Goal: Task Accomplishment & Management: Manage account settings

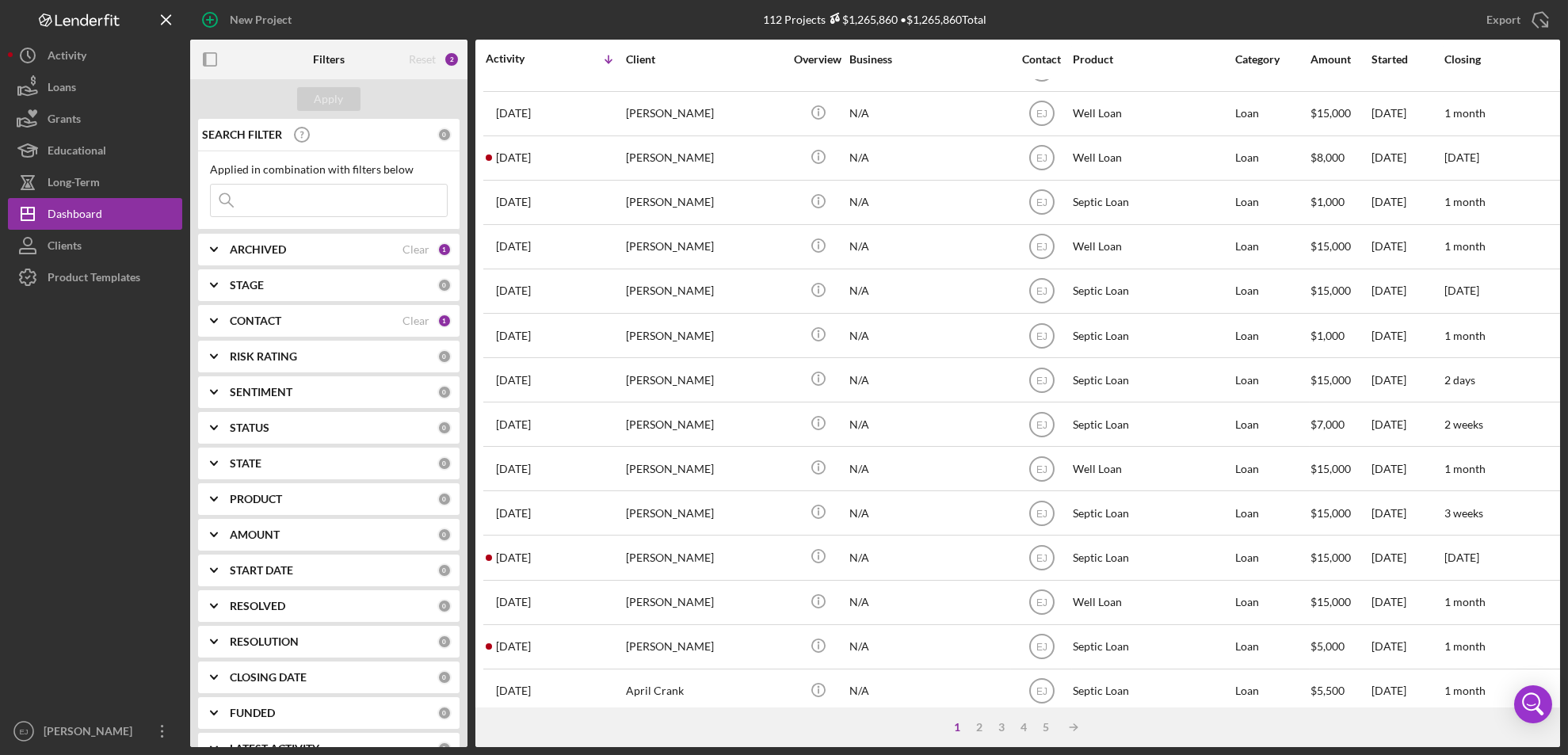
scroll to position [517, 0]
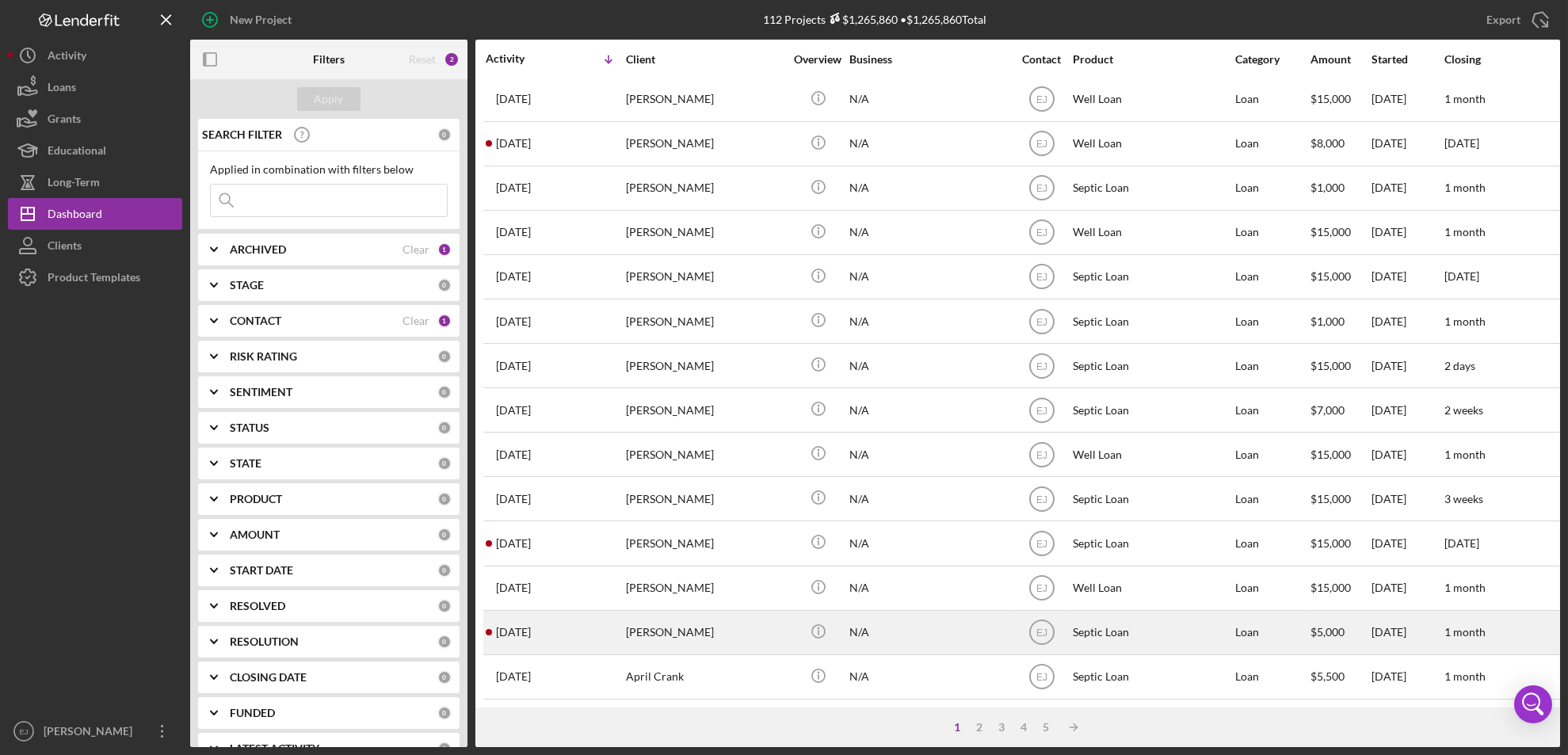
click at [664, 612] on div "[PERSON_NAME]" at bounding box center [705, 633] width 159 height 42
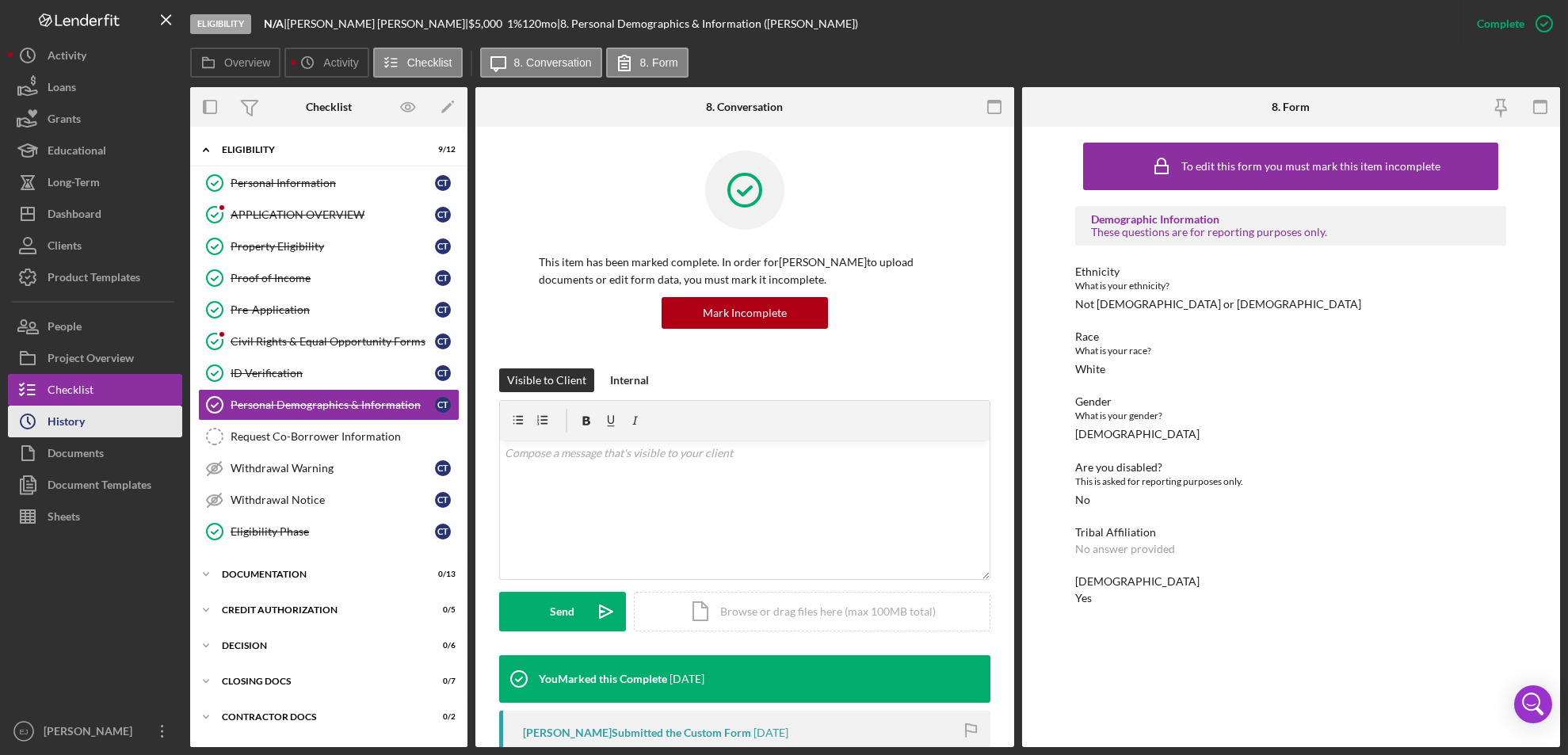
click at [50, 423] on div "History" at bounding box center [66, 424] width 37 height 36
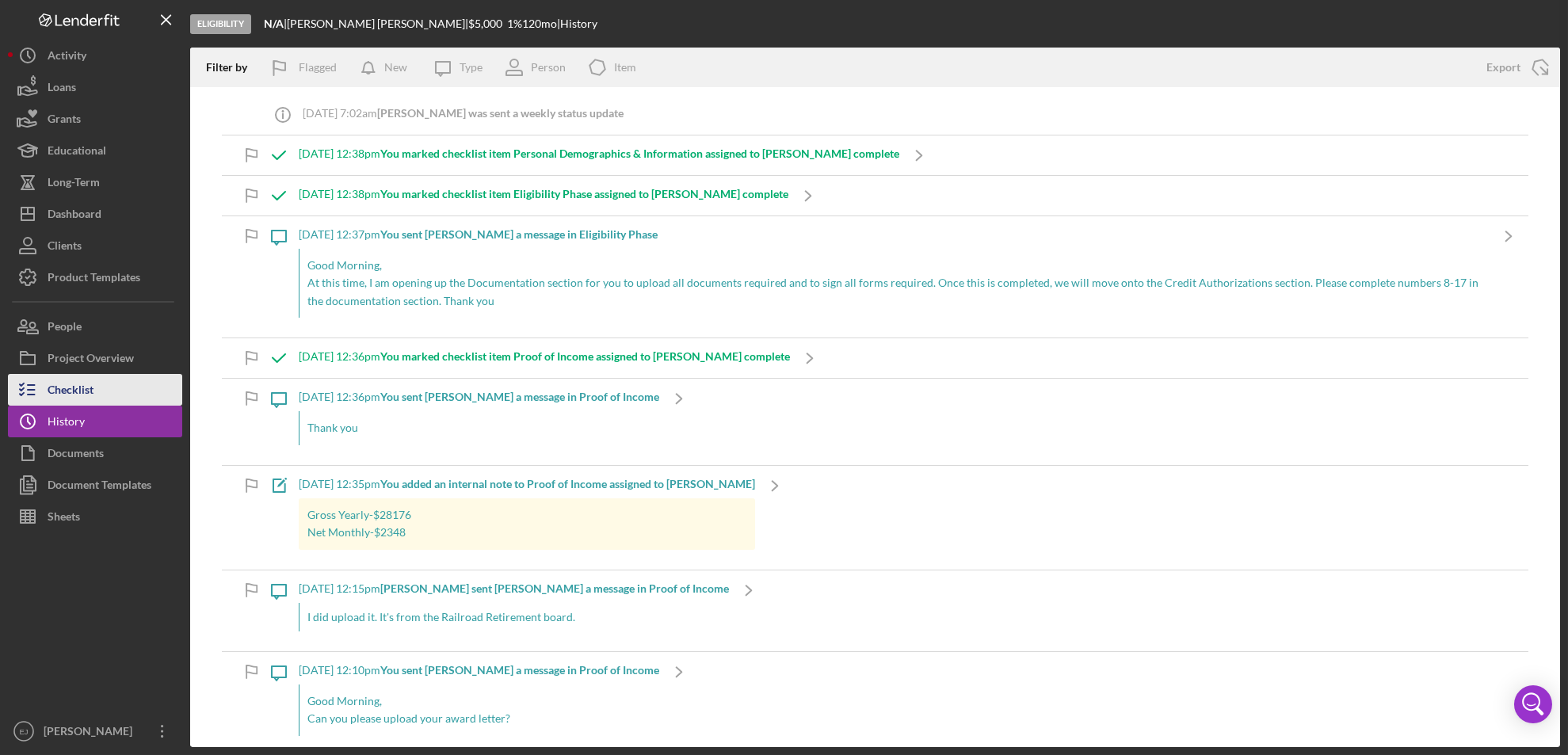
click at [72, 391] on div "Checklist" at bounding box center [70, 392] width 46 height 36
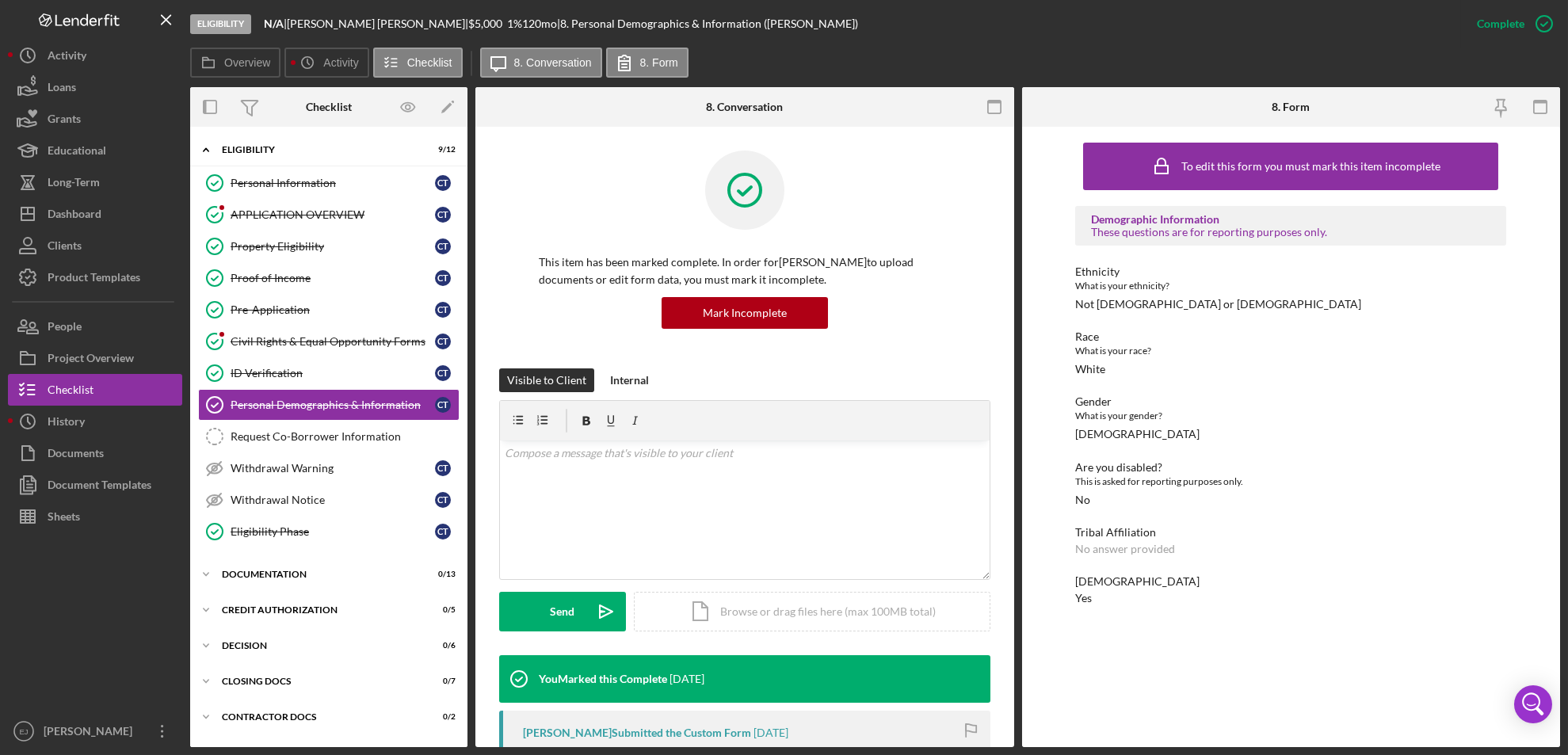
scroll to position [29, 0]
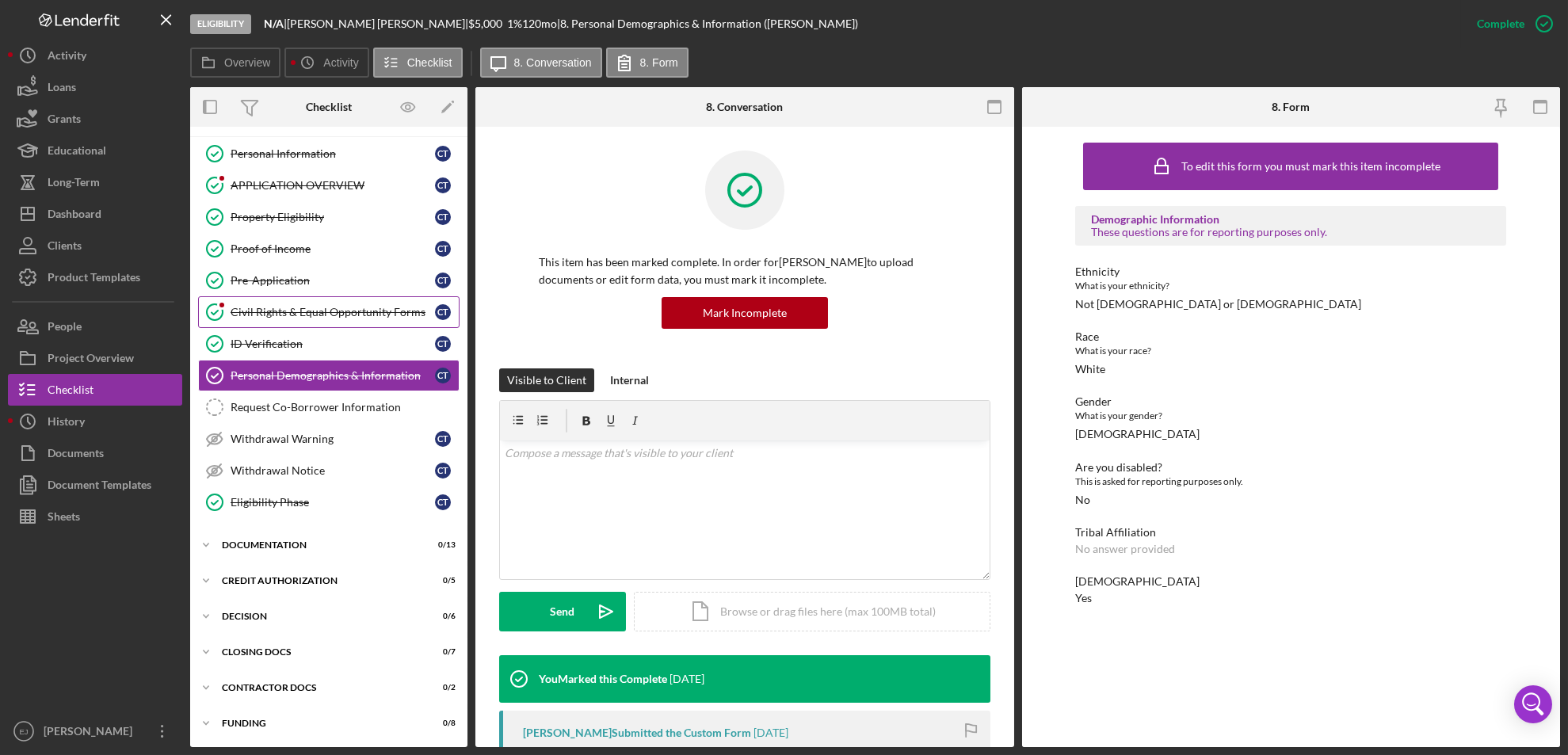
click at [249, 307] on div "Civil Rights & Equal Opportunity Forms" at bounding box center [332, 312] width 204 height 13
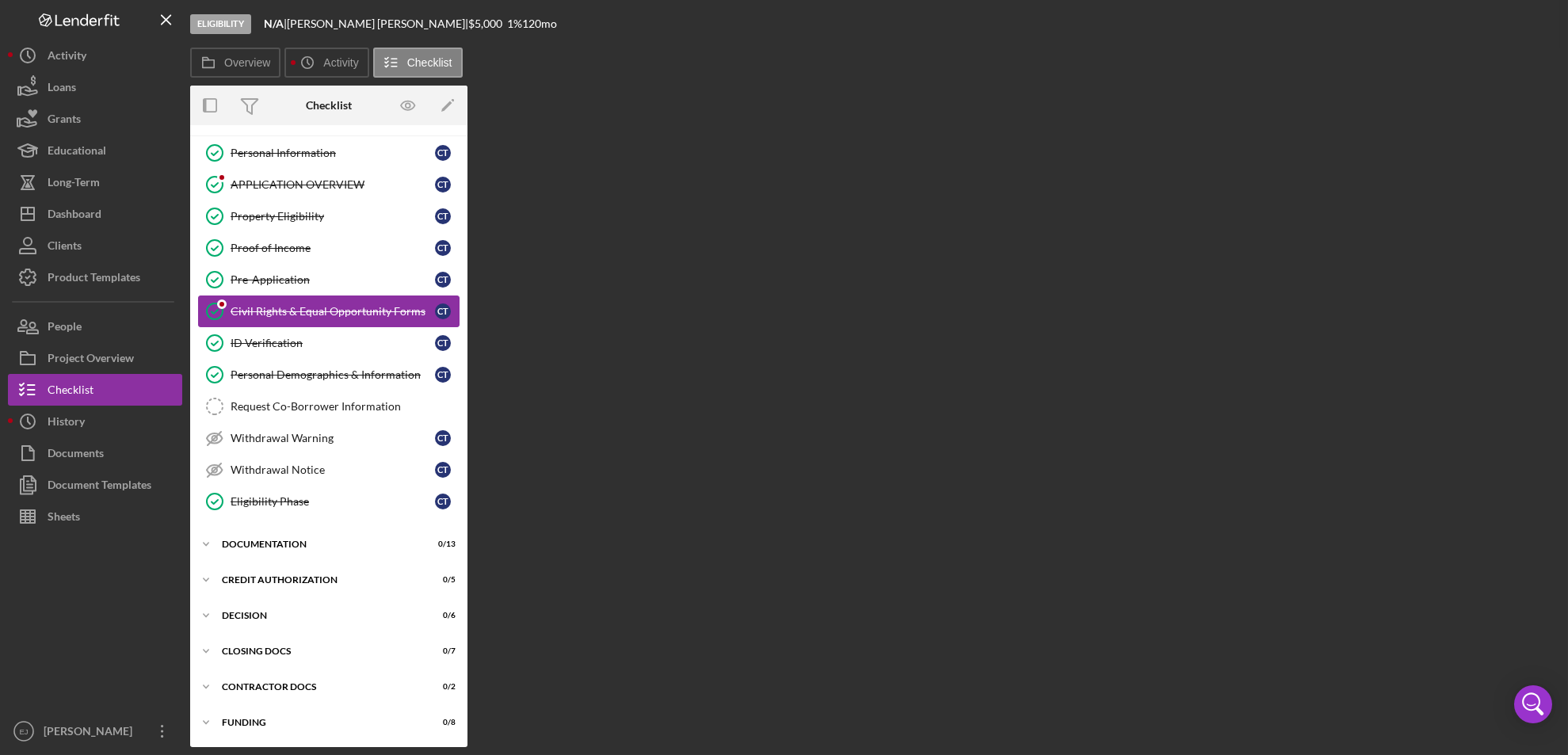
scroll to position [28, 0]
click at [249, 307] on div "Civil Rights & Equal Opportunity Forms" at bounding box center [332, 312] width 204 height 13
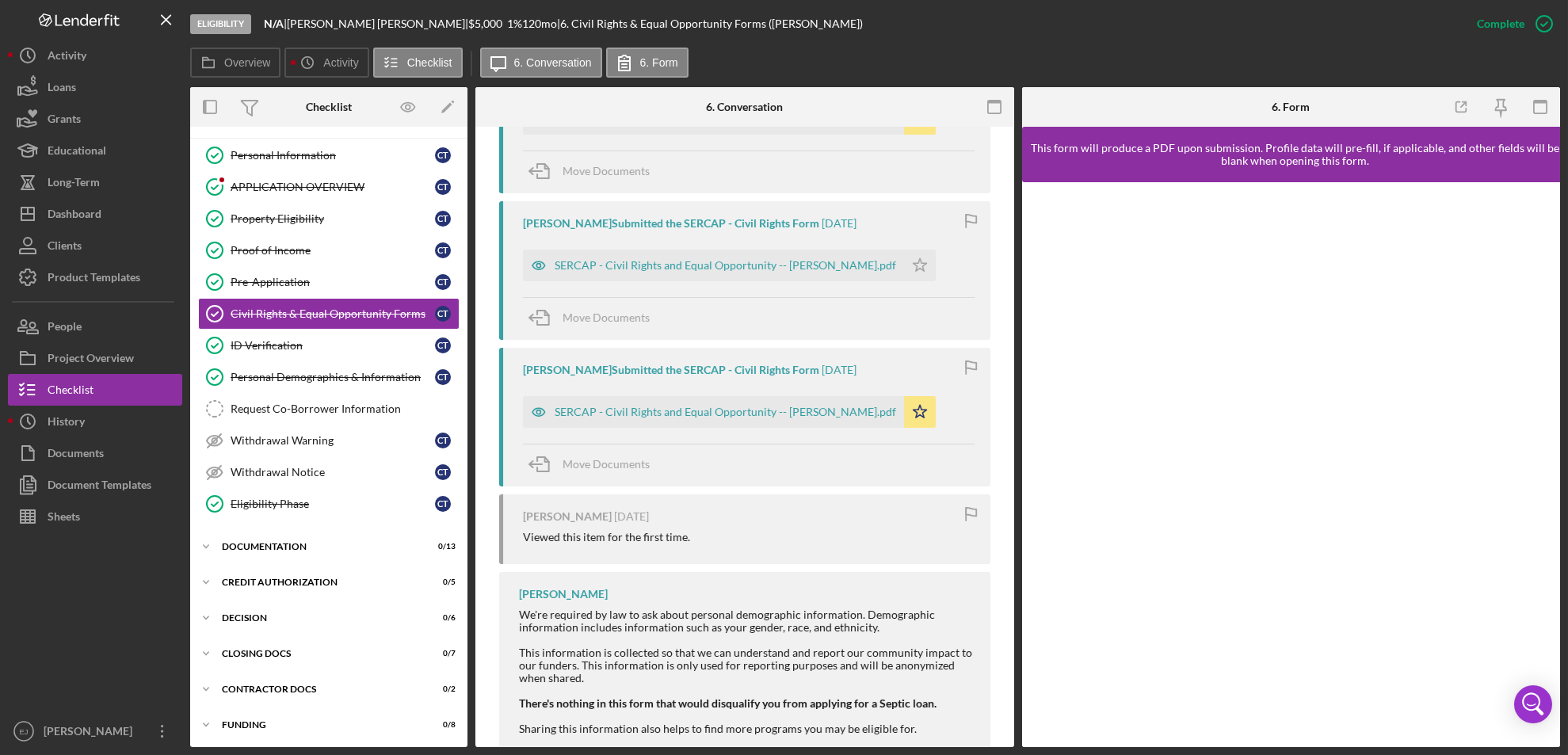
scroll to position [696, 0]
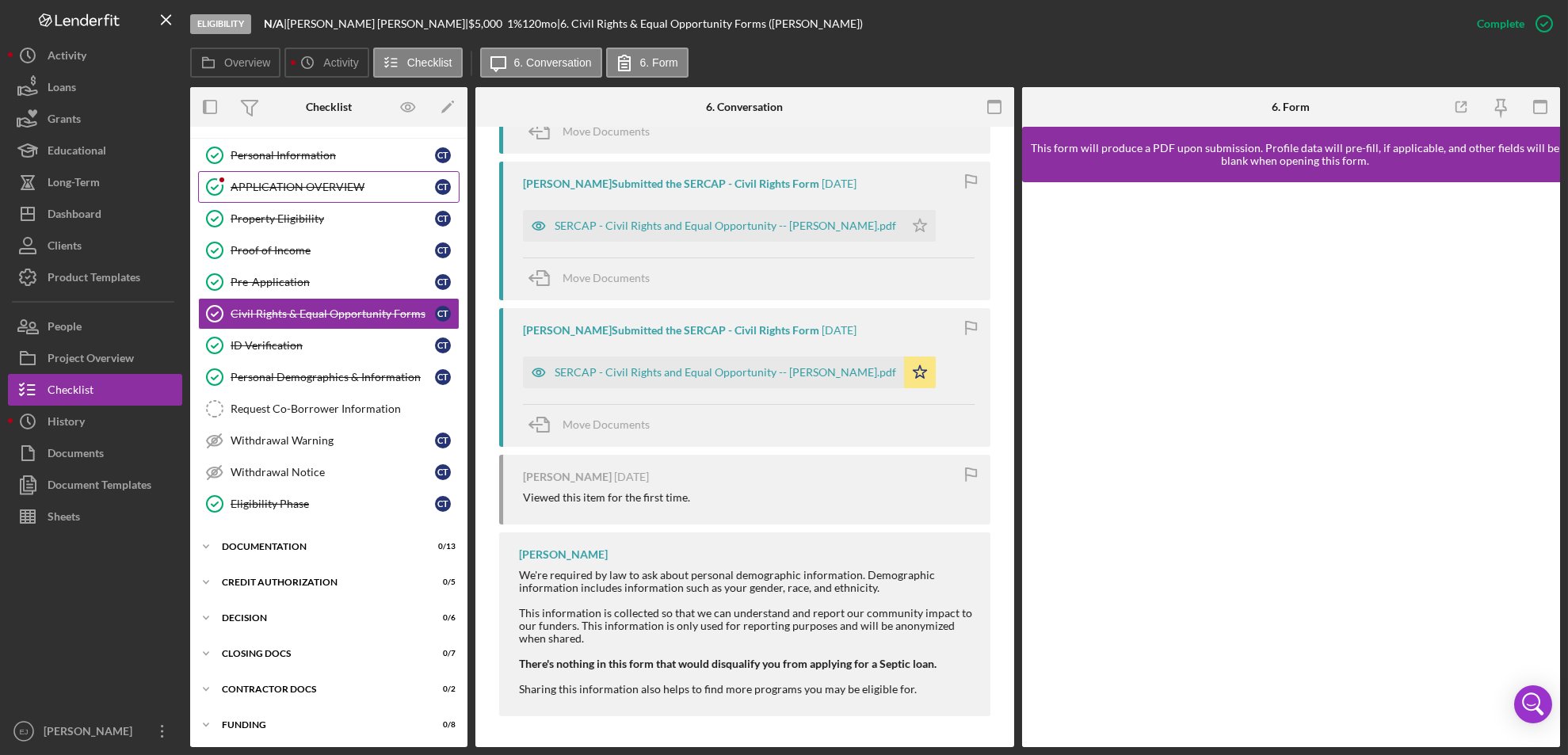
click at [290, 175] on link "APPLICATION OVERVIEW APPLICATION OVERVIEW C T" at bounding box center [329, 186] width 261 height 32
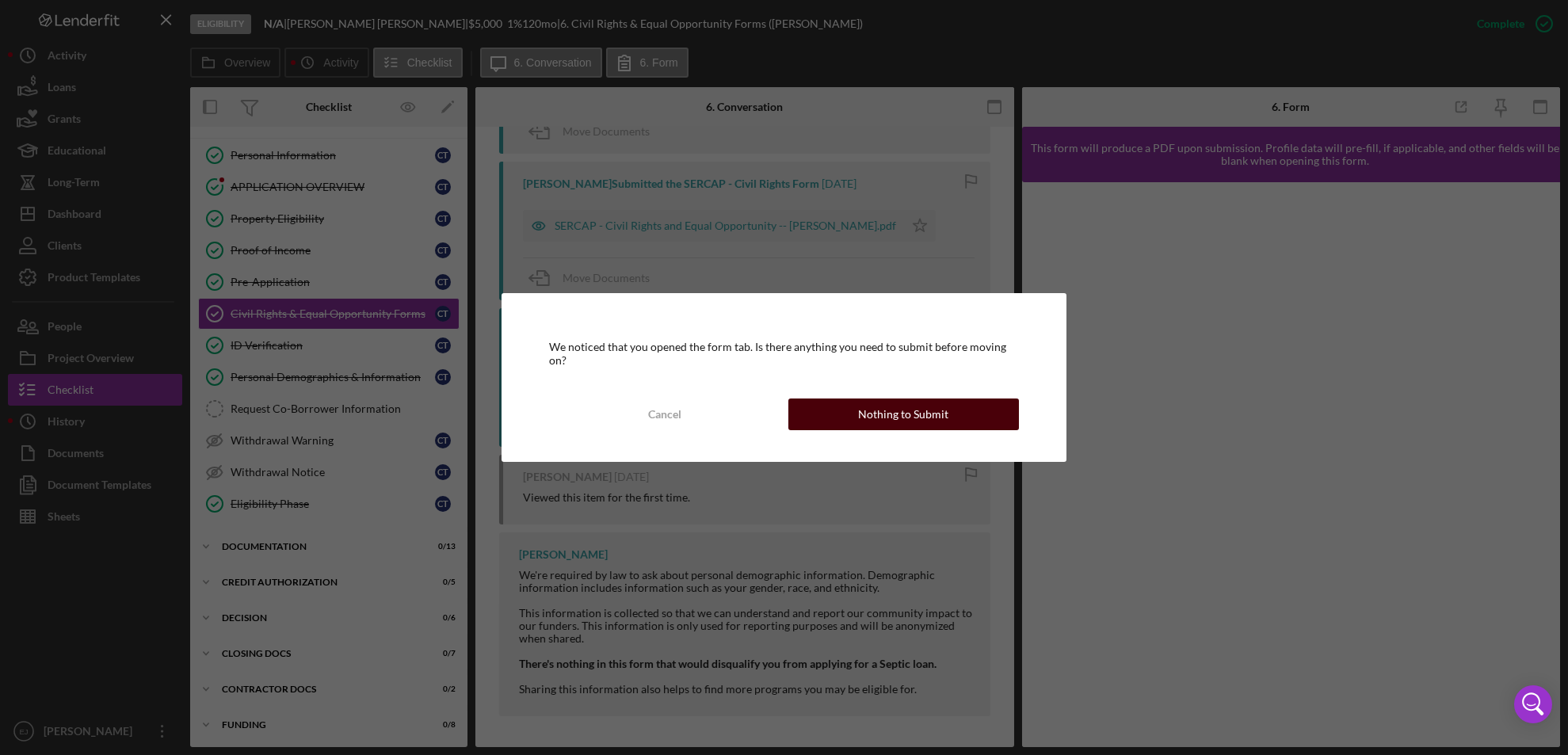
click at [939, 410] on div "Nothing to Submit" at bounding box center [903, 414] width 90 height 32
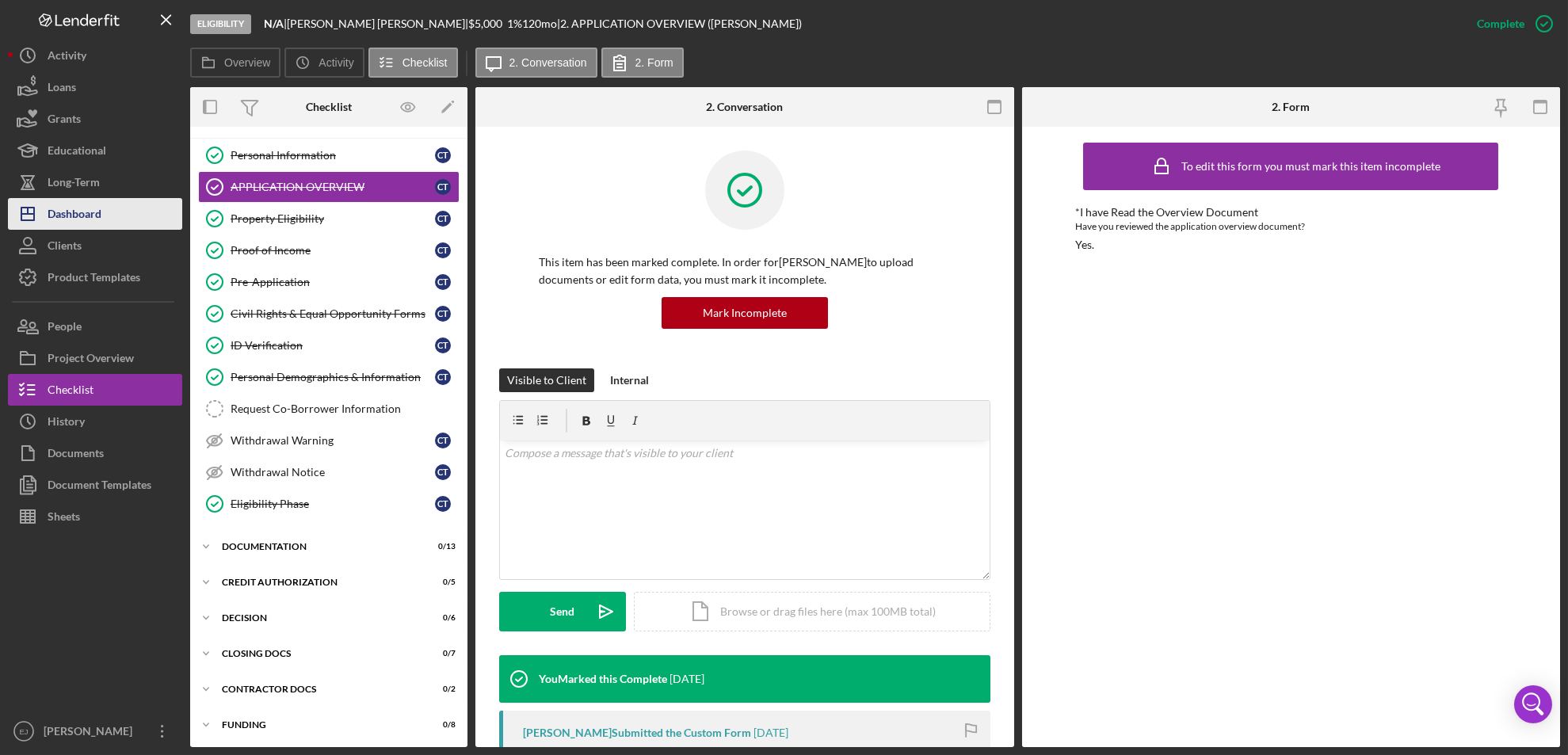
click at [93, 207] on div "Dashboard" at bounding box center [74, 216] width 54 height 36
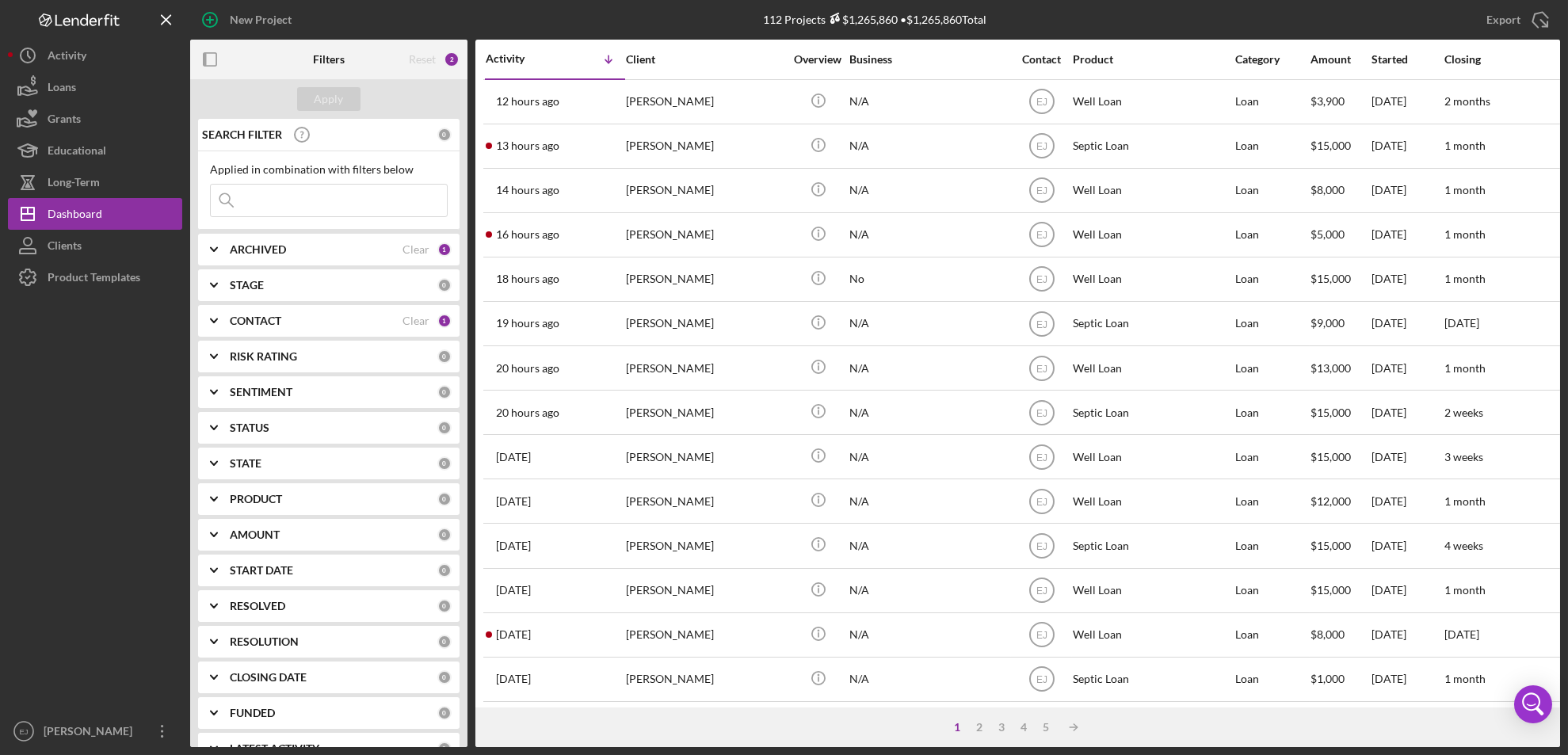
scroll to position [517, 0]
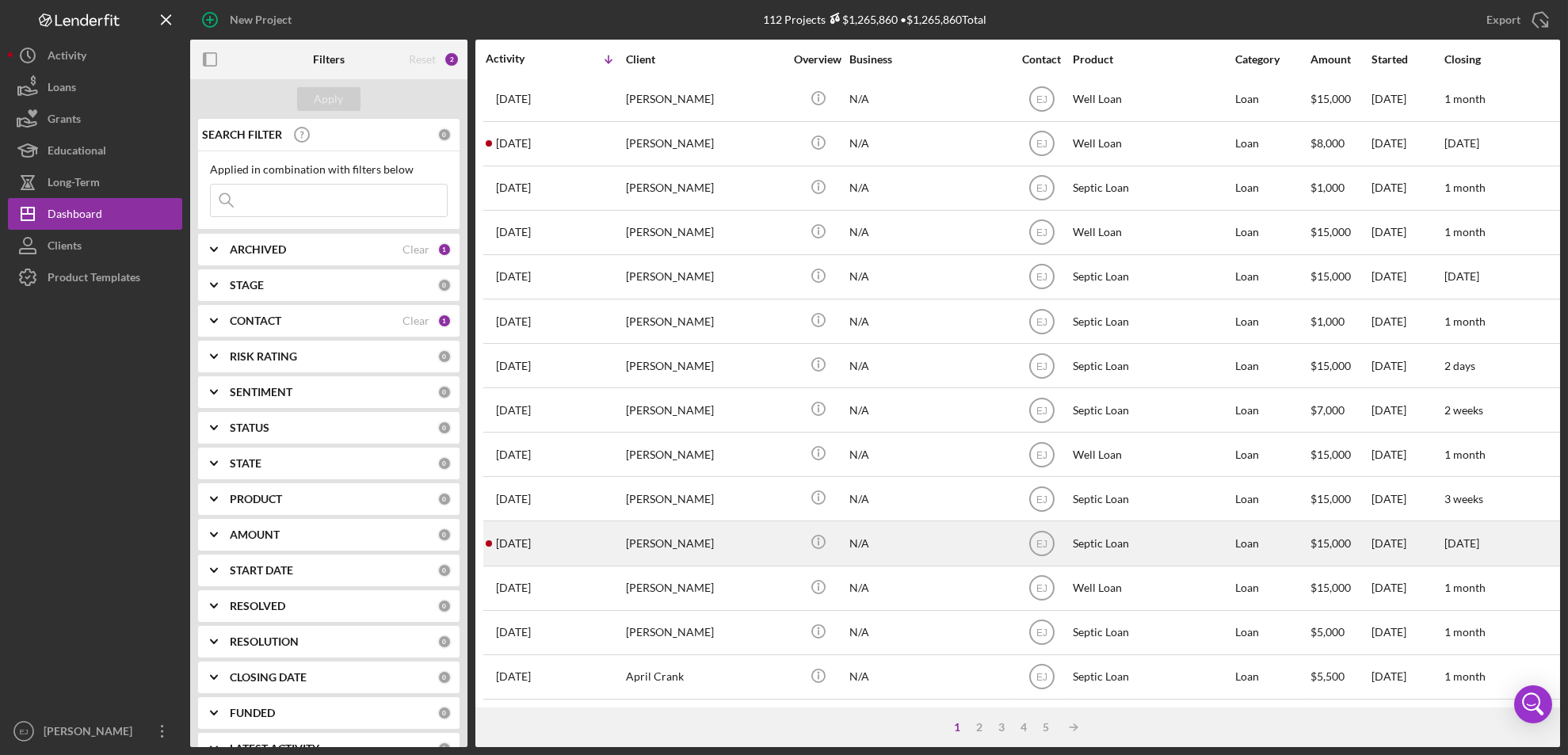
click at [677, 524] on div "[PERSON_NAME]" at bounding box center [705, 543] width 159 height 42
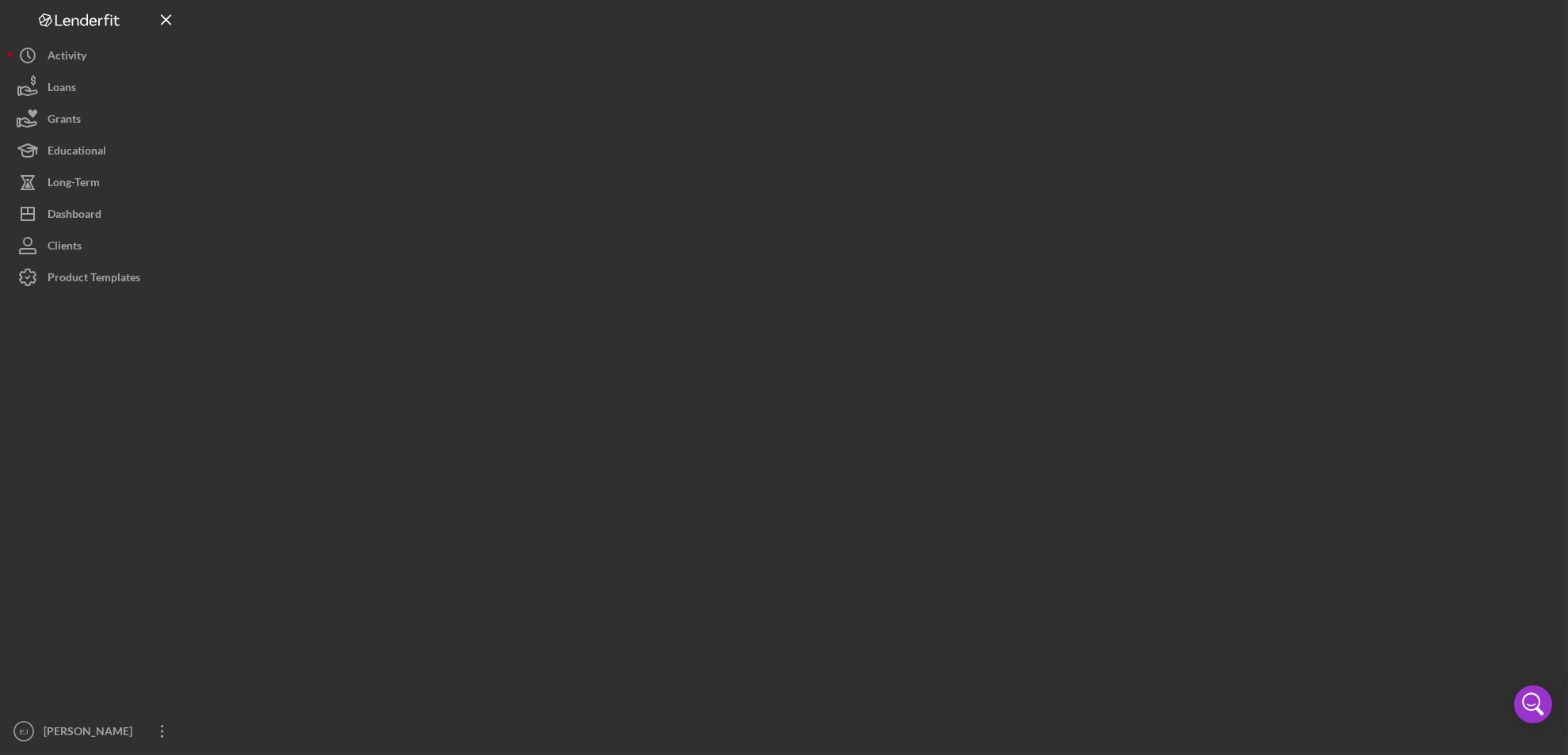
click at [677, 524] on div at bounding box center [875, 373] width 1370 height 748
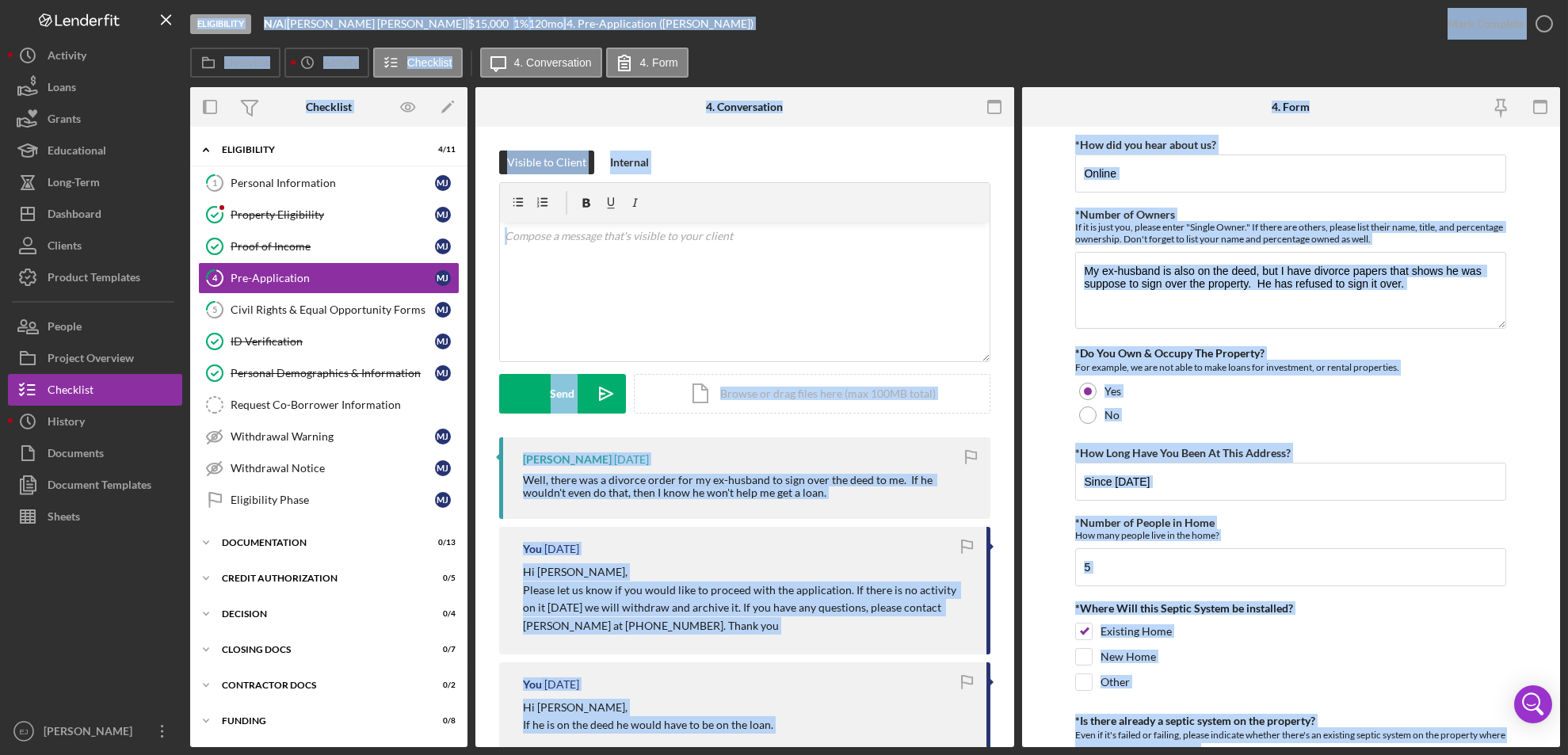
click at [1018, 30] on div "Eligibility N/A | [PERSON_NAME] | $15,000 $15,000 1 % 120 mo | 4. Pre-Applicati…" at bounding box center [811, 24] width 1241 height 47
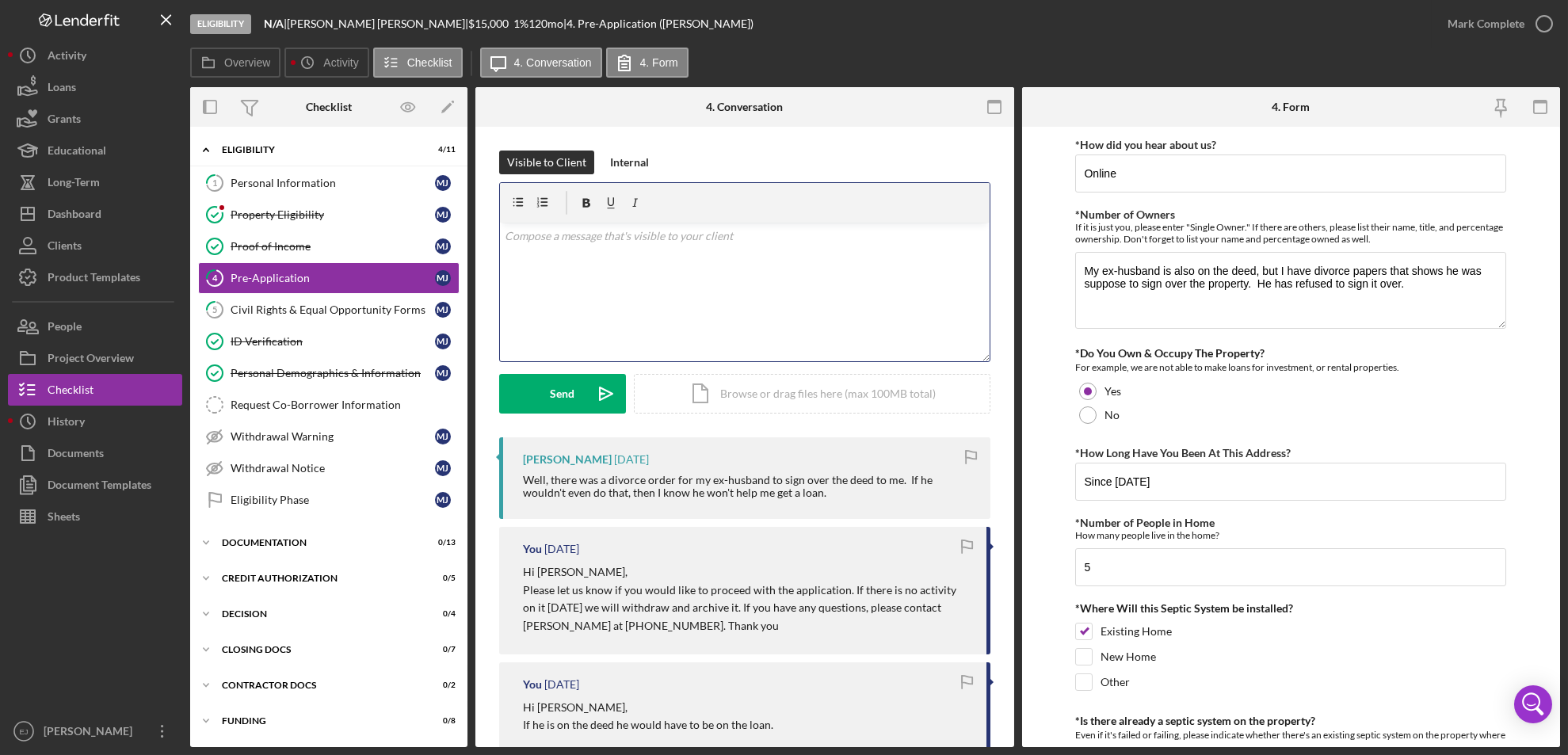
click at [606, 263] on div "v Color teal Color pink Remove color Add row above Add row below Add column bef…" at bounding box center [745, 292] width 490 height 138
click at [588, 237] on p "Due to inactivity, your application will be withdrawn and archived. If you want…" at bounding box center [744, 246] width 480 height 36
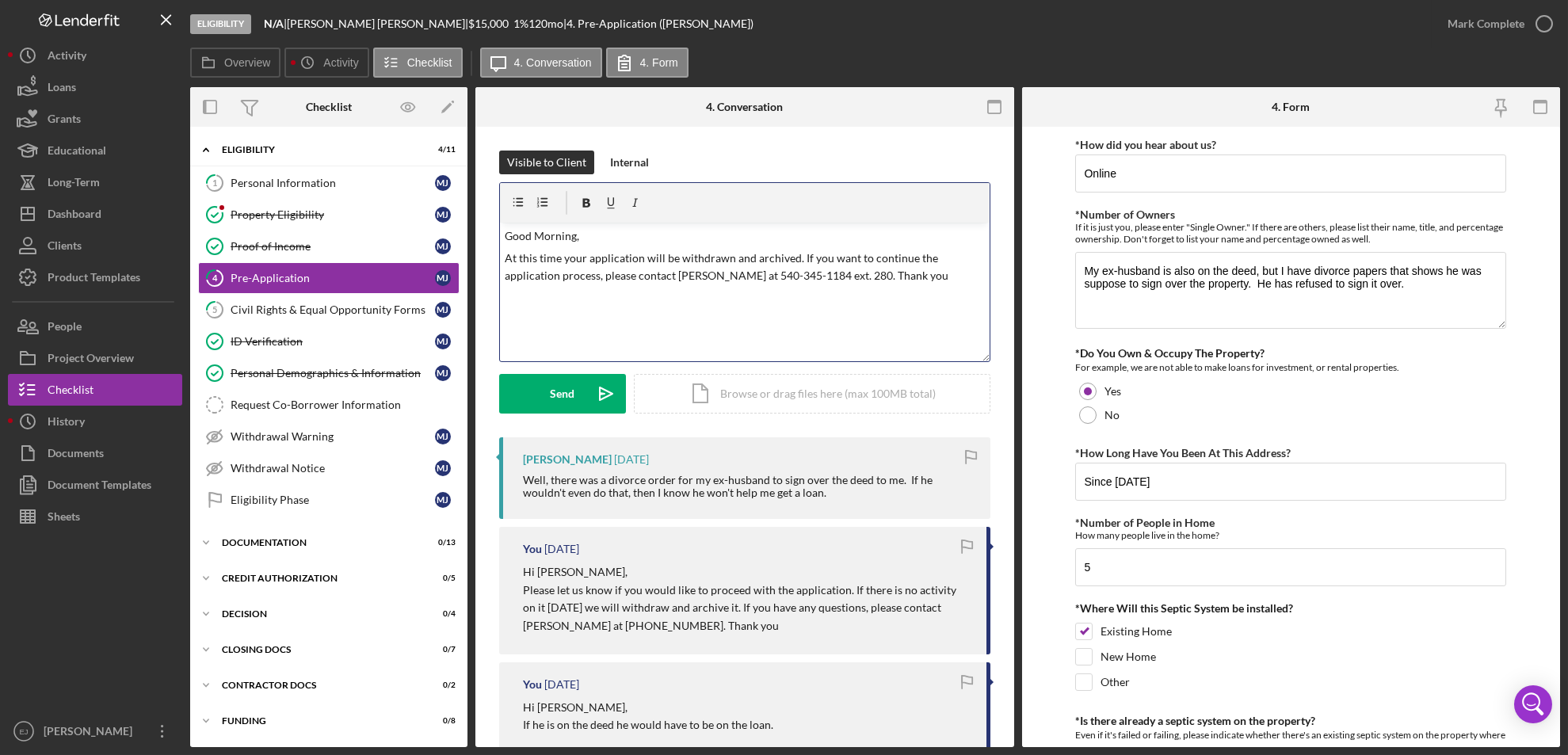
click at [502, 253] on div "v Color teal Color pink Remove color Add row above Add row below Add column bef…" at bounding box center [745, 292] width 490 height 138
click at [634, 256] on p "I am sorry to hear that your husband At this time your application will be with…" at bounding box center [744, 276] width 480 height 53
click at [634, 256] on p "I am sorry to hear that yourex- husband At this time your application will be w…" at bounding box center [744, 276] width 480 height 53
click at [697, 259] on p "I am sorry to hear that your ex- husband At this time your application will be …" at bounding box center [744, 276] width 480 height 53
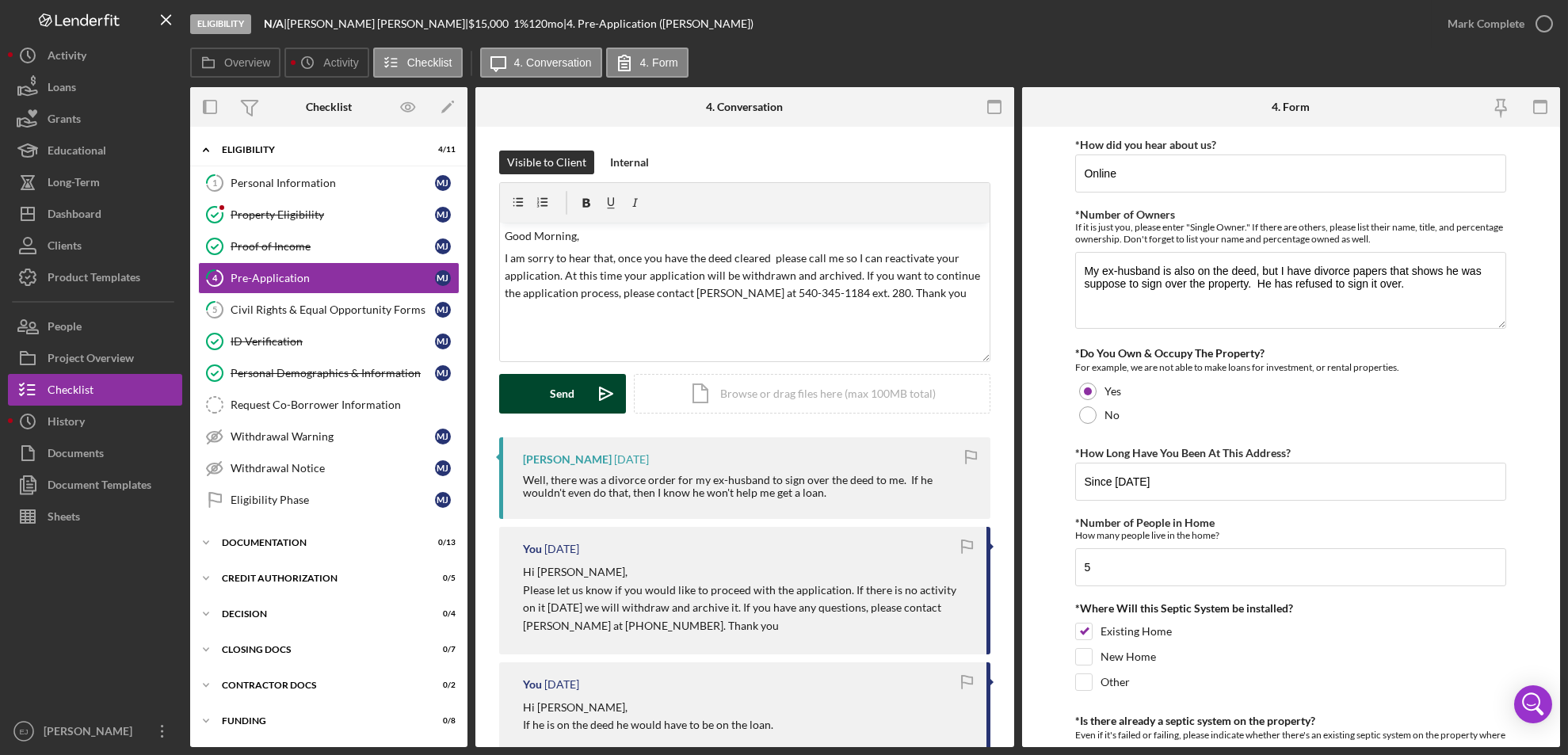
click at [572, 399] on div "Send" at bounding box center [563, 394] width 24 height 40
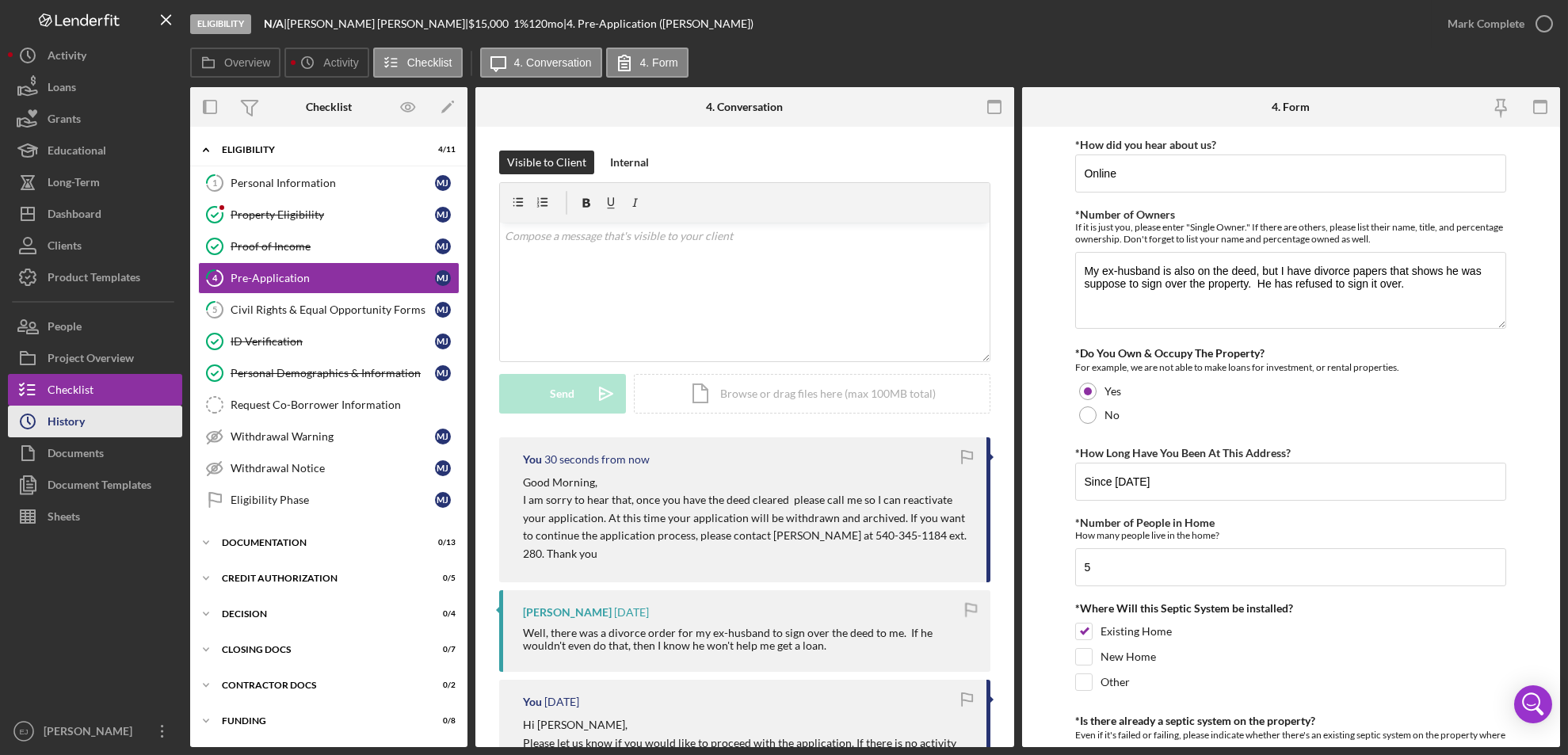
click at [94, 417] on button "Icon/History History" at bounding box center [95, 421] width 174 height 32
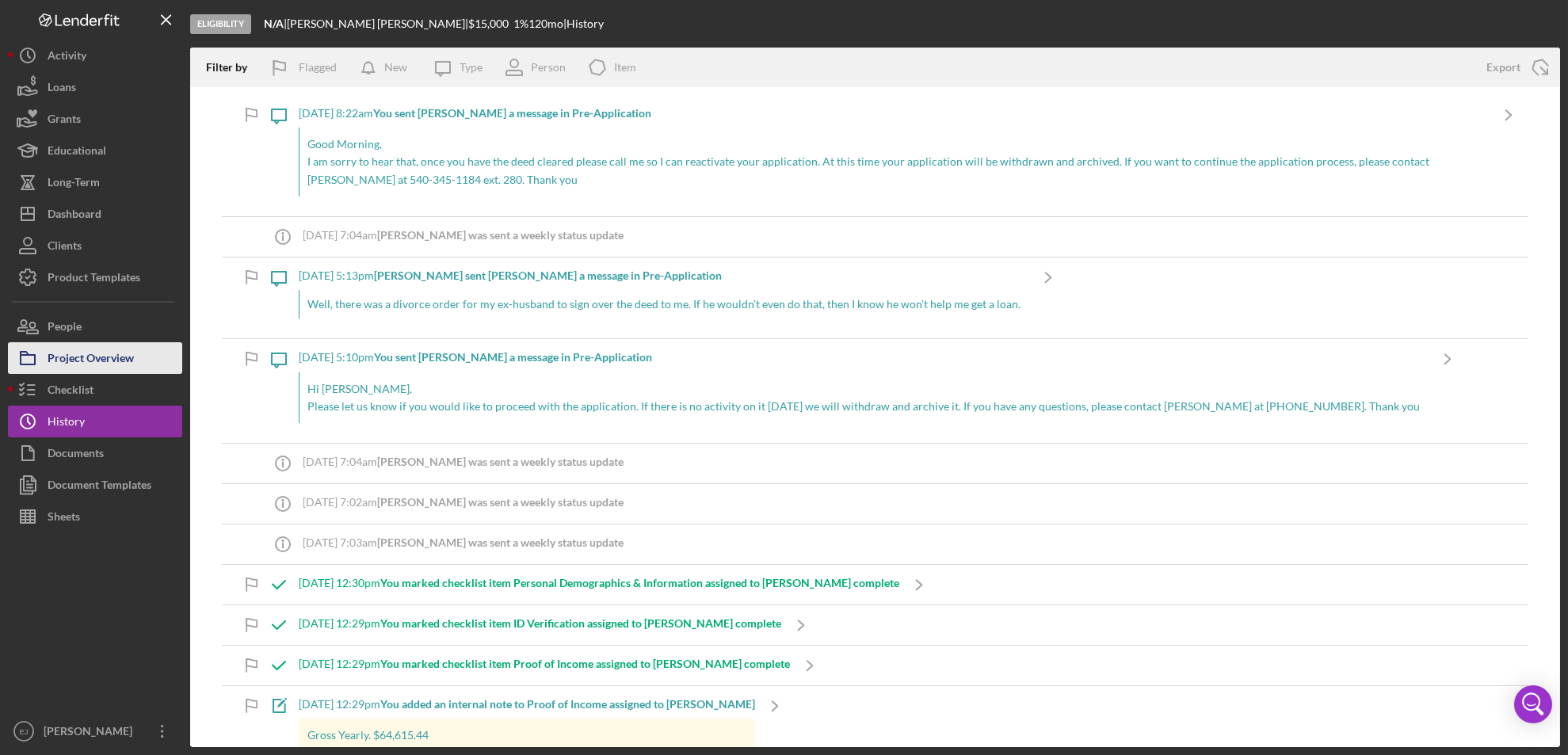
click at [94, 362] on div "Project Overview" at bounding box center [90, 360] width 86 height 36
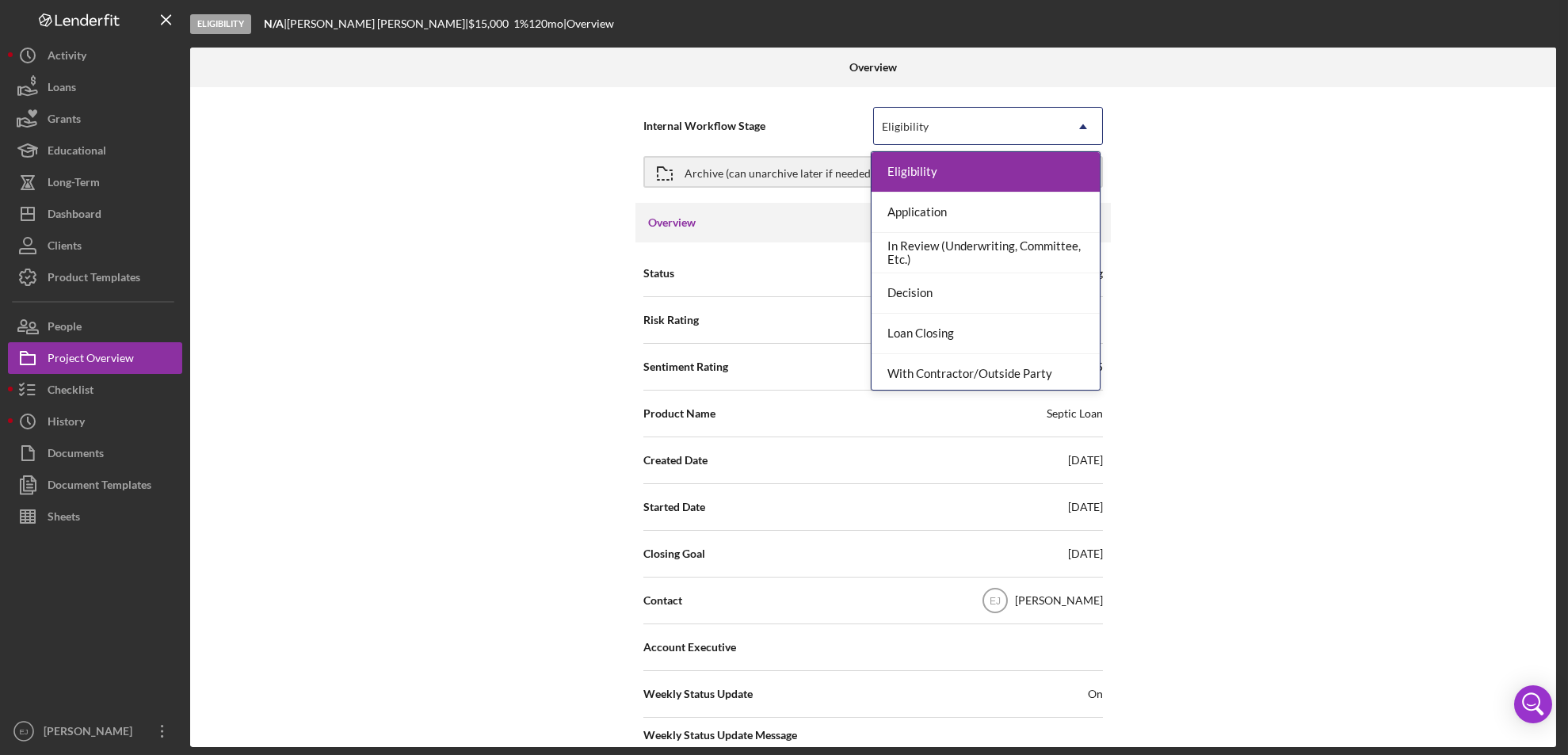
click at [1087, 125] on icon "Icon/Dropdown Arrow" at bounding box center [1082, 126] width 38 height 38
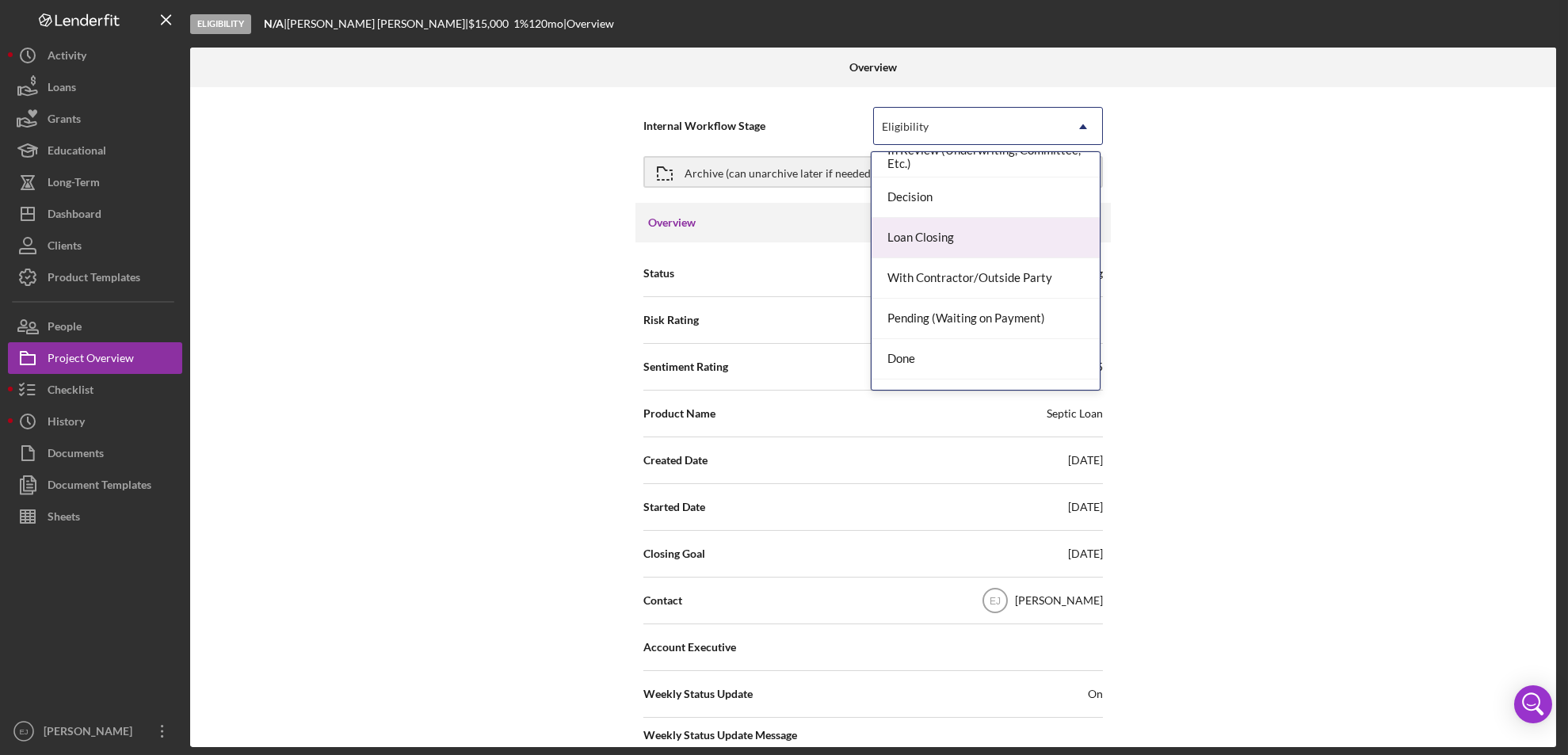
scroll to position [125, 0]
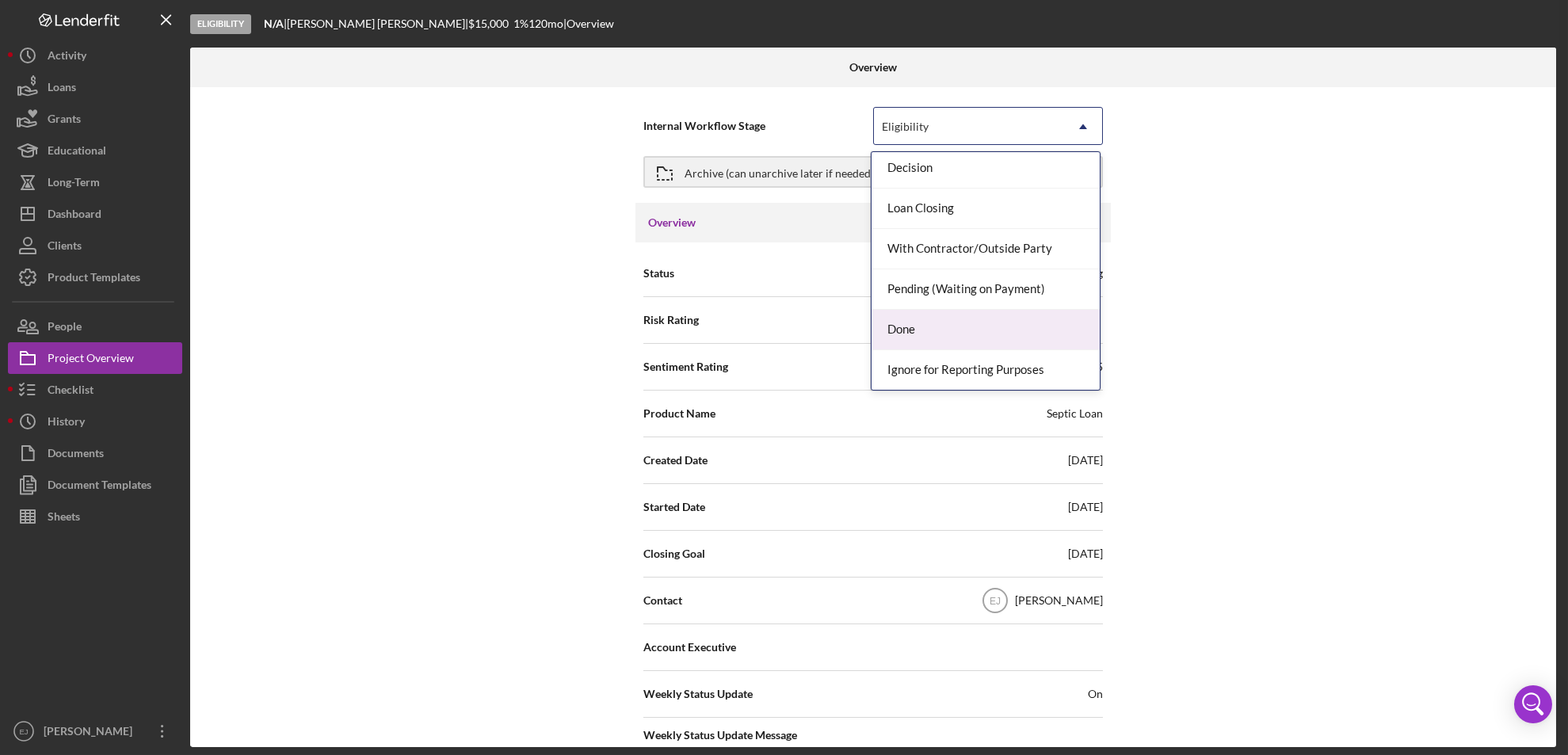
click at [1065, 331] on div "Done" at bounding box center [985, 330] width 229 height 41
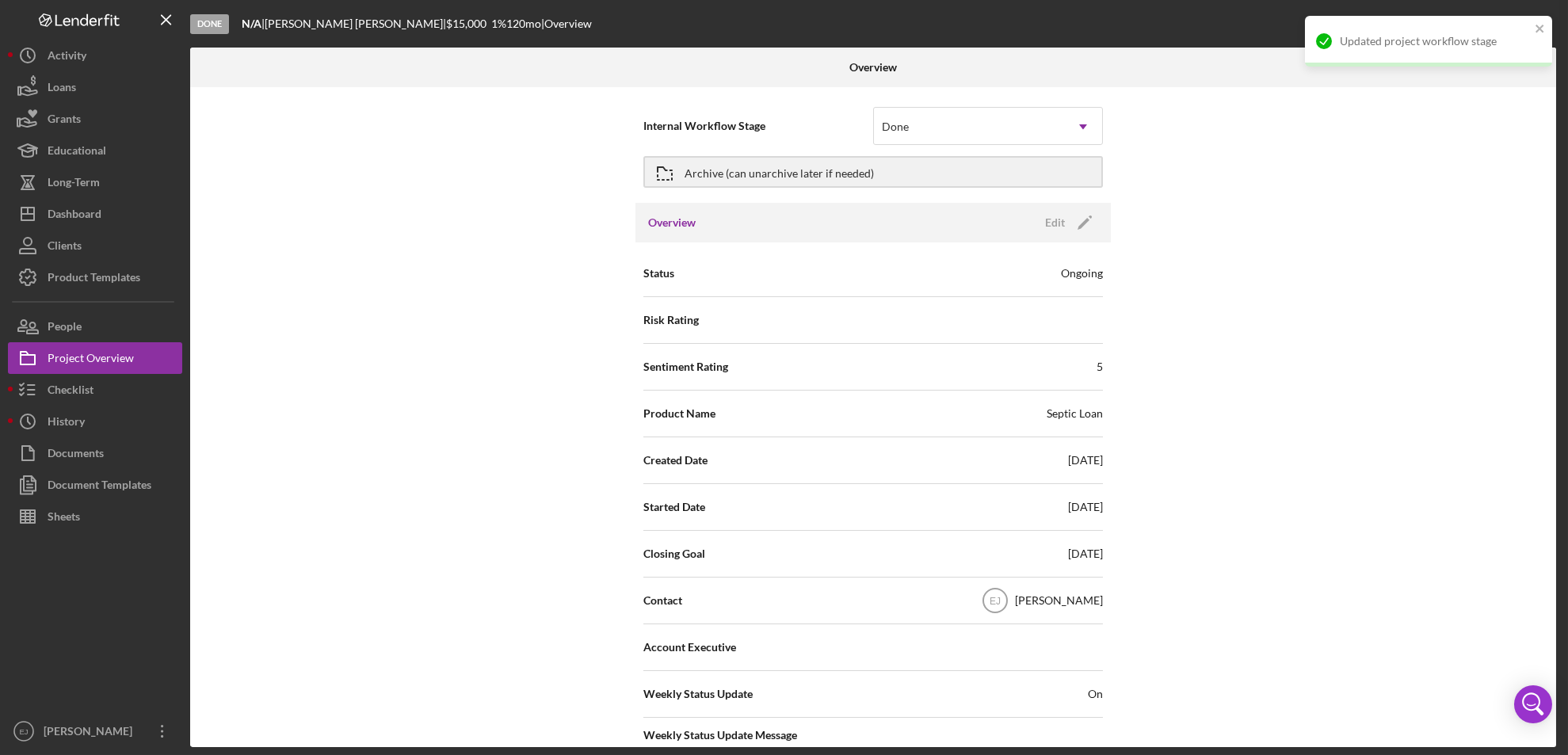
click at [1549, 629] on div "Internal Workflow Stage Done Icon/Dropdown Arrow Archive (can unarchive later i…" at bounding box center [873, 417] width 1365 height 660
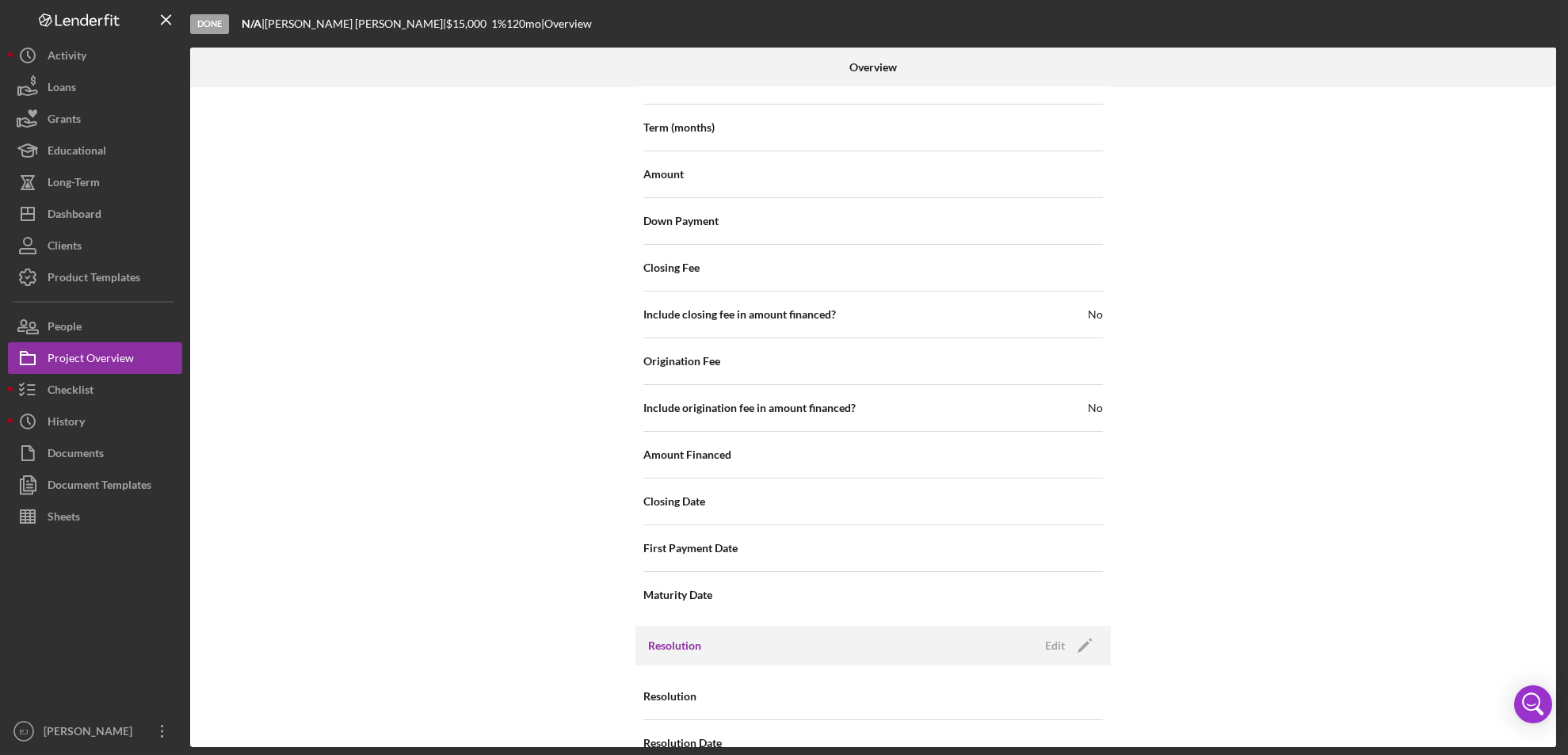
scroll to position [1606, 0]
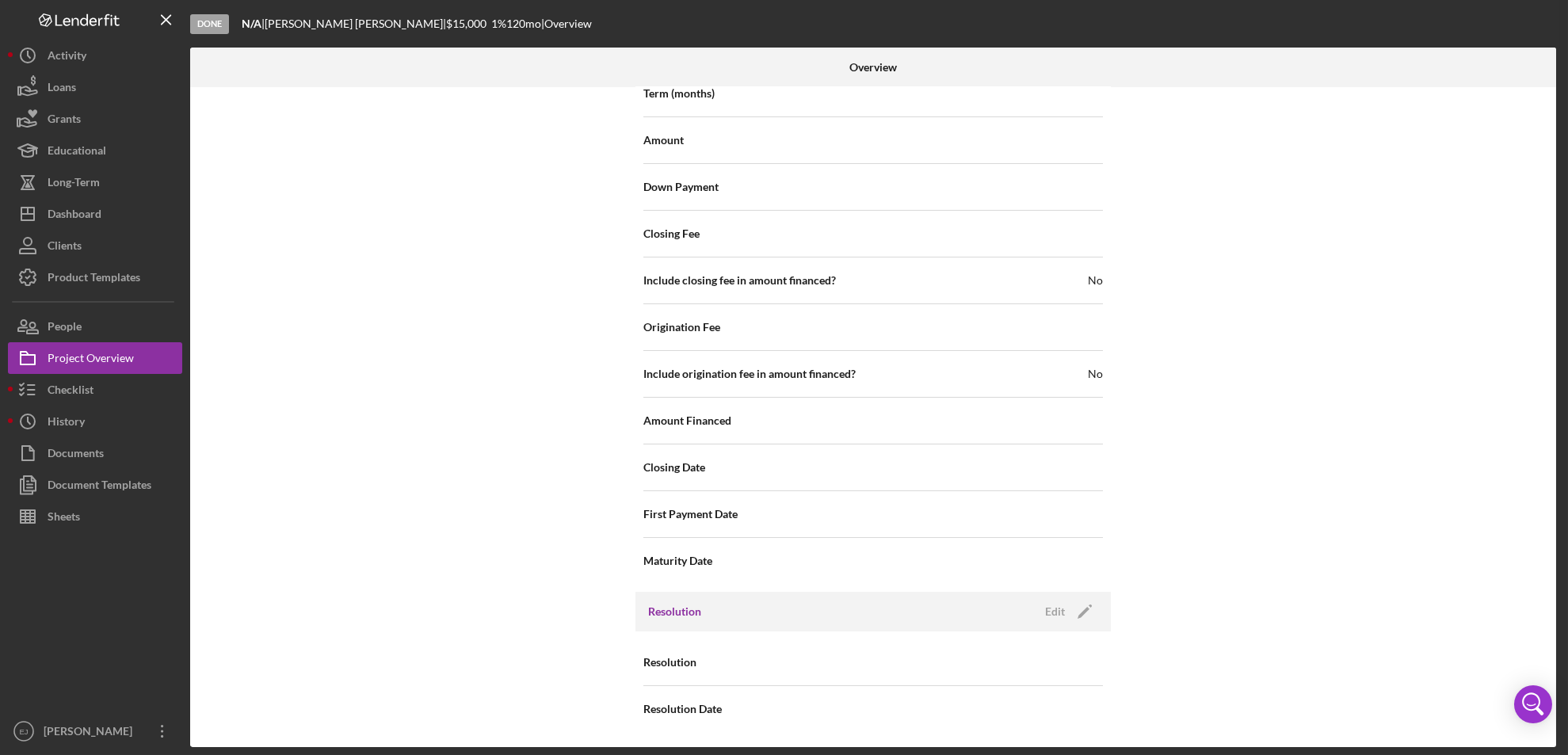
click at [1051, 597] on div "Resolution Edit Icon/Edit" at bounding box center [873, 612] width 475 height 40
click at [1051, 609] on div "Edit" at bounding box center [1055, 611] width 20 height 24
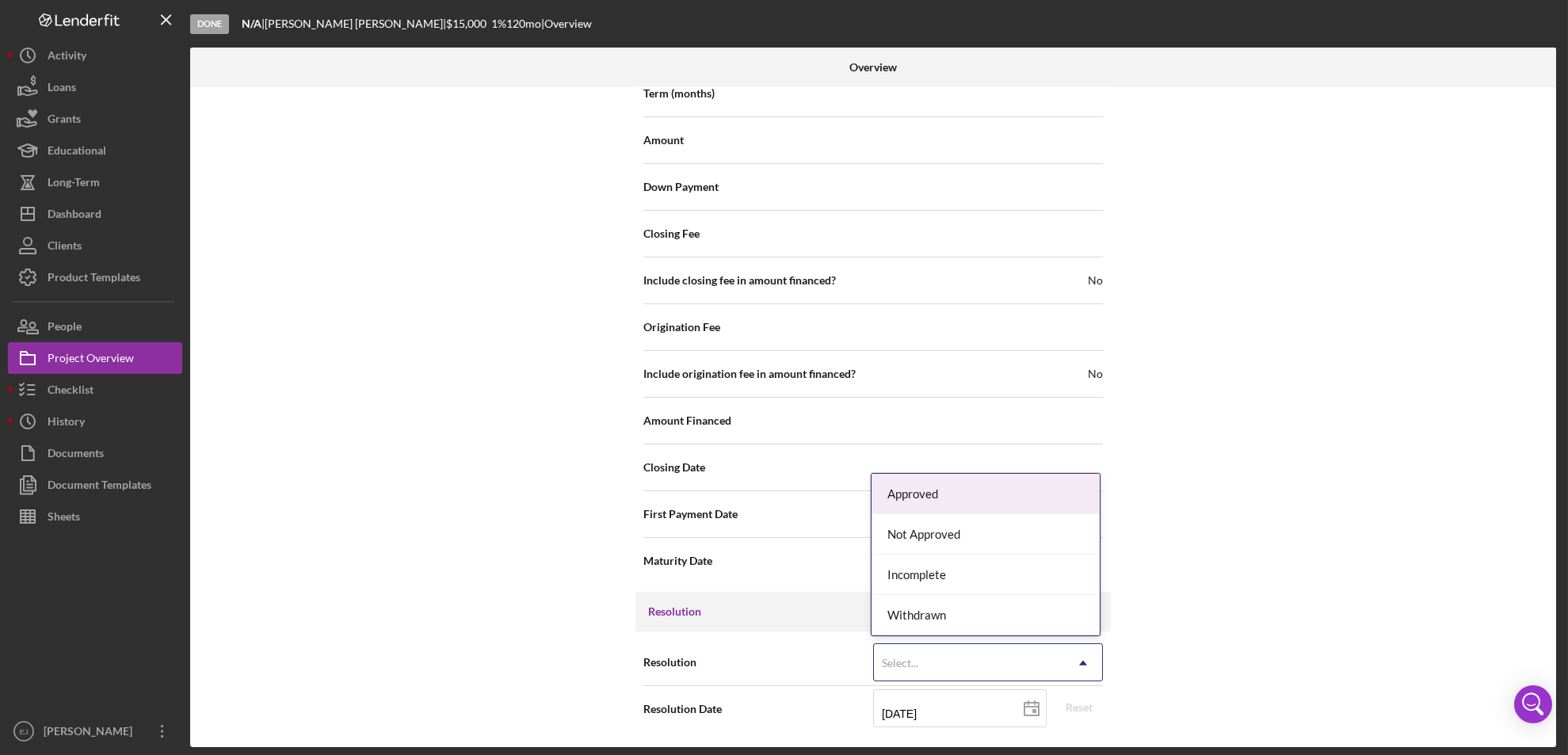
click at [1083, 663] on icon "Icon/Dropdown Arrow" at bounding box center [1082, 663] width 38 height 38
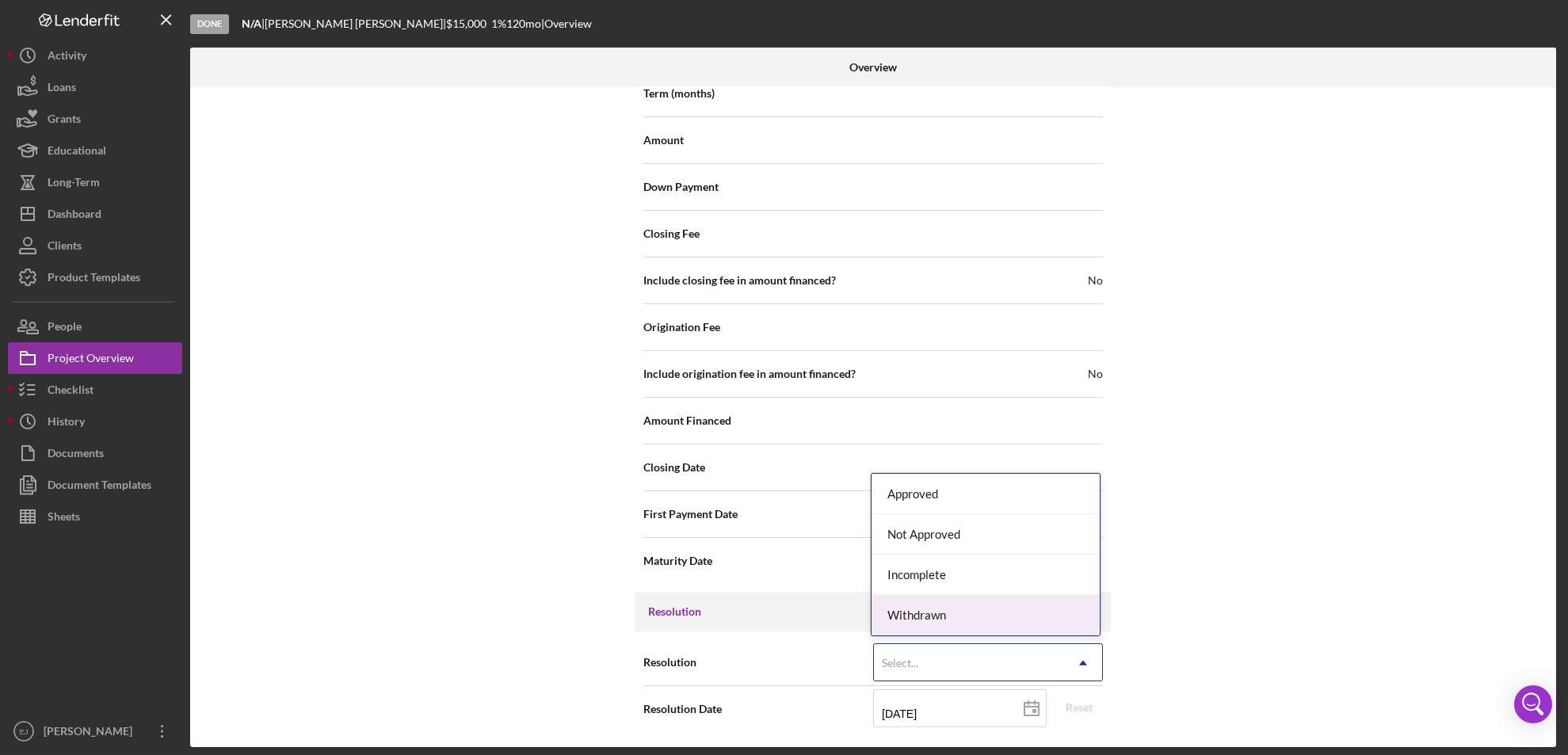
click at [1078, 630] on div "Withdrawn" at bounding box center [985, 616] width 229 height 41
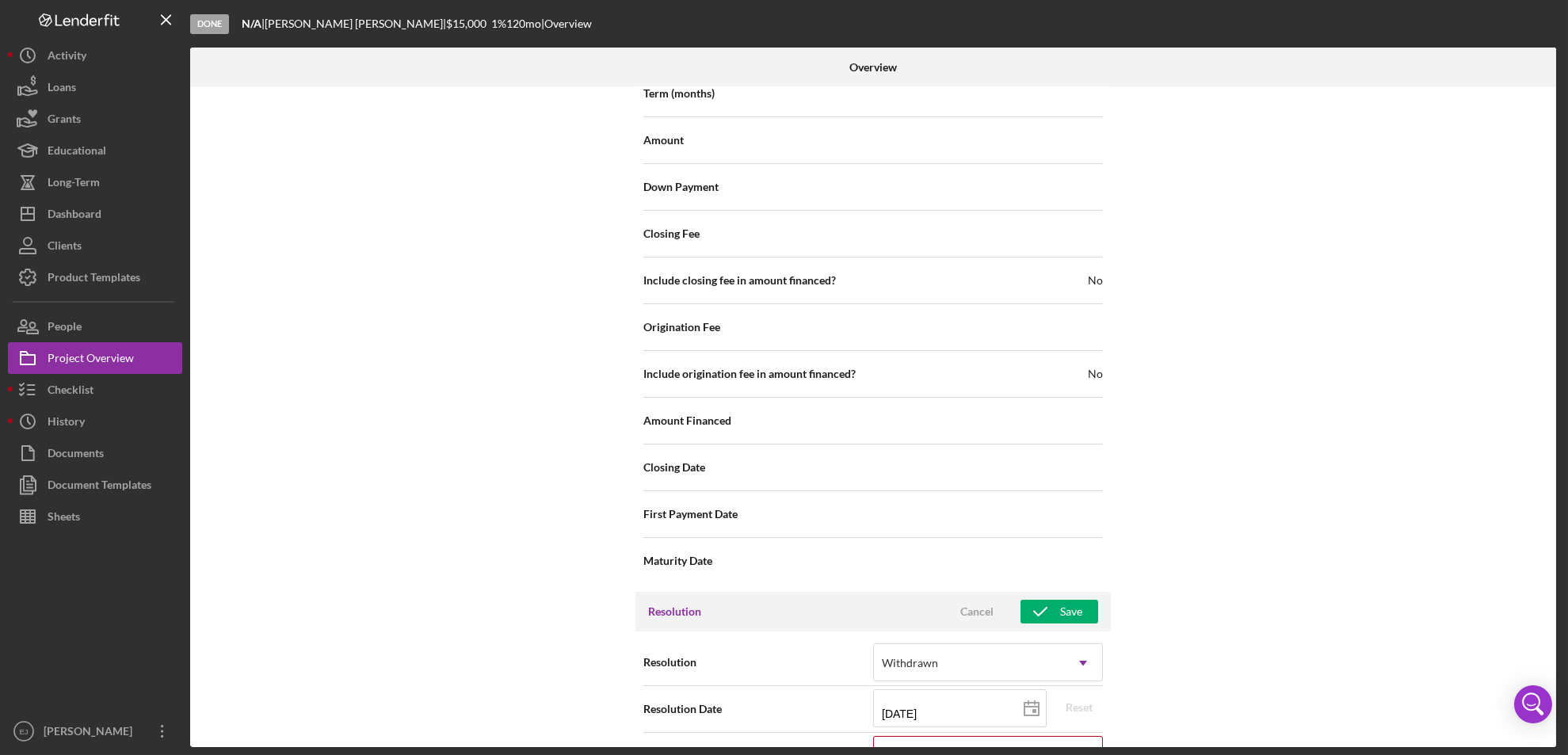
scroll to position [1708, 0]
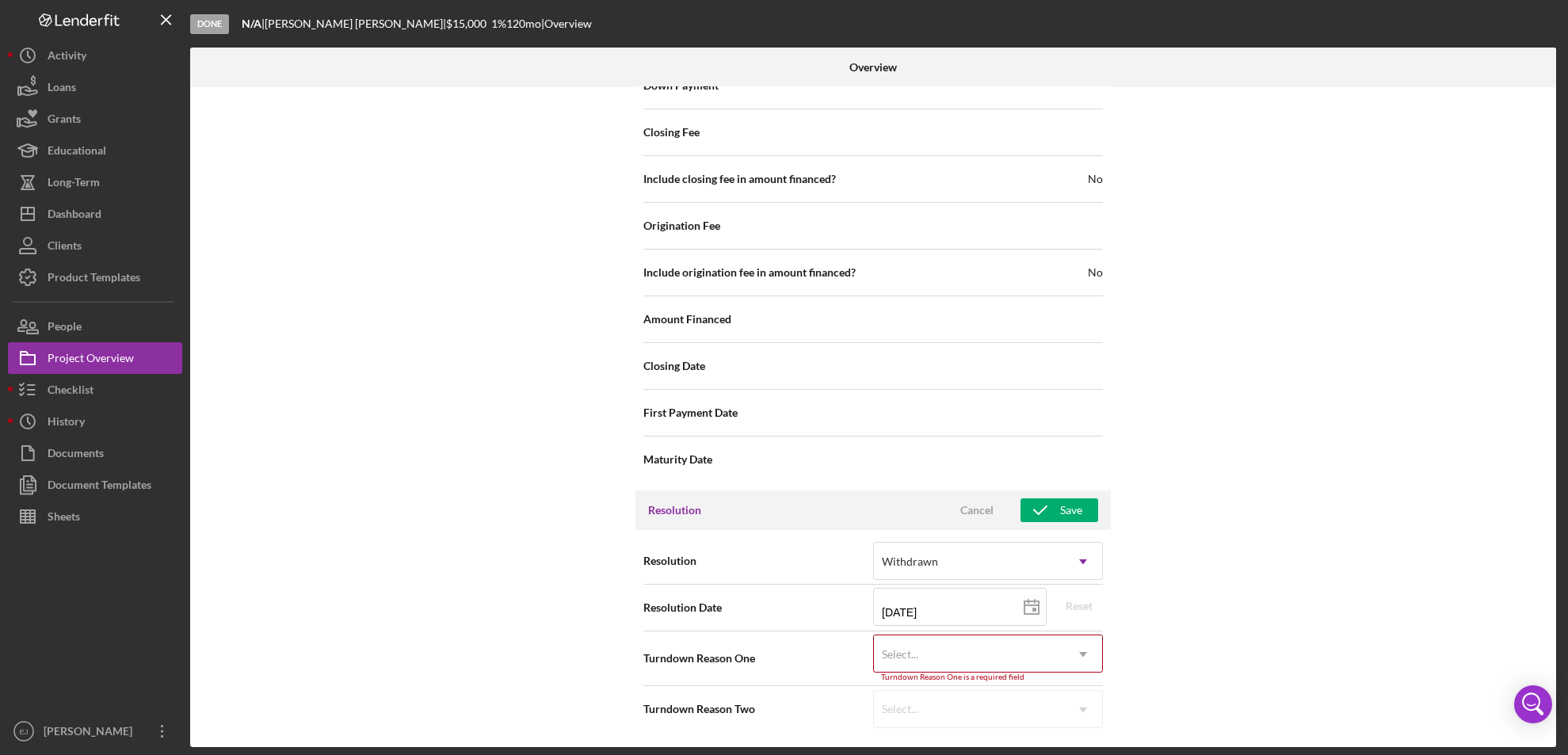
click at [1084, 742] on div "Internal Workflow Stage Done Icon/Dropdown Arrow Archive (can unarchive later i…" at bounding box center [873, 417] width 1365 height 660
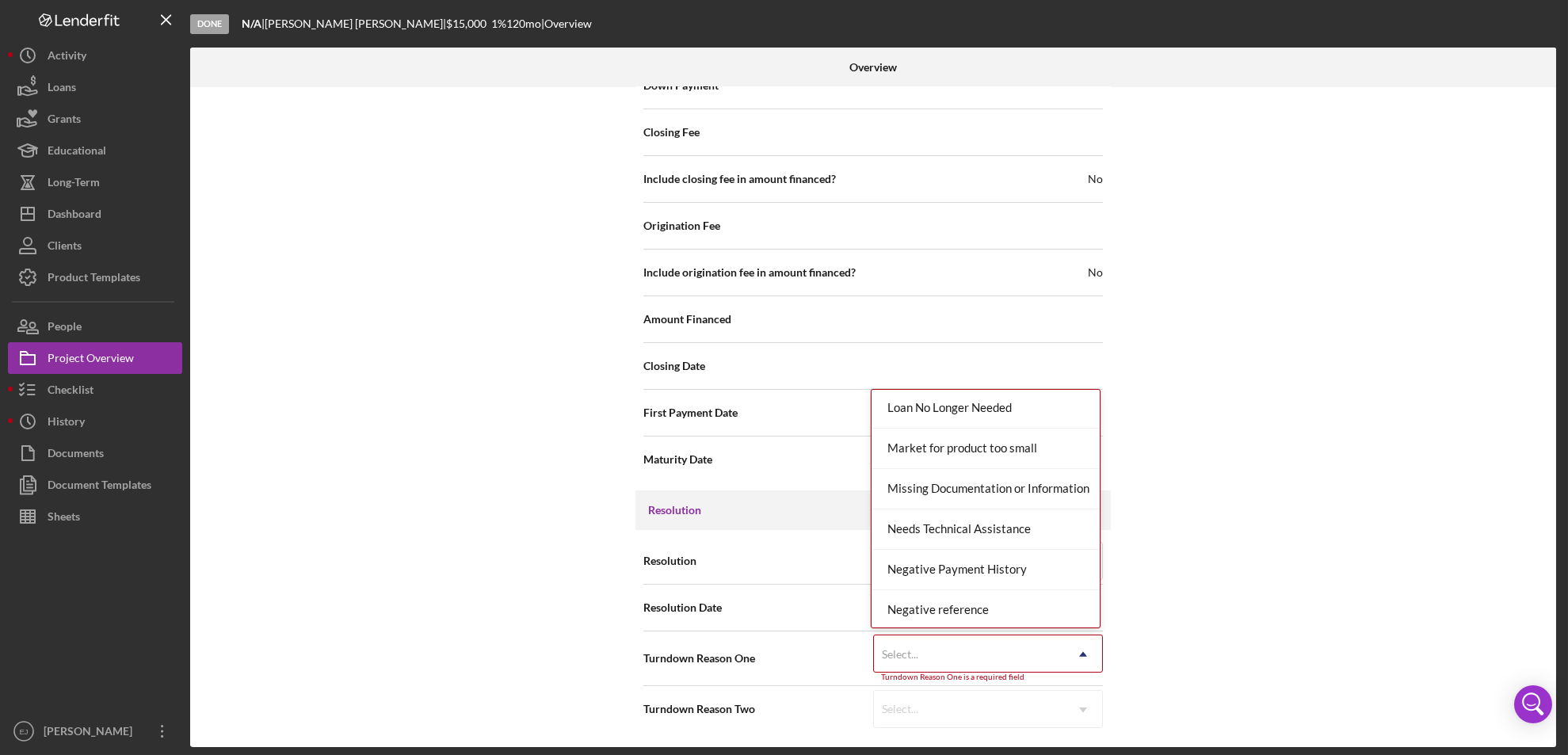
scroll to position [1038, 0]
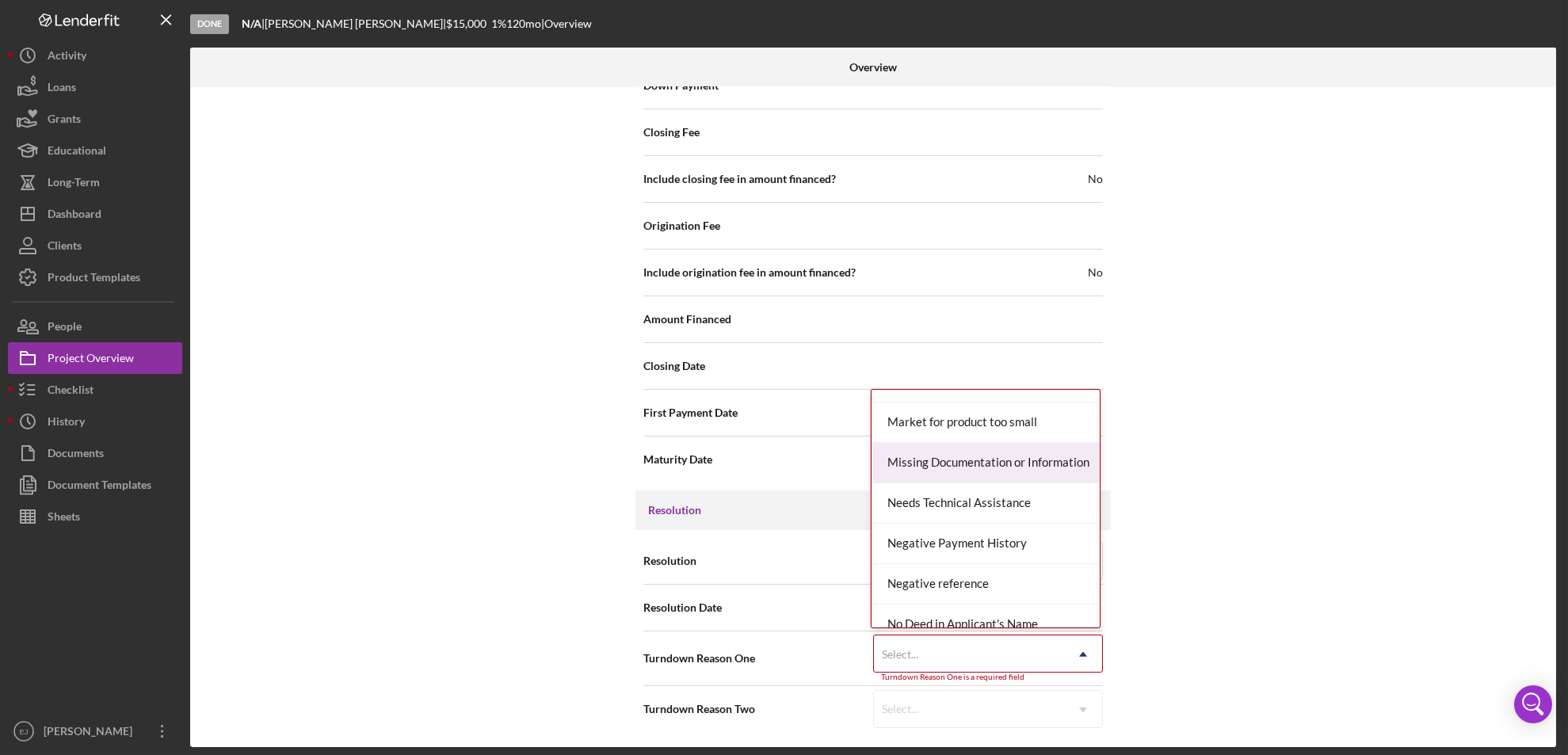
click at [1004, 474] on div "Missing Documentation or Information" at bounding box center [985, 463] width 229 height 41
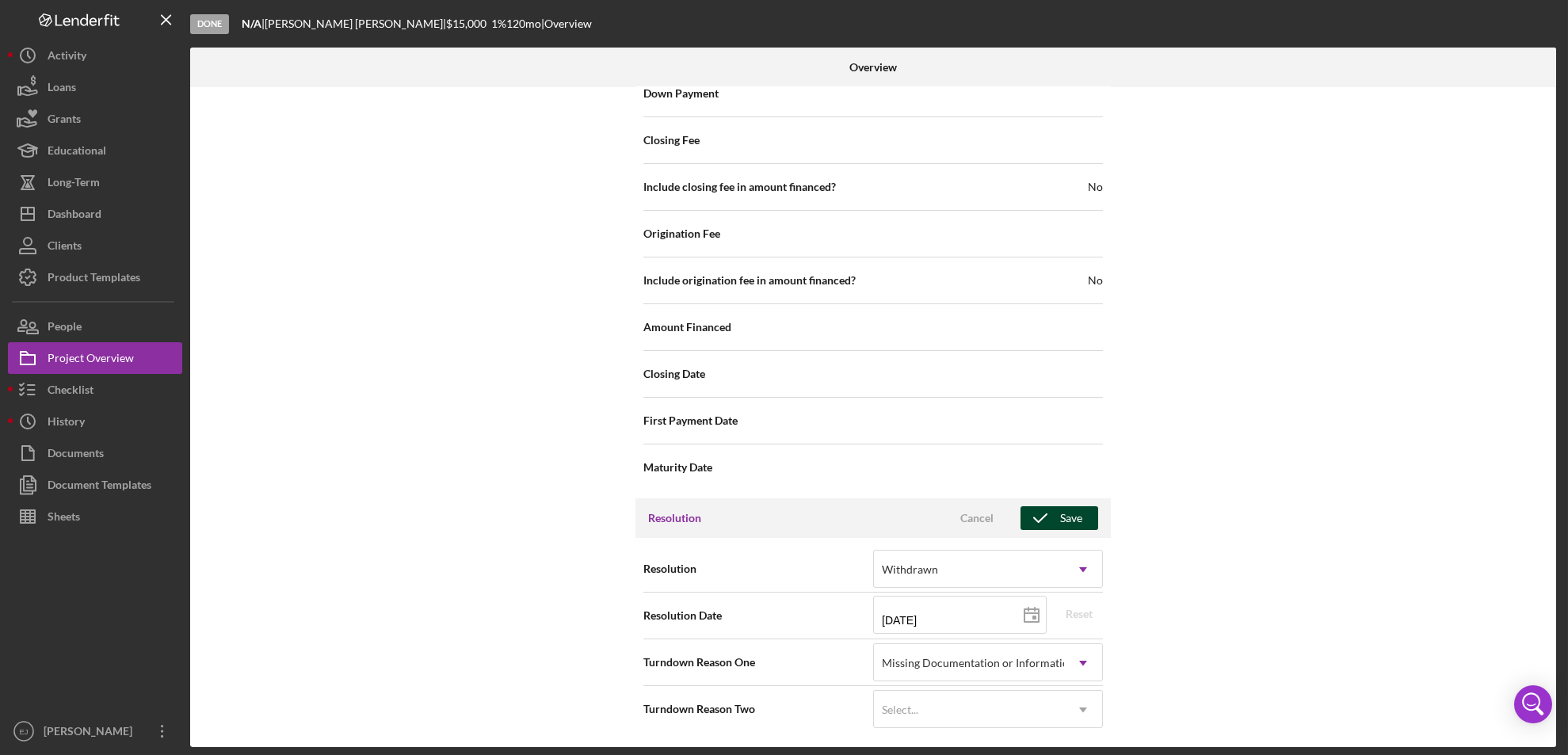
click at [1082, 518] on button "Save" at bounding box center [1059, 517] width 77 height 24
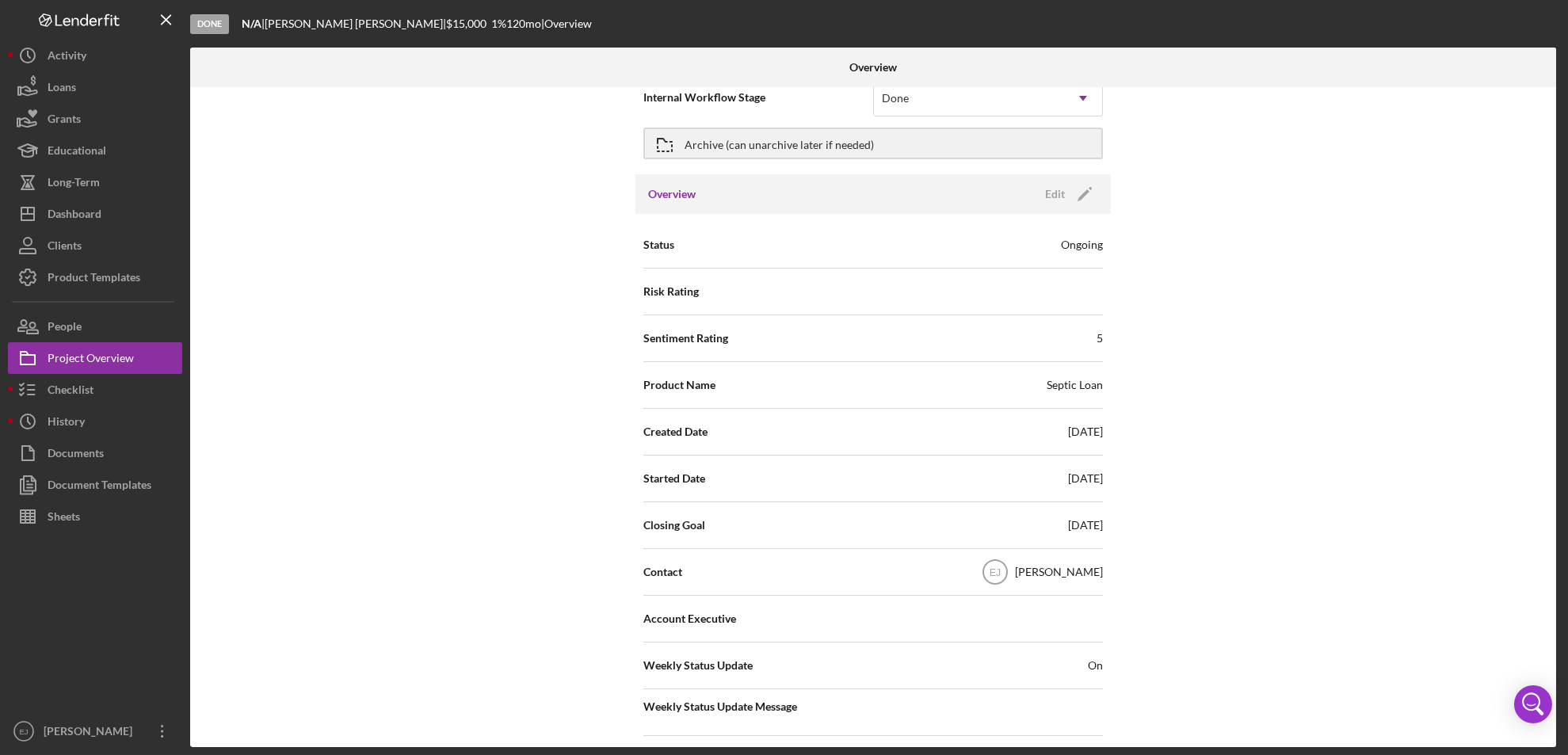
scroll to position [0, 0]
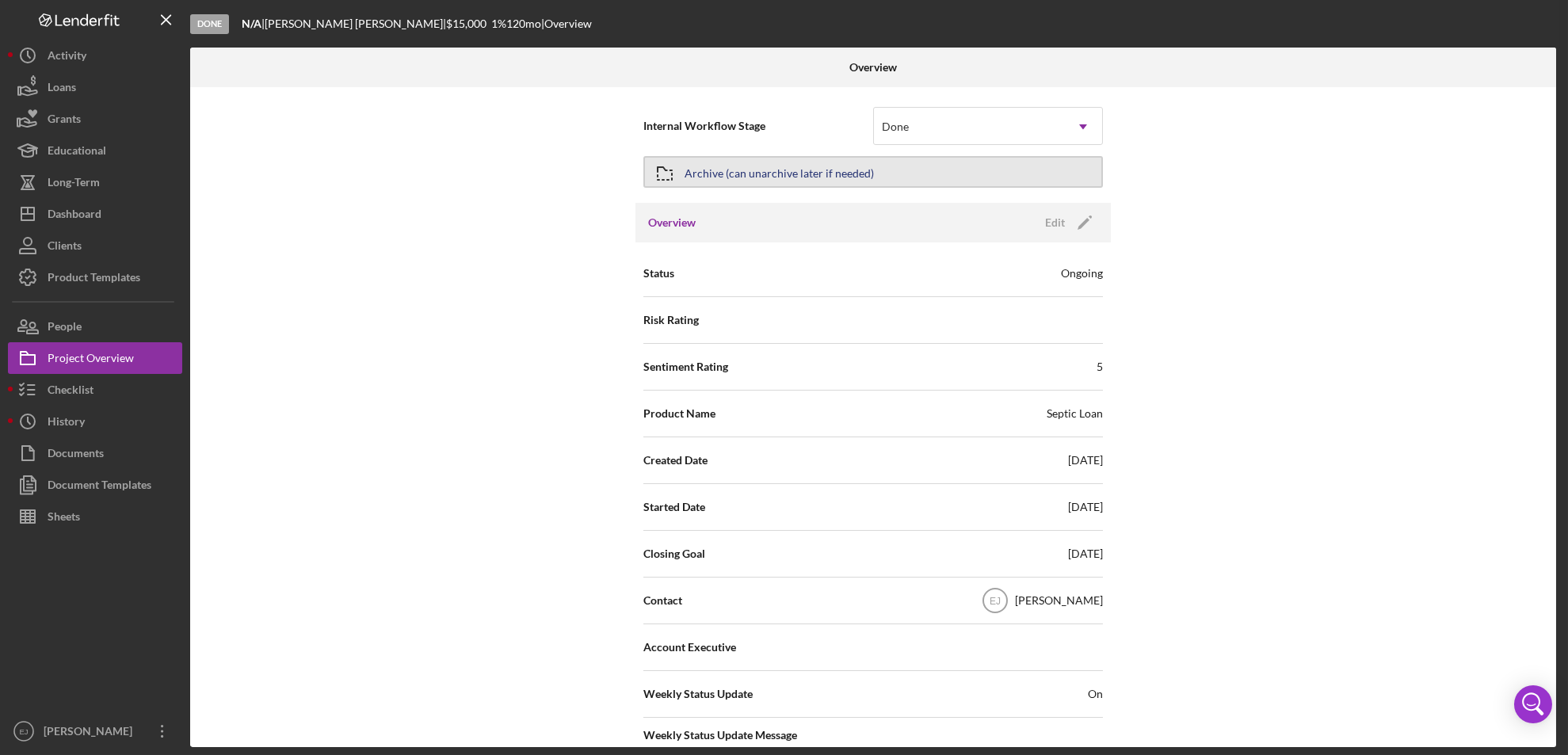
click at [685, 181] on button "Archive (can unarchive later if needed)" at bounding box center [873, 172] width 460 height 32
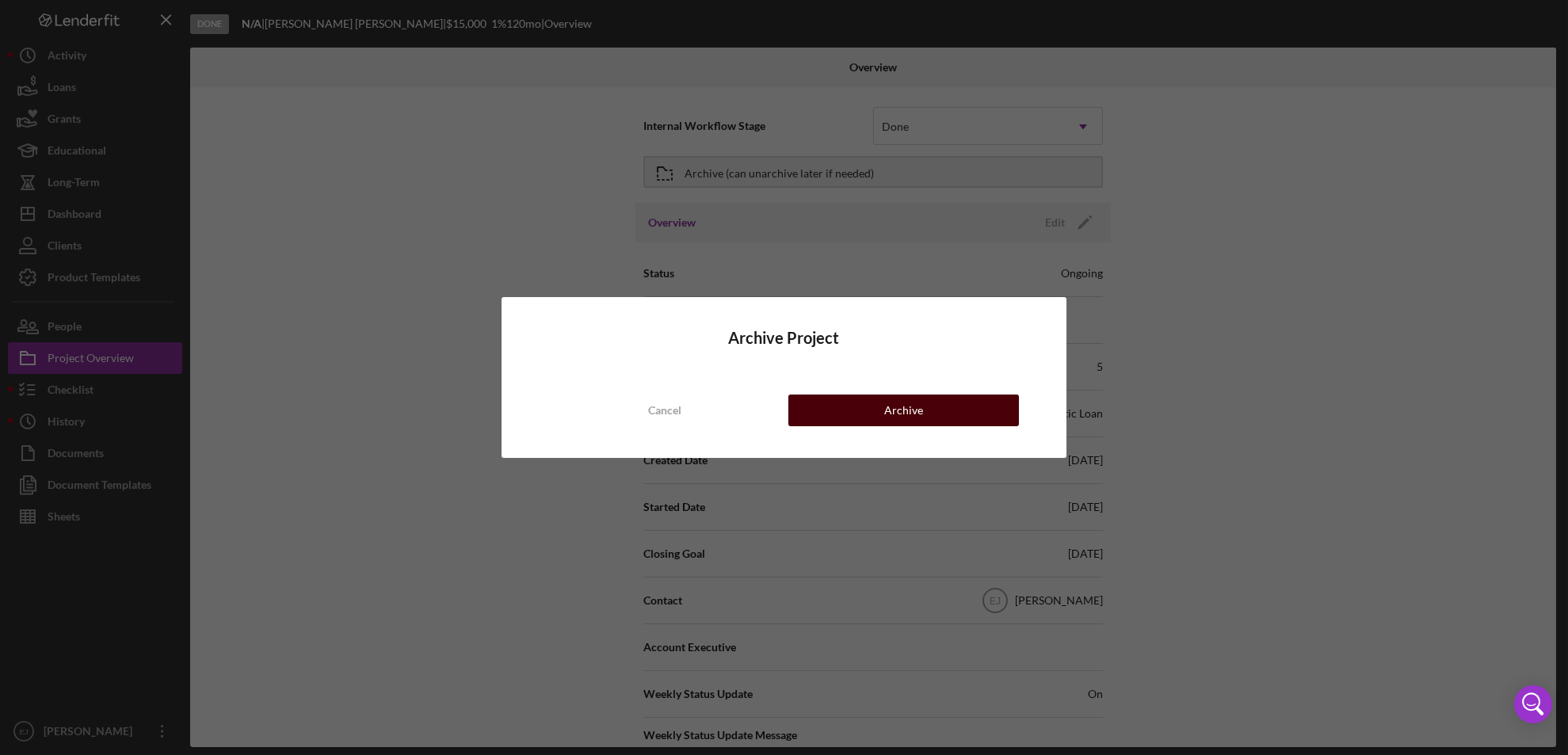
click at [919, 414] on div "Archive" at bounding box center [904, 410] width 39 height 32
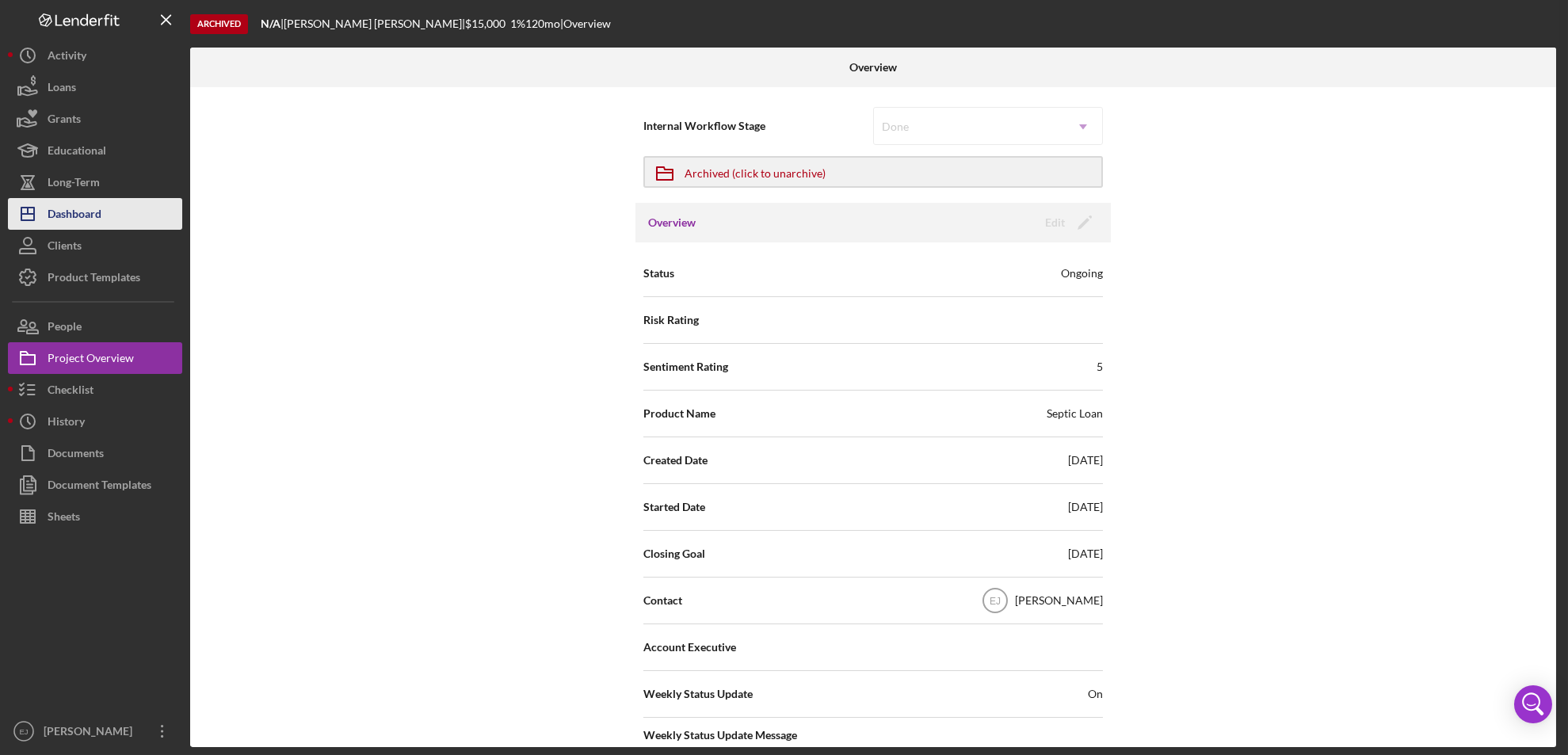
click at [67, 217] on div "Dashboard" at bounding box center [74, 216] width 54 height 36
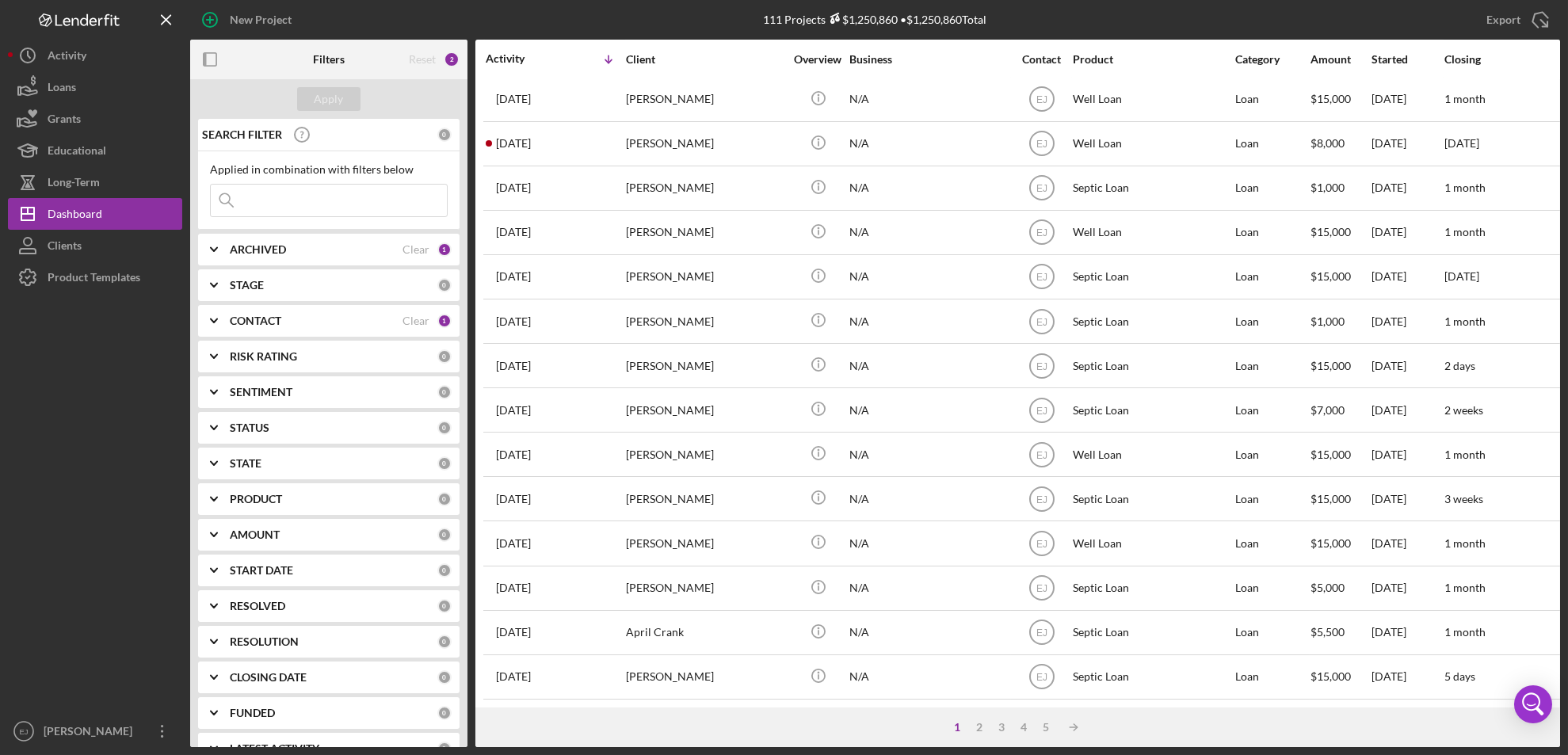
scroll to position [517, 0]
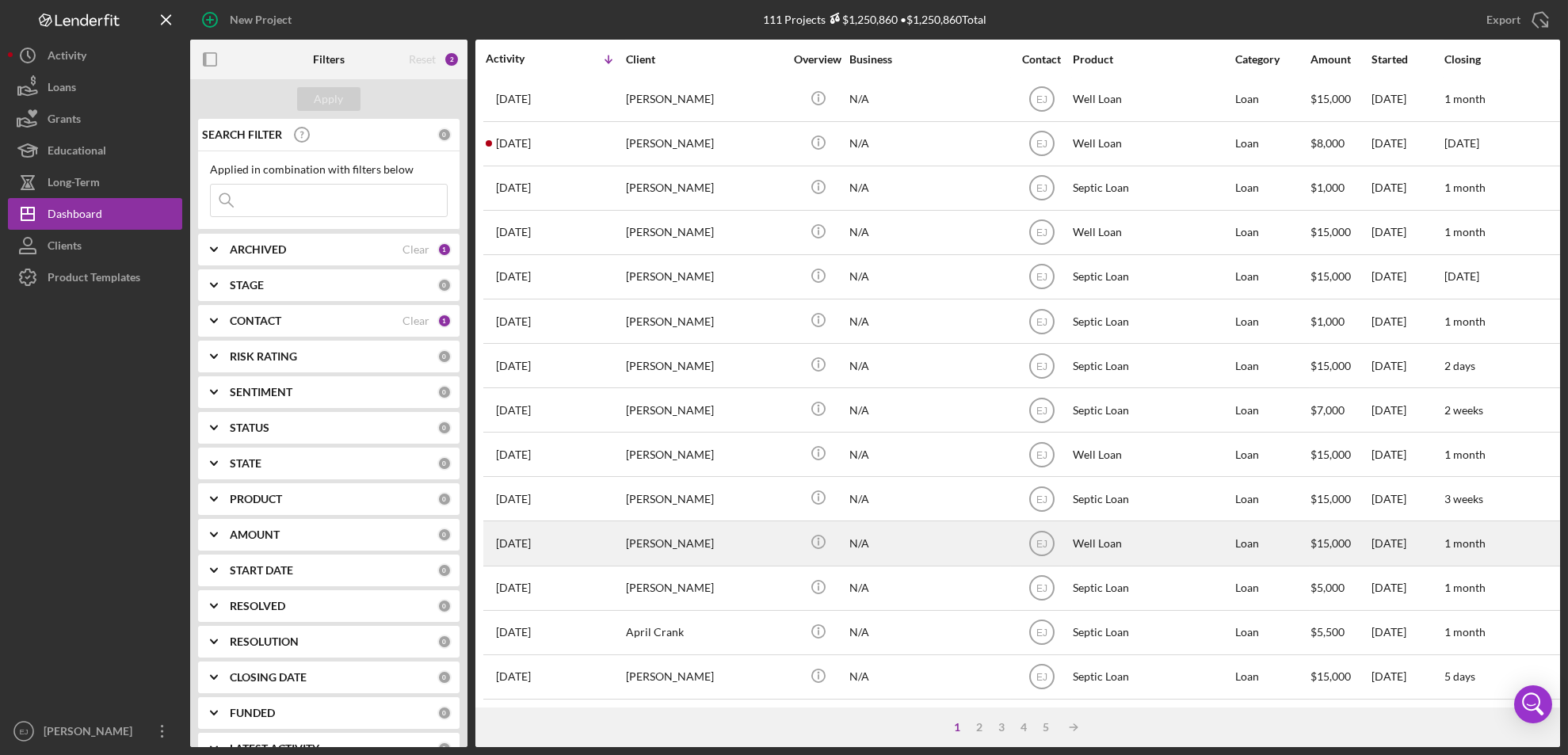
click at [686, 538] on div "[PERSON_NAME]" at bounding box center [705, 543] width 159 height 42
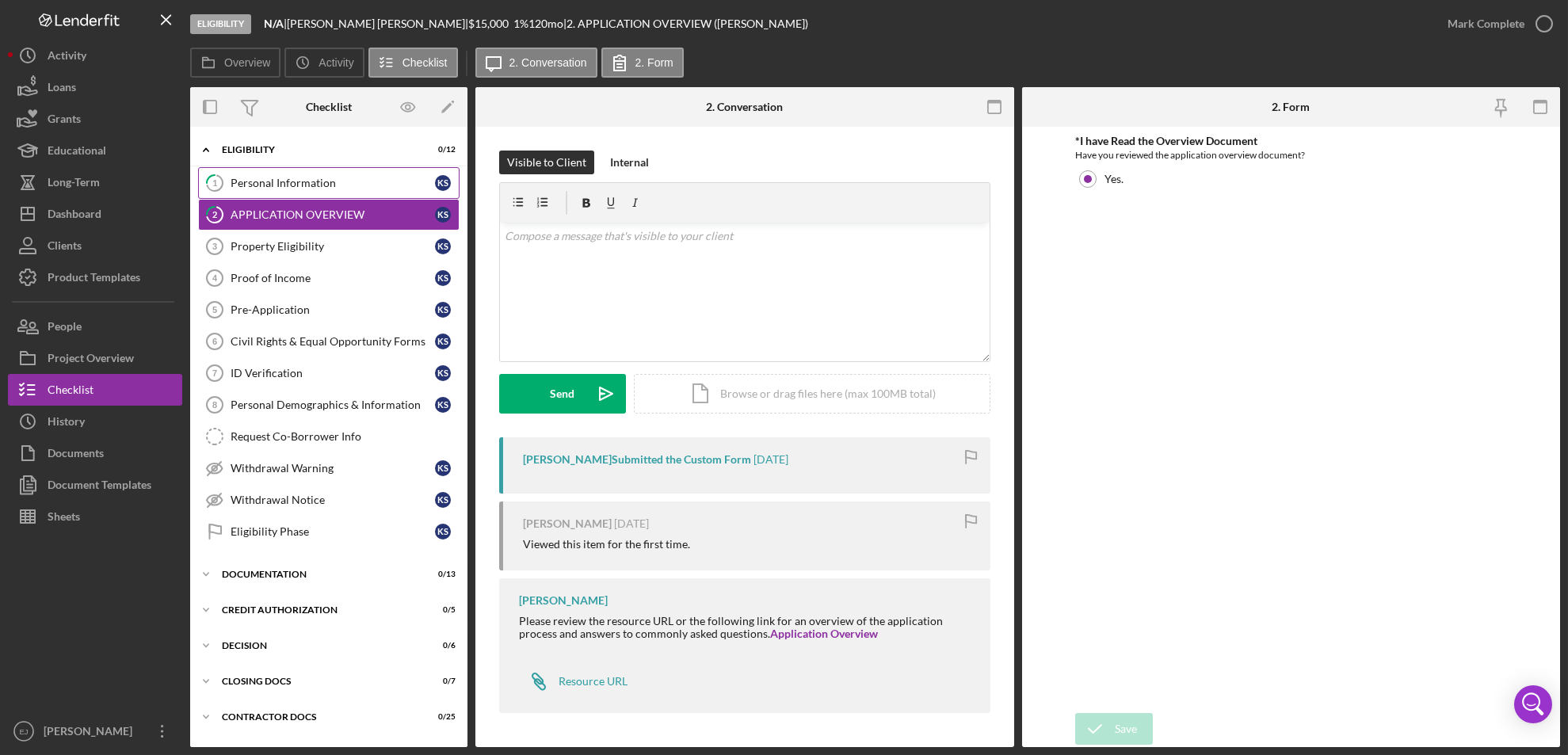
click at [300, 177] on div "Personal Information" at bounding box center [332, 183] width 204 height 13
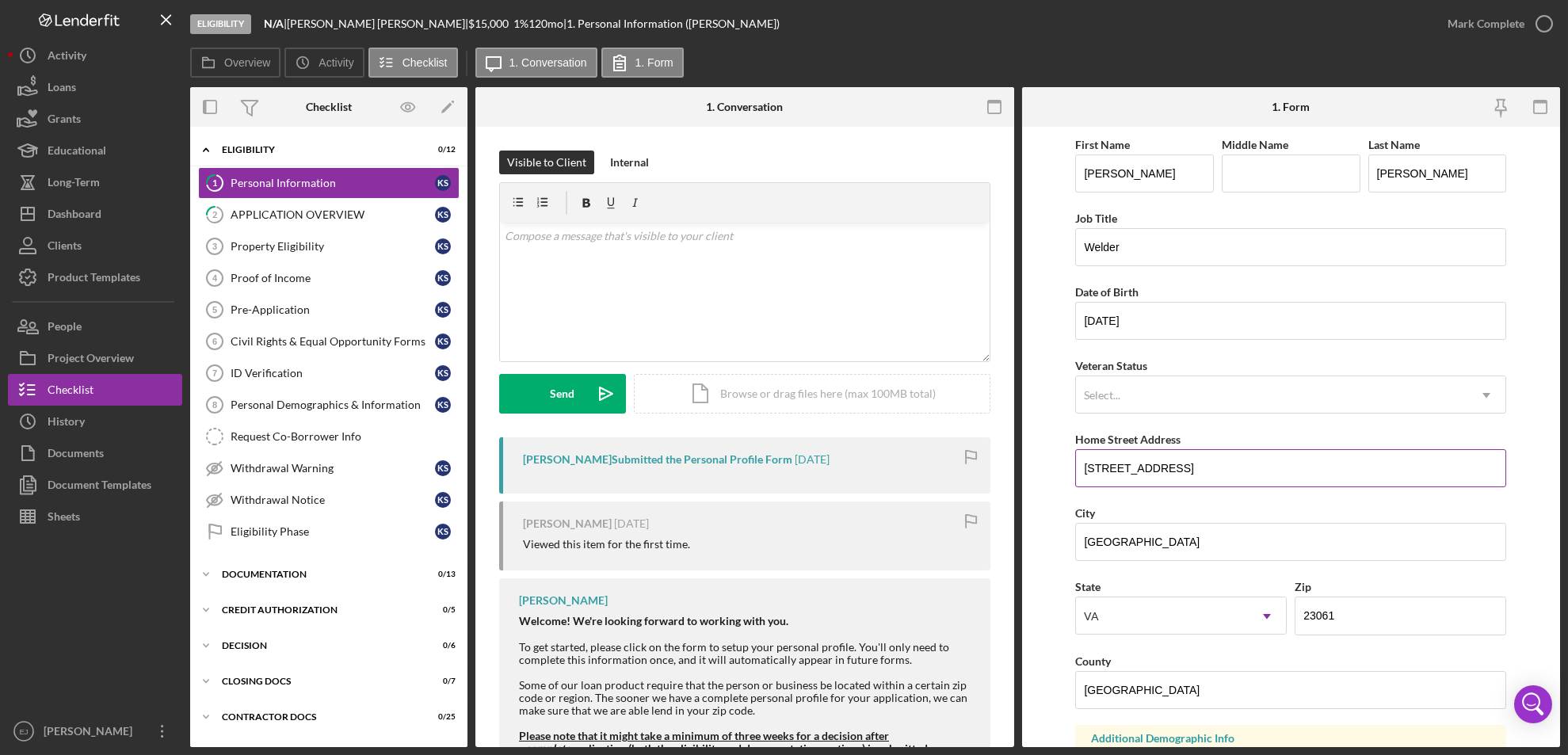
drag, startPoint x: 1081, startPoint y: 465, endPoint x: 1186, endPoint y: 463, distance: 105.0
click at [1186, 463] on input "[STREET_ADDRESS]" at bounding box center [1291, 468] width 431 height 38
click at [298, 250] on div "Property Eligibility" at bounding box center [332, 247] width 204 height 13
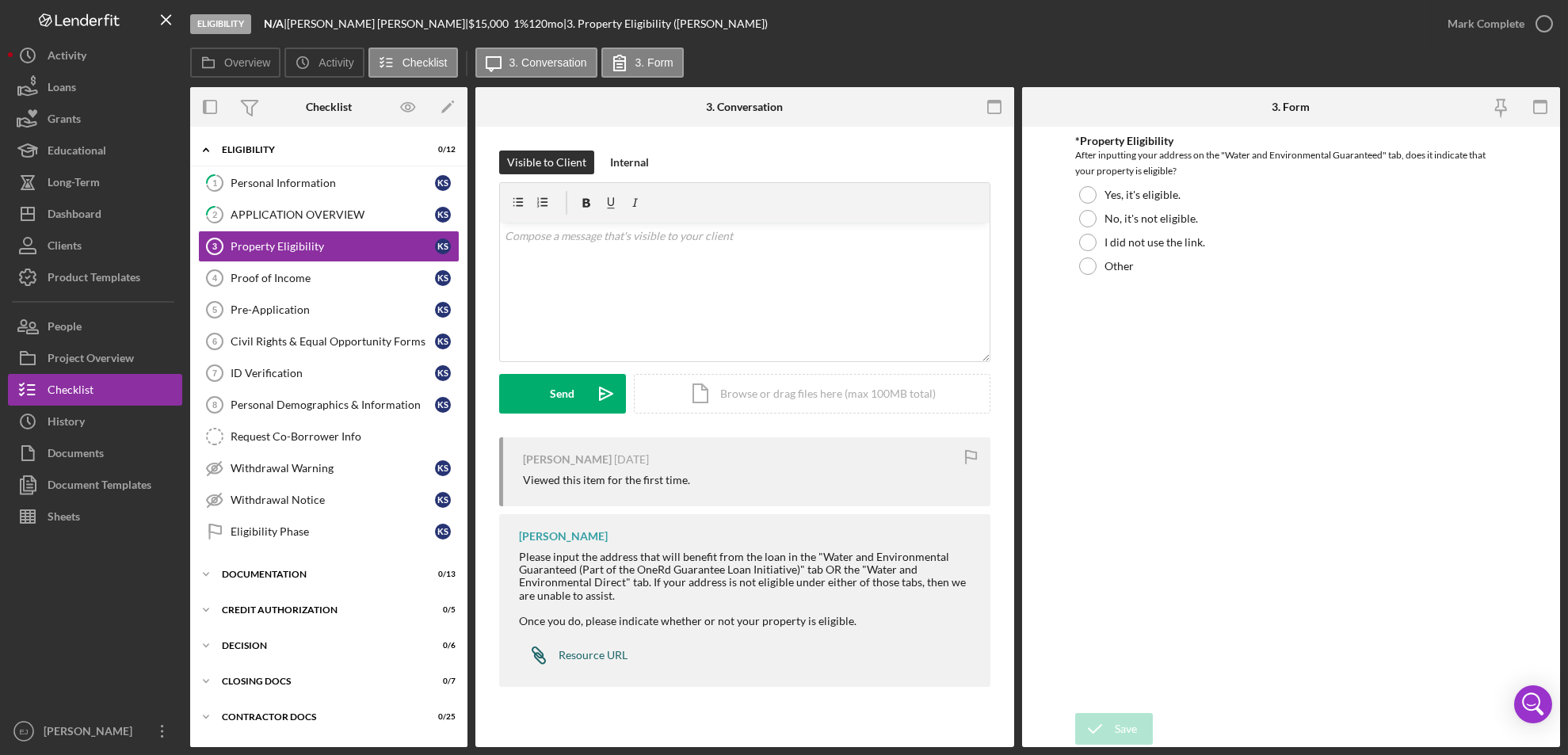
click at [603, 651] on div "Resource URL" at bounding box center [593, 656] width 69 height 13
click at [314, 187] on div "Personal Information" at bounding box center [332, 183] width 204 height 13
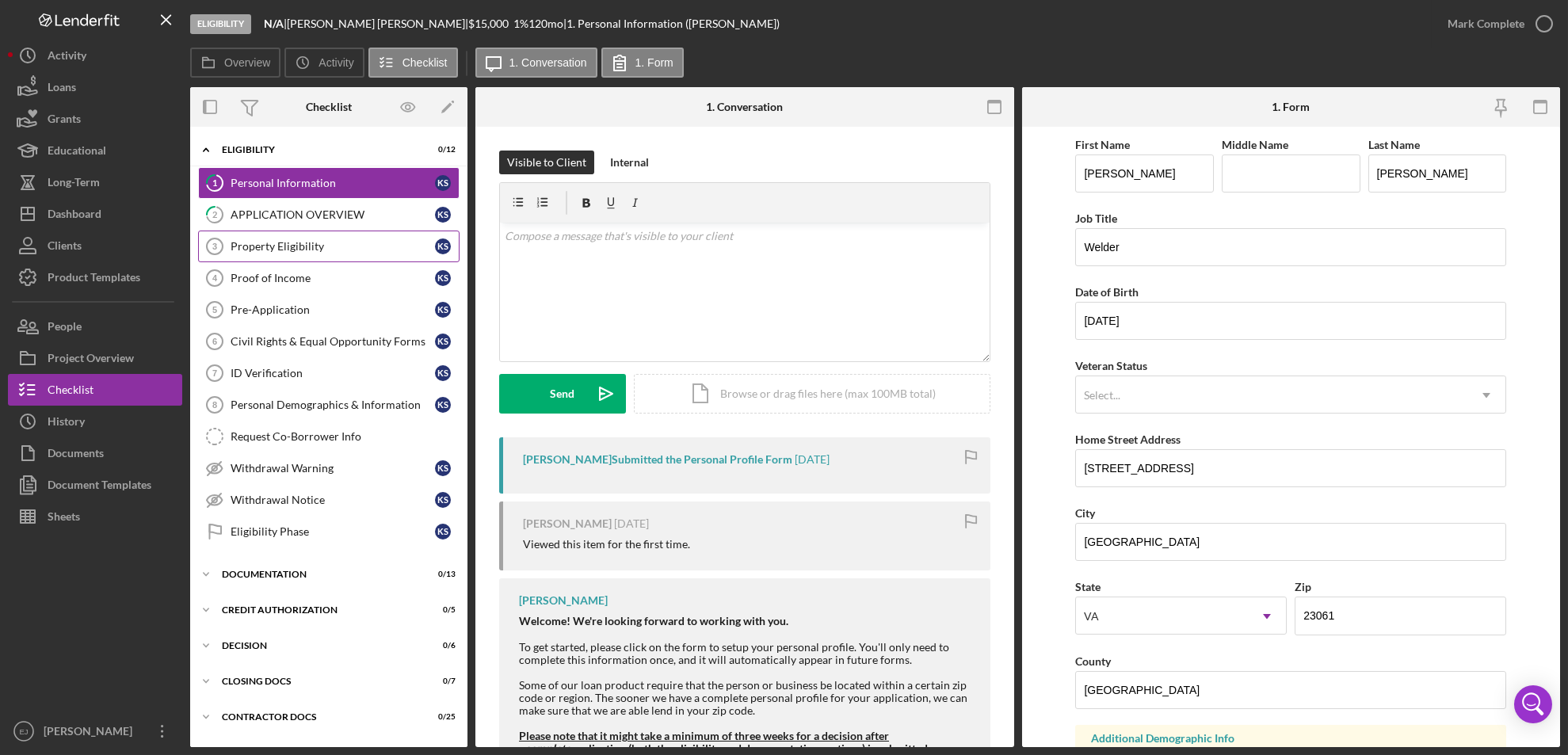
click at [340, 255] on link "Property Eligibility 3 Property Eligibility K S" at bounding box center [329, 246] width 261 height 32
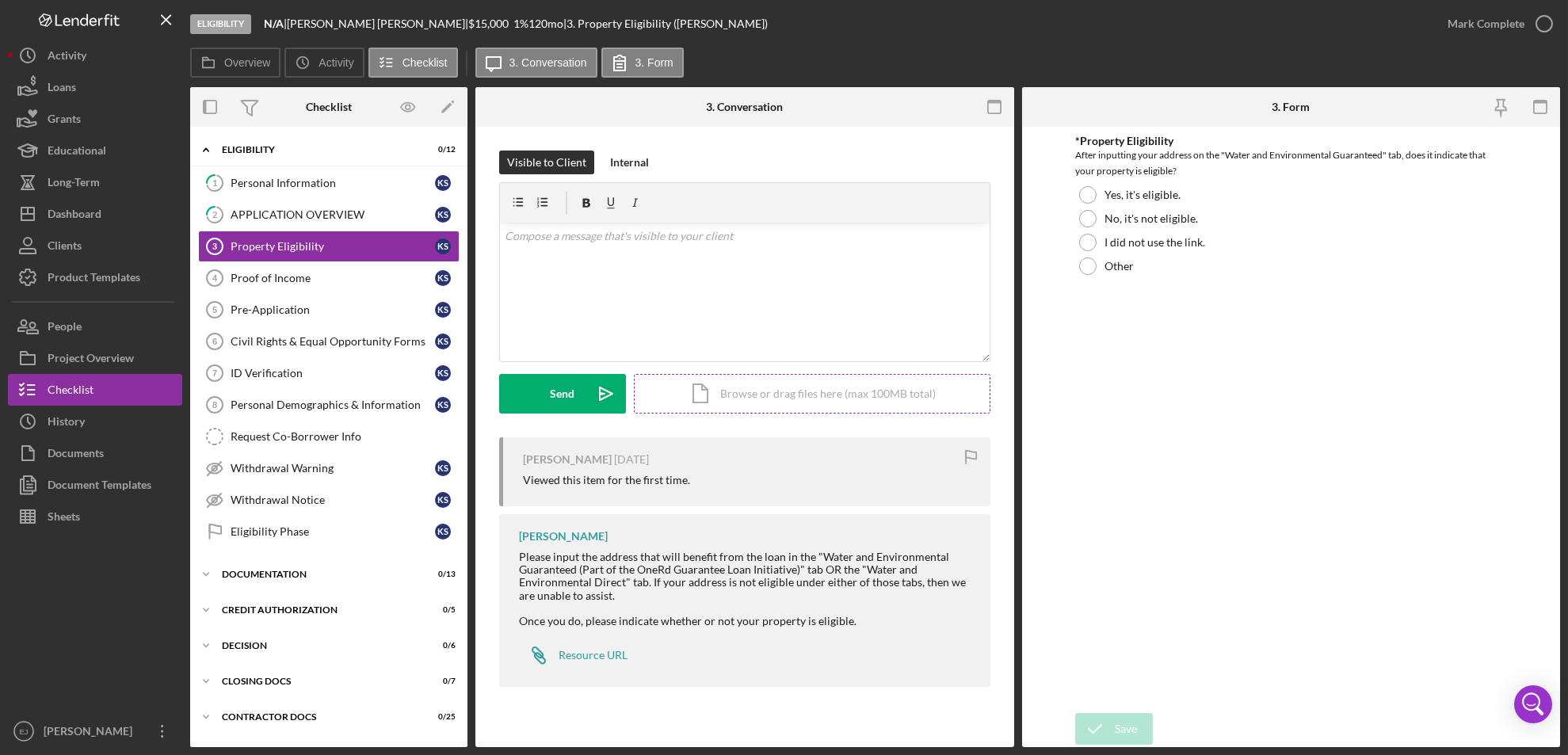
click at [864, 393] on div "Icon/Document Browse or drag files here (max 100MB total) Tap to choose files o…" at bounding box center [812, 394] width 356 height 40
click at [535, 391] on button "Upload Icon/Upload" at bounding box center [563, 394] width 127 height 40
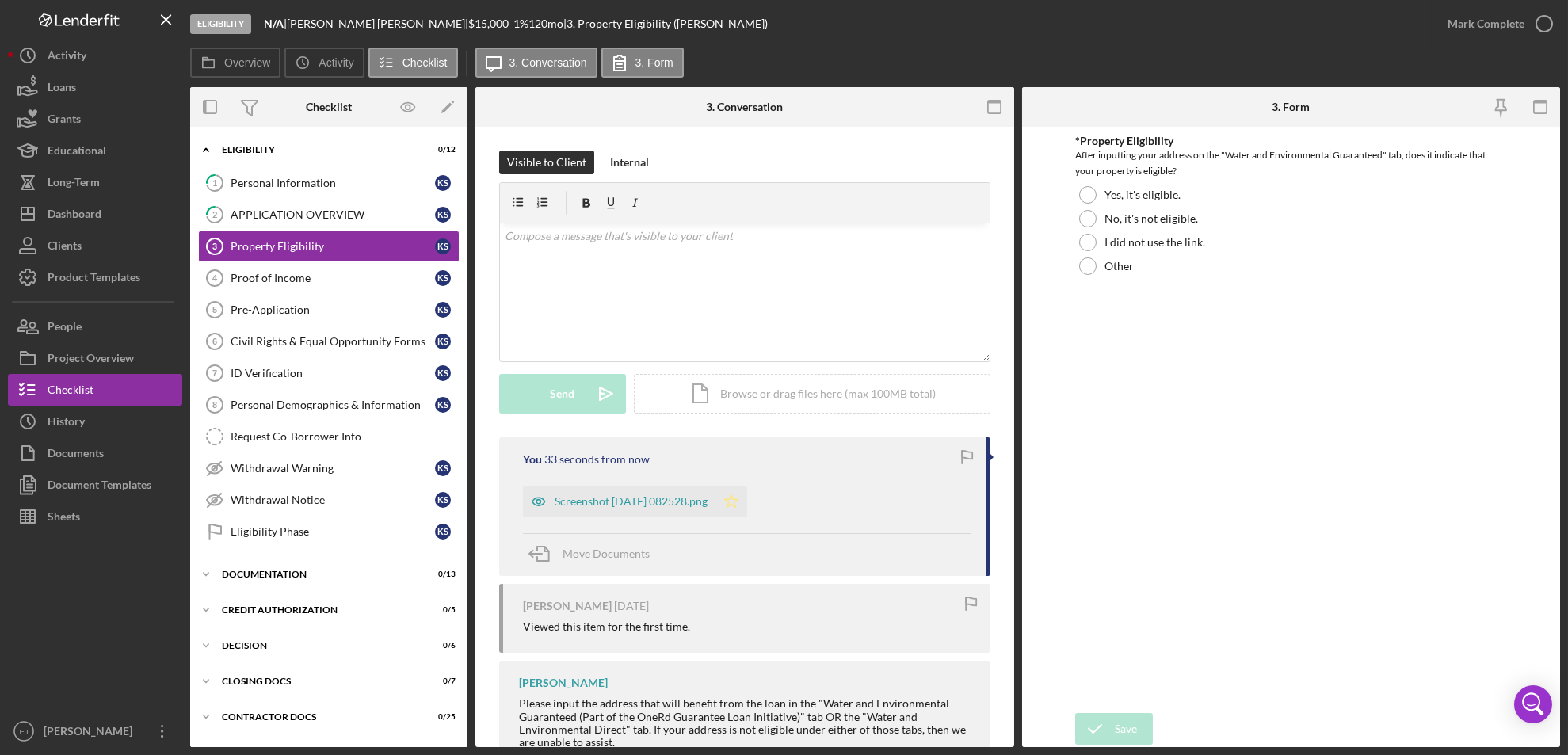
click at [738, 500] on polygon "button" at bounding box center [731, 501] width 14 height 13
click at [1080, 184] on div "Yes, it's eligible." at bounding box center [1291, 194] width 431 height 24
click at [1142, 726] on button "Save" at bounding box center [1113, 729] width 77 height 32
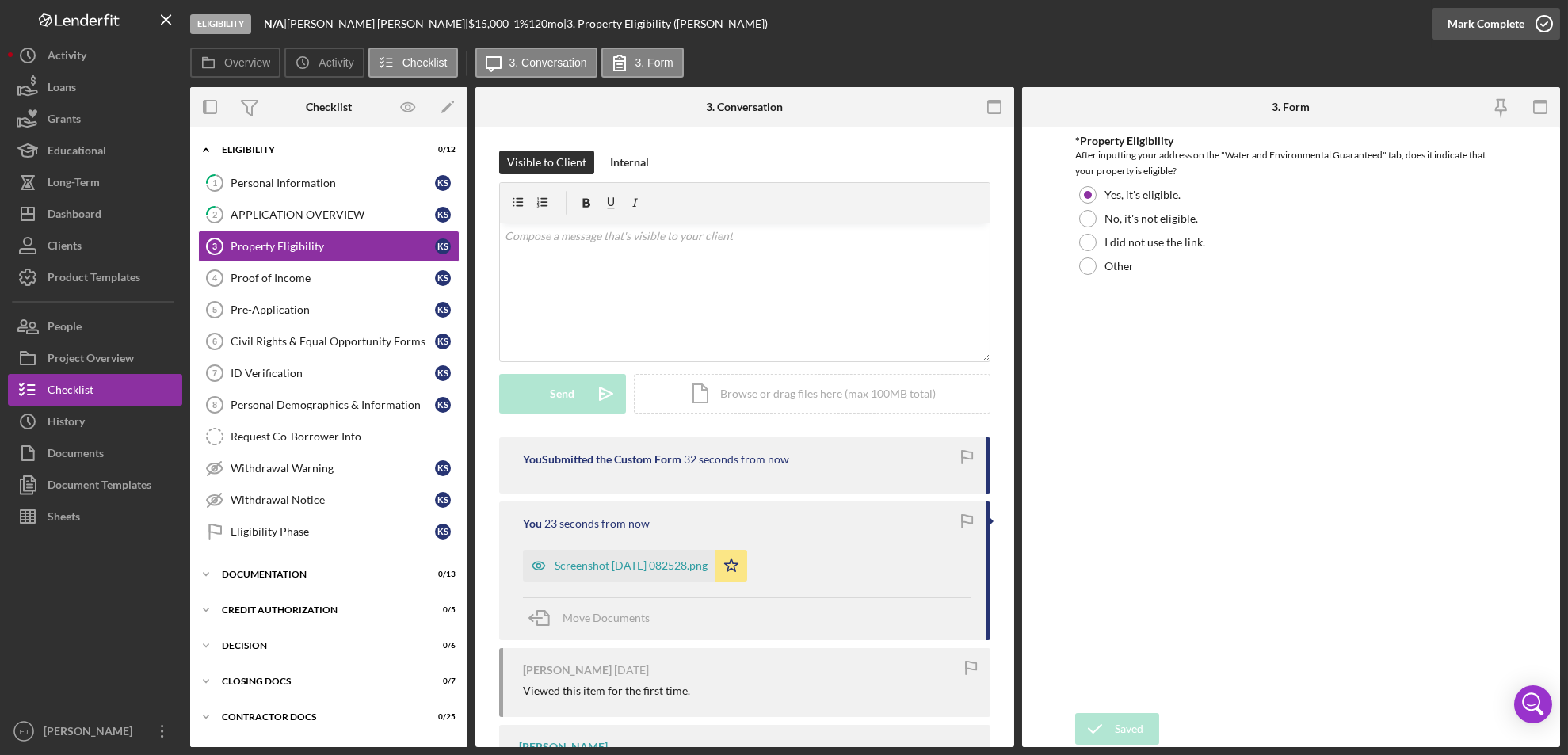
click at [1544, 32] on icon "button" at bounding box center [1544, 24] width 40 height 40
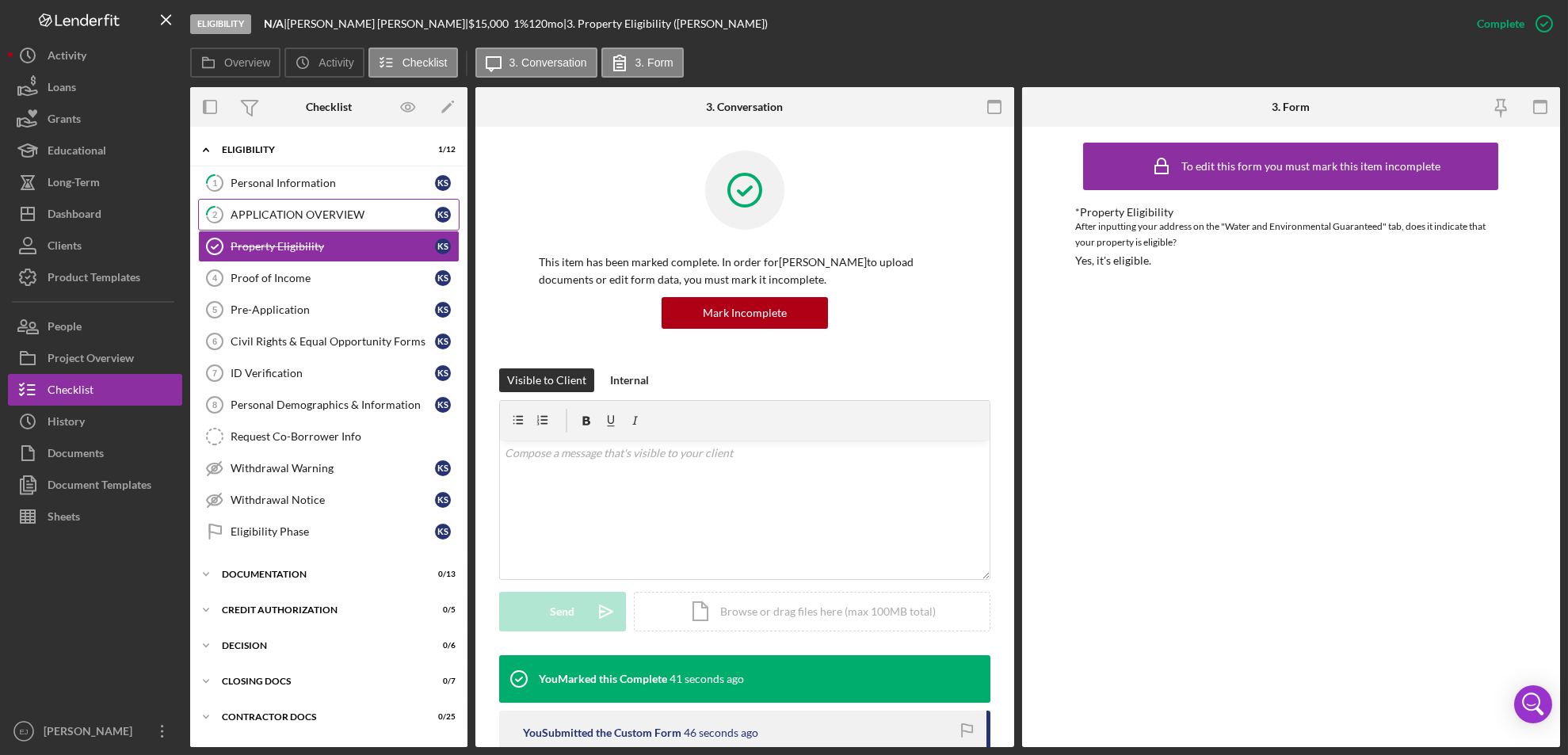
click at [303, 214] on div "APPLICATION OVERVIEW" at bounding box center [332, 215] width 204 height 13
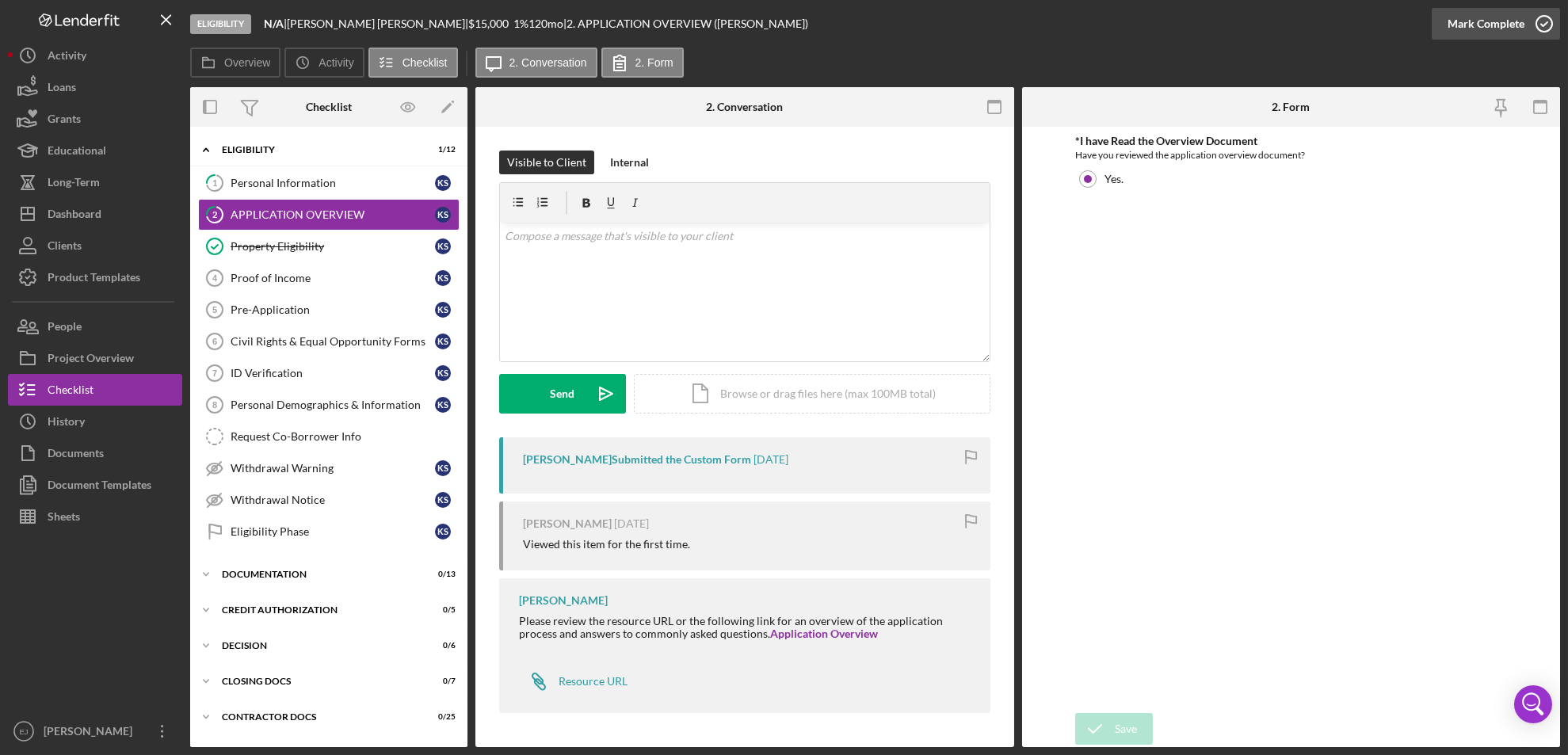
click at [1549, 31] on icon "button" at bounding box center [1544, 24] width 40 height 40
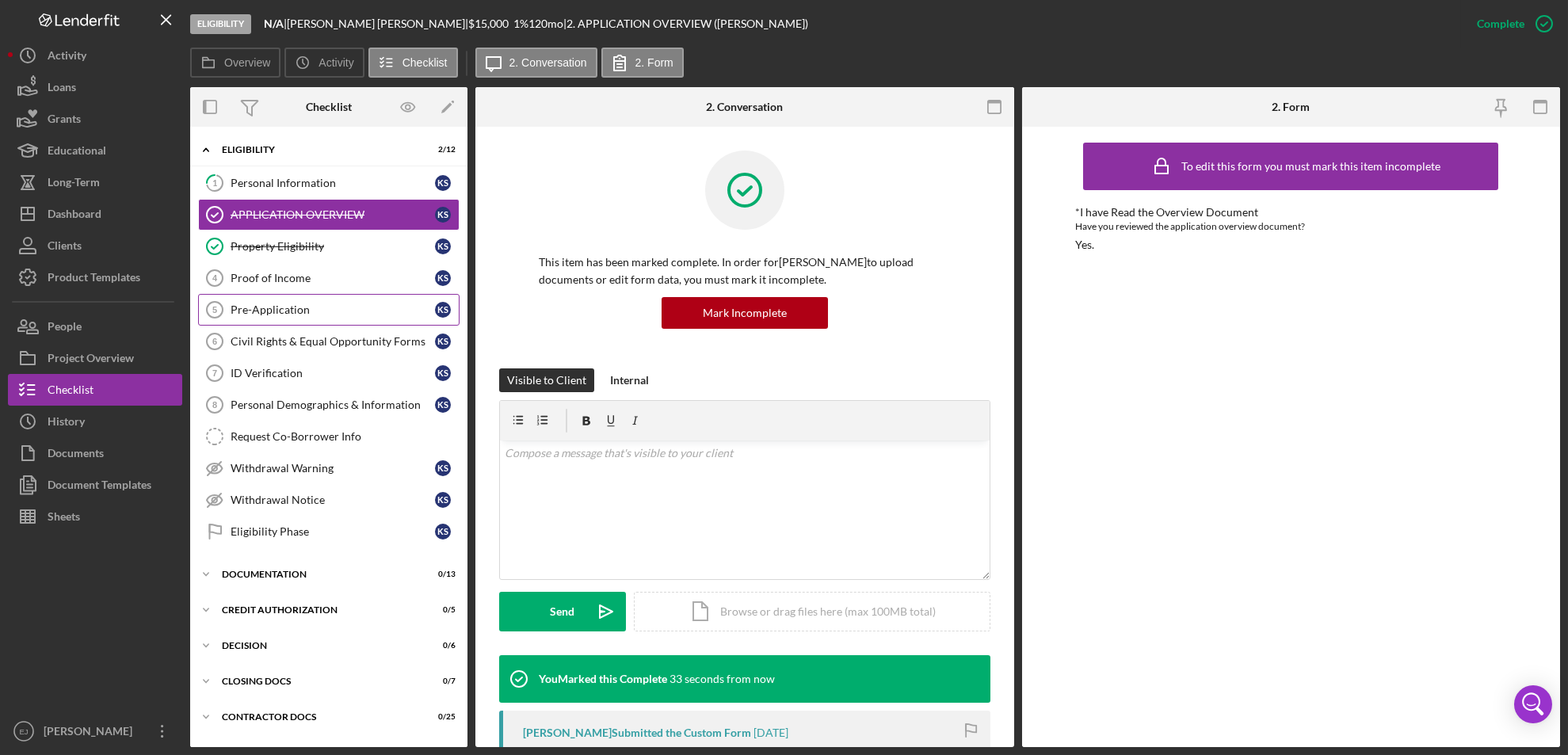
click at [355, 295] on link "Pre-Application 5 Pre-Application K S" at bounding box center [329, 309] width 261 height 32
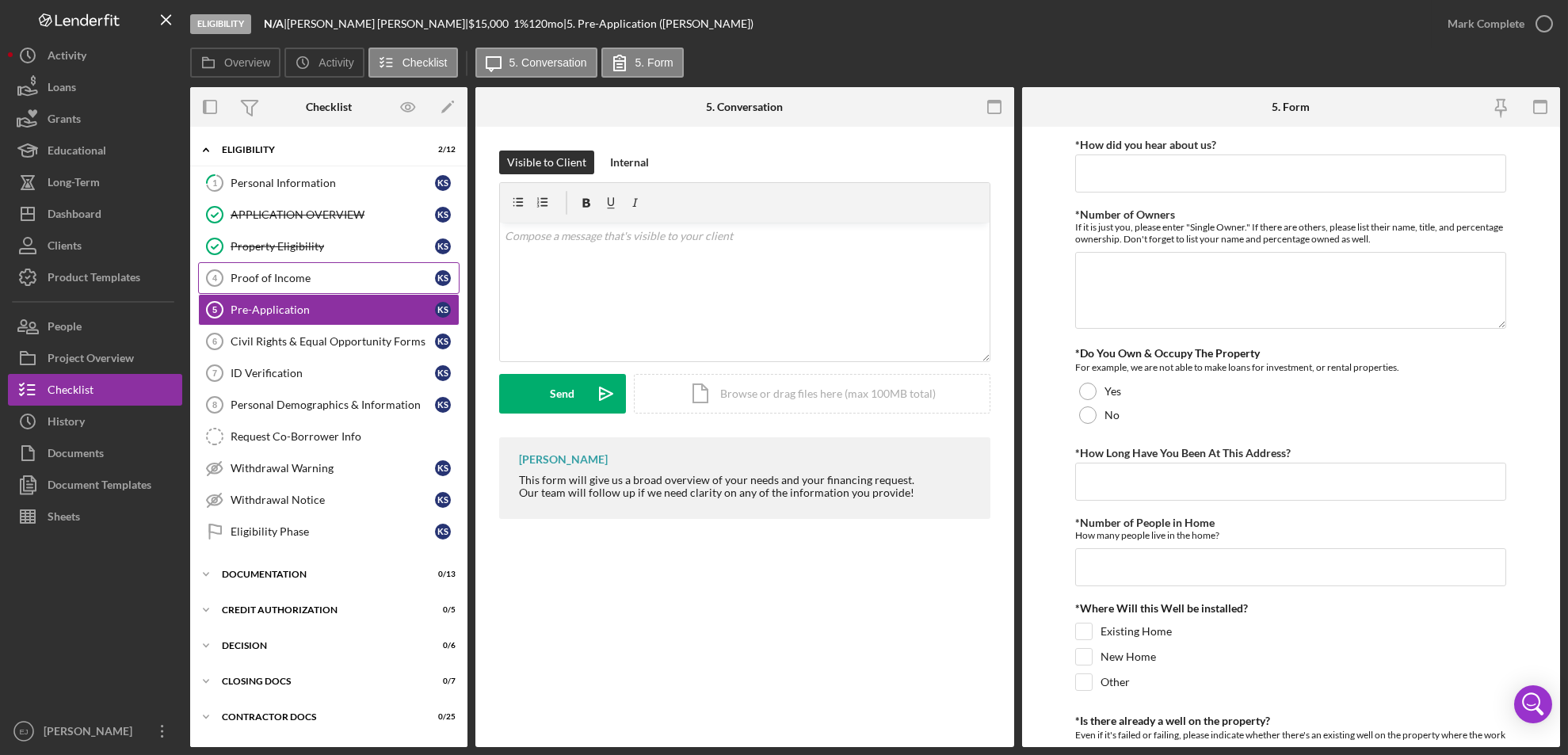
click at [331, 273] on div "Proof of Income" at bounding box center [332, 278] width 204 height 13
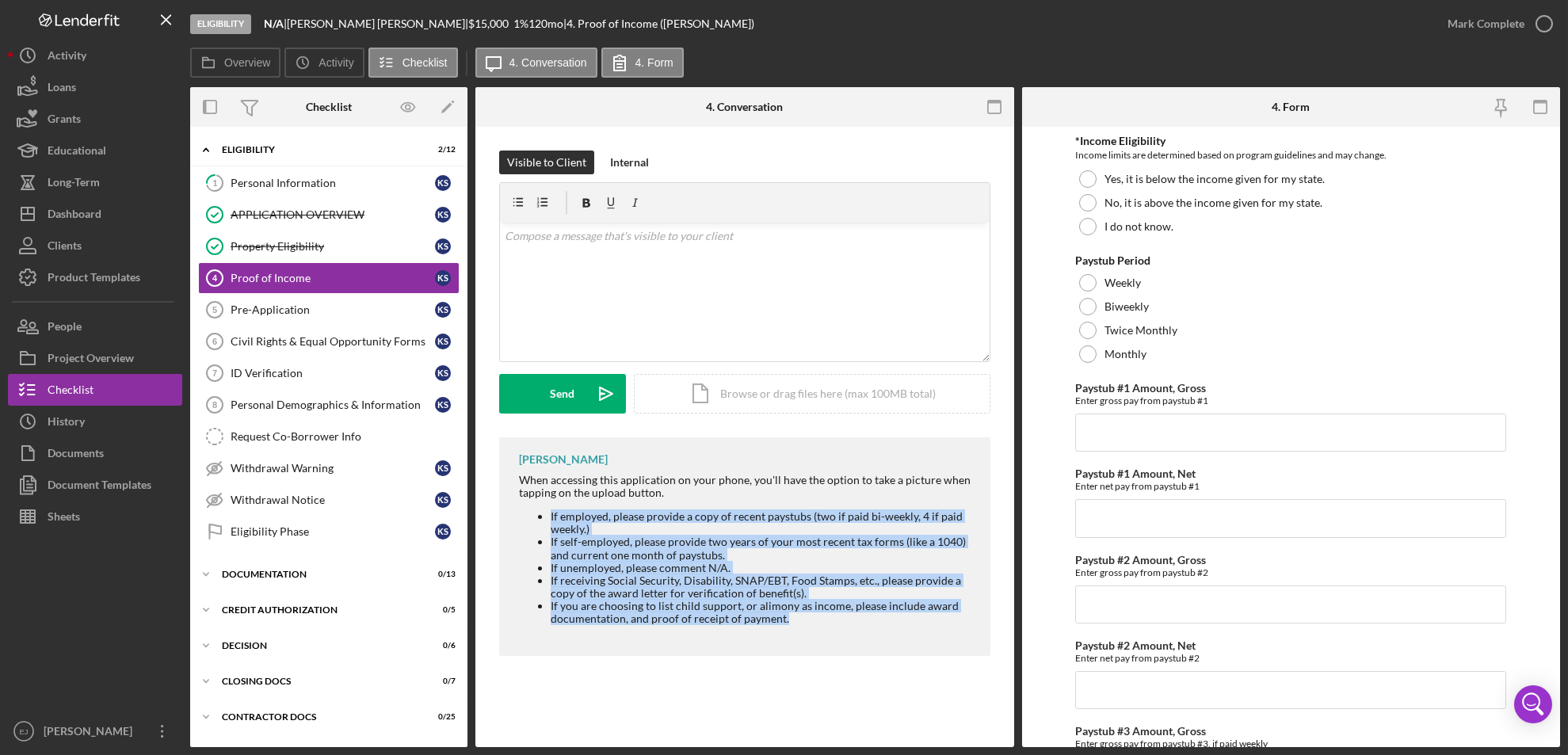
drag, startPoint x: 547, startPoint y: 519, endPoint x: 807, endPoint y: 626, distance: 281.2
click at [807, 626] on div "When accessing this application on your phone, you'll have the option to take a…" at bounding box center [747, 555] width 455 height 163
copy ul "If employed, please provide a copy of recent paystubs (two if paid bi-weekly, 4…"
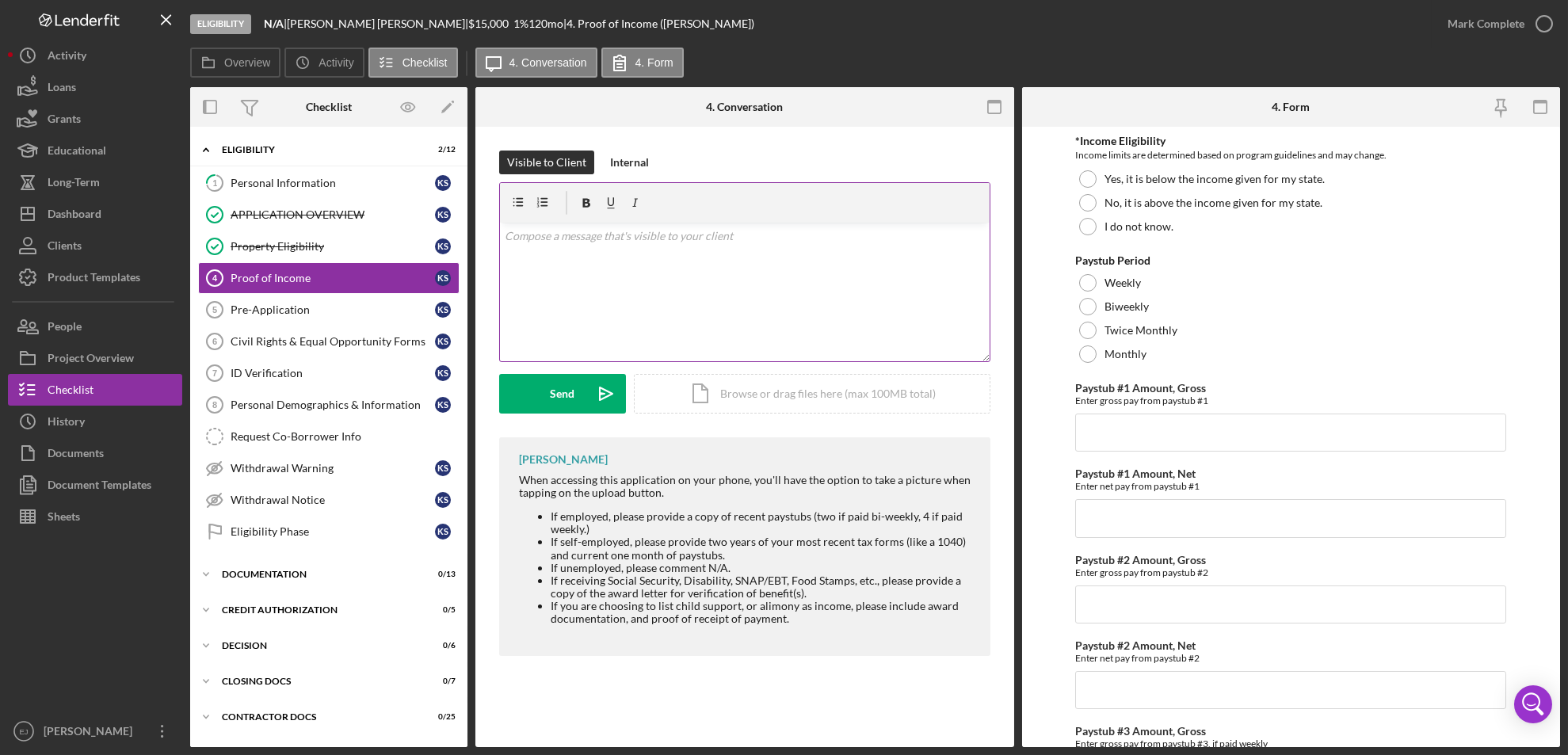
click at [589, 257] on div "v Color teal Color pink Remove color Add row above Add row below Add column bef…" at bounding box center [745, 292] width 490 height 138
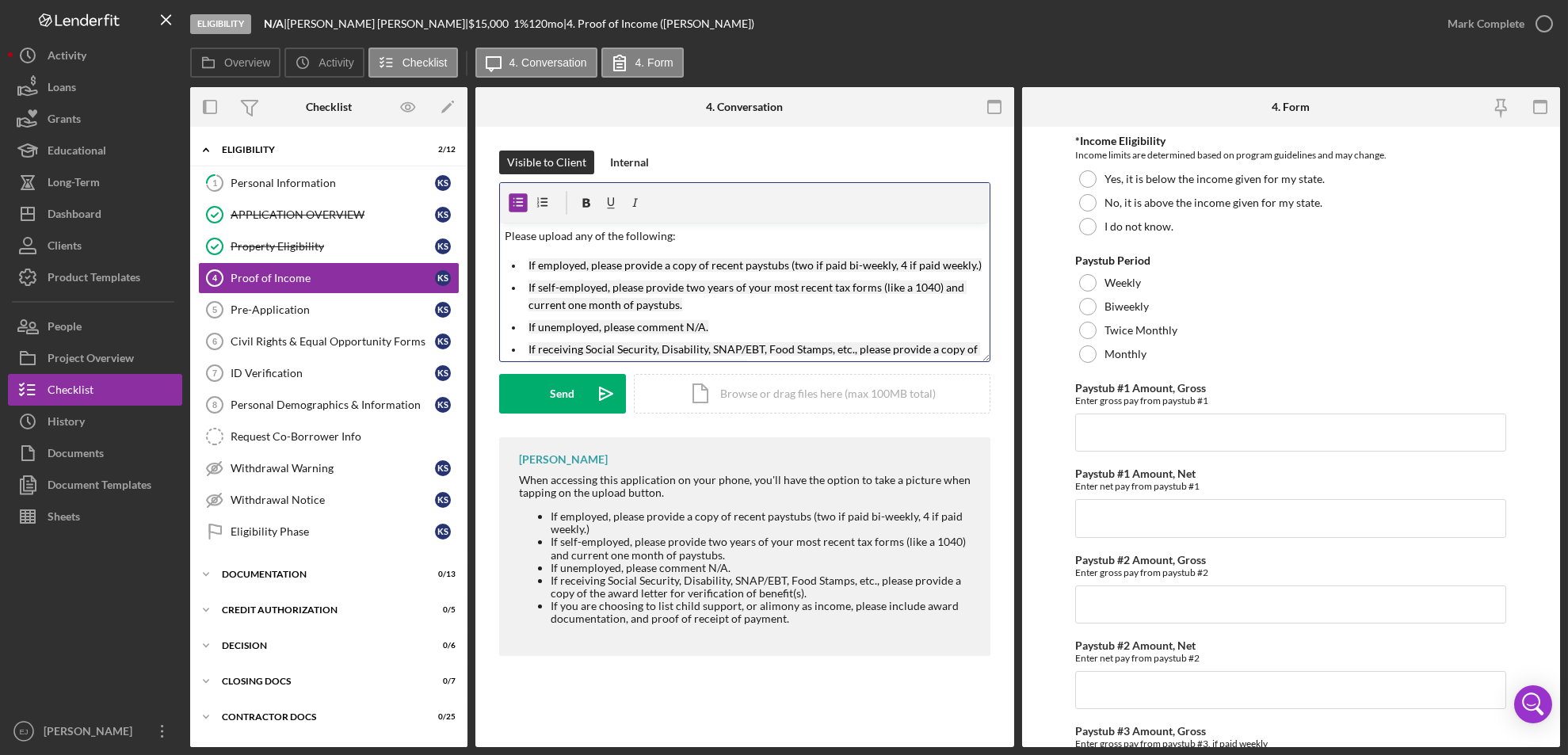
scroll to position [55, 0]
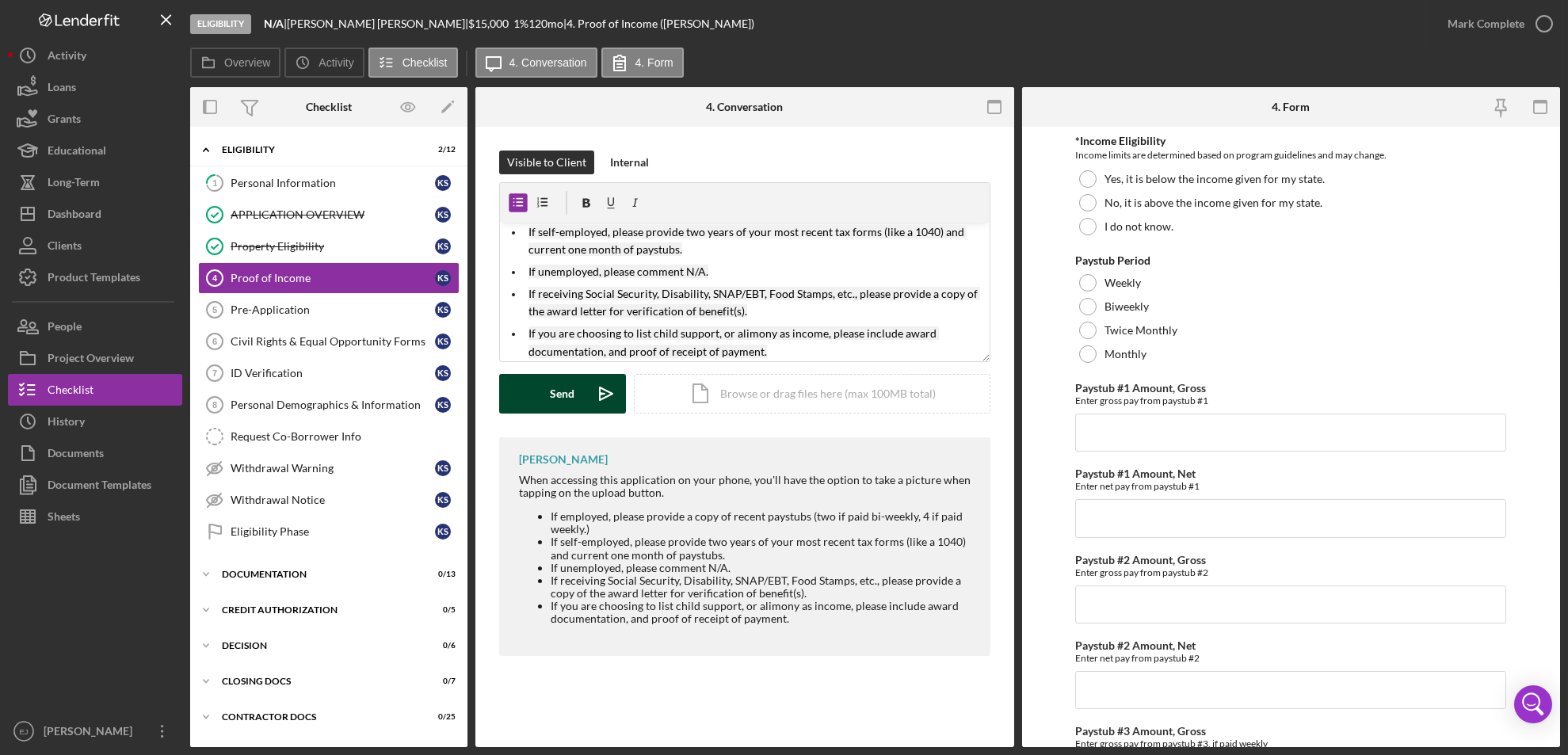
click at [549, 385] on button "Send Icon/icon-invite-send" at bounding box center [563, 394] width 127 height 40
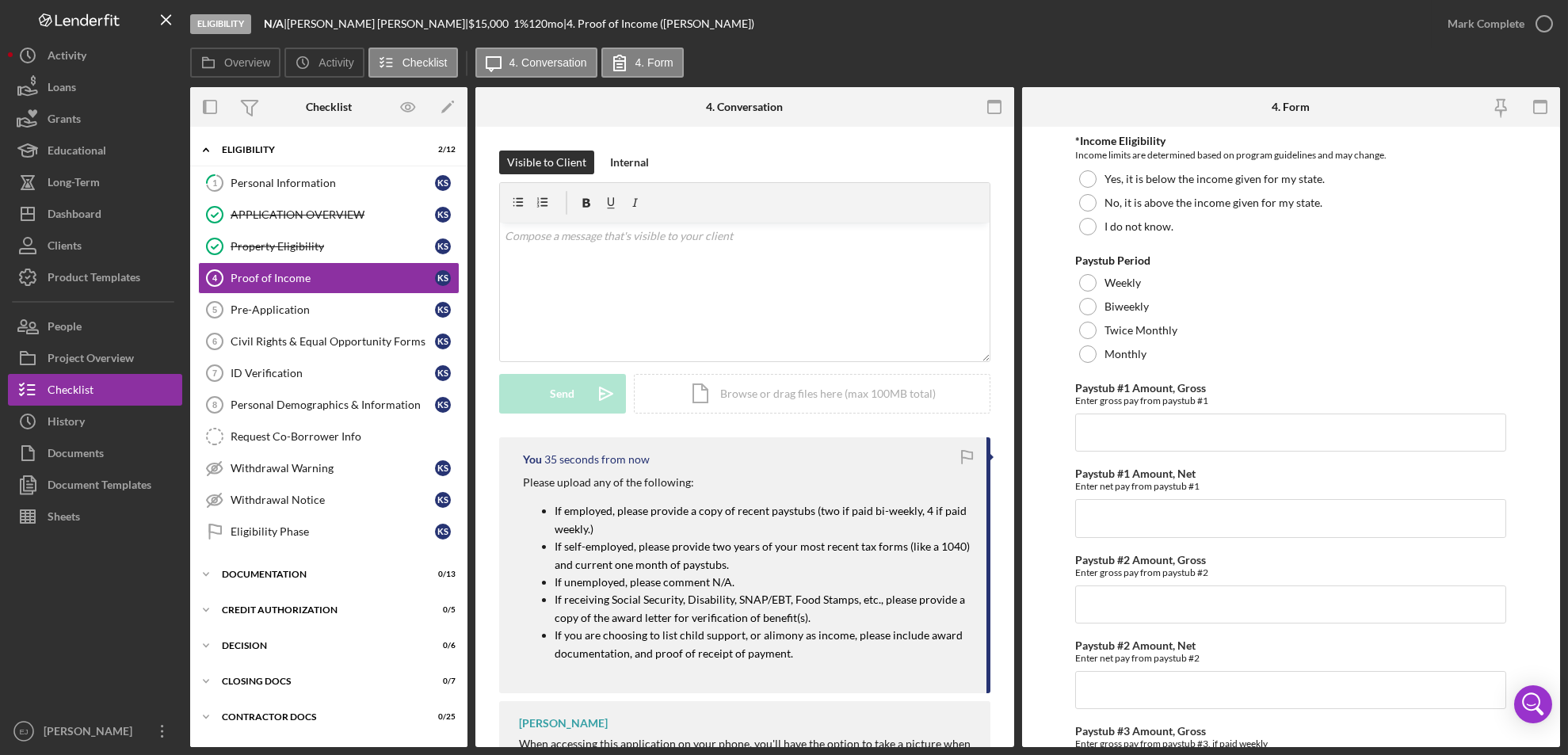
scroll to position [0, 0]
click at [545, 291] on div "v Color teal Color pink Remove color Add row above Add row below Add column bef…" at bounding box center [745, 292] width 490 height 138
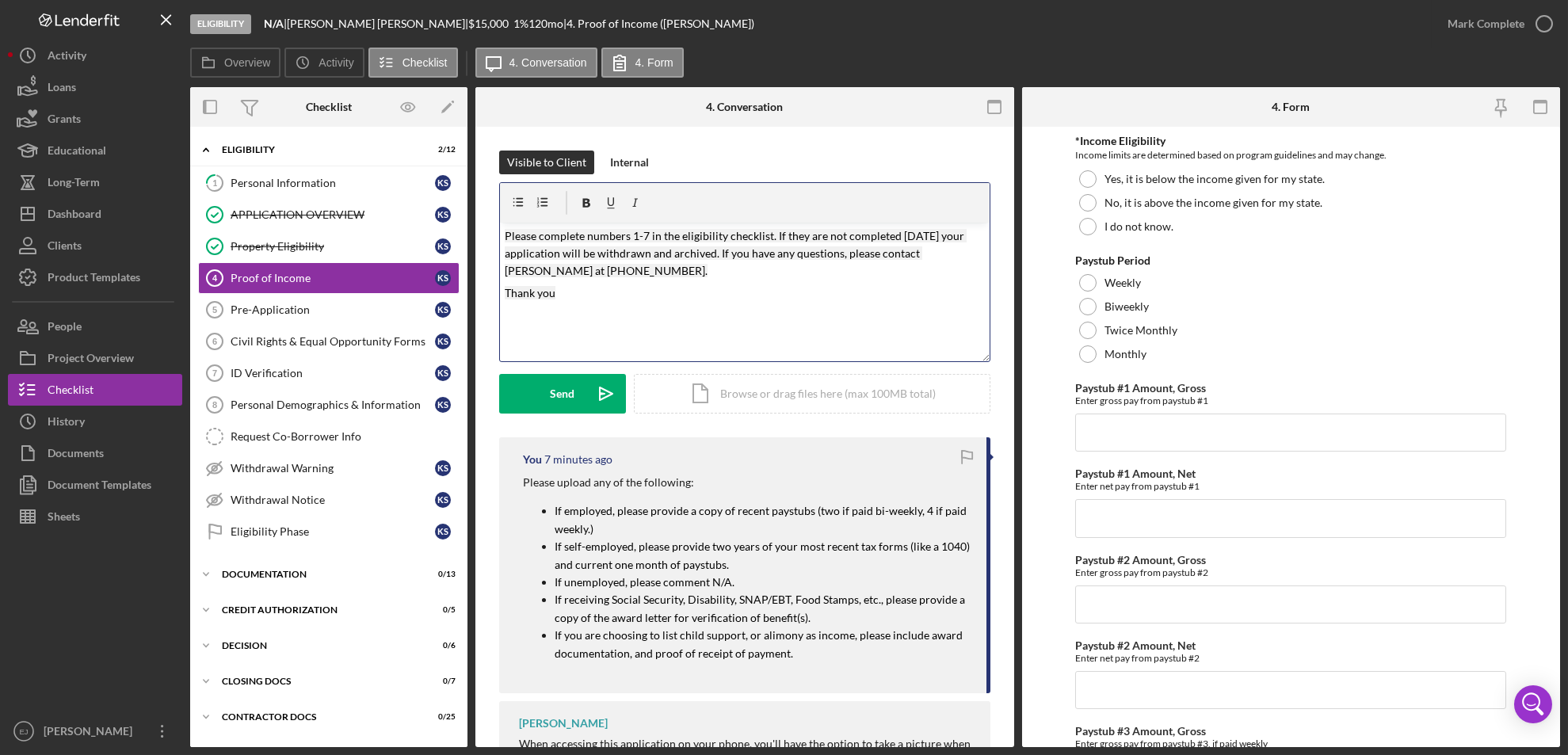
click at [634, 234] on mark "Please complete numbers 1-7 in the eligibility checklist. If they are not compl…" at bounding box center [735, 254] width 462 height 49
click at [643, 233] on mark "Please complete numbers 4-7 in the eligibility checklist. If they are not compl…" at bounding box center [735, 254] width 462 height 49
click at [500, 225] on div "v Color teal Color pink Remove color Add row above Add row below Add column bef…" at bounding box center [745, 292] width 490 height 138
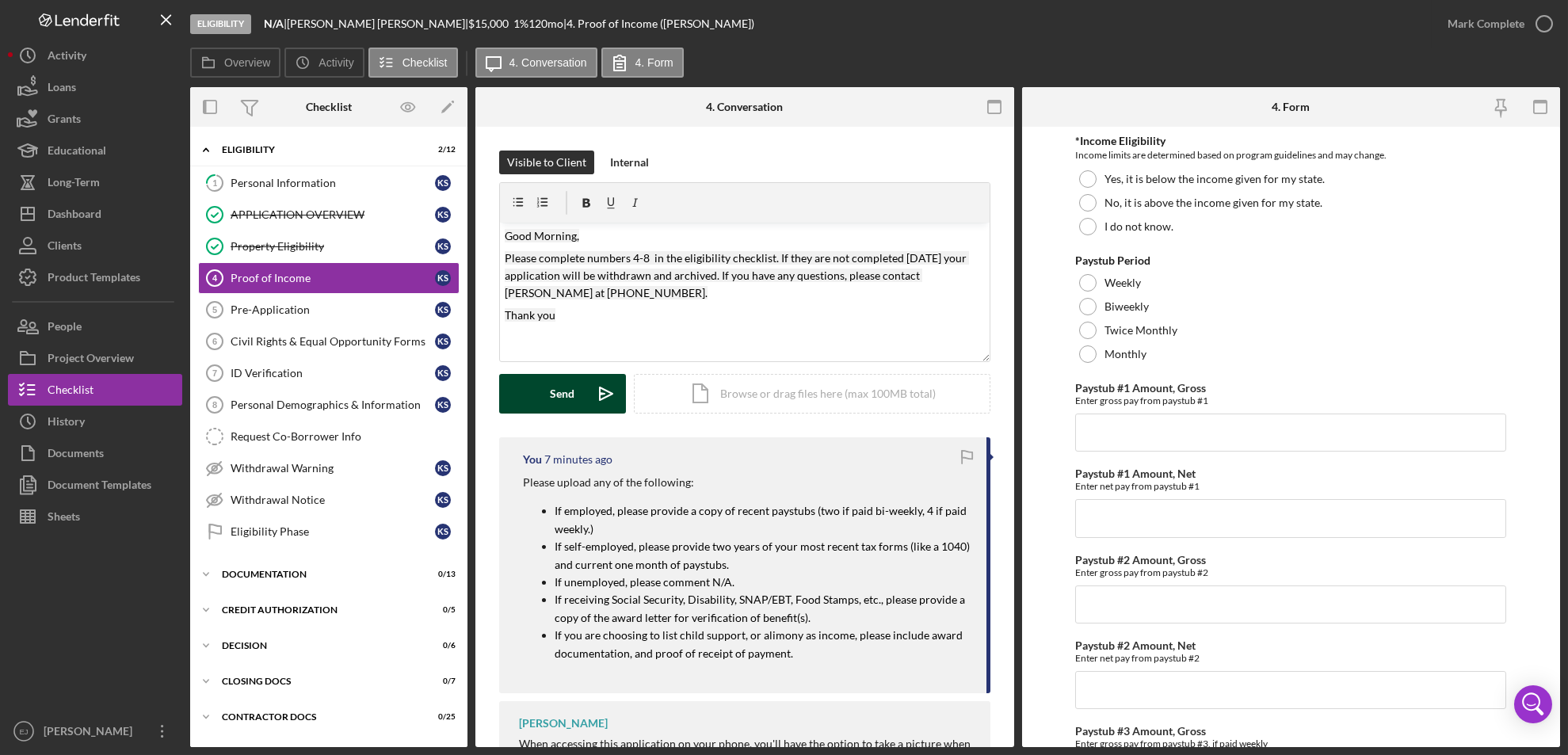
click at [536, 386] on button "Send Icon/icon-invite-send" at bounding box center [563, 394] width 127 height 40
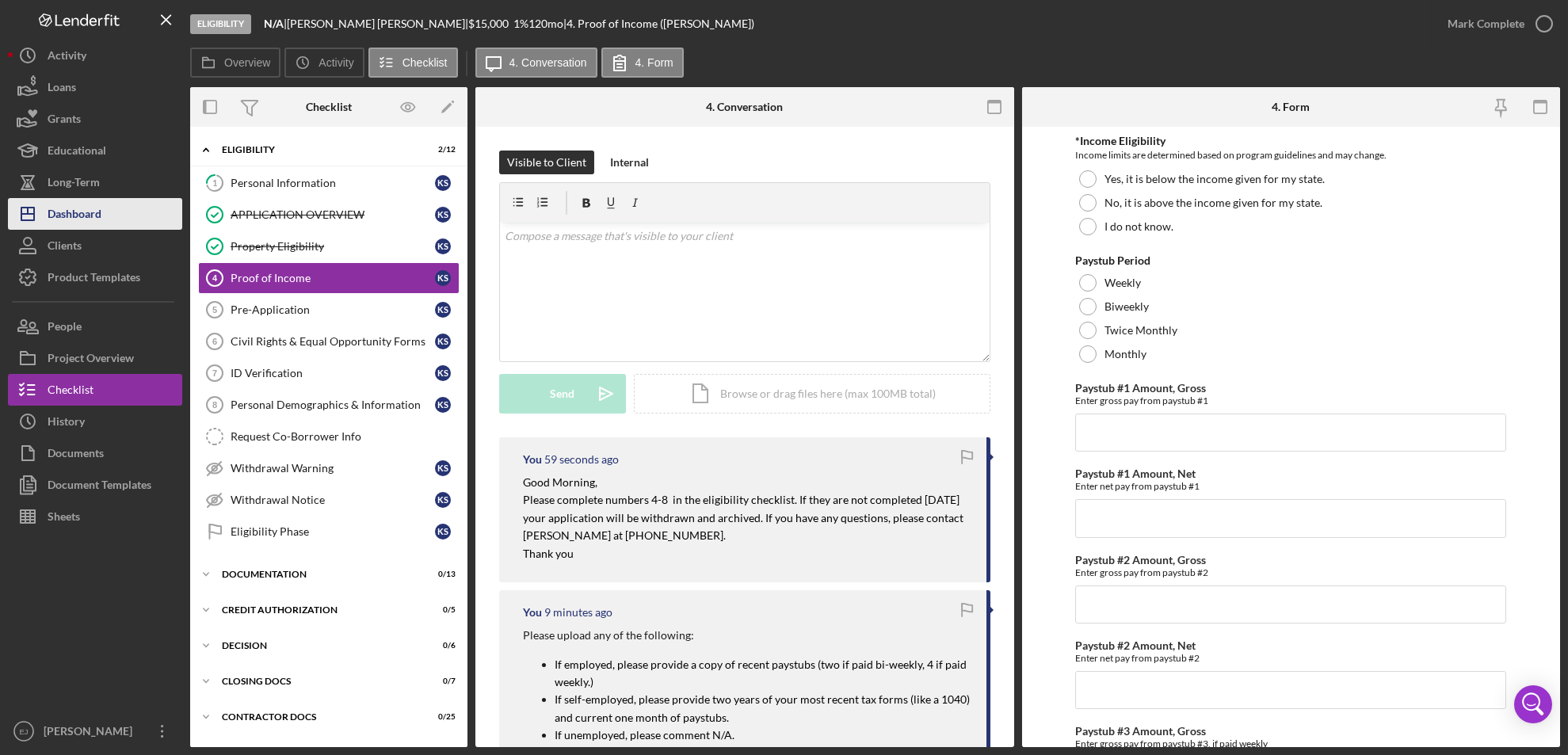
click at [50, 199] on div "Dashboard" at bounding box center [74, 216] width 54 height 36
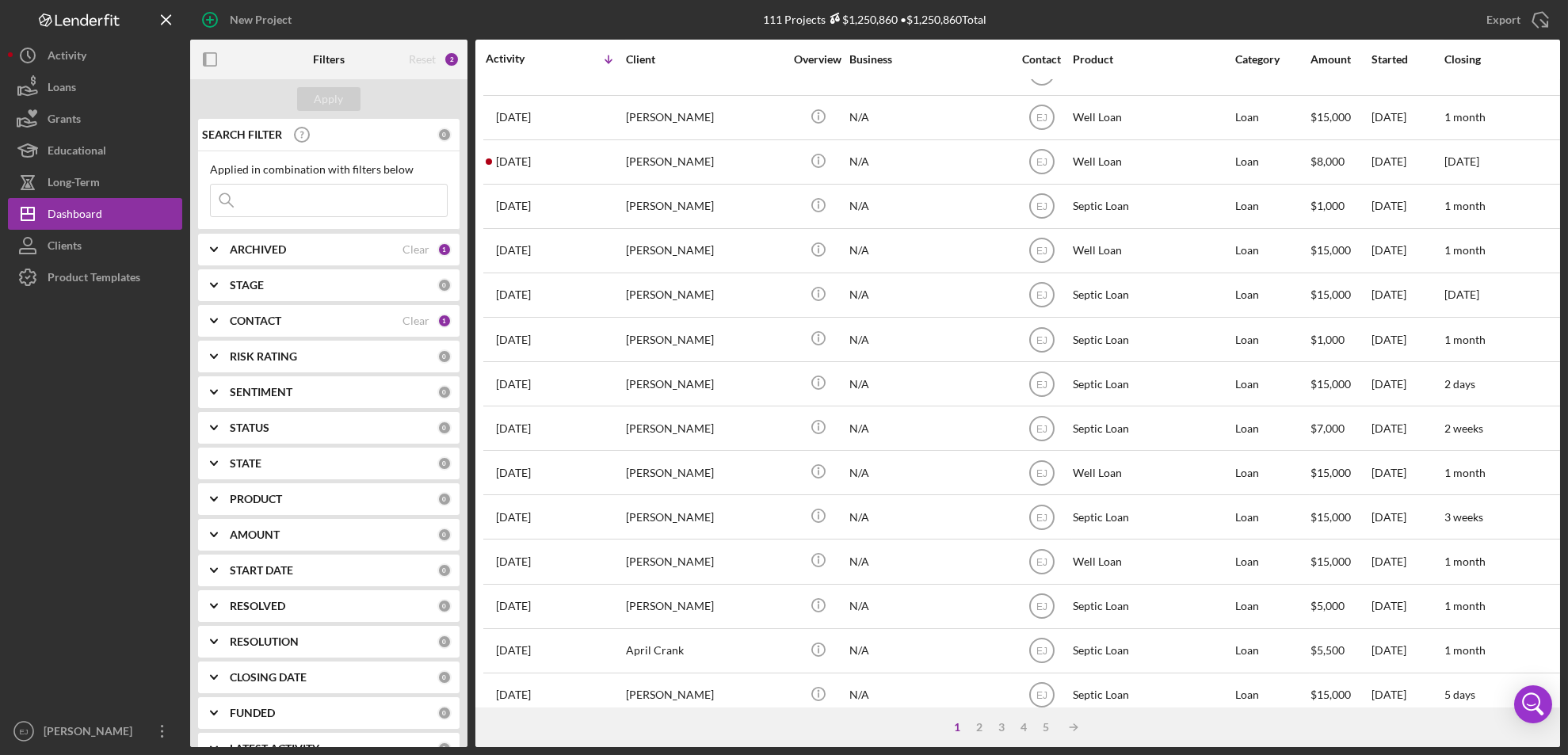
scroll to position [517, 0]
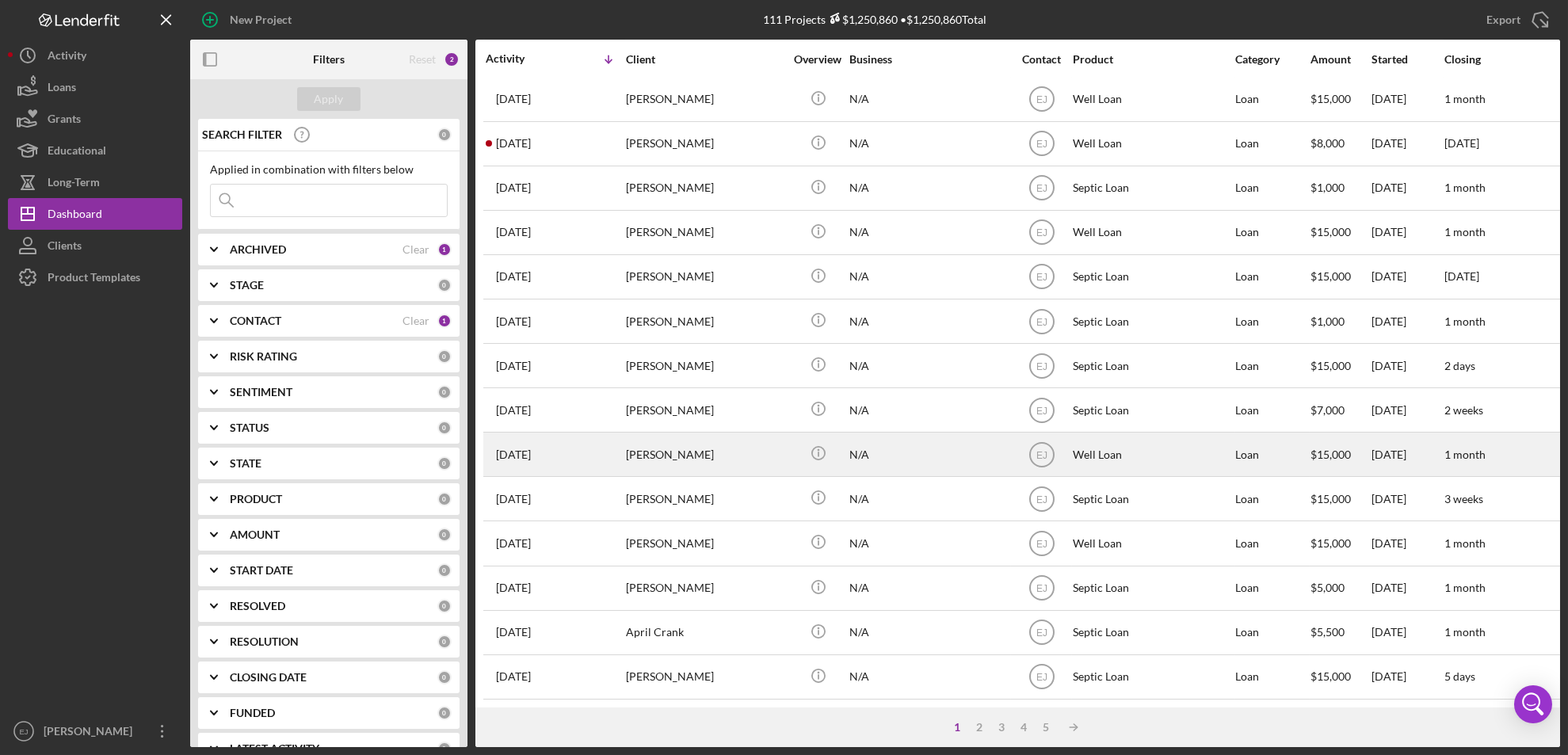
click at [680, 448] on div "[PERSON_NAME]" at bounding box center [705, 455] width 159 height 42
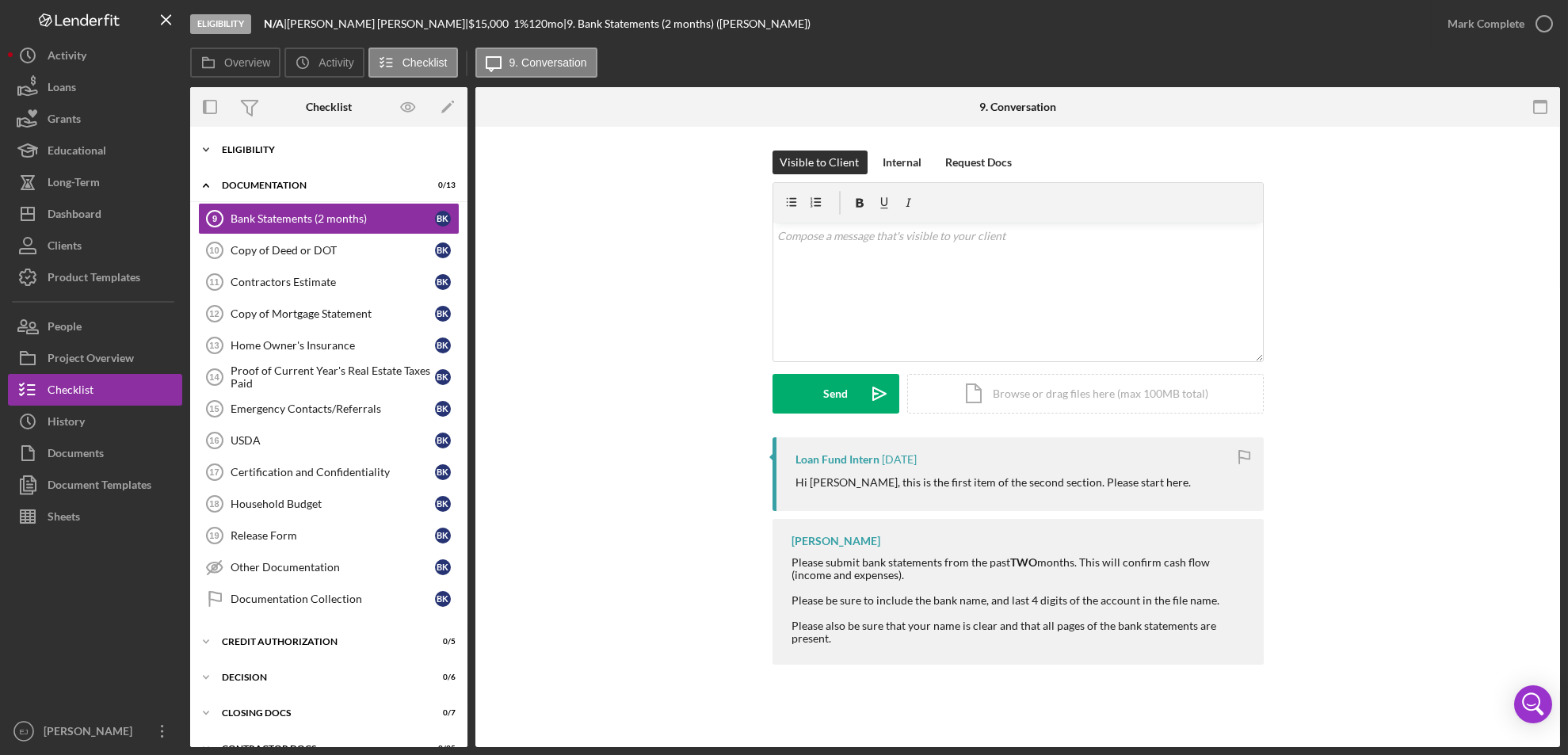
click at [204, 150] on polyline at bounding box center [206, 150] width 5 height 3
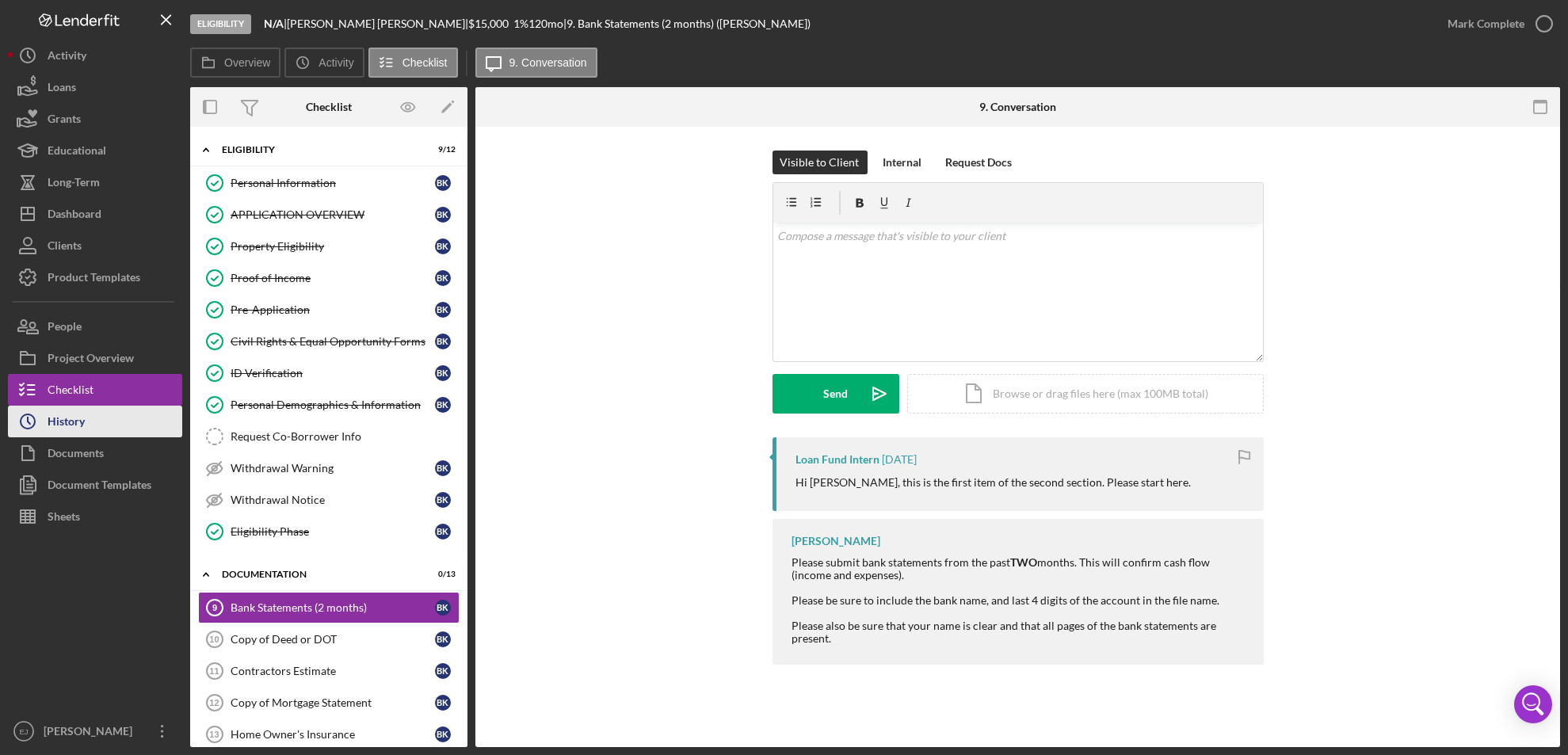
click at [142, 430] on button "Icon/History History" at bounding box center [95, 421] width 174 height 32
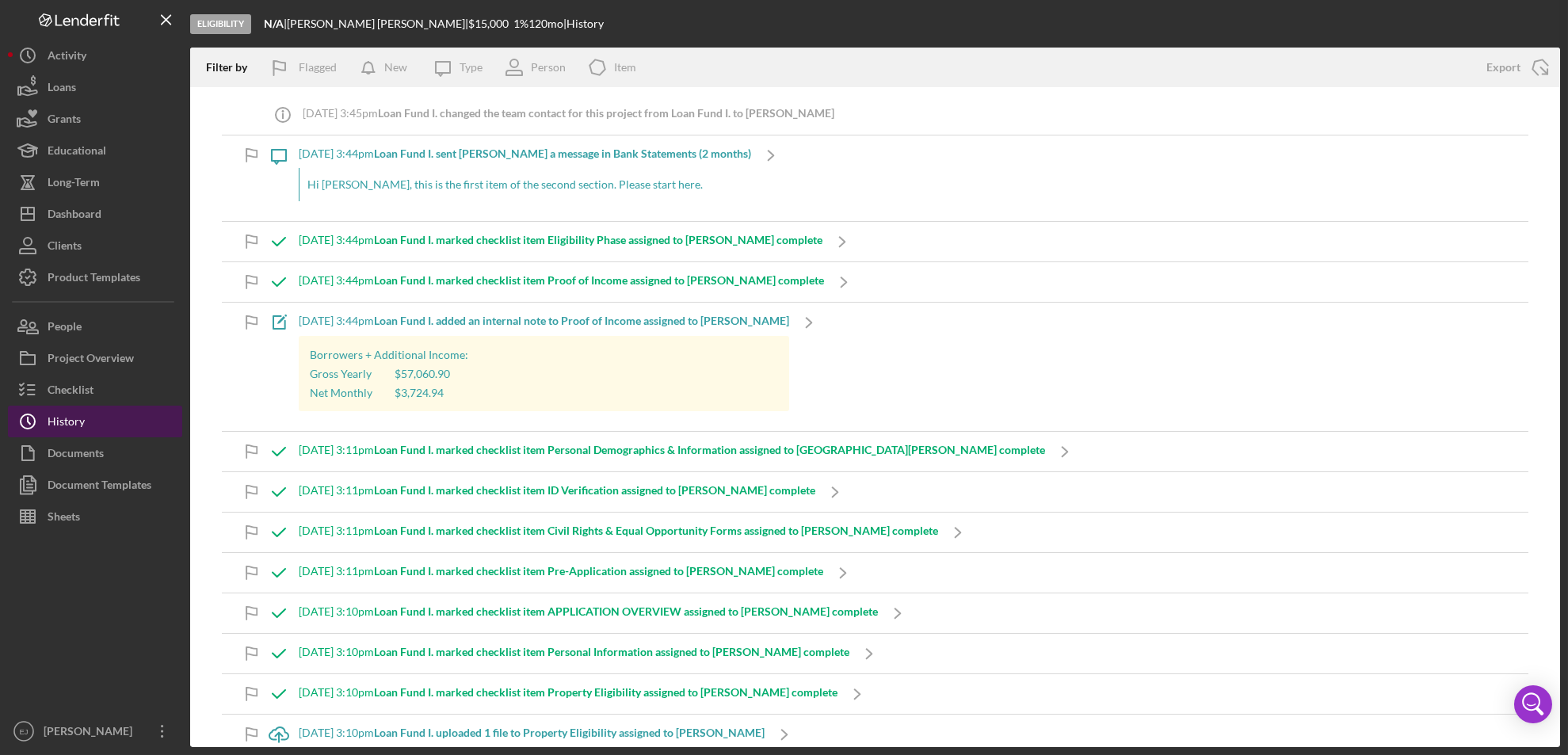
click at [142, 430] on button "Icon/History History" at bounding box center [95, 421] width 174 height 32
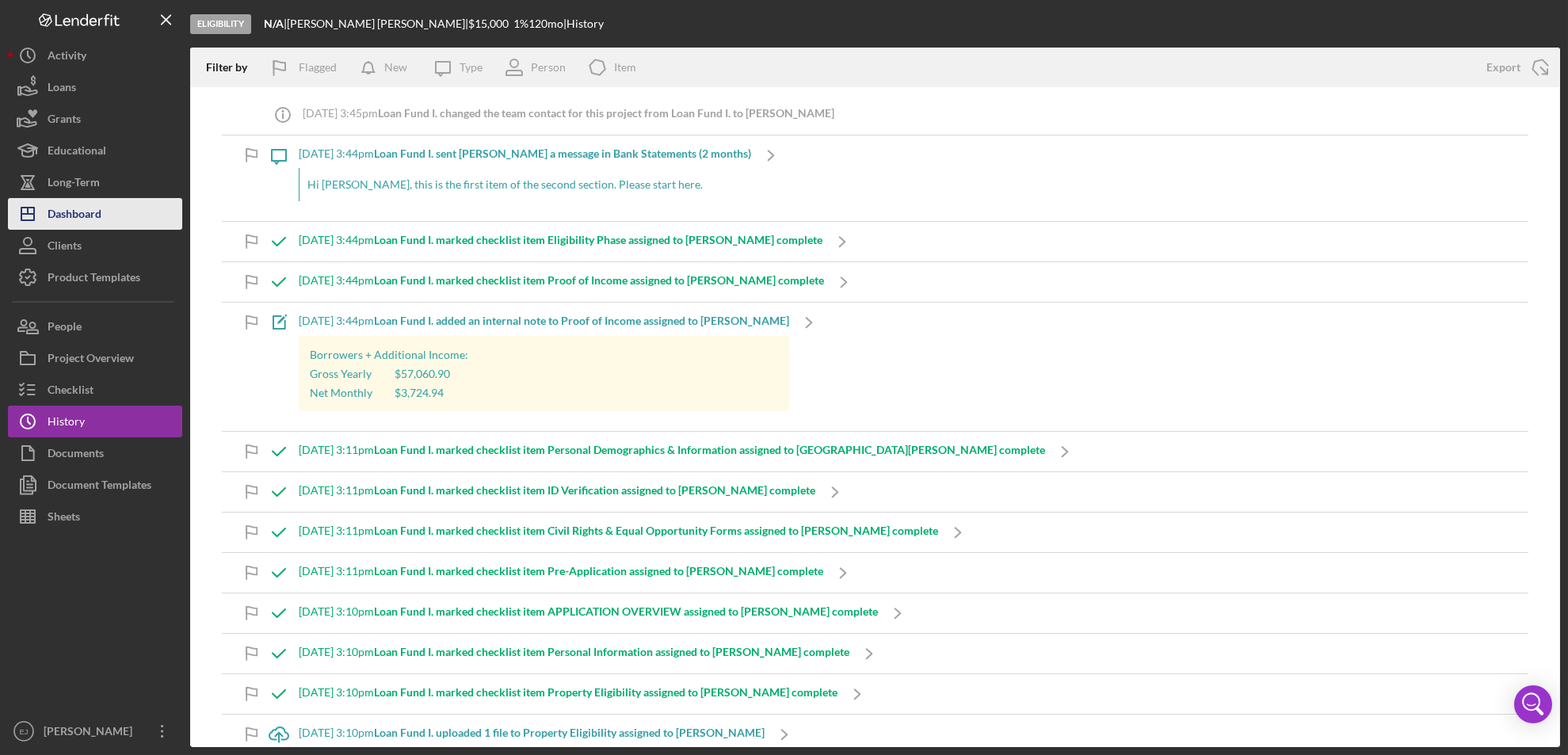
click at [106, 216] on button "Icon/Dashboard Dashboard" at bounding box center [95, 214] width 174 height 32
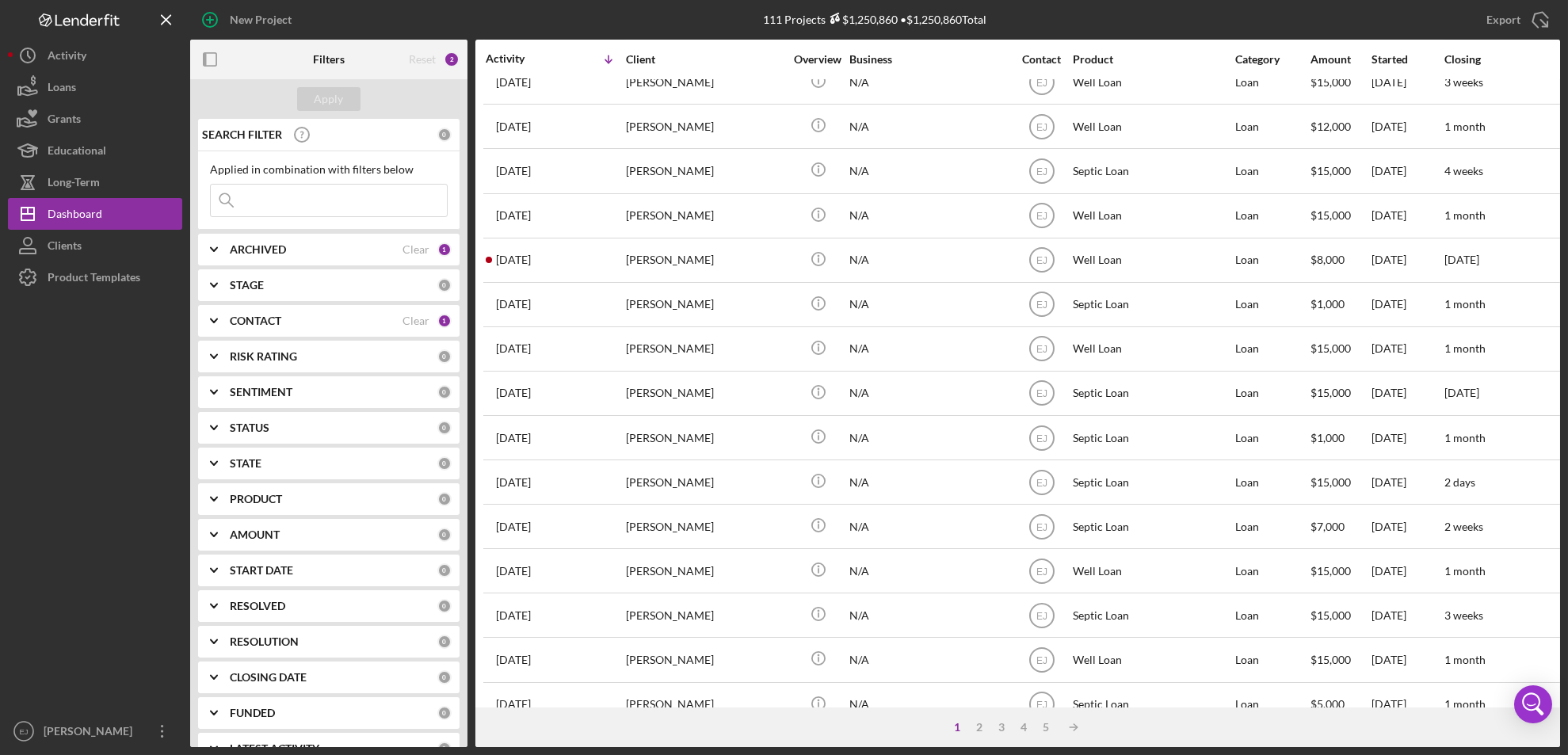
scroll to position [380, 0]
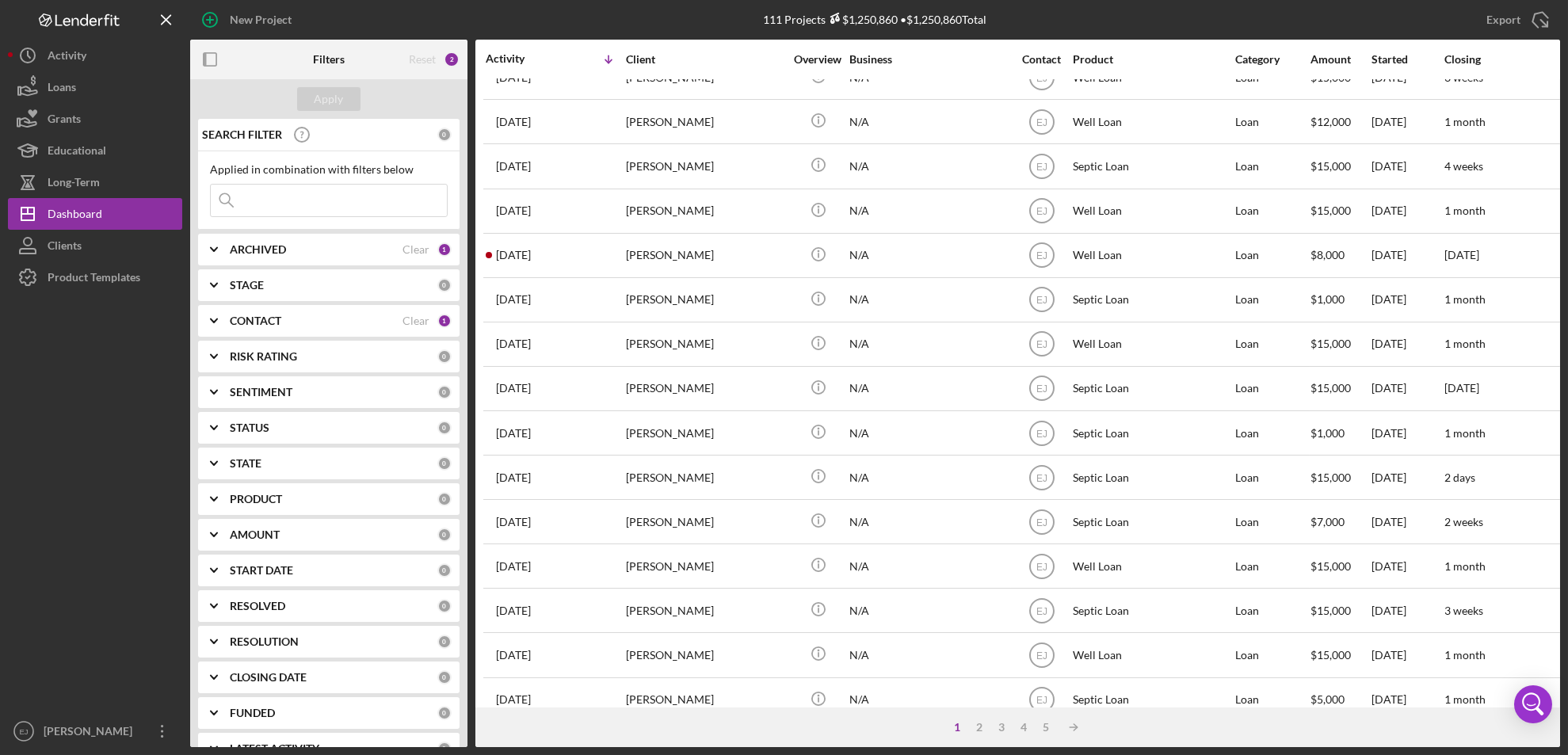
click at [1561, 677] on div "New Project 111 Projects $1,250,860 • $1,250,860 Total Export Icon/Export Filte…" at bounding box center [784, 378] width 1568 height 755
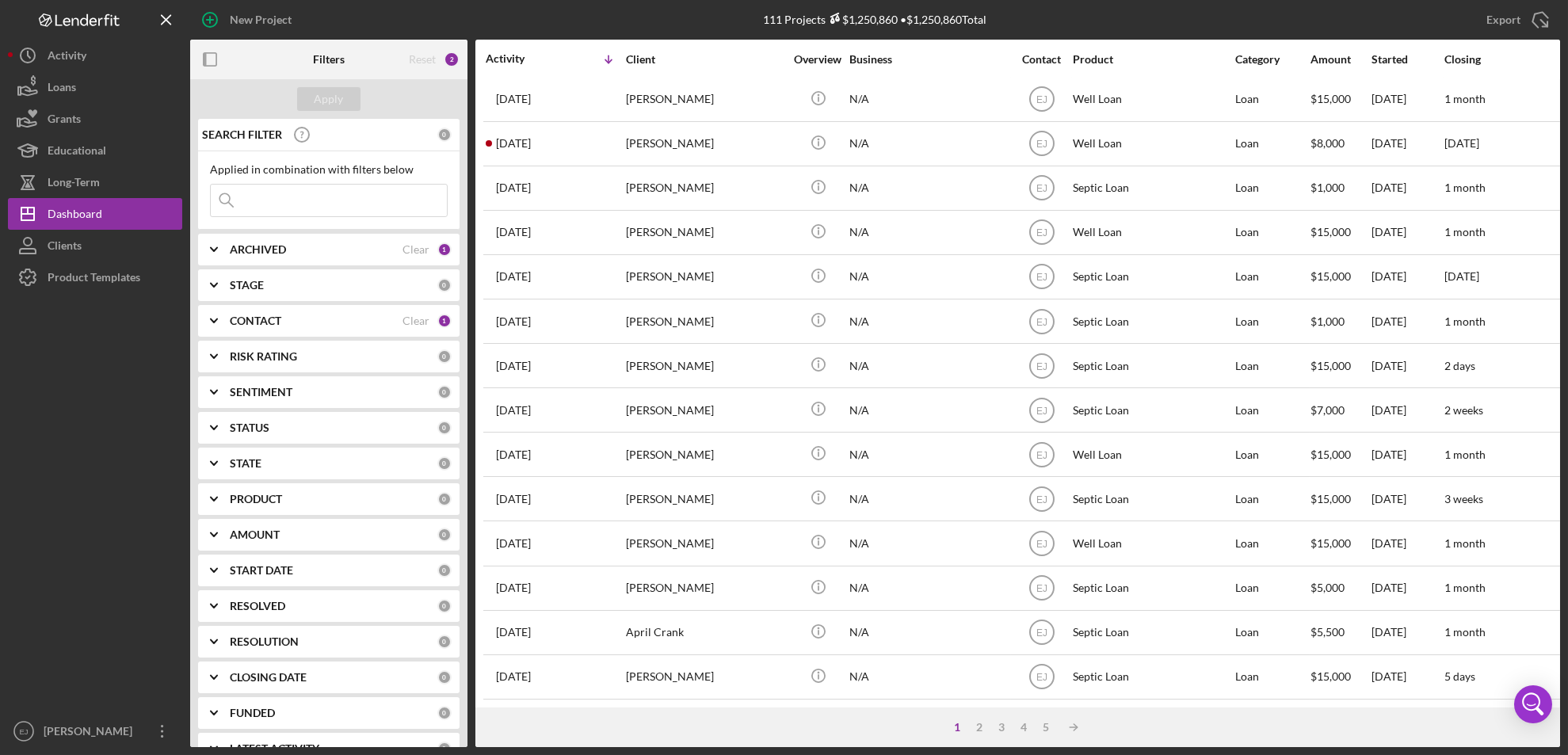
scroll to position [517, 0]
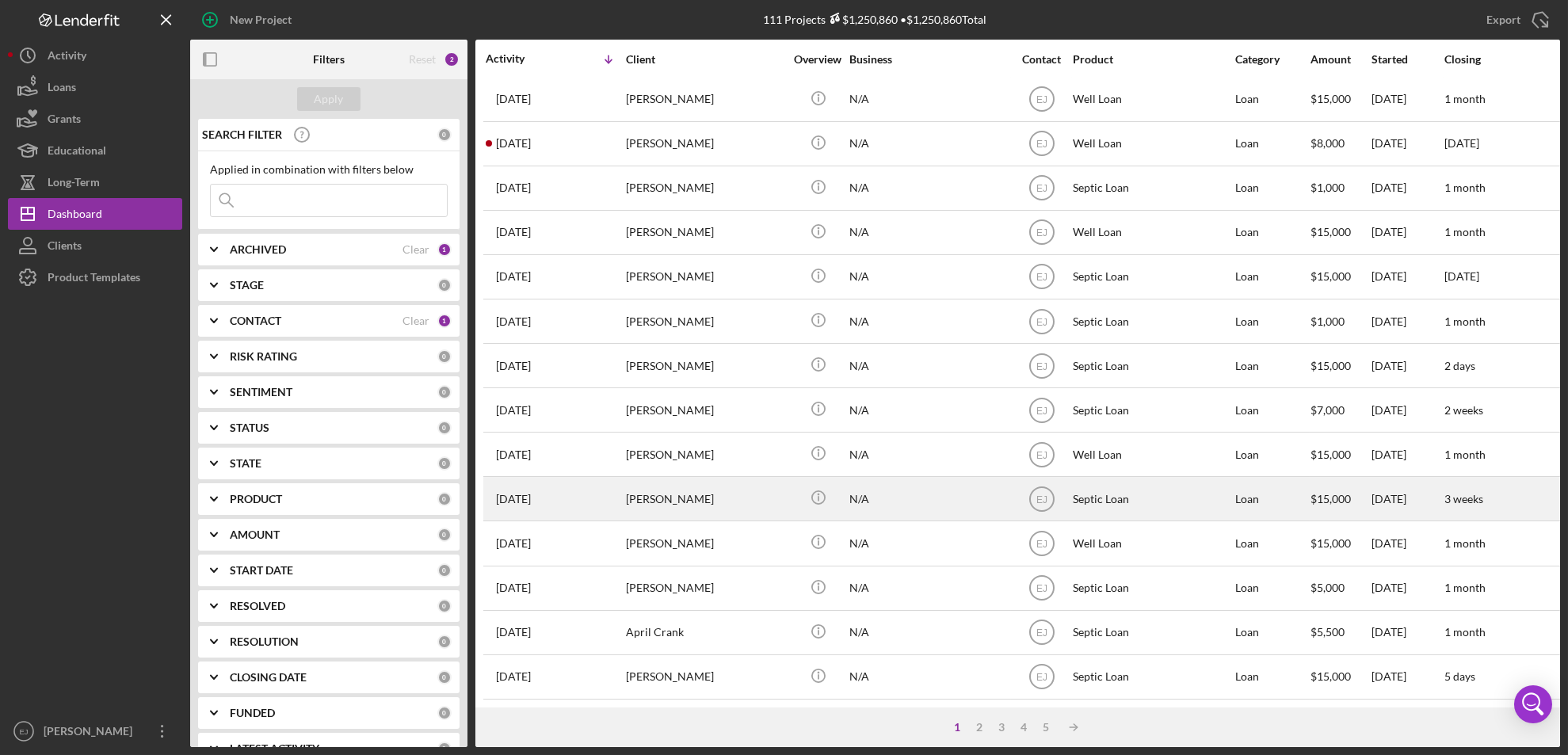
click at [685, 493] on div "[PERSON_NAME]" at bounding box center [705, 499] width 159 height 42
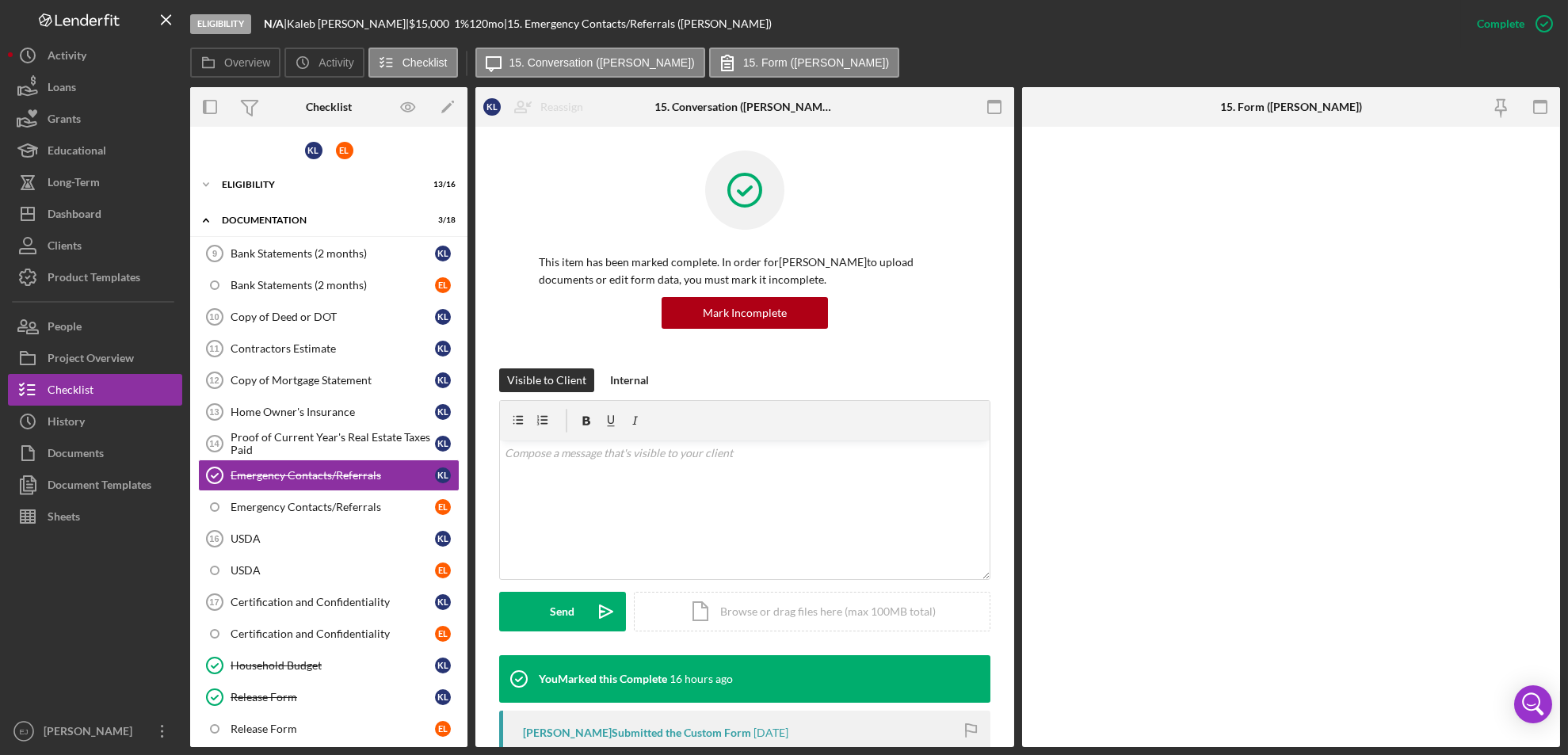
scroll to position [36, 0]
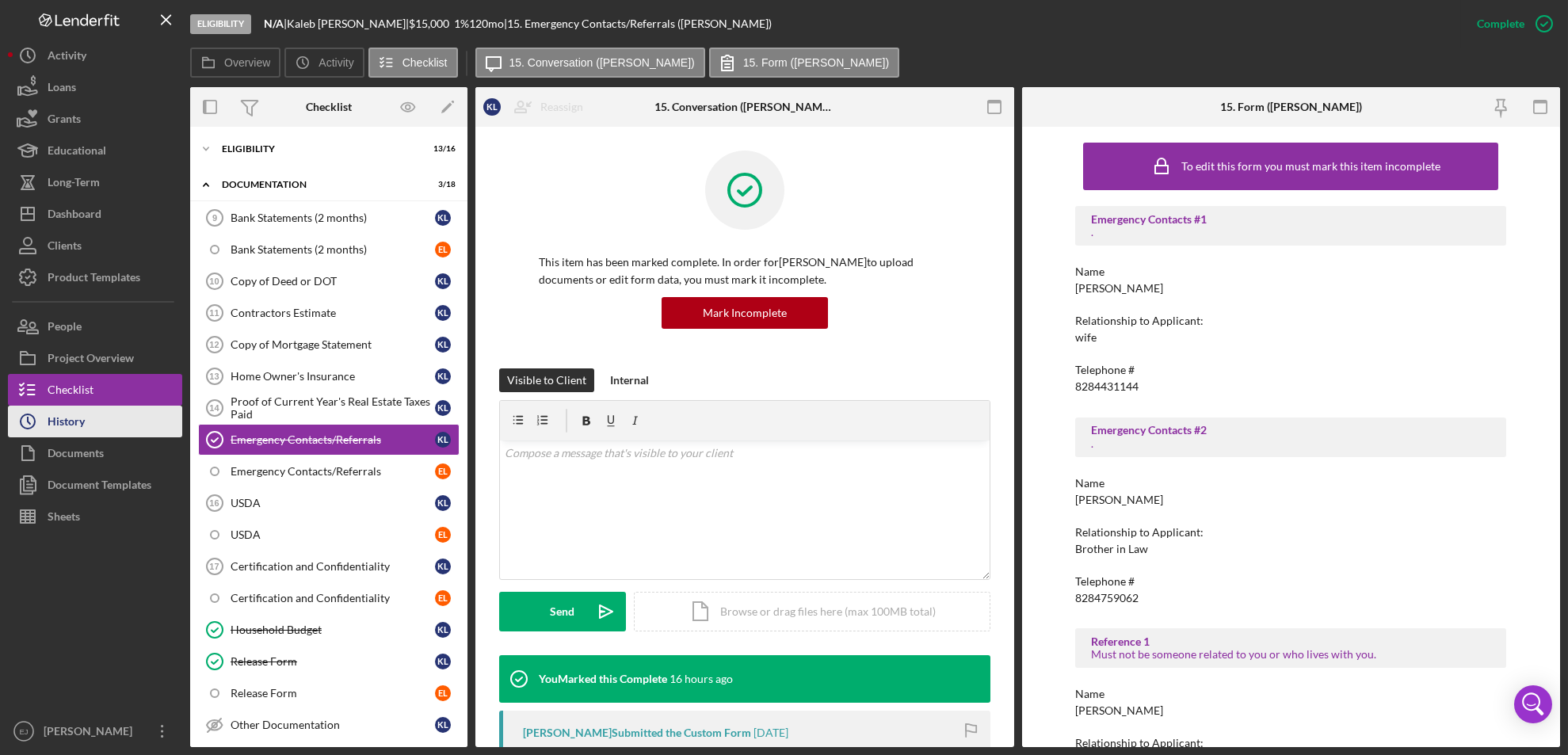
click at [82, 416] on div "History" at bounding box center [66, 424] width 37 height 36
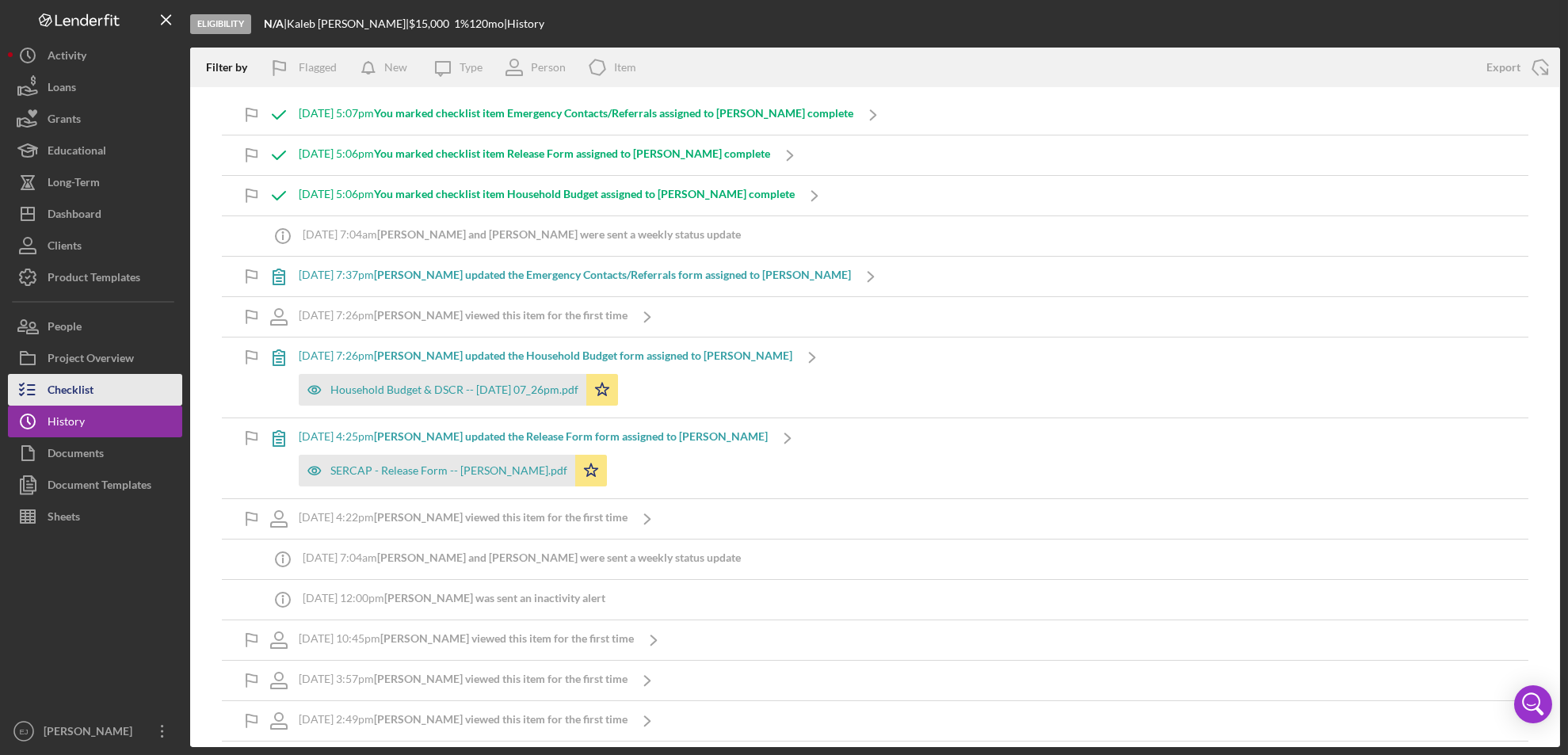
click at [133, 388] on button "Checklist" at bounding box center [95, 390] width 174 height 32
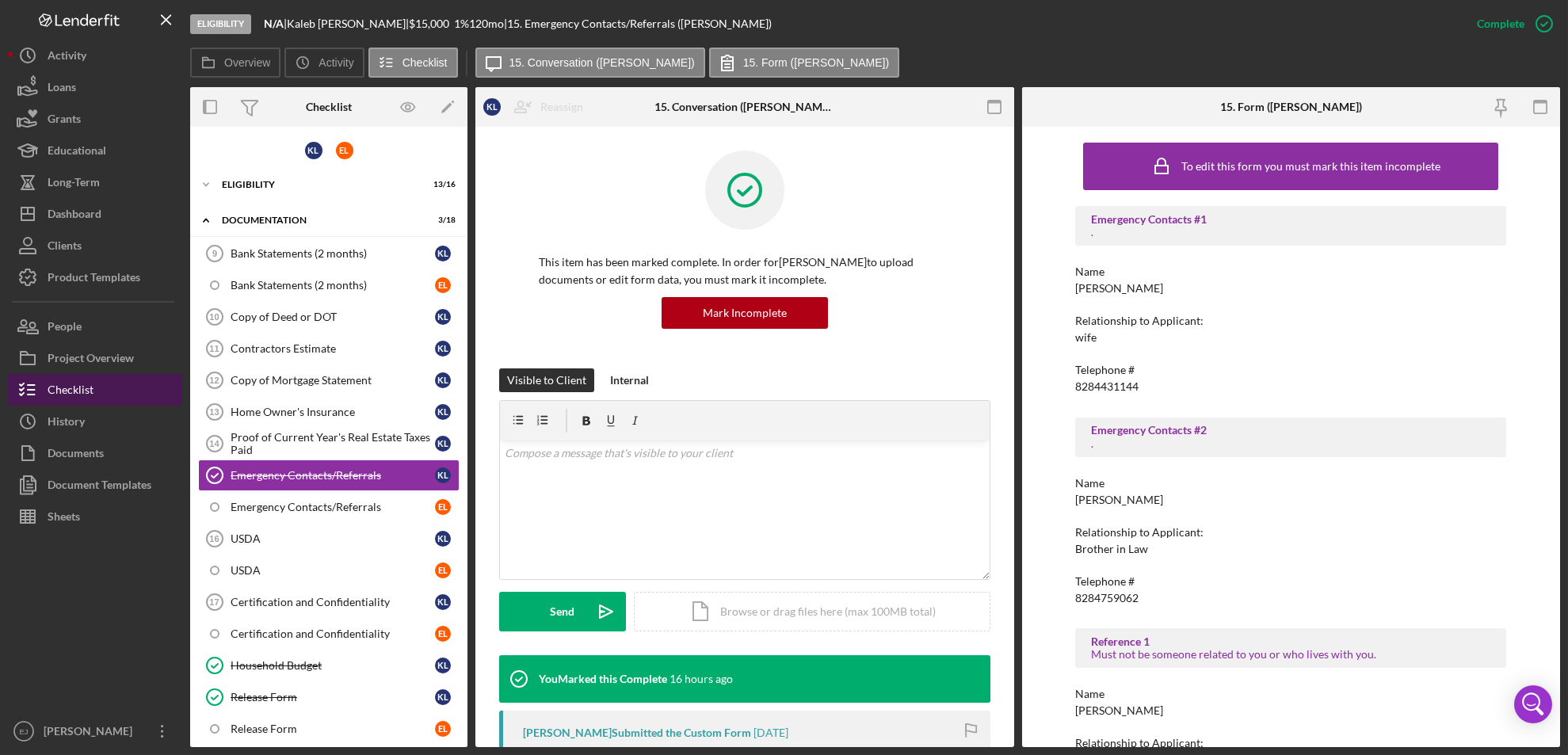
scroll to position [36, 0]
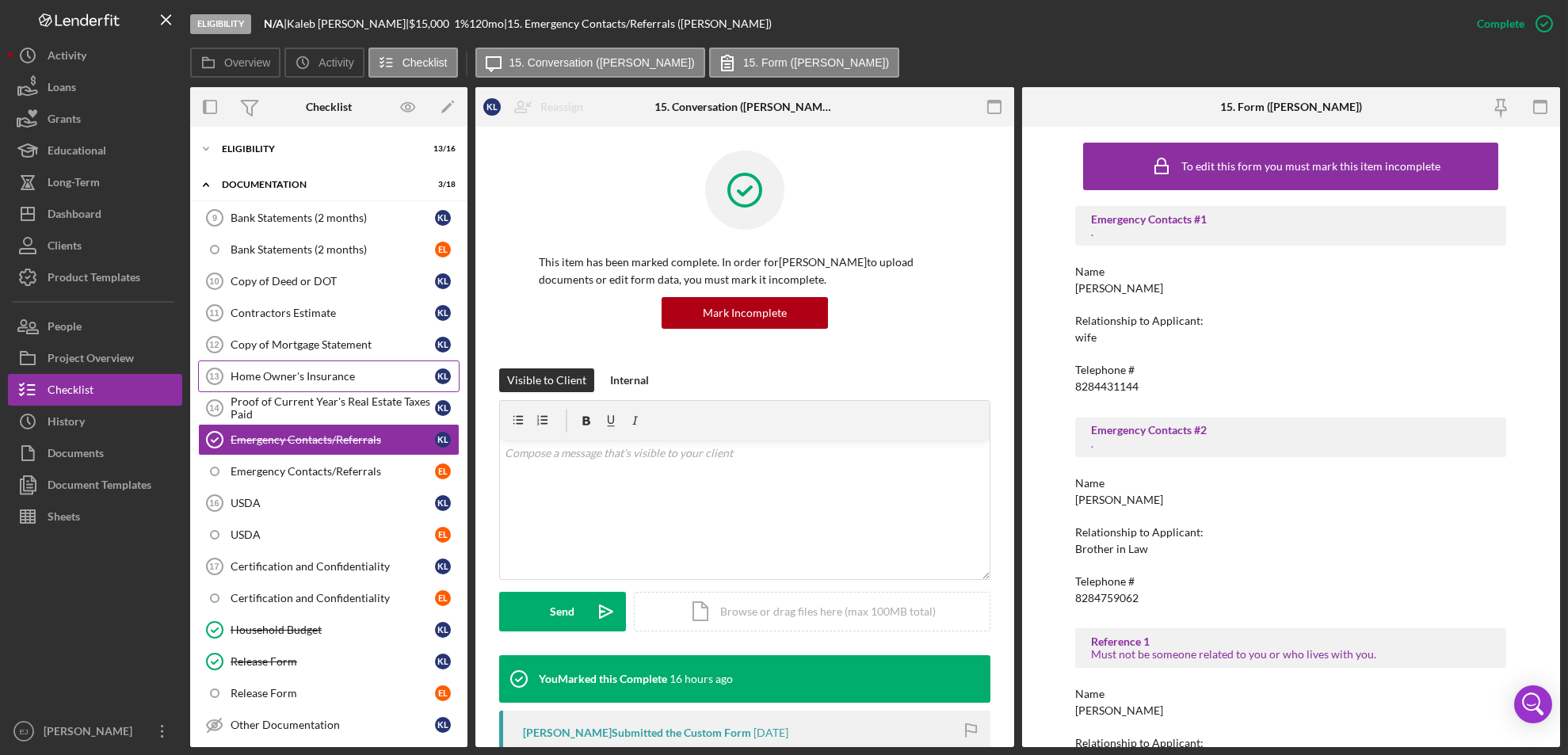
click at [336, 374] on div "Home Owner's Insurance" at bounding box center [332, 377] width 204 height 13
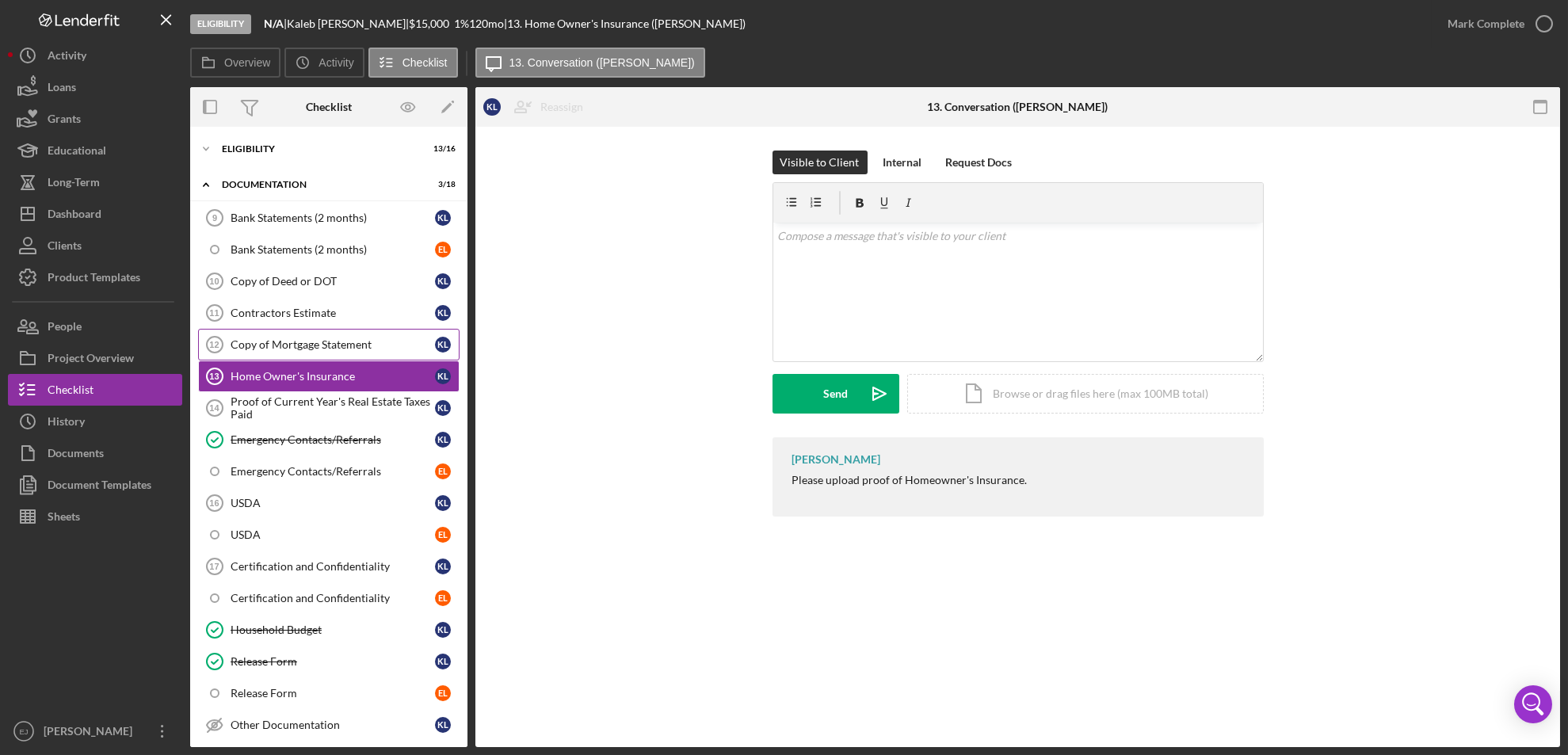
click at [318, 329] on link "Copy of Mortgage Statement 12 Copy of Mortgage Statement K L" at bounding box center [329, 344] width 261 height 32
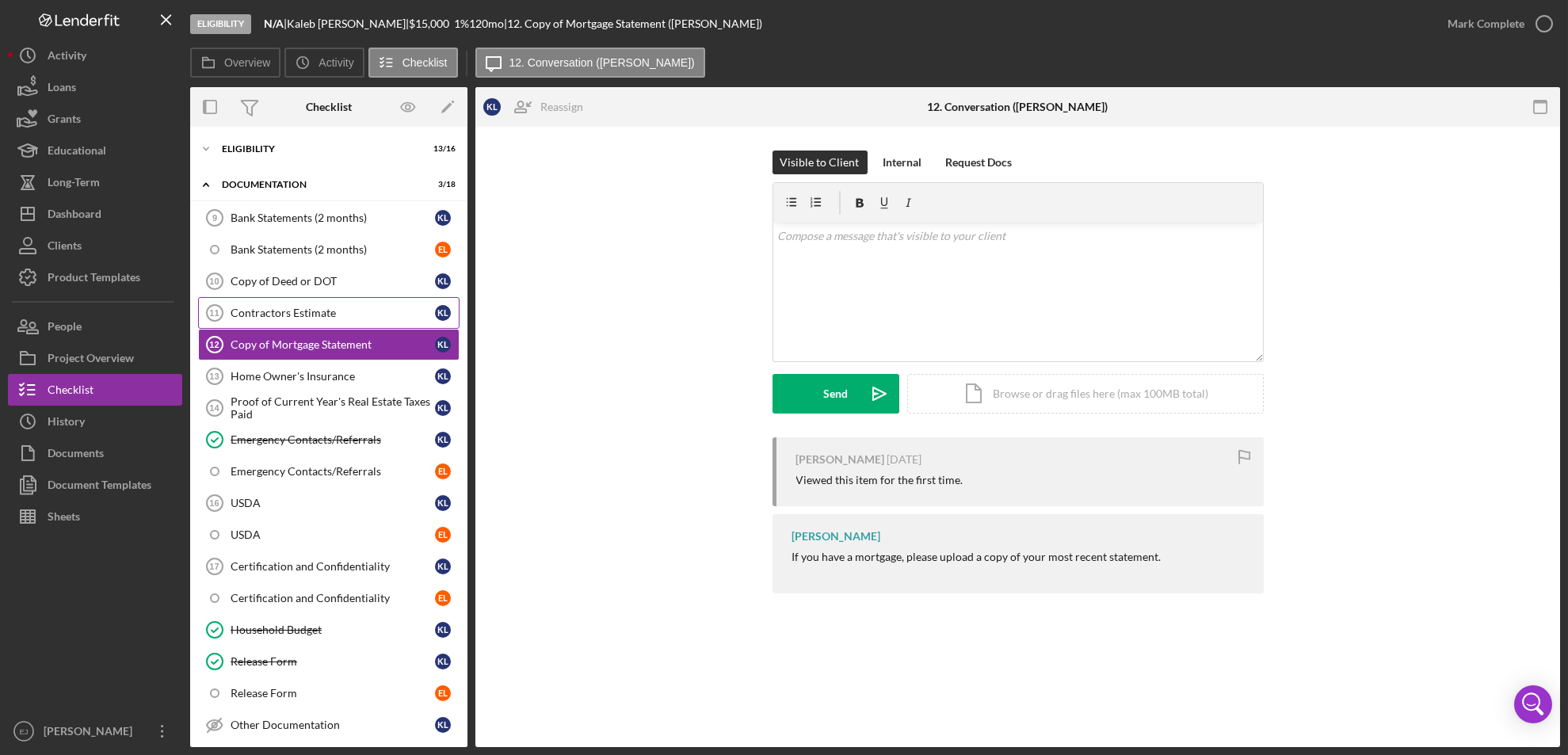
click at [316, 309] on div "Contractors Estimate" at bounding box center [332, 313] width 204 height 13
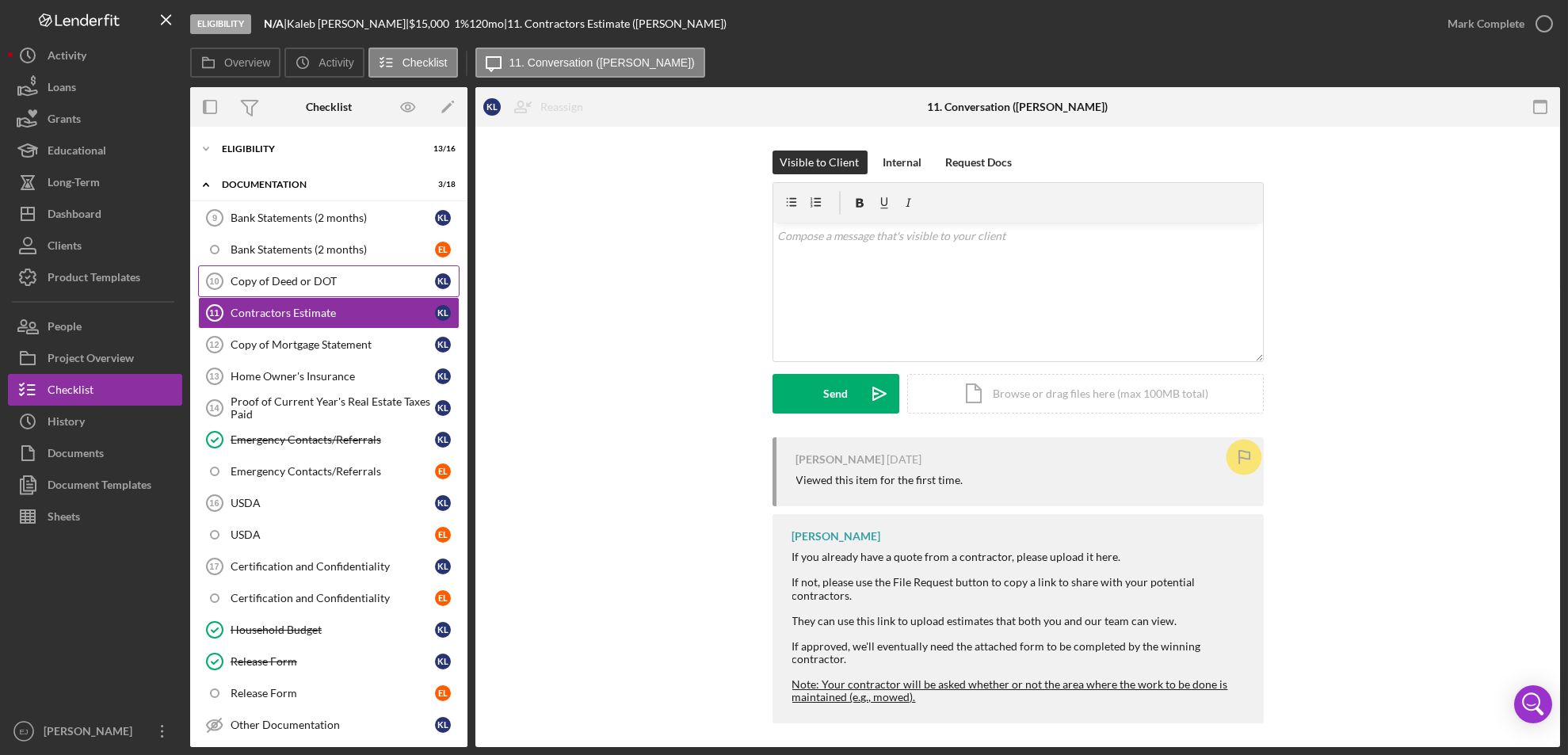
click at [308, 271] on link "Copy of Deed or DOT 10 Copy of Deed or DOT K L" at bounding box center [329, 281] width 261 height 32
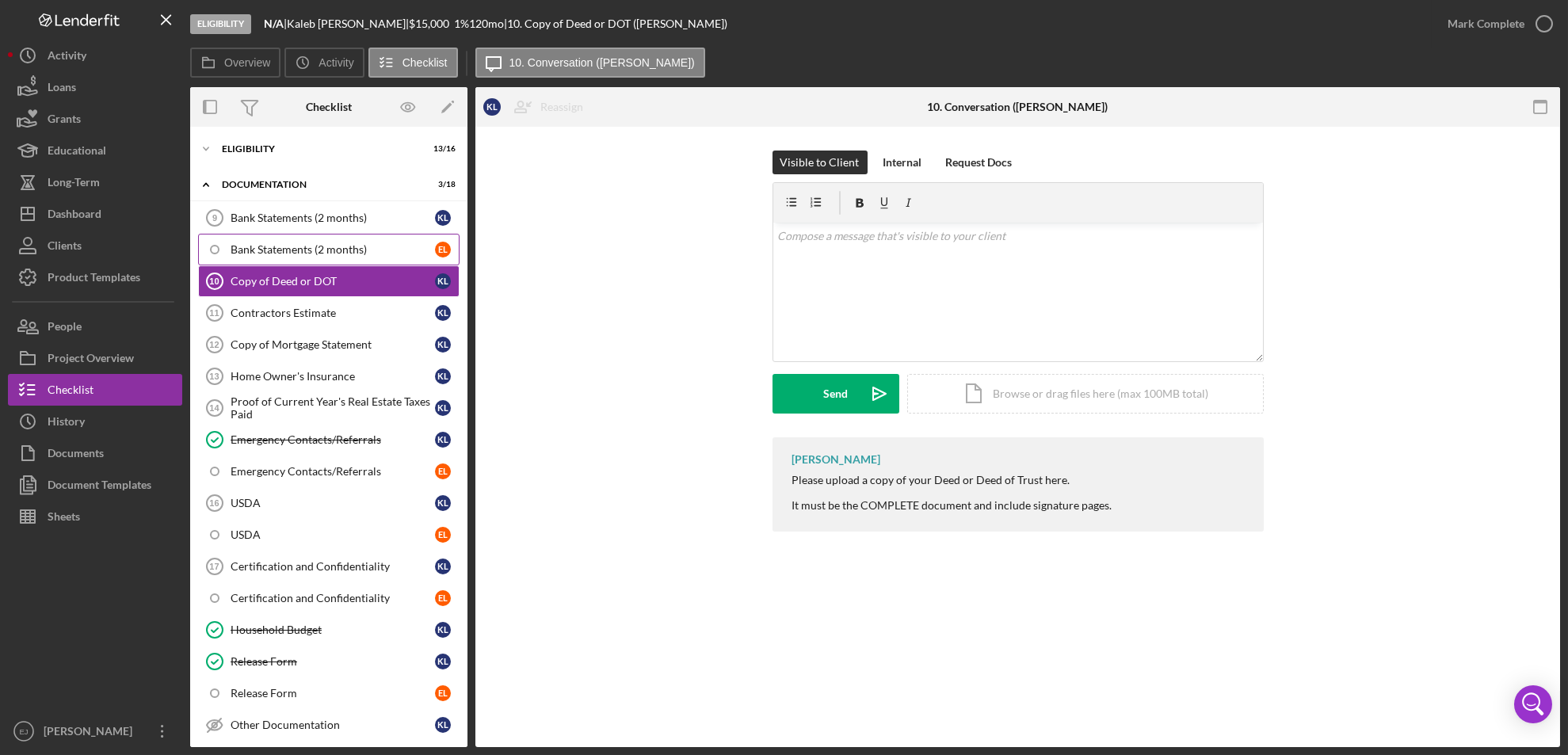
click at [305, 245] on div "Bank Statements (2 months)" at bounding box center [332, 250] width 204 height 13
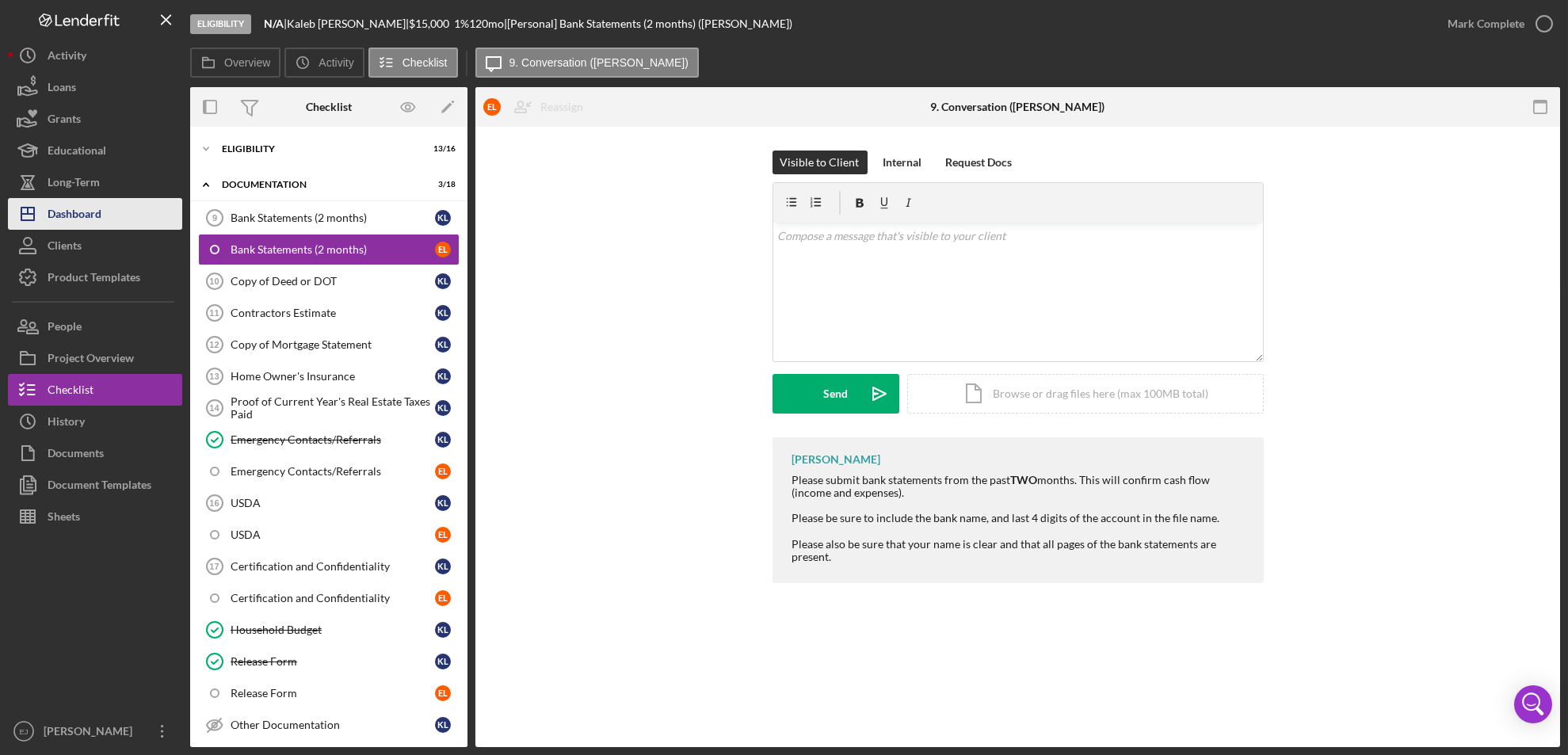
click at [70, 207] on div "Dashboard" at bounding box center [74, 216] width 54 height 36
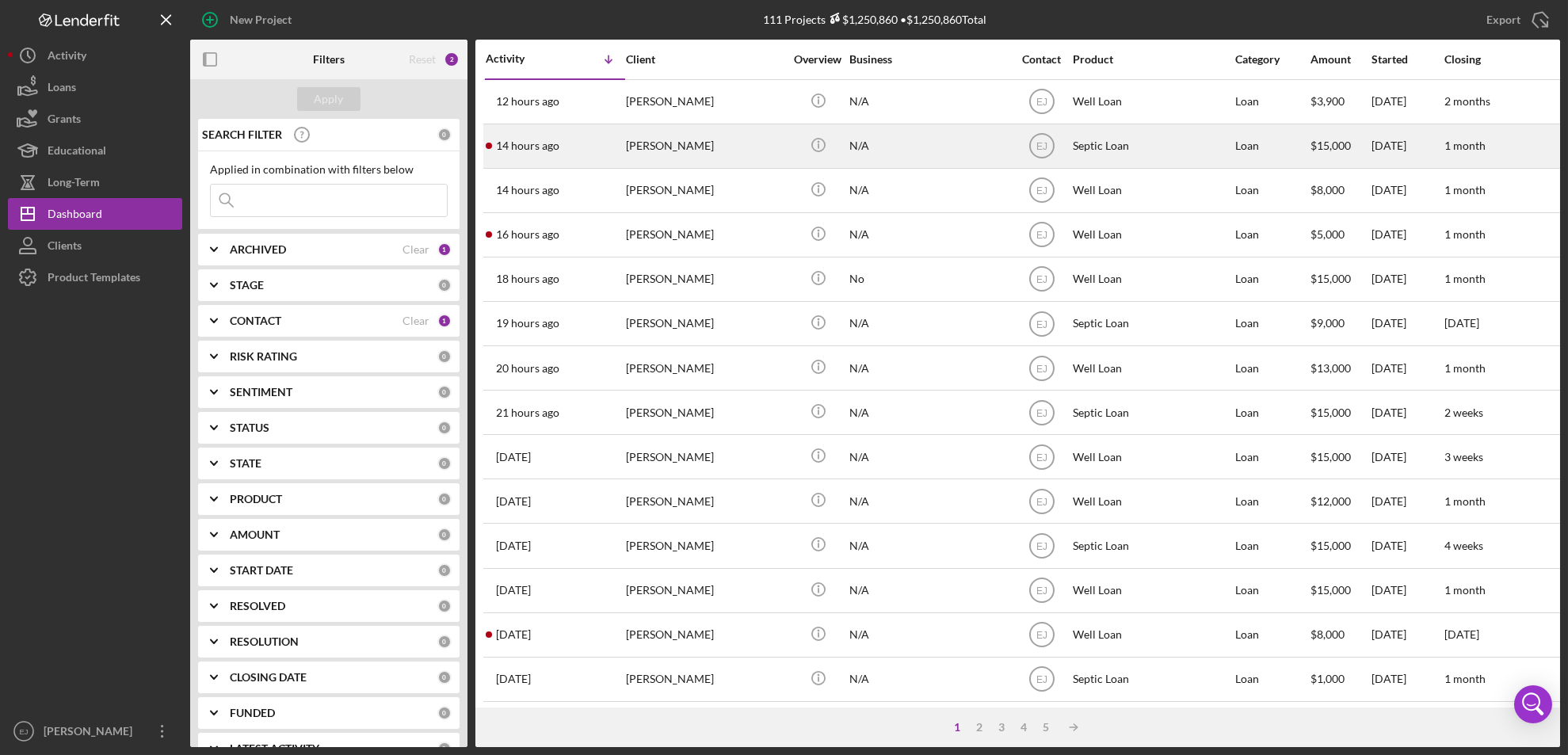
click at [618, 158] on div "14 hours ago [PERSON_NAME]" at bounding box center [555, 146] width 138 height 42
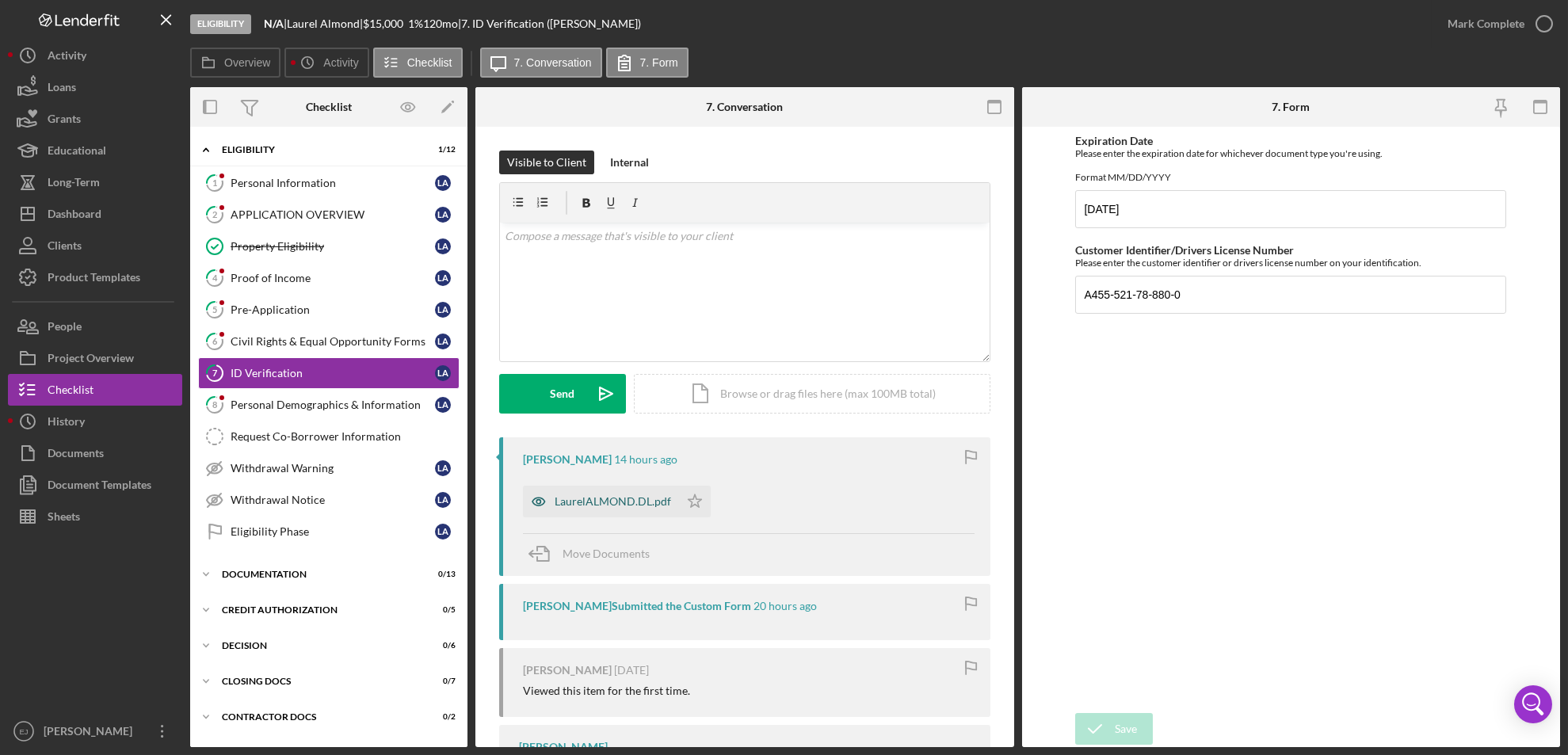
click at [612, 503] on div "LaurelALMOND.DL.pdf" at bounding box center [612, 502] width 116 height 13
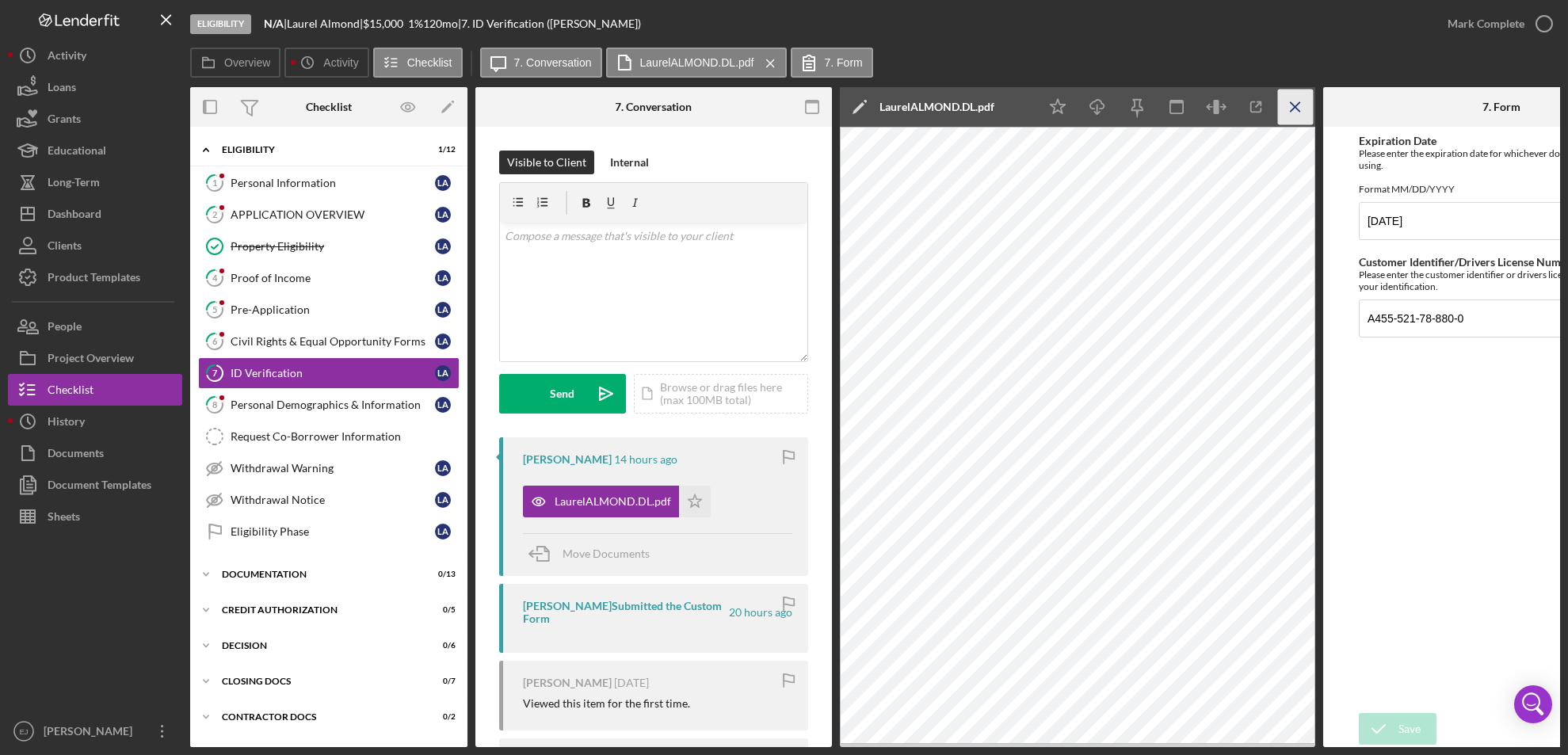
click at [1293, 103] on icon "Icon/Menu Close" at bounding box center [1296, 107] width 36 height 36
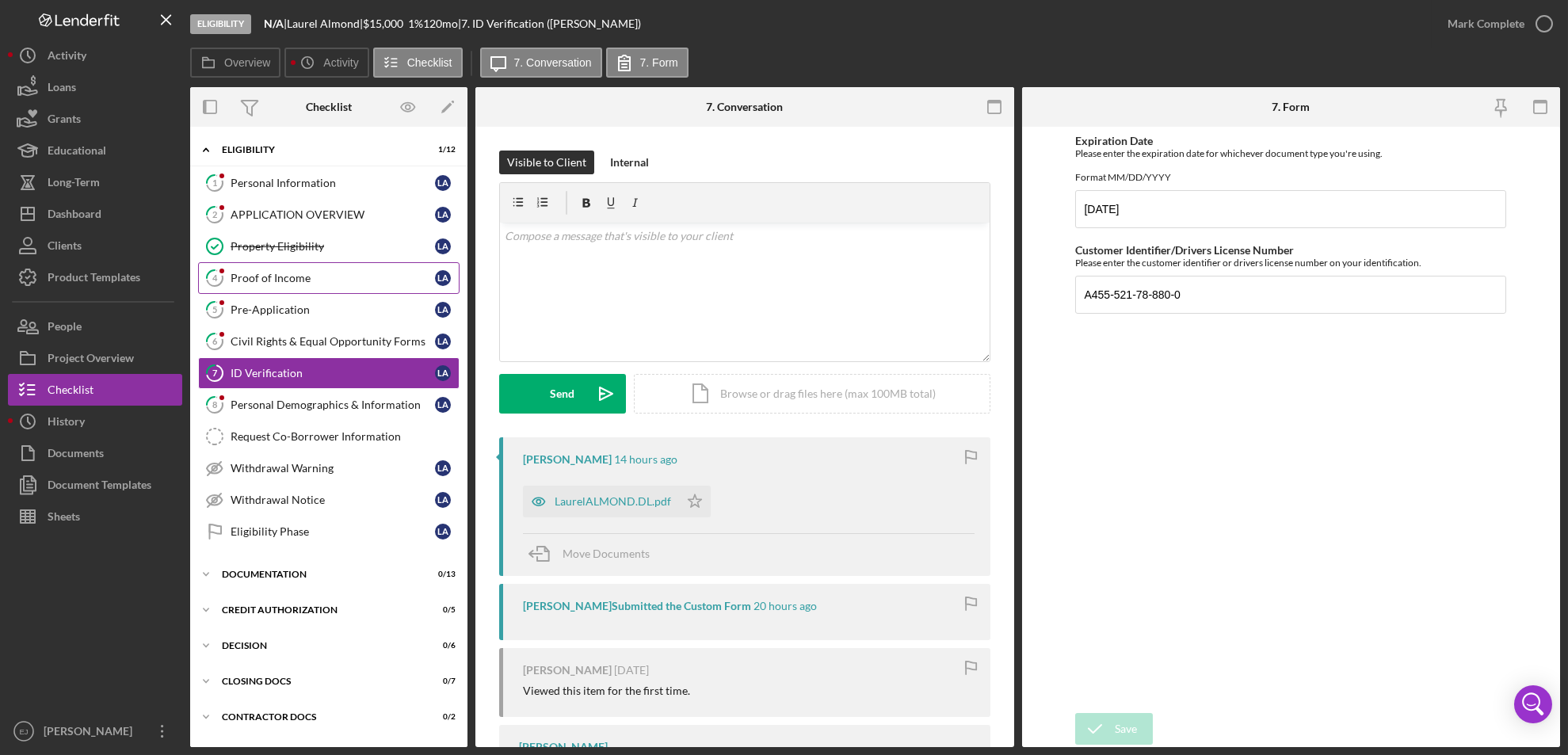
click at [290, 284] on div "Proof of Income" at bounding box center [332, 278] width 204 height 13
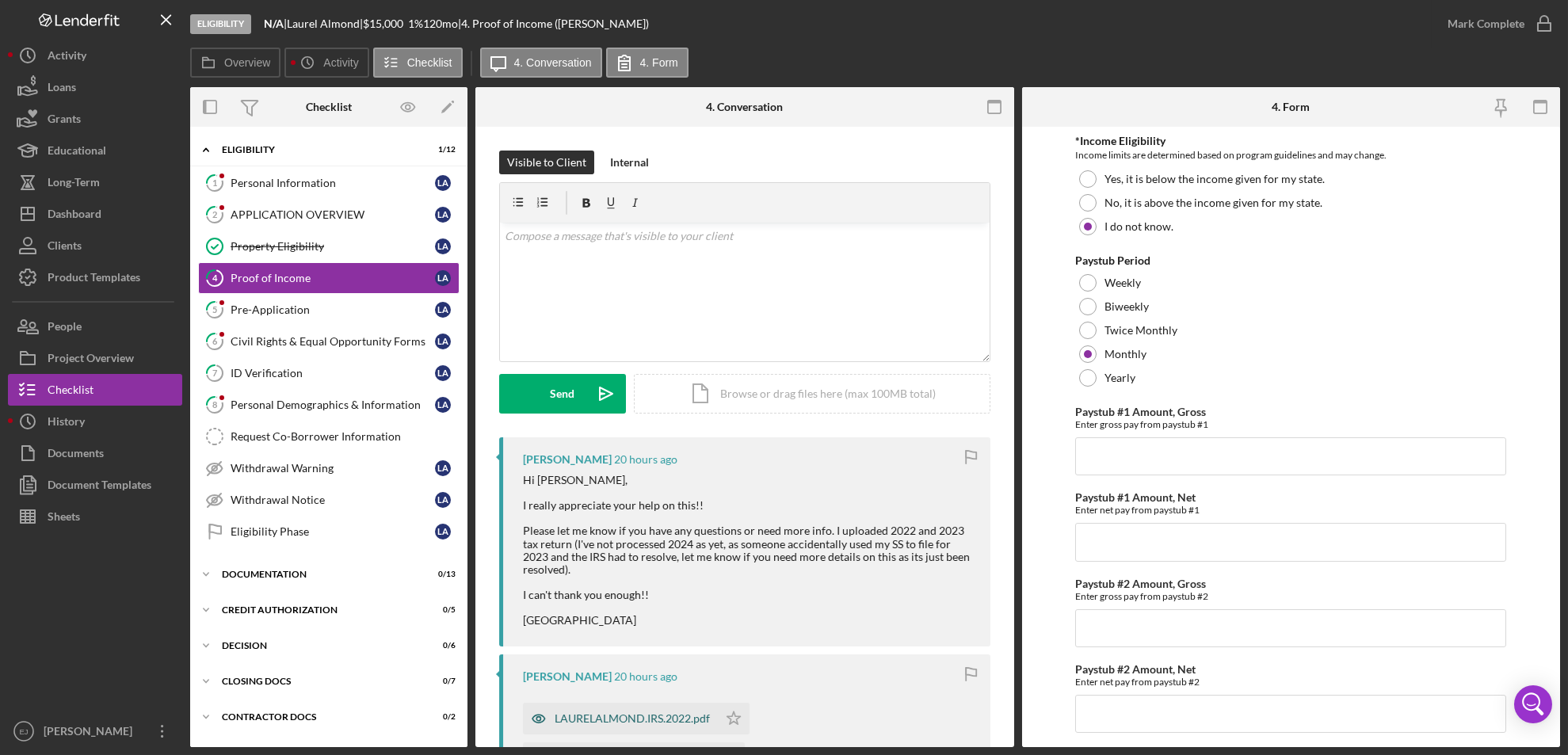
click at [684, 719] on div "LAURELALMOND.IRS.2022.pdf" at bounding box center [621, 718] width 195 height 32
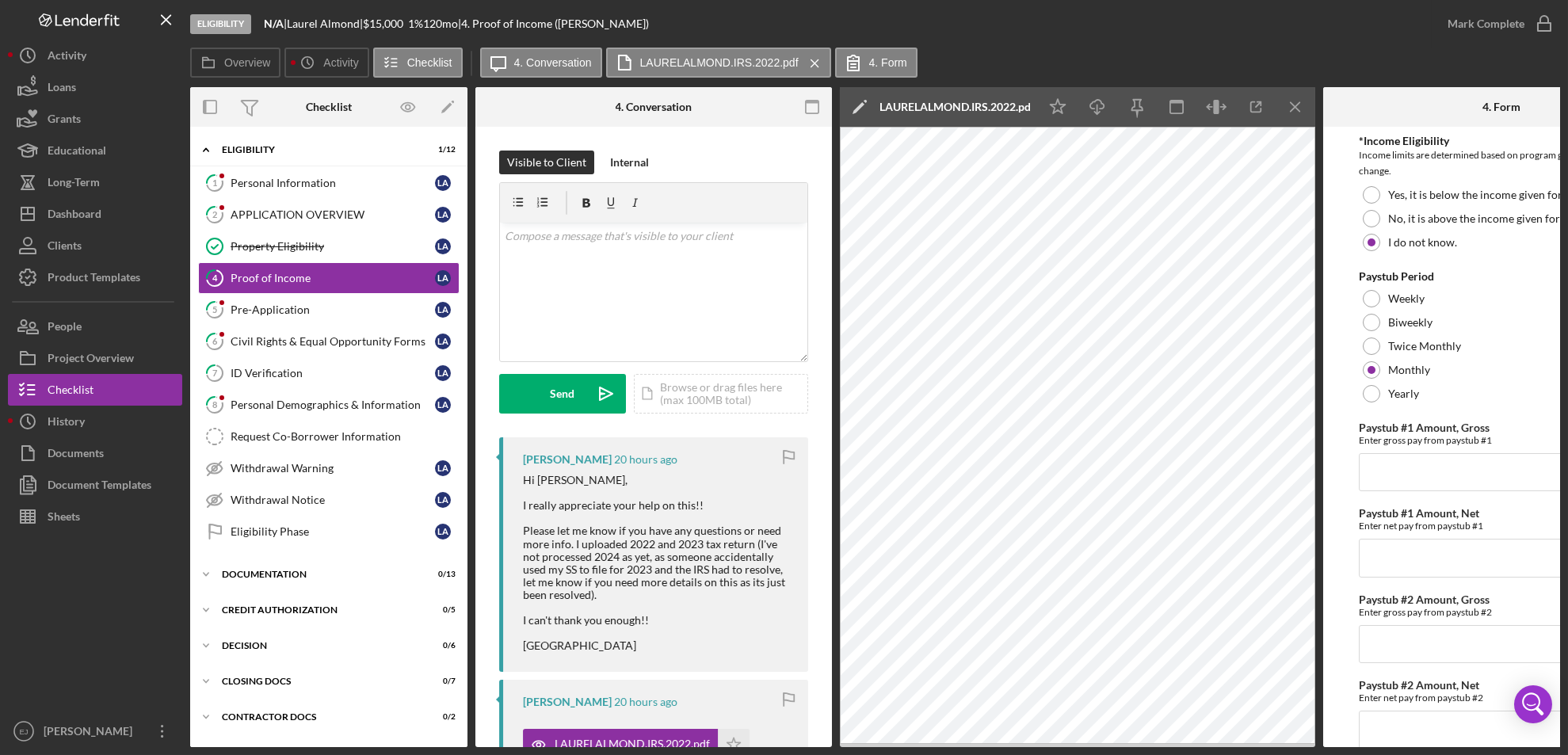
drag, startPoint x: 1314, startPoint y: 744, endPoint x: 1333, endPoint y: 38, distance: 706.3
click at [1333, 38] on div "Eligibility N/A | [PERSON_NAME] | $15,000 $15,000 1 % 120 mo | 4. Proof of Inco…" at bounding box center [811, 24] width 1241 height 47
click at [1283, 109] on icon "Icon/Menu Close" at bounding box center [1296, 107] width 36 height 36
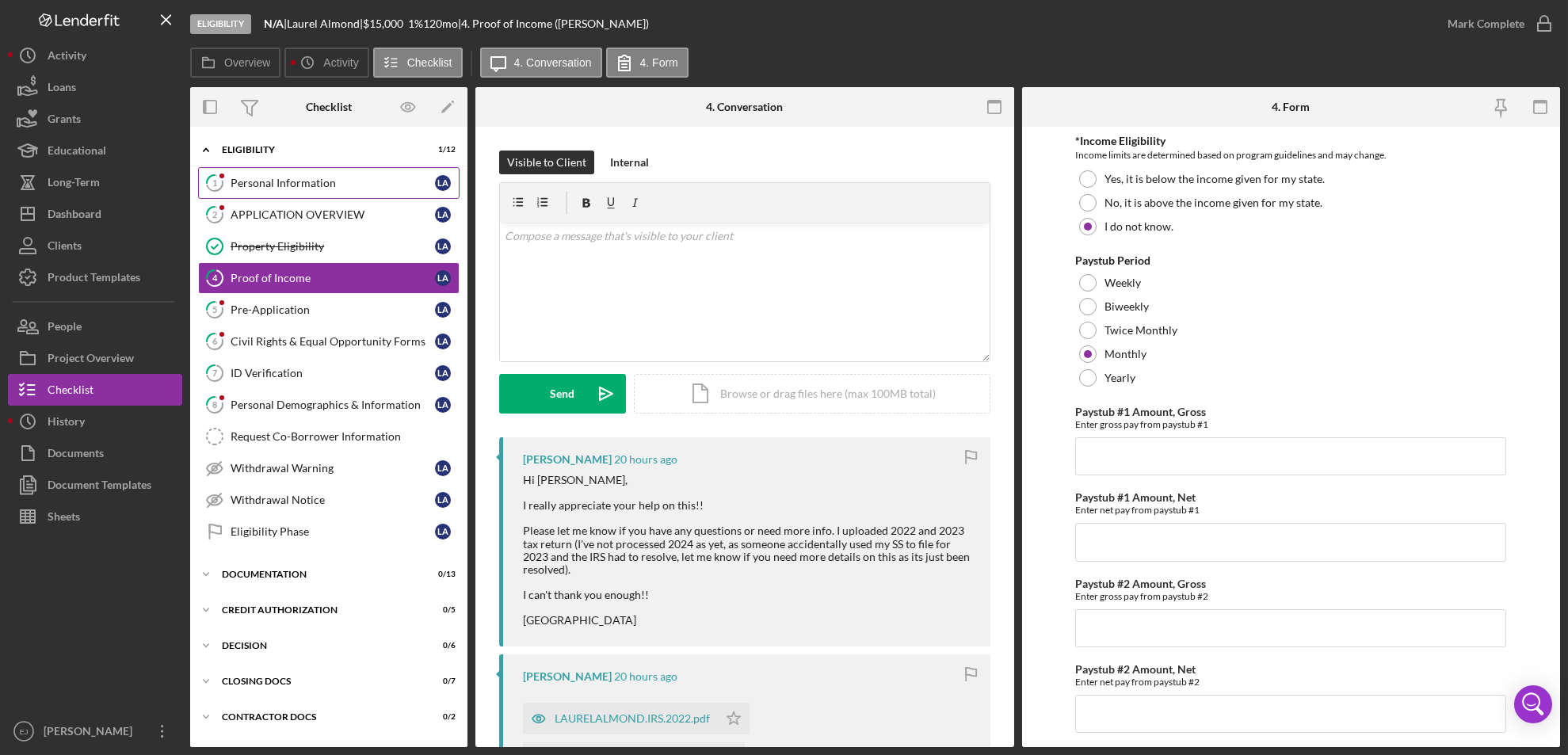
click at [330, 186] on div "Personal Information" at bounding box center [332, 183] width 204 height 13
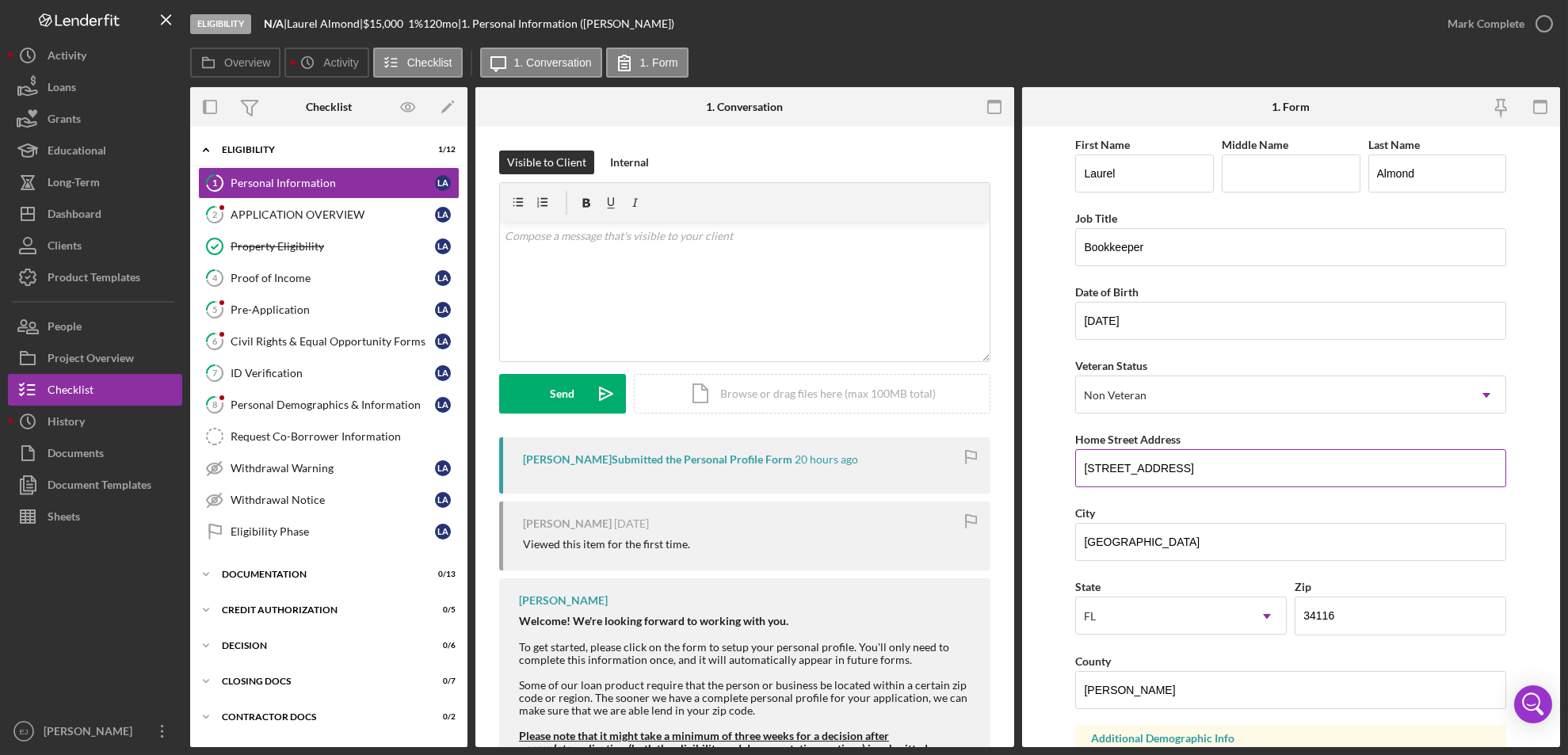
drag, startPoint x: 1079, startPoint y: 465, endPoint x: 1264, endPoint y: 463, distance: 185.0
click at [1264, 463] on input "[STREET_ADDRESS]" at bounding box center [1291, 468] width 431 height 38
click at [333, 251] on div "Property Eligibility" at bounding box center [332, 247] width 204 height 13
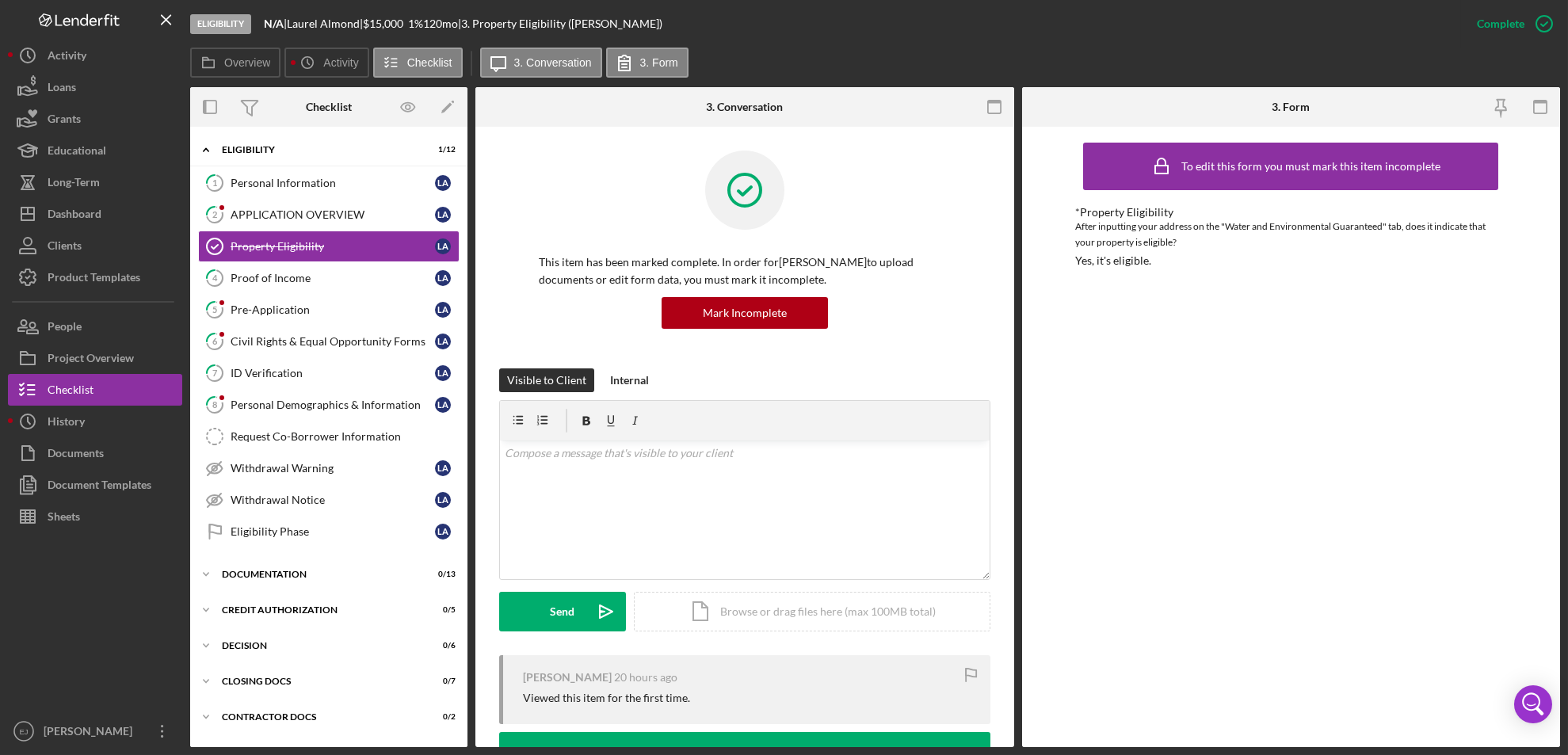
scroll to position [454, 0]
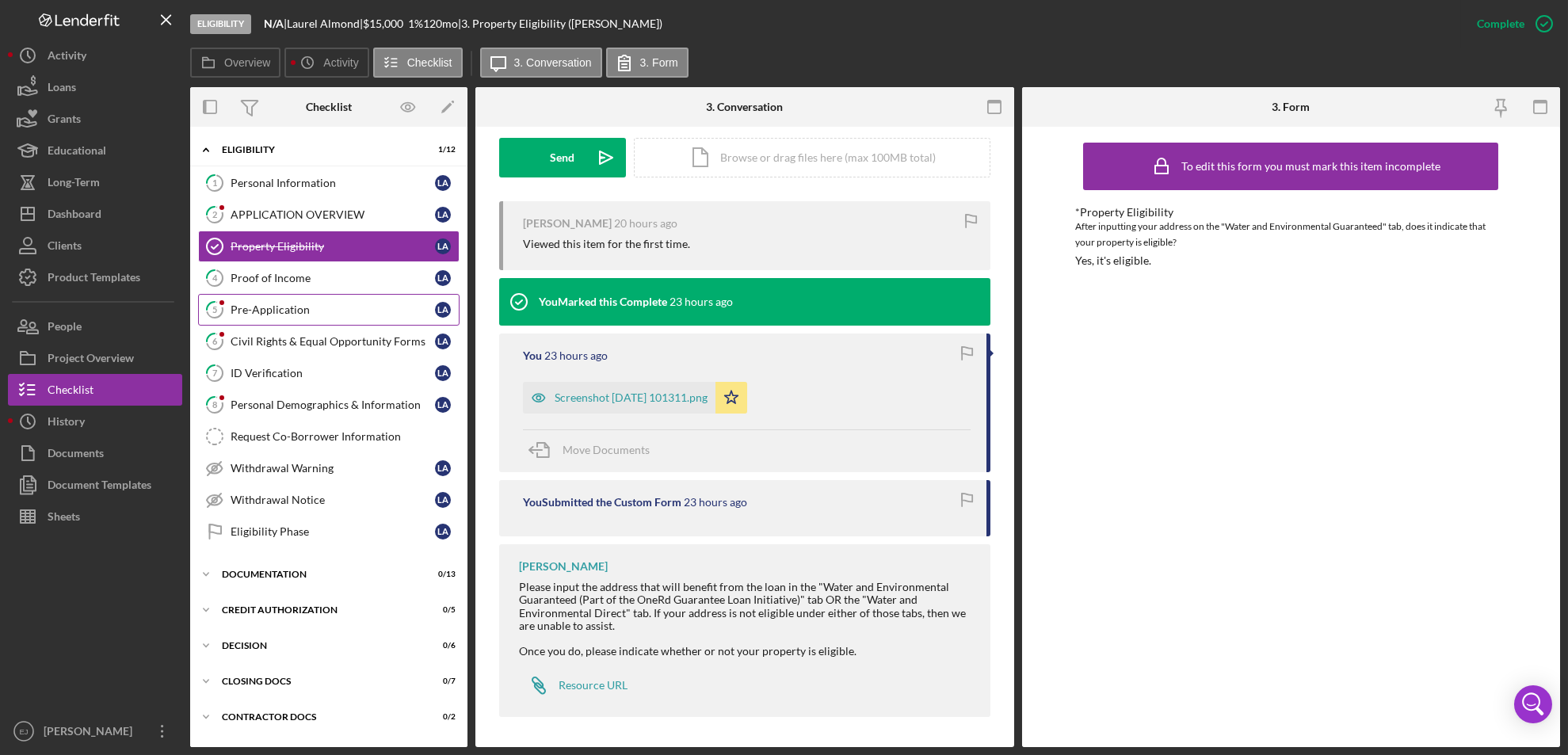
click at [276, 318] on link "5 Pre-Application L A" at bounding box center [329, 309] width 261 height 32
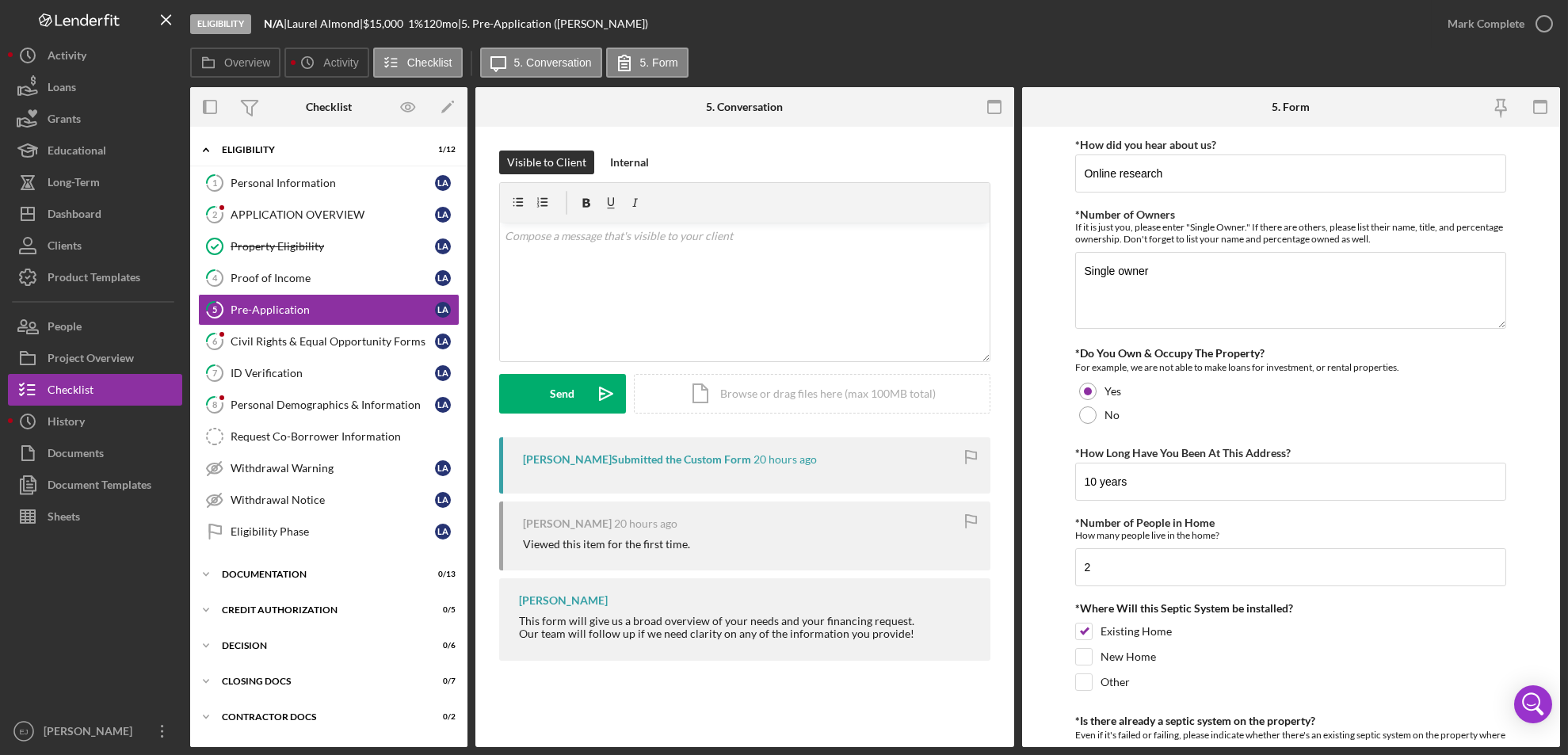
scroll to position [543, 0]
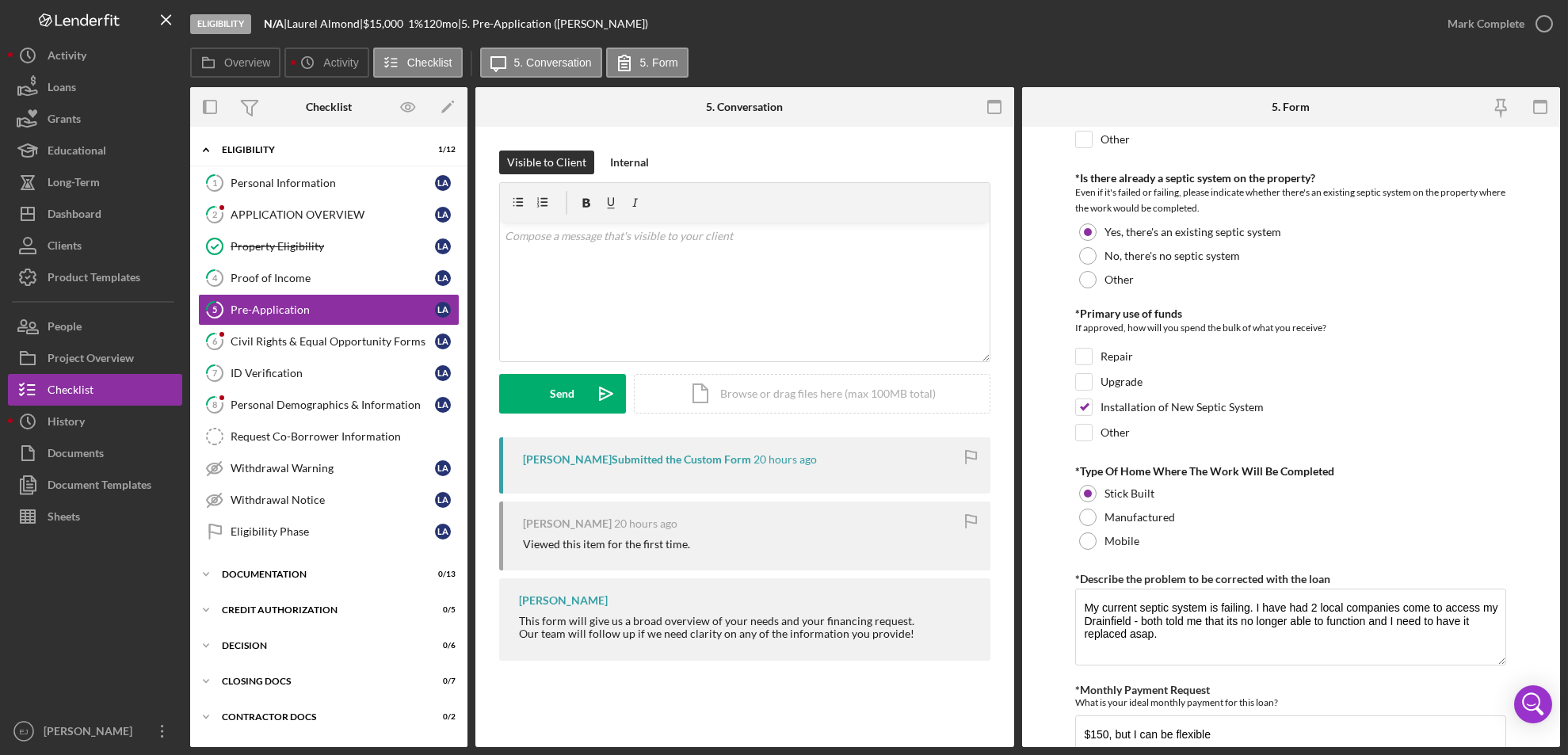
click at [1559, 740] on form "*How did you hear about us? Online research *Number of Owners If it is just you…" at bounding box center [1291, 437] width 538 height 621
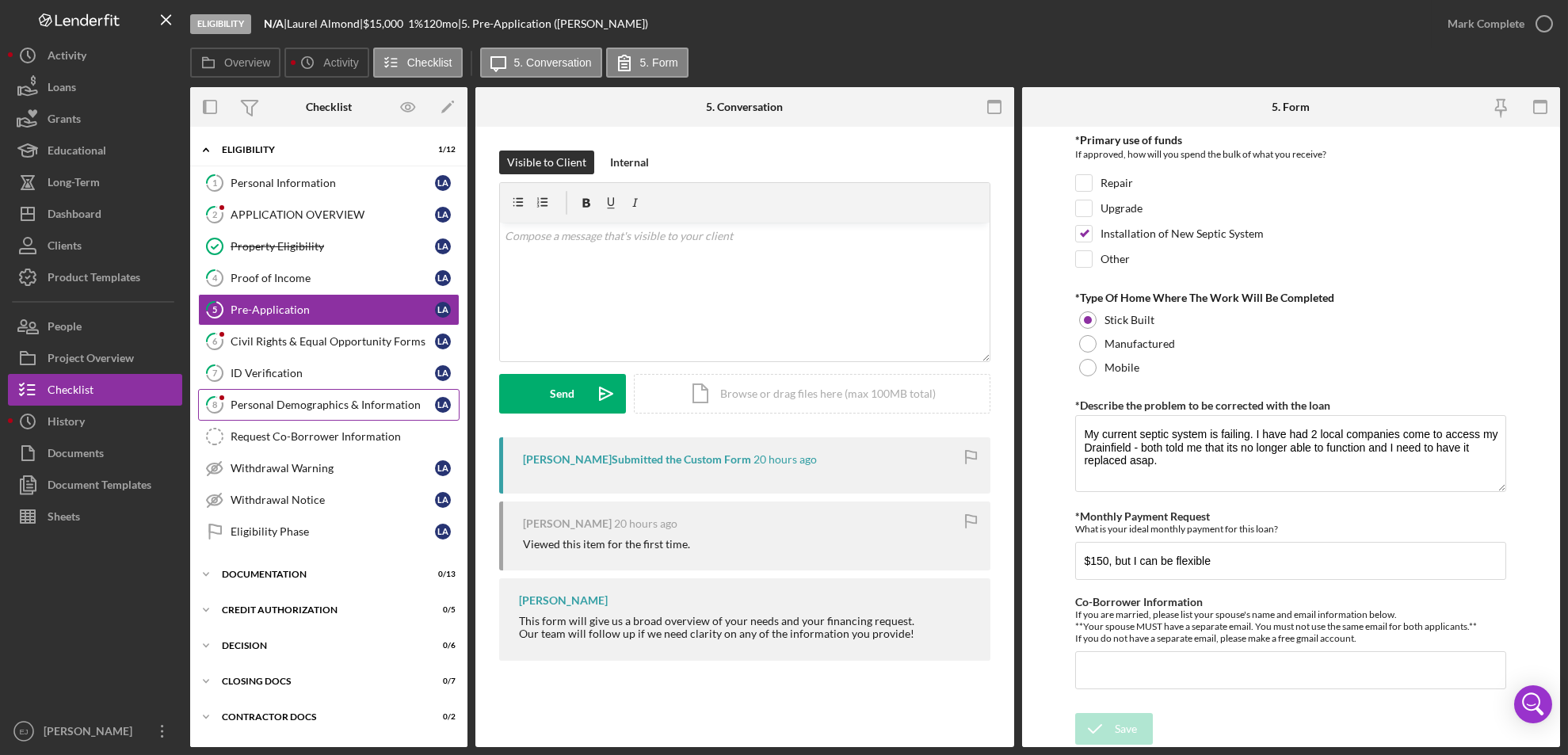
click at [361, 412] on link "8 Personal Demographics & Information L A" at bounding box center [329, 404] width 261 height 32
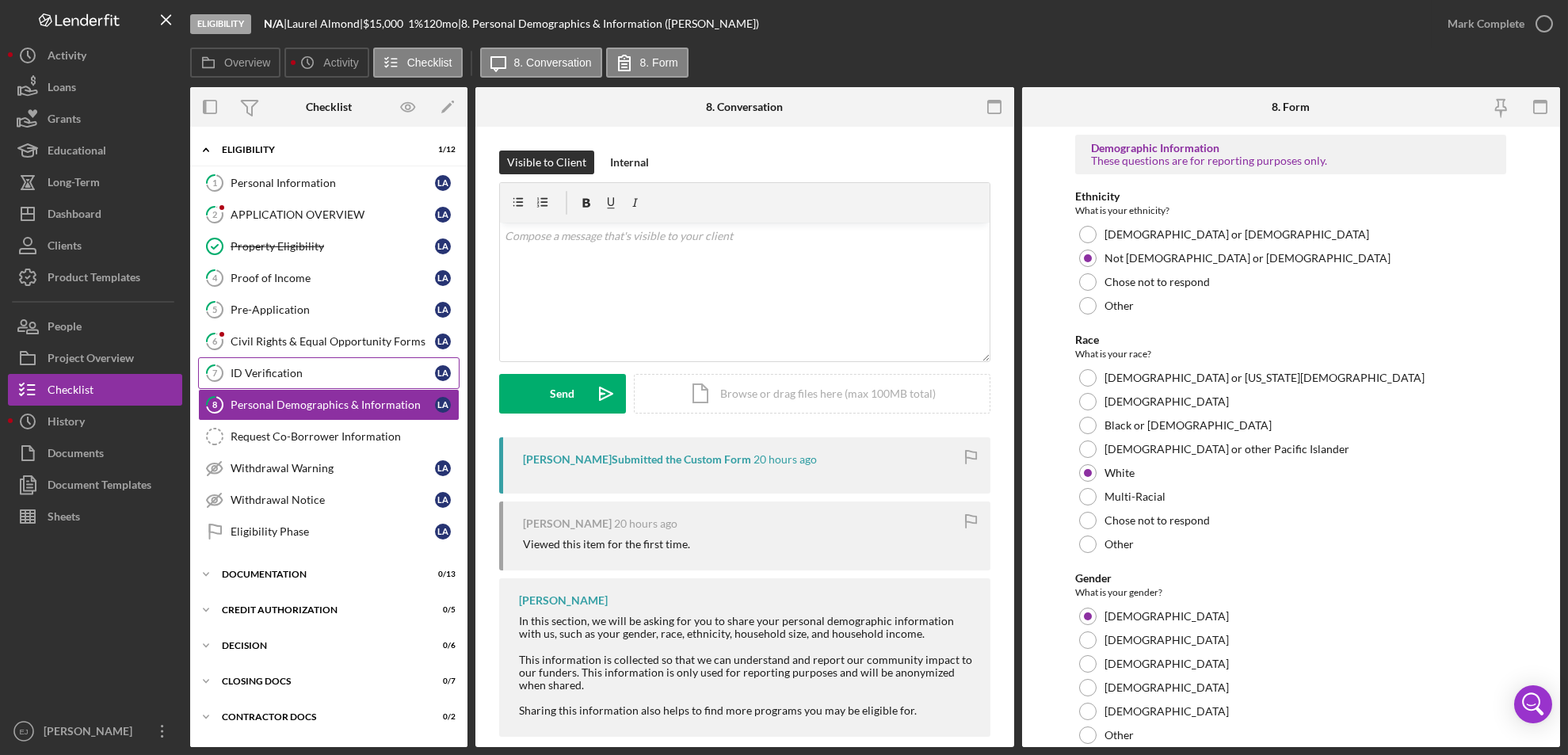
click at [273, 371] on div "ID Verification" at bounding box center [332, 373] width 204 height 13
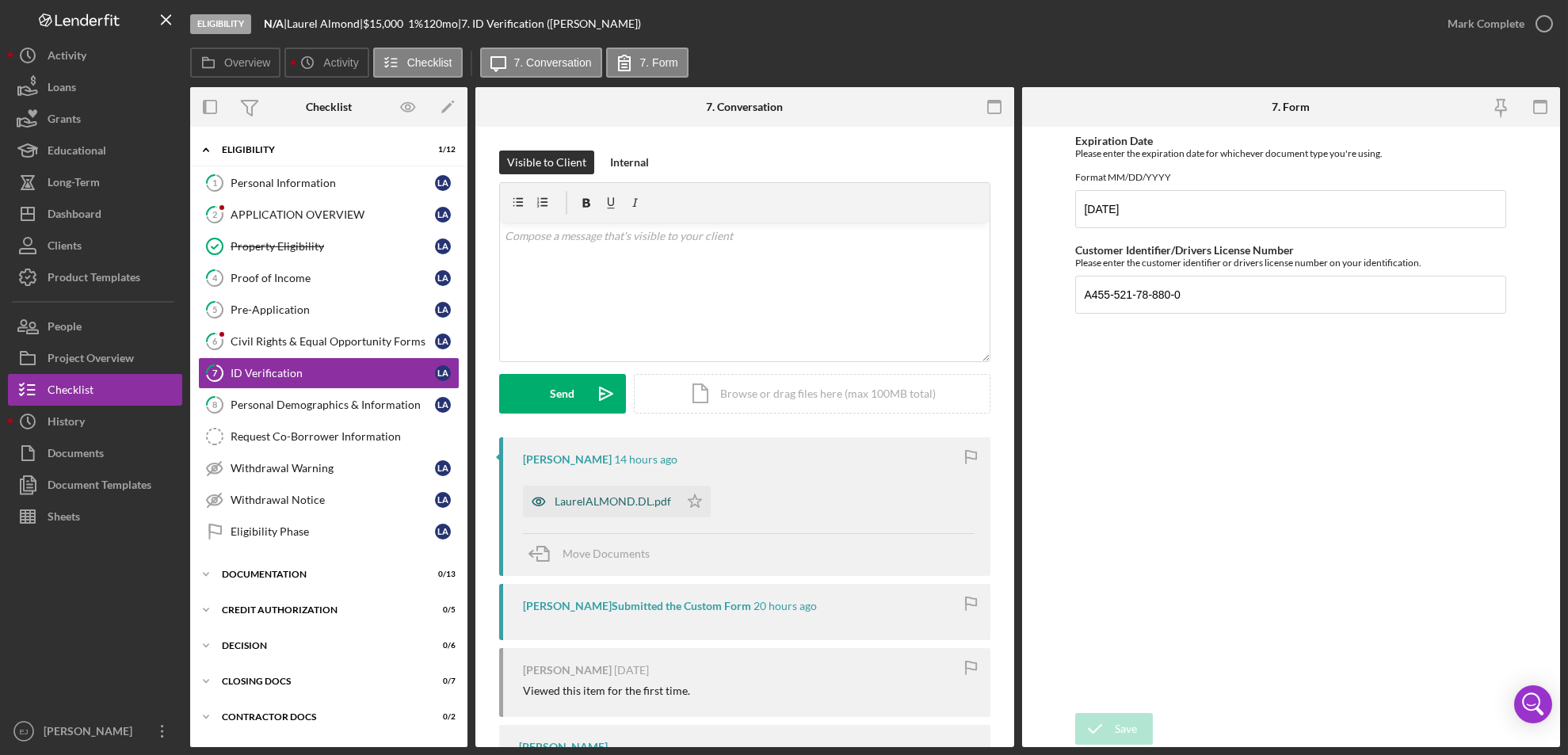
click at [589, 497] on div "LaurelALMOND.DL.pdf" at bounding box center [612, 502] width 116 height 13
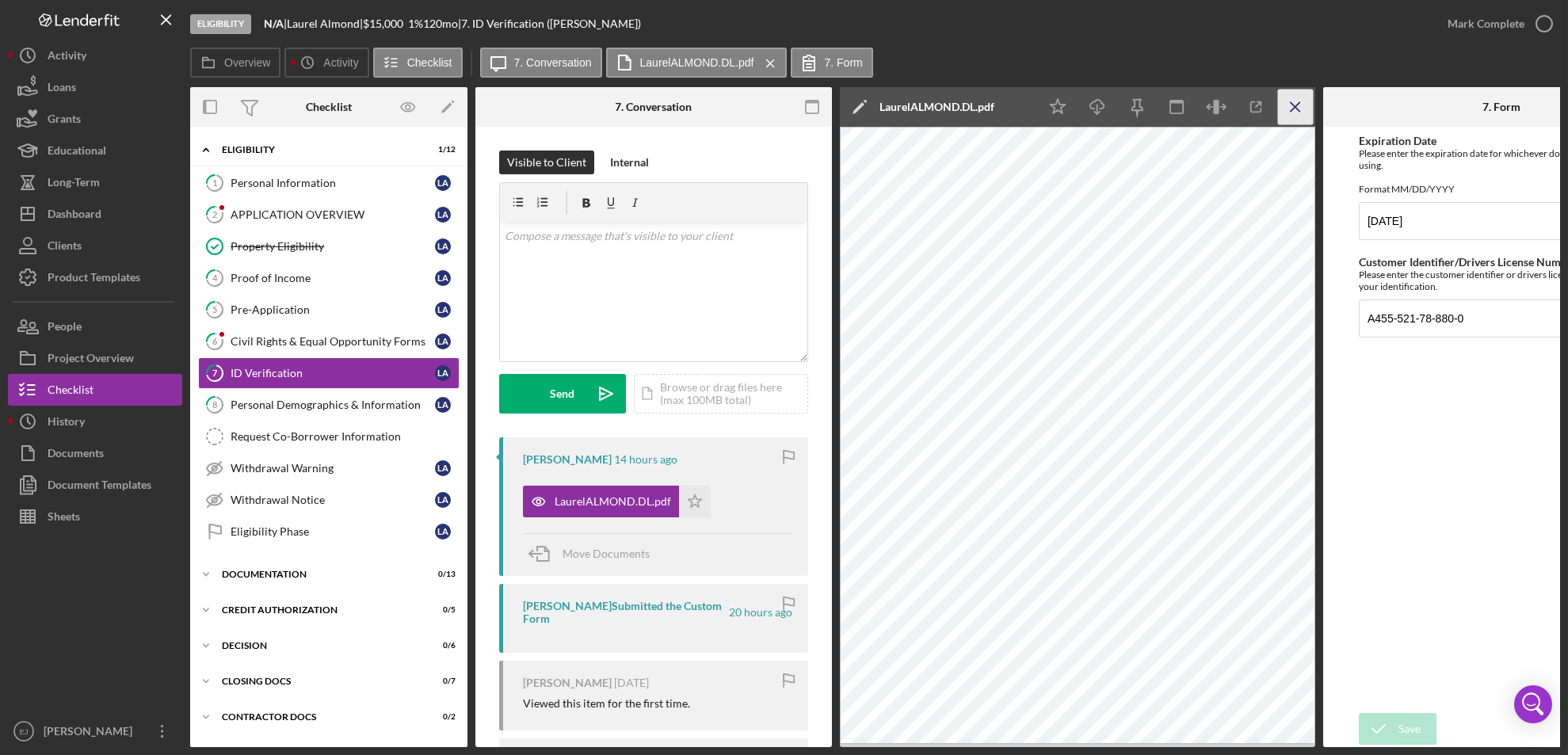
click at [1297, 107] on icon "Icon/Menu Close" at bounding box center [1296, 107] width 36 height 36
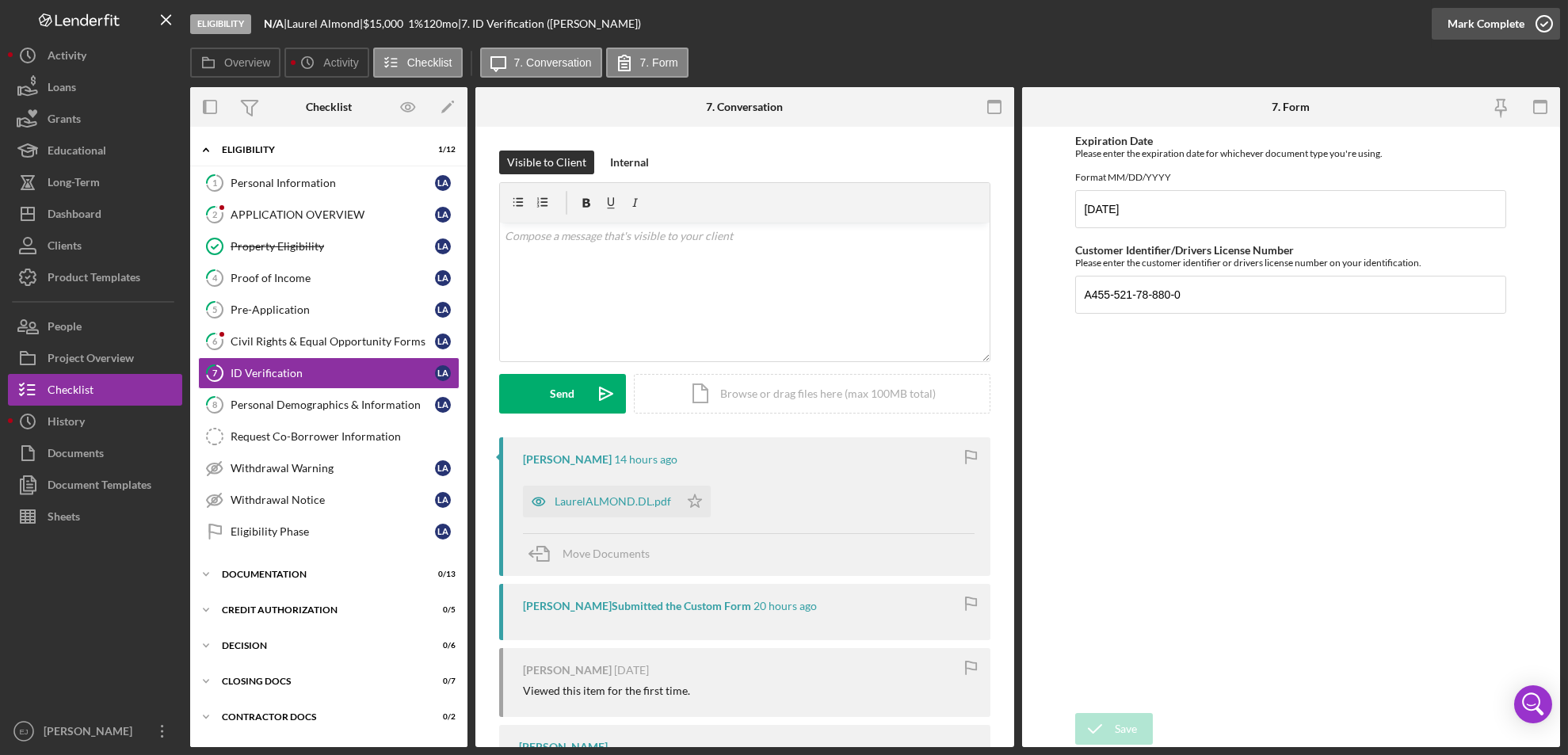
click at [1553, 22] on icon "button" at bounding box center [1544, 24] width 40 height 40
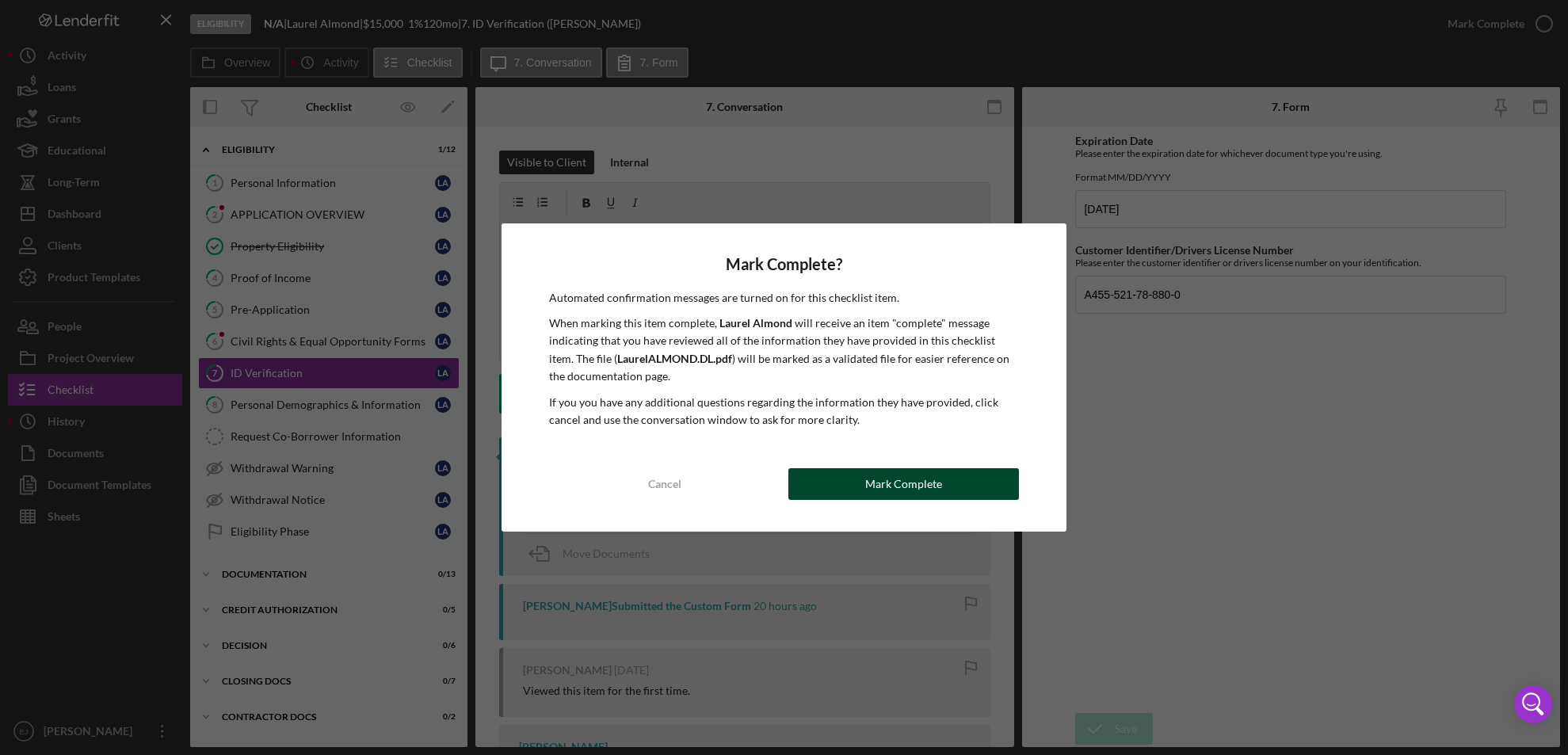
click at [915, 488] on div "Mark Complete" at bounding box center [904, 484] width 76 height 32
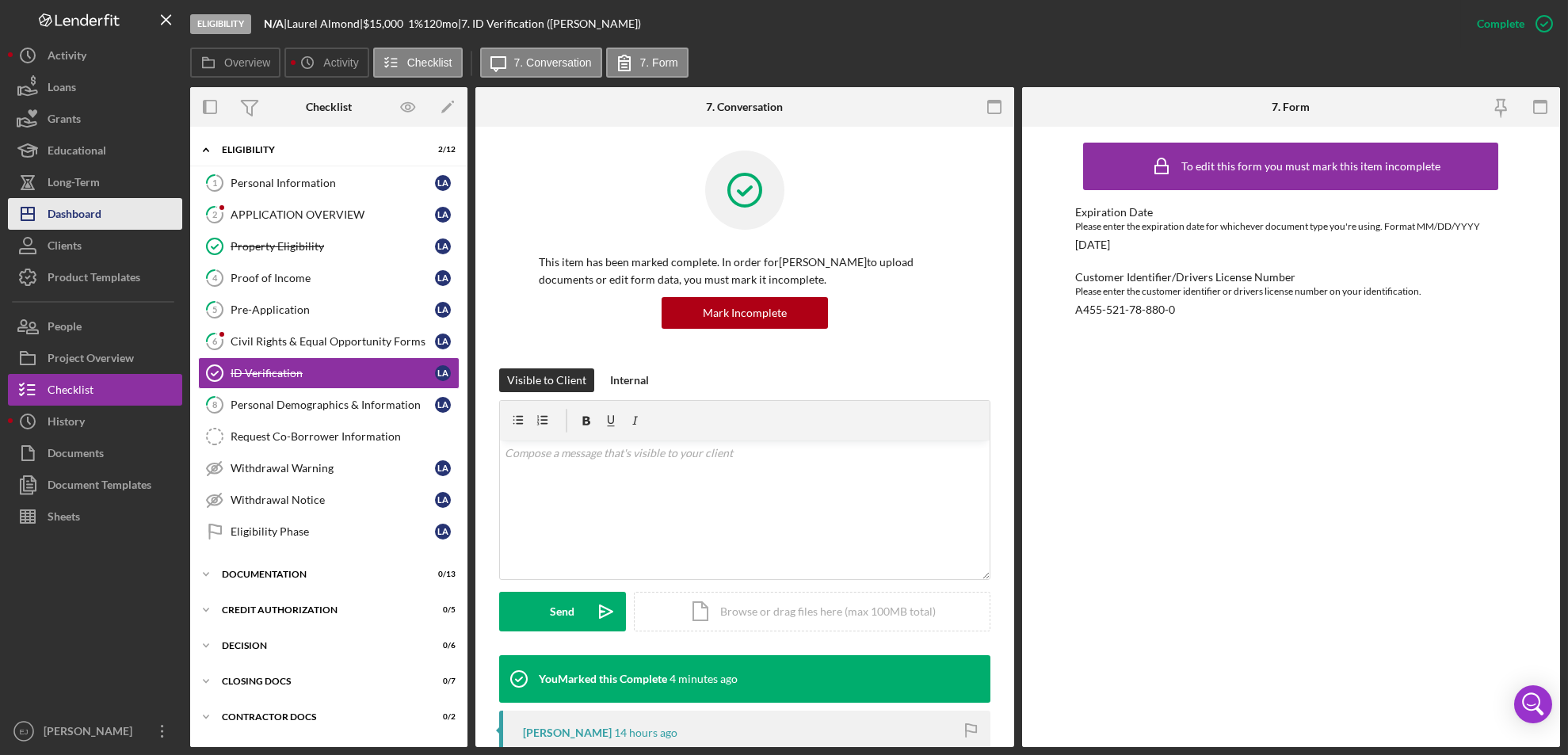
click at [97, 220] on div "Dashboard" at bounding box center [74, 216] width 54 height 36
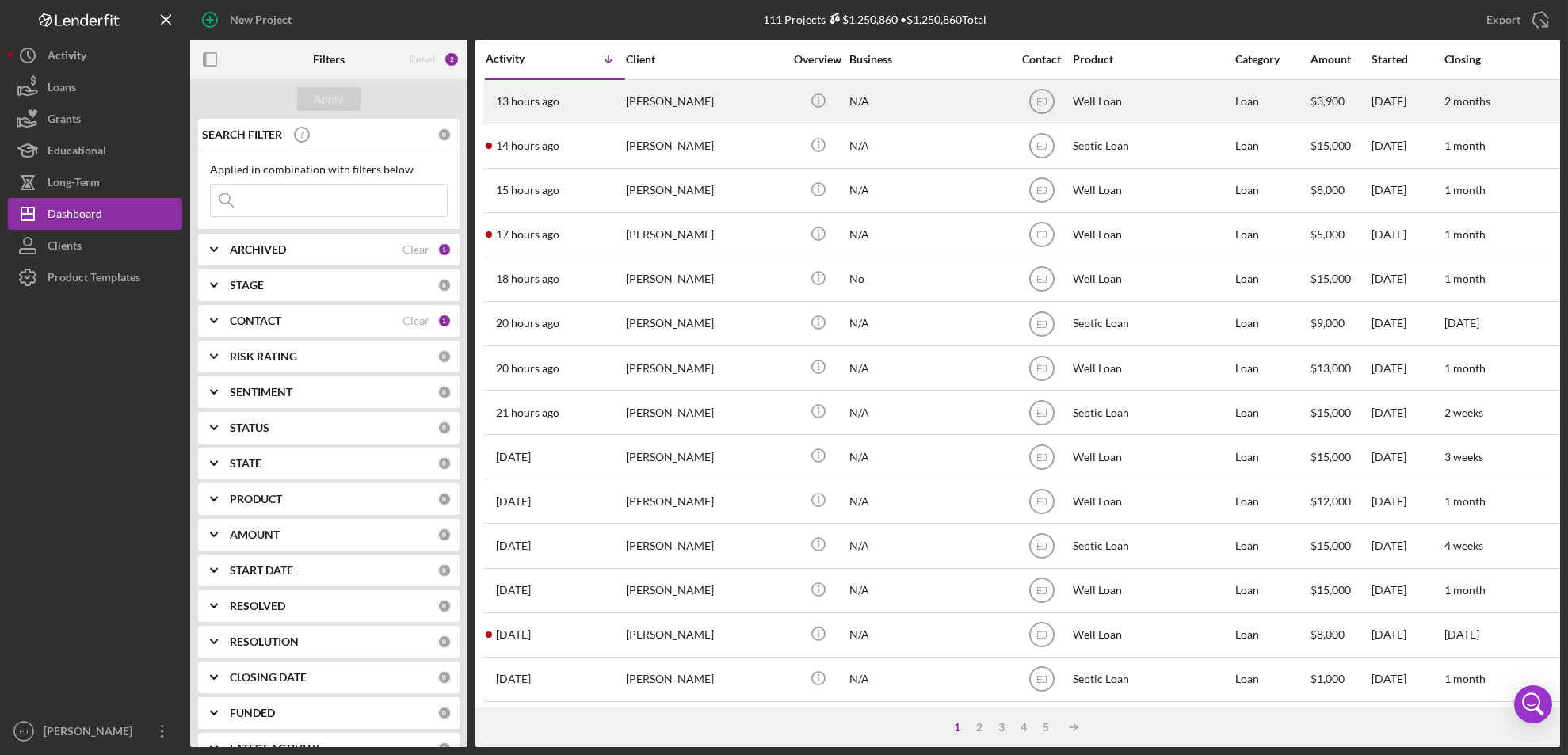
click at [656, 104] on div "[PERSON_NAME]" at bounding box center [705, 102] width 159 height 42
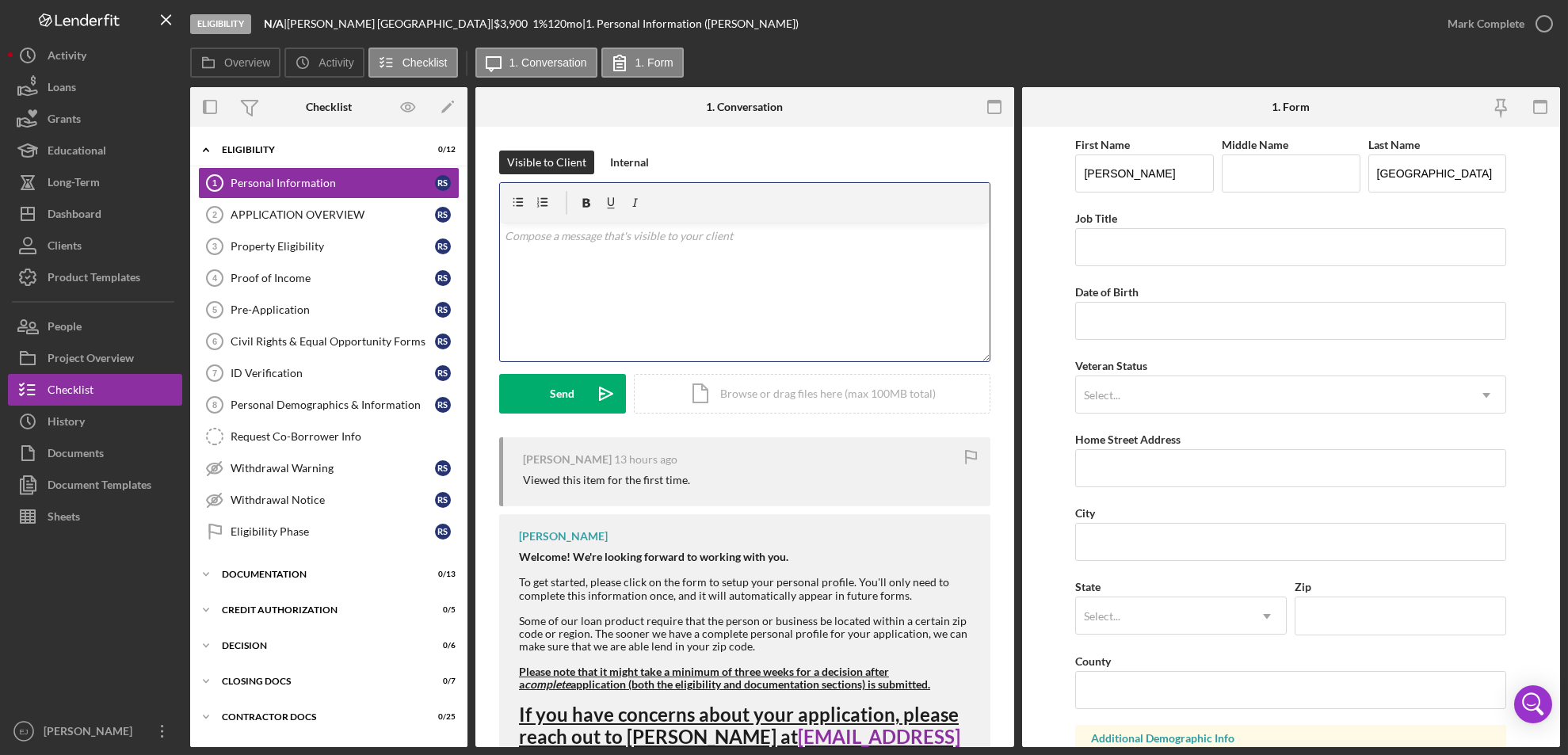
click at [555, 241] on p at bounding box center [744, 236] width 480 height 17
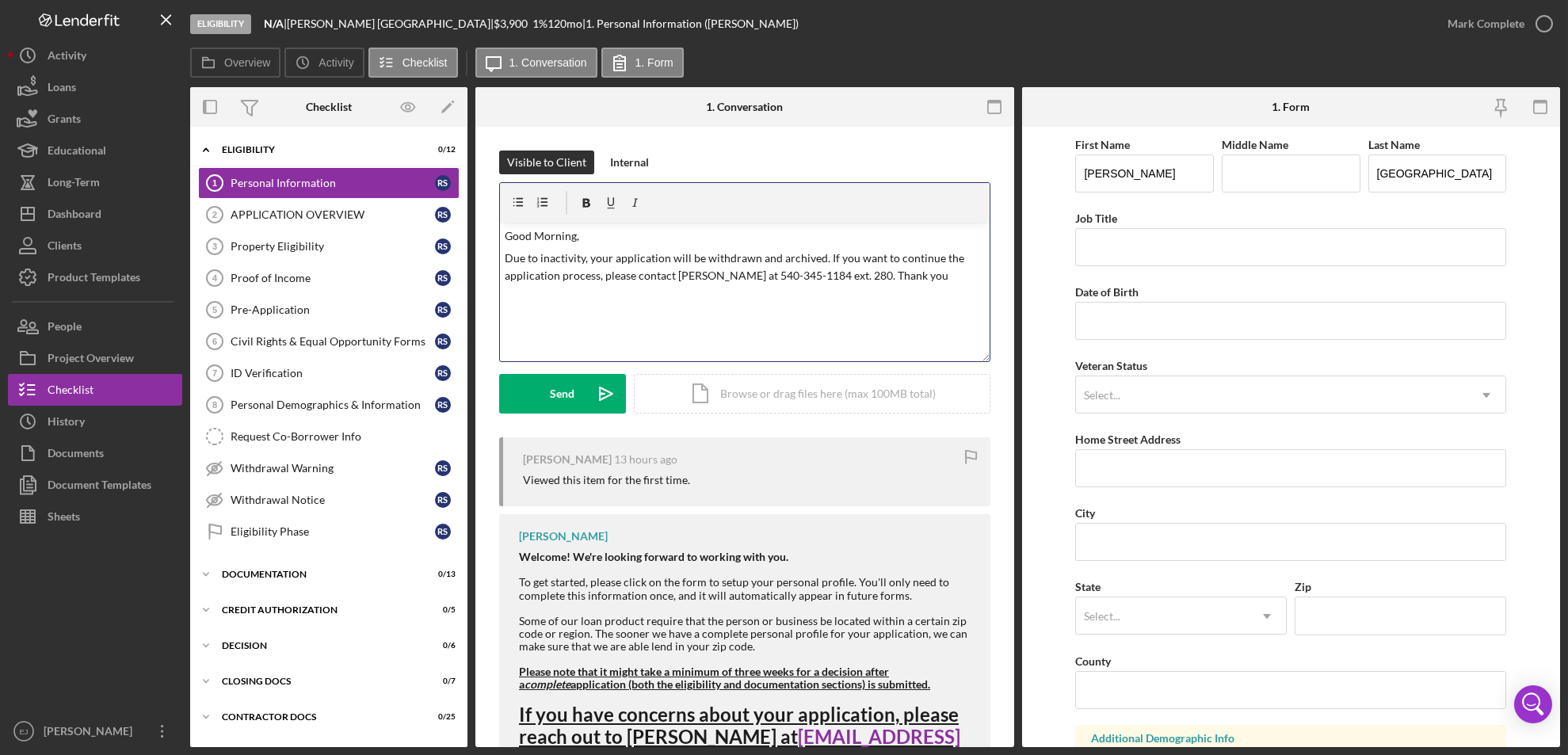
click at [555, 241] on p "Good Morning," at bounding box center [744, 236] width 480 height 17
click at [582, 399] on button "Send Icon/icon-invite-send" at bounding box center [563, 394] width 127 height 40
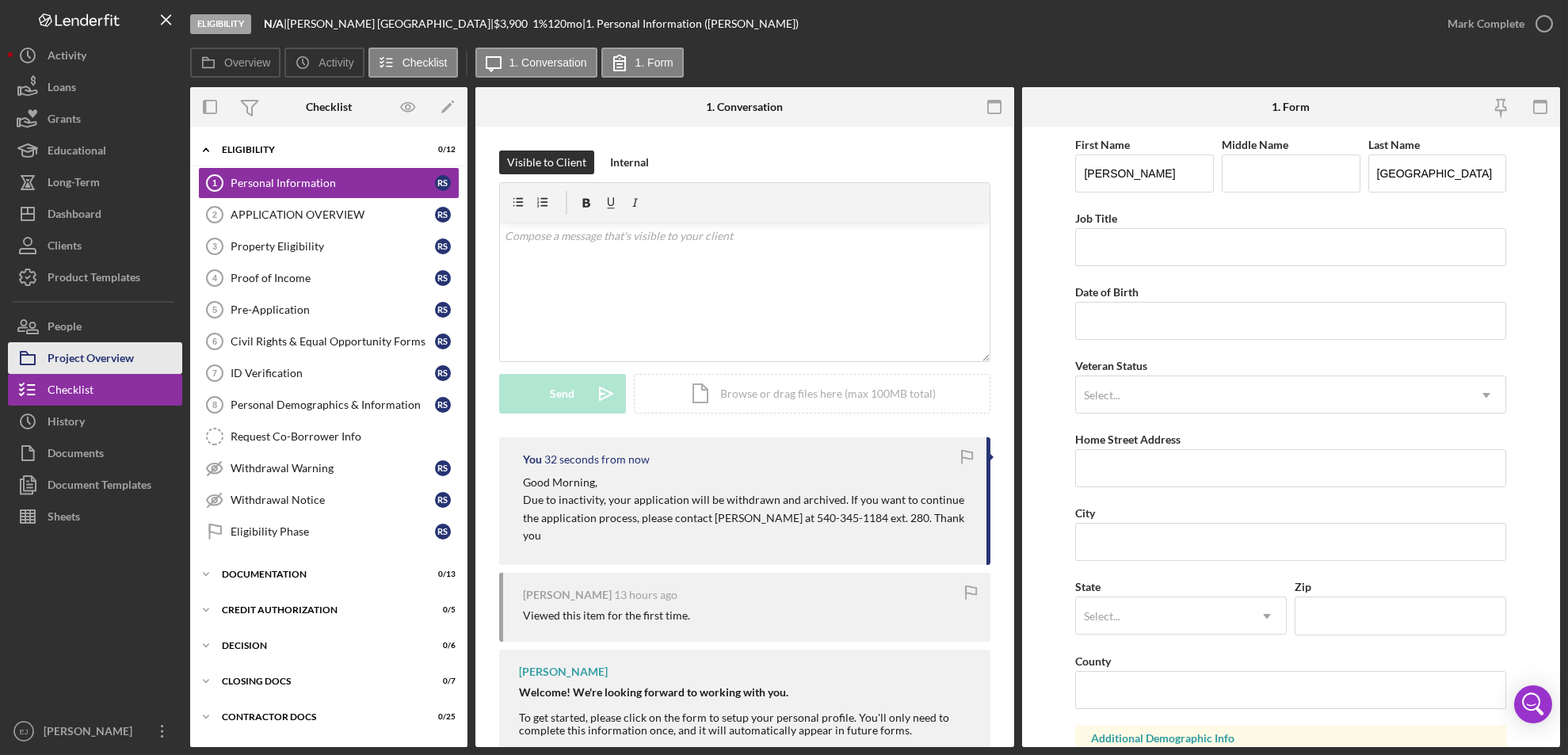
click at [154, 360] on button "Project Overview" at bounding box center [95, 358] width 174 height 32
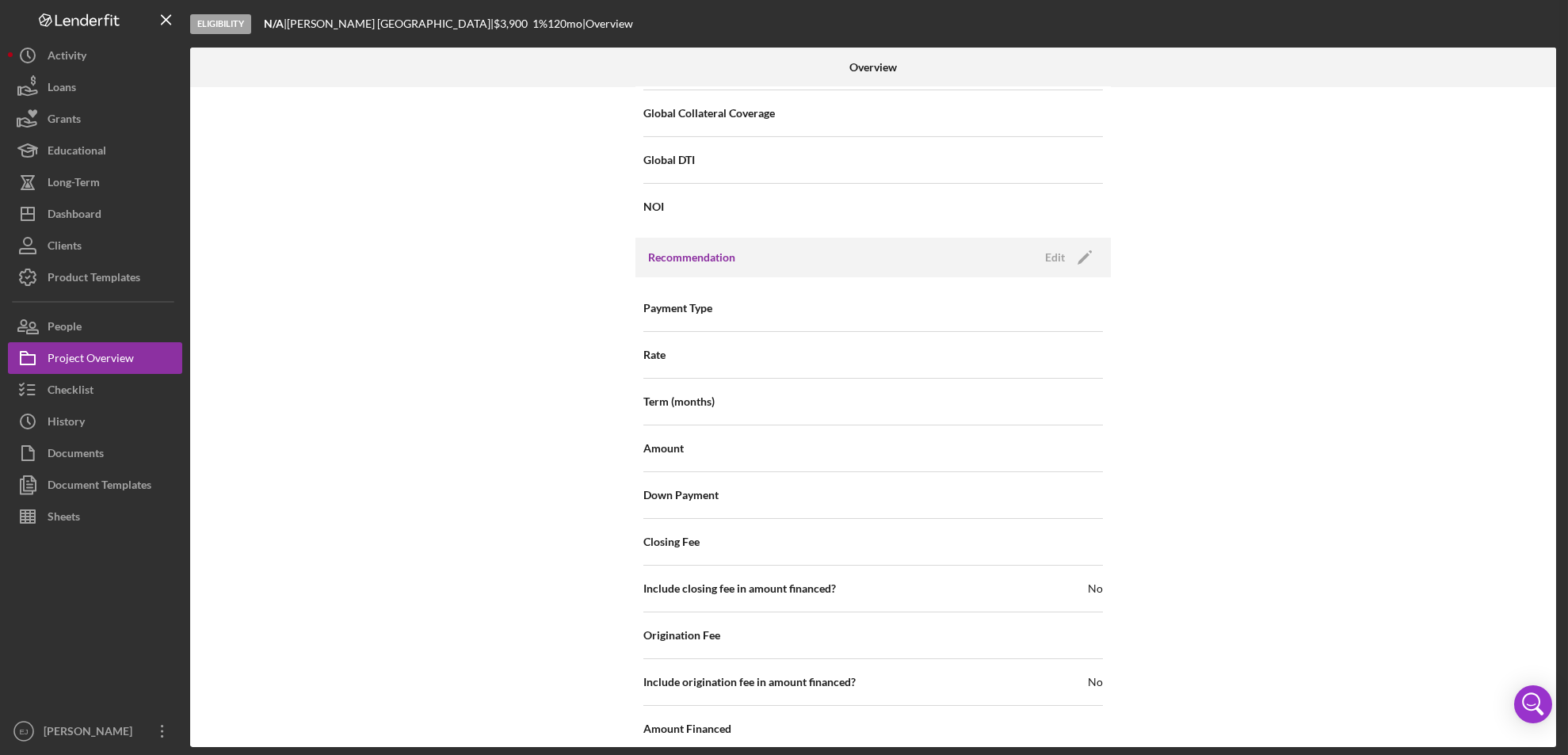
scroll to position [1695, 0]
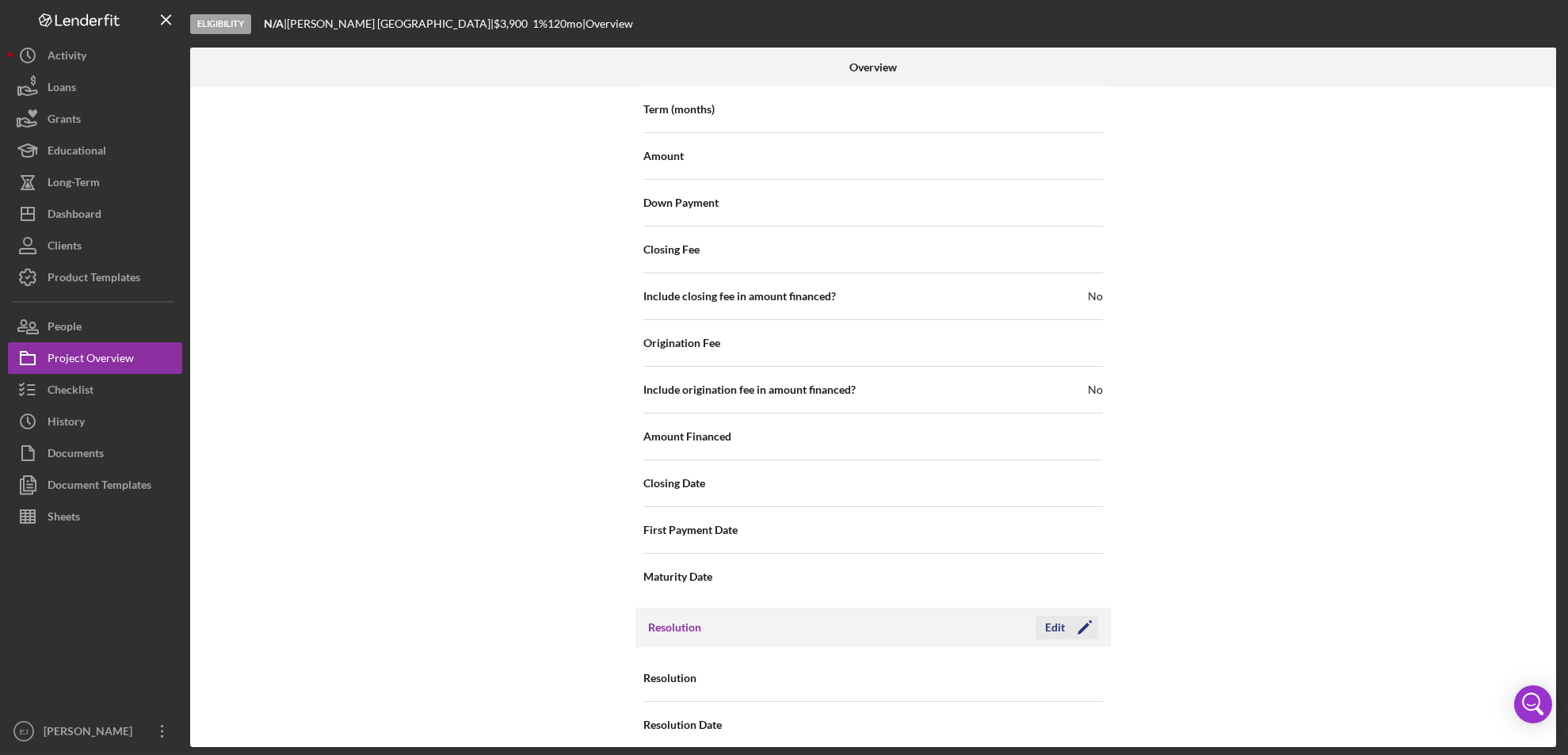
click at [1053, 616] on div "Edit" at bounding box center [1055, 627] width 20 height 24
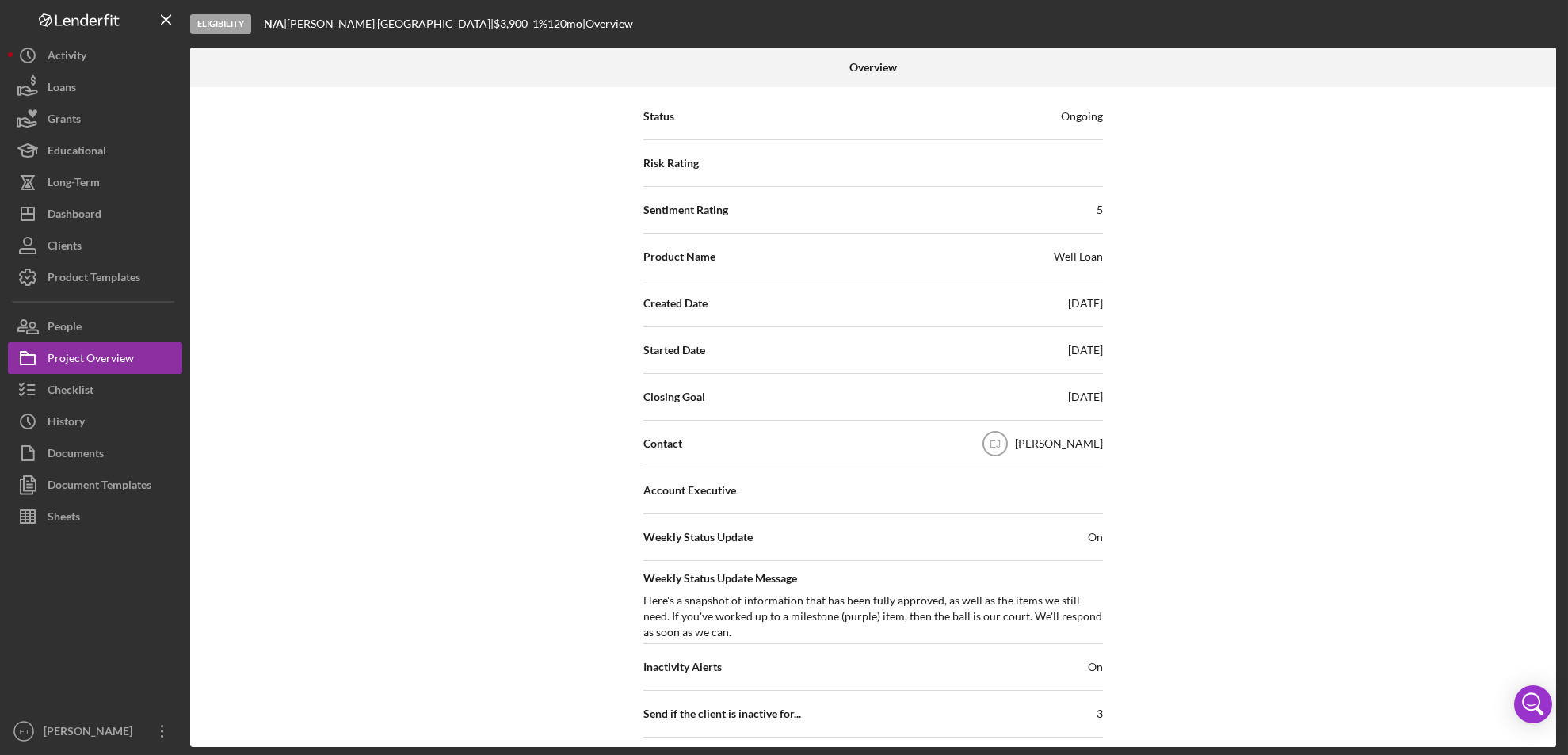
scroll to position [0, 0]
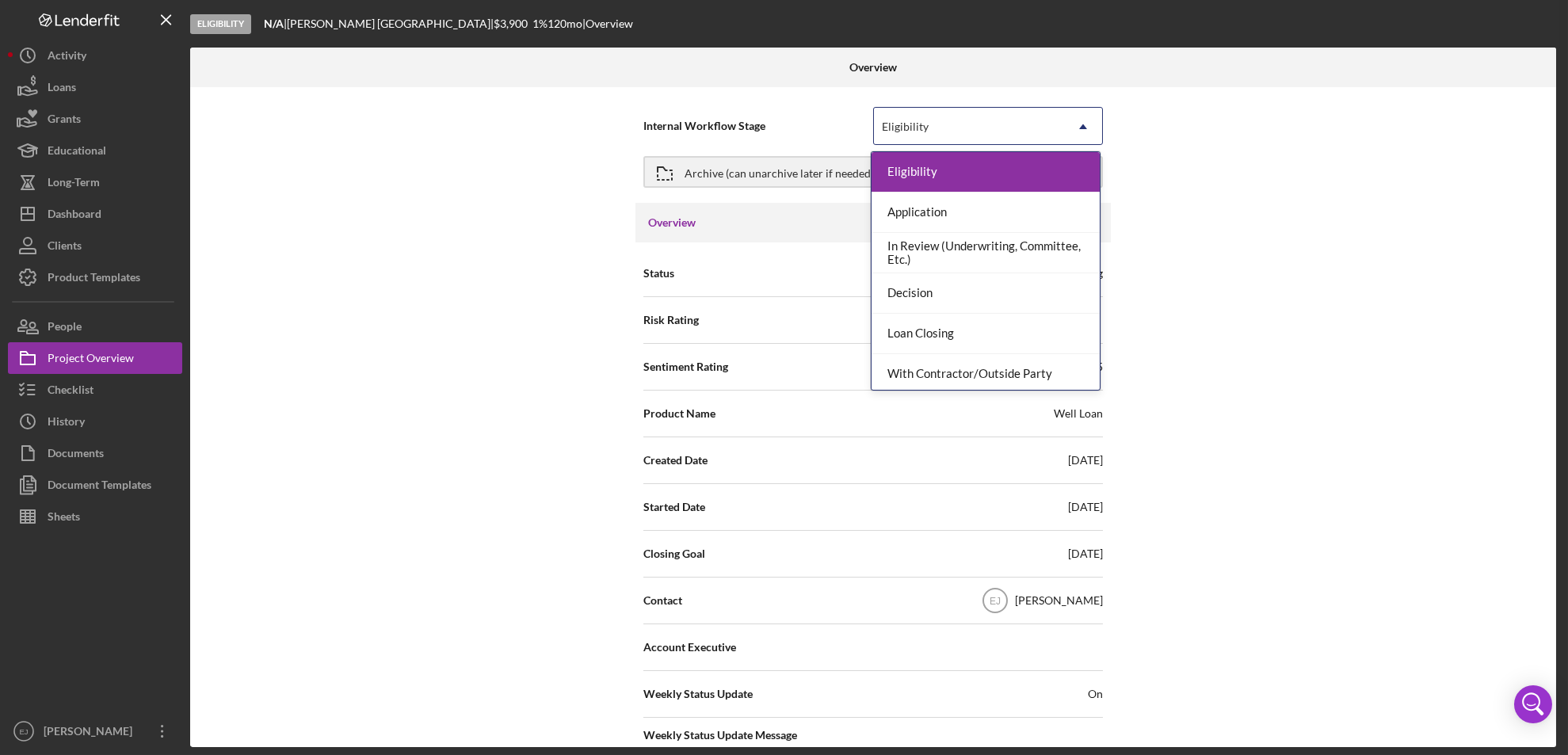
click at [1083, 129] on icon "Icon/Dropdown Arrow" at bounding box center [1082, 126] width 38 height 38
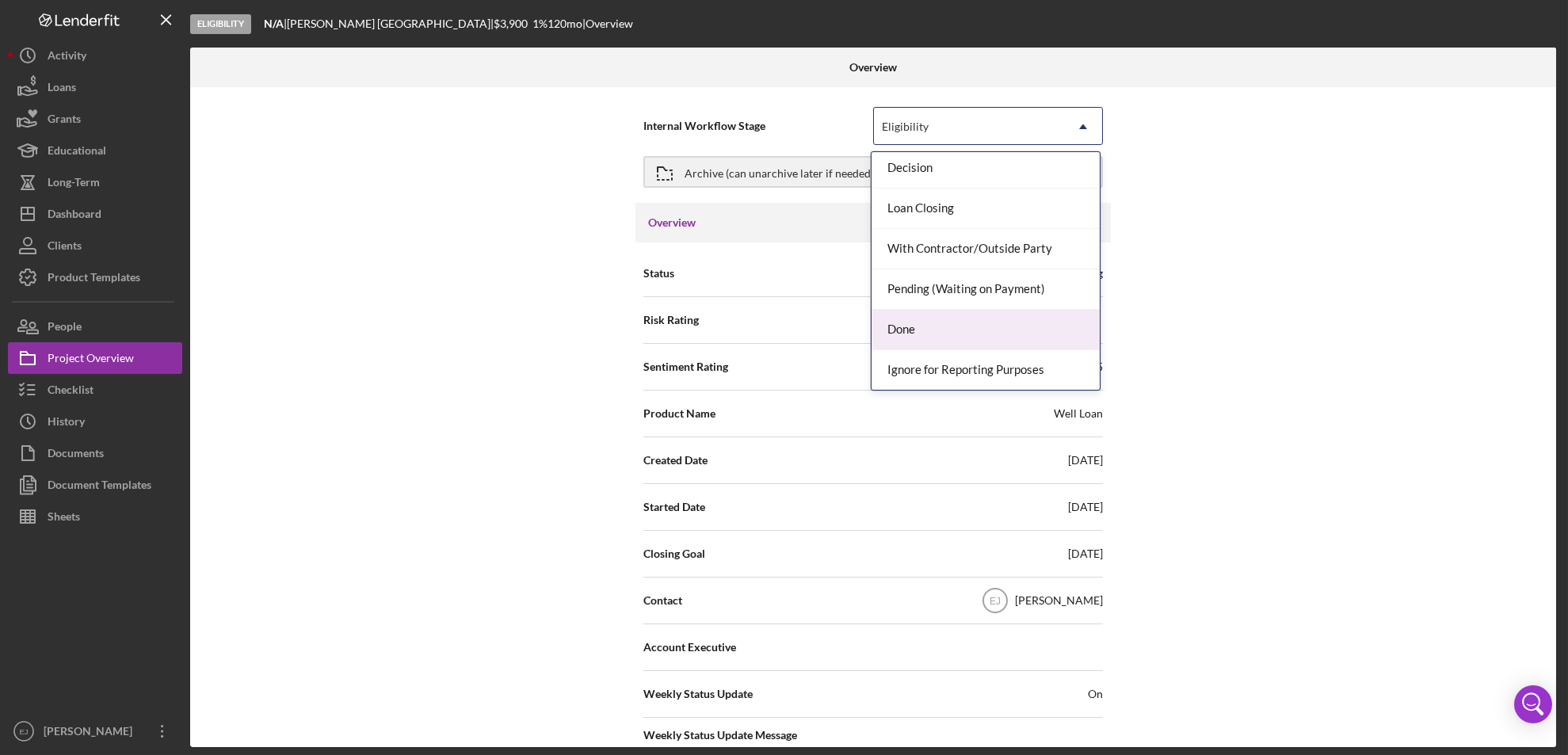
click at [1016, 343] on div "Done" at bounding box center [985, 330] width 229 height 41
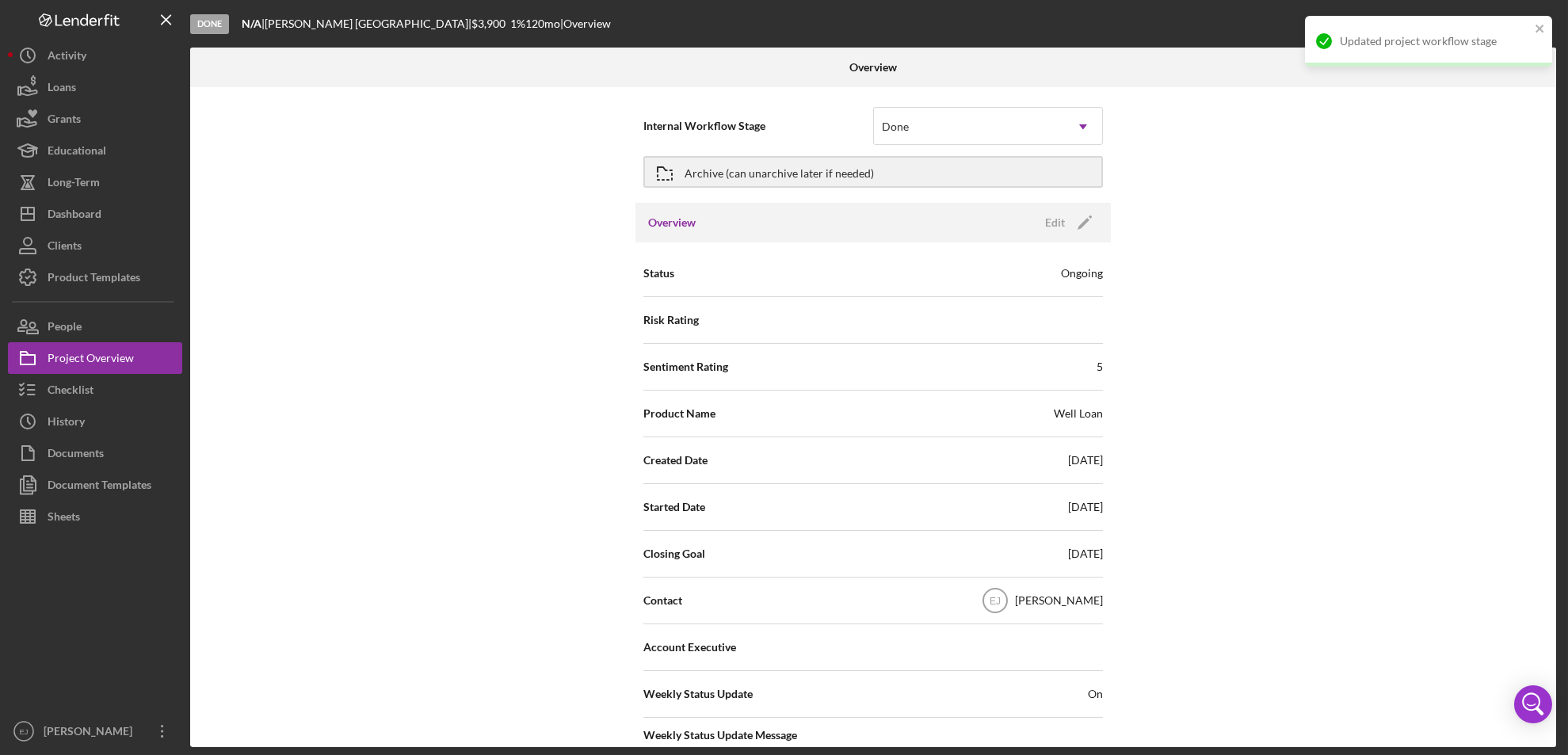
click at [1556, 635] on div "Overview Internal Workflow Stage option Done, selected. Done Icon/Dropdown Arro…" at bounding box center [875, 397] width 1370 height 700
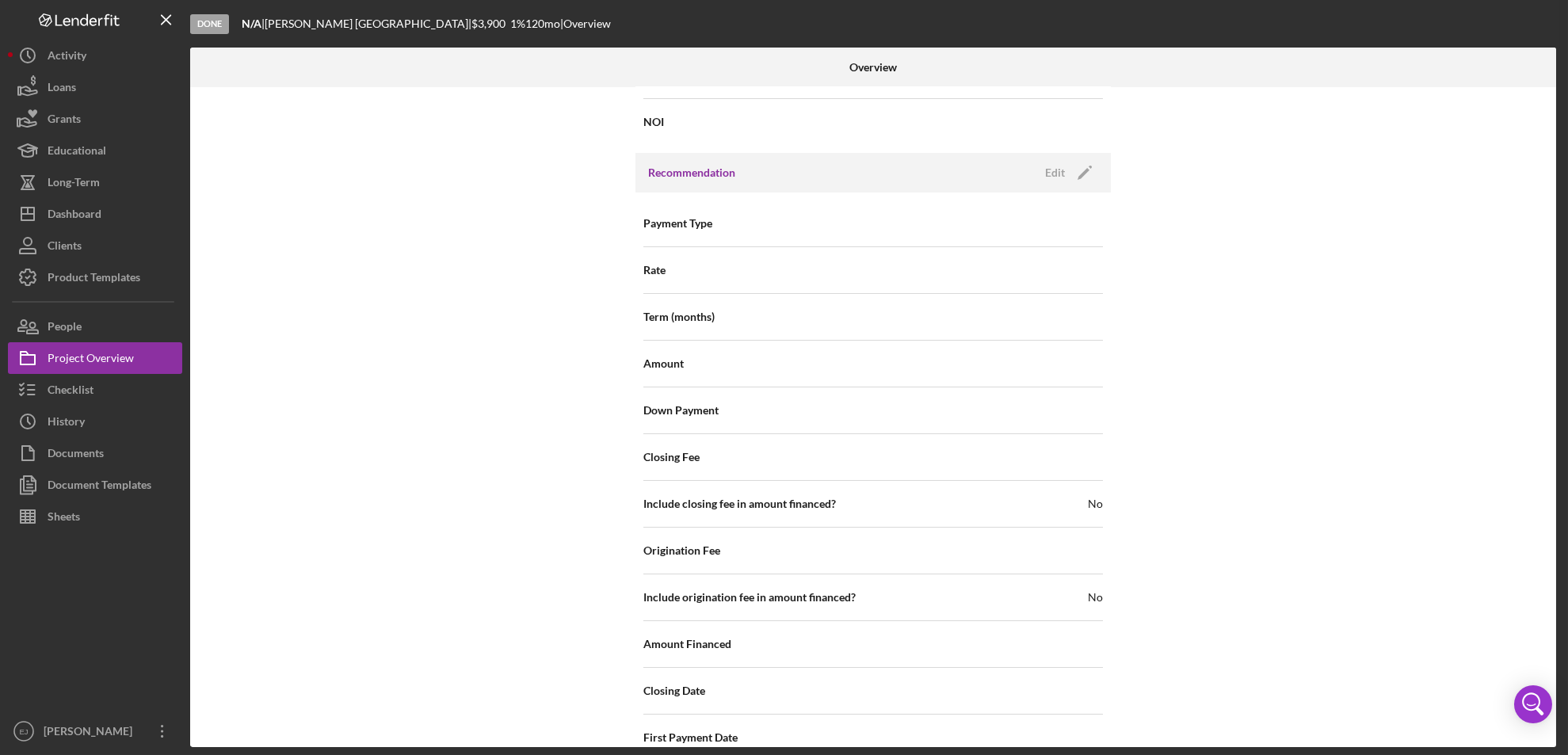
scroll to position [1695, 0]
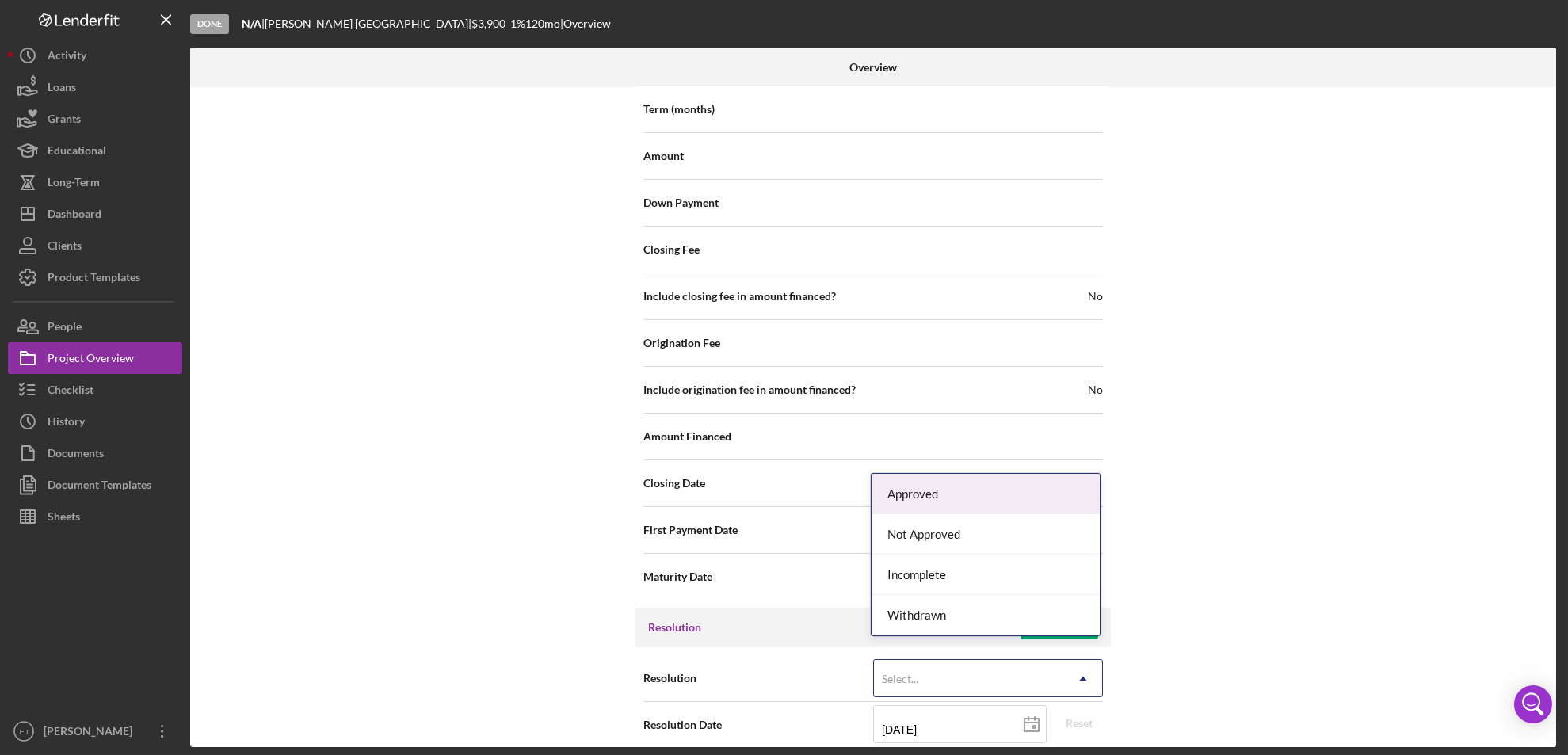
click at [1080, 677] on use at bounding box center [1083, 679] width 8 height 5
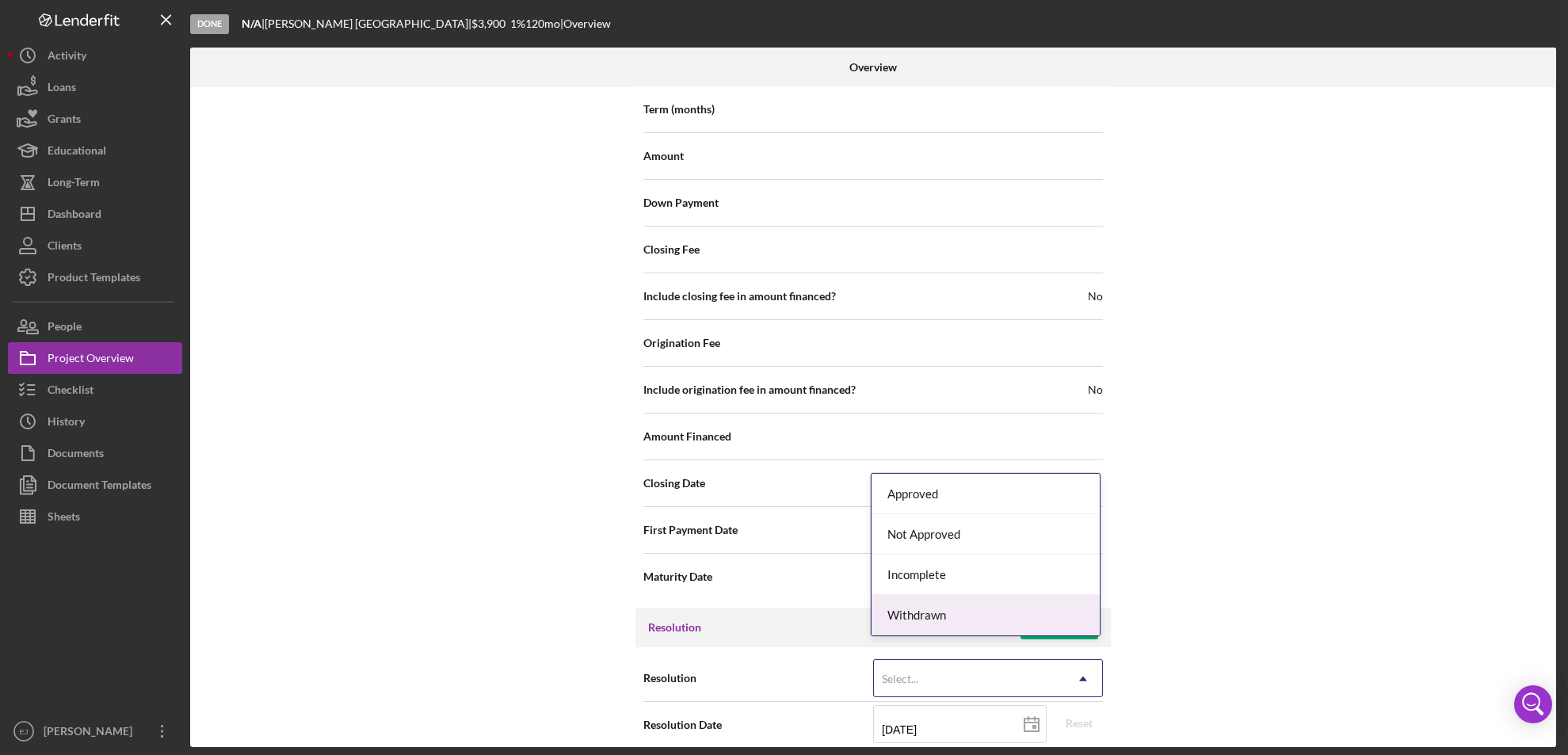
click at [1055, 618] on div "Withdrawn" at bounding box center [985, 616] width 229 height 41
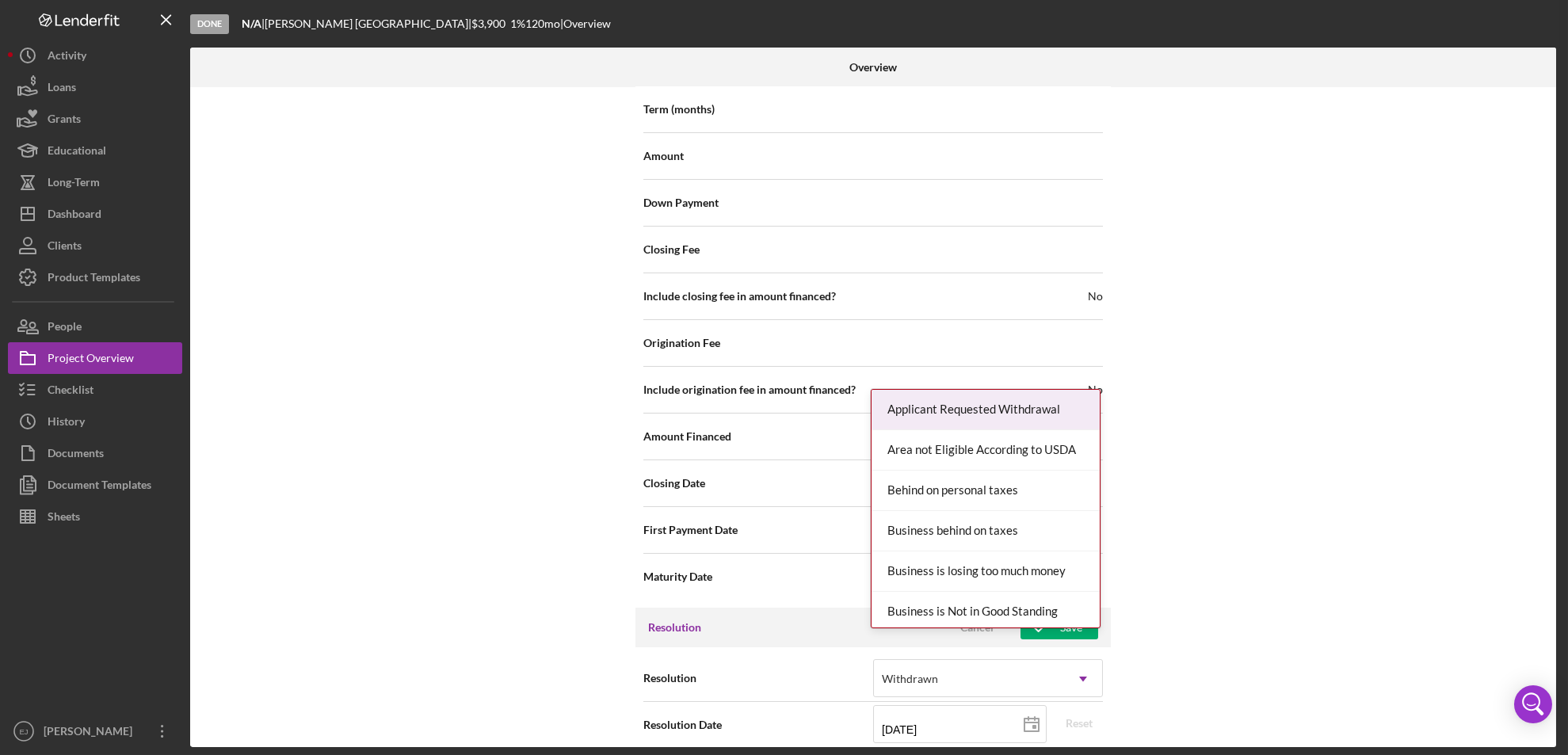
scroll to position [1796, 0]
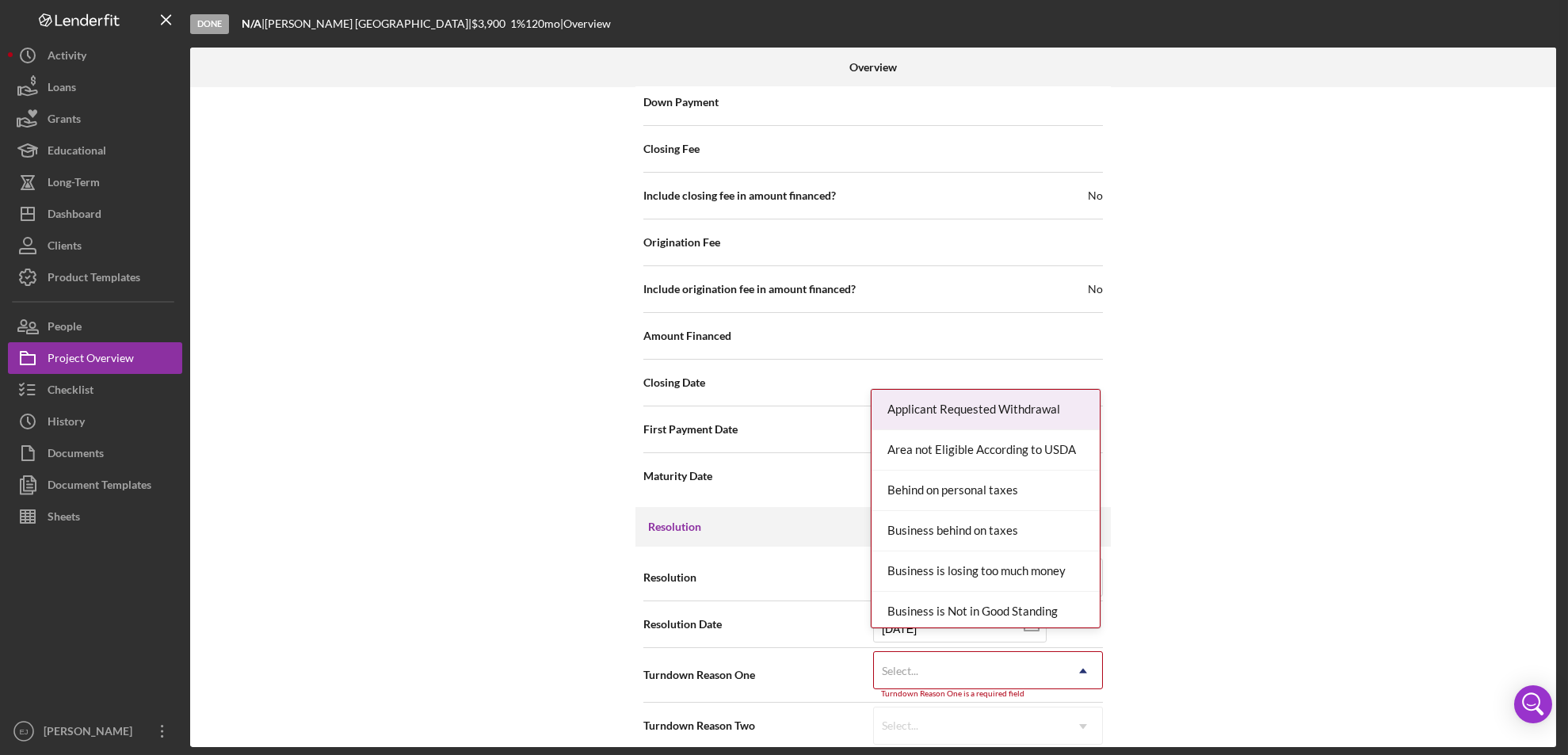
click at [1049, 741] on div "Internal Workflow Stage Done Icon/Dropdown Arrow Archive (can unarchive later i…" at bounding box center [873, 417] width 1365 height 660
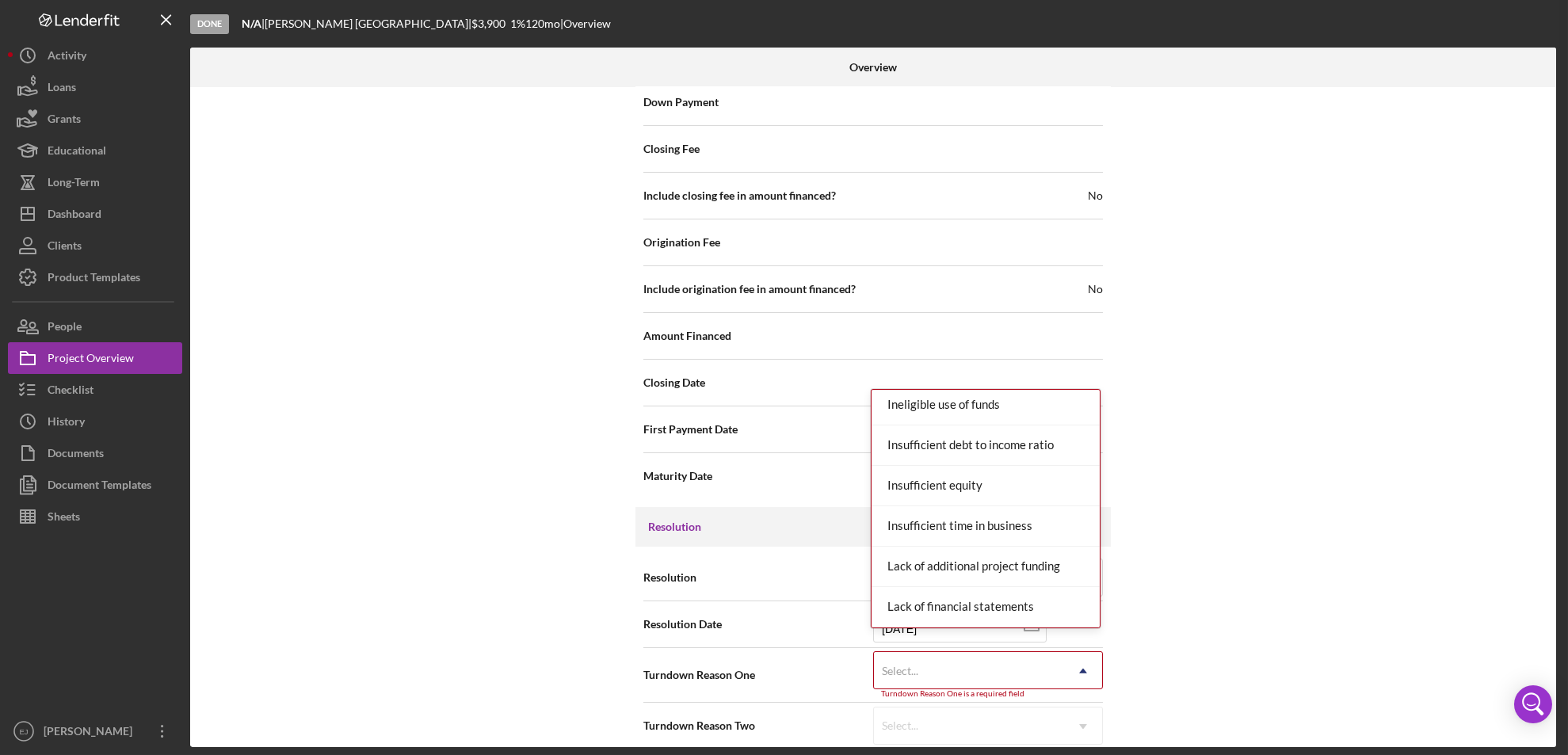
scroll to position [900, 0]
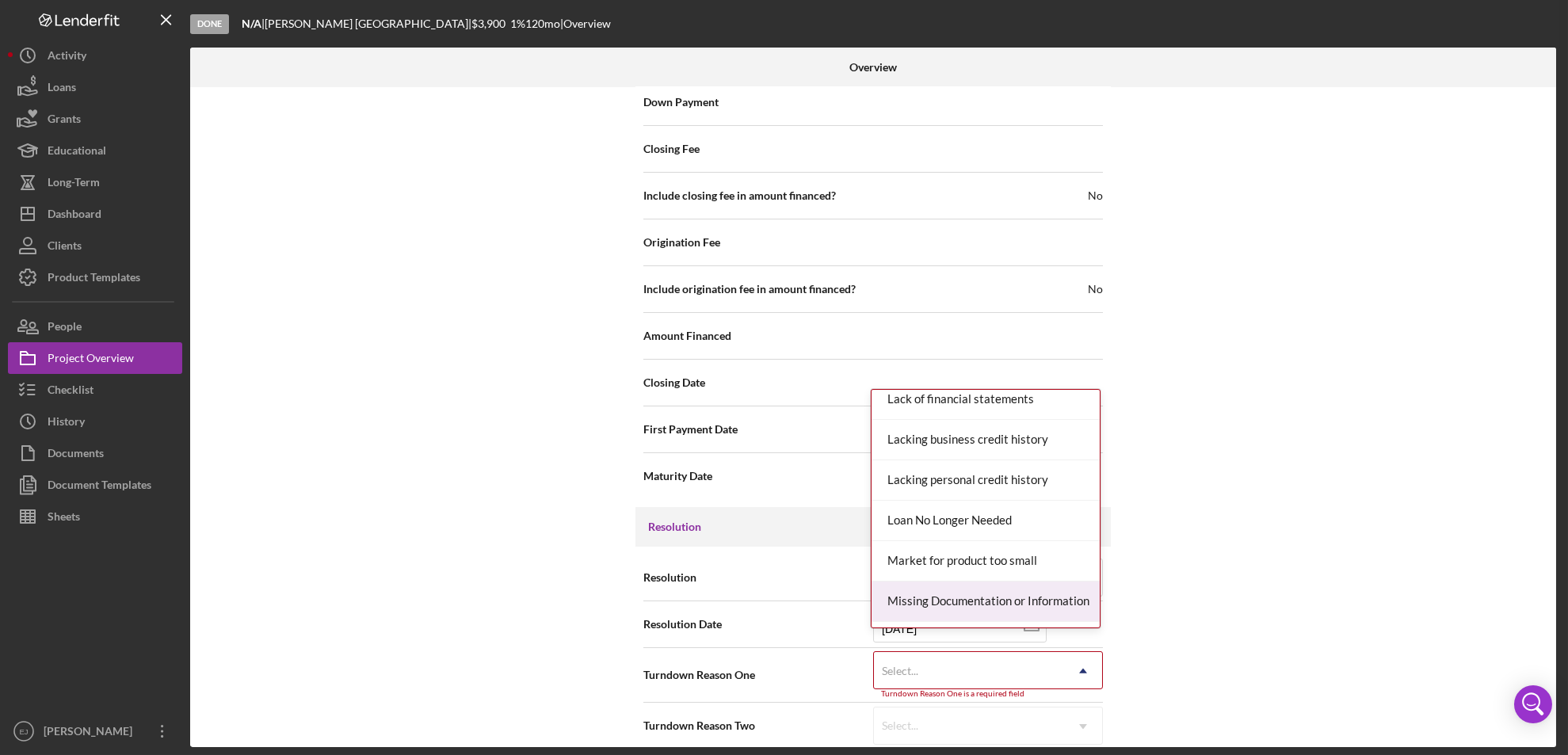
click at [1048, 590] on div "Missing Documentation or Information" at bounding box center [985, 602] width 229 height 41
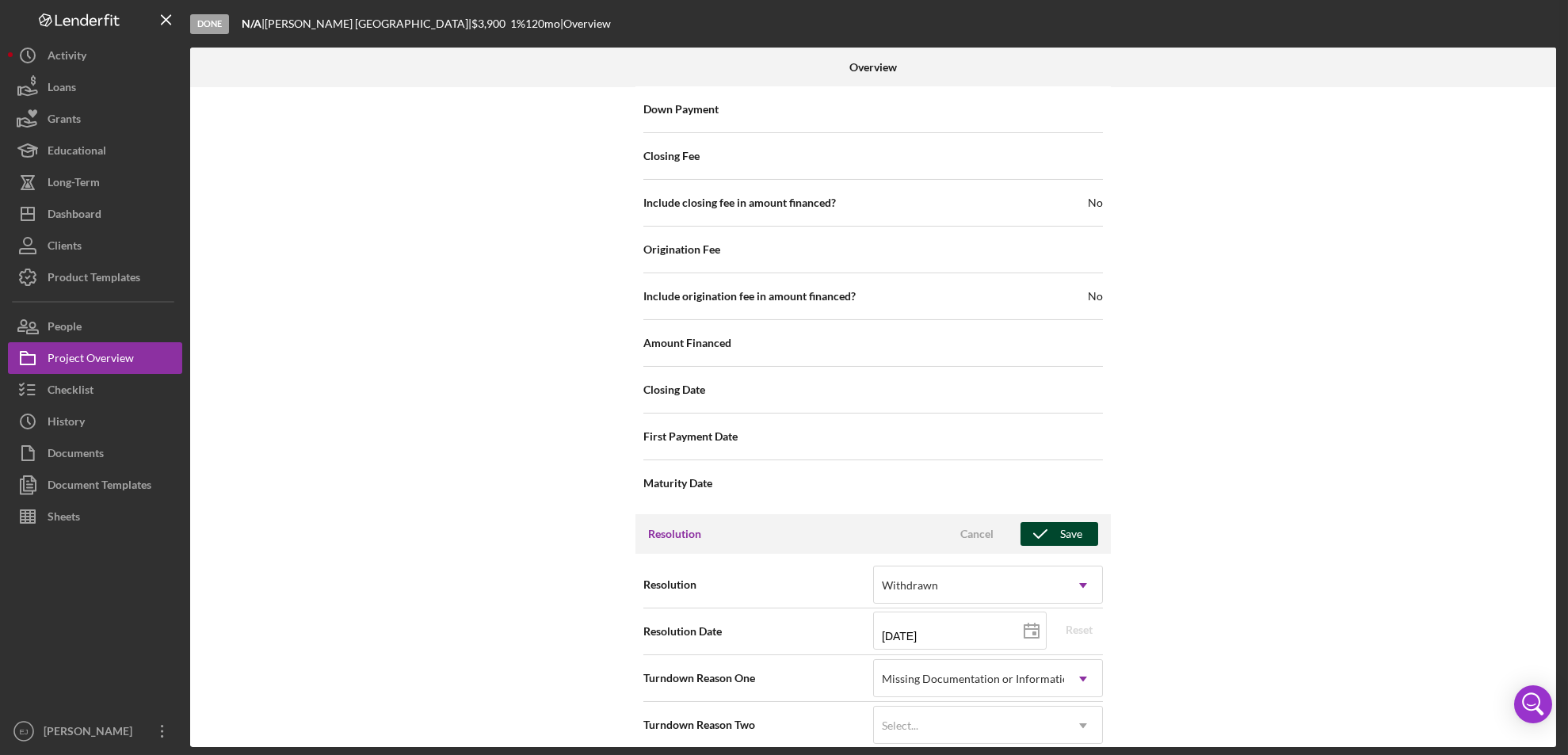
click at [1074, 522] on div "Save" at bounding box center [1070, 534] width 22 height 24
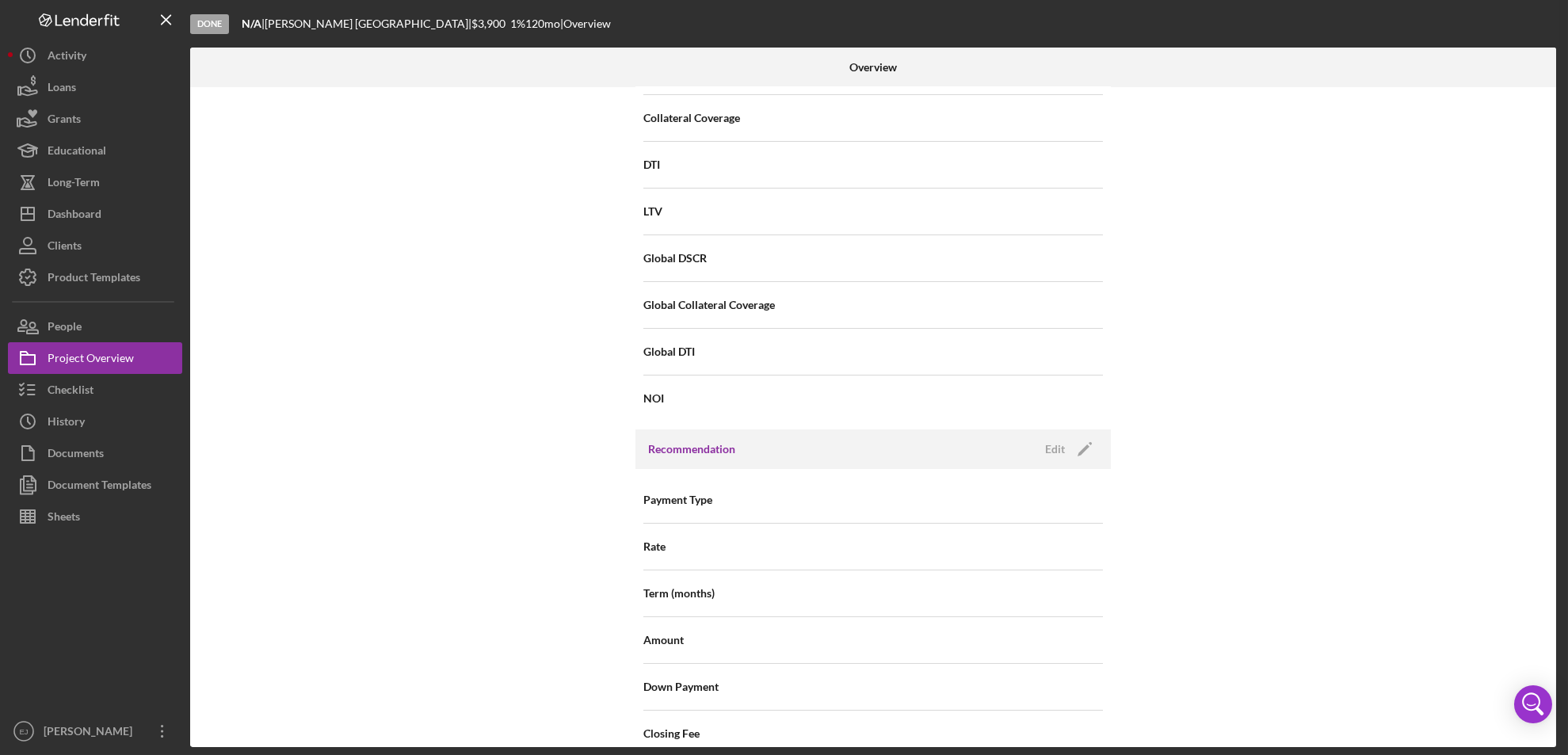
scroll to position [55, 0]
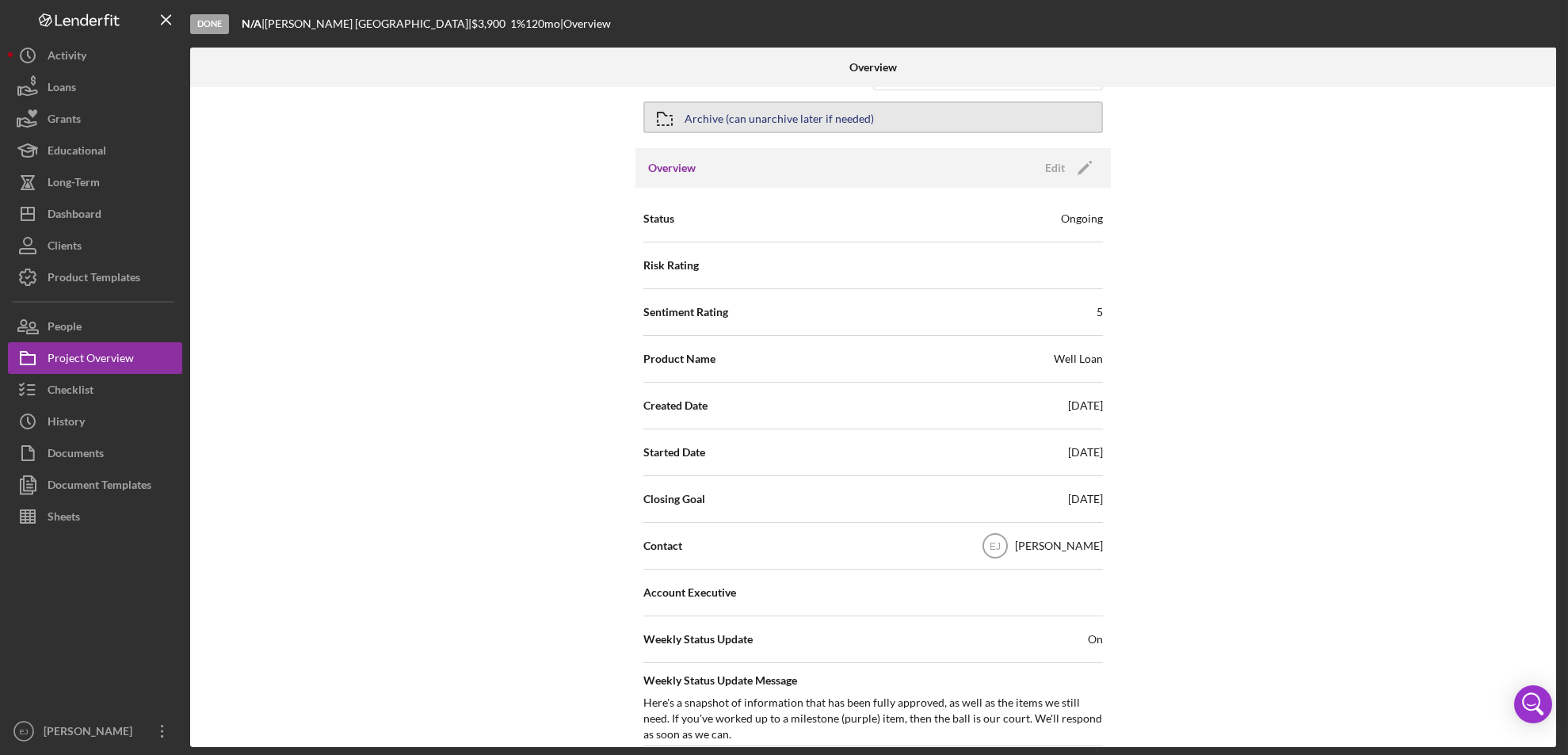
click at [664, 120] on icon "button" at bounding box center [664, 119] width 40 height 40
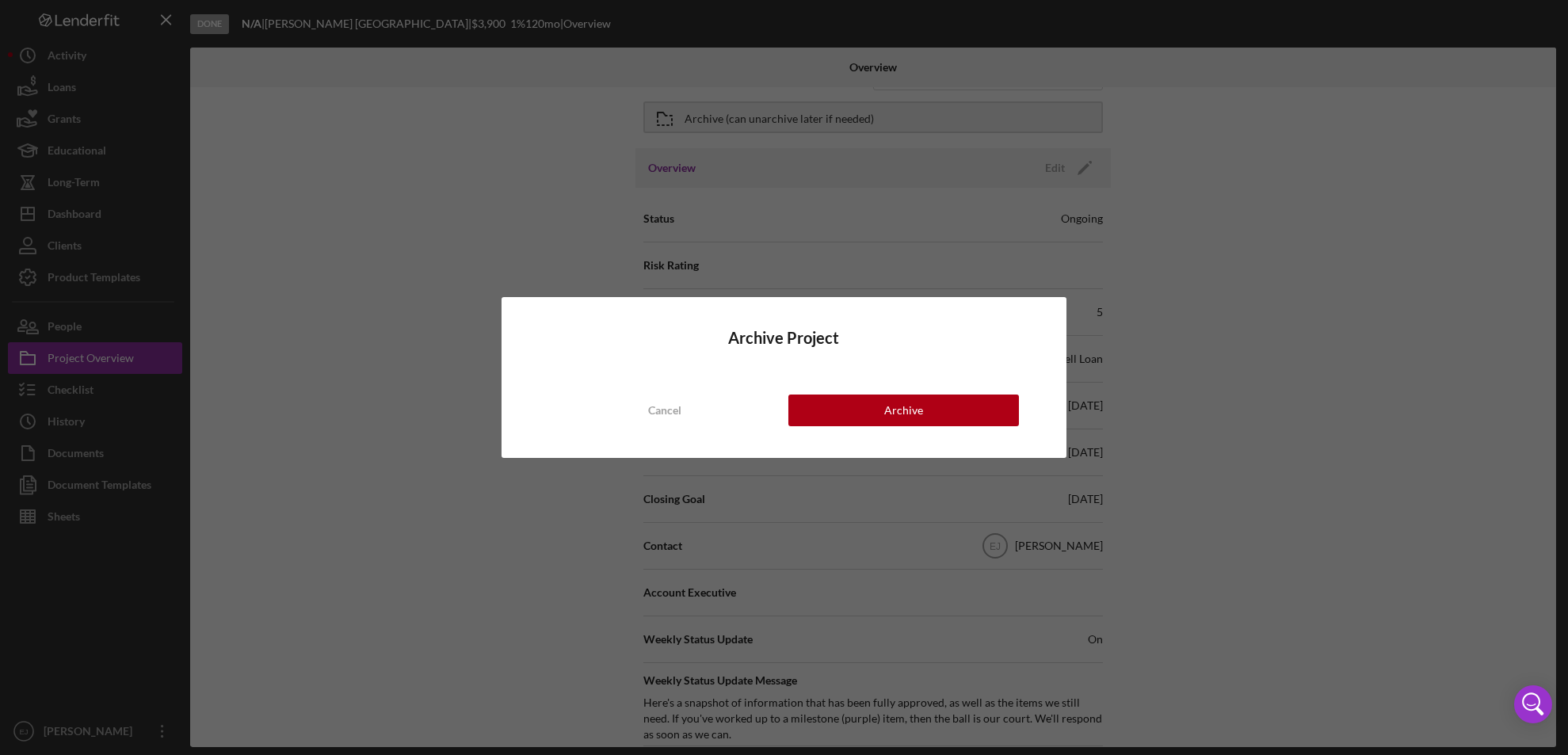
click at [908, 427] on div "Archive Project Cancel Archive" at bounding box center [784, 378] width 565 height 161
click at [904, 417] on div "Archive" at bounding box center [904, 410] width 39 height 32
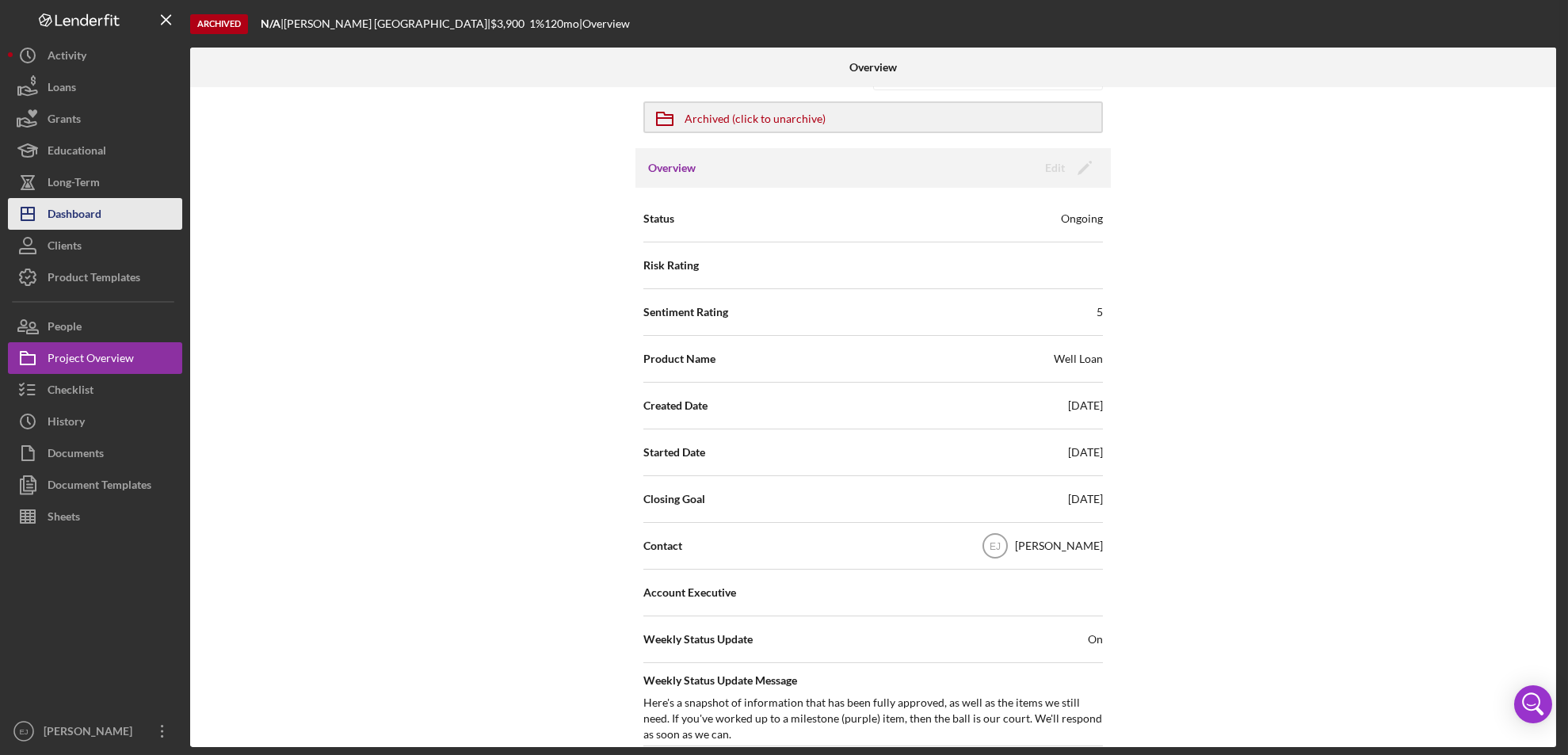
click at [155, 212] on button "Icon/Dashboard Dashboard" at bounding box center [95, 214] width 174 height 32
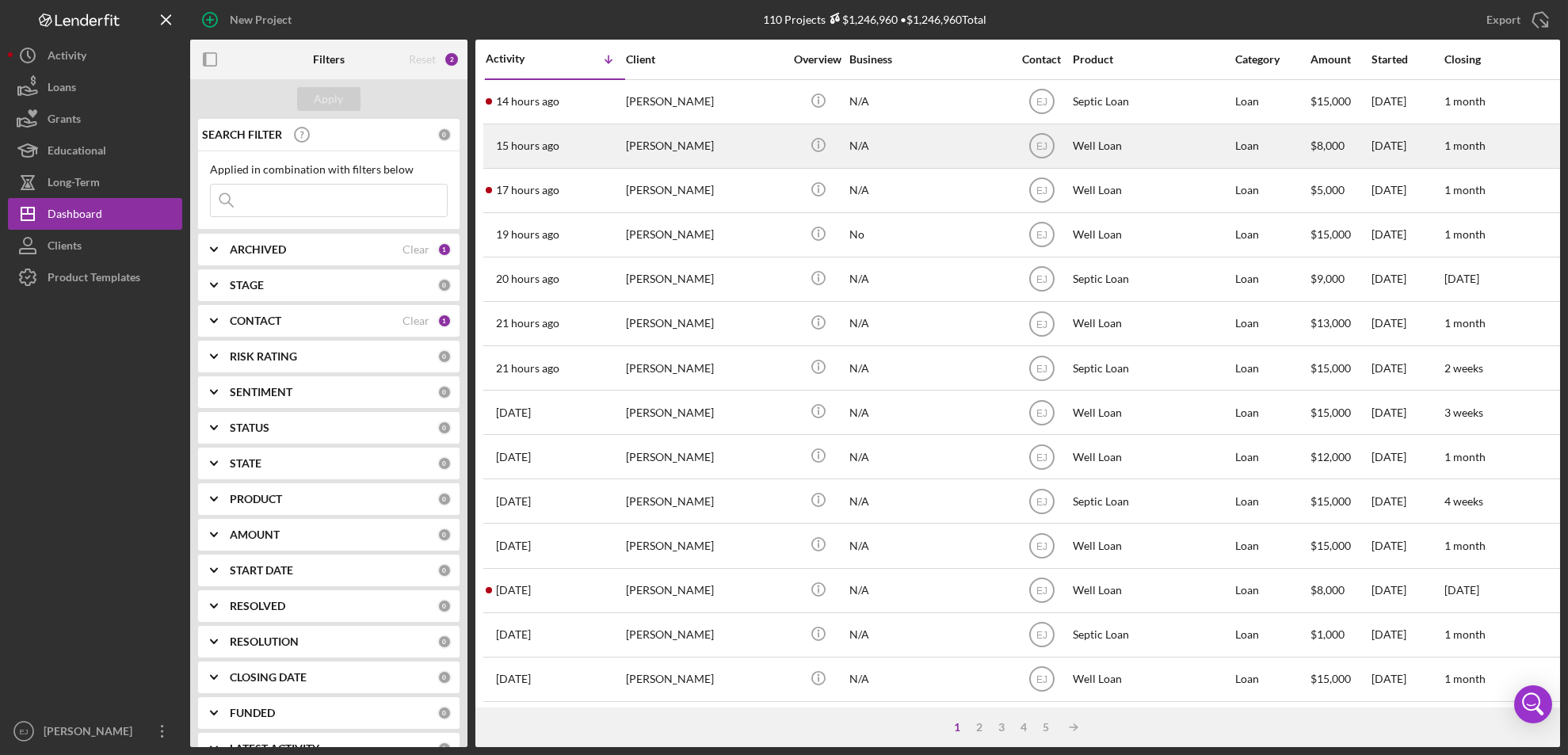
click at [695, 146] on div "[PERSON_NAME]" at bounding box center [705, 146] width 159 height 42
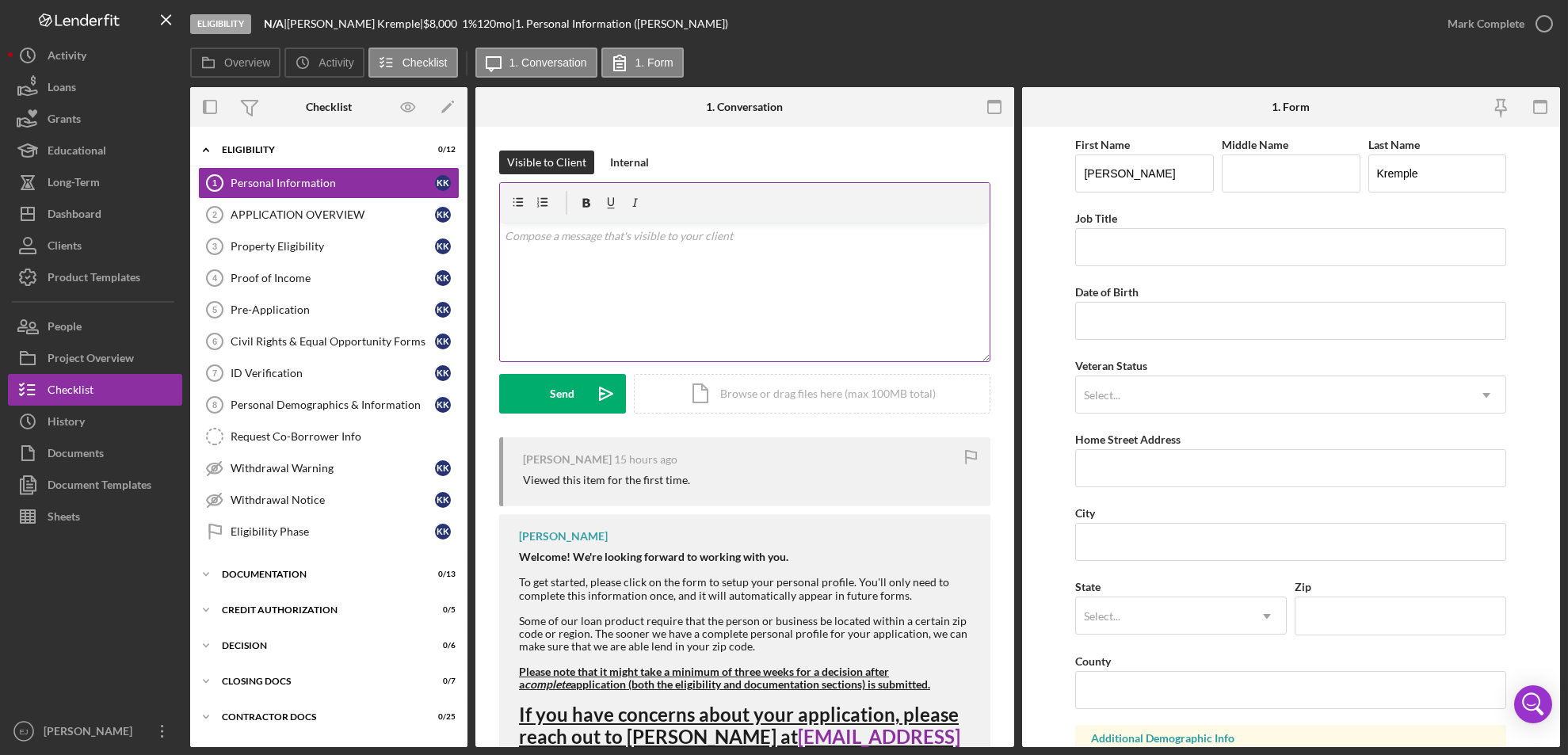
click at [589, 253] on div "v Color teal Color pink Remove color Add row above Add row below Add column bef…" at bounding box center [745, 292] width 490 height 138
click at [504, 233] on p "Due to inactivity, your application will be withdrawn and archived. If you want…" at bounding box center [744, 246] width 480 height 36
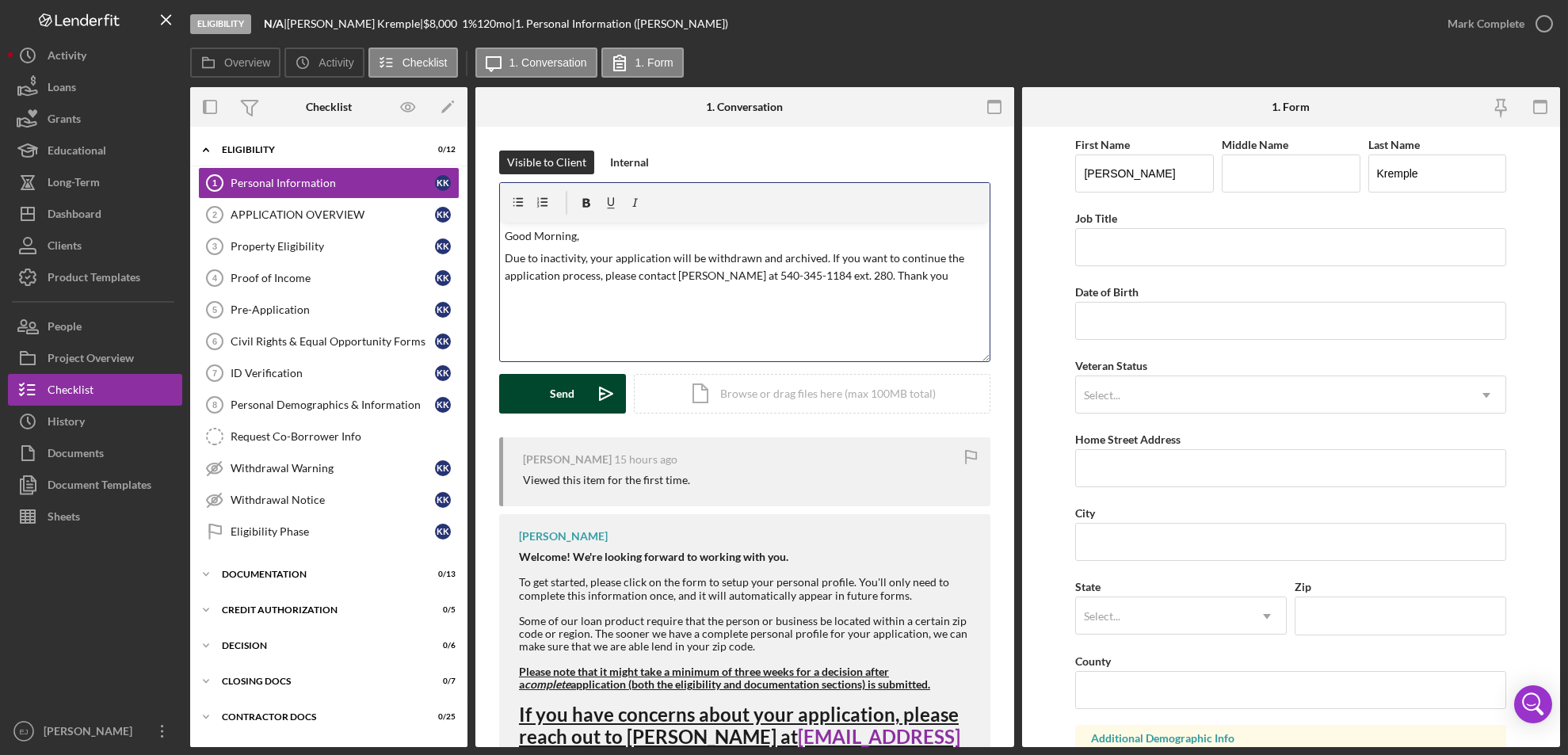
click at [582, 393] on button "Send Icon/icon-invite-send" at bounding box center [563, 394] width 127 height 40
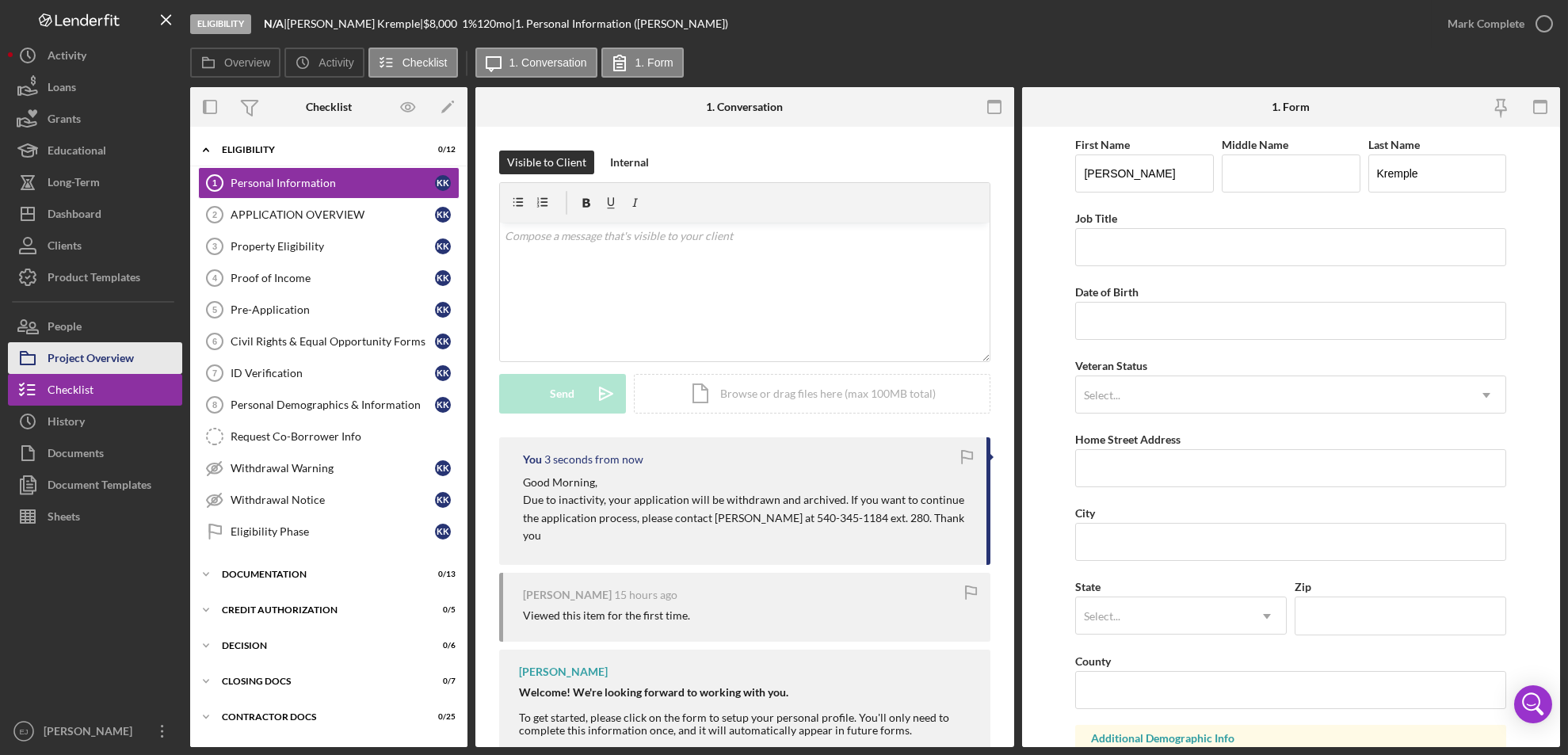
click at [143, 360] on button "Project Overview" at bounding box center [95, 358] width 174 height 32
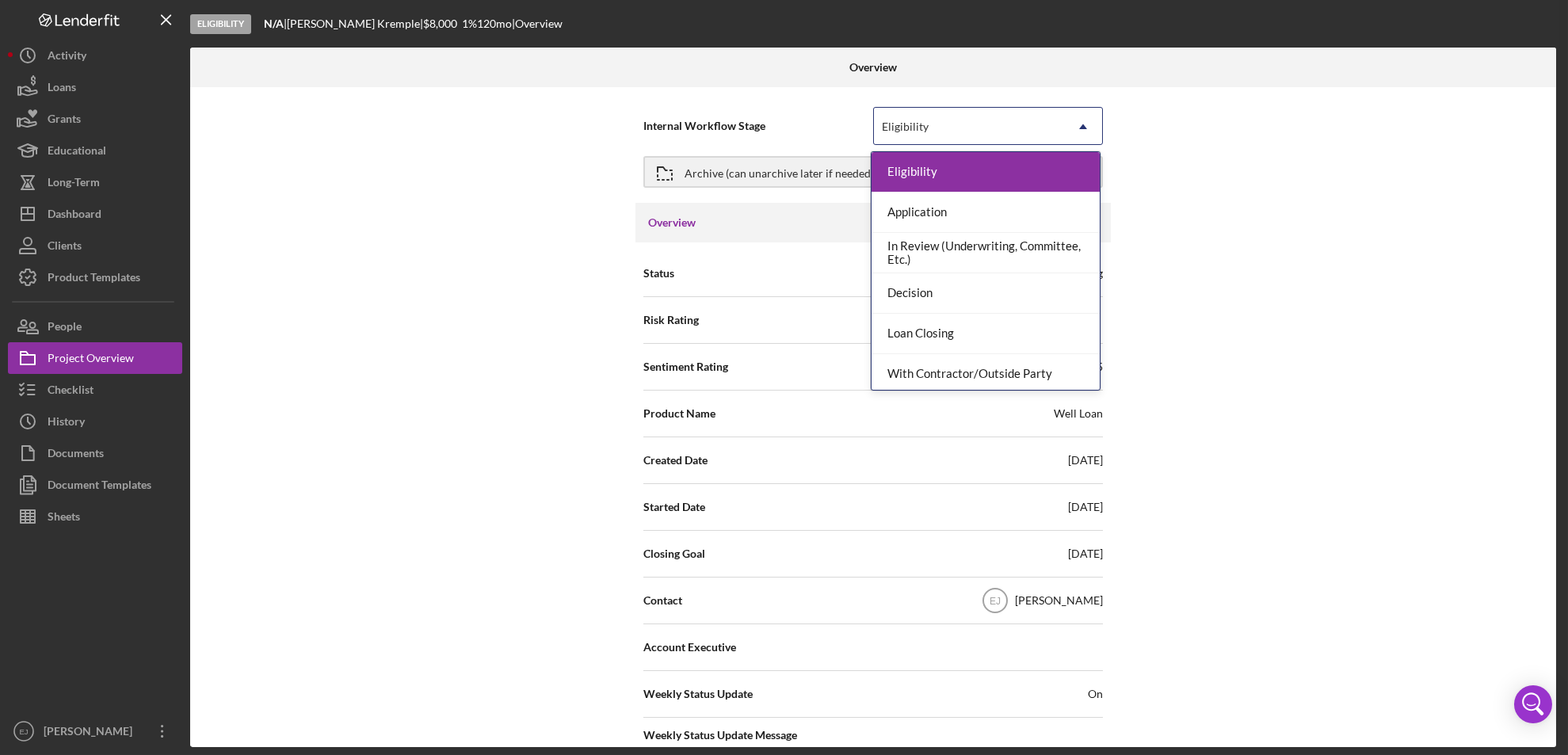
click at [1083, 120] on icon "Icon/Dropdown Arrow" at bounding box center [1082, 126] width 38 height 38
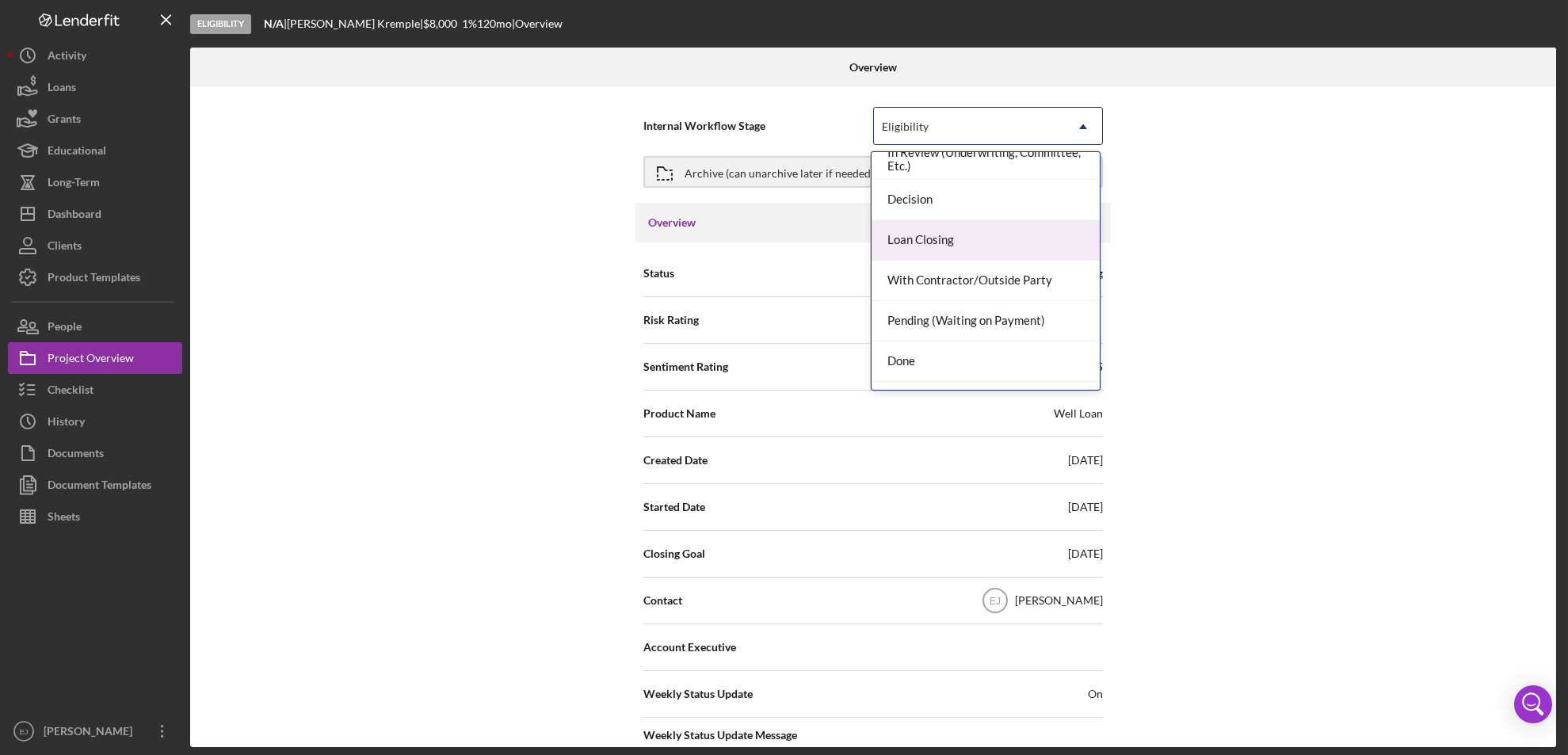
scroll to position [125, 0]
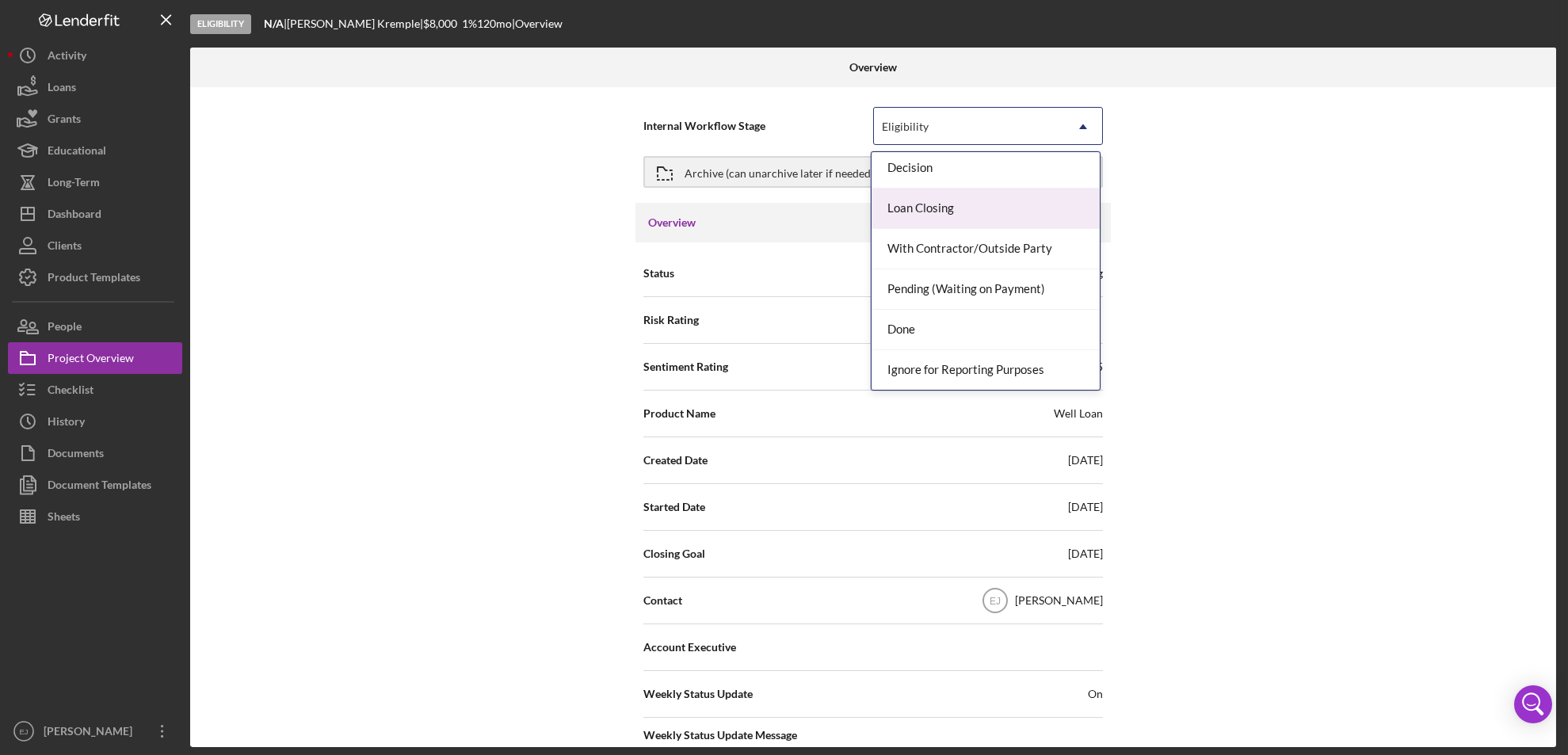
click at [1100, 347] on div "Eligibility Application In Review (Underwriting, Committee, Etc.) Decision Loan…" at bounding box center [985, 271] width 229 height 239
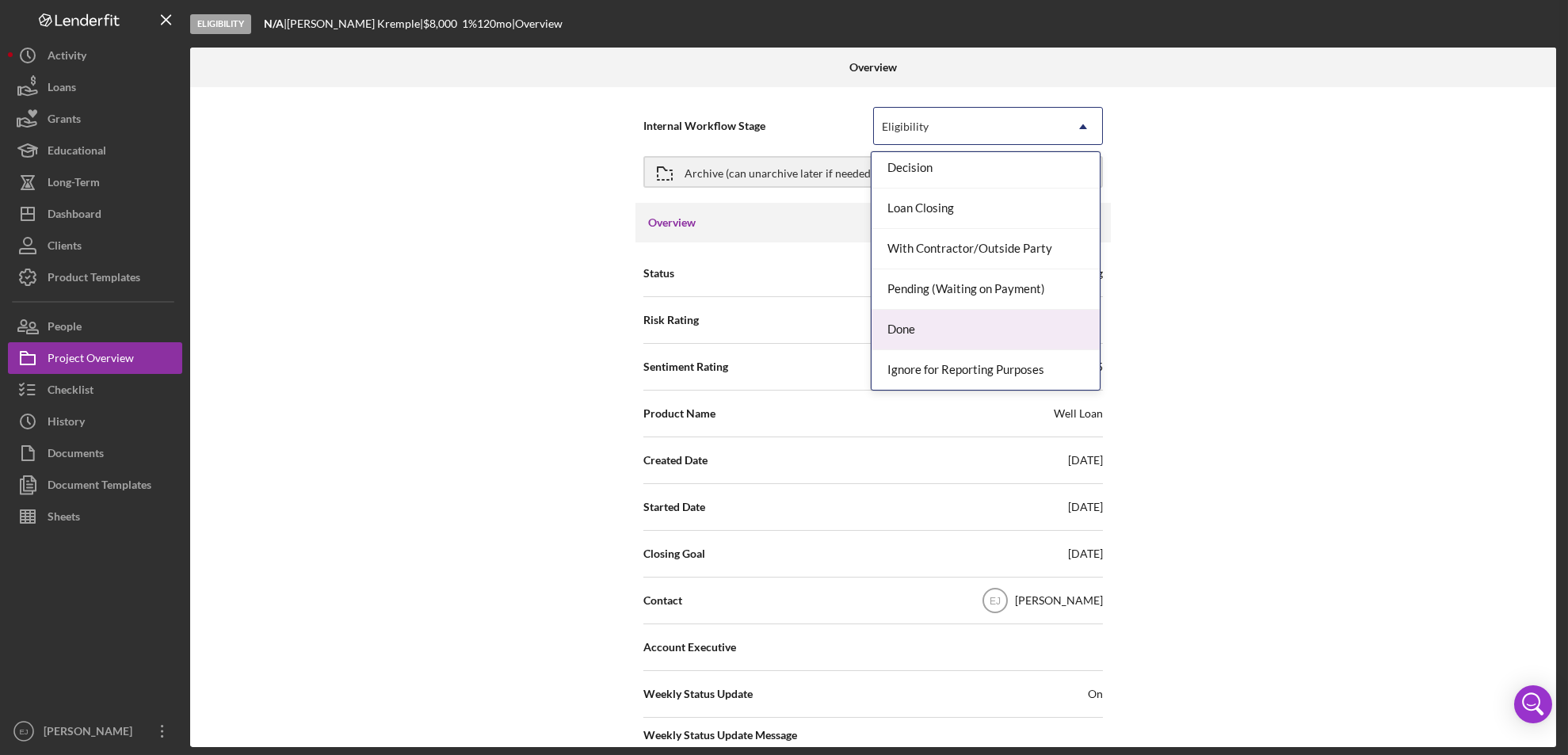
click at [1069, 331] on div "Done" at bounding box center [985, 330] width 229 height 41
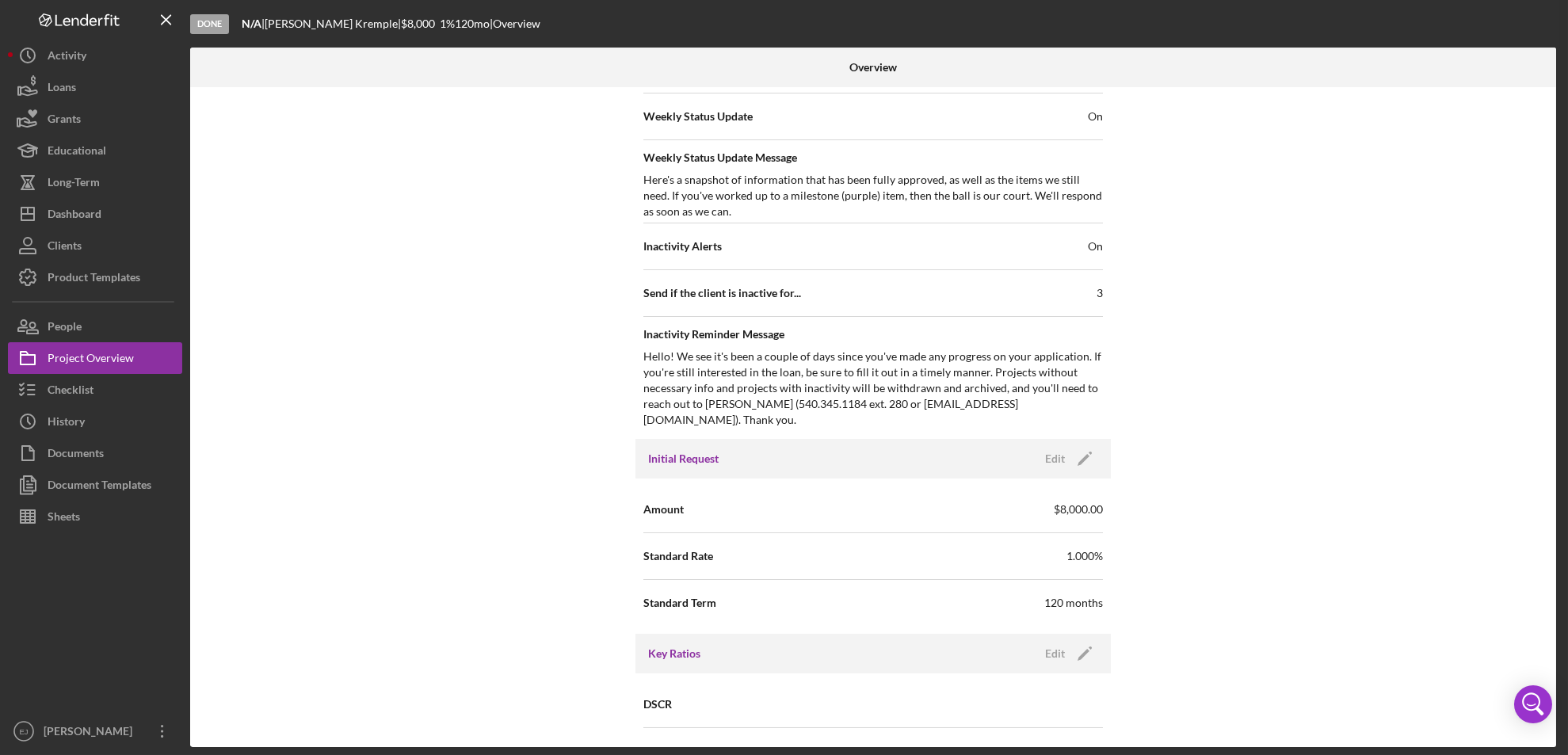
scroll to position [1695, 0]
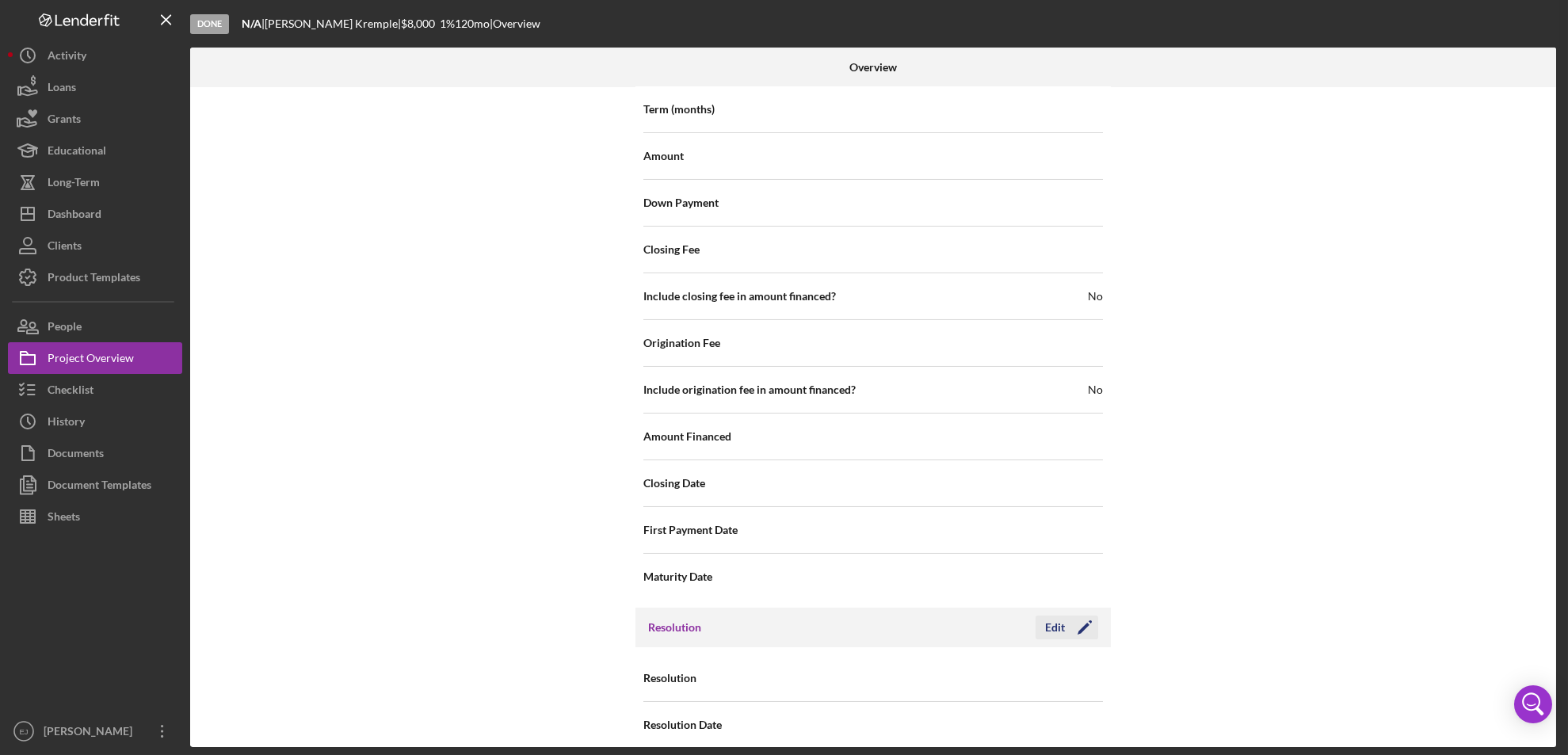
click at [1057, 616] on div "Edit" at bounding box center [1055, 627] width 20 height 24
click at [1083, 668] on icon "Icon/Dropdown Arrow" at bounding box center [1082, 679] width 38 height 38
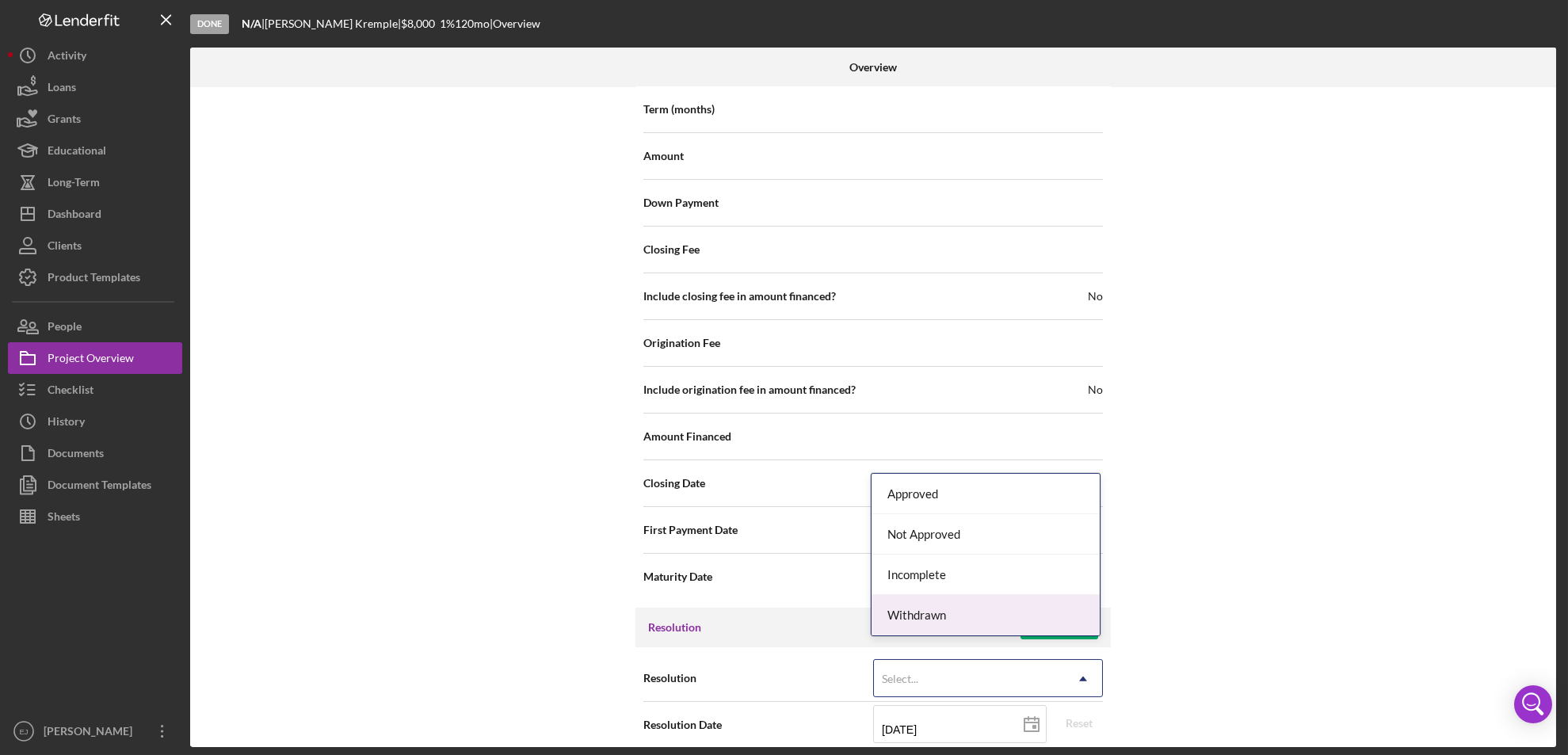
click at [1042, 627] on div "Withdrawn" at bounding box center [985, 616] width 229 height 41
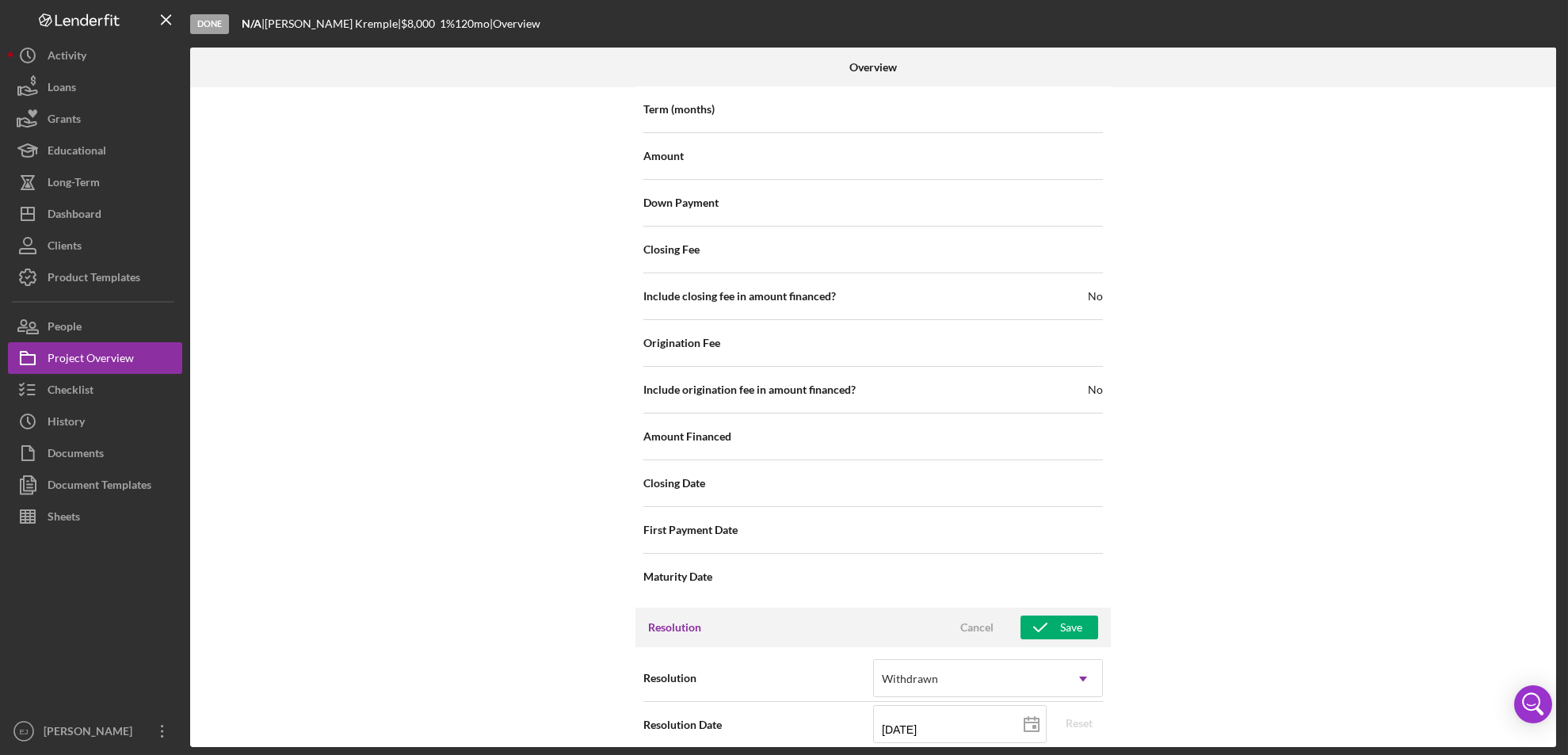
scroll to position [1796, 0]
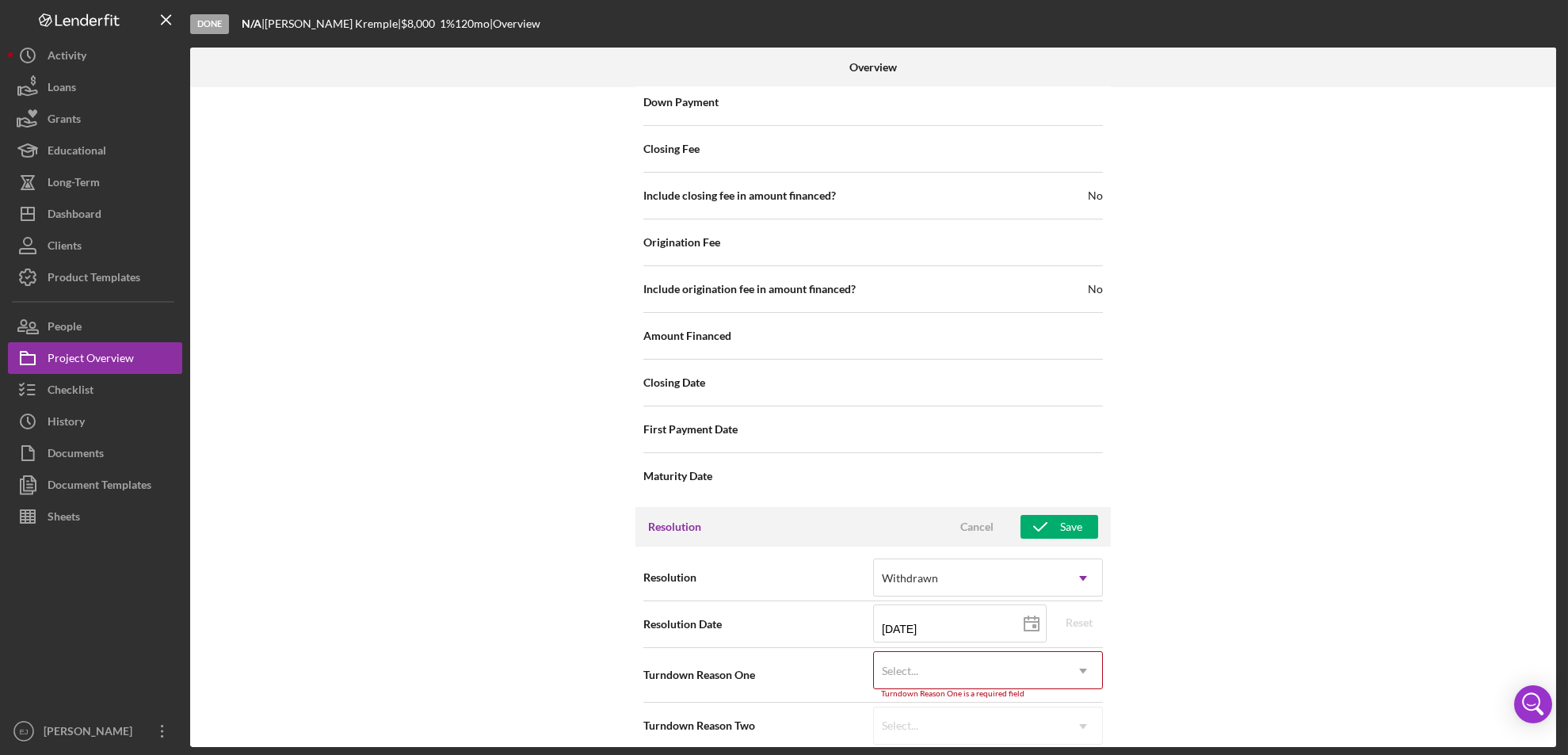
click at [1081, 740] on div "Internal Workflow Stage Done Icon/Dropdown Arrow Archive (can unarchive later i…" at bounding box center [873, 417] width 1365 height 660
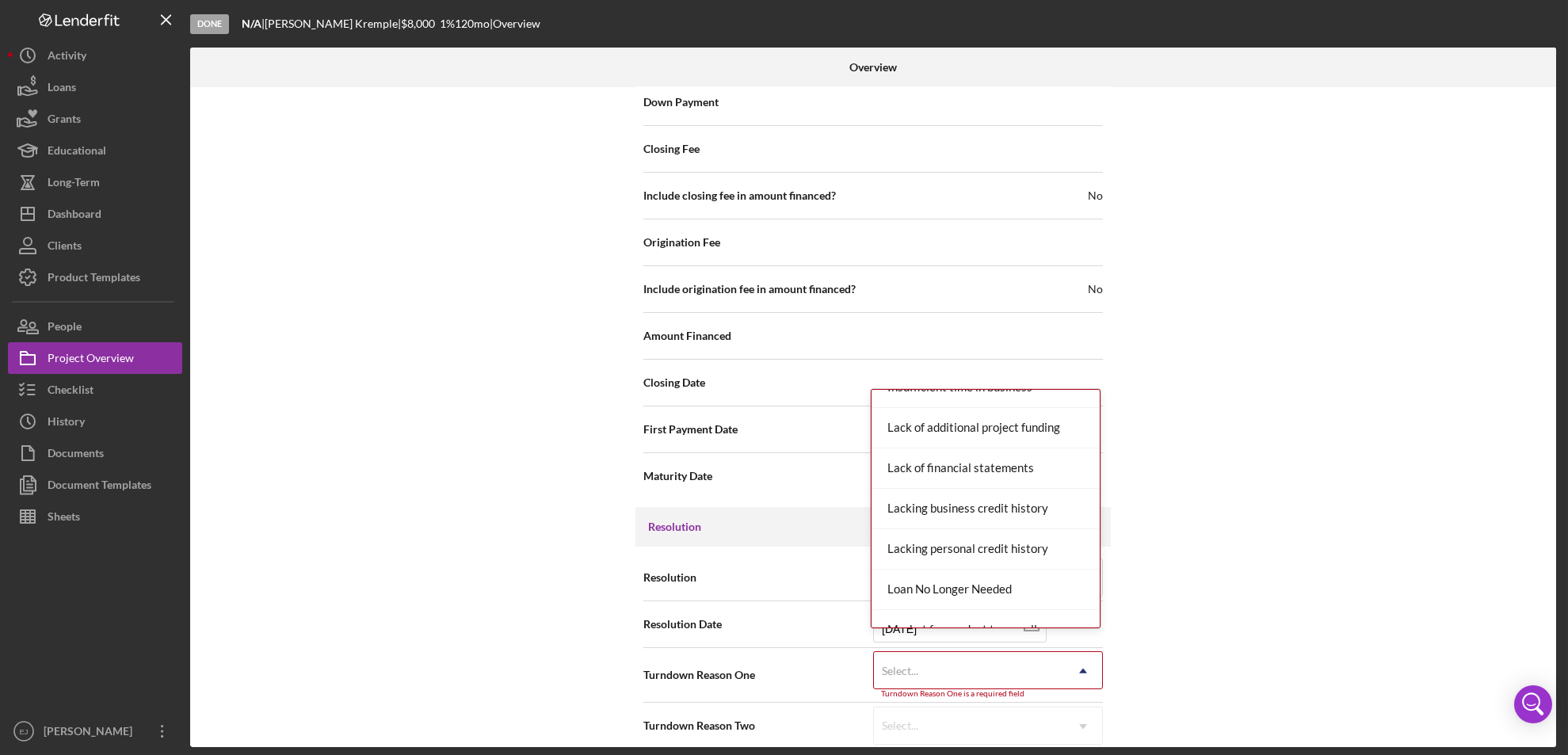
scroll to position [1038, 0]
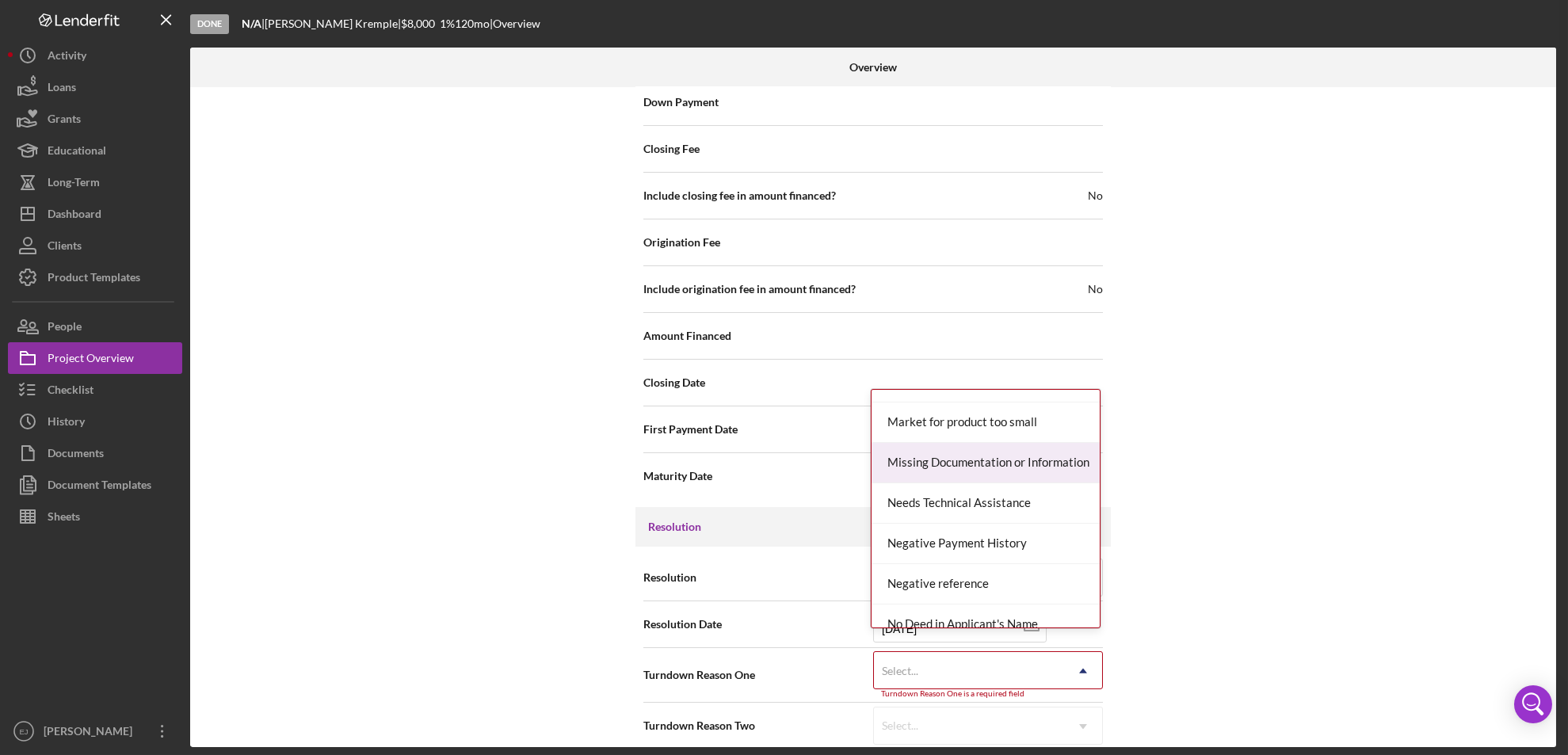
click at [1004, 465] on div "Missing Documentation or Information" at bounding box center [985, 463] width 229 height 41
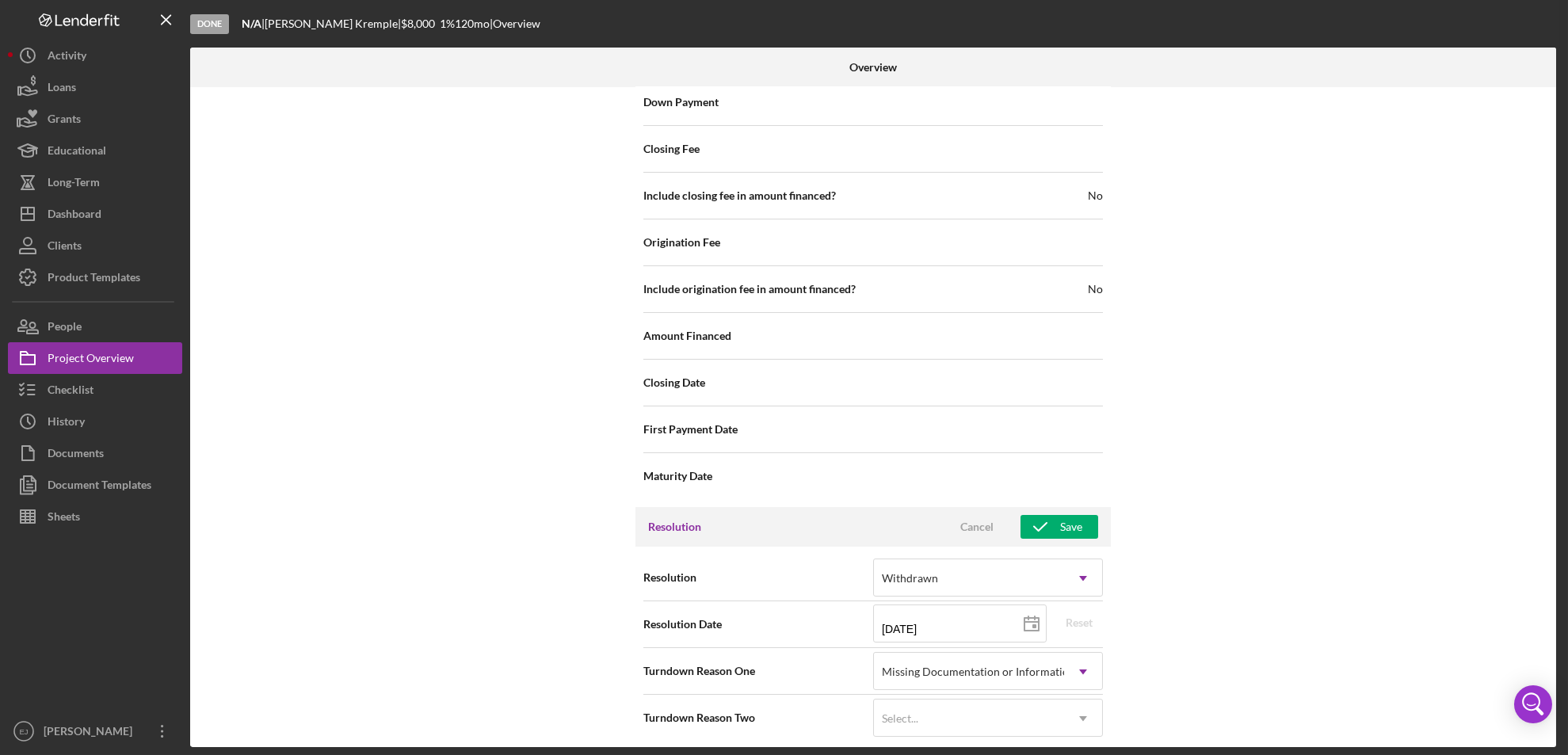
scroll to position [1788, 0]
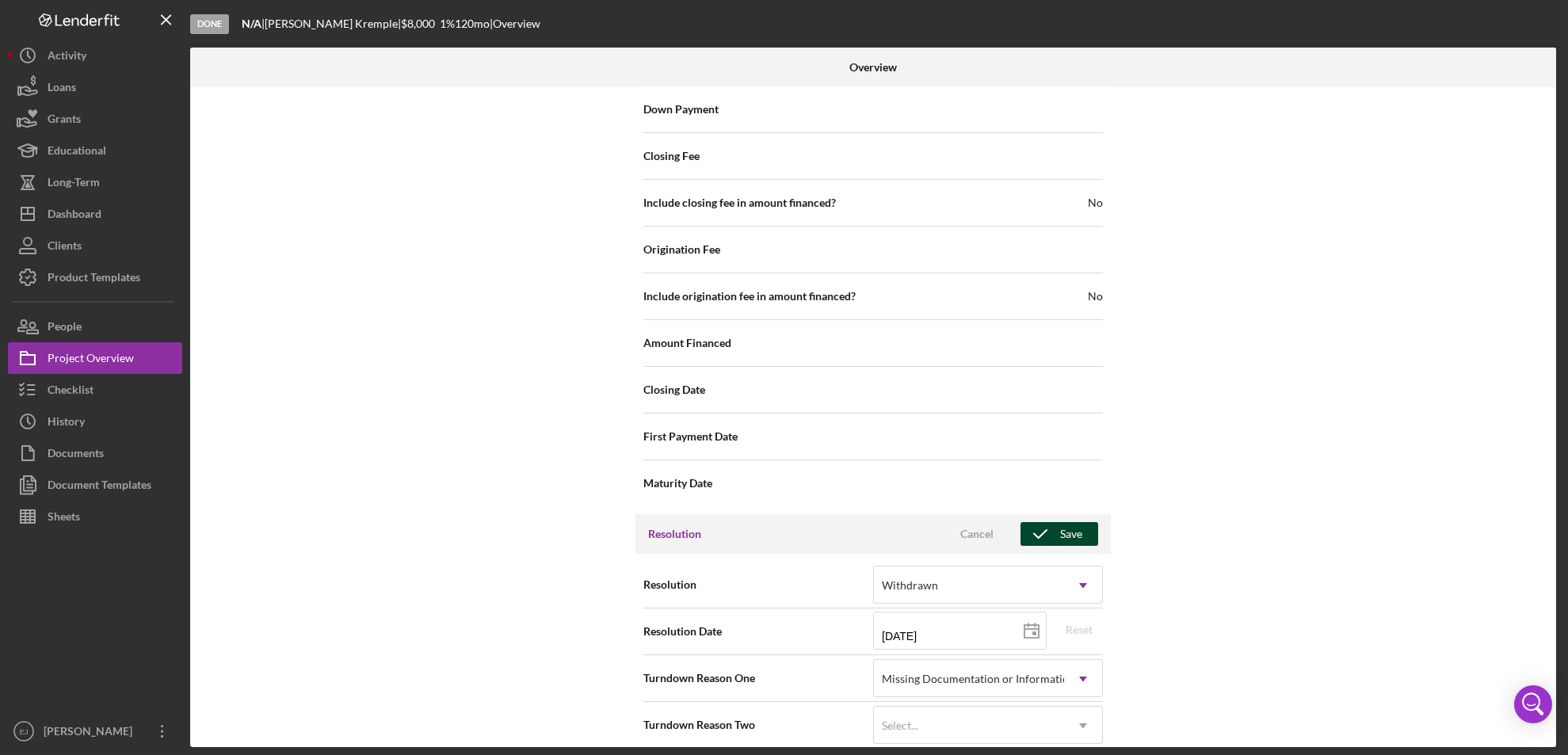
click at [1052, 514] on icon "button" at bounding box center [1040, 534] width 40 height 40
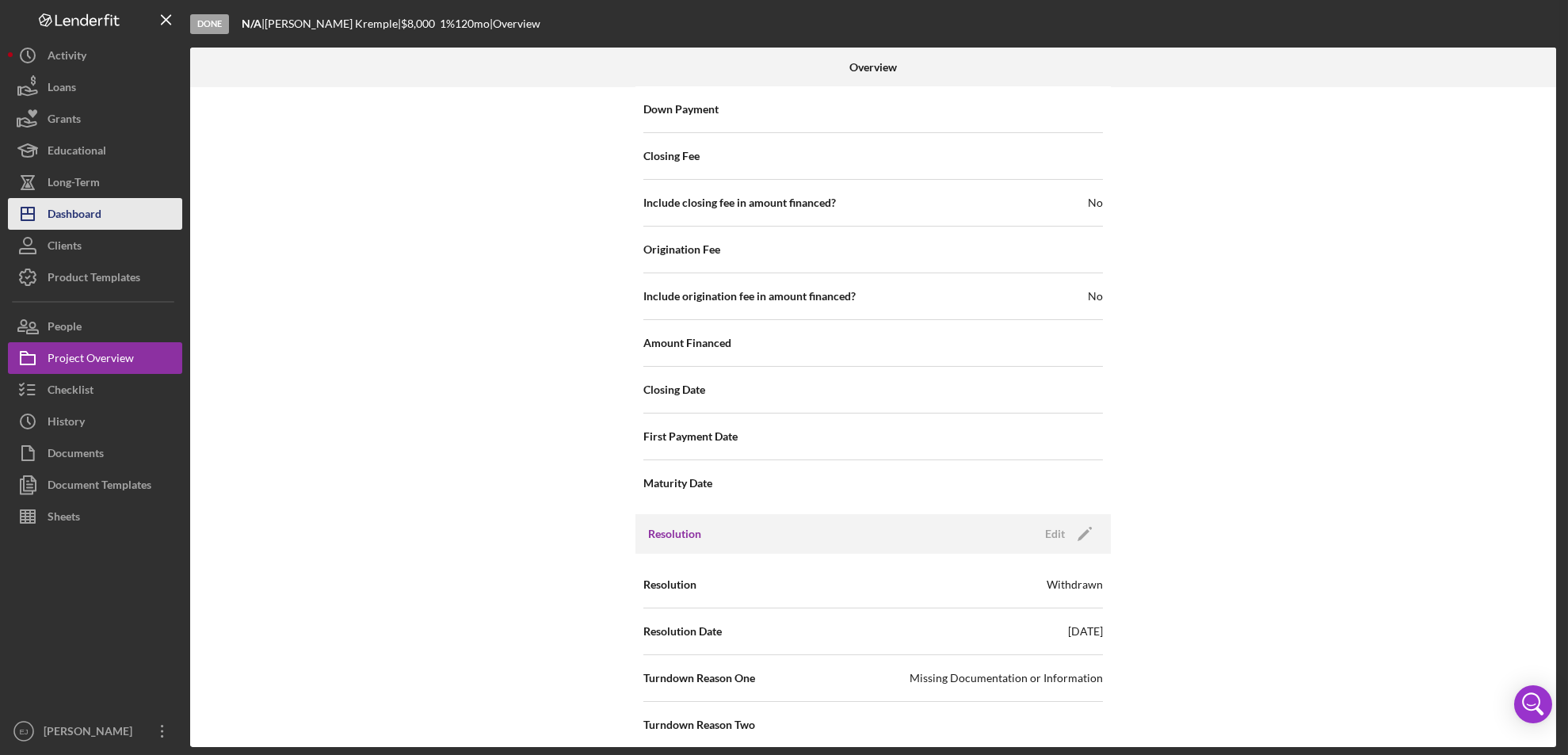
click at [64, 206] on div "Dashboard" at bounding box center [74, 216] width 54 height 36
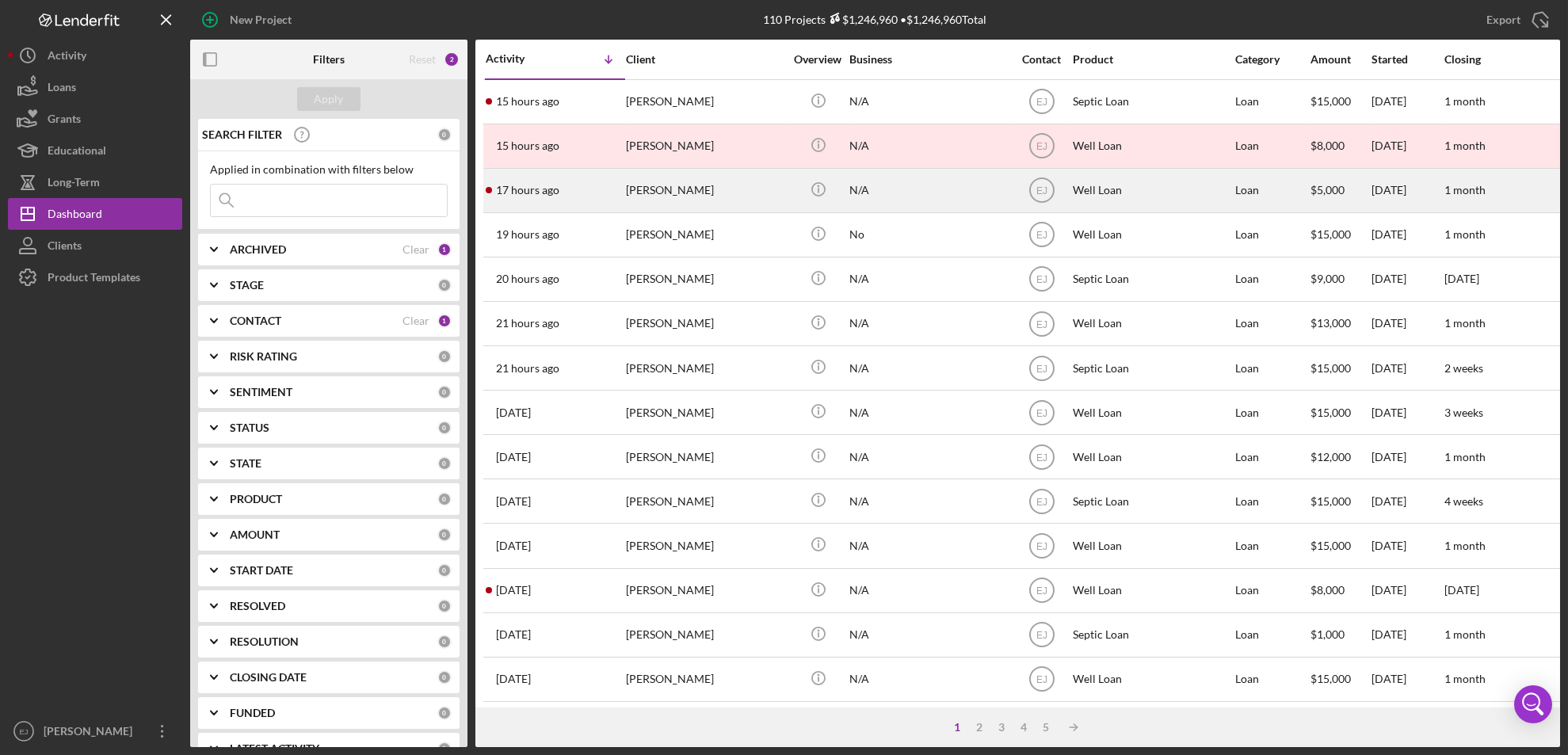
click at [657, 197] on div "[PERSON_NAME]" at bounding box center [705, 190] width 159 height 42
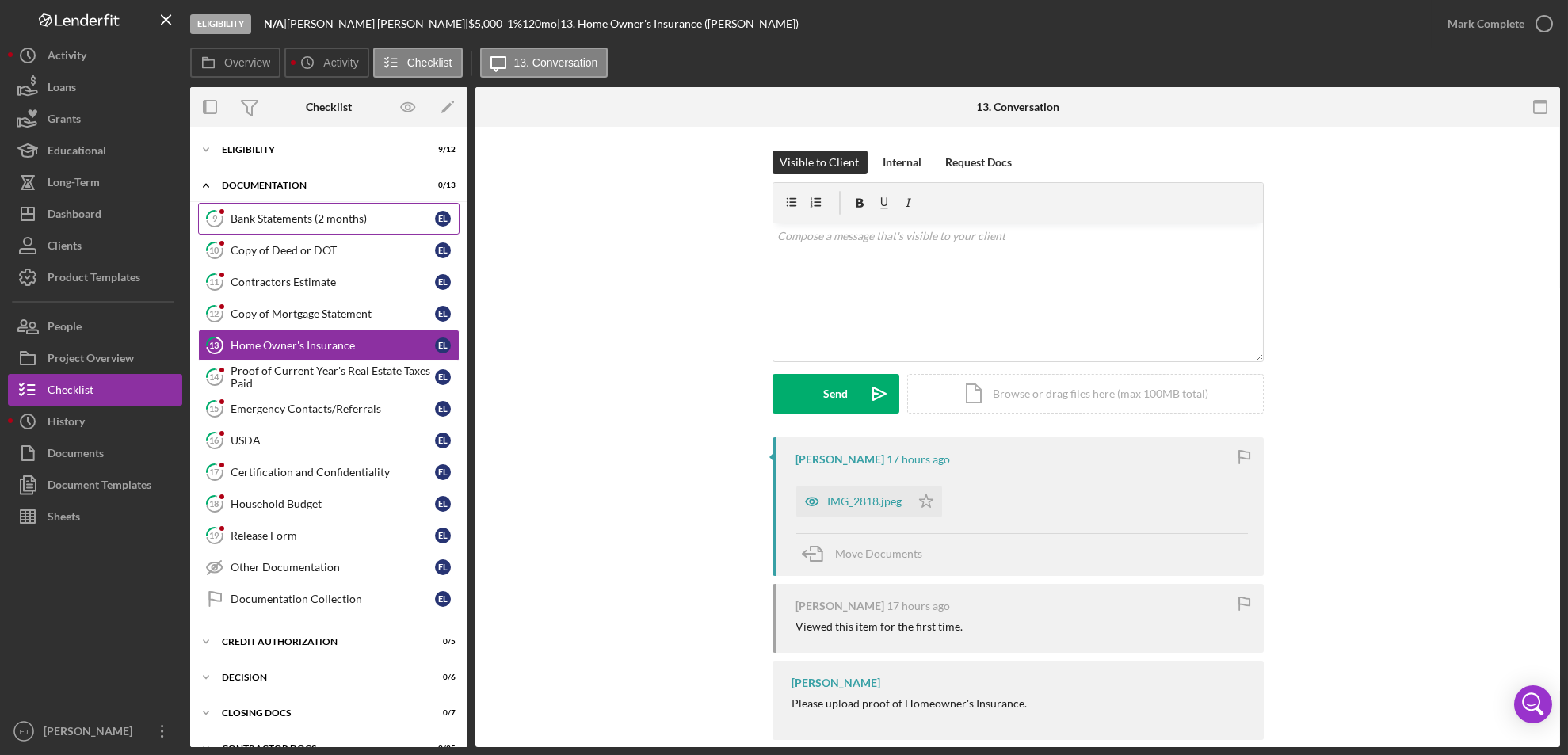
click at [279, 212] on div "Bank Statements (2 months)" at bounding box center [332, 219] width 204 height 13
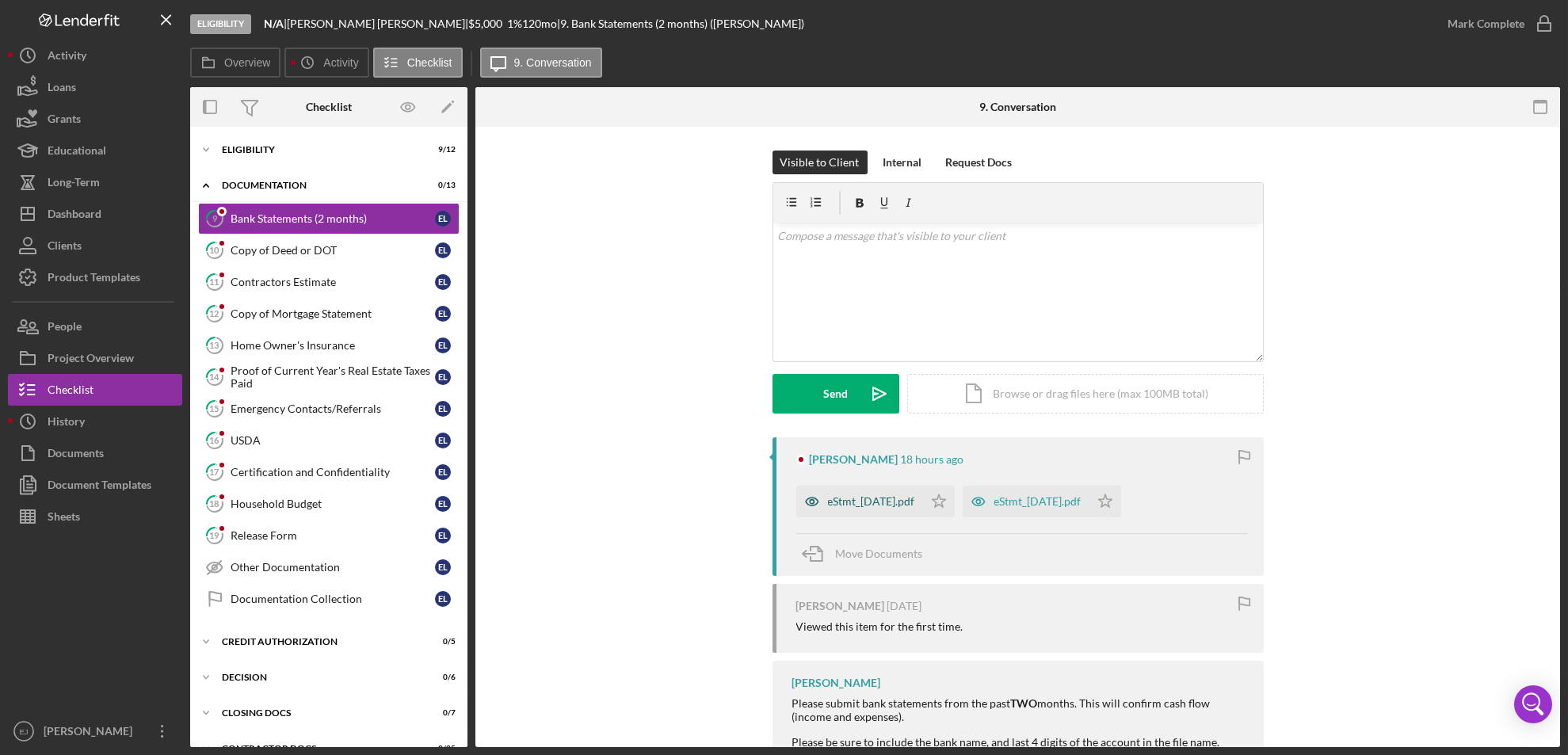
click at [912, 502] on div "eStmt_[DATE].pdf" at bounding box center [871, 502] width 87 height 13
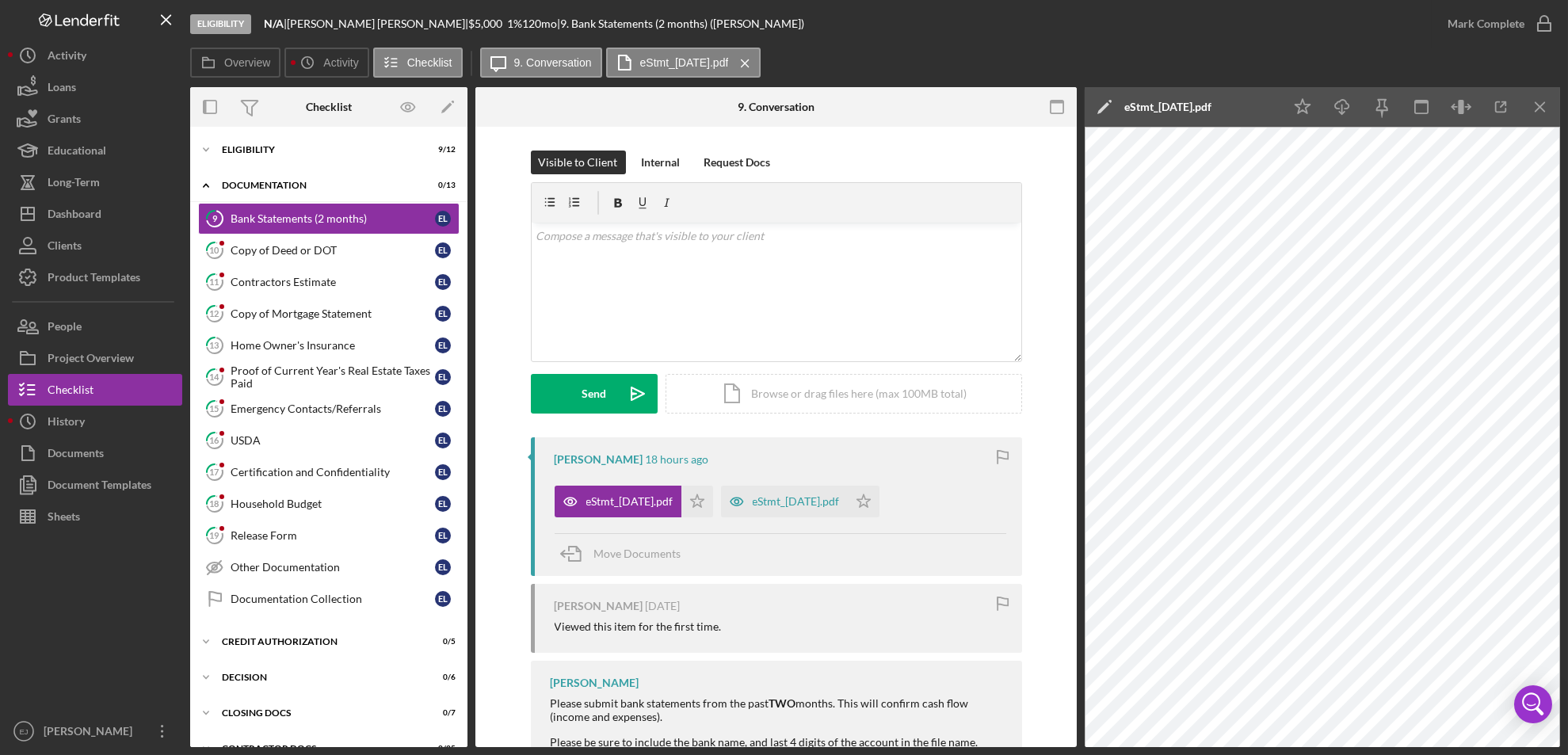
drag, startPoint x: 1527, startPoint y: 97, endPoint x: 1476, endPoint y: 60, distance: 63.0
click at [1476, 60] on div "Overview Icon/History Activity Checklist Icon/Message 9. Conversation eStmt_[DA…" at bounding box center [875, 63] width 1370 height 32
click at [1540, 106] on line "button" at bounding box center [1540, 107] width 9 height 9
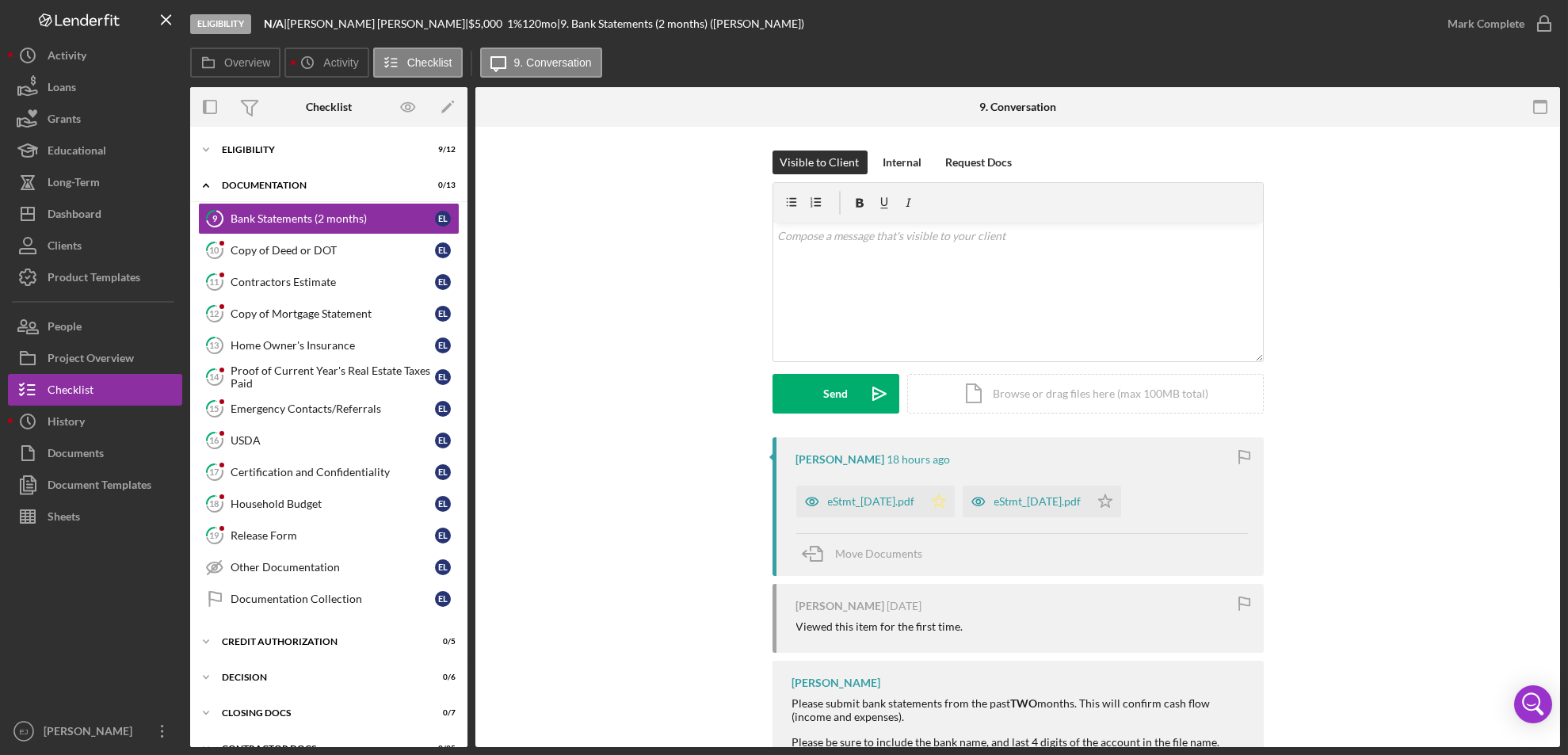
click at [955, 503] on icon "Icon/Star" at bounding box center [939, 501] width 32 height 32
click at [1112, 495] on polygon "button" at bounding box center [1104, 501] width 14 height 13
click at [1538, 18] on icon "button" at bounding box center [1544, 24] width 40 height 40
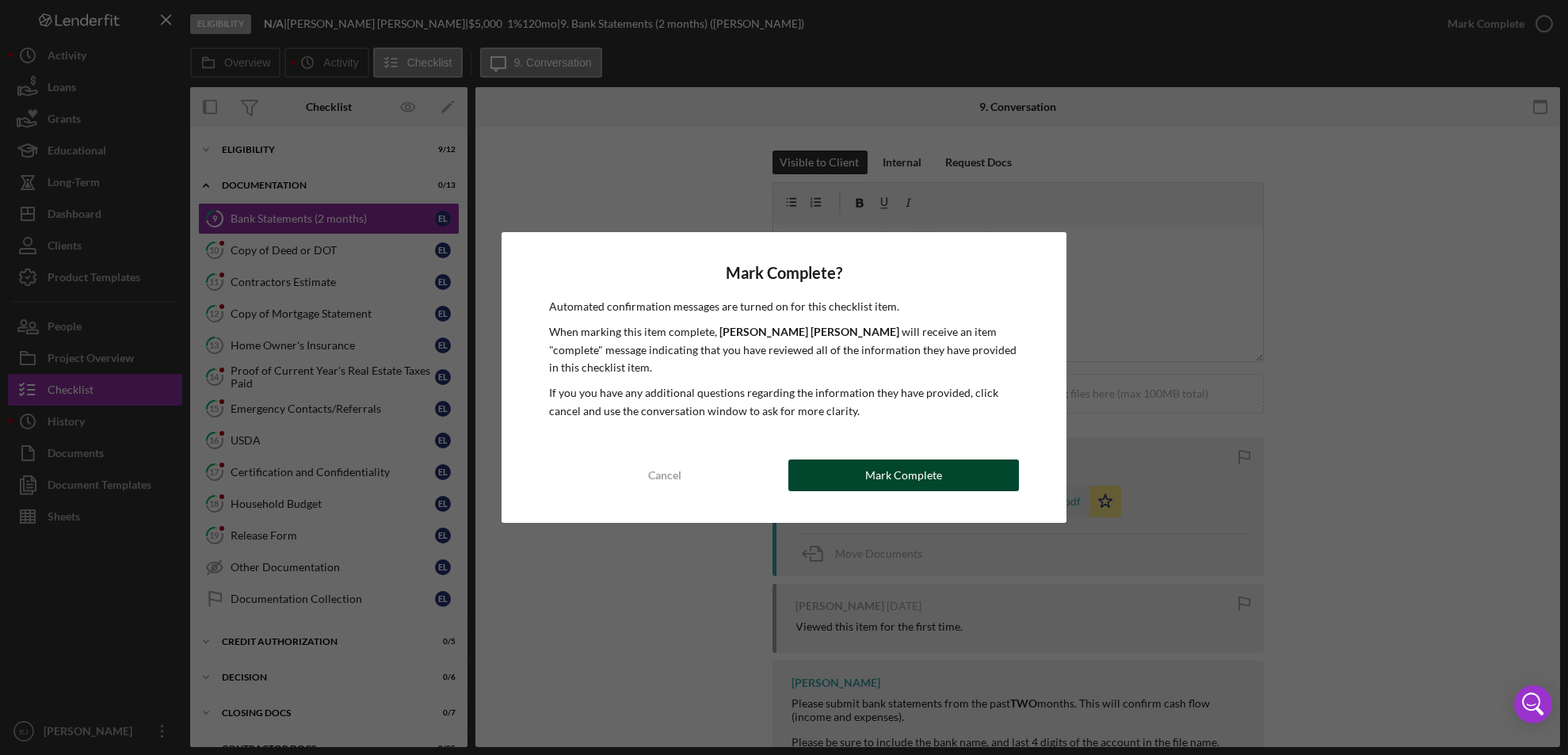
click at [908, 460] on div "Mark Complete" at bounding box center [904, 475] width 76 height 32
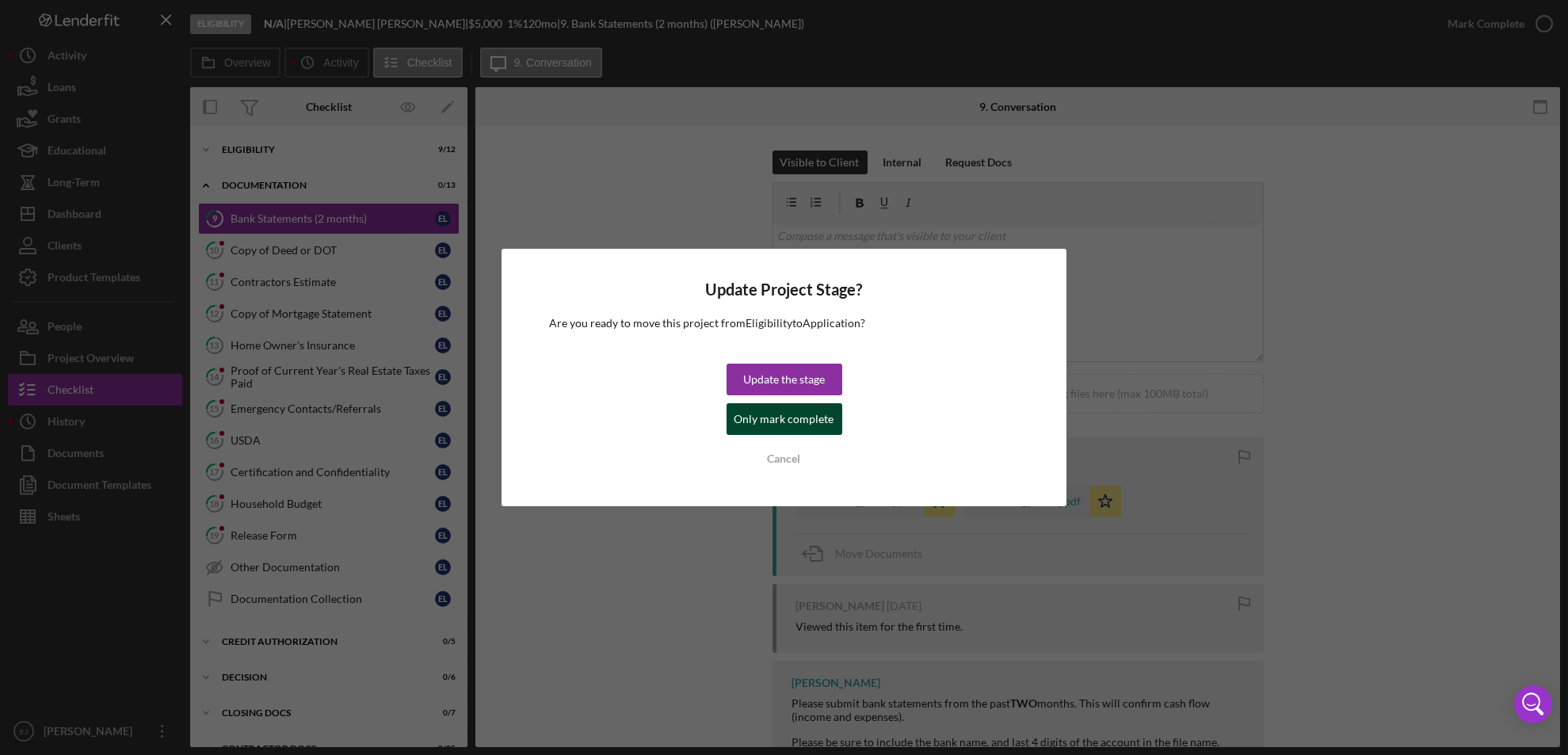
click at [816, 417] on div "Only mark complete" at bounding box center [784, 419] width 100 height 32
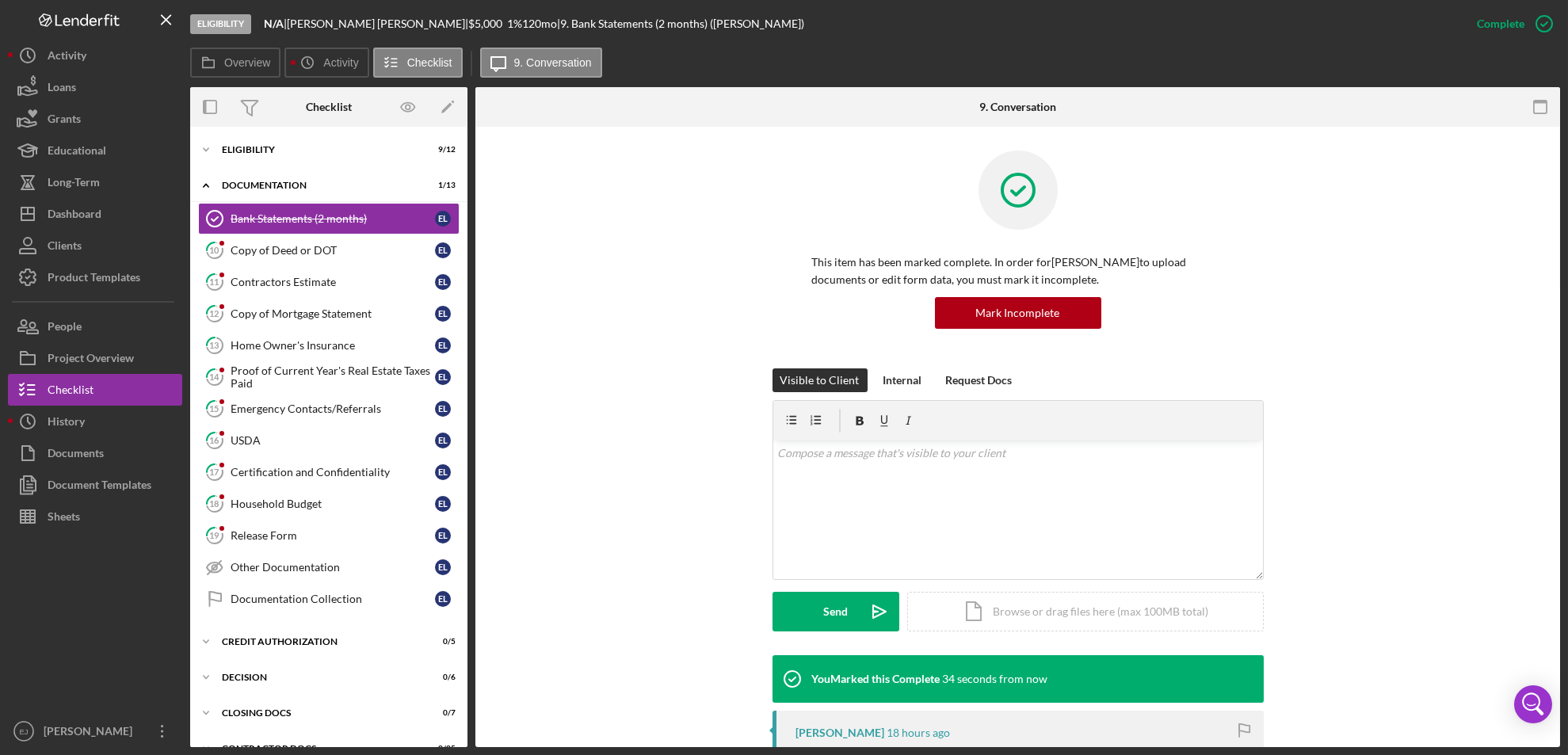
scroll to position [363, 0]
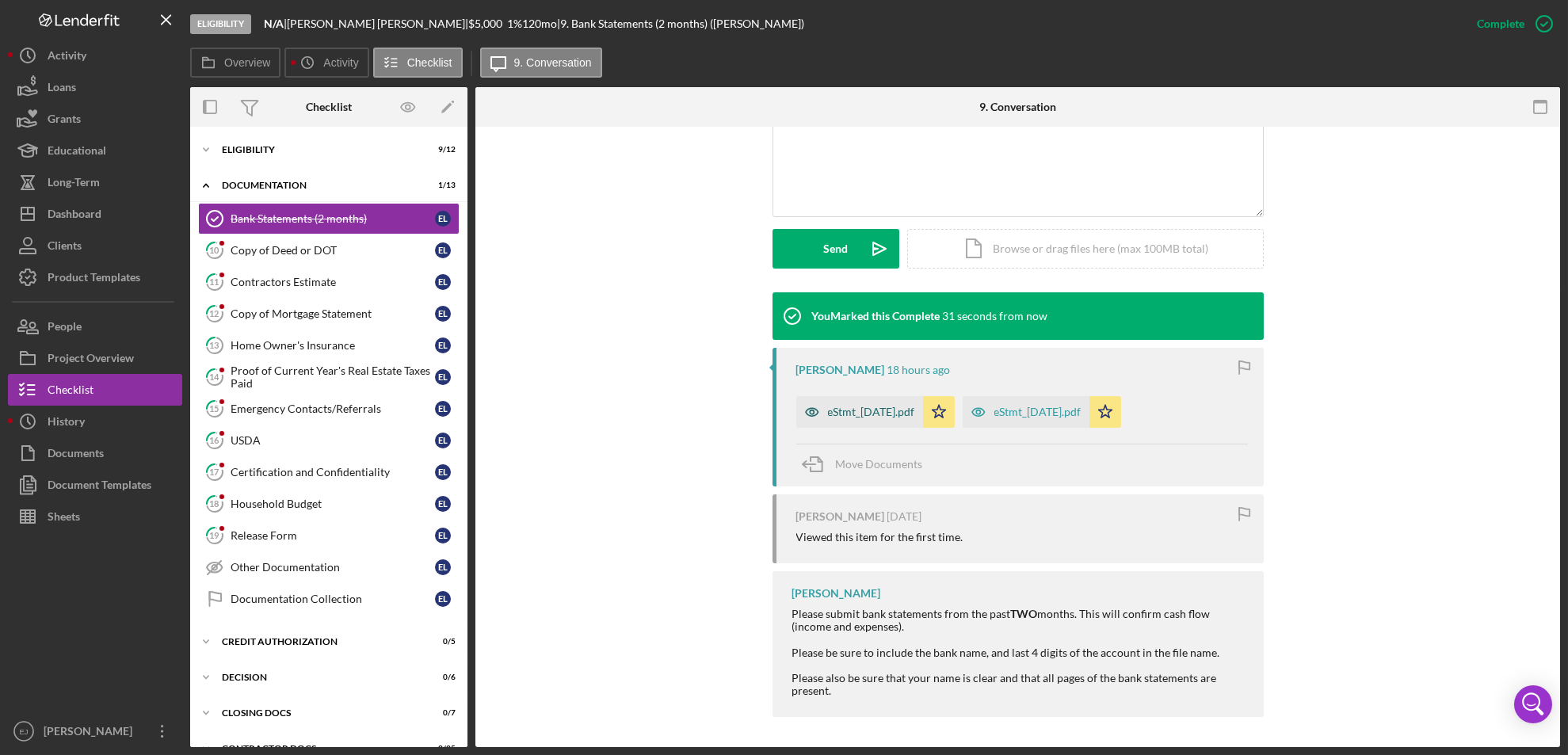
click at [878, 412] on div "eStmt_[DATE].pdf" at bounding box center [871, 412] width 87 height 13
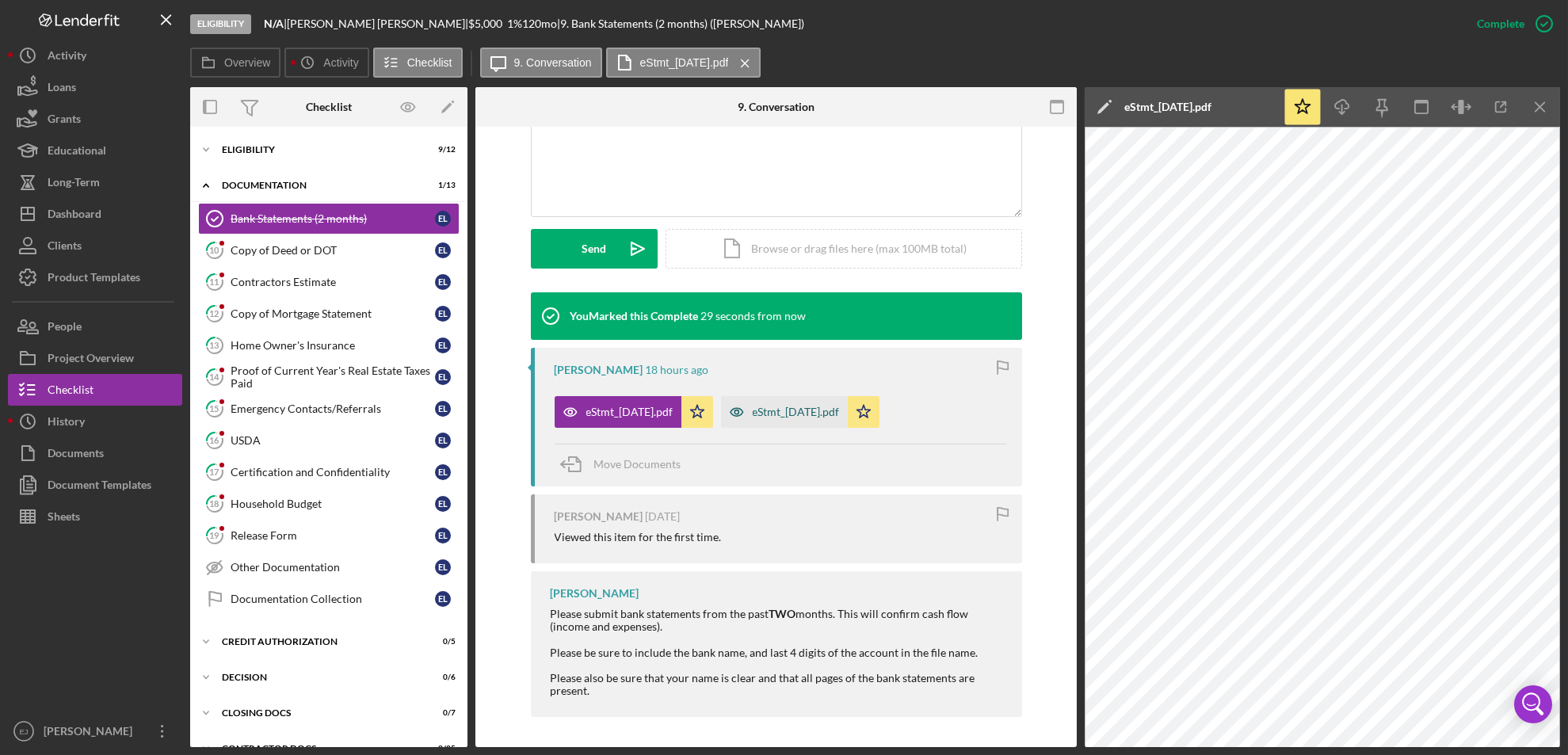
click at [824, 410] on div "eStmt_[DATE].pdf" at bounding box center [795, 412] width 87 height 13
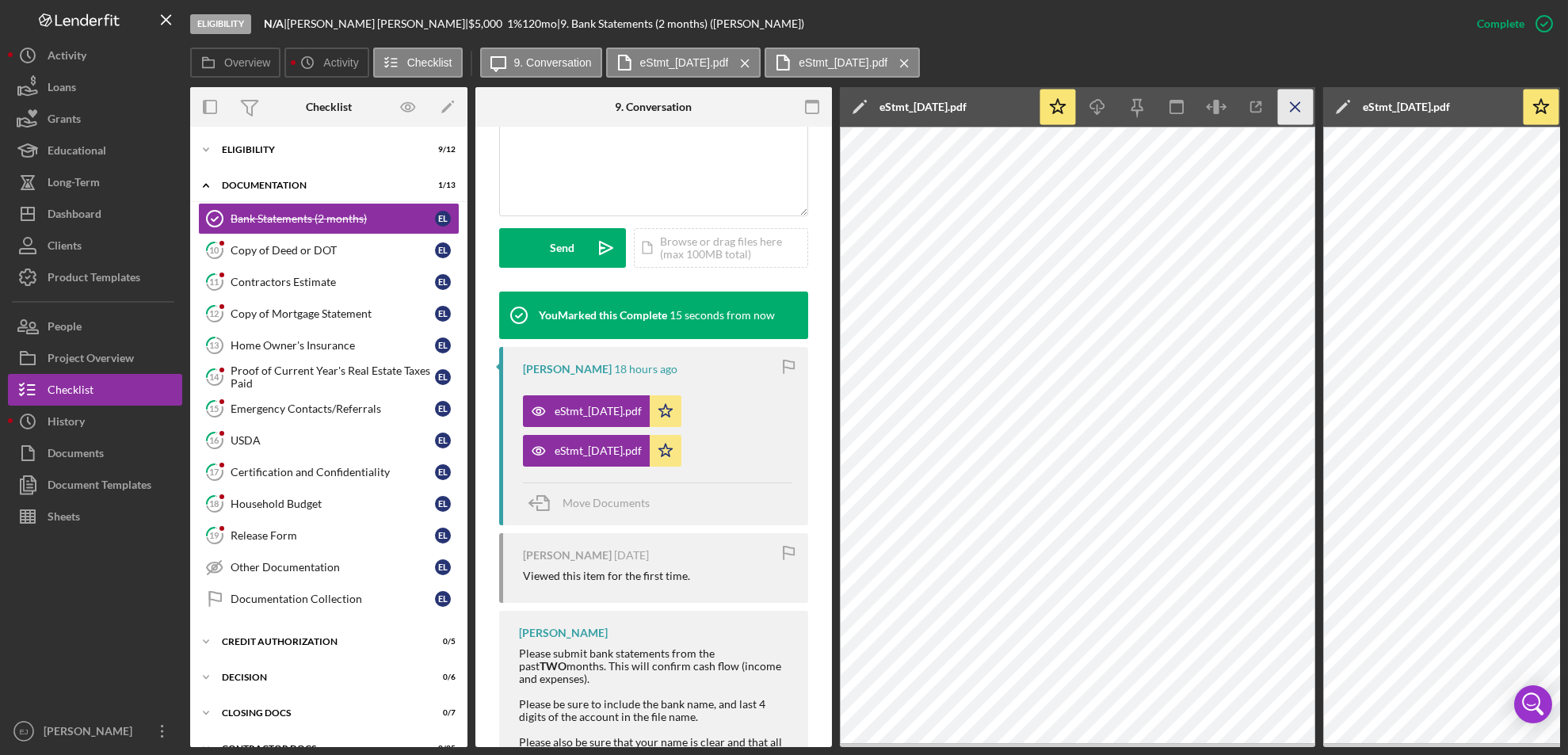
click at [1302, 106] on icon "Icon/Menu Close" at bounding box center [1296, 107] width 36 height 36
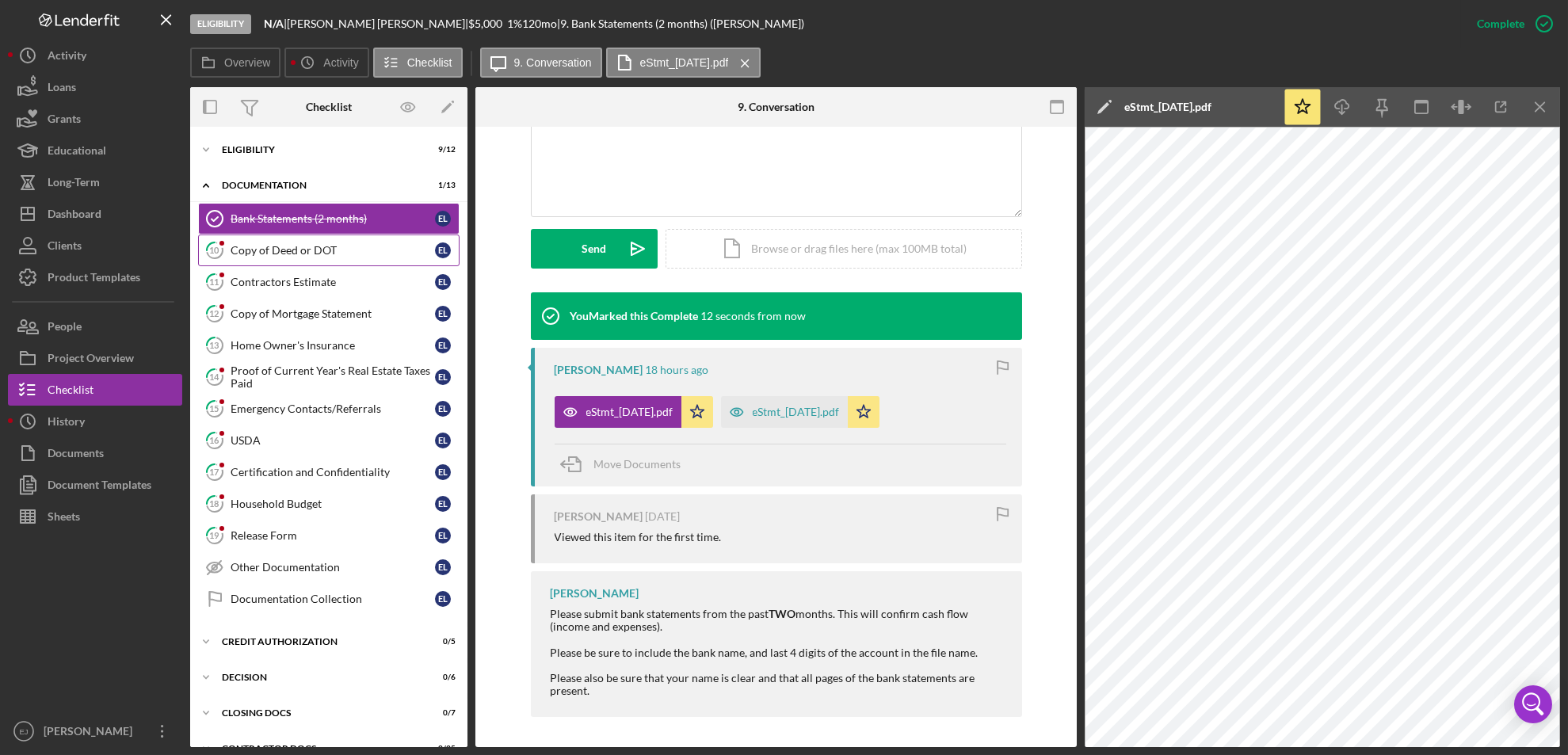
click at [327, 255] on div "Copy of Deed or DOT" at bounding box center [332, 251] width 204 height 13
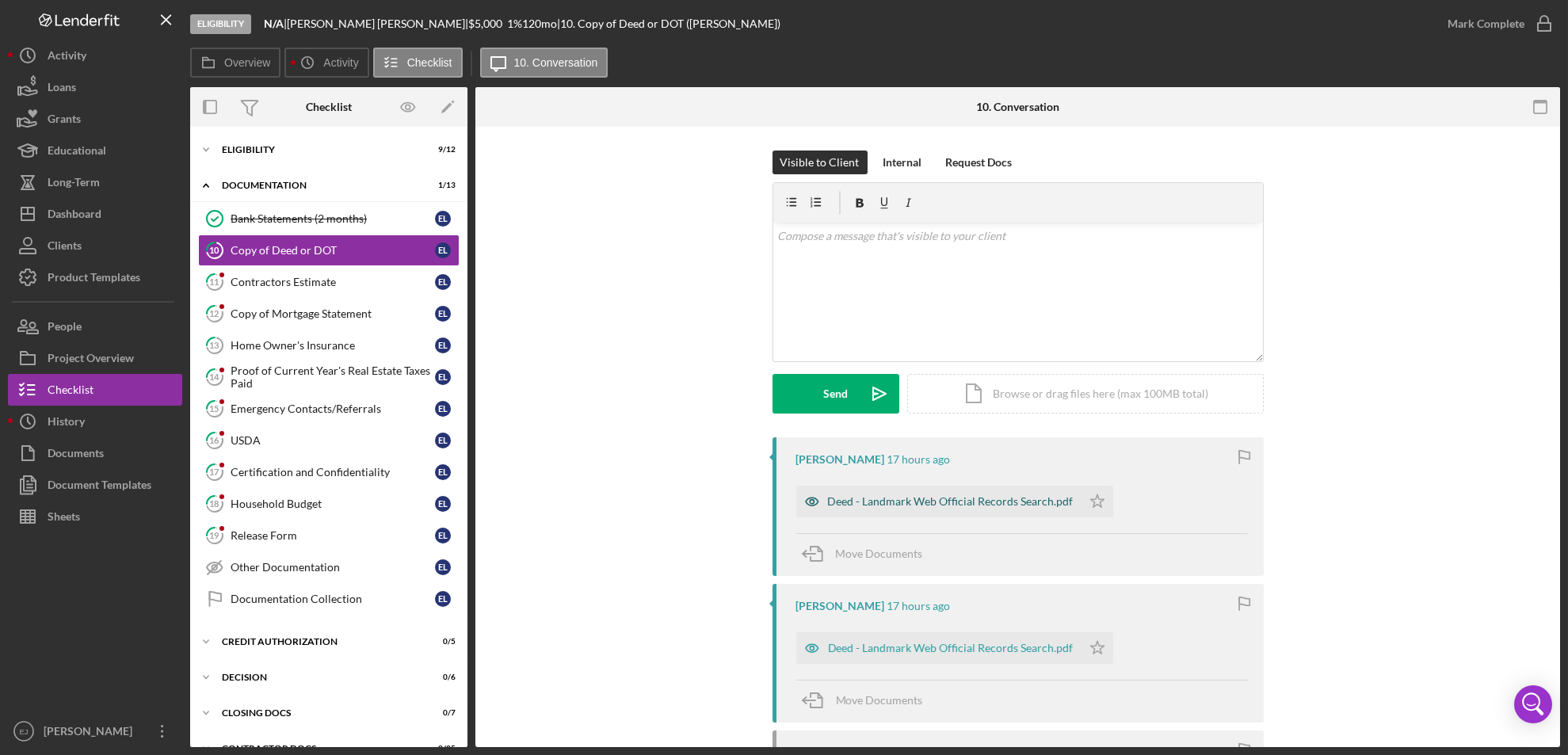
click at [931, 493] on div "Deed - Landmark Web Official Records Search.pdf" at bounding box center [939, 501] width 285 height 32
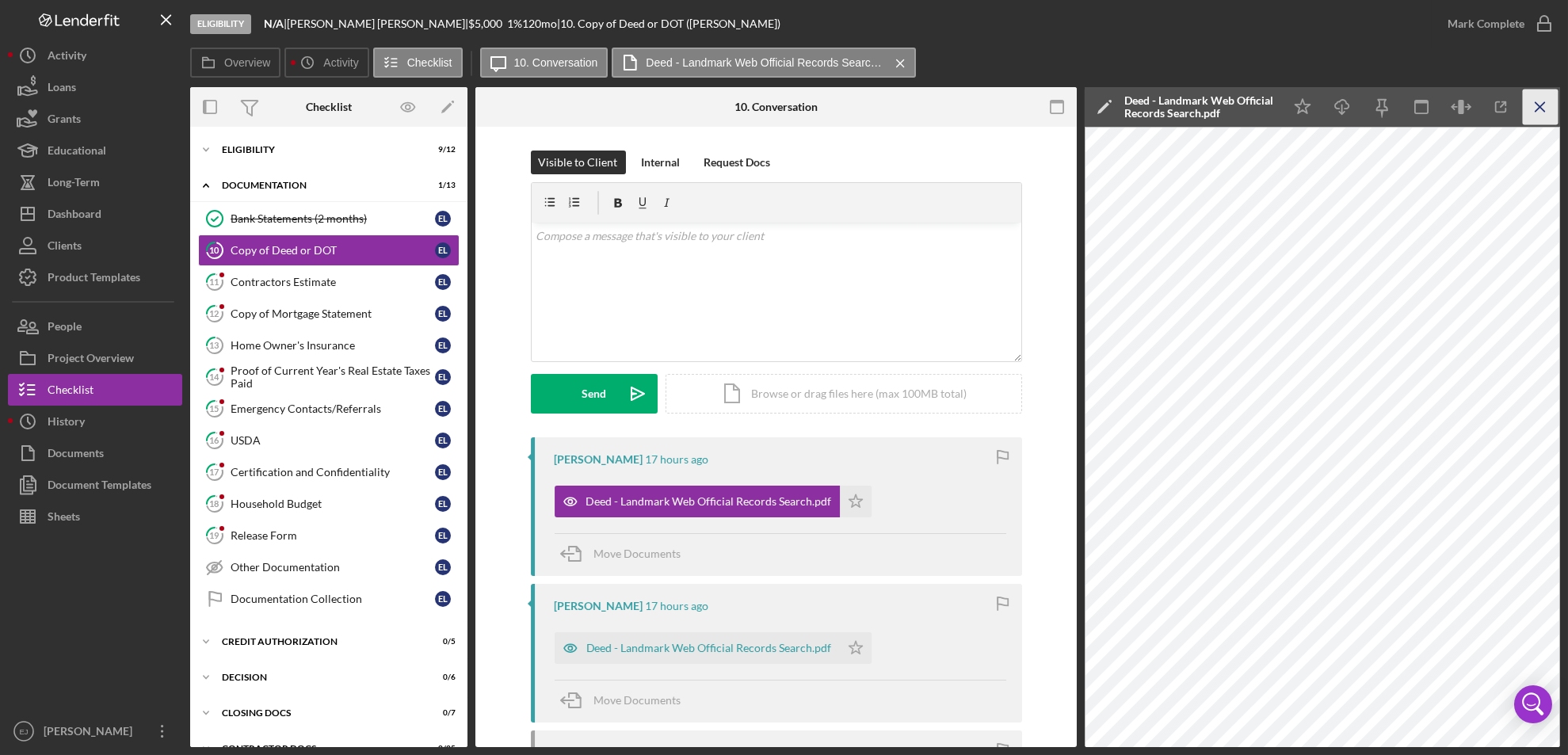
click at [1544, 103] on icon "Icon/Menu Close" at bounding box center [1540, 107] width 36 height 36
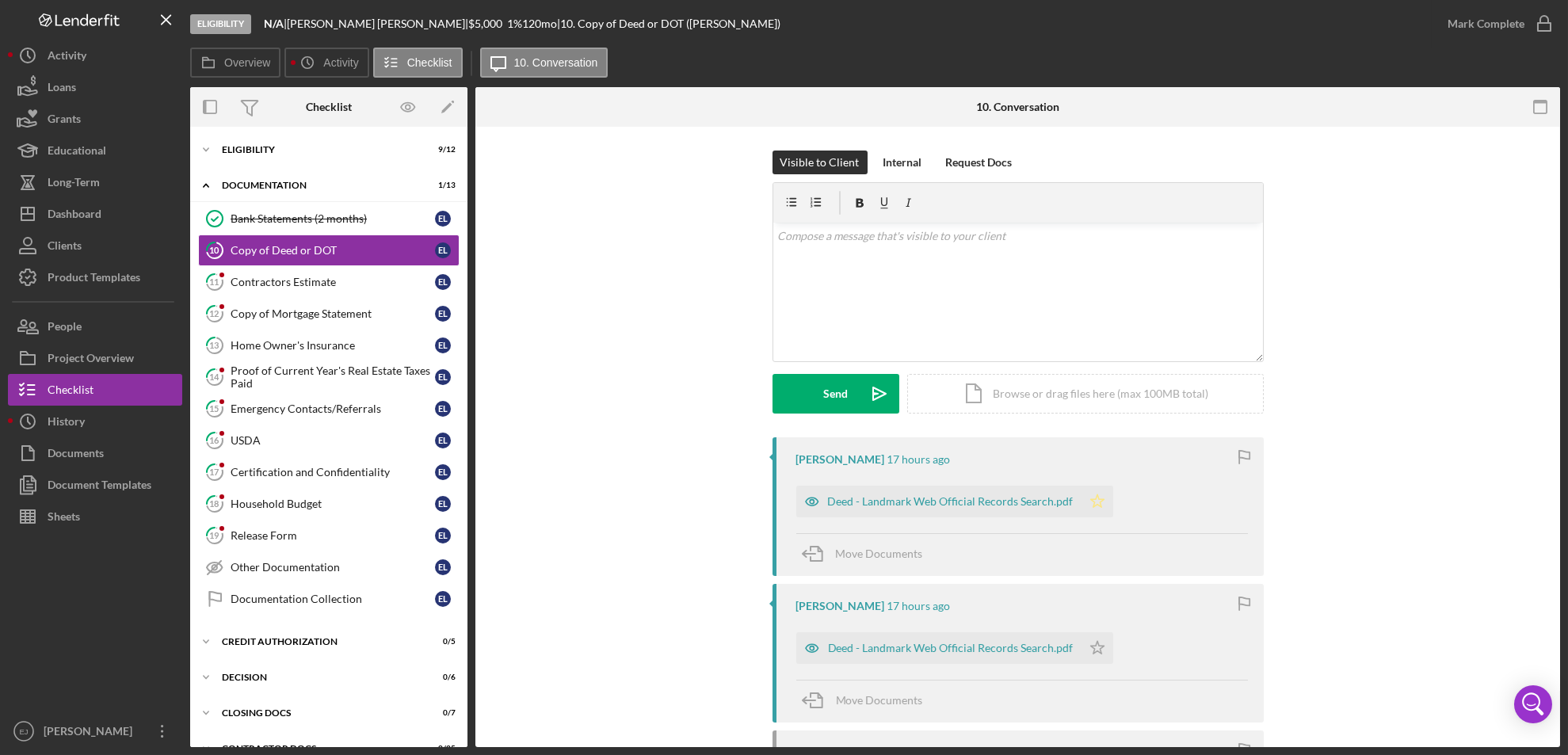
click at [1091, 500] on polygon "button" at bounding box center [1096, 501] width 14 height 13
click at [1542, 24] on polyline "button" at bounding box center [1544, 24] width 7 height 4
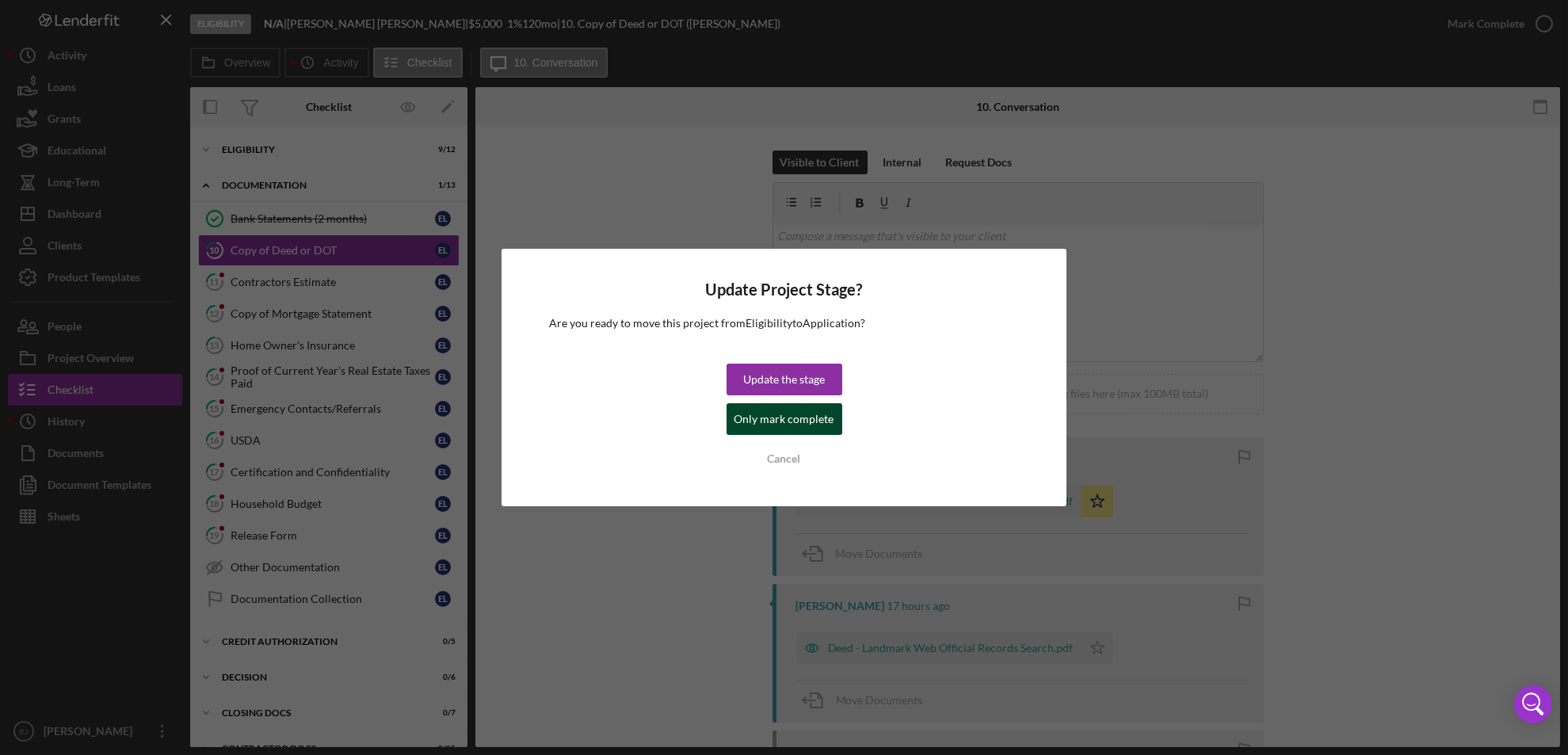
click at [761, 412] on div "Only mark complete" at bounding box center [784, 419] width 100 height 32
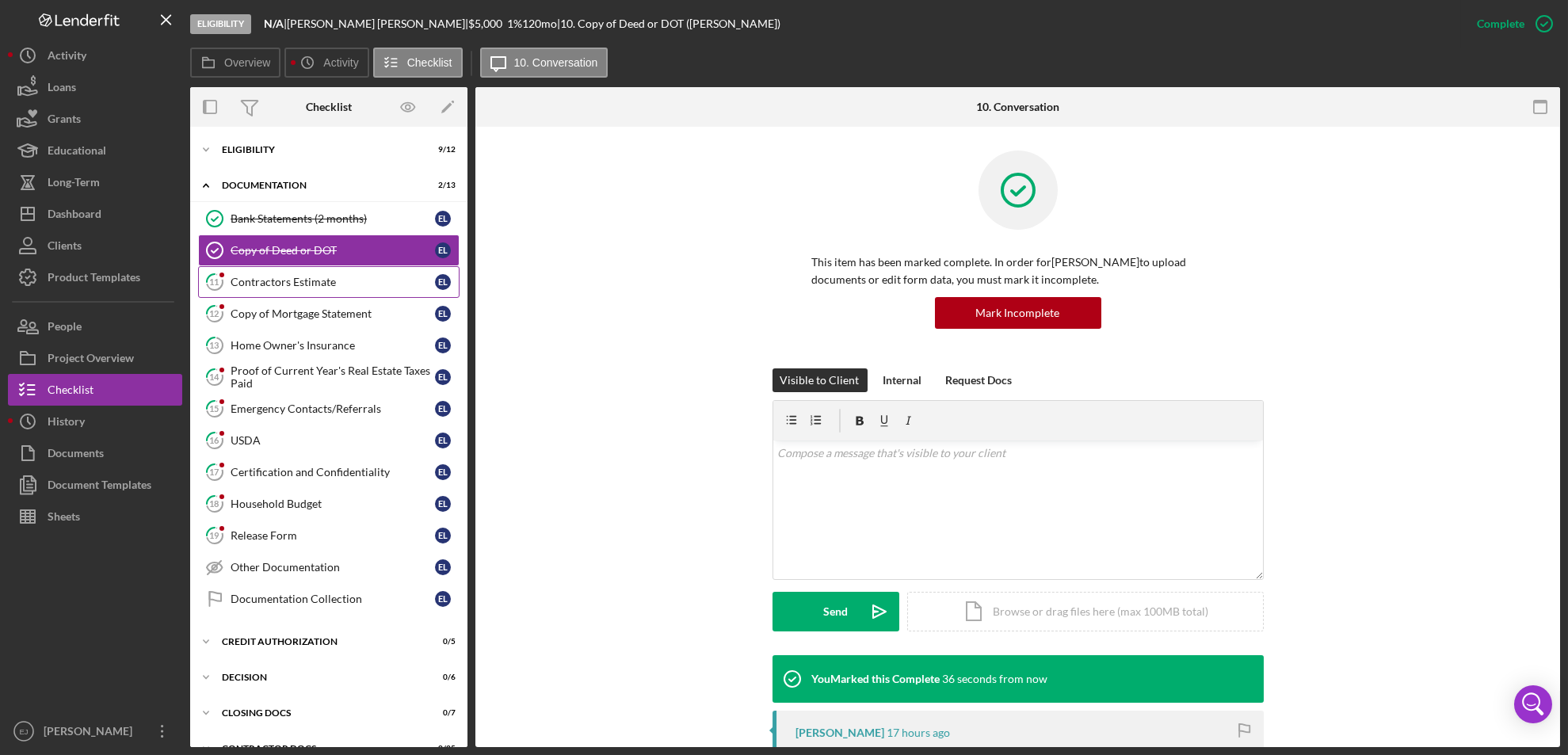
click at [294, 274] on link "11 Contractors Estimate E L" at bounding box center [329, 281] width 261 height 32
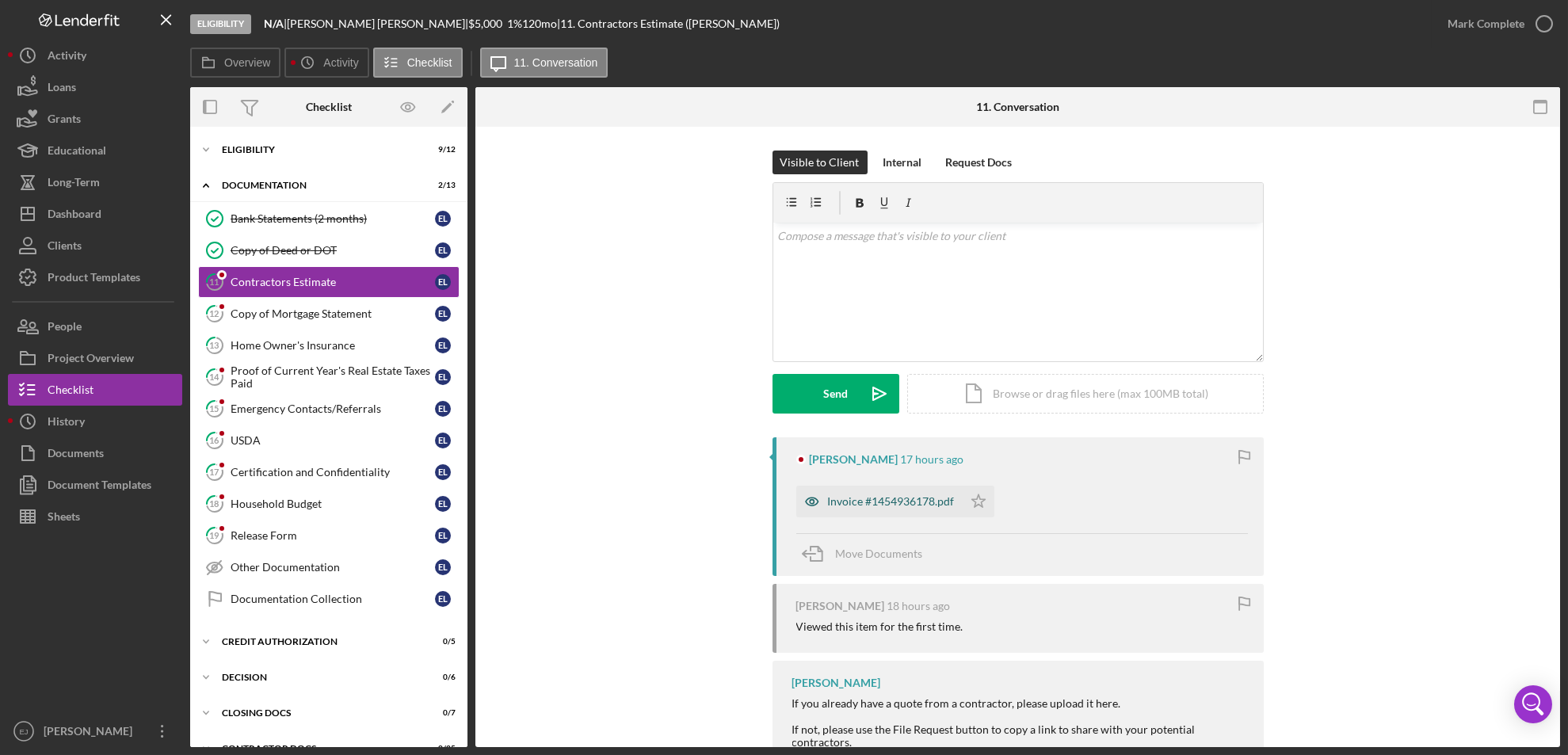
click at [894, 489] on div "Invoice #1454936178.pdf" at bounding box center [879, 501] width 167 height 32
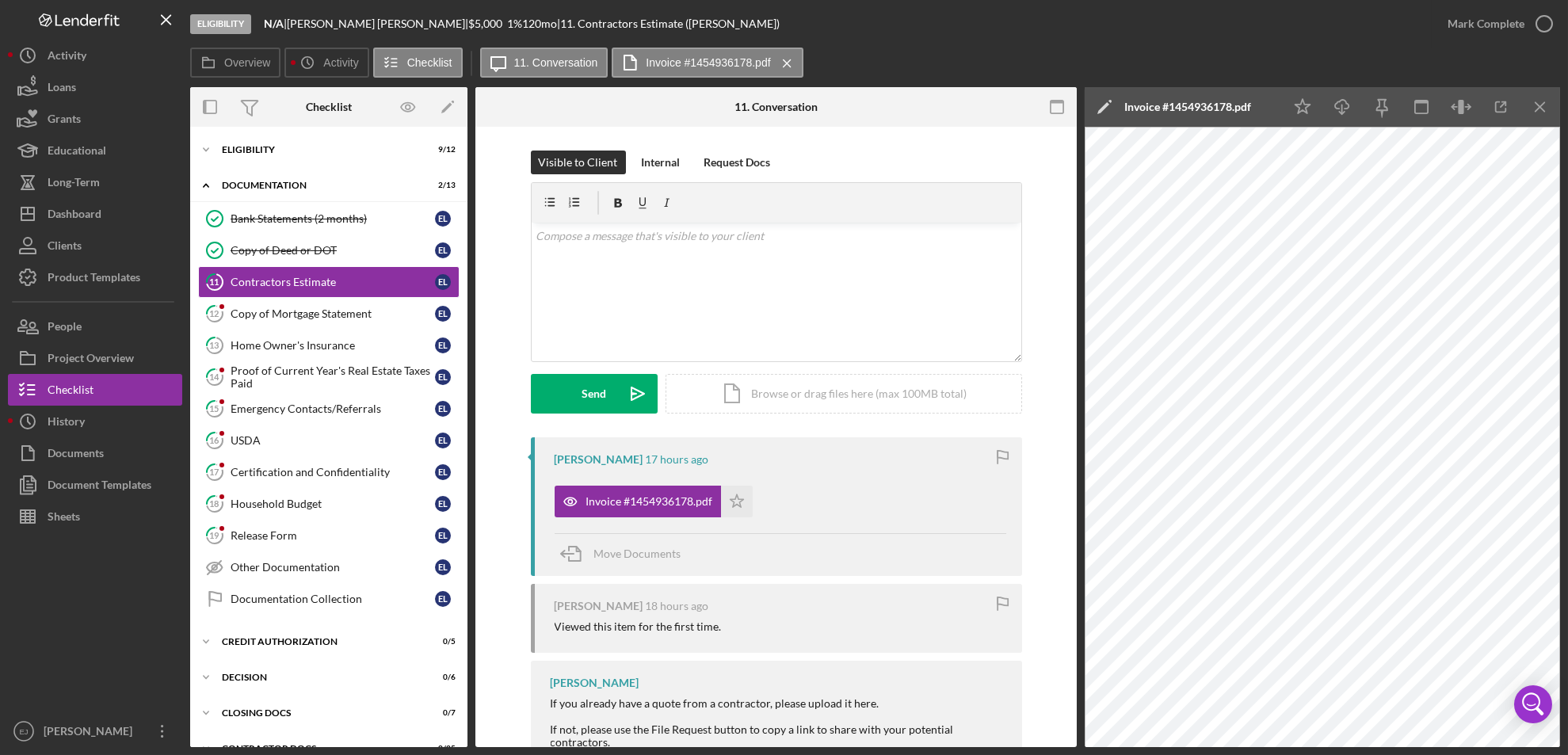
click at [1560, 134] on div "Eligibility N/A | [PERSON_NAME] | $5,000 $5,000 1 % 120 mo | 11. Contractors Es…" at bounding box center [784, 378] width 1568 height 755
click at [647, 259] on div "v Color teal Color pink Remove color Add row above Add row below Add column bef…" at bounding box center [777, 292] width 490 height 138
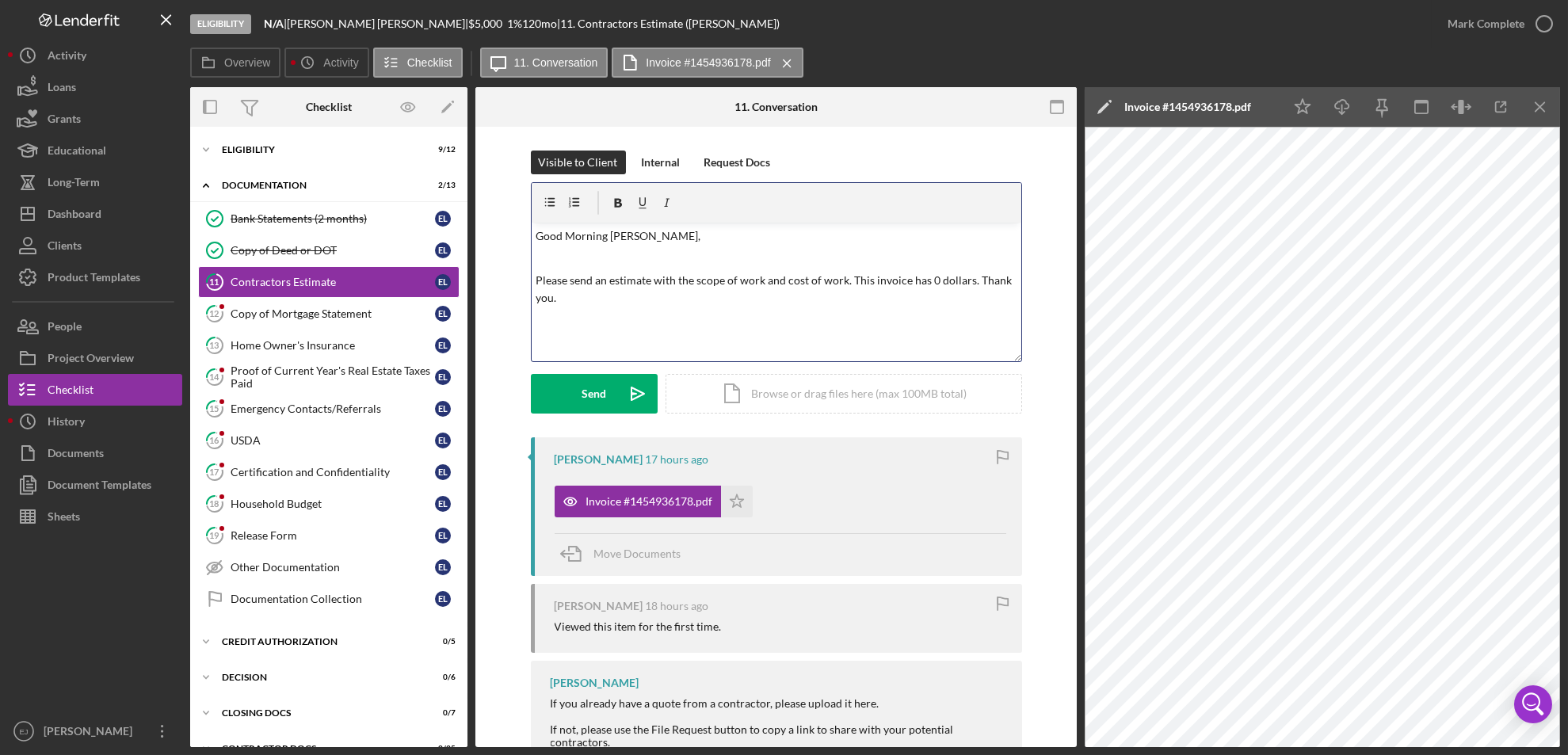
click at [535, 277] on p "Please send an estimate with the scope of work and cost of work. This invoice h…" at bounding box center [775, 290] width 481 height 36
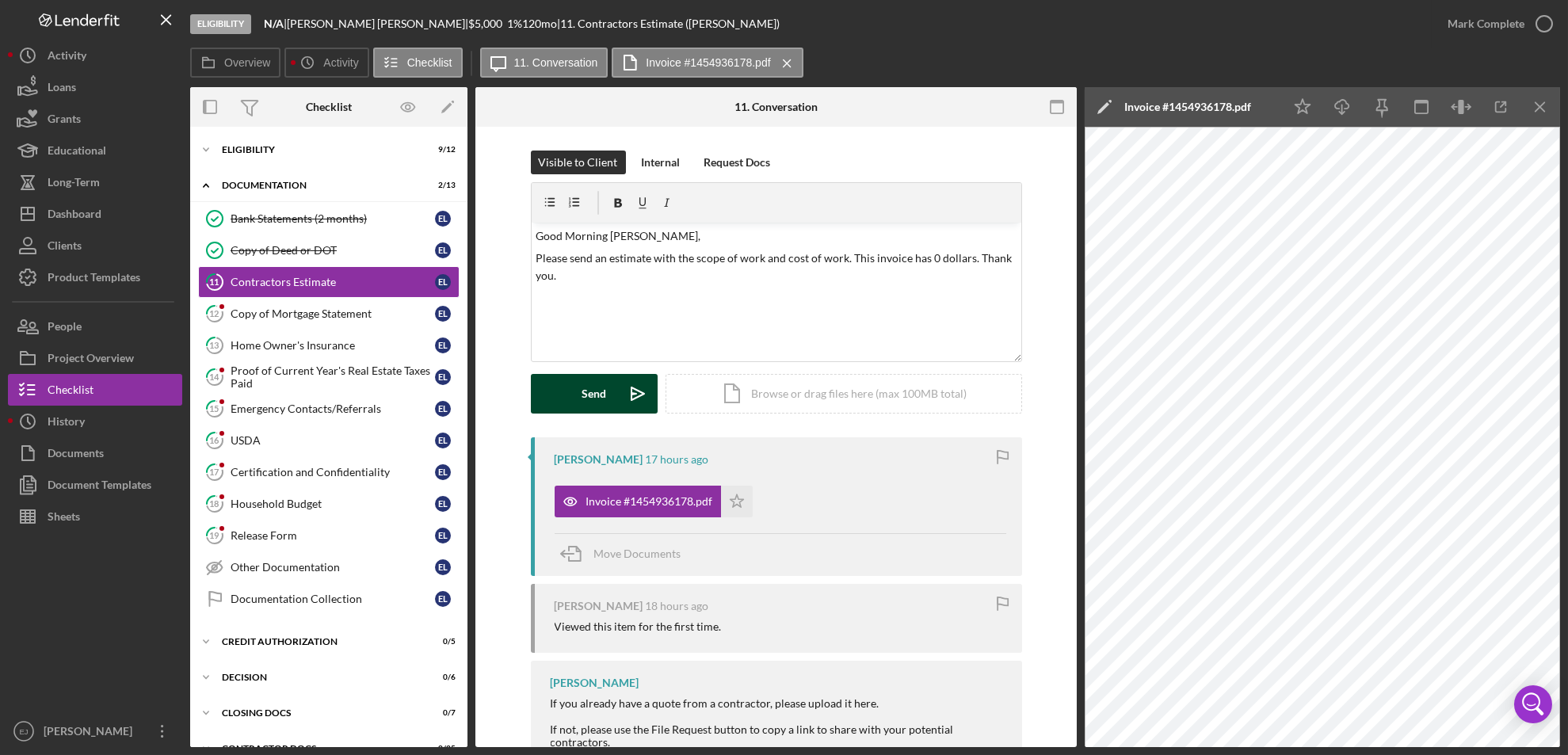
click at [586, 395] on div "Send" at bounding box center [594, 394] width 24 height 40
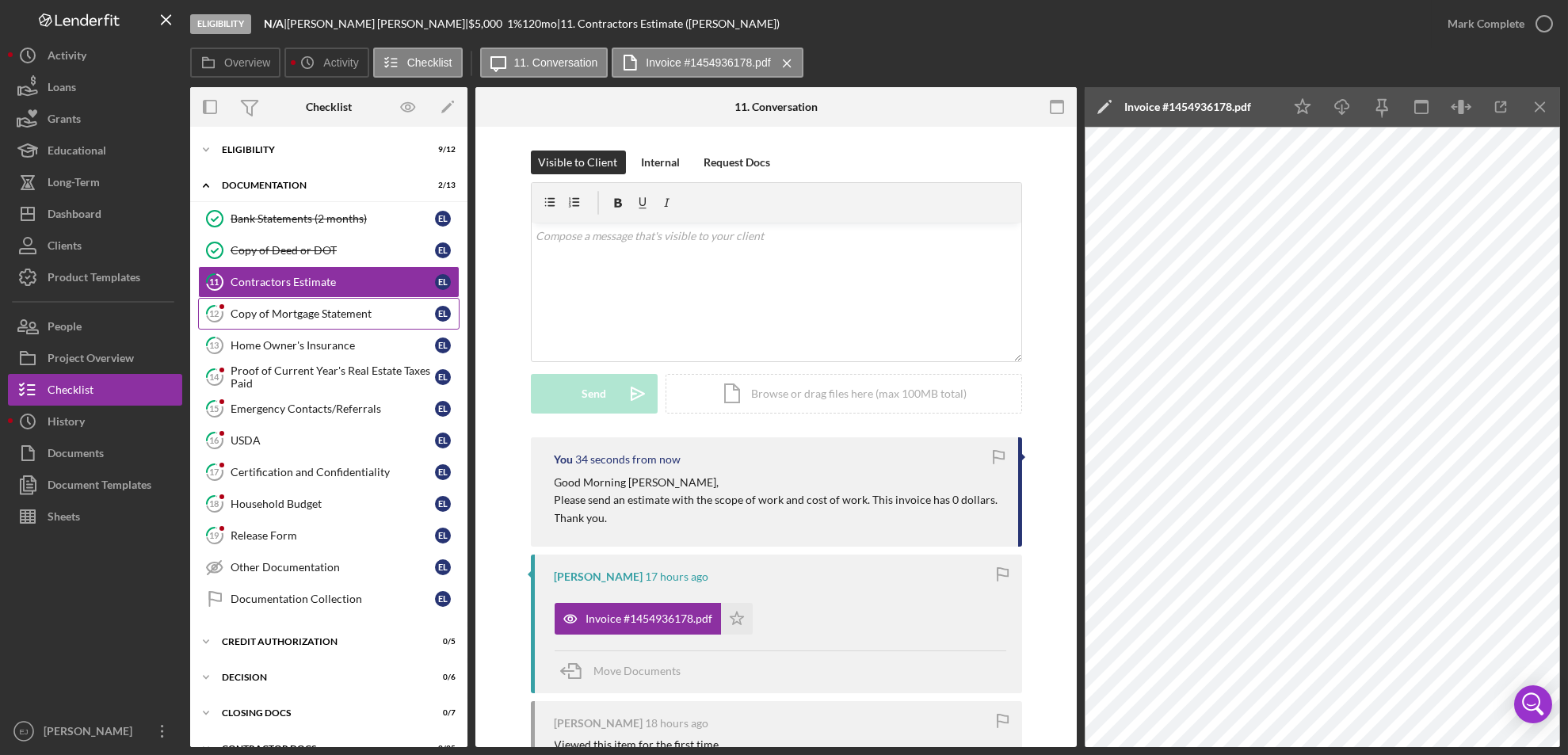
click at [320, 322] on link "12 Copy of Mortgage Statement E L" at bounding box center [329, 313] width 261 height 32
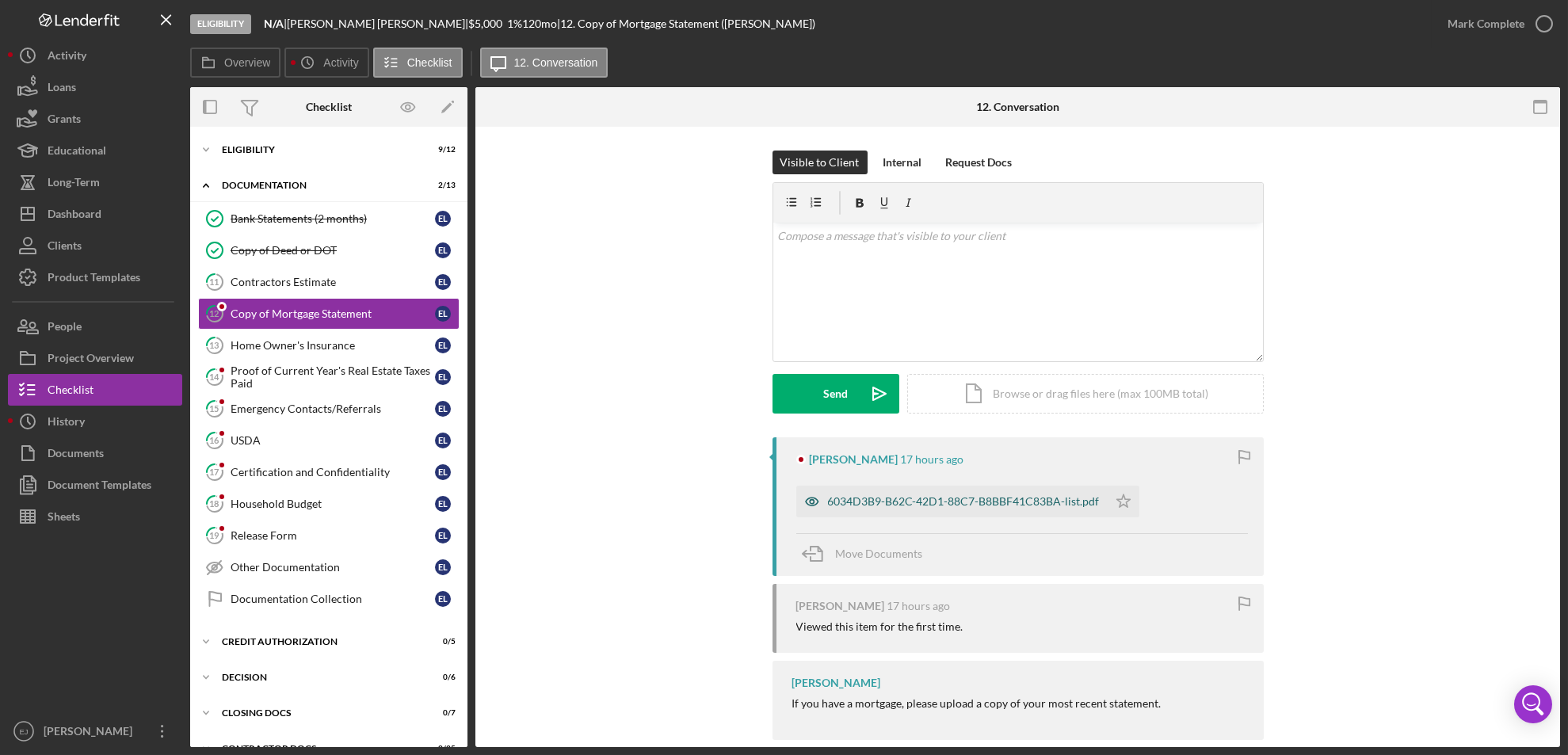
click at [966, 503] on div "6034D3B9-B62C-42D1-88C7-B8BBF41C83BA-list.pdf" at bounding box center [964, 502] width 272 height 13
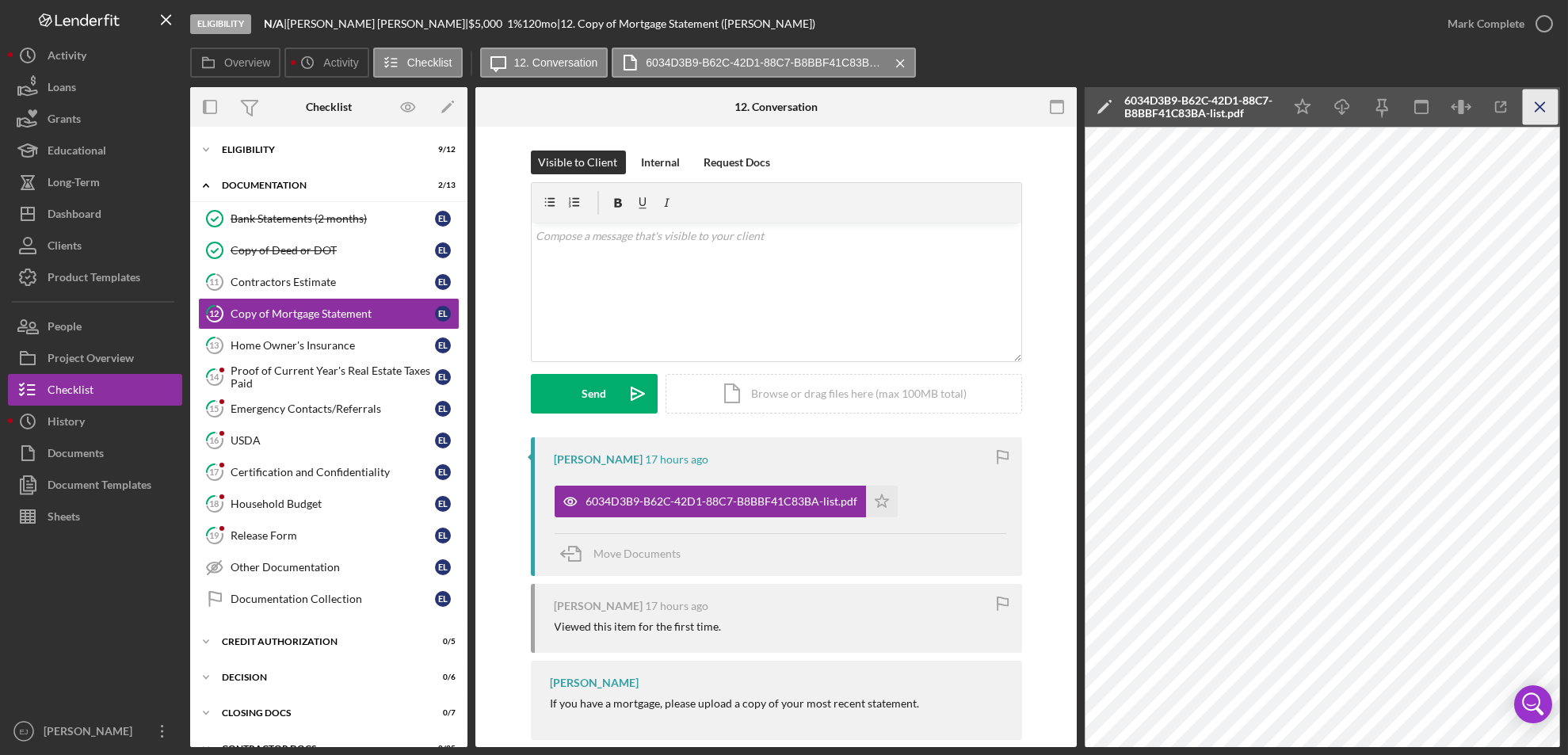
click at [1546, 105] on icon "Icon/Menu Close" at bounding box center [1540, 107] width 36 height 36
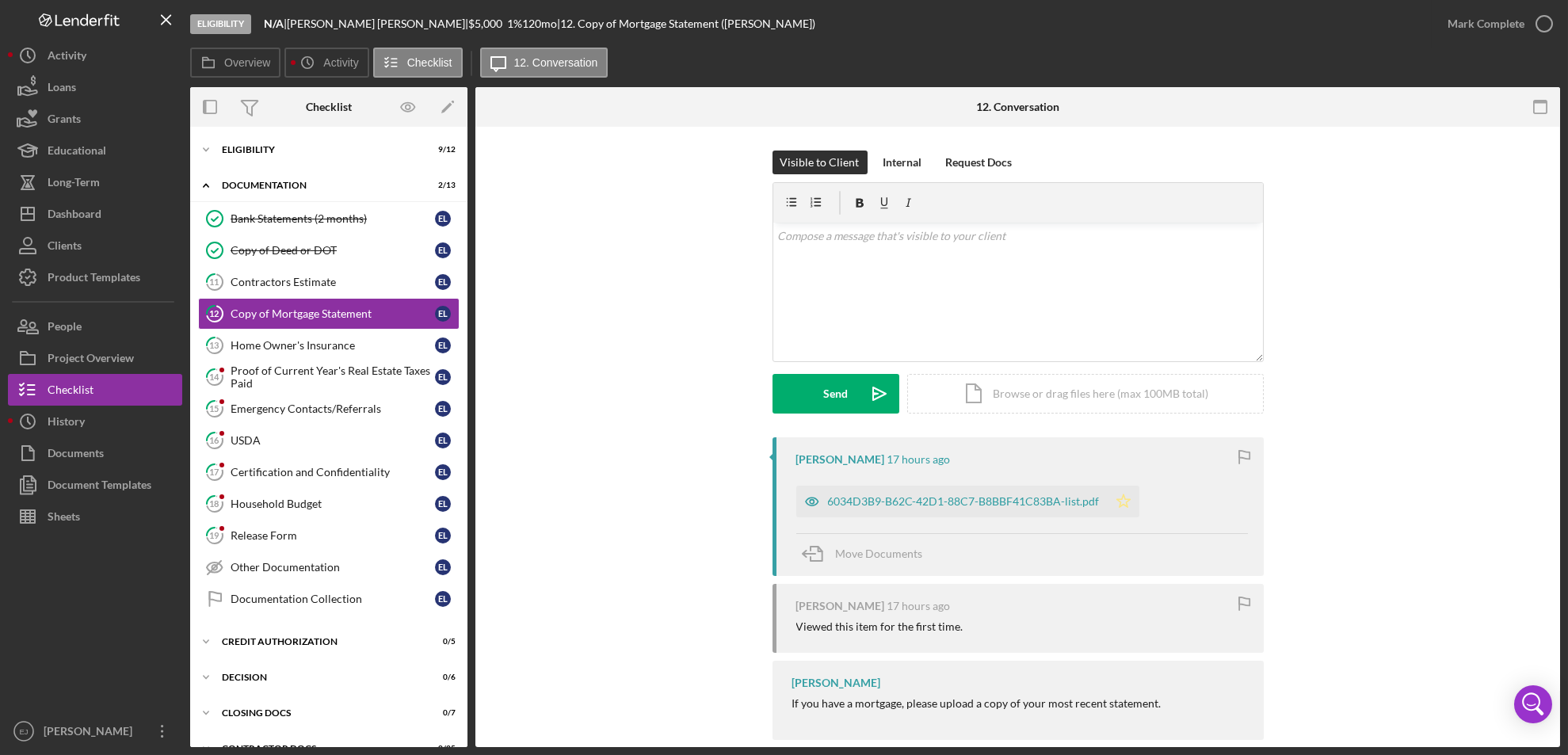
click at [1117, 500] on icon "Icon/Star" at bounding box center [1123, 501] width 32 height 32
click at [1544, 18] on icon "button" at bounding box center [1544, 24] width 40 height 40
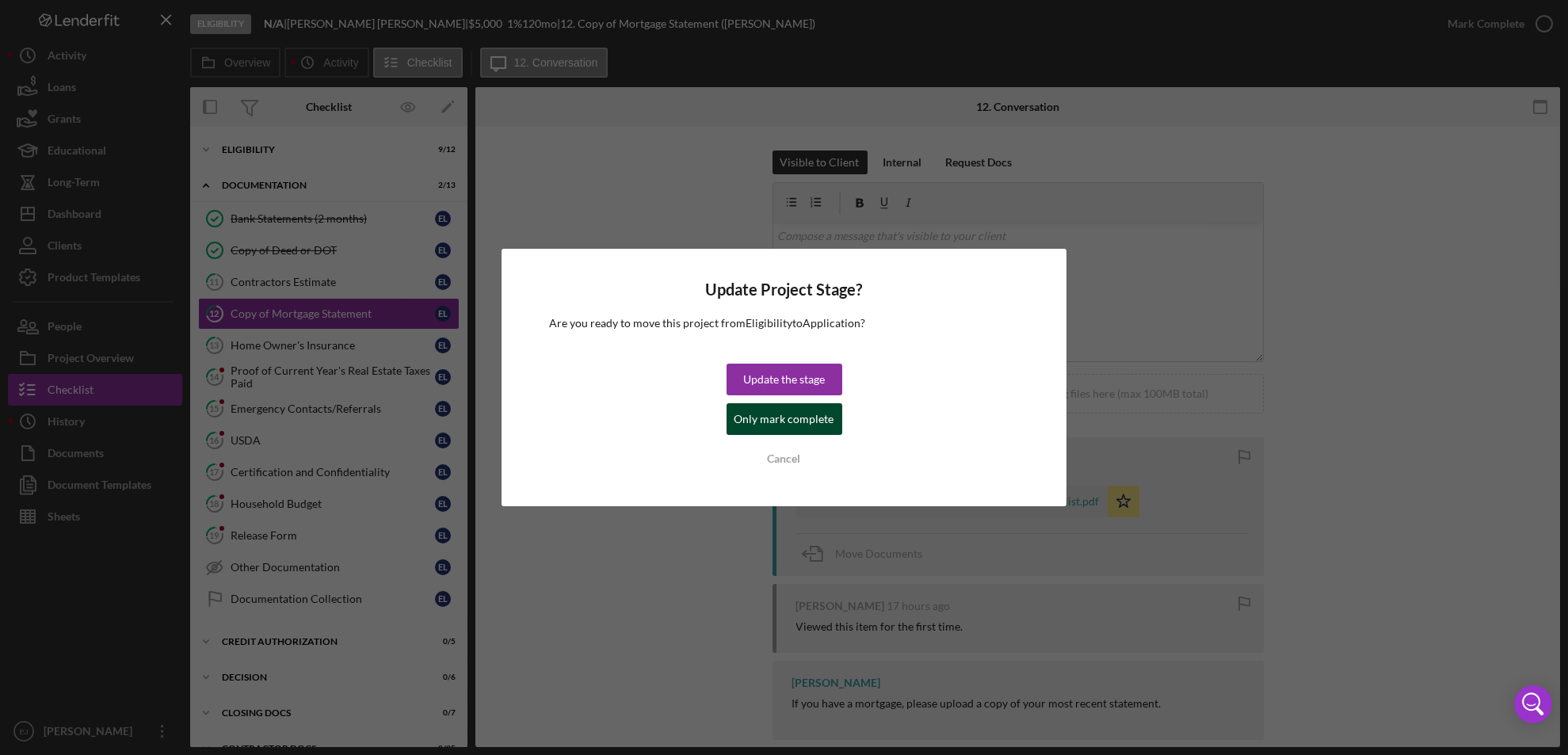
click at [838, 426] on div "Update the stage Only mark complete Cancel" at bounding box center [784, 419] width 115 height 111
click at [798, 417] on div "Only mark complete" at bounding box center [784, 419] width 100 height 32
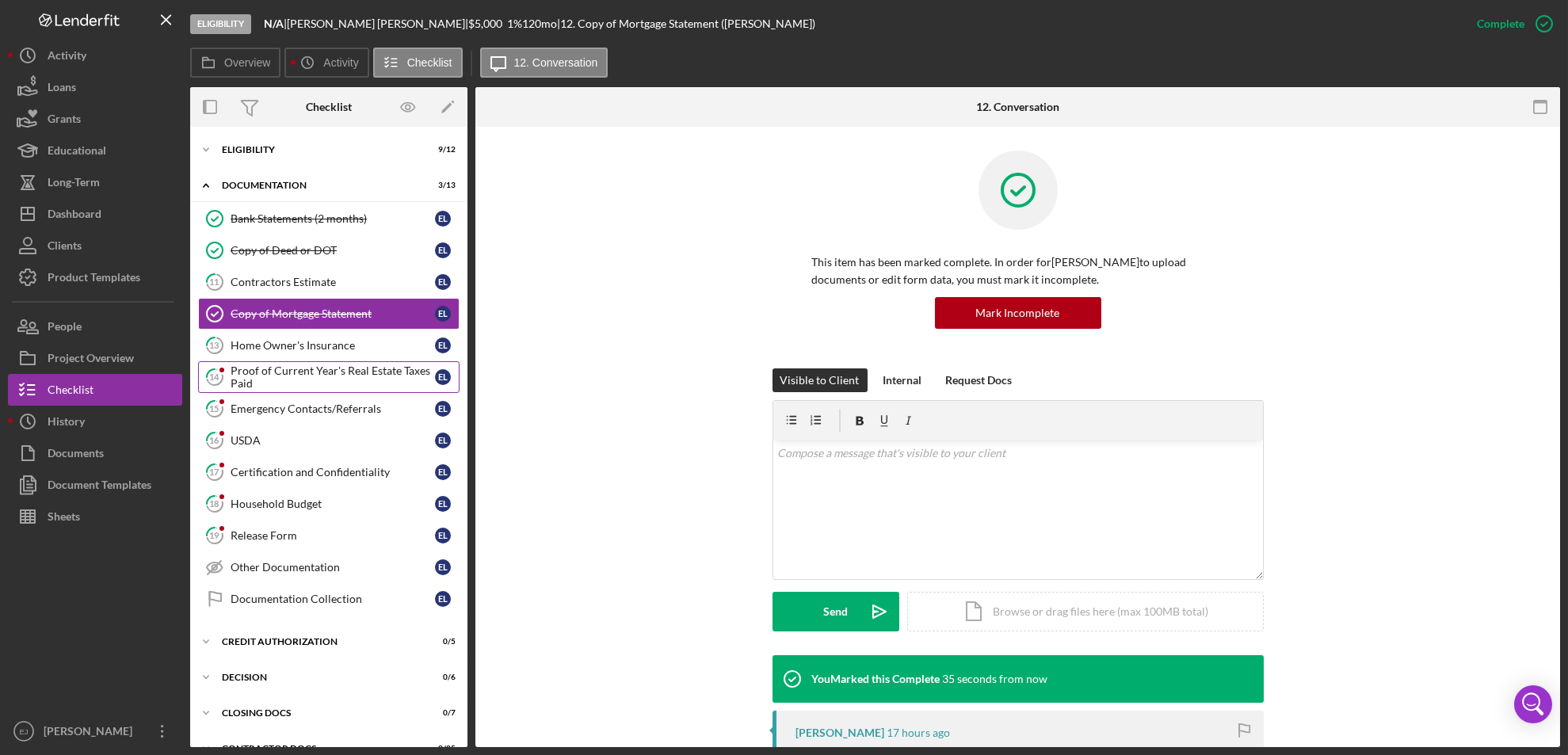
click at [321, 374] on div "Proof of Current Year's Real Estate Taxes Paid" at bounding box center [332, 377] width 204 height 25
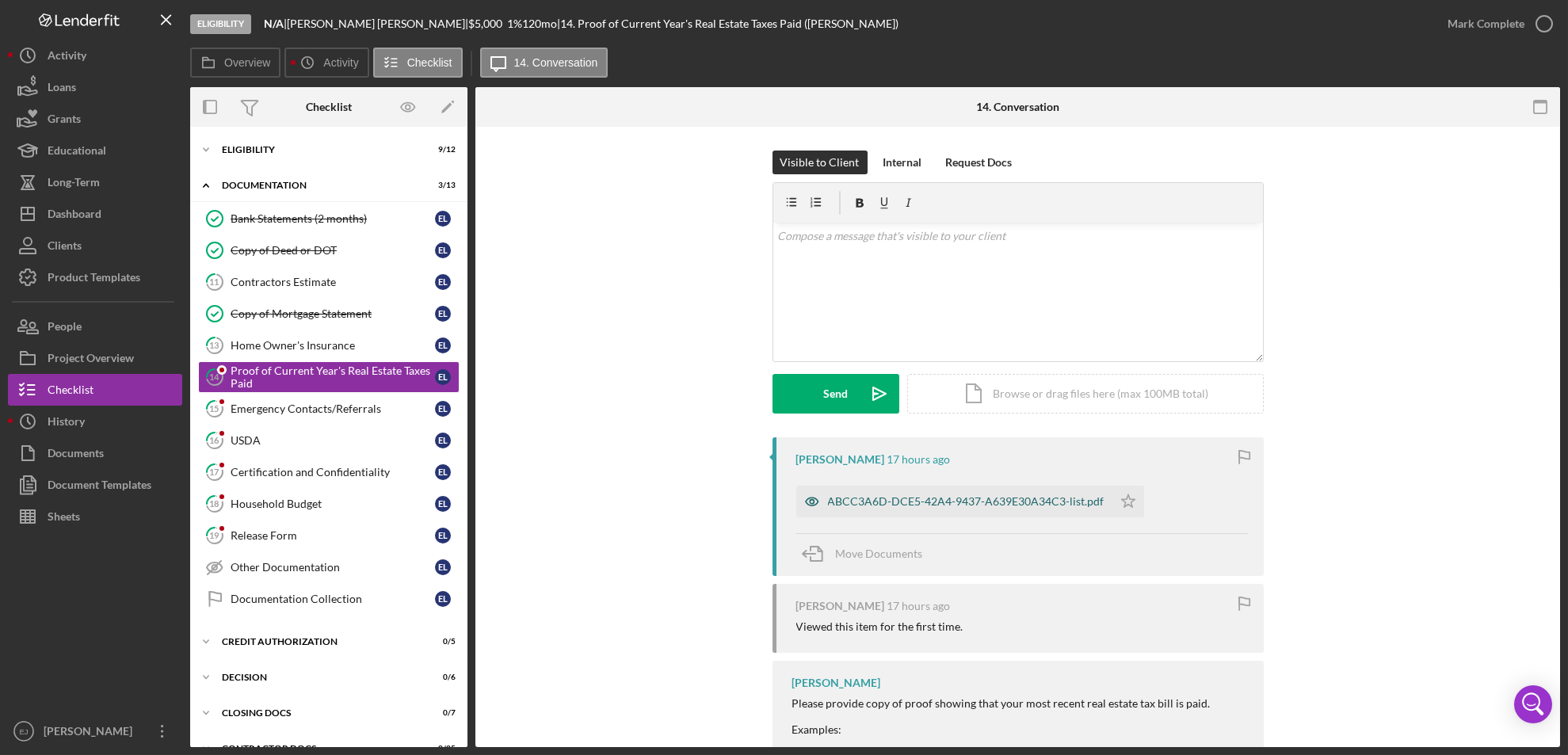
click at [933, 498] on div "ABCC3A6D-DCE5-42A4-9437-A639E30A34C3-list.pdf" at bounding box center [966, 502] width 277 height 13
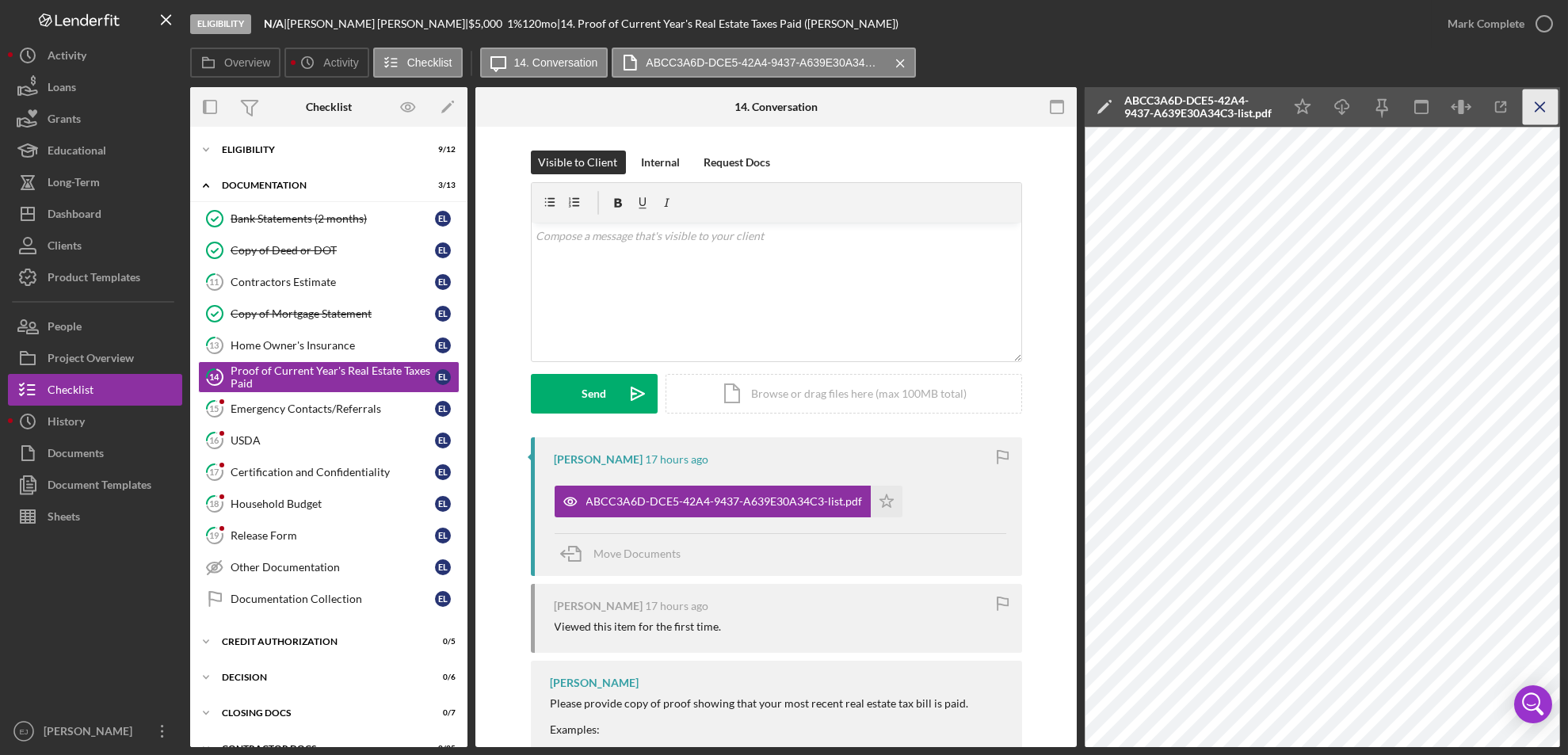
click at [1544, 96] on icon "Icon/Menu Close" at bounding box center [1540, 107] width 36 height 36
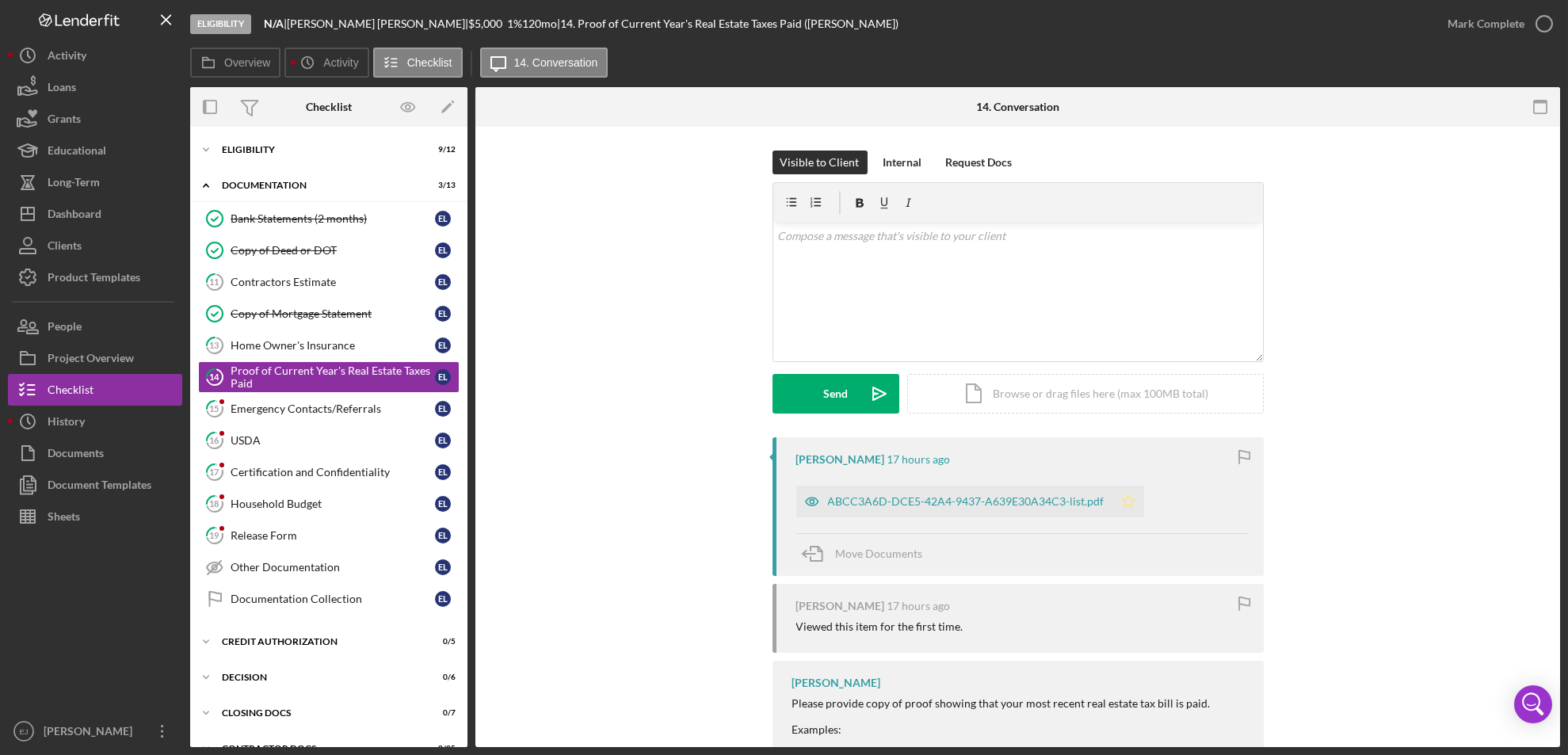
click at [1127, 506] on icon "Icon/Star" at bounding box center [1128, 501] width 32 height 32
click at [1536, 38] on icon "button" at bounding box center [1544, 24] width 40 height 40
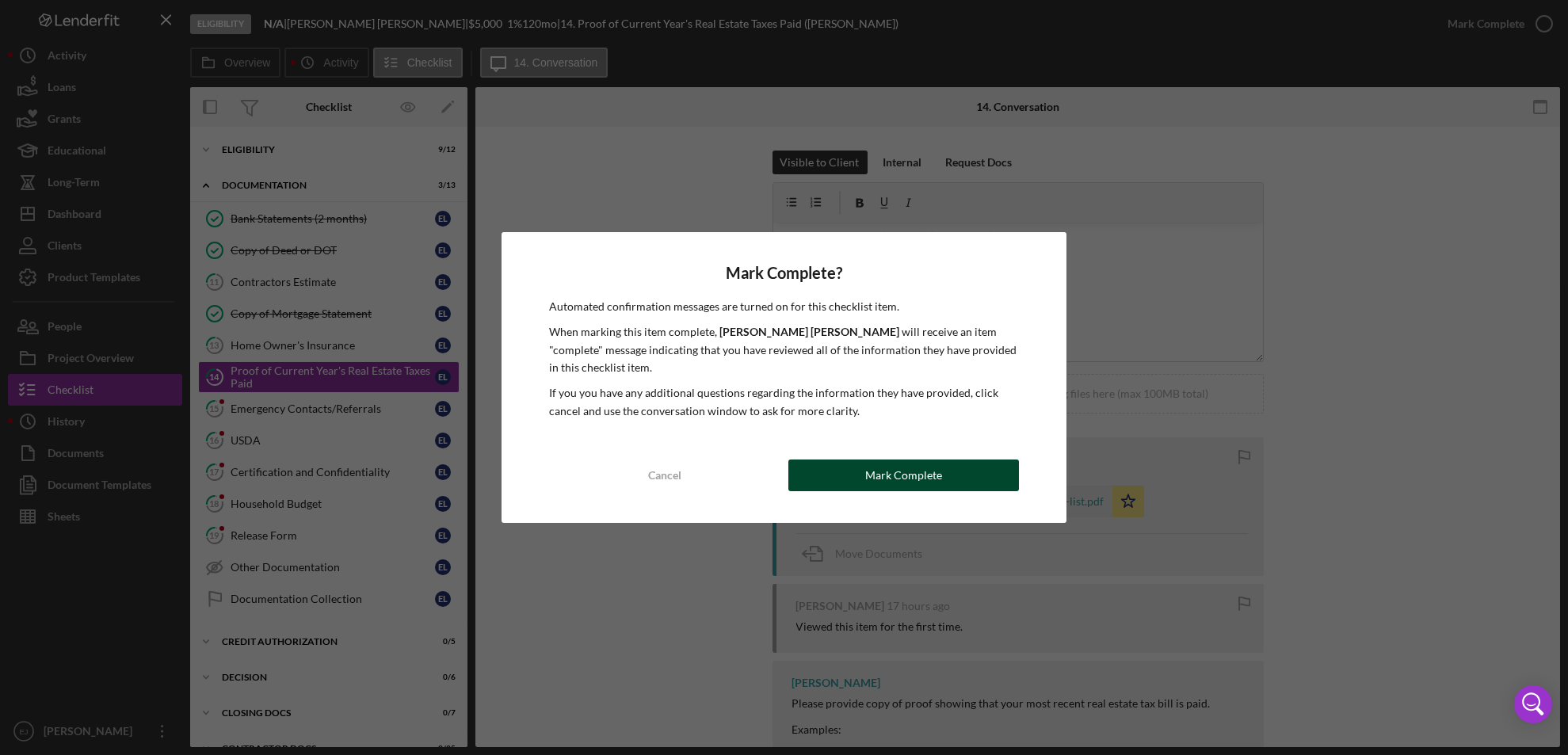
click at [938, 469] on div "Mark Complete" at bounding box center [904, 475] width 76 height 32
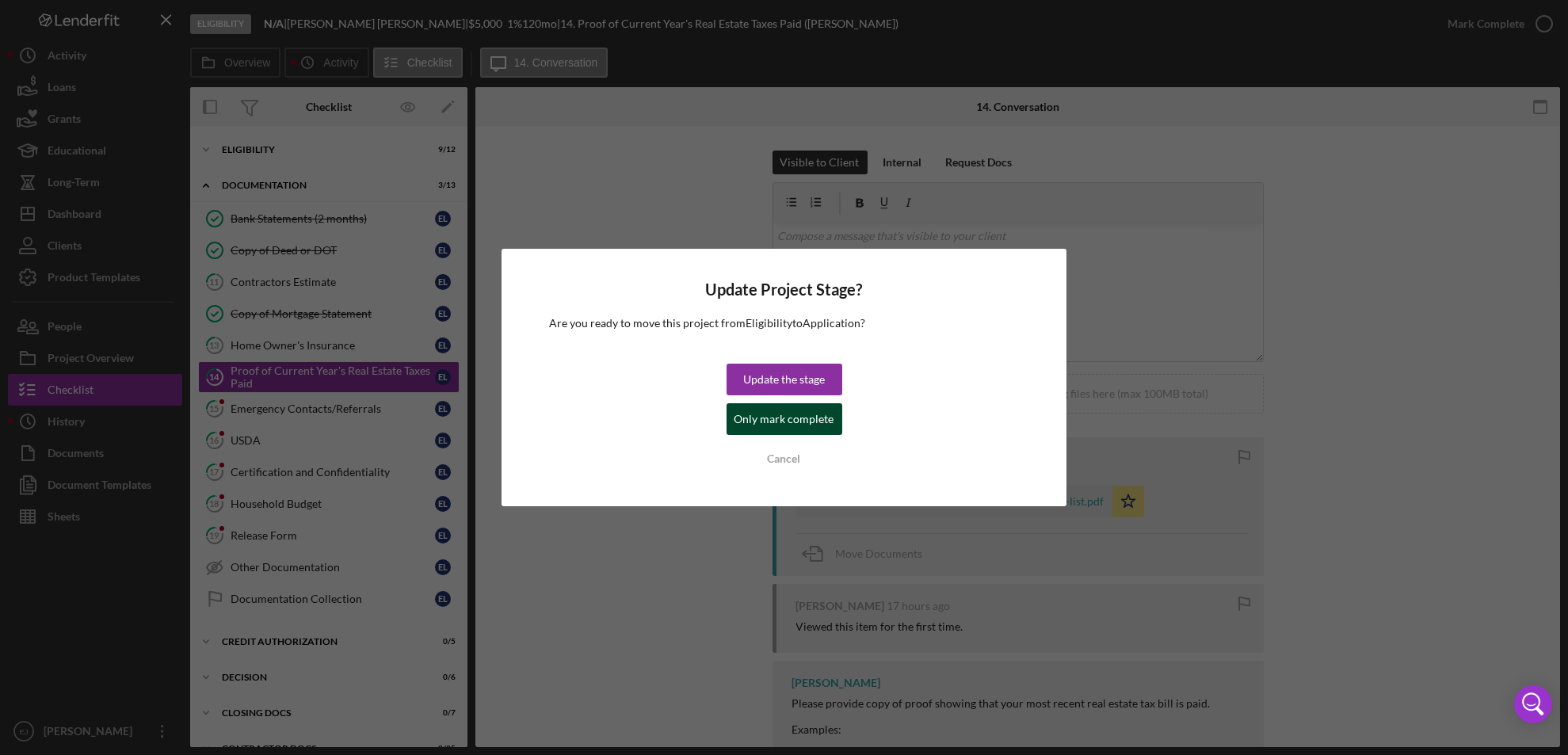
click at [807, 430] on div "Only mark complete" at bounding box center [784, 419] width 100 height 32
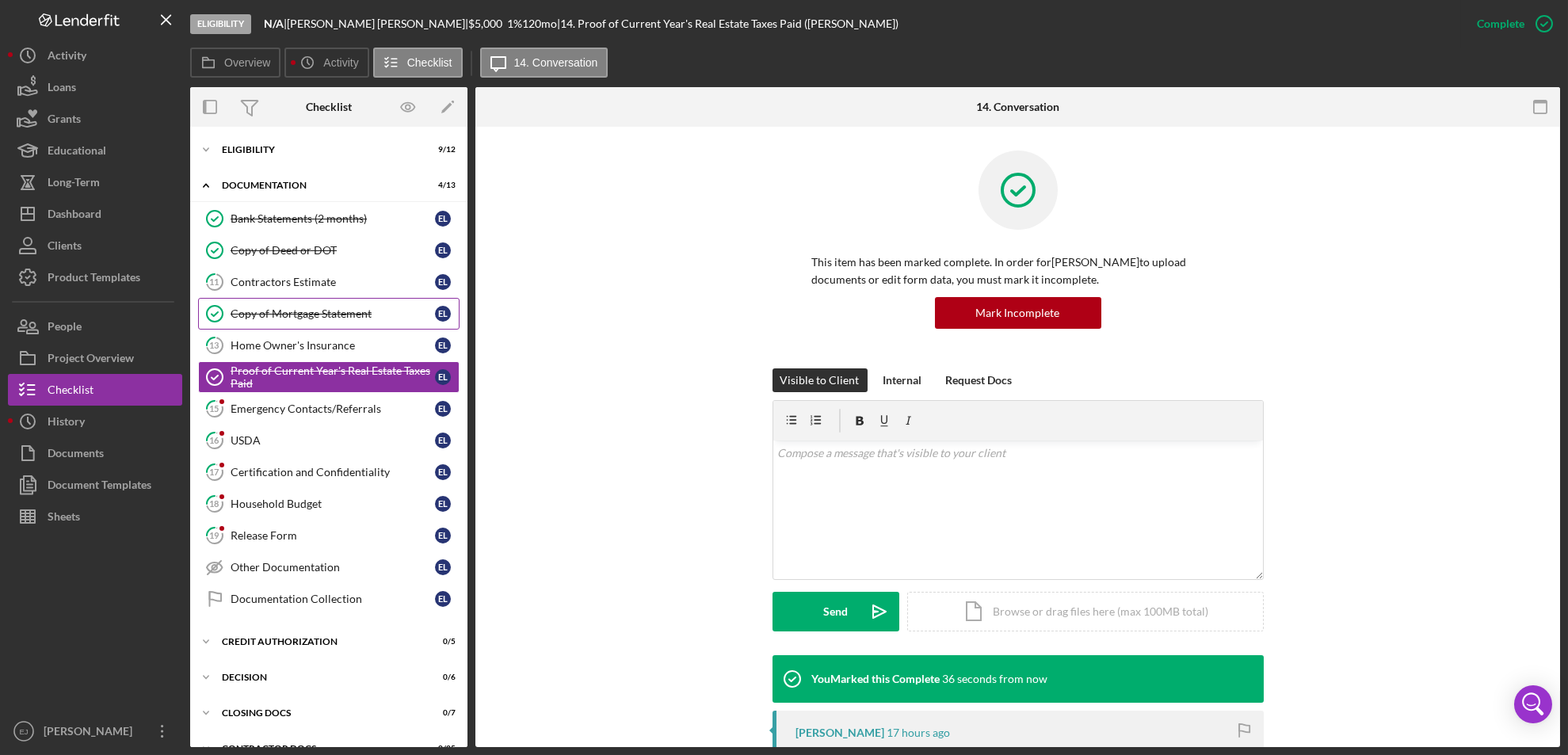
click at [368, 318] on div "Copy of Mortgage Statement" at bounding box center [332, 314] width 204 height 13
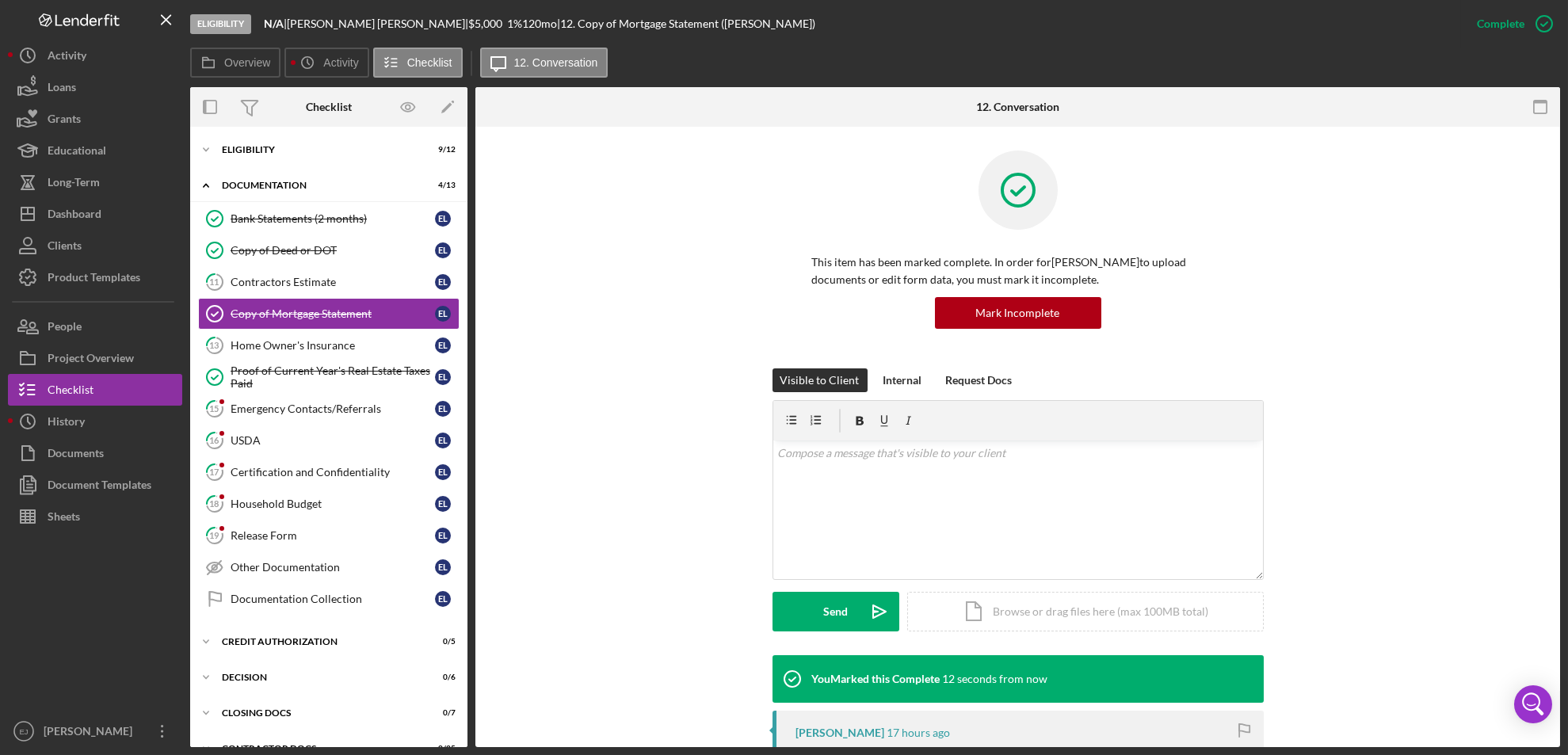
scroll to position [297, 0]
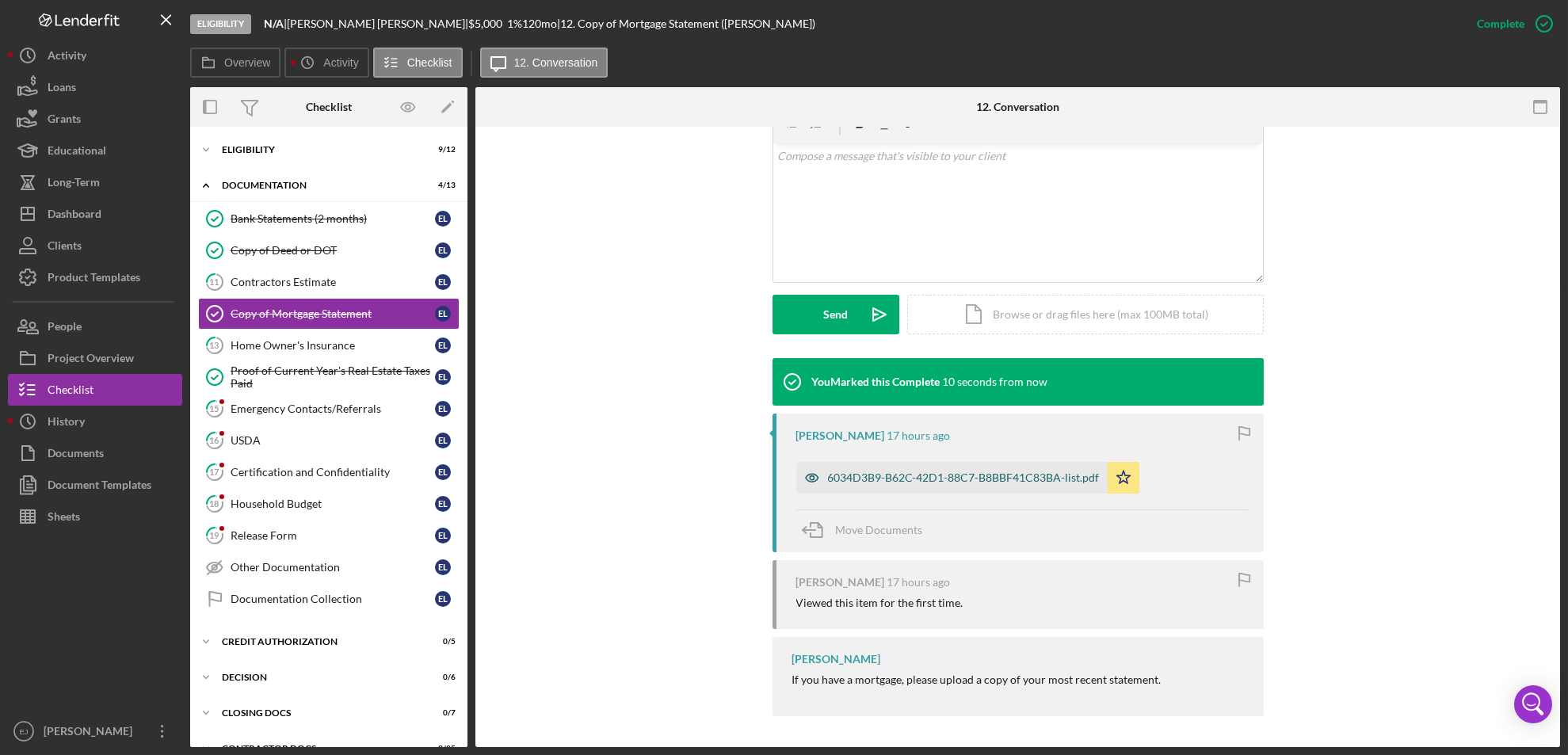
click at [1002, 474] on div "6034D3B9-B62C-42D1-88C7-B8BBF41C83BA-list.pdf" at bounding box center [964, 478] width 272 height 13
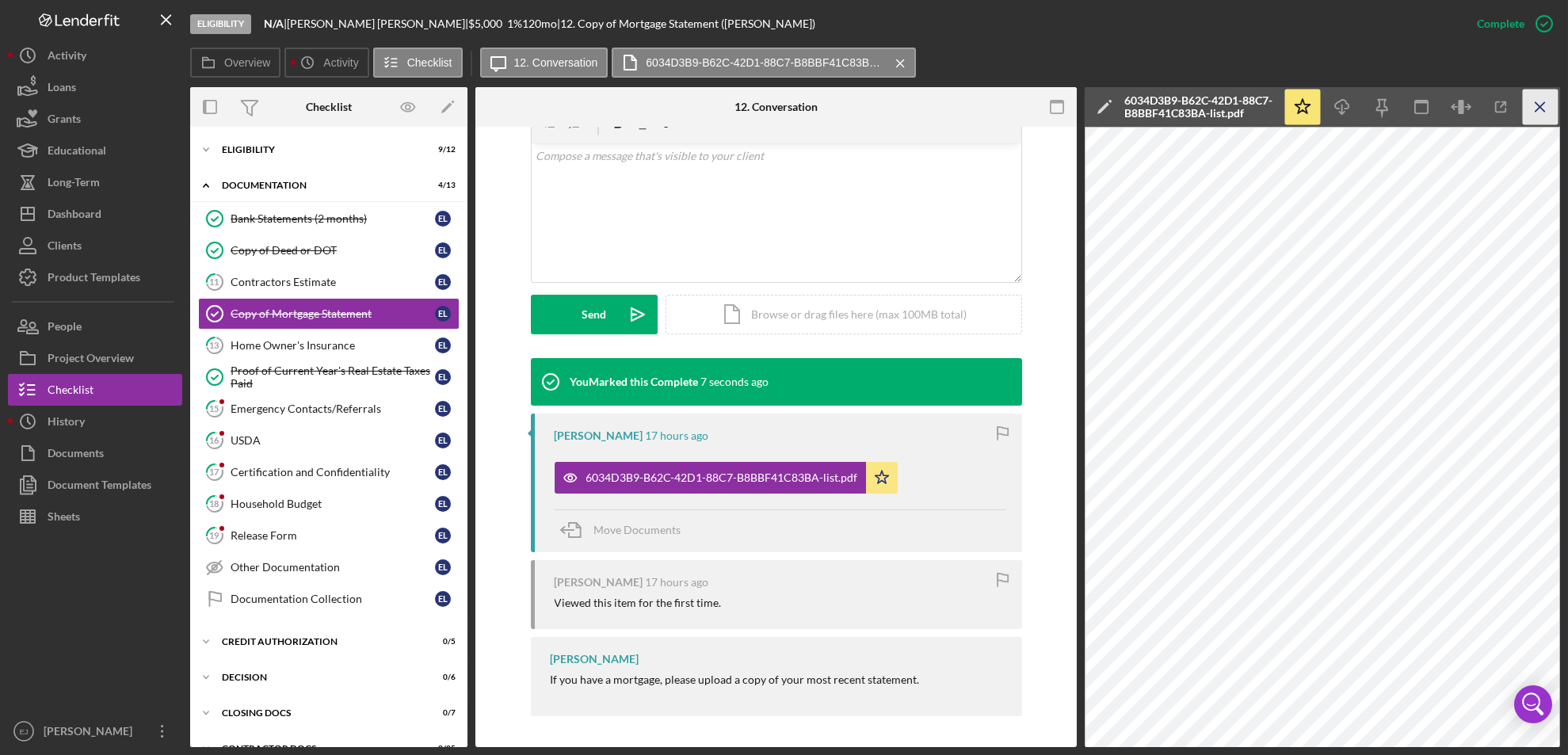
click at [1543, 105] on icon "Icon/Menu Close" at bounding box center [1540, 107] width 36 height 36
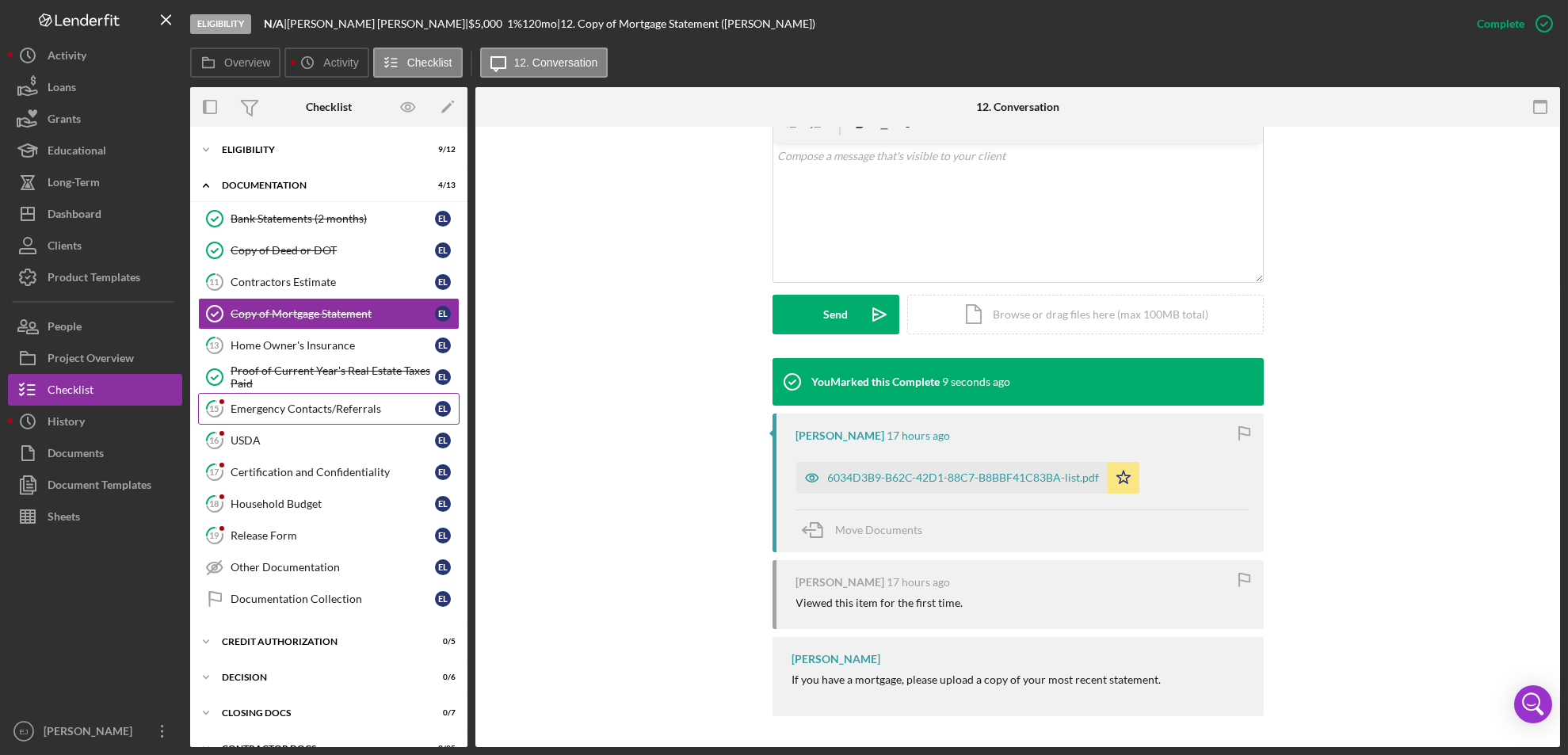
click at [297, 412] on div "Emergency Contacts/Referrals" at bounding box center [332, 409] width 204 height 13
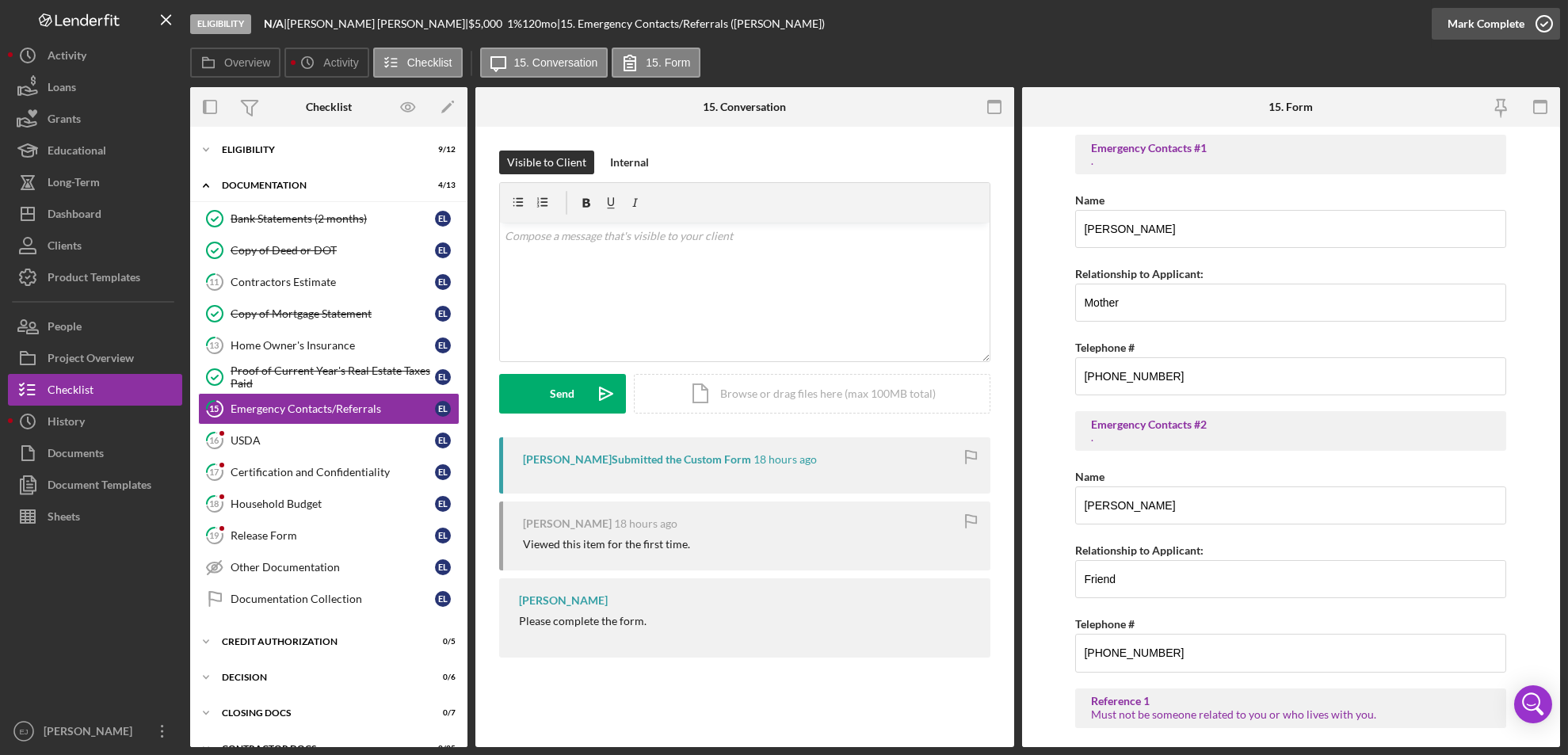
click at [1552, 20] on icon "button" at bounding box center [1544, 24] width 40 height 40
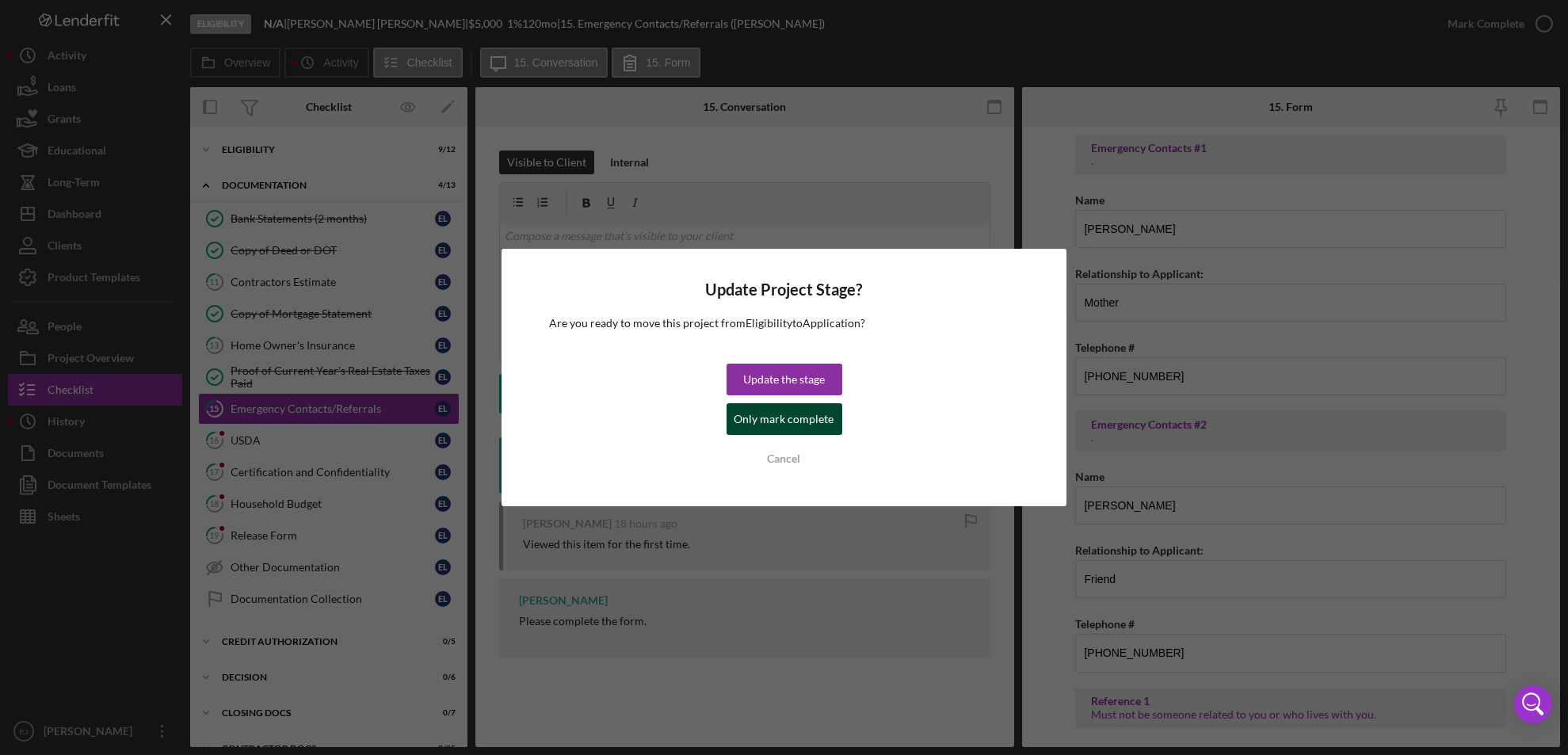
click at [792, 424] on div "Only mark complete" at bounding box center [784, 419] width 100 height 32
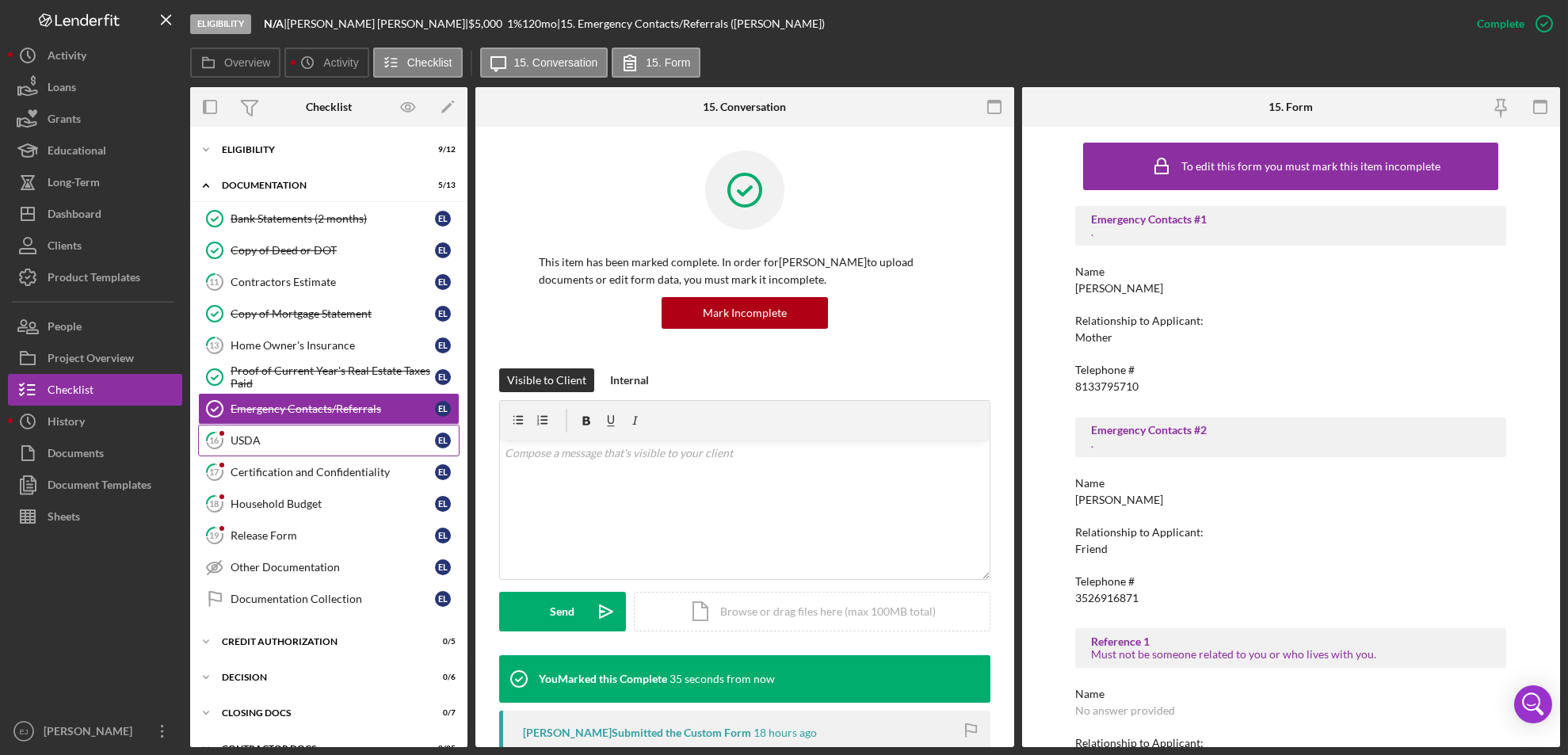
click at [316, 434] on div "USDA" at bounding box center [332, 441] width 204 height 13
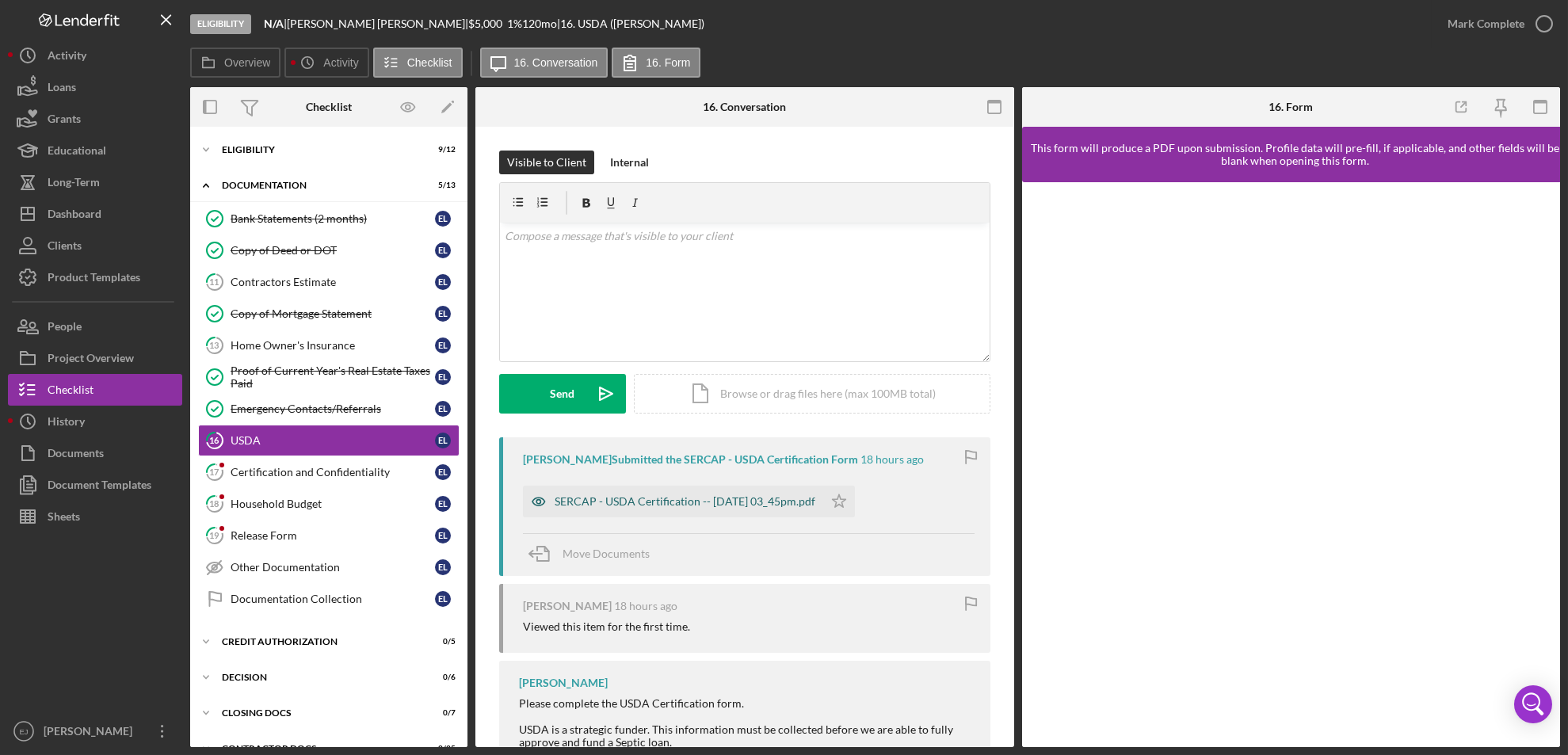
click at [780, 504] on div "SERCAP - USDA Certification -- [DATE] 03_45pm.pdf" at bounding box center [685, 502] width 260 height 13
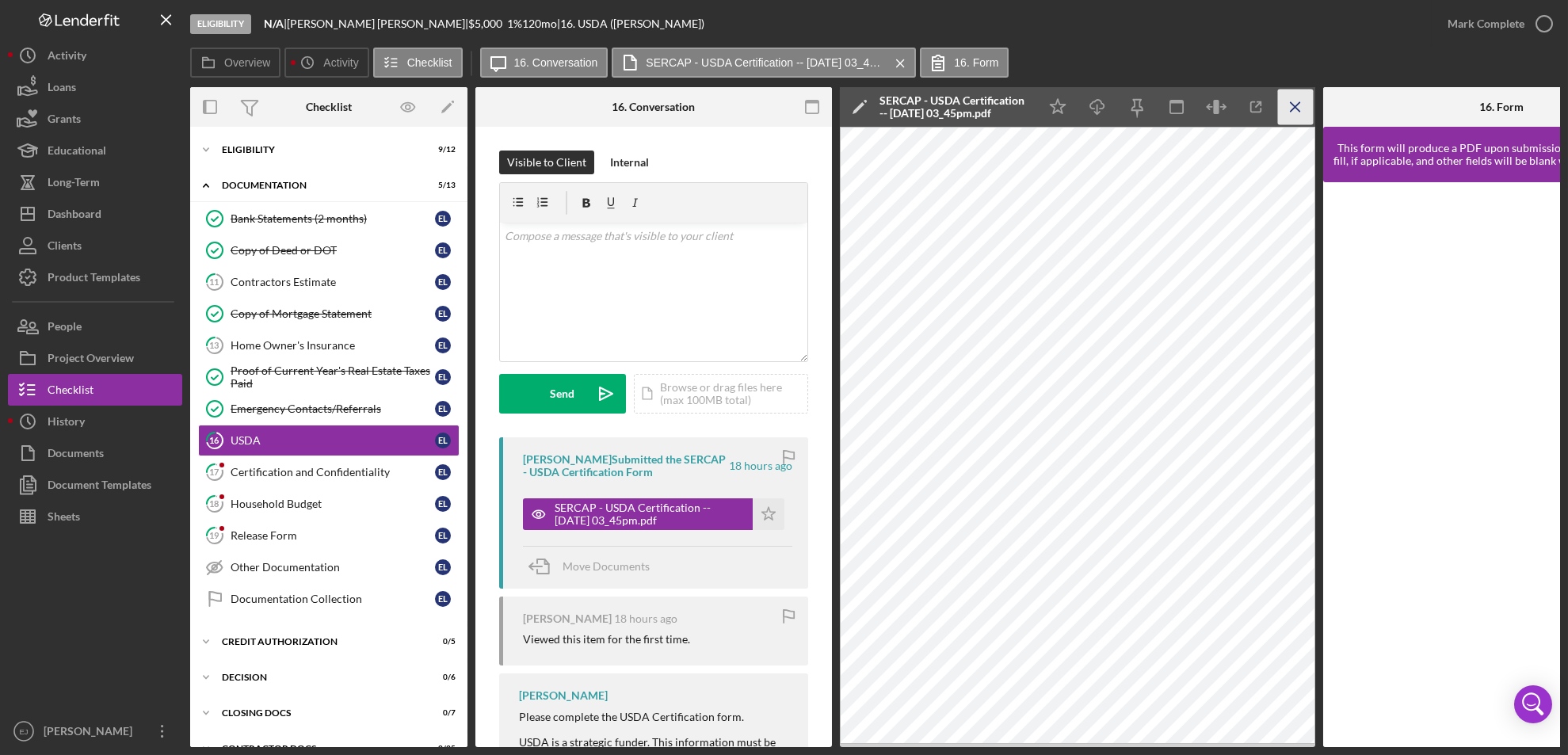
click at [1296, 103] on icon "Icon/Menu Close" at bounding box center [1296, 107] width 36 height 36
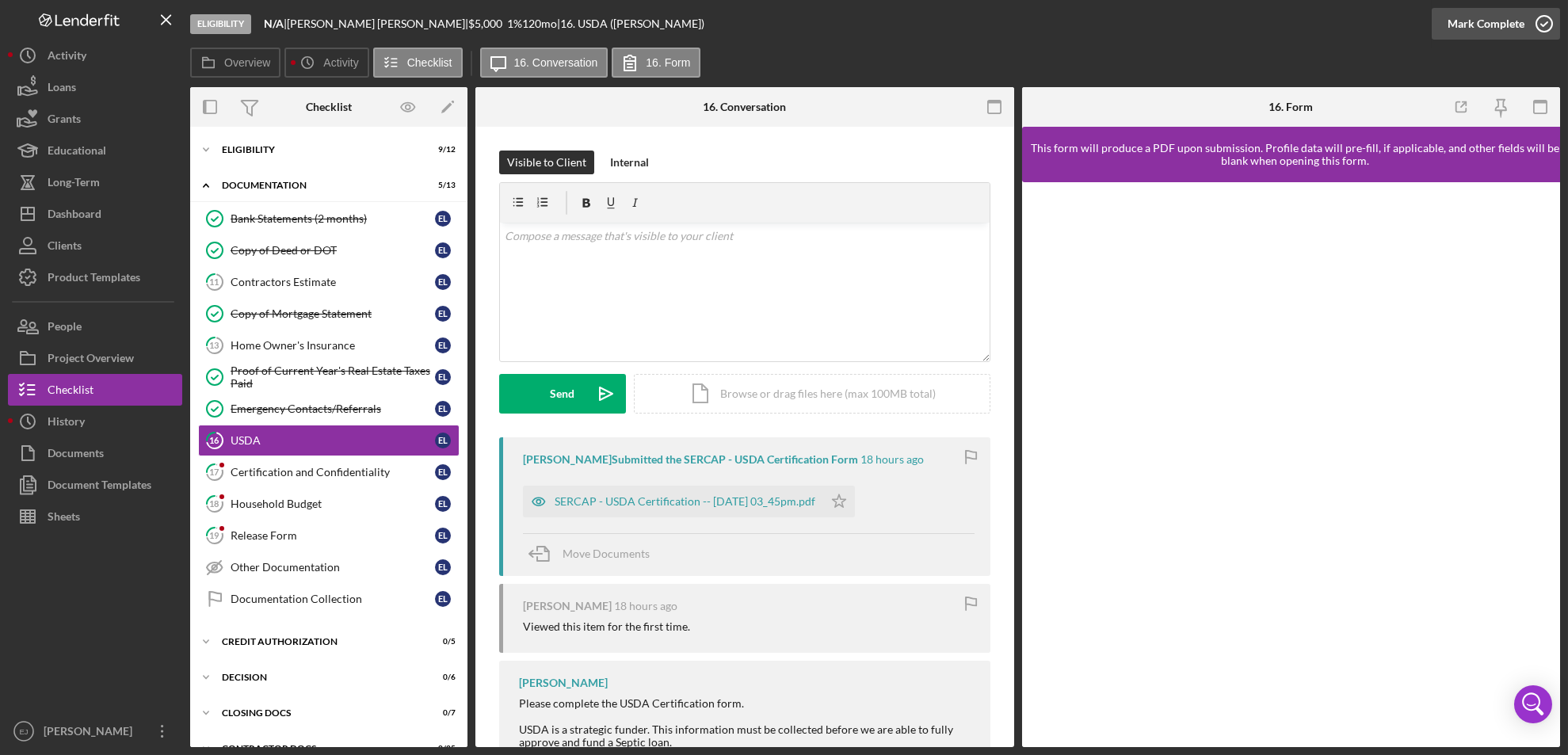
click at [1542, 33] on icon "button" at bounding box center [1544, 24] width 40 height 40
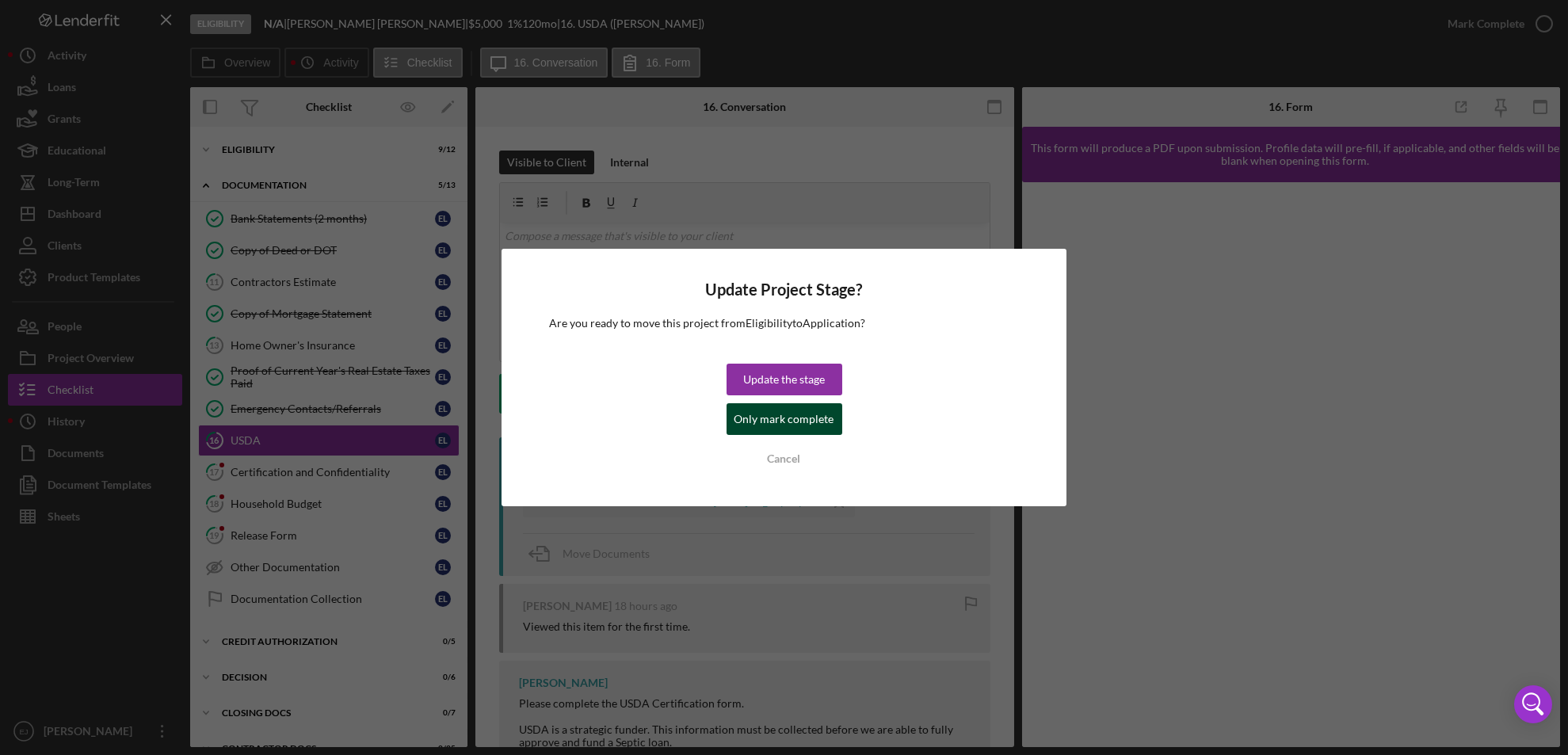
drag, startPoint x: 846, startPoint y: 417, endPoint x: 830, endPoint y: 415, distance: 16.1
click at [830, 415] on div "Update Project Stage? Are you ready to move this project from Eligibility to Ap…" at bounding box center [784, 378] width 565 height 258
click at [830, 415] on button "Only mark complete" at bounding box center [784, 419] width 115 height 32
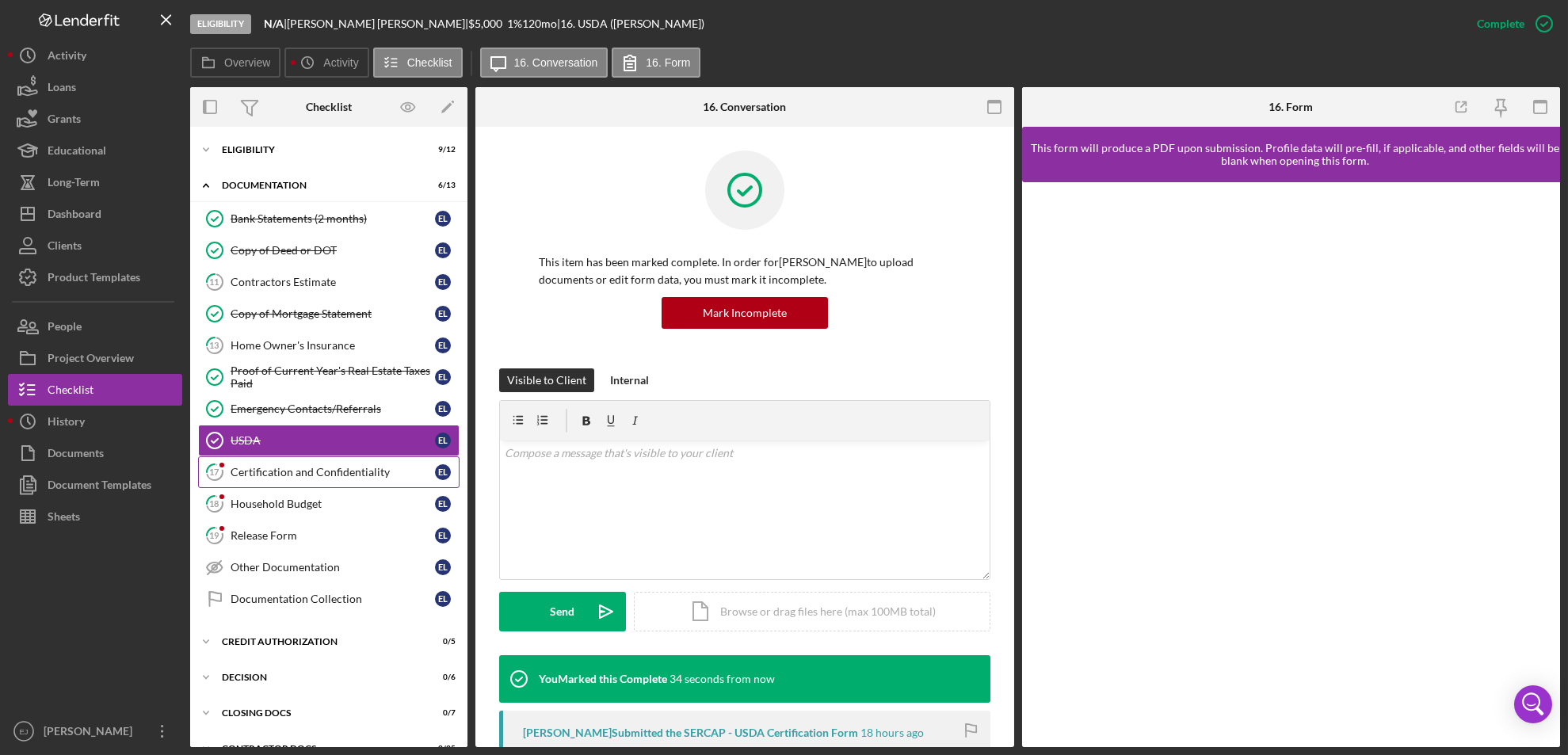
click at [334, 468] on div "Certification and Confidentiality" at bounding box center [332, 473] width 204 height 13
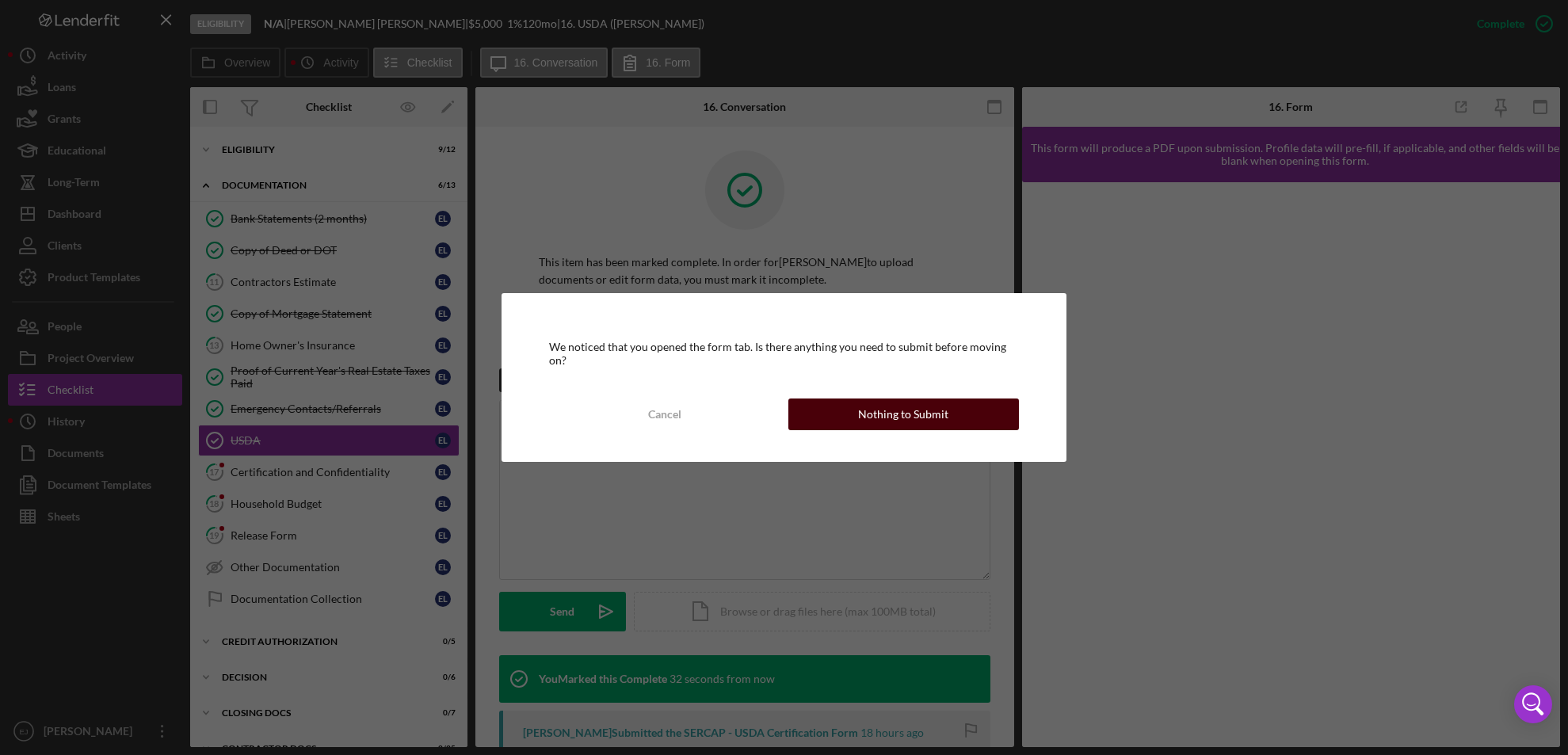
click at [906, 410] on div "Nothing to Submit" at bounding box center [903, 414] width 90 height 32
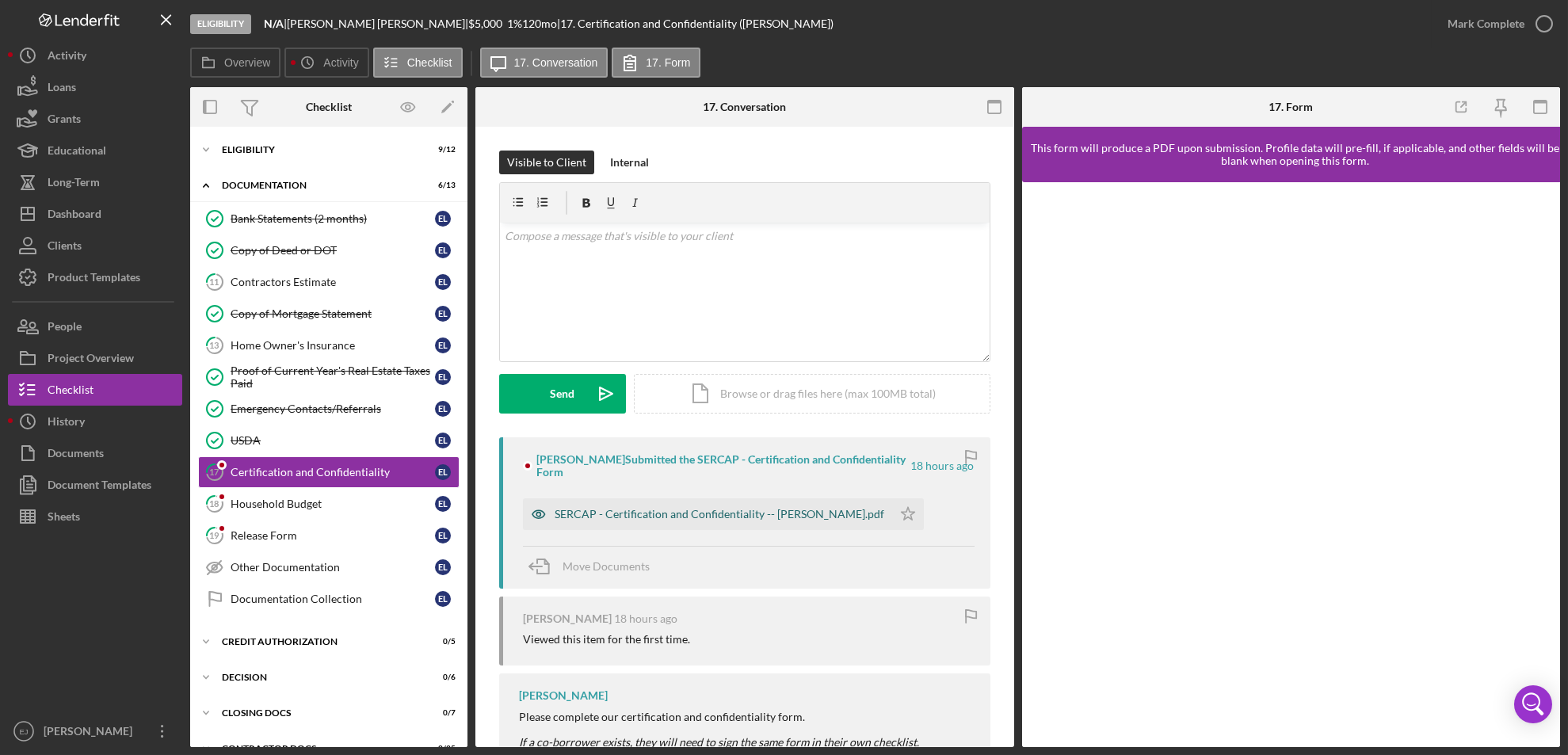
click at [770, 530] on div "SERCAP - Certification and Confidentiality -- [PERSON_NAME].pdf" at bounding box center [708, 514] width 369 height 32
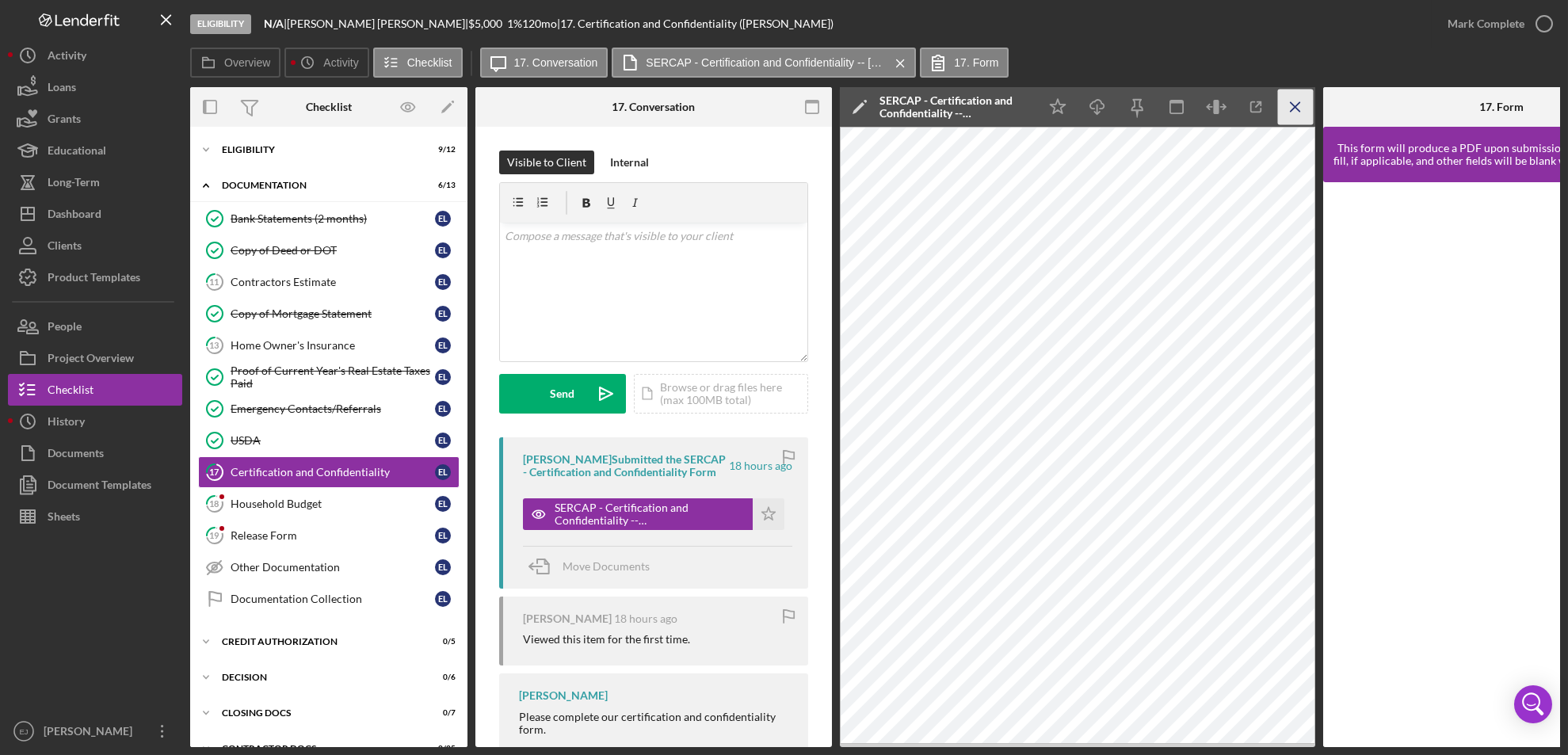
click at [1291, 104] on icon "Icon/Menu Close" at bounding box center [1296, 107] width 36 height 36
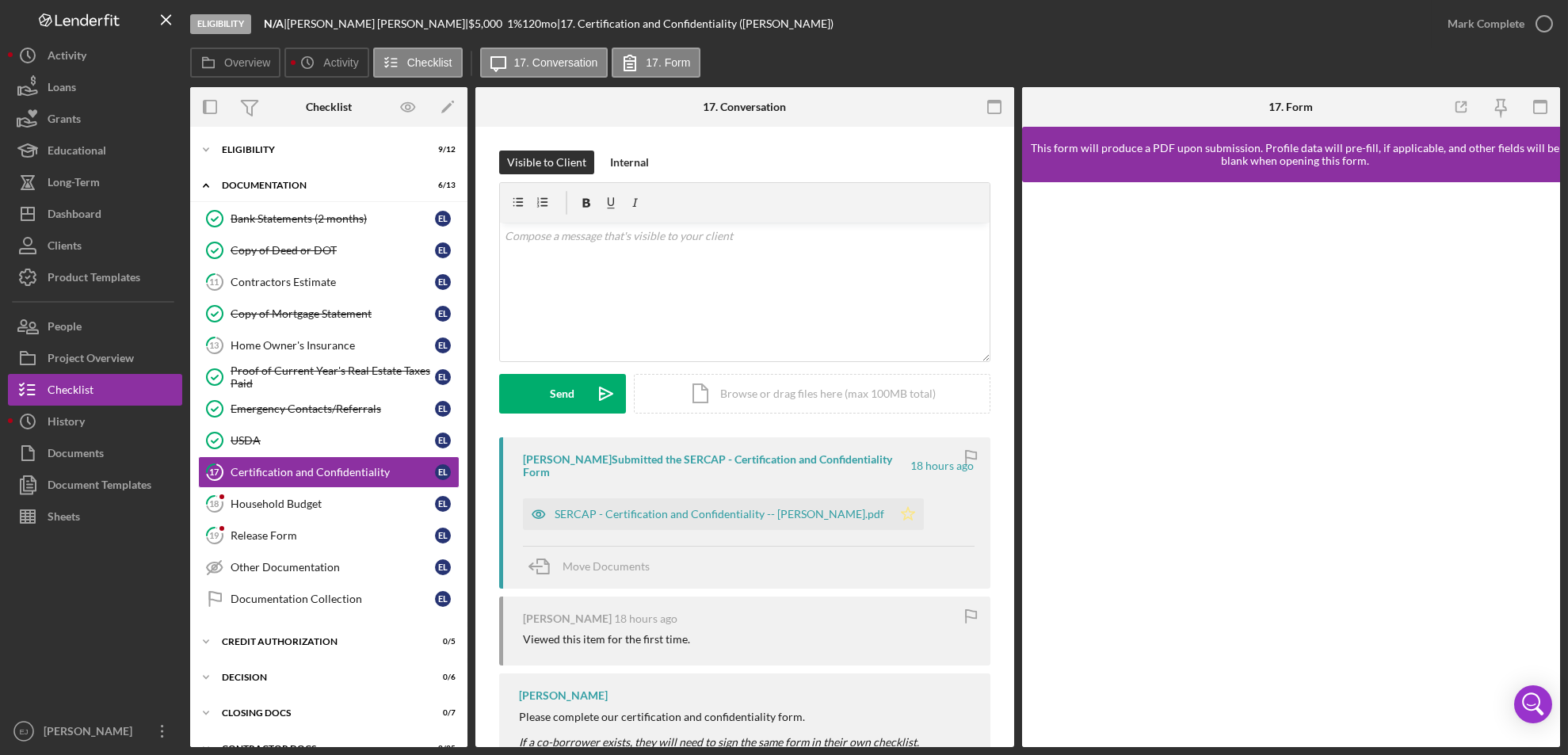
click at [895, 516] on icon "Icon/Star" at bounding box center [908, 514] width 32 height 32
click at [1550, 19] on icon "button" at bounding box center [1544, 24] width 40 height 40
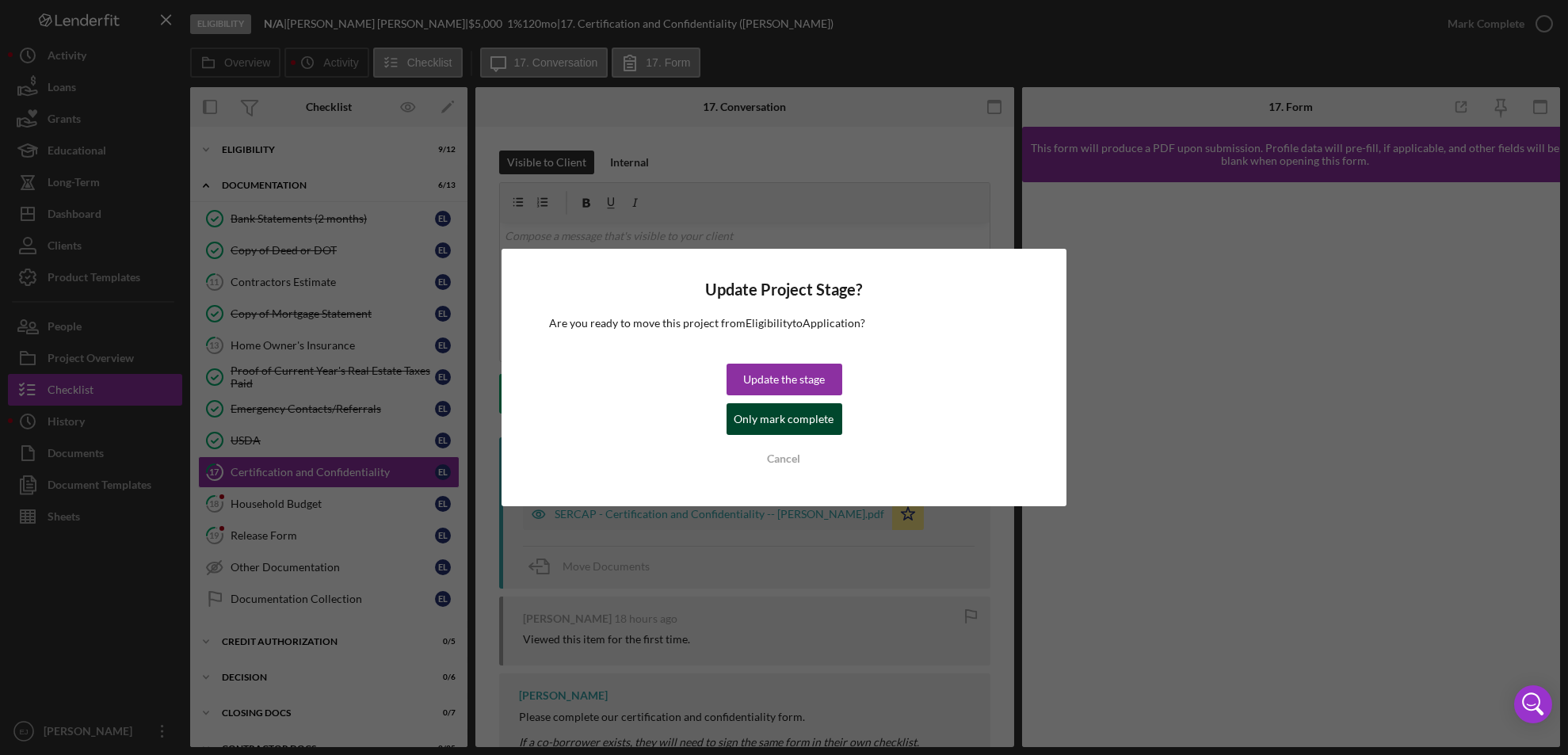
click at [753, 414] on div "Only mark complete" at bounding box center [784, 419] width 100 height 32
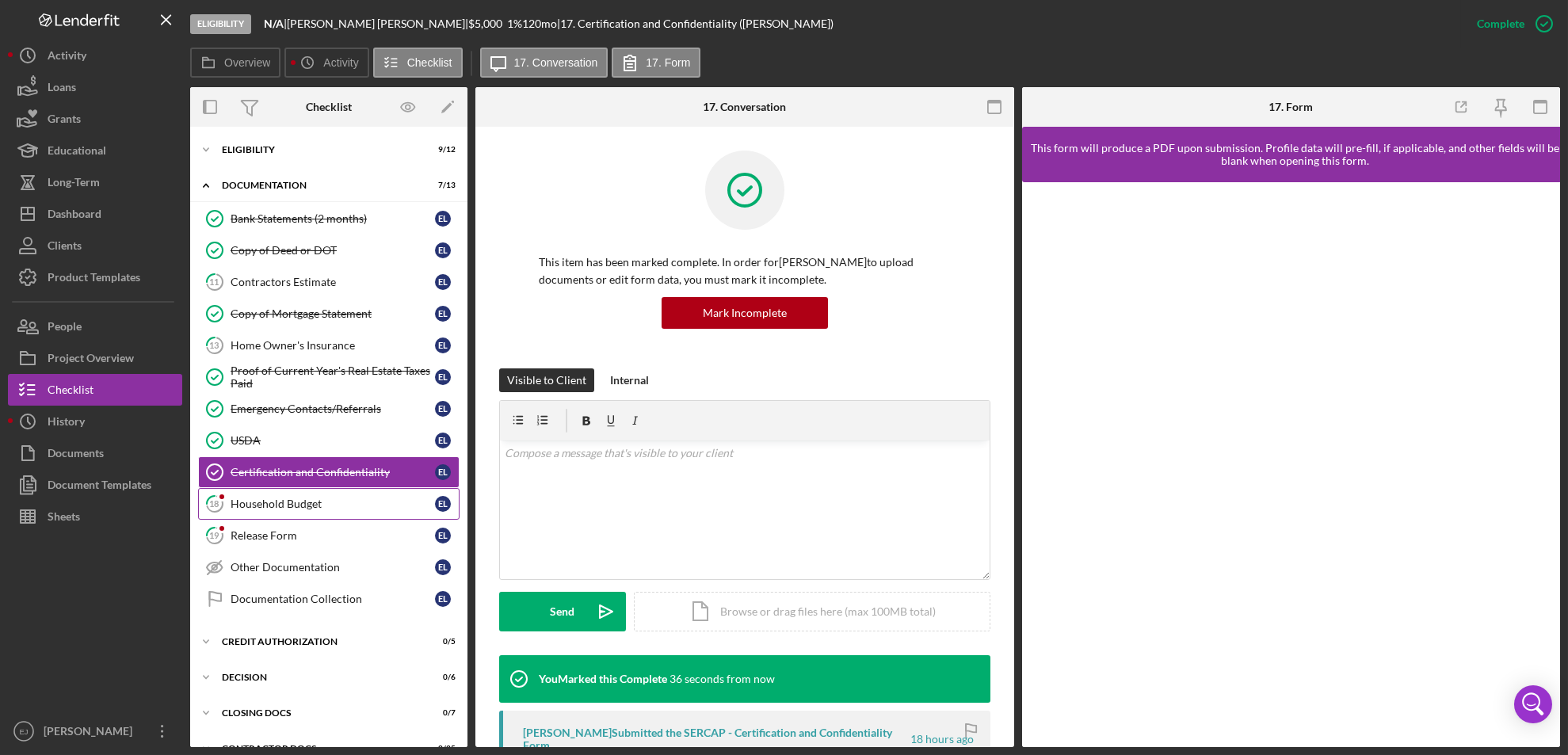
click at [345, 491] on link "18 Household Budget E L" at bounding box center [329, 504] width 261 height 32
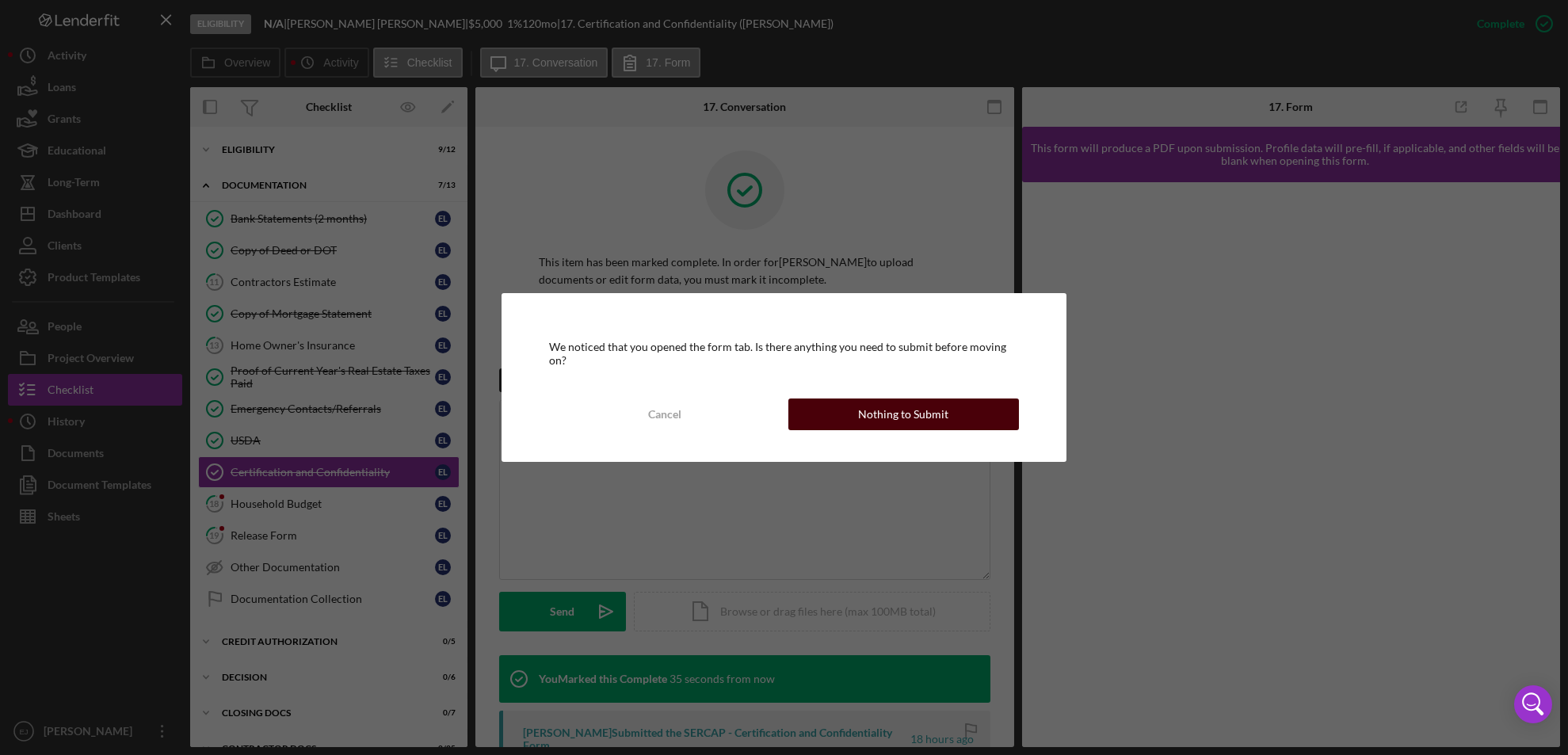
click at [978, 409] on button "Nothing to Submit" at bounding box center [904, 414] width 231 height 32
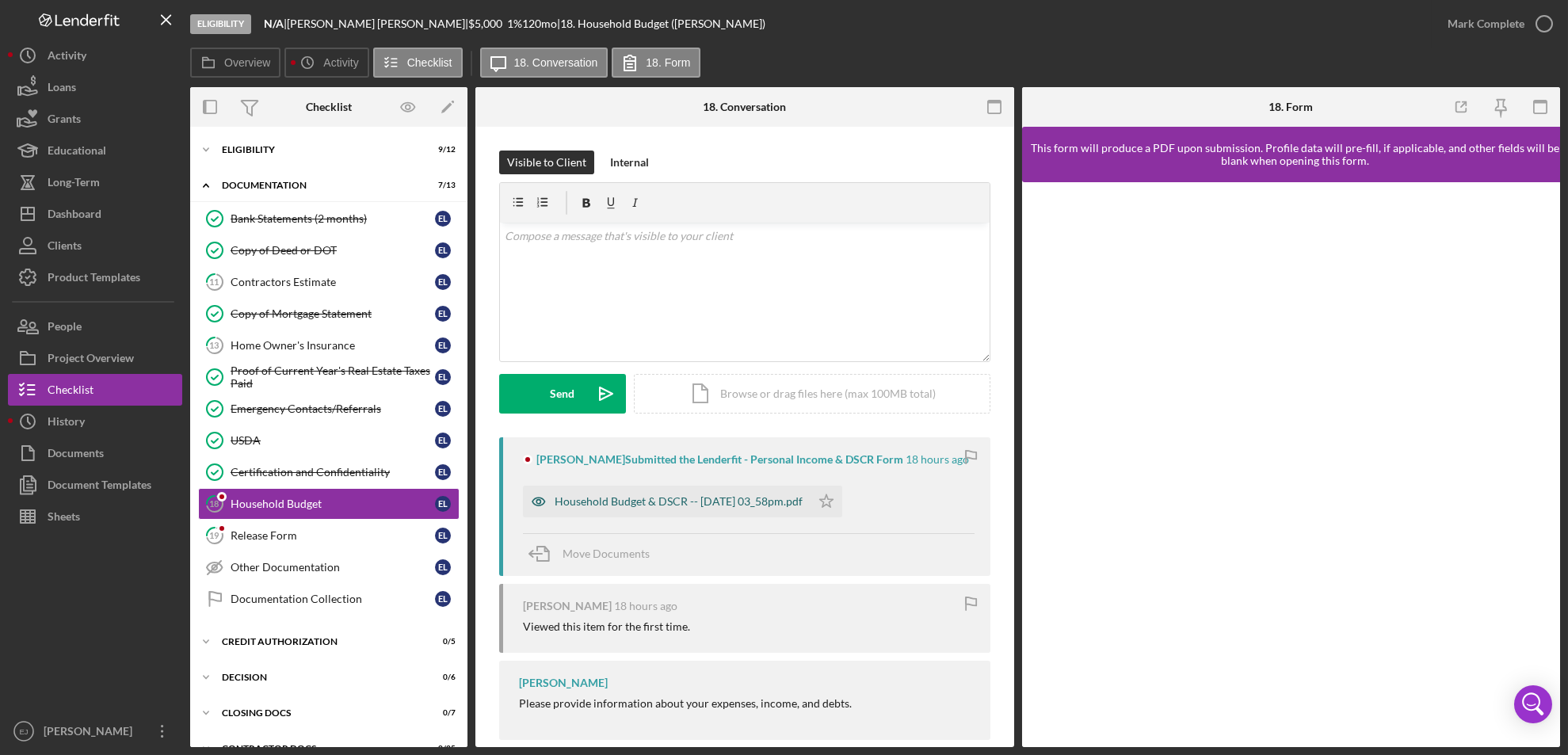
click at [695, 508] on div "Household Budget & DSCR -- [DATE] 03_58pm.pdf" at bounding box center [667, 501] width 288 height 32
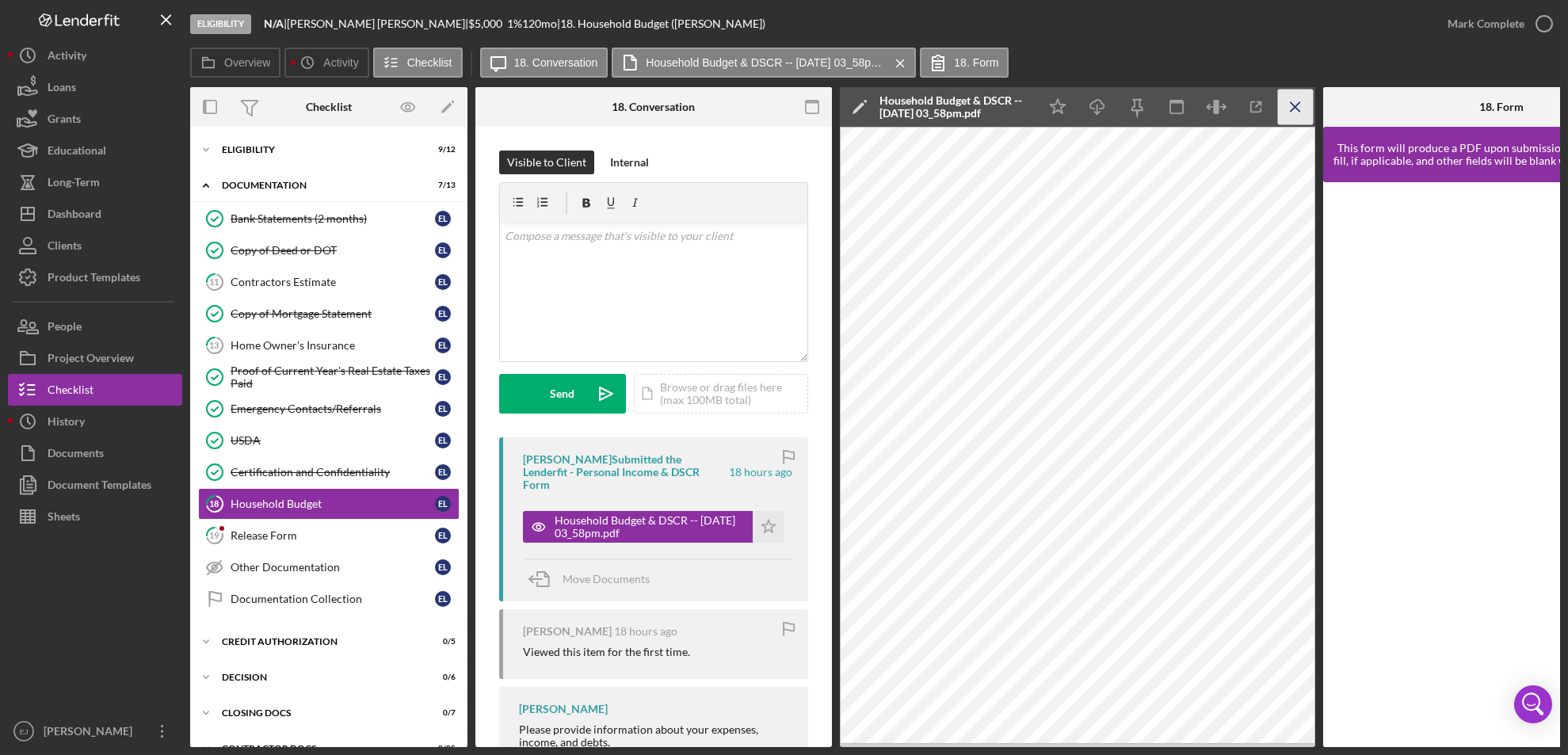
click at [1287, 106] on icon "Icon/Menu Close" at bounding box center [1296, 107] width 36 height 36
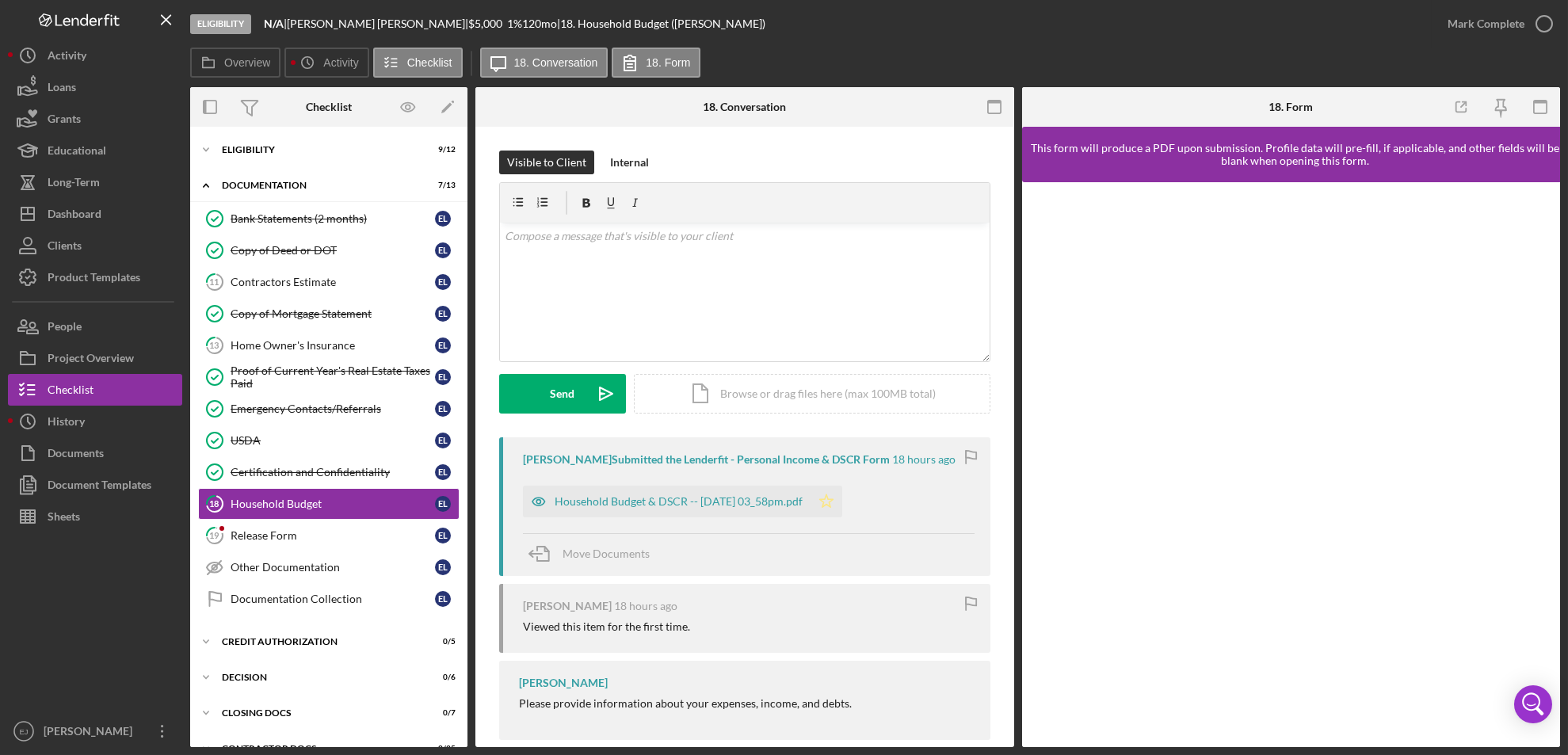
click at [834, 504] on polygon "button" at bounding box center [826, 501] width 14 height 13
click at [1539, 38] on icon "button" at bounding box center [1544, 24] width 40 height 40
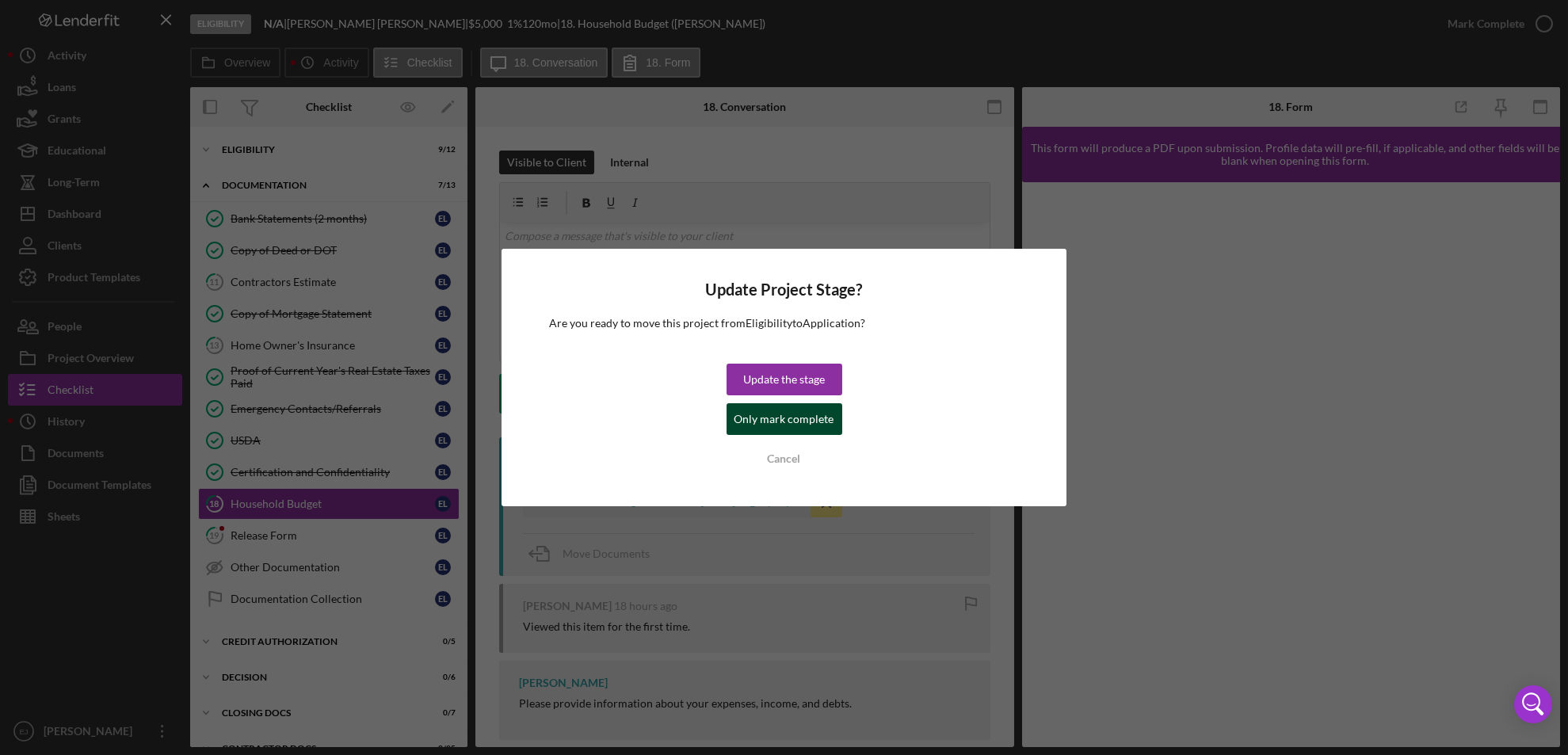
click at [821, 409] on div "Only mark complete" at bounding box center [784, 419] width 100 height 32
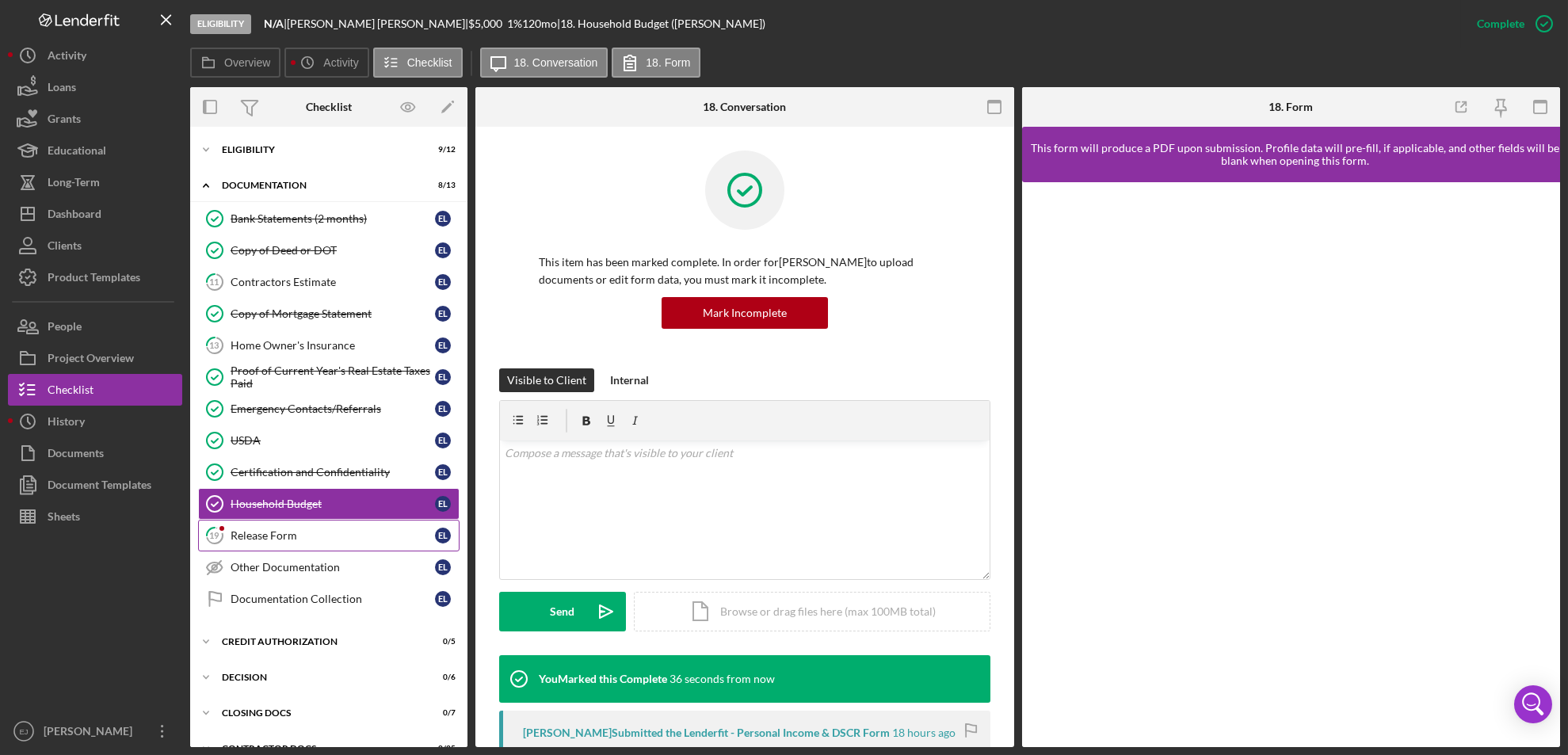
click at [331, 543] on link "19 Release Form E L" at bounding box center [329, 535] width 261 height 32
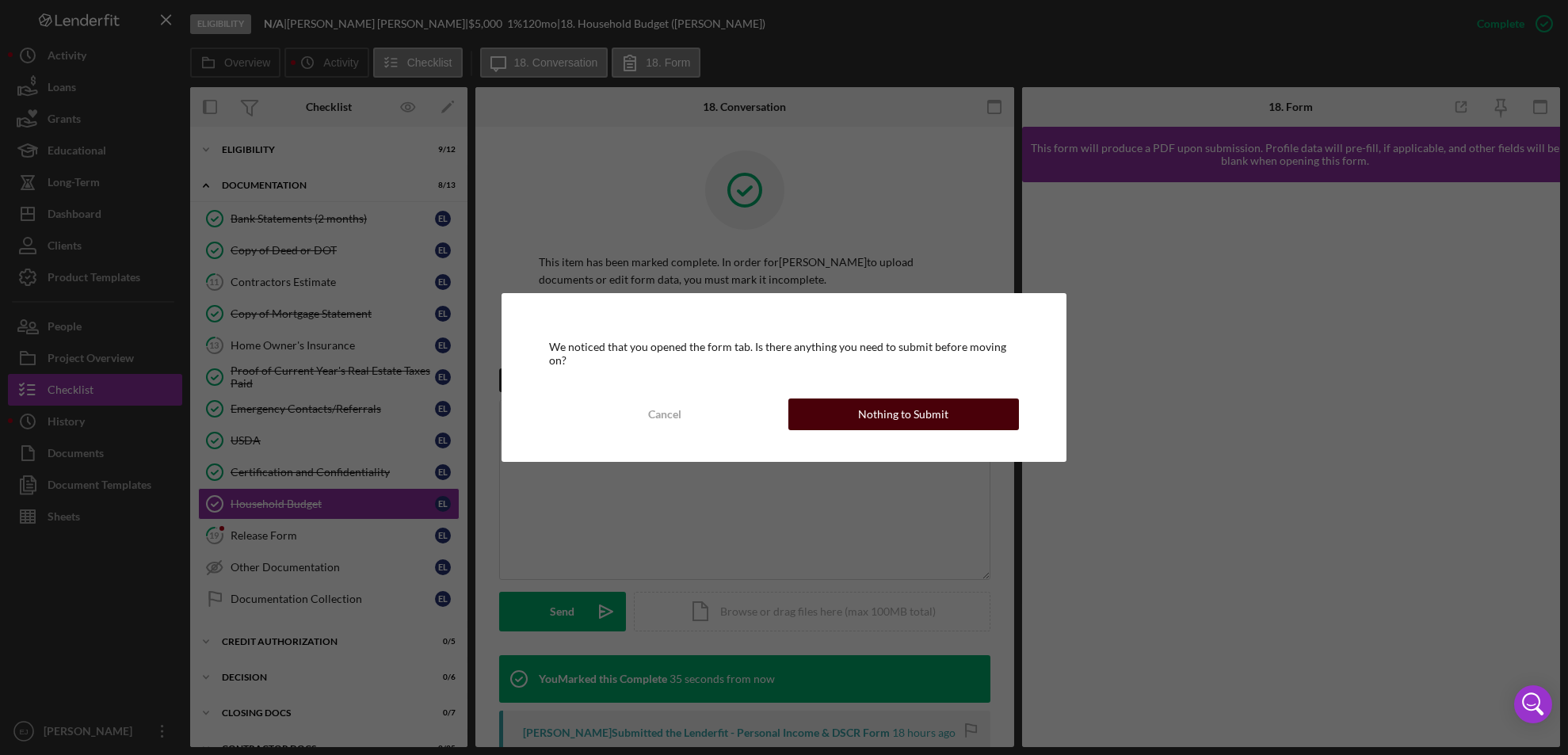
click at [910, 414] on div "Nothing to Submit" at bounding box center [903, 414] width 90 height 32
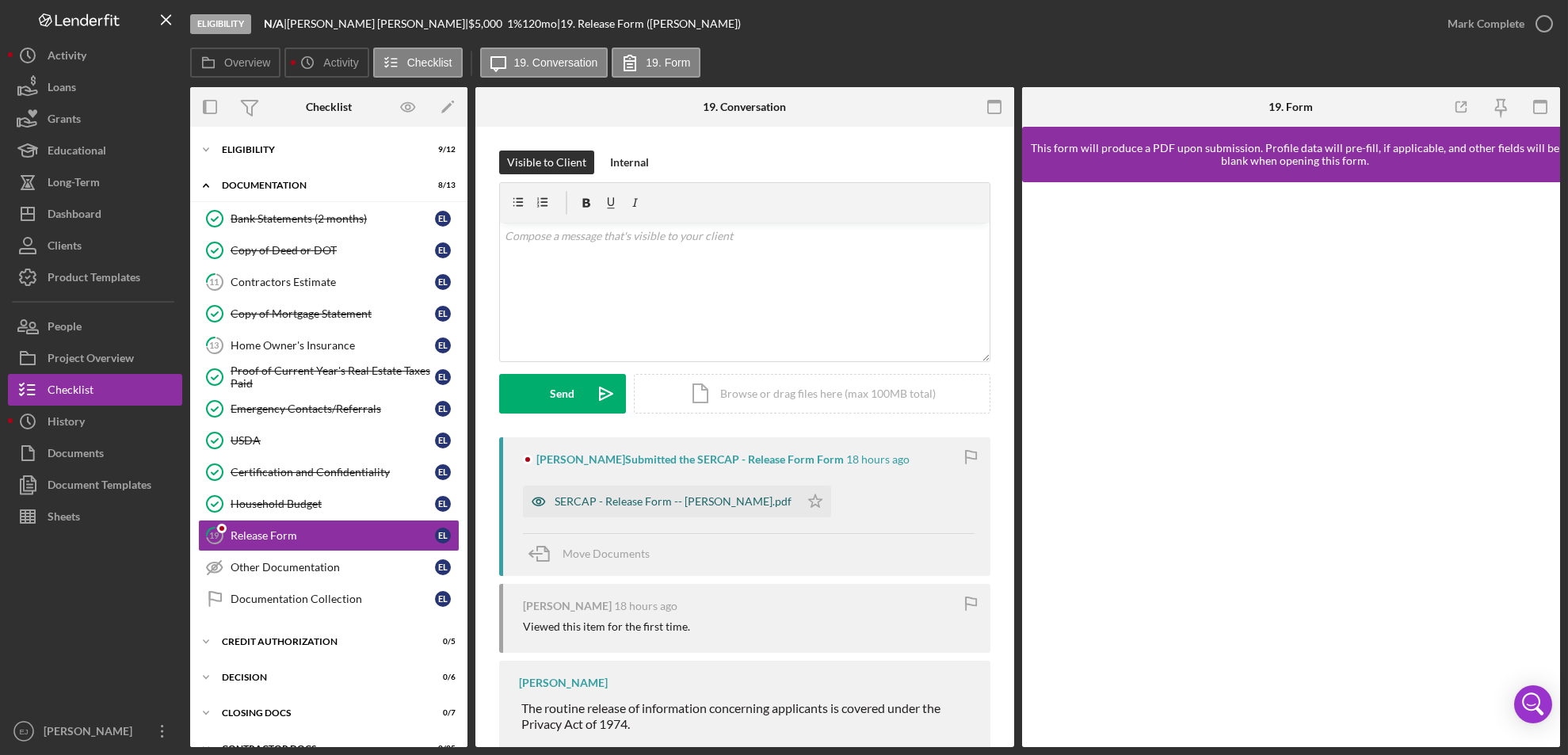
click at [716, 505] on div "SERCAP - Release Form -- [PERSON_NAME].pdf" at bounding box center [673, 502] width 237 height 13
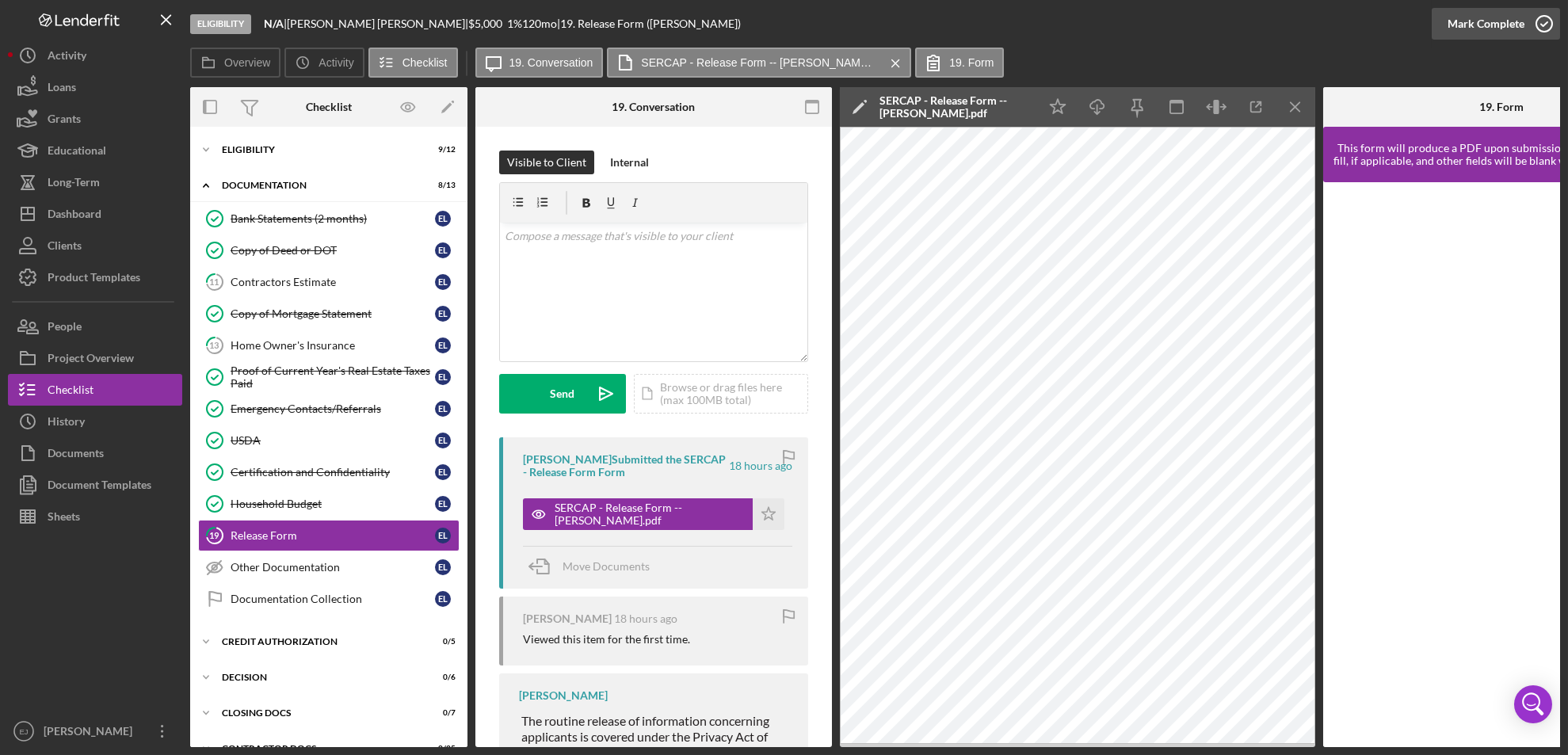
click at [1545, 17] on icon "button" at bounding box center [1544, 24] width 40 height 40
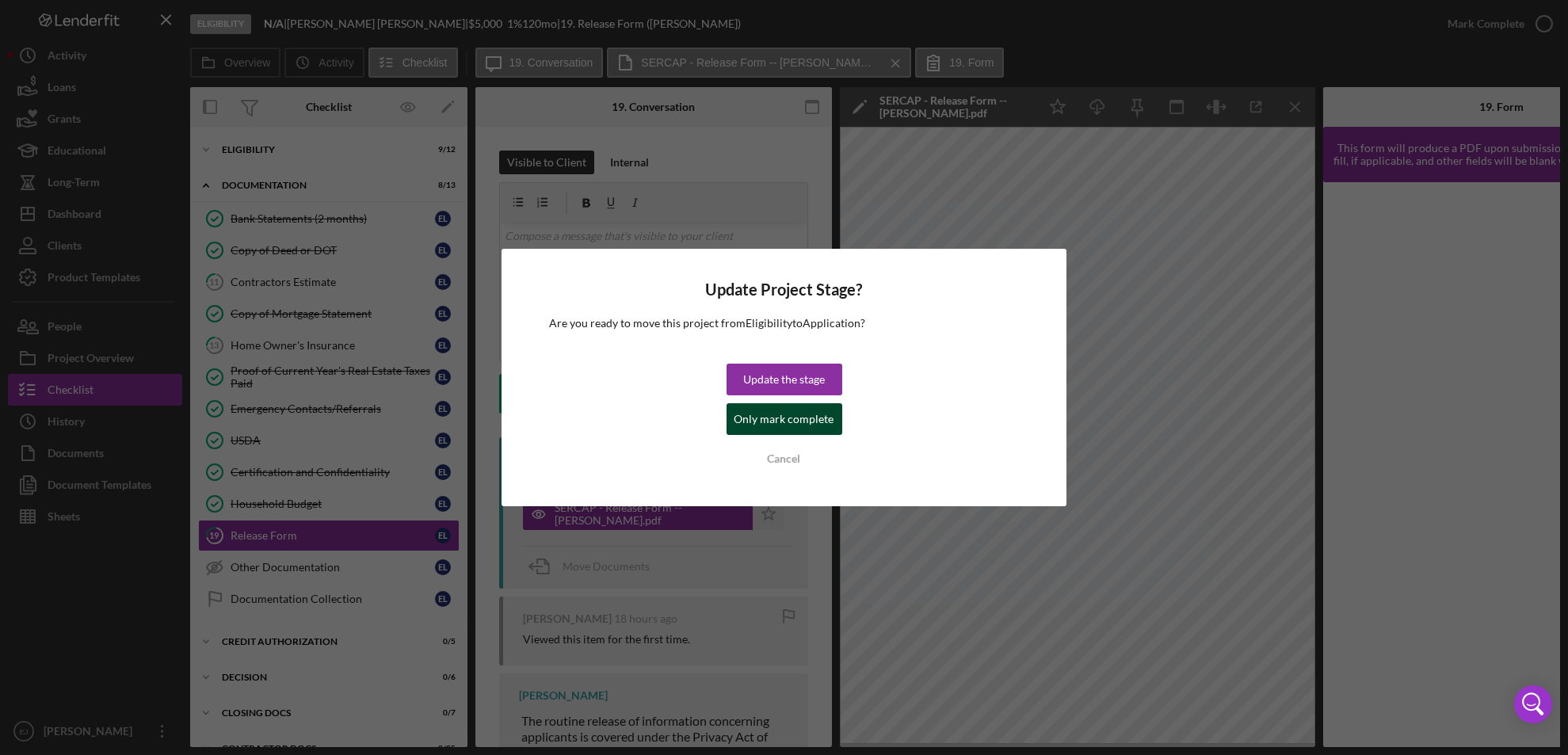
click at [830, 418] on div "Only mark complete" at bounding box center [784, 419] width 100 height 32
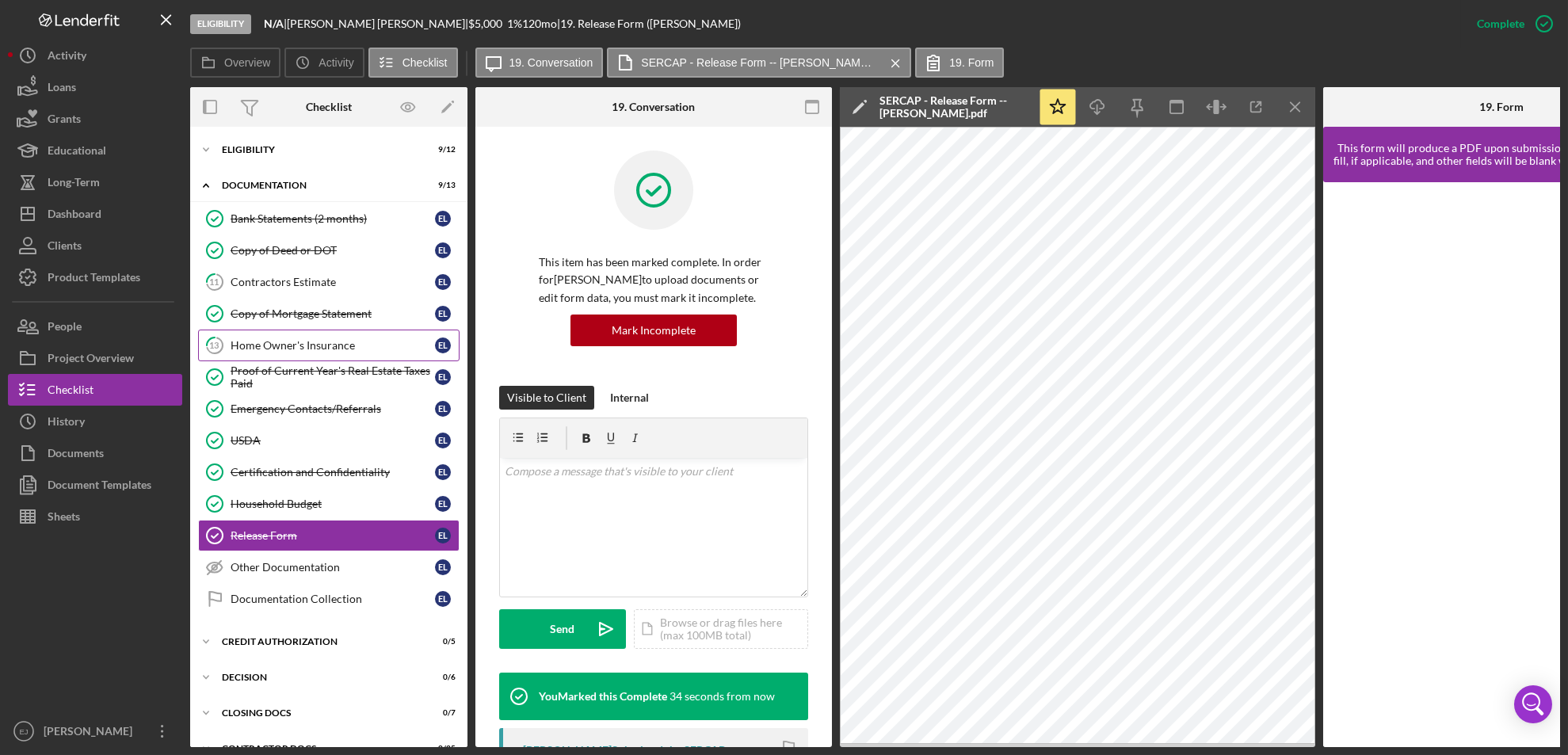
click at [320, 343] on div "Home Owner's Insurance" at bounding box center [332, 346] width 204 height 13
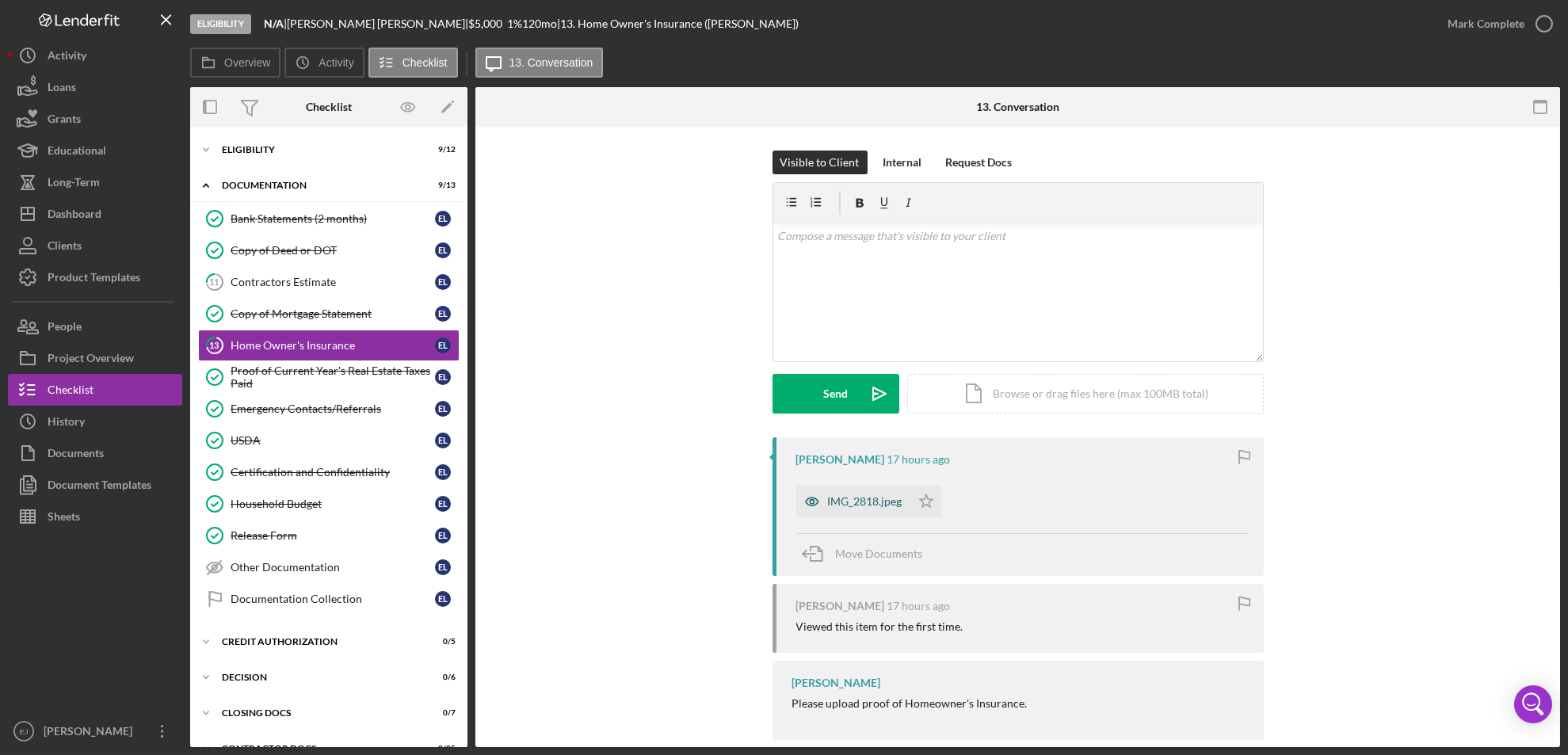
click at [869, 498] on div "IMG_2818.jpeg" at bounding box center [865, 502] width 75 height 13
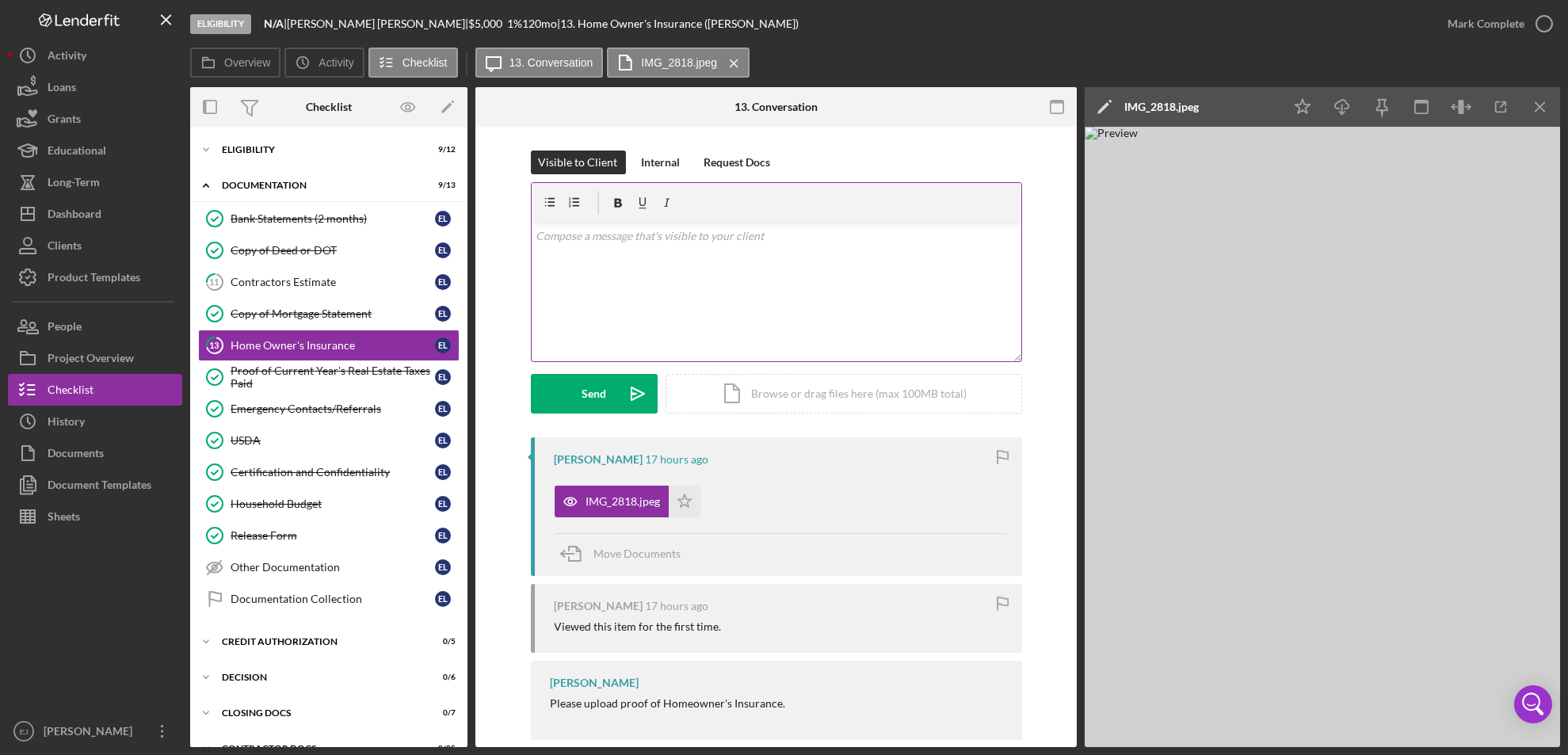
click at [586, 249] on div "v Color teal Color pink Remove color Add row above Add row below Add column bef…" at bounding box center [777, 292] width 490 height 138
click at [565, 402] on button "Send Icon/icon-invite-send" at bounding box center [595, 394] width 127 height 40
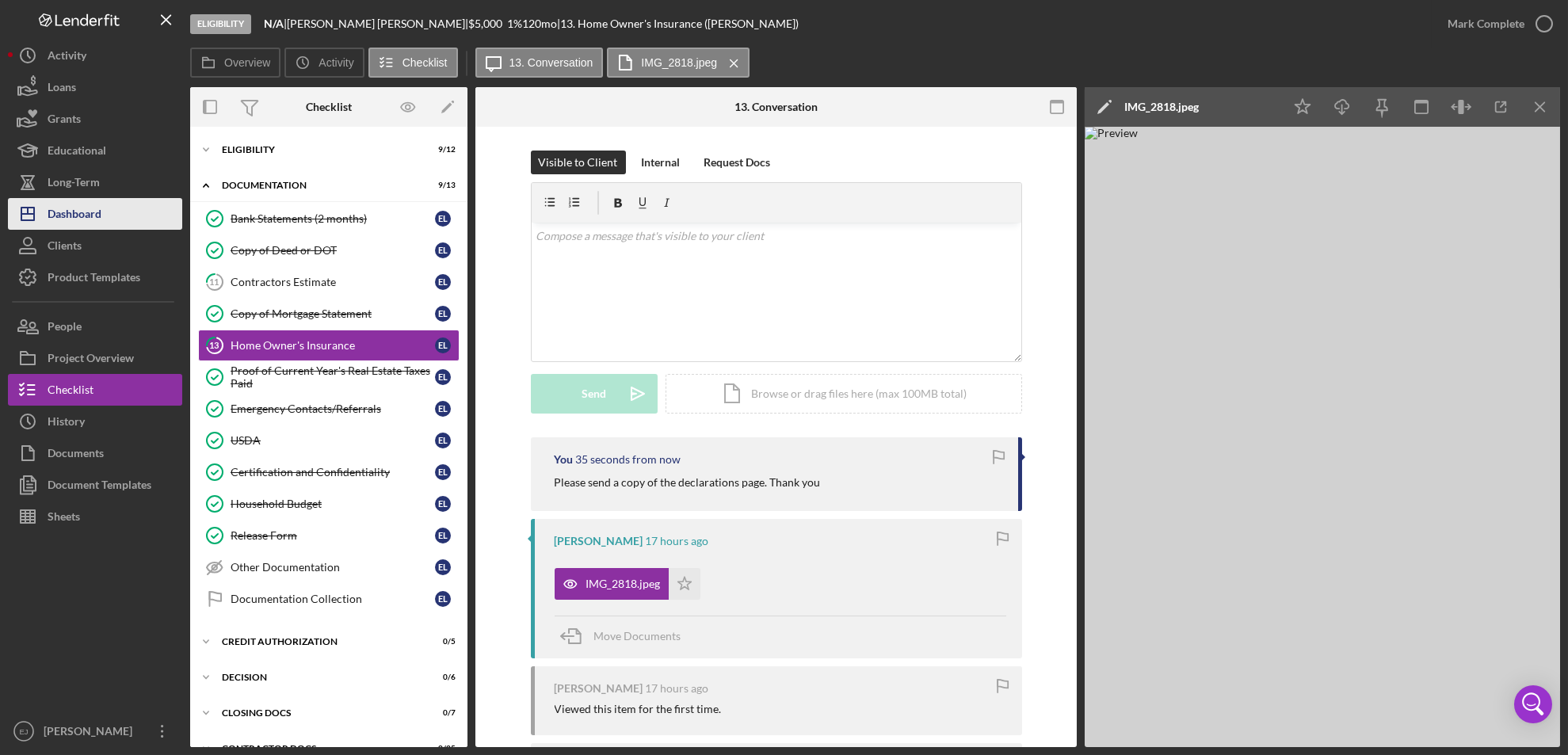
click at [102, 209] on button "Icon/Dashboard Dashboard" at bounding box center [95, 214] width 174 height 32
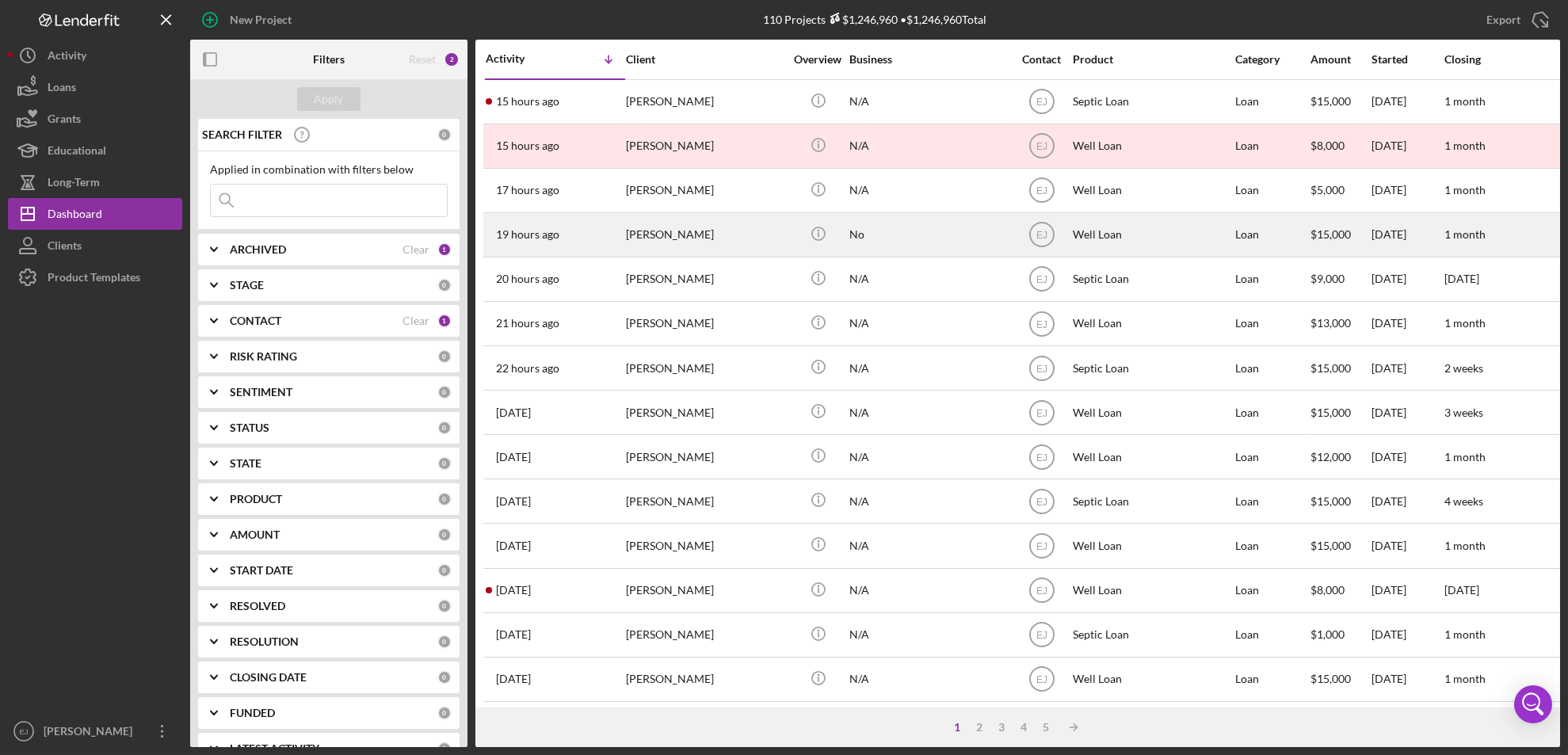
click at [686, 241] on div "[PERSON_NAME]" at bounding box center [705, 235] width 159 height 42
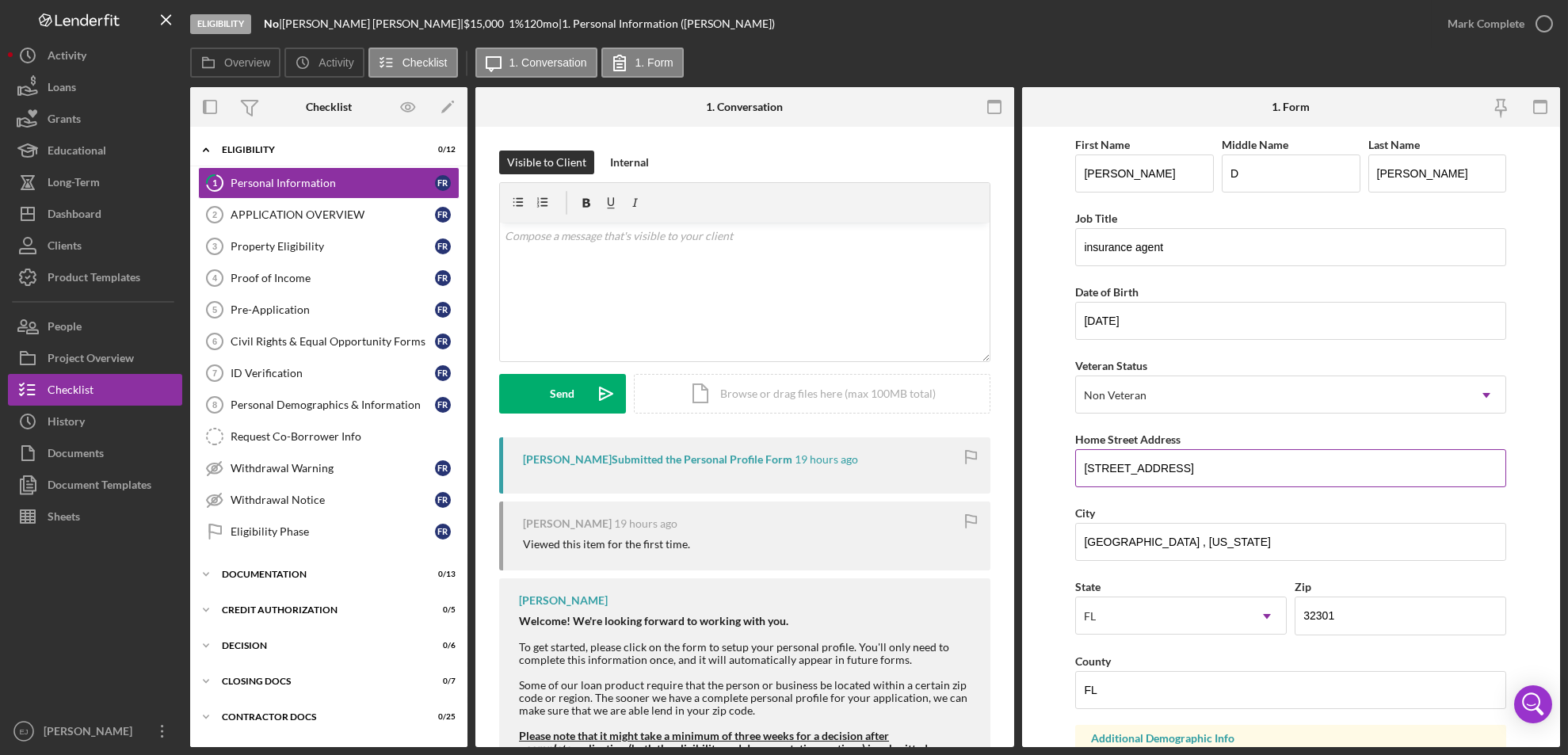
drag, startPoint x: 1075, startPoint y: 470, endPoint x: 1201, endPoint y: 460, distance: 126.4
click at [1201, 460] on input "[STREET_ADDRESS]" at bounding box center [1291, 468] width 431 height 38
click at [313, 246] on div "Property Eligibility" at bounding box center [332, 247] width 204 height 13
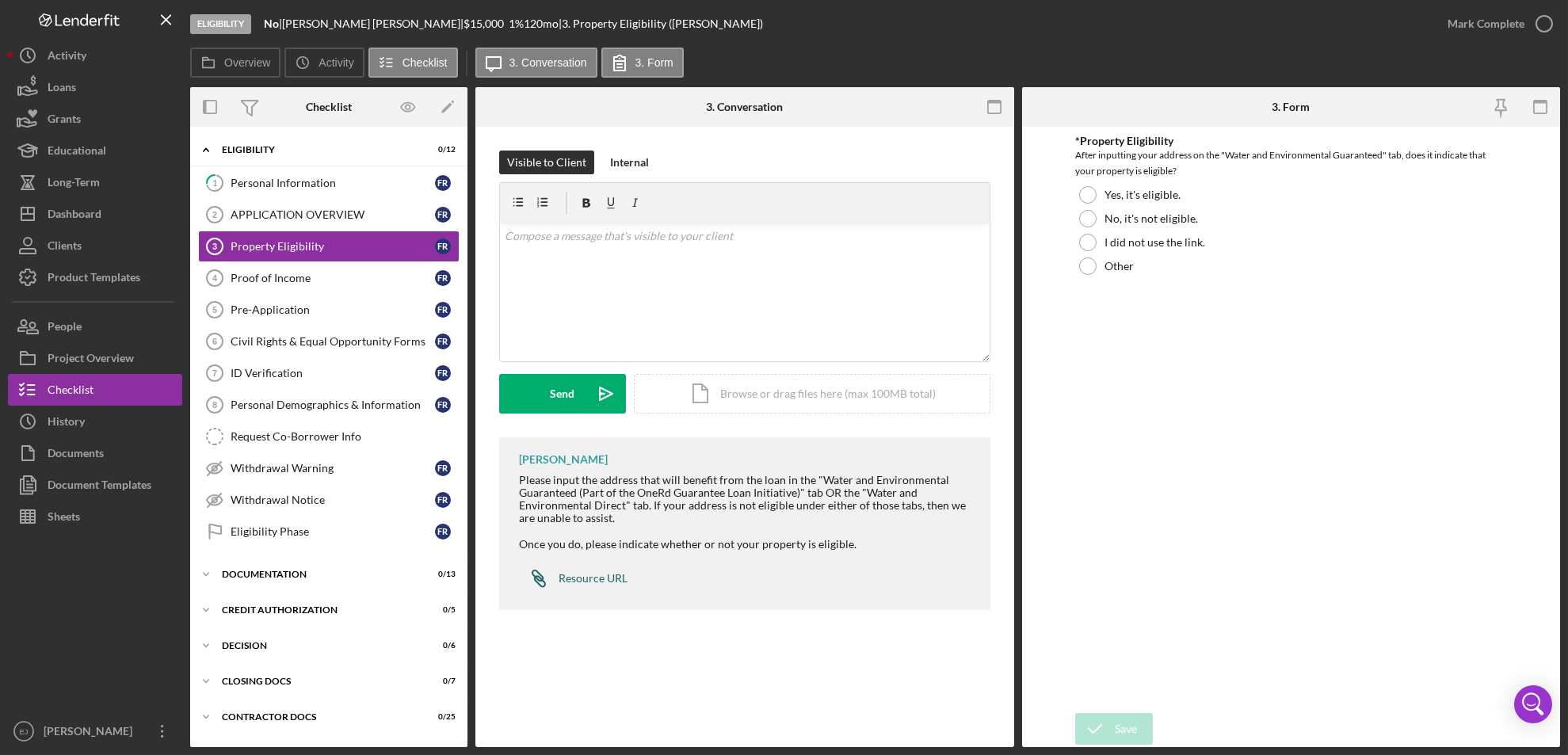
click at [573, 579] on div "Resource URL" at bounding box center [593, 578] width 69 height 13
click at [1088, 193] on div at bounding box center [1087, 194] width 17 height 17
click at [1146, 724] on button "Save" at bounding box center [1113, 729] width 77 height 32
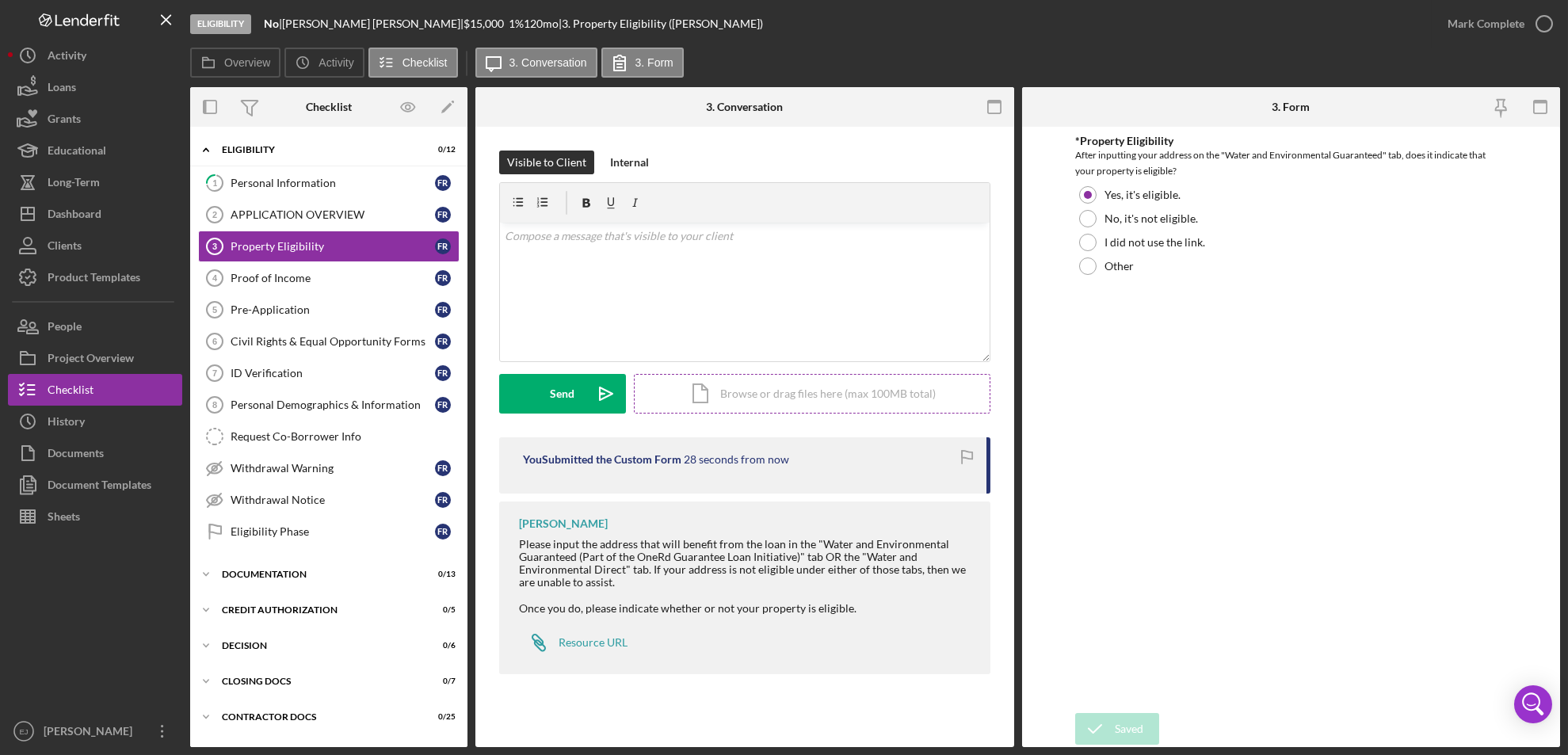
click at [756, 392] on div "Icon/Document Browse or drag files here (max 100MB total) Tap to choose files o…" at bounding box center [812, 394] width 356 height 40
click at [592, 383] on icon "Icon/Upload" at bounding box center [606, 394] width 40 height 40
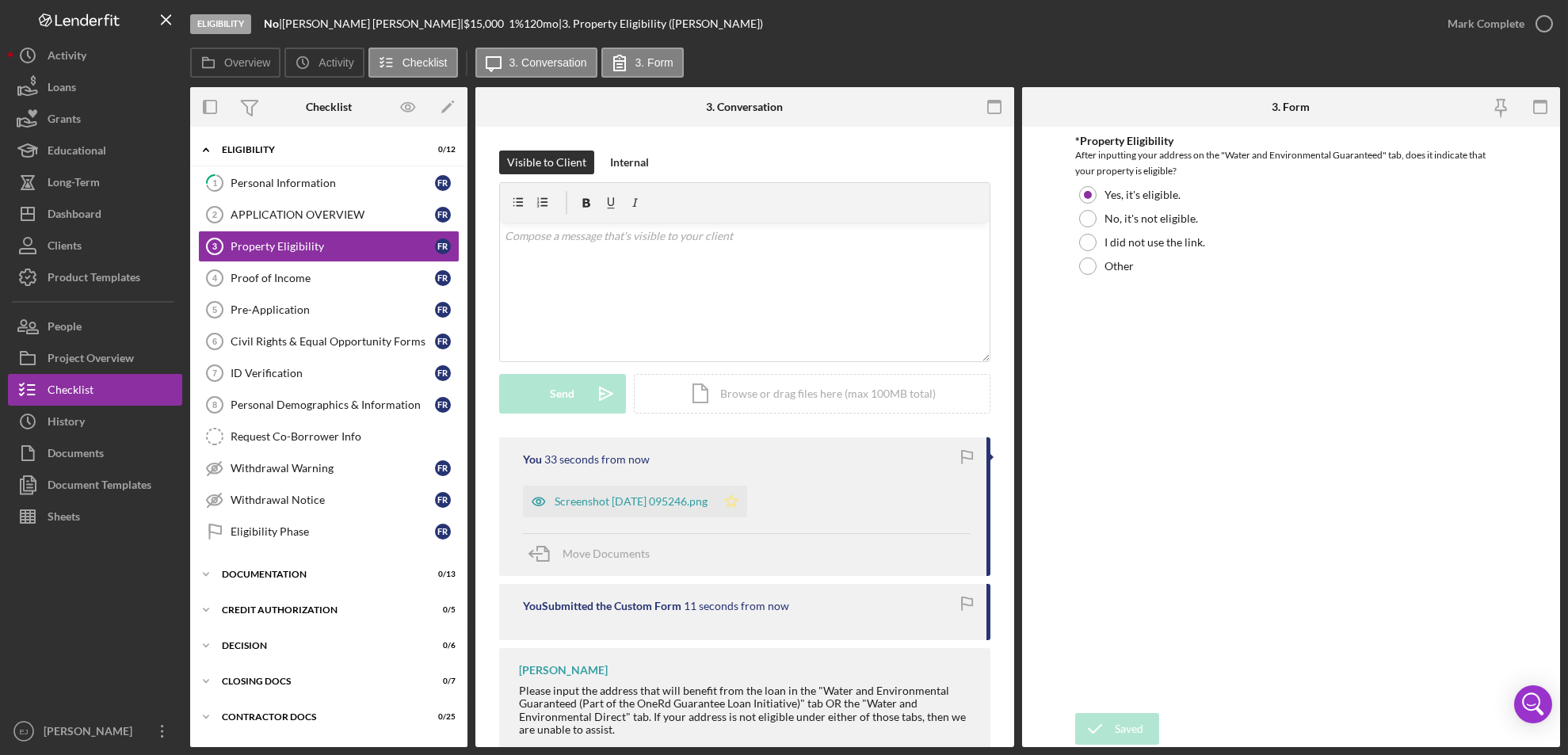
click at [747, 506] on icon "Icon/Star" at bounding box center [731, 501] width 32 height 32
click at [1540, 24] on icon "button" at bounding box center [1544, 24] width 40 height 40
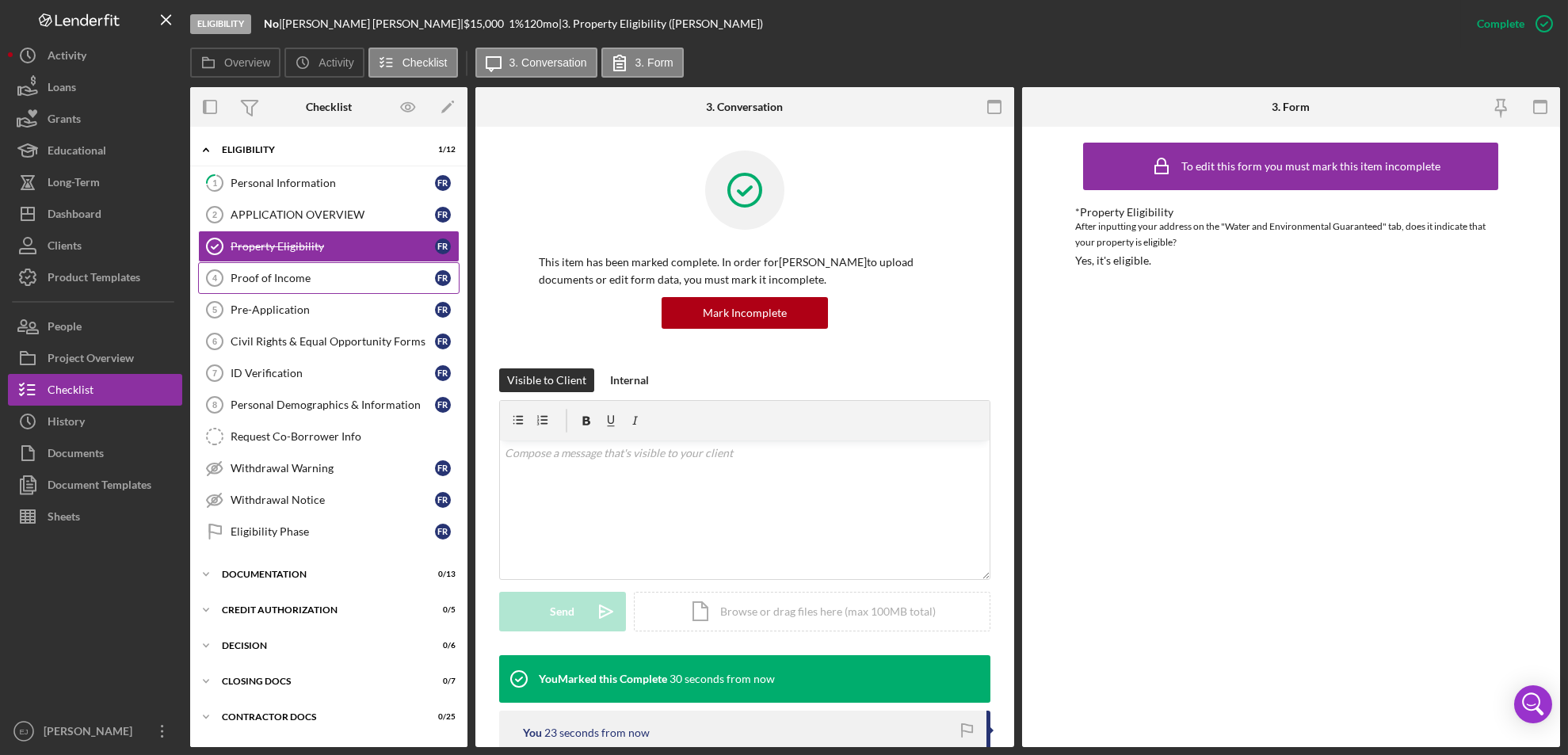
click at [338, 280] on div "Proof of Income" at bounding box center [332, 278] width 204 height 13
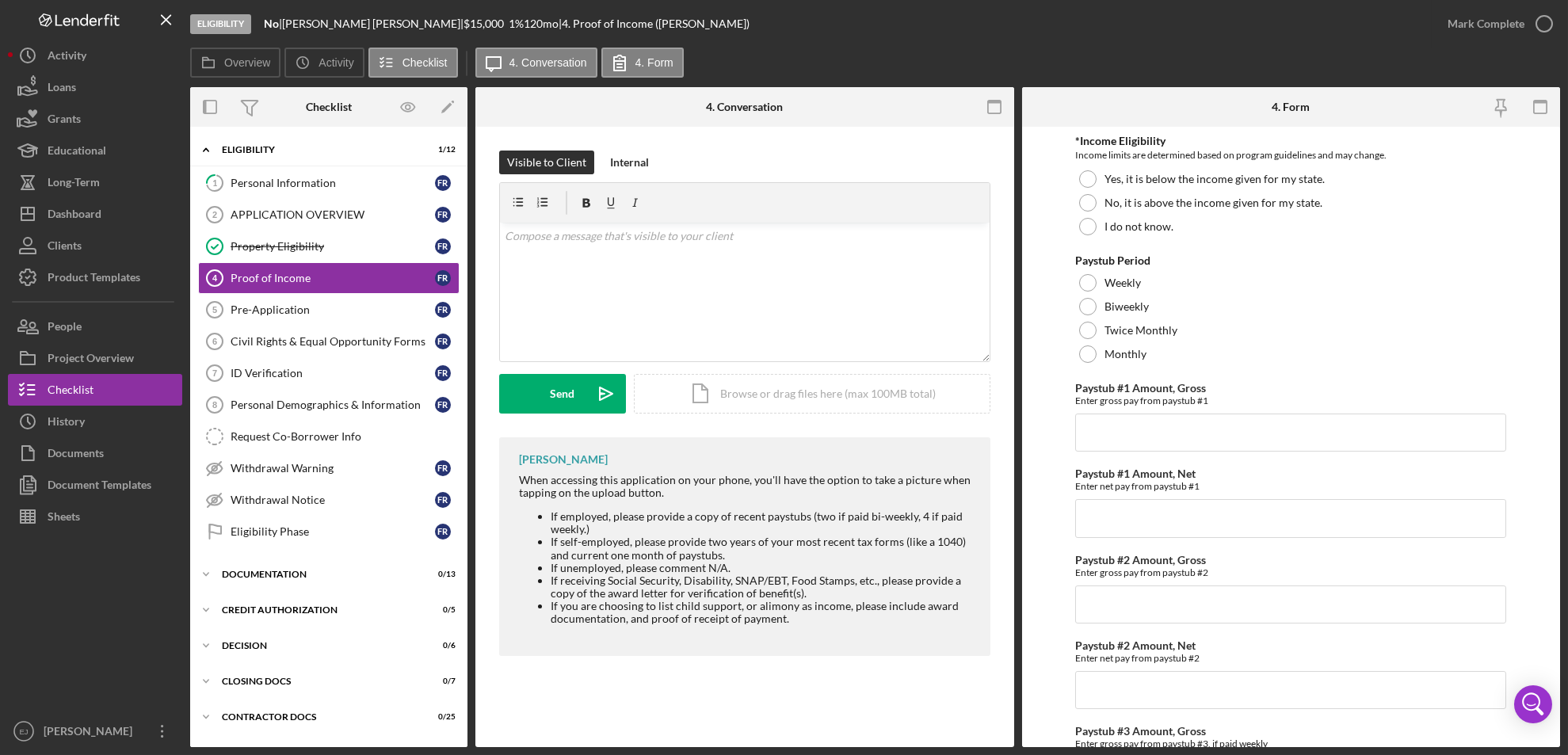
drag, startPoint x: 550, startPoint y: 516, endPoint x: 870, endPoint y: 646, distance: 345.4
drag, startPoint x: 870, startPoint y: 646, endPoint x: 536, endPoint y: 669, distance: 334.8
click at [536, 669] on div "Visible to Client Internal v Color teal Color pink Remove color Add row above A…" at bounding box center [744, 408] width 538 height 561
drag, startPoint x: 551, startPoint y: 513, endPoint x: 671, endPoint y: 549, distance: 125.3
drag, startPoint x: 671, startPoint y: 549, endPoint x: 549, endPoint y: 508, distance: 128.7
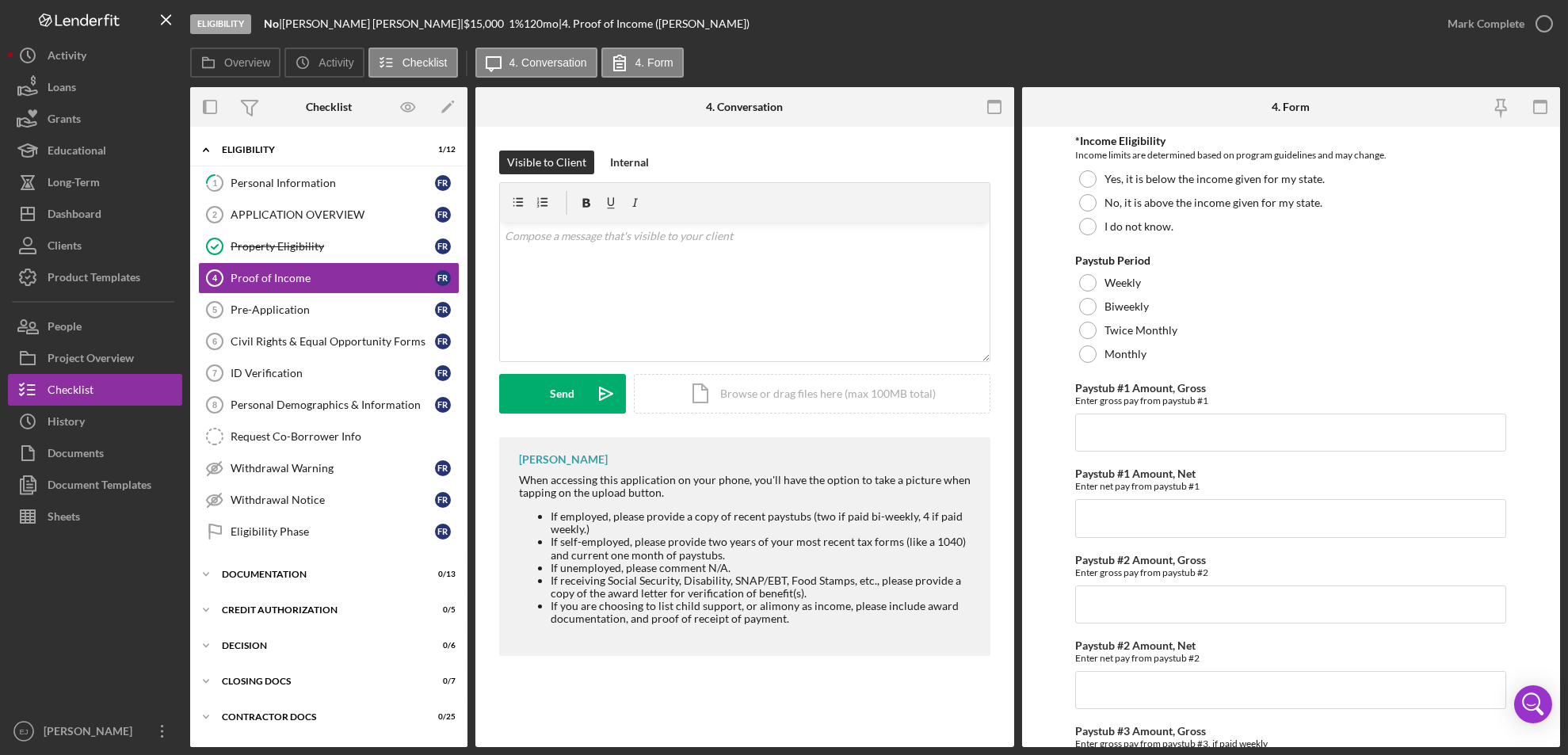
click at [549, 508] on div "When accessing this application on your phone, you'll have the option to take a…" at bounding box center [747, 549] width 455 height 151
drag, startPoint x: 545, startPoint y: 509, endPoint x: 568, endPoint y: 529, distance: 30.5
drag, startPoint x: 568, startPoint y: 529, endPoint x: 549, endPoint y: 519, distance: 21.5
click at [549, 519] on ul "If employed, please provide a copy of recent paystubs (two if paid bi-weekly, 4…" at bounding box center [747, 567] width 455 height 115
click at [577, 638] on div "[PERSON_NAME] When accessing this application on your phone, you'll have the op…" at bounding box center [745, 547] width 491 height 219
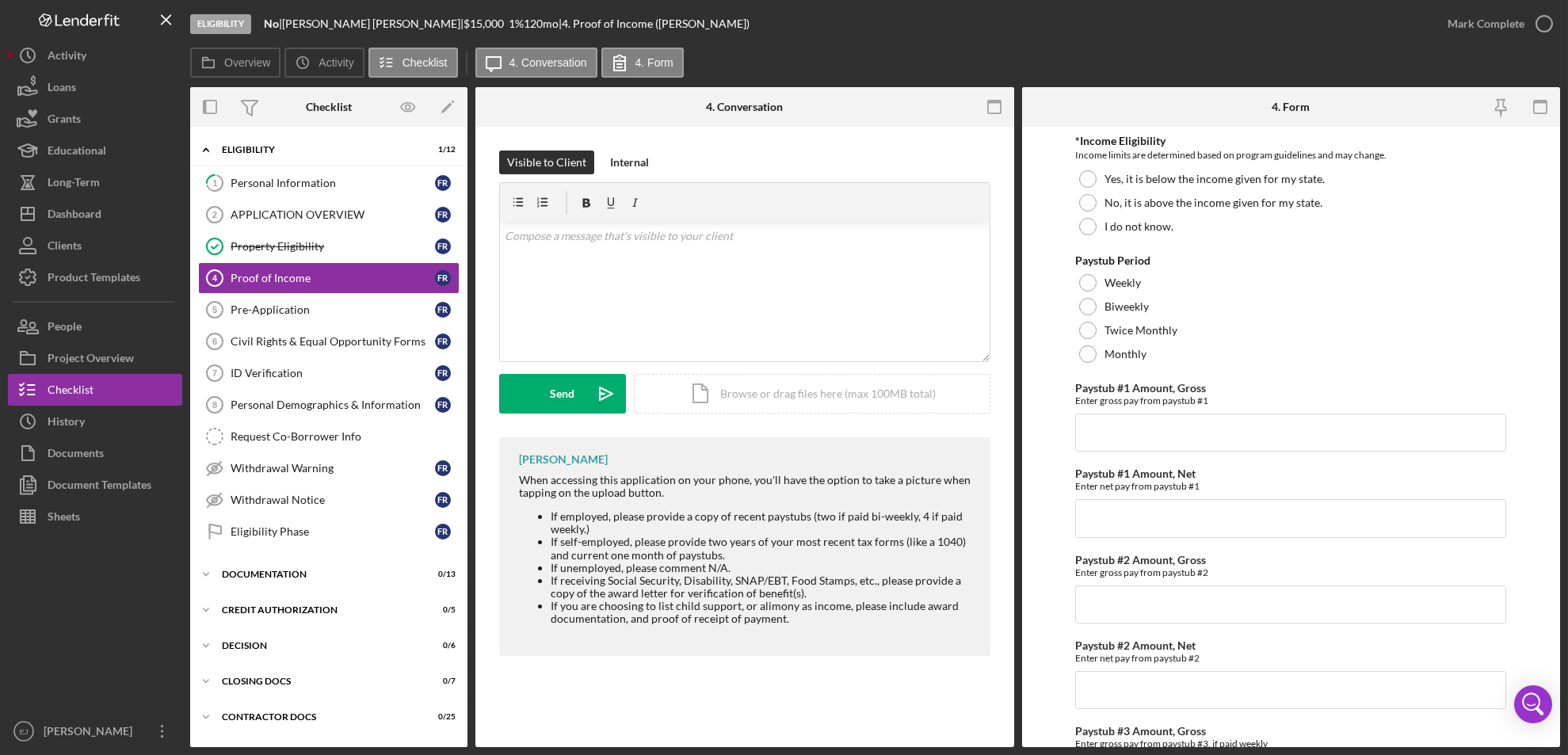
drag, startPoint x: 534, startPoint y: 510, endPoint x: 664, endPoint y: 520, distance: 130.4
drag, startPoint x: 664, startPoint y: 520, endPoint x: 654, endPoint y: 522, distance: 10.2
click at [654, 522] on li "If employed, please provide a copy of recent paystubs (two if paid bi-weekly, 4…" at bounding box center [762, 522] width 424 height 25
drag, startPoint x: 654, startPoint y: 522, endPoint x: 534, endPoint y: 519, distance: 120.0
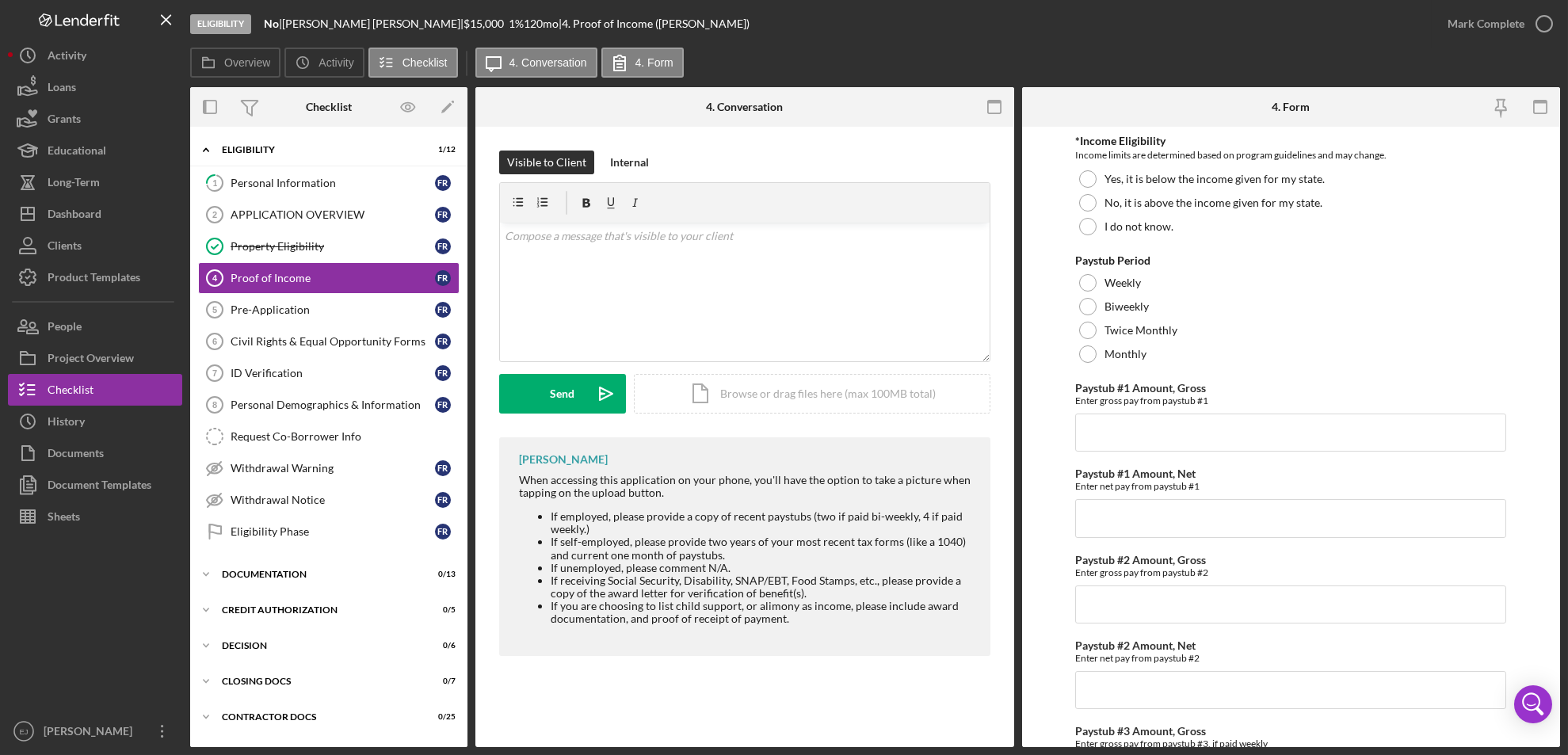
click at [534, 519] on ul "If employed, please provide a copy of recent paystubs (two if paid bi-weekly, 4…" at bounding box center [747, 567] width 455 height 115
drag, startPoint x: 534, startPoint y: 519, endPoint x: 829, endPoint y: 774, distance: 389.9
drag, startPoint x: 829, startPoint y: 774, endPoint x: 581, endPoint y: 693, distance: 260.9
click at [581, 693] on div "Proof of Income 4 Proof of Income Visible to Client Internal v Color teal Color…" at bounding box center [744, 437] width 538 height 621
click at [548, 257] on div "v Color teal Color pink Remove color Add row above Add row below Add column bef…" at bounding box center [745, 292] width 490 height 138
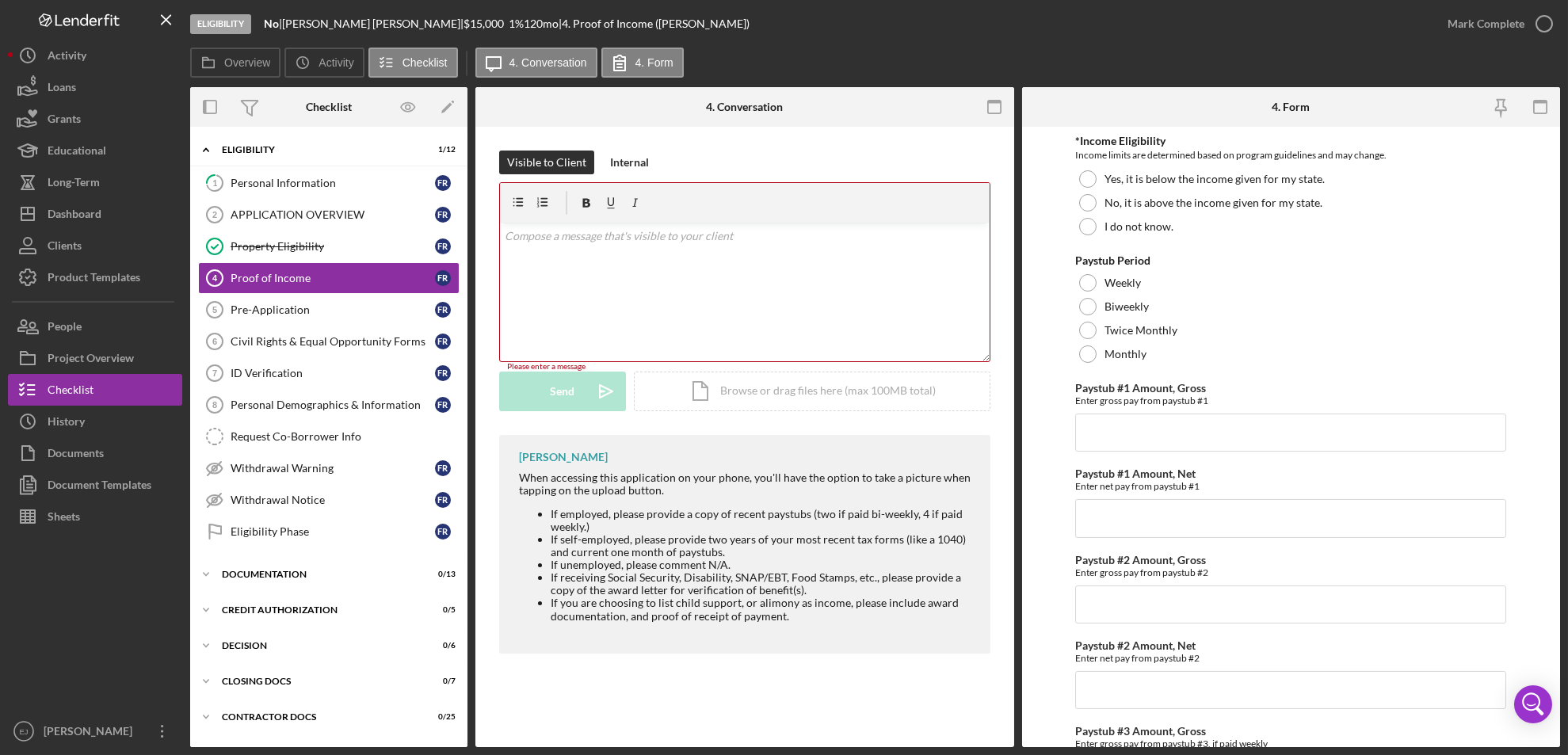
click at [656, 263] on div "v Color teal Color pink Remove color Add row above Add row below Add column bef…" at bounding box center [745, 292] width 490 height 138
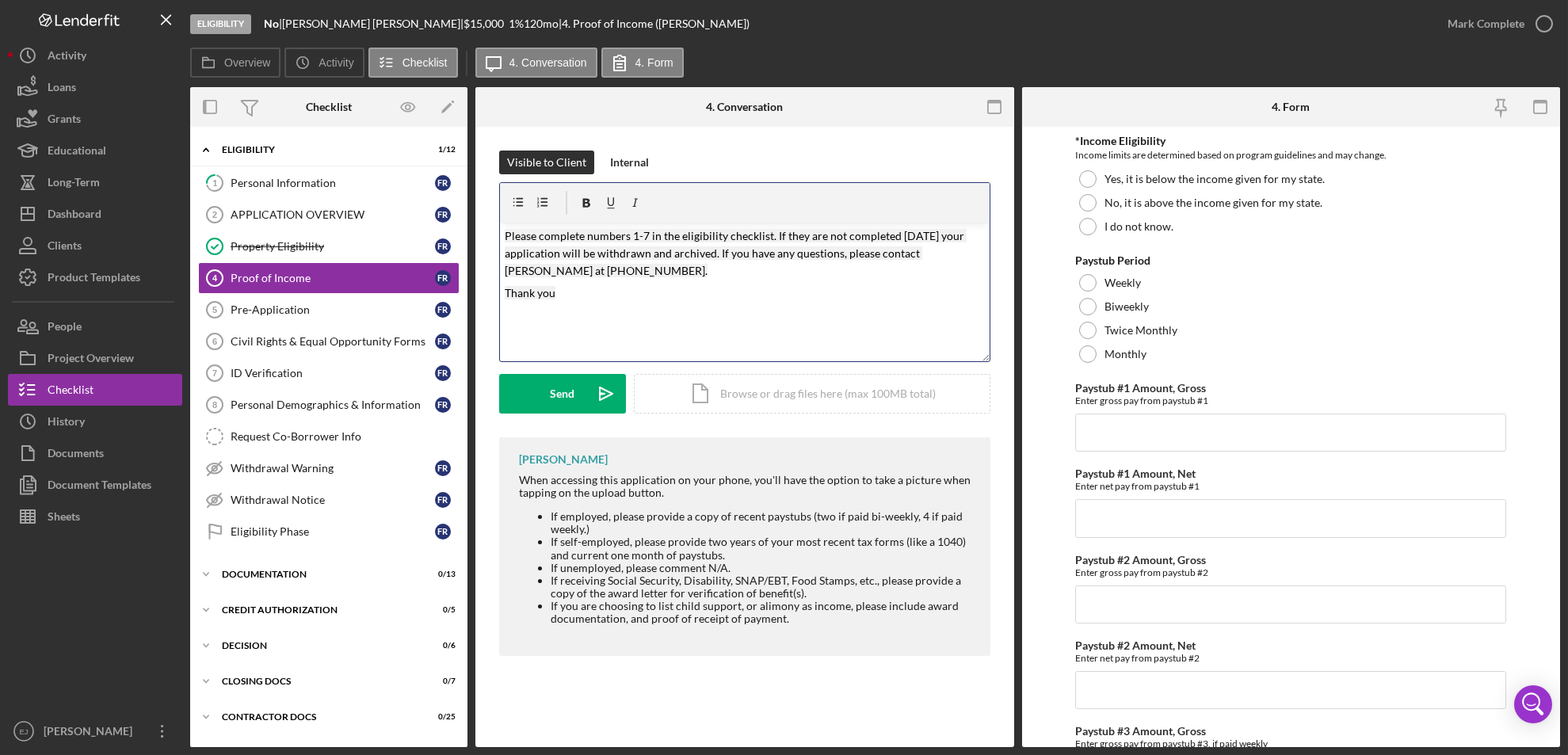
click at [634, 238] on mark "Please complete numbers 1-7 in the eligibility checklist. If they are not compl…" at bounding box center [735, 254] width 462 height 49
click at [650, 233] on mark "Please complete numbers 4-7 in the eligibility checklist. If they are not compl…" at bounding box center [735, 254] width 462 height 49
click at [504, 235] on span "Please complete numbers 4-8 in the eligibility checklist. If they are not compl…" at bounding box center [735, 254] width 462 height 49
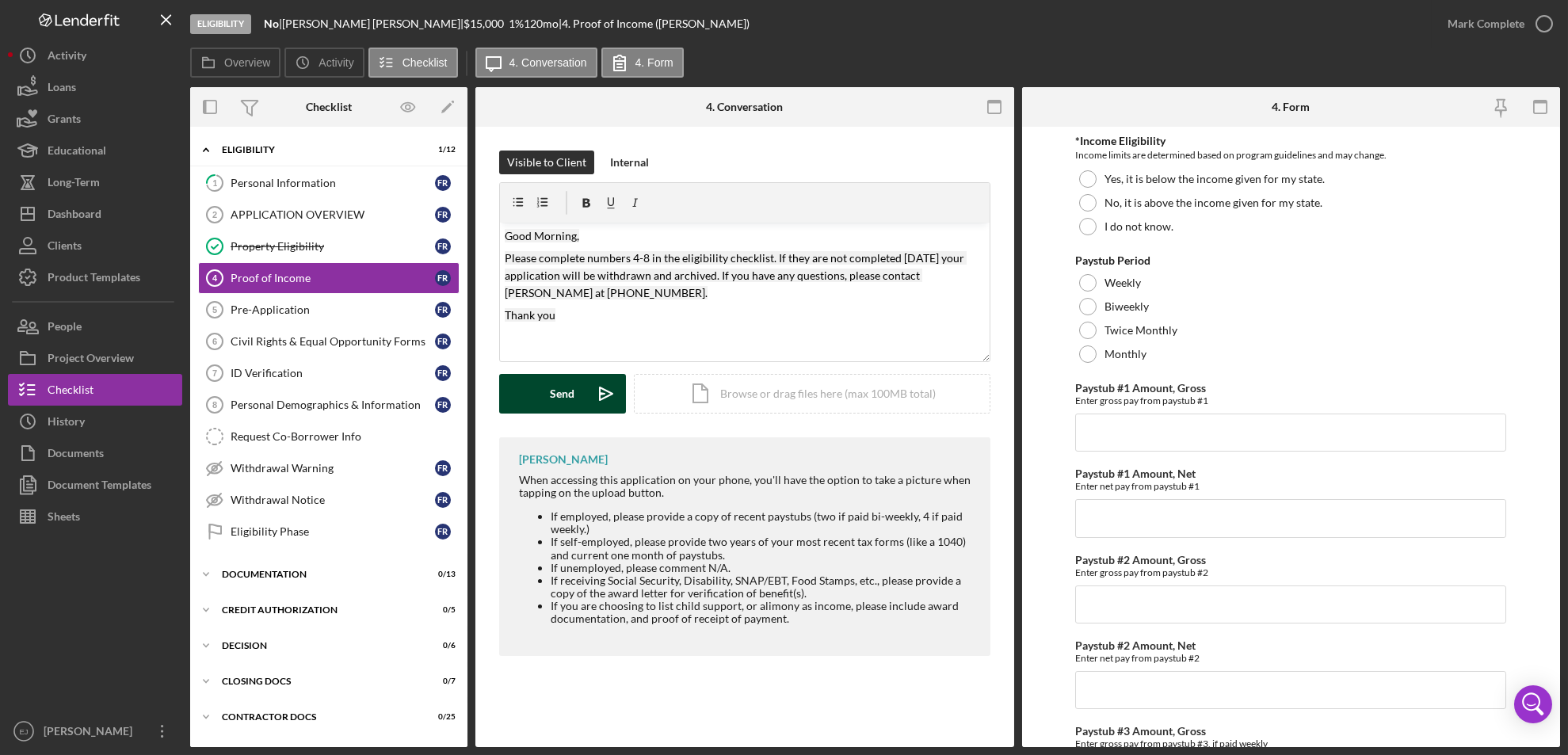
click at [580, 409] on button "Send Icon/icon-invite-send" at bounding box center [563, 394] width 127 height 40
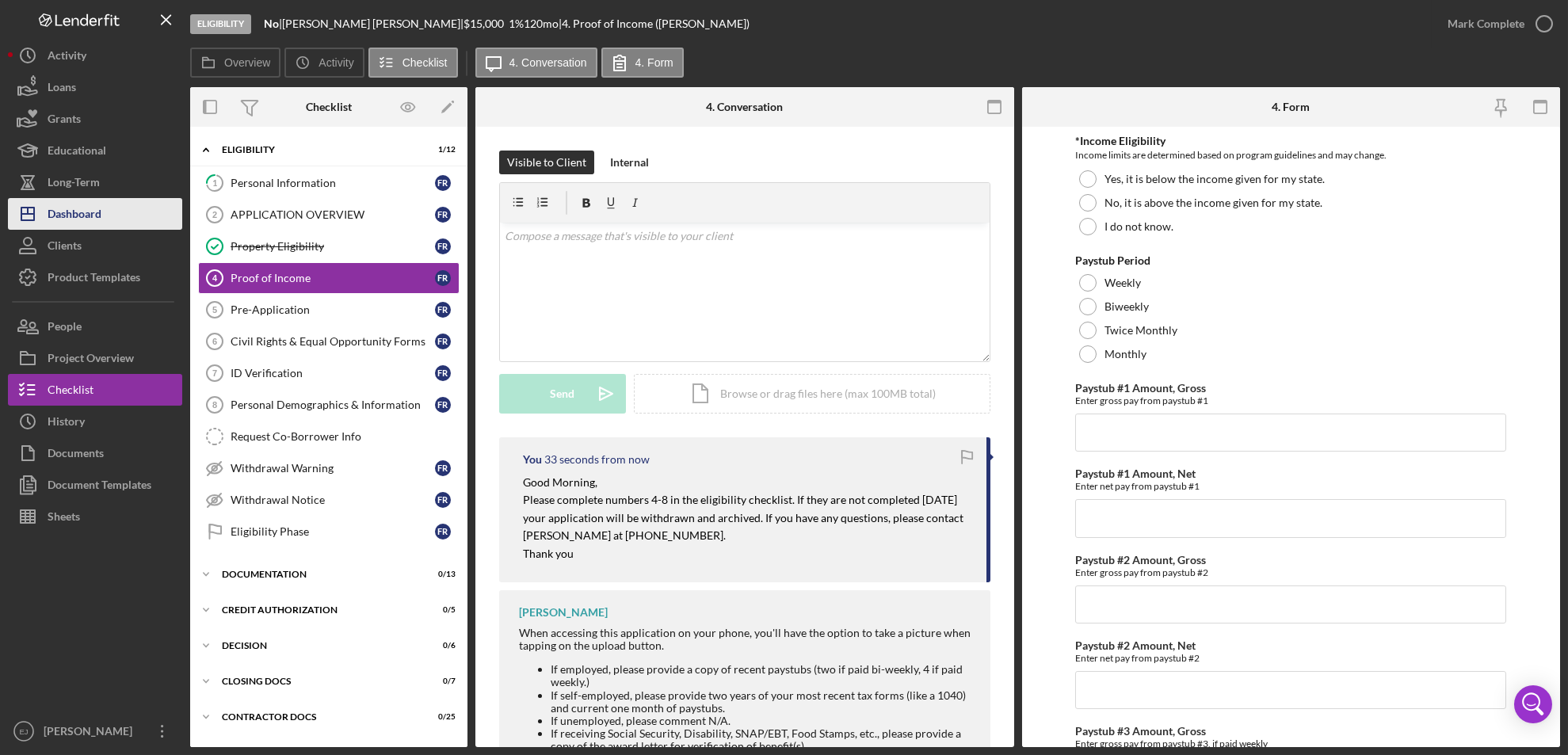
click at [115, 221] on button "Icon/Dashboard Dashboard" at bounding box center [95, 214] width 174 height 32
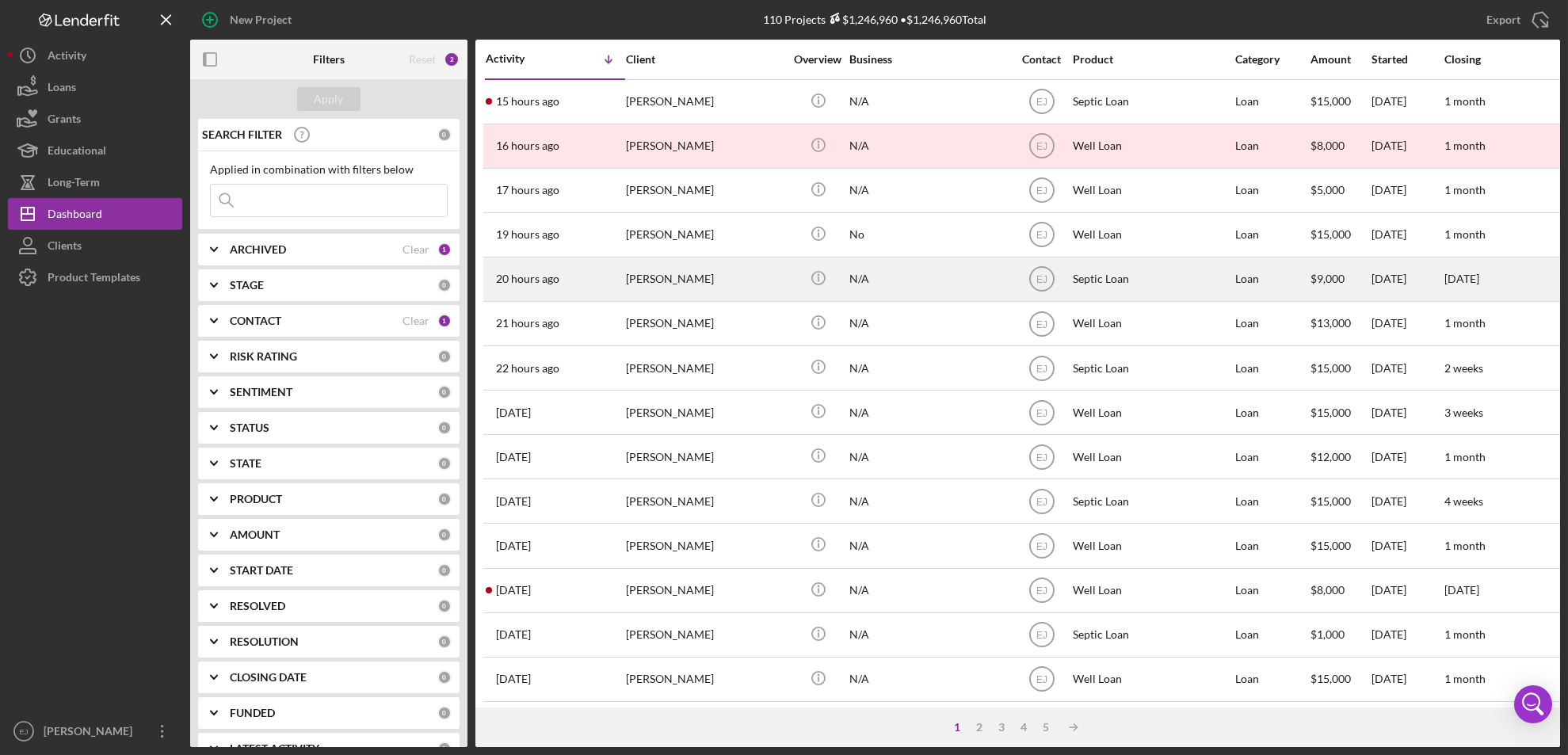
click at [730, 291] on div "[PERSON_NAME]" at bounding box center [705, 280] width 159 height 42
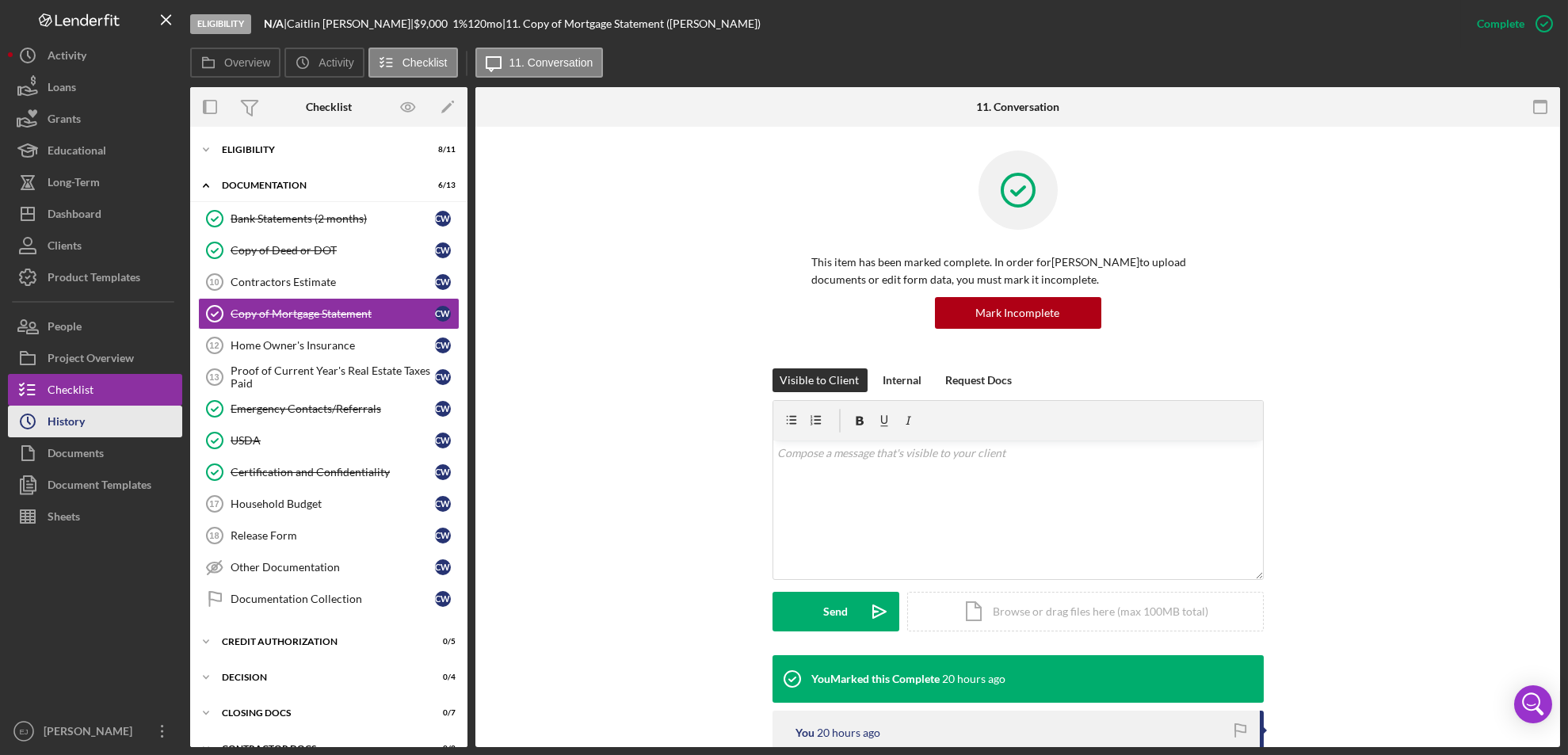
click at [135, 426] on button "Icon/History History" at bounding box center [95, 421] width 174 height 32
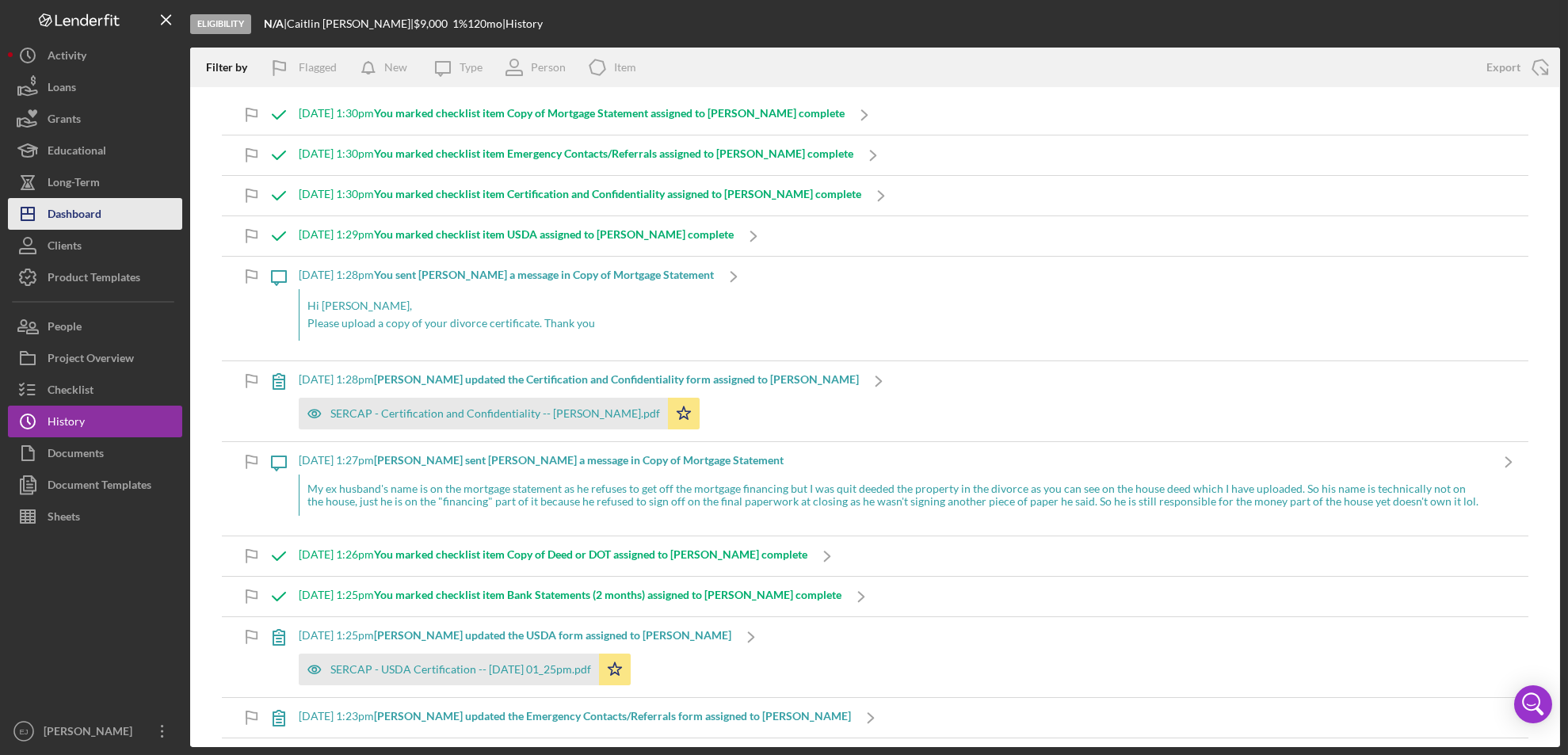
click at [99, 217] on div "Dashboard" at bounding box center [74, 216] width 54 height 36
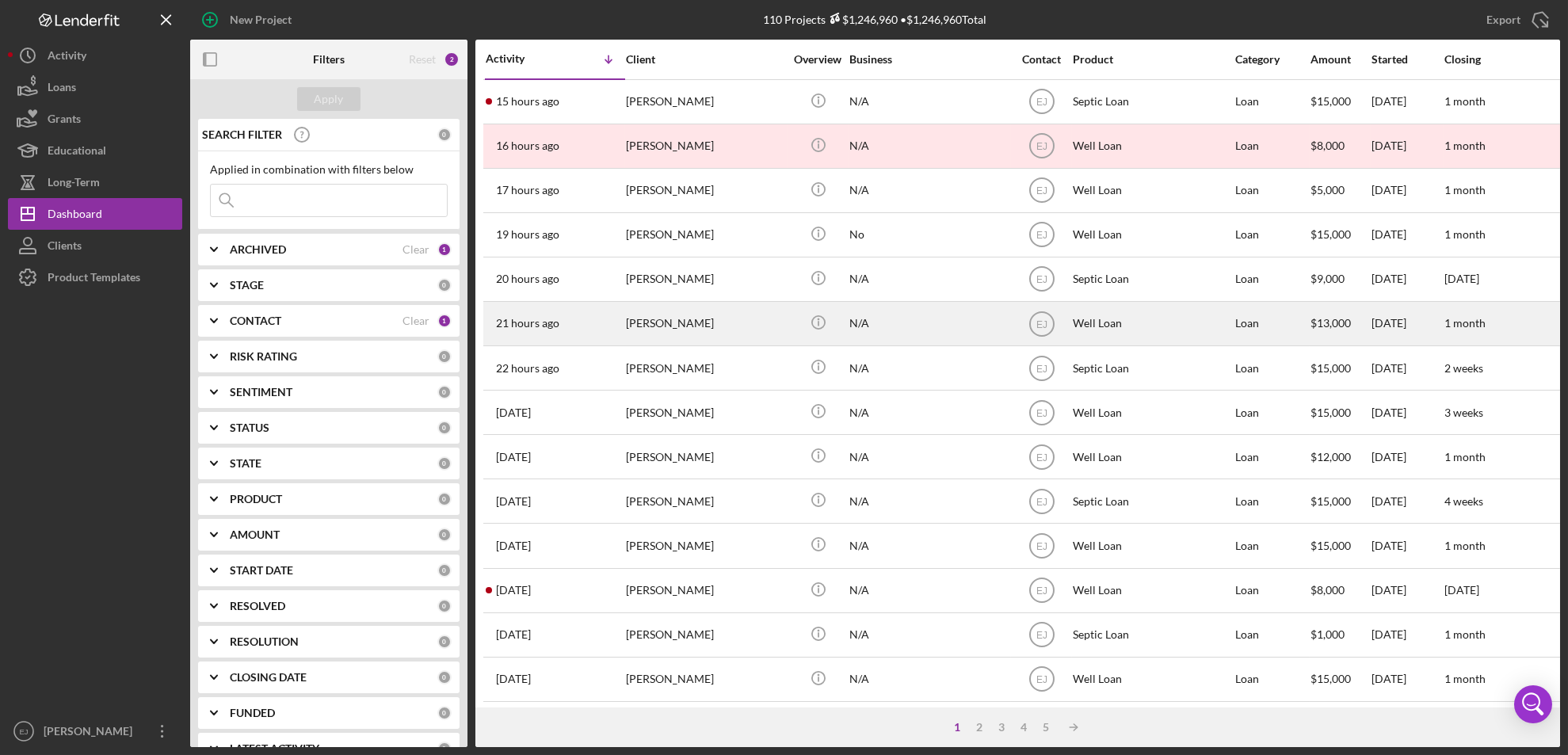
click at [728, 346] on td "[PERSON_NAME]" at bounding box center [707, 323] width 163 height 45
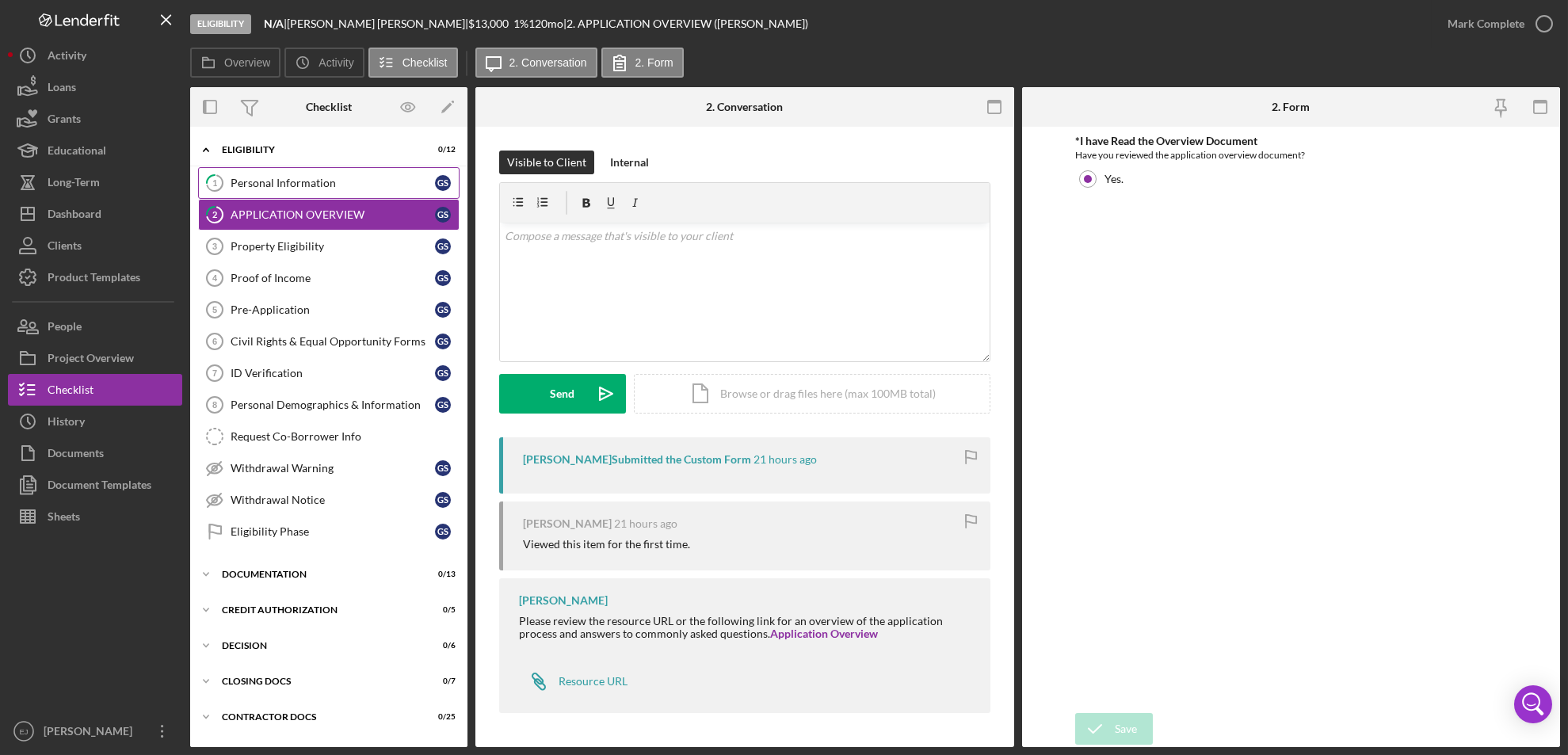
click at [278, 192] on link "1 Personal Information G S" at bounding box center [329, 183] width 261 height 32
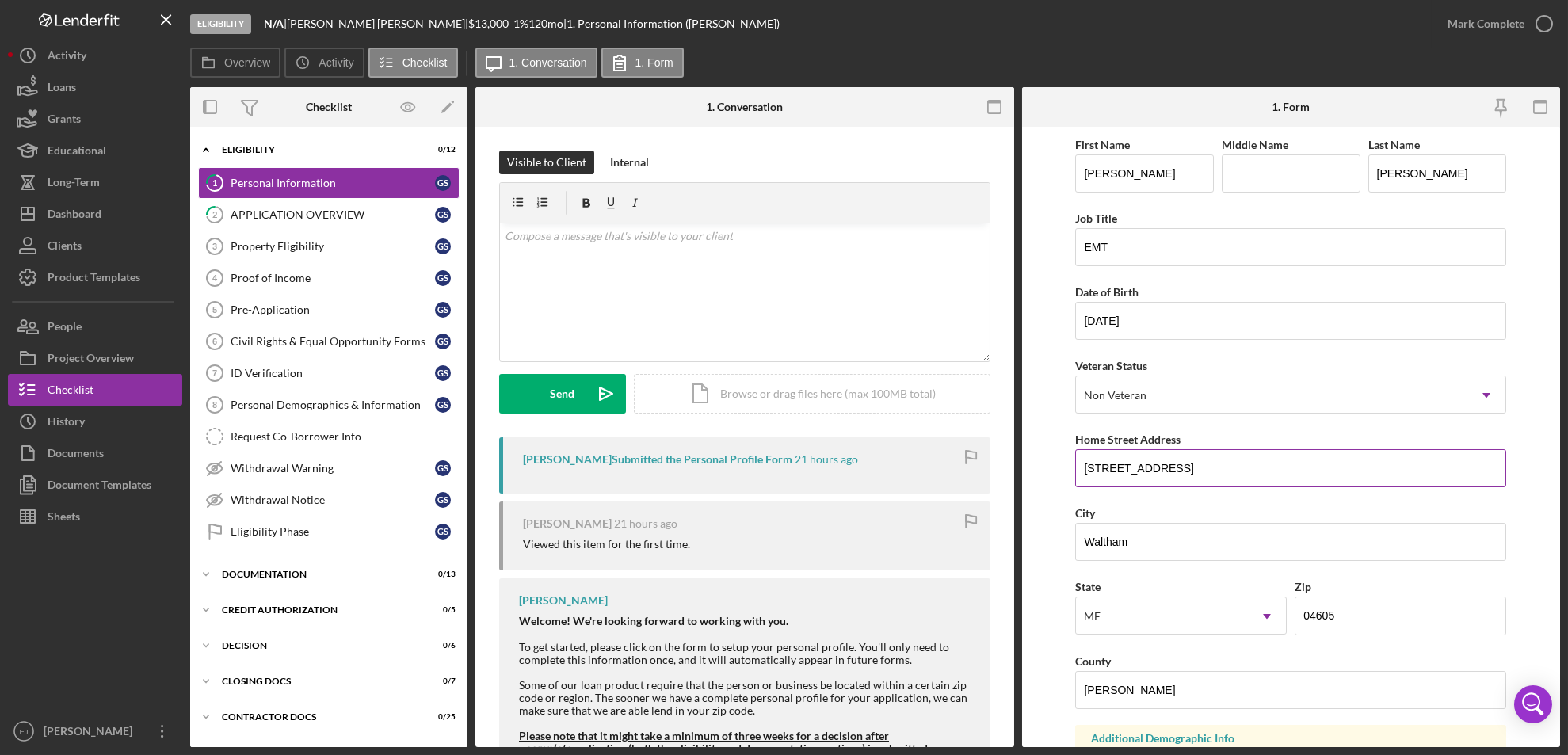
click at [1077, 472] on input "[STREET_ADDRESS]" at bounding box center [1291, 468] width 431 height 38
drag, startPoint x: 1082, startPoint y: 473, endPoint x: 1217, endPoint y: 481, distance: 135.2
click at [1217, 481] on input "[STREET_ADDRESS]" at bounding box center [1291, 468] width 431 height 38
click at [1087, 548] on input "Waltham" at bounding box center [1291, 542] width 431 height 38
drag, startPoint x: 1079, startPoint y: 470, endPoint x: 1204, endPoint y: 468, distance: 125.0
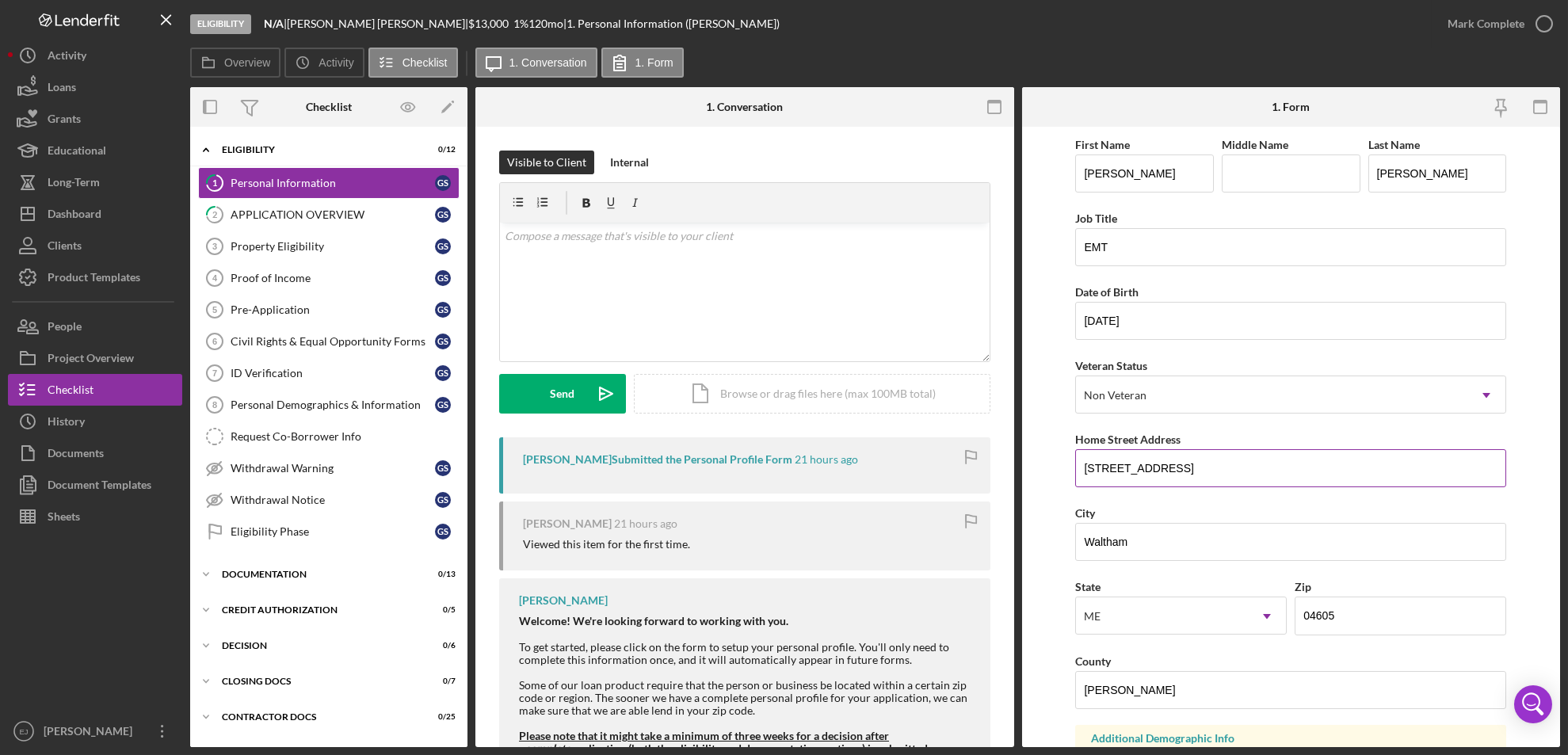
click at [1204, 468] on input "[STREET_ADDRESS]" at bounding box center [1291, 468] width 431 height 38
click at [297, 253] on link "Property Eligibility 3 Property Eligibility G S" at bounding box center [329, 246] width 261 height 32
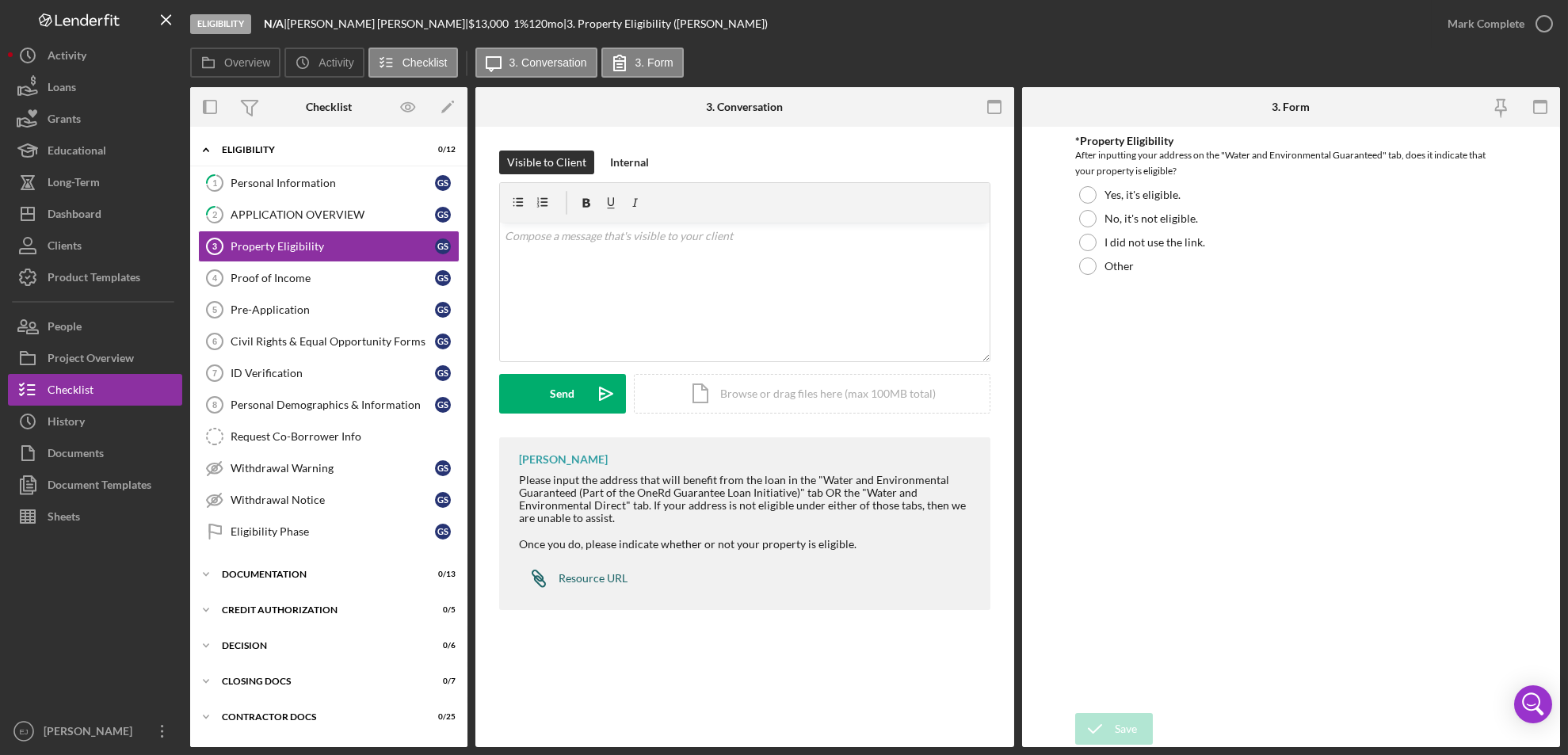
click at [606, 587] on link "Icon/Link Resource URL" at bounding box center [573, 578] width 108 height 32
click at [119, 214] on button "Icon/Dashboard Dashboard" at bounding box center [95, 214] width 174 height 32
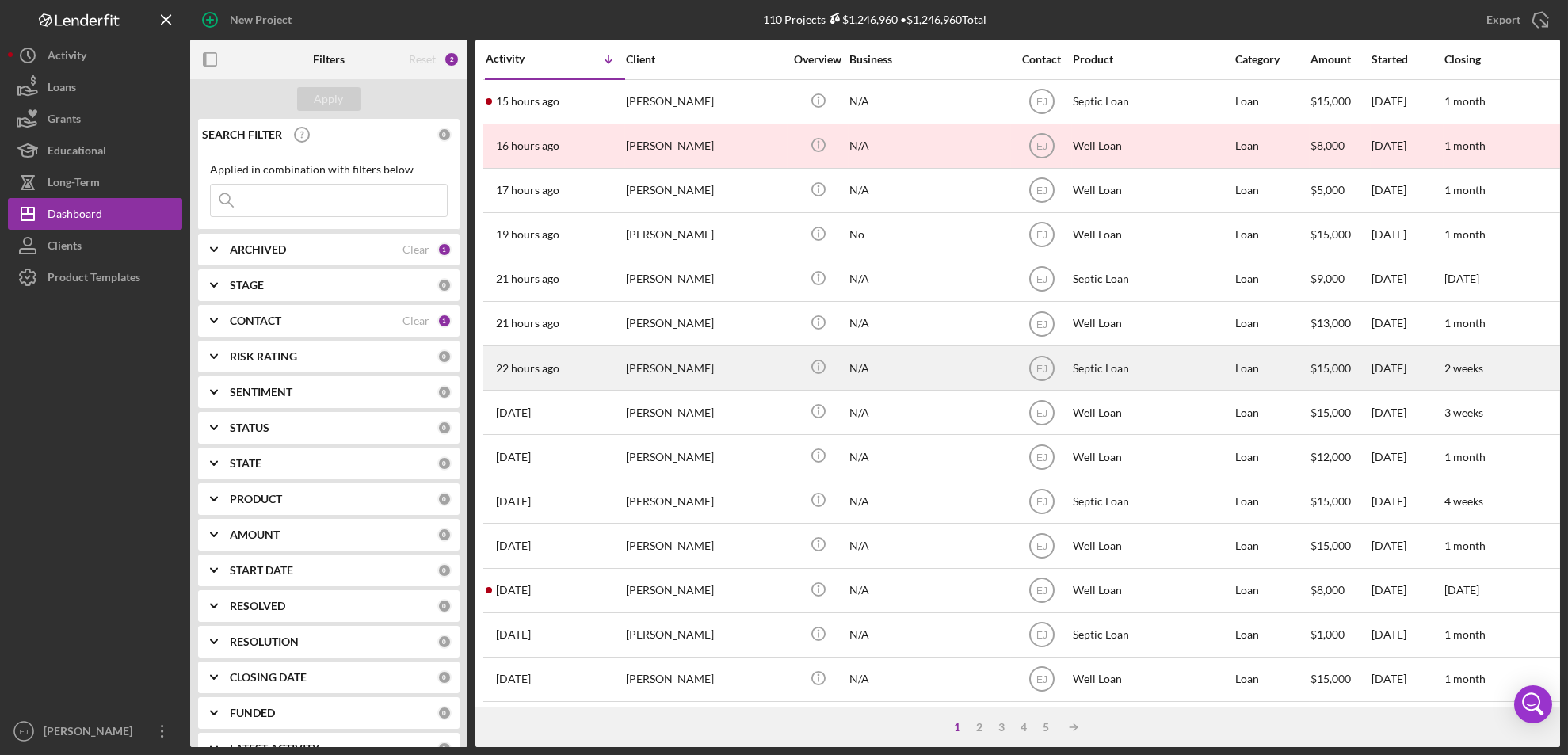
click at [658, 369] on div "[PERSON_NAME]" at bounding box center [705, 369] width 159 height 42
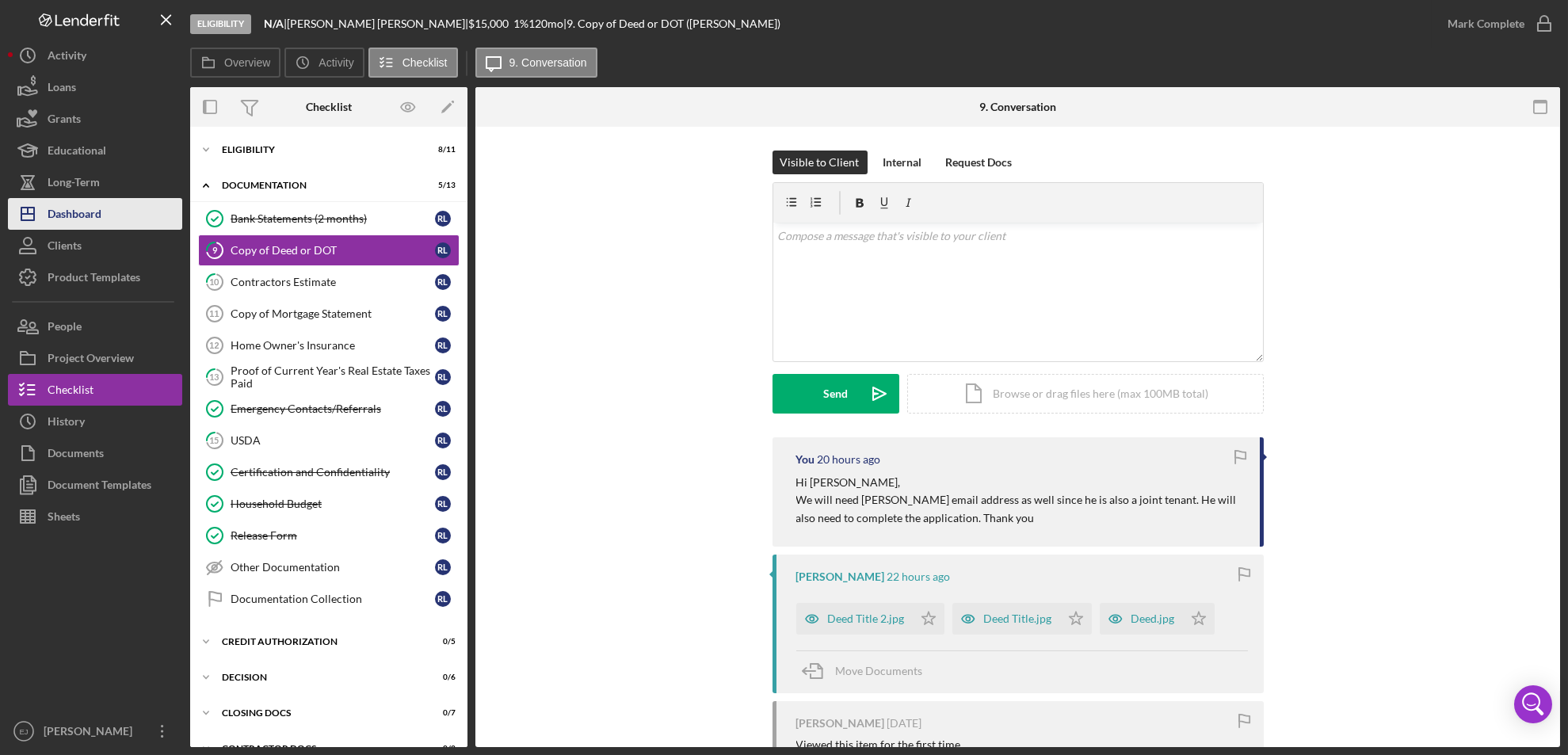
click at [122, 207] on button "Icon/Dashboard Dashboard" at bounding box center [95, 214] width 174 height 32
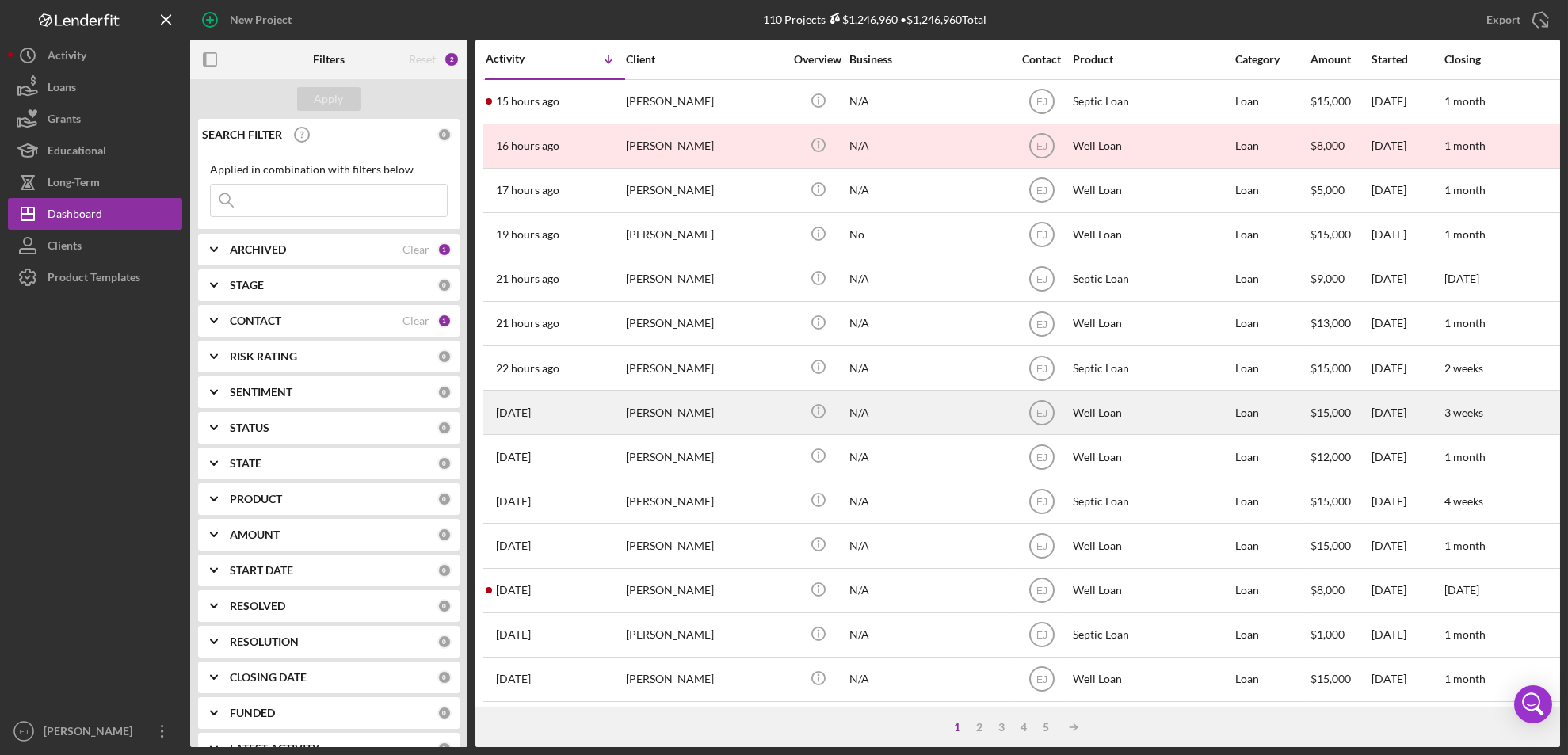
click at [730, 419] on div "[PERSON_NAME]" at bounding box center [705, 412] width 159 height 42
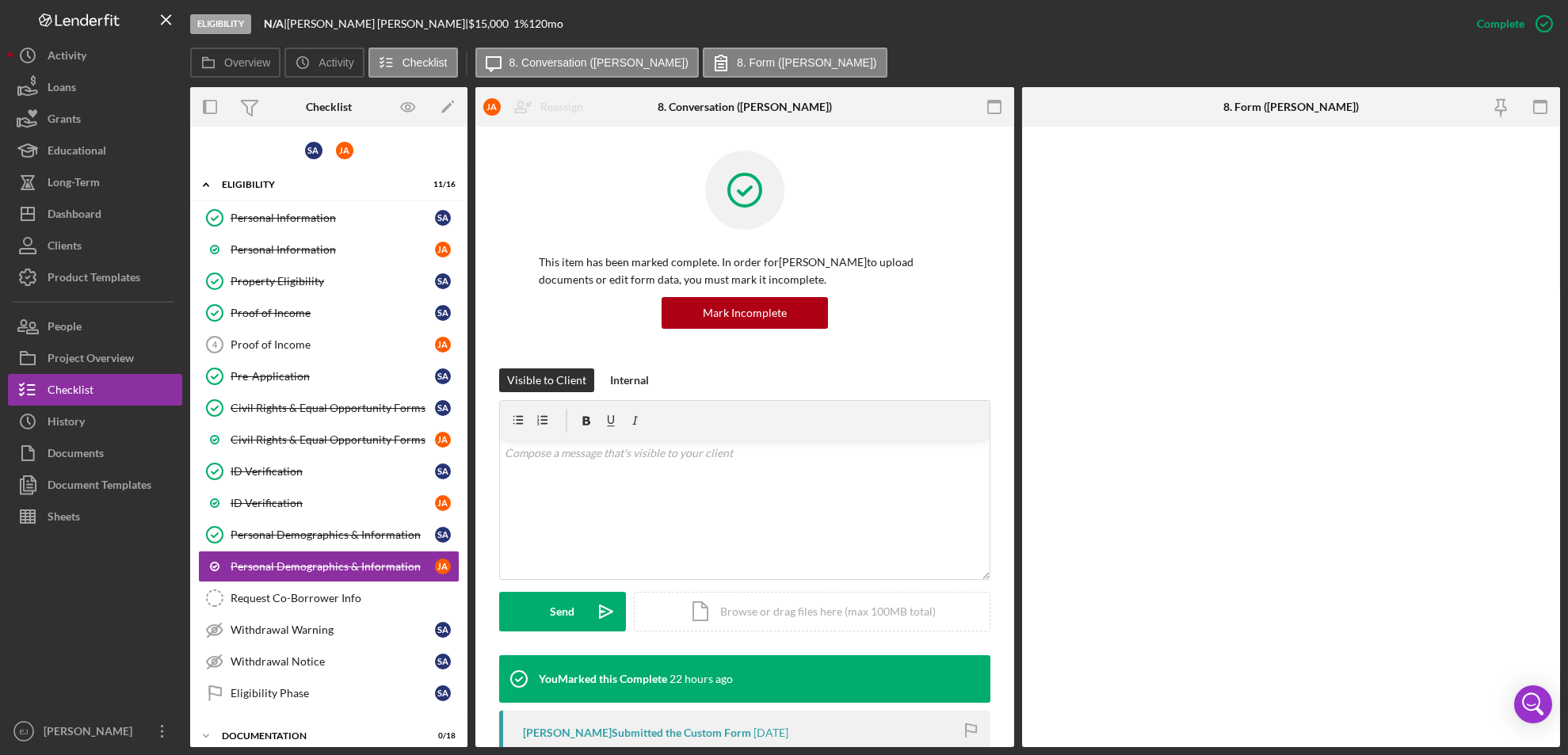
scroll to position [127, 0]
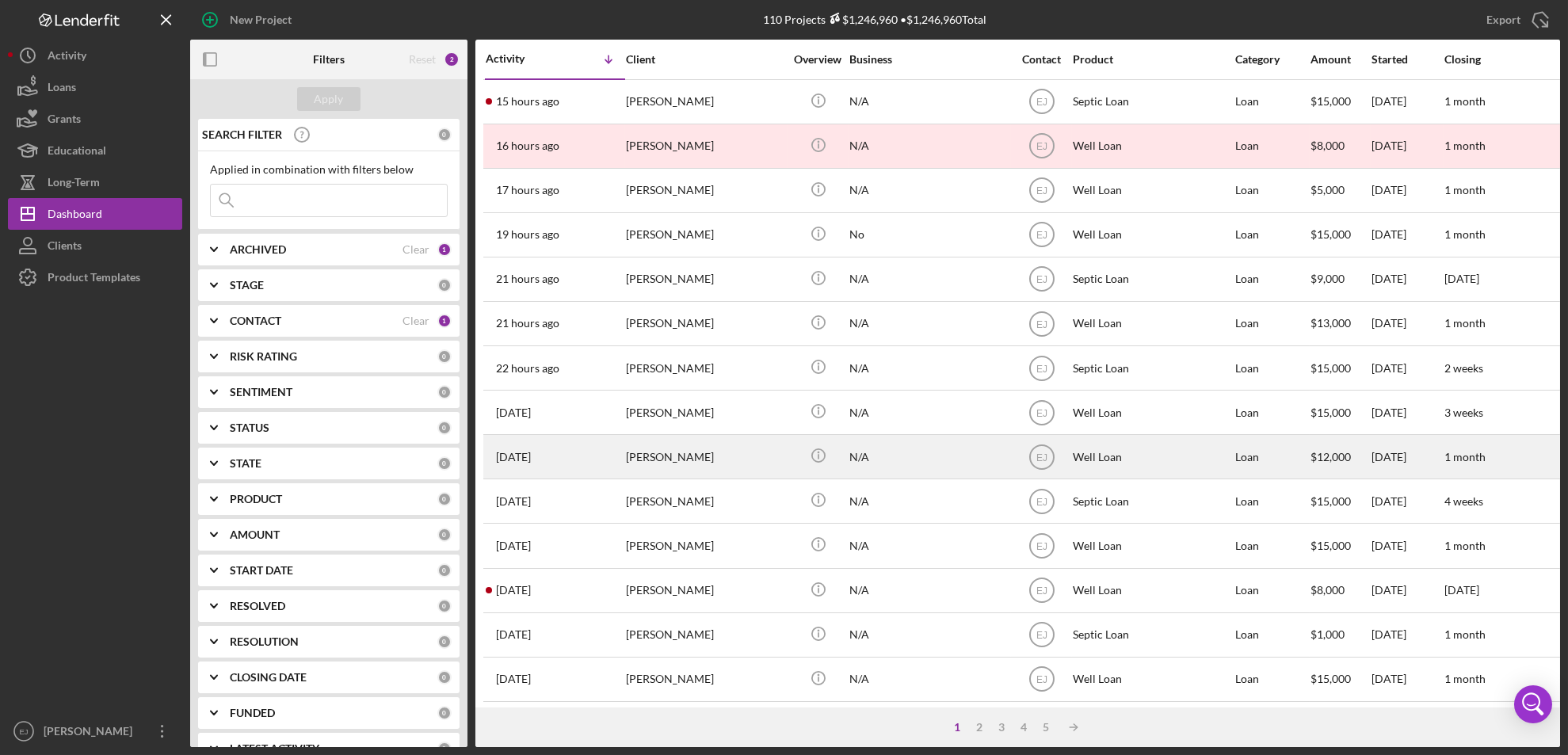
click at [666, 463] on div "[PERSON_NAME]" at bounding box center [705, 457] width 159 height 42
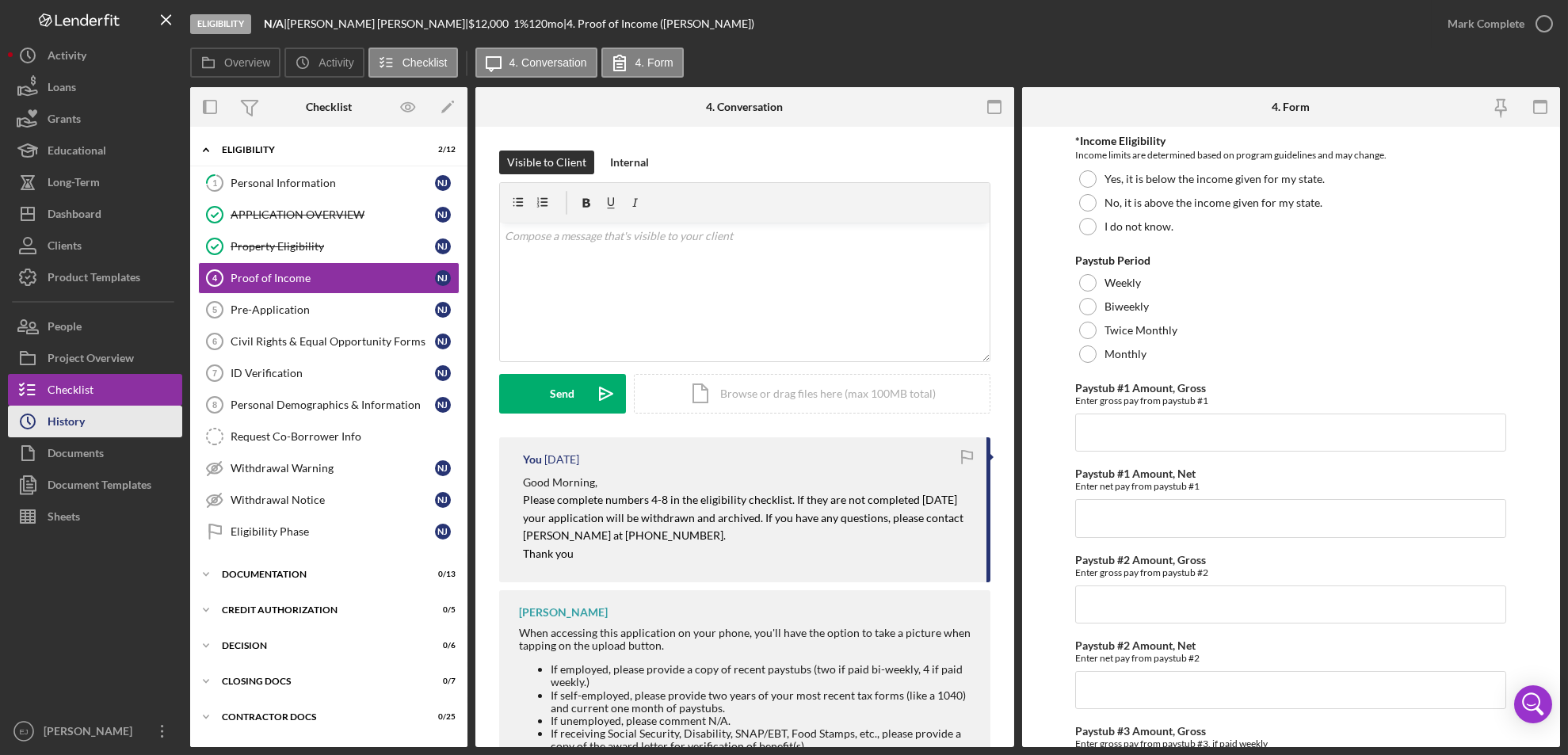
click at [121, 417] on button "Icon/History History" at bounding box center [95, 421] width 174 height 32
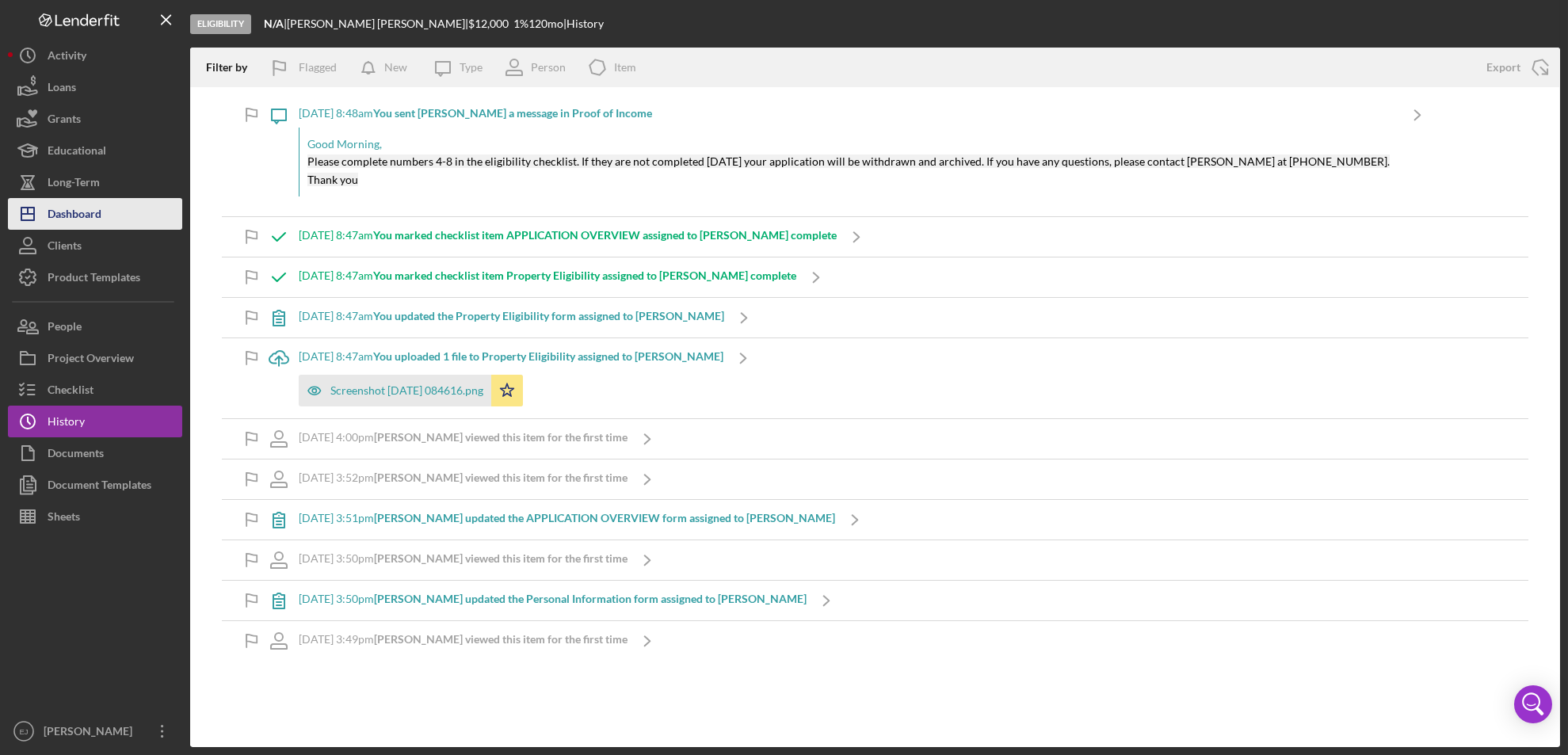
click at [129, 210] on button "Icon/Dashboard Dashboard" at bounding box center [95, 214] width 174 height 32
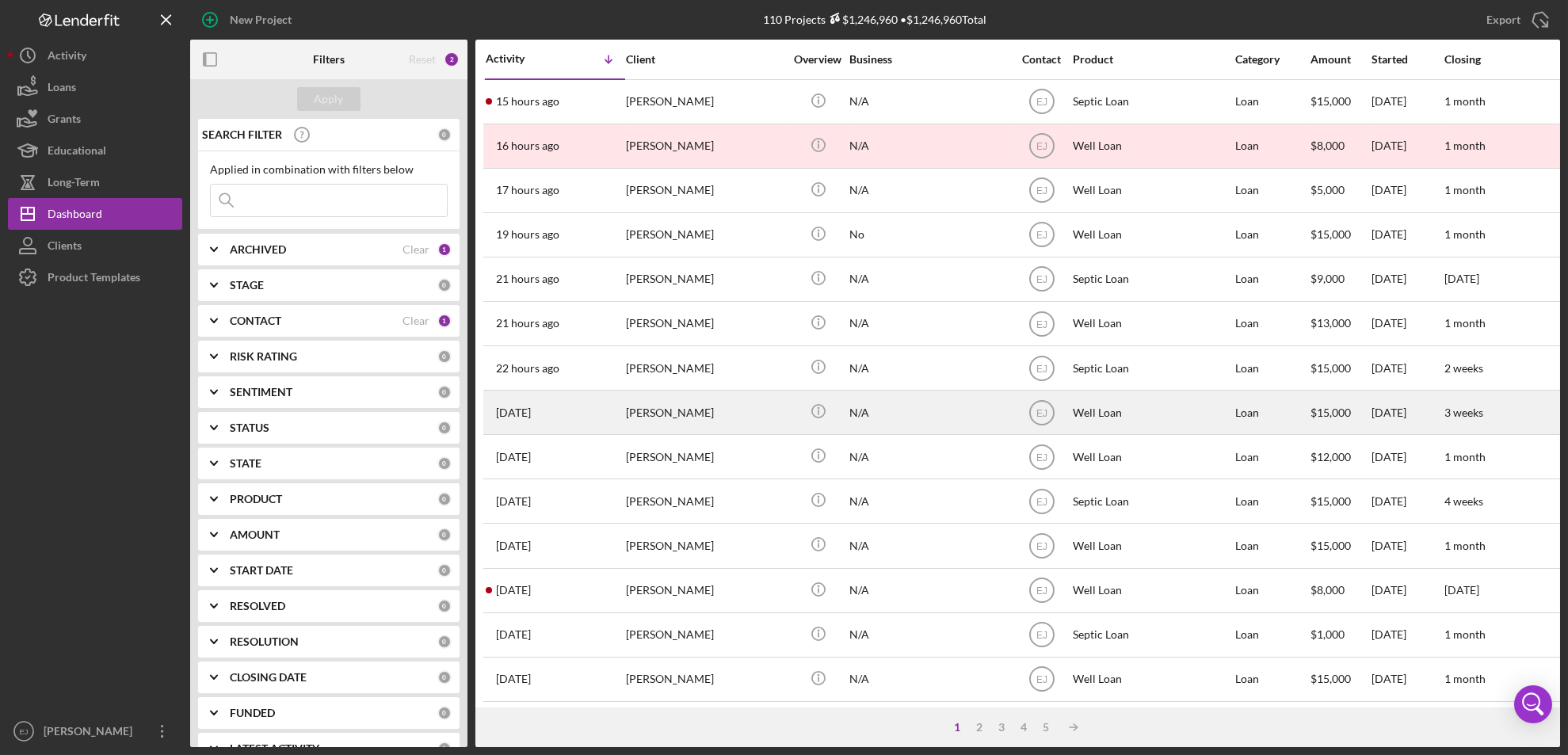
click at [677, 426] on div "[PERSON_NAME]" at bounding box center [705, 412] width 159 height 42
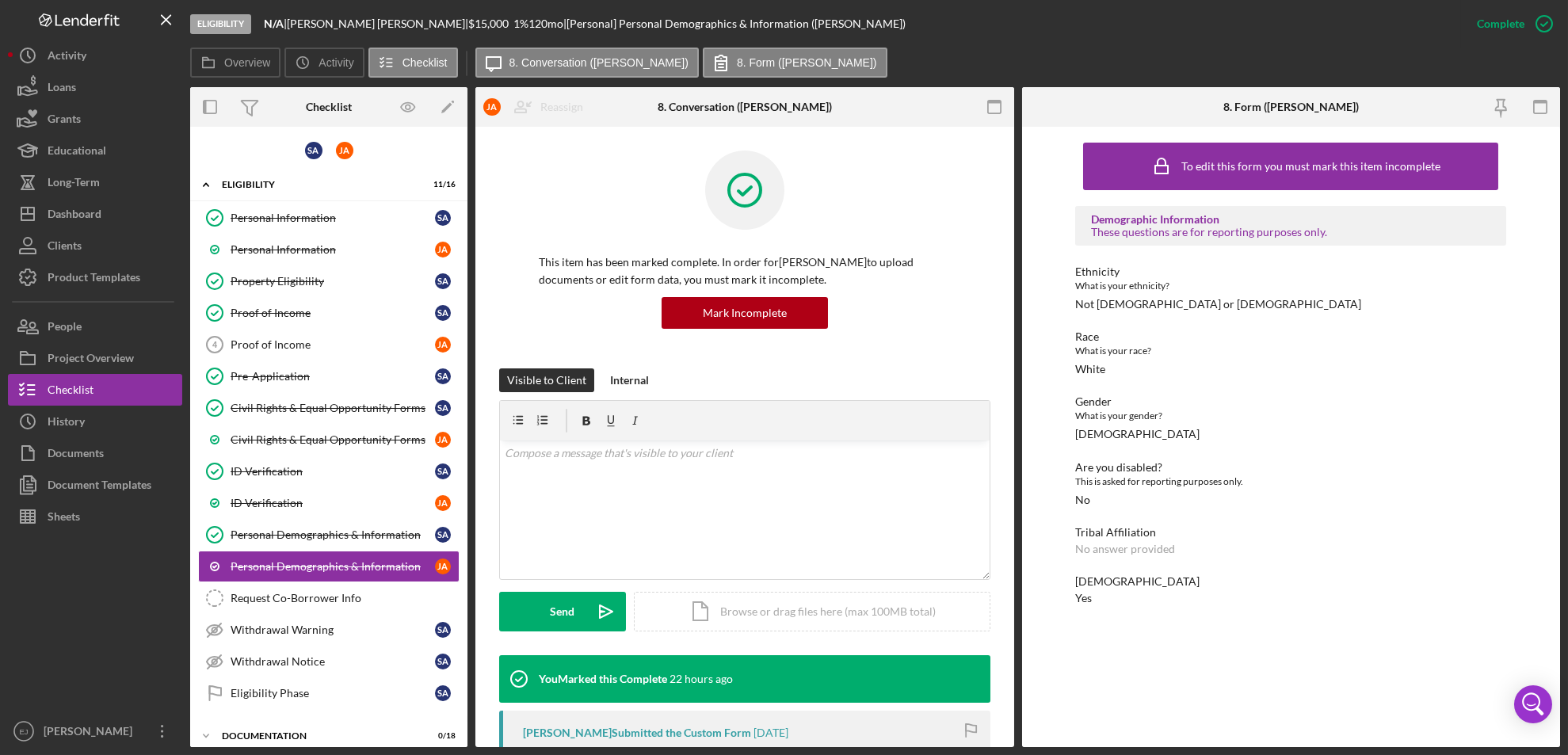
scroll to position [127, 0]
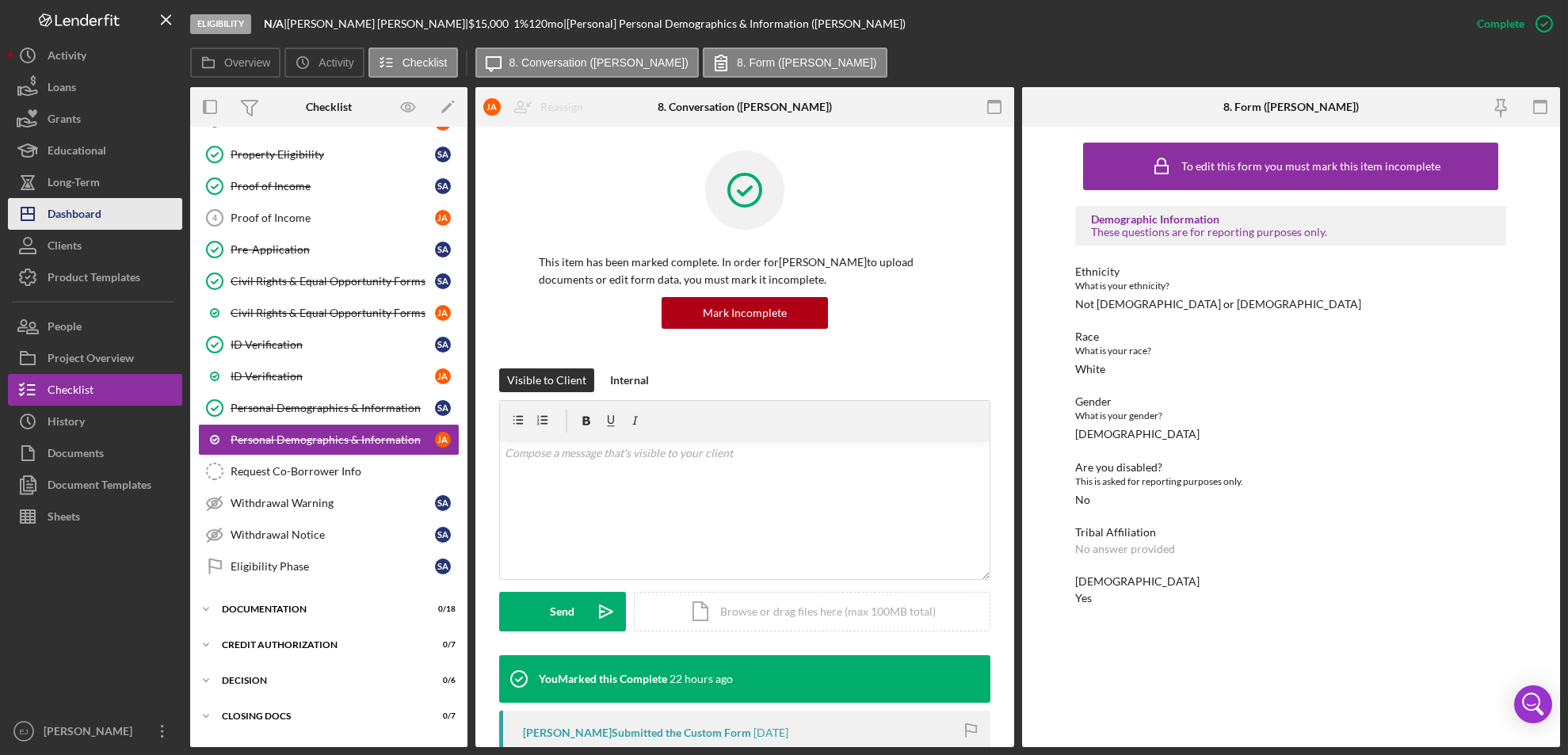
click at [110, 225] on button "Icon/Dashboard Dashboard" at bounding box center [95, 214] width 174 height 32
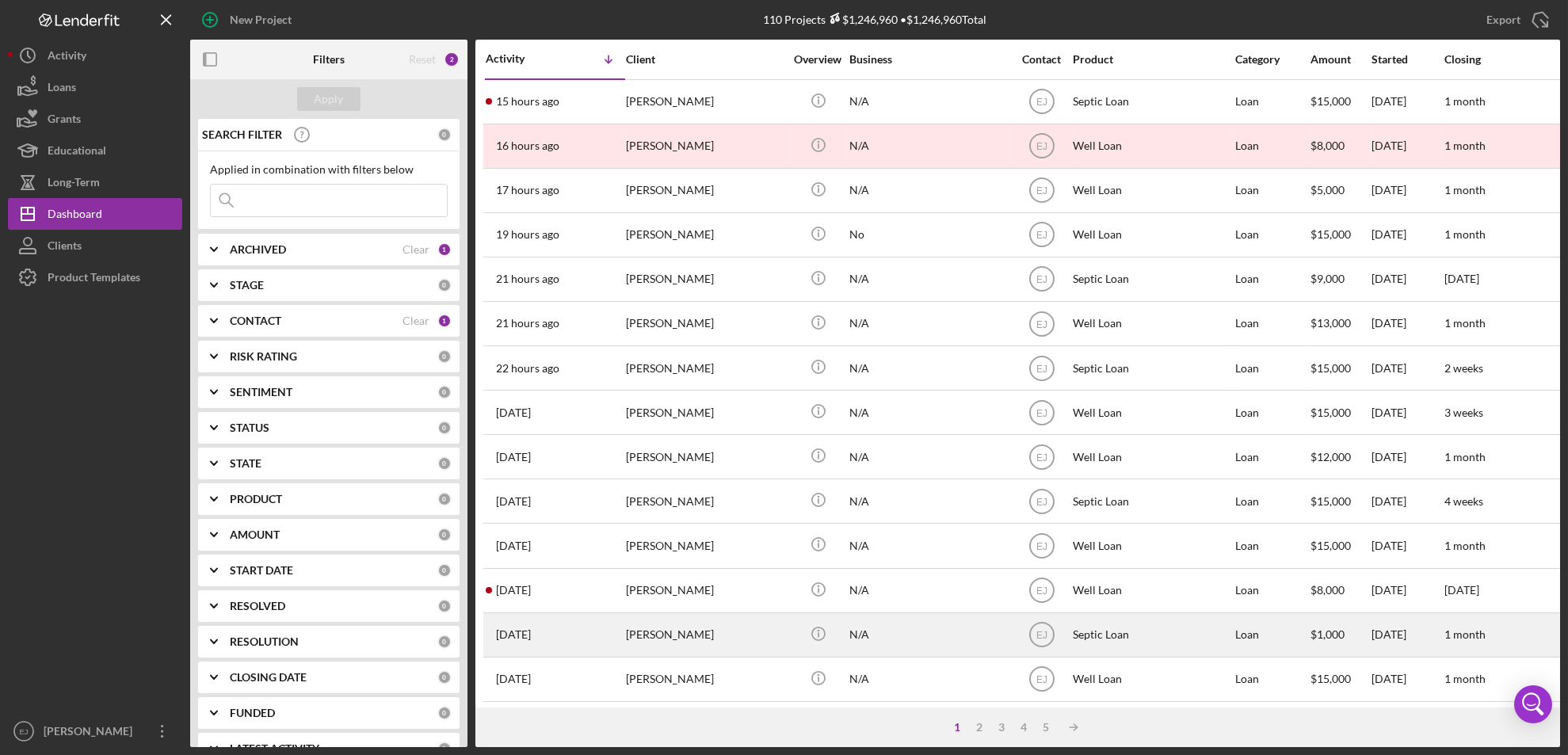
click at [710, 647] on div "[PERSON_NAME]" at bounding box center [705, 635] width 159 height 42
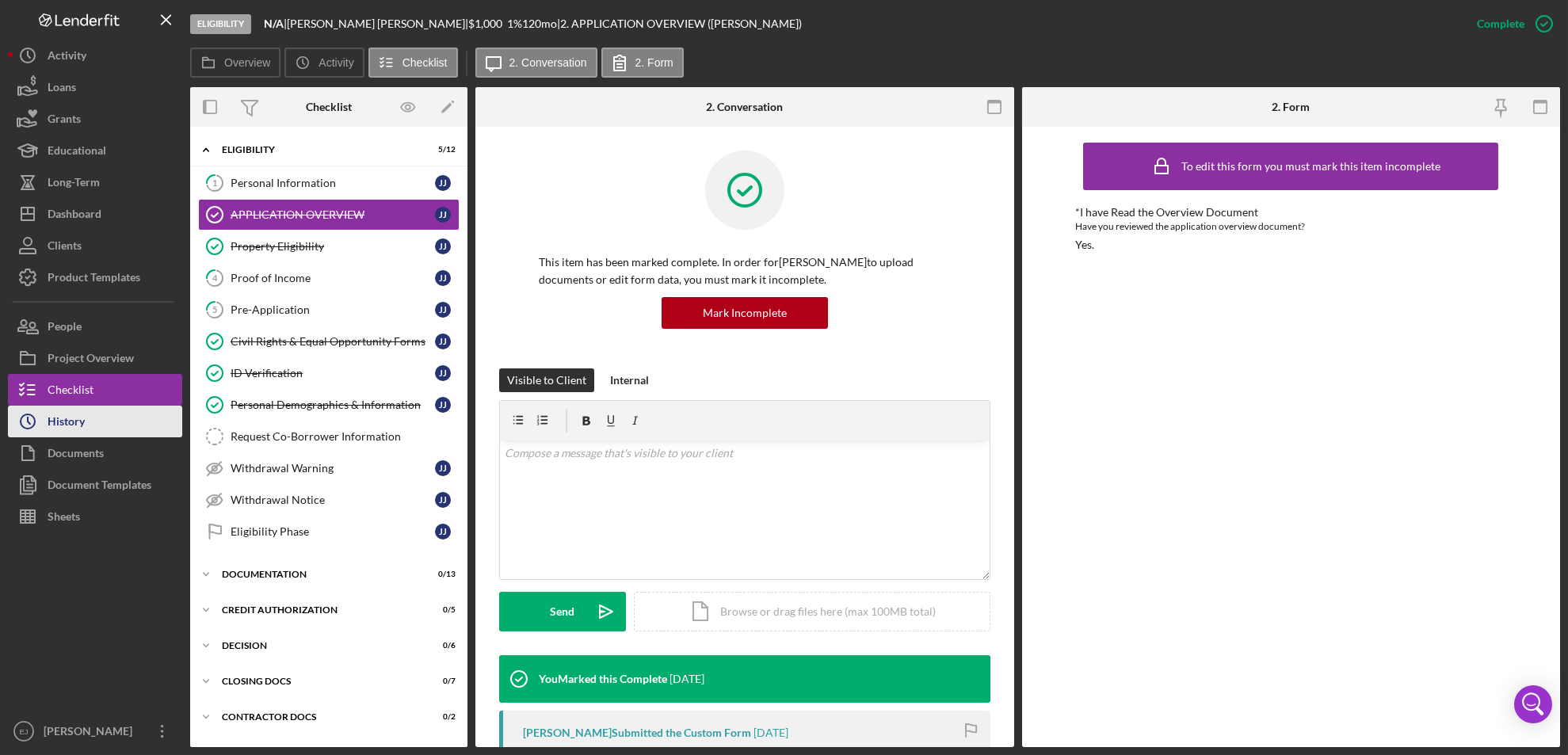
click at [123, 406] on button "Icon/History History" at bounding box center [95, 421] width 174 height 32
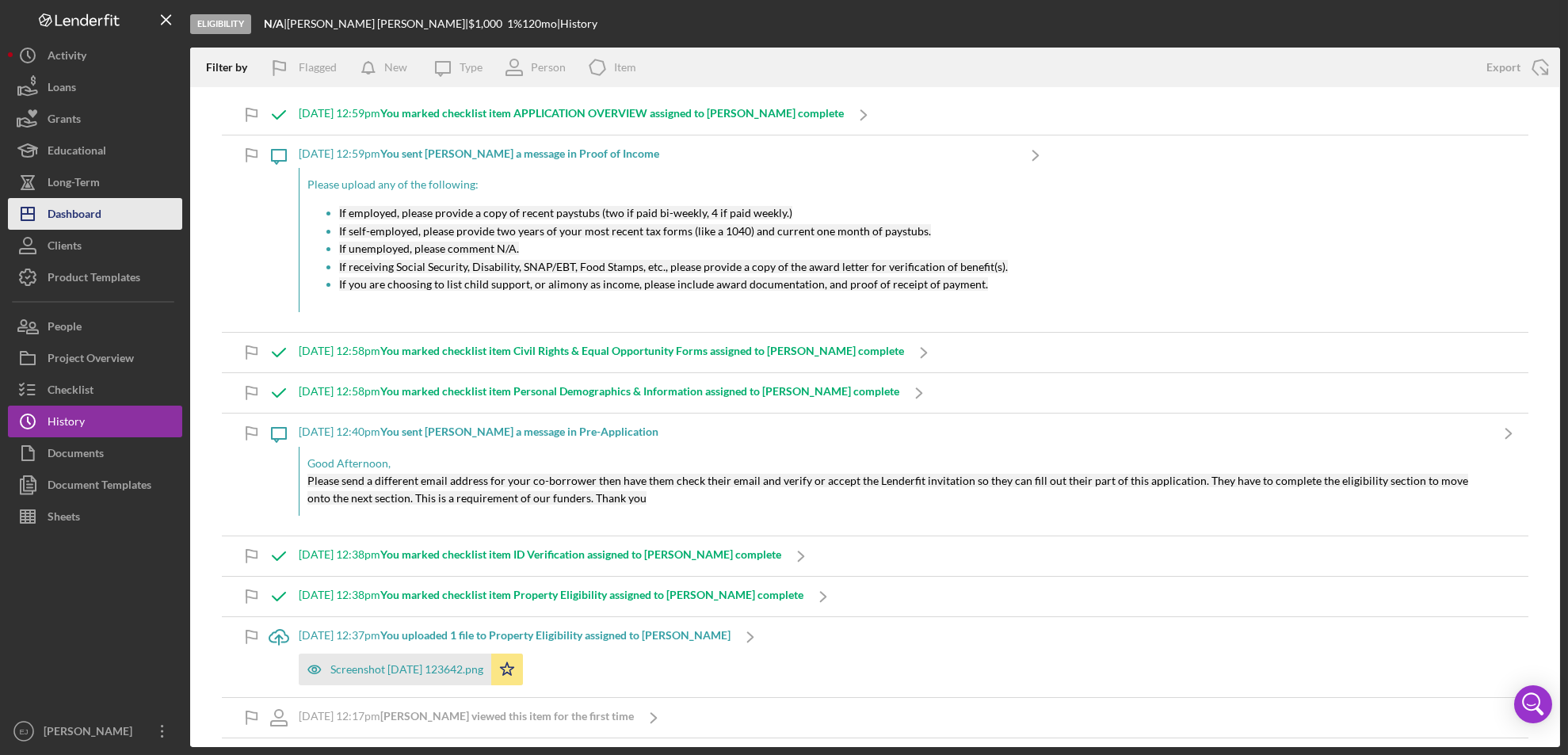
click at [81, 216] on div "Dashboard" at bounding box center [74, 216] width 54 height 36
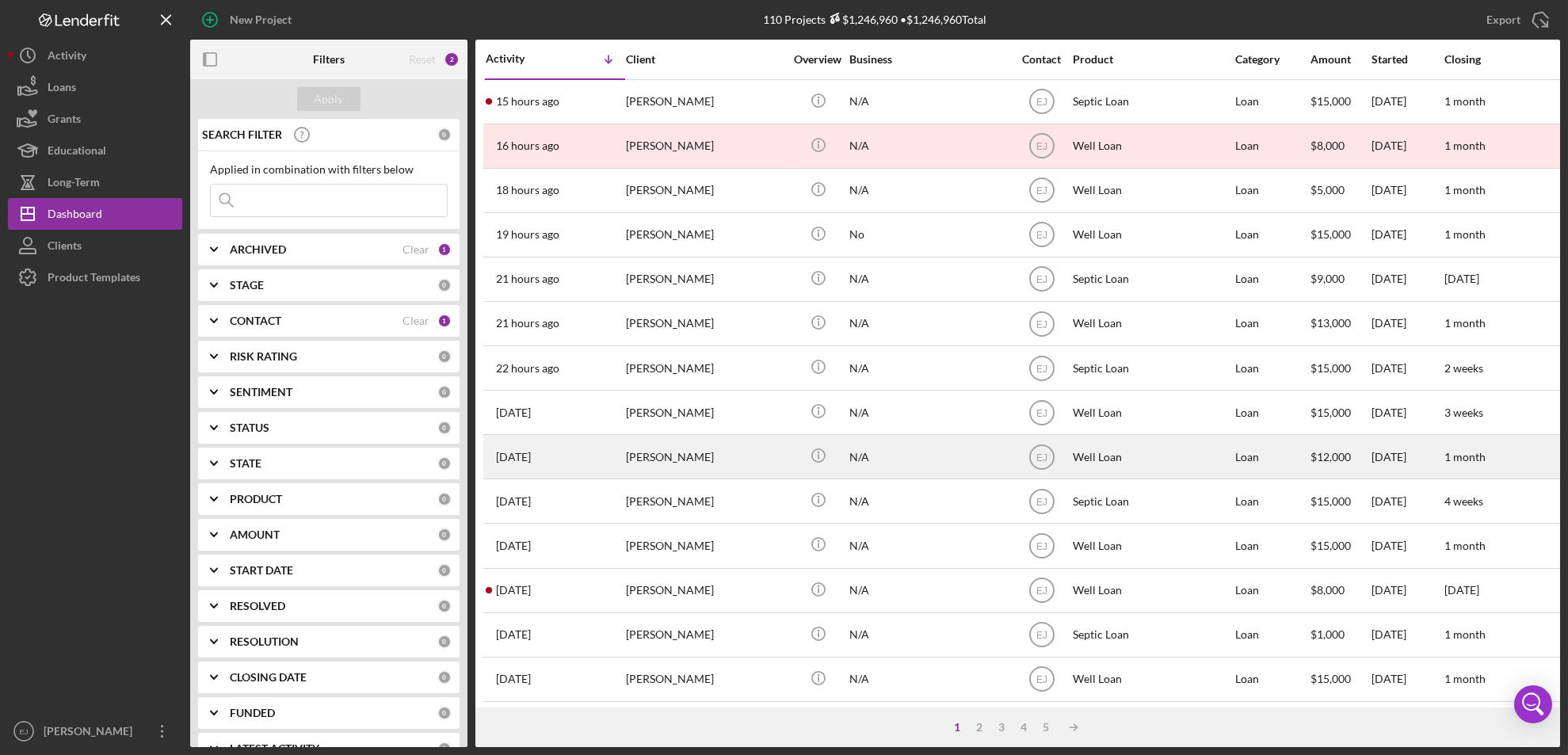
click at [687, 466] on div "[PERSON_NAME]" at bounding box center [705, 457] width 159 height 42
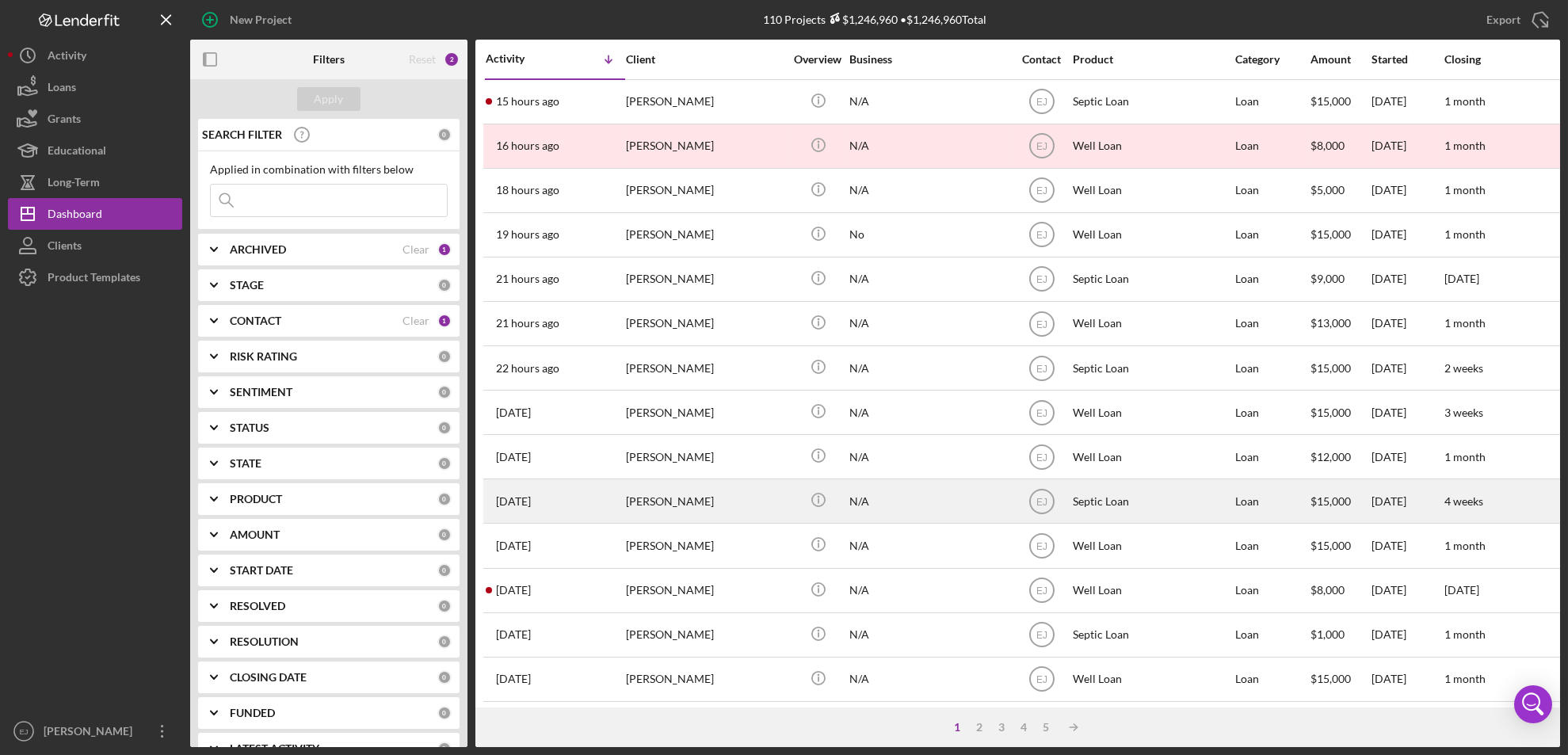
click at [664, 507] on div "[PERSON_NAME]" at bounding box center [705, 501] width 159 height 42
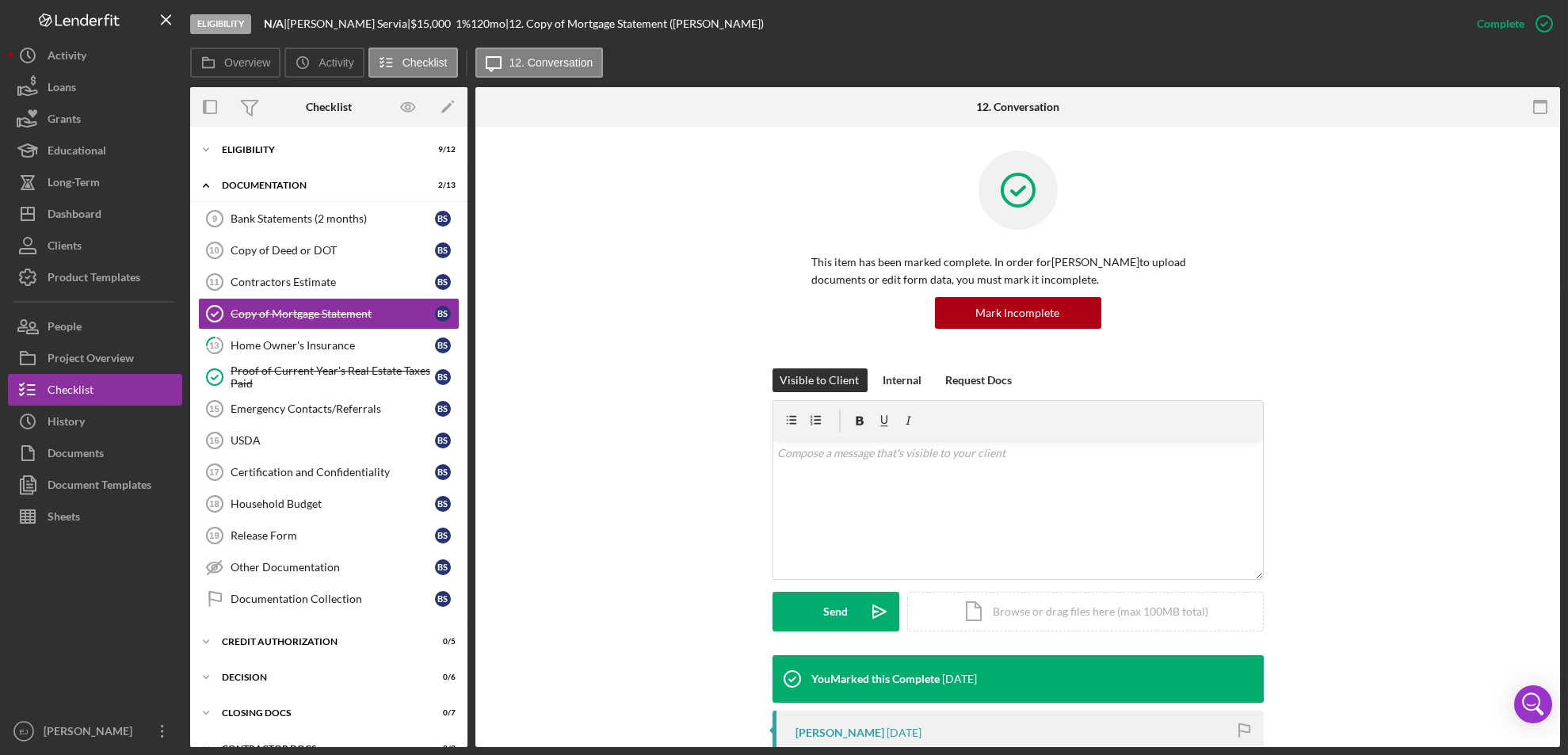
scroll to position [297, 0]
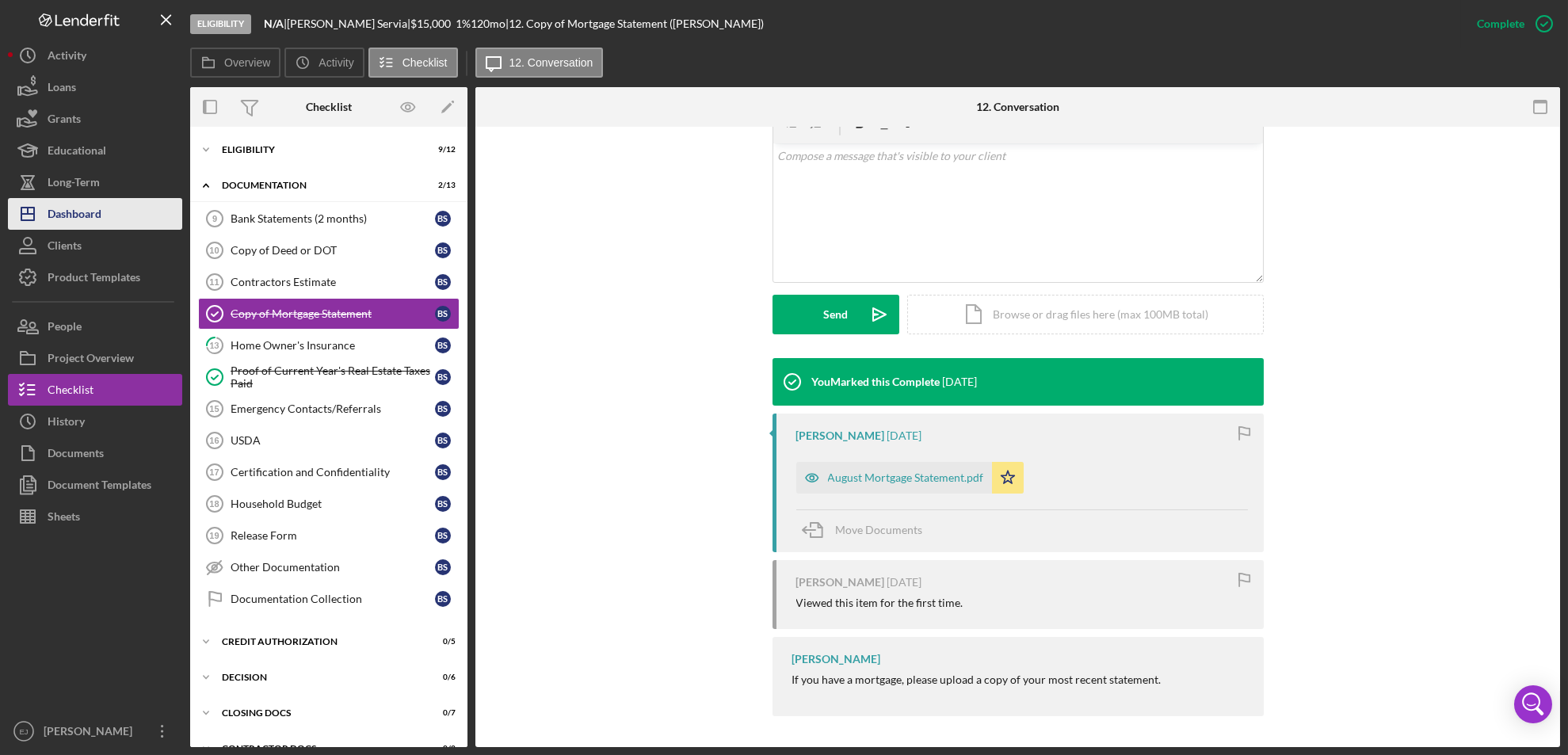
click at [76, 225] on div "Dashboard" at bounding box center [74, 216] width 54 height 36
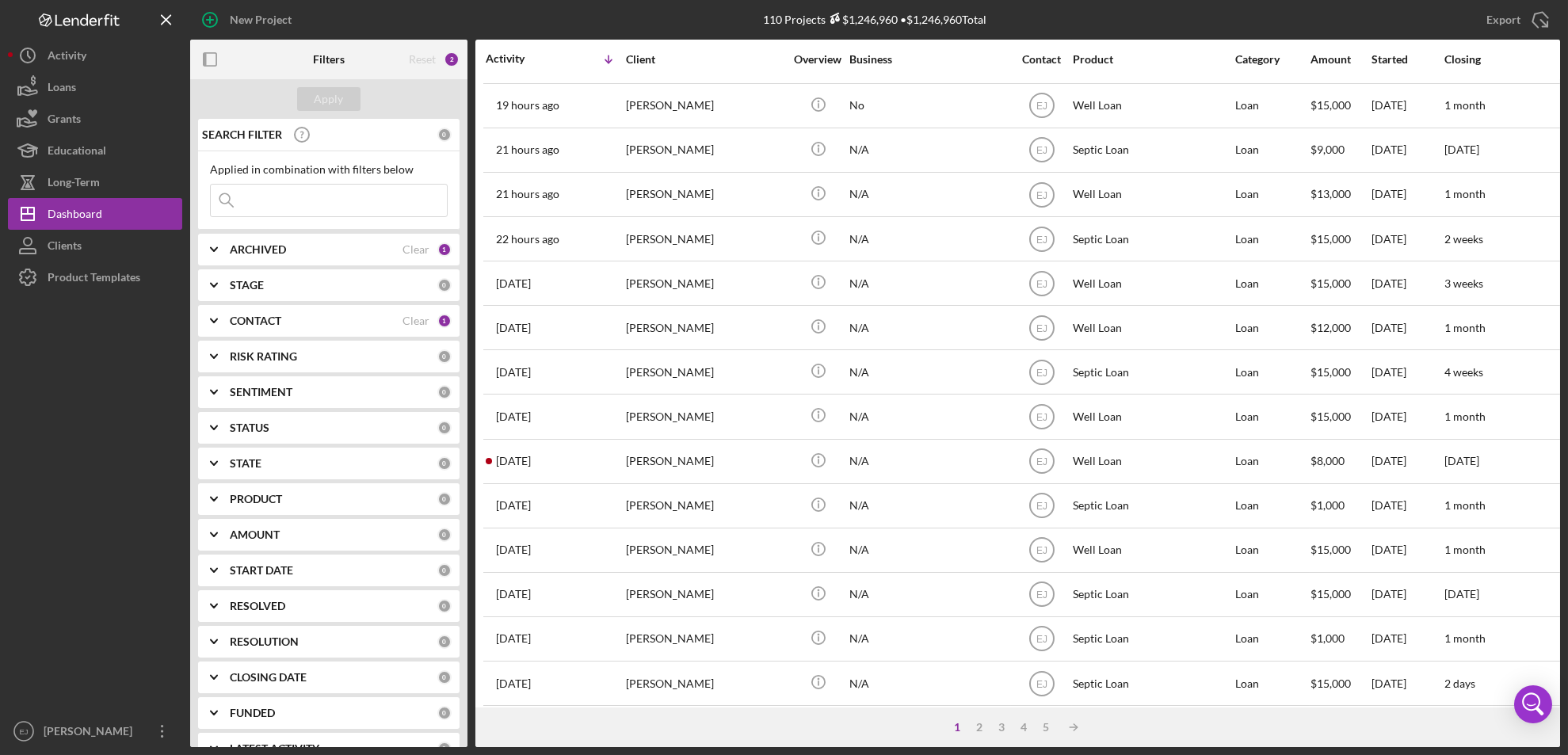
scroll to position [168, 0]
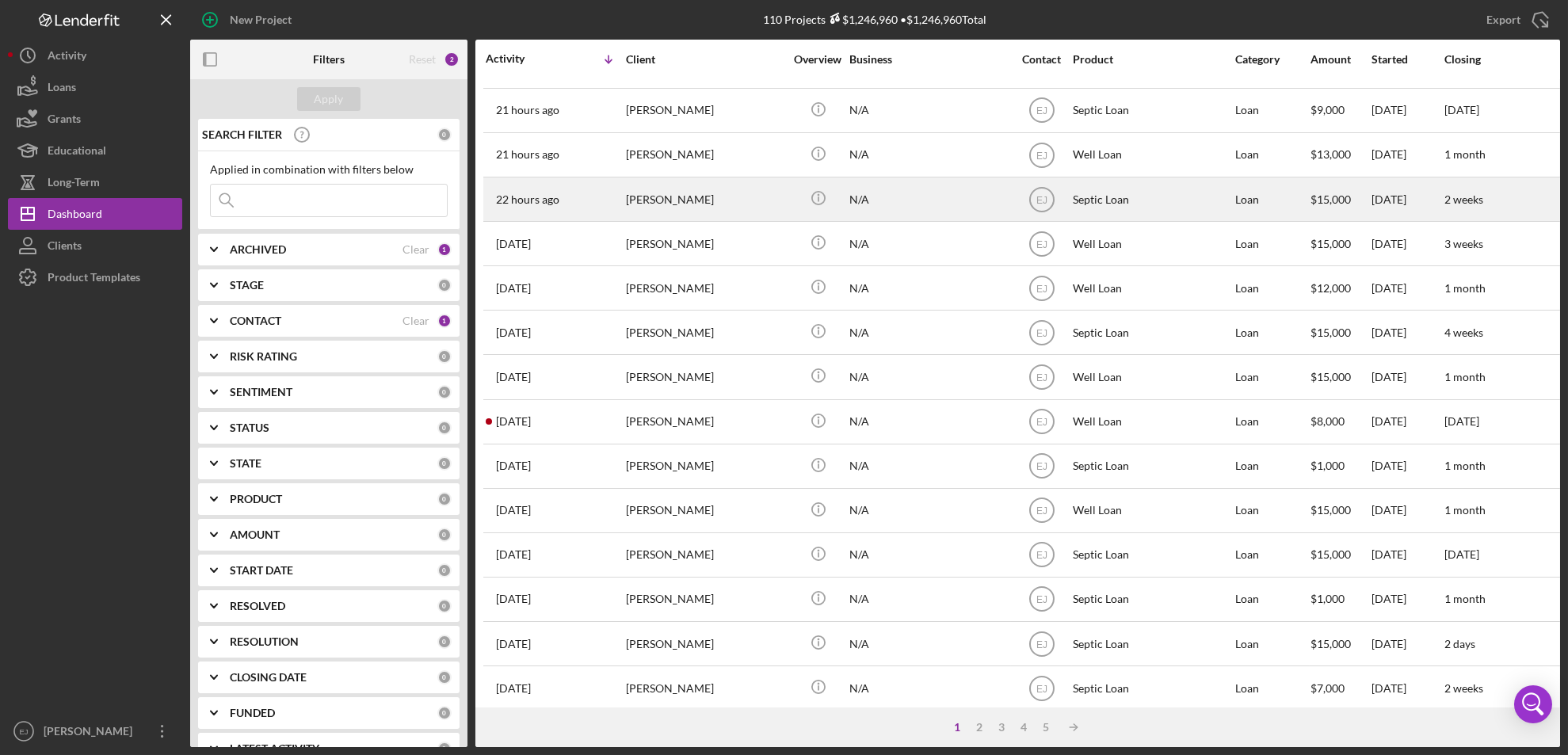
click at [656, 204] on div "[PERSON_NAME]" at bounding box center [705, 199] width 159 height 42
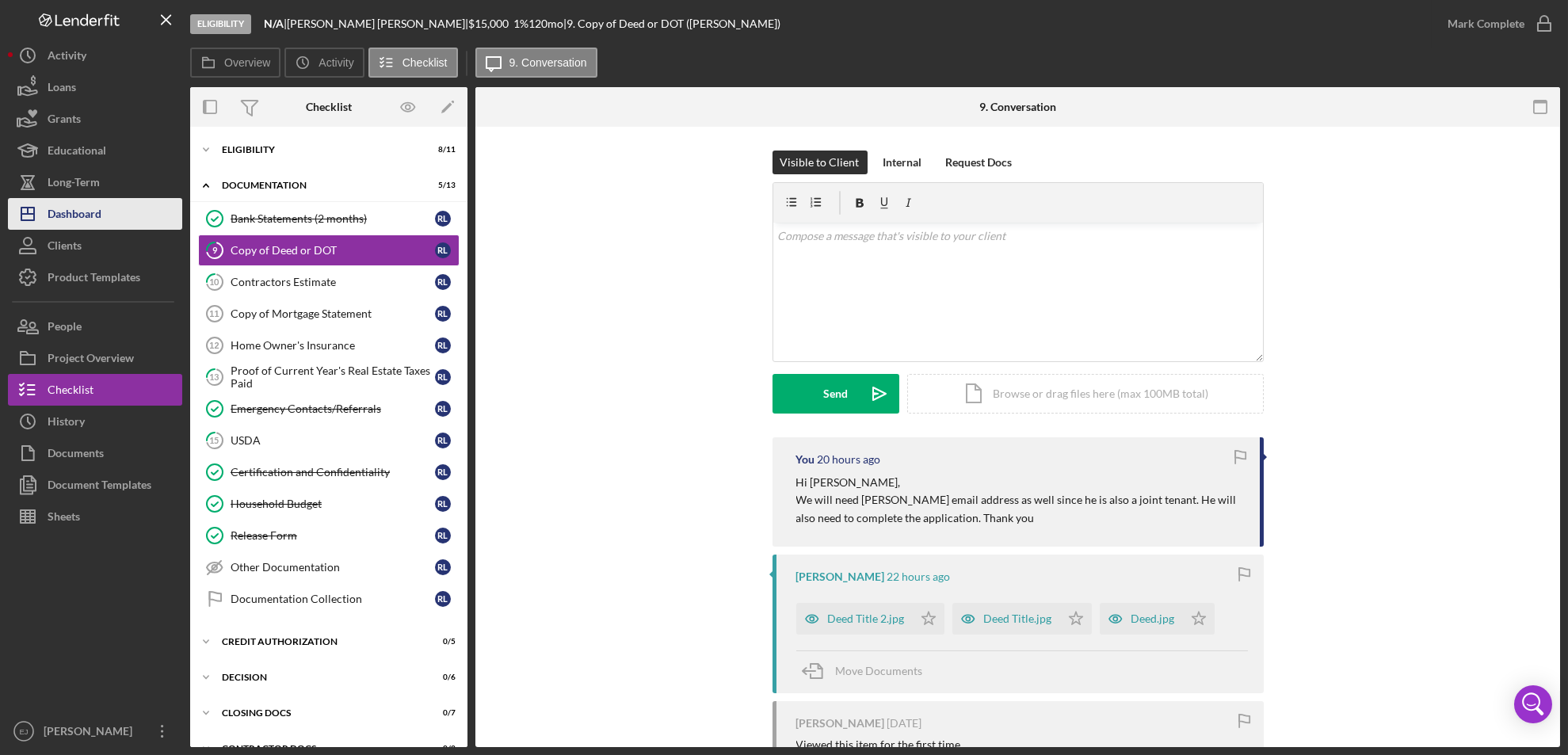
click at [44, 203] on icon "Icon/Dashboard" at bounding box center [28, 214] width 40 height 40
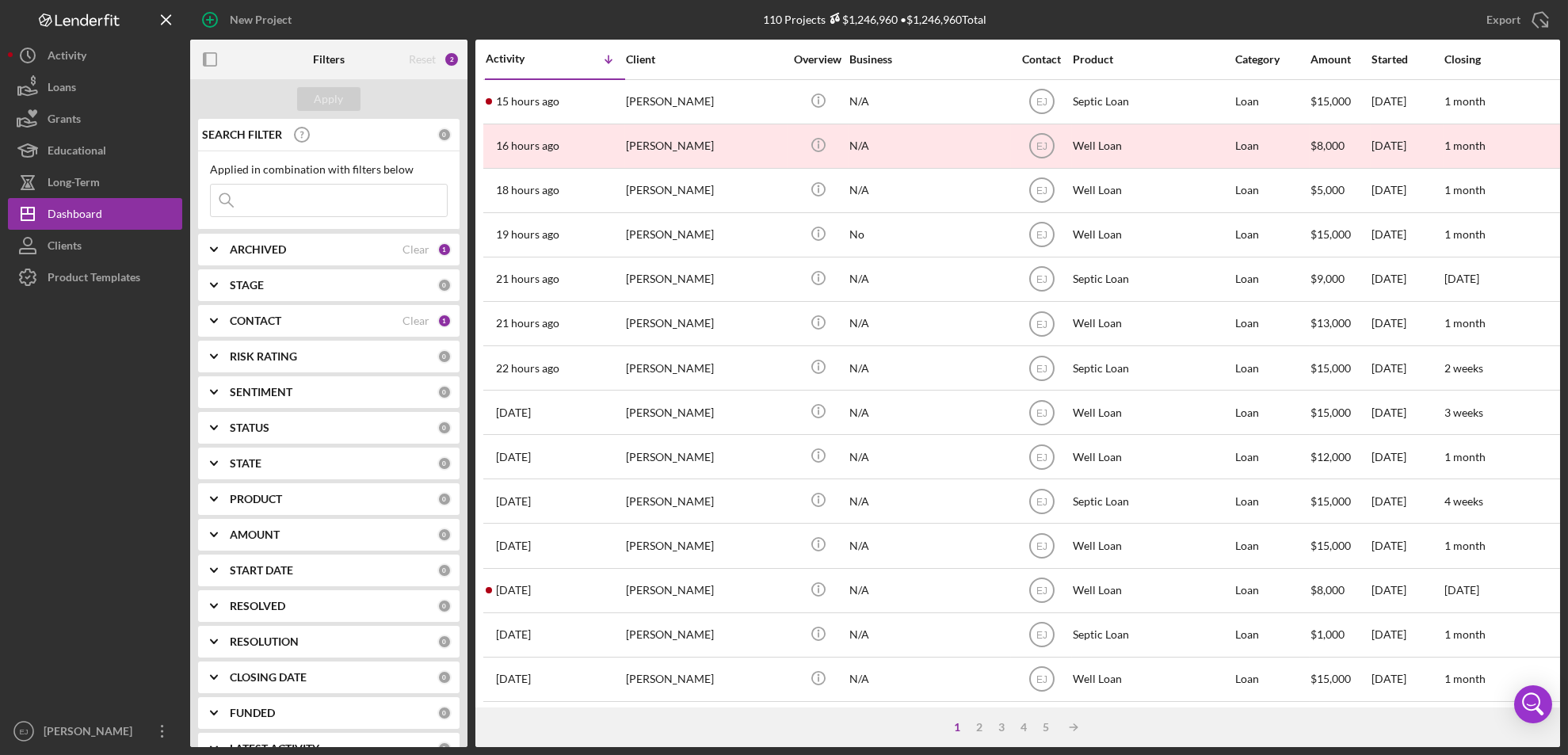
scroll to position [517, 0]
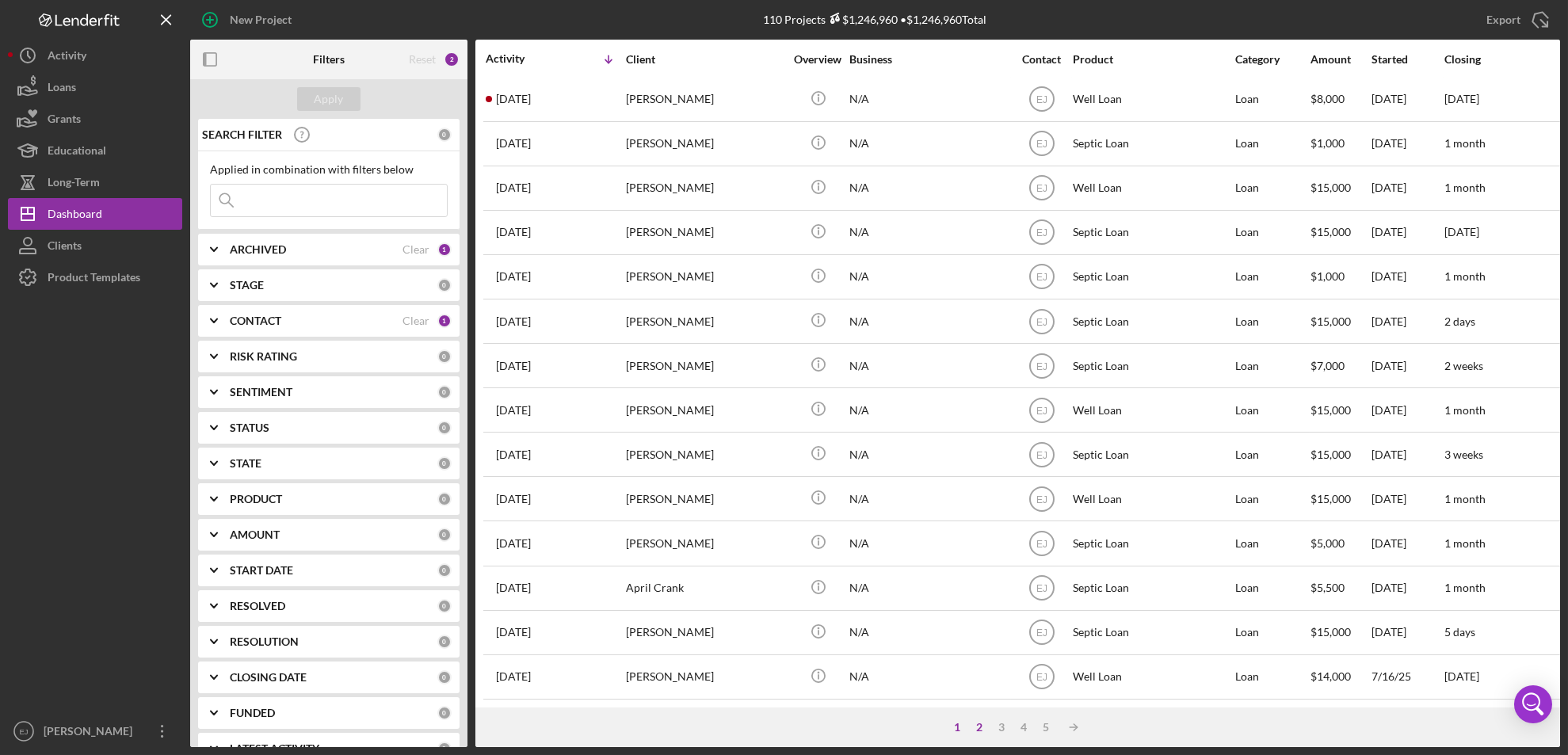
click at [981, 727] on div "2" at bounding box center [979, 727] width 22 height 13
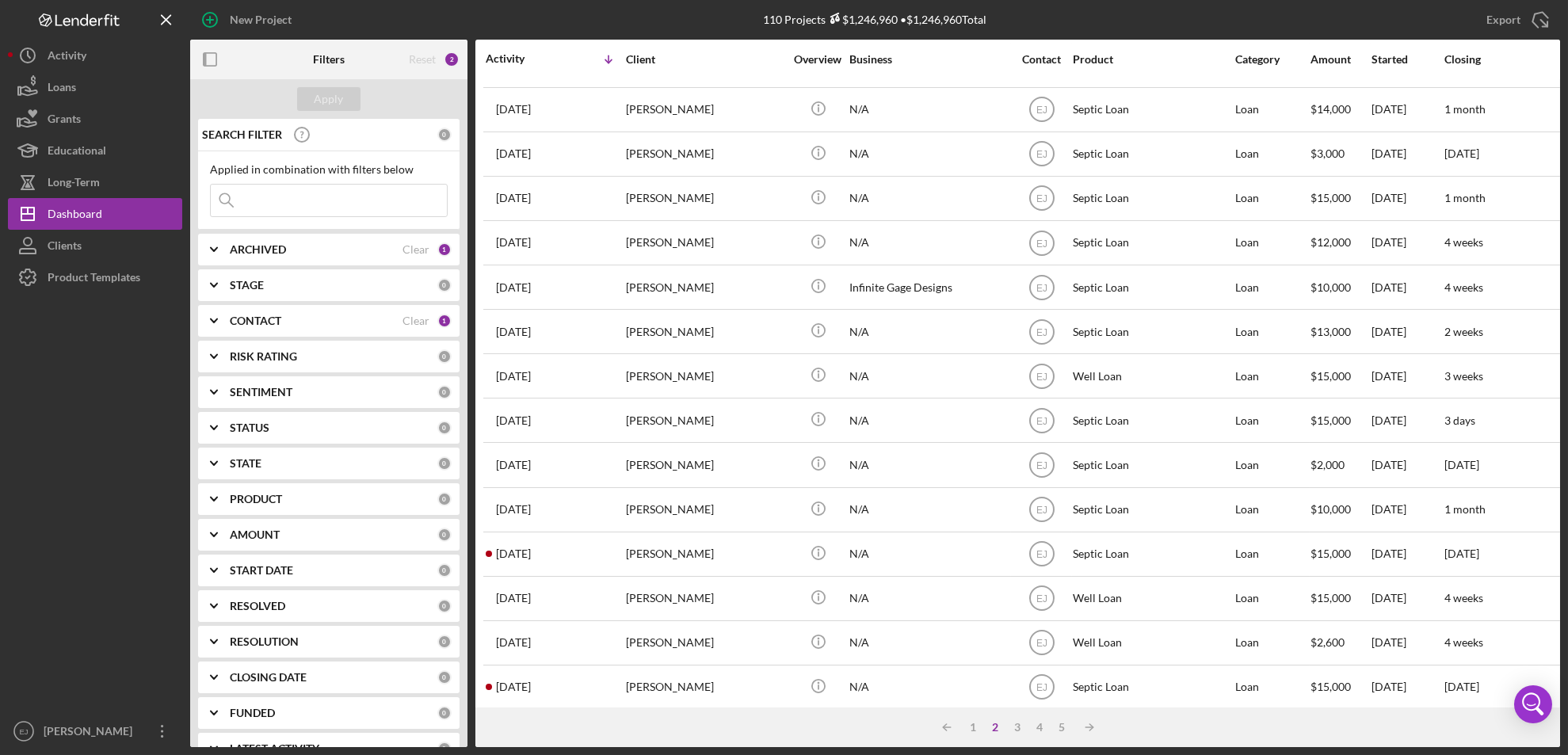
scroll to position [0, 0]
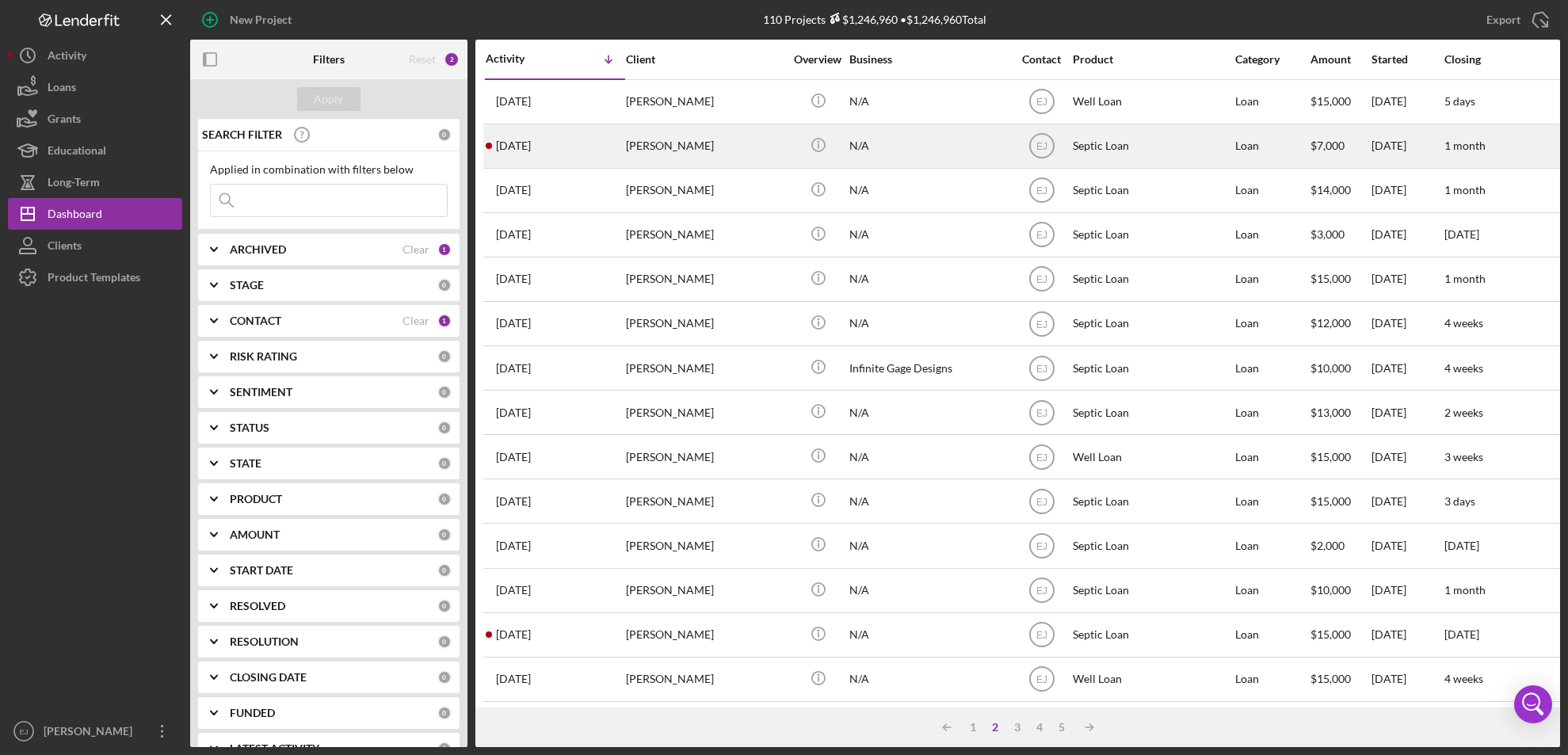
click at [653, 153] on div "[PERSON_NAME]" at bounding box center [705, 146] width 159 height 42
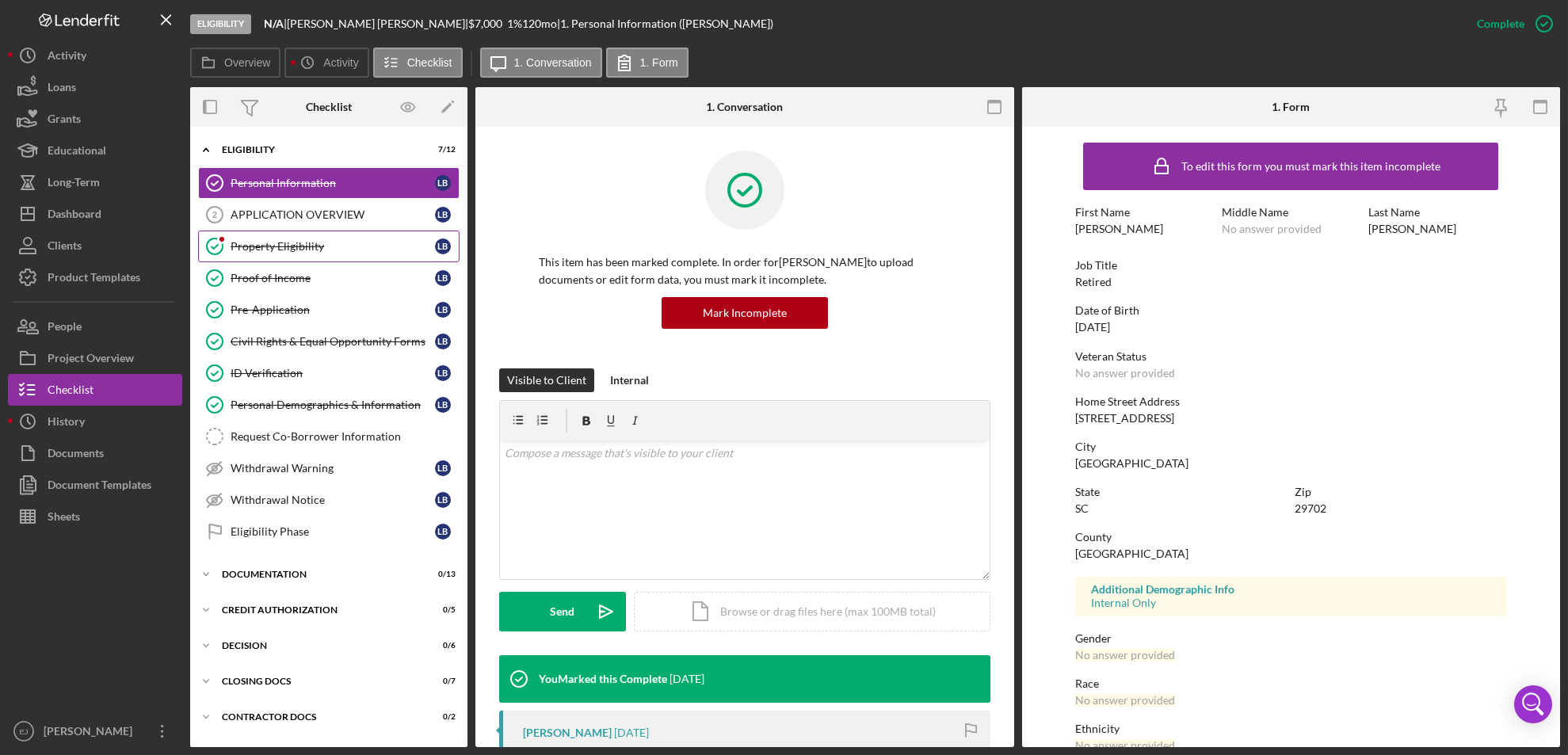
click at [277, 240] on div "Property Eligibility" at bounding box center [332, 247] width 204 height 13
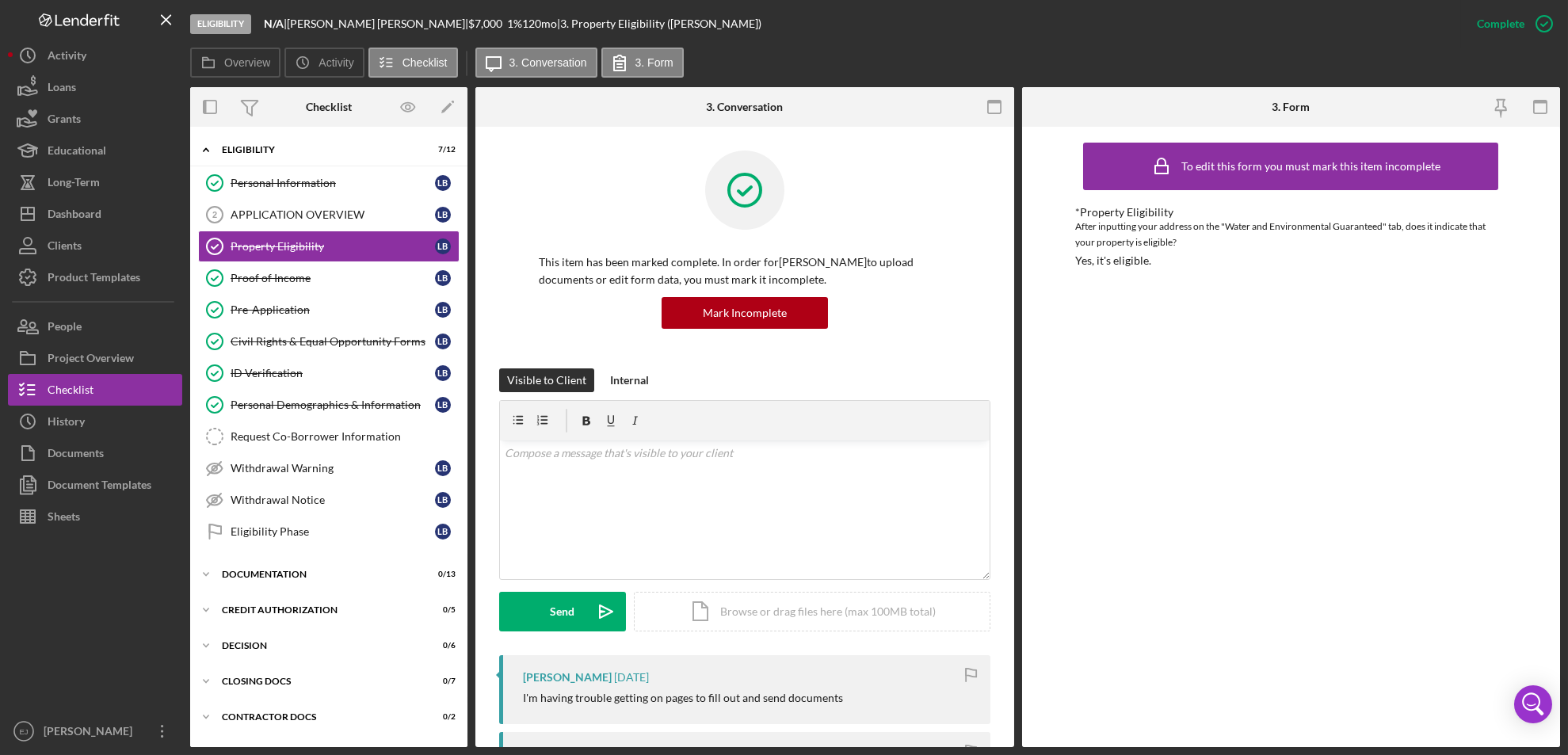
click at [690, 700] on div "I'm having trouble getting on pages to fill out and send documents" at bounding box center [683, 698] width 320 height 13
click at [1014, 741] on div "Overview Internal Workflow Stage Eligibility Icon/Dropdown Arrow Archive (can u…" at bounding box center [875, 417] width 1370 height 660
click at [1013, 739] on div "Overview Internal Workflow Stage Eligibility Icon/Dropdown Arrow Archive (can u…" at bounding box center [875, 417] width 1370 height 660
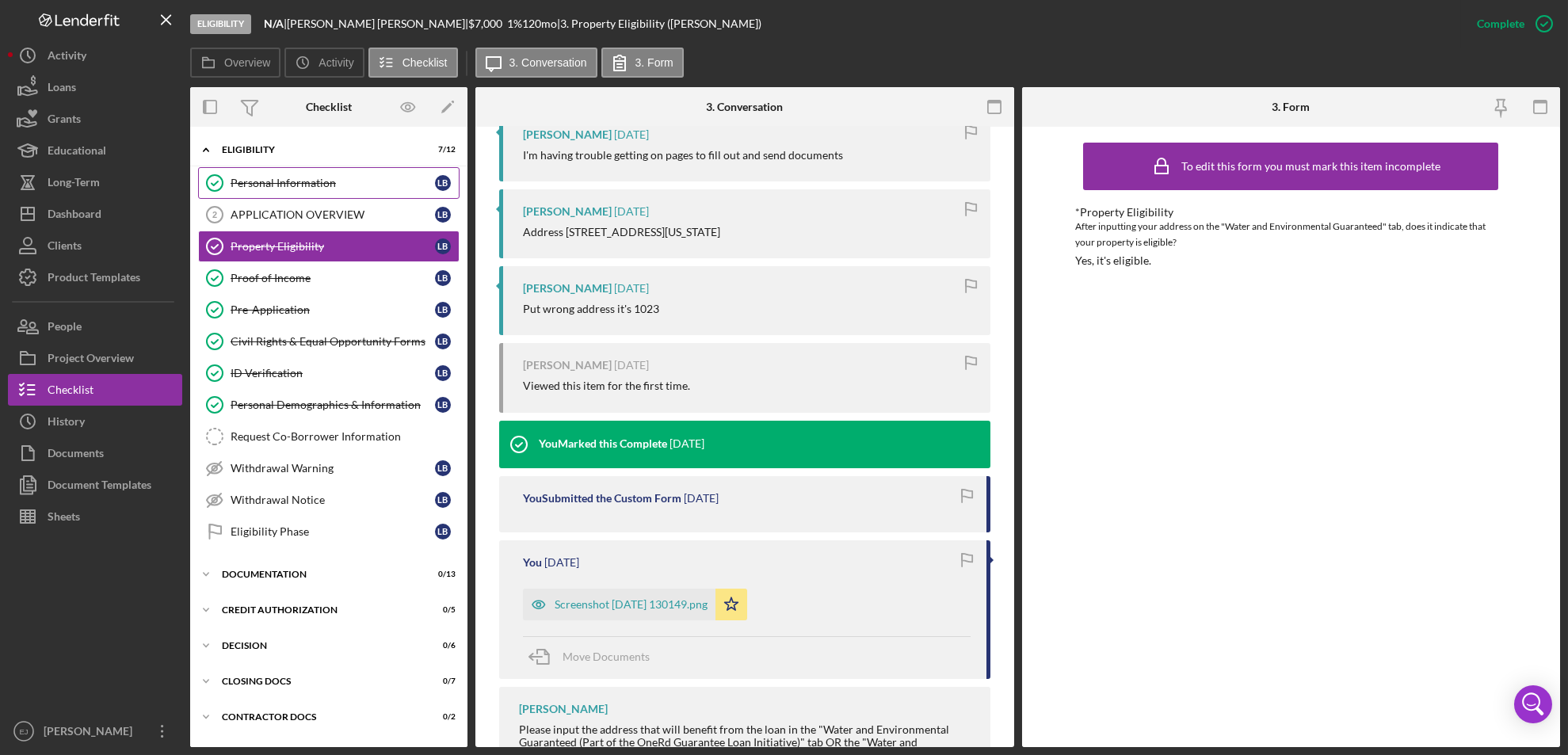
click at [286, 177] on div "Personal Information" at bounding box center [332, 183] width 204 height 13
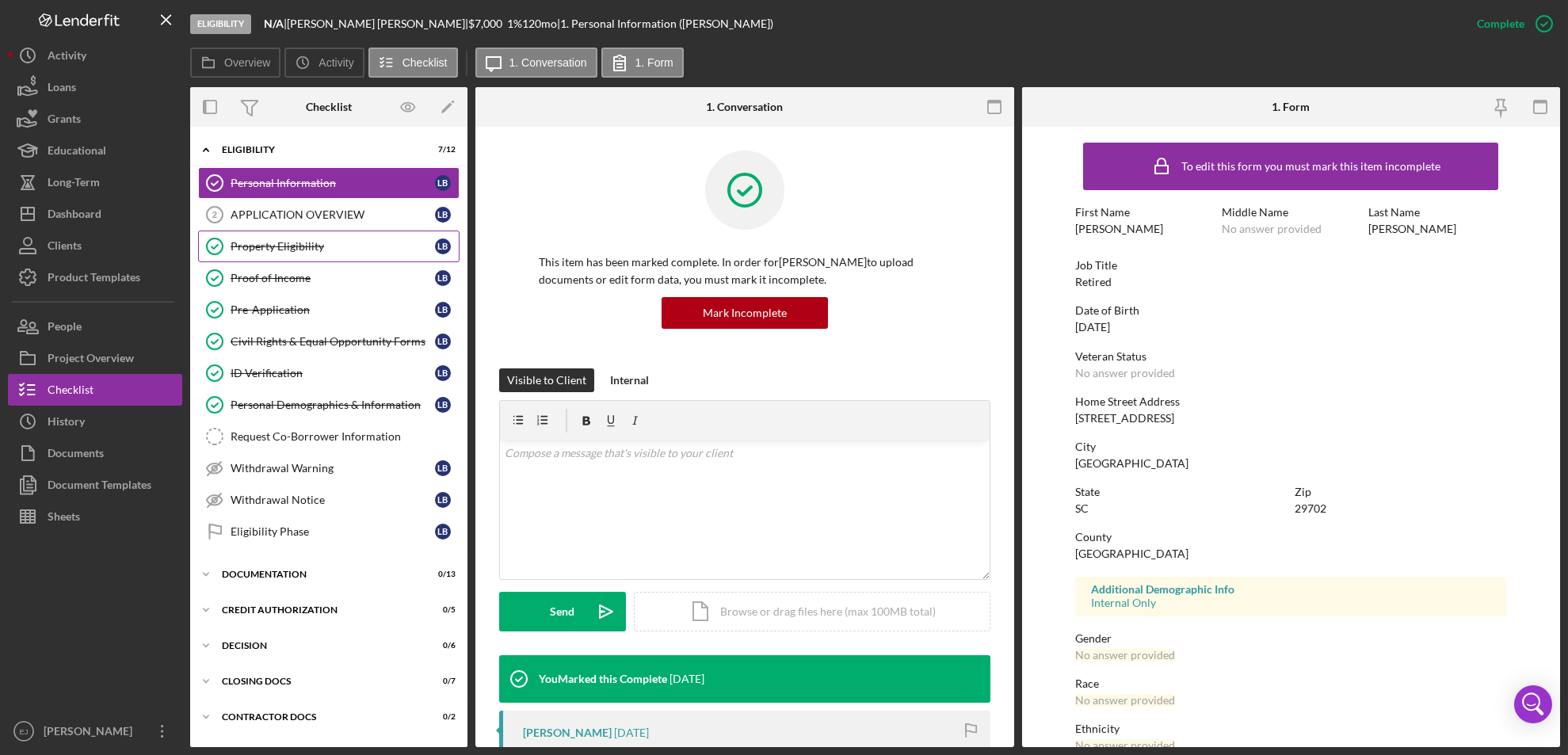
click at [348, 251] on div "Property Eligibility" at bounding box center [332, 247] width 204 height 13
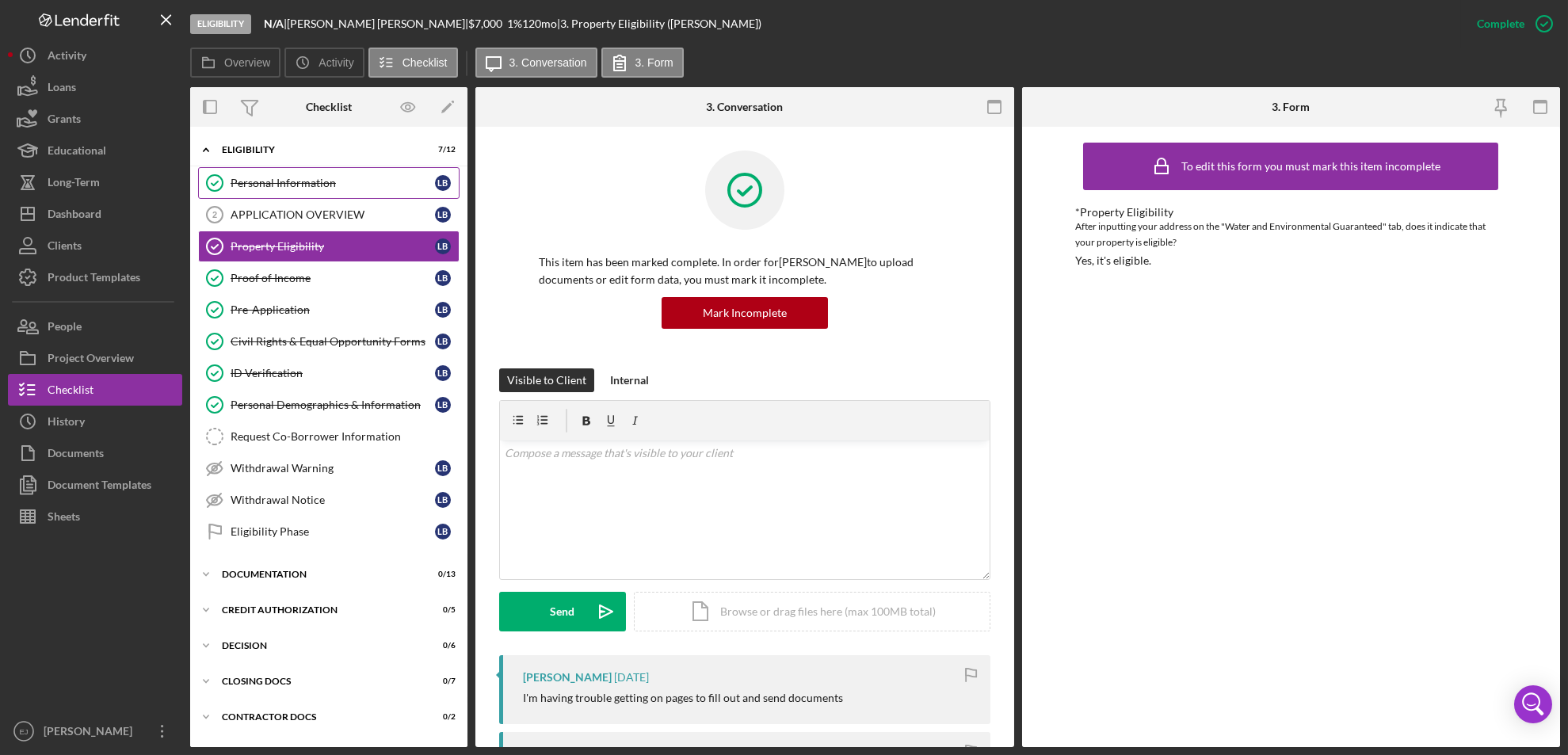
click at [329, 183] on div "Personal Information" at bounding box center [332, 183] width 204 height 13
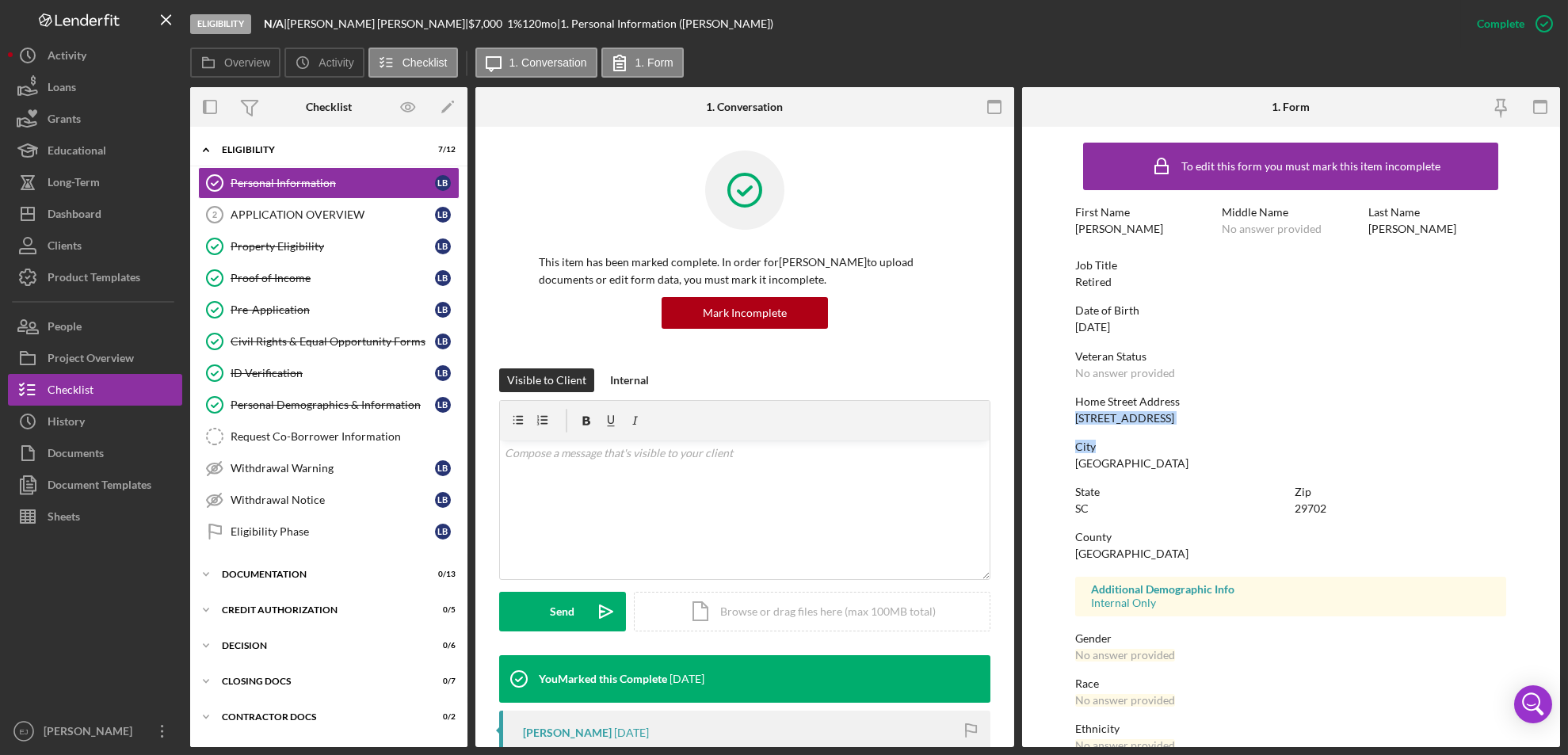
drag, startPoint x: 1069, startPoint y: 424, endPoint x: 1185, endPoint y: 426, distance: 116.0
click at [1185, 426] on form "To edit this form you must mark this item incomplete First Name [PERSON_NAME] M…" at bounding box center [1291, 437] width 538 height 621
drag, startPoint x: 1185, startPoint y: 426, endPoint x: 1168, endPoint y: 429, distance: 17.3
click at [1168, 429] on div "To edit this form you must mark this item incomplete First Name [PERSON_NAME] M…" at bounding box center [1291, 496] width 431 height 723
click at [1222, 463] on div "City [GEOGRAPHIC_DATA]" at bounding box center [1291, 456] width 431 height 29
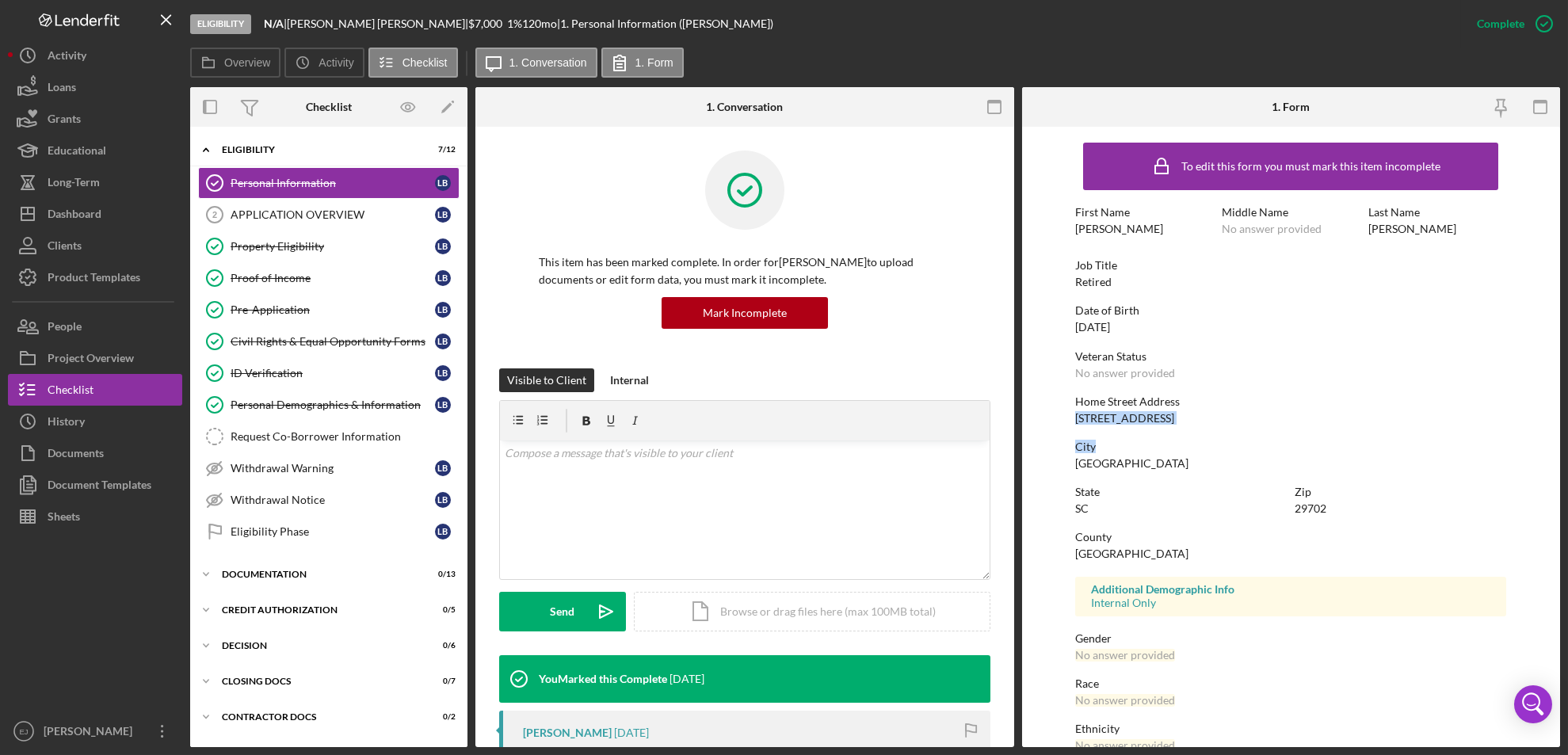
drag, startPoint x: 1075, startPoint y: 422, endPoint x: 1138, endPoint y: 429, distance: 63.4
click at [1138, 429] on div "To edit this form you must mark this item incomplete First Name [PERSON_NAME] M…" at bounding box center [1291, 496] width 431 height 723
click at [1268, 434] on div "To edit this form you must mark this item incomplete First Name [PERSON_NAME] M…" at bounding box center [1291, 496] width 431 height 723
drag, startPoint x: 1069, startPoint y: 417, endPoint x: 1205, endPoint y: 416, distance: 136.0
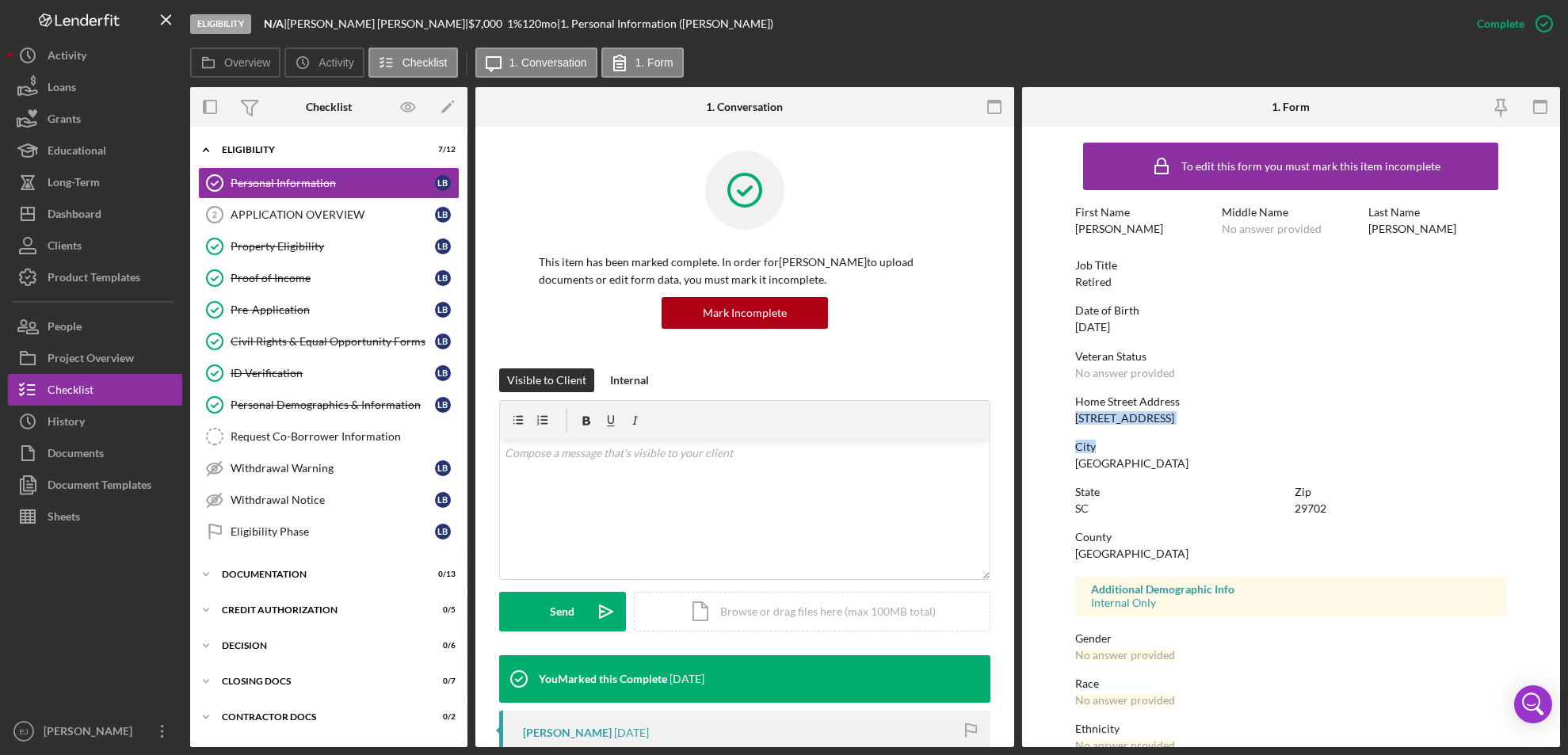
click at [1205, 416] on form "To edit this form you must mark this item incomplete First Name [PERSON_NAME] M…" at bounding box center [1291, 437] width 538 height 621
copy div "[STREET_ADDRESS]"
click at [101, 426] on button "Icon/History History" at bounding box center [95, 421] width 174 height 32
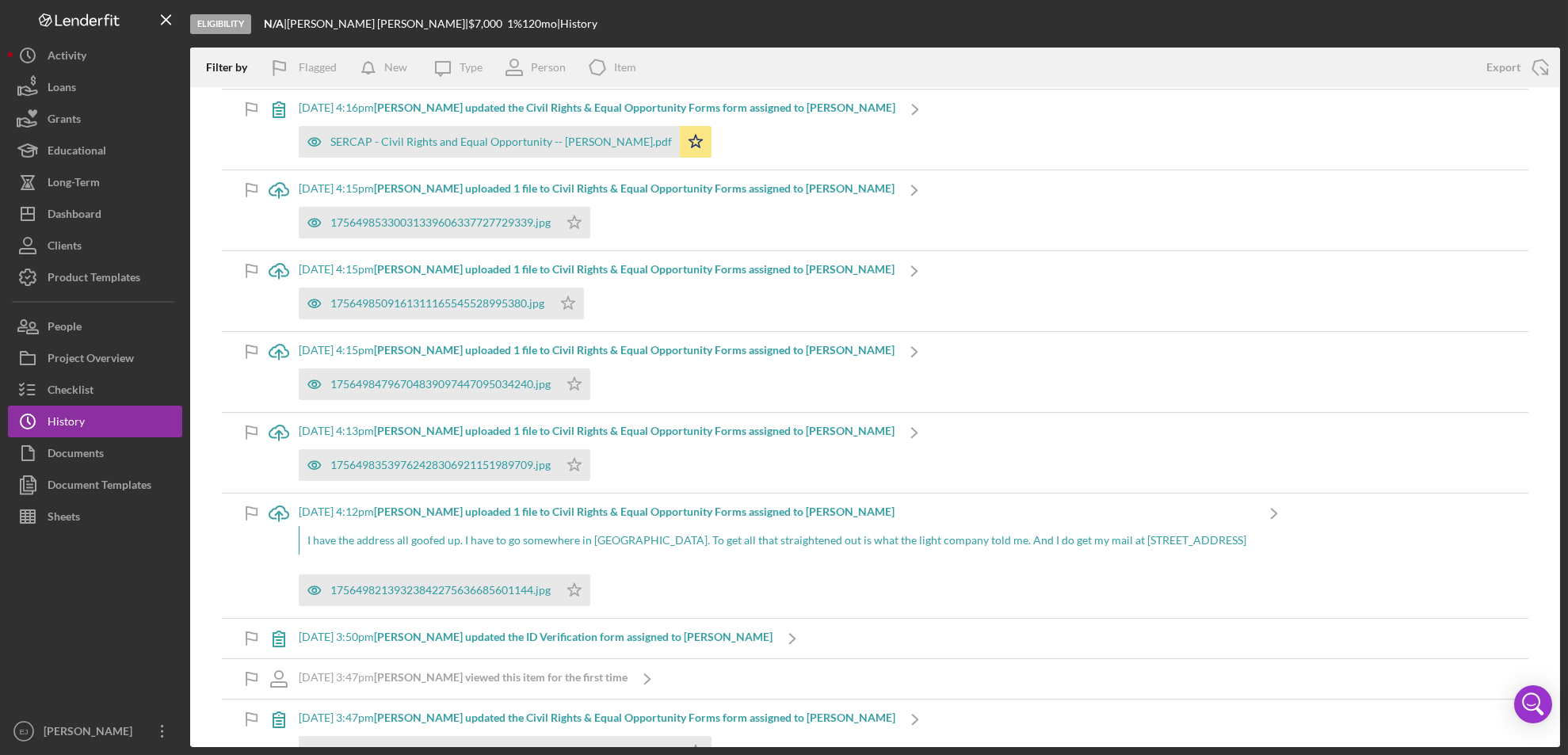
scroll to position [1157, 0]
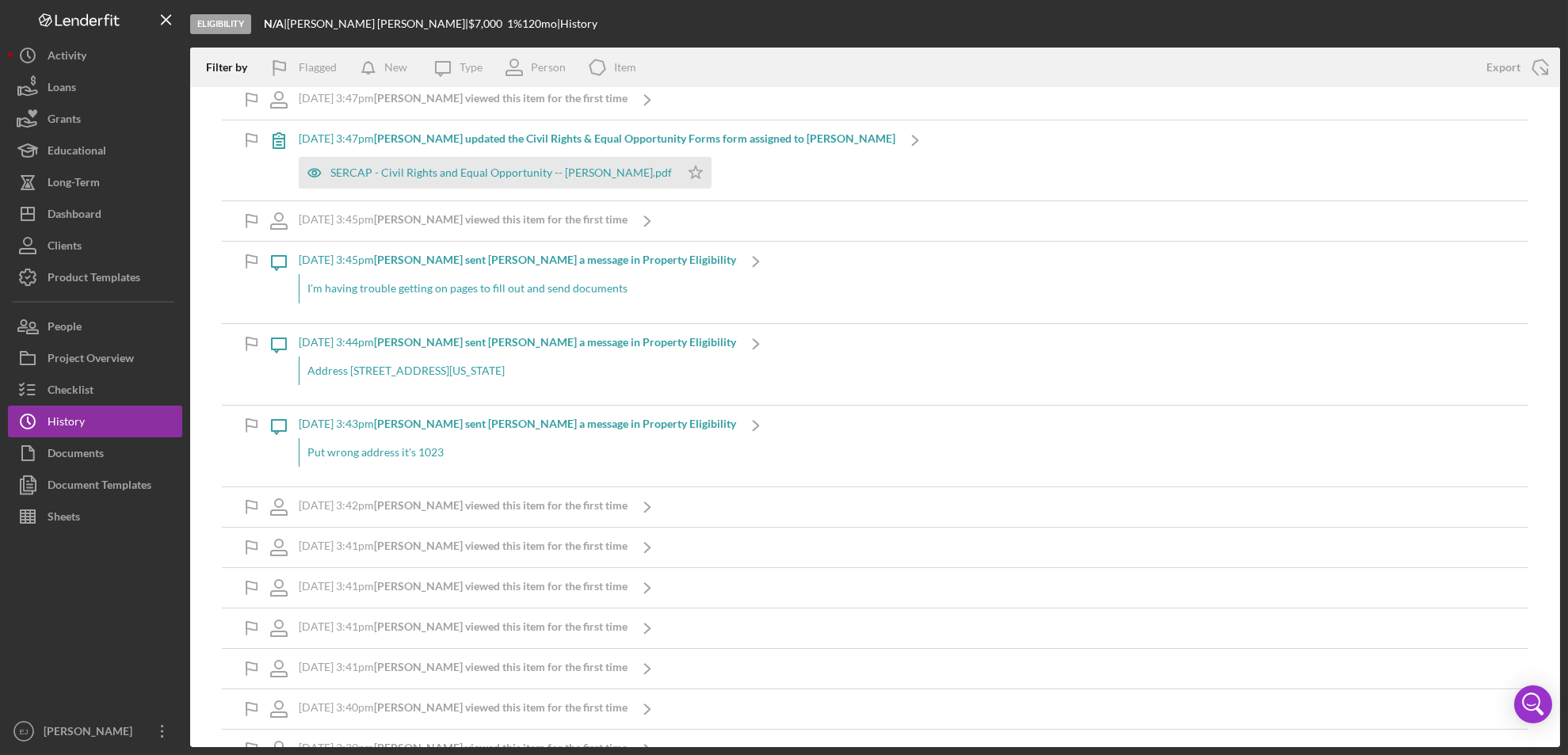
click at [1559, 414] on div "Icon/Info [DATE] 7:05am [PERSON_NAME] was sent a weekly status update [DATE] 12…" at bounding box center [875, 417] width 1370 height 660
click at [125, 384] on button "Checklist" at bounding box center [95, 390] width 174 height 32
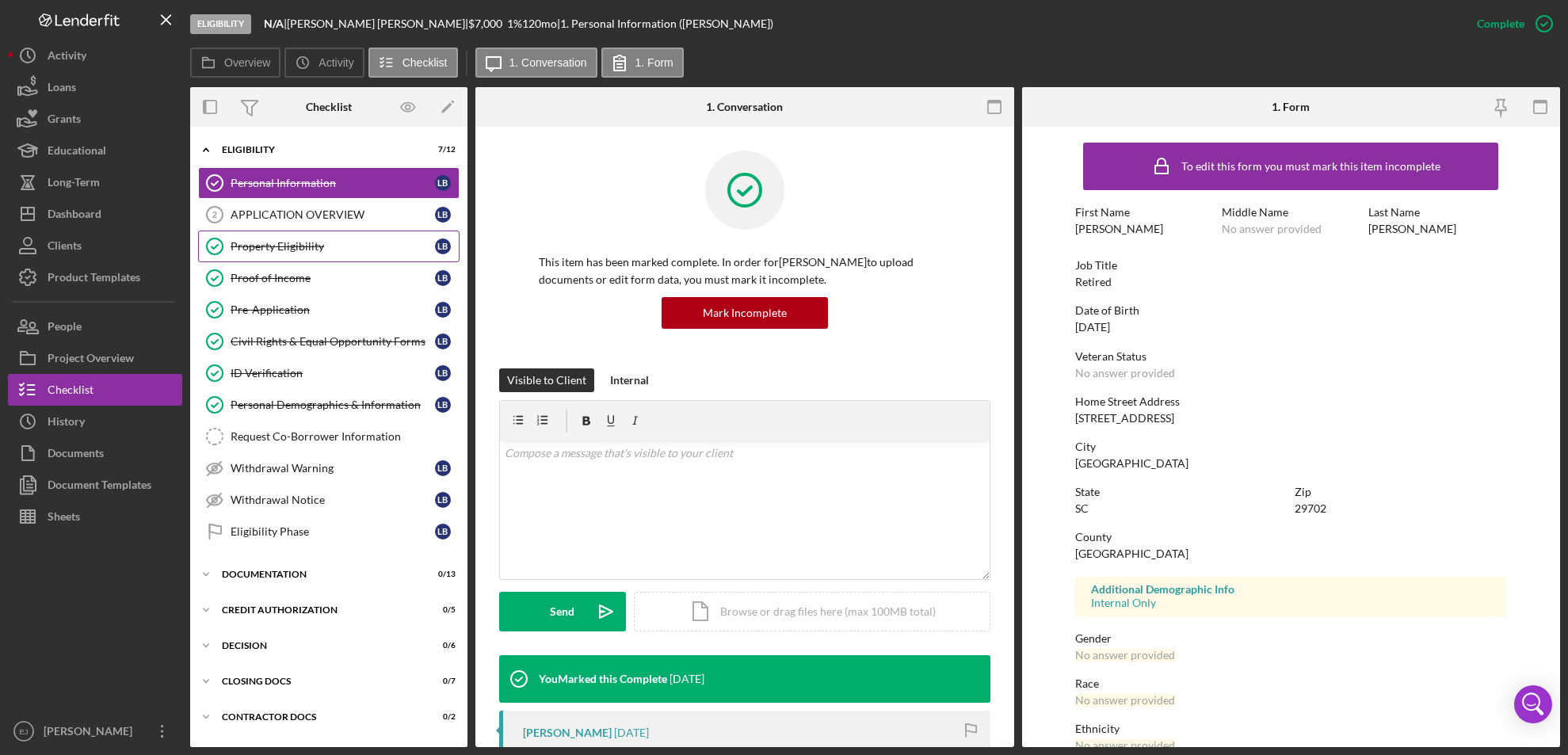
click at [319, 245] on div "Property Eligibility" at bounding box center [332, 247] width 204 height 13
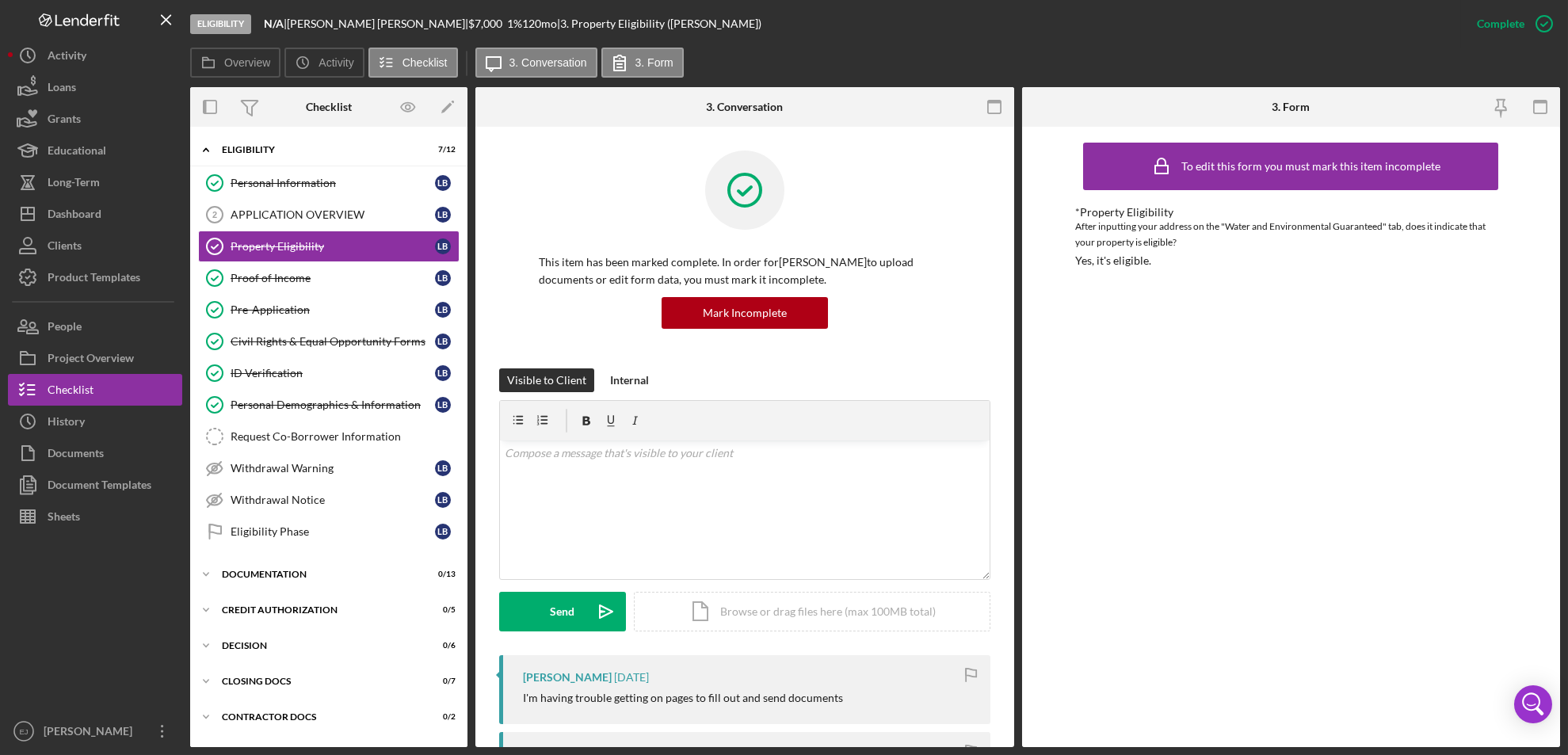
click at [1018, 647] on div "Overview Internal Workflow Stage Eligibility Icon/Dropdown Arrow Archive (can u…" at bounding box center [875, 417] width 1370 height 660
click at [1017, 645] on div "Overview Internal Workflow Stage Eligibility Icon/Dropdown Arrow Archive (can u…" at bounding box center [875, 417] width 1370 height 660
click at [357, 178] on div "Personal Information" at bounding box center [332, 183] width 204 height 13
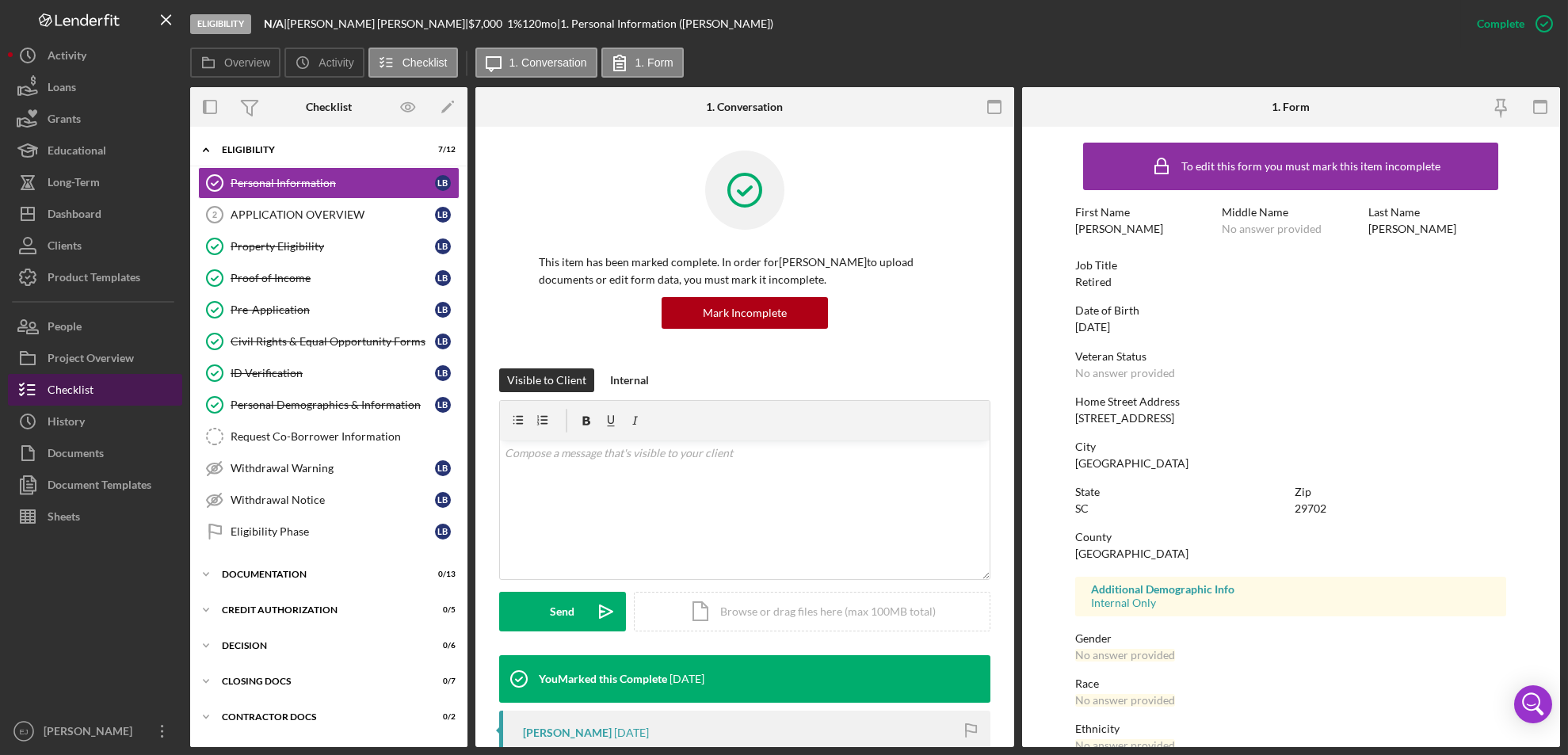
click at [96, 393] on button "Checklist" at bounding box center [95, 390] width 174 height 32
click at [324, 246] on div "Property Eligibility" at bounding box center [332, 247] width 204 height 13
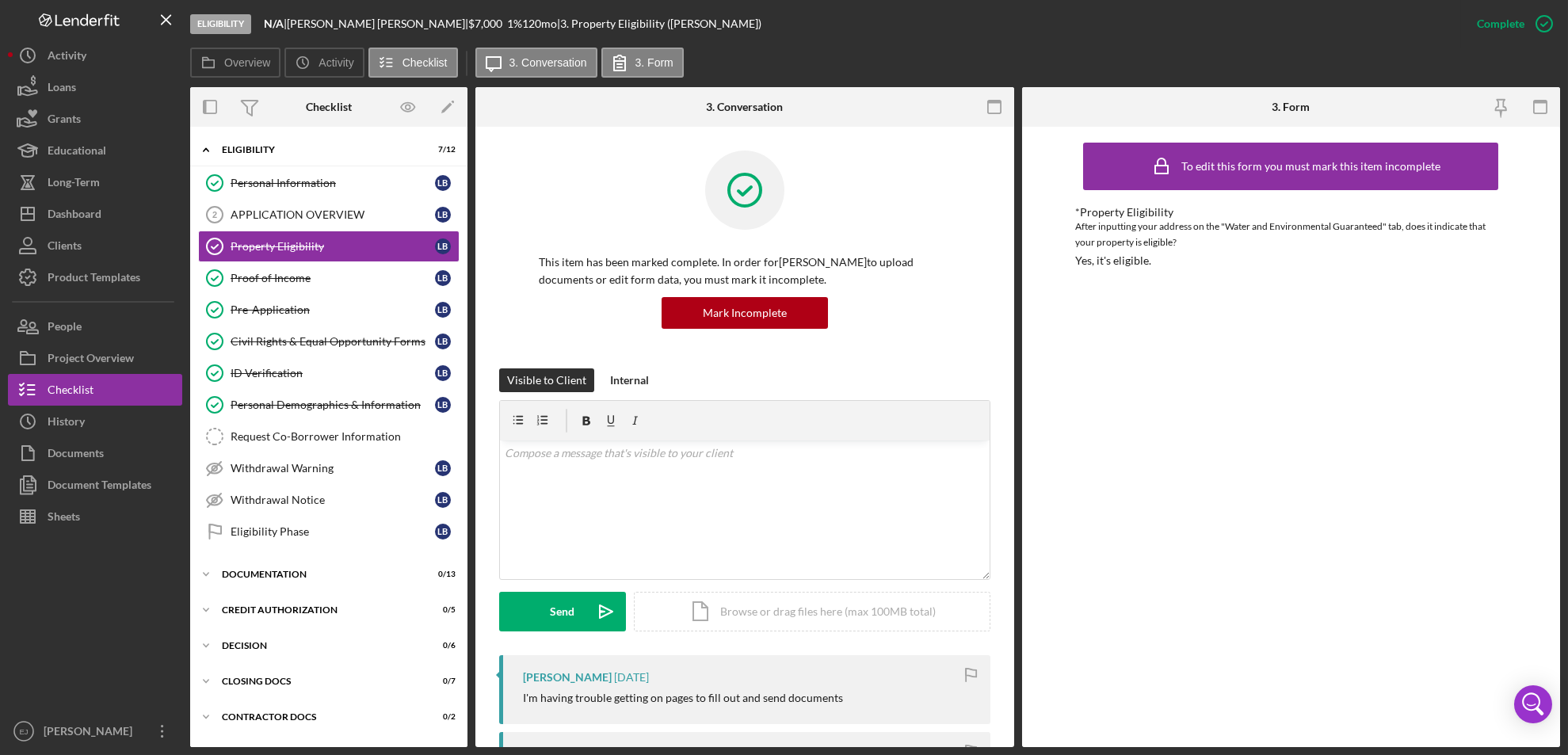
scroll to position [543, 0]
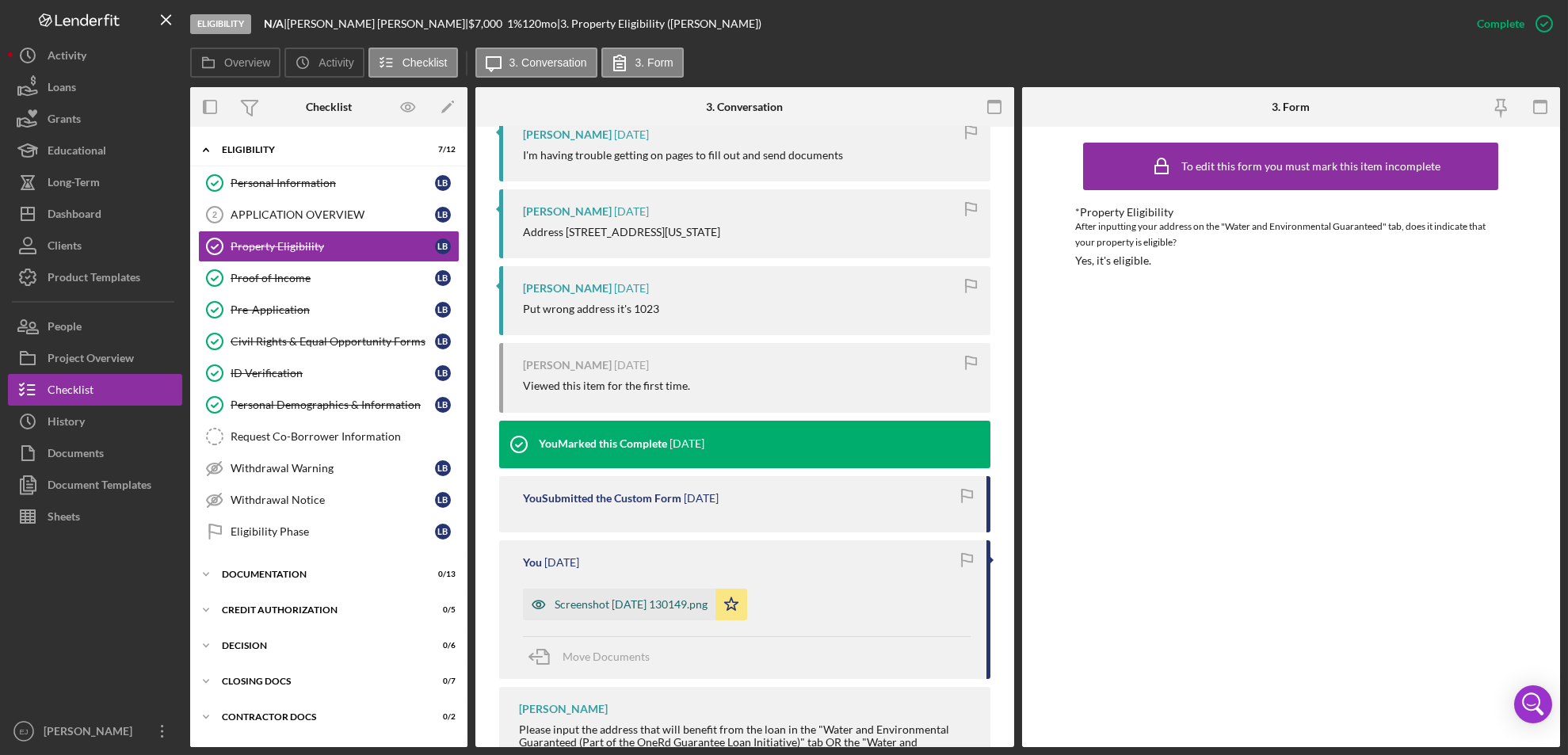
click at [660, 600] on div "Screenshot [DATE] 130149.png" at bounding box center [631, 604] width 153 height 13
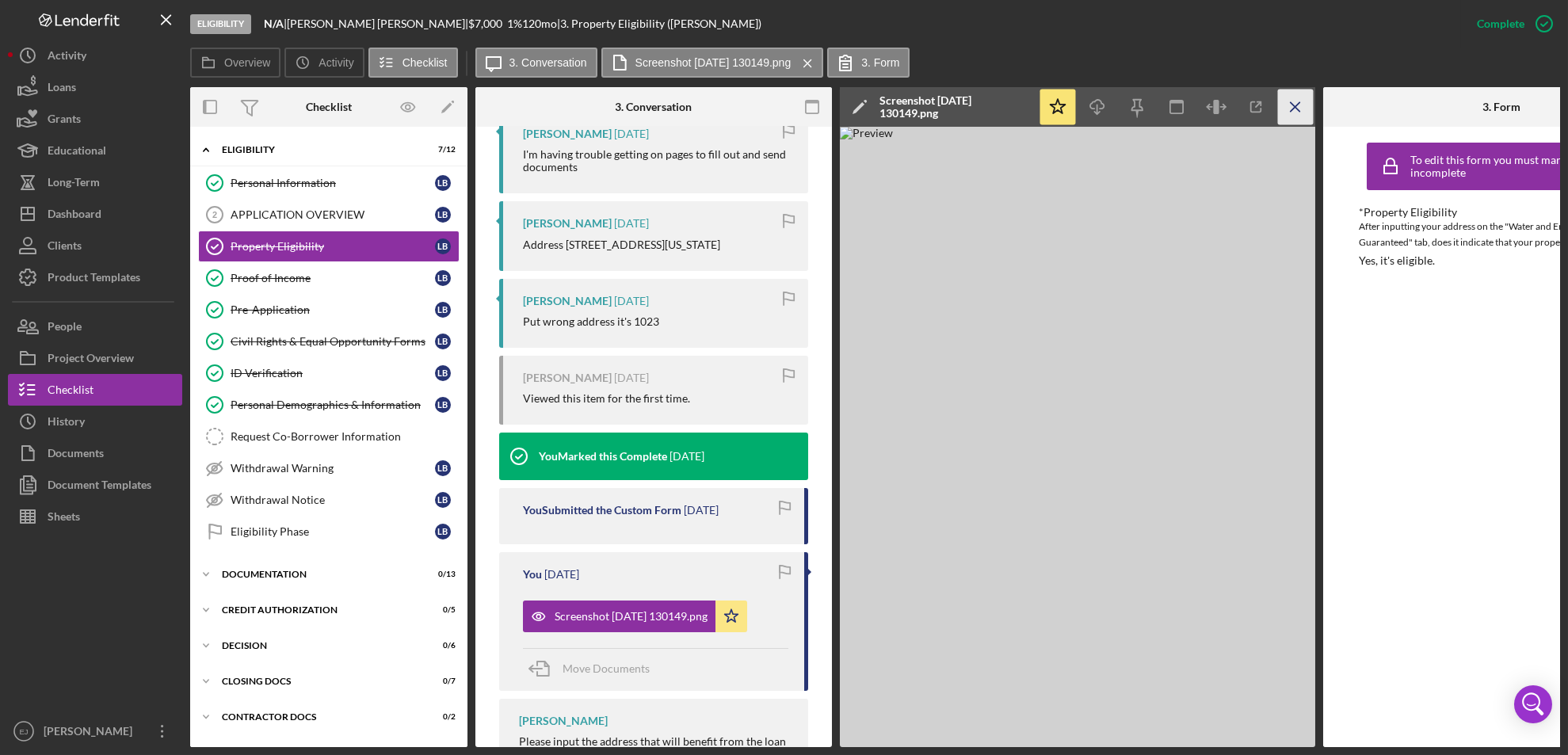
click at [1283, 107] on icon "Icon/Menu Close" at bounding box center [1296, 107] width 36 height 36
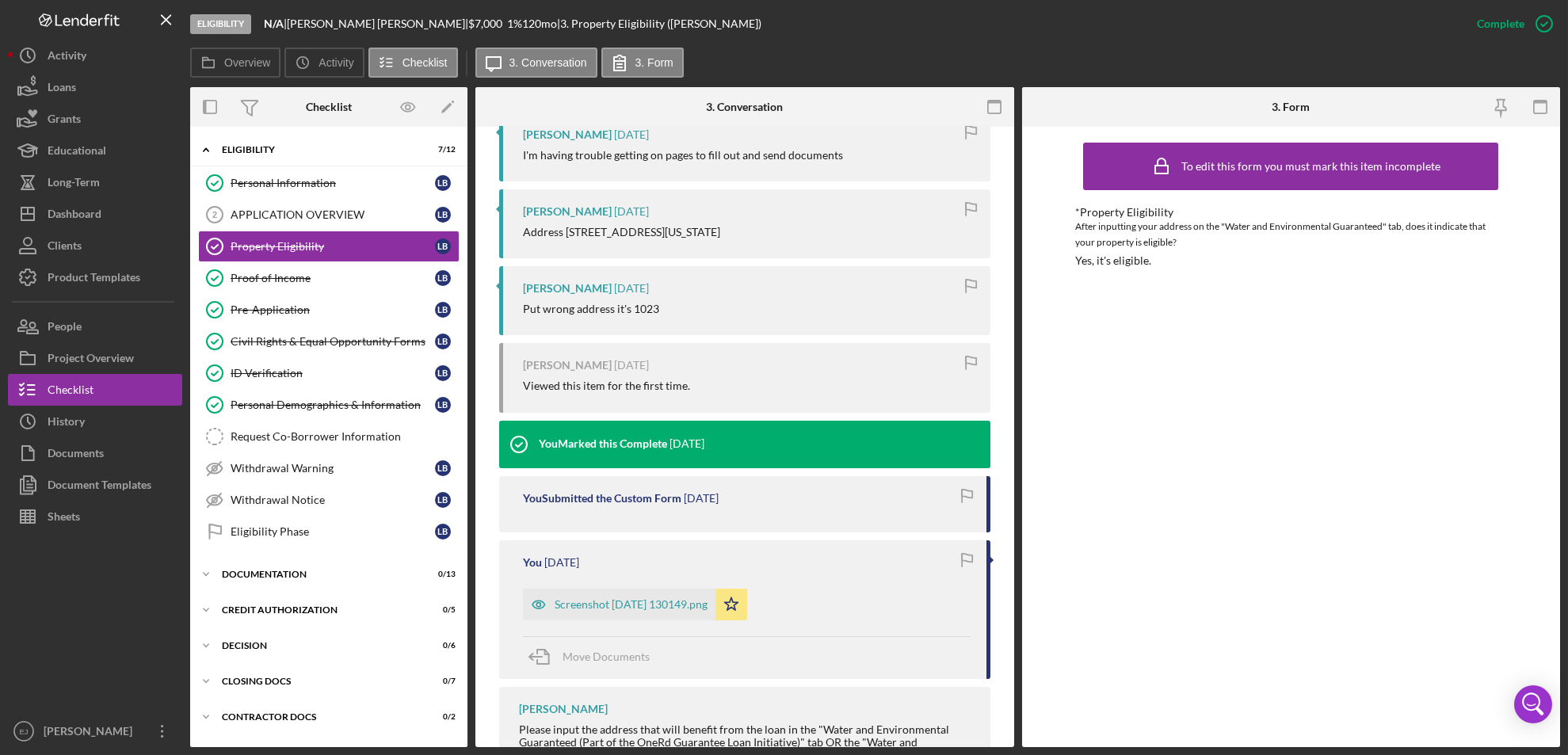
scroll to position [0, 0]
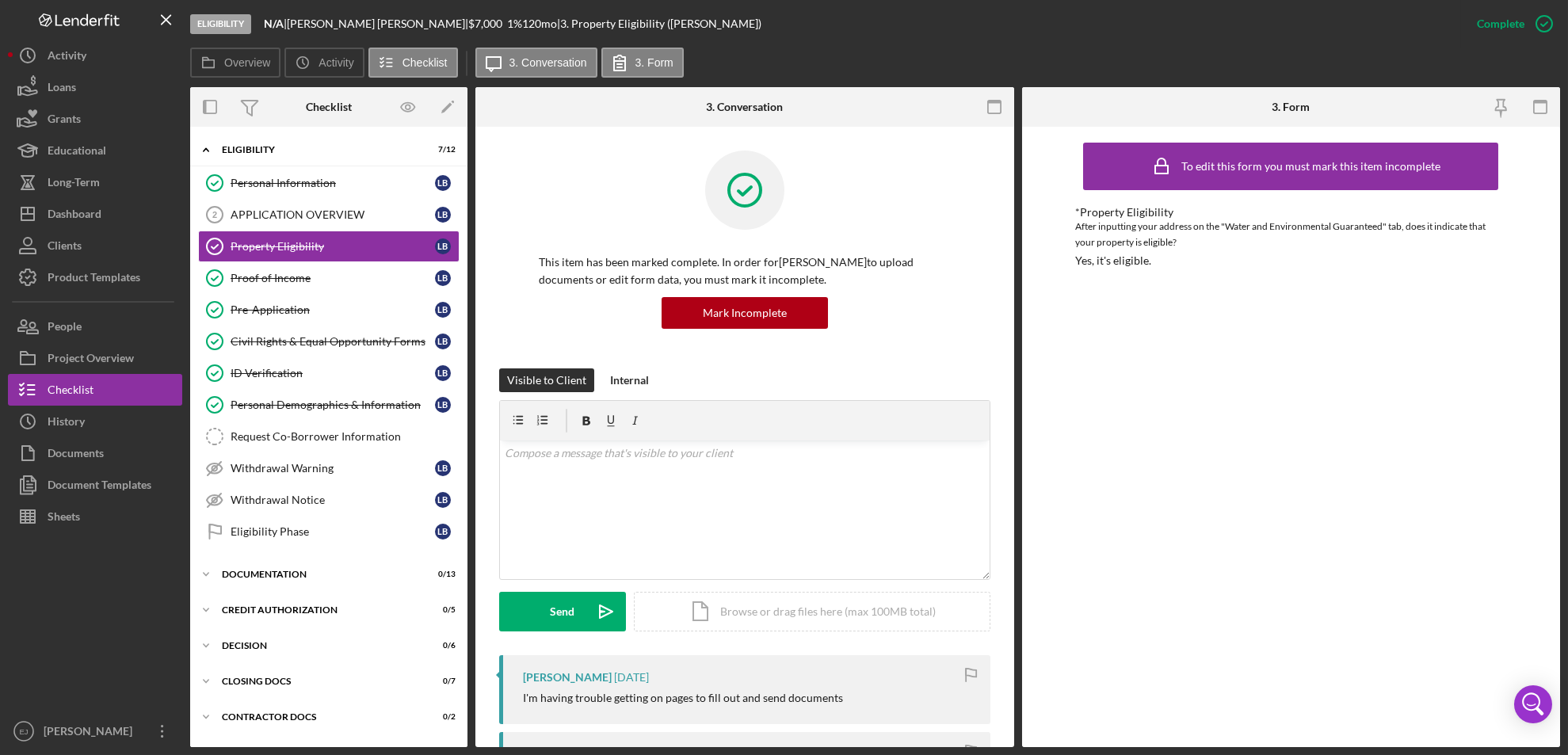
click at [798, 631] on div "Visible to Client Internal v Color teal Color pink Remove color Add row above A…" at bounding box center [745, 512] width 491 height 287
click at [791, 609] on div "Icon/Document Browse or drag files here (max 100MB total) Tap to choose files o…" at bounding box center [812, 612] width 356 height 40
click at [586, 609] on icon "Icon/Upload" at bounding box center [606, 612] width 40 height 40
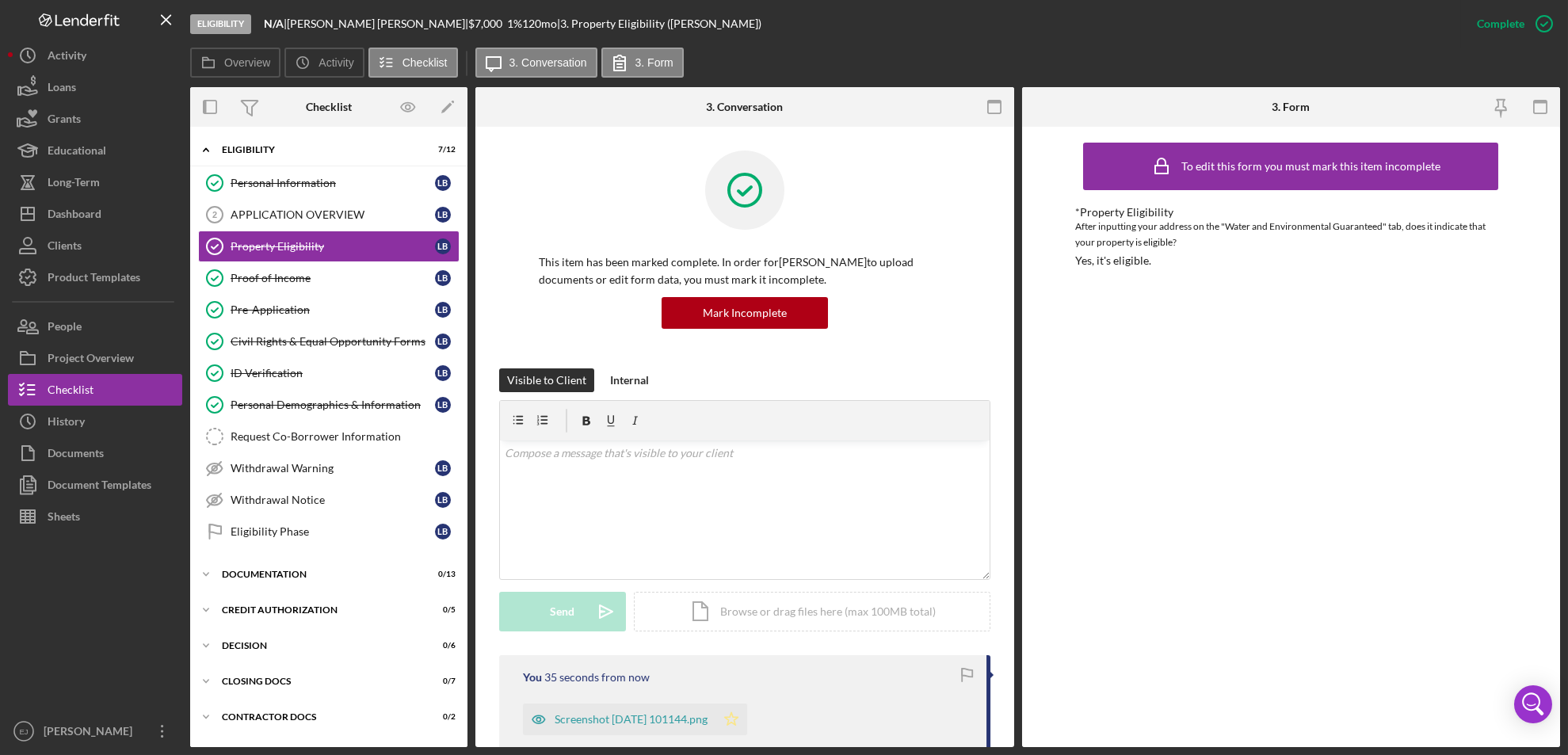
click at [747, 714] on icon "Icon/Star" at bounding box center [731, 719] width 32 height 32
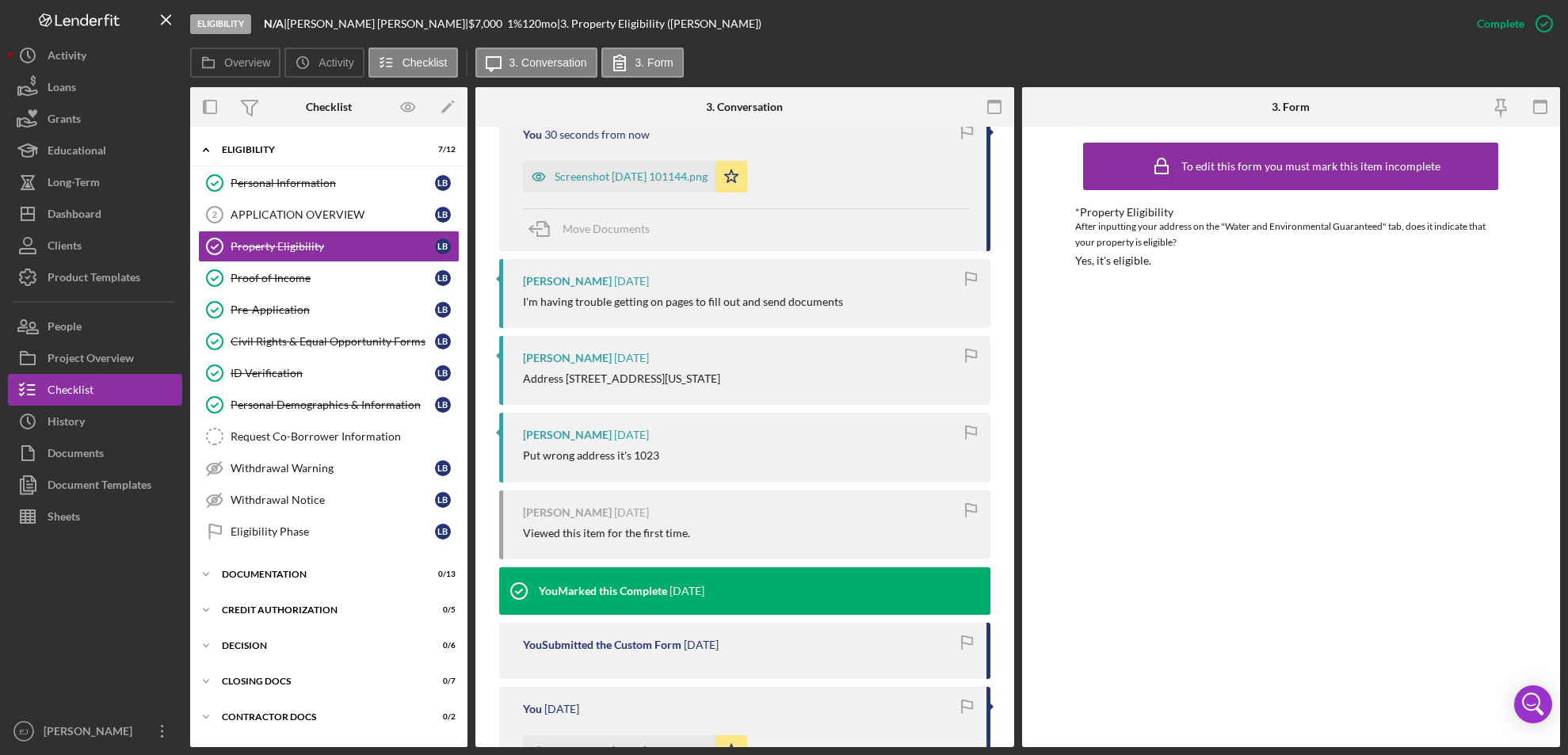
scroll to position [833, 0]
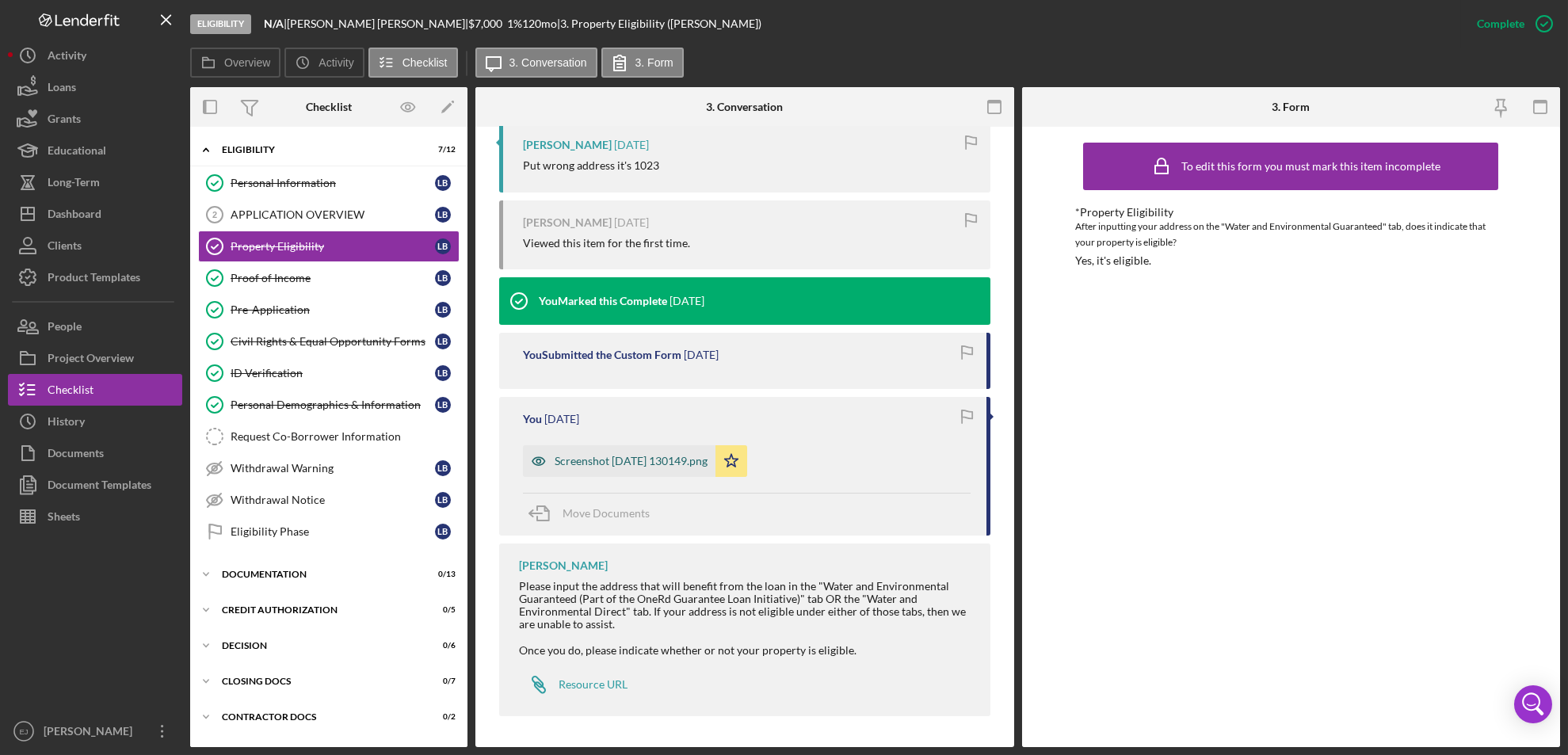
click at [708, 461] on div "Screenshot [DATE] 130149.png" at bounding box center [631, 461] width 153 height 13
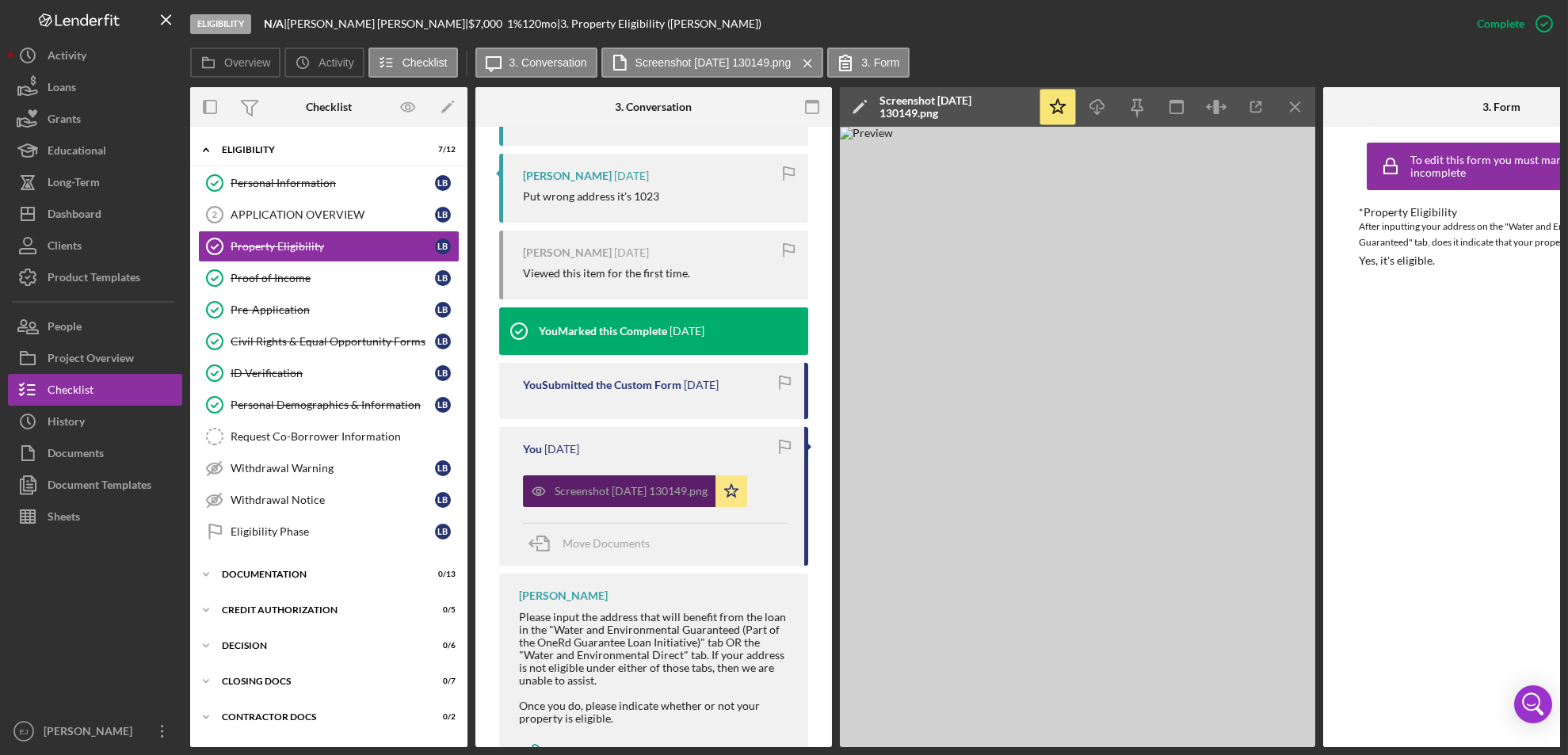
scroll to position [876, 0]
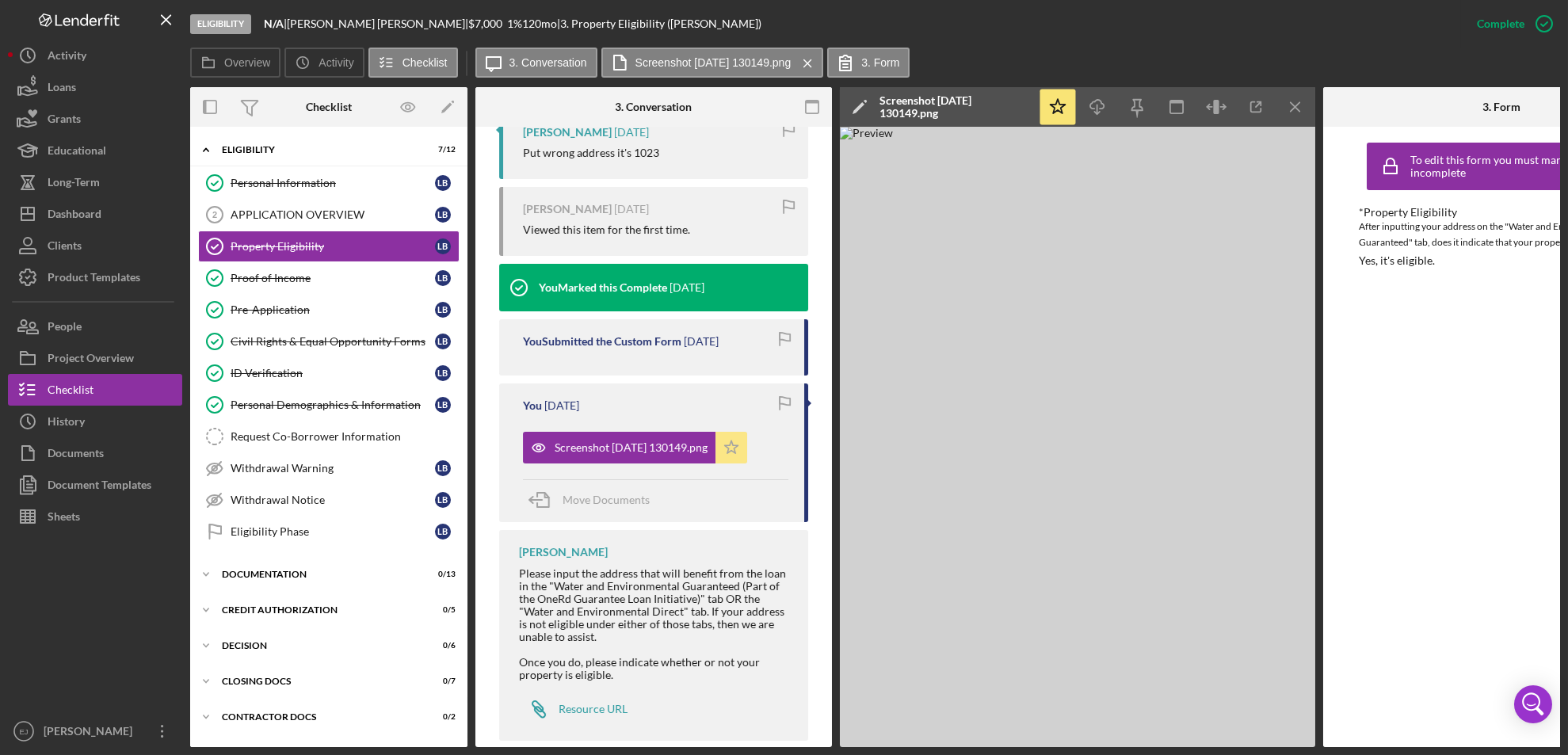
click at [747, 464] on icon "Icon/Star" at bounding box center [731, 447] width 32 height 32
click at [1297, 107] on line "button" at bounding box center [1295, 107] width 9 height 9
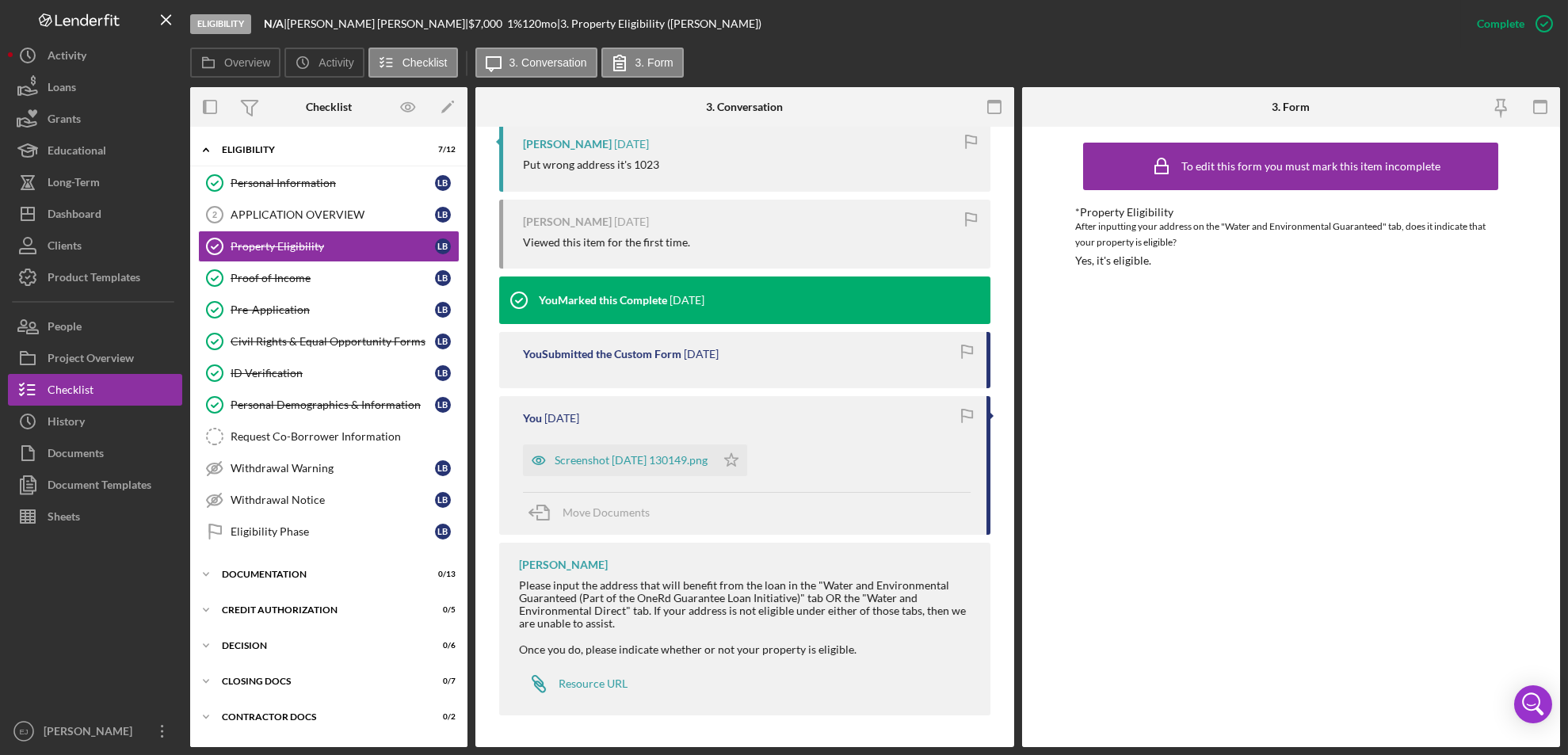
scroll to position [833, 0]
click at [1013, 307] on div "Overview Internal Workflow Stage Eligibility Icon/Dropdown Arrow Archive (can u…" at bounding box center [875, 417] width 1370 height 660
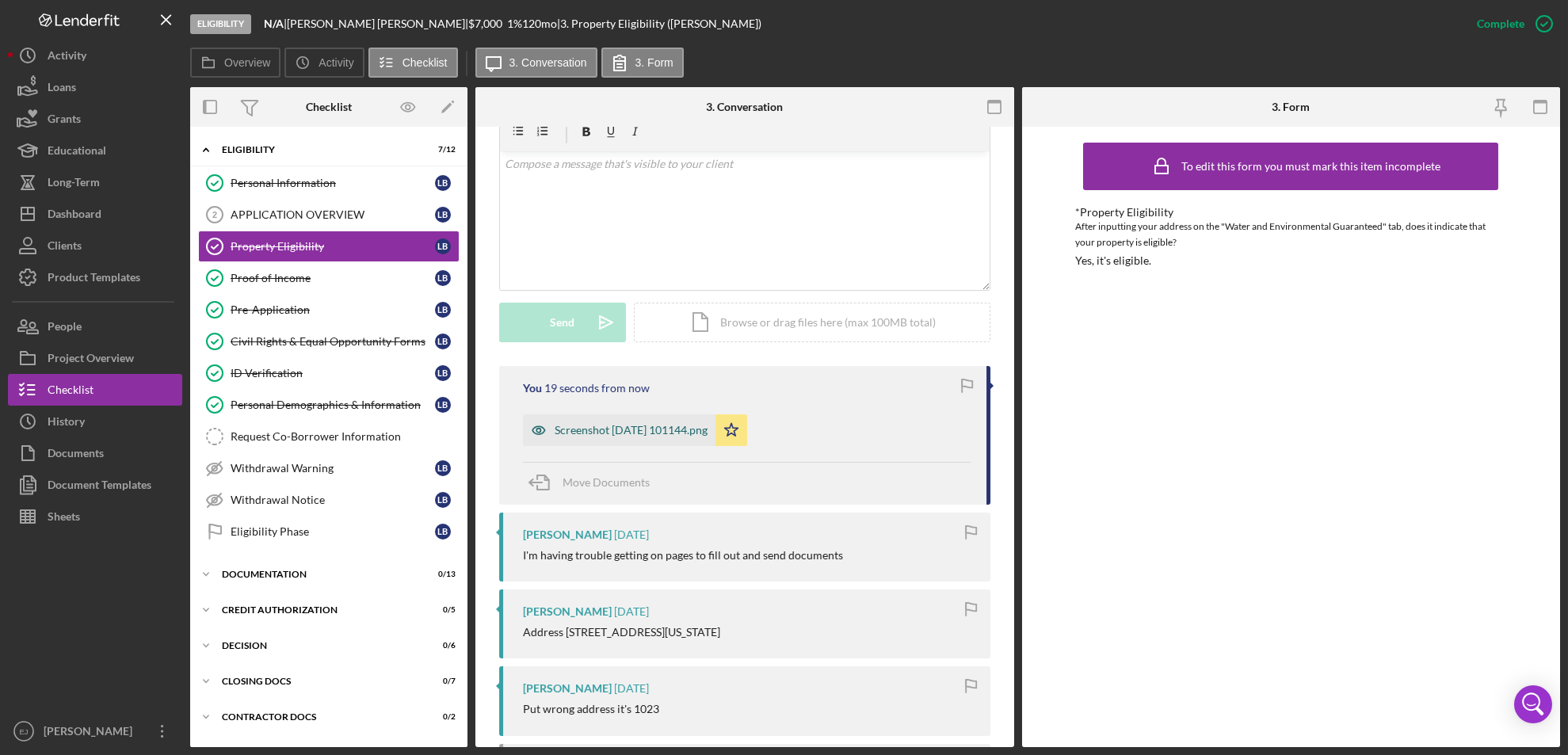
click at [639, 433] on div "Screenshot [DATE] 101144.png" at bounding box center [631, 430] width 153 height 13
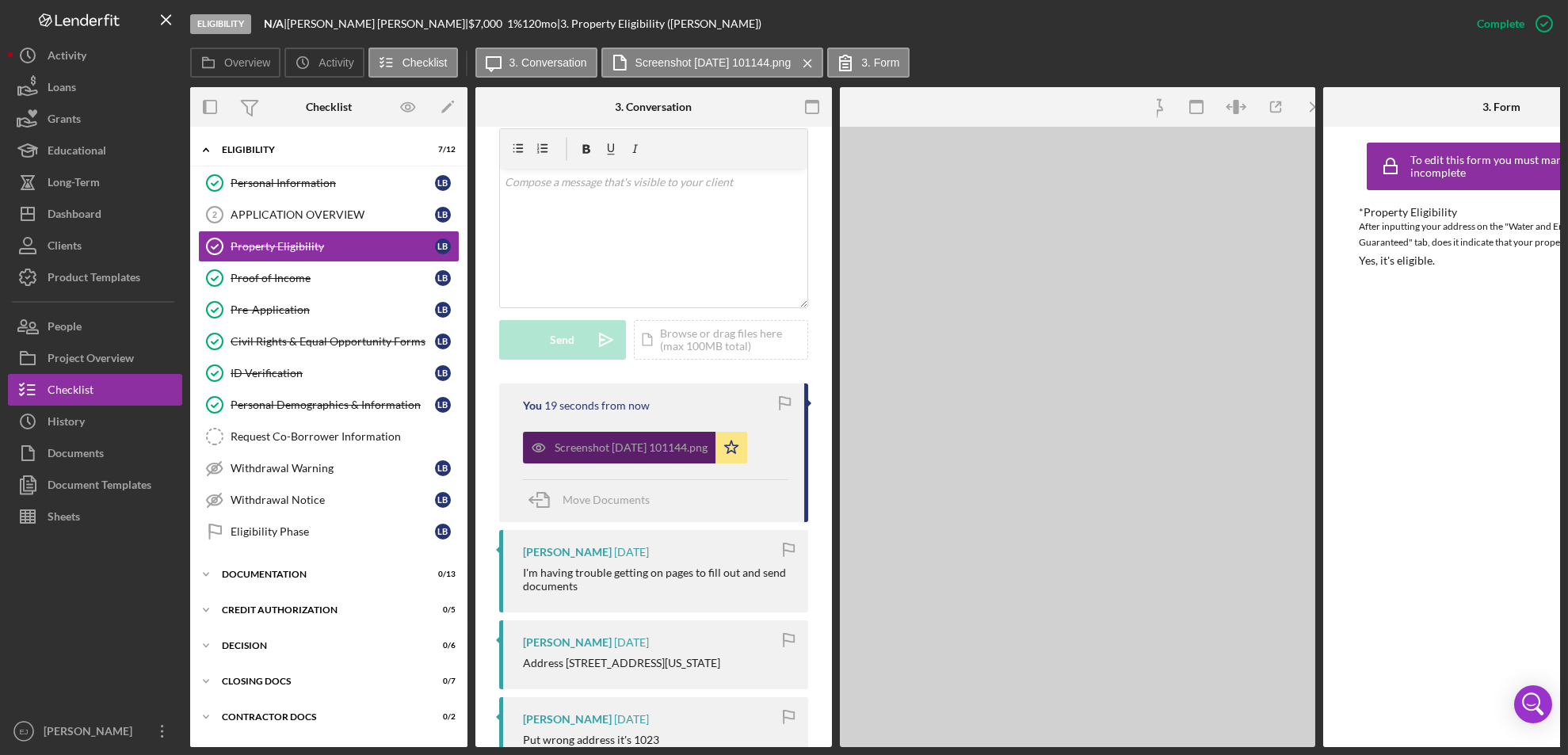
scroll to position [308, 0]
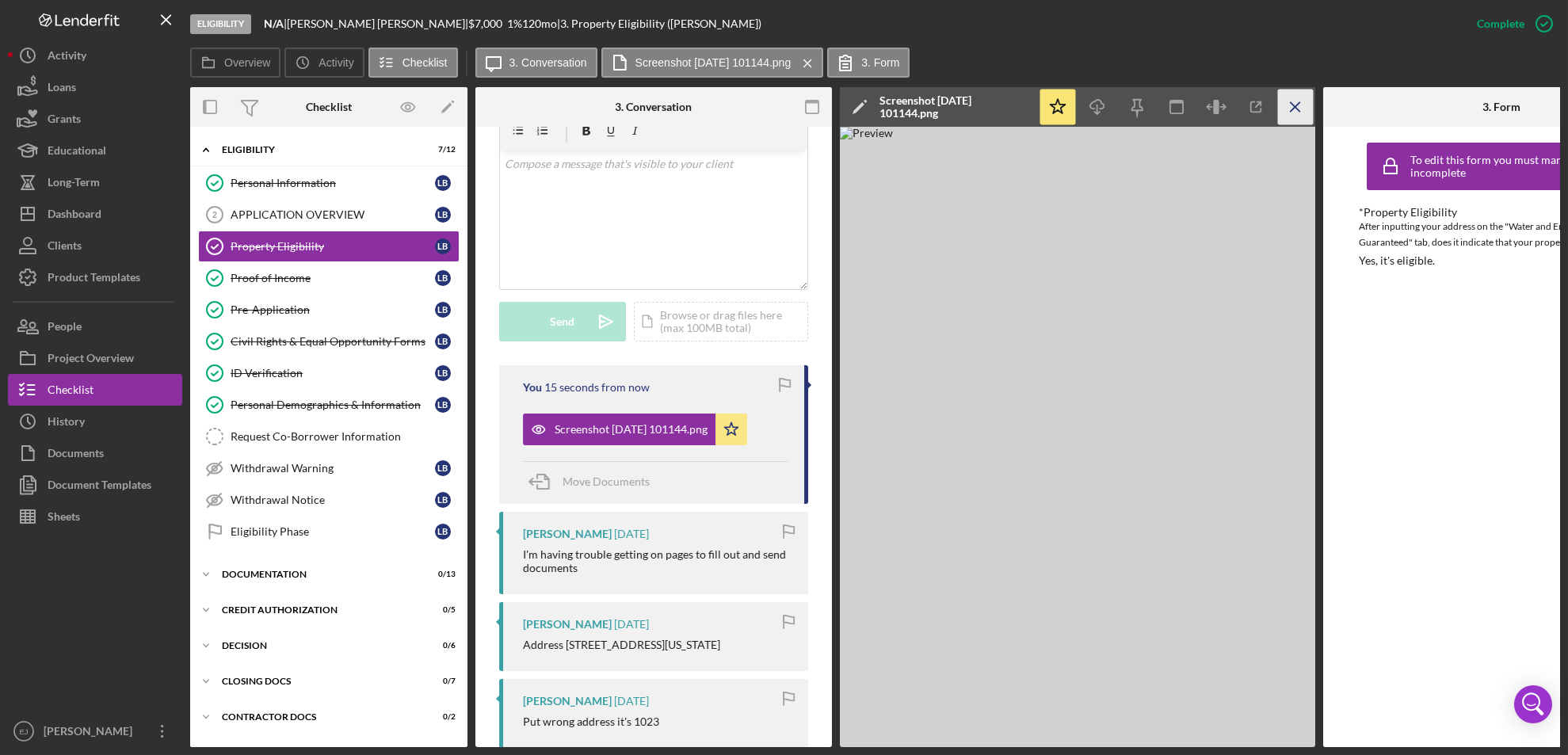
click at [1292, 111] on icon "Icon/Menu Close" at bounding box center [1296, 107] width 36 height 36
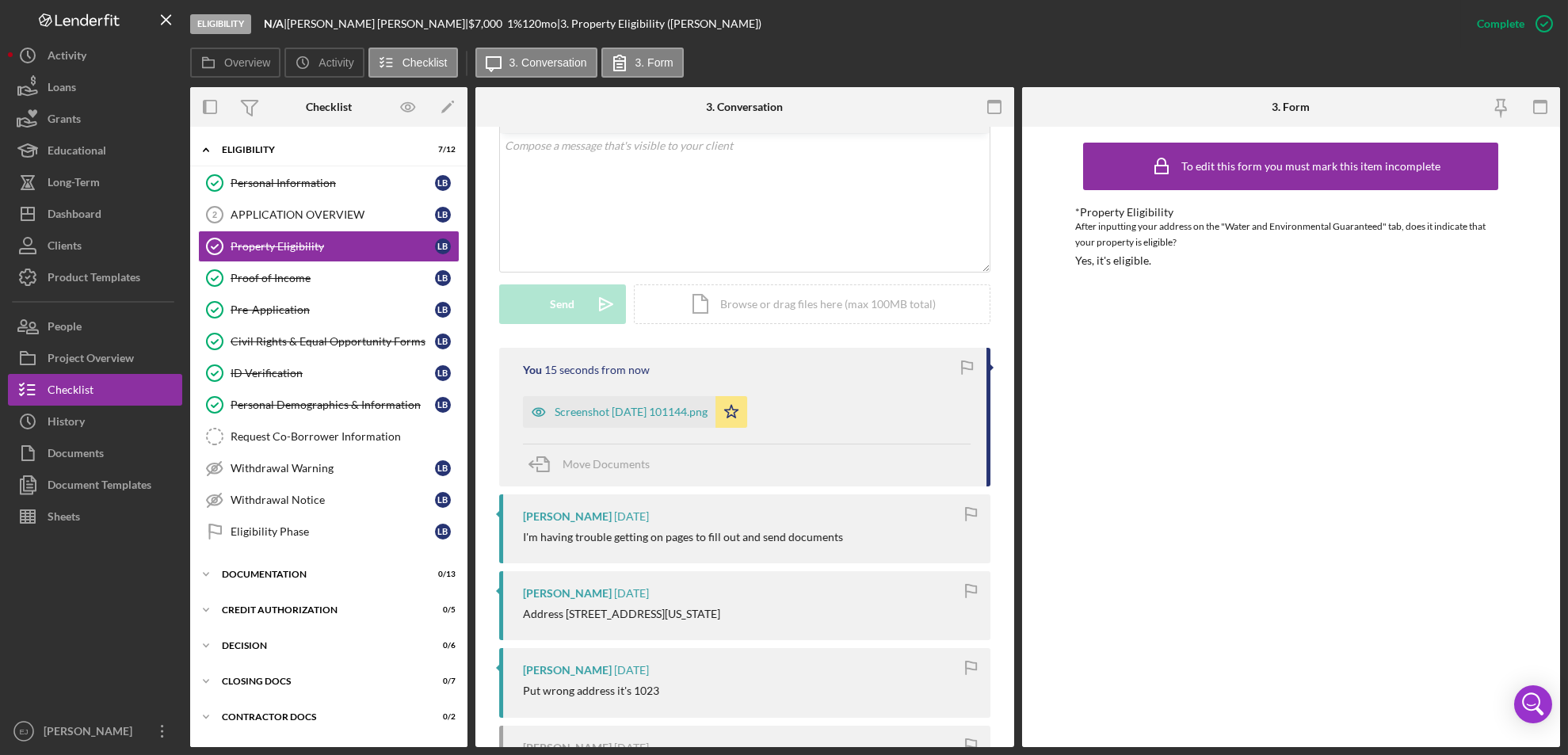
scroll to position [290, 0]
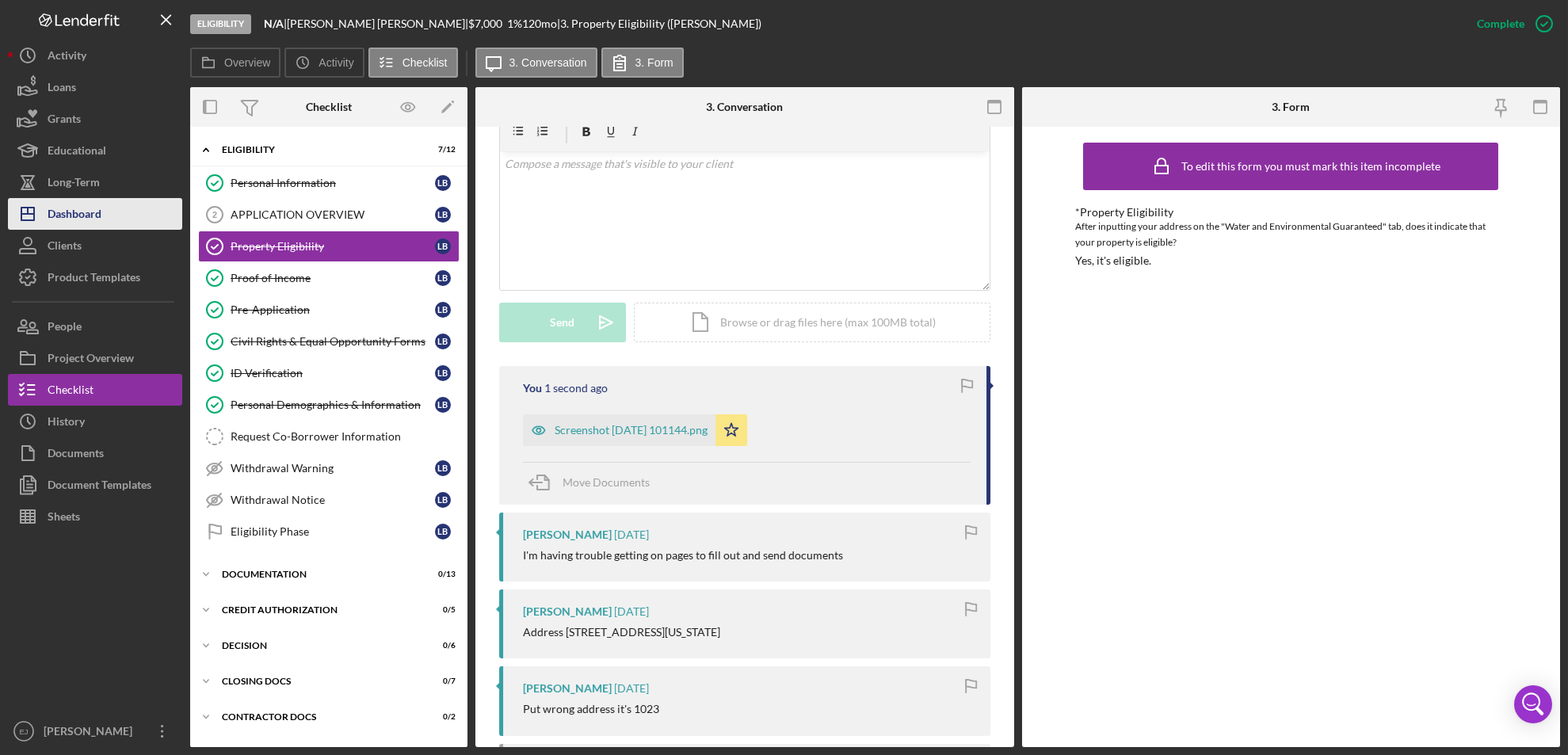
click at [114, 218] on button "Icon/Dashboard Dashboard" at bounding box center [95, 214] width 174 height 32
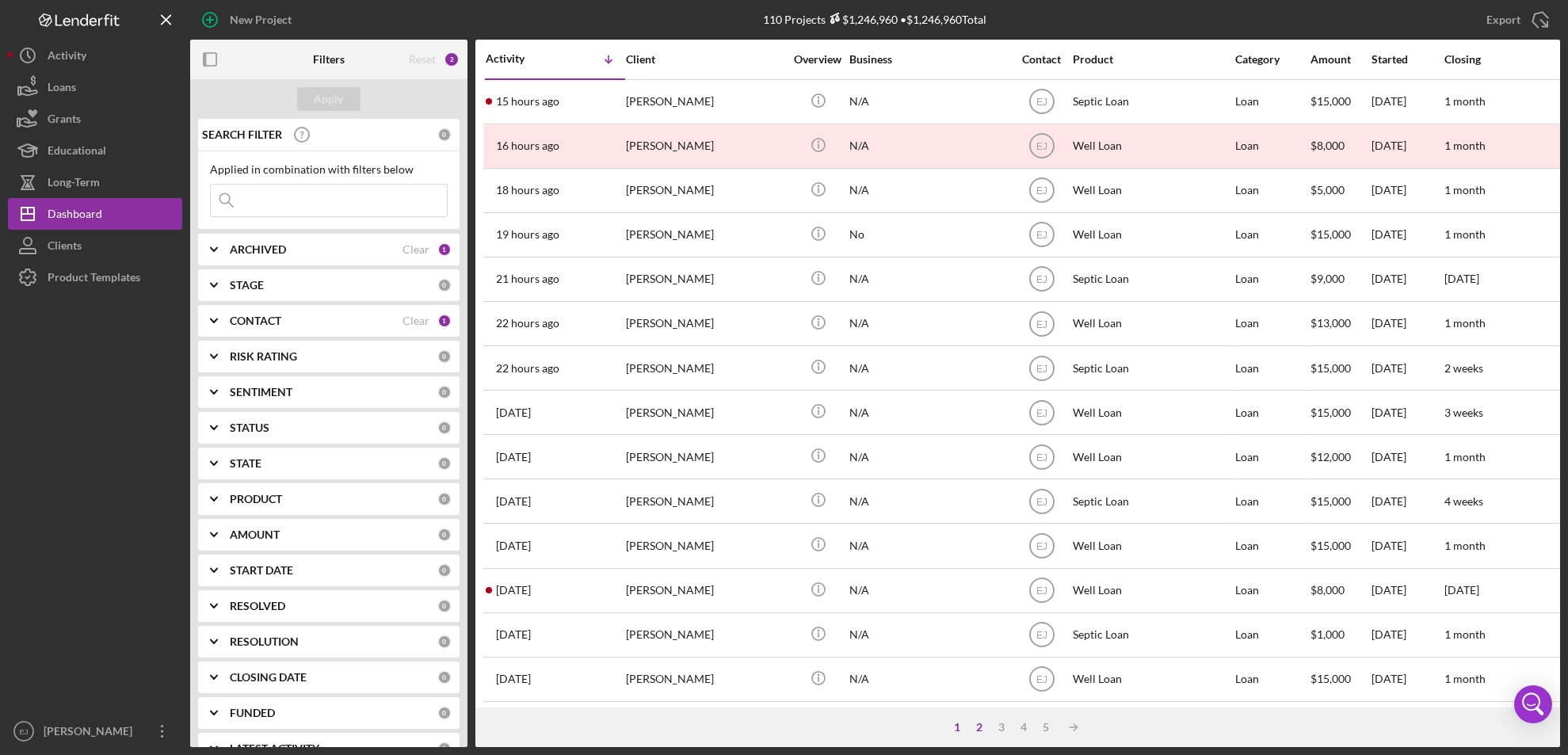
click at [976, 726] on div "2" at bounding box center [979, 727] width 22 height 13
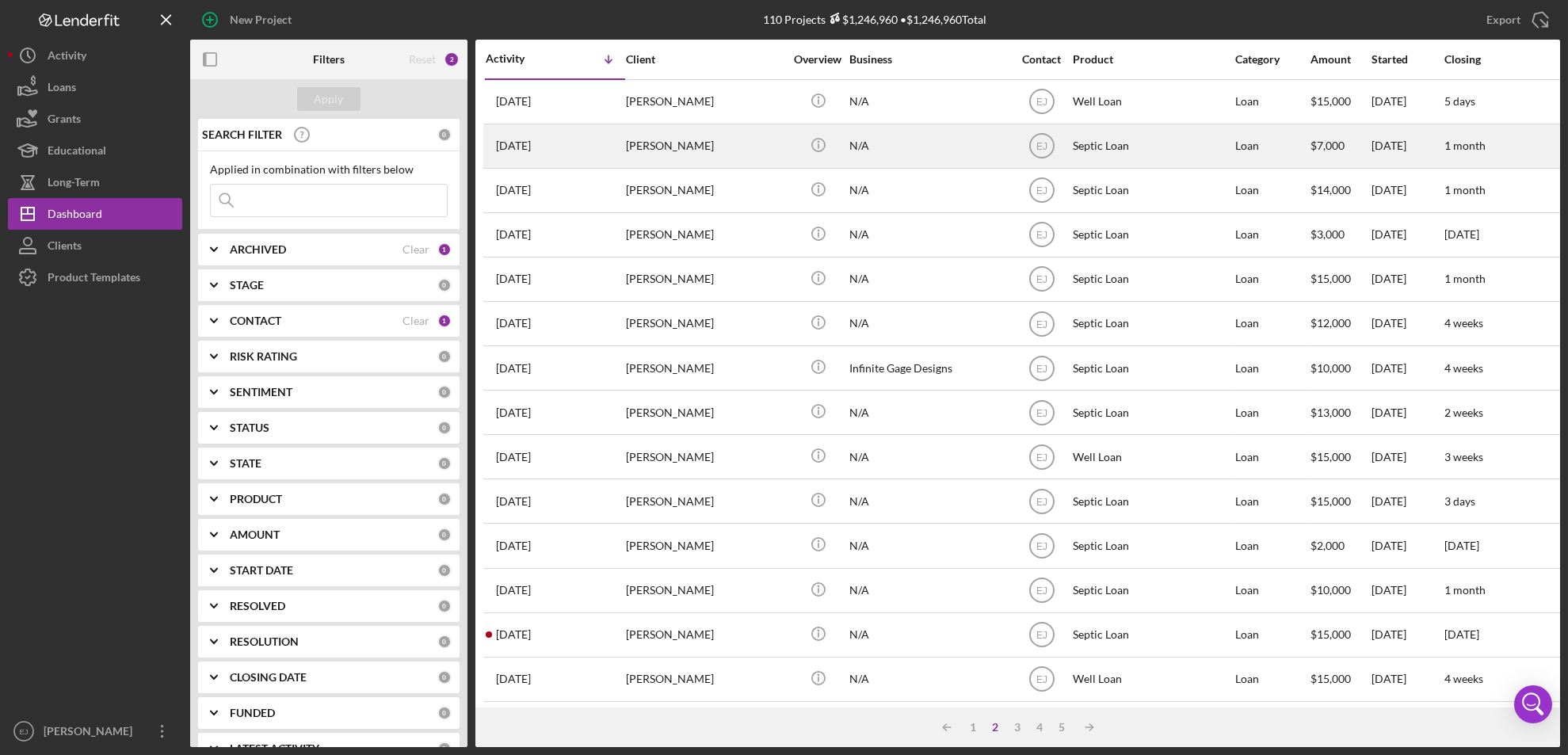
click at [691, 147] on div "[PERSON_NAME]" at bounding box center [705, 146] width 159 height 42
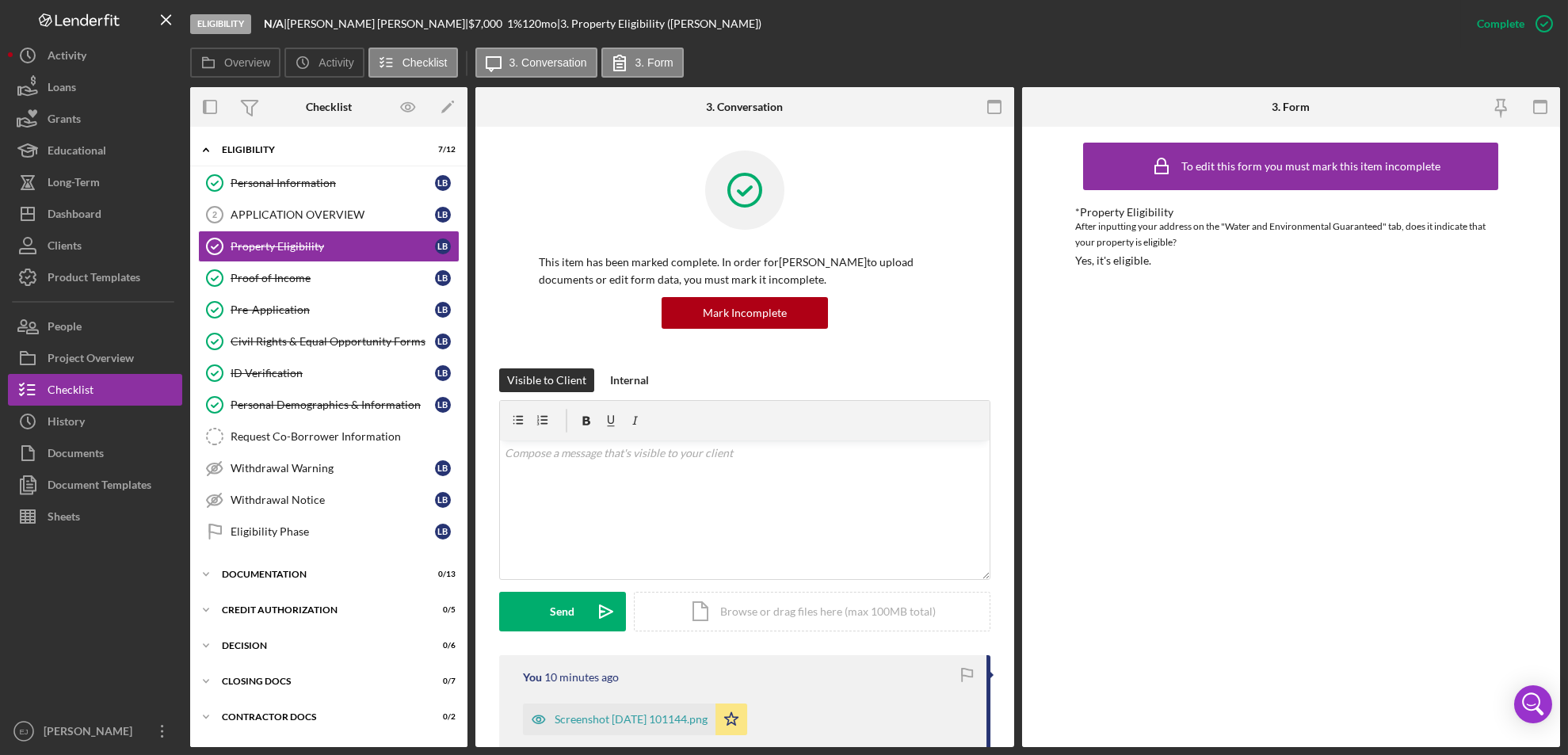
drag, startPoint x: 85, startPoint y: 209, endPoint x: 916, endPoint y: 15, distance: 853.3
click at [916, 15] on div "Eligibility N/A | [PERSON_NAME] | $7,000 $7,000 1 % 120 mo | 3. Property Eligib…" at bounding box center [825, 24] width 1270 height 47
click at [74, 217] on div "Dashboard" at bounding box center [74, 216] width 54 height 36
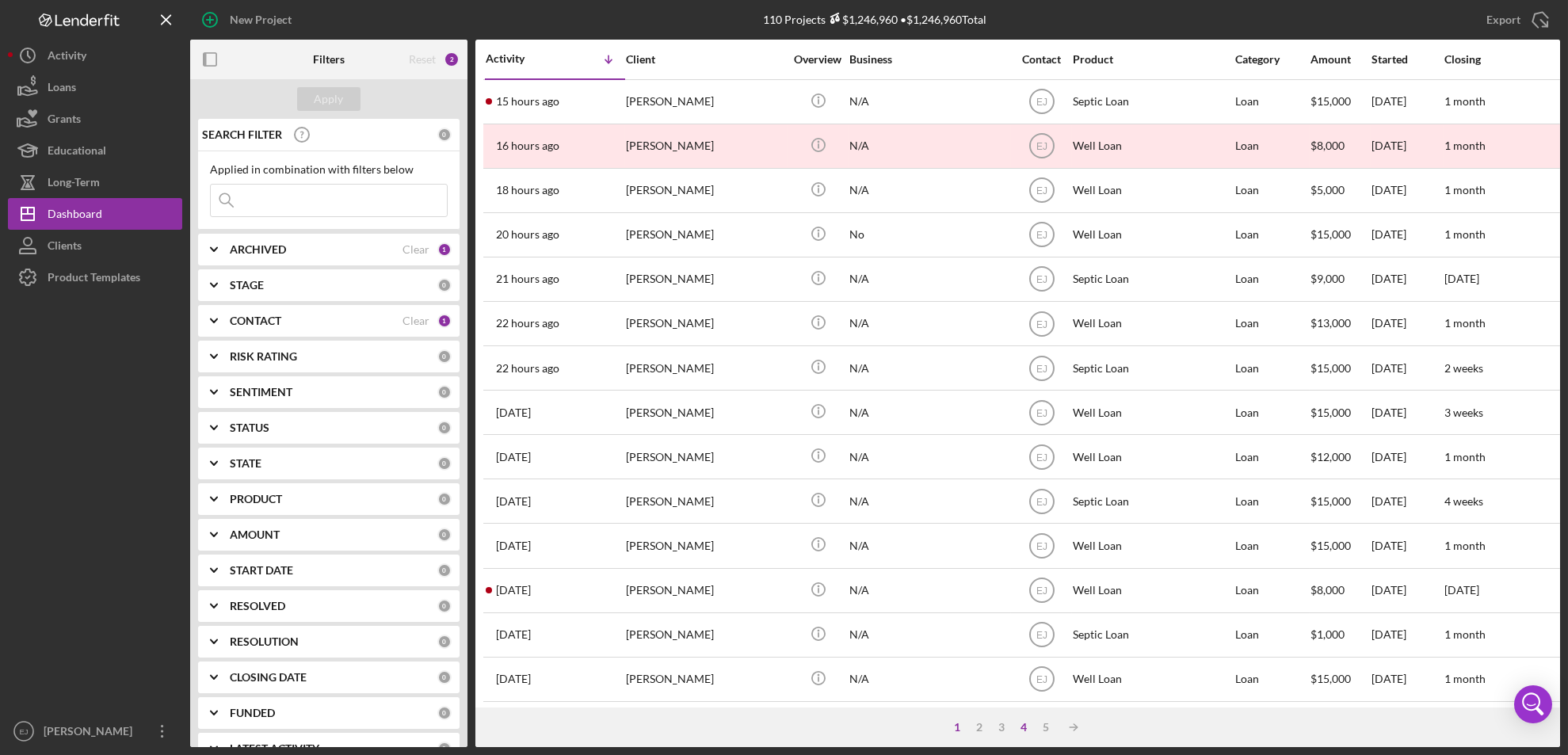
click at [1024, 726] on div "4" at bounding box center [1024, 727] width 22 height 13
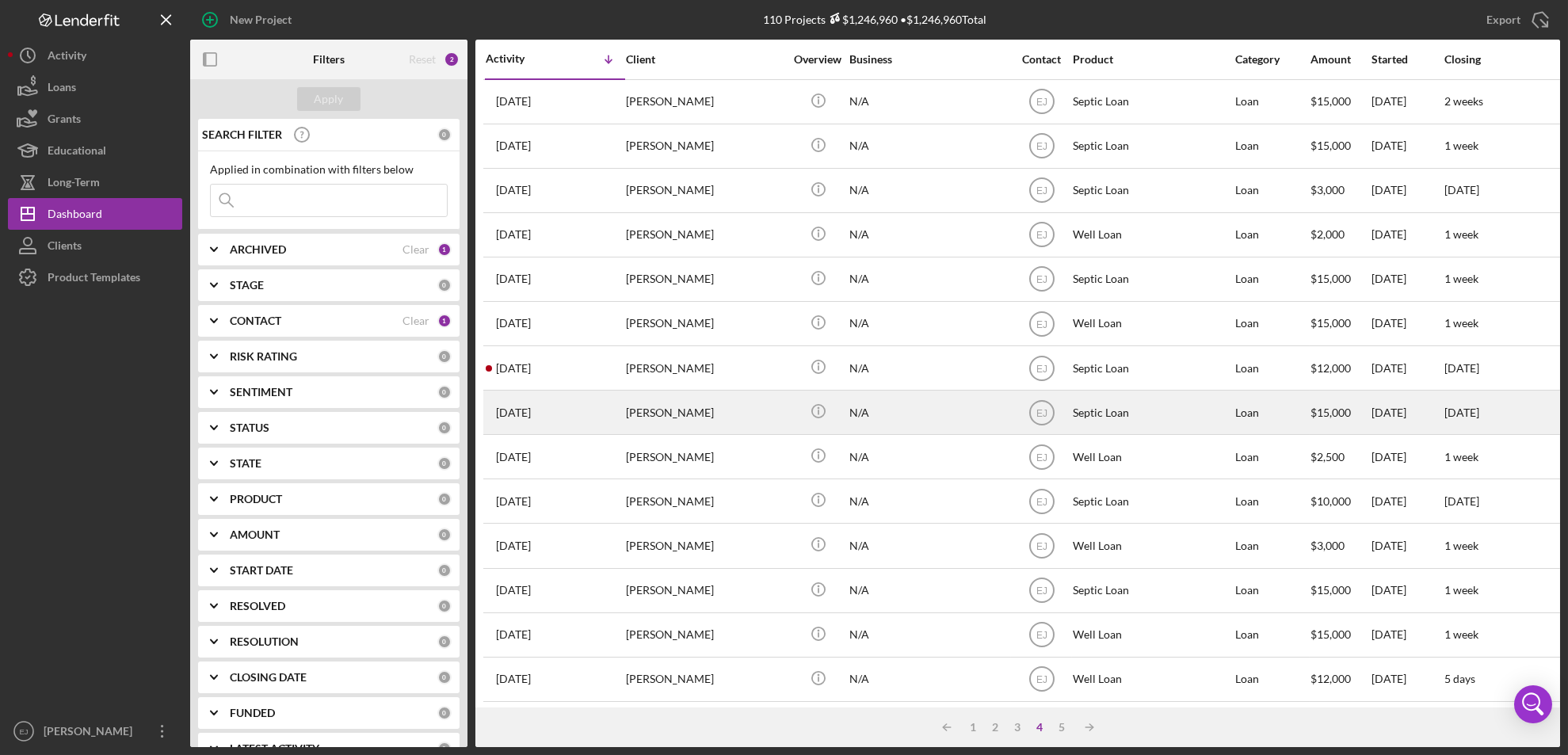
click at [656, 404] on div "[PERSON_NAME]" at bounding box center [705, 412] width 159 height 42
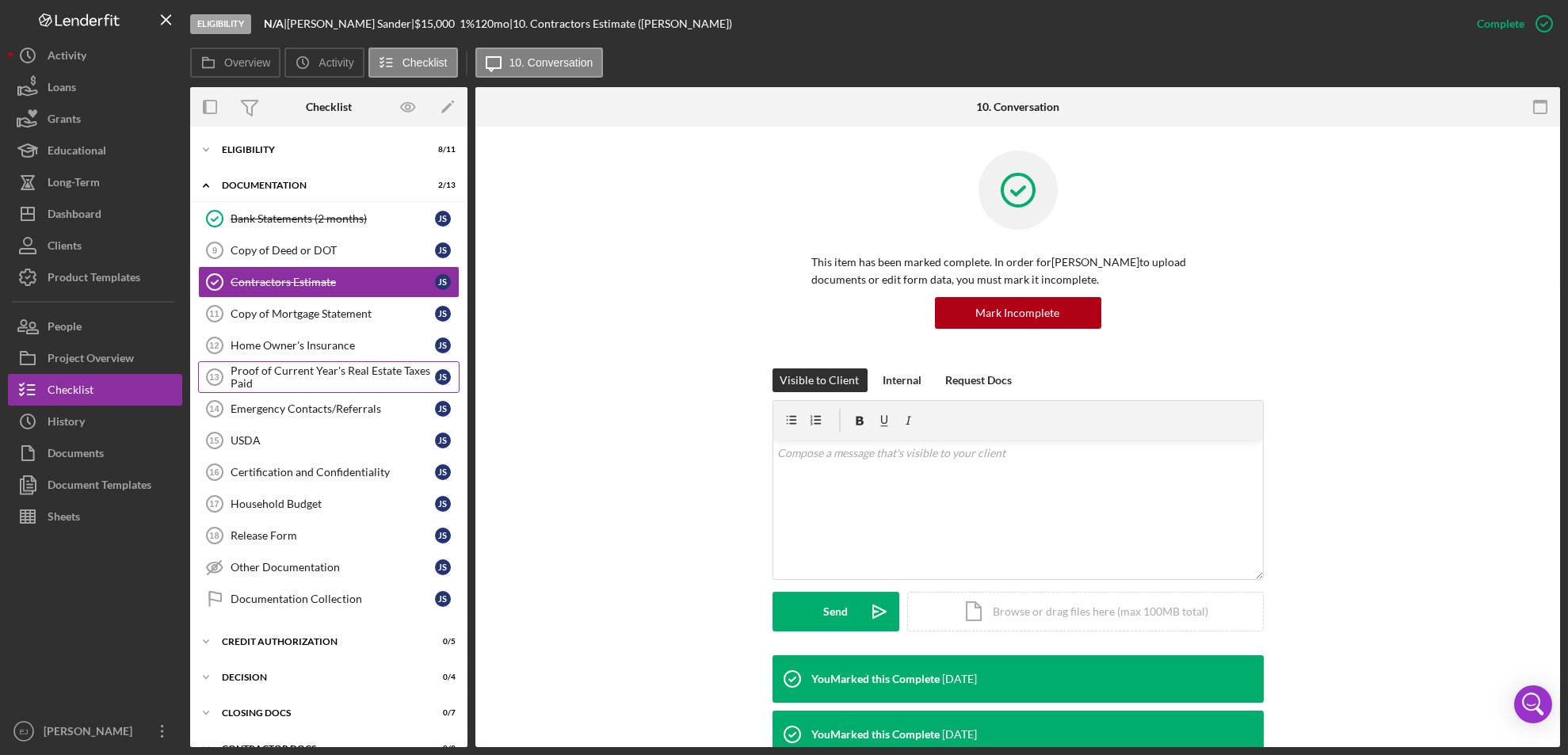
click at [322, 373] on div "Proof of Current Year's Real Estate Taxes Paid" at bounding box center [332, 377] width 204 height 25
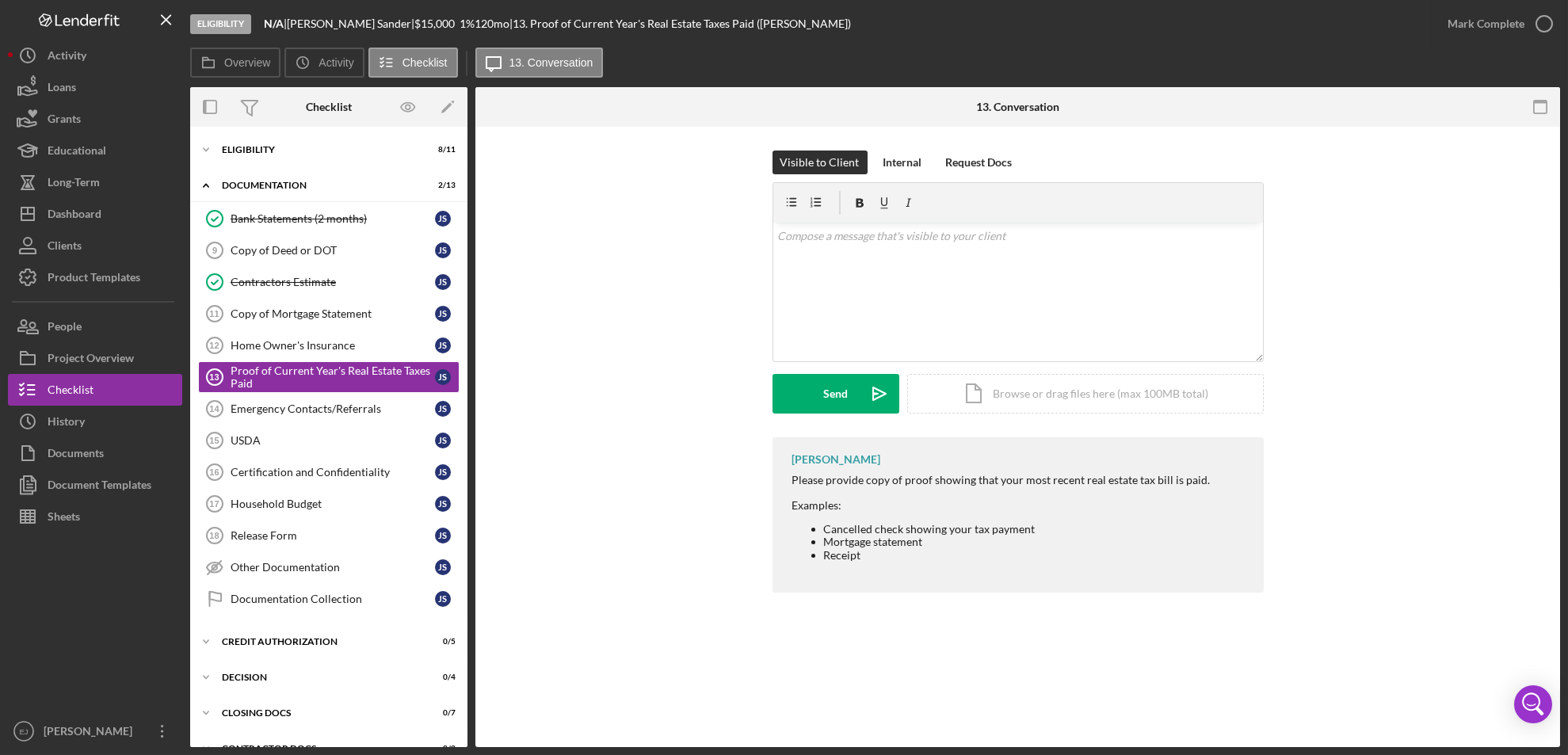
drag, startPoint x: 297, startPoint y: 259, endPoint x: 481, endPoint y: 148, distance: 214.9
click at [481, 148] on div "Visible to Client Internal Request Docs v Color teal Color pink Remove color Ad…" at bounding box center [1017, 376] width 1084 height 498
click at [128, 221] on button "Icon/Dashboard Dashboard" at bounding box center [95, 214] width 174 height 32
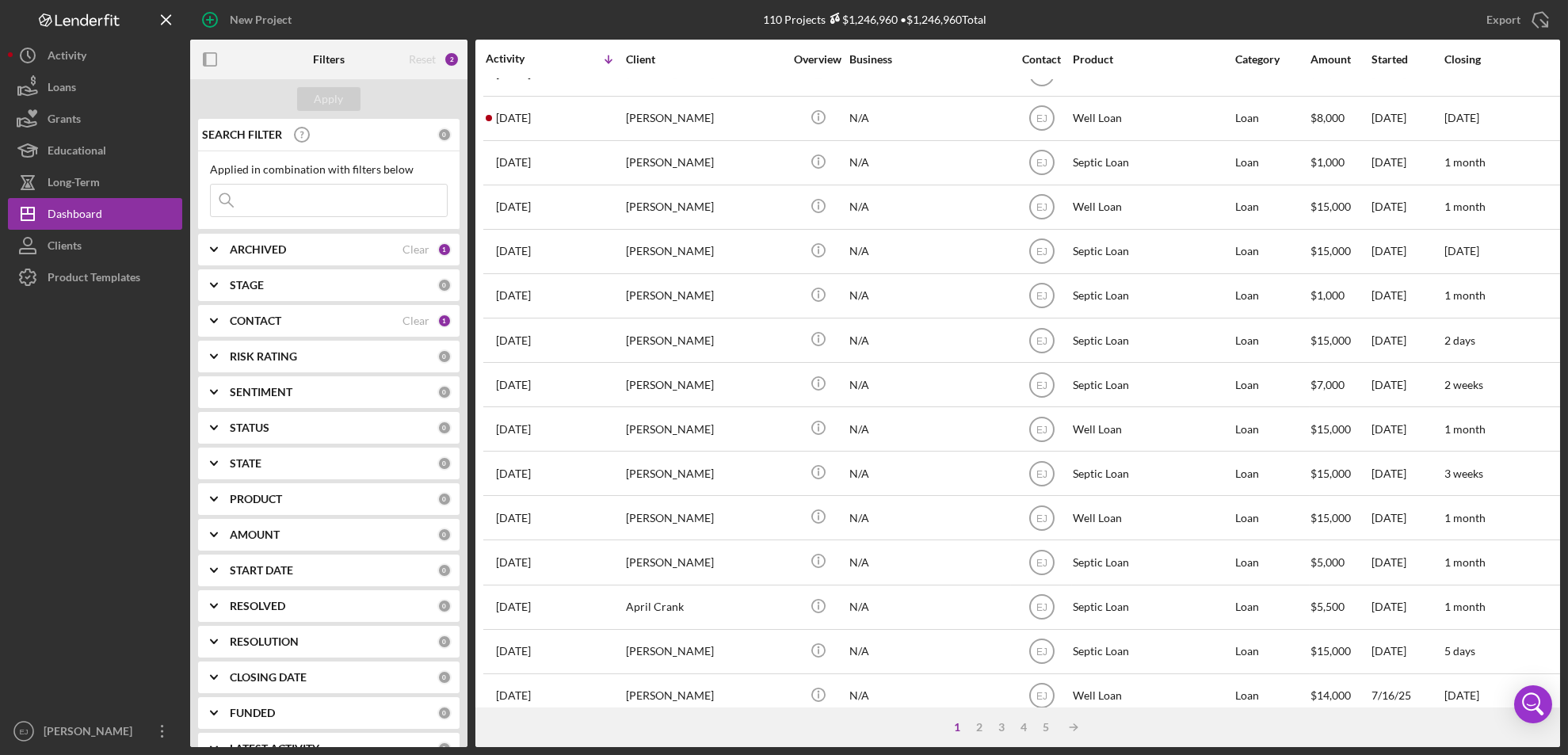
scroll to position [517, 0]
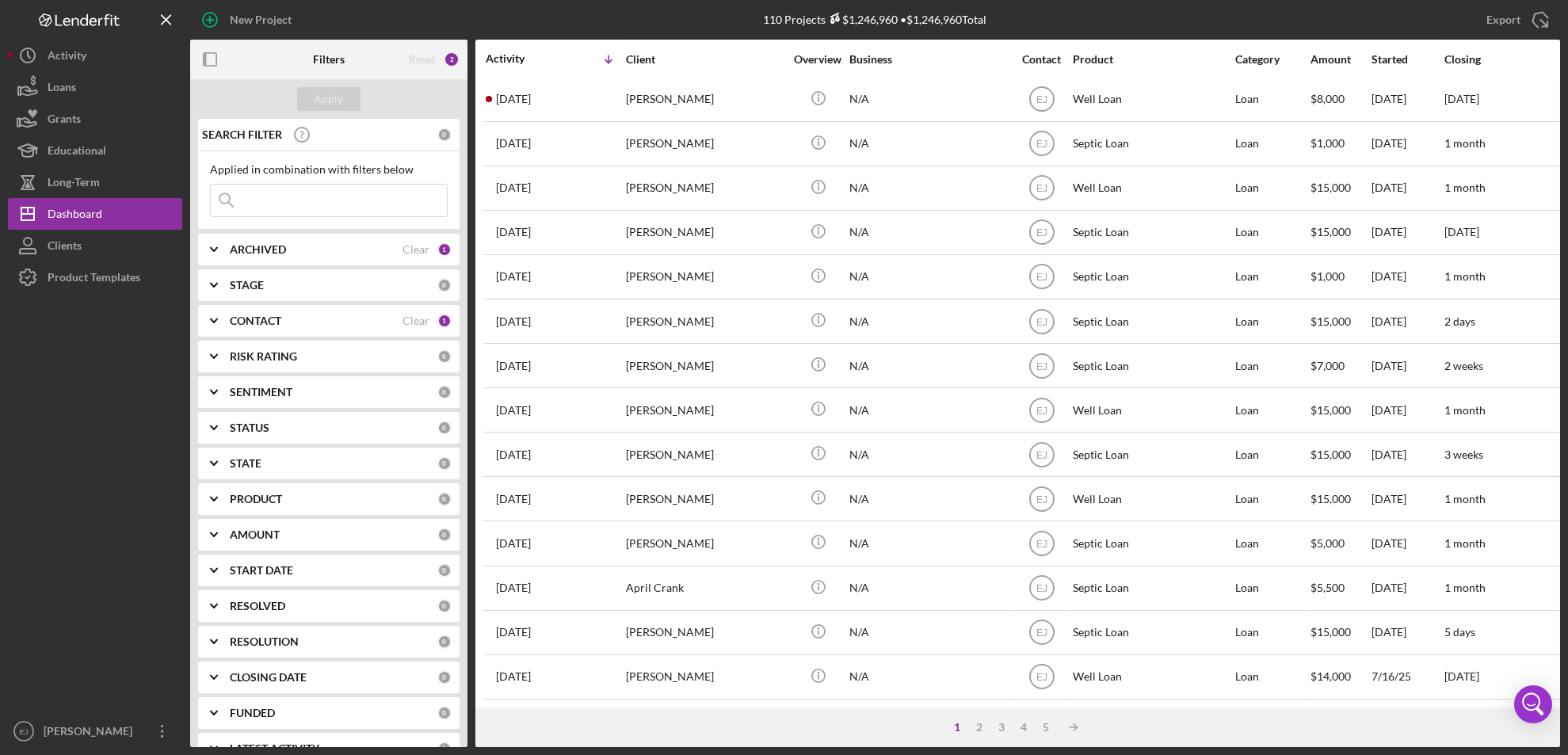
click at [980, 718] on div "1 2 3 4 5 Icon/Table Sort Arrow" at bounding box center [1017, 727] width 1084 height 40
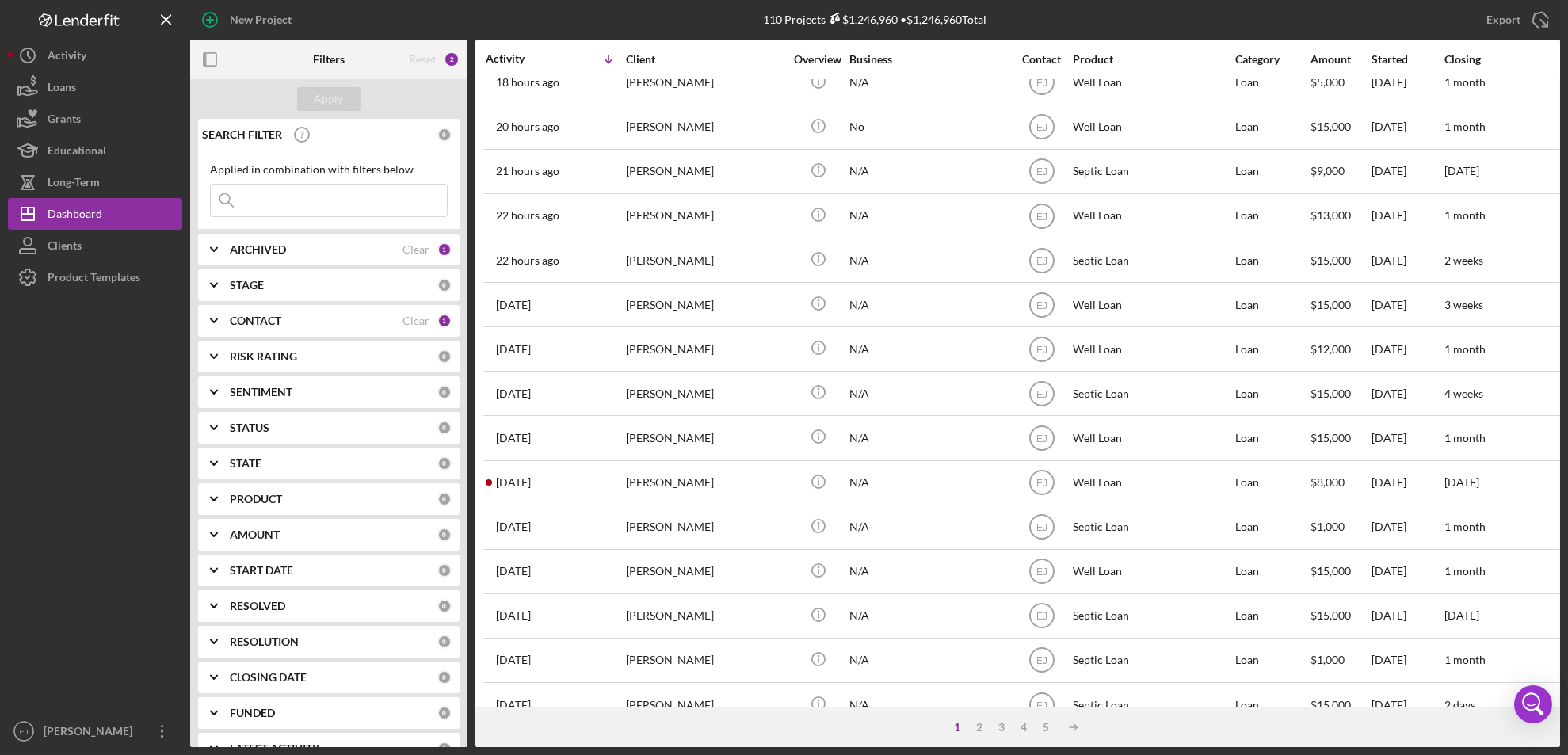
scroll to position [0, 0]
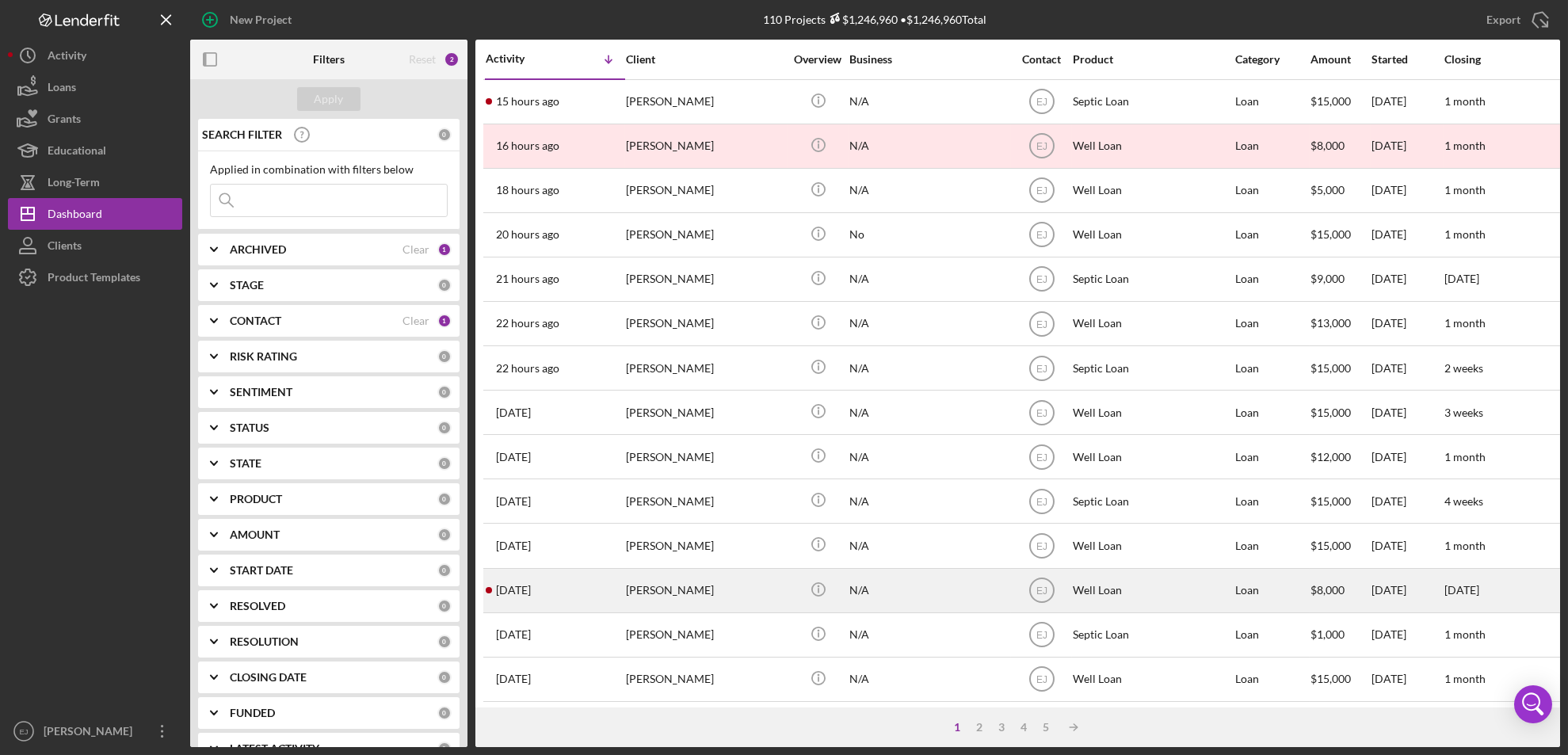
click at [701, 601] on div "[PERSON_NAME]" at bounding box center [705, 591] width 159 height 42
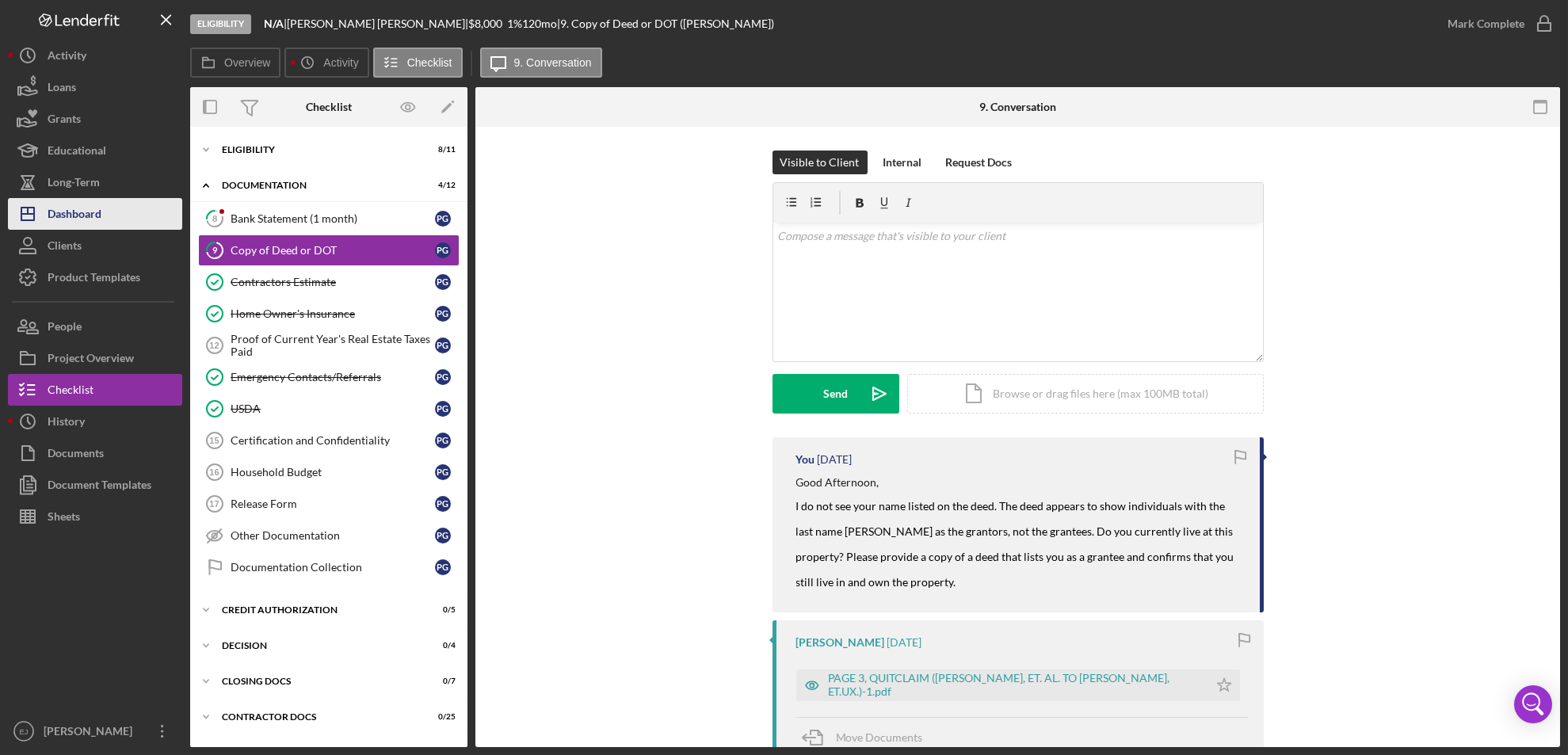
click at [64, 220] on div "Dashboard" at bounding box center [74, 216] width 54 height 36
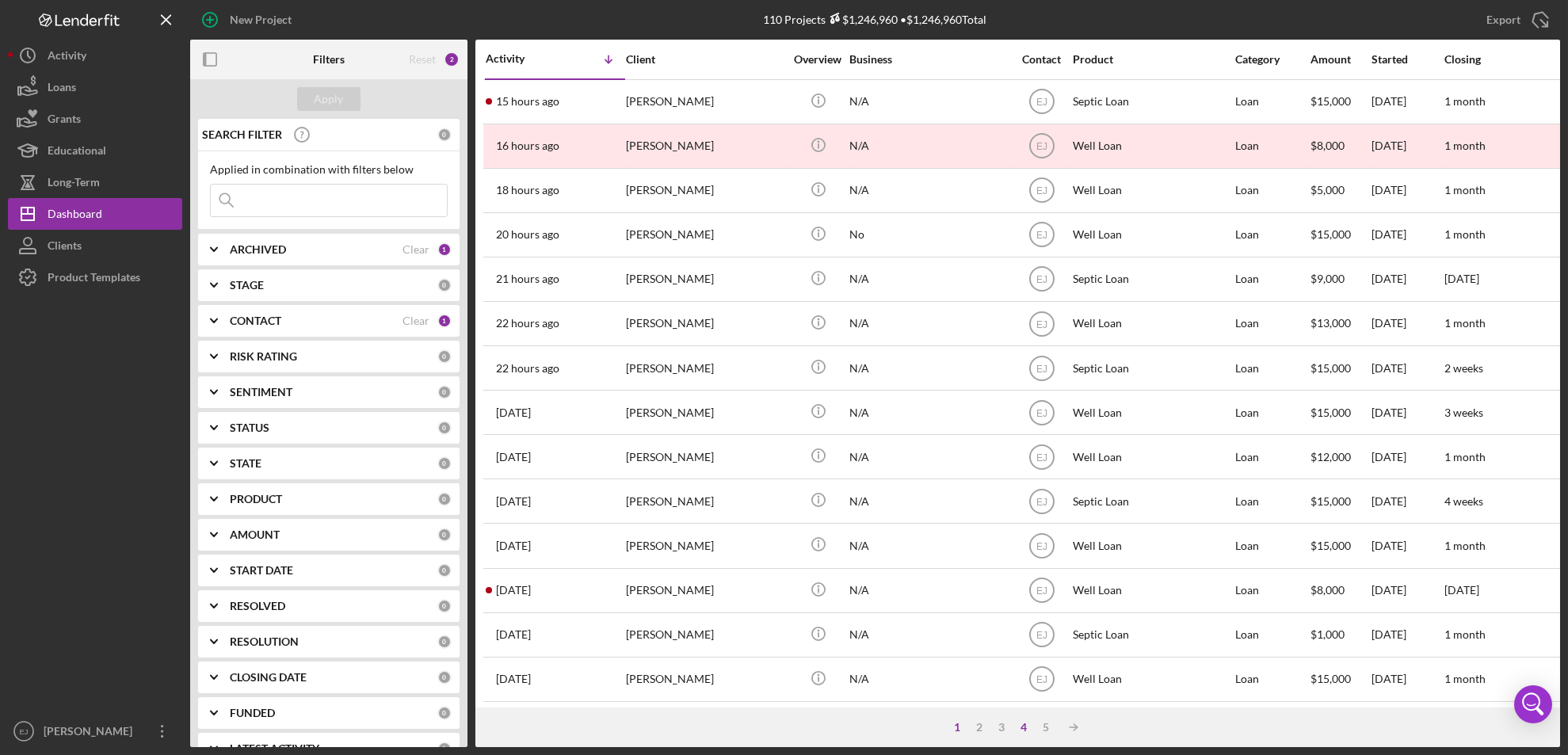
click at [1019, 727] on div "4" at bounding box center [1024, 727] width 22 height 13
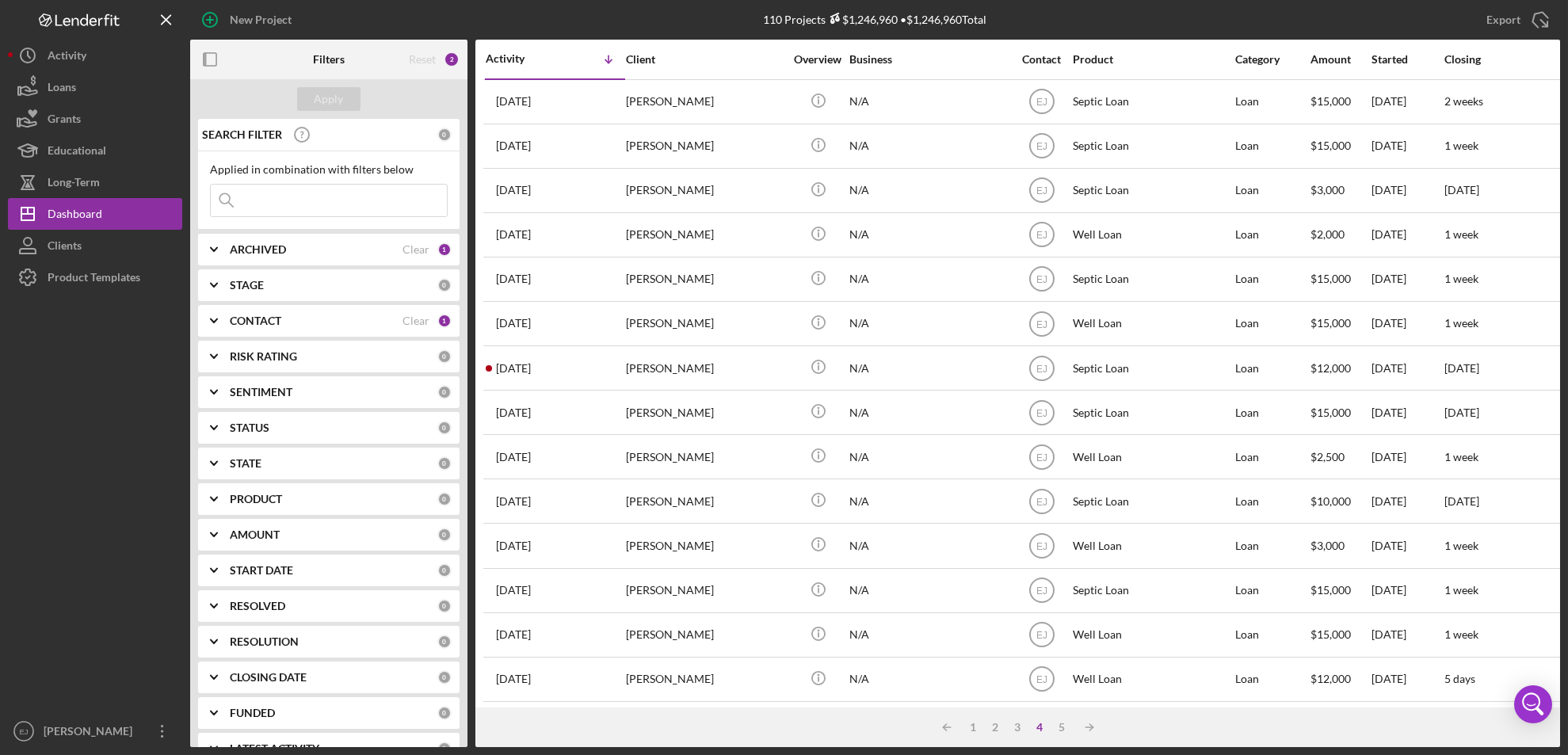
scroll to position [517, 0]
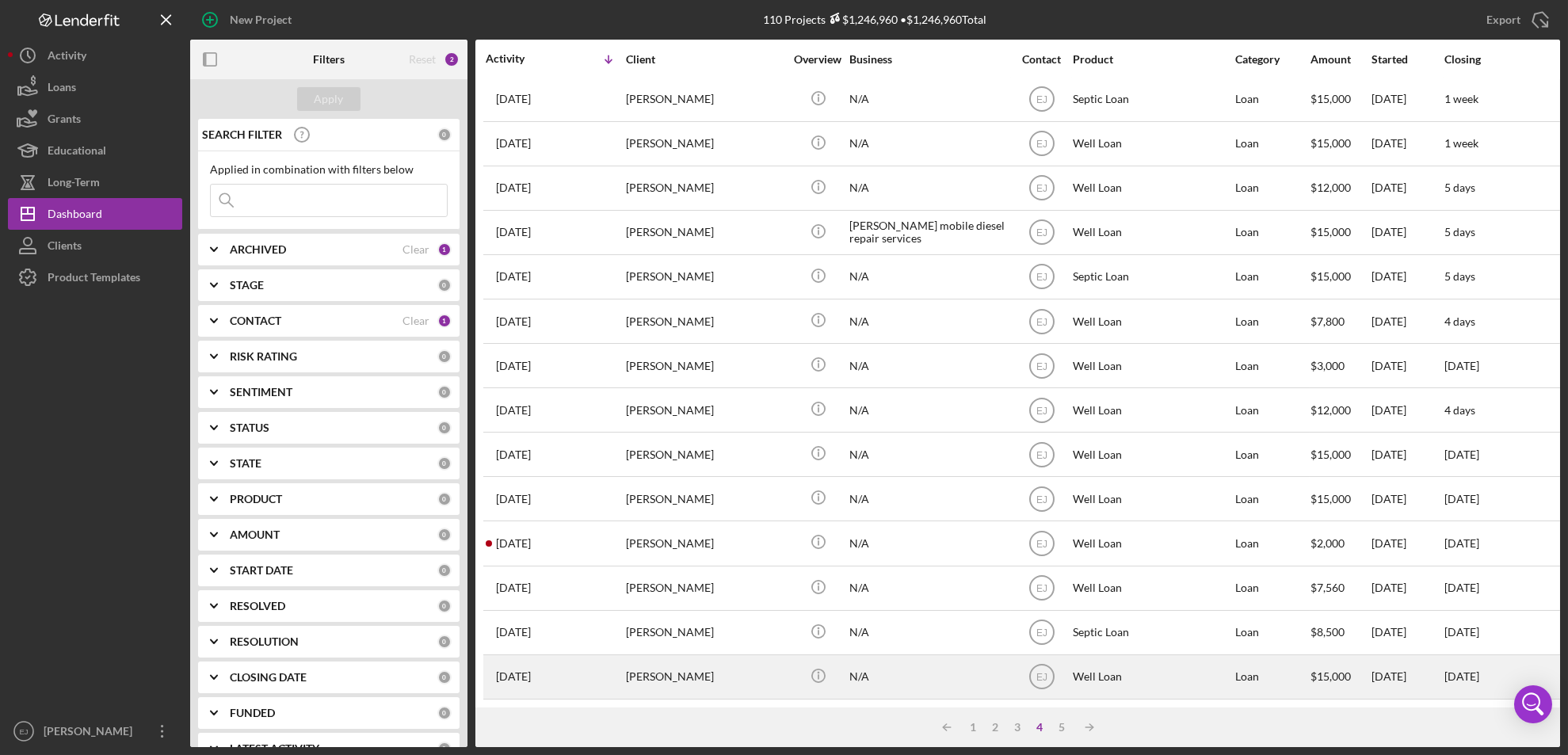
click at [743, 661] on div "[PERSON_NAME]" at bounding box center [705, 678] width 159 height 42
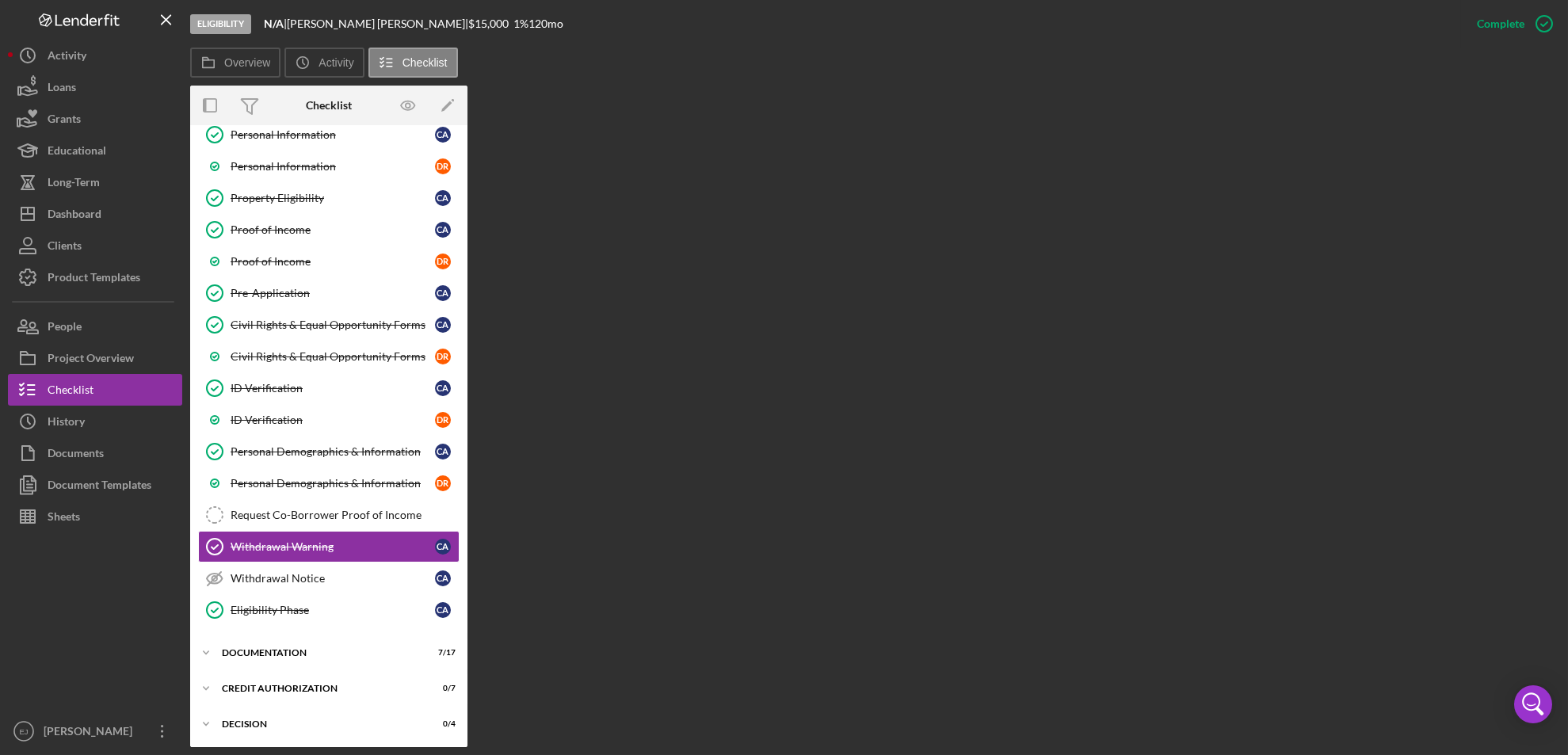
scroll to position [189, 0]
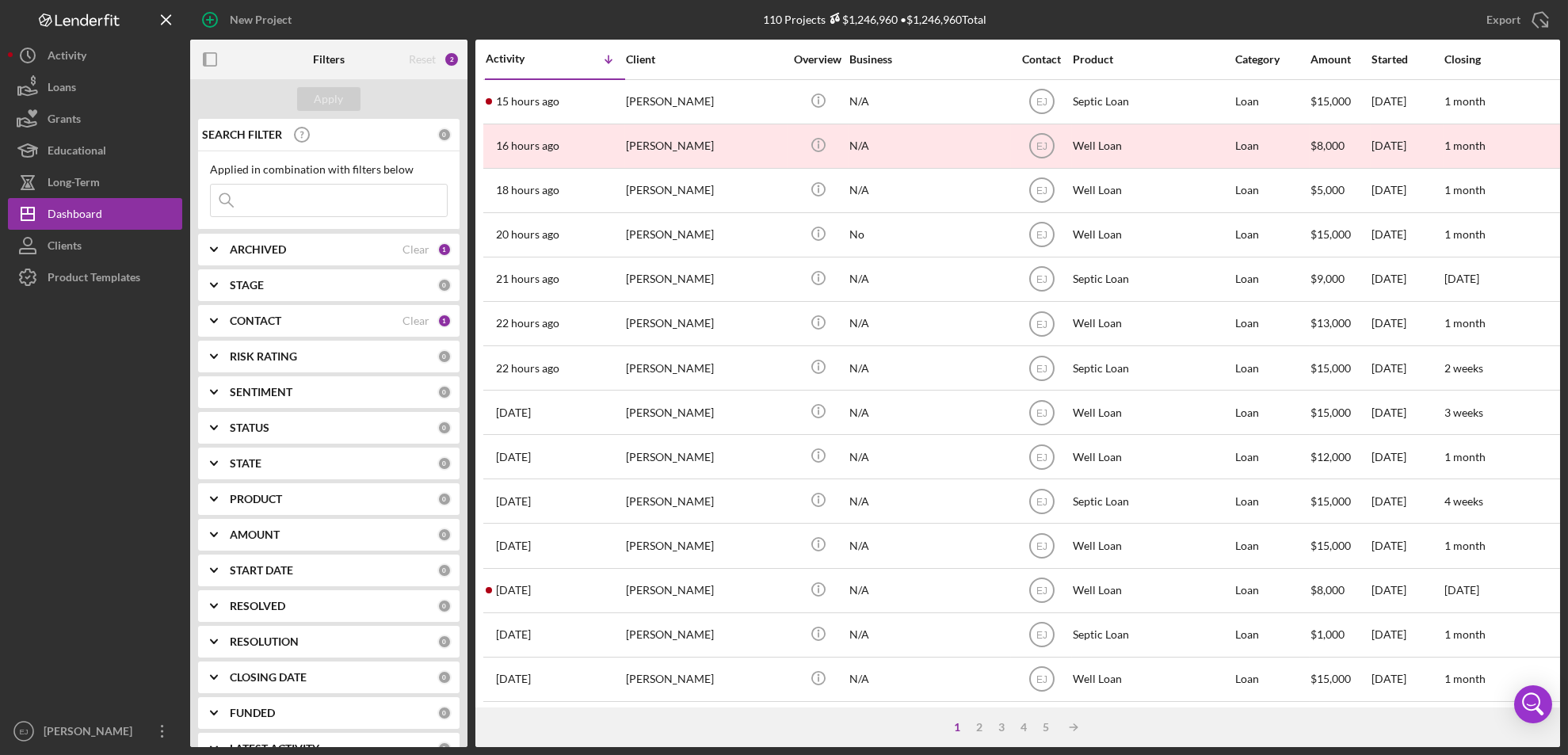
scroll to position [517, 0]
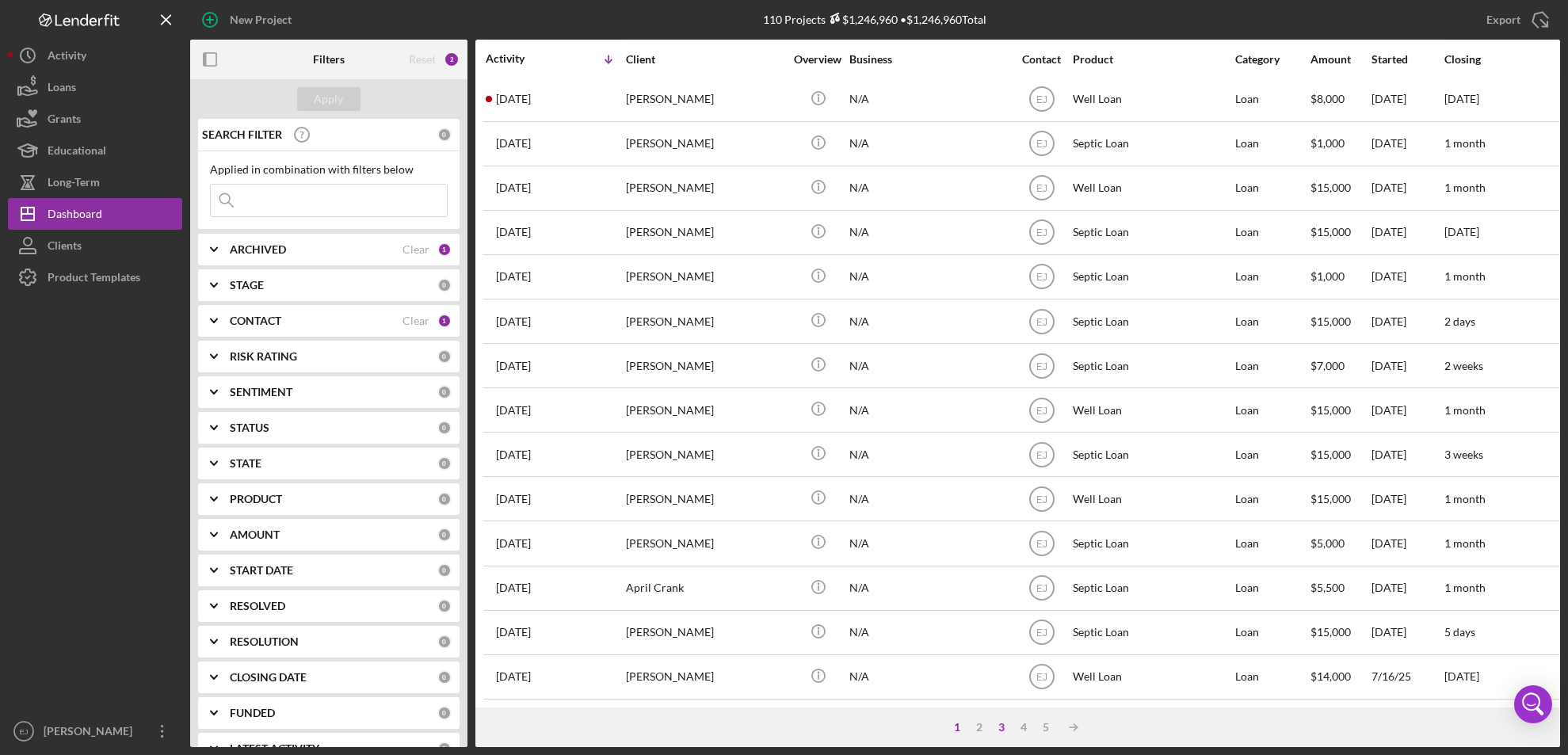
click at [1002, 730] on div "3" at bounding box center [1002, 727] width 22 height 13
click at [1041, 731] on div "4" at bounding box center [1039, 727] width 22 height 13
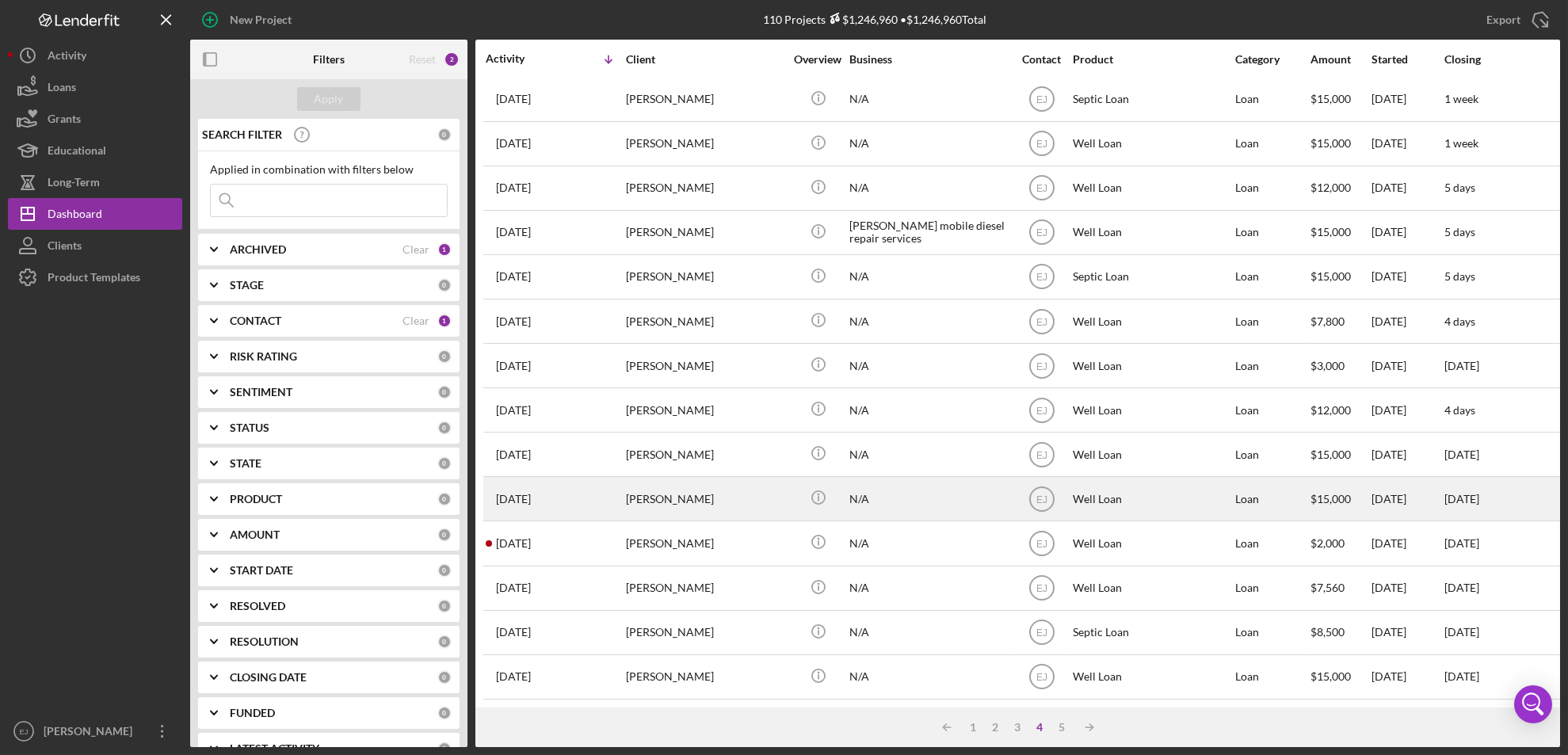
click at [665, 495] on div "[PERSON_NAME]" at bounding box center [705, 499] width 159 height 42
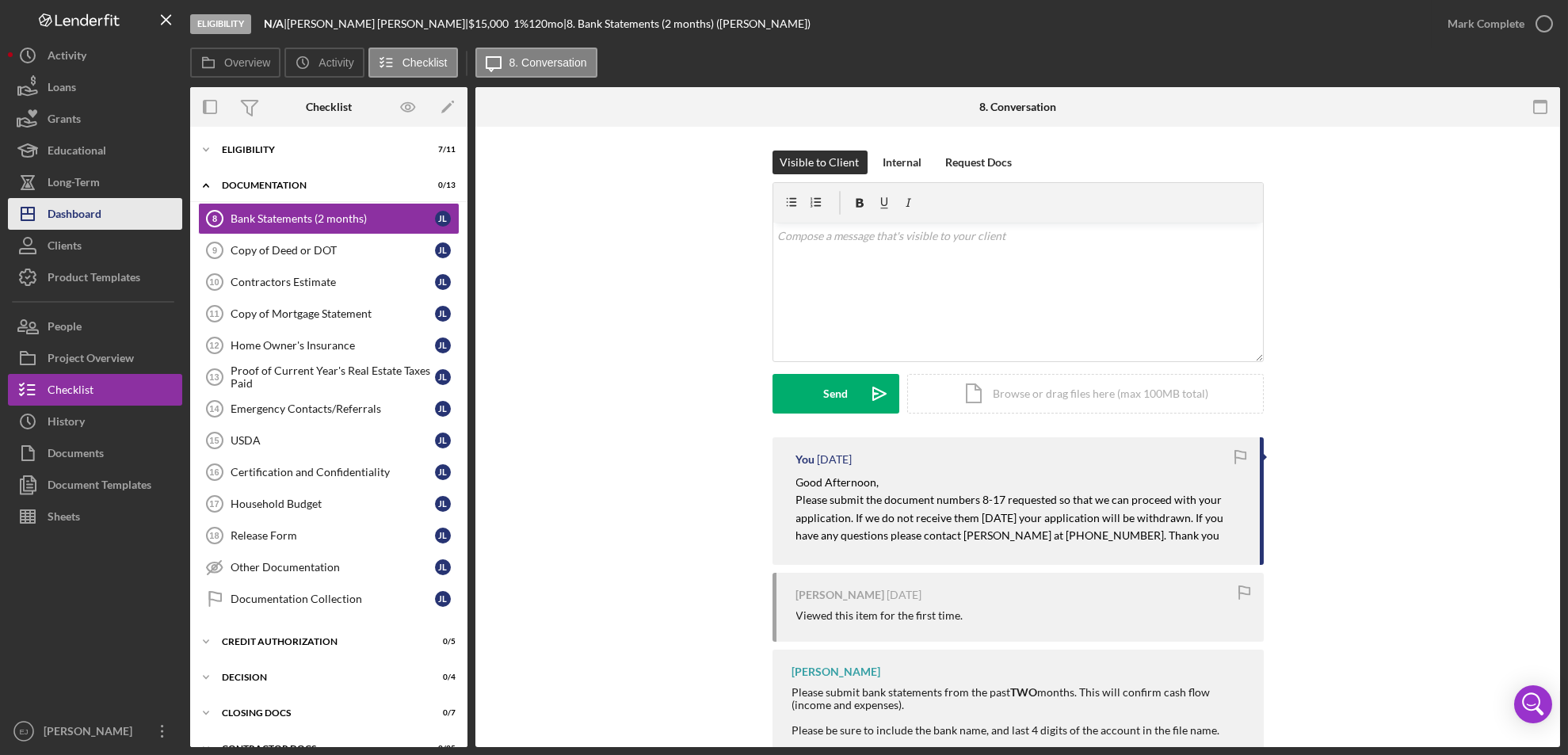
click at [94, 207] on div "Dashboard" at bounding box center [74, 216] width 54 height 36
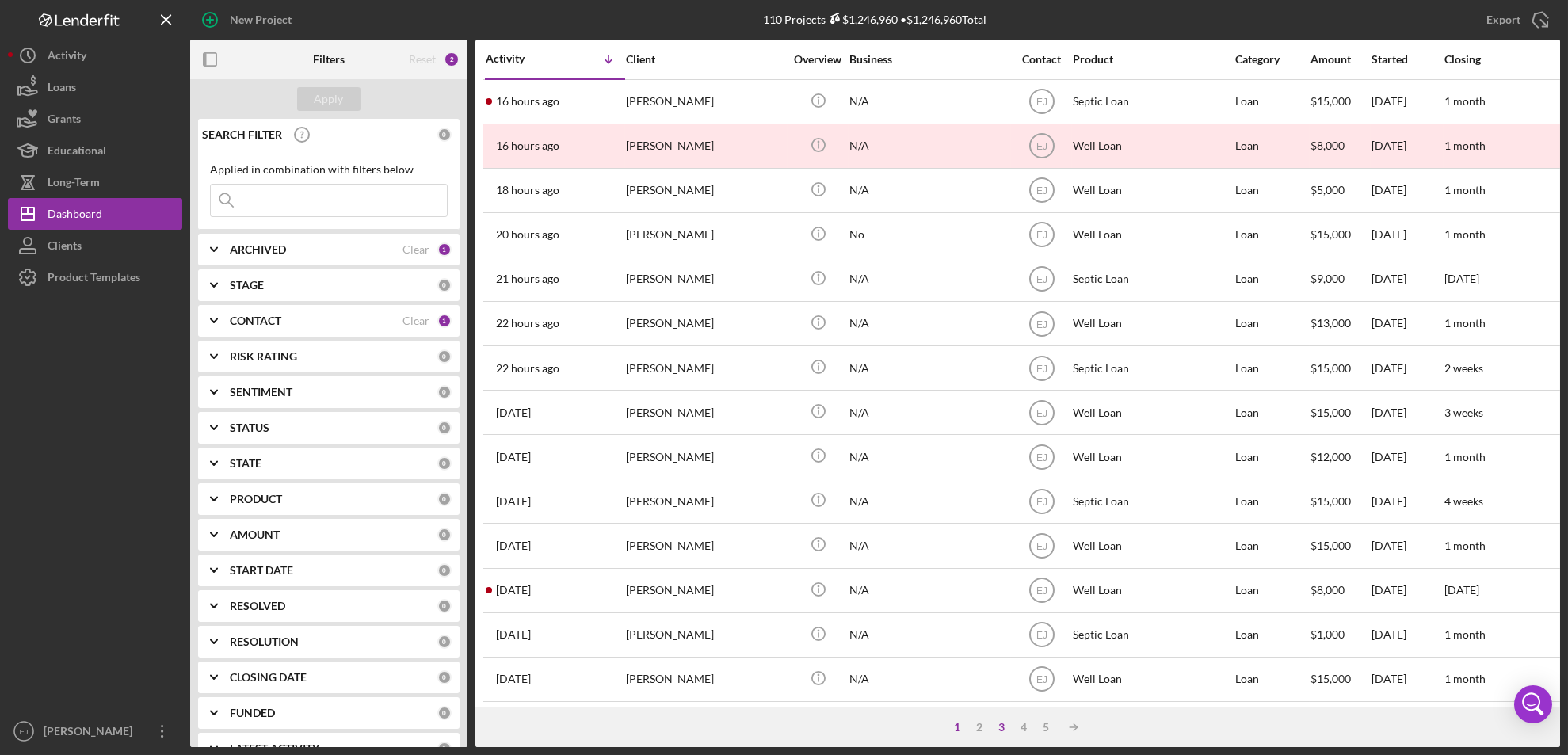
click at [996, 724] on div "3" at bounding box center [1002, 727] width 22 height 13
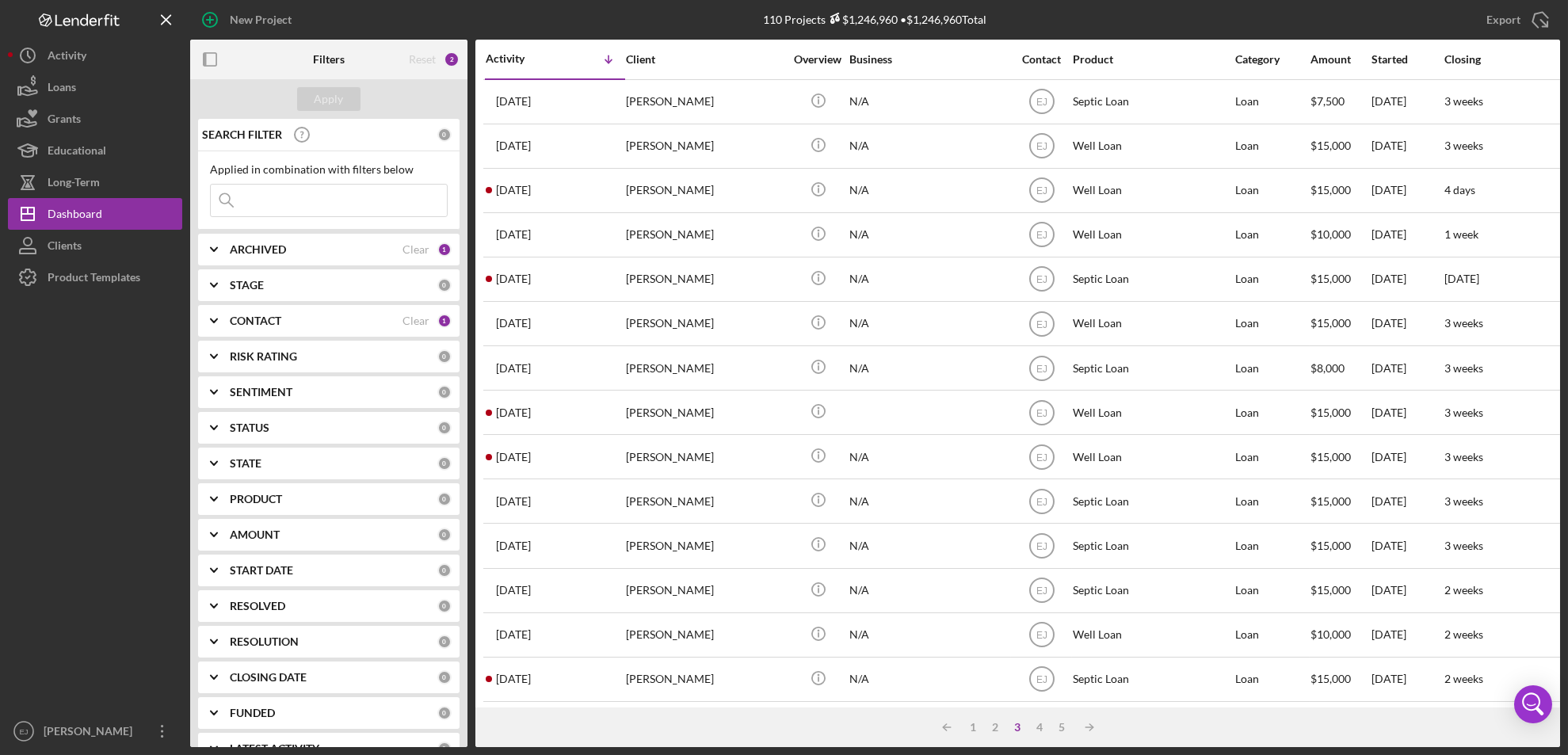
scroll to position [517, 0]
click at [1059, 728] on div "5" at bounding box center [1062, 727] width 22 height 13
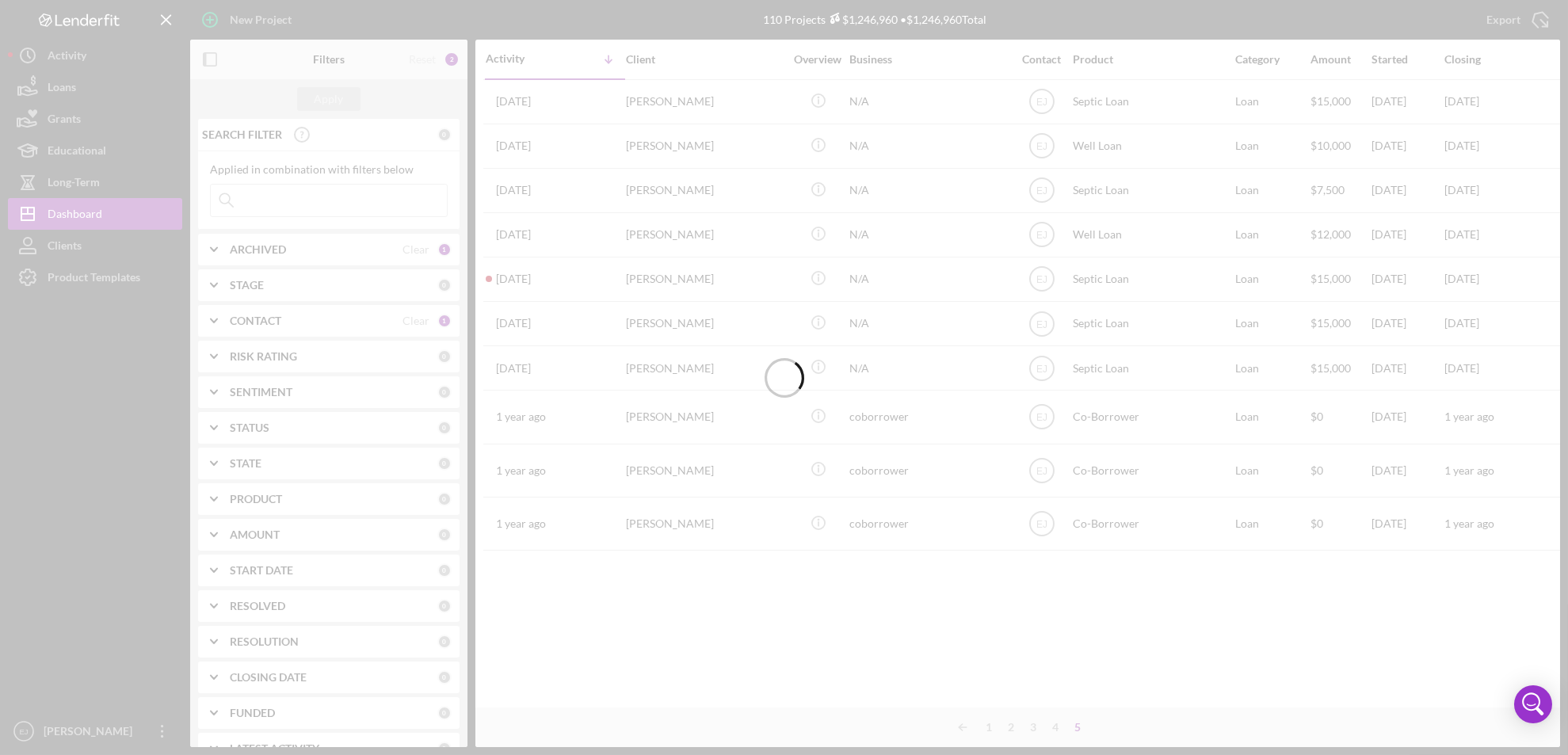
scroll to position [0, 0]
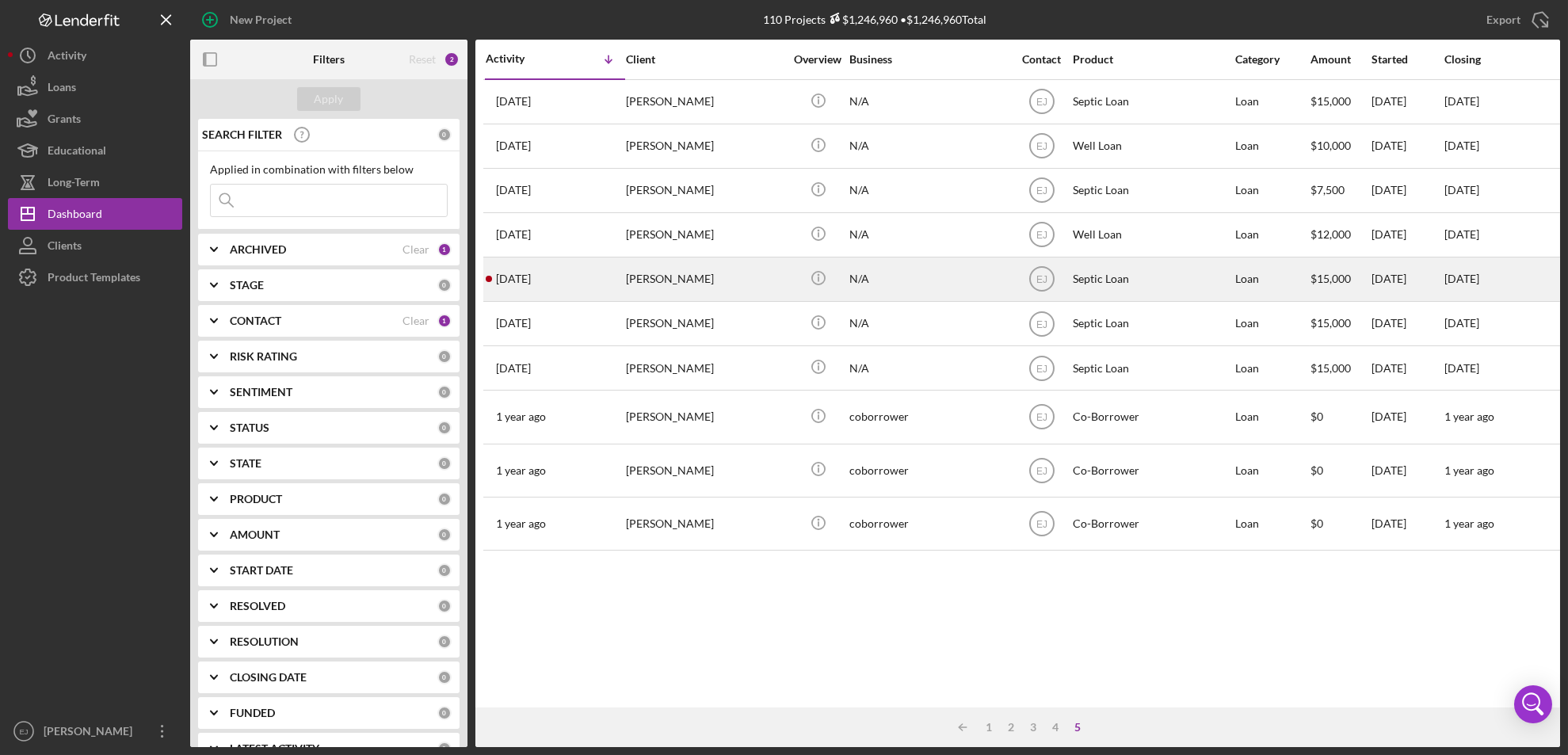
click at [657, 273] on div "[PERSON_NAME]" at bounding box center [705, 280] width 159 height 42
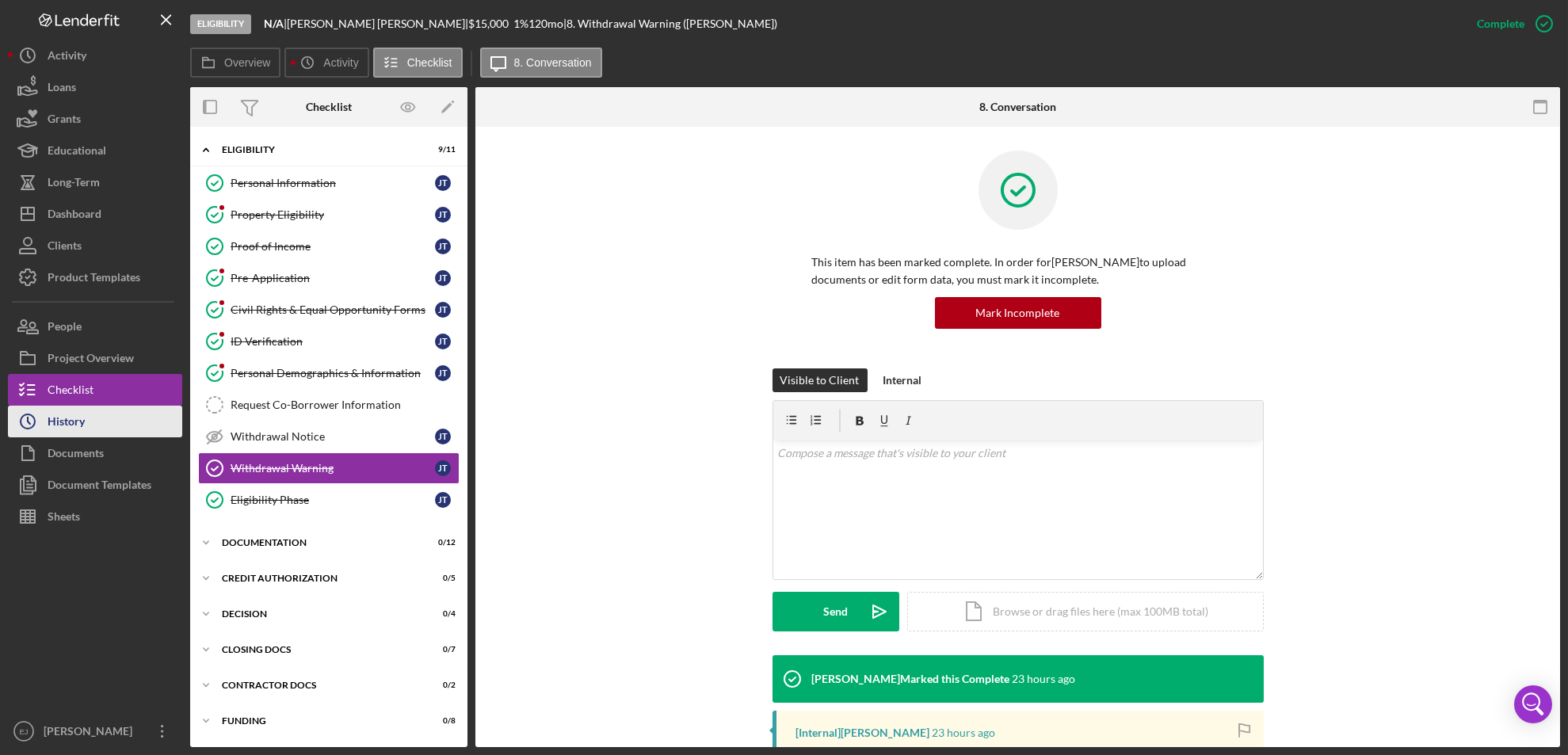
click at [102, 430] on button "Icon/History History" at bounding box center [95, 421] width 174 height 32
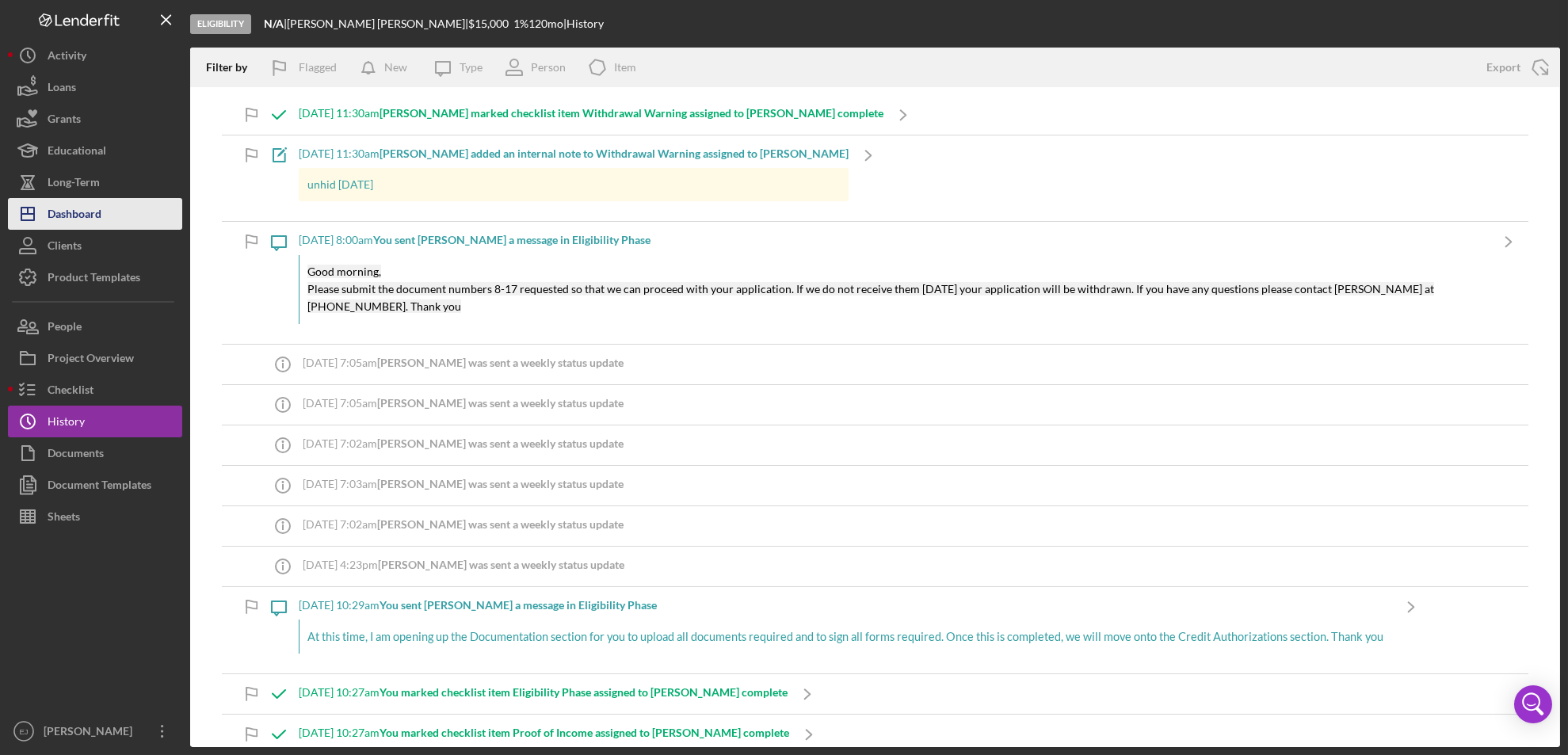
click at [116, 216] on button "Icon/Dashboard Dashboard" at bounding box center [95, 214] width 174 height 32
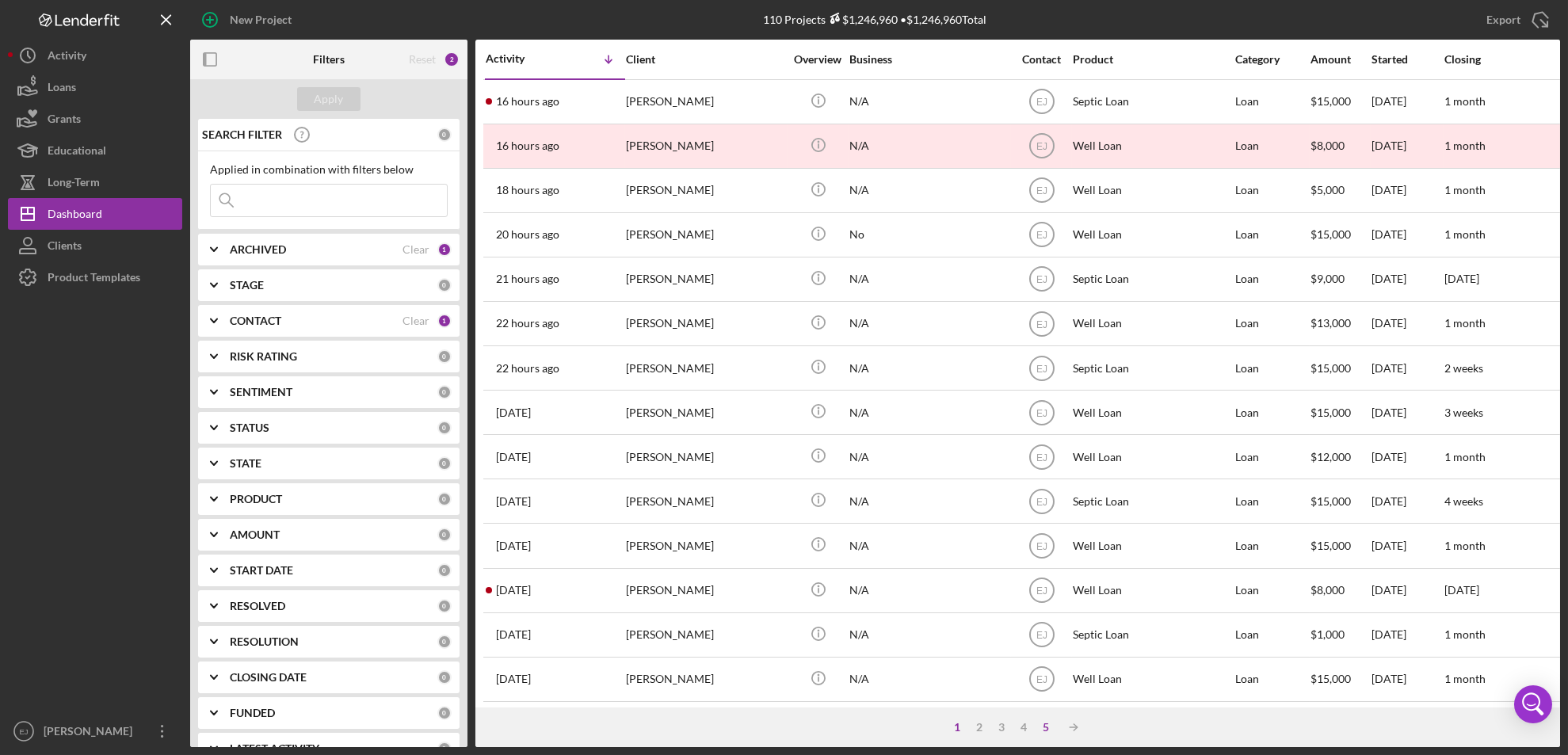
click at [1039, 729] on div "5" at bounding box center [1046, 727] width 22 height 13
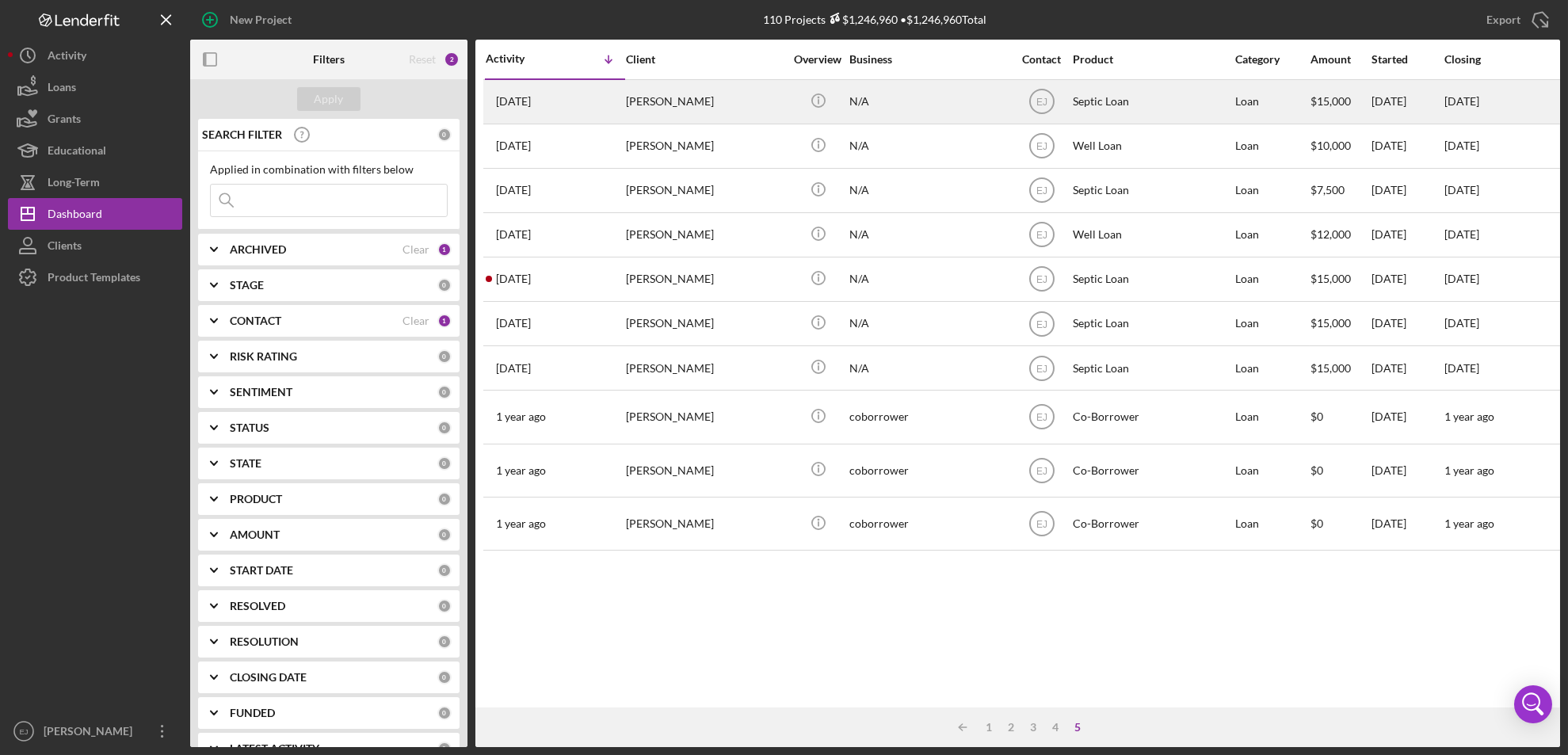
click at [618, 116] on div "[DATE] [PERSON_NAME]" at bounding box center [555, 102] width 138 height 42
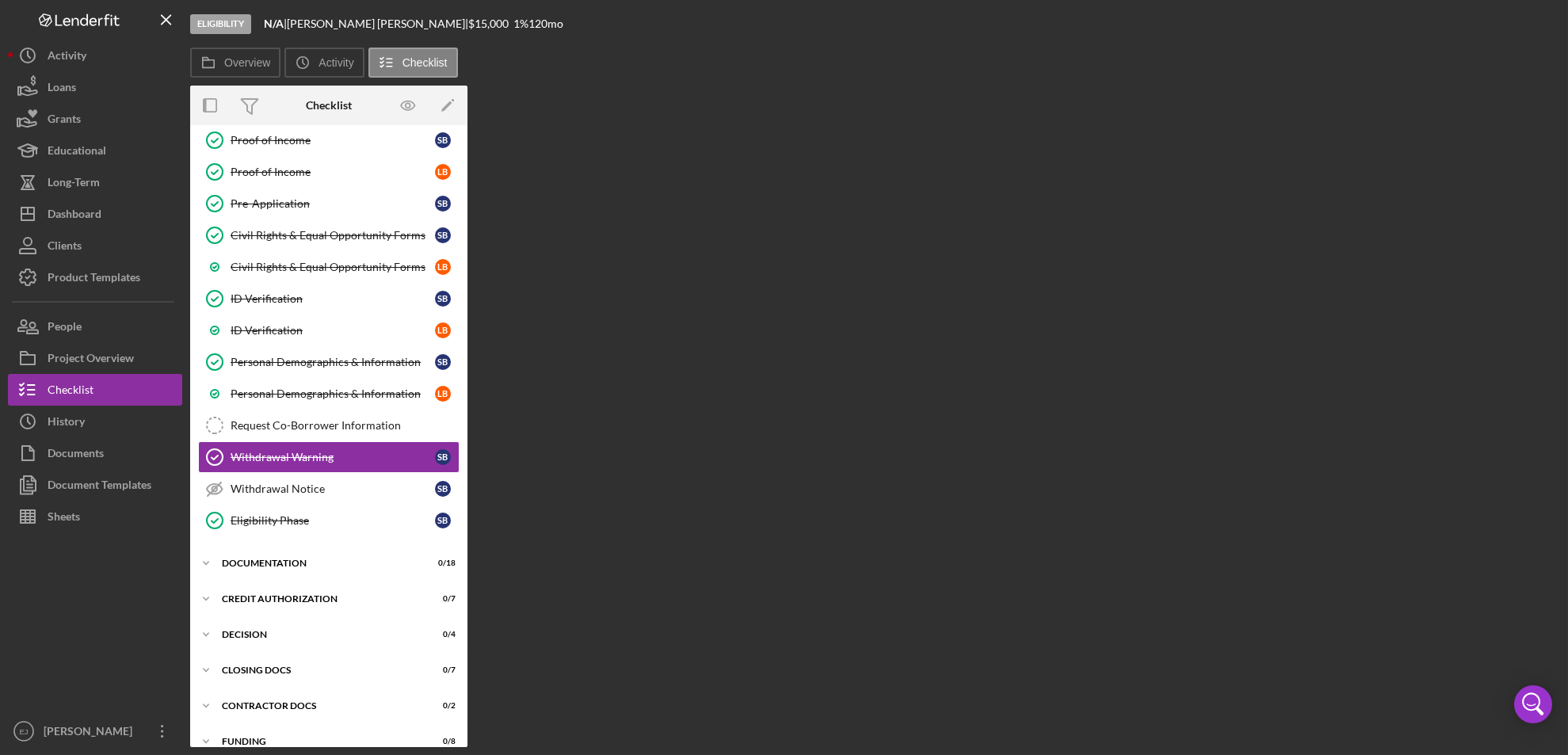
scroll to position [189, 0]
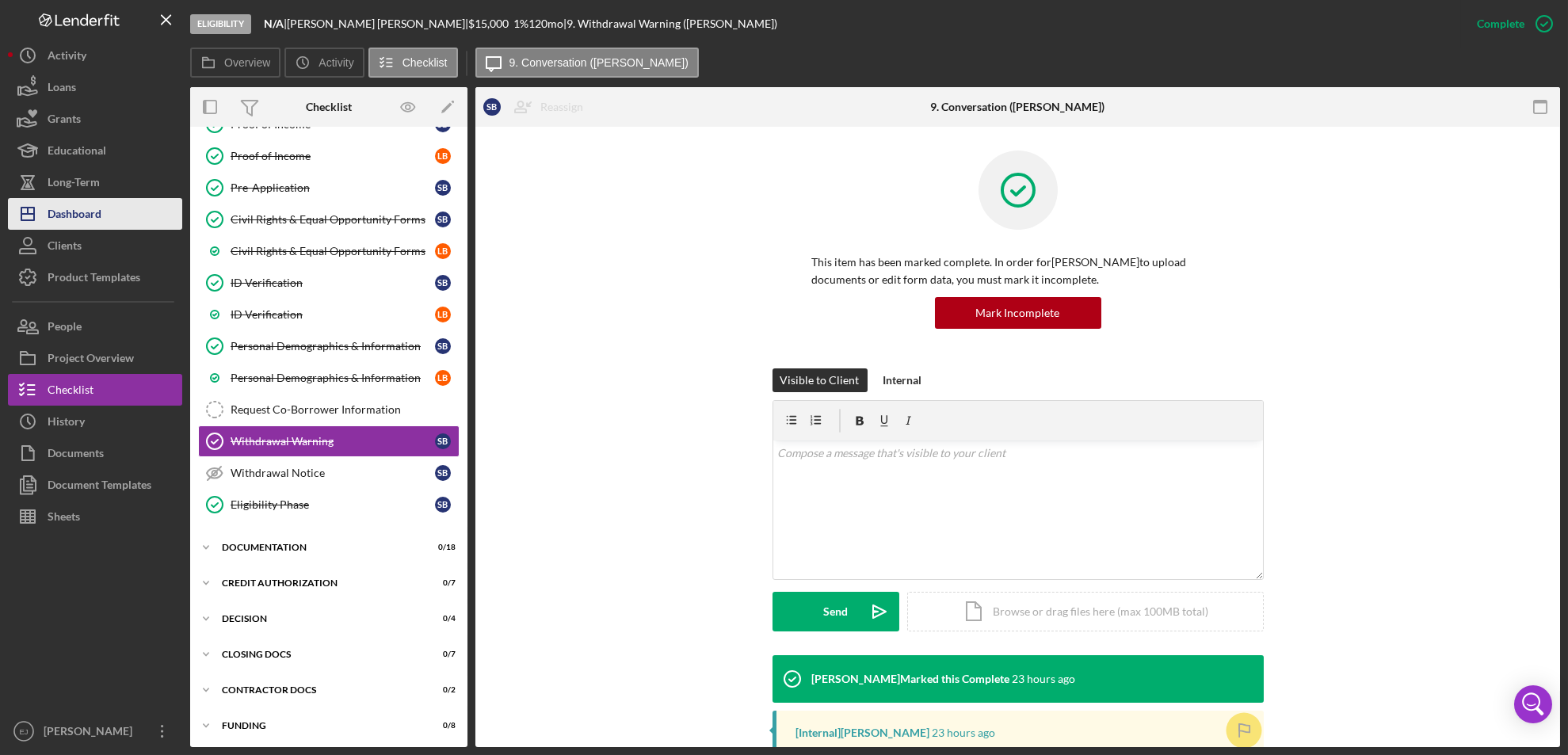
click at [76, 217] on div "Dashboard" at bounding box center [74, 216] width 54 height 36
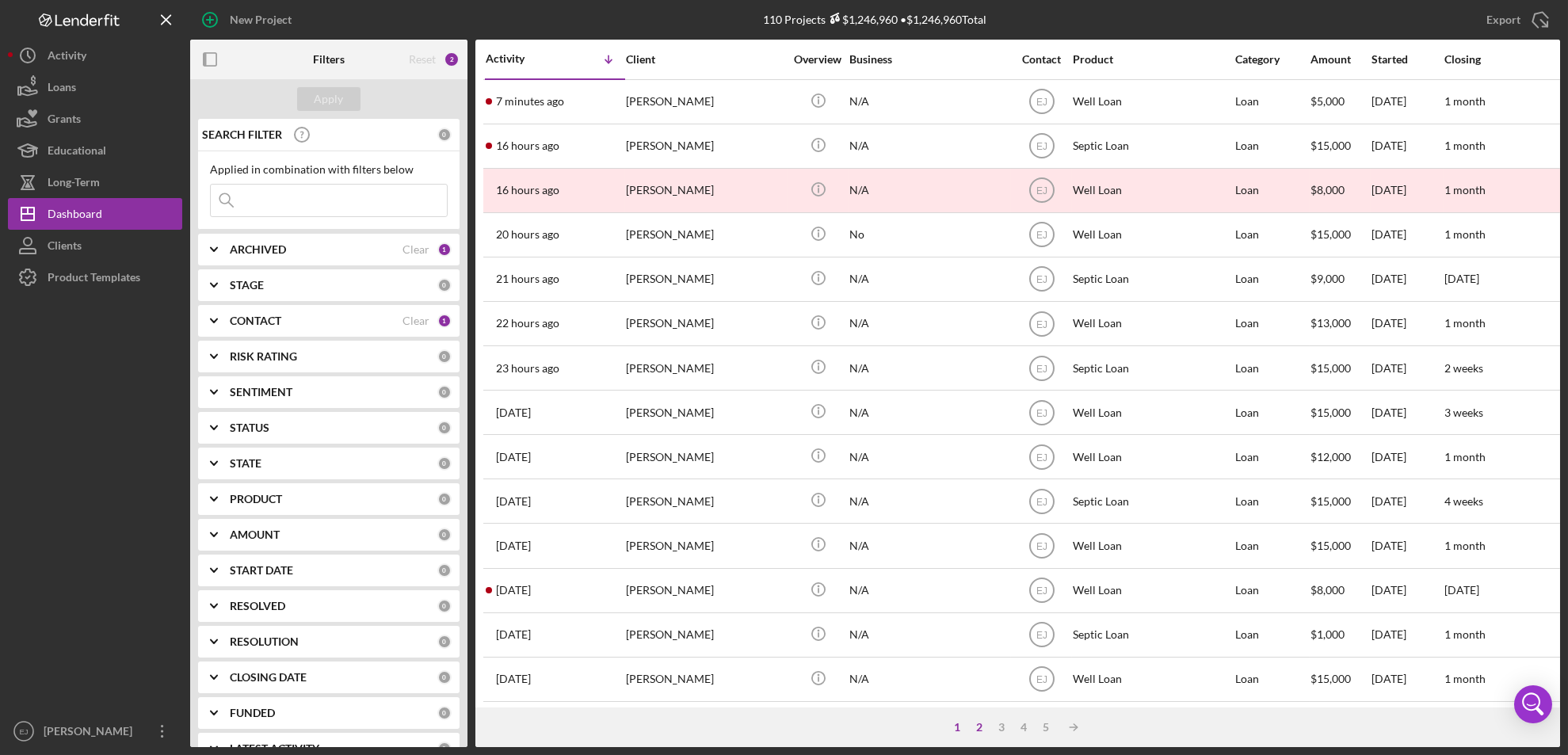
click at [978, 722] on div "2" at bounding box center [979, 727] width 22 height 13
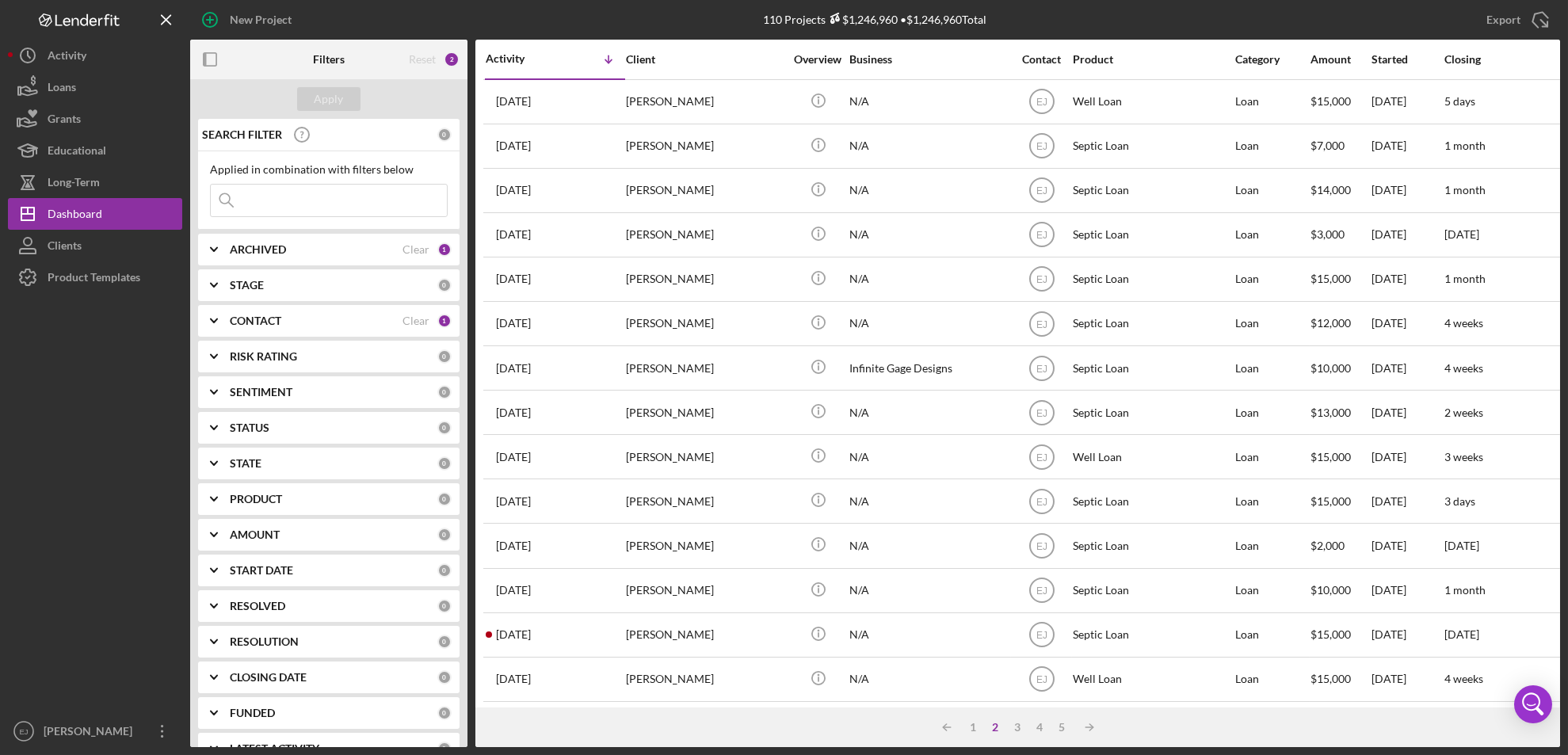
scroll to position [517, 0]
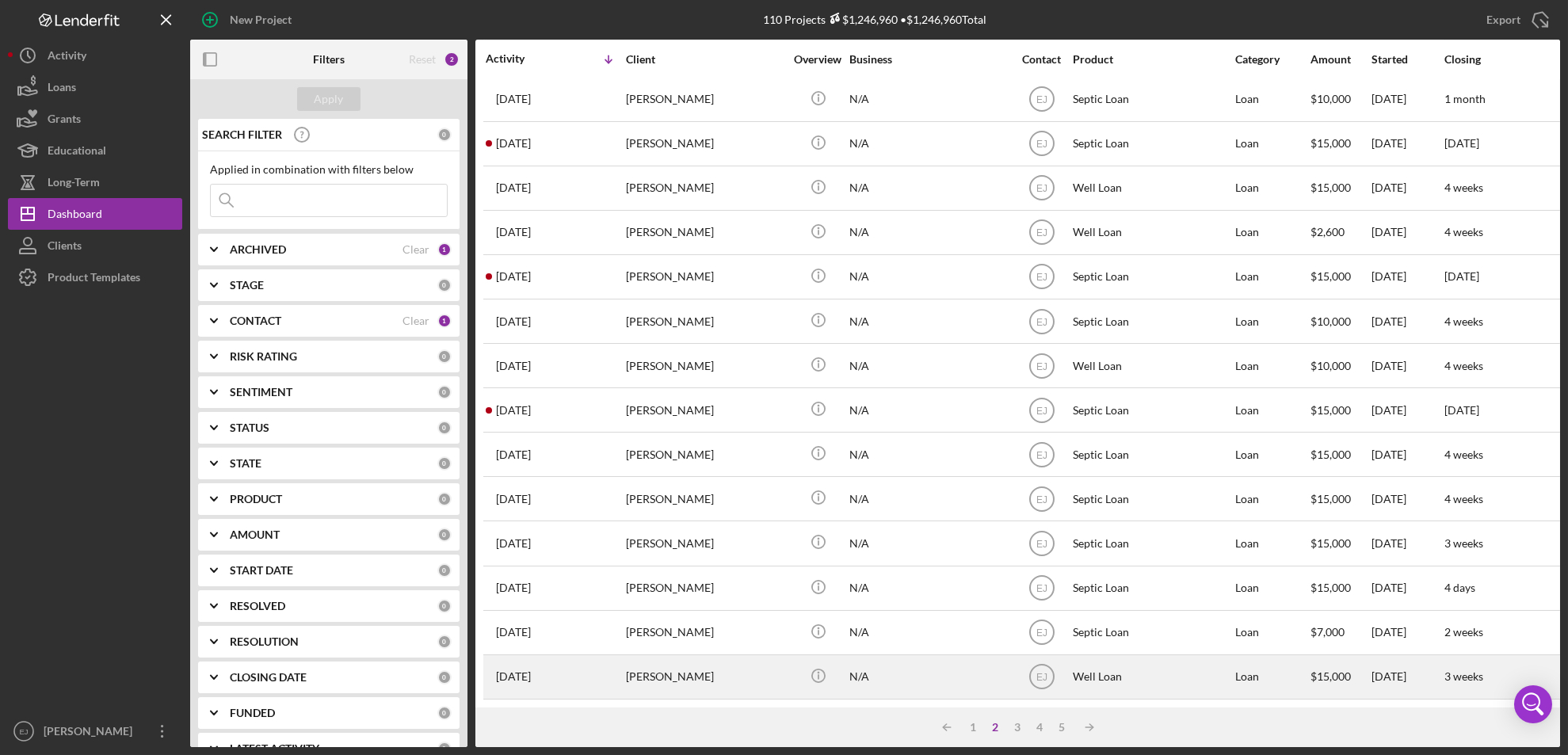
click at [638, 661] on div "[PERSON_NAME]" at bounding box center [705, 678] width 159 height 42
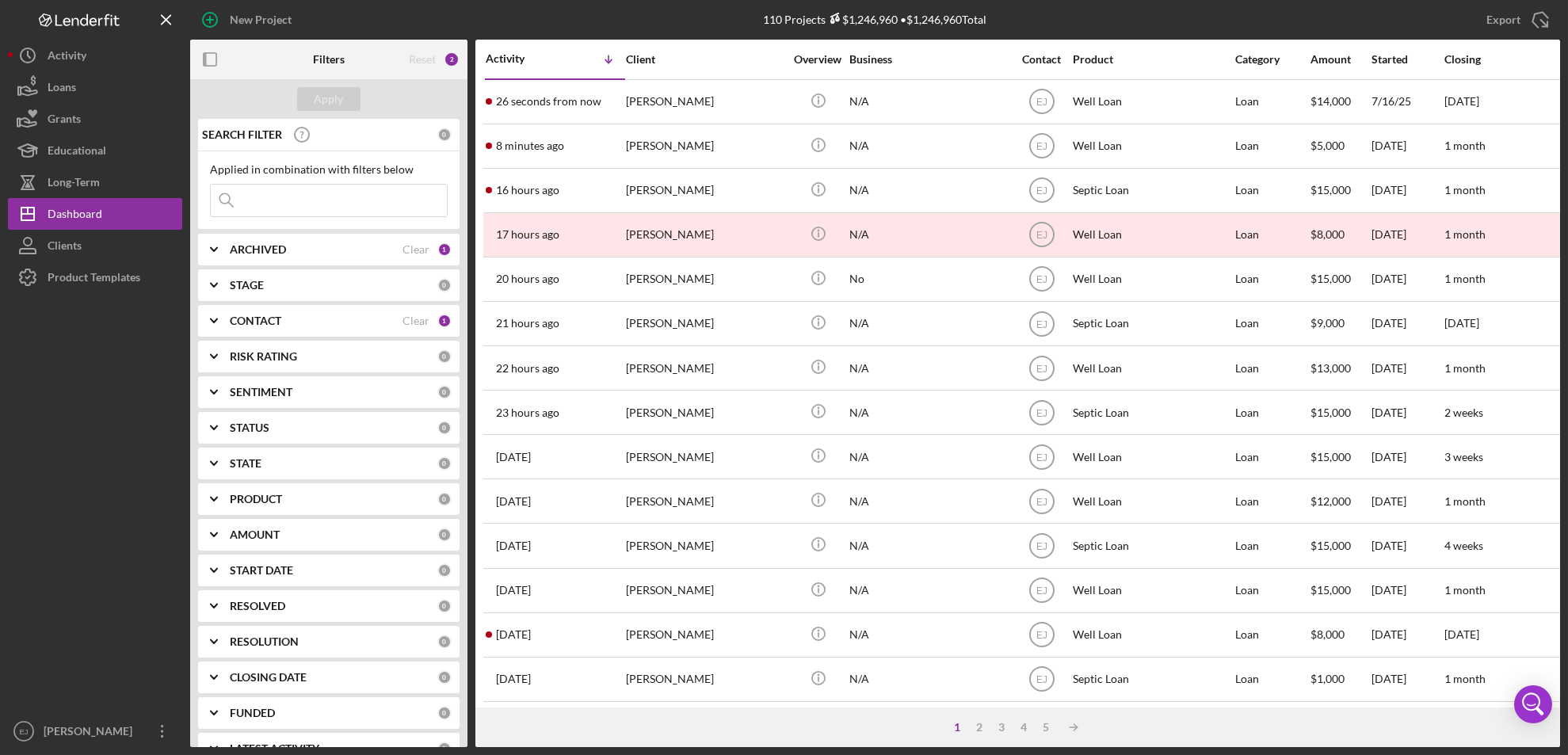
scroll to position [517, 0]
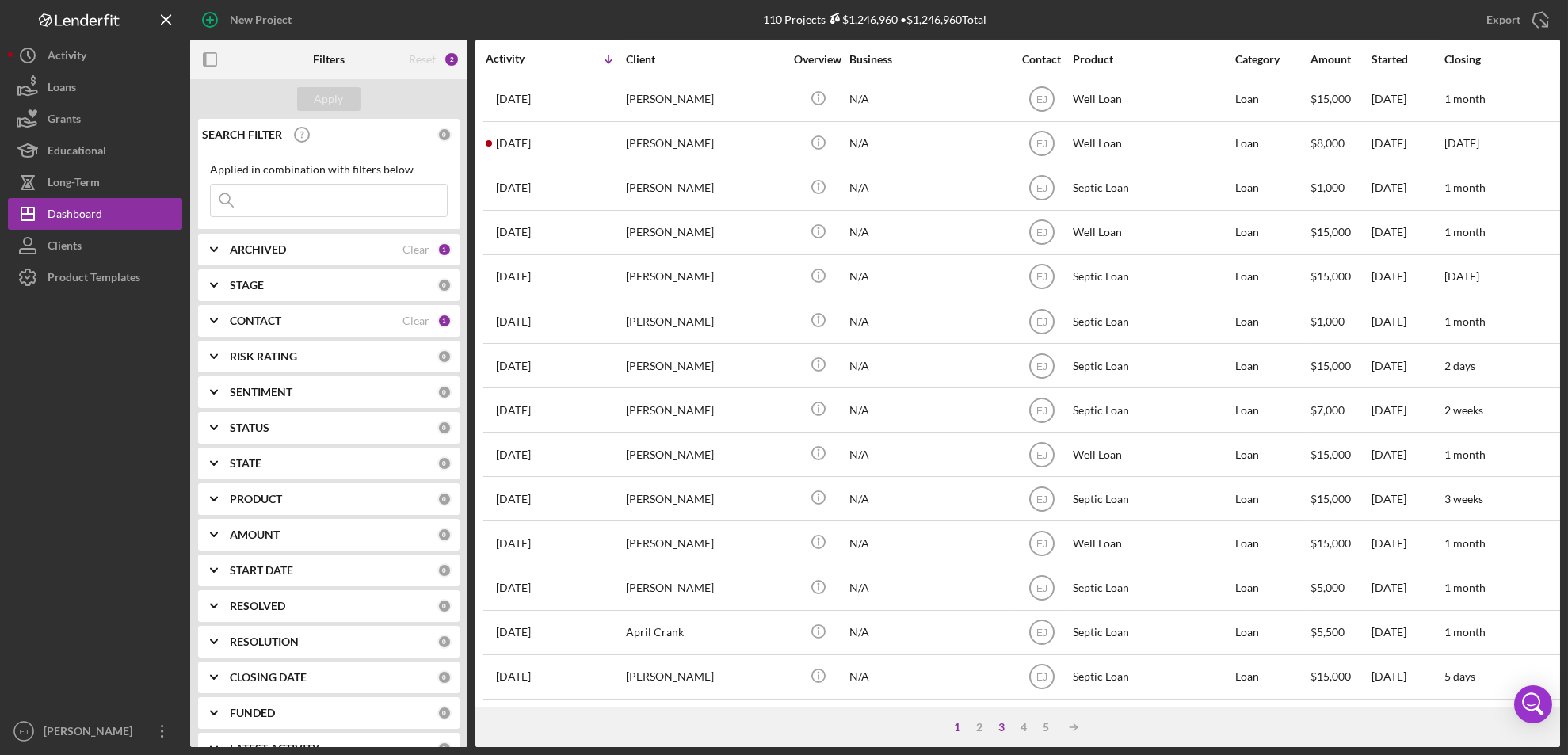
click at [1000, 723] on div "3" at bounding box center [1002, 727] width 22 height 13
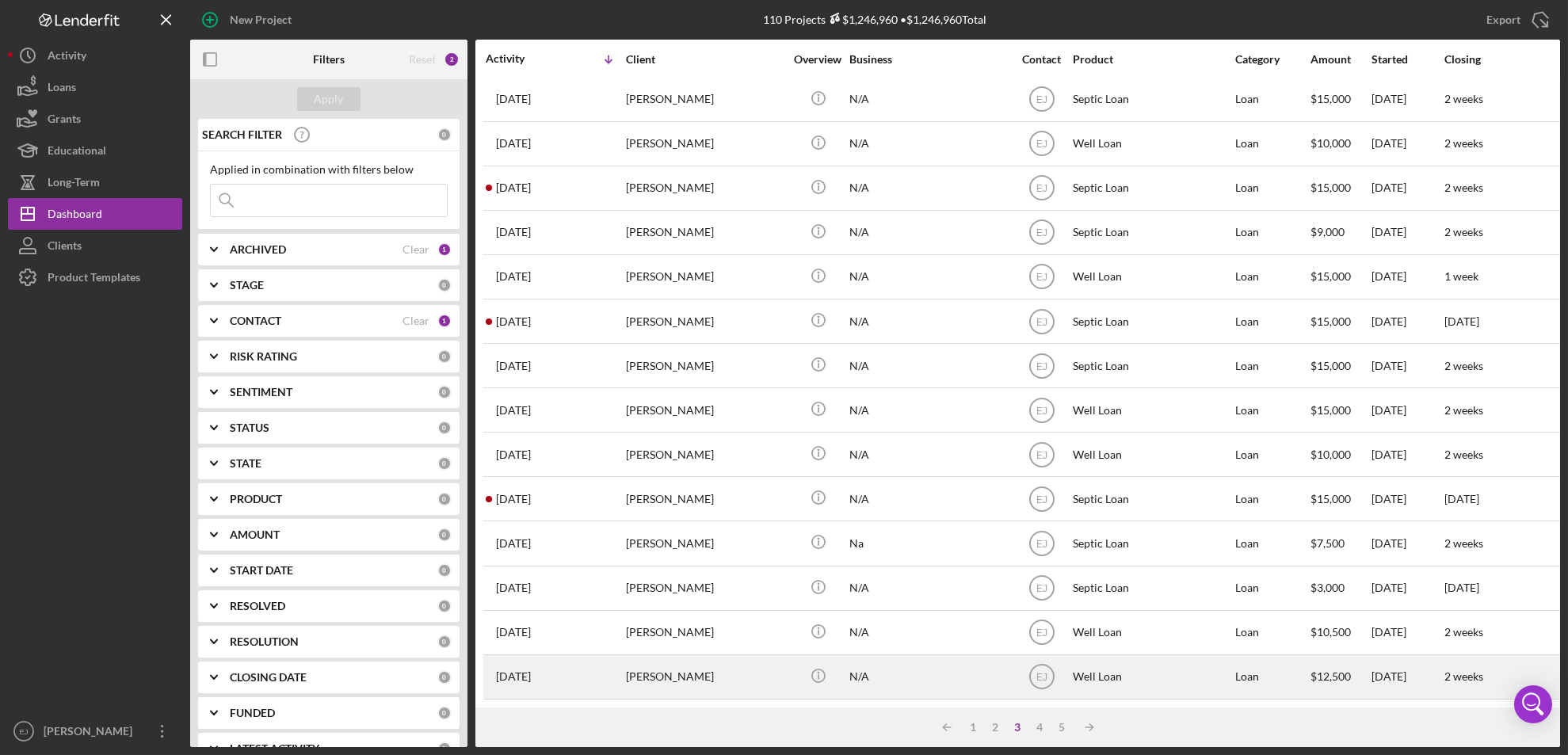
click at [664, 657] on div "[PERSON_NAME]" at bounding box center [705, 678] width 159 height 42
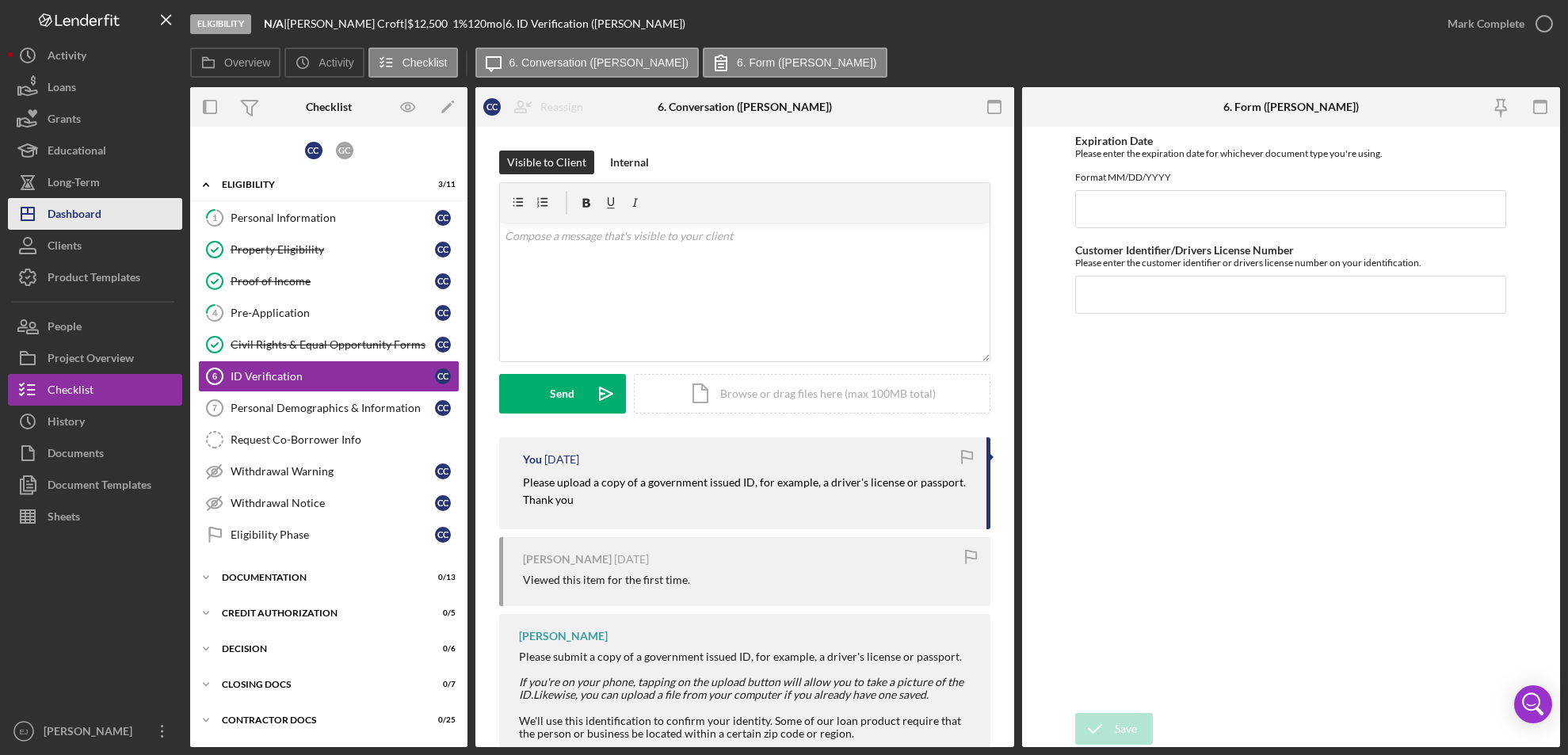
click at [137, 212] on button "Icon/Dashboard Dashboard" at bounding box center [95, 214] width 174 height 32
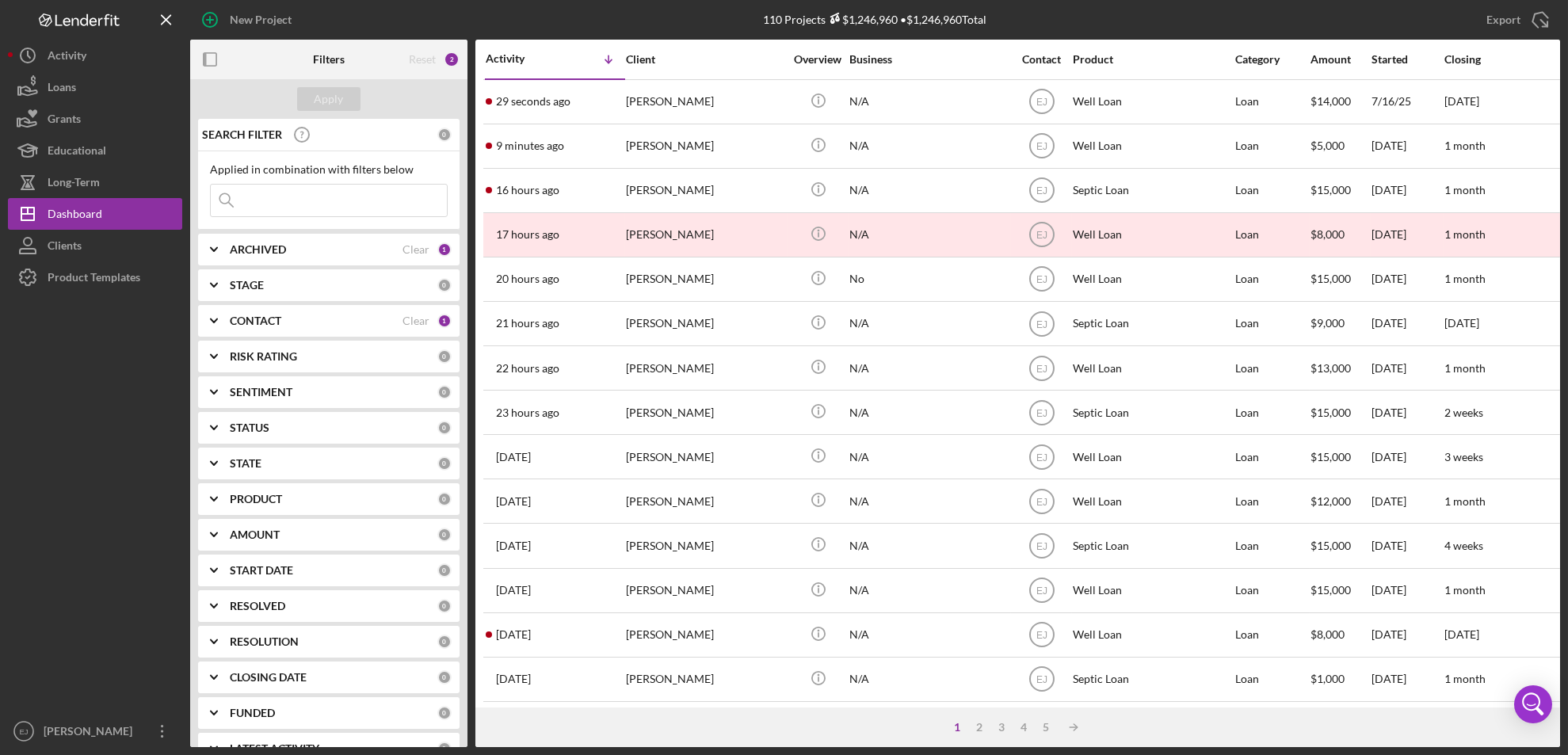
scroll to position [517, 0]
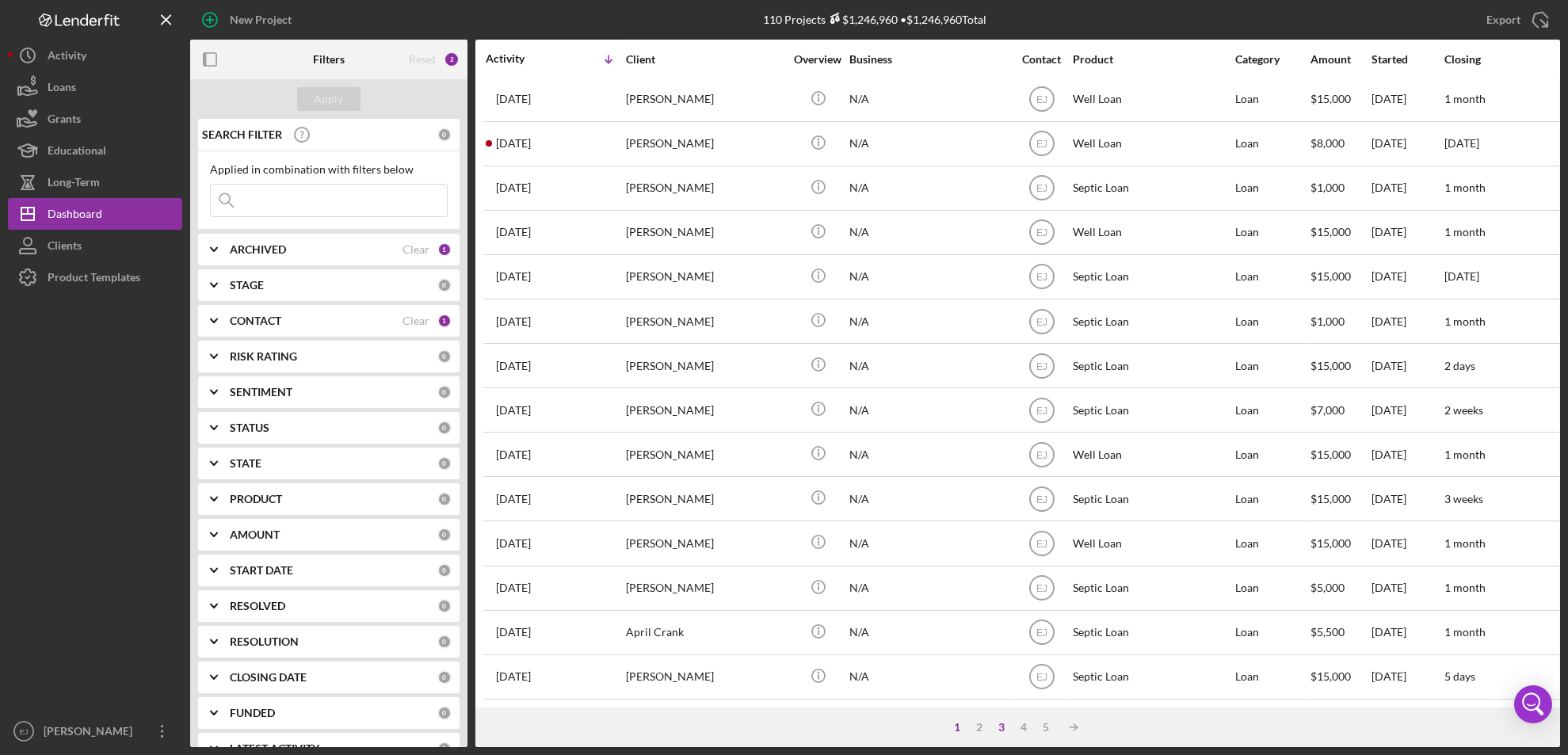
click at [1002, 722] on div "3" at bounding box center [1002, 727] width 22 height 13
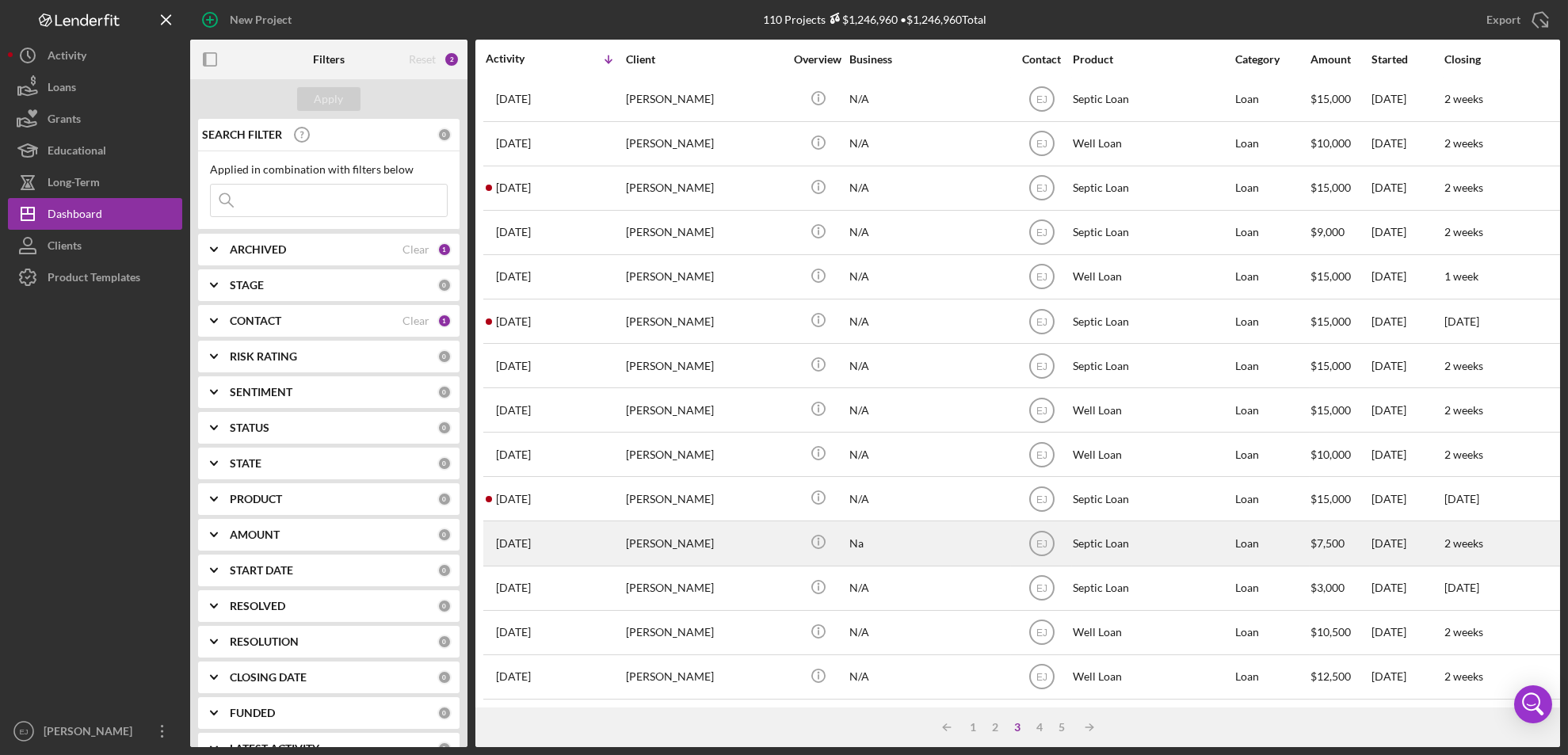
click at [662, 522] on div "[PERSON_NAME]" at bounding box center [705, 543] width 159 height 42
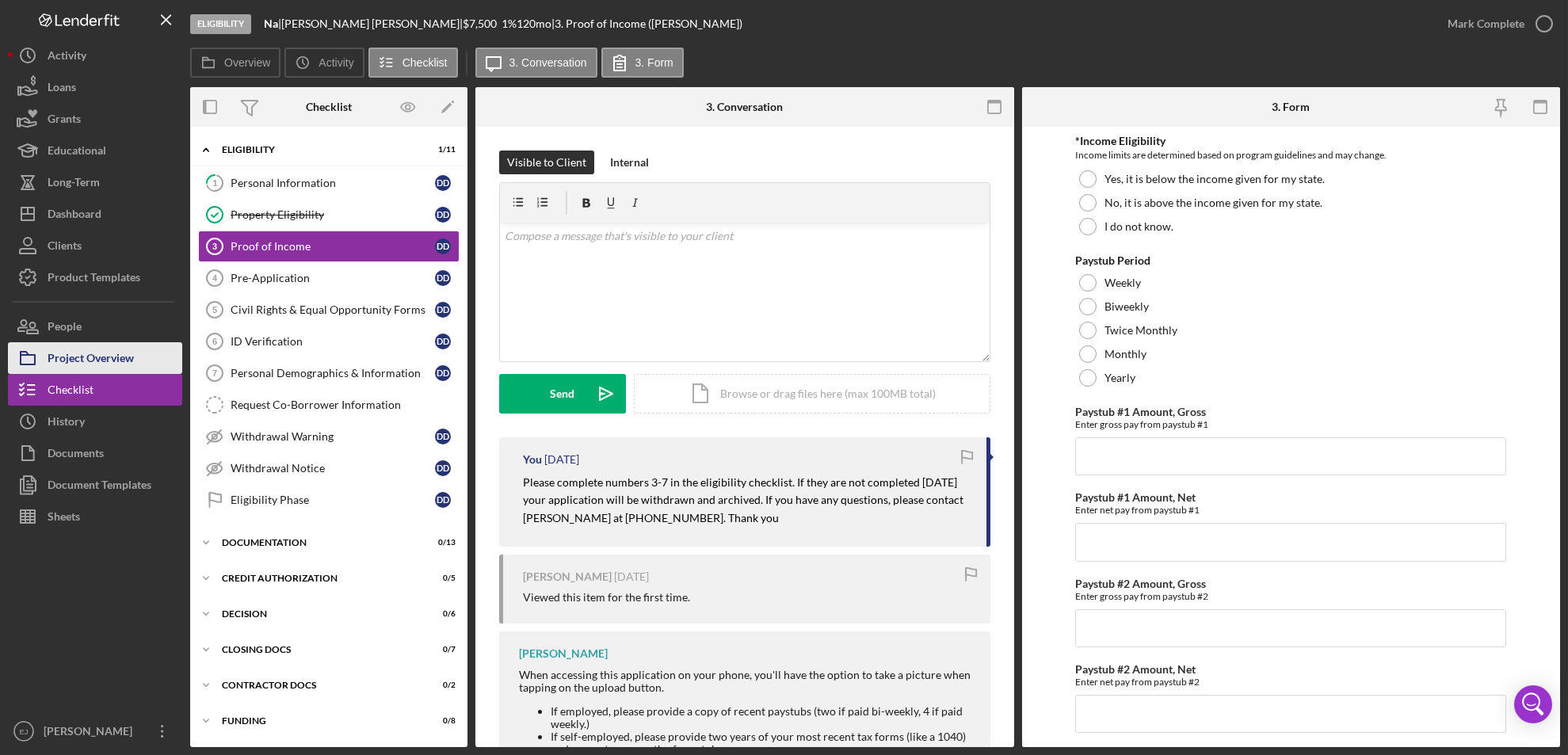
click at [126, 357] on div "Project Overview" at bounding box center [90, 360] width 86 height 36
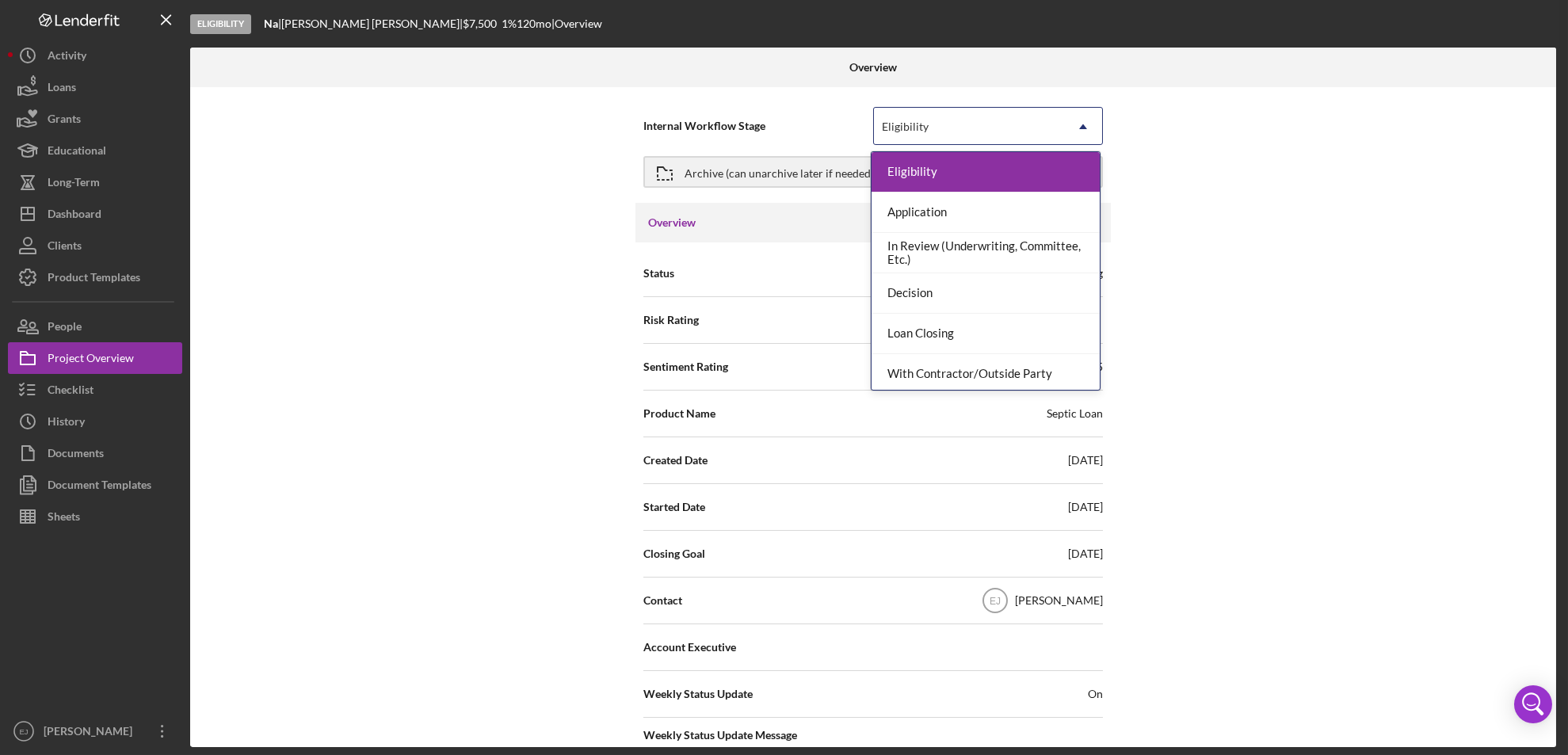
click at [1087, 124] on icon "Icon/Dropdown Arrow" at bounding box center [1082, 126] width 38 height 38
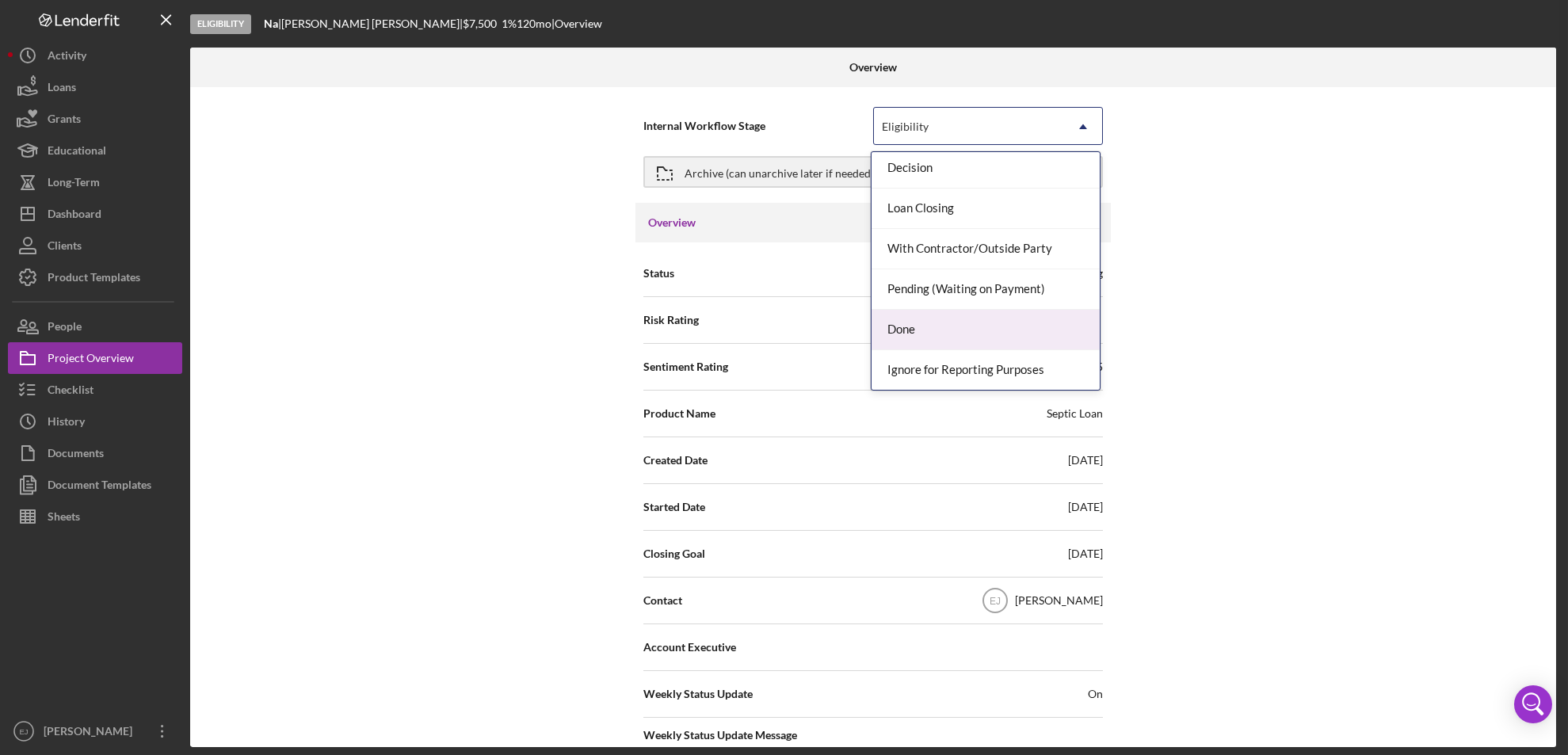
click at [999, 321] on div "Done" at bounding box center [985, 330] width 229 height 41
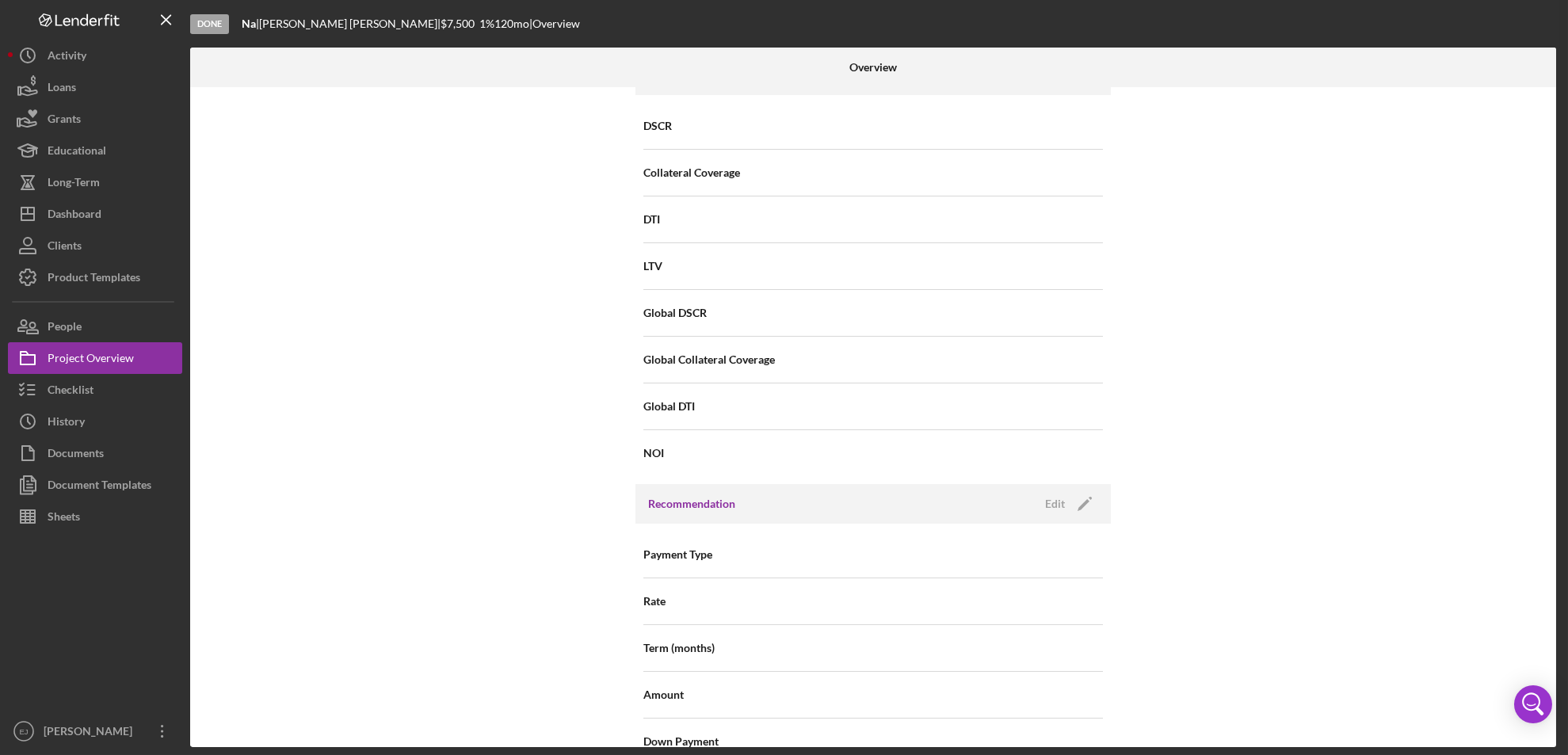
scroll to position [1695, 0]
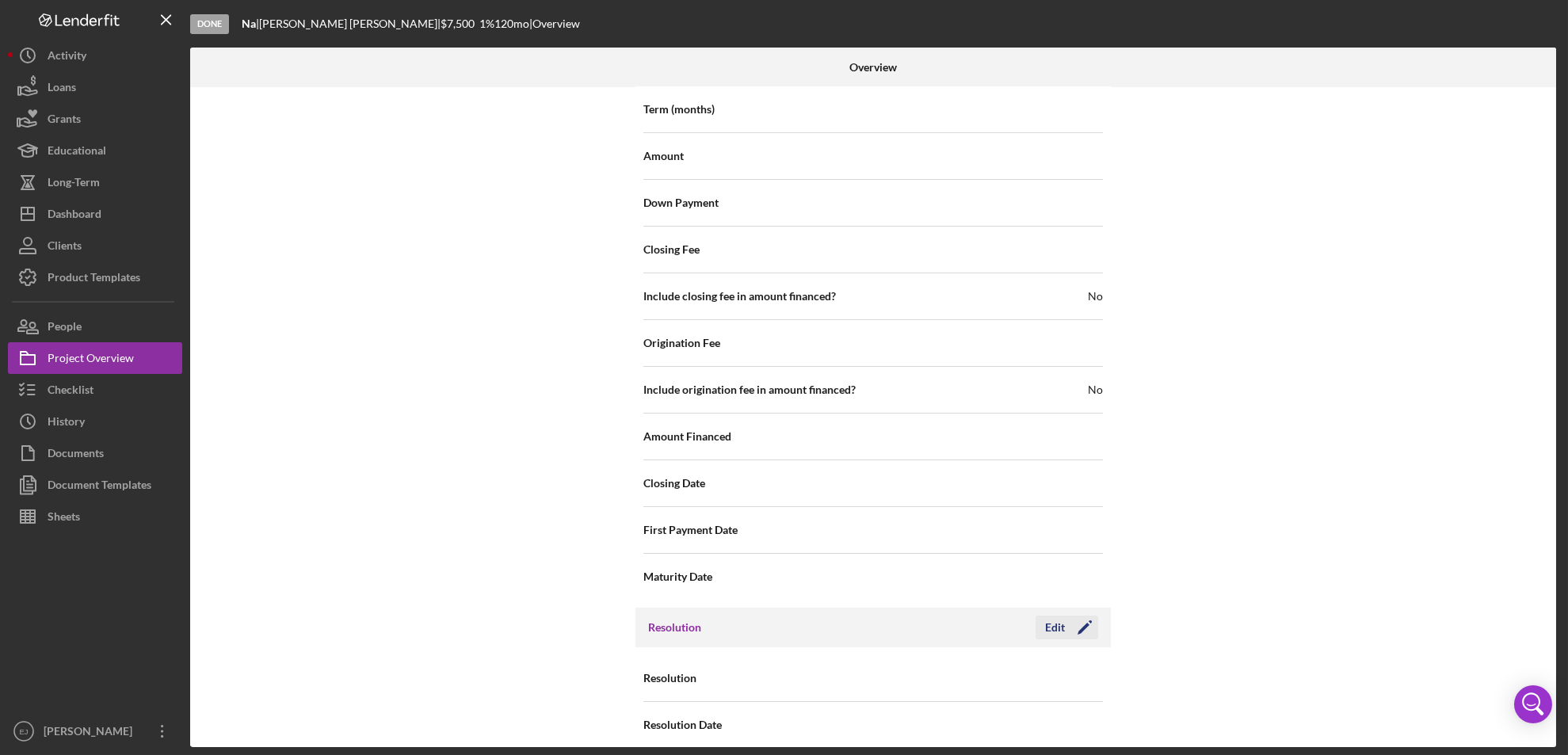
click at [1045, 616] on div "Edit" at bounding box center [1055, 627] width 20 height 24
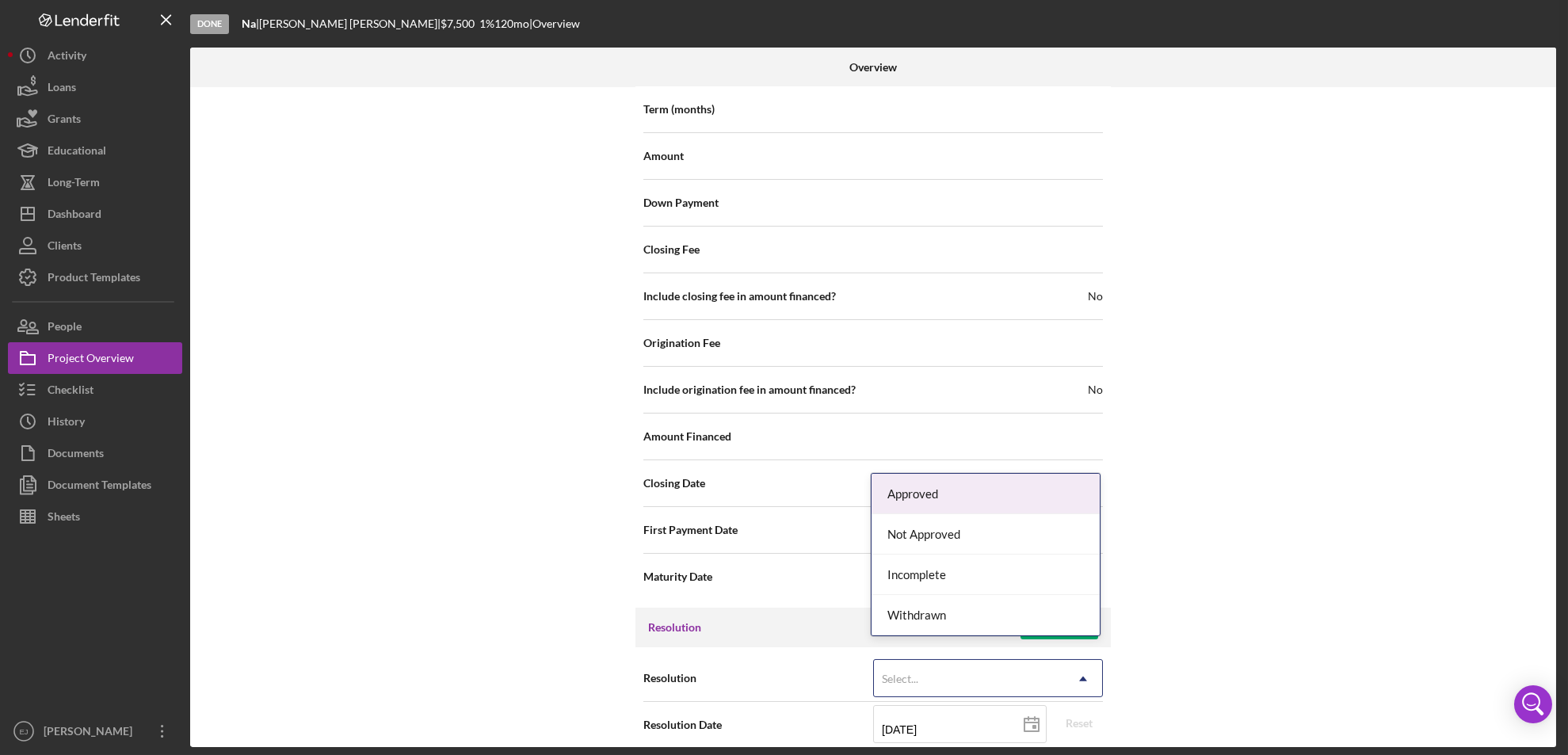
click at [1085, 660] on icon "Icon/Dropdown Arrow" at bounding box center [1082, 679] width 38 height 38
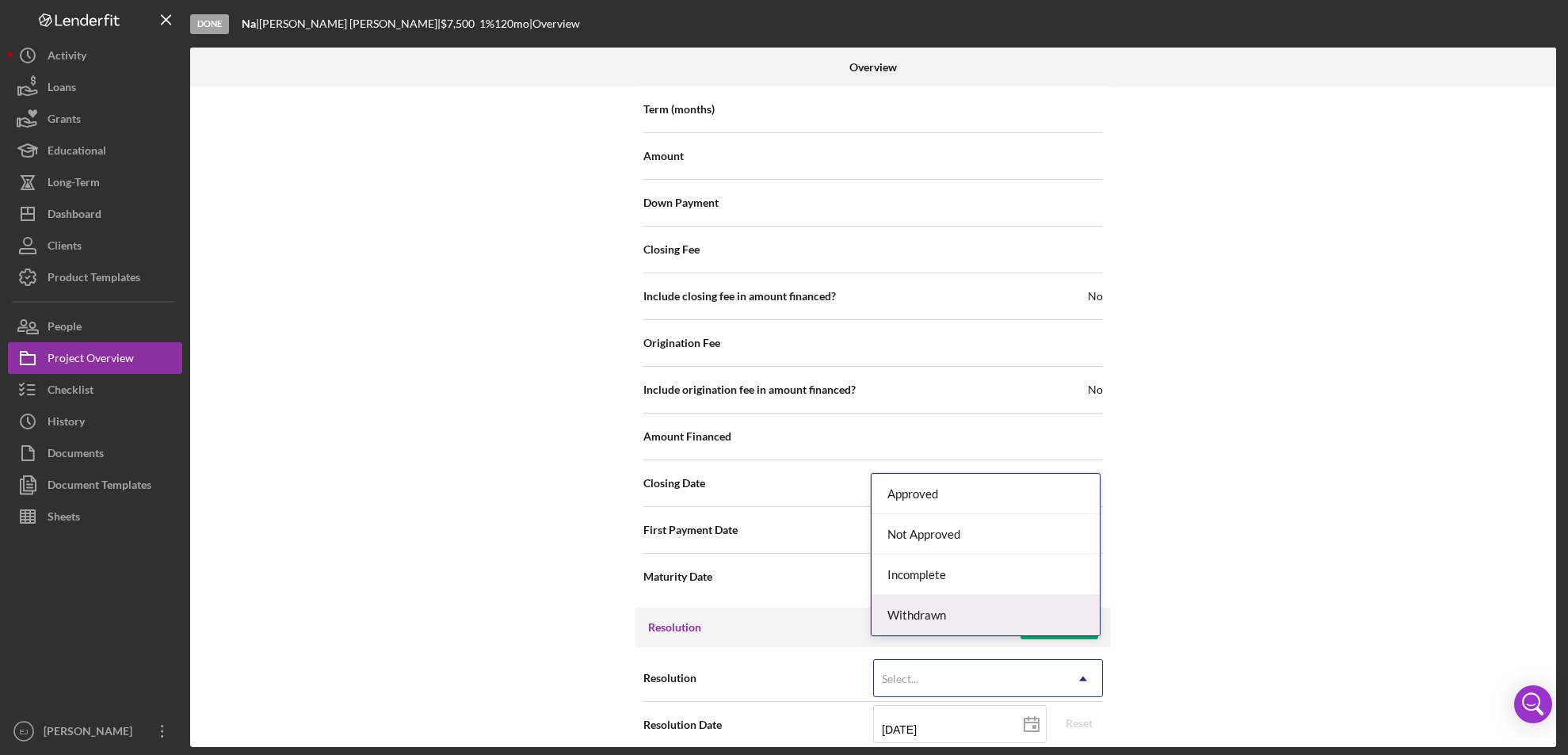
click at [1061, 624] on div "Withdrawn" at bounding box center [985, 616] width 229 height 41
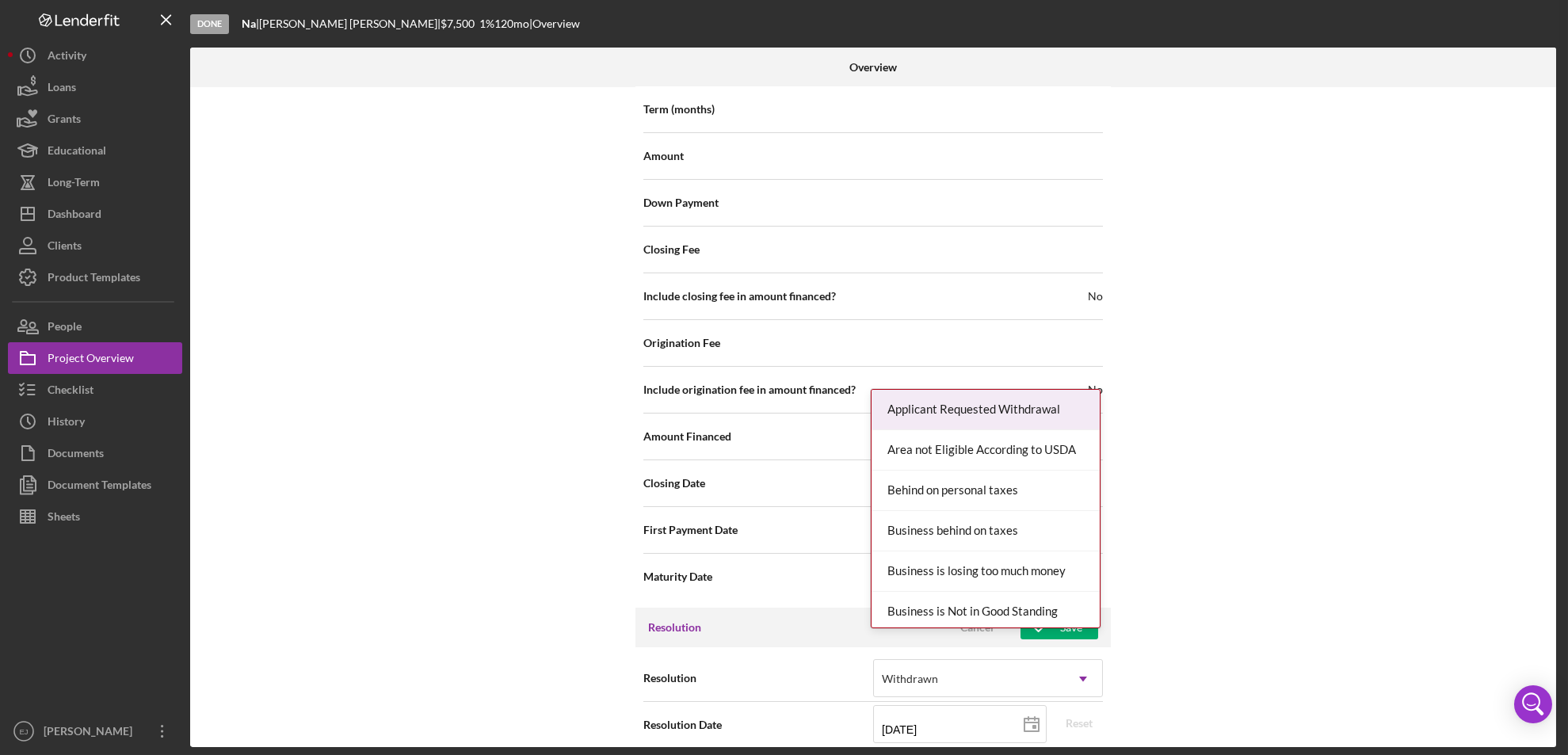
scroll to position [1796, 0]
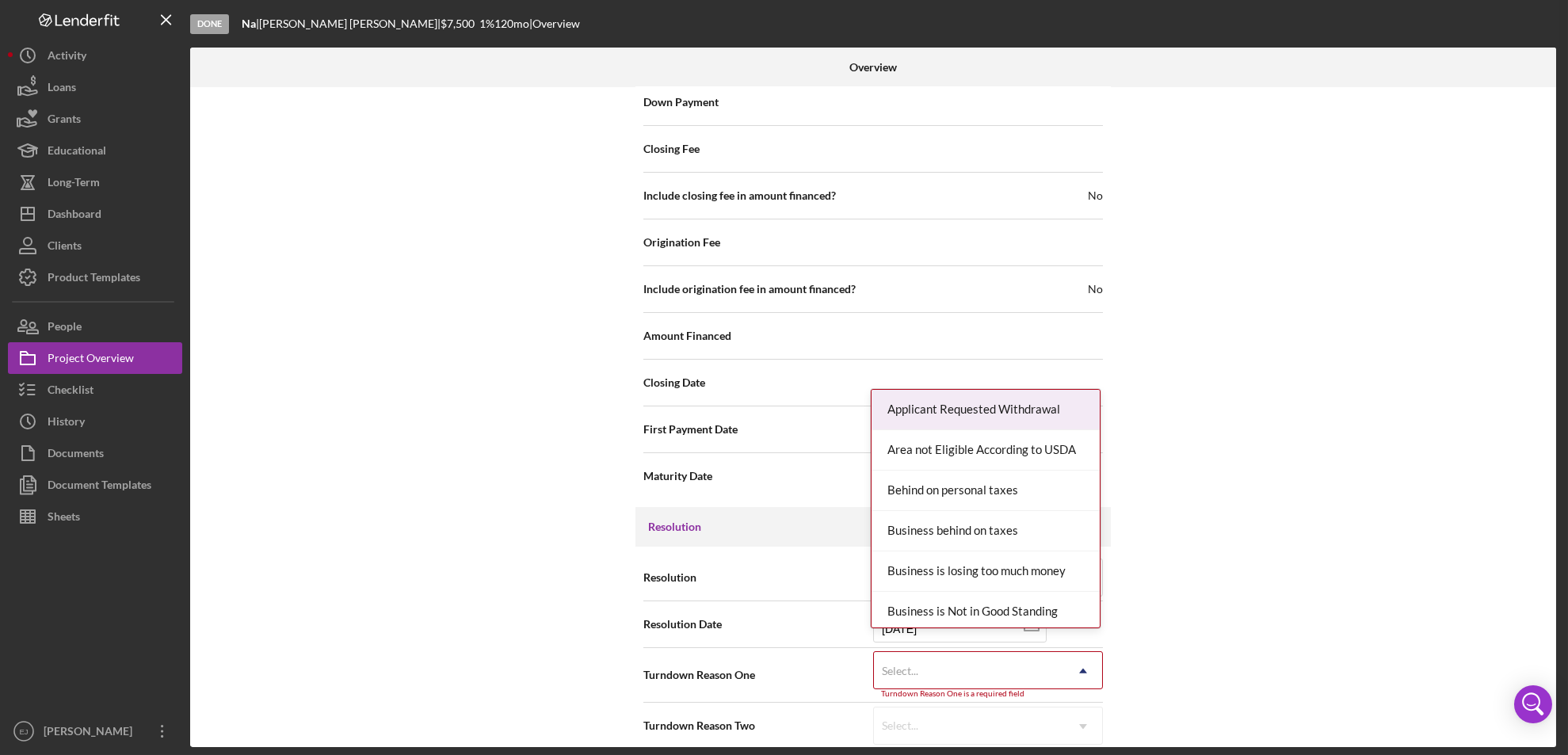
click at [1091, 746] on div "Internal Workflow Stage Done Icon/Dropdown Arrow Archive (can unarchive later i…" at bounding box center [873, 417] width 1365 height 660
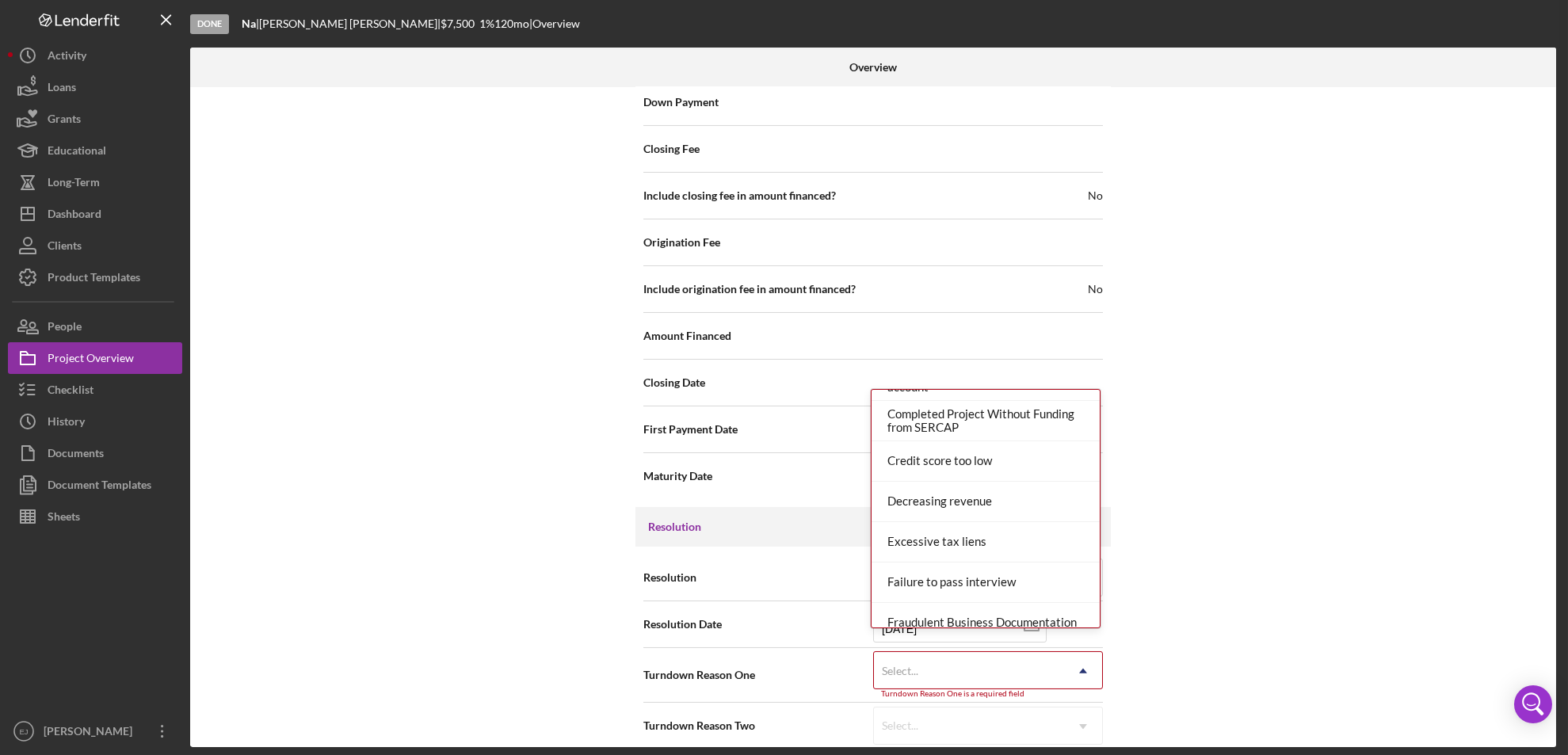
scroll to position [415, 0]
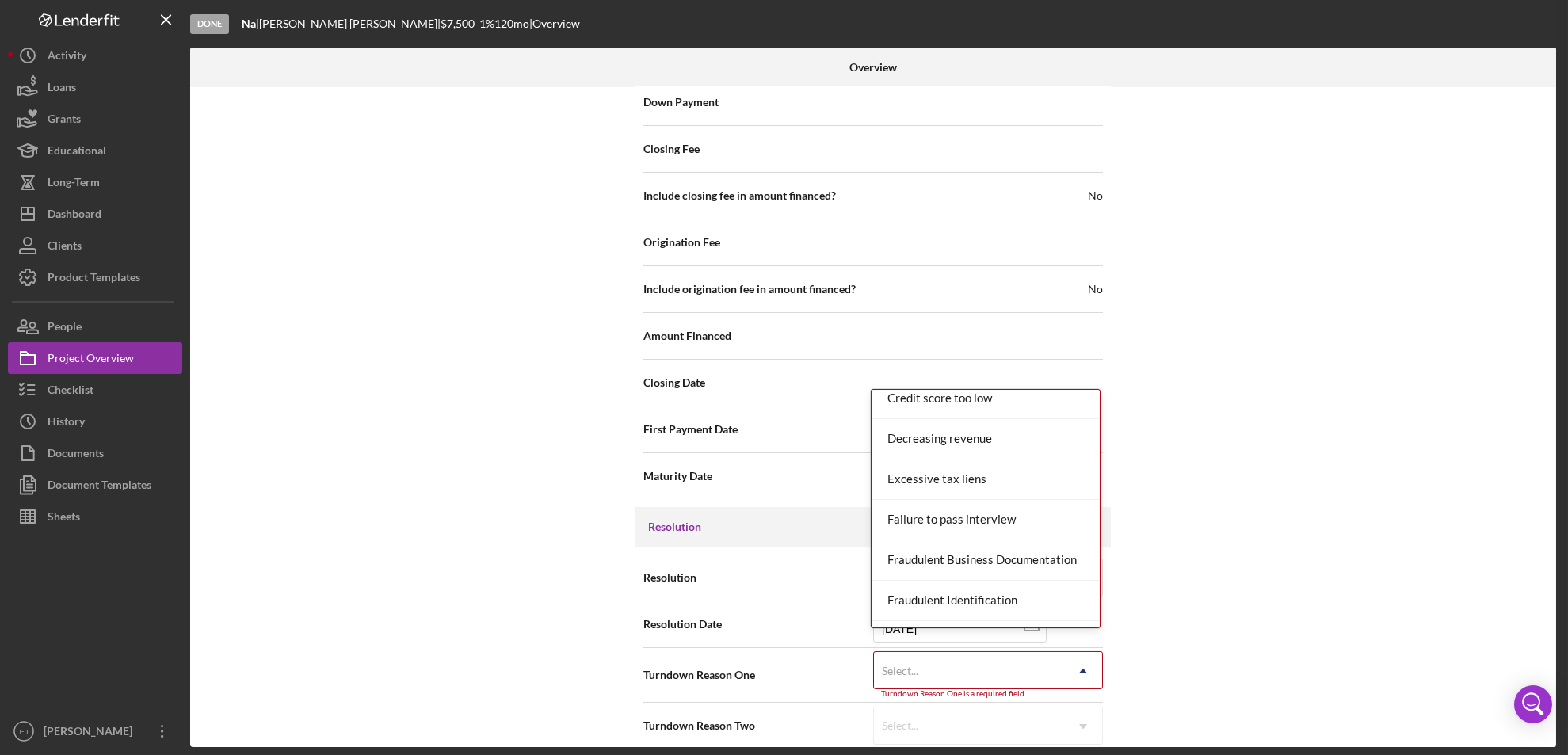
click at [1104, 589] on div "Resolution Withdrawn Icon/Dropdown Arrow Resolution Date [DATE] [DATE] Reset Tu…" at bounding box center [873, 652] width 475 height 210
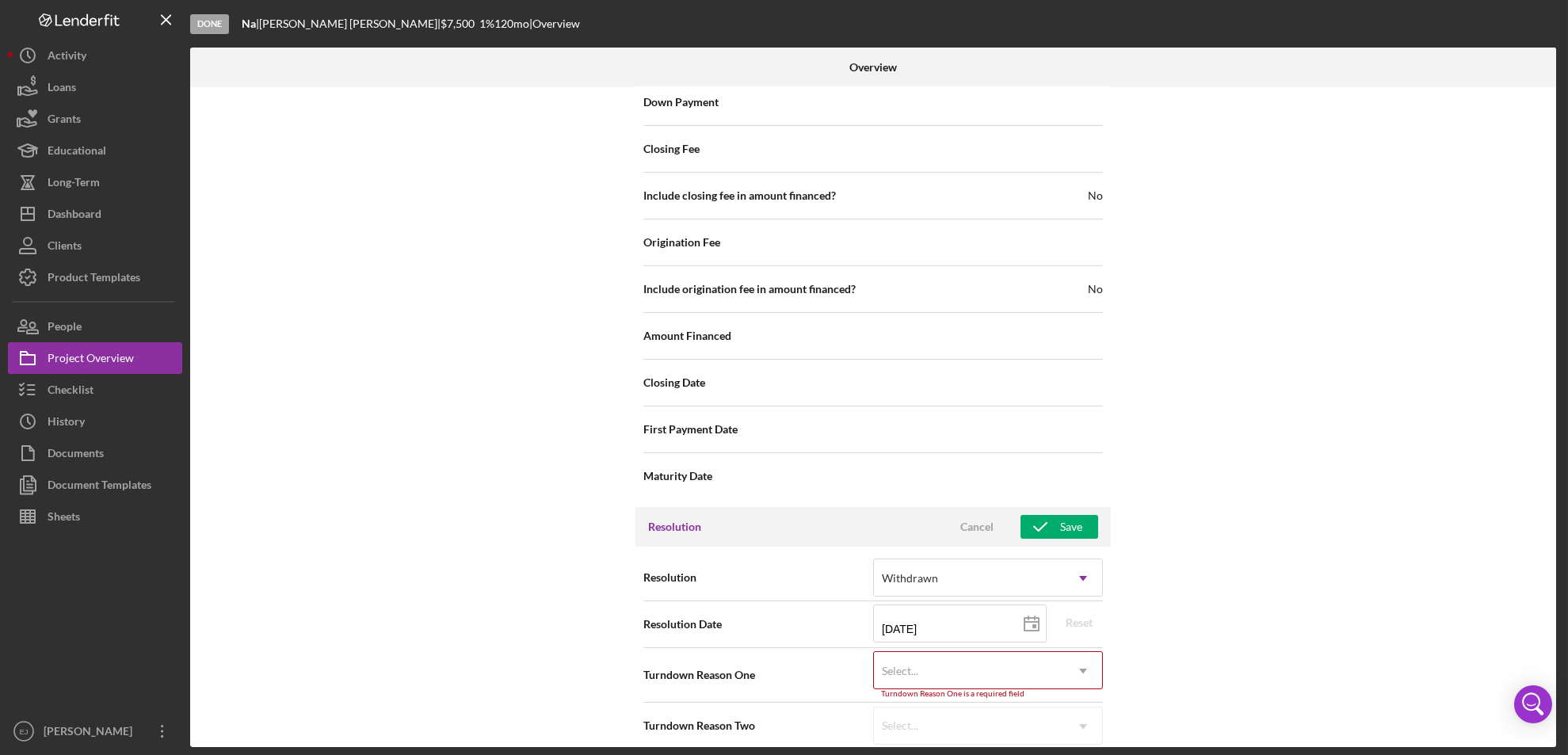
click at [1074, 652] on icon "Icon/Dropdown Arrow" at bounding box center [1082, 671] width 38 height 38
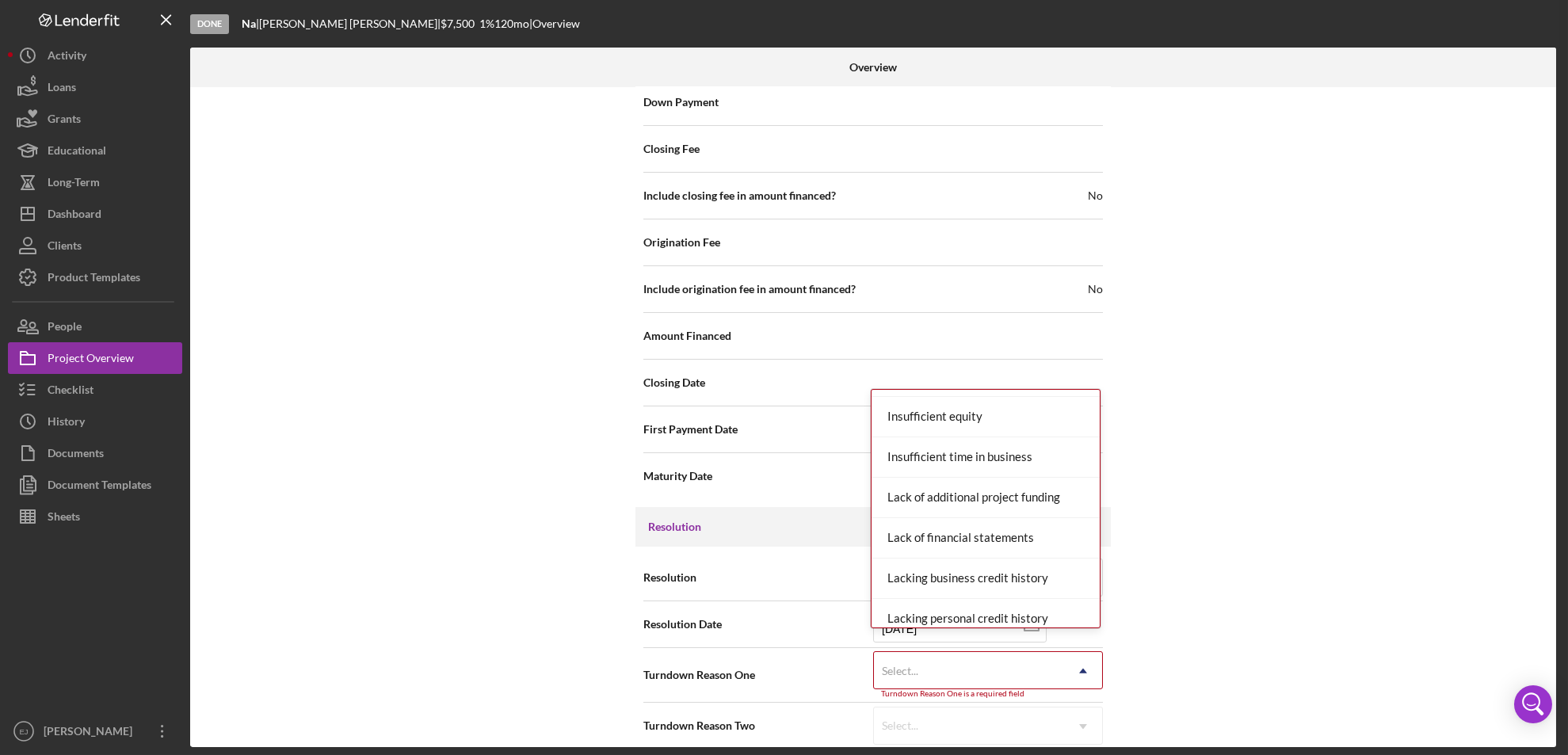
scroll to position [968, 0]
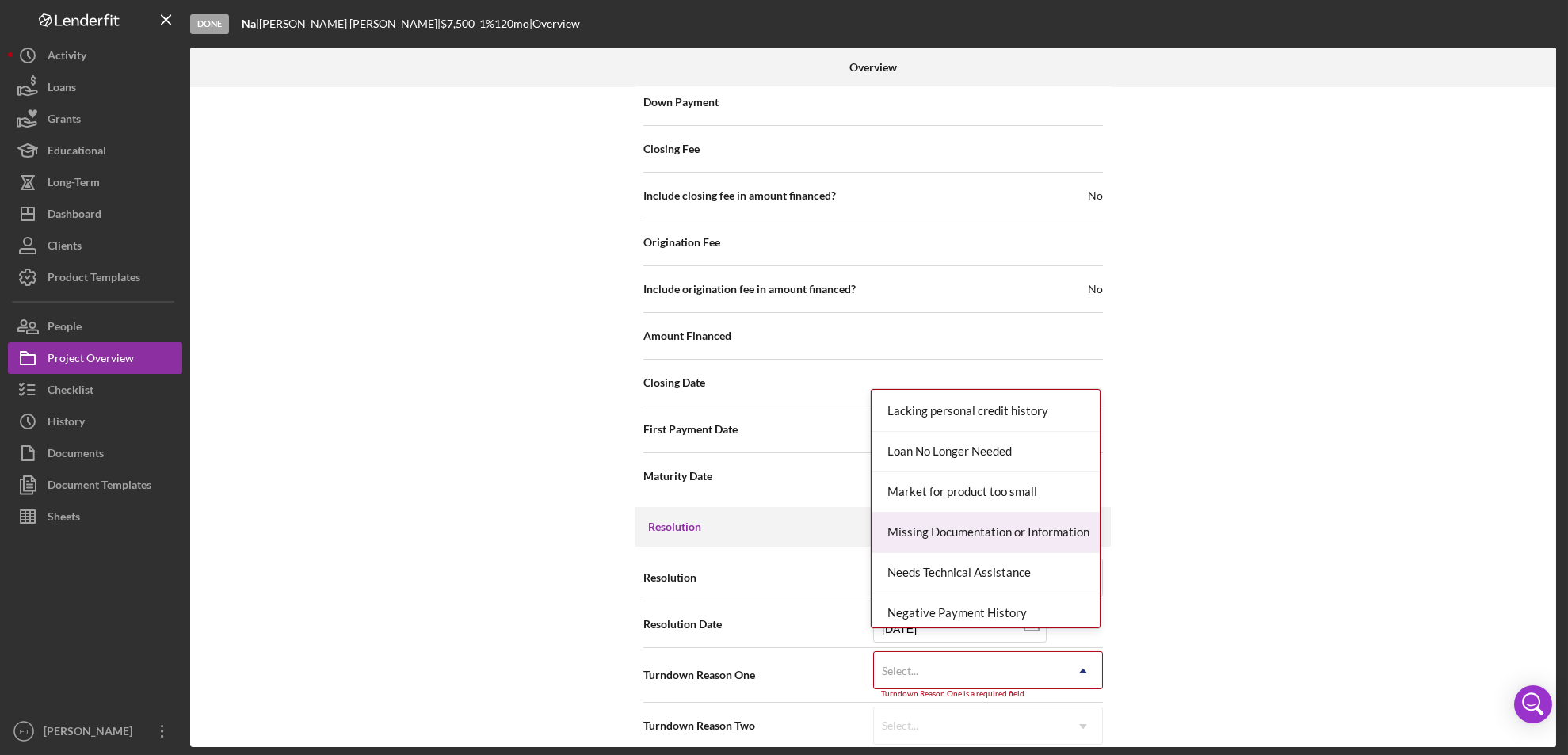
click at [1024, 522] on div "Missing Documentation or Information" at bounding box center [985, 533] width 229 height 41
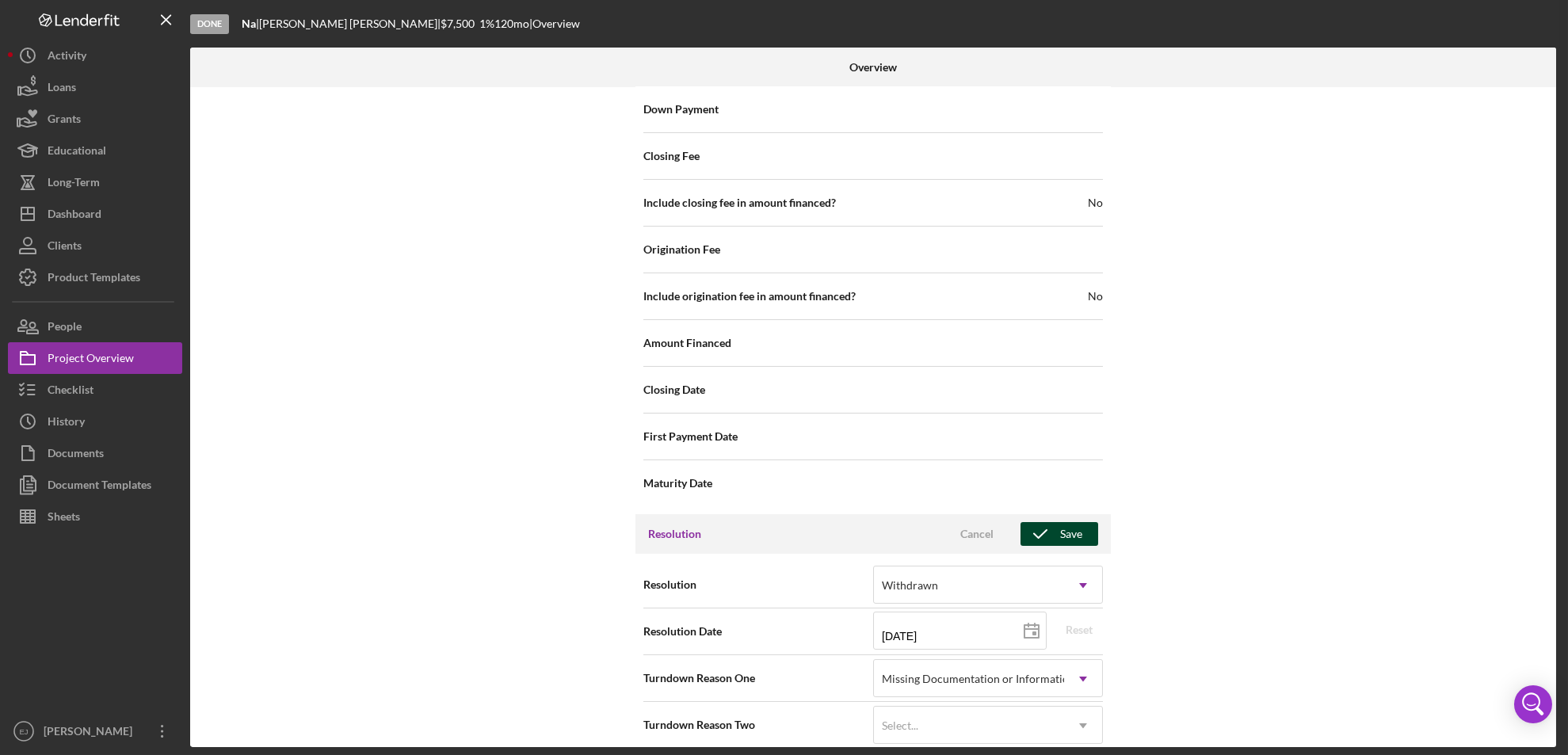
click at [1054, 517] on icon "button" at bounding box center [1040, 534] width 40 height 40
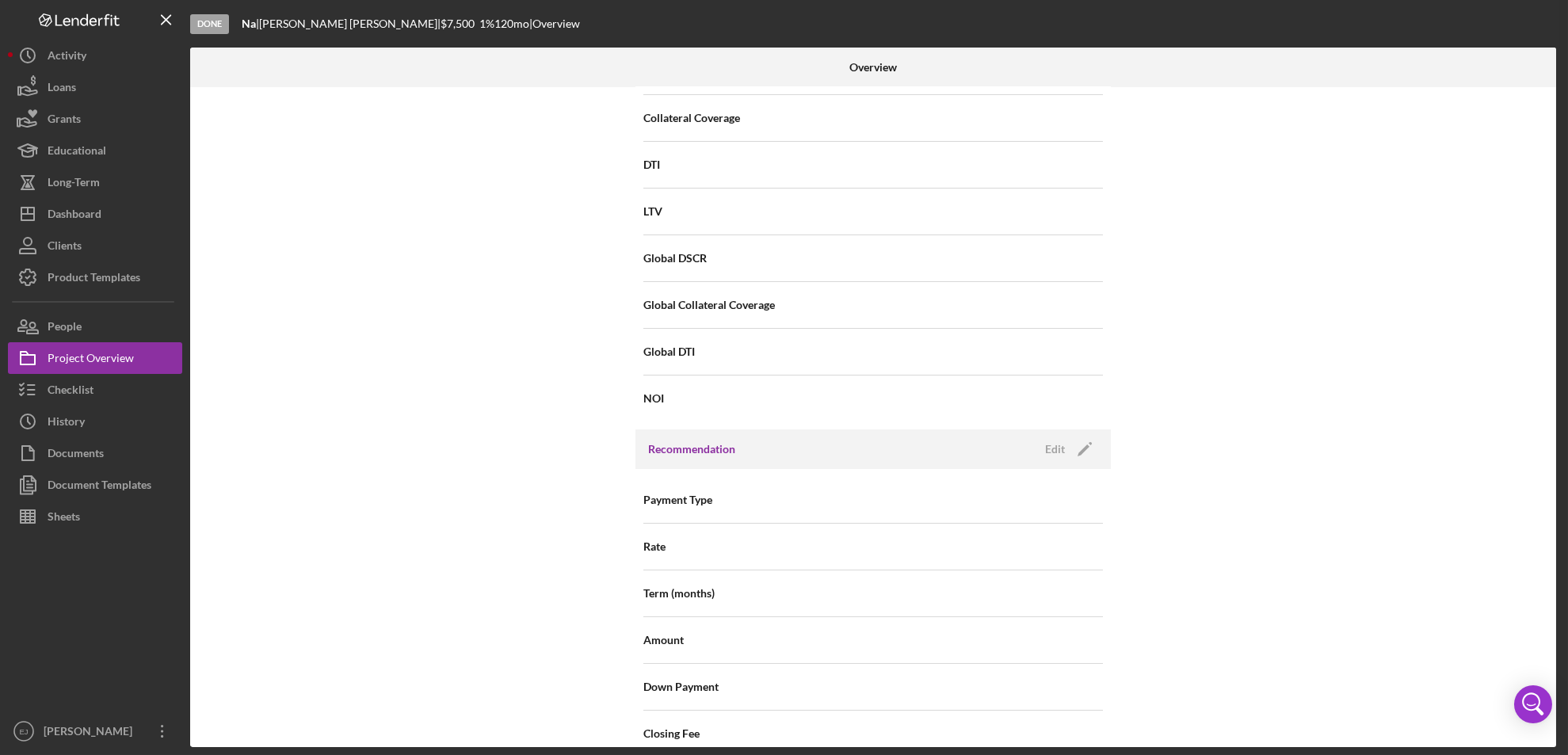
scroll to position [0, 0]
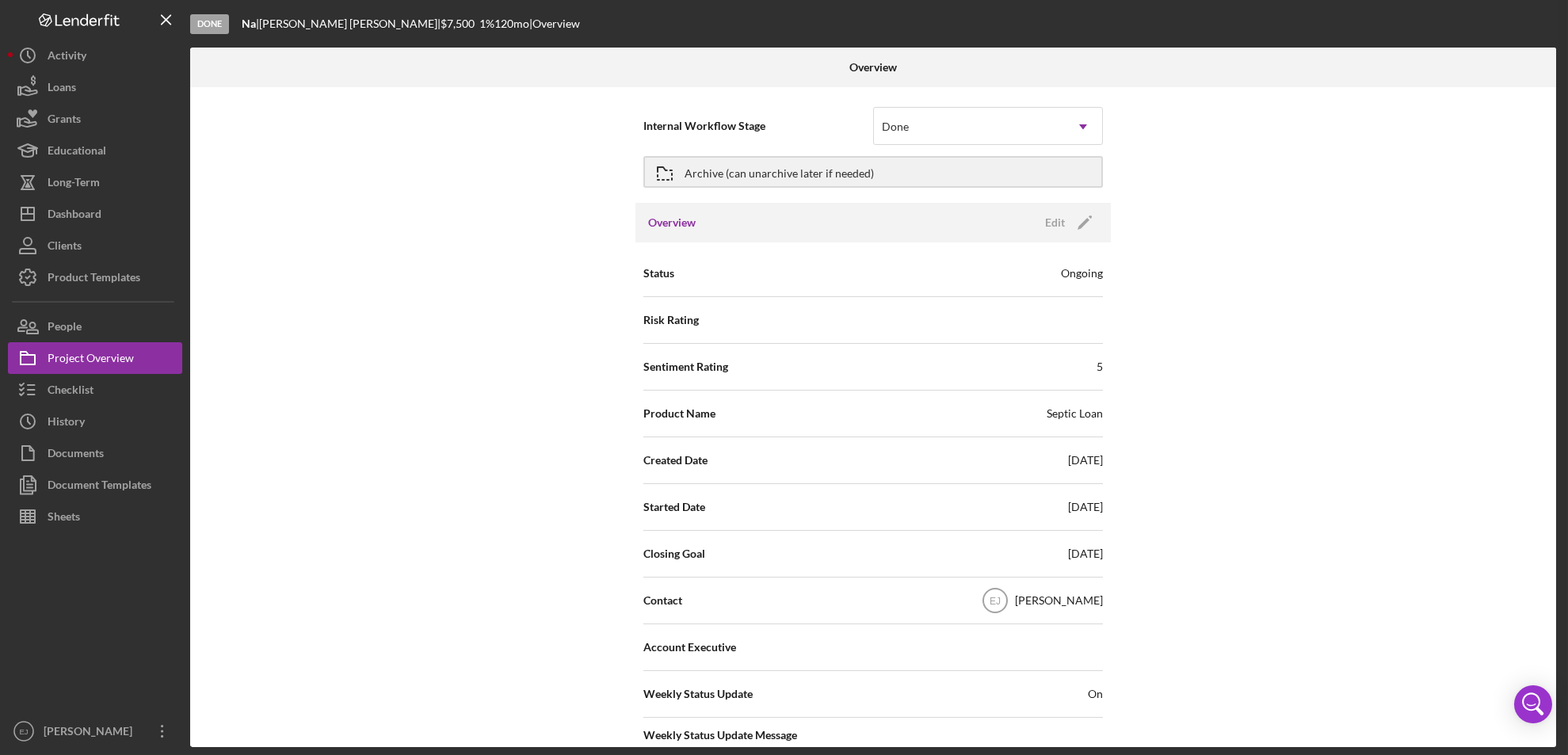
click at [1247, 386] on div "Internal Workflow Stage Done Icon/Dropdown Arrow Archive (can unarchive later i…" at bounding box center [873, 417] width 1365 height 660
click at [664, 166] on icon "button" at bounding box center [664, 173] width 40 height 40
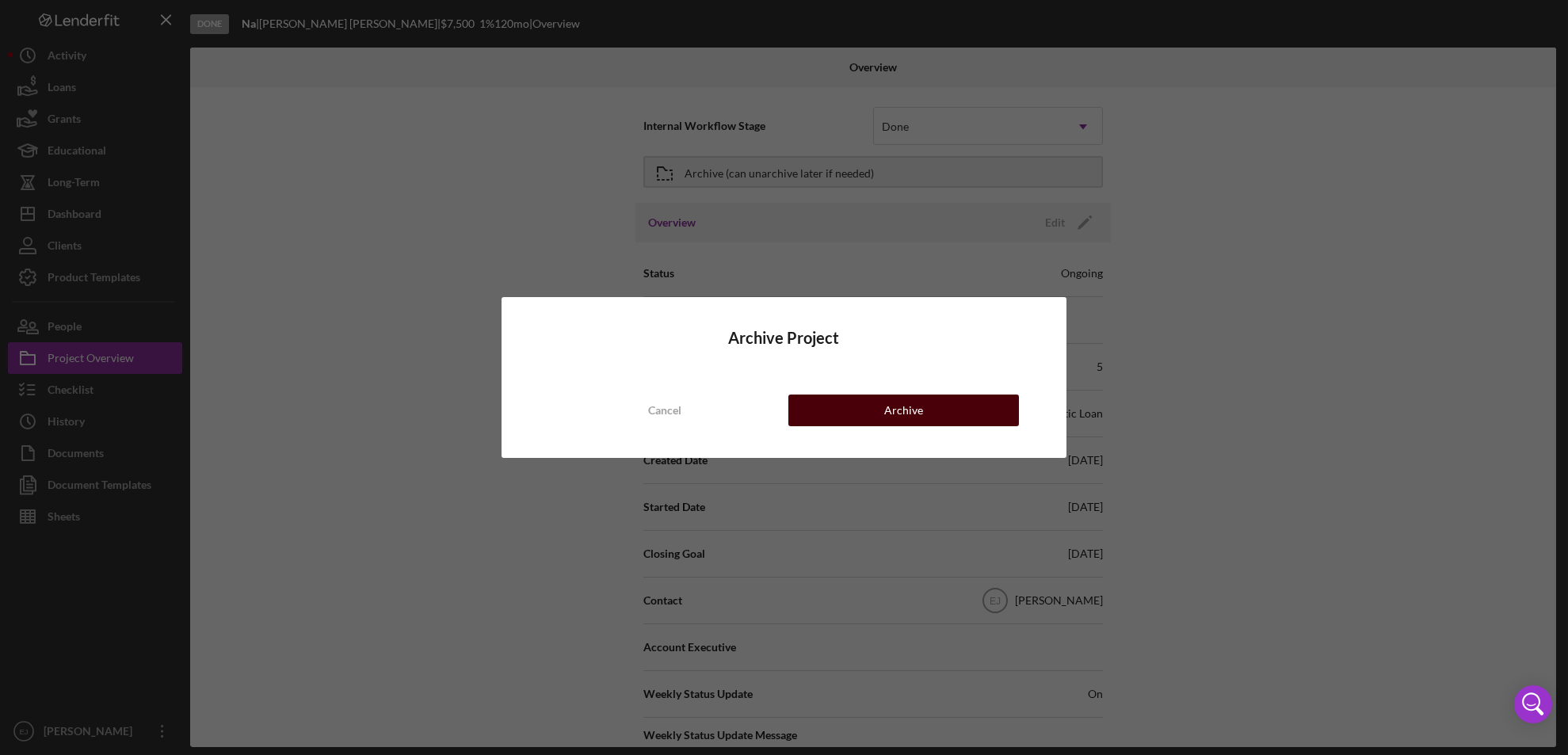
click at [904, 417] on div "Archive" at bounding box center [904, 410] width 39 height 32
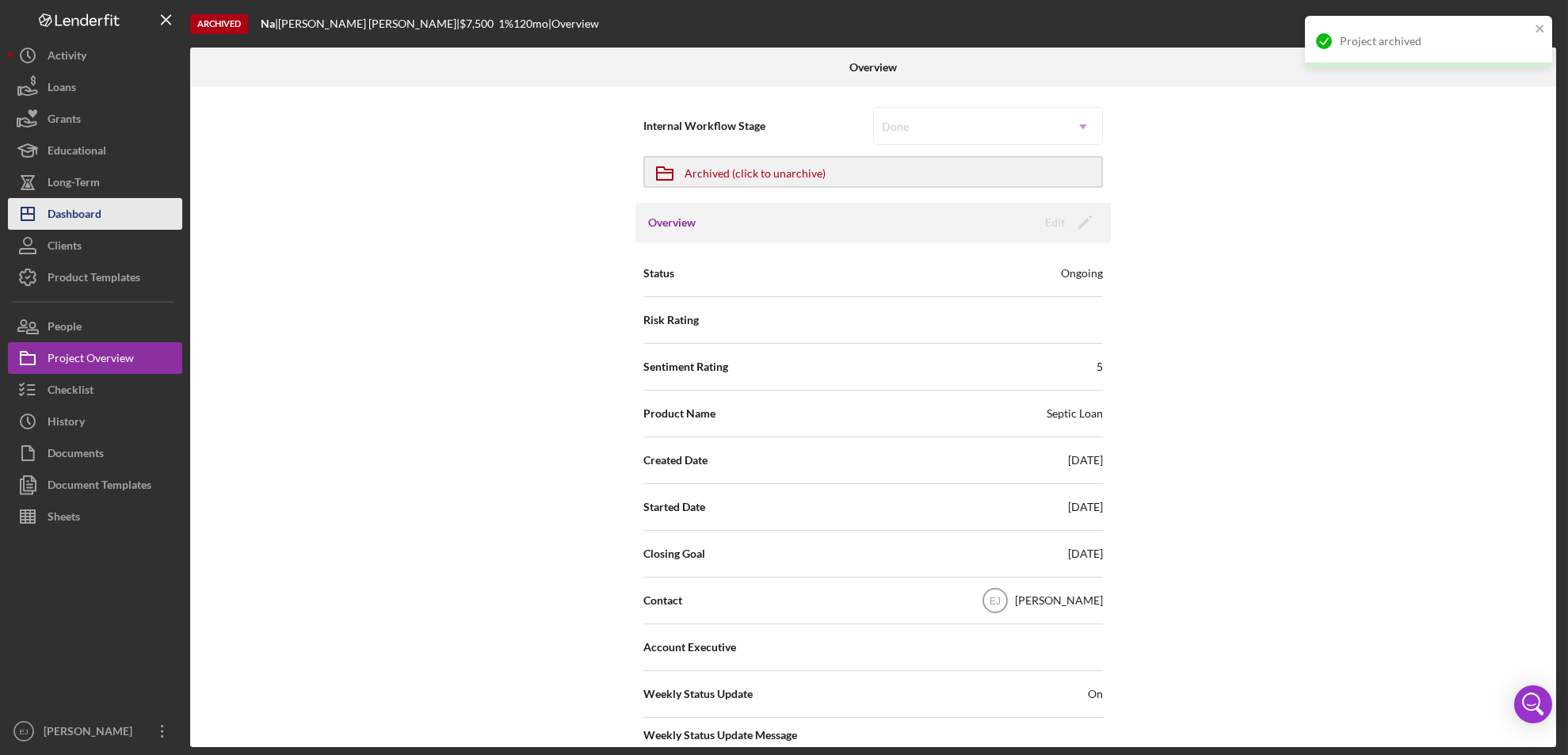
click at [85, 222] on div "Dashboard" at bounding box center [74, 216] width 54 height 36
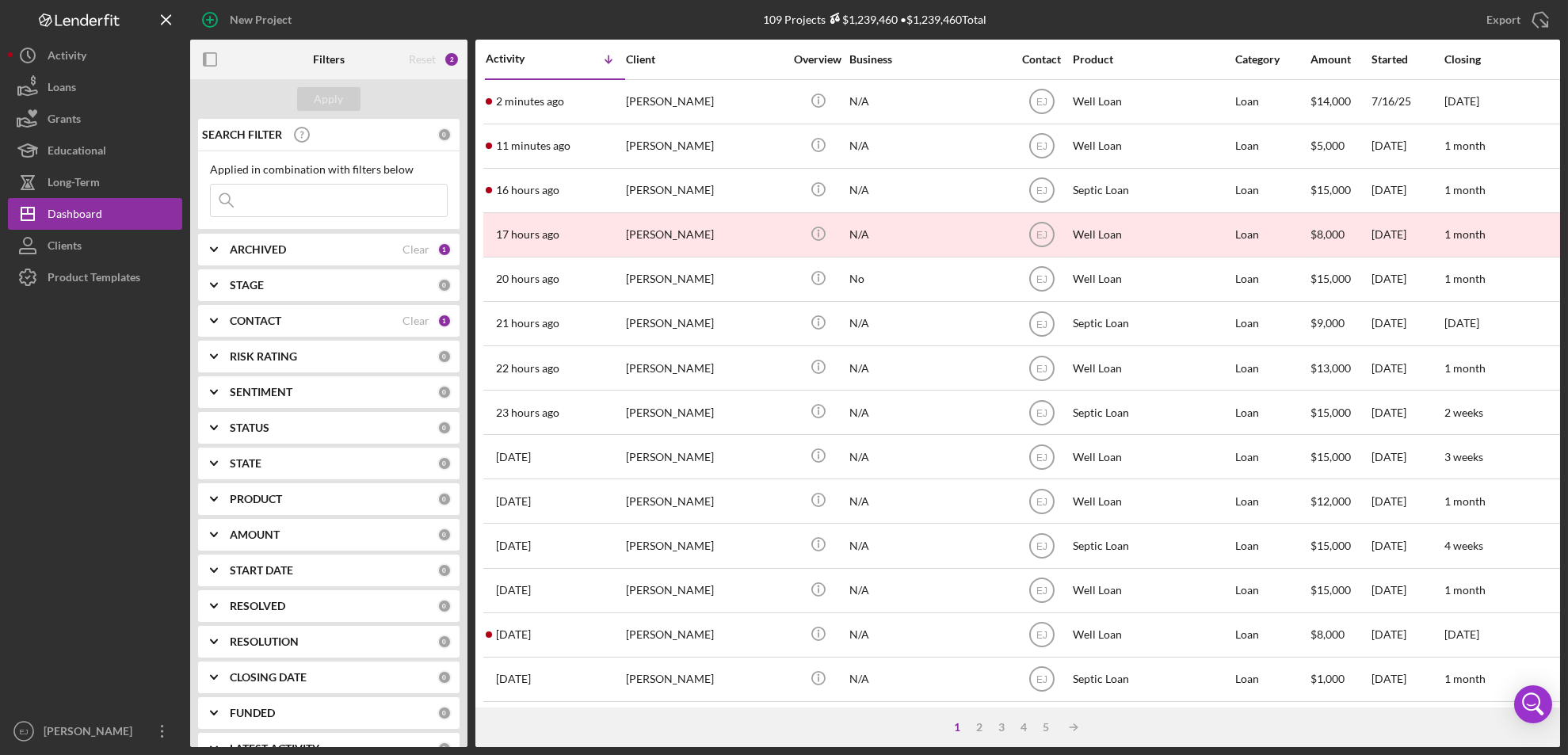
scroll to position [517, 0]
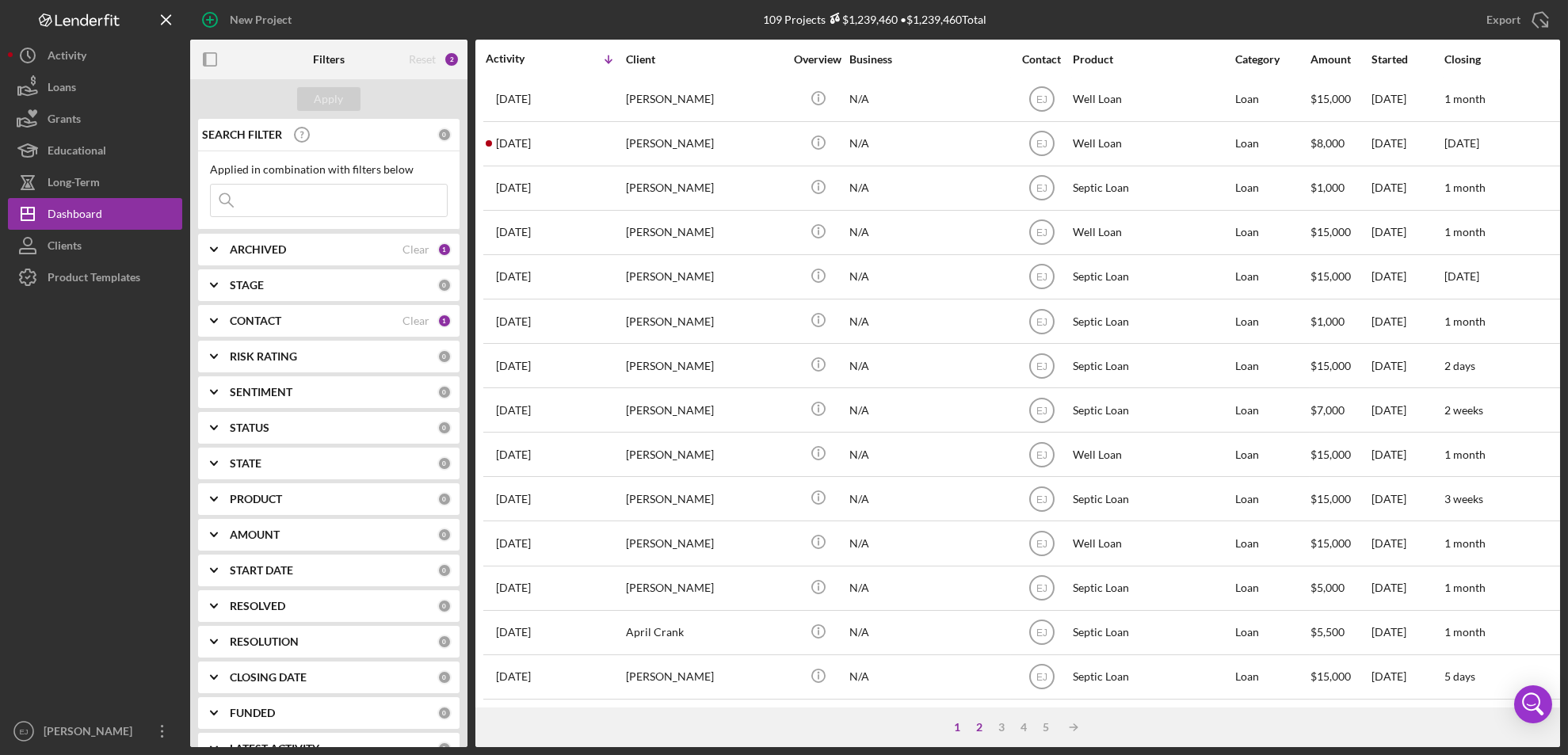
click at [982, 727] on div "2" at bounding box center [979, 727] width 22 height 13
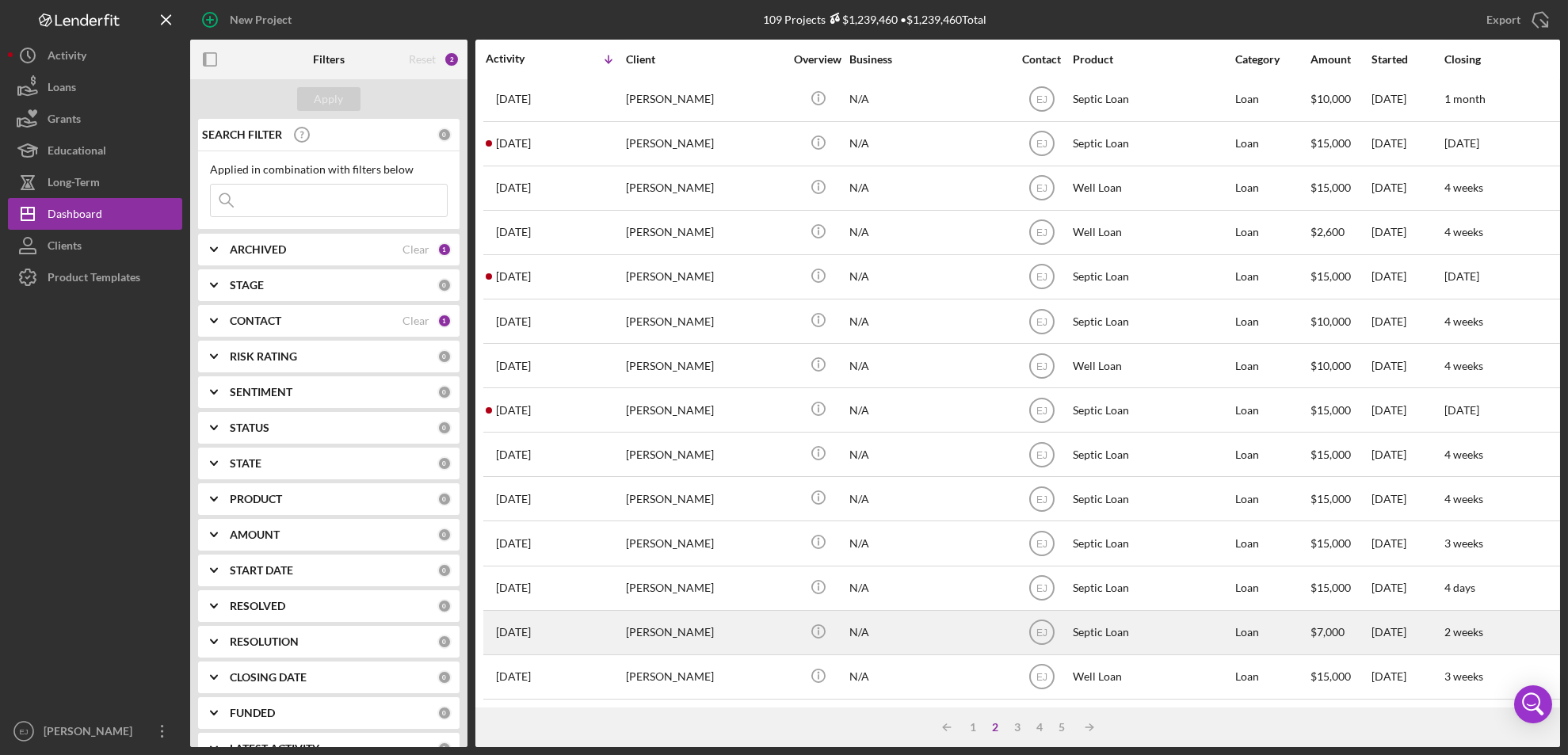
click at [647, 612] on div "[PERSON_NAME]" at bounding box center [705, 633] width 159 height 42
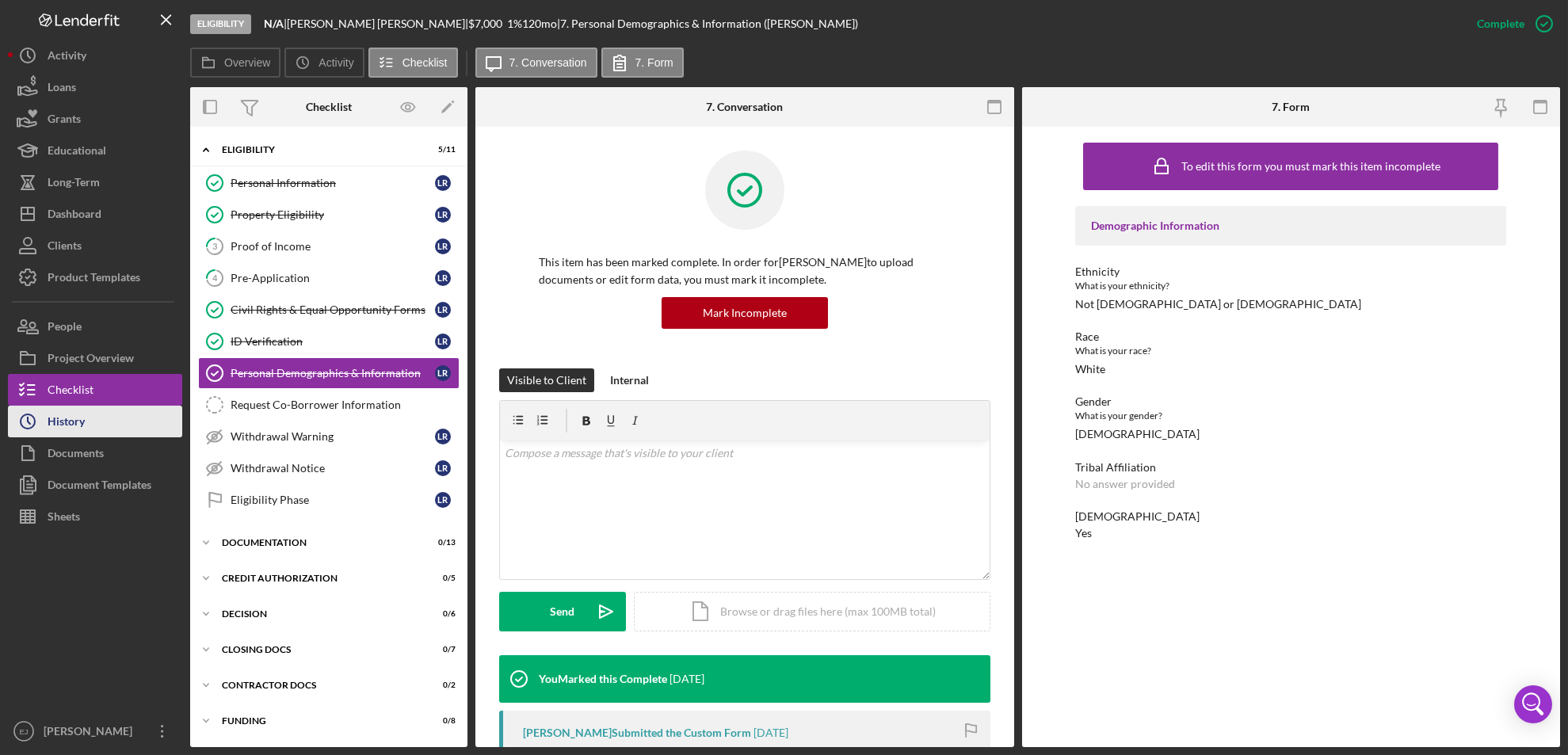
click at [79, 424] on div "History" at bounding box center [66, 424] width 37 height 36
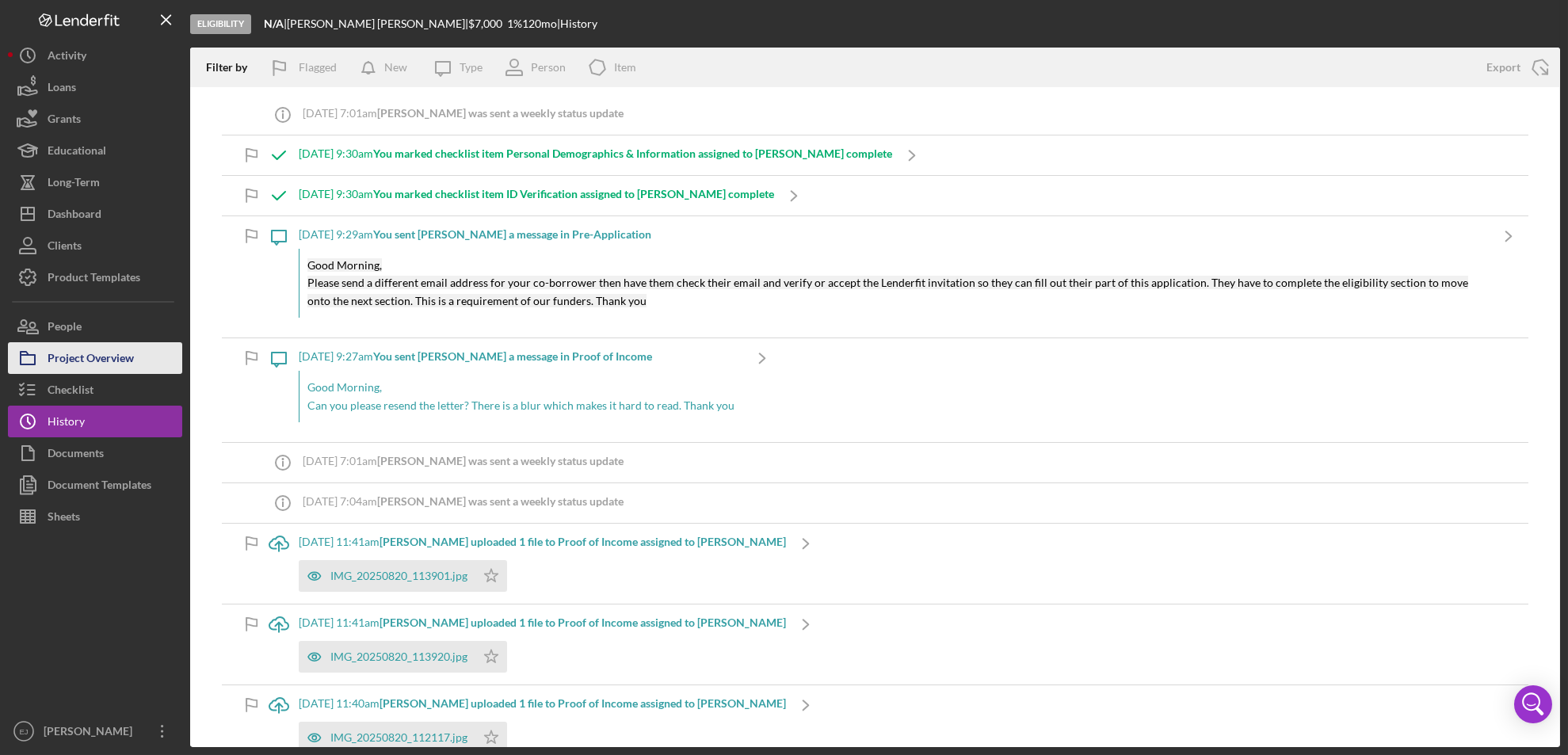
click at [105, 362] on div "Project Overview" at bounding box center [90, 360] width 86 height 36
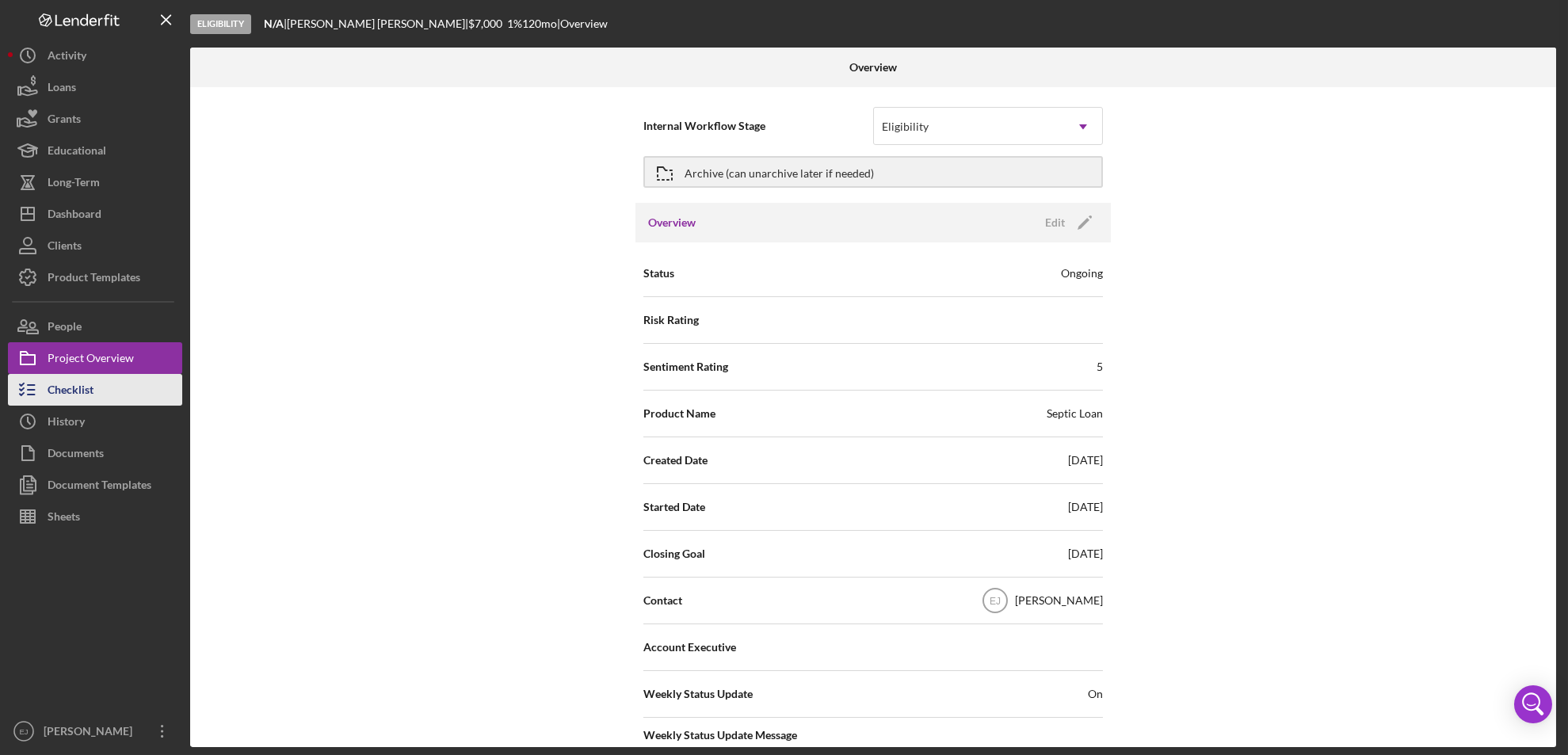
click at [129, 396] on button "Checklist" at bounding box center [95, 390] width 174 height 32
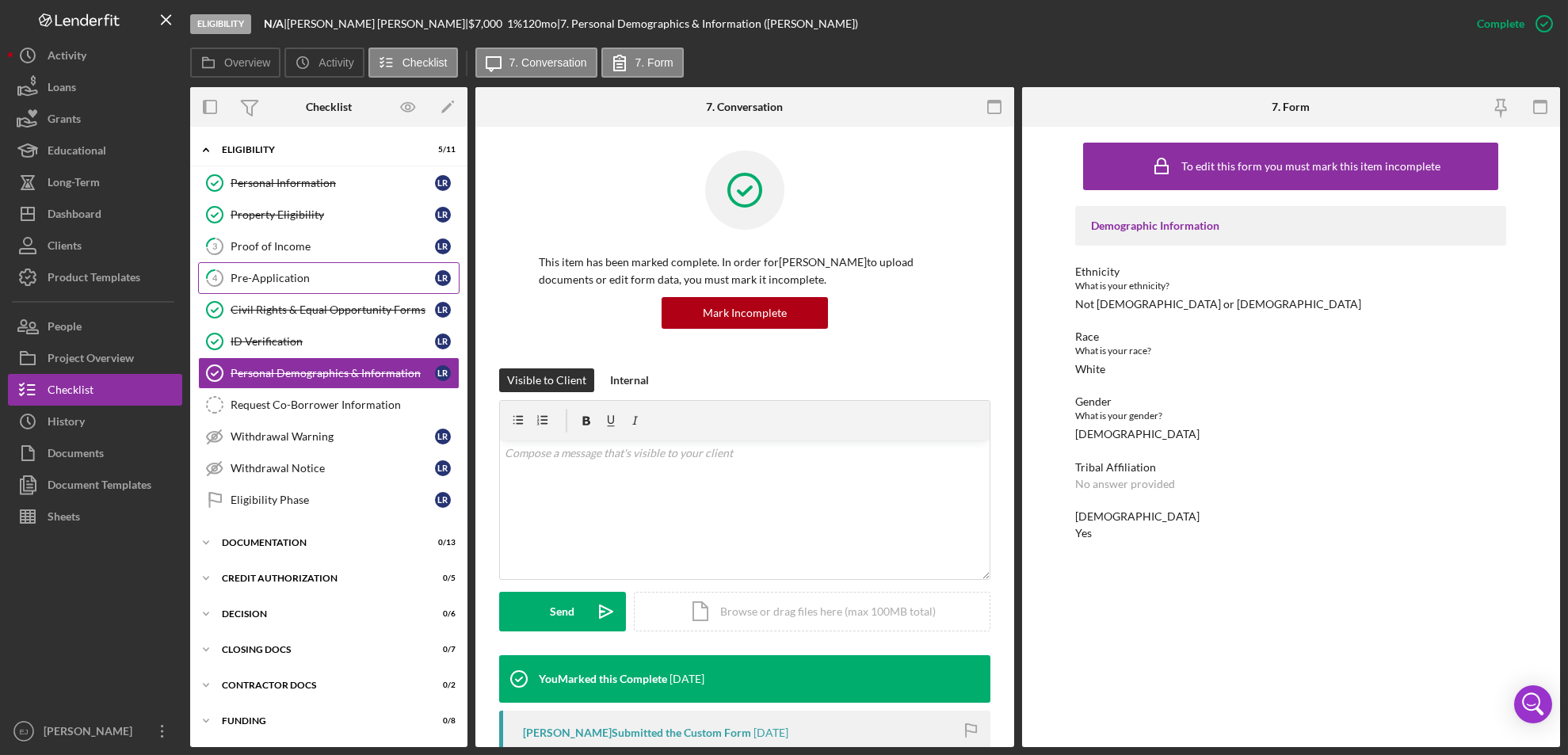
click at [329, 268] on link "4 Pre-Application L R" at bounding box center [329, 277] width 261 height 32
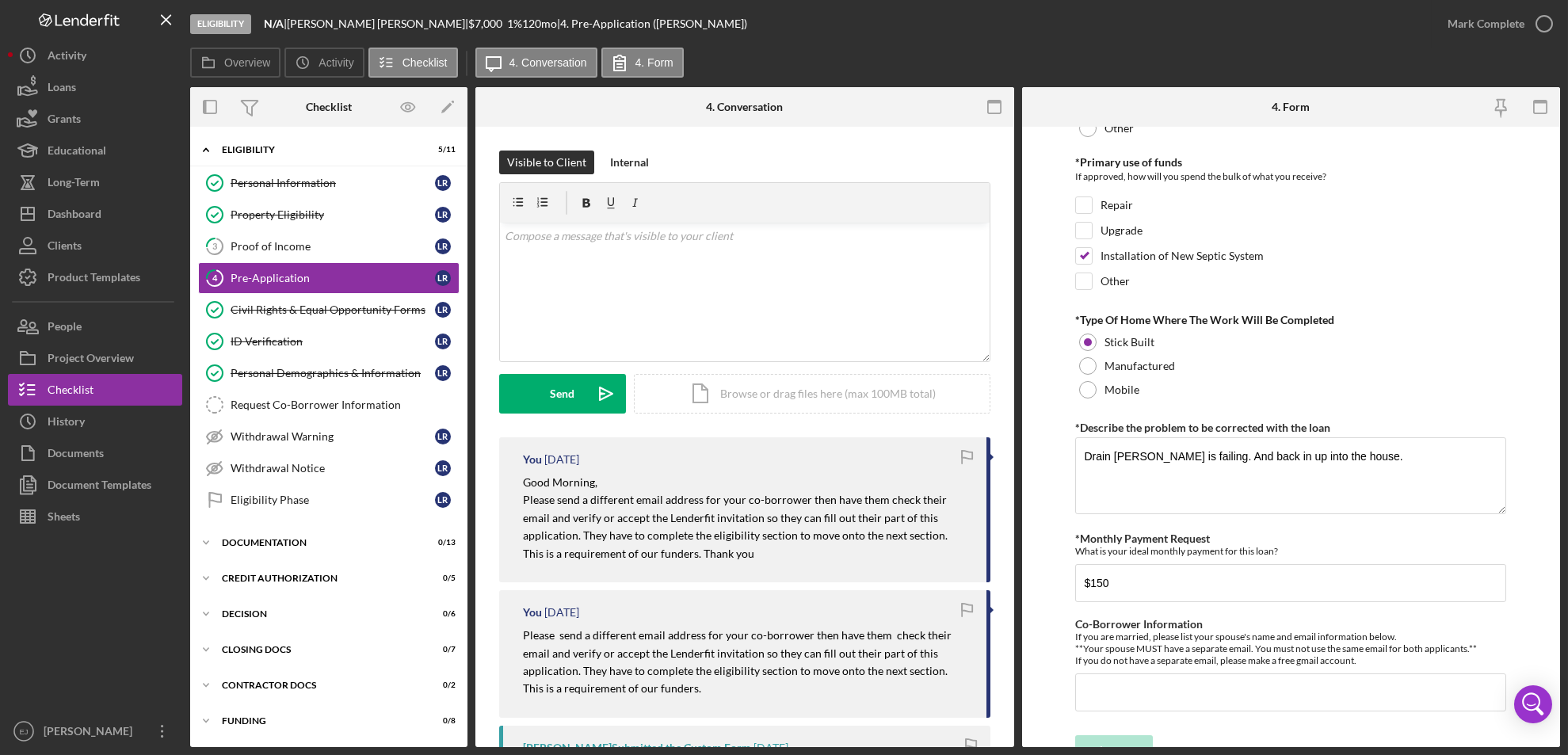
scroll to position [718, 0]
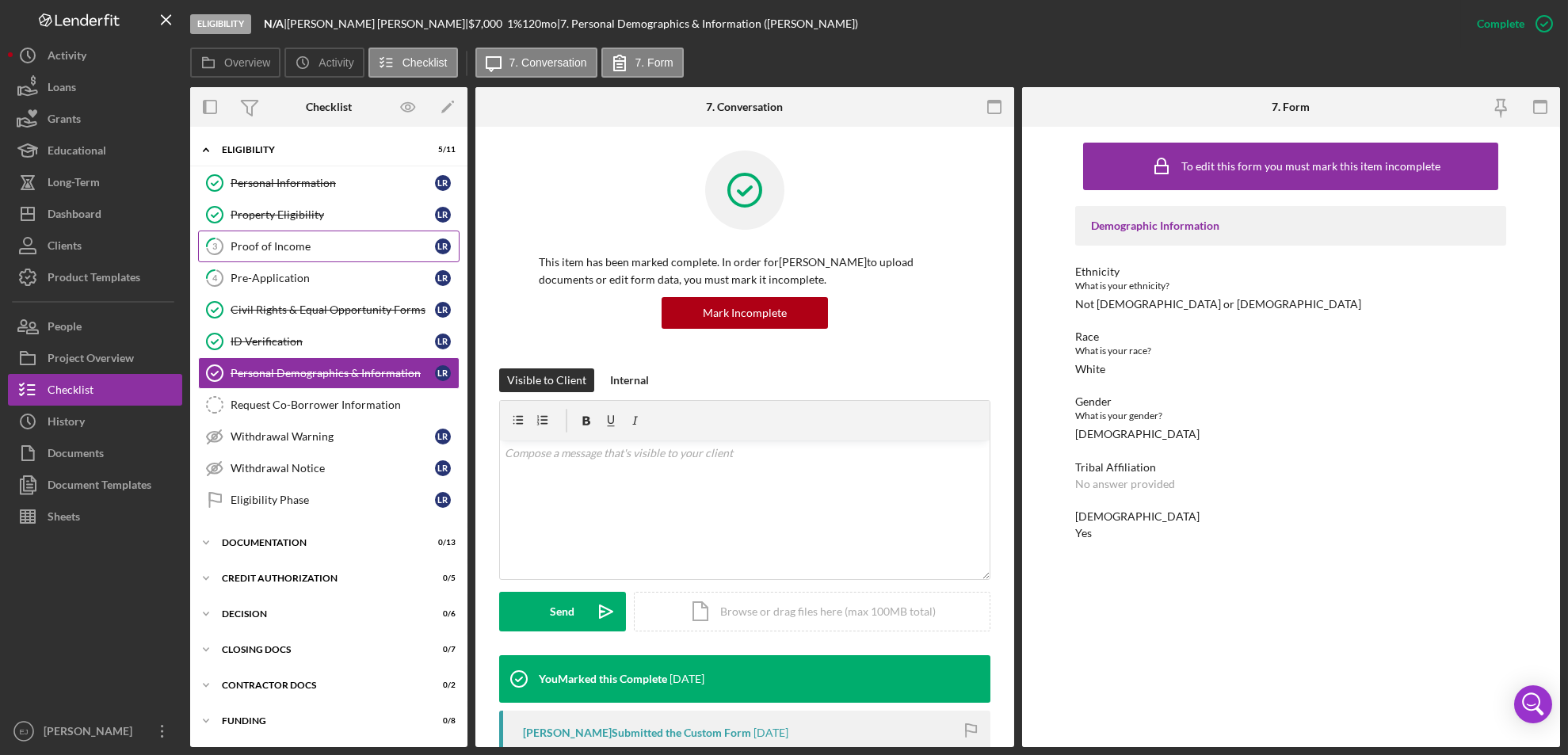
click at [320, 251] on div "Proof of Income" at bounding box center [332, 247] width 204 height 13
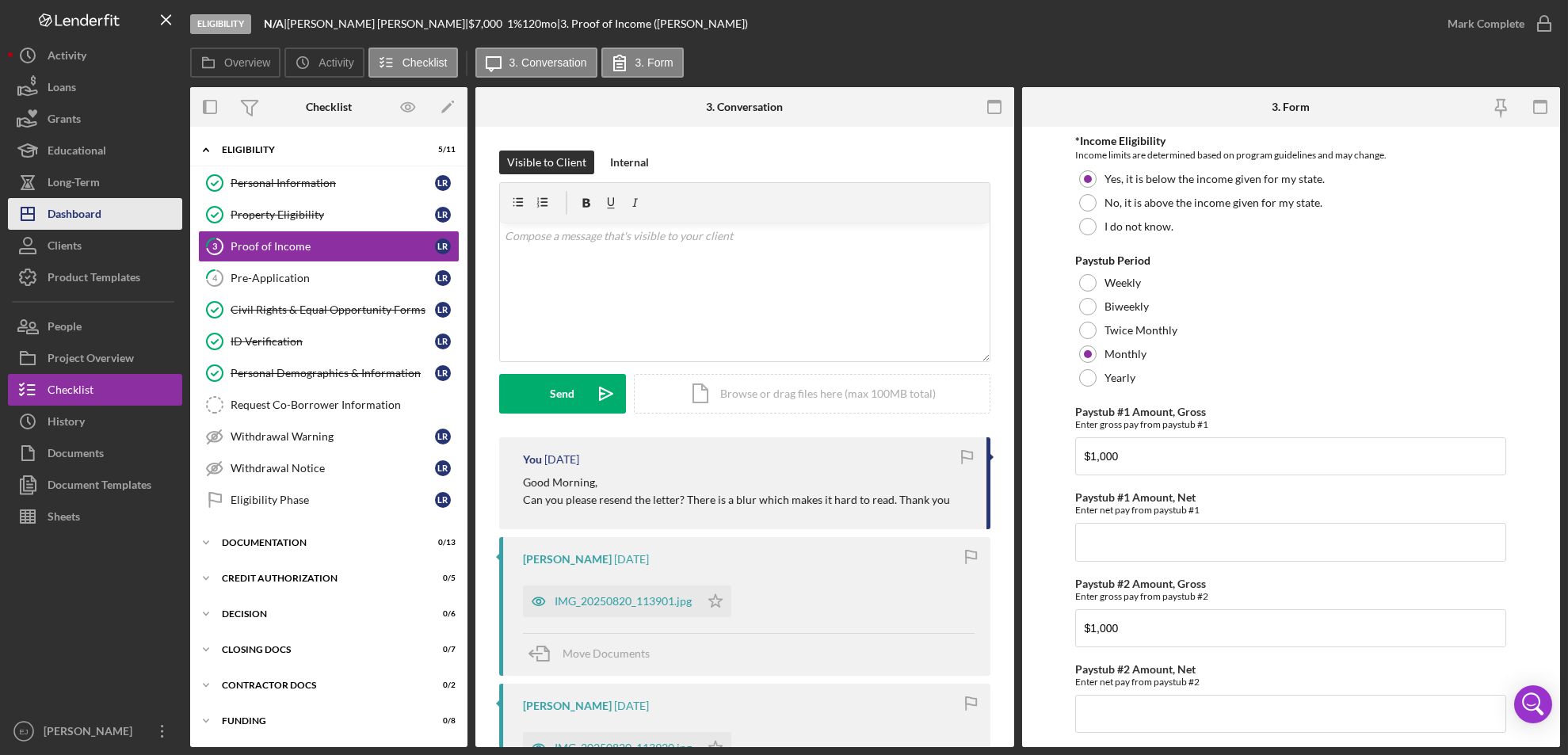
click at [84, 214] on div "Dashboard" at bounding box center [74, 216] width 54 height 36
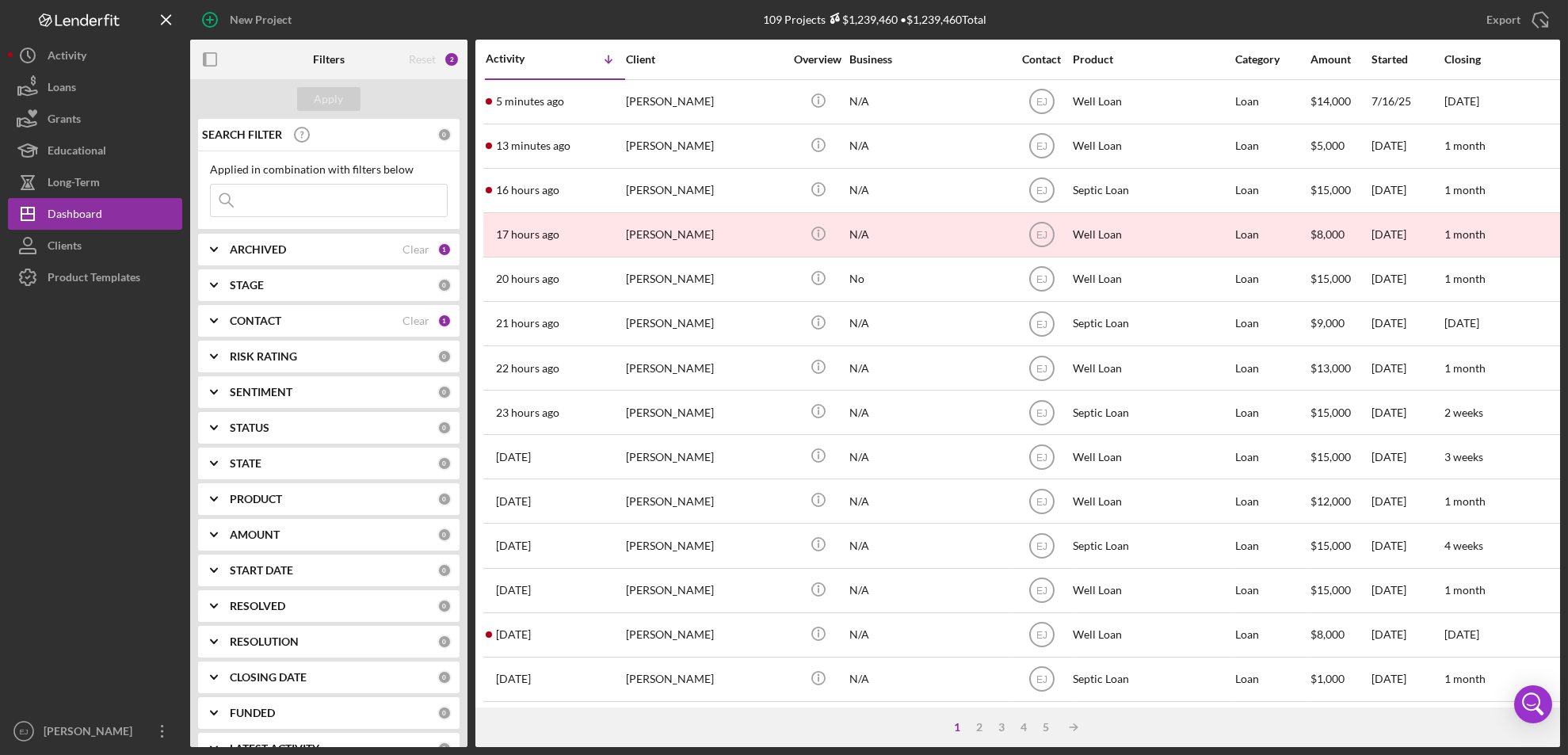
scroll to position [517, 0]
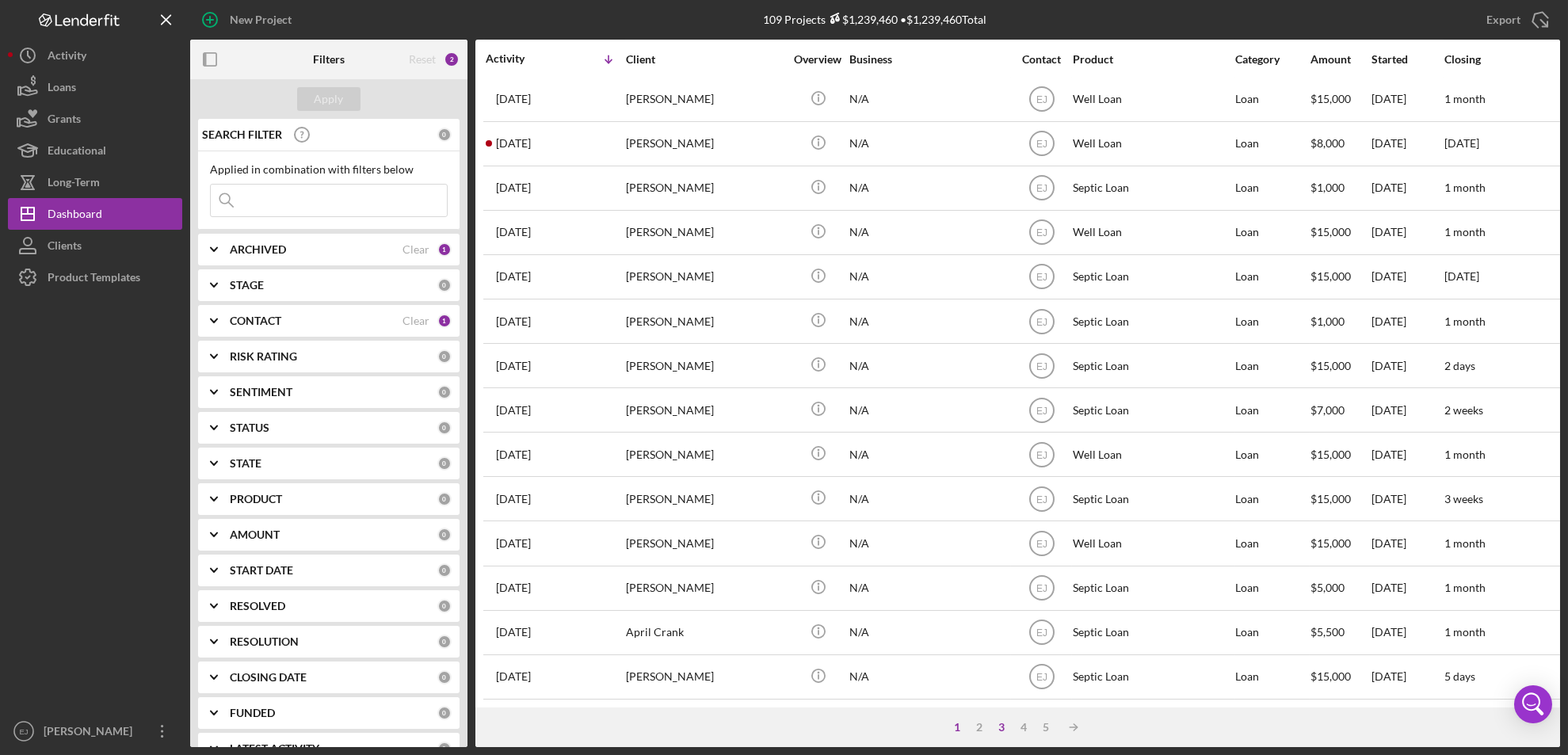
click at [1000, 724] on div "3" at bounding box center [1002, 727] width 22 height 13
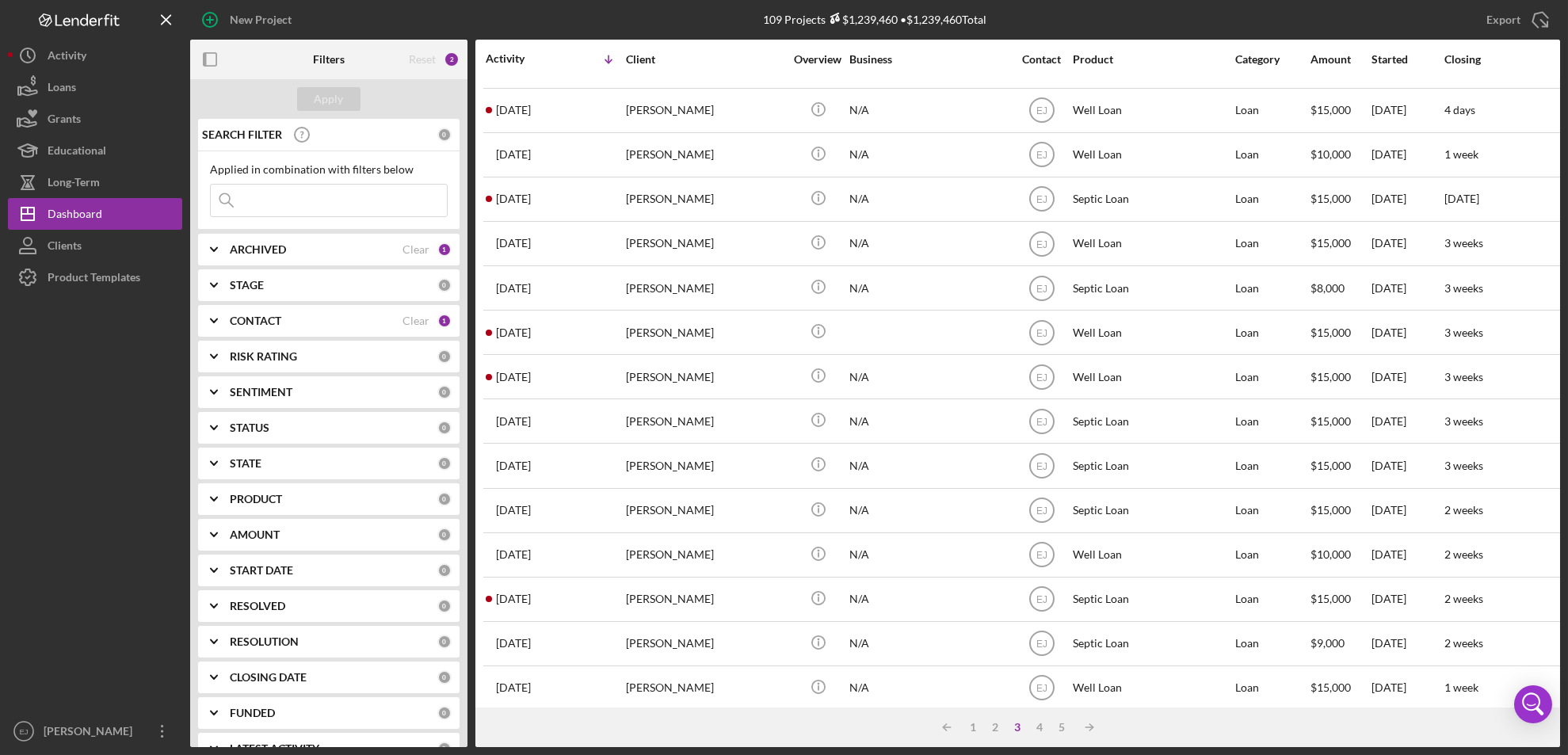
scroll to position [0, 0]
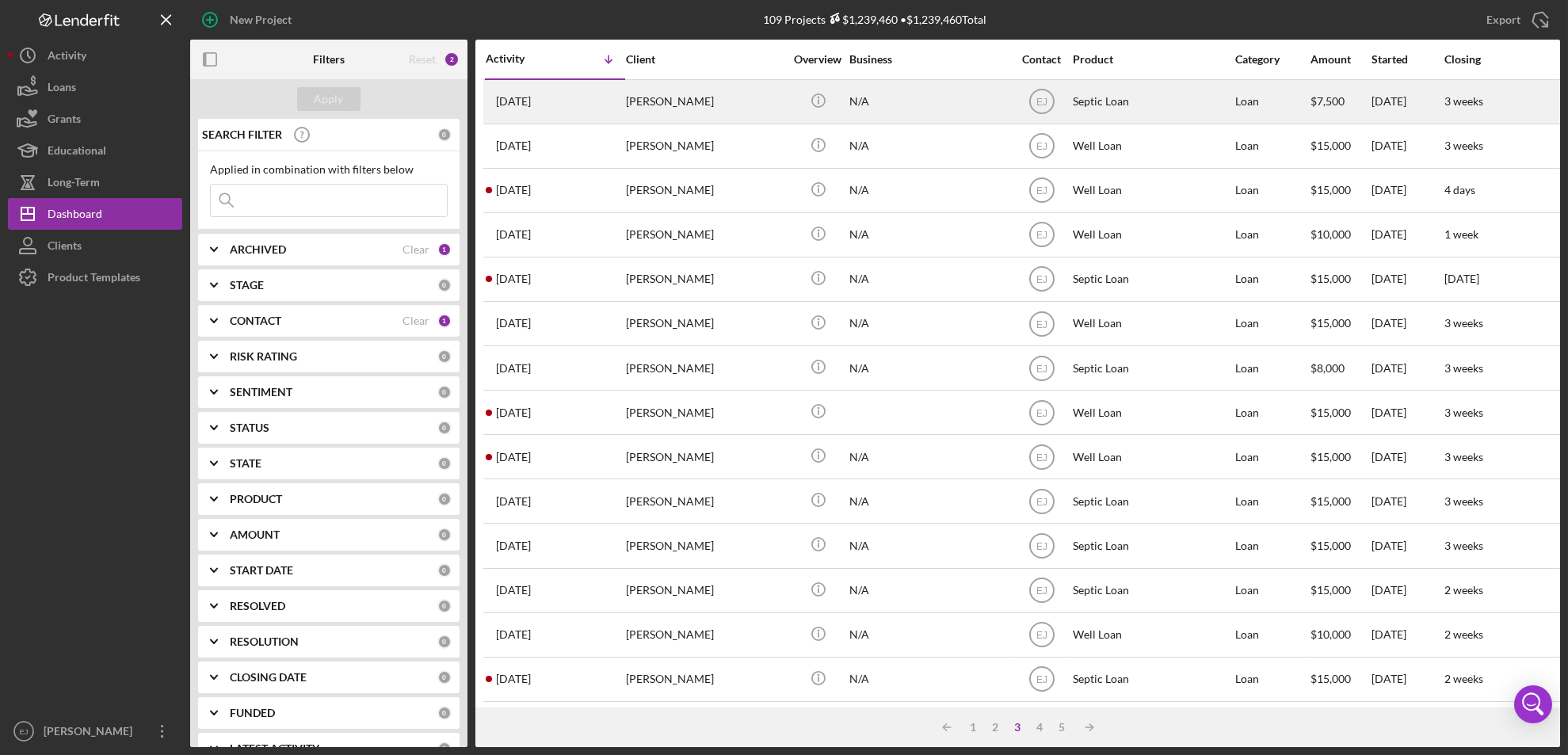
click at [634, 111] on div "[PERSON_NAME]" at bounding box center [705, 102] width 159 height 42
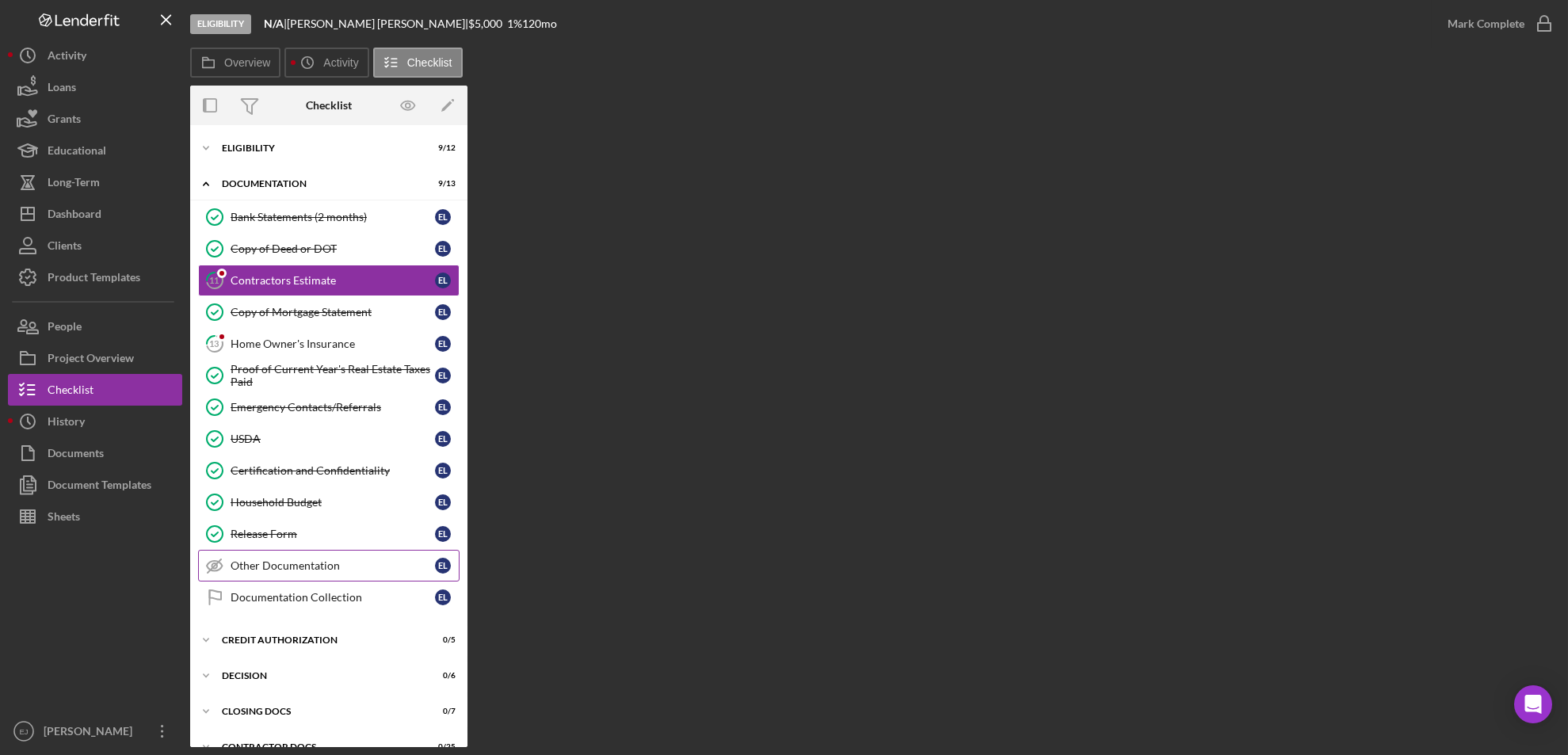
click at [321, 554] on link "Other Documentation Other Documentation E L" at bounding box center [329, 565] width 261 height 32
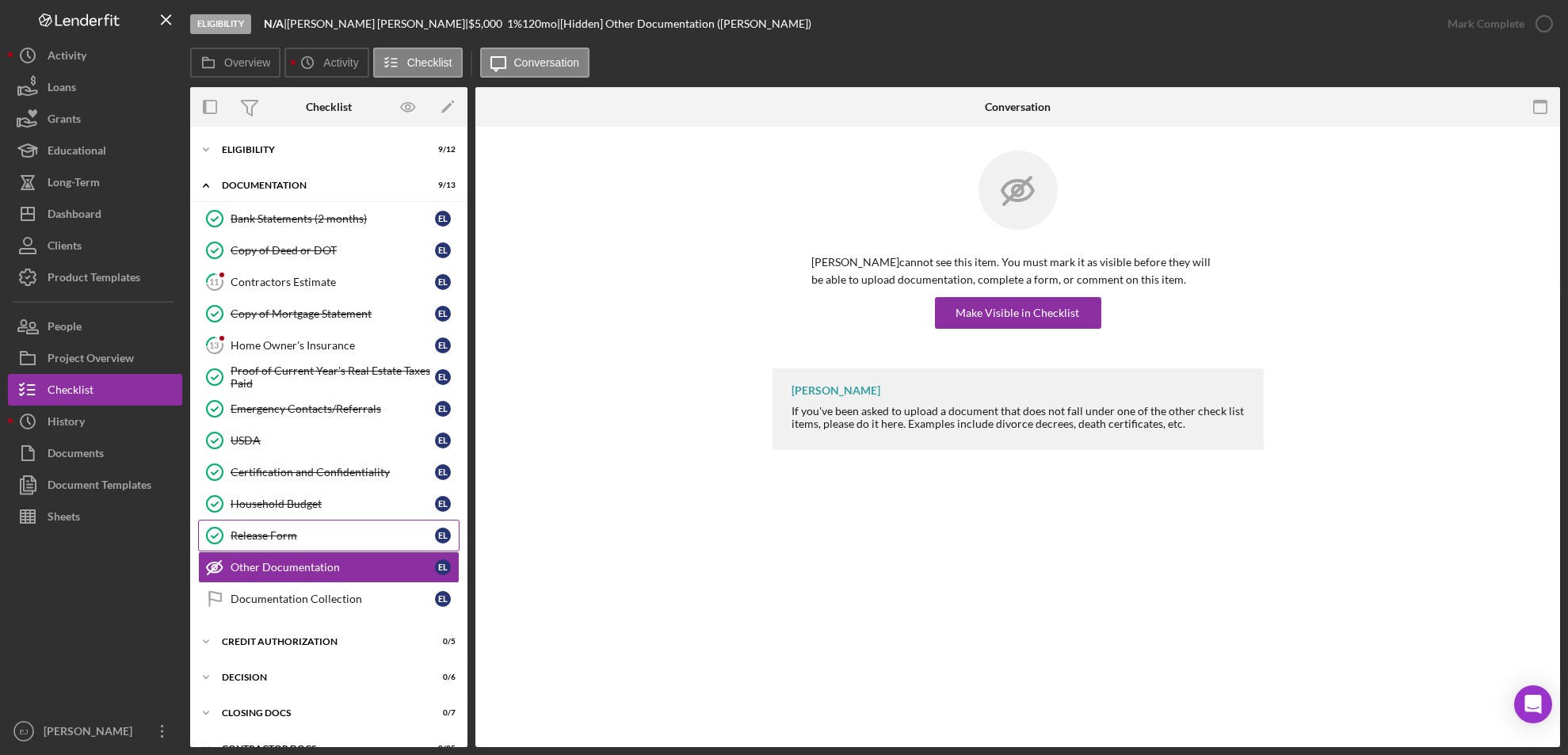
click at [316, 533] on div "Release Form" at bounding box center [332, 536] width 204 height 13
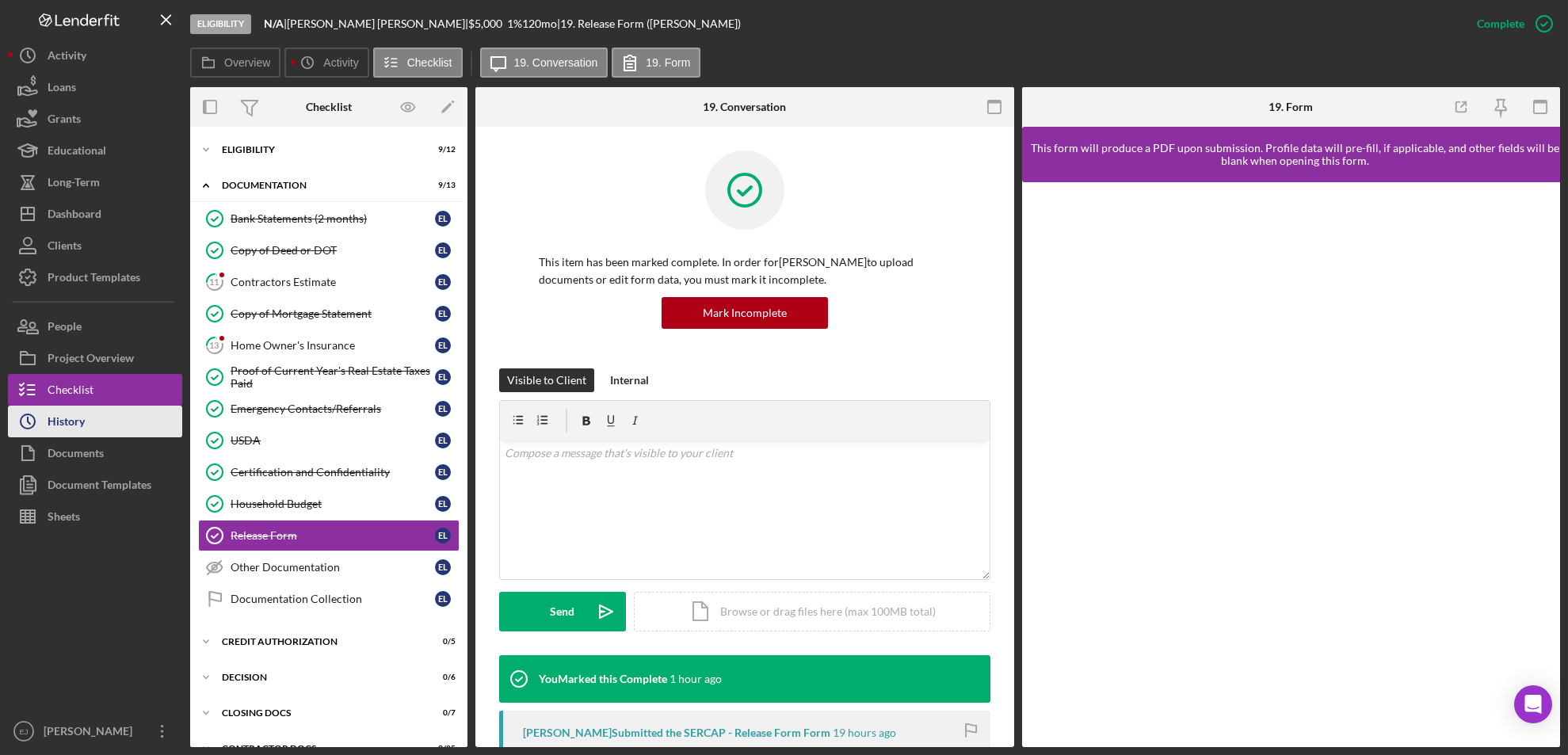
click at [92, 424] on button "Icon/History History" at bounding box center [95, 421] width 174 height 32
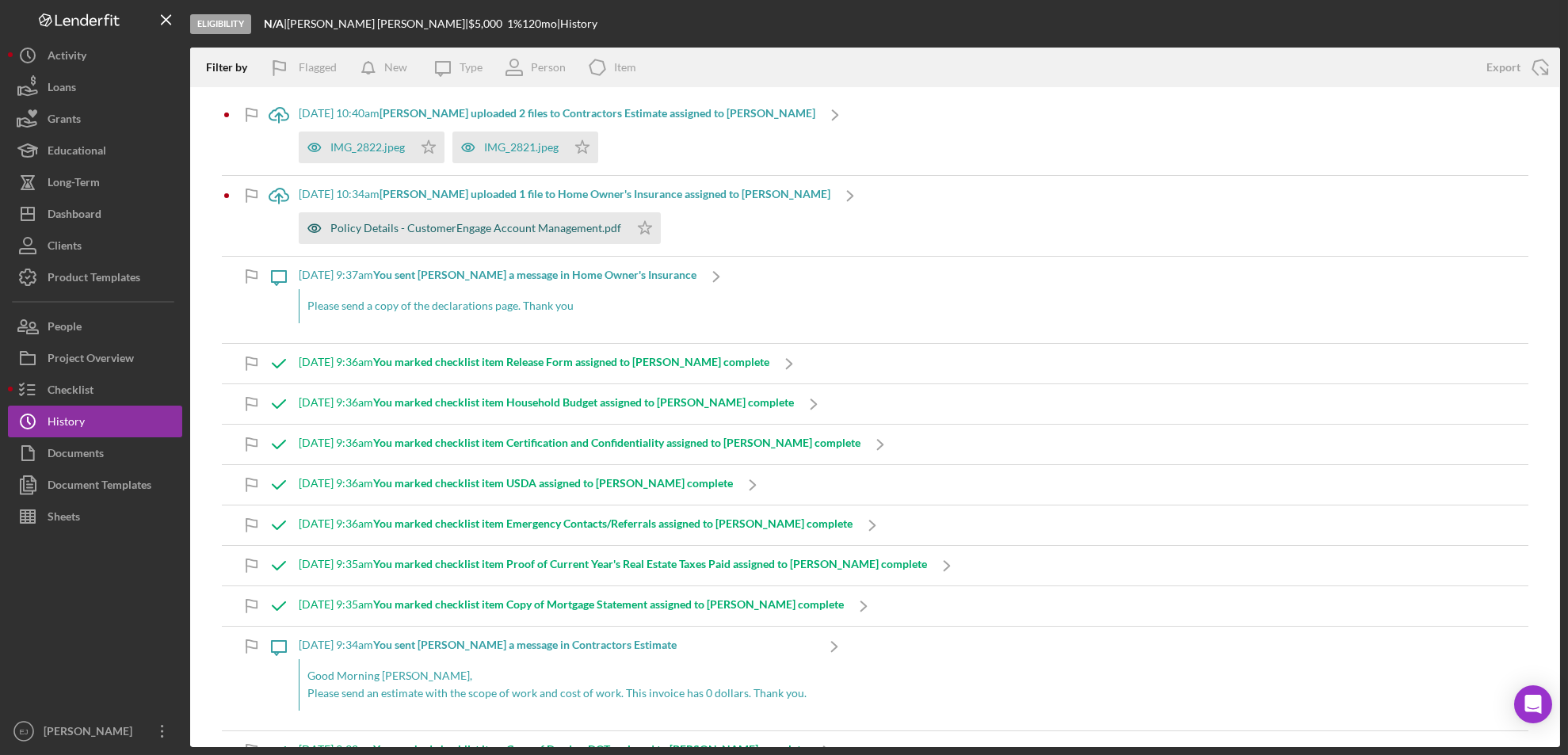
click at [506, 229] on div "Policy Details - CustomerEngage Account Management.pdf" at bounding box center [475, 229] width 290 height 13
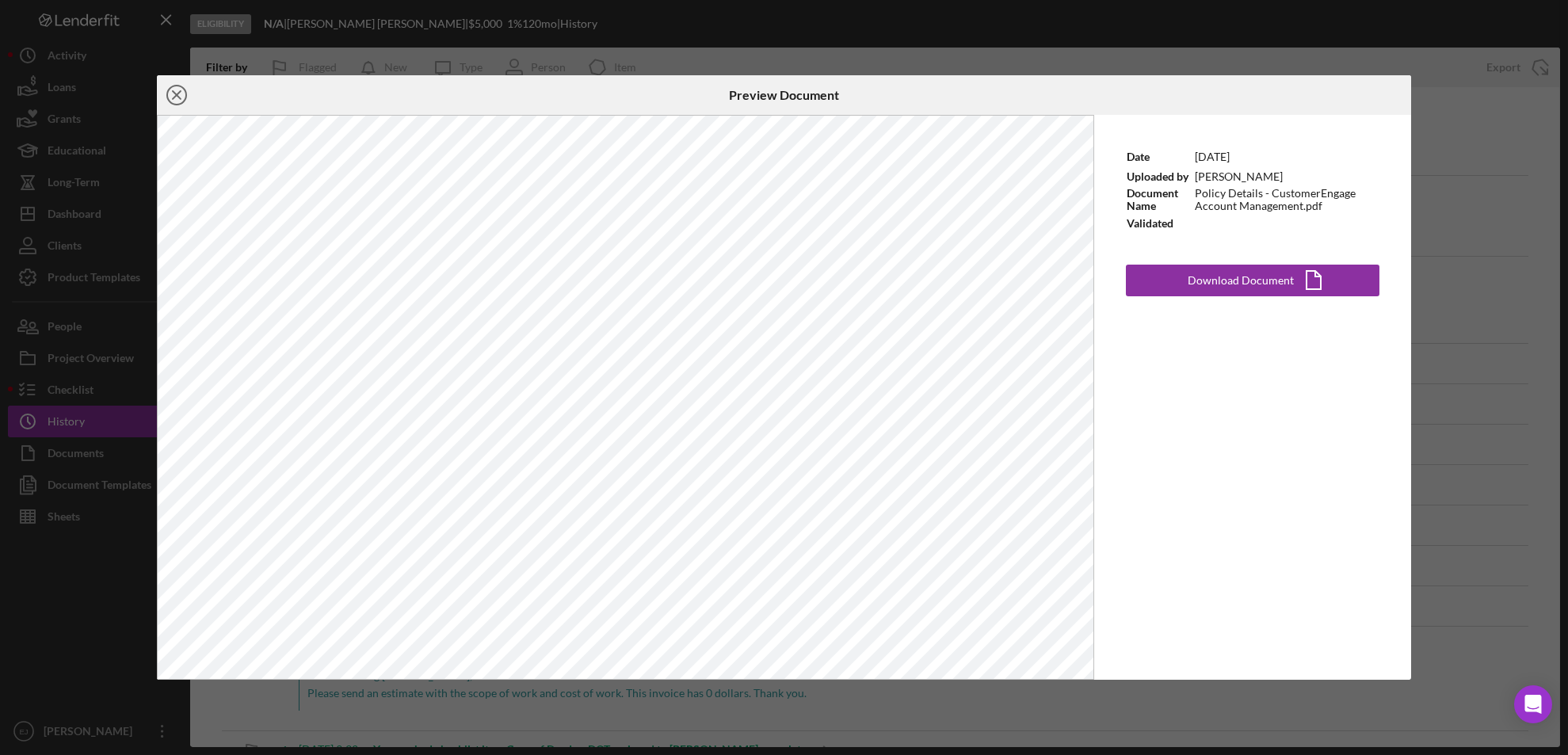
click at [173, 93] on line at bounding box center [176, 95] width 8 height 8
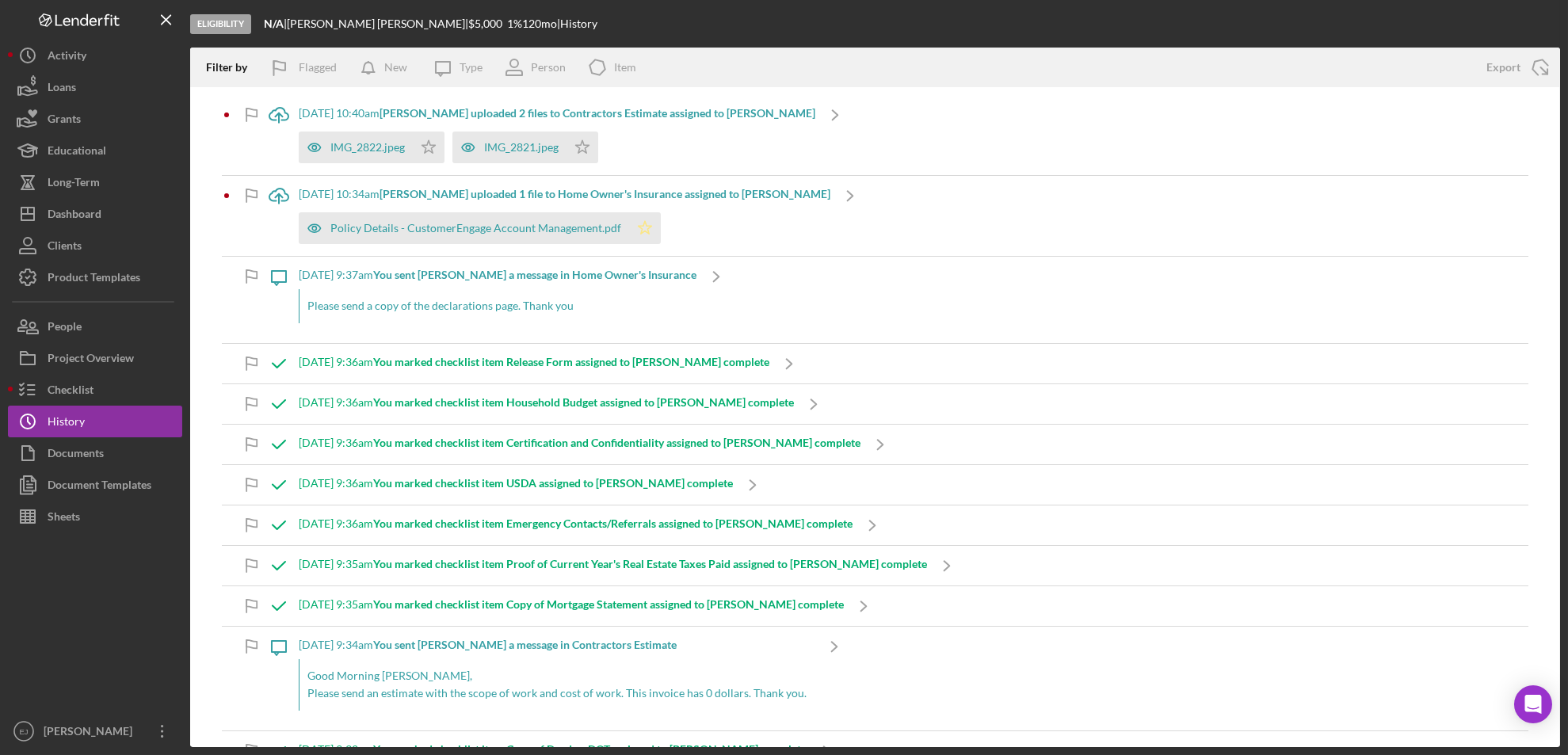
click at [642, 230] on polygon "button" at bounding box center [645, 228] width 14 height 13
click at [381, 141] on div "IMG_2822.jpeg" at bounding box center [368, 147] width 75 height 13
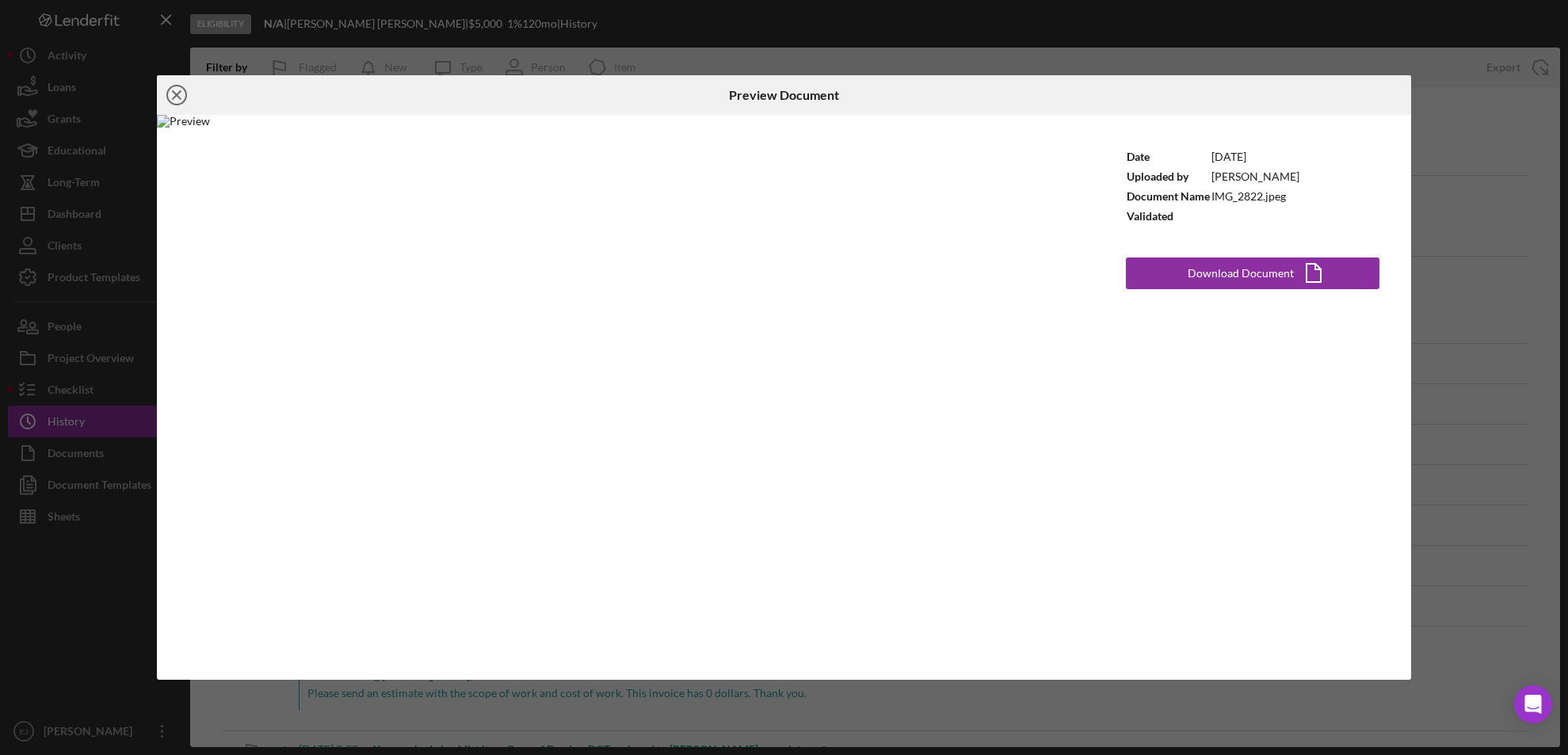
click at [174, 93] on line at bounding box center [176, 95] width 8 height 8
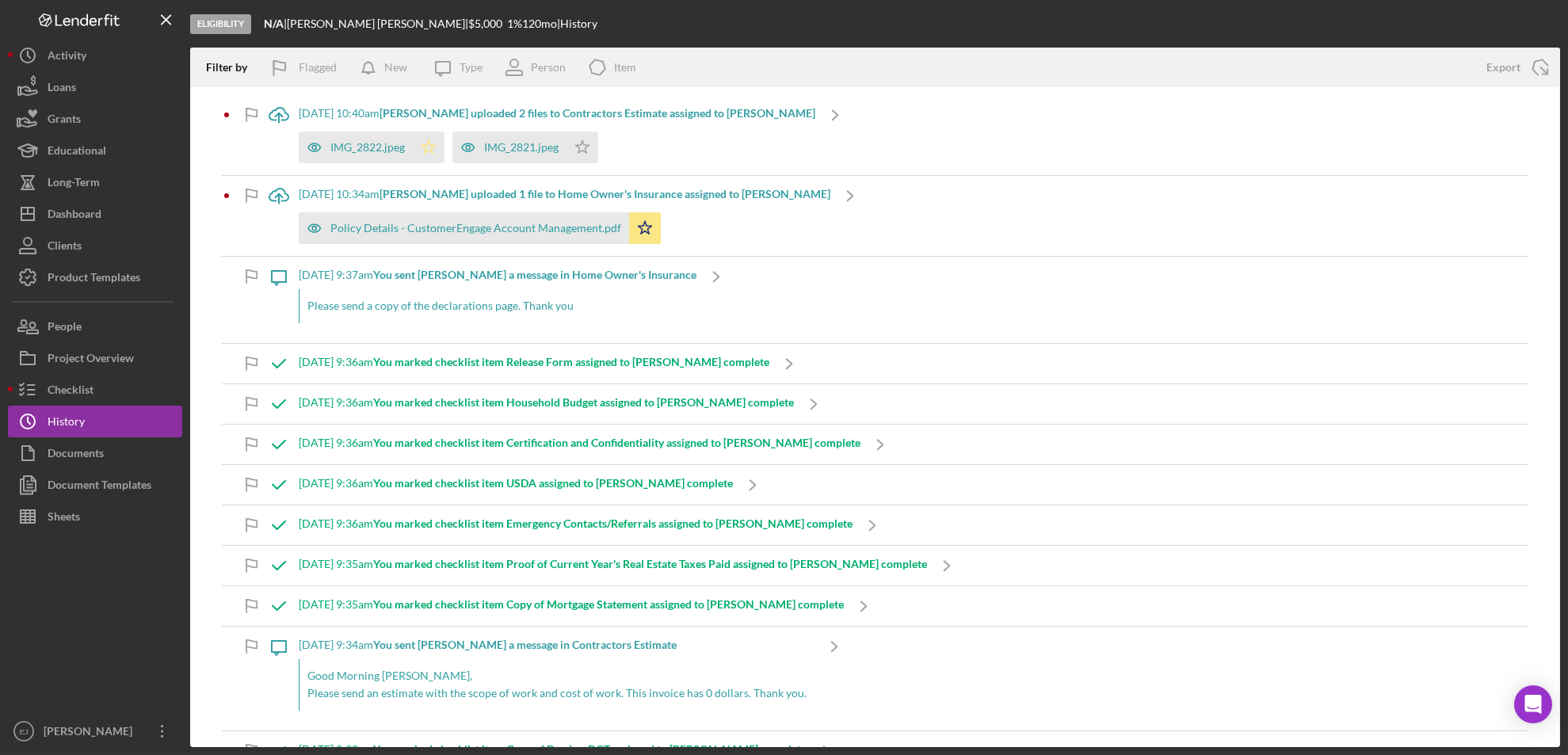
click at [431, 146] on icon "Icon/Star" at bounding box center [428, 147] width 32 height 32
click at [577, 158] on icon "Icon/Star" at bounding box center [581, 147] width 32 height 32
click at [102, 387] on button "Checklist" at bounding box center [95, 390] width 174 height 32
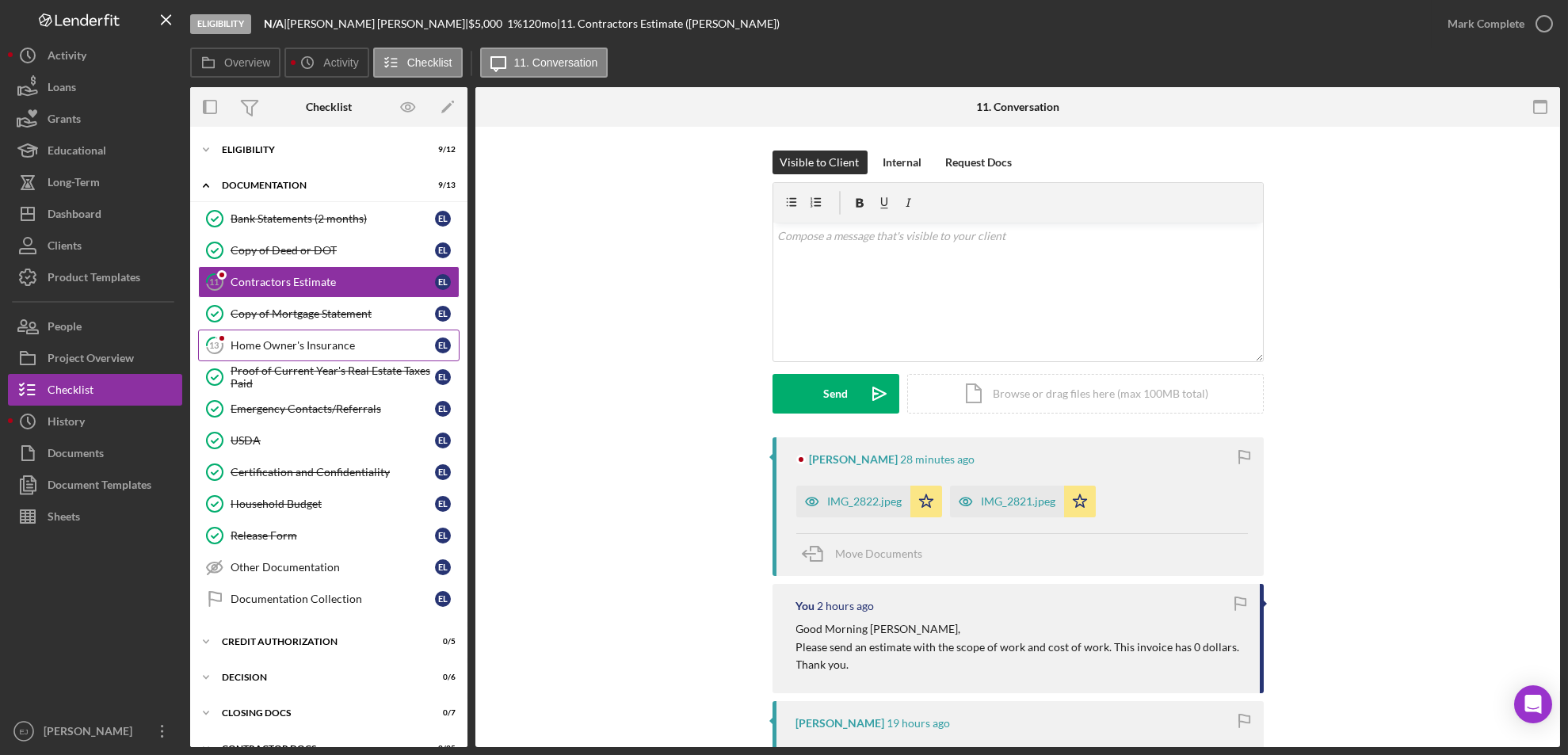
click at [368, 353] on link "13 Home Owner's Insurance E L" at bounding box center [329, 345] width 261 height 32
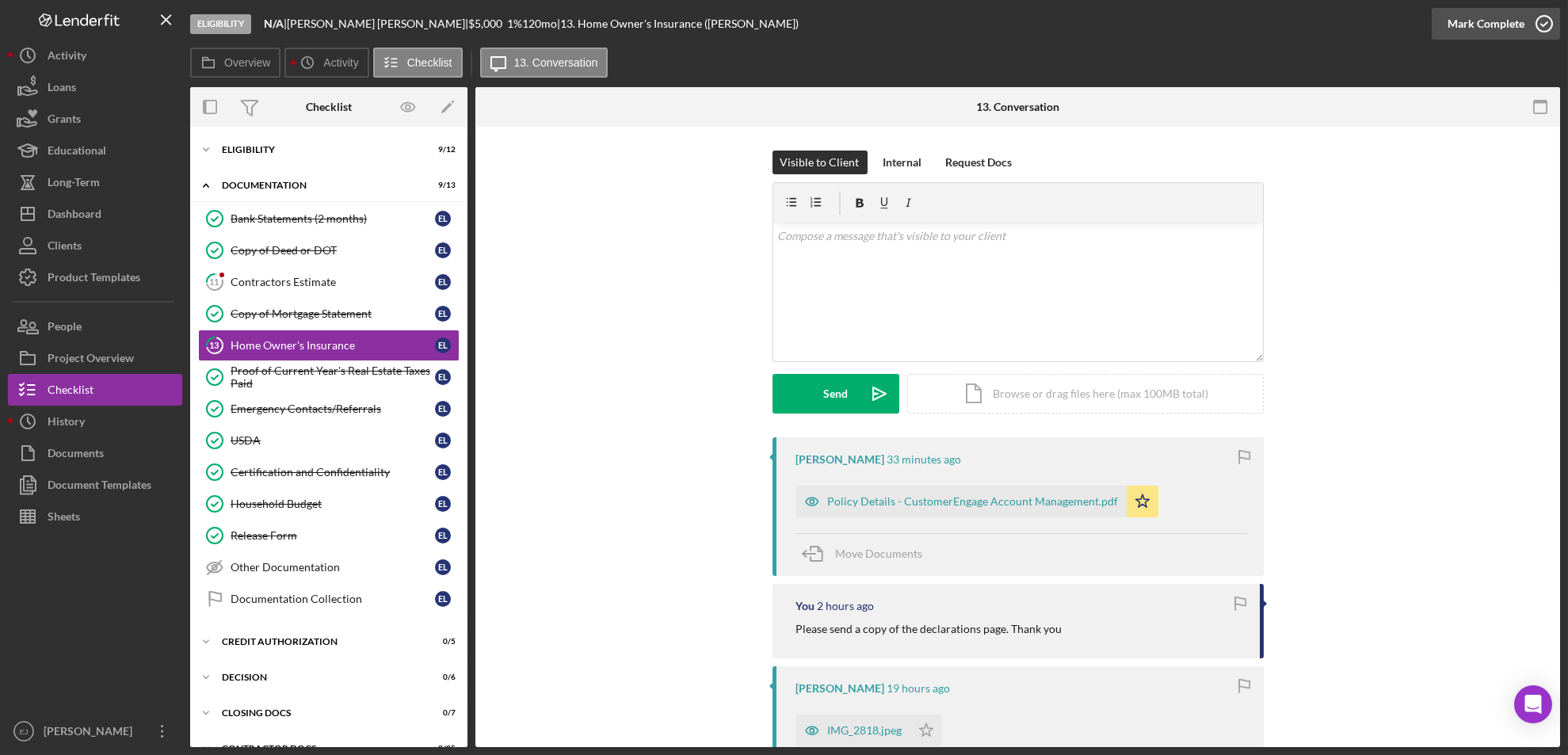
click at [1527, 18] on icon "button" at bounding box center [1544, 24] width 40 height 40
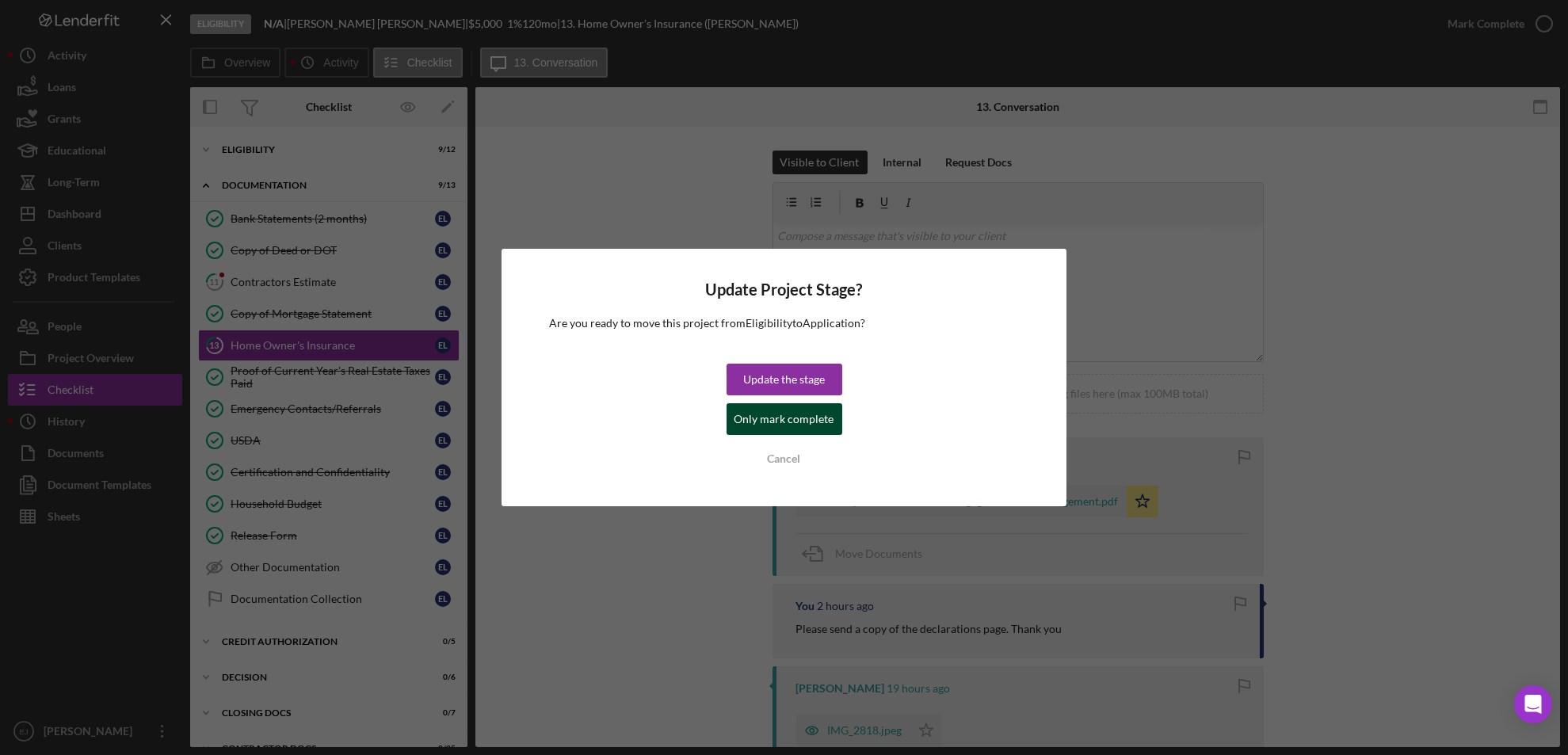
click at [779, 425] on div "Only mark complete" at bounding box center [784, 419] width 100 height 32
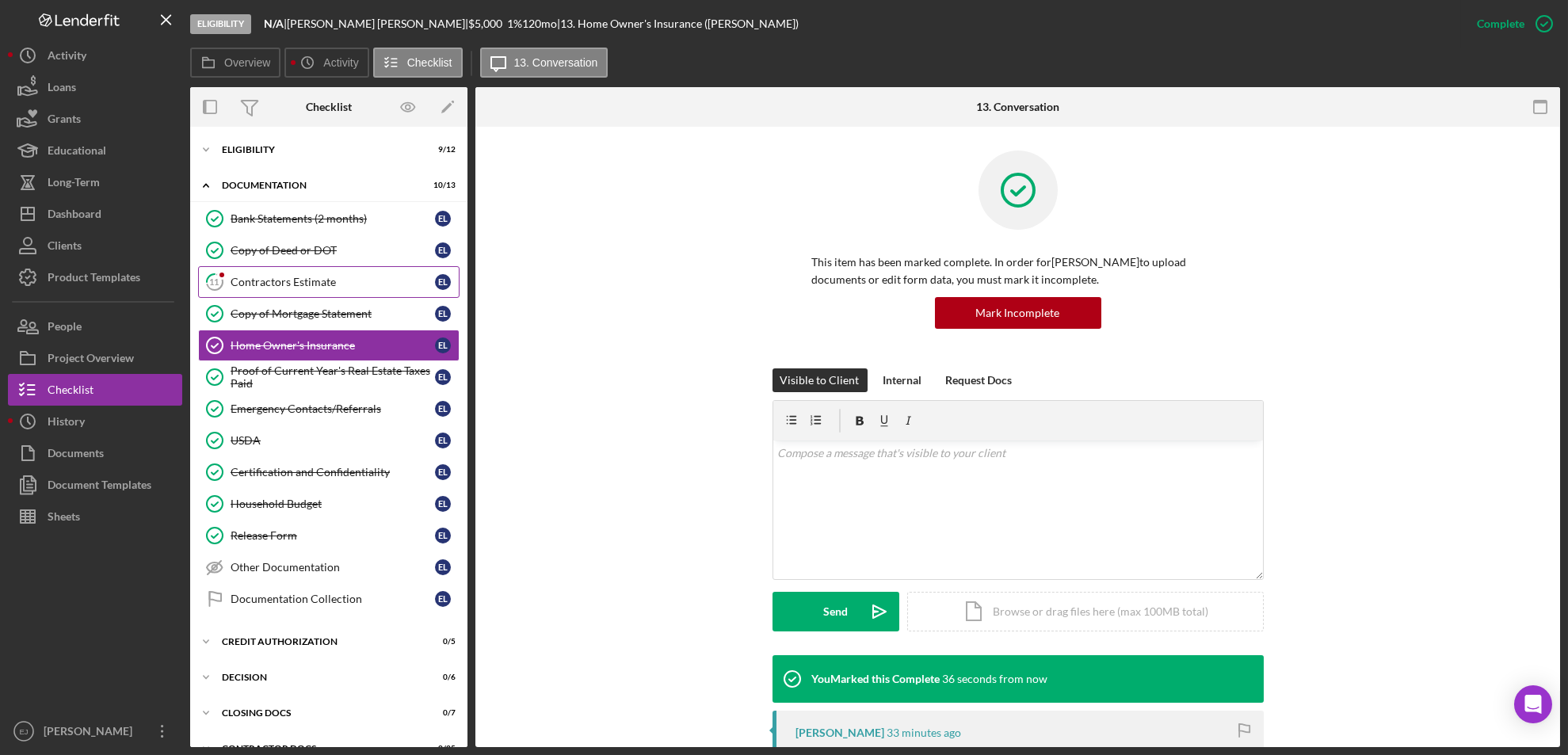
click at [313, 288] on div "Contractors Estimate" at bounding box center [332, 282] width 204 height 13
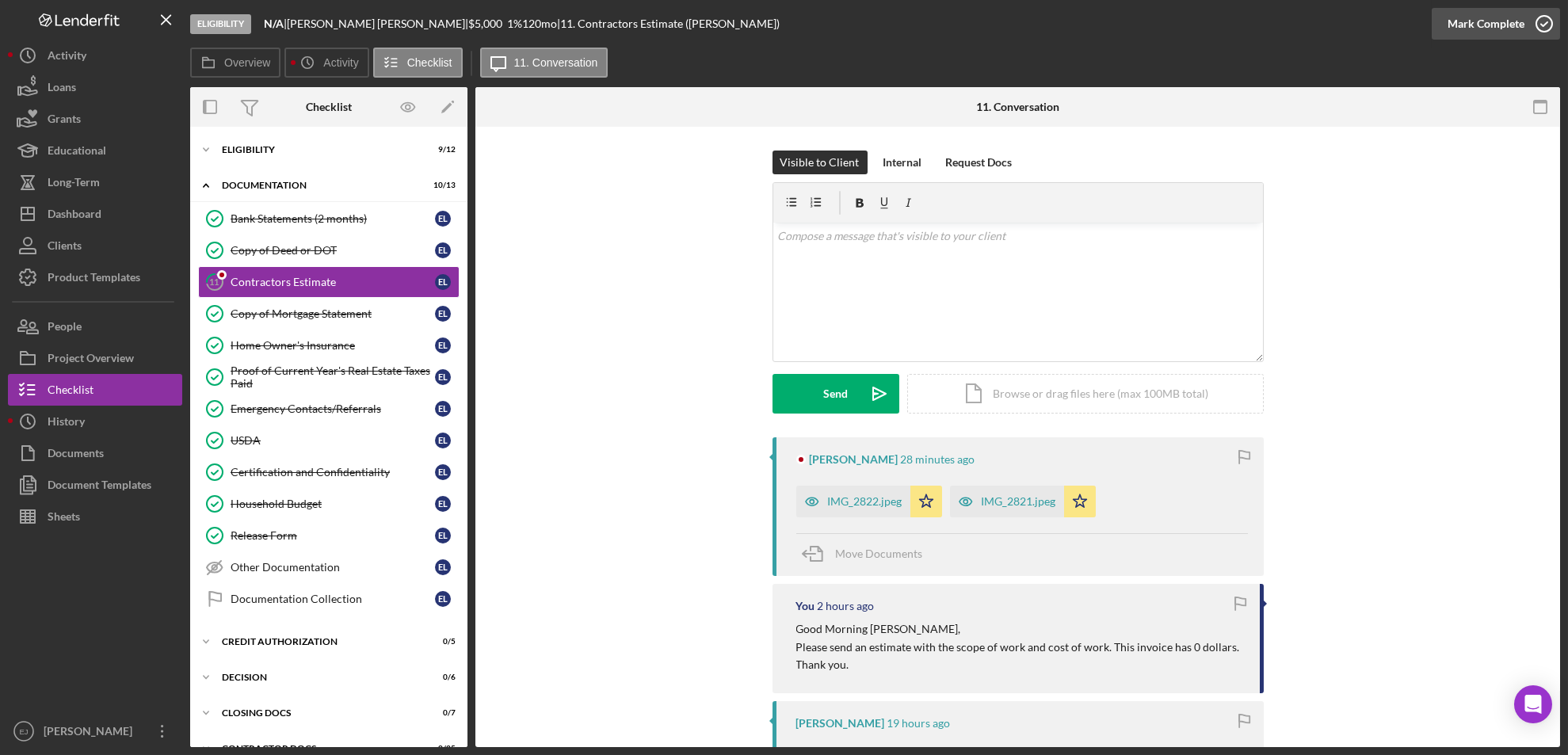
click at [1544, 21] on icon "button" at bounding box center [1544, 24] width 40 height 40
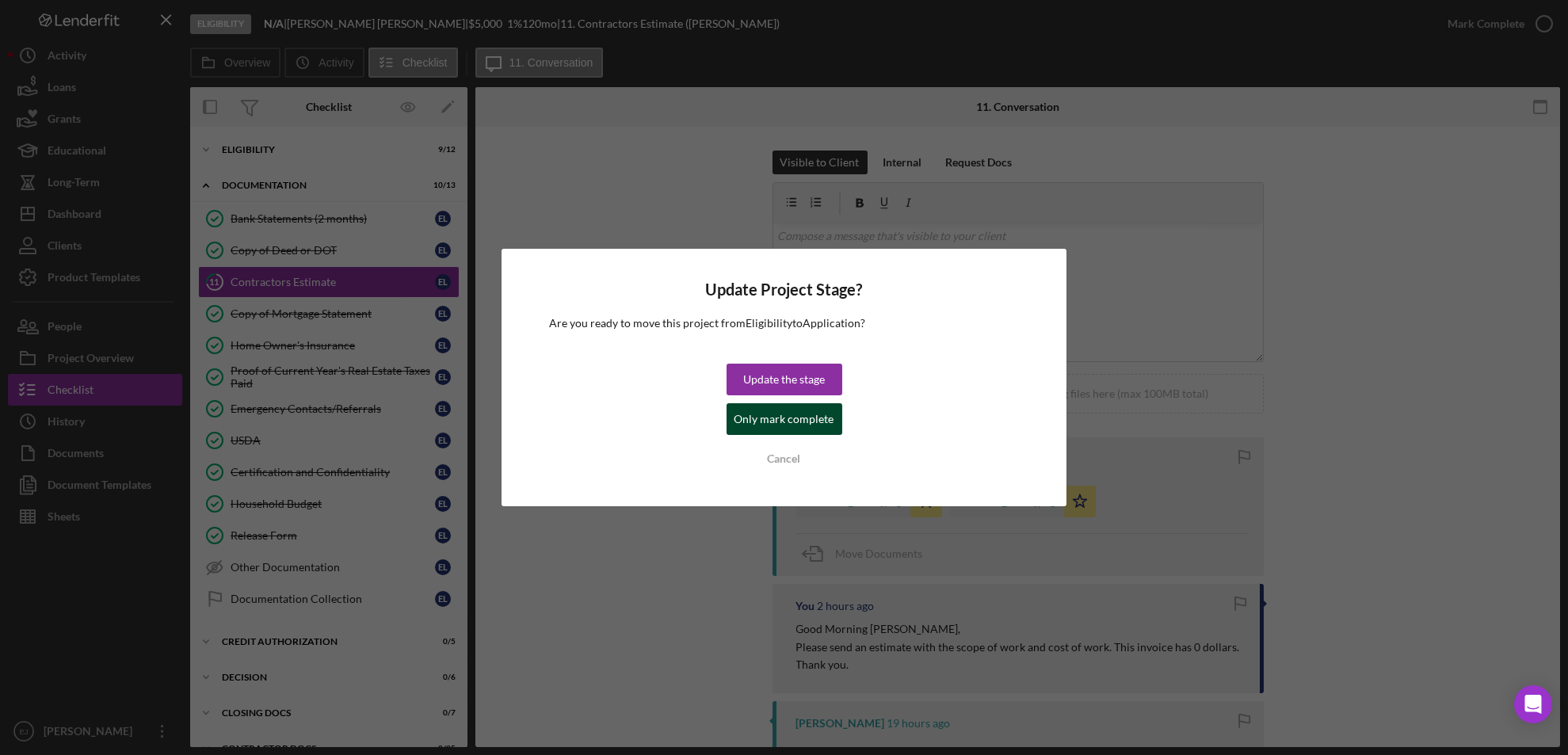
click at [799, 417] on div "Only mark complete" at bounding box center [784, 419] width 100 height 32
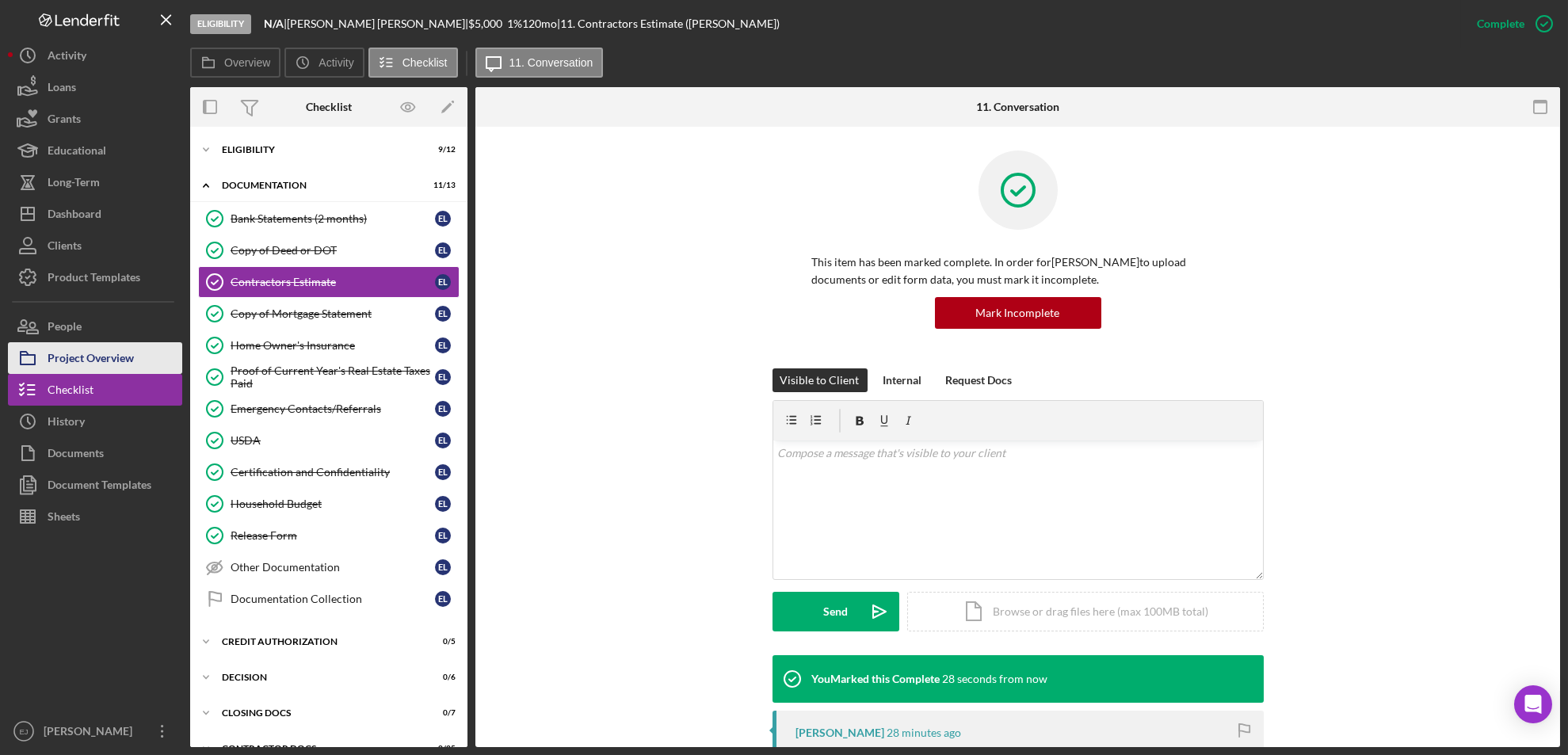
click at [111, 344] on div "Project Overview" at bounding box center [90, 360] width 86 height 36
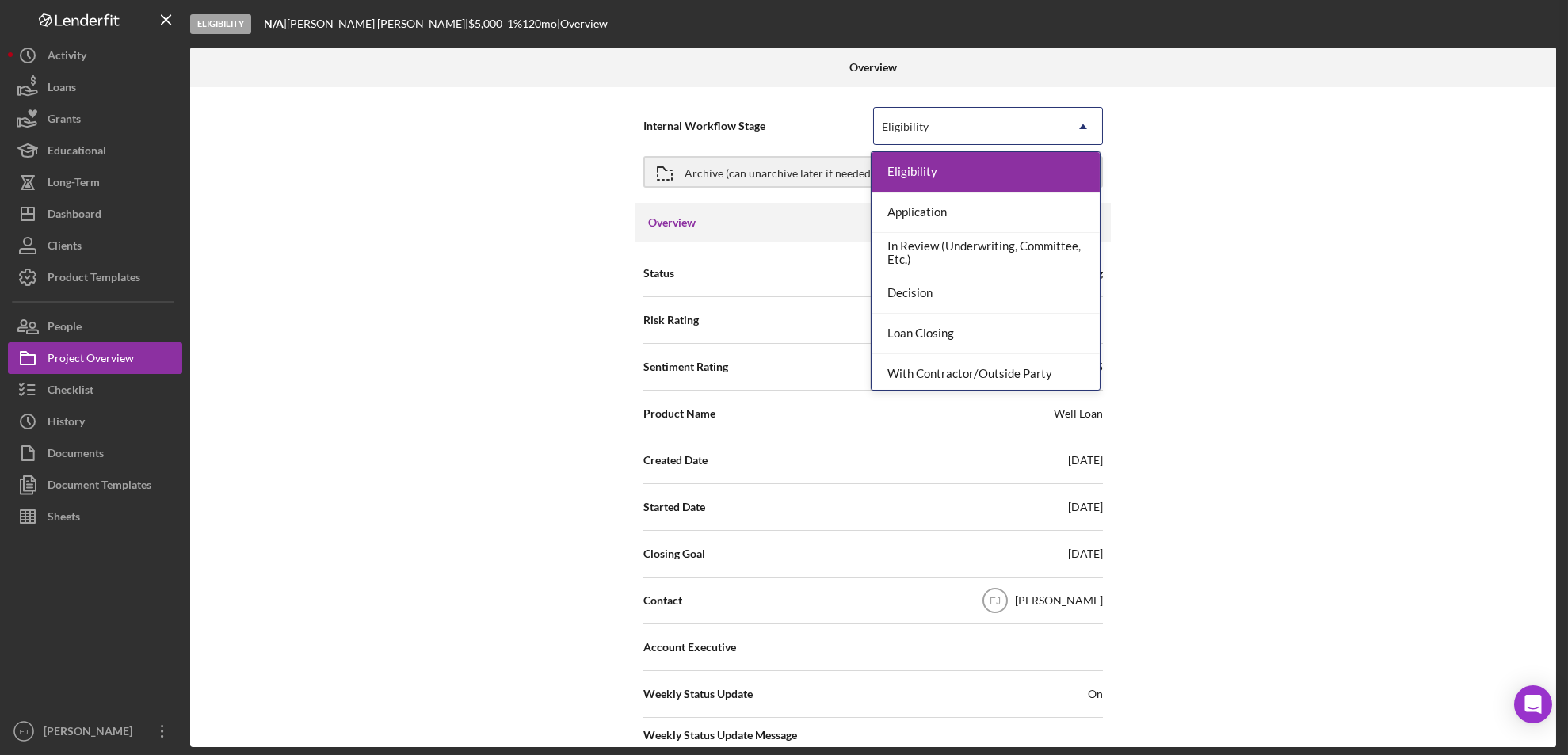
click at [1081, 122] on icon "Icon/Dropdown Arrow" at bounding box center [1082, 126] width 38 height 38
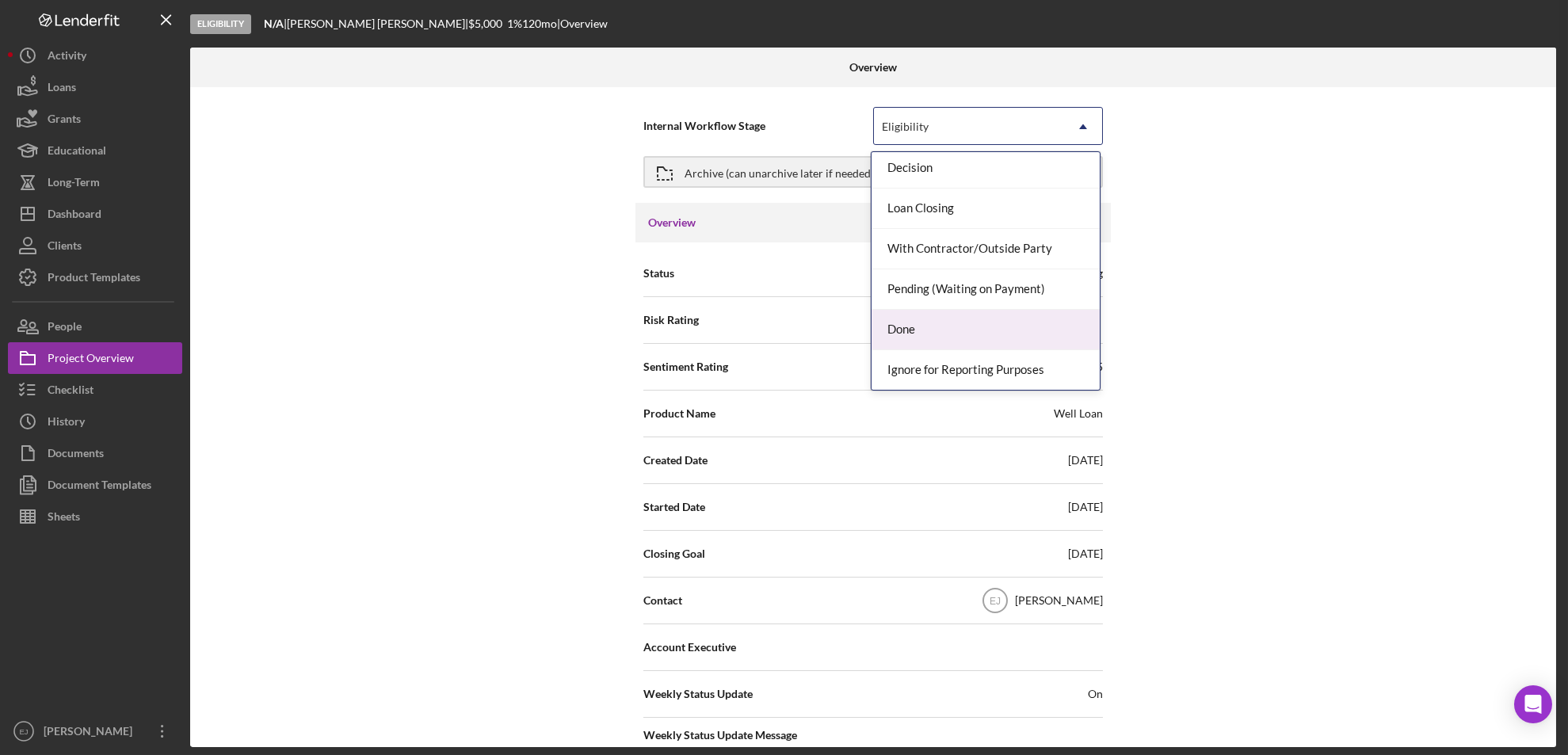
click at [1034, 327] on div "Done" at bounding box center [985, 330] width 229 height 41
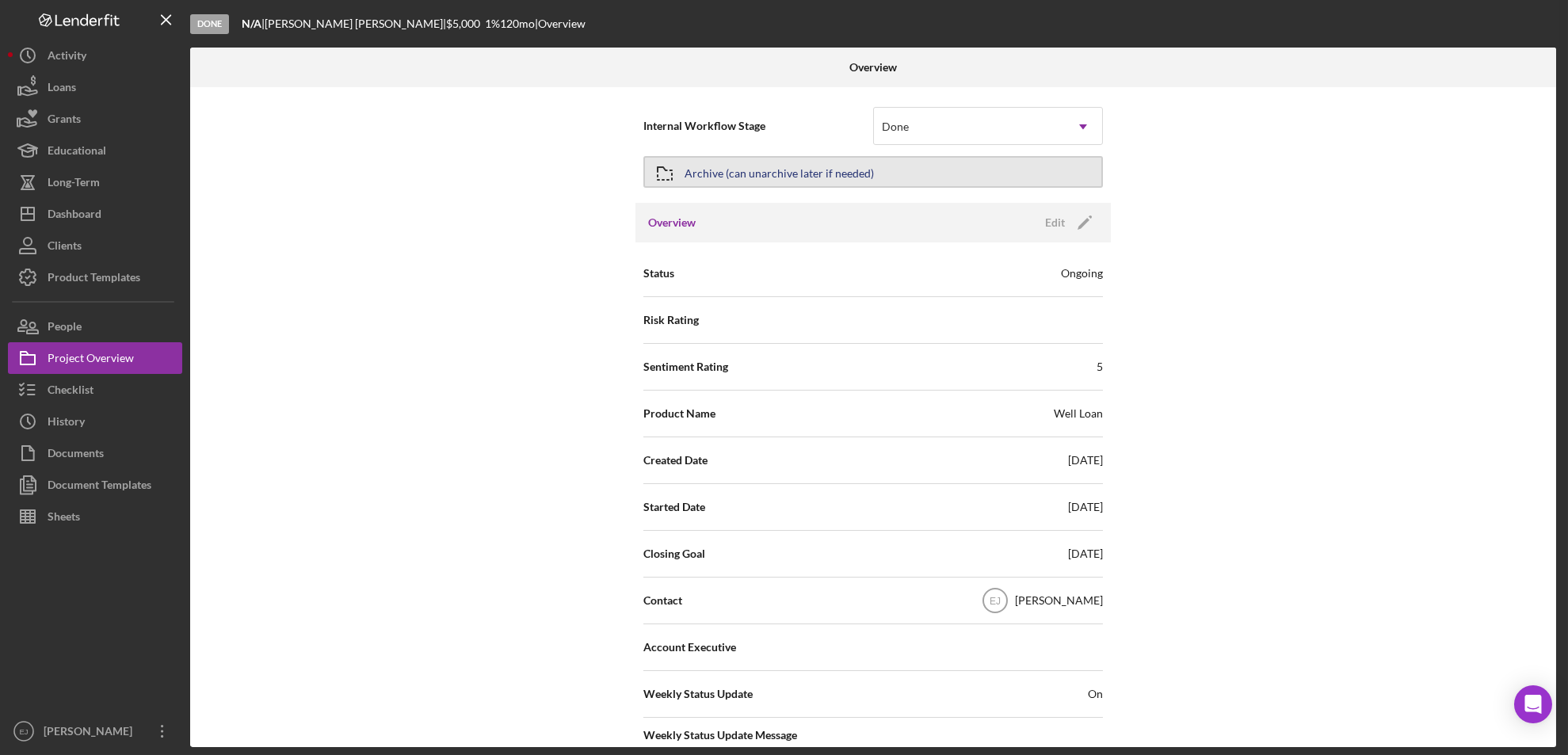
click at [660, 167] on icon "button" at bounding box center [664, 173] width 40 height 40
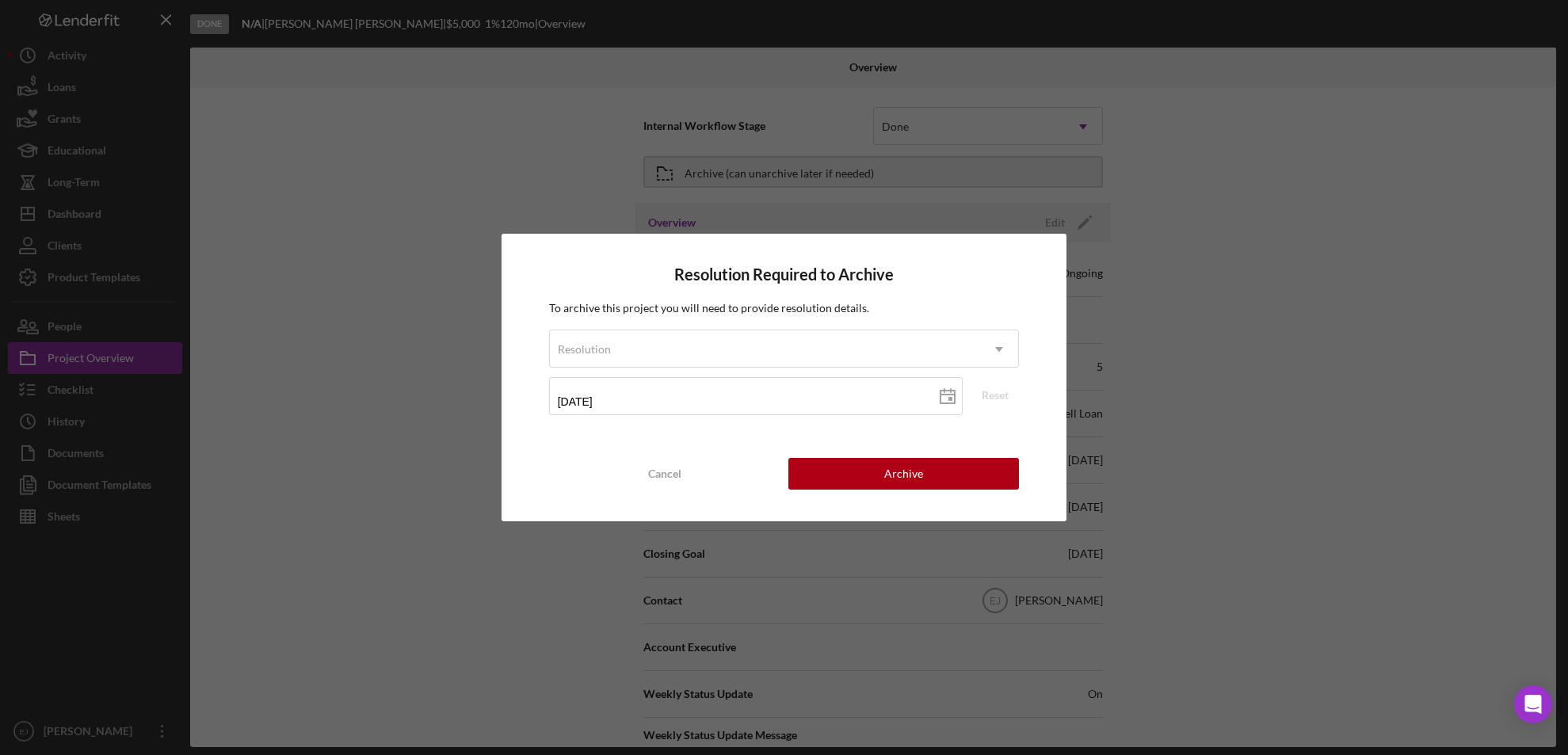
click at [1147, 295] on div "Resolution Required to Archive To archive this project you will need to provide…" at bounding box center [784, 378] width 1568 height 755
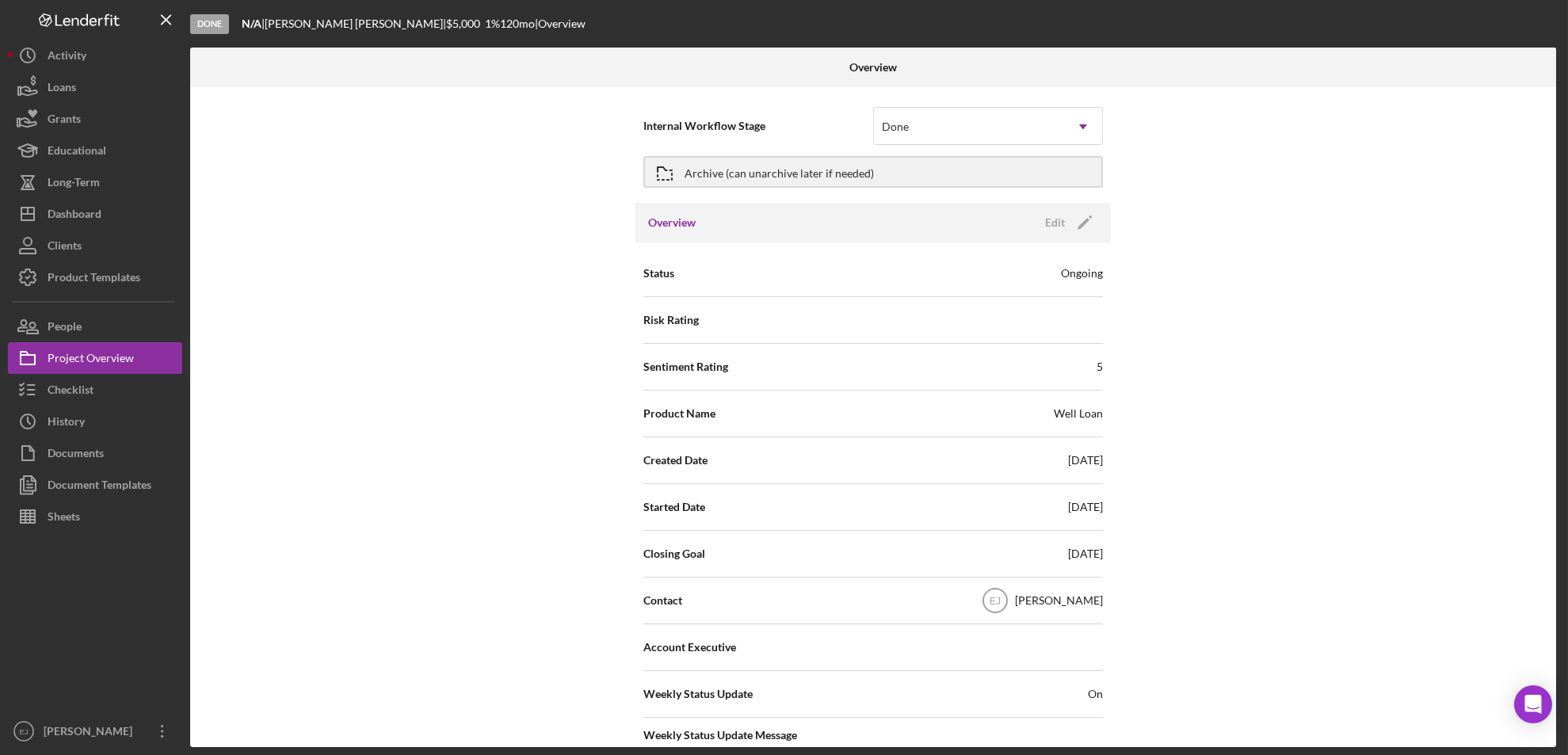
click at [1551, 676] on div "Internal Workflow Stage Done Icon/Dropdown Arrow Archive (can unarchive later i…" at bounding box center [873, 417] width 1365 height 660
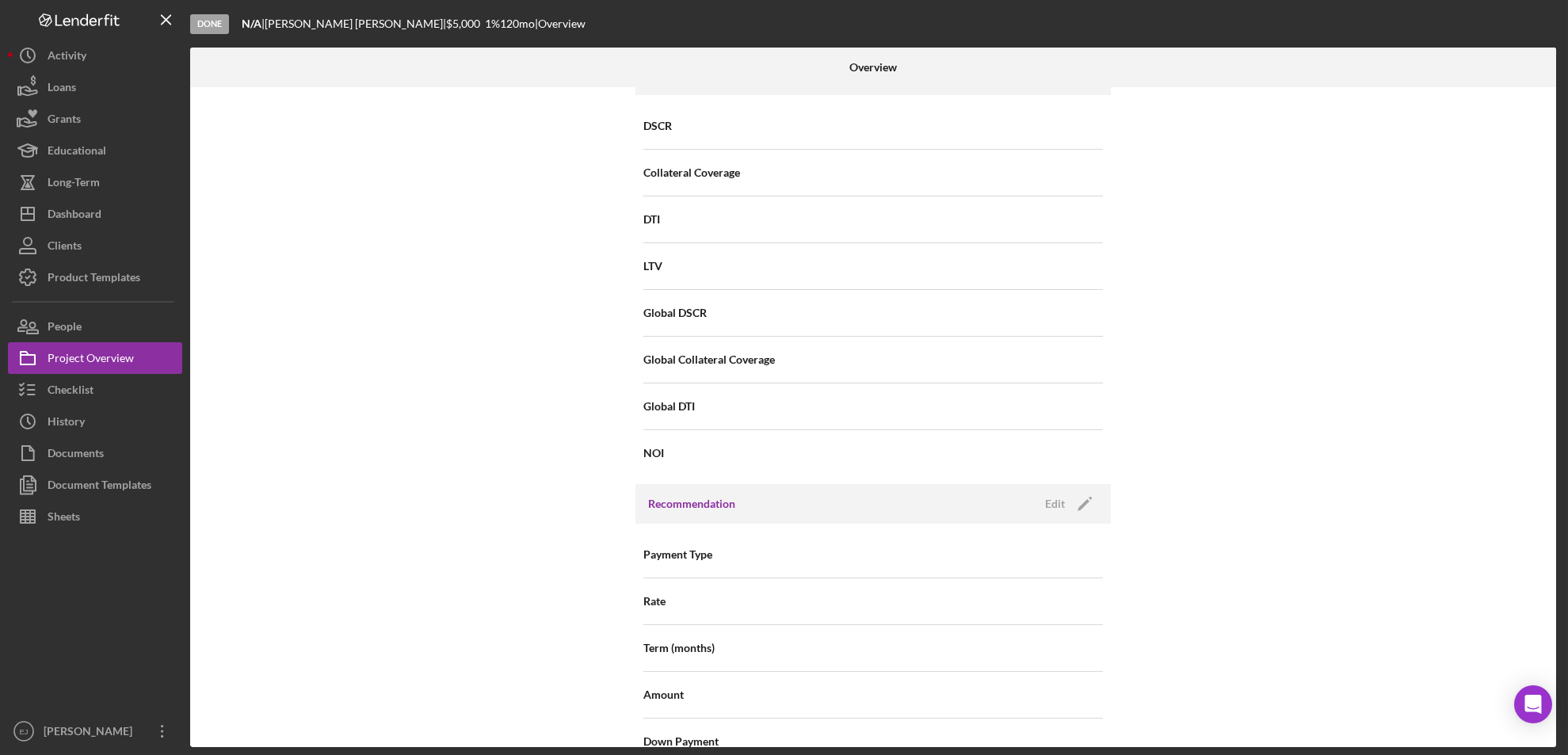
scroll to position [1695, 0]
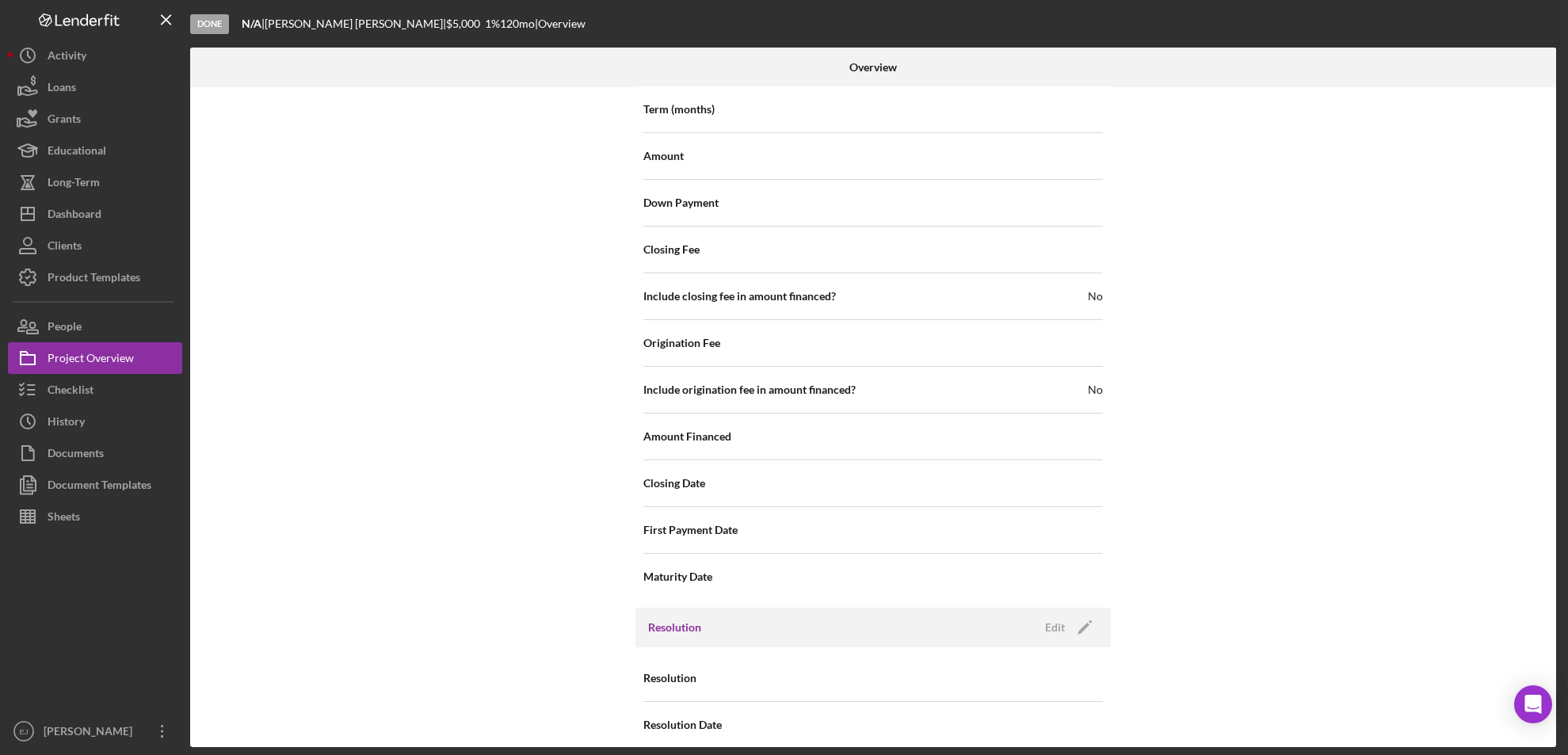
click at [1551, 162] on div "Internal Workflow Stage Done Icon/Dropdown Arrow Archive (can unarchive later i…" at bounding box center [873, 417] width 1365 height 660
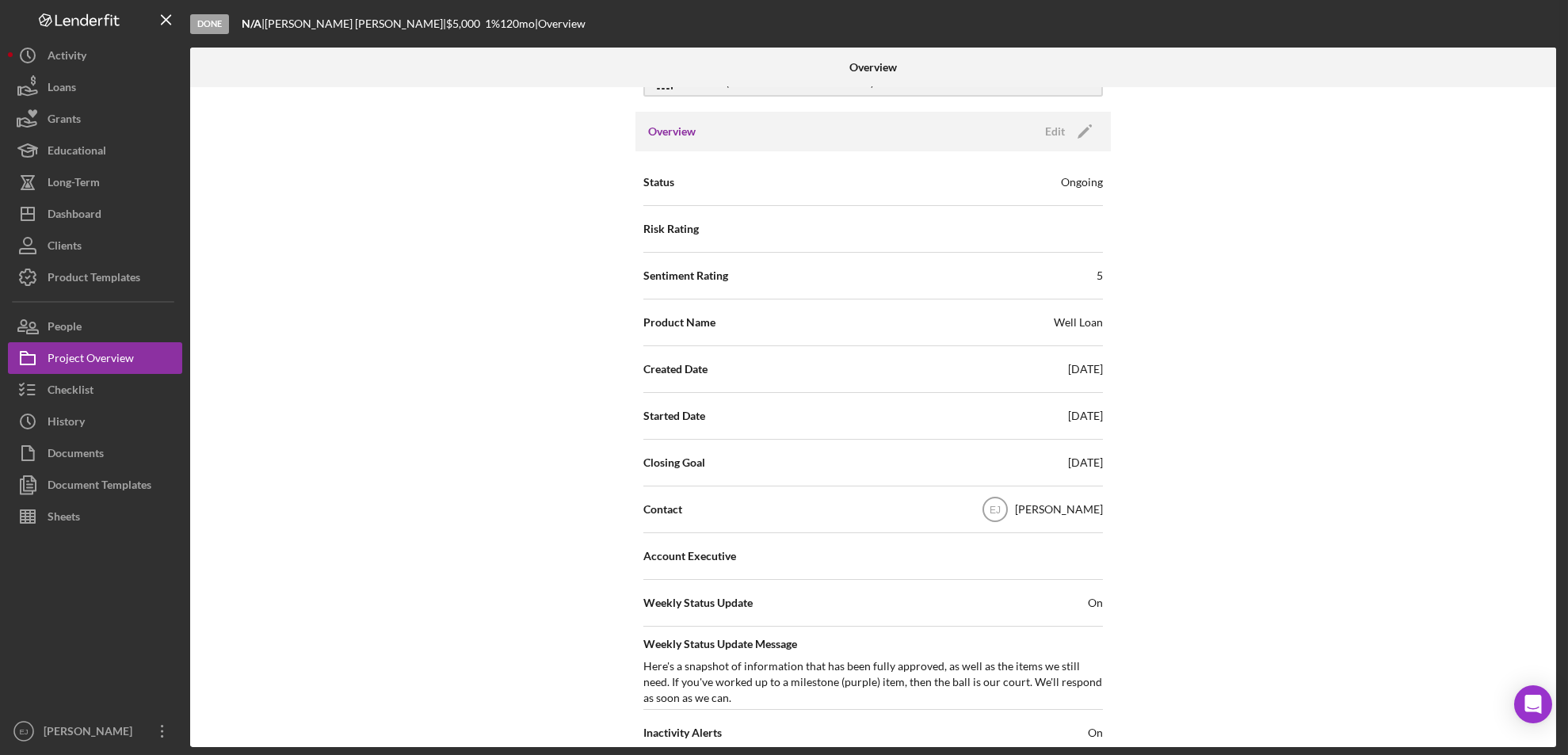
scroll to position [0, 0]
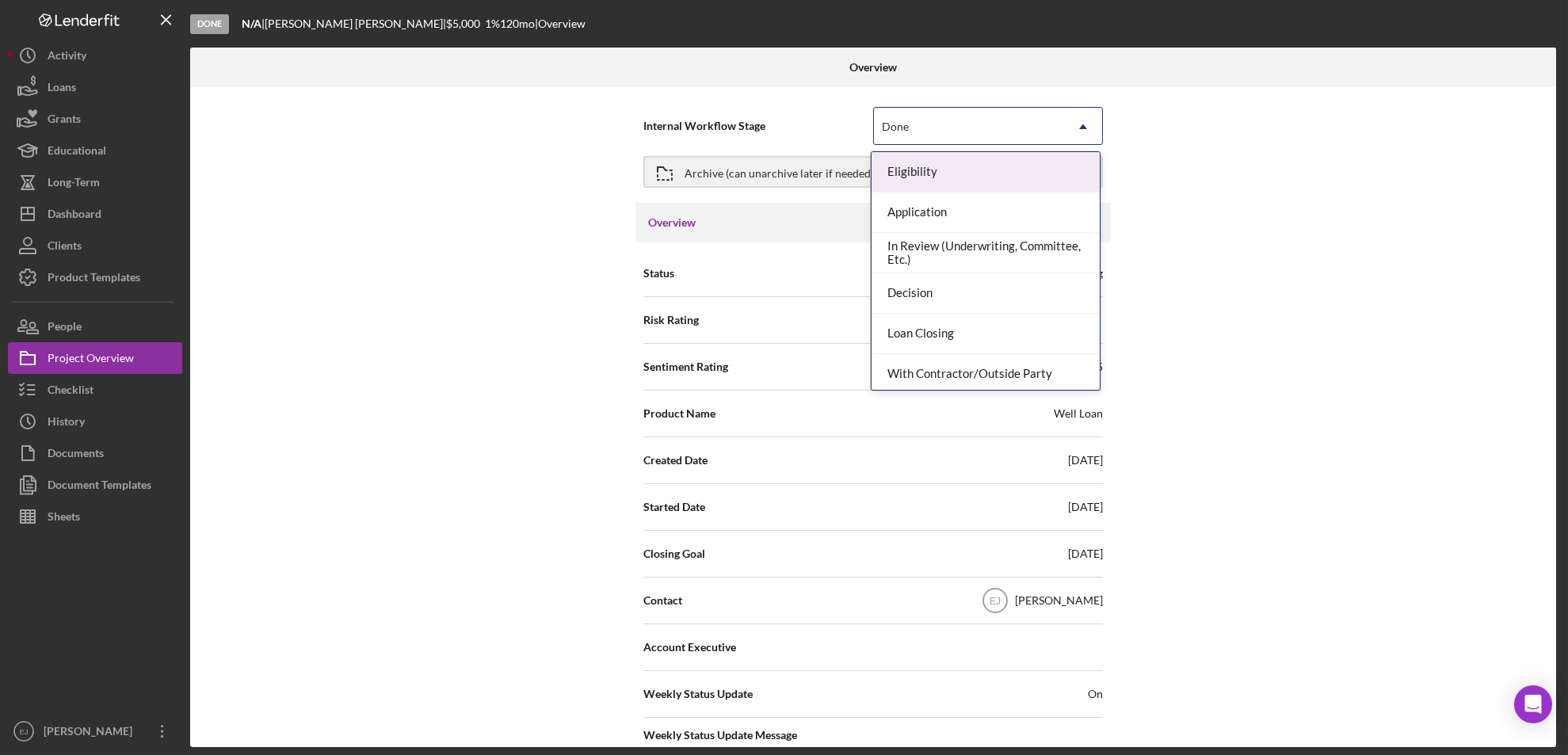
click at [1076, 126] on icon "Icon/Dropdown Arrow" at bounding box center [1082, 126] width 38 height 38
click at [1010, 169] on div "Eligibility" at bounding box center [985, 172] width 229 height 41
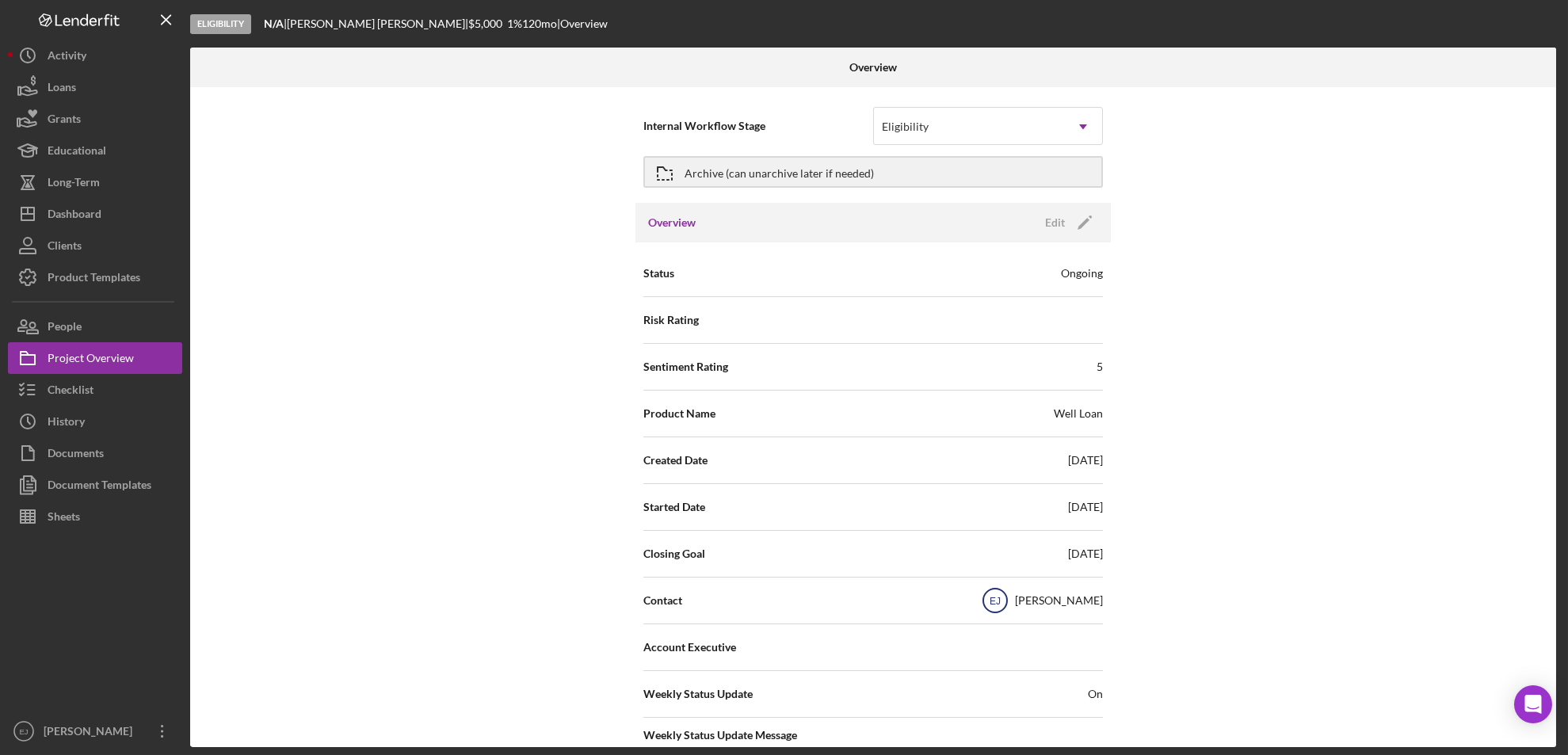
click at [1000, 600] on text "EJ" at bounding box center [995, 601] width 11 height 11
click at [1058, 225] on div "Edit" at bounding box center [1055, 222] width 20 height 24
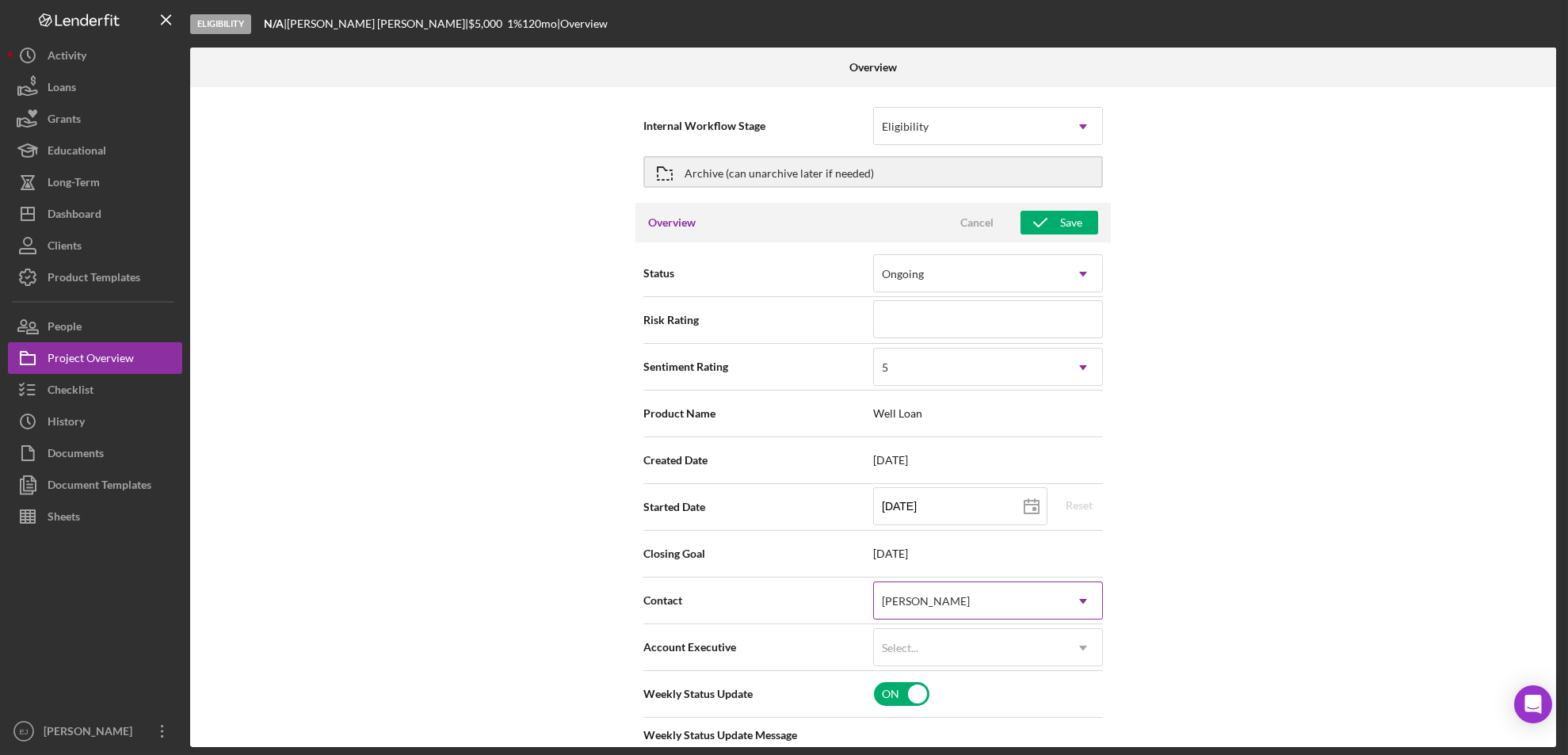
click at [1075, 596] on icon "Icon/Dropdown Arrow" at bounding box center [1082, 601] width 38 height 38
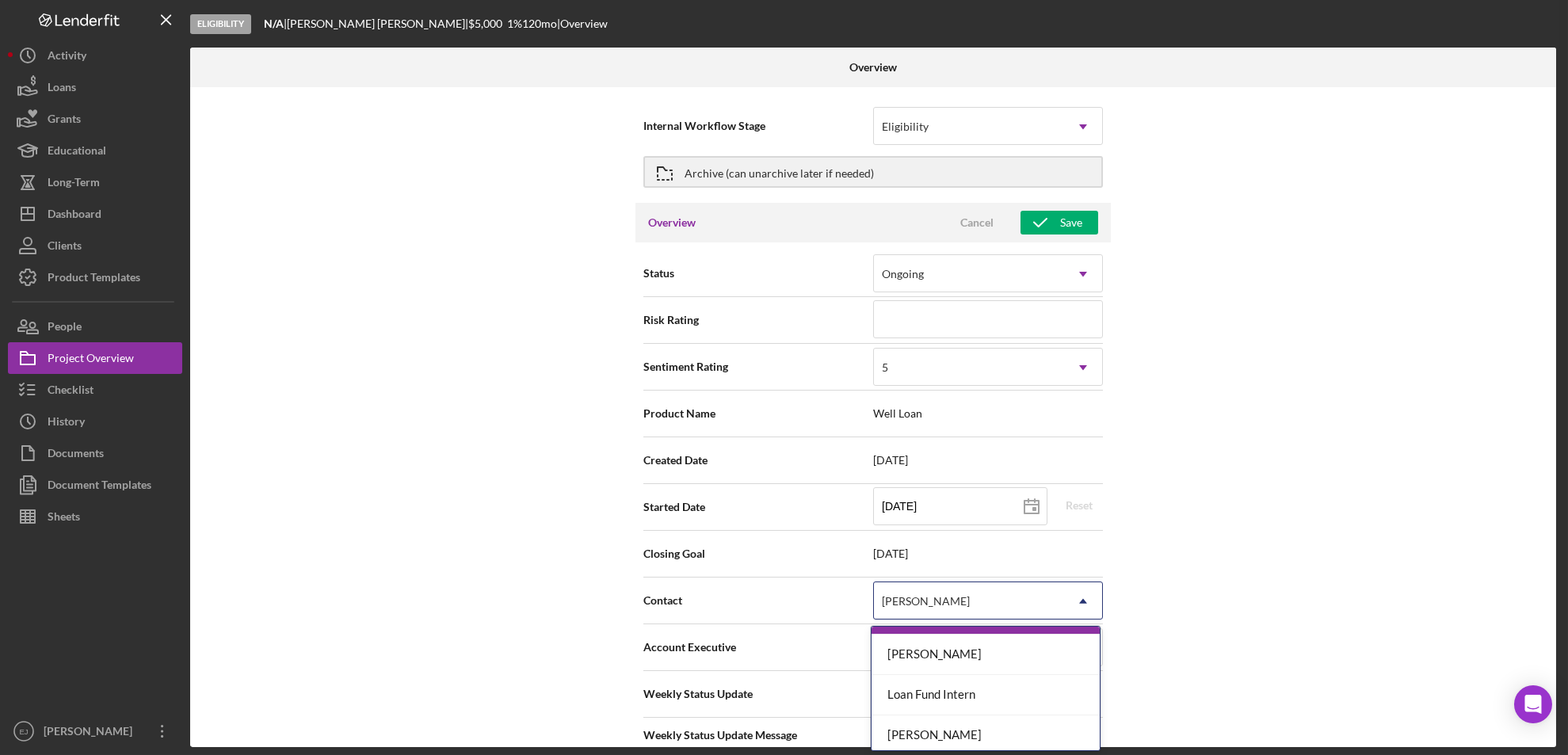
scroll to position [126, 0]
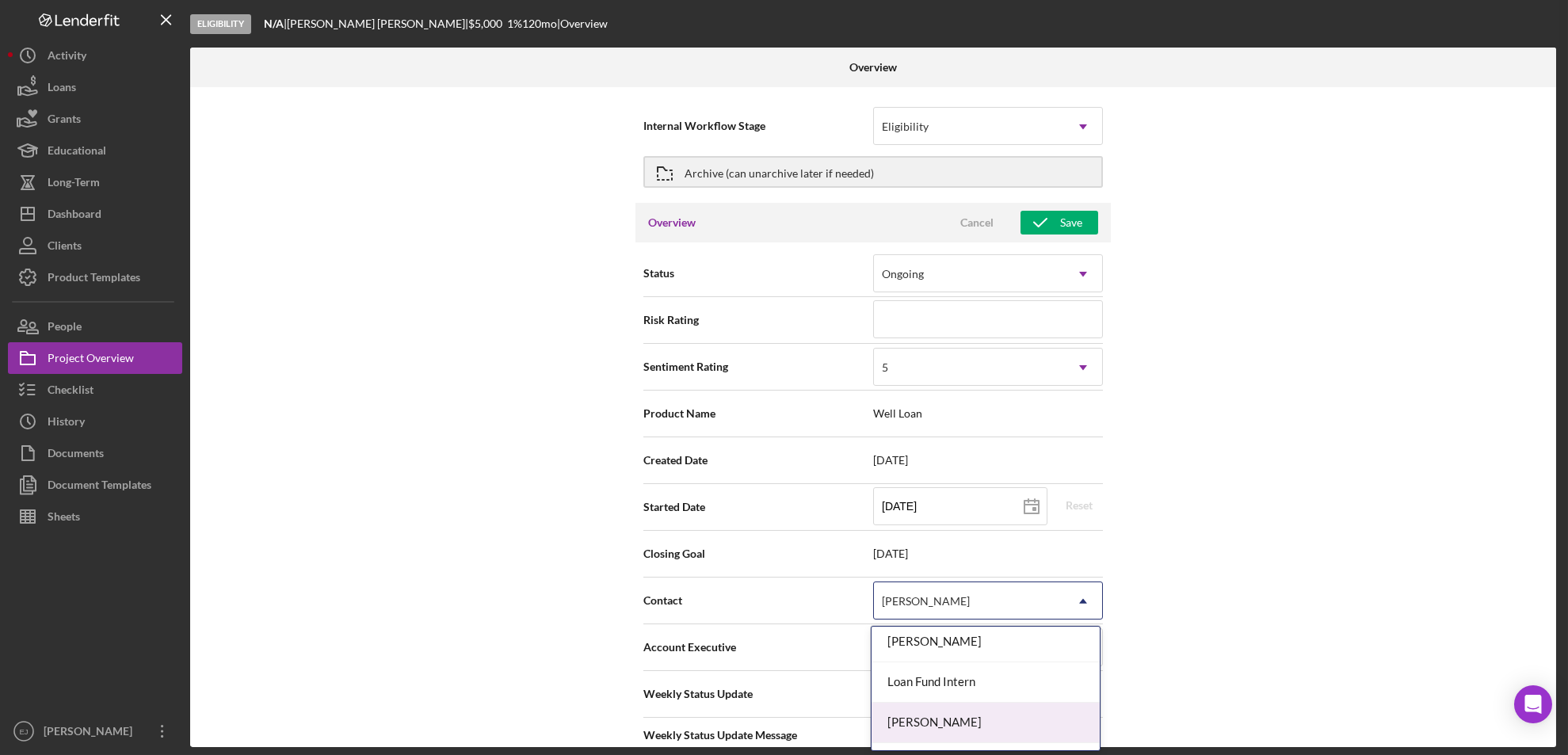
click at [1070, 719] on div "[PERSON_NAME]" at bounding box center [985, 723] width 229 height 41
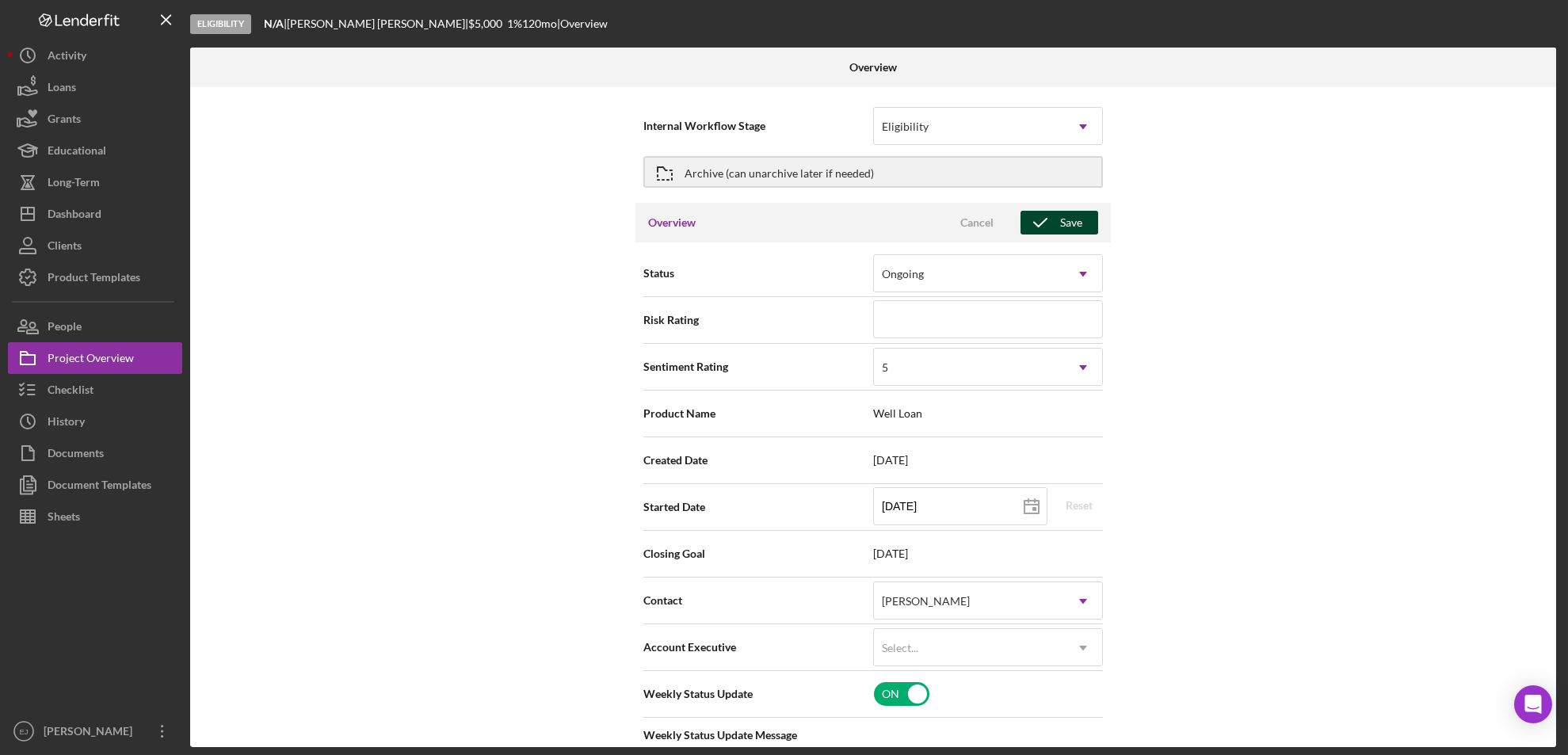
click at [1053, 227] on icon "button" at bounding box center [1040, 222] width 40 height 40
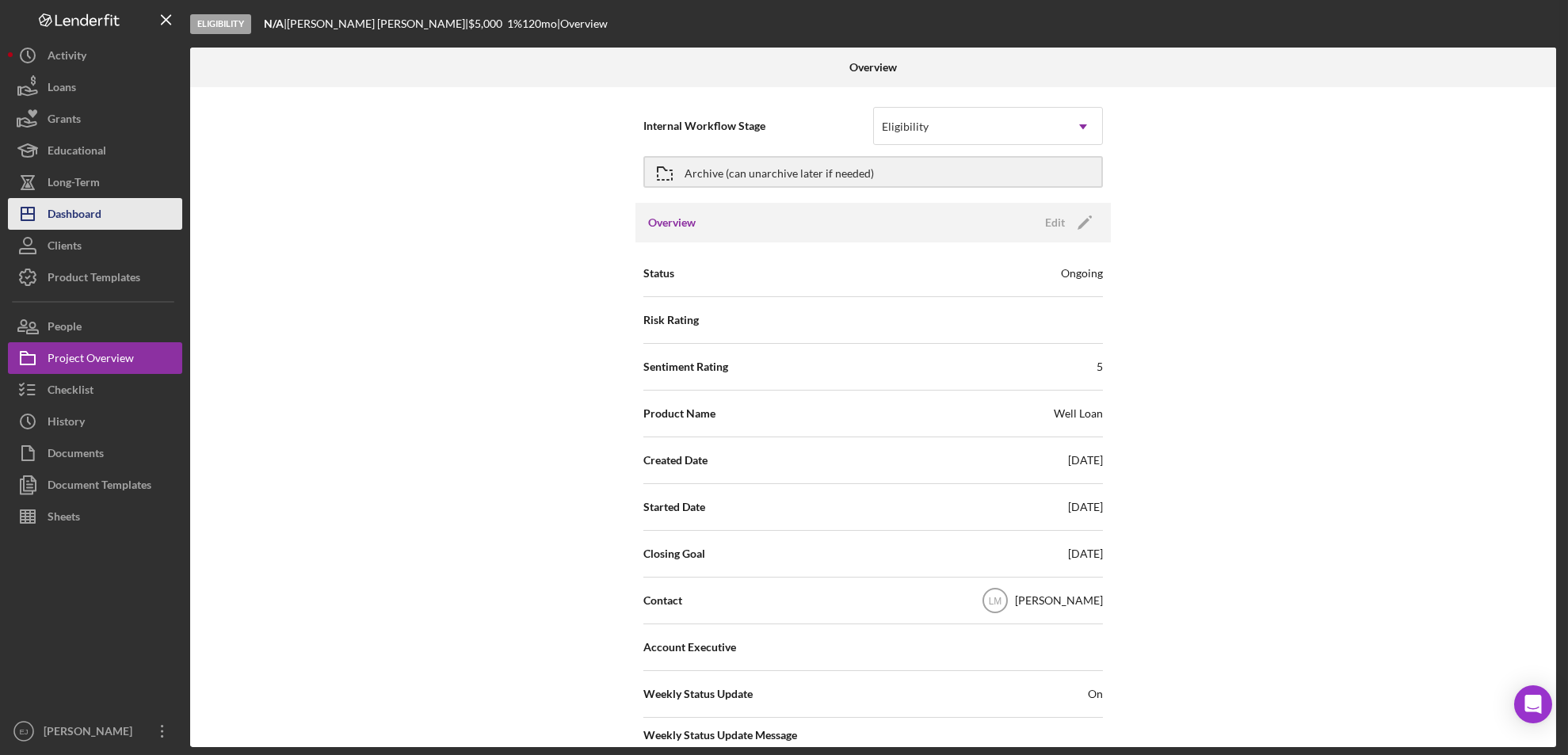
click at [90, 225] on div "Dashboard" at bounding box center [74, 216] width 54 height 36
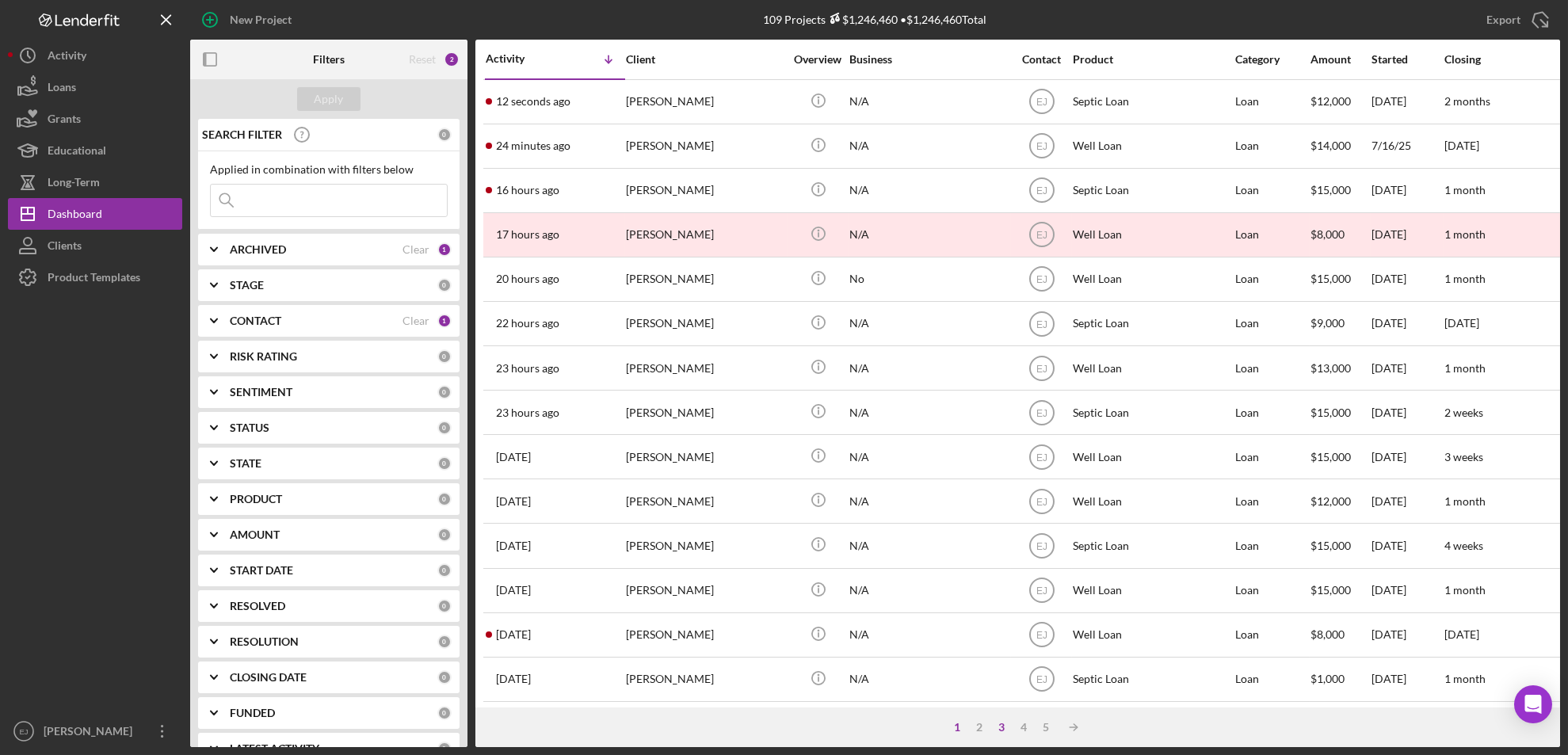
click at [1000, 728] on div "3" at bounding box center [1002, 727] width 22 height 13
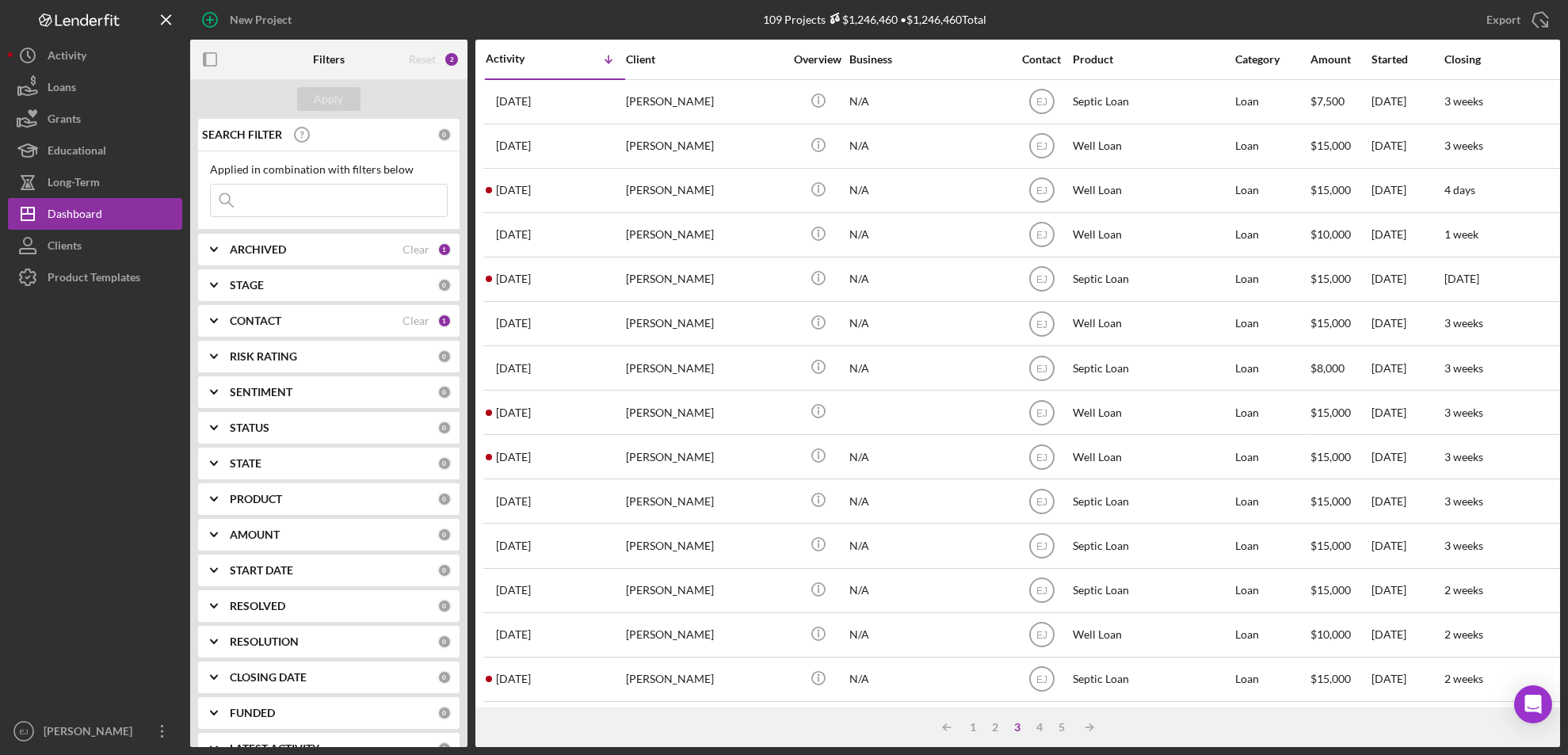
scroll to position [517, 0]
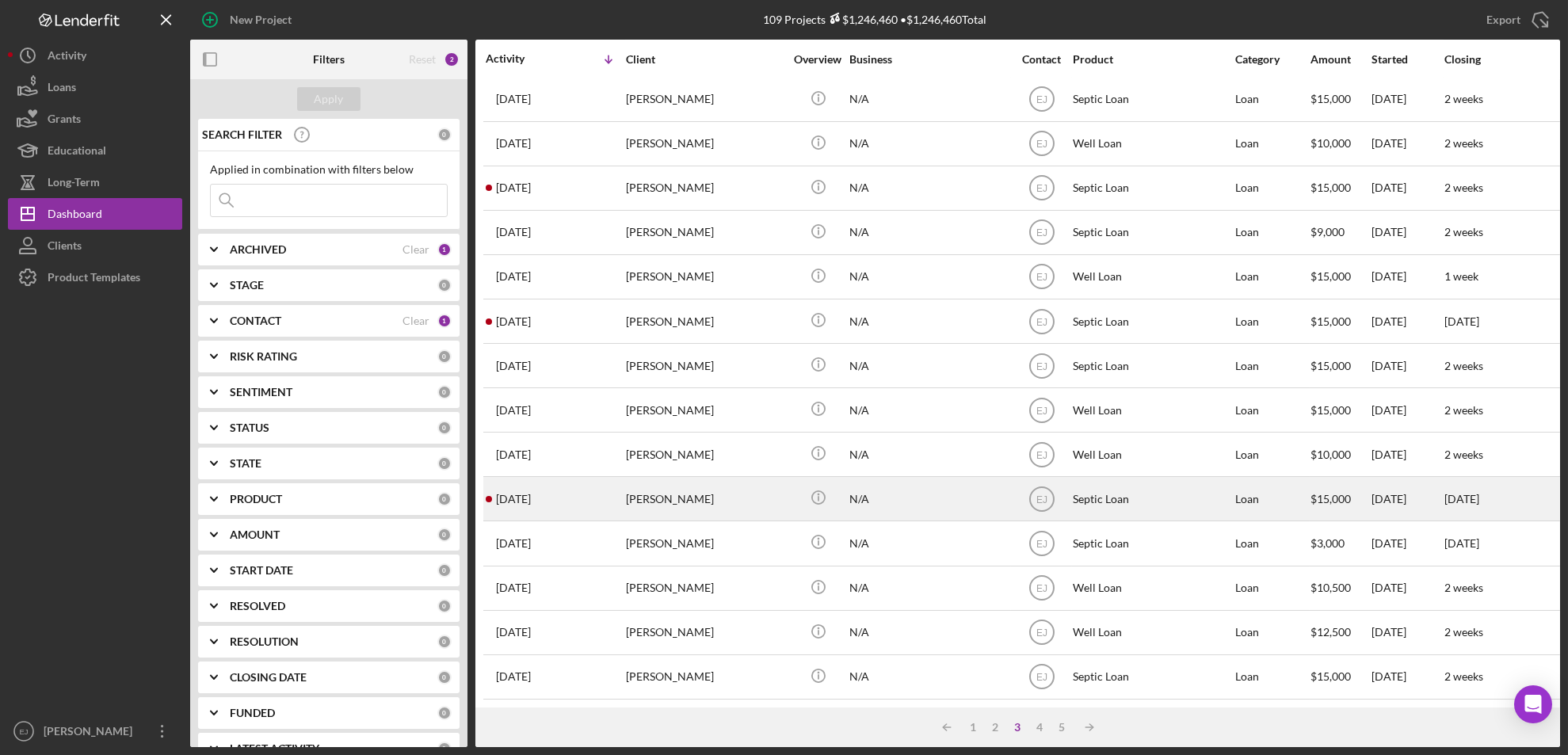
click at [679, 485] on div "[PERSON_NAME]" at bounding box center [705, 499] width 159 height 42
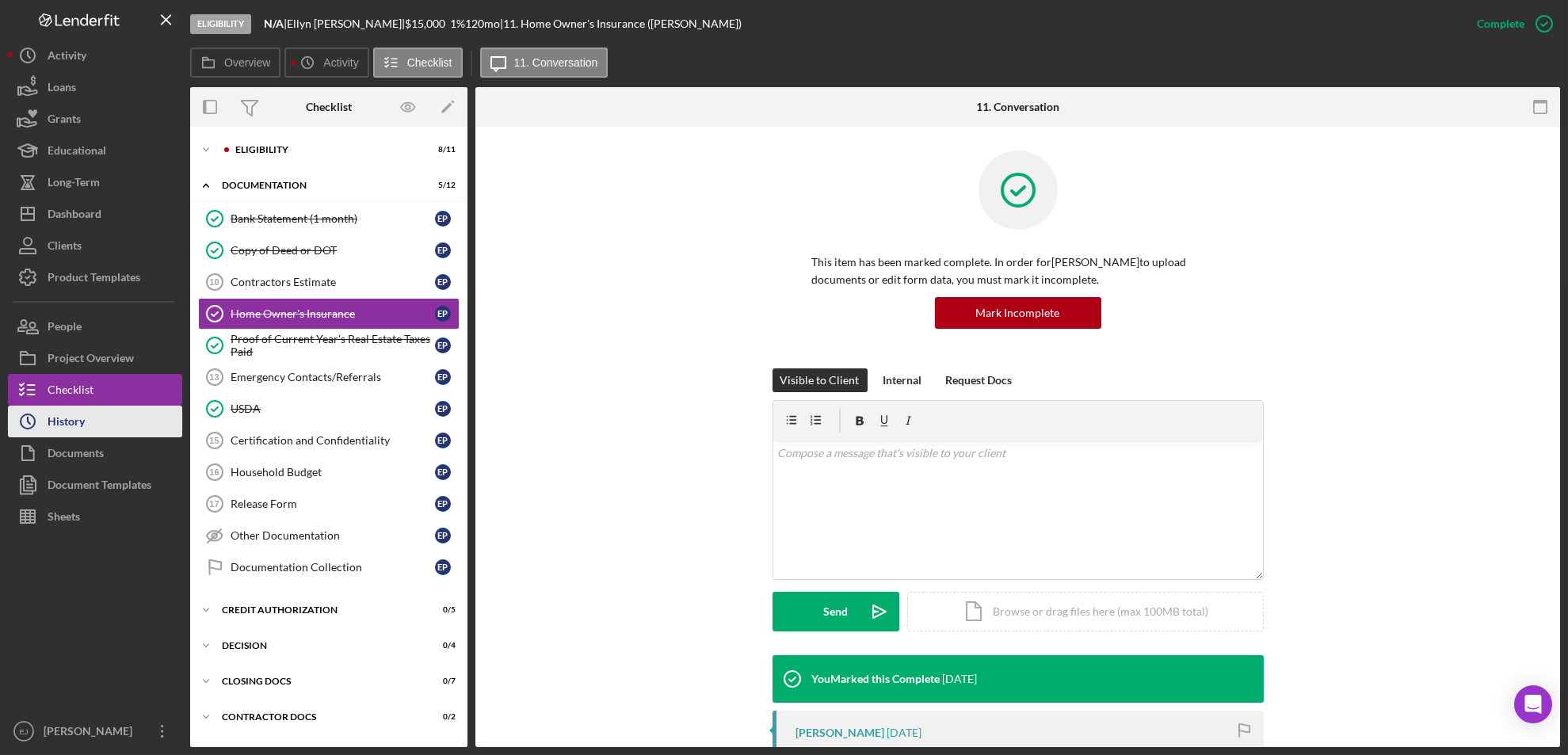
click at [124, 429] on button "Icon/History History" at bounding box center [95, 421] width 174 height 32
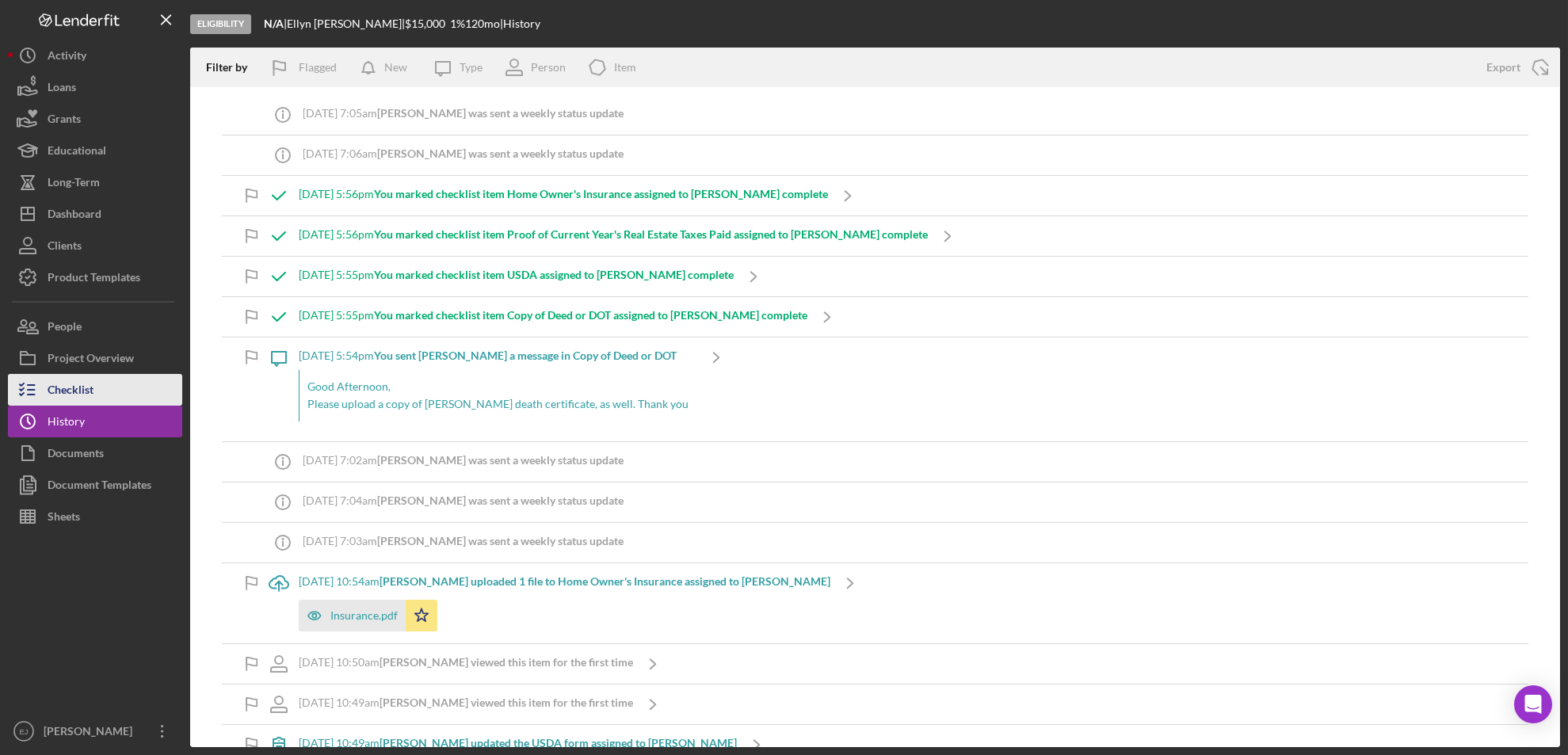
click at [114, 396] on button "Checklist" at bounding box center [95, 390] width 174 height 32
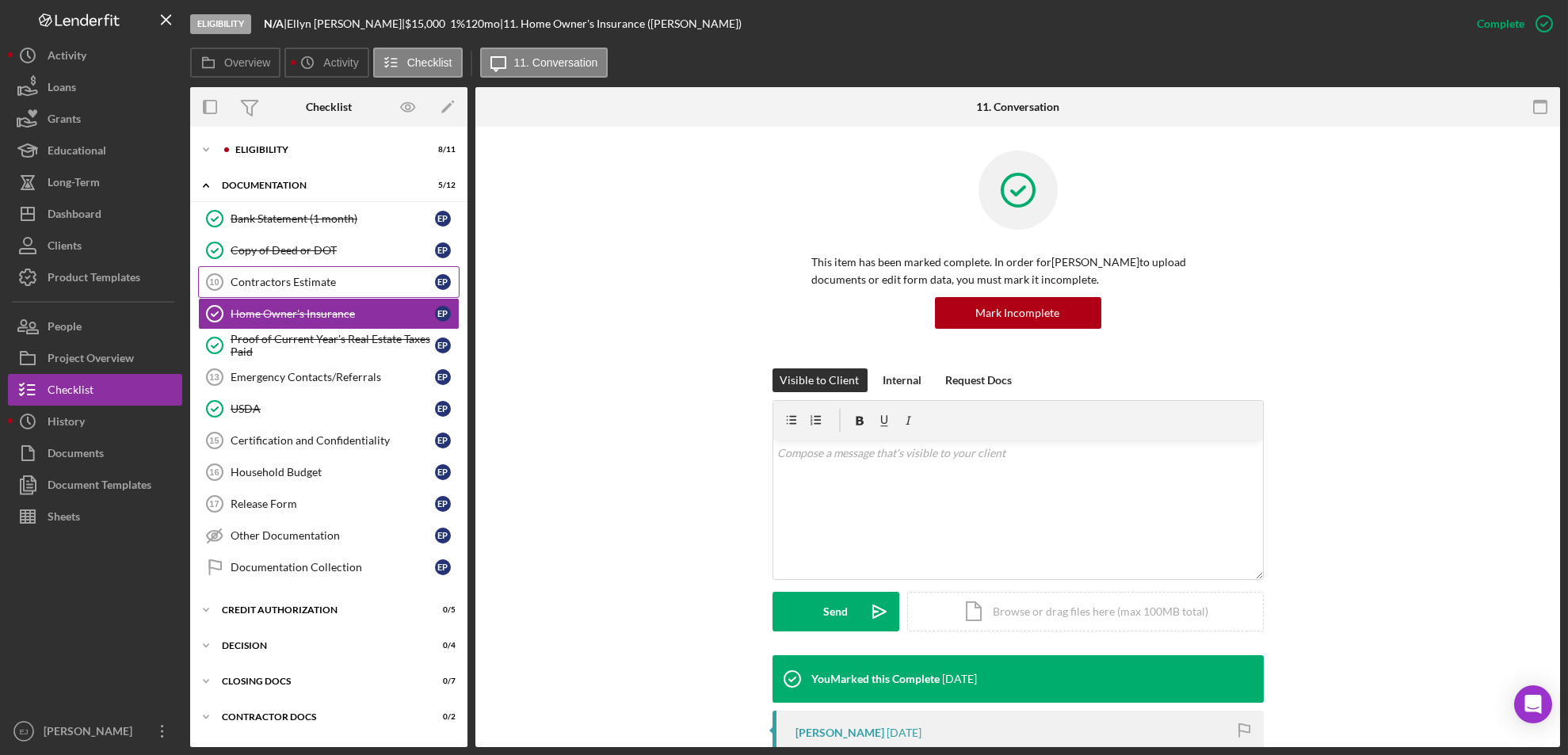
click at [304, 278] on div "Contractors Estimate" at bounding box center [332, 282] width 204 height 13
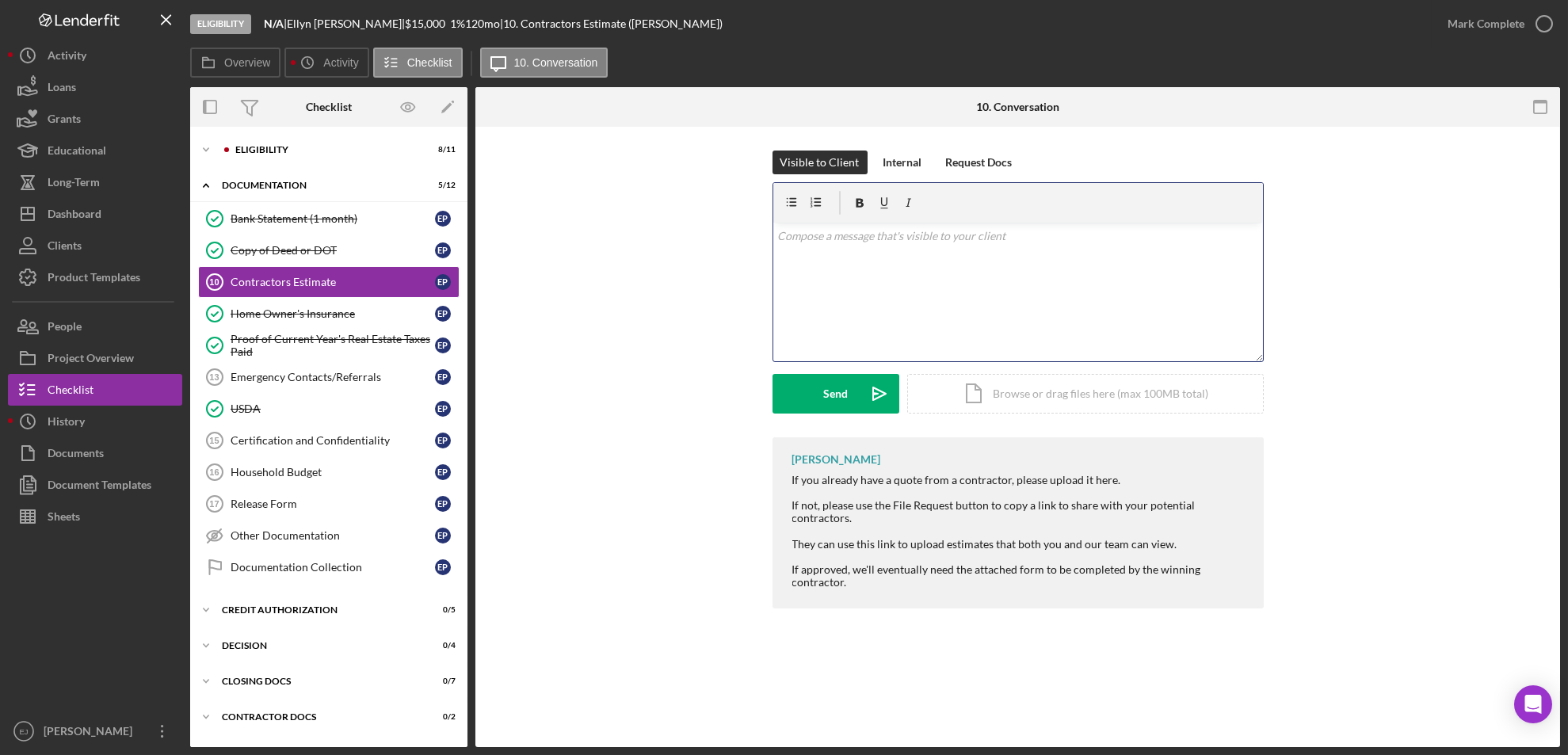
click at [794, 263] on div "v Color teal Color pink Remove color Add row above Add row below Add column bef…" at bounding box center [1018, 292] width 490 height 138
click at [842, 376] on div "Send" at bounding box center [835, 394] width 24 height 40
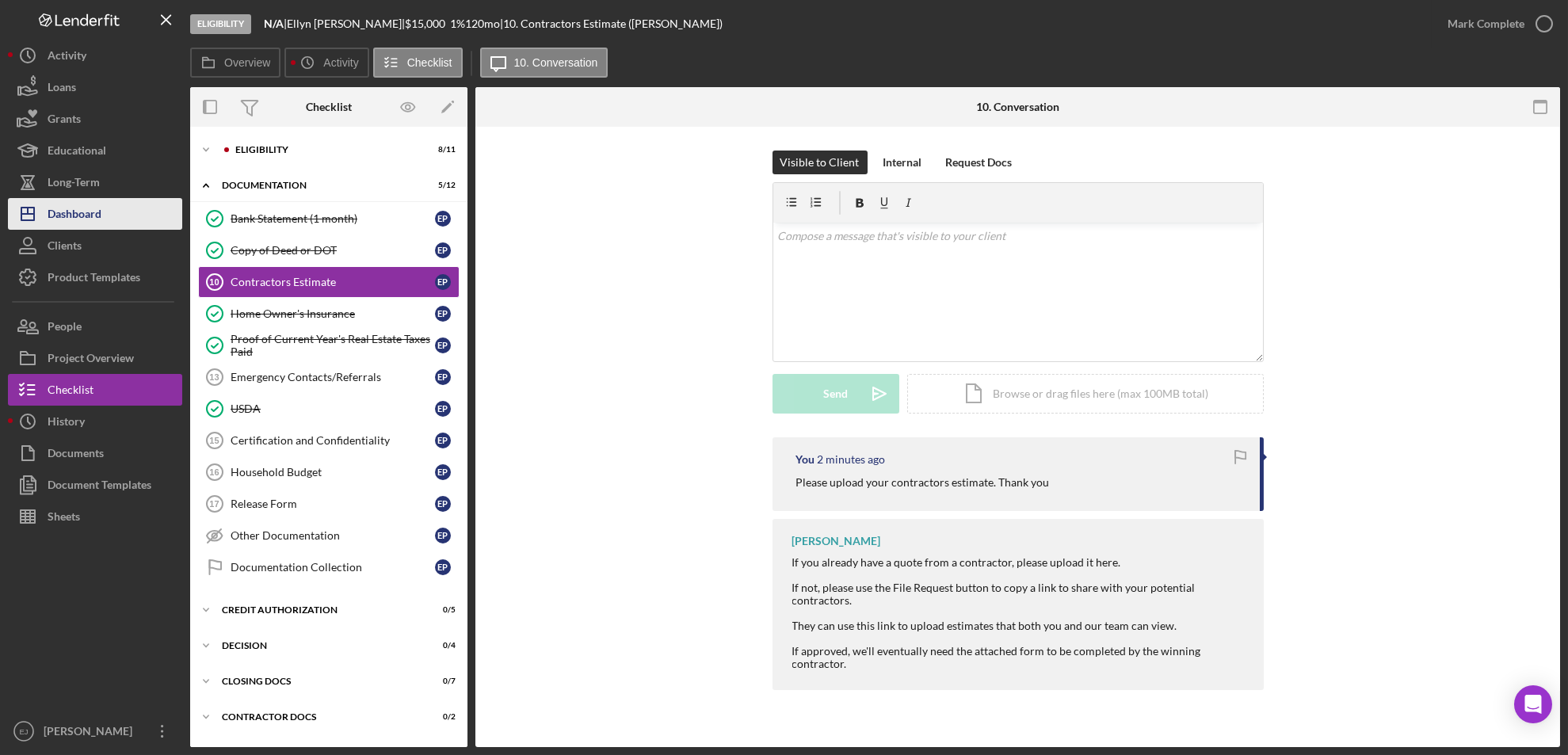
click at [100, 220] on div "Dashboard" at bounding box center [74, 216] width 54 height 36
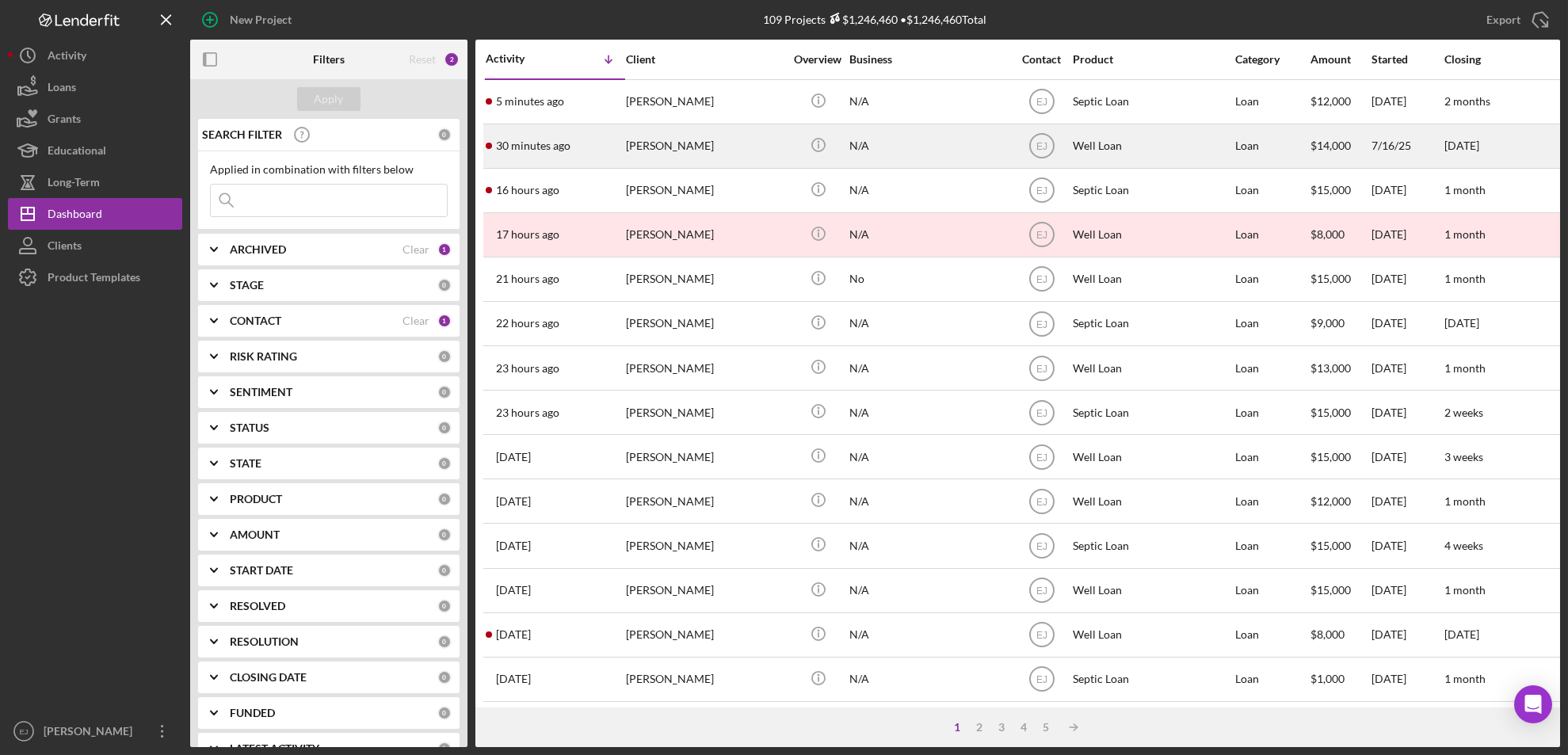
click at [658, 143] on div "[PERSON_NAME]" at bounding box center [705, 146] width 159 height 42
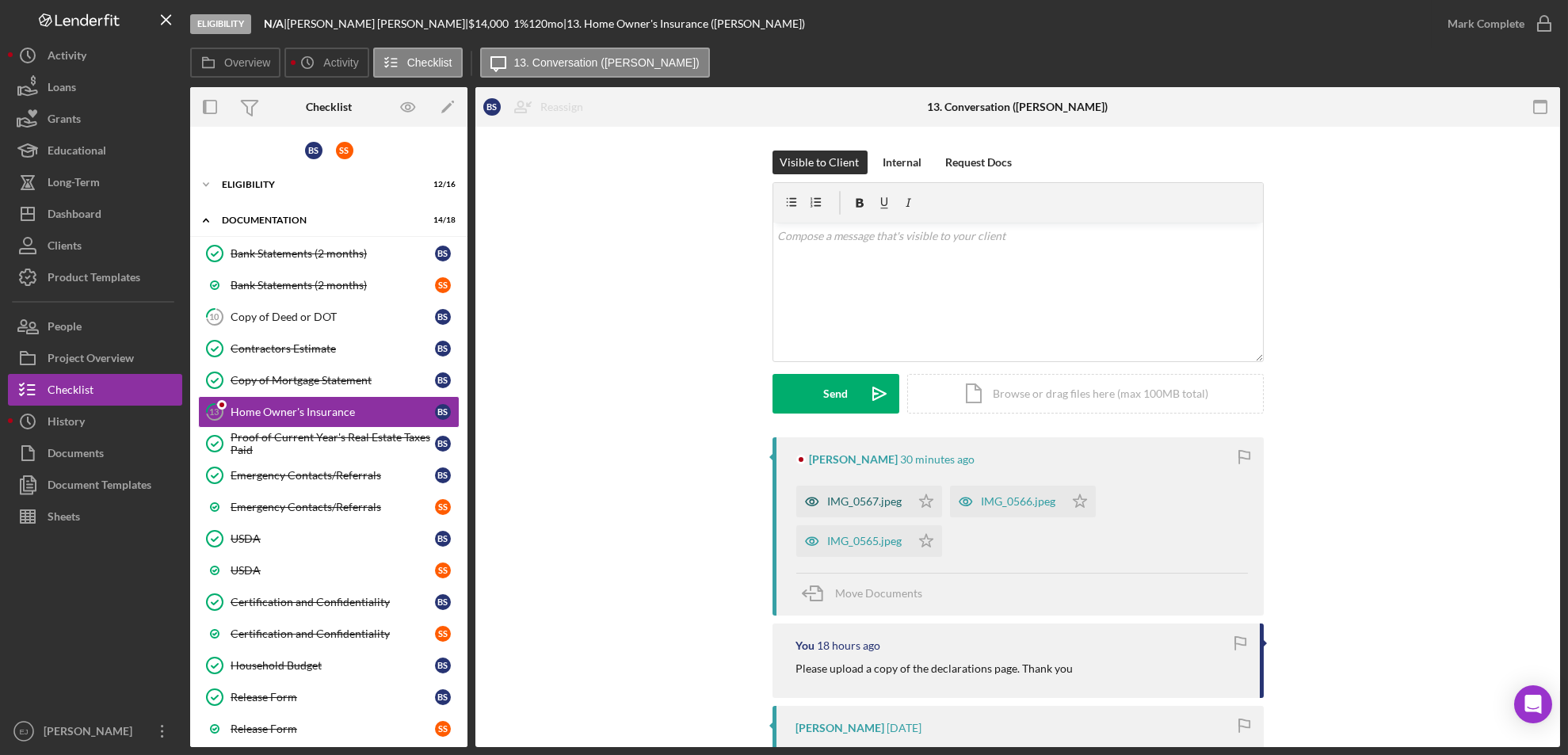
click at [873, 497] on div "IMG_0567.jpeg" at bounding box center [865, 502] width 75 height 13
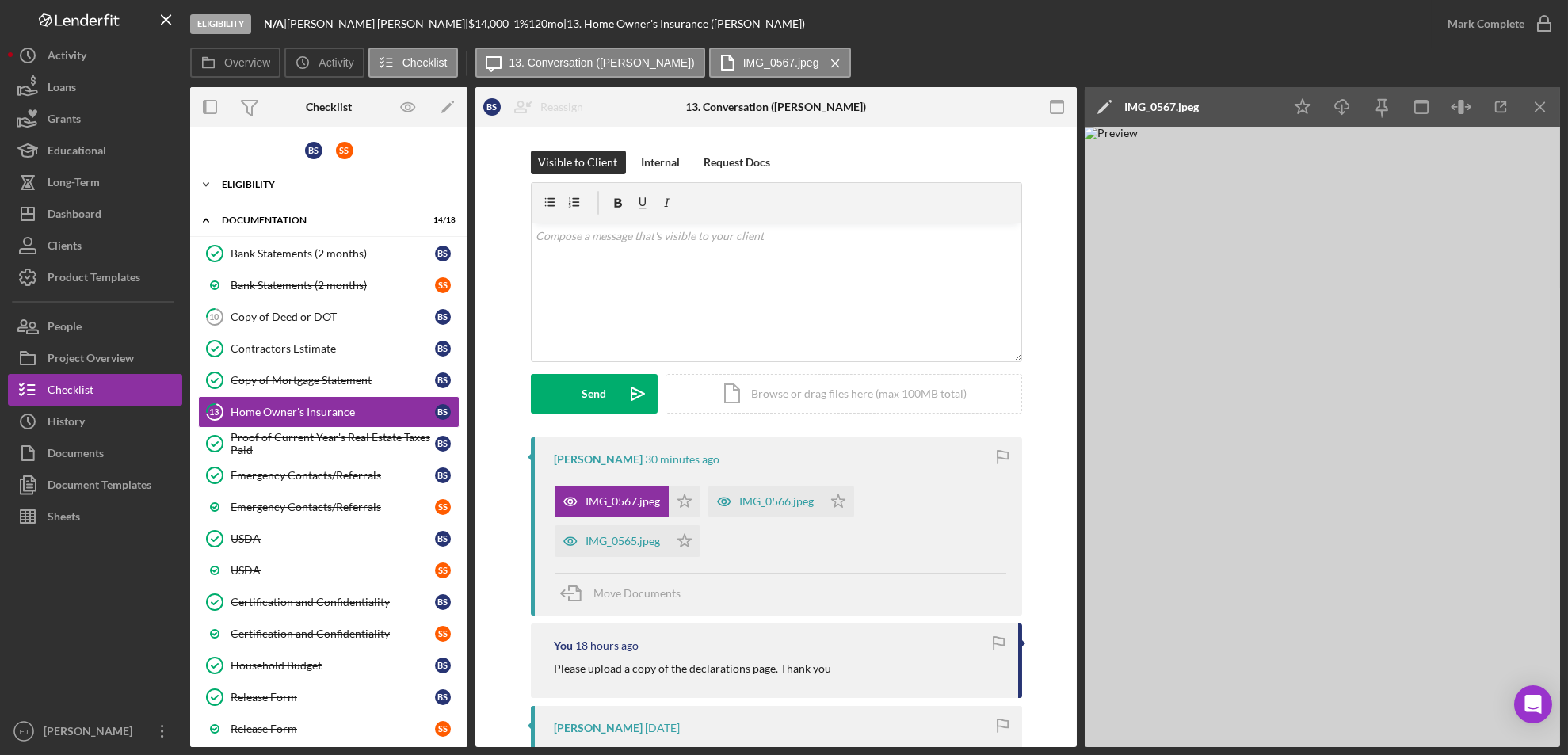
click at [203, 177] on icon "Icon/Expander" at bounding box center [206, 184] width 32 height 32
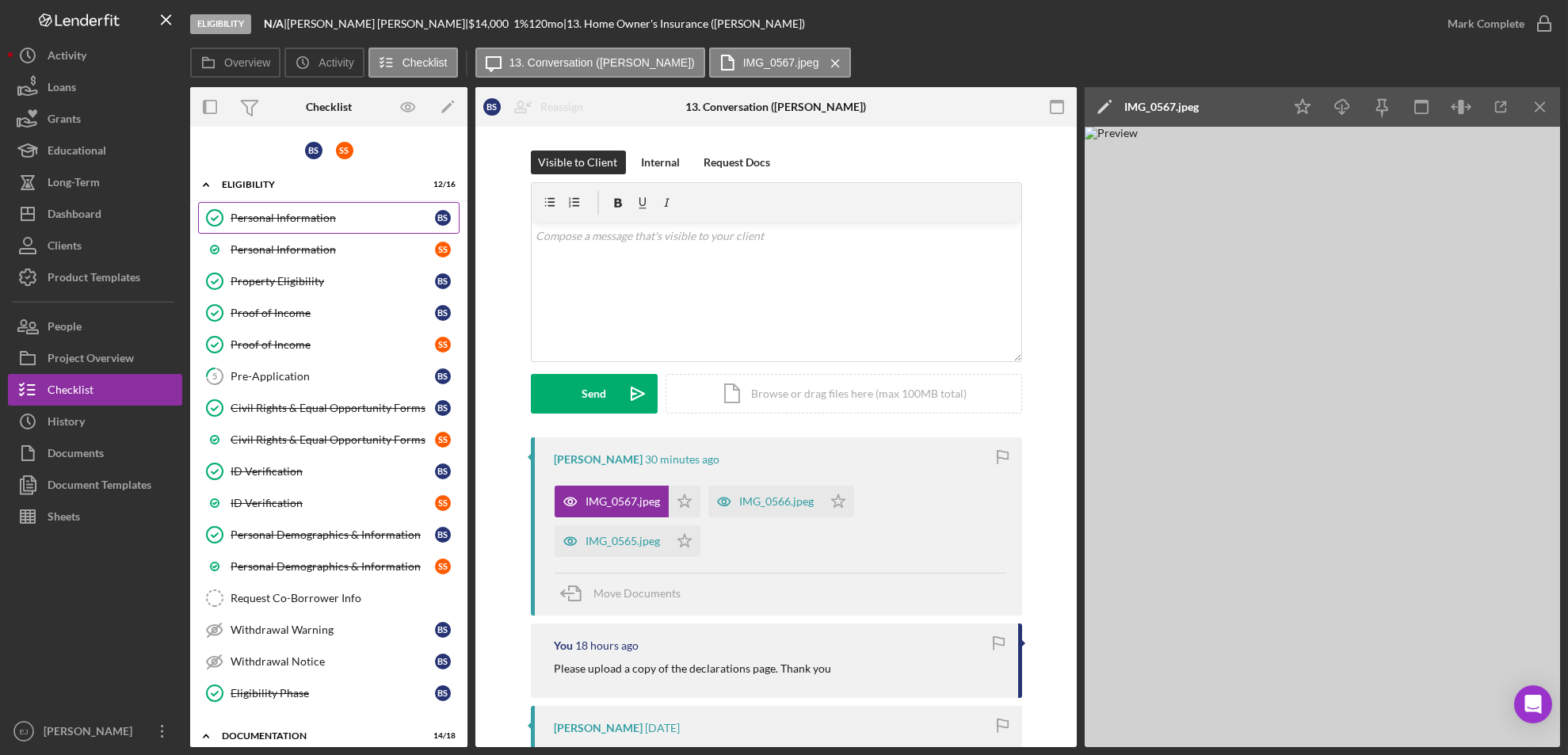
click at [281, 212] on div "Personal Information" at bounding box center [332, 218] width 204 height 13
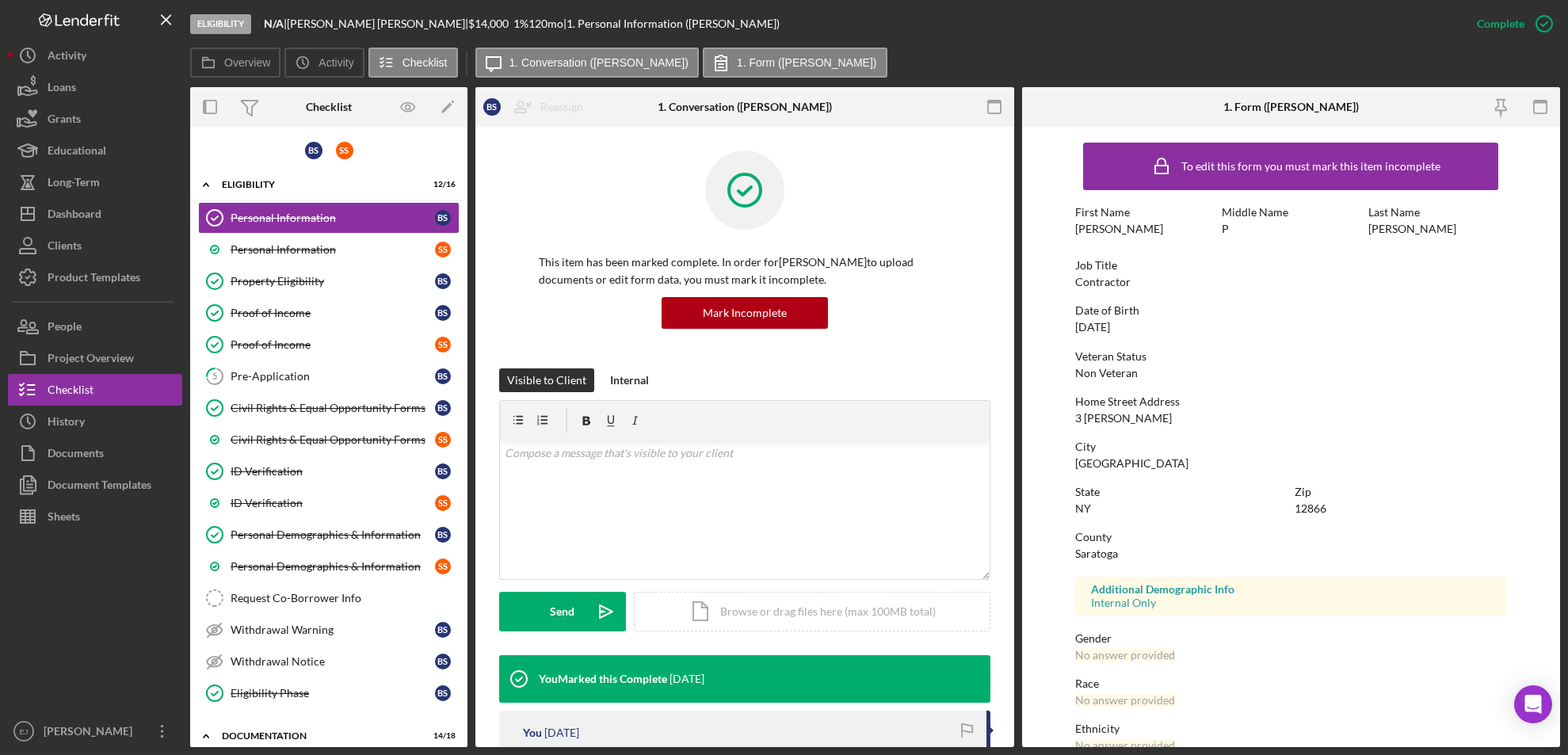
scroll to position [543, 0]
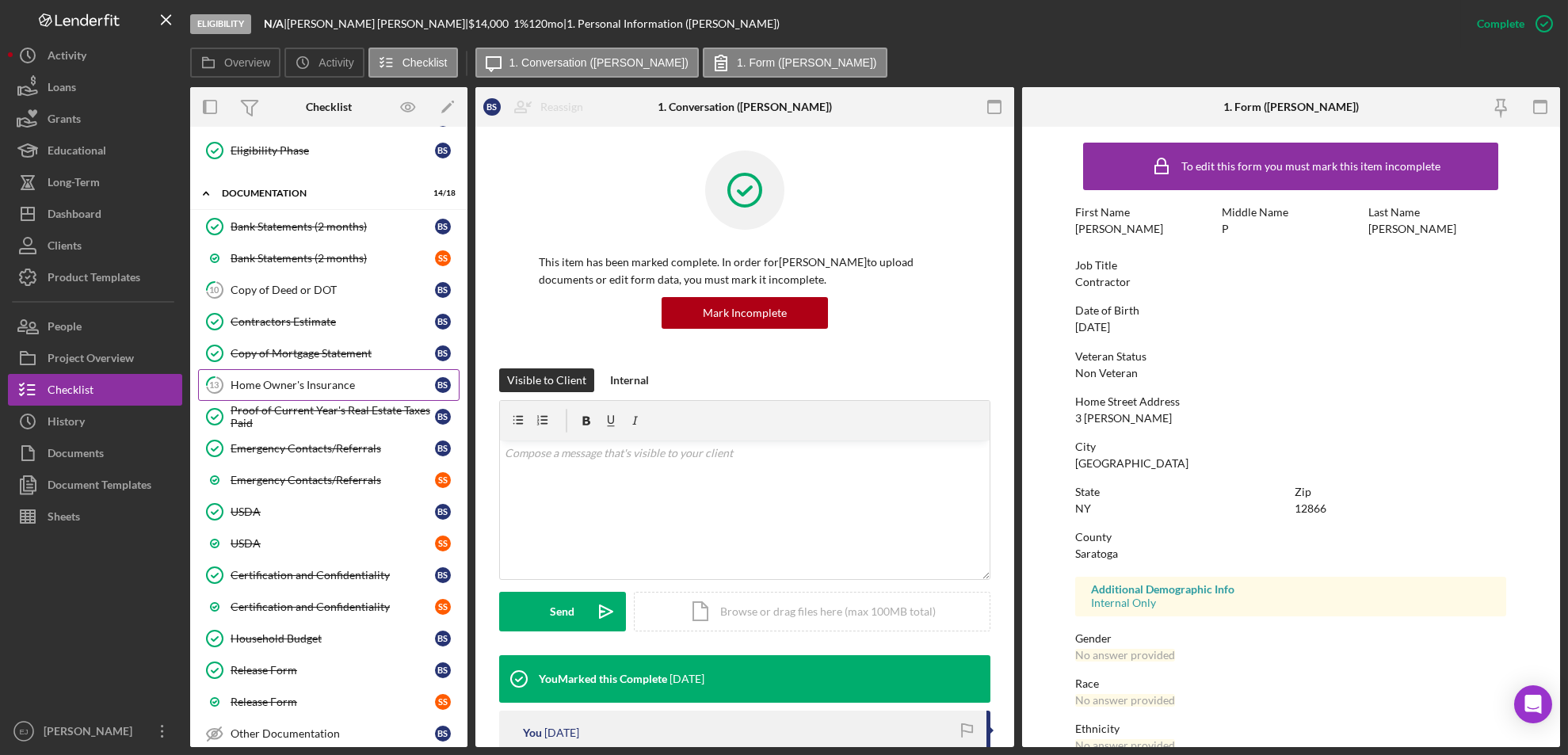
click at [315, 376] on link "13 Home Owner's Insurance B S" at bounding box center [329, 385] width 261 height 32
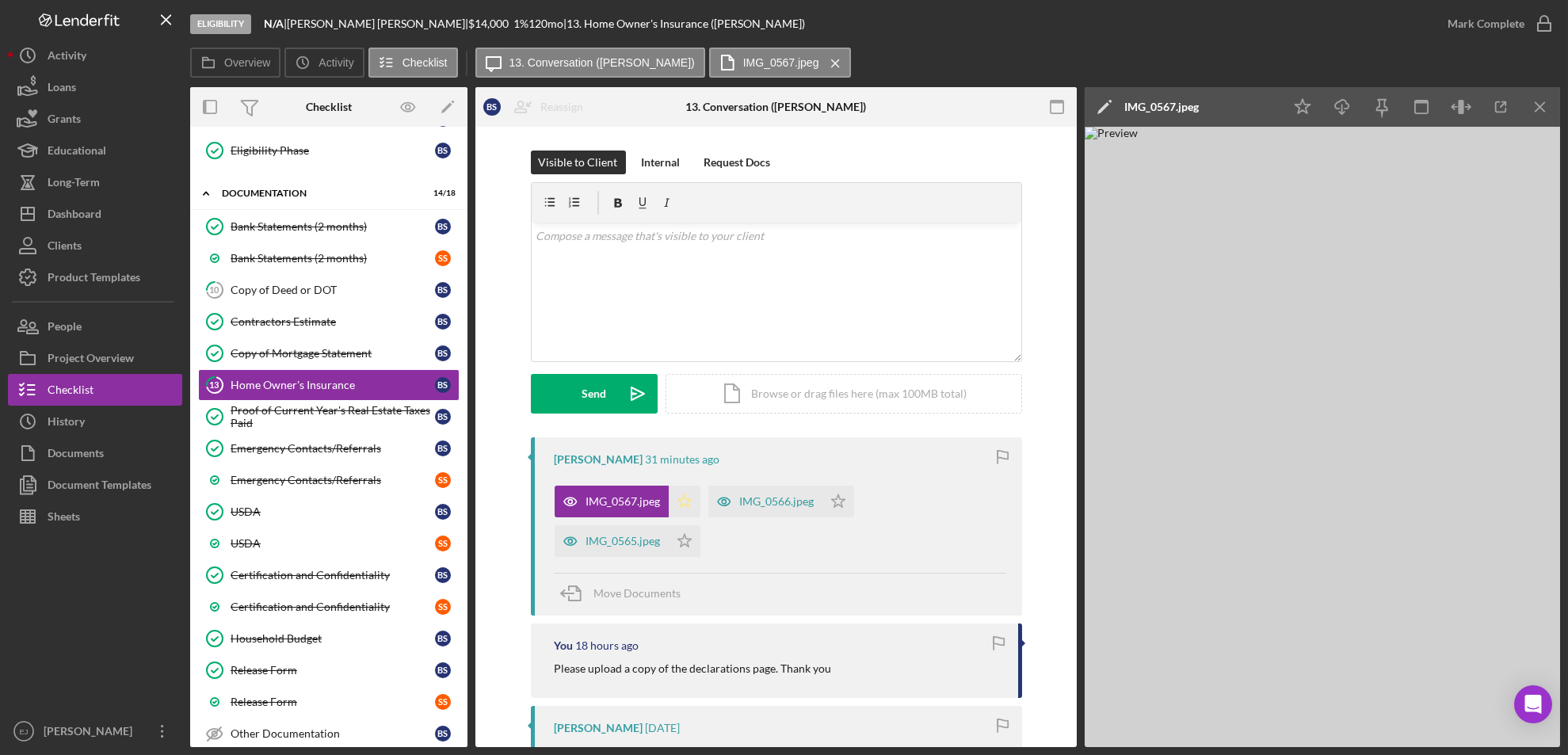
click at [681, 500] on icon "Icon/Star" at bounding box center [684, 501] width 32 height 32
click at [839, 503] on icon "Icon/Star" at bounding box center [838, 501] width 32 height 32
click at [685, 535] on icon "Icon/Star" at bounding box center [684, 541] width 32 height 32
click at [1548, 17] on icon "button" at bounding box center [1544, 24] width 40 height 40
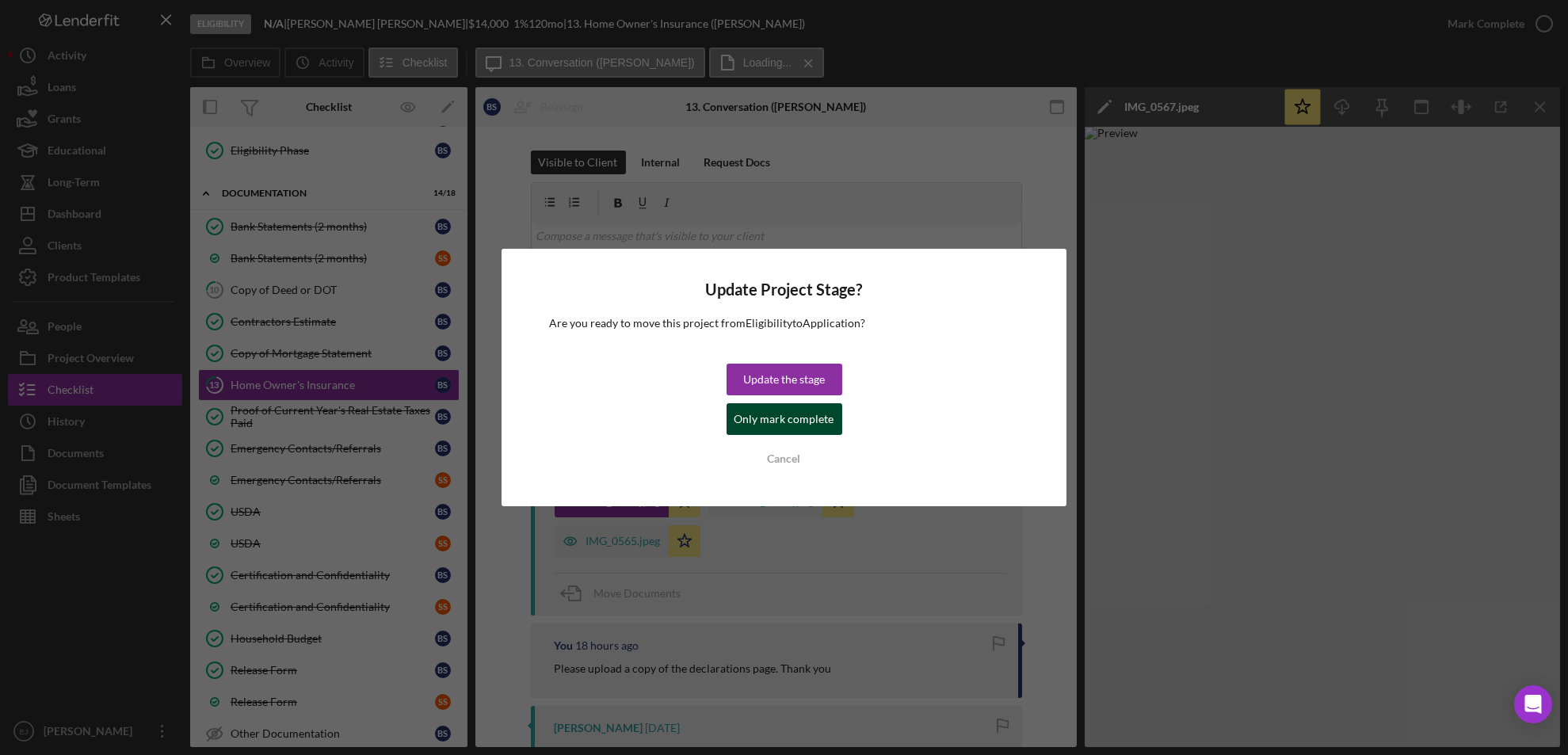
click at [761, 425] on div "Only mark complete" at bounding box center [784, 419] width 100 height 32
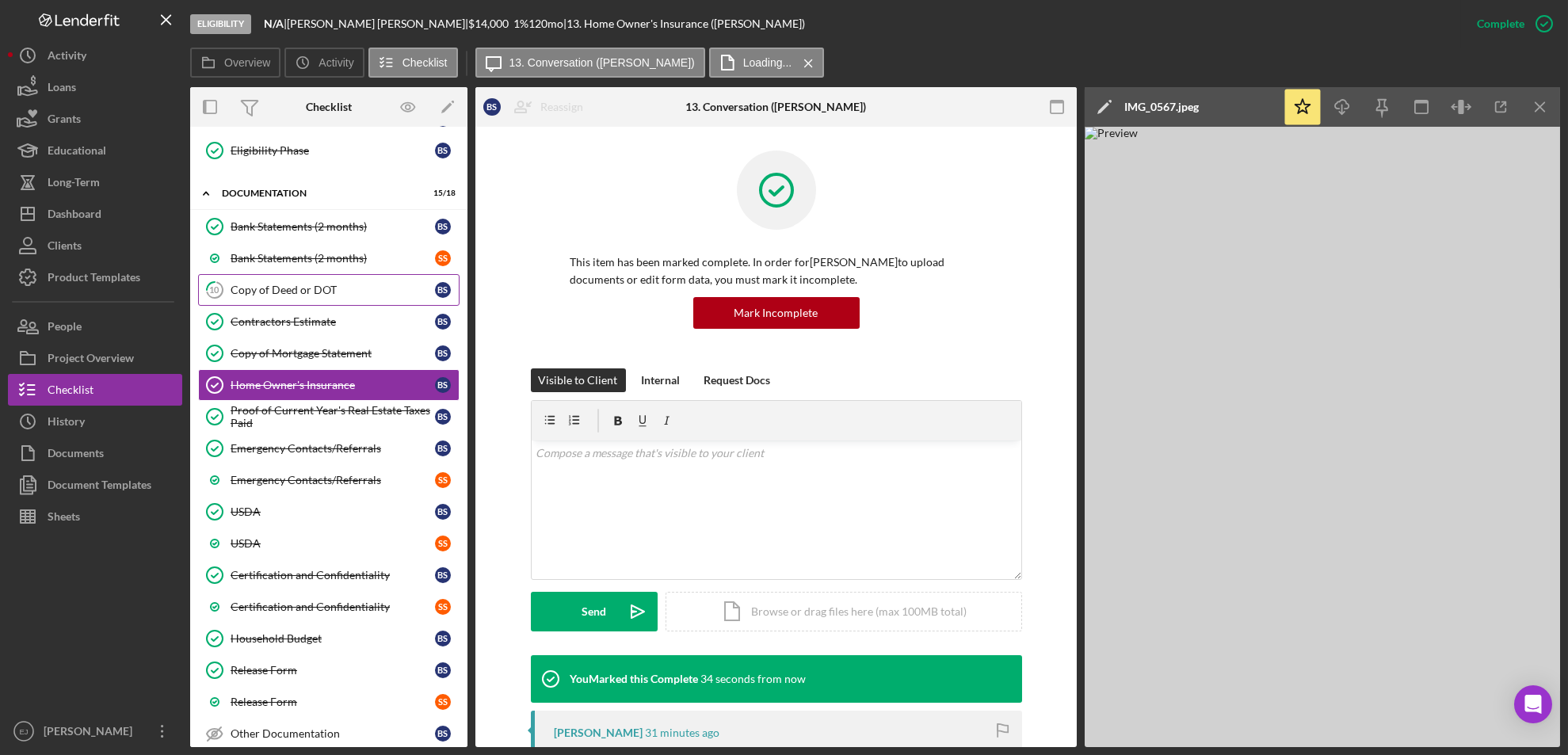
click at [317, 287] on div "Copy of Deed or DOT" at bounding box center [332, 290] width 204 height 13
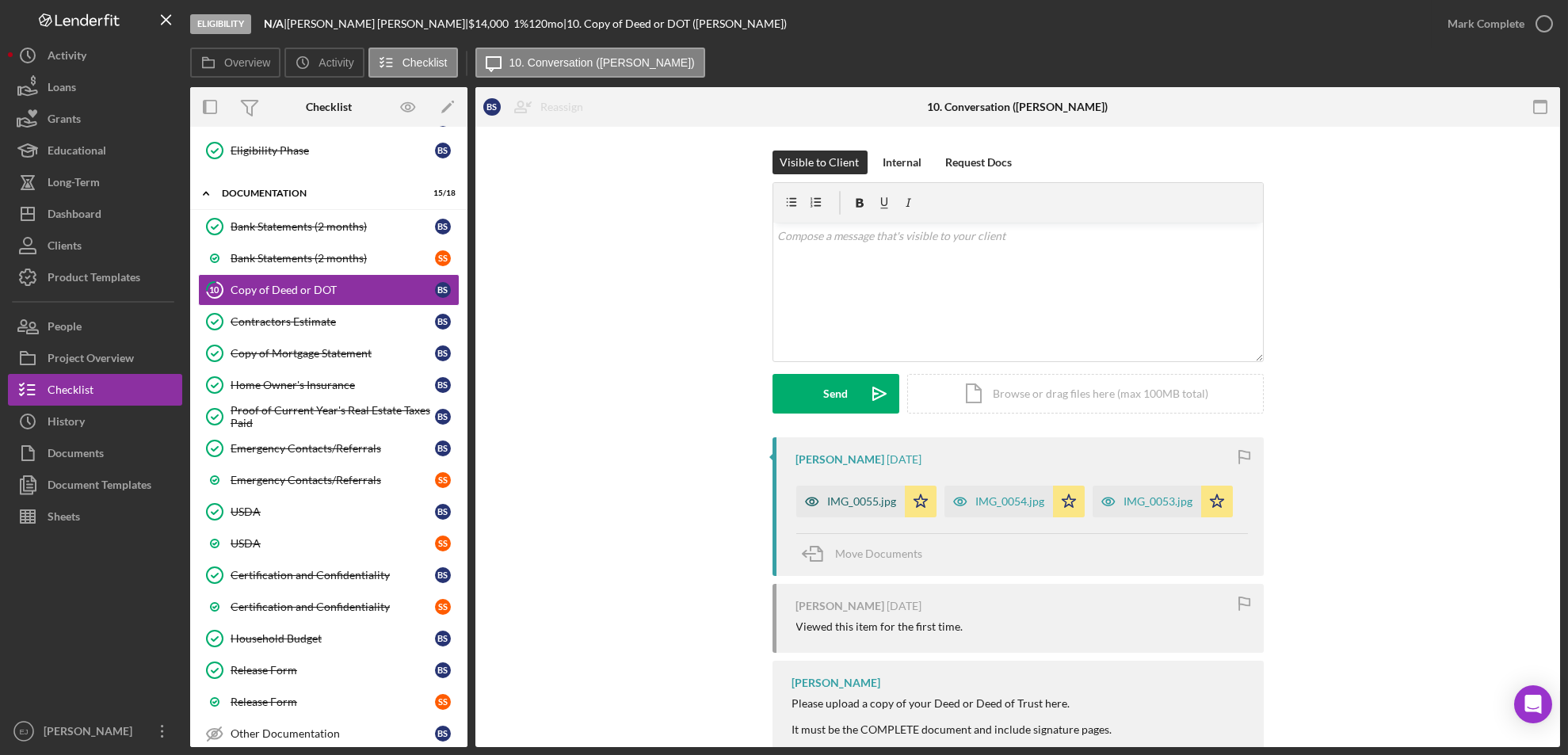
click at [854, 497] on div "IMG_0055.jpg" at bounding box center [862, 502] width 69 height 13
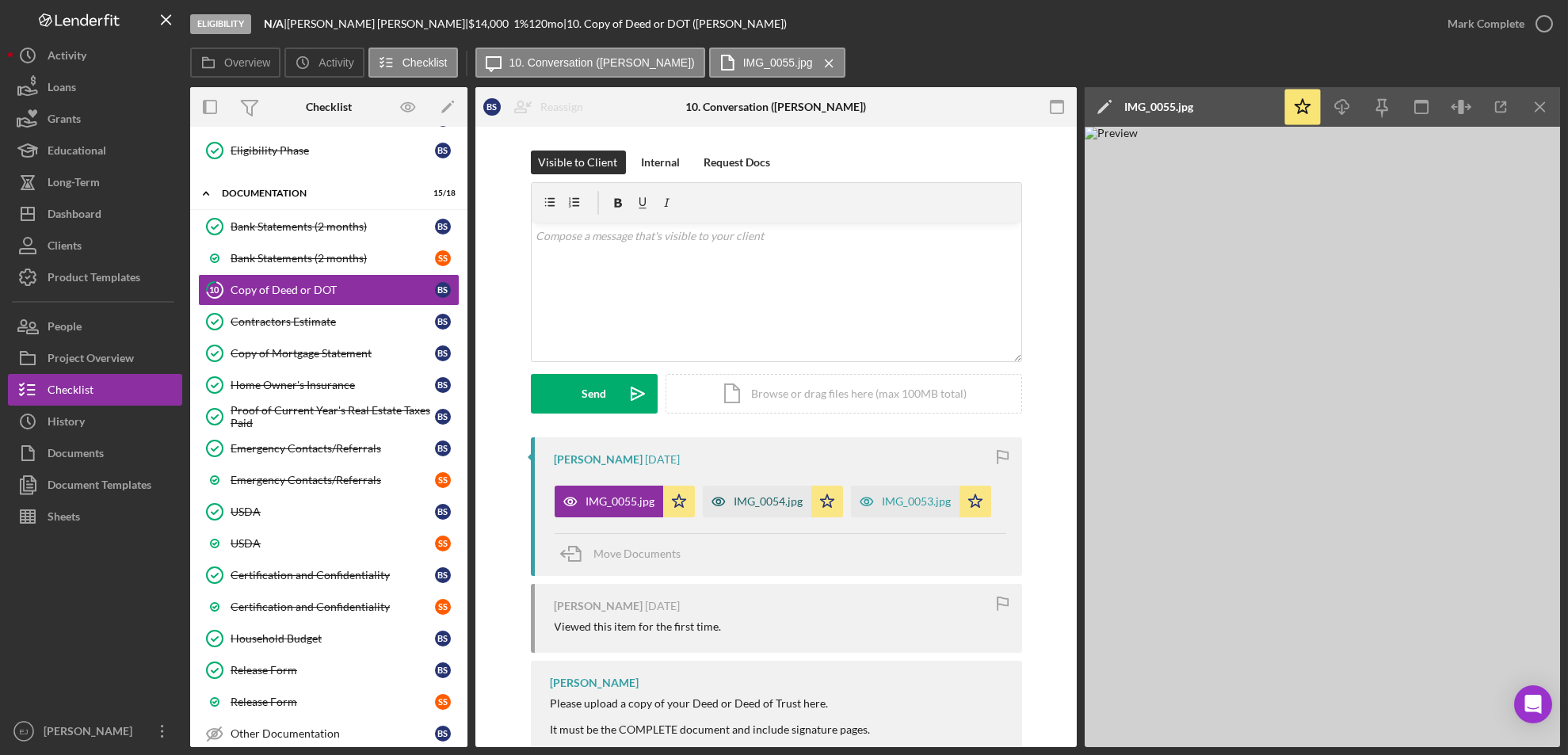
click at [790, 500] on div "IMG_0054.jpg" at bounding box center [769, 502] width 69 height 13
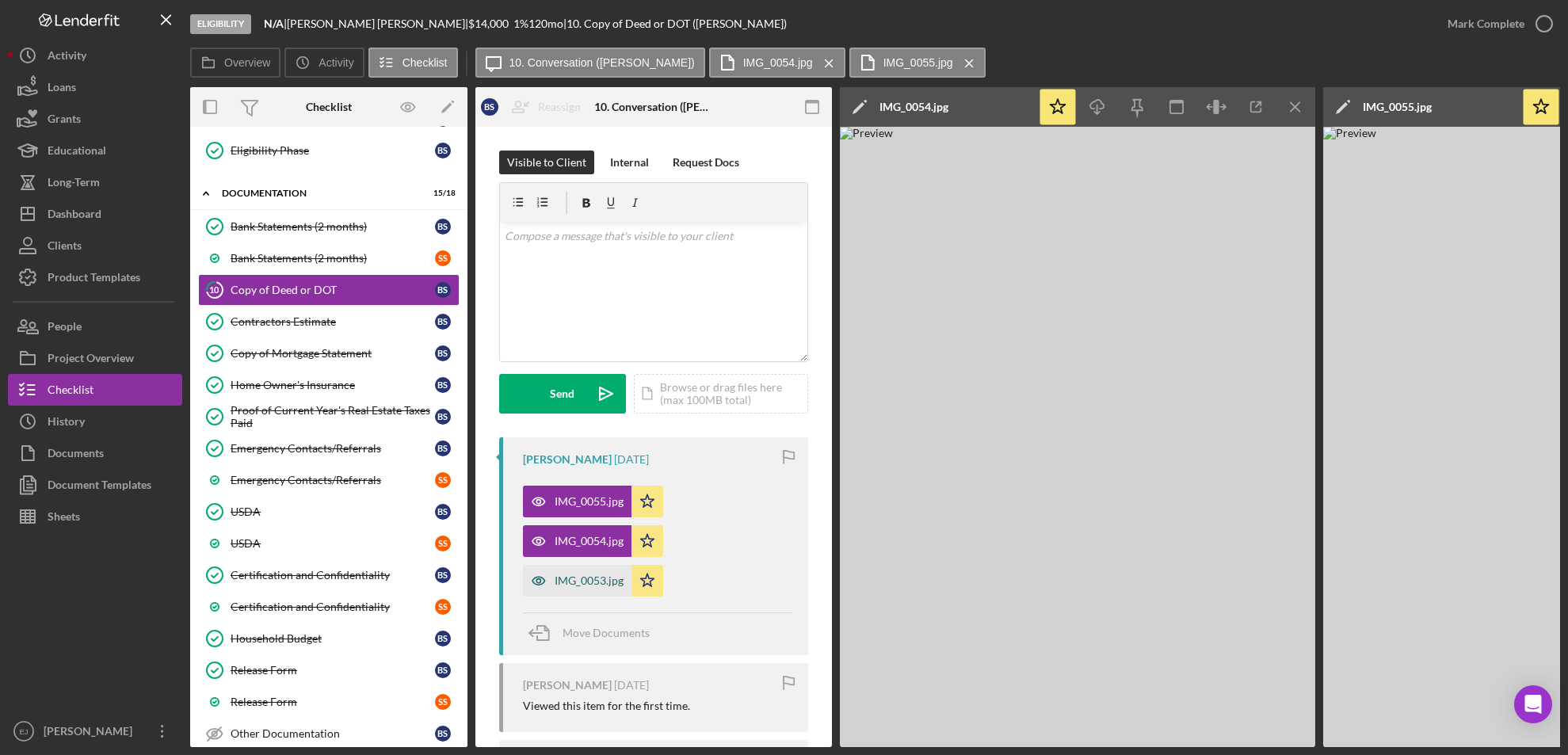
click at [595, 587] on div "IMG_0053.jpg" at bounding box center [589, 581] width 69 height 13
click at [1300, 116] on icon "Icon/Menu Close" at bounding box center [1296, 107] width 36 height 36
click at [115, 408] on button "Icon/History History" at bounding box center [95, 421] width 174 height 32
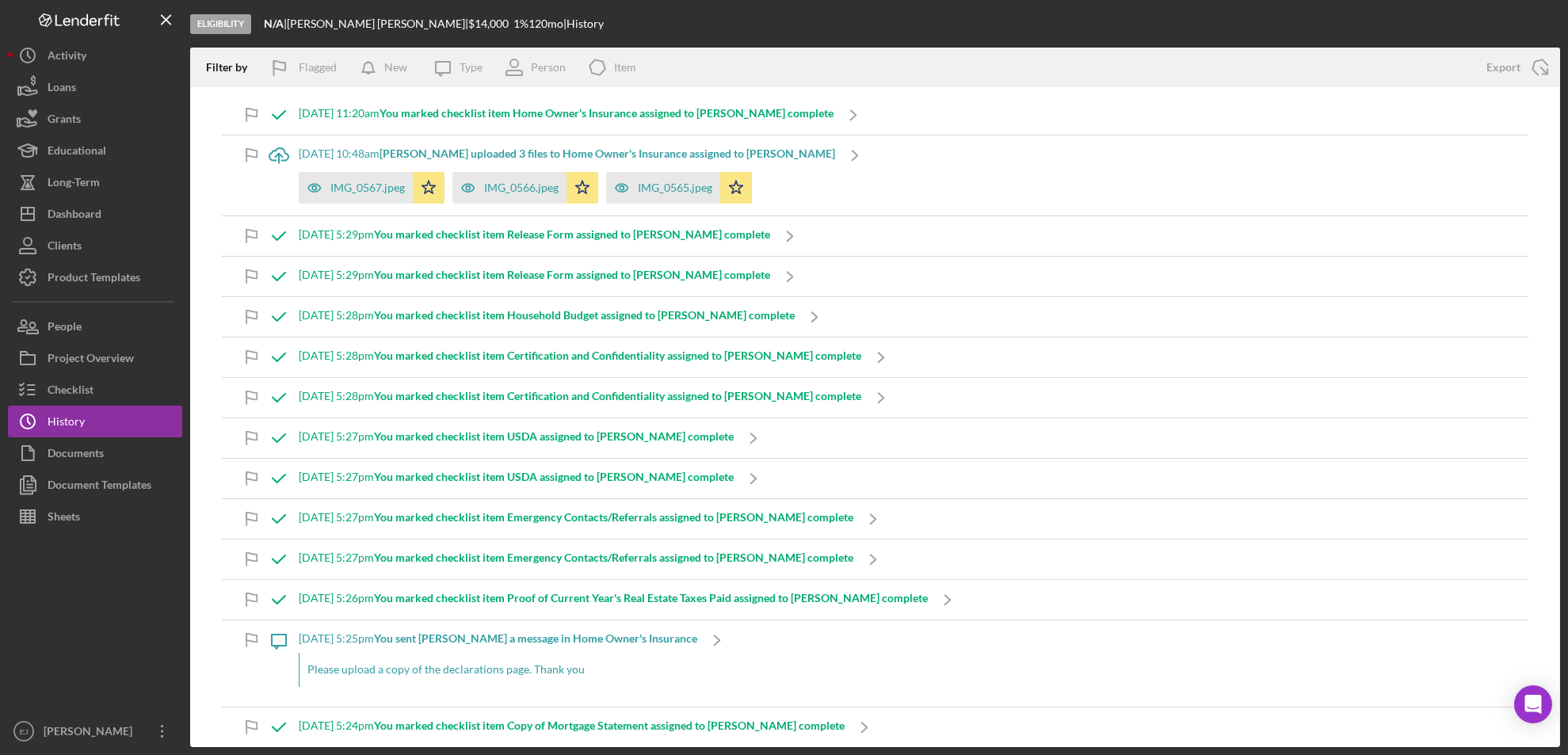
click at [1561, 718] on div "Eligibility N/A | Brian Smith | $14,000 $14,000 1 % 120 mo | History Filter by …" at bounding box center [784, 378] width 1568 height 755
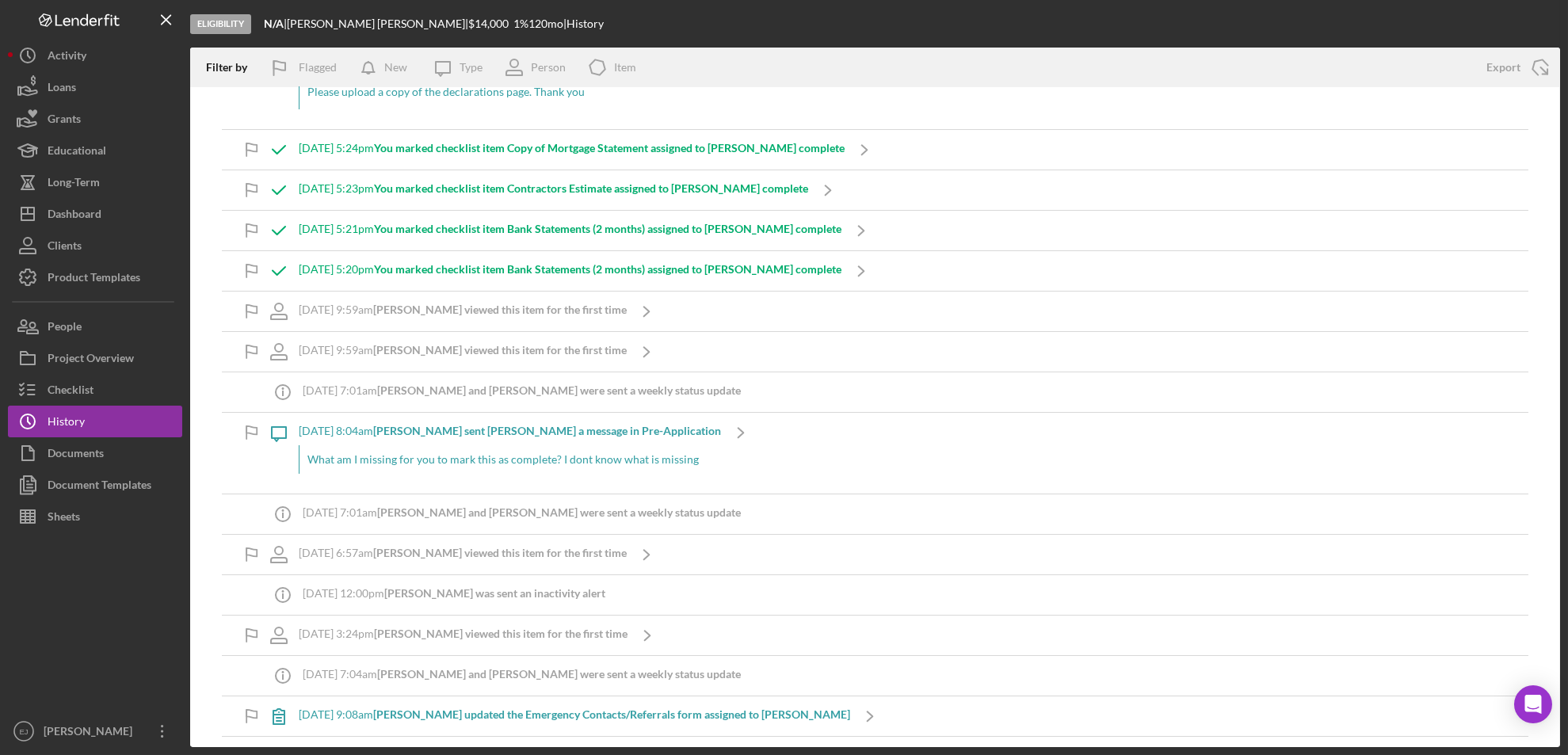
scroll to position [1156, 0]
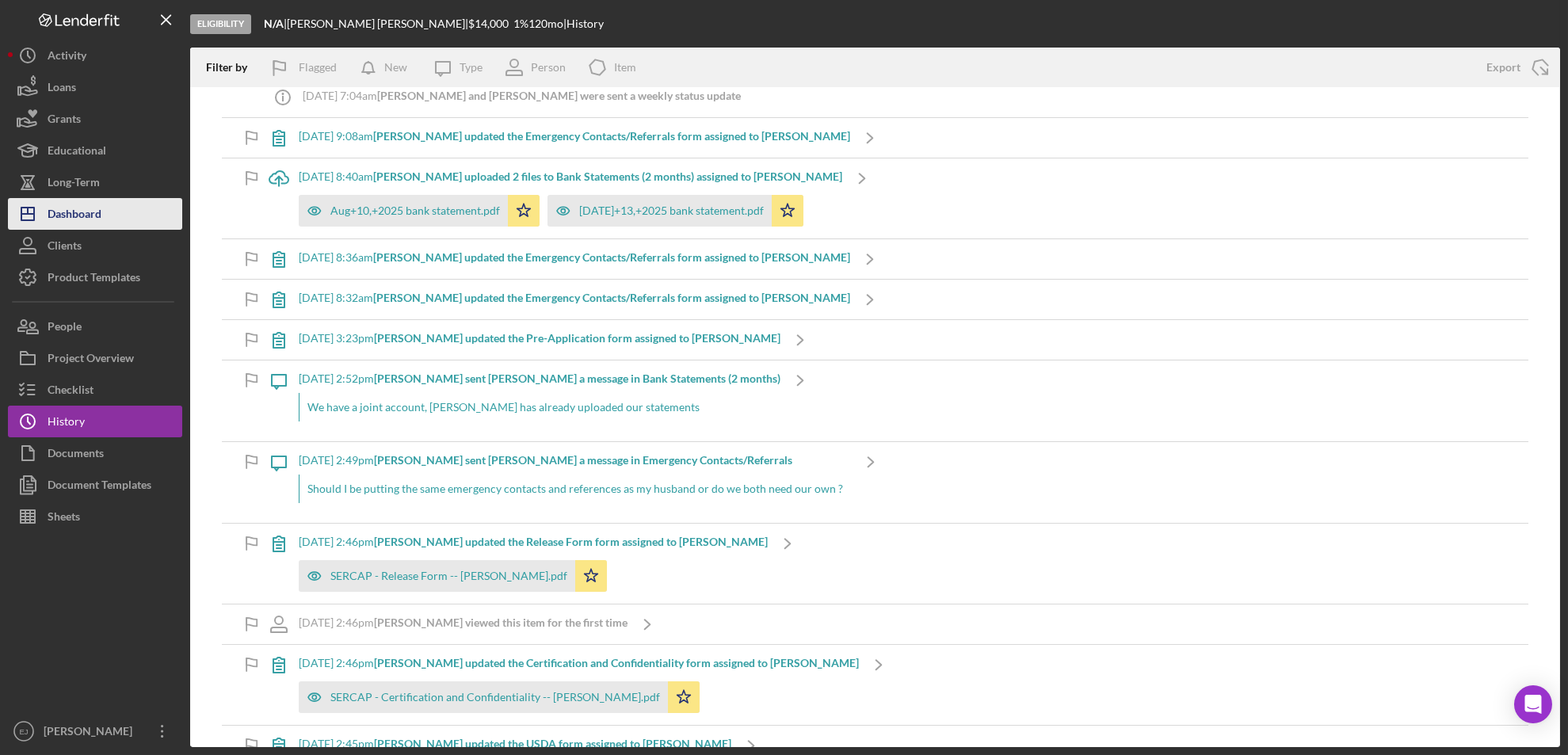
click at [55, 223] on div "Dashboard" at bounding box center [74, 216] width 54 height 36
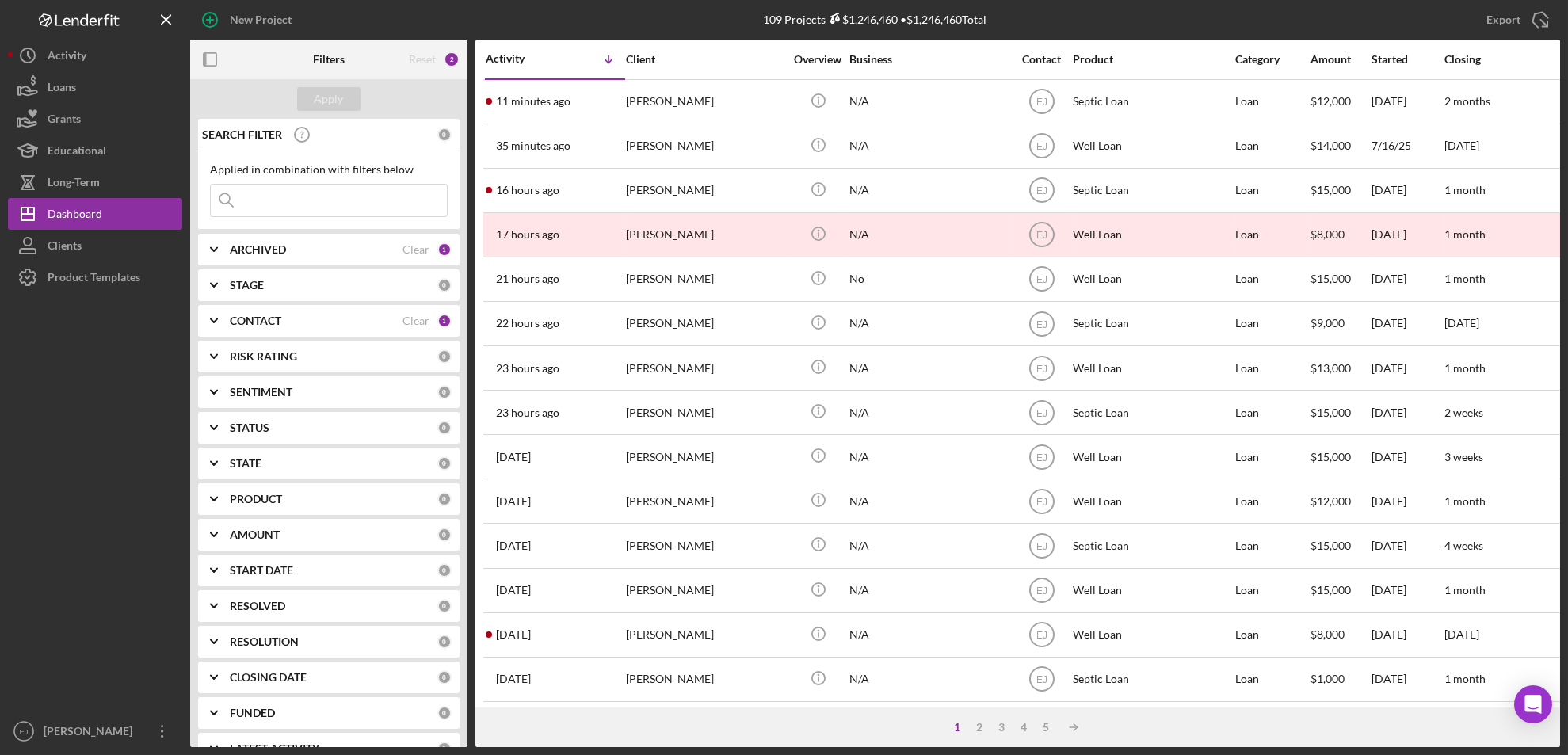
scroll to position [517, 0]
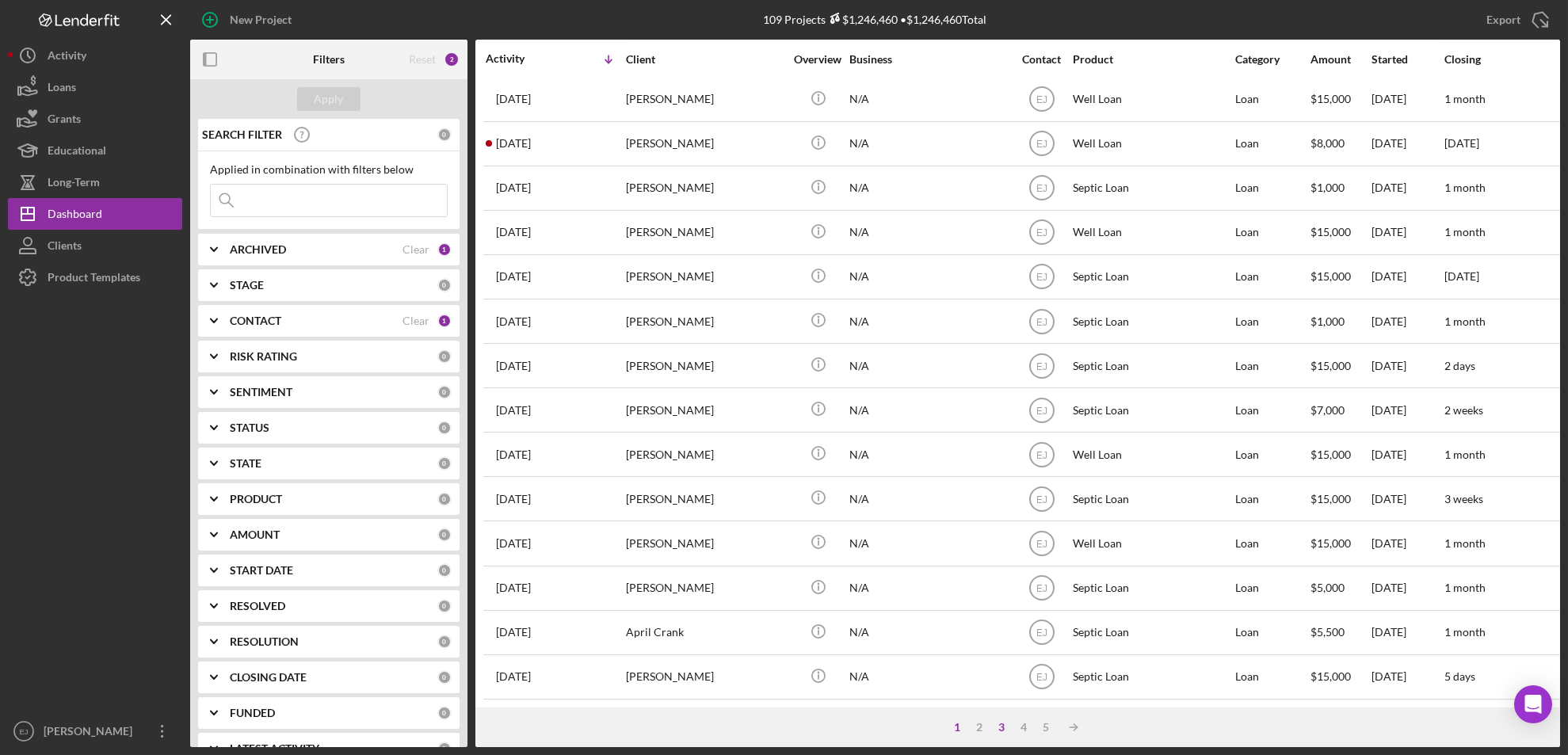
click at [1000, 727] on div "3" at bounding box center [1002, 727] width 22 height 13
click at [1042, 736] on div "Icon/Table Sort Arrow 1 2 3 4 5 Icon/Table Sort Arrow" at bounding box center [1017, 727] width 1084 height 40
click at [1037, 727] on div "4" at bounding box center [1039, 727] width 22 height 13
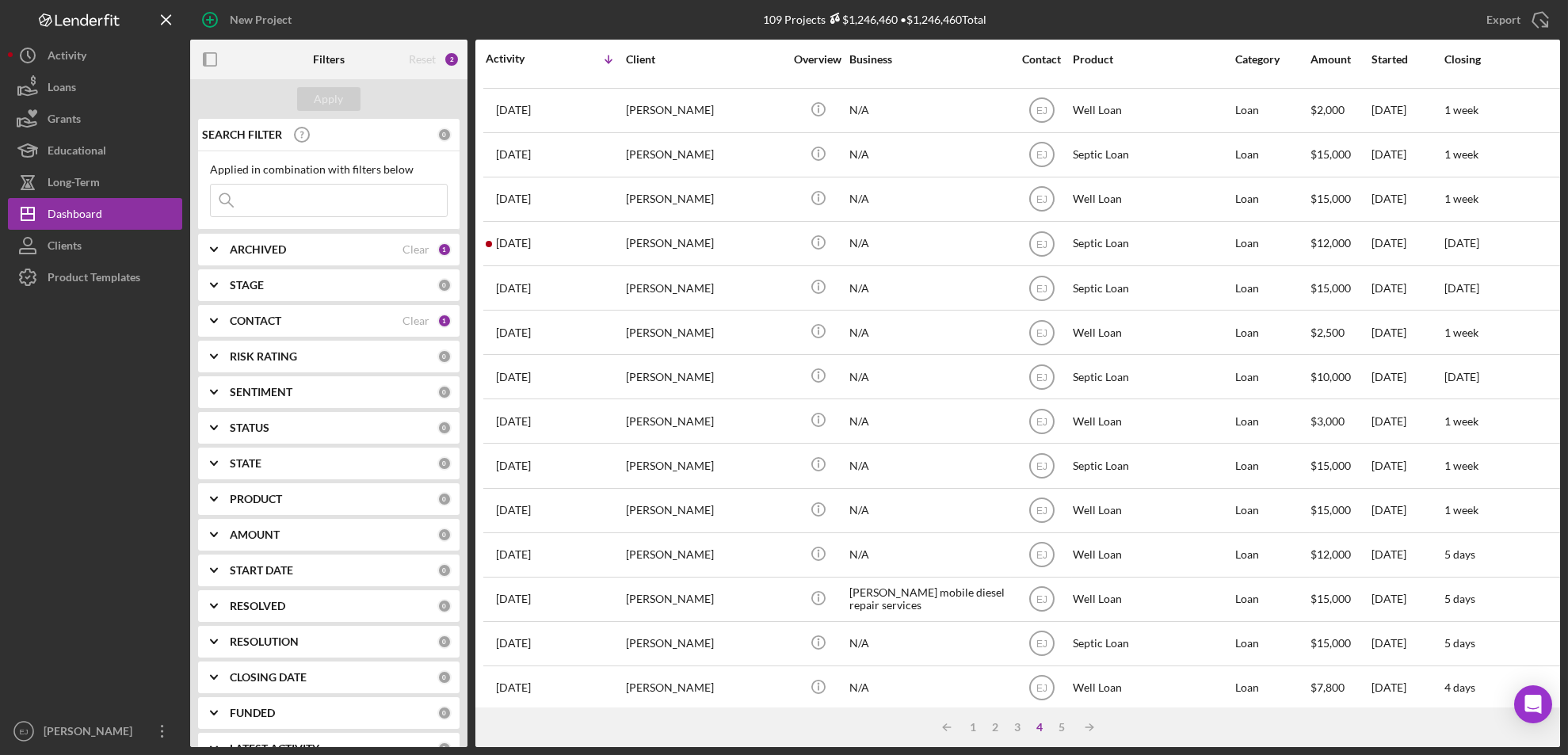
scroll to position [0, 0]
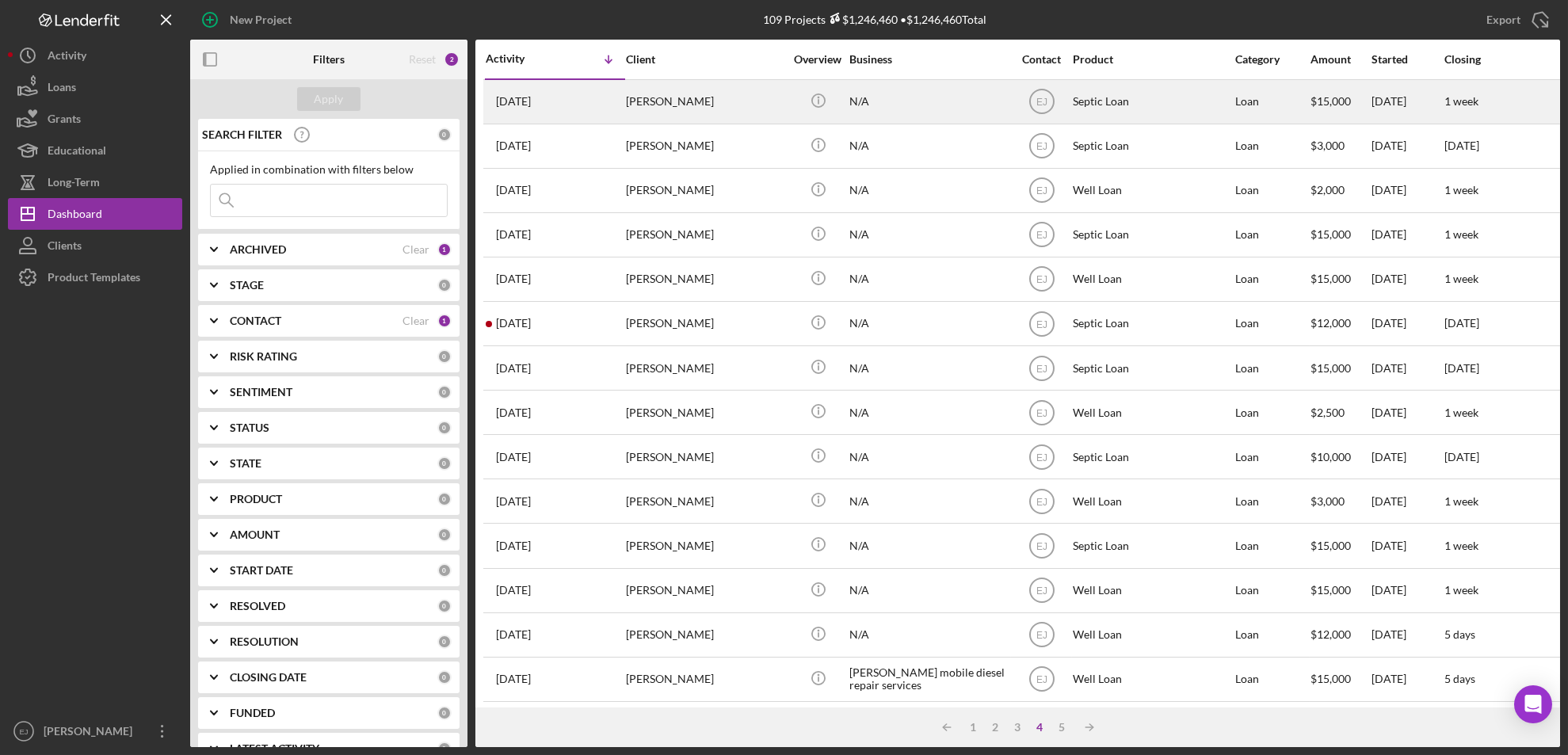
click at [664, 107] on div "[PERSON_NAME]" at bounding box center [705, 102] width 159 height 42
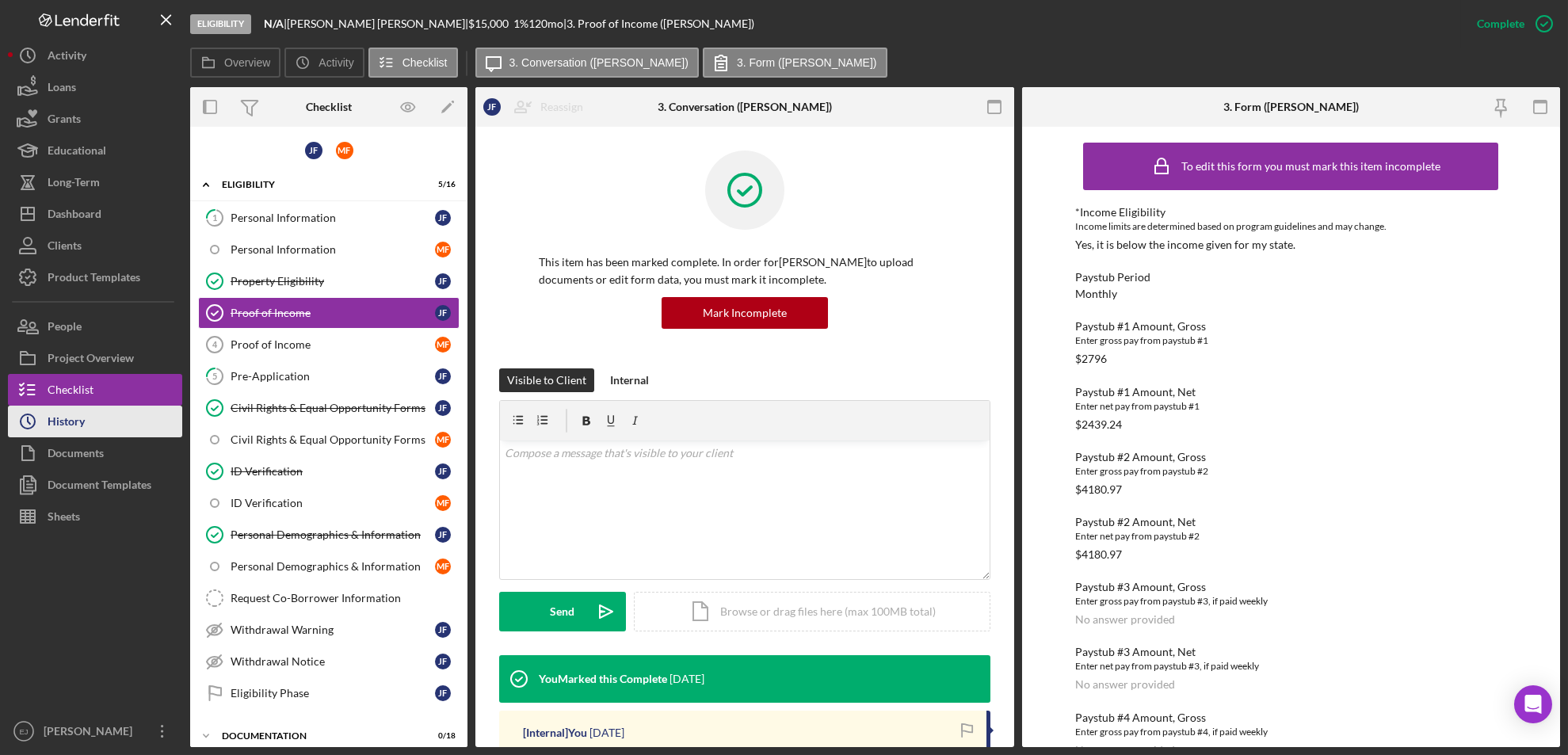
click at [136, 422] on button "Icon/History History" at bounding box center [95, 421] width 174 height 32
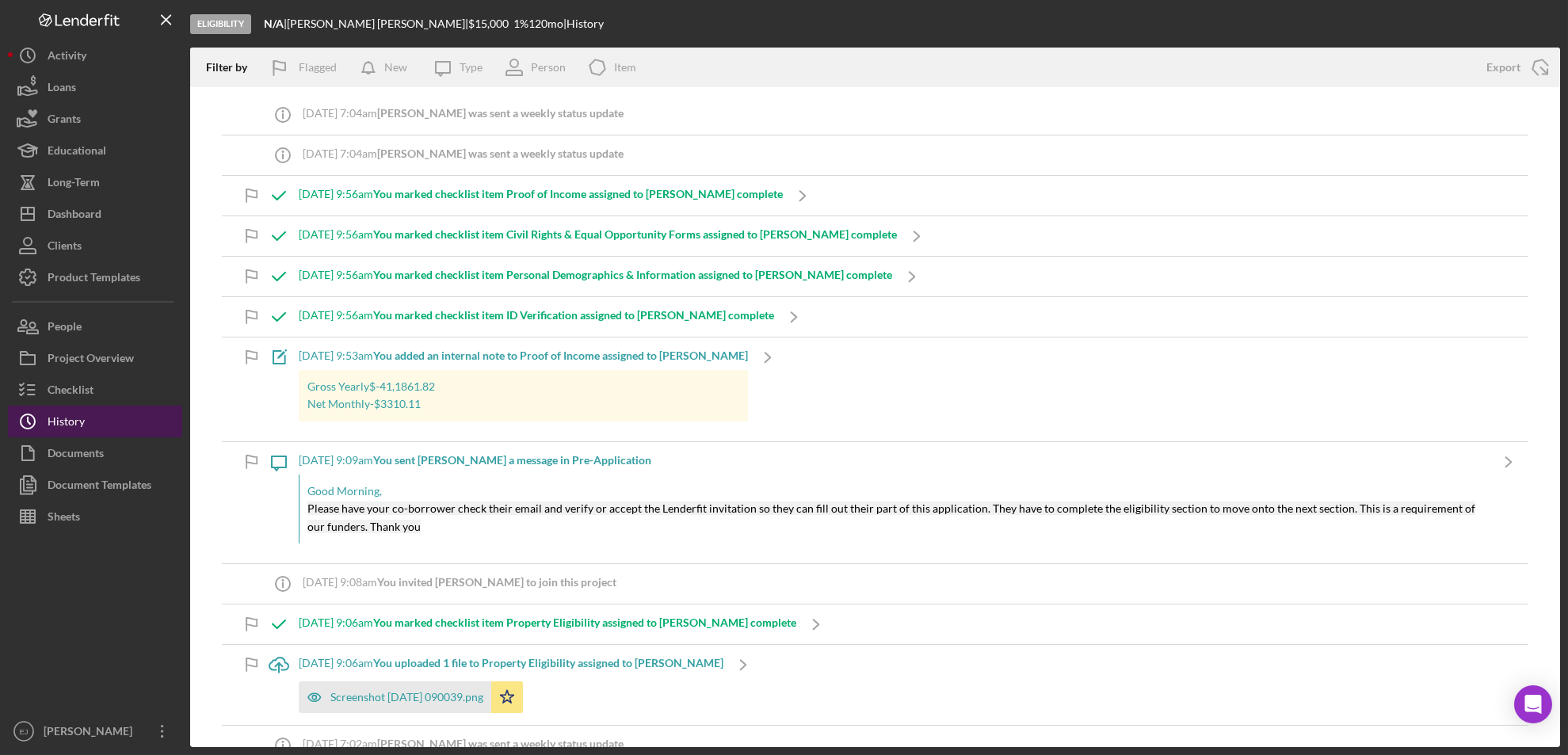
click at [136, 422] on button "Icon/History History" at bounding box center [95, 421] width 174 height 32
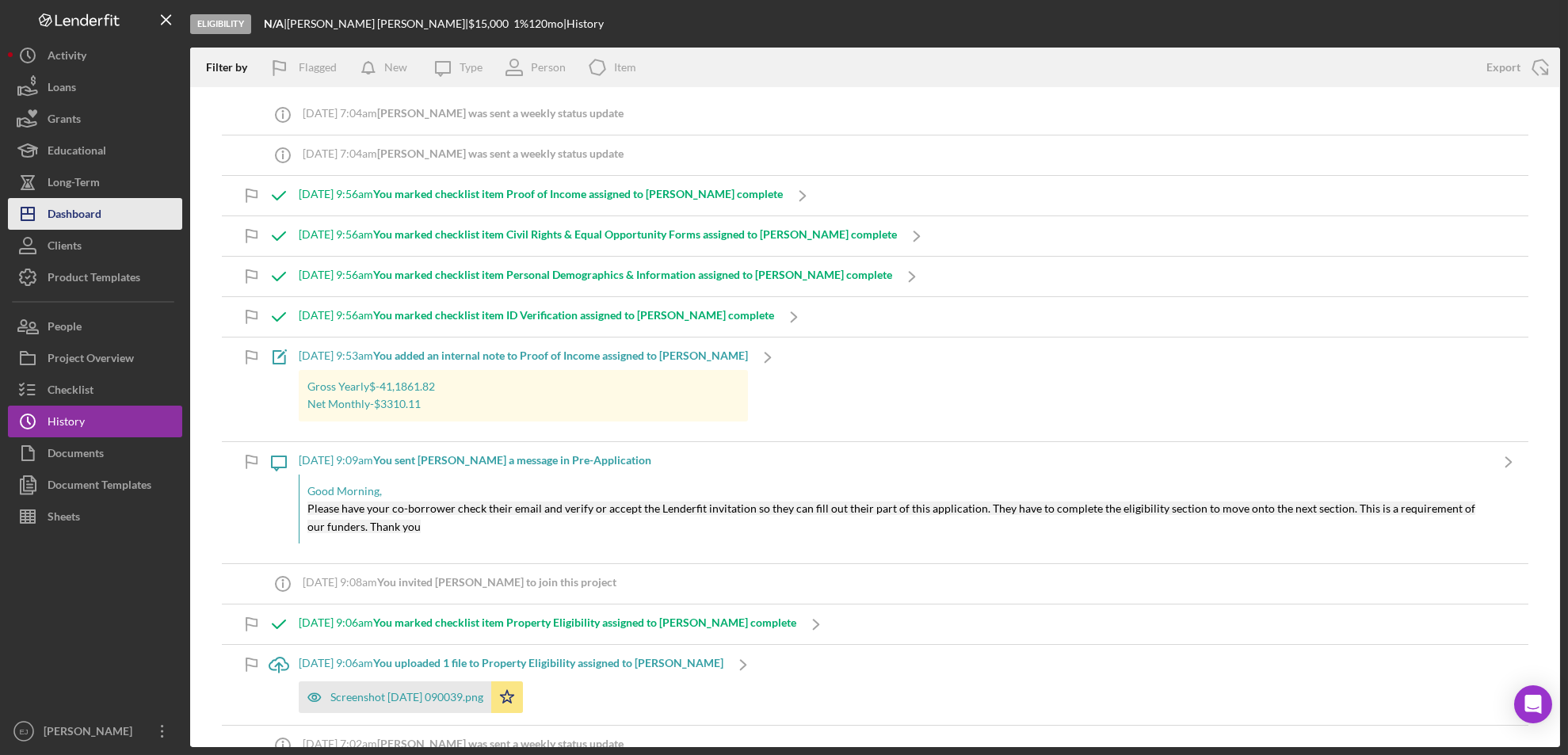
click at [120, 200] on button "Icon/Dashboard Dashboard" at bounding box center [95, 214] width 174 height 32
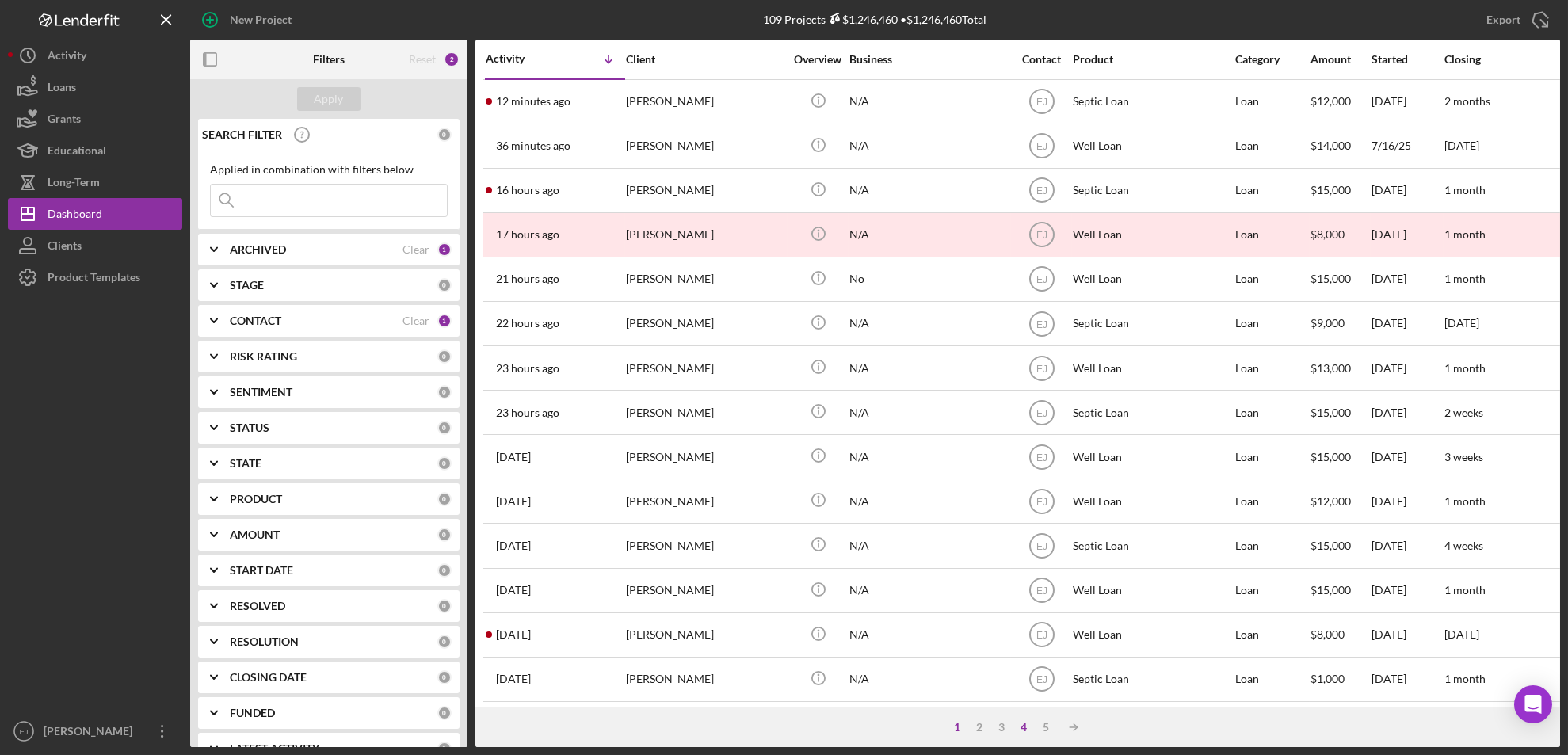
click at [1023, 731] on div "4" at bounding box center [1024, 727] width 22 height 13
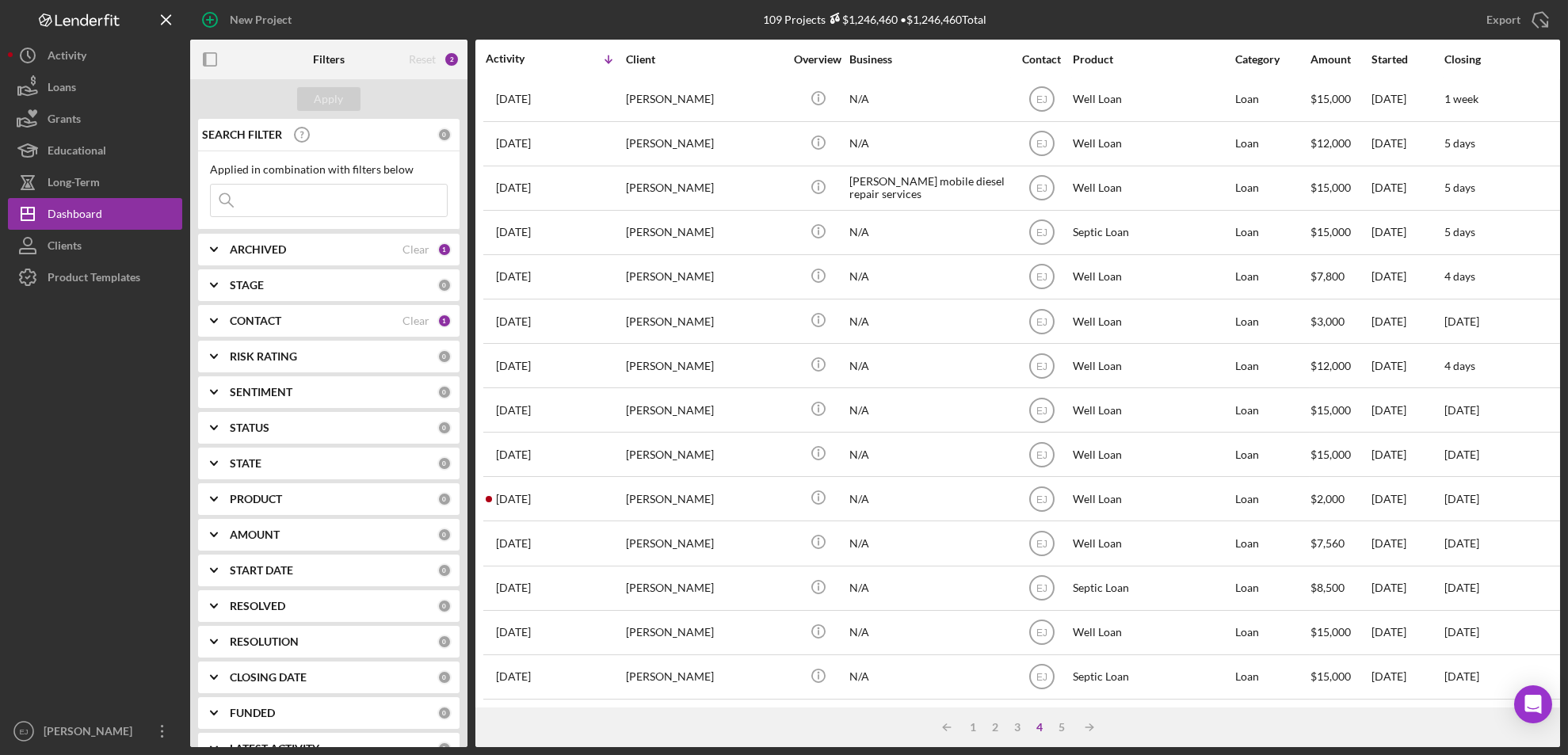
scroll to position [517, 0]
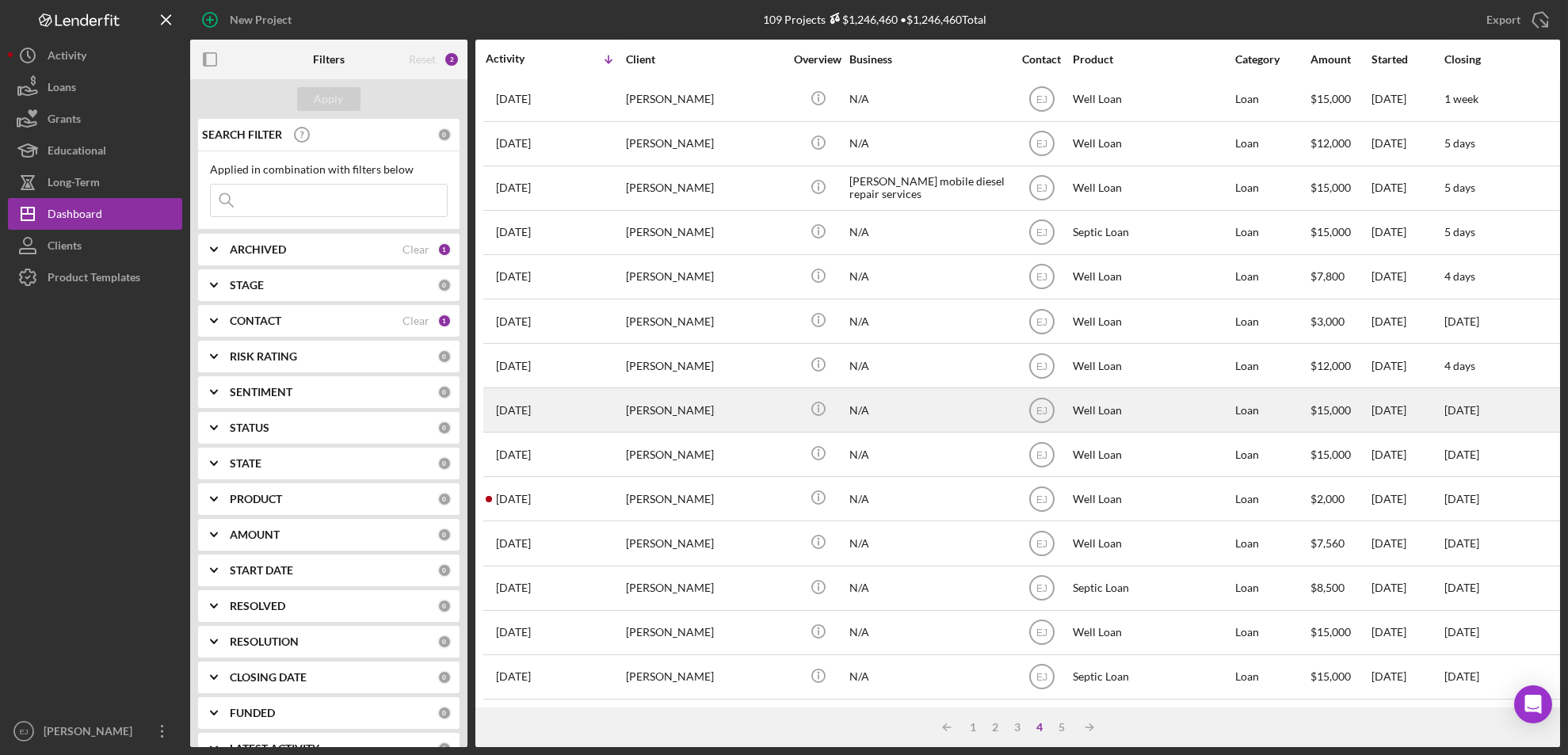
click at [649, 402] on div "[PERSON_NAME]" at bounding box center [705, 410] width 159 height 42
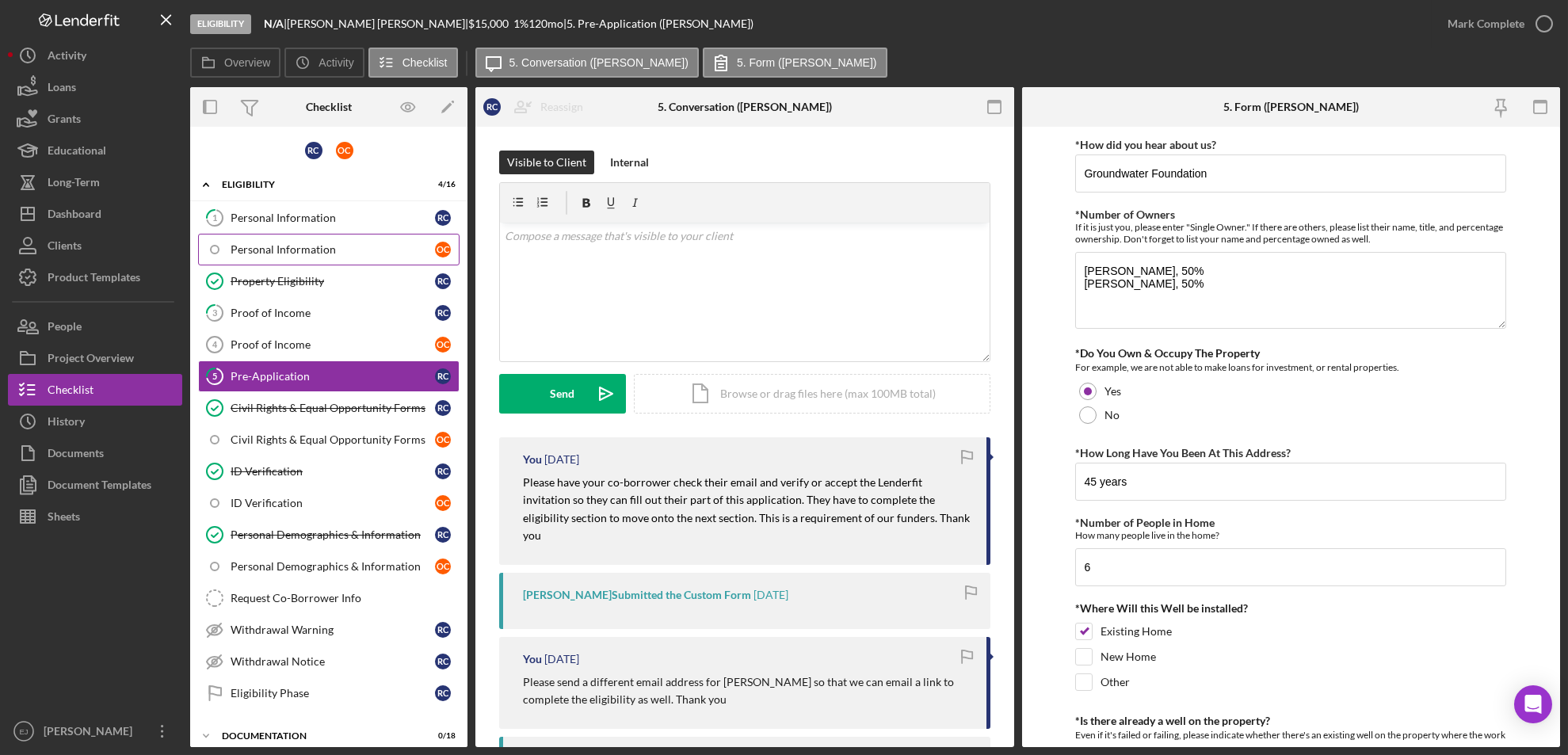
click at [285, 243] on div "Personal Information" at bounding box center [332, 250] width 204 height 13
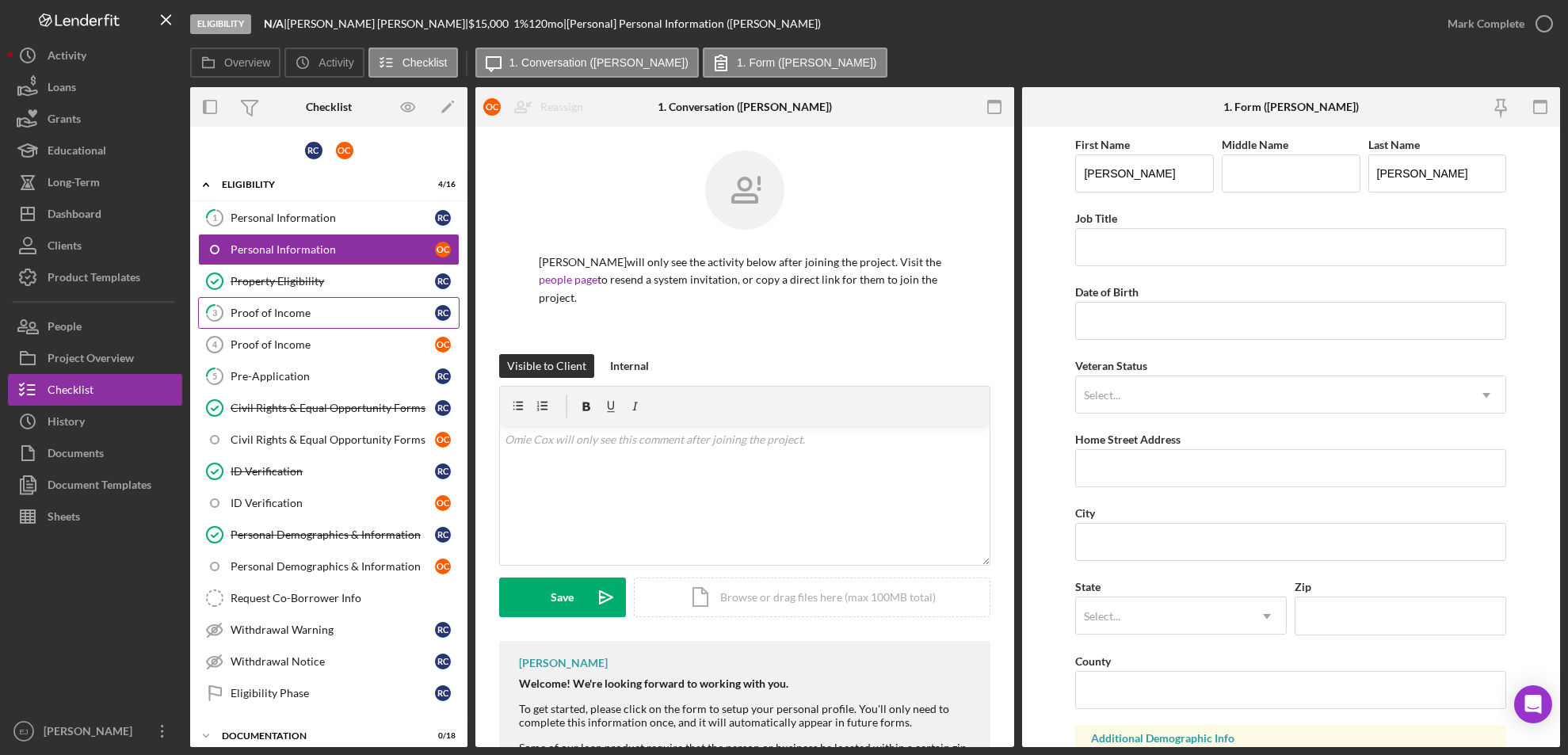
click at [278, 316] on div "Proof of Income" at bounding box center [332, 313] width 204 height 13
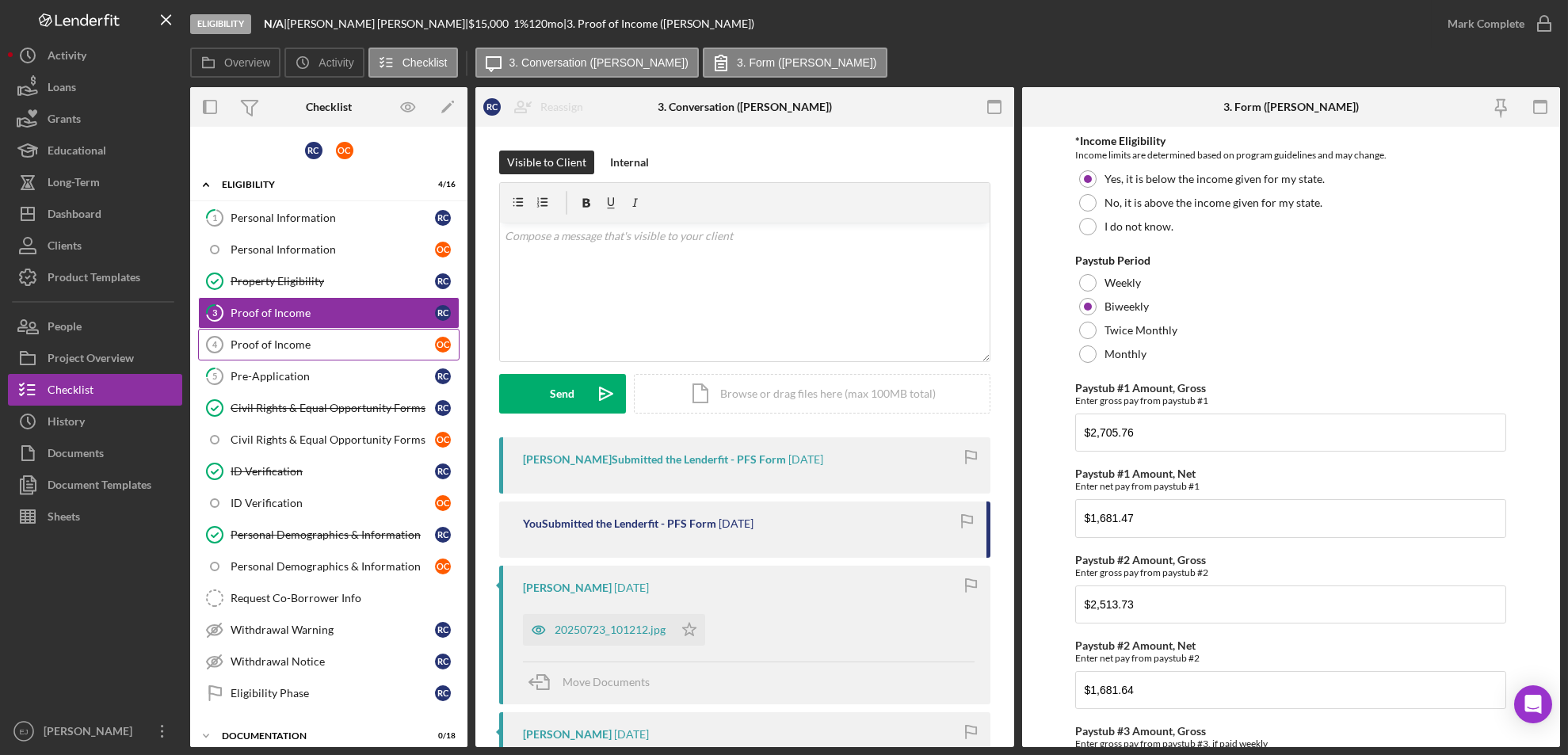
click at [311, 338] on div "Proof of Income" at bounding box center [332, 345] width 204 height 13
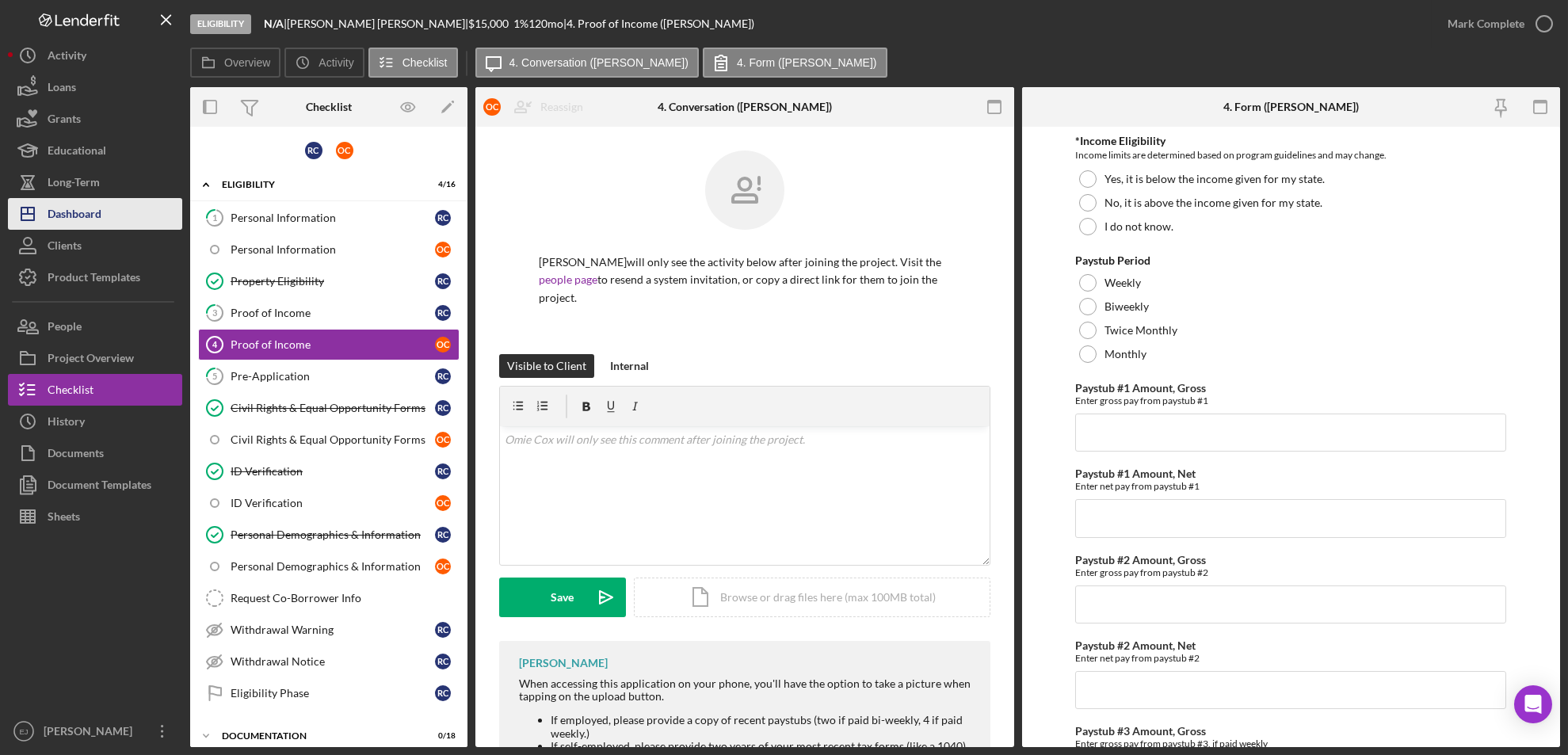
click at [46, 221] on icon "Icon/Dashboard" at bounding box center [28, 214] width 40 height 40
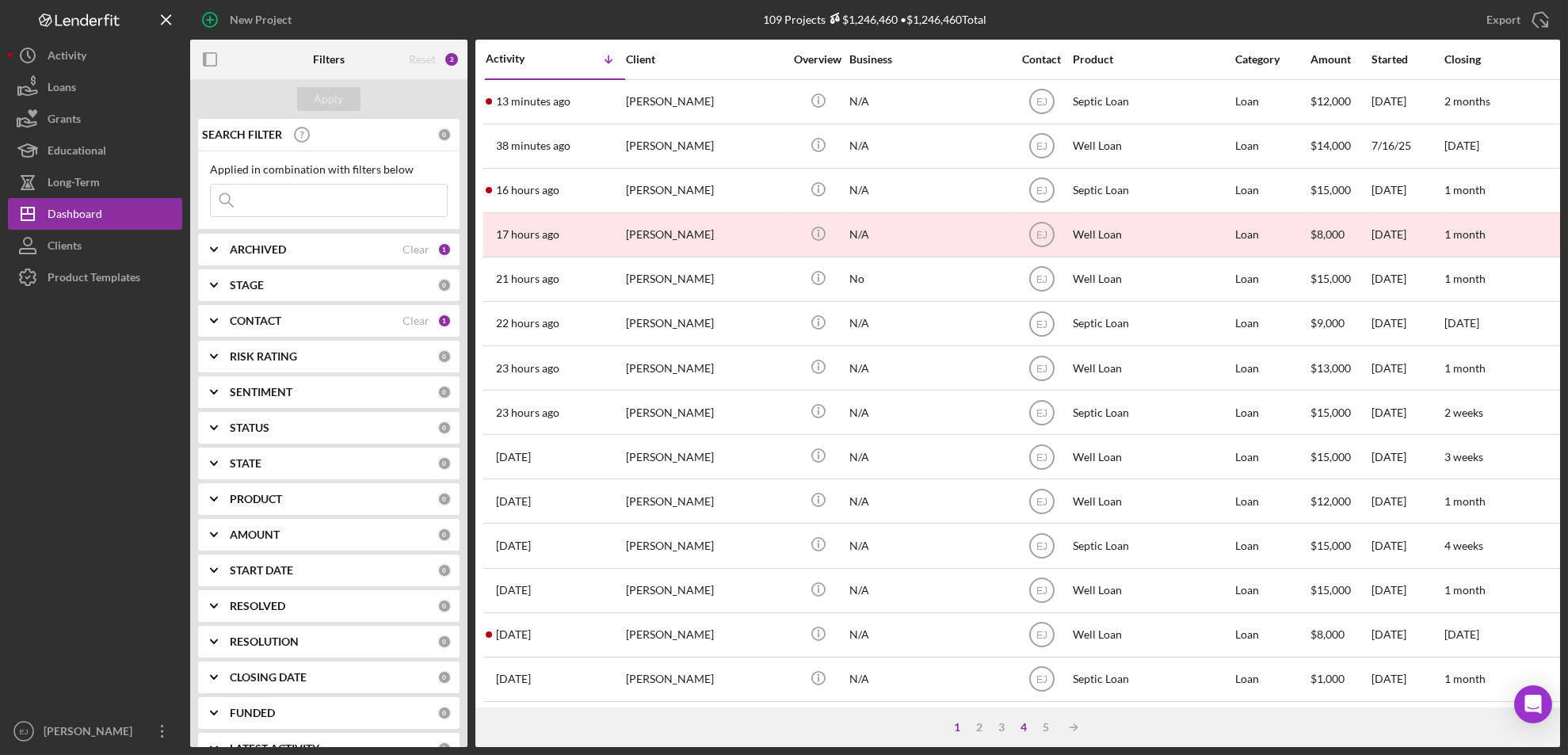
click at [1030, 723] on div "4" at bounding box center [1024, 727] width 22 height 13
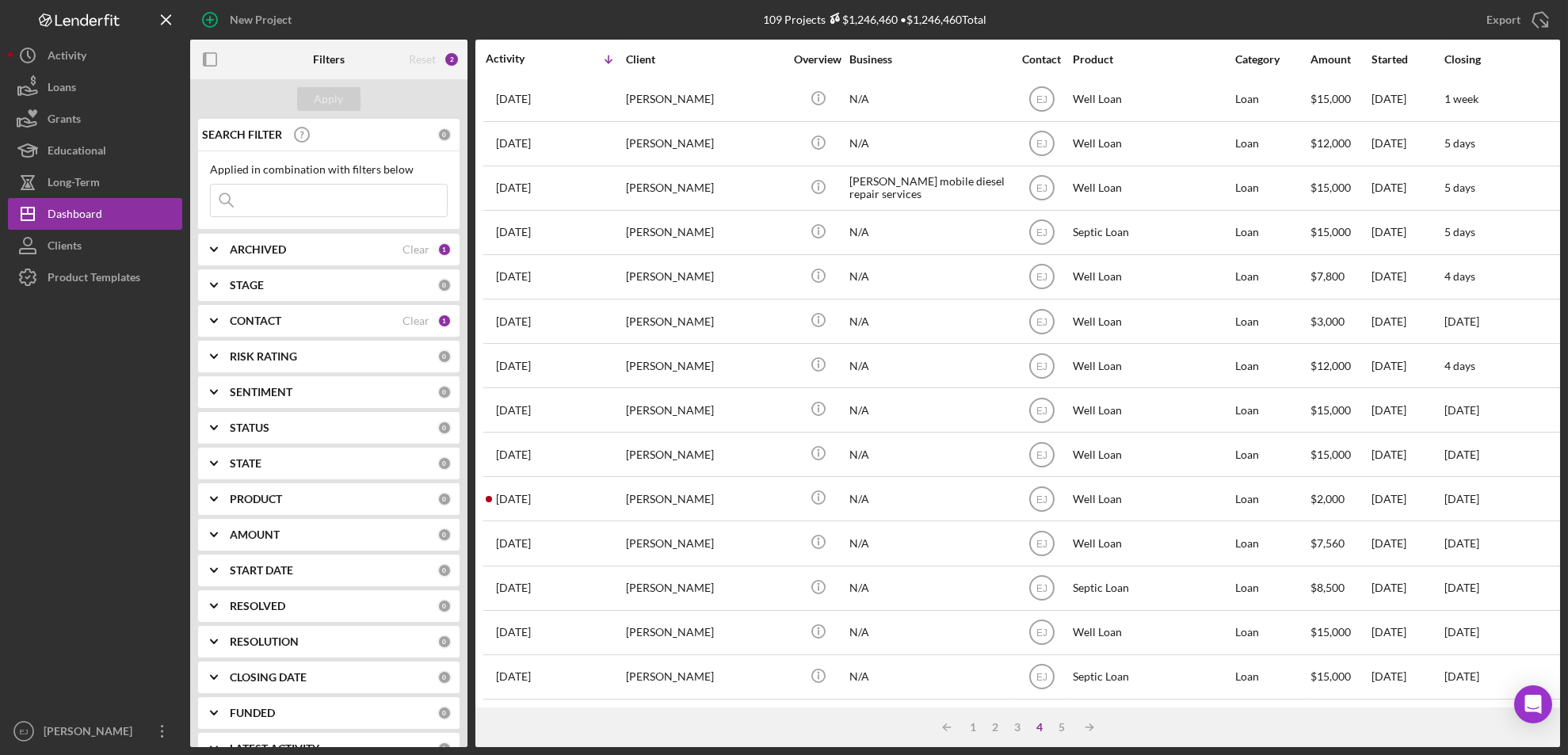
scroll to position [517, 0]
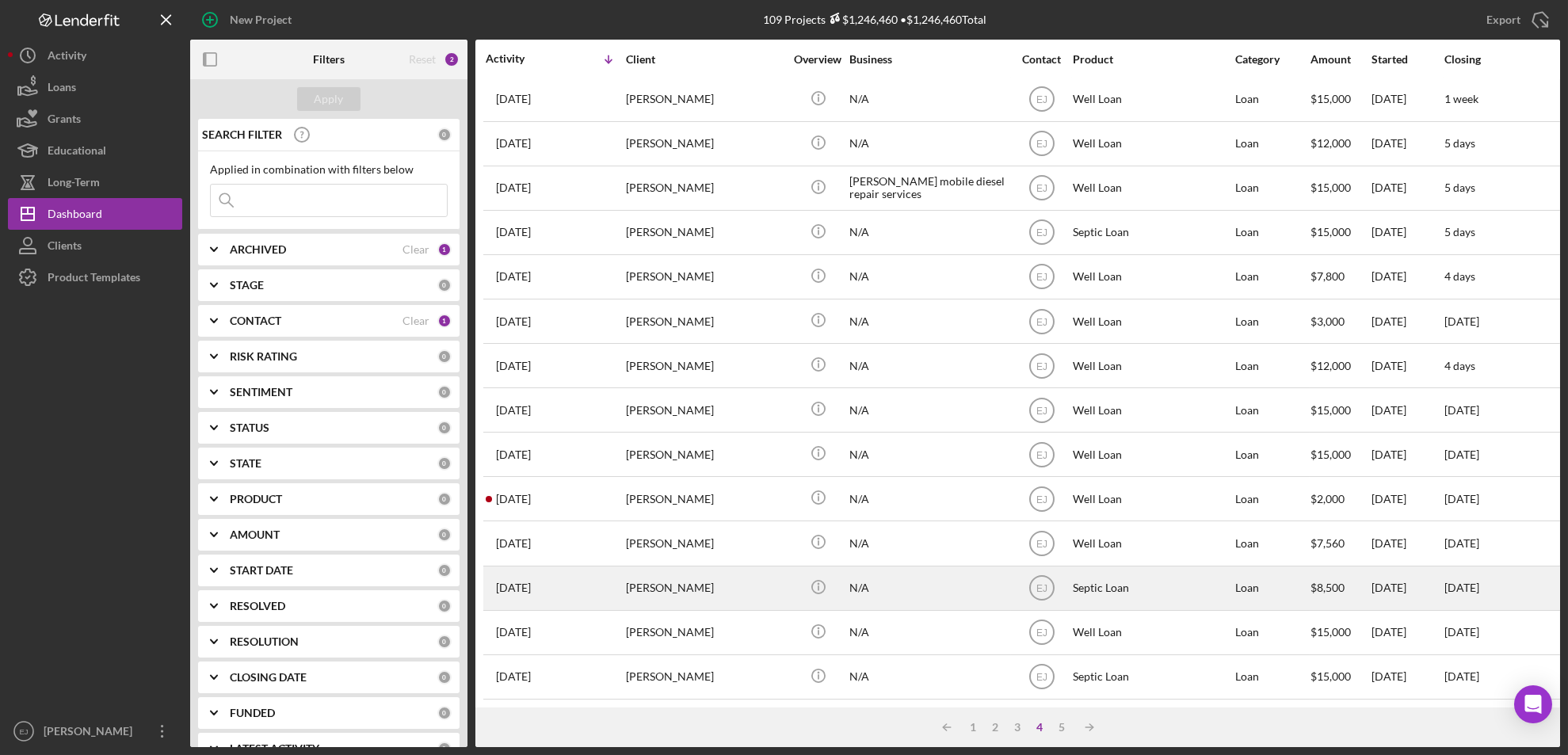
click at [661, 585] on div "[PERSON_NAME]" at bounding box center [705, 588] width 159 height 42
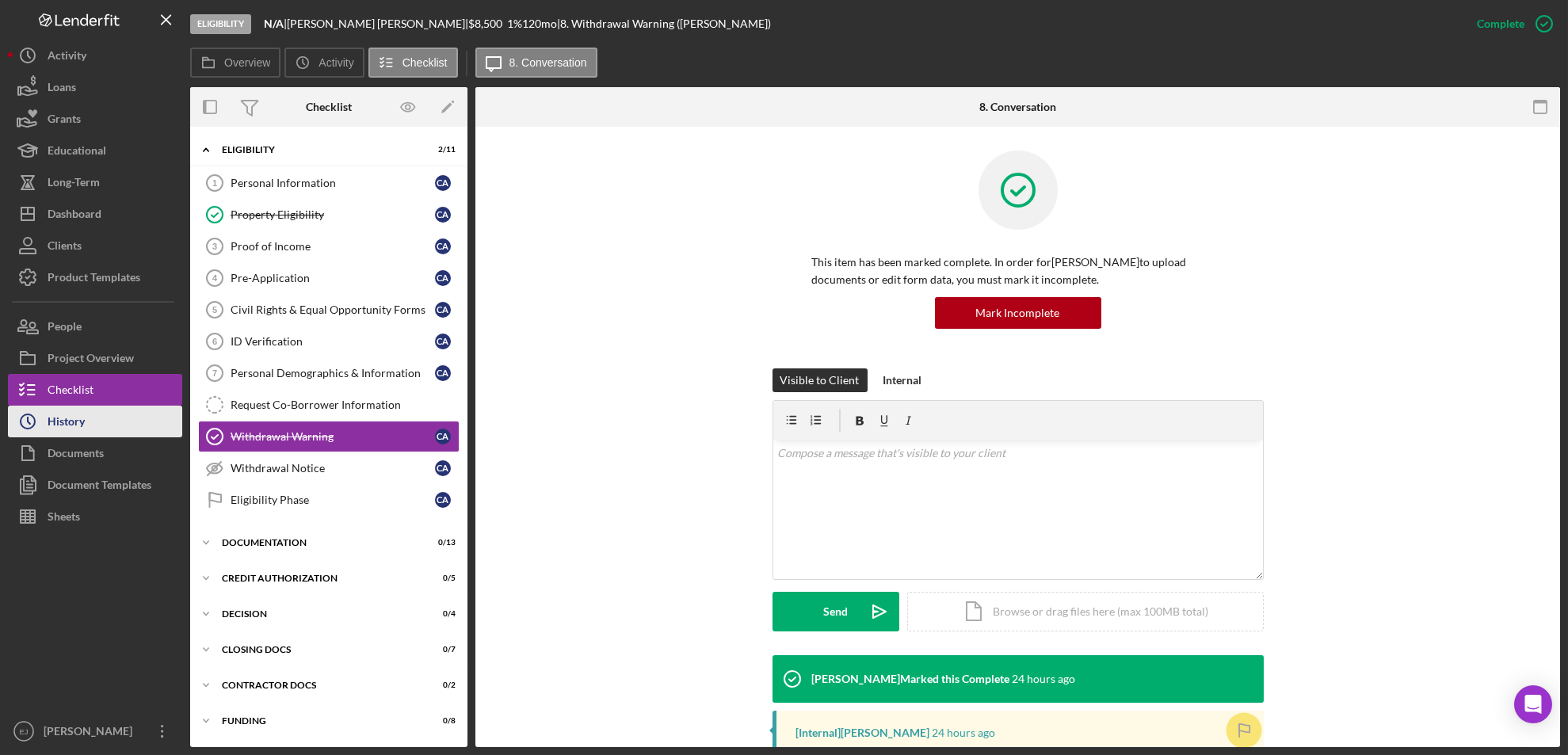
click at [81, 427] on div "History" at bounding box center [66, 424] width 37 height 36
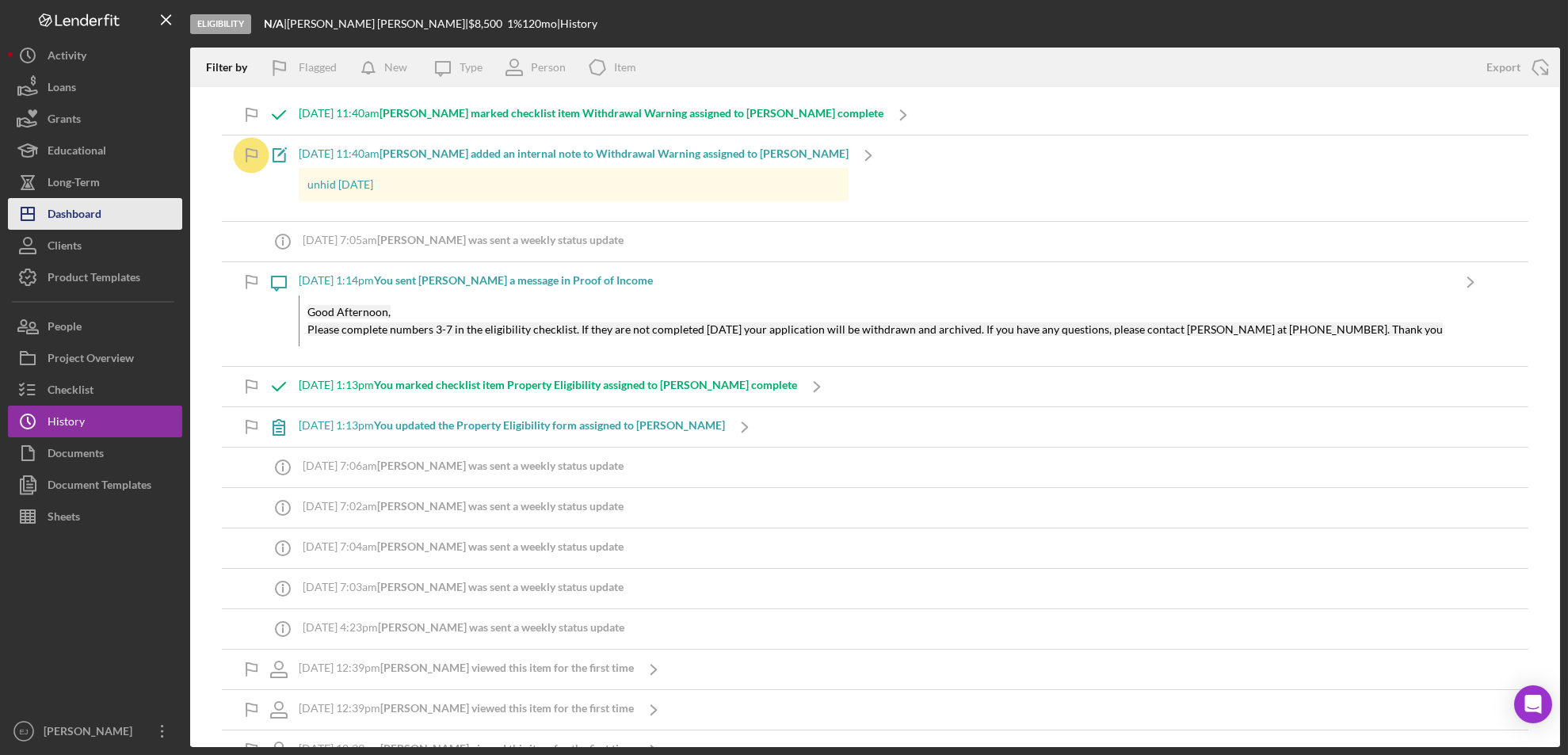
click at [94, 218] on div "Dashboard" at bounding box center [74, 216] width 54 height 36
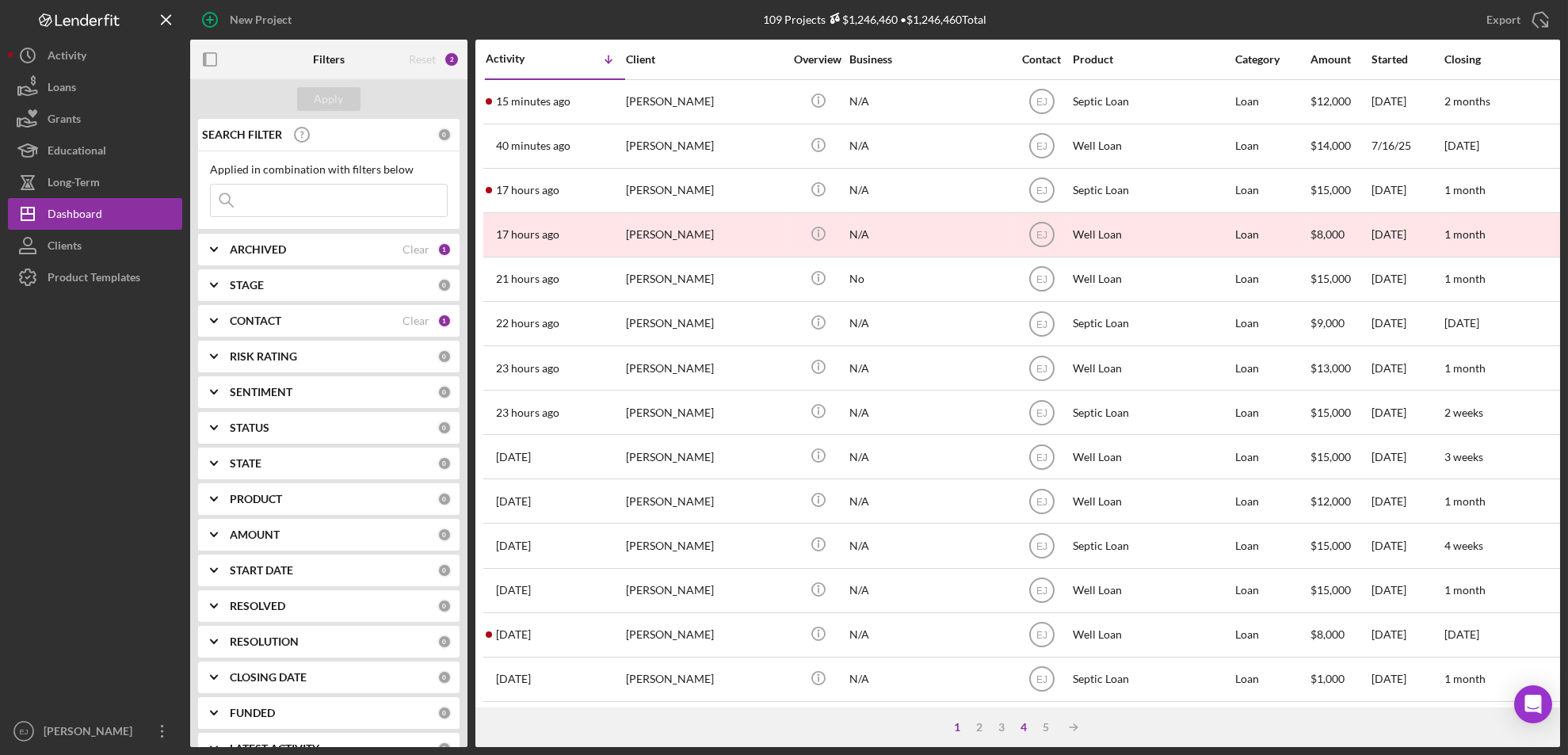
click at [1025, 731] on div "4" at bounding box center [1024, 727] width 22 height 13
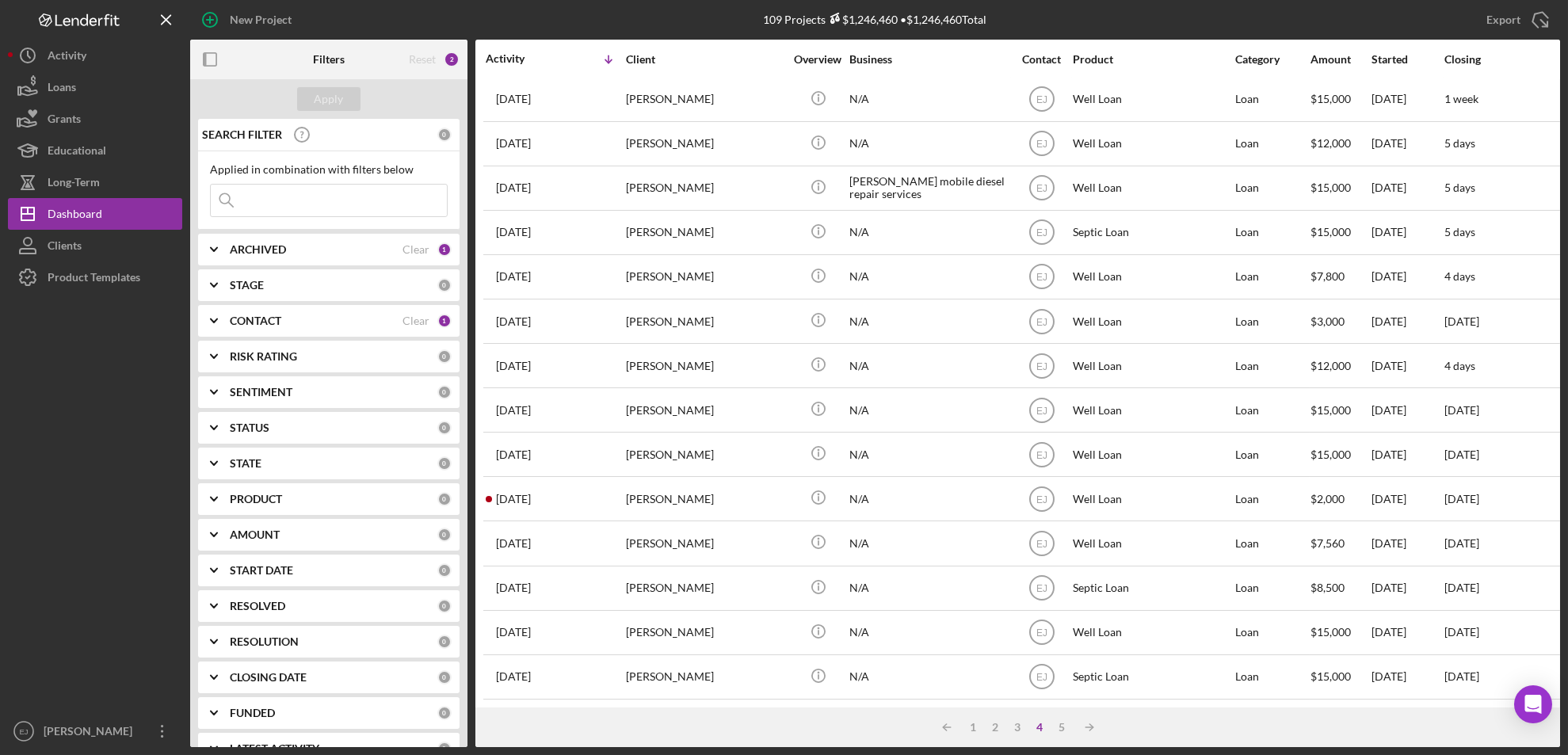
scroll to position [517, 0]
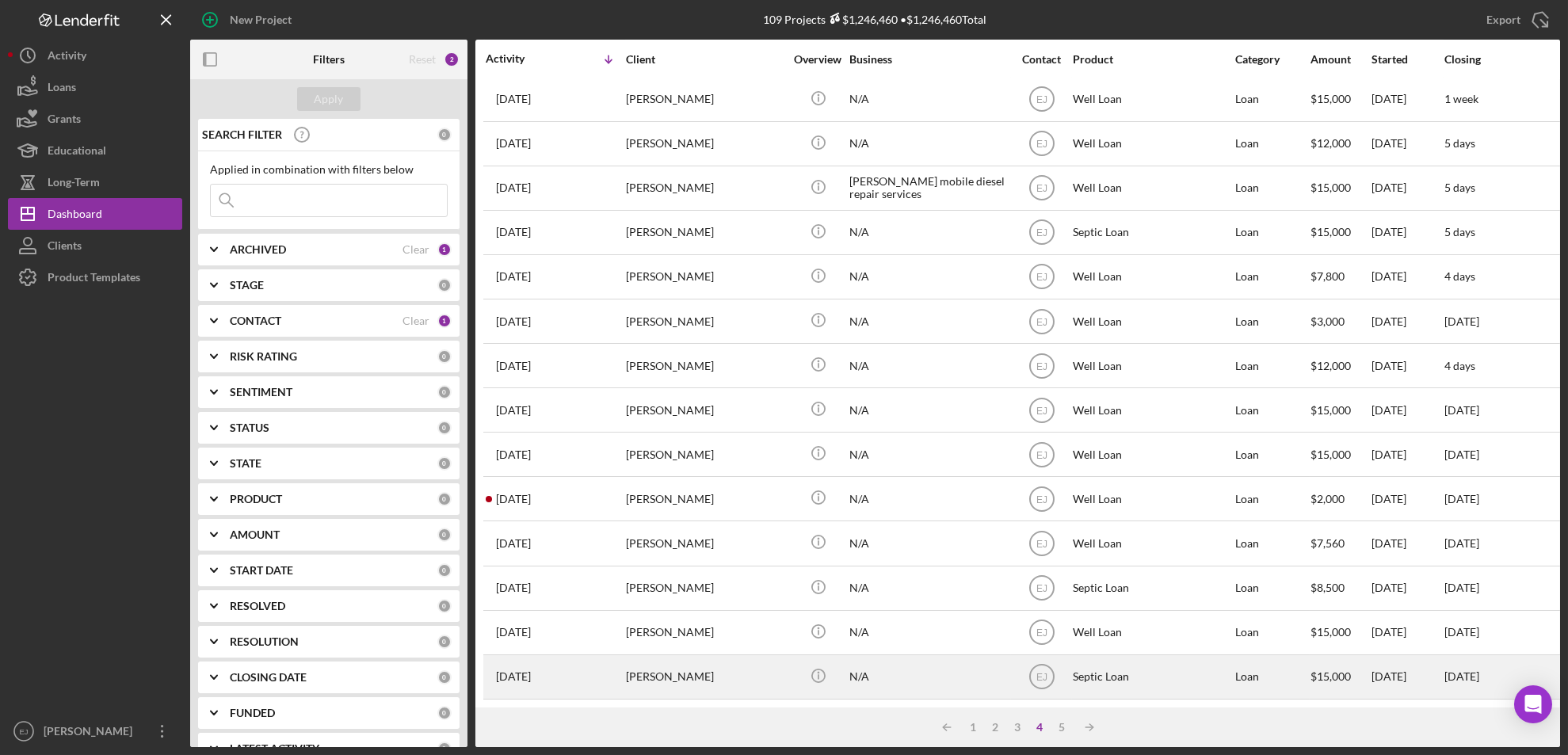
click at [657, 657] on div "[PERSON_NAME]" at bounding box center [705, 678] width 159 height 42
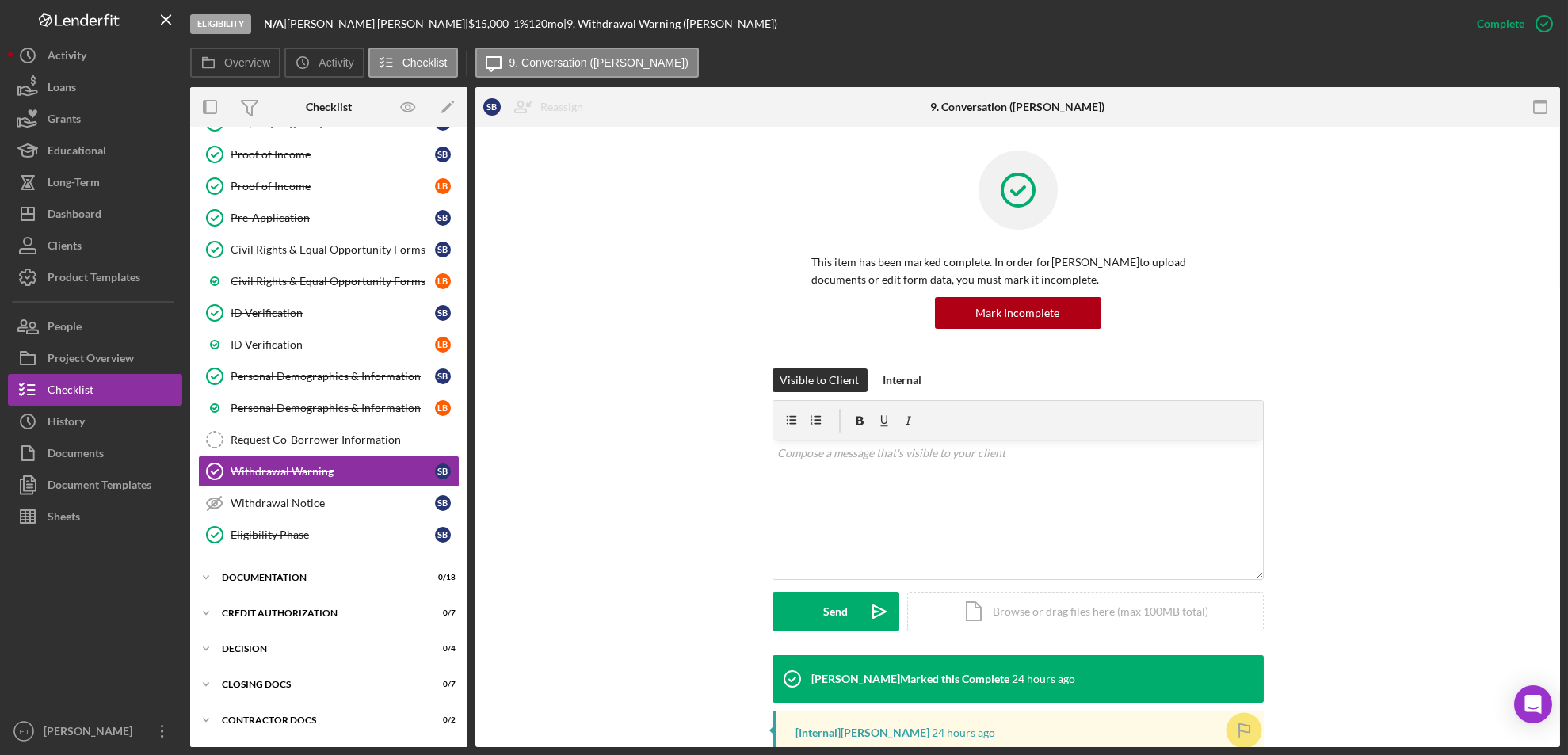
scroll to position [189, 0]
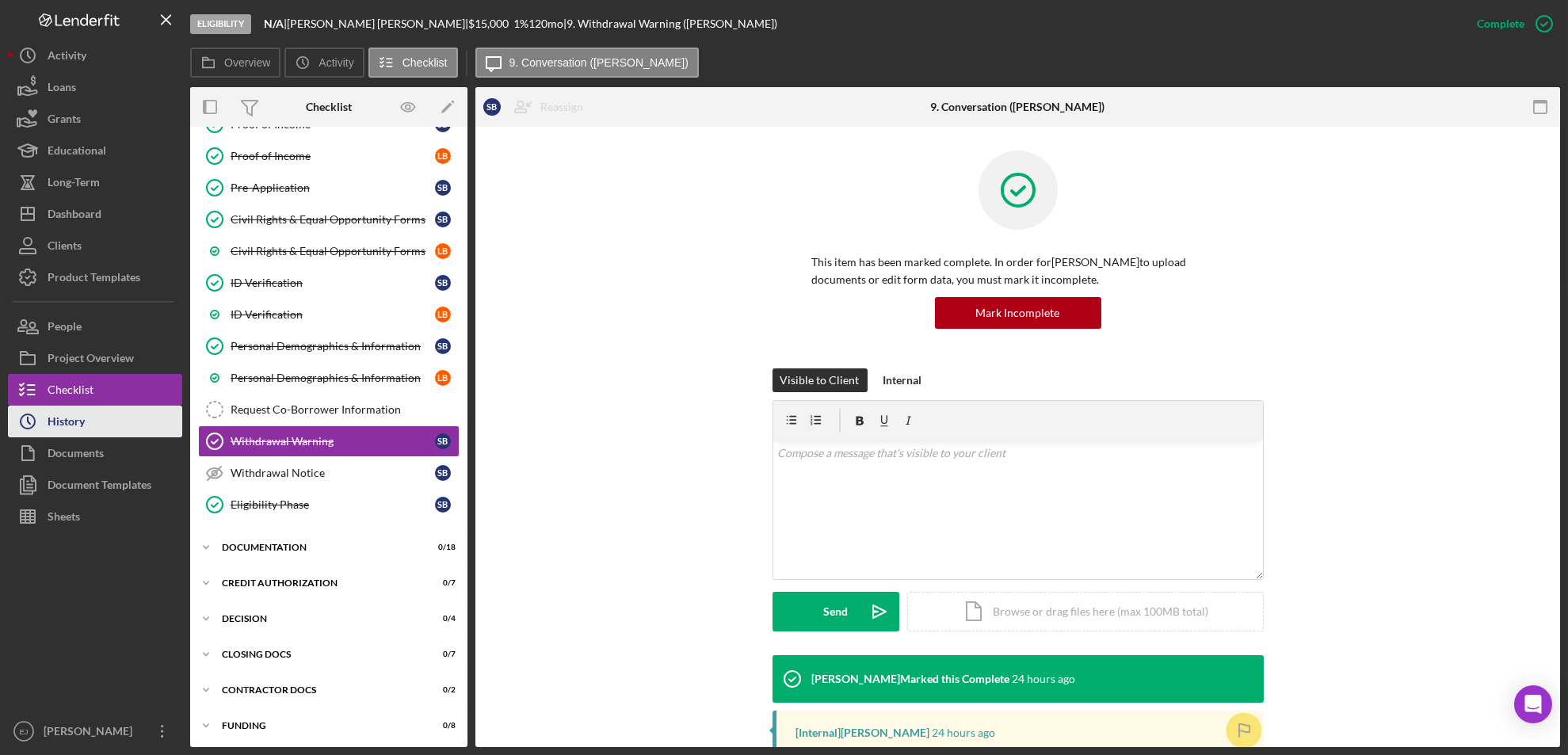
click at [69, 422] on div "History" at bounding box center [66, 424] width 37 height 36
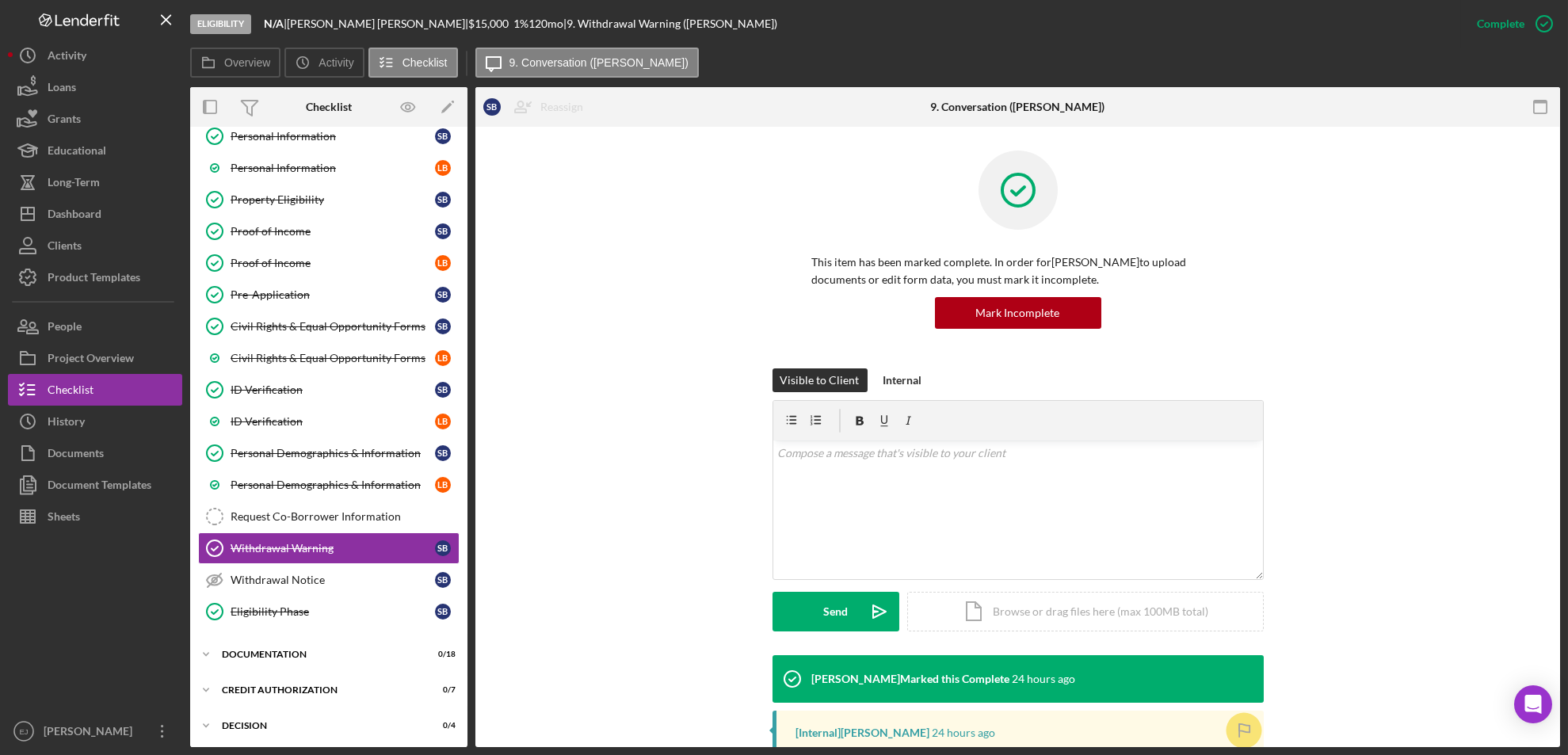
scroll to position [190, 0]
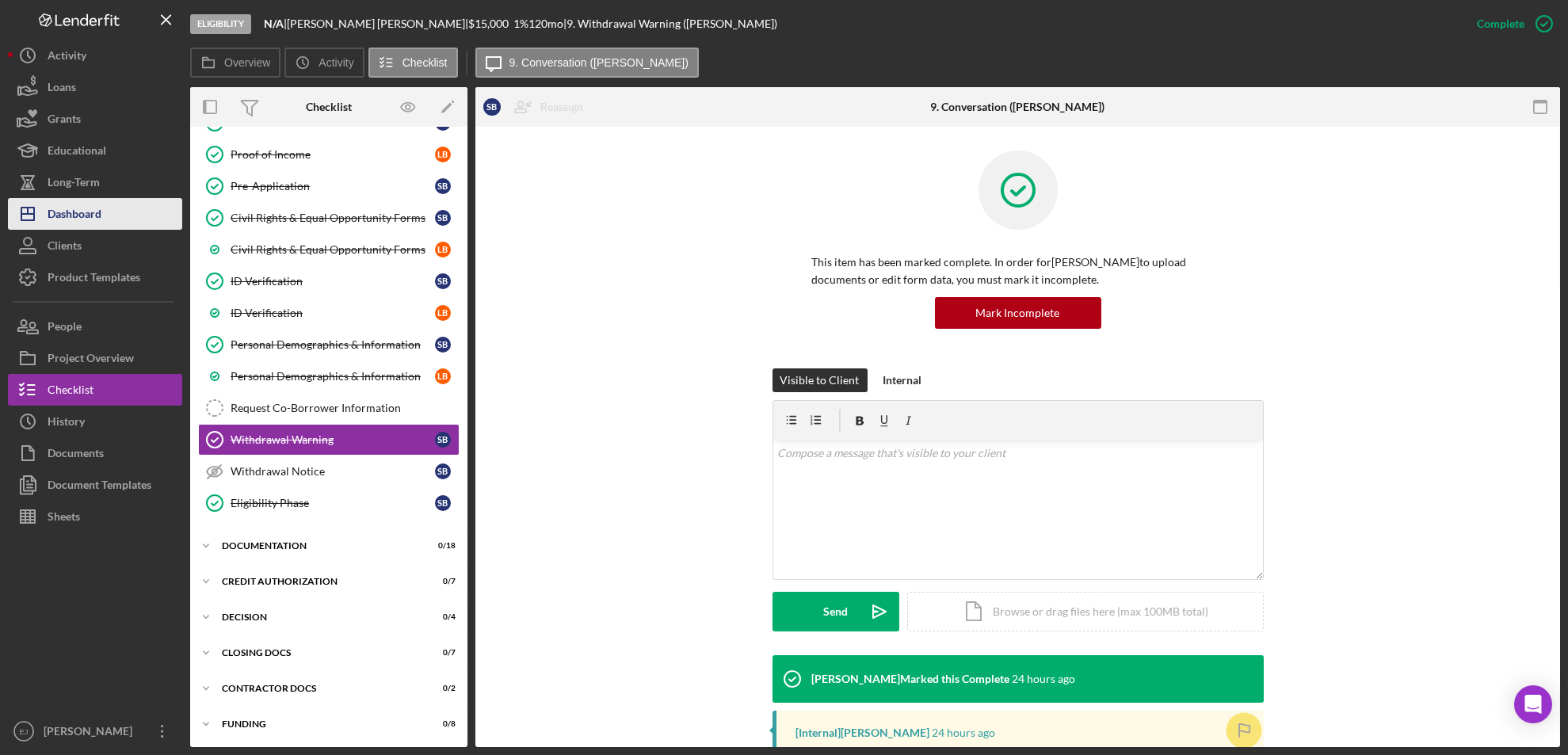
click at [113, 207] on button "Icon/Dashboard Dashboard" at bounding box center [95, 214] width 174 height 32
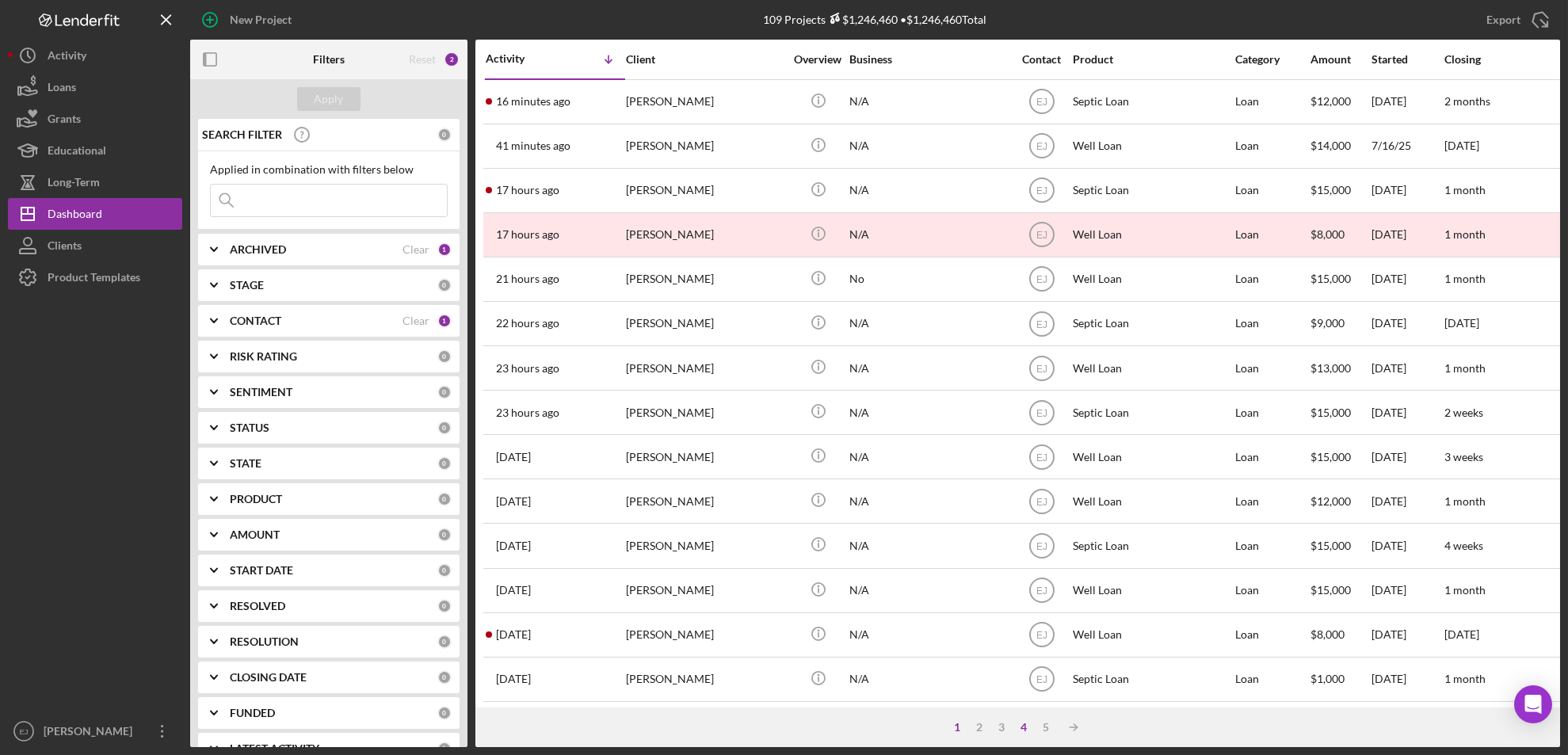
click at [1028, 728] on div "4" at bounding box center [1024, 727] width 22 height 13
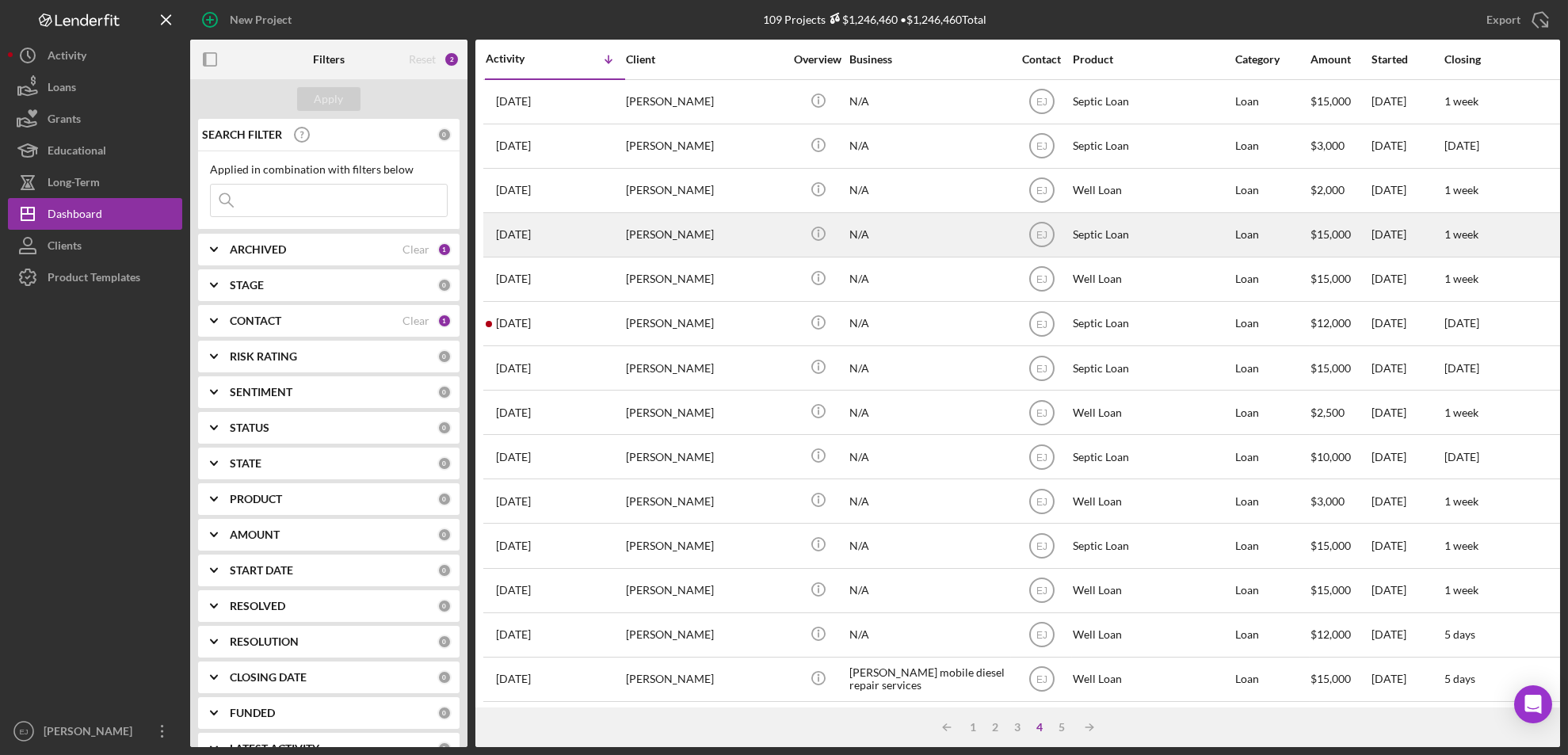
click at [661, 242] on div "[PERSON_NAME]" at bounding box center [705, 235] width 159 height 42
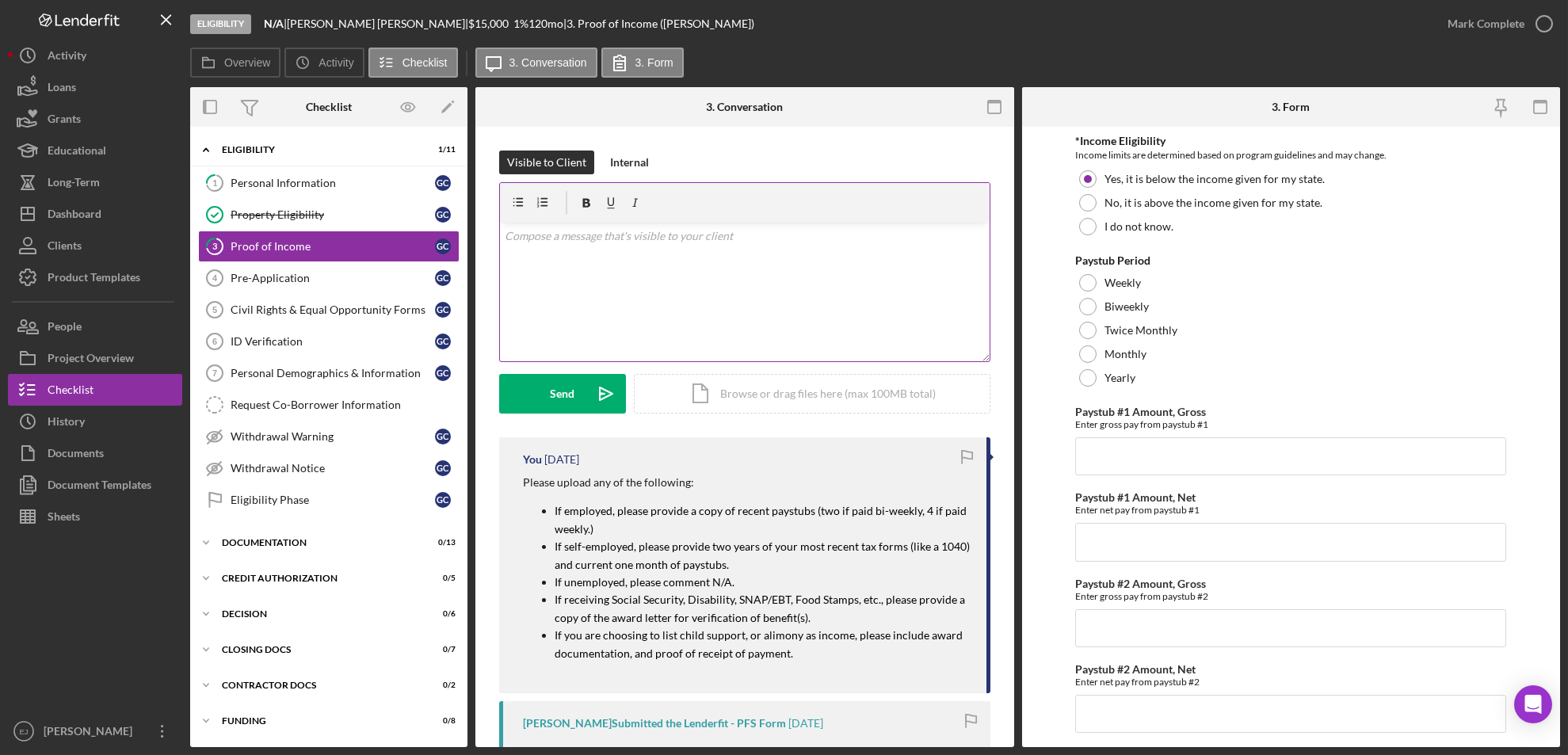
click at [571, 252] on div "v Color teal Color pink Remove color Add row above Add row below Add column bef…" at bounding box center [745, 292] width 490 height 138
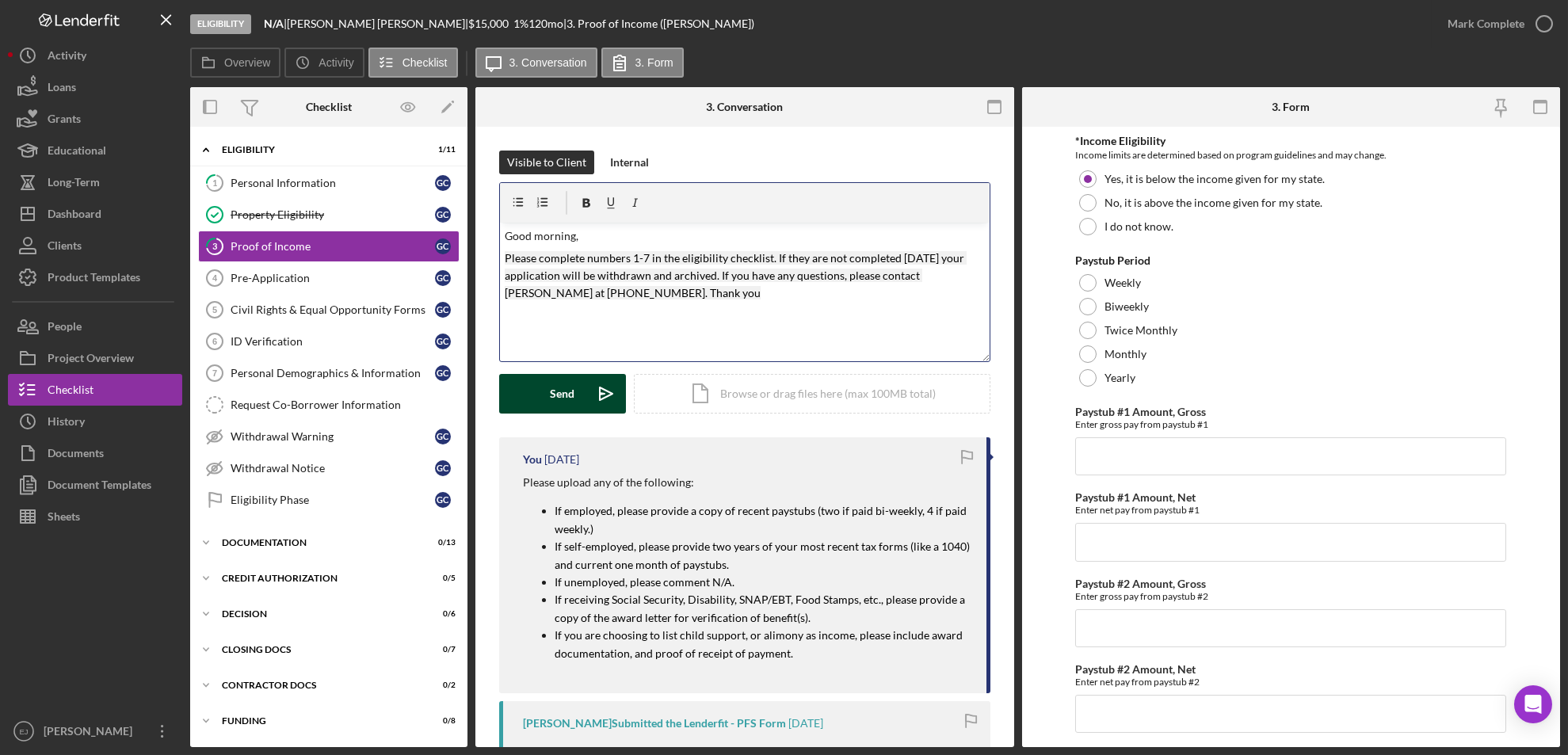
click at [534, 394] on button "Send Icon/icon-invite-send" at bounding box center [563, 394] width 127 height 40
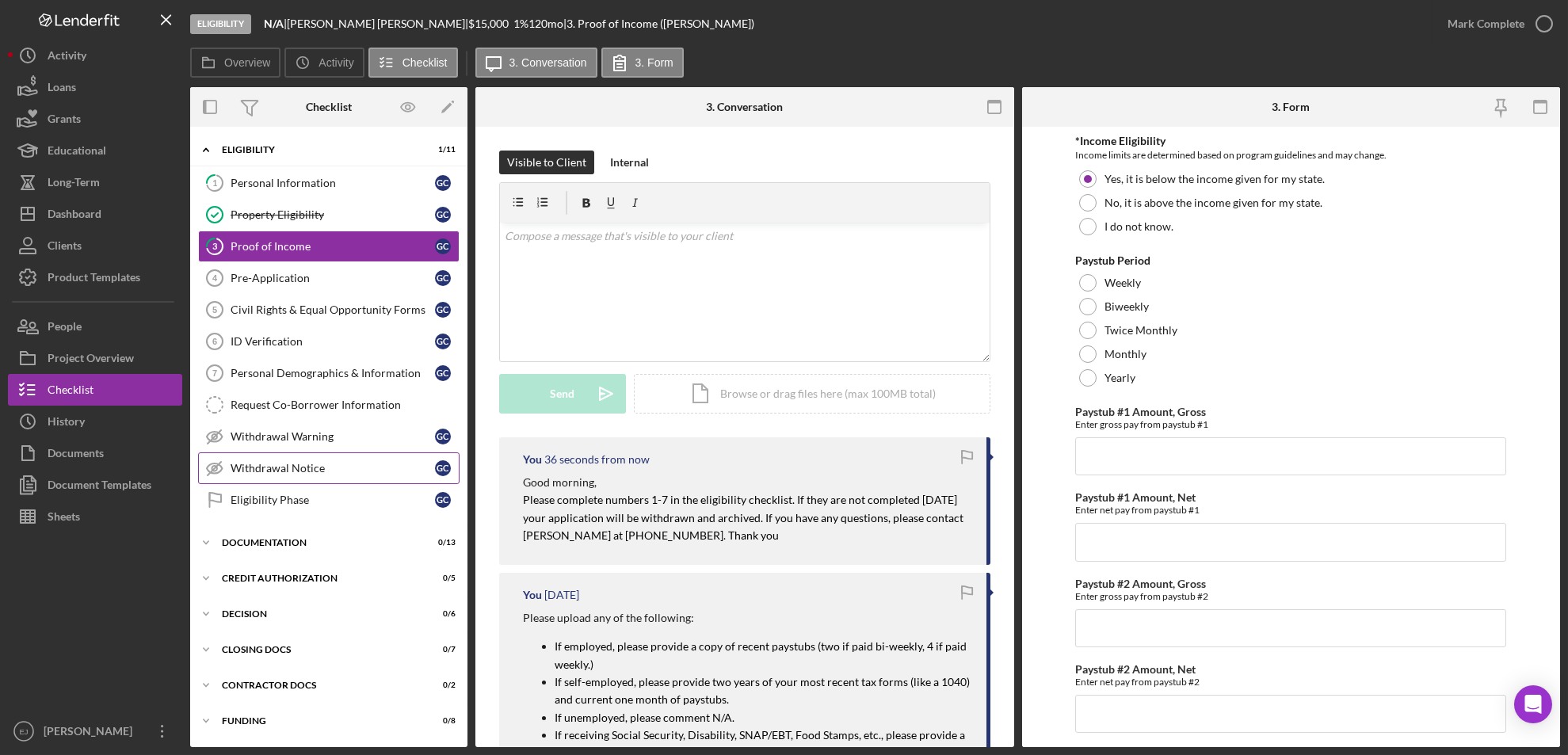
click at [360, 460] on link "Withdrawal Notice Withdrawal Notice G C" at bounding box center [329, 468] width 261 height 32
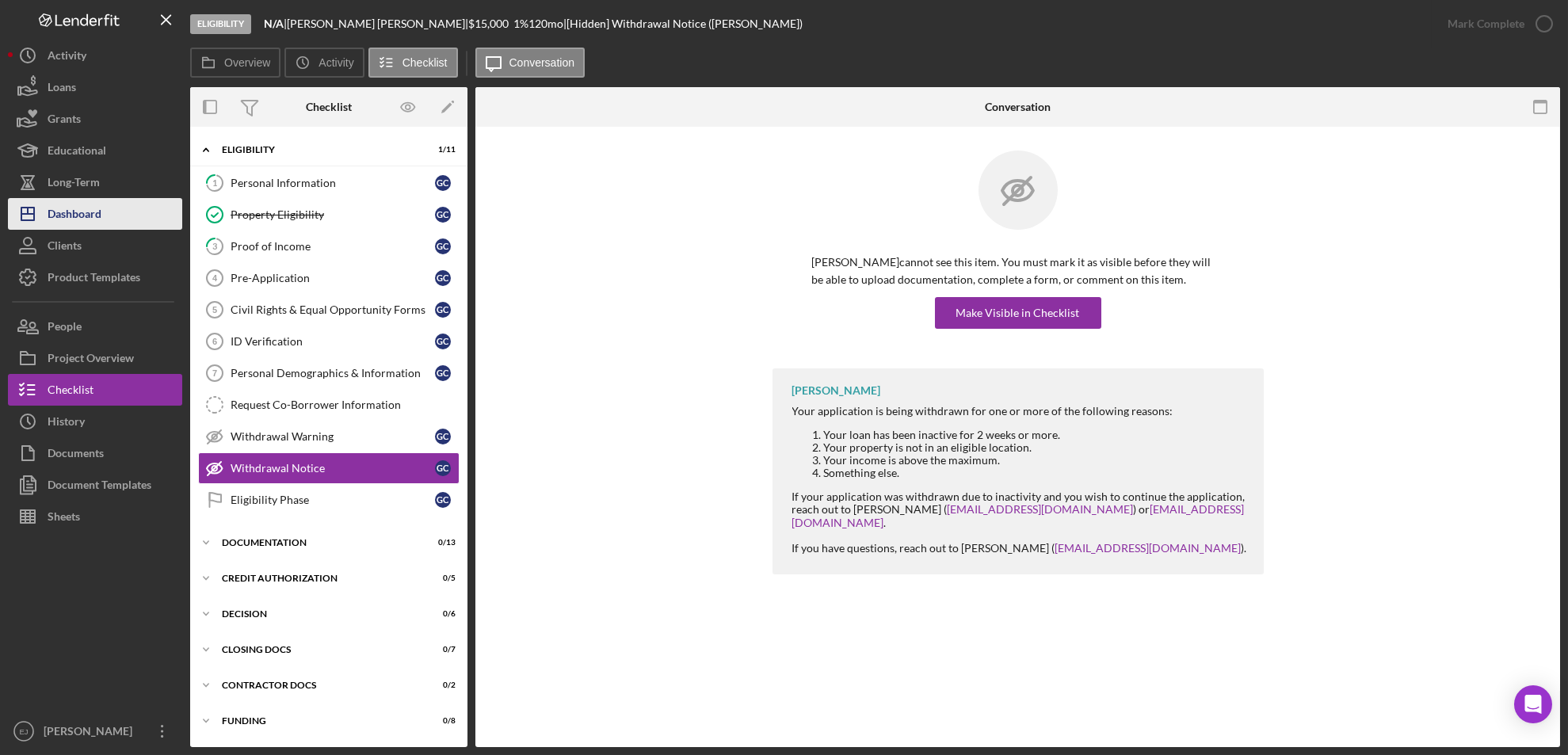
click at [96, 200] on div "Dashboard" at bounding box center [74, 216] width 54 height 36
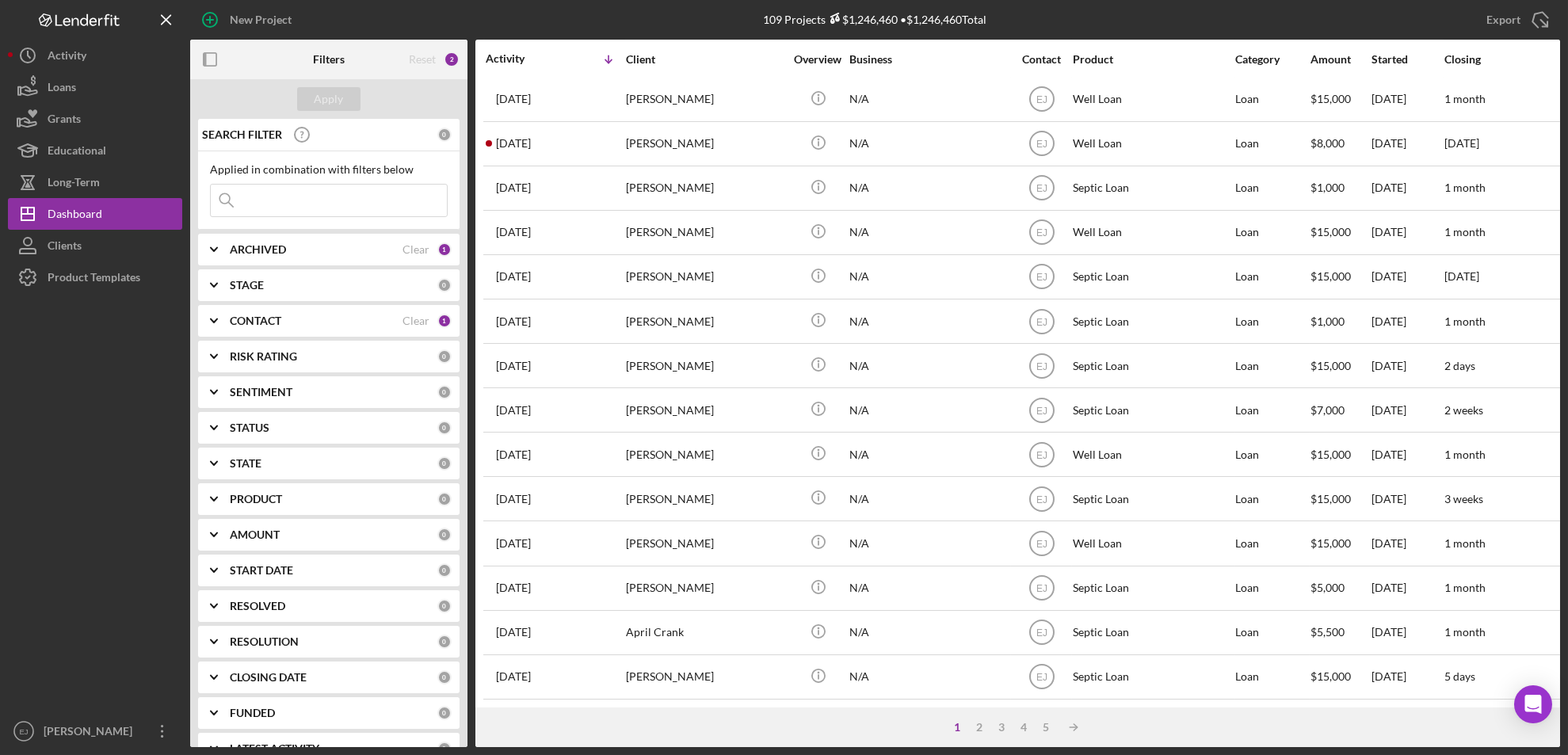
scroll to position [517, 0]
click at [1021, 723] on div "4" at bounding box center [1024, 727] width 22 height 13
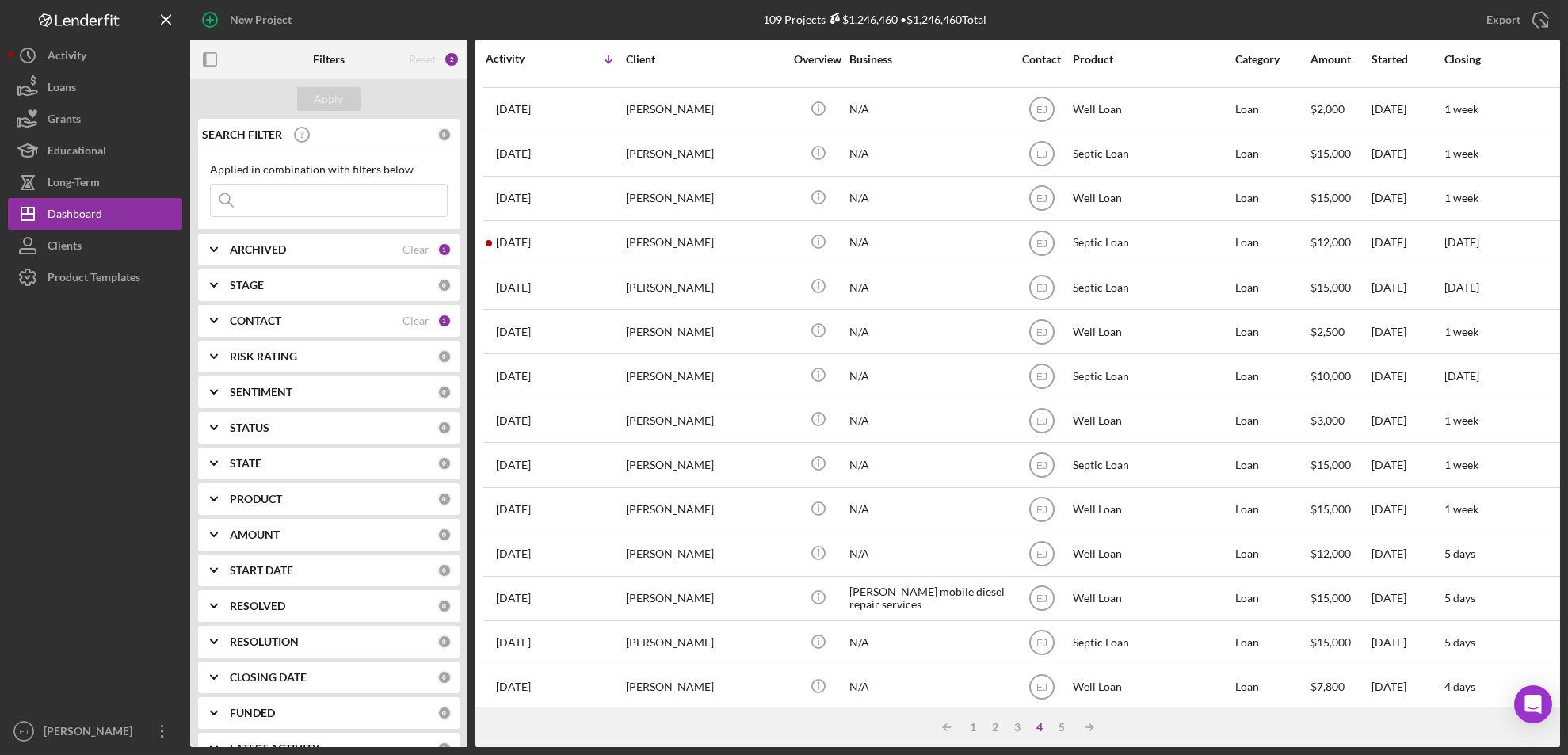
scroll to position [0, 0]
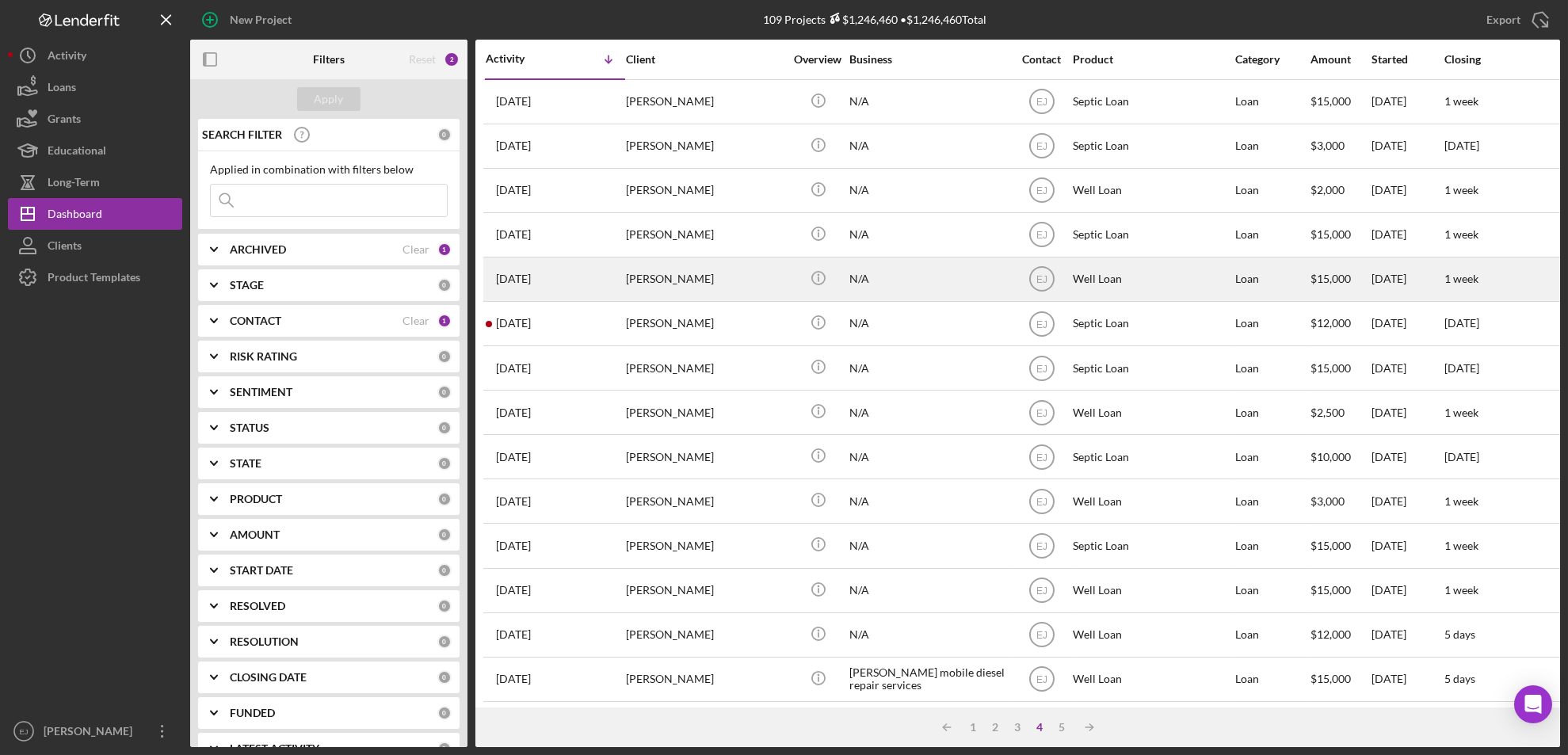
click at [674, 290] on div "[PERSON_NAME]" at bounding box center [705, 280] width 159 height 42
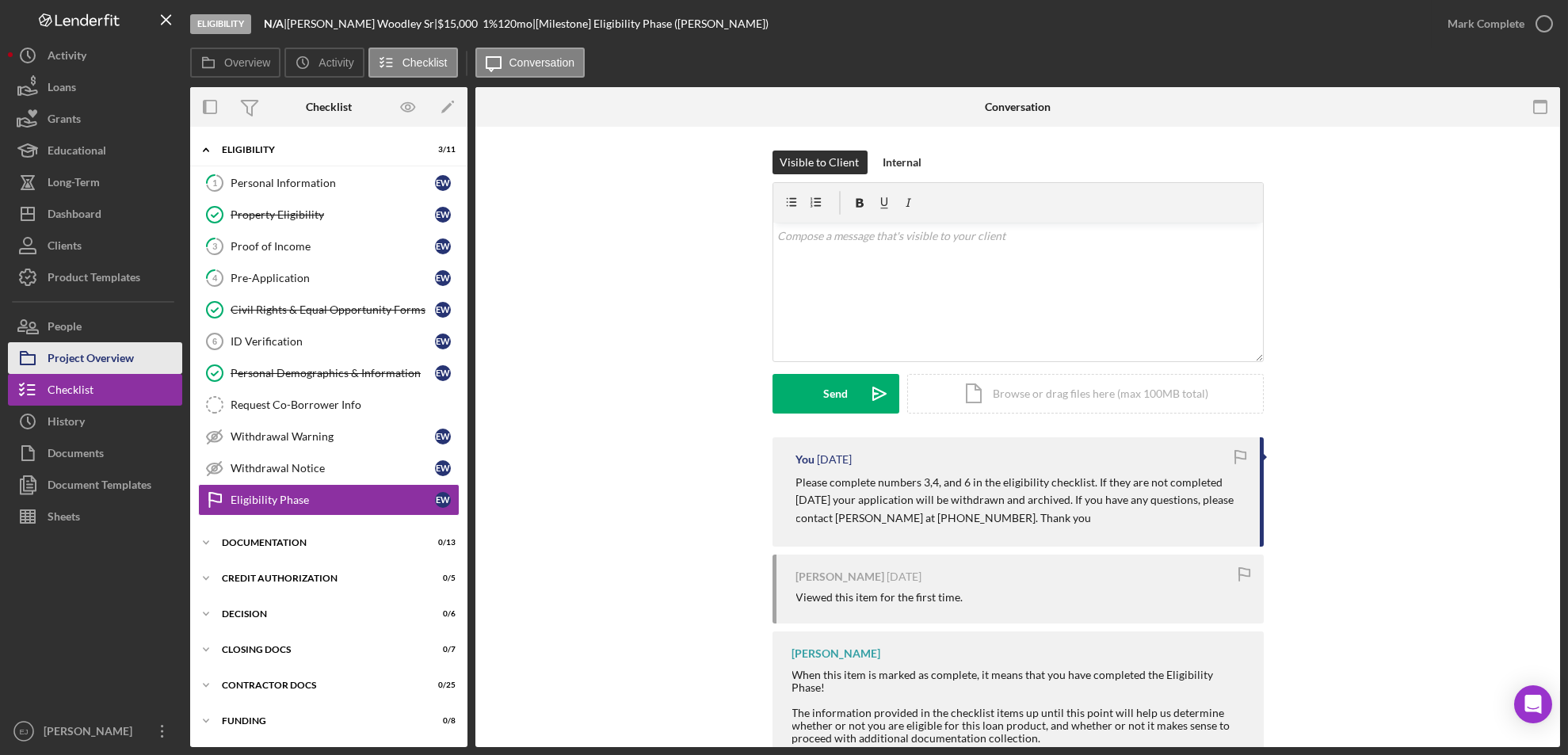
click at [128, 365] on div "Project Overview" at bounding box center [90, 360] width 86 height 36
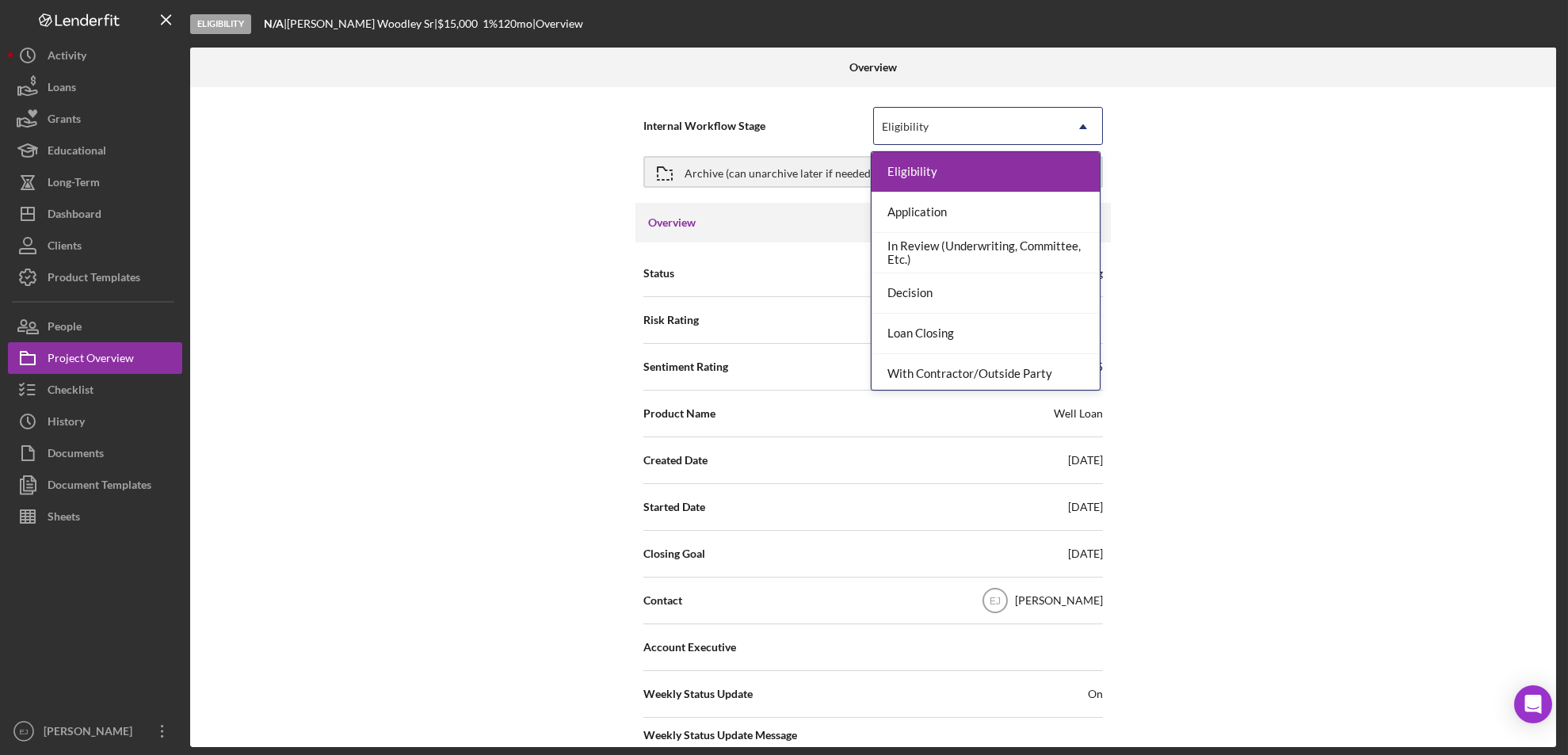
click at [1085, 115] on icon "Icon/Dropdown Arrow" at bounding box center [1082, 126] width 38 height 38
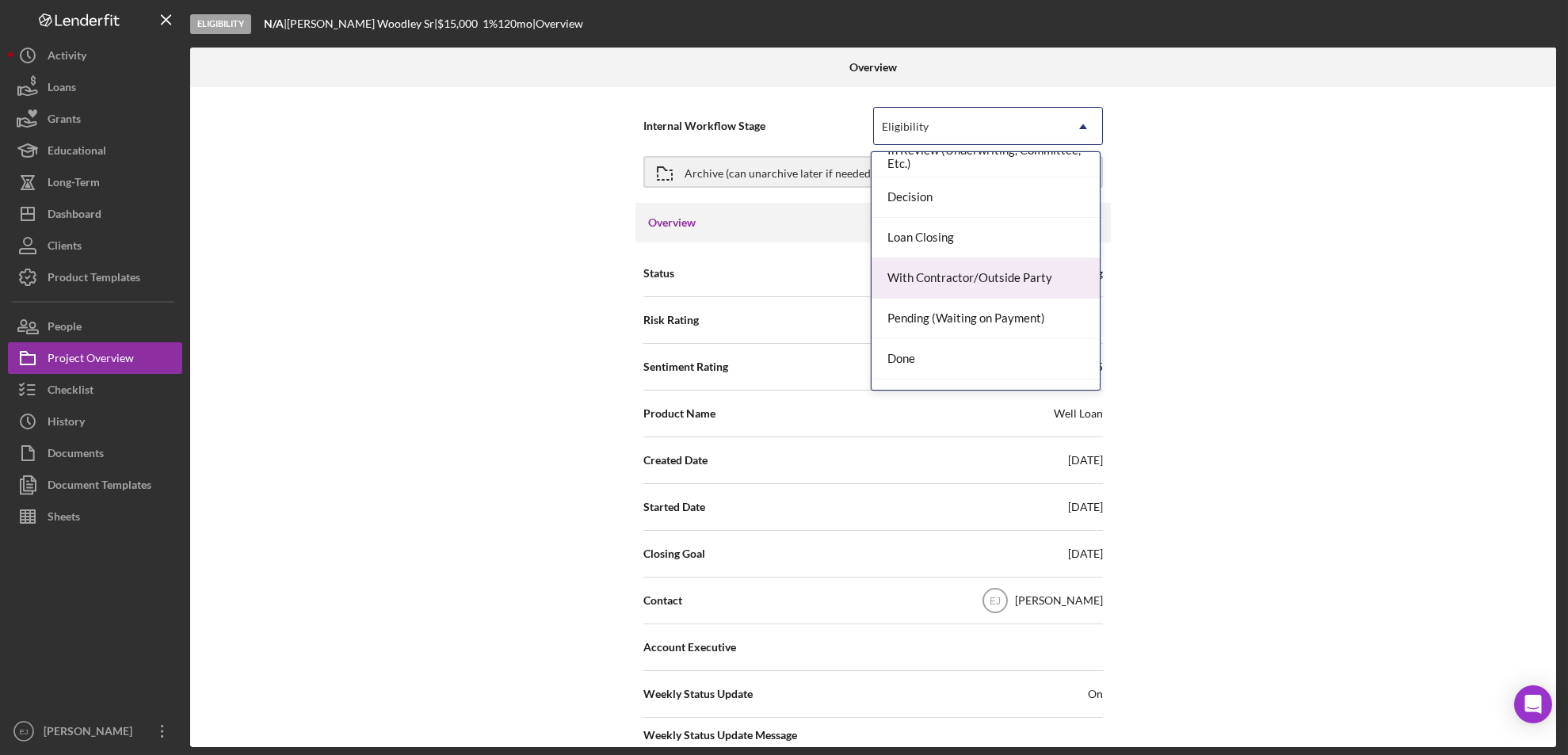
scroll to position [125, 0]
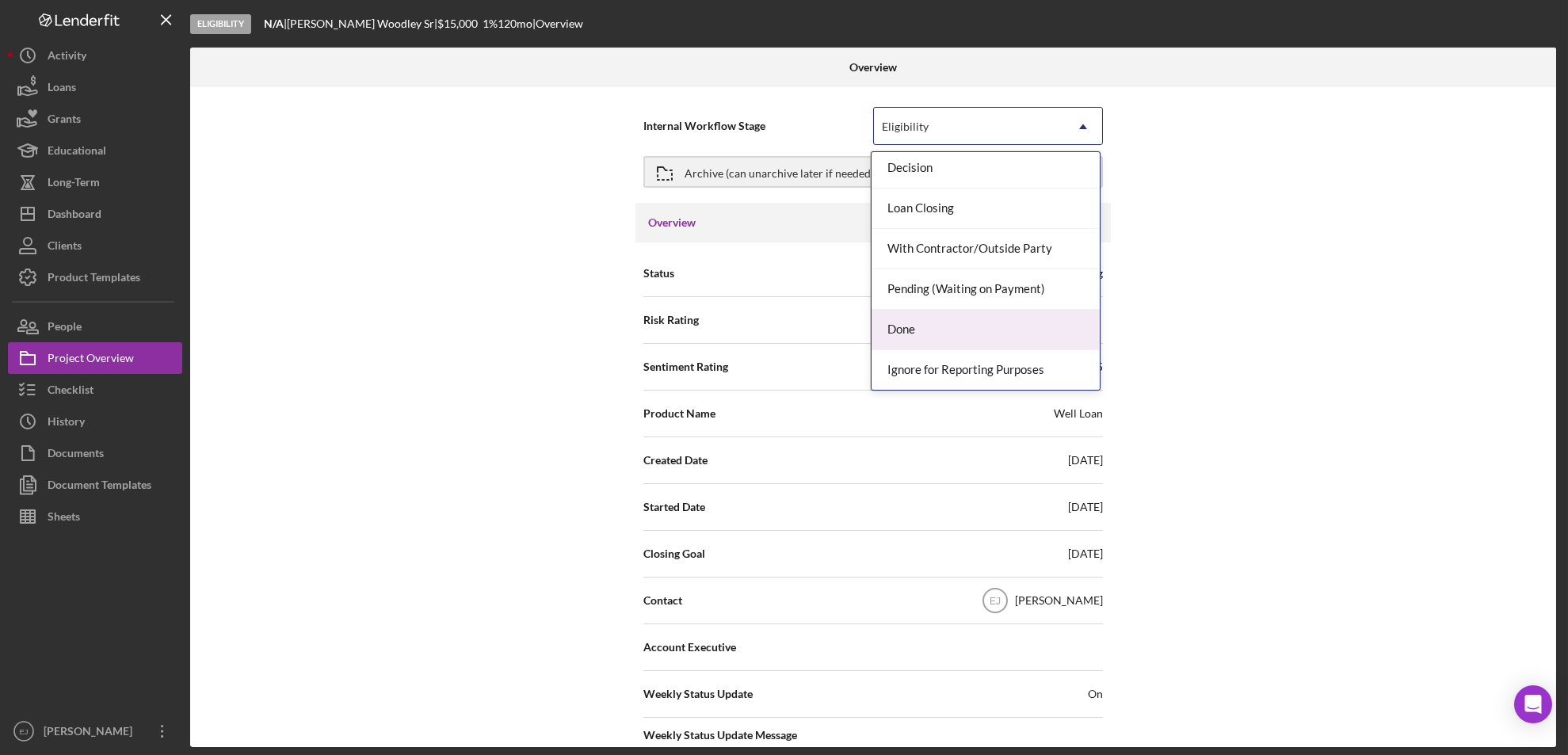
click at [1017, 338] on div "Done" at bounding box center [985, 330] width 229 height 41
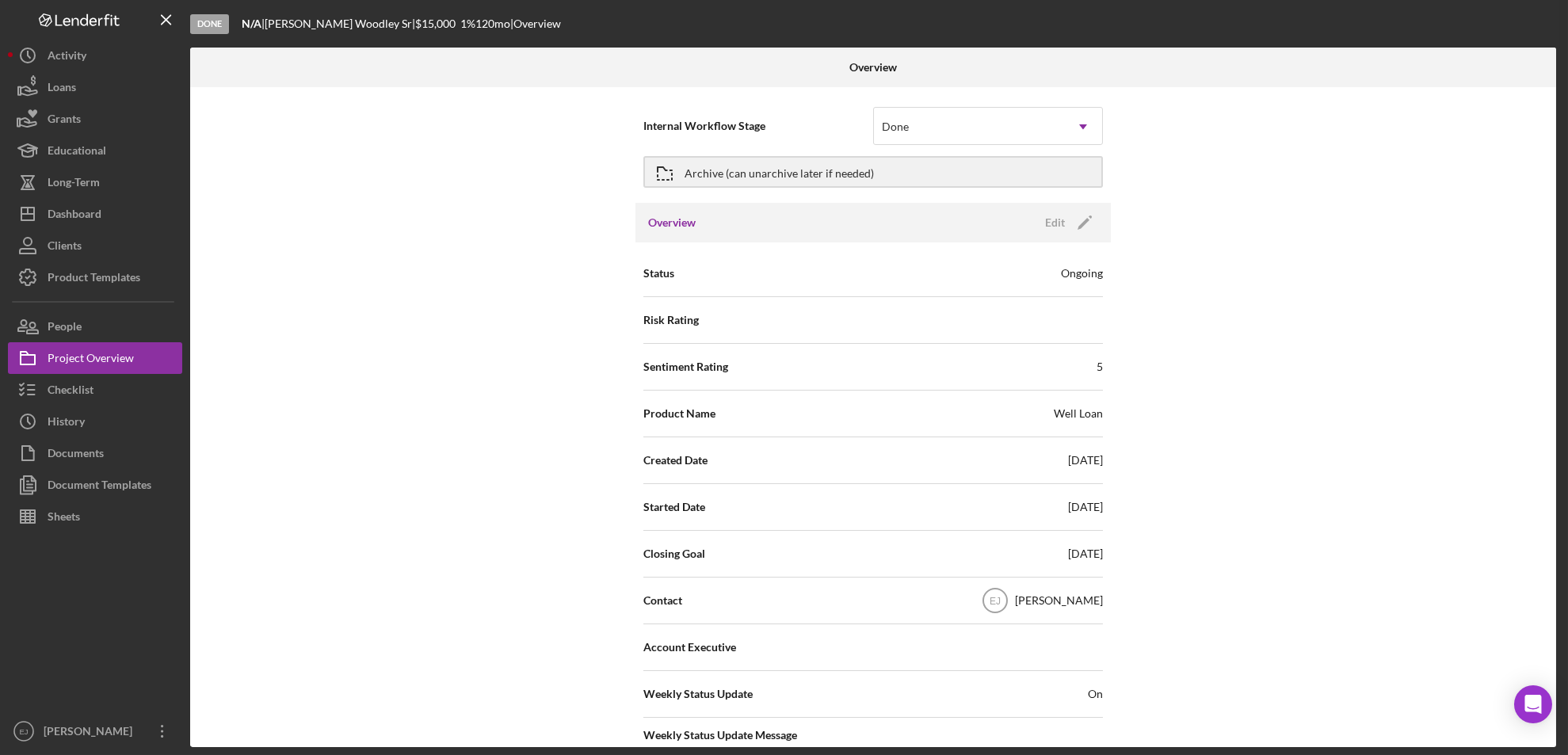
click at [1556, 595] on div "Overview Internal Workflow Stage option Done, selected. Done Icon/Dropdown Arro…" at bounding box center [875, 397] width 1370 height 700
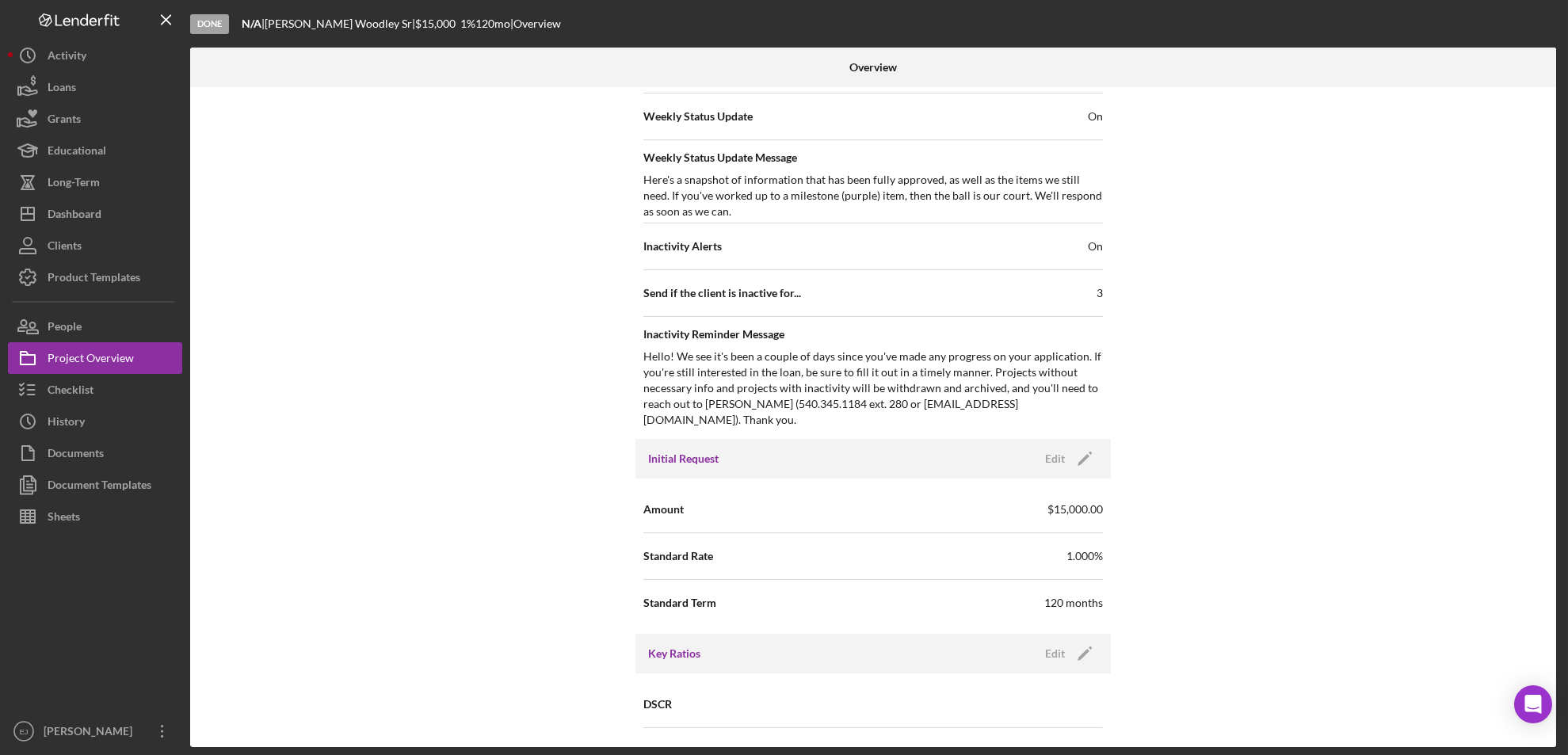
scroll to position [1156, 0]
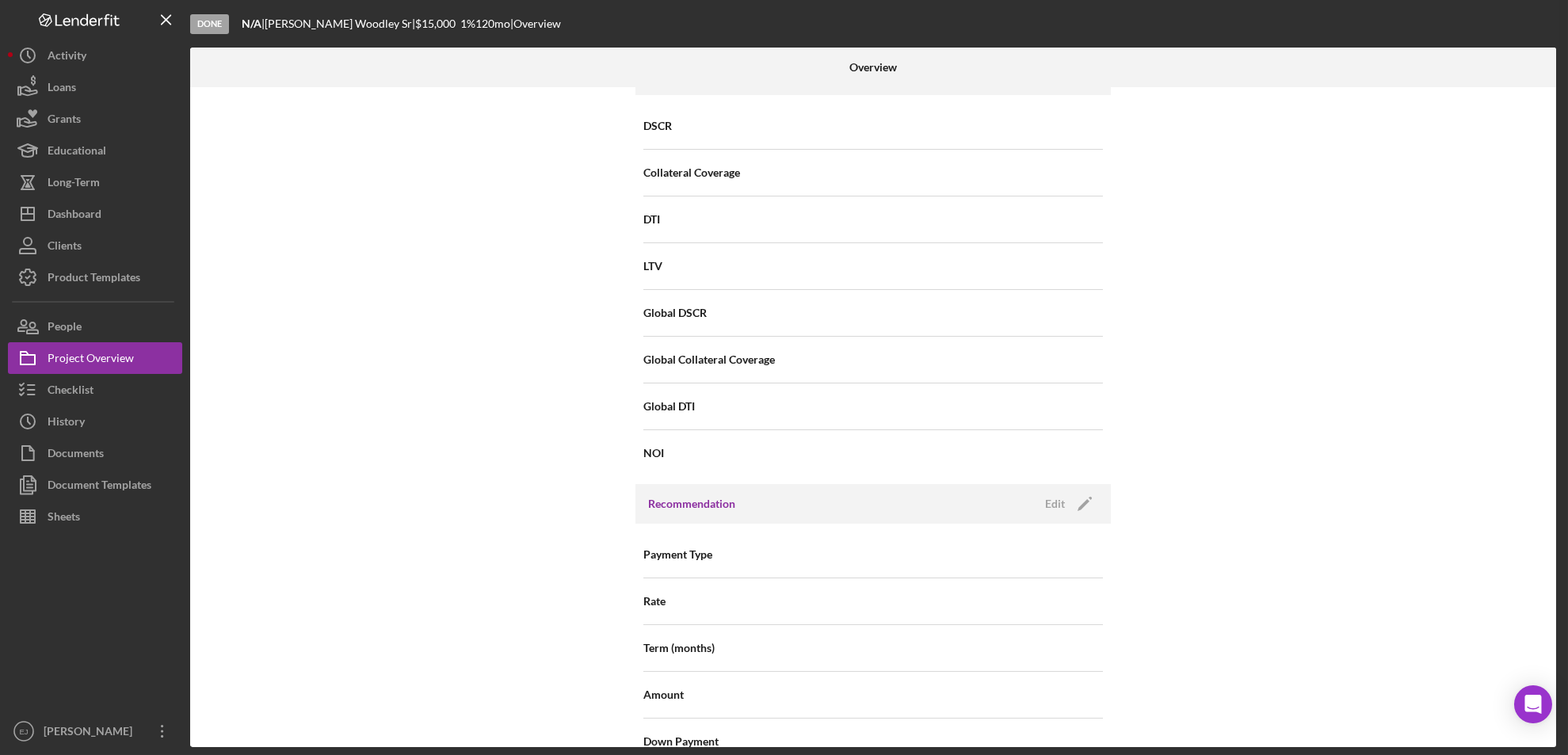
click at [1557, 655] on div "Overview Internal Workflow Stage Done Icon/Dropdown Arrow Archive (can unarchiv…" at bounding box center [875, 397] width 1370 height 700
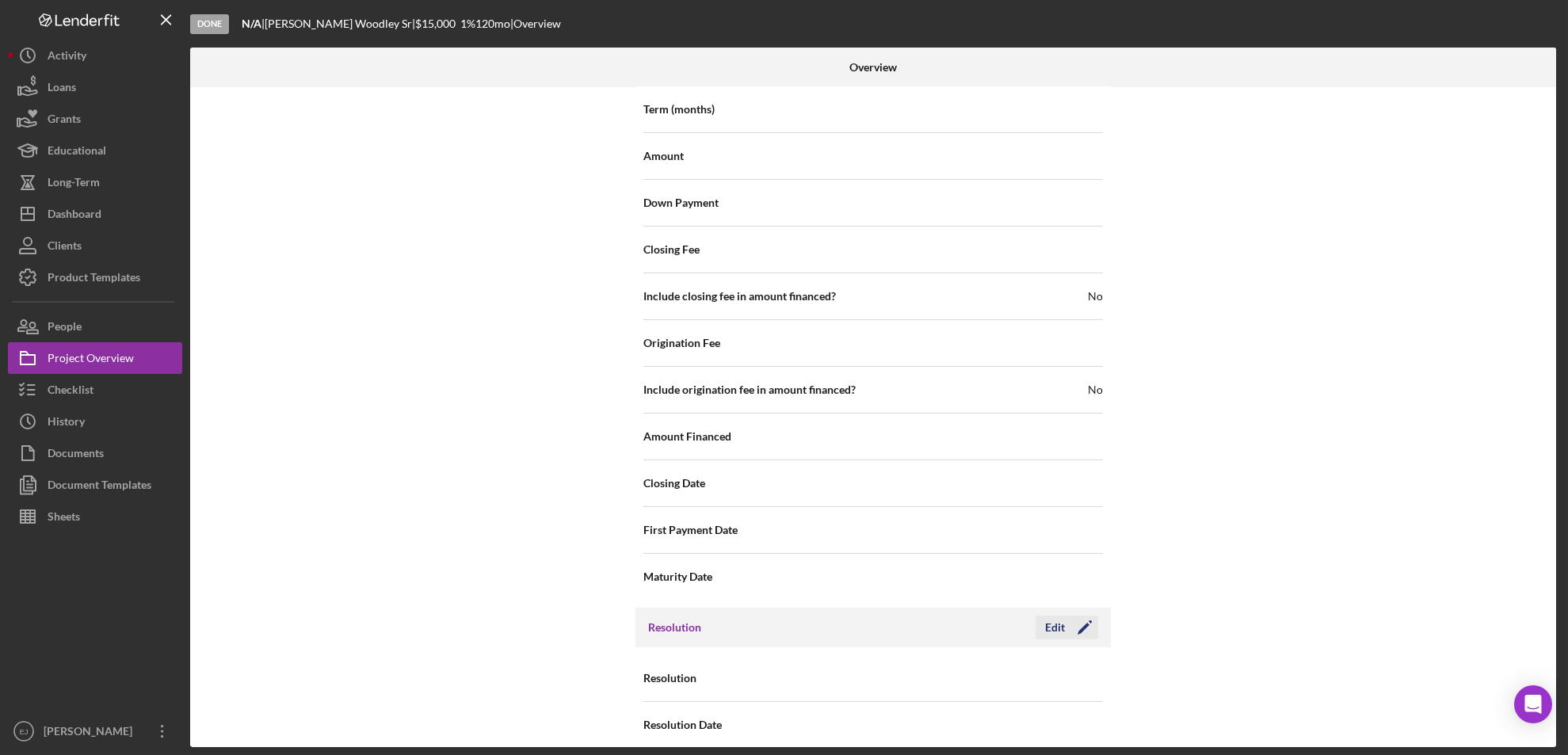
click at [1038, 616] on button "Edit Icon/Edit" at bounding box center [1066, 627] width 63 height 24
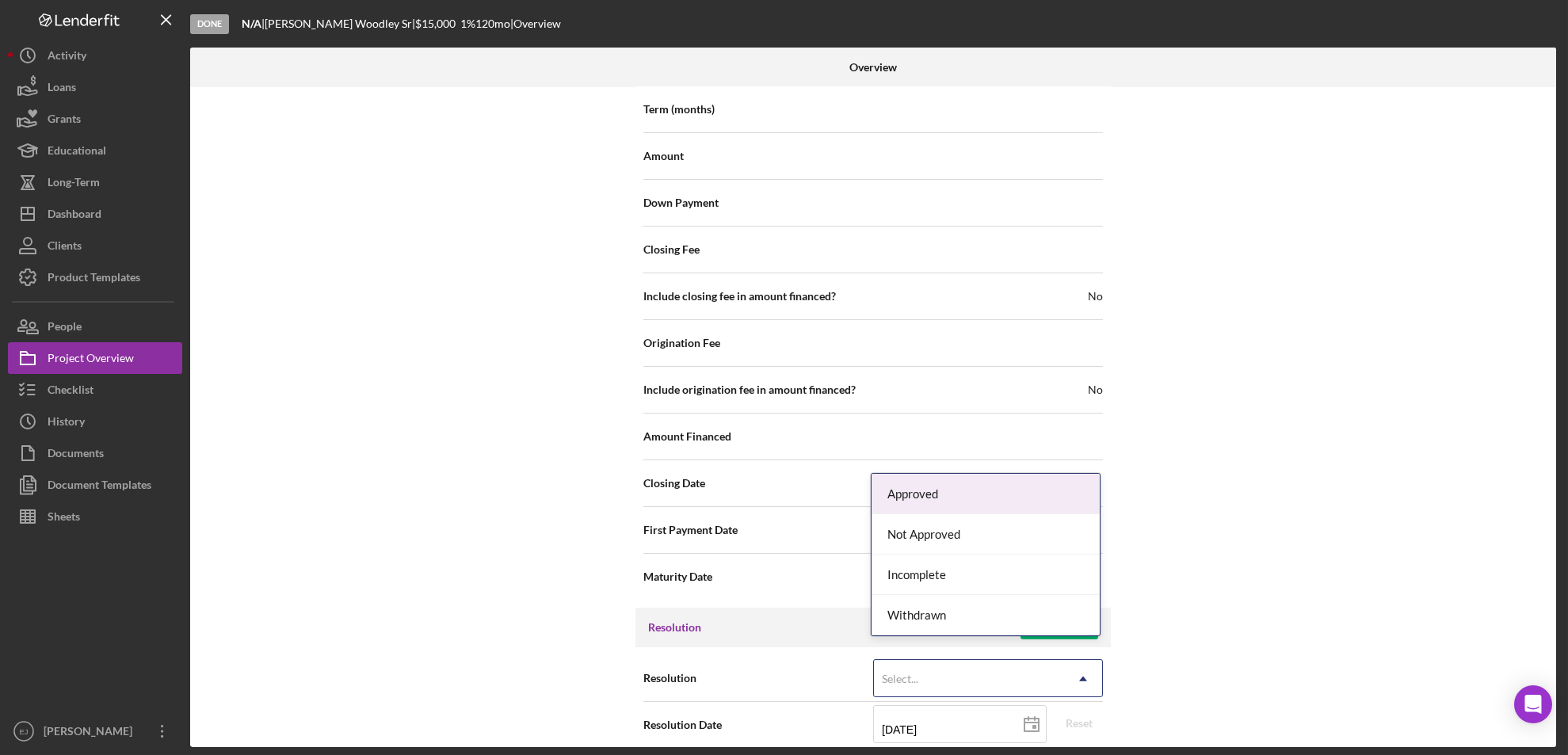
click at [1082, 660] on icon "Icon/Dropdown Arrow" at bounding box center [1082, 679] width 38 height 38
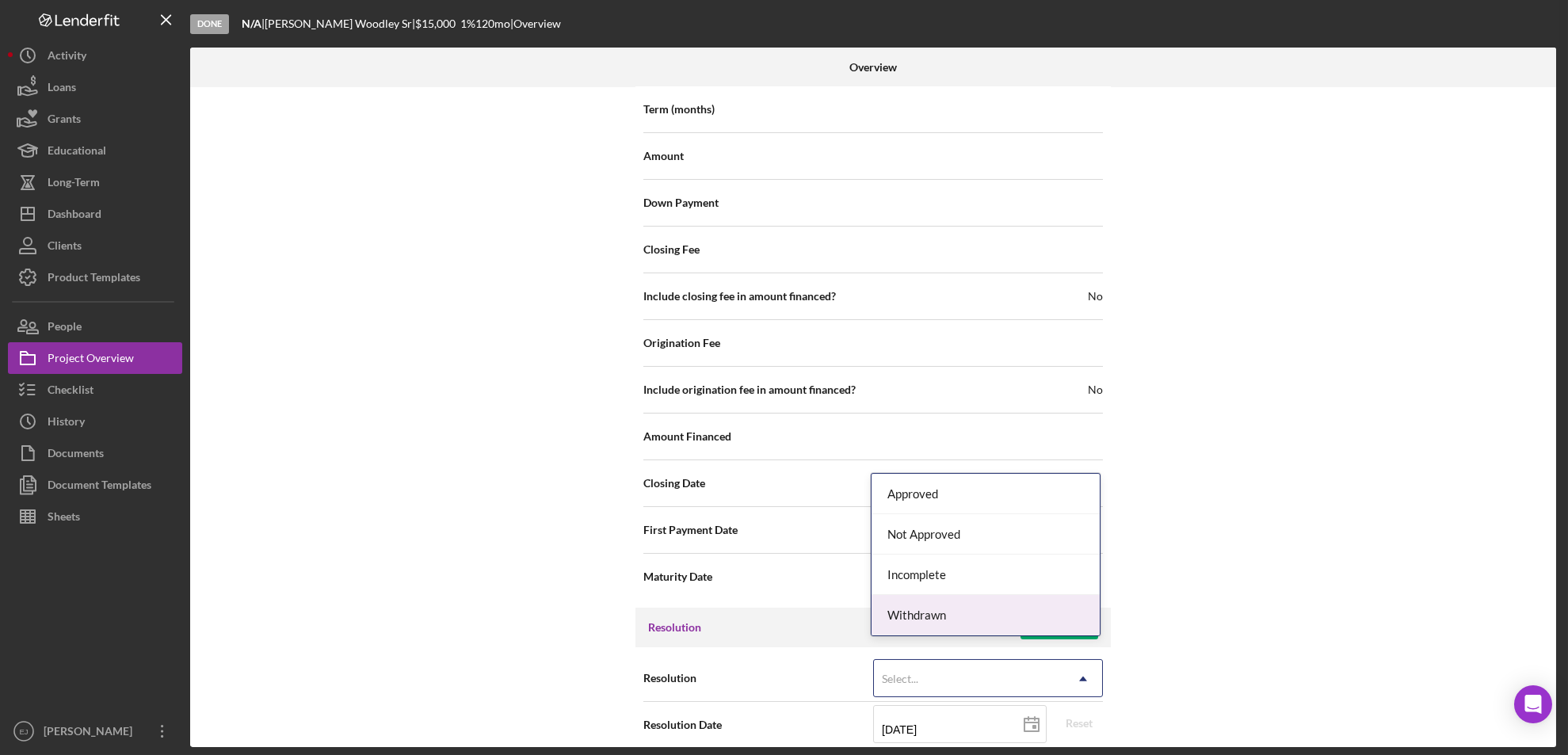
click at [1066, 615] on div "Withdrawn" at bounding box center [985, 616] width 229 height 41
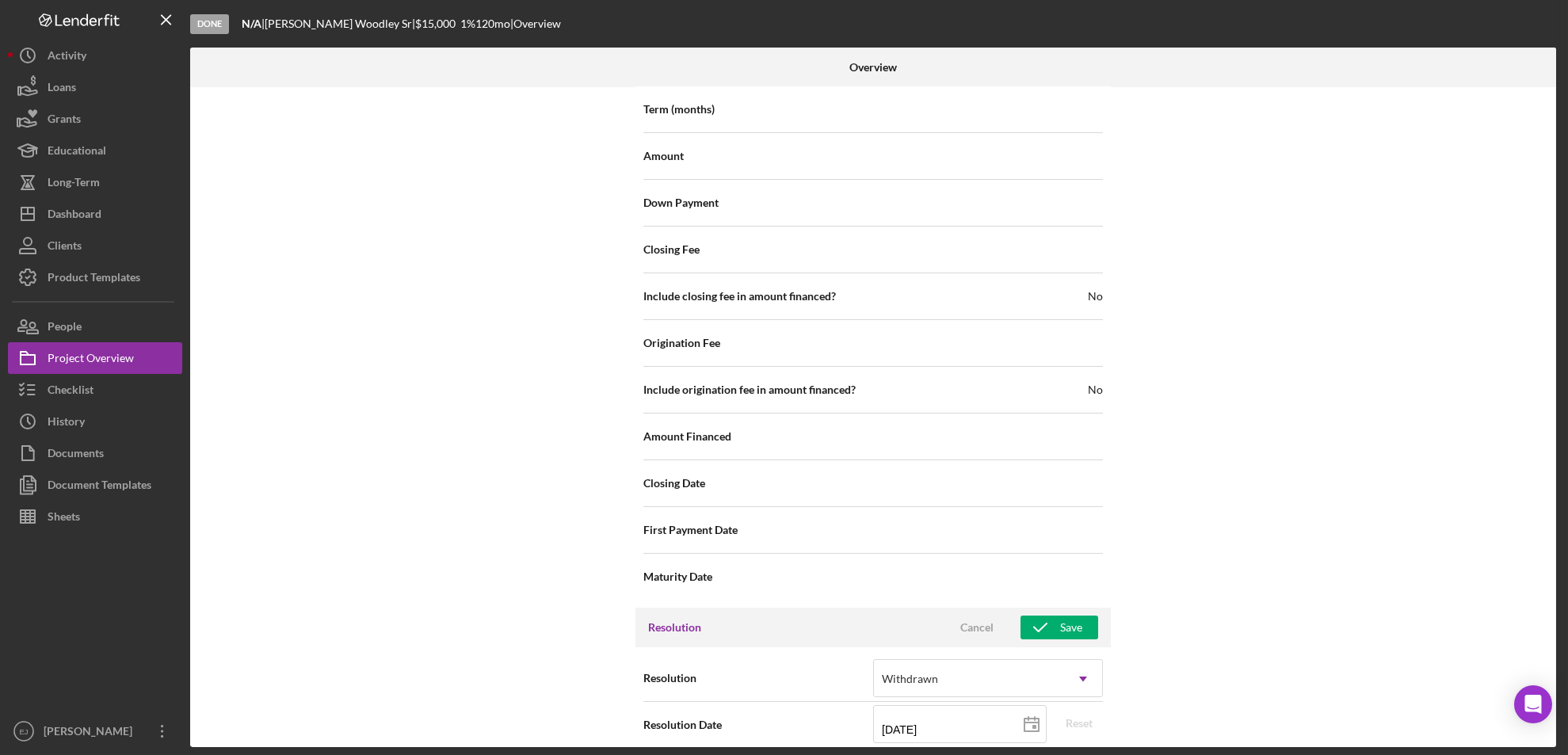
scroll to position [1796, 0]
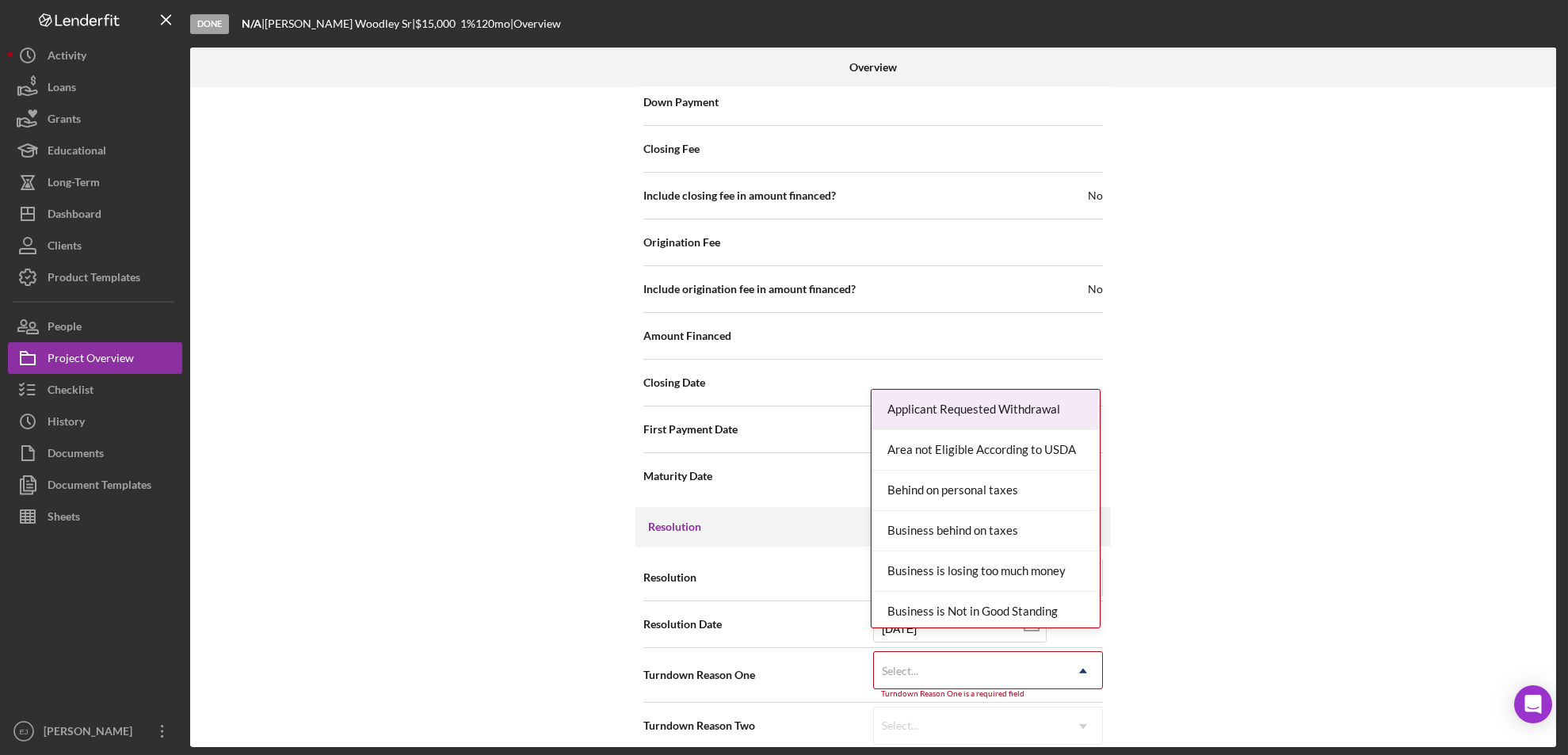
click at [1074, 743] on div "Internal Workflow Stage Done Icon/Dropdown Arrow Archive (can unarchive later i…" at bounding box center [873, 417] width 1365 height 660
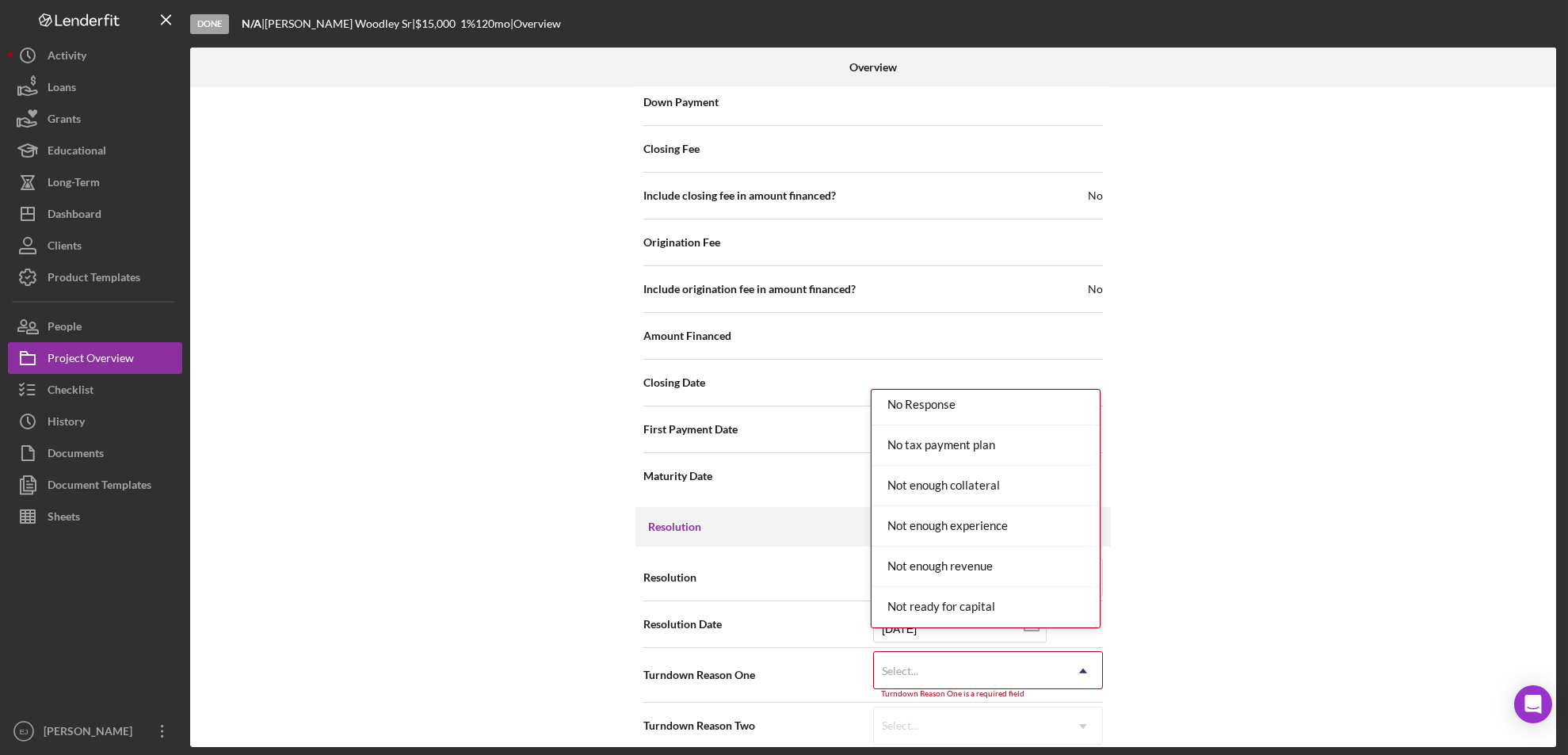
scroll to position [1237, 0]
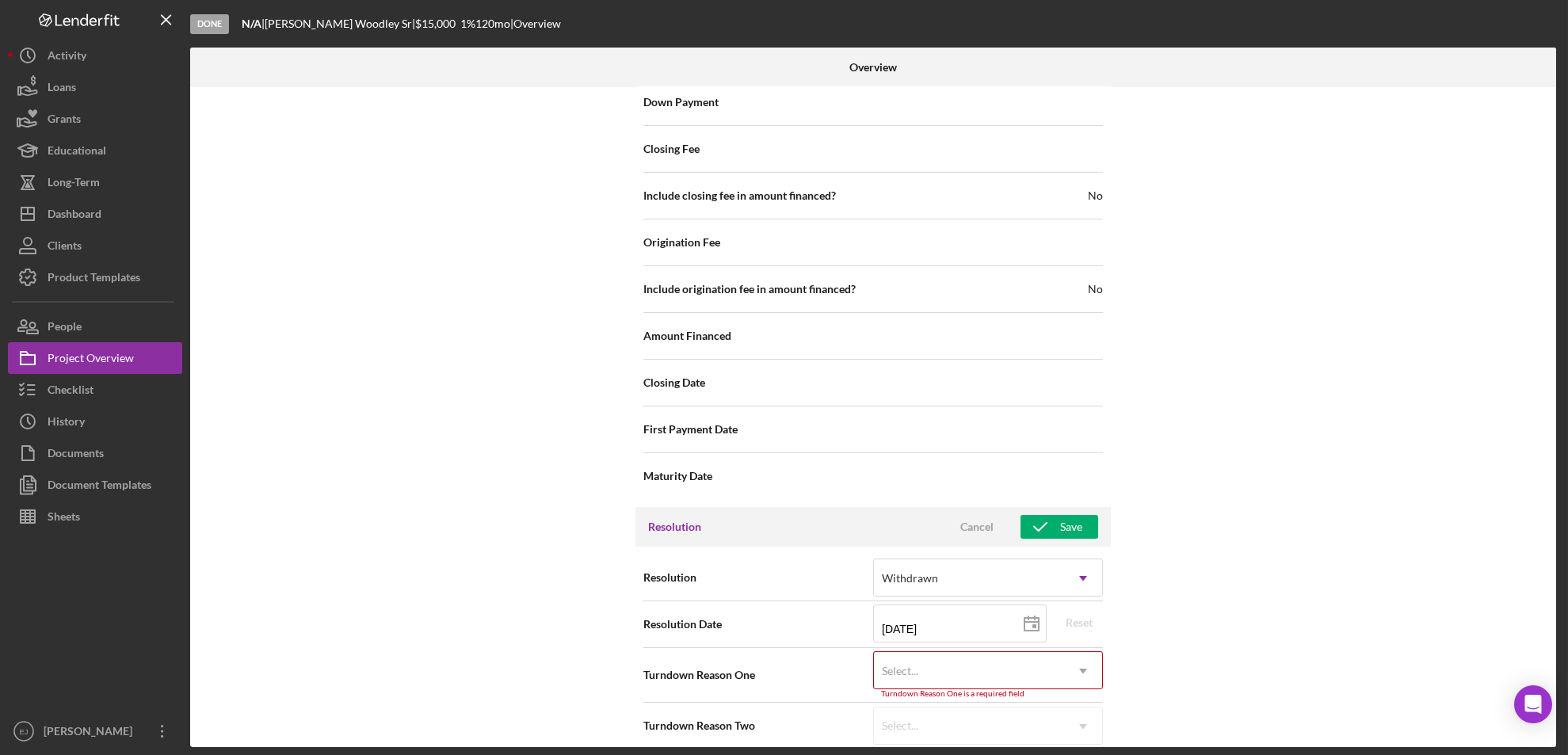
click at [1418, 515] on div "Internal Workflow Stage Done Icon/Dropdown Arrow Archive (can unarchive later i…" at bounding box center [873, 417] width 1365 height 660
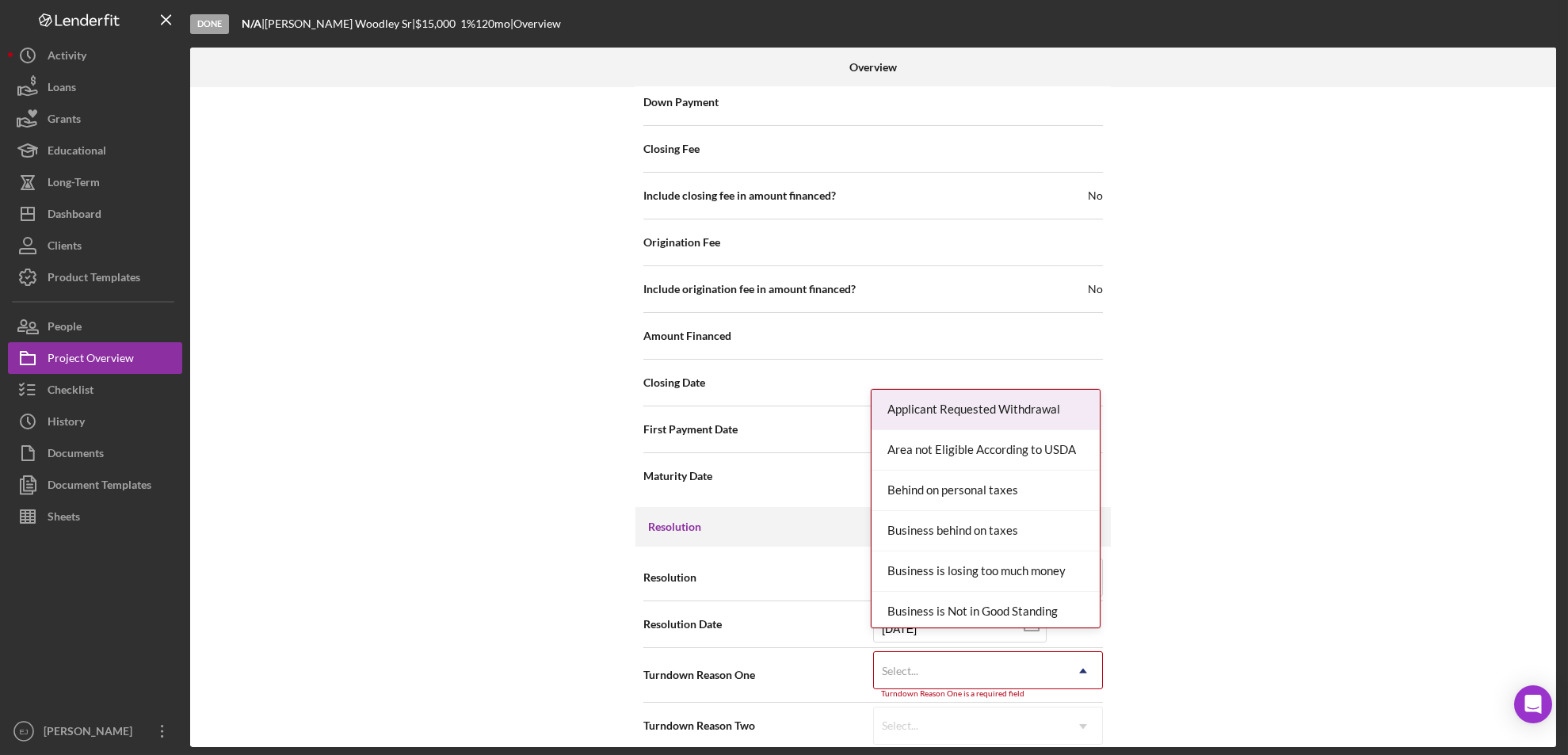
click at [1082, 652] on icon "Icon/Dropdown Arrow" at bounding box center [1082, 671] width 38 height 38
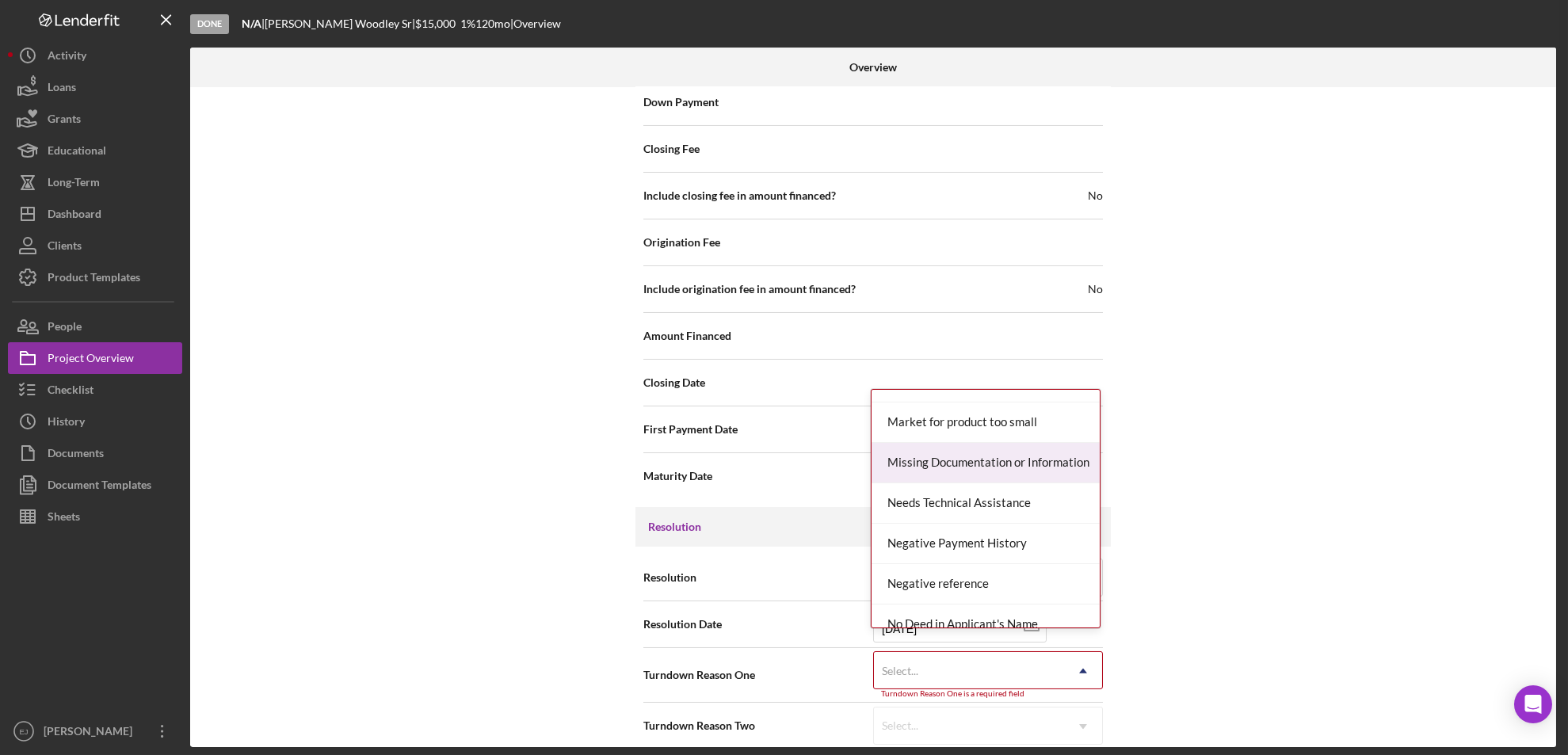
click at [1018, 466] on div "Missing Documentation or Information" at bounding box center [985, 463] width 229 height 41
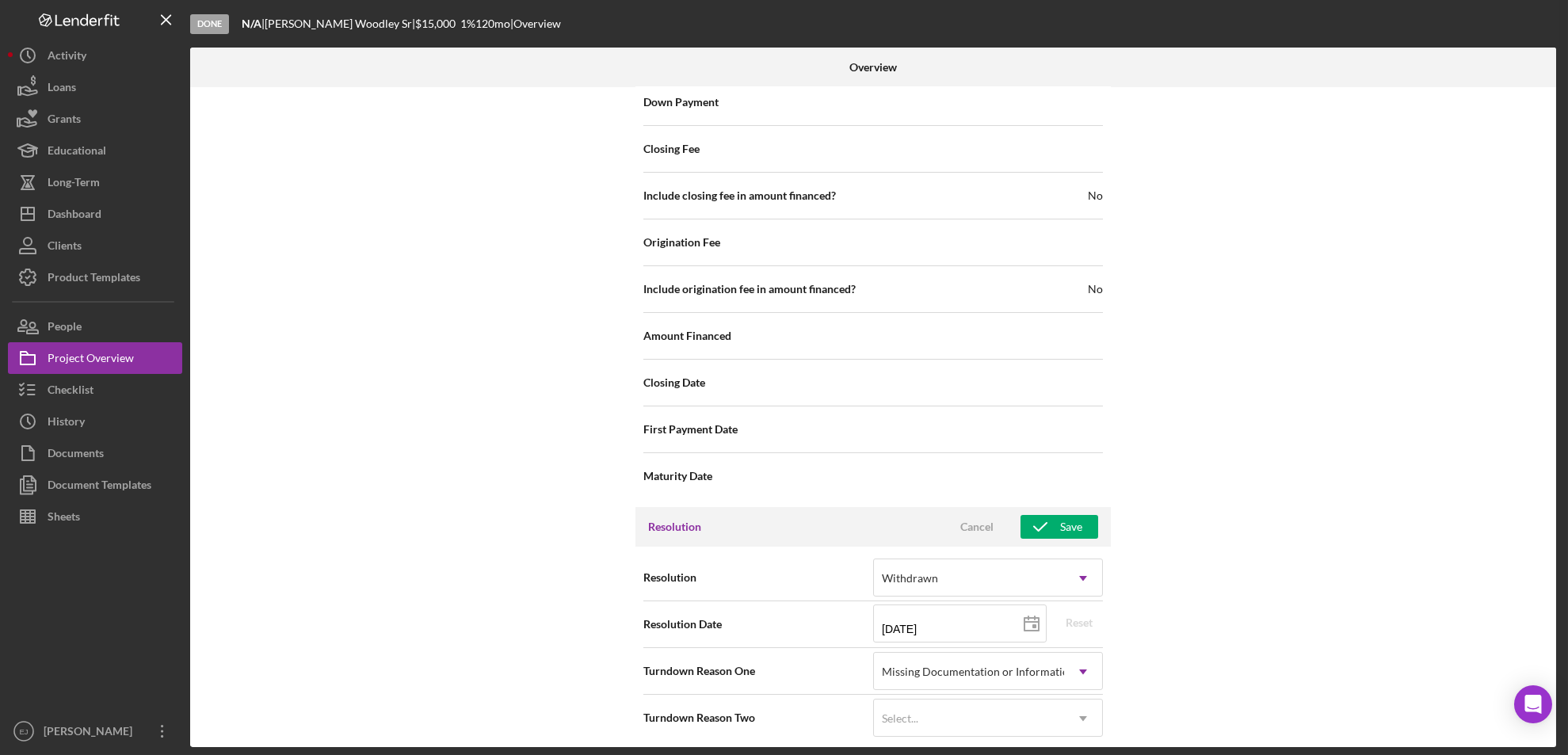
scroll to position [1788, 0]
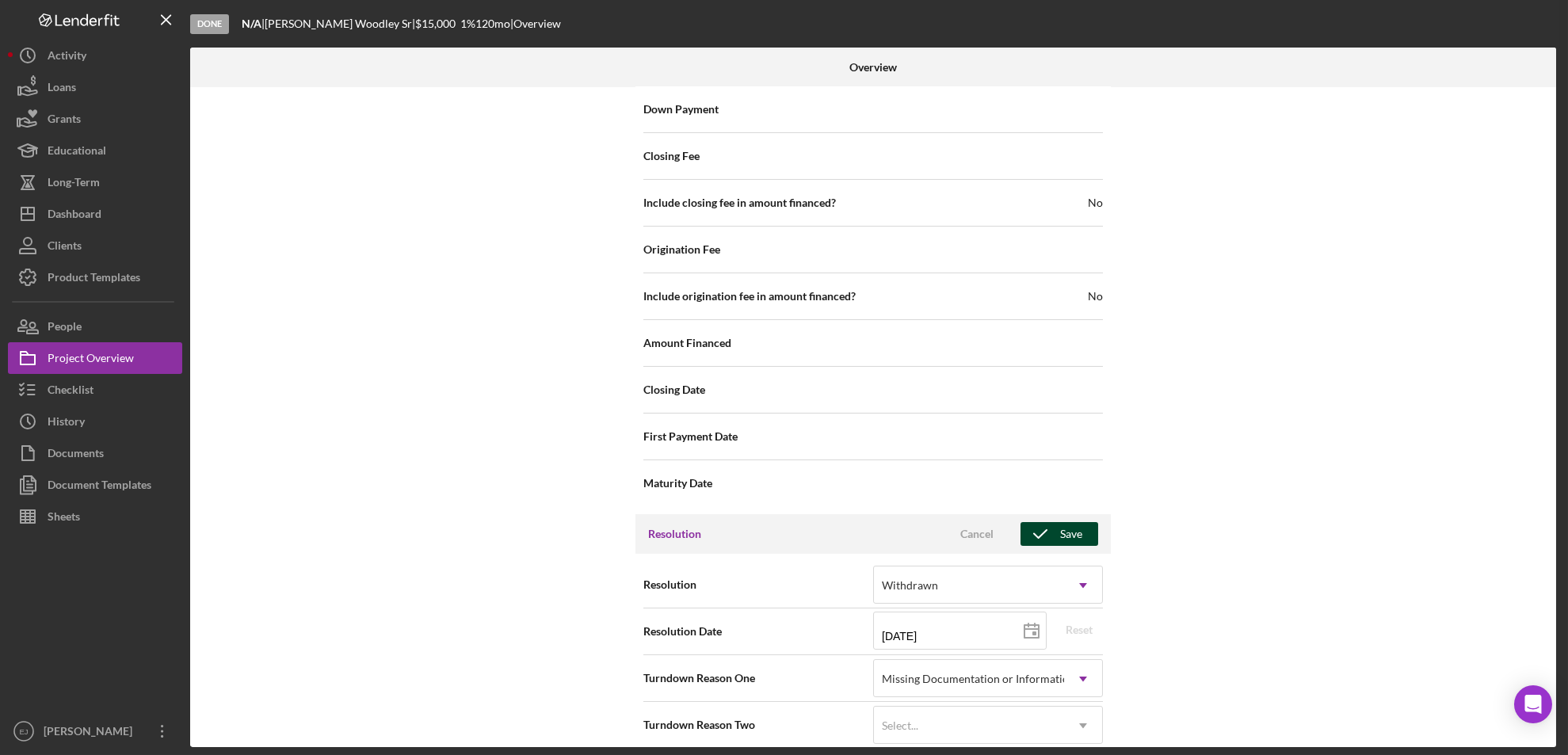
click at [1060, 522] on div "Save" at bounding box center [1070, 534] width 22 height 24
click at [1559, 212] on div "Overview Internal Workflow Stage Done Icon/Dropdown Arrow Archive (can unarchiv…" at bounding box center [875, 397] width 1370 height 700
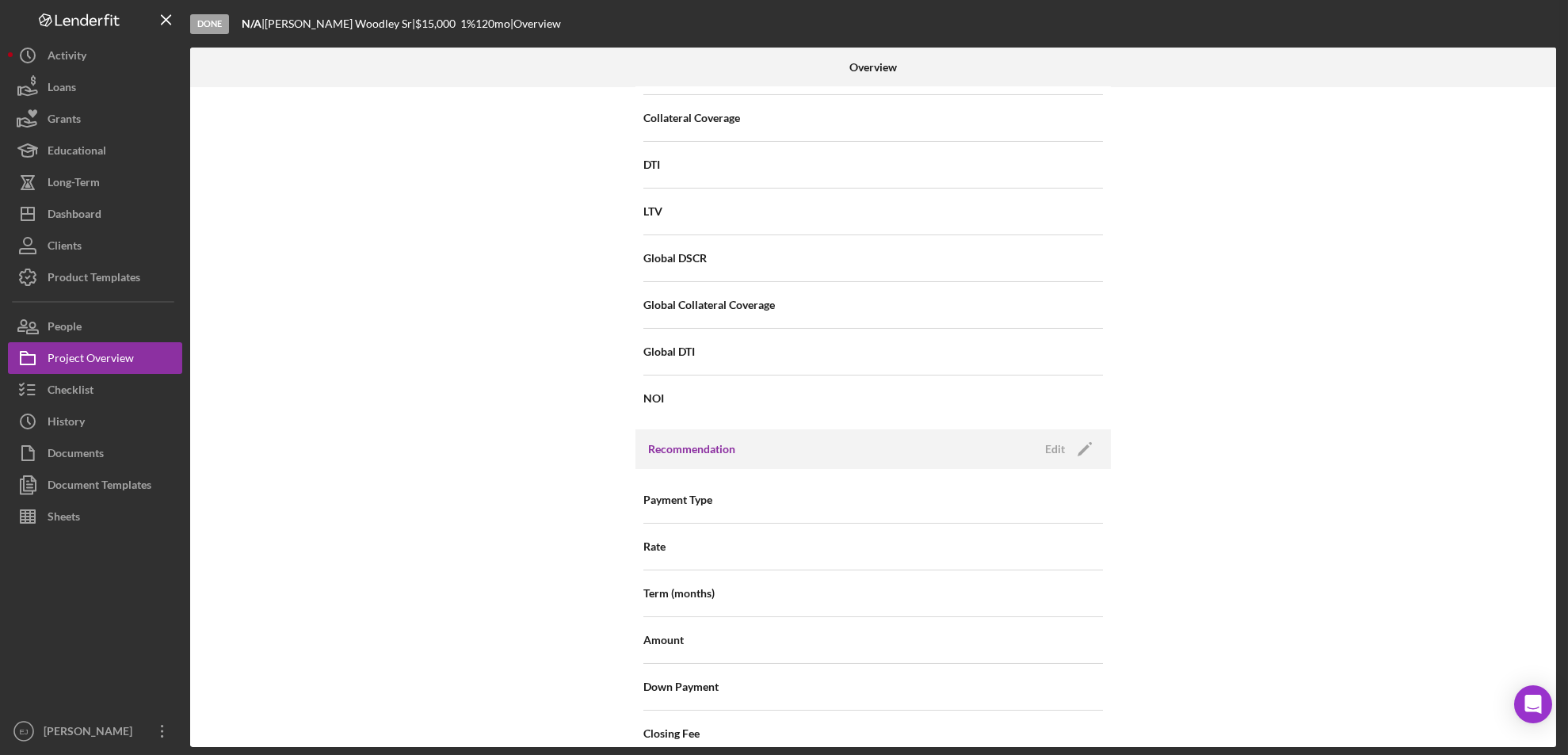
click at [1551, 222] on div "Internal Workflow Stage Done Icon/Dropdown Arrow Archive (can unarchive later i…" at bounding box center [873, 417] width 1365 height 660
click at [1550, 313] on div "Internal Workflow Stage Done Icon/Dropdown Arrow Archive (can unarchive later i…" at bounding box center [873, 417] width 1365 height 660
click at [1550, 317] on div "Internal Workflow Stage Done Icon/Dropdown Arrow Archive (can unarchive later i…" at bounding box center [873, 417] width 1365 height 660
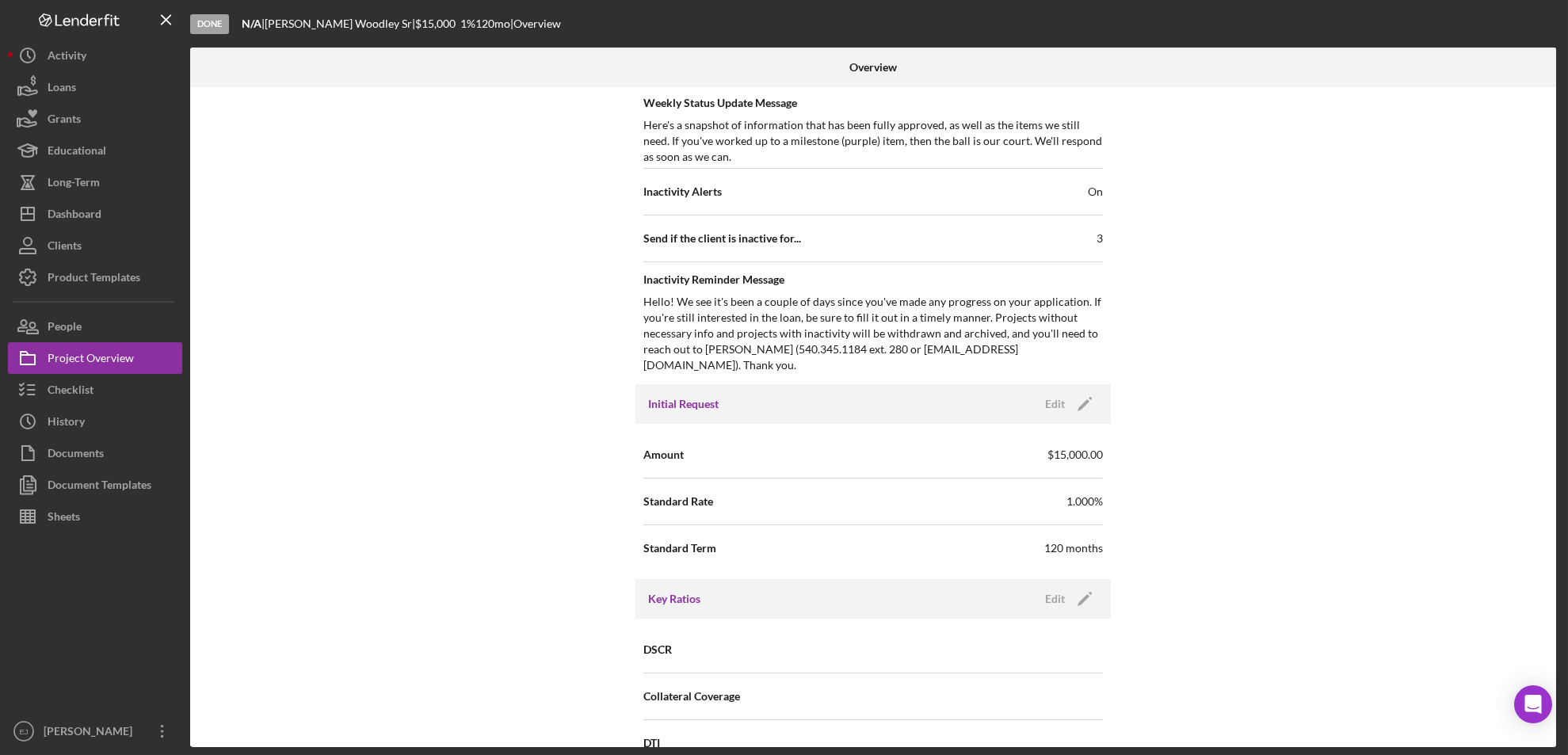
click at [1551, 162] on div "Internal Workflow Stage Done Icon/Dropdown Arrow Archive (can unarchive later i…" at bounding box center [873, 417] width 1365 height 660
drag, startPoint x: 1551, startPoint y: 162, endPoint x: 1561, endPoint y: 171, distance: 13.5
click at [1561, 171] on div "Done N/A | Everett Woodley Sr | $15,000 1 % 120 mo | Overview Overview Internal…" at bounding box center [784, 378] width 1568 height 755
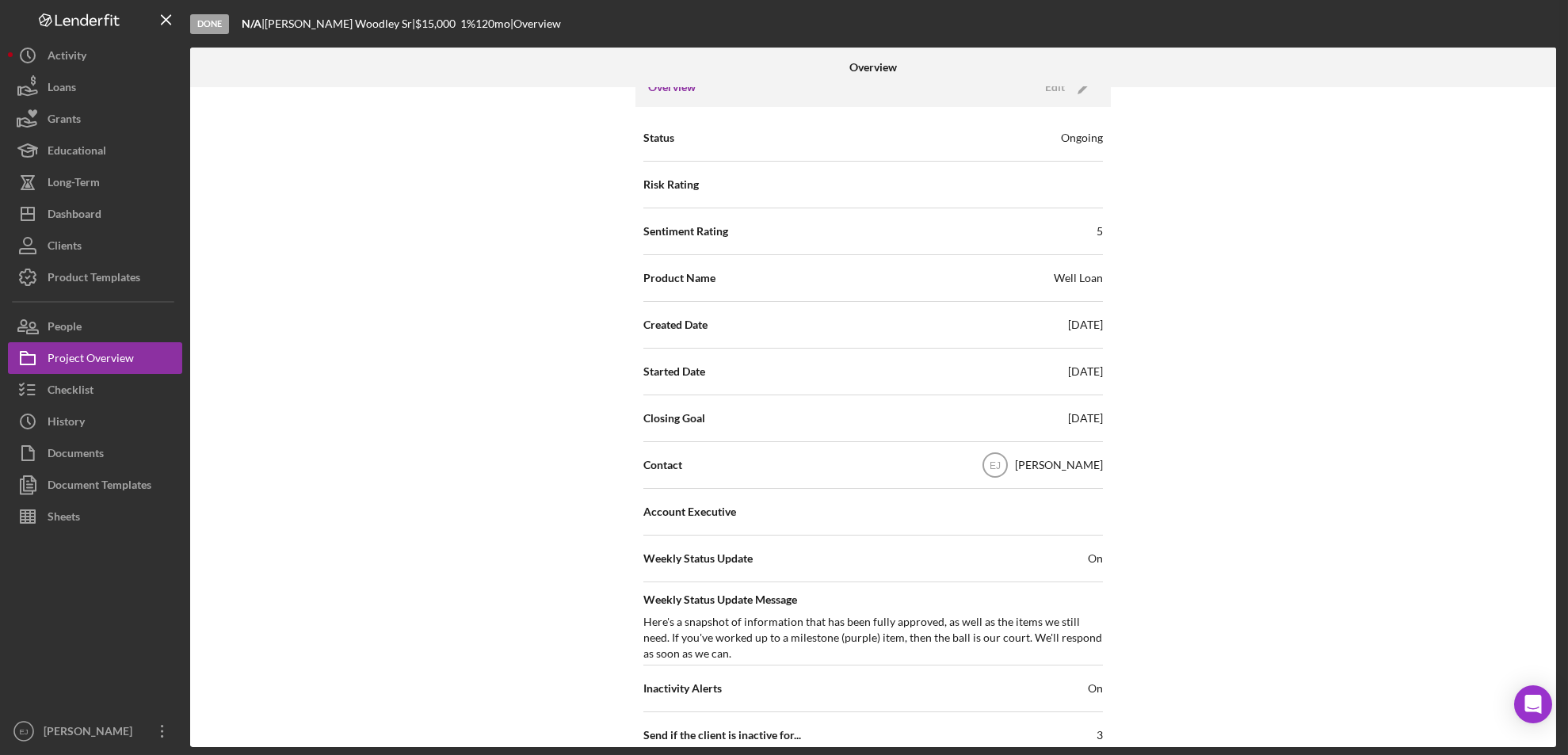
scroll to position [55, 0]
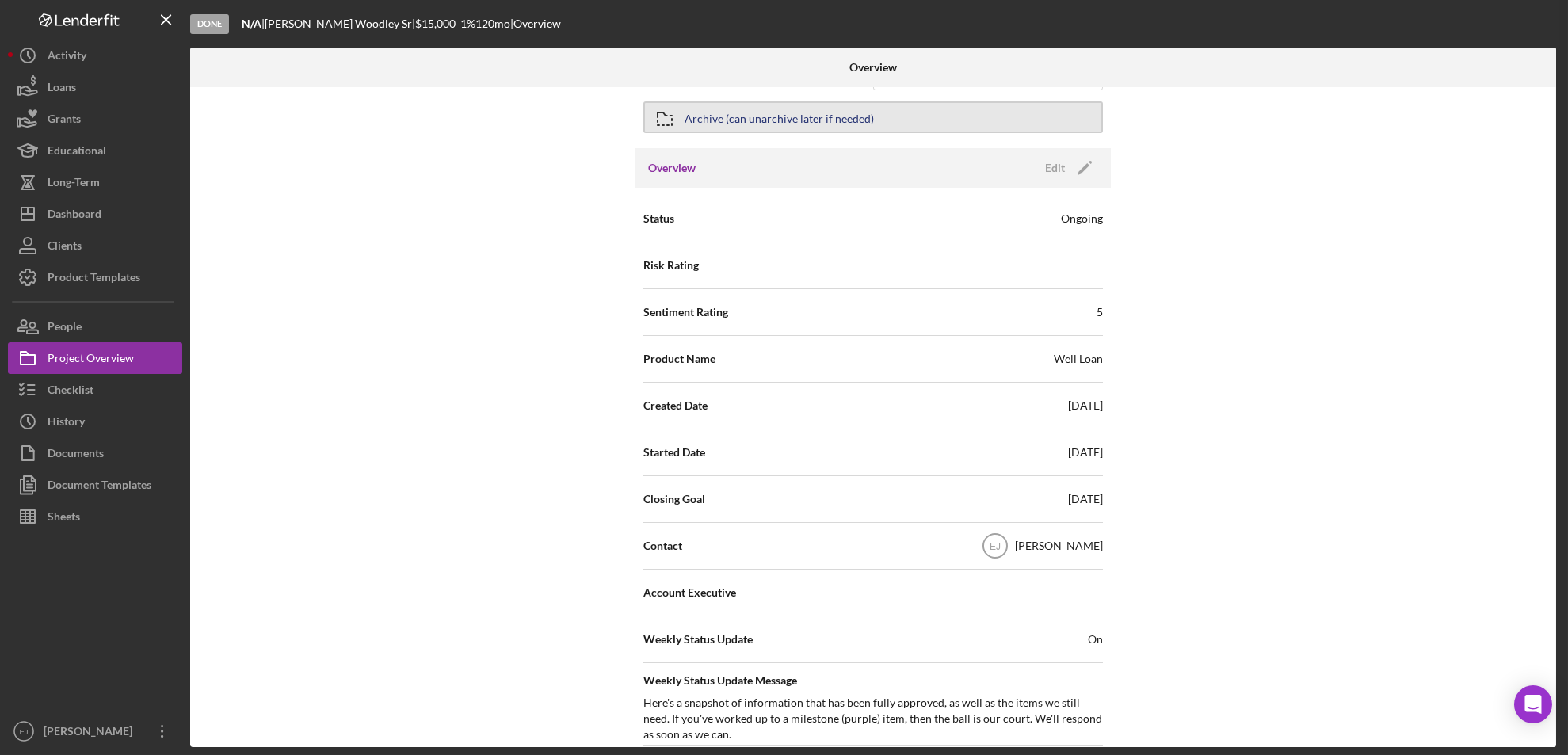
click at [704, 111] on div "Archive (can unarchive later if needed)" at bounding box center [779, 117] width 189 height 28
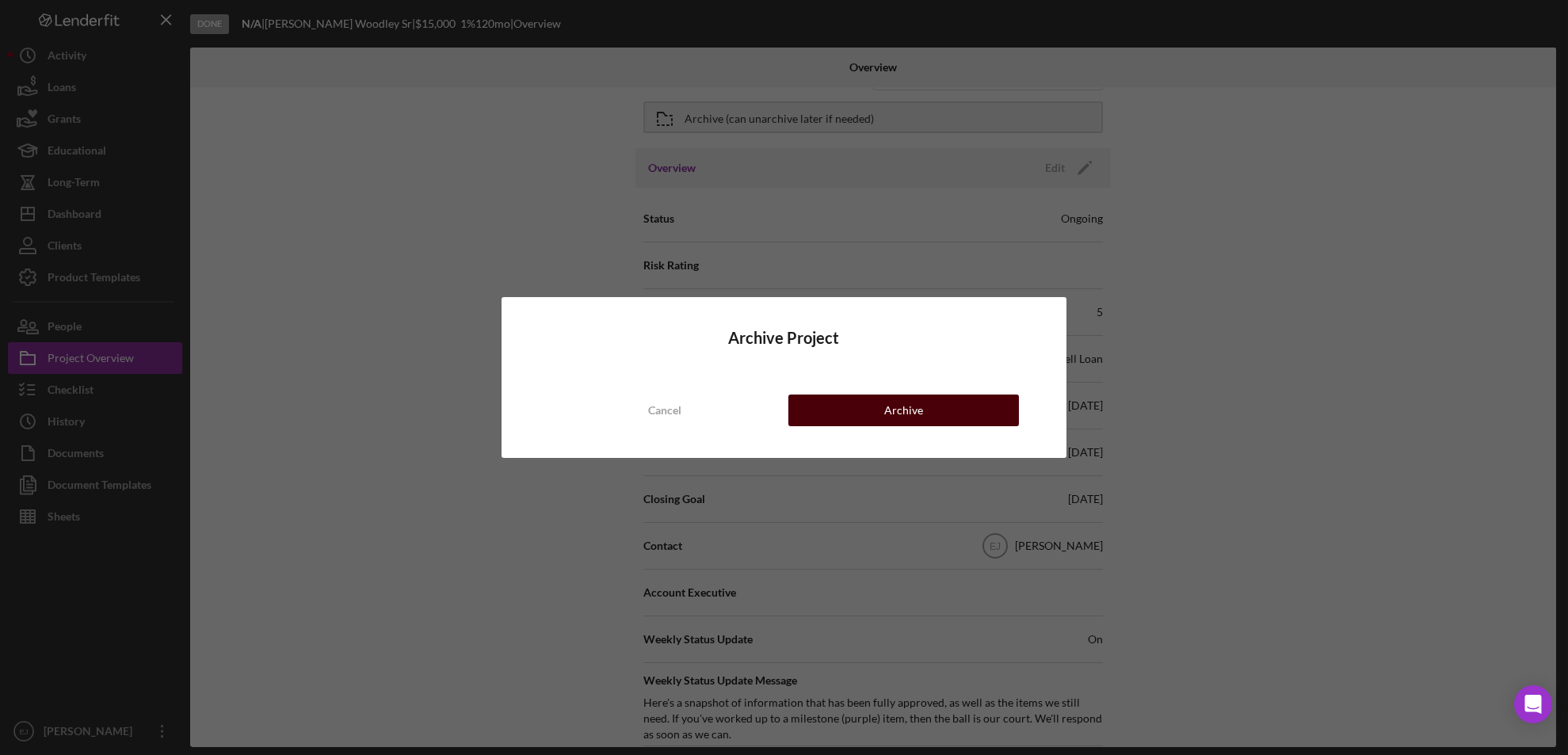
click at [917, 396] on div "Archive" at bounding box center [904, 410] width 39 height 32
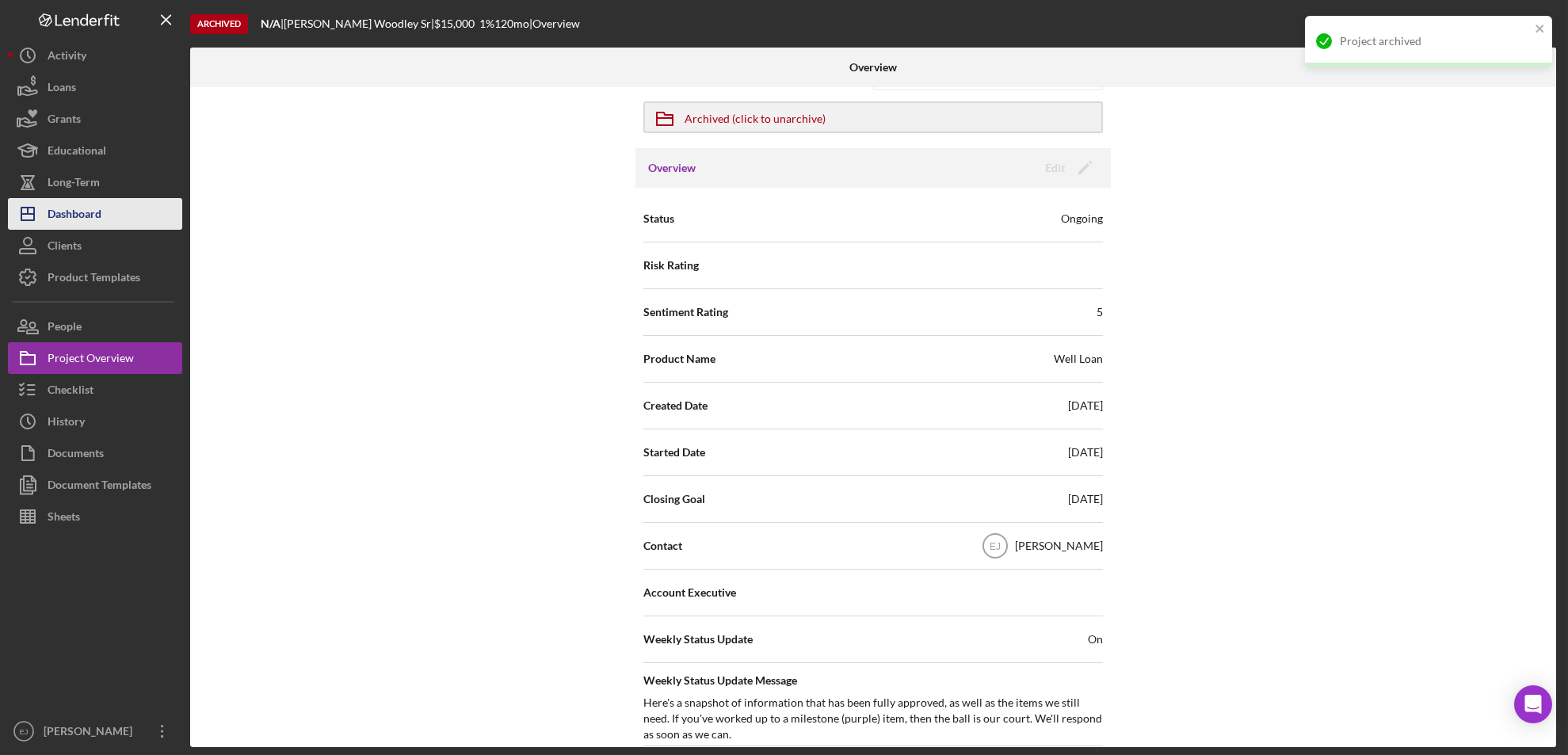
click at [135, 204] on button "Icon/Dashboard Dashboard" at bounding box center [95, 214] width 174 height 32
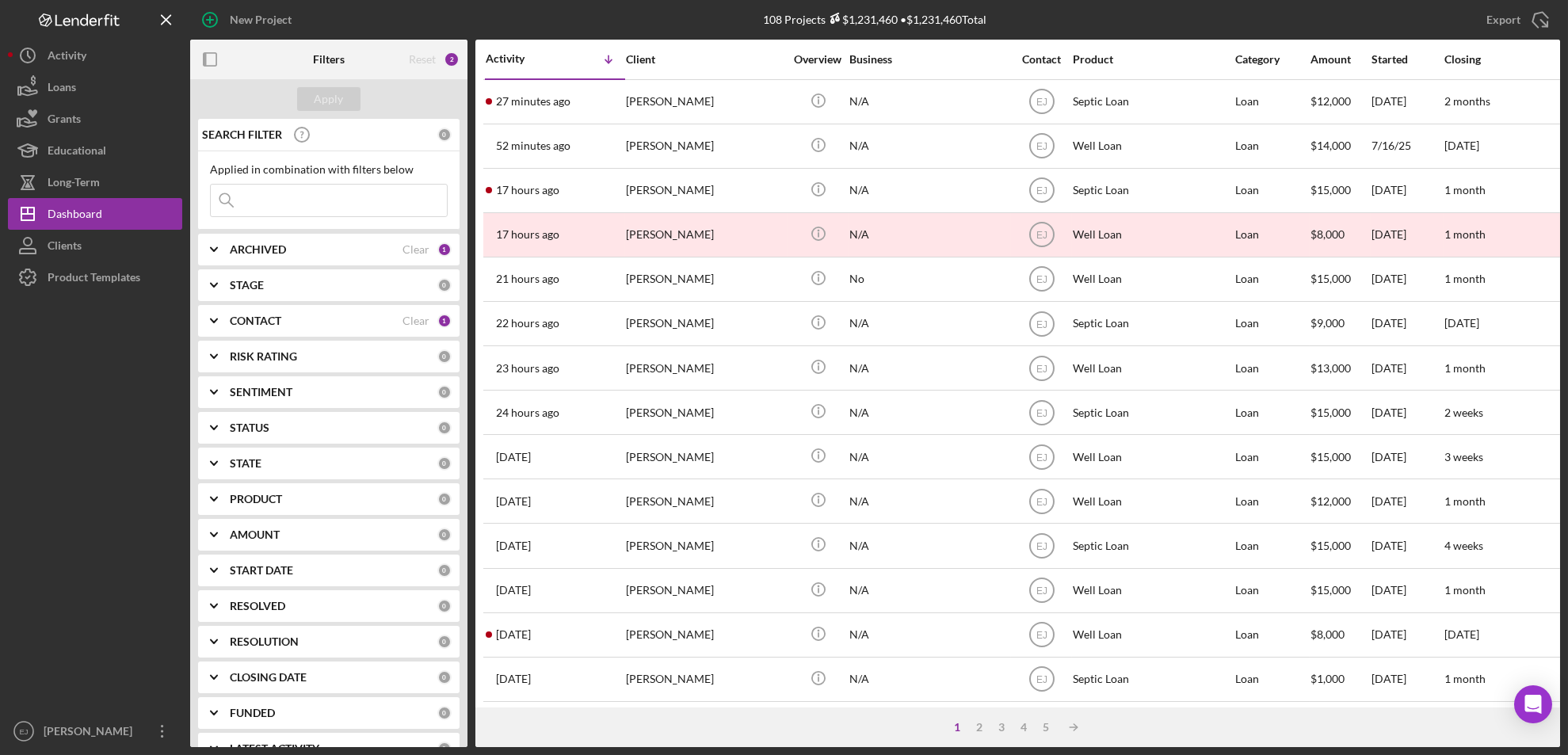
click at [273, 199] on input at bounding box center [329, 200] width 236 height 32
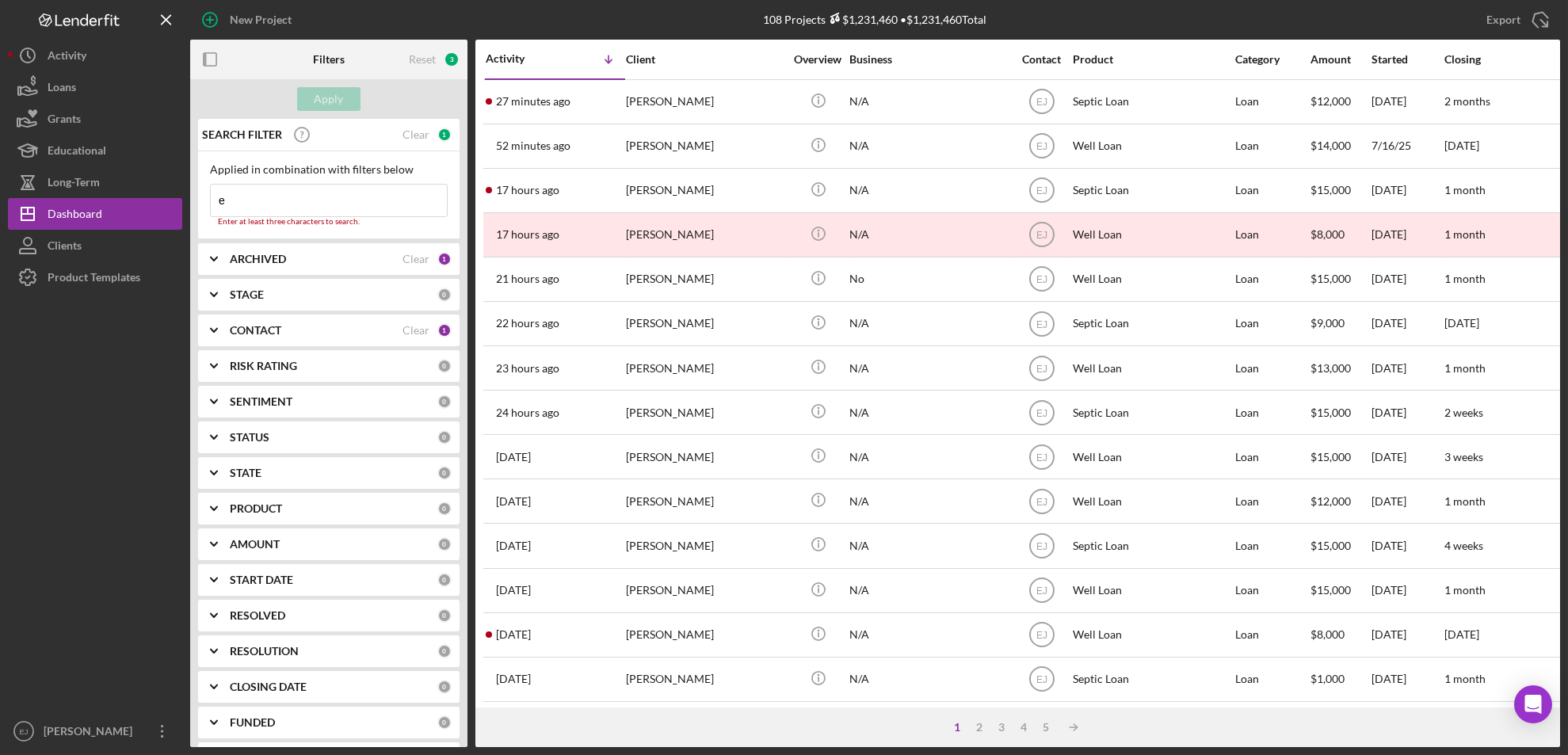
click at [273, 199] on input "e" at bounding box center [329, 200] width 236 height 32
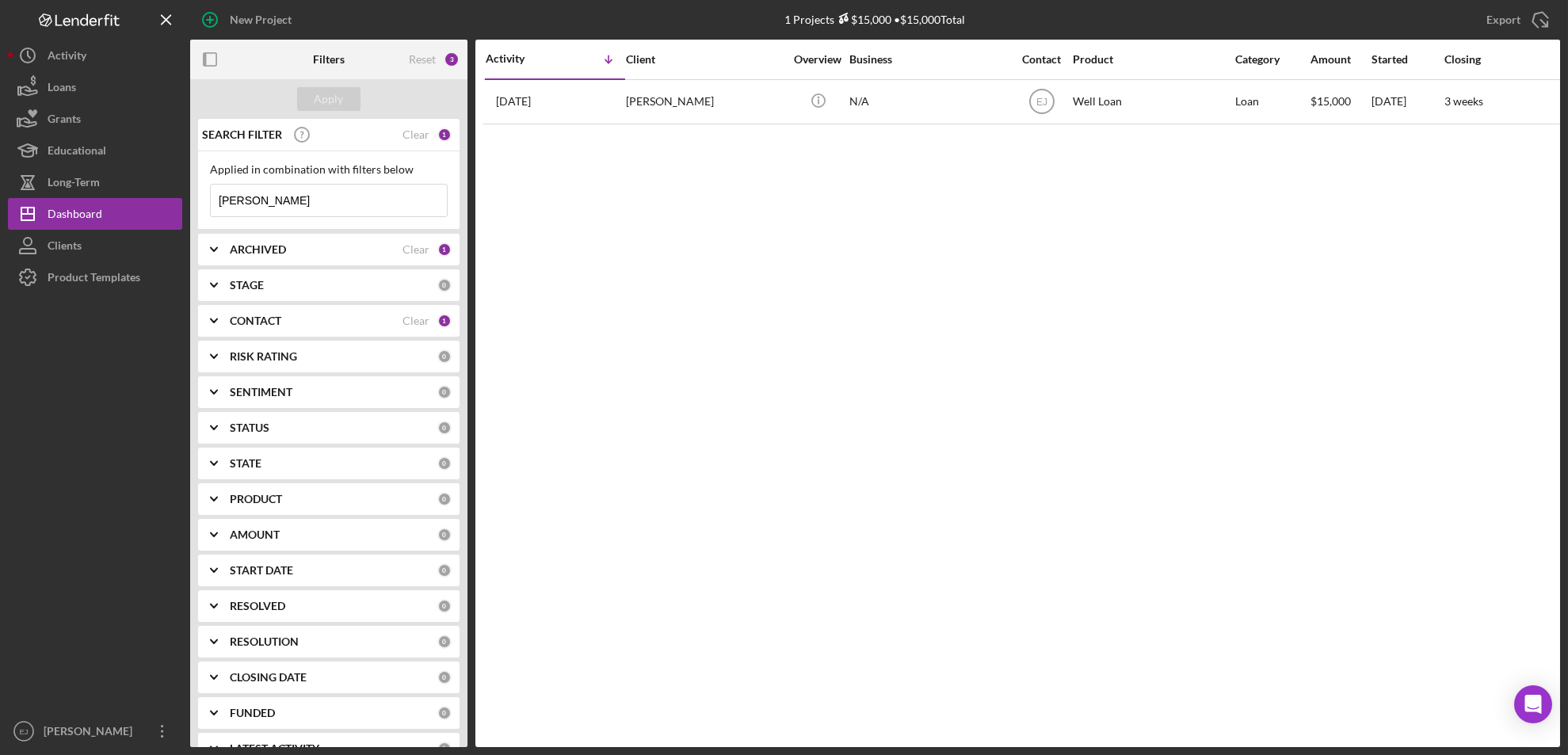
type input "evelyn"
click at [222, 247] on icon "Icon/Expander" at bounding box center [214, 249] width 40 height 40
click at [221, 332] on input "Archived" at bounding box center [218, 339] width 15 height 15
checkbox input "true"
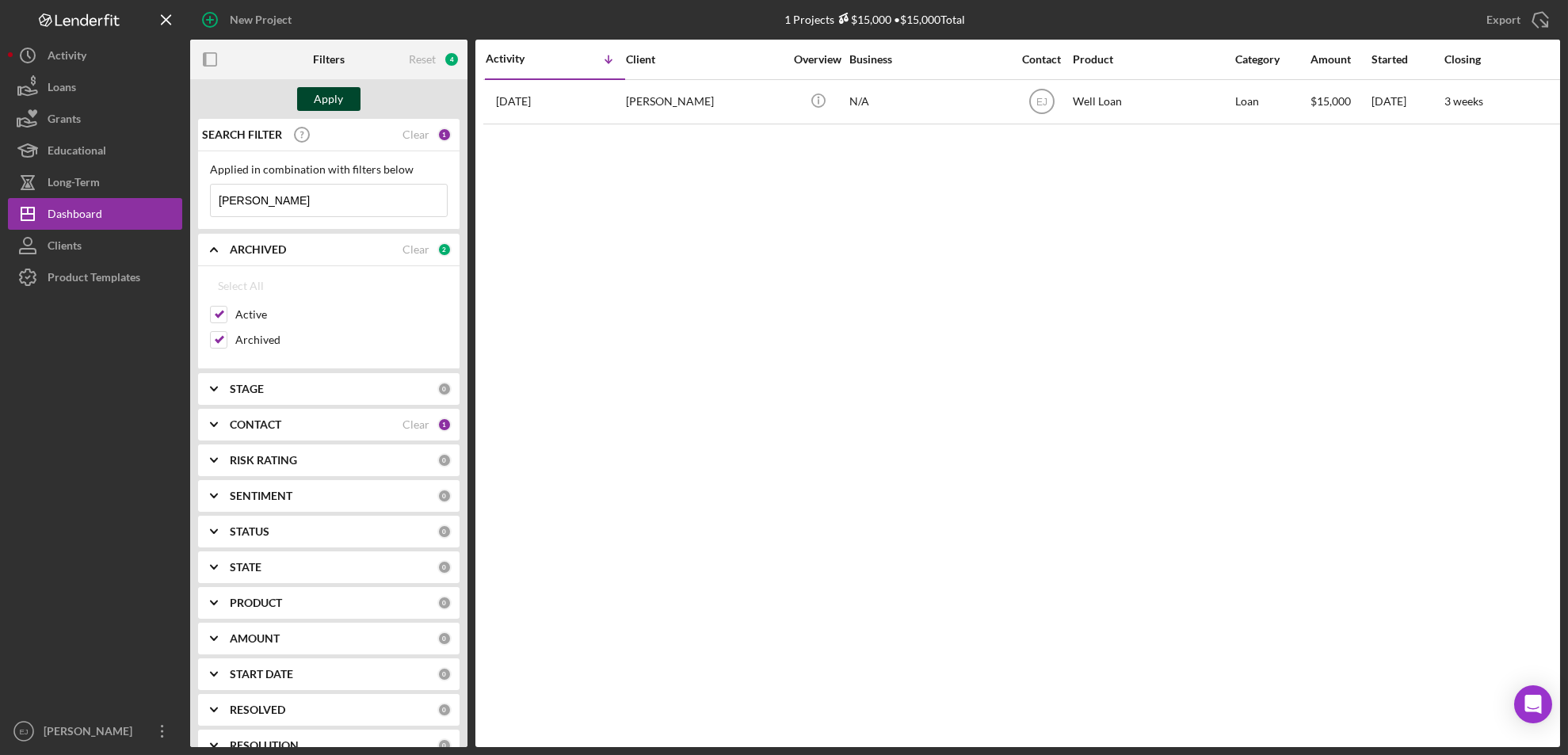
click at [329, 101] on div "Apply" at bounding box center [329, 98] width 29 height 24
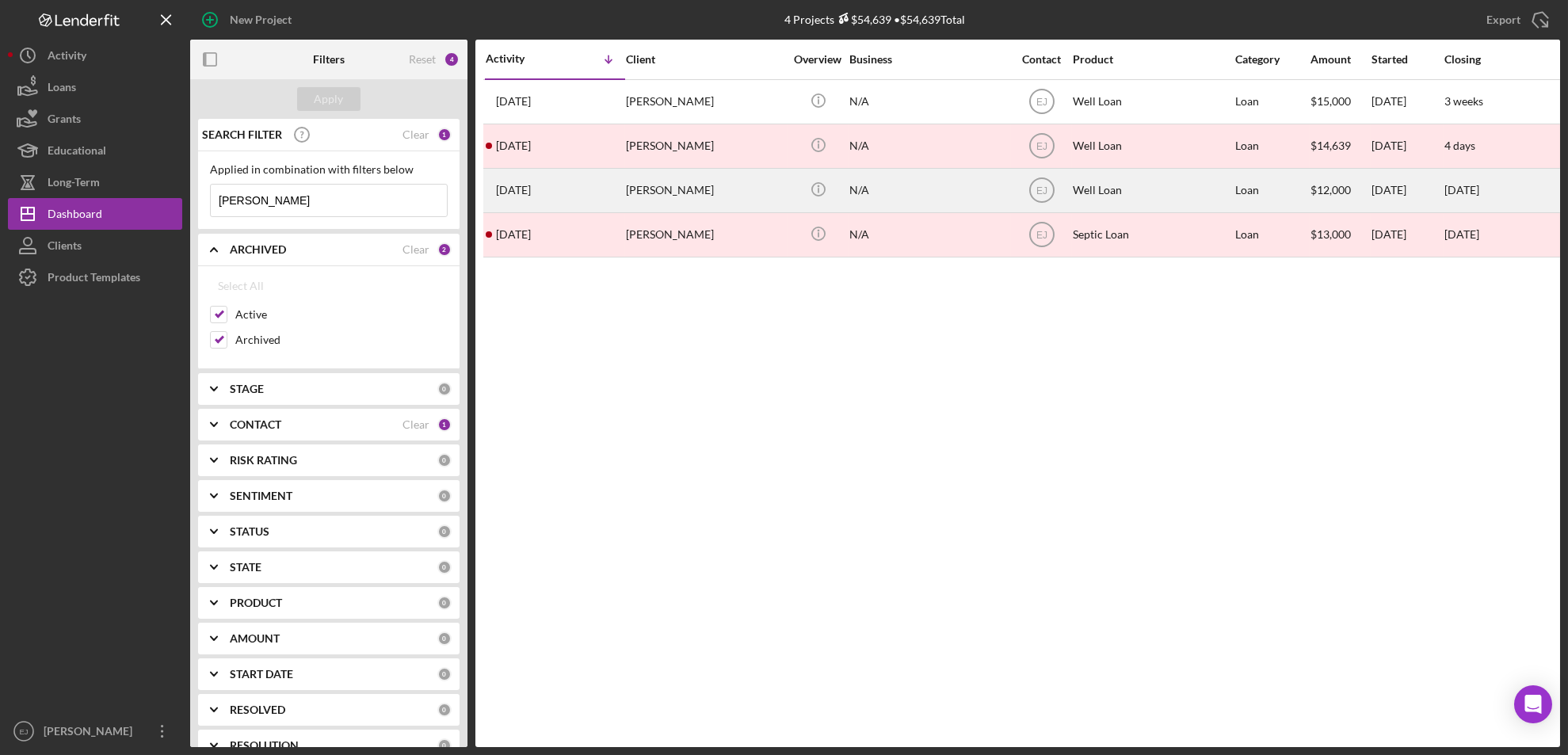
click at [635, 196] on div "Evelyn Gerres" at bounding box center [705, 190] width 159 height 42
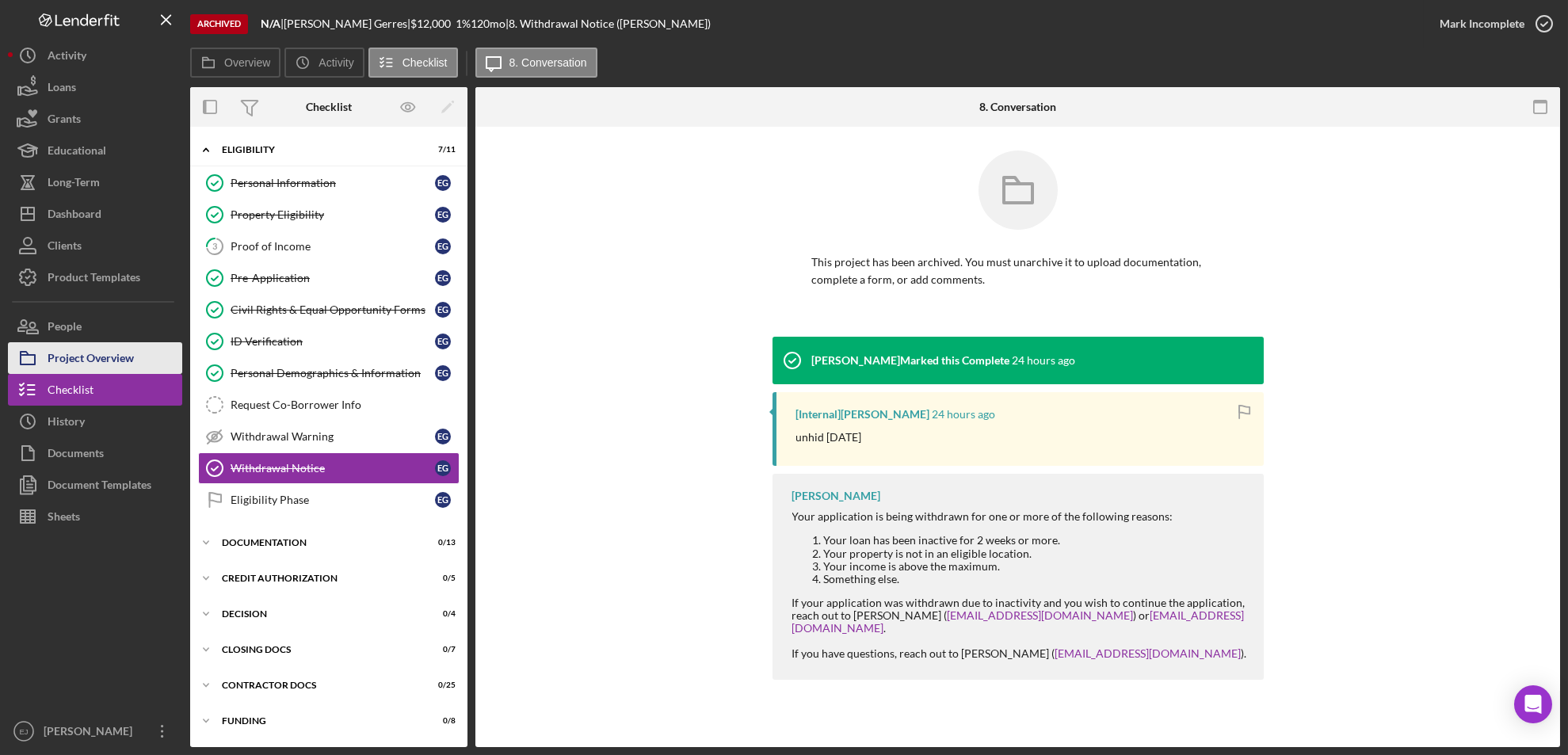
click at [90, 354] on div "Project Overview" at bounding box center [90, 360] width 86 height 36
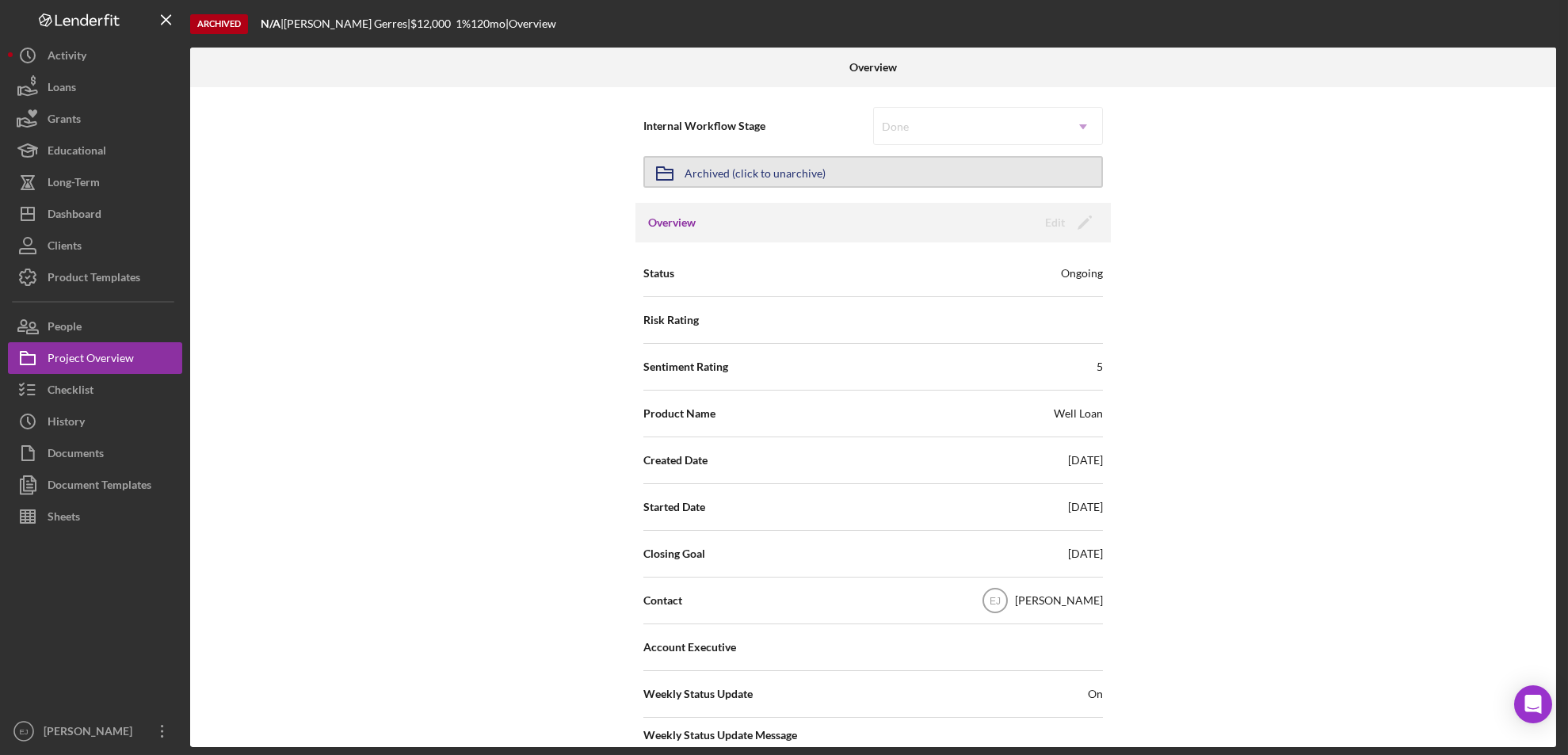
click at [748, 164] on div "Archived (click to unarchive)" at bounding box center [755, 172] width 141 height 28
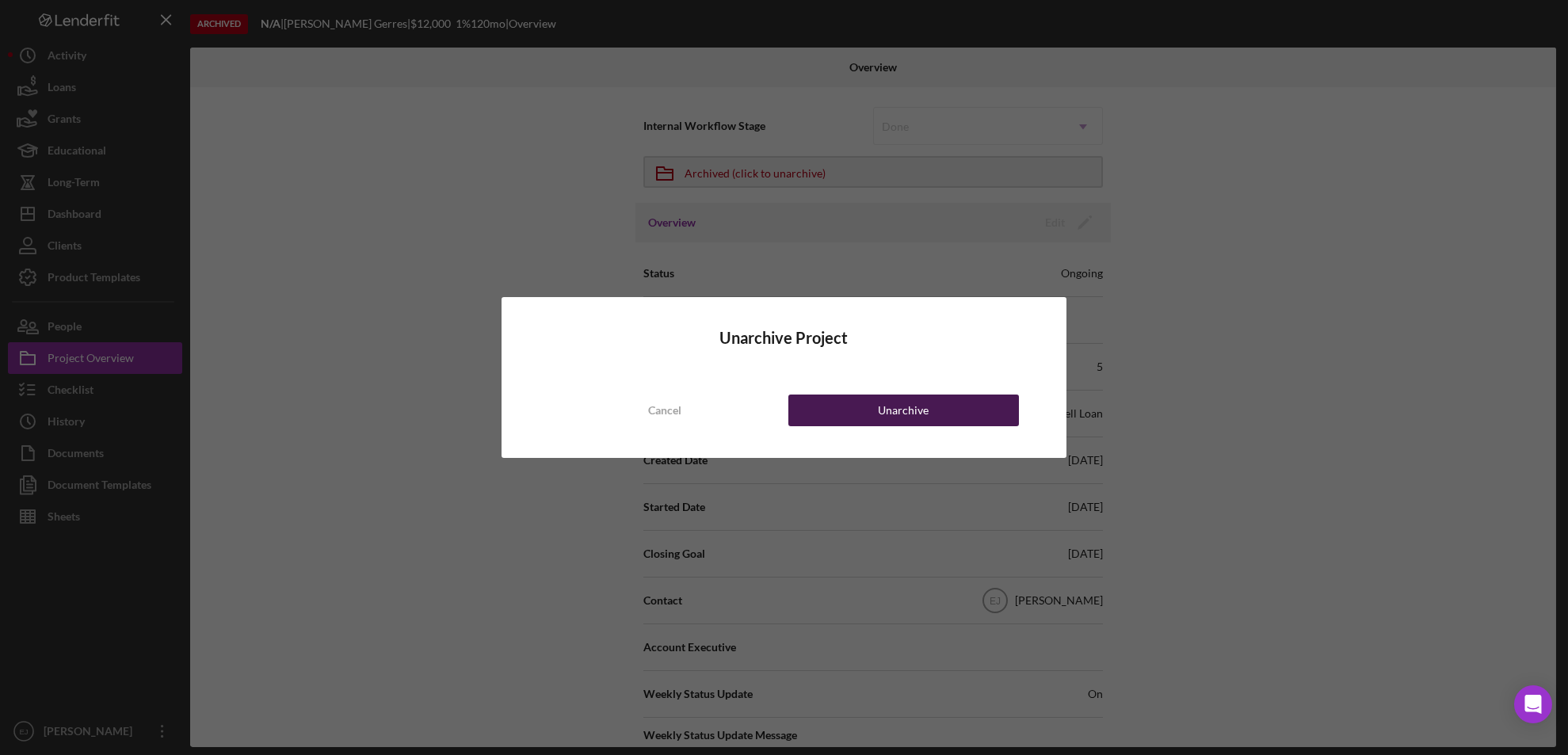
click at [896, 412] on div "Unarchive" at bounding box center [903, 410] width 50 height 32
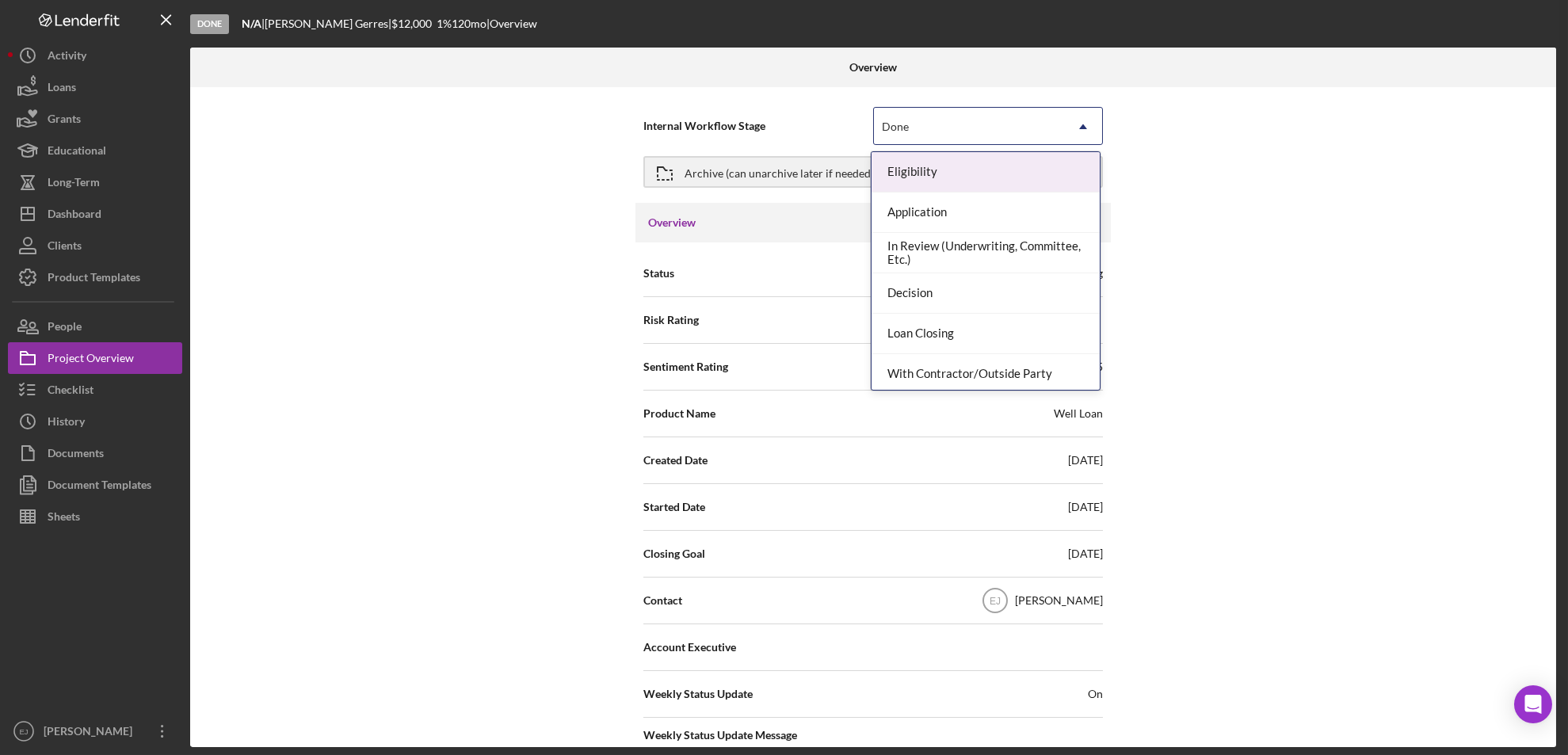
click at [1082, 127] on use at bounding box center [1083, 127] width 8 height 5
click at [1009, 176] on div "Eligibility" at bounding box center [985, 172] width 229 height 41
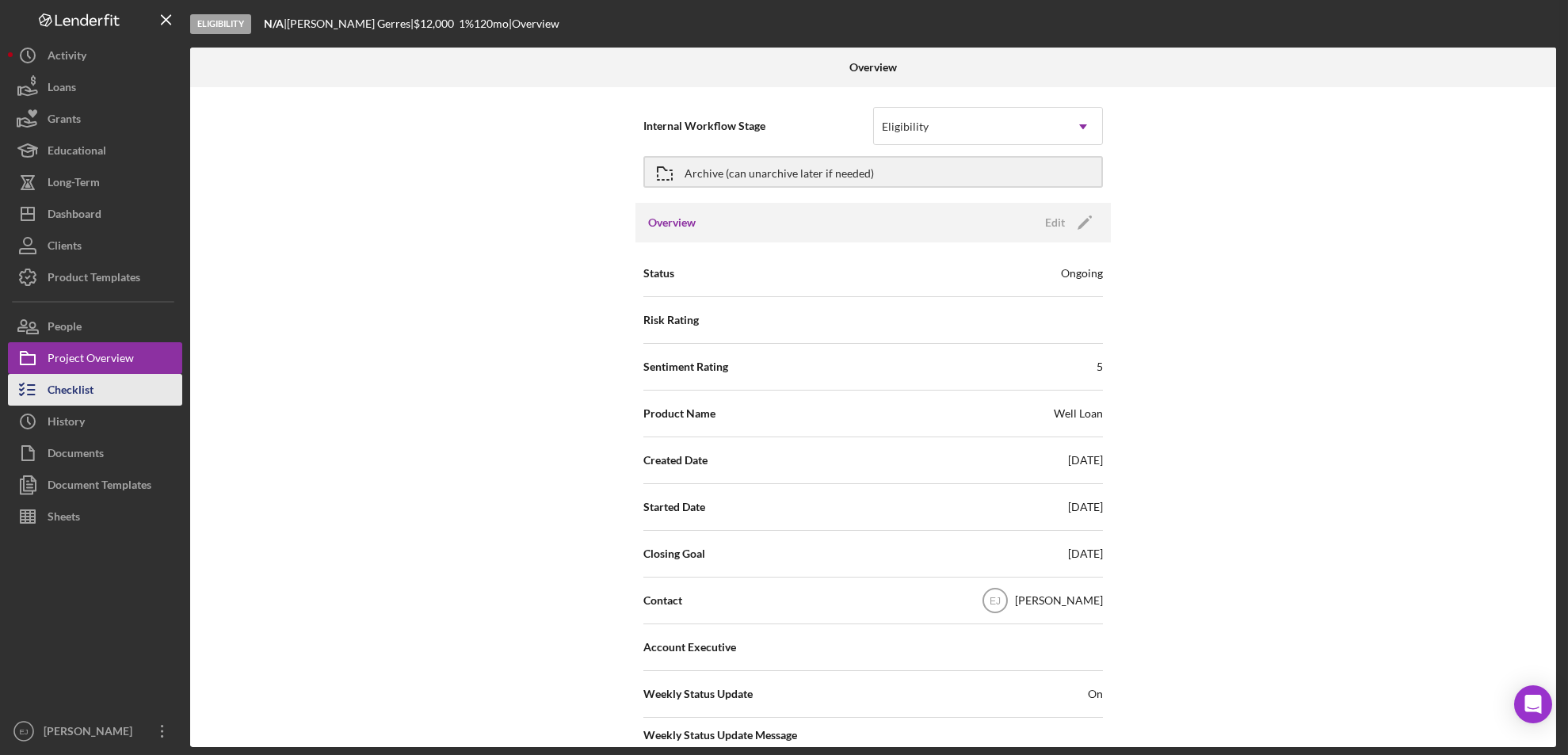
click at [80, 399] on div "Checklist" at bounding box center [70, 392] width 46 height 36
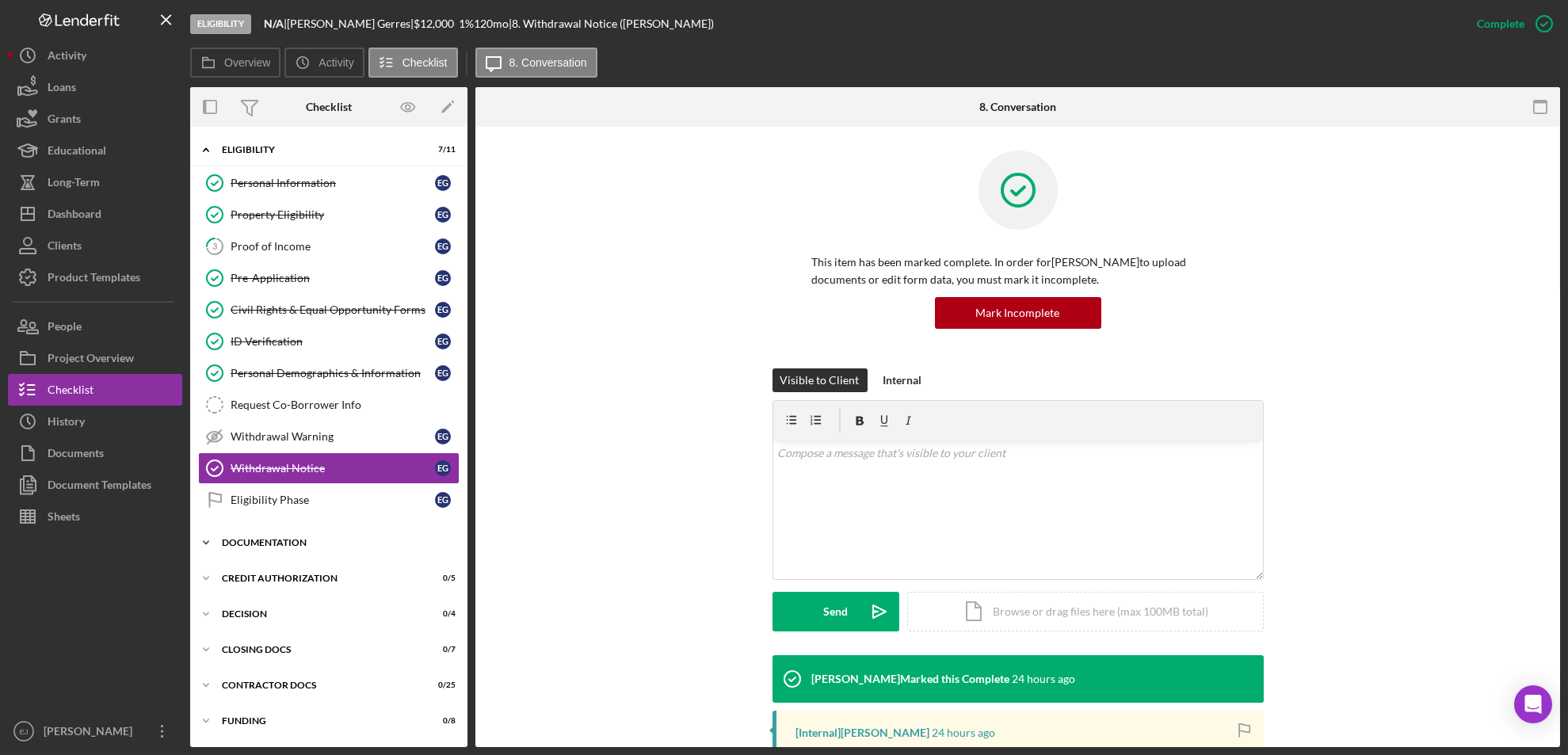
click at [214, 546] on icon "Icon/Expander" at bounding box center [206, 543] width 32 height 32
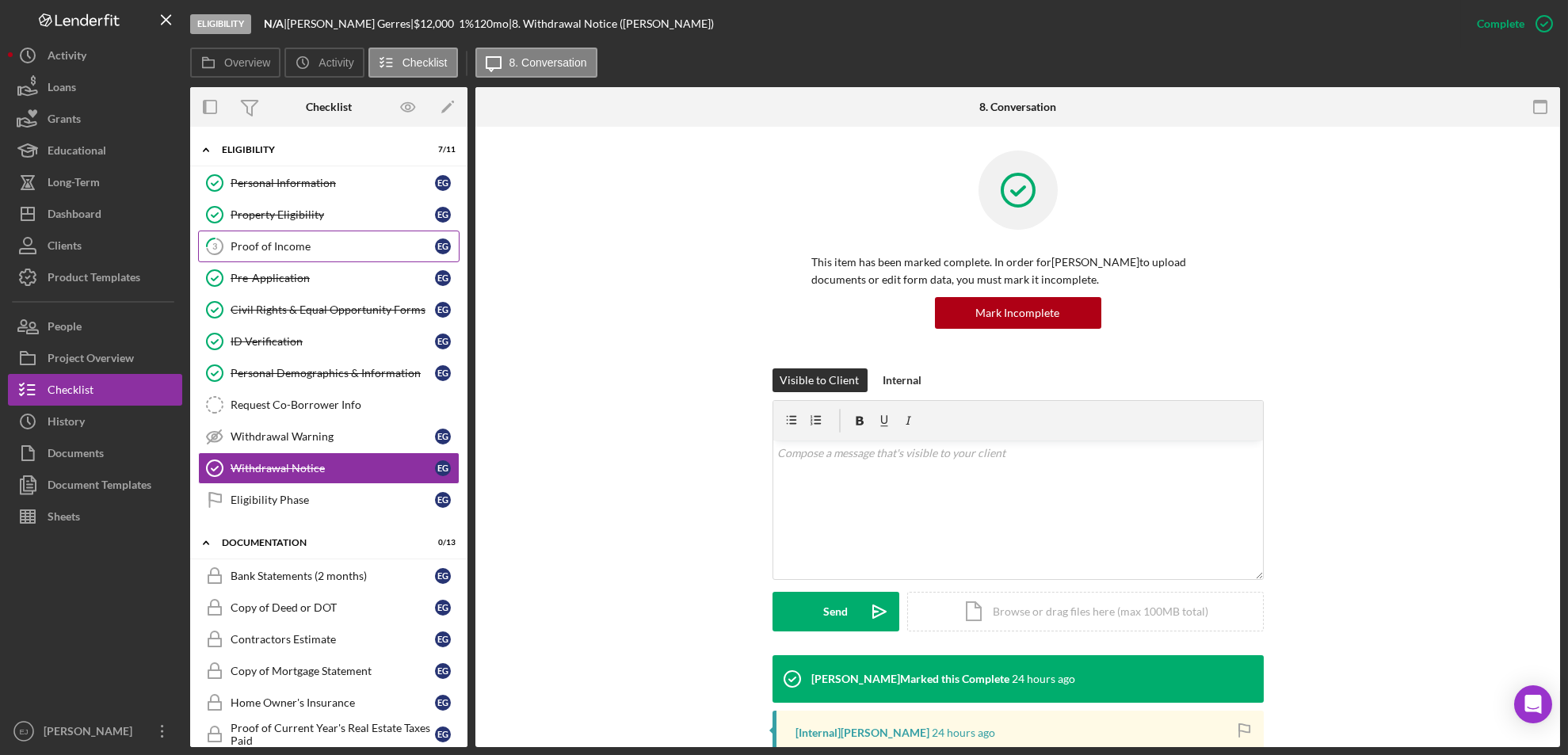
click at [287, 246] on div "Proof of Income" at bounding box center [332, 247] width 204 height 13
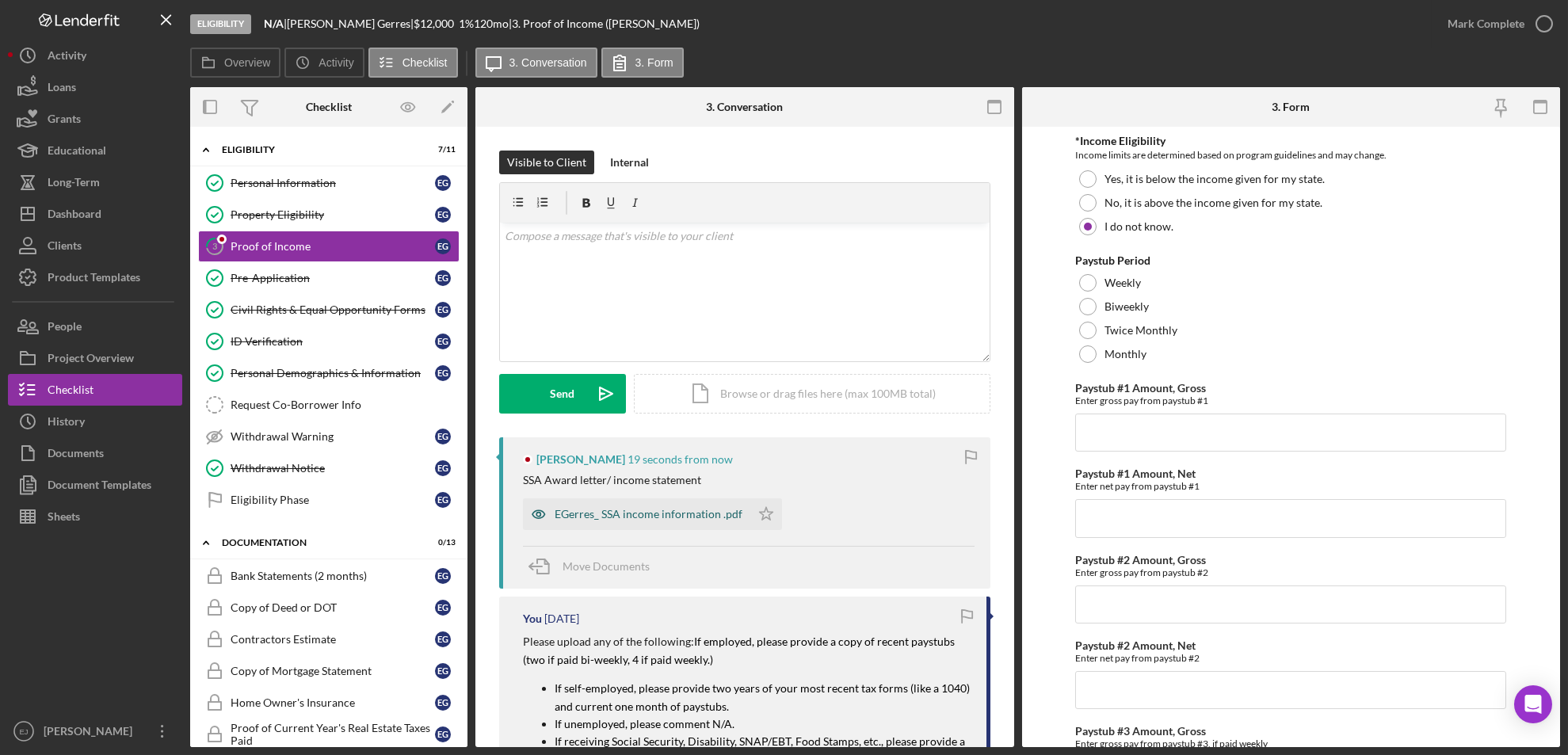
click at [693, 508] on div "EGerres_ SSA income information .pdf" at bounding box center [648, 514] width 188 height 13
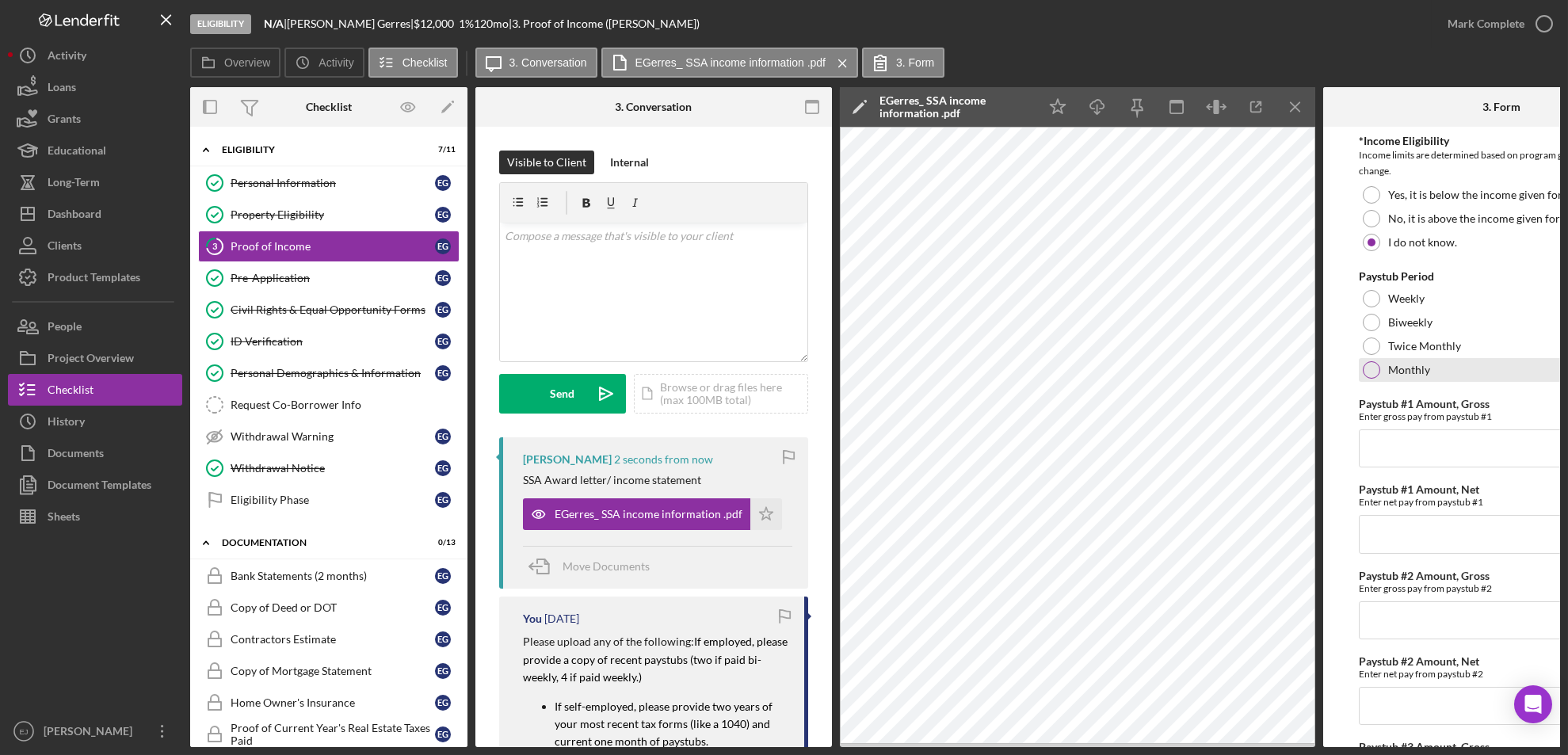
click at [1371, 364] on div at bounding box center [1370, 369] width 17 height 17
click at [638, 159] on div "Internal" at bounding box center [629, 162] width 39 height 24
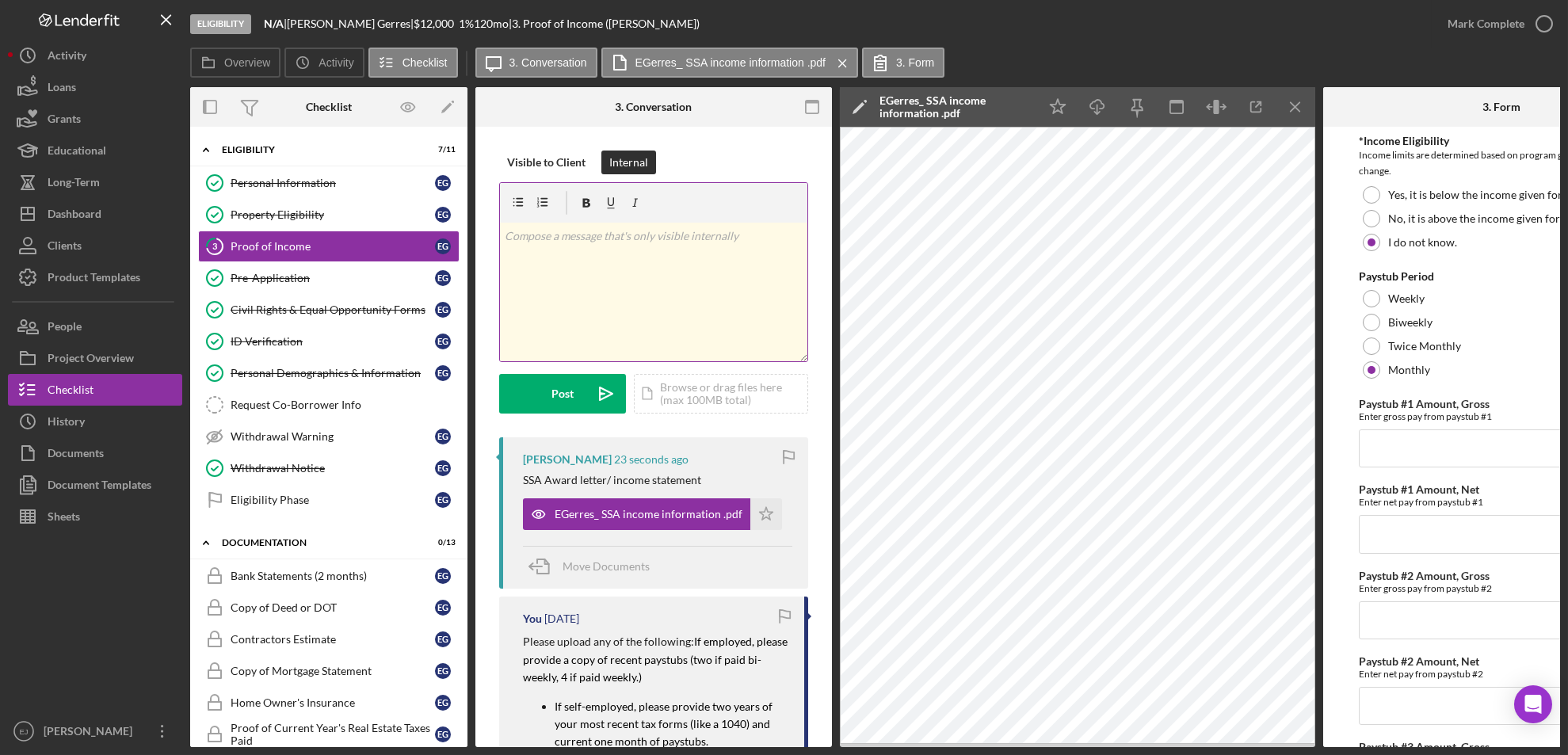
click at [553, 241] on p at bounding box center [653, 236] width 298 height 17
click at [564, 386] on div "Post" at bounding box center [562, 394] width 22 height 40
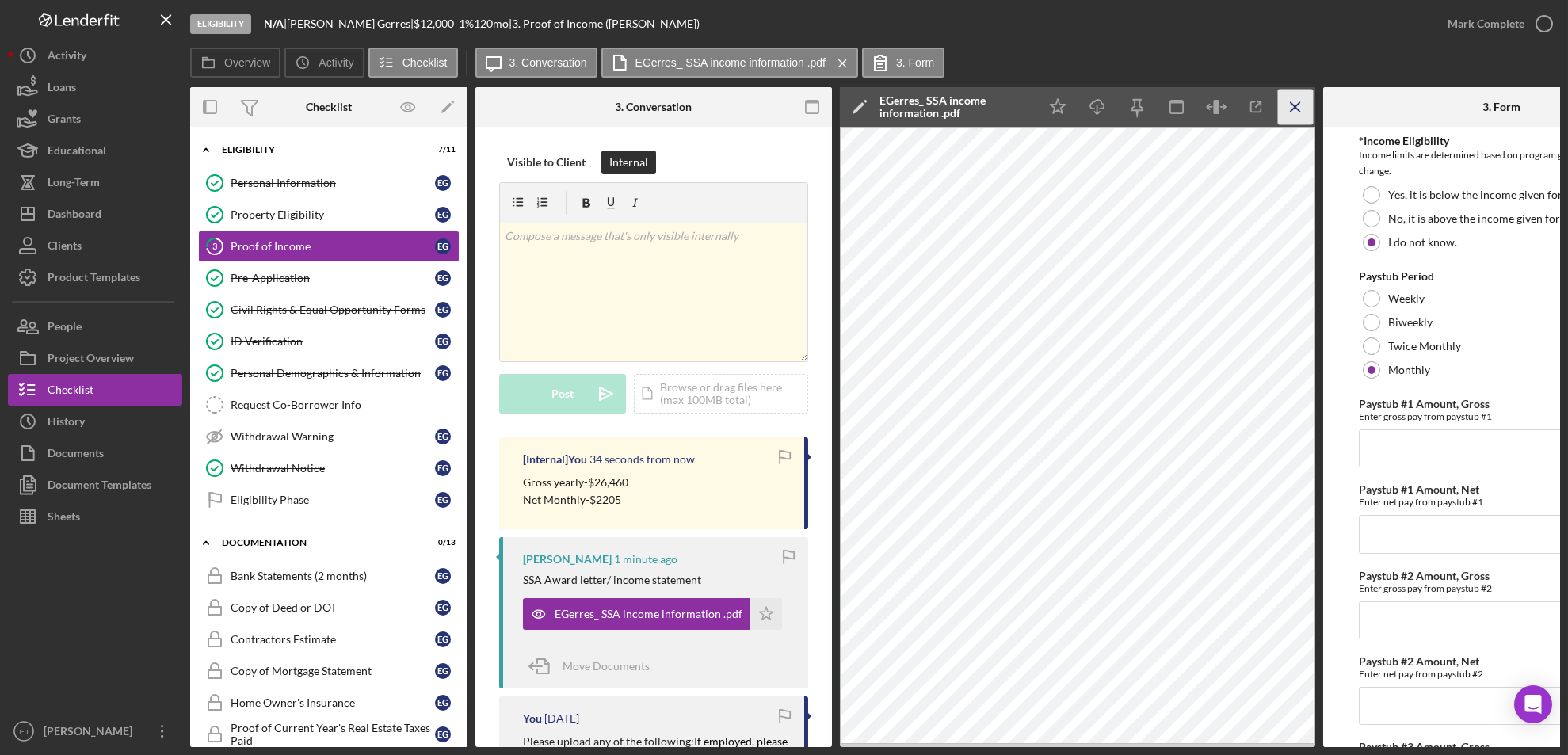
click at [1296, 103] on icon "Icon/Menu Close" at bounding box center [1296, 107] width 36 height 36
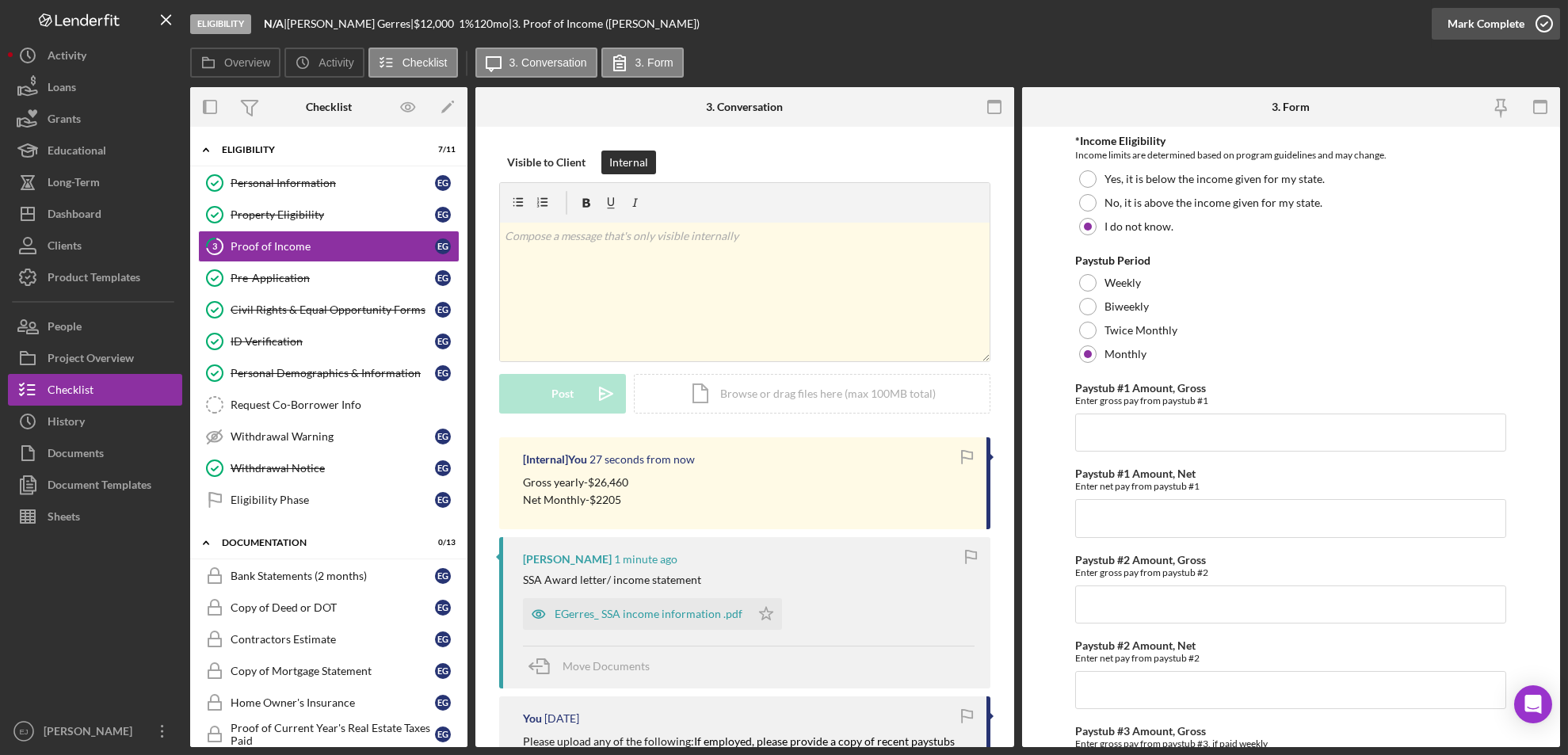
click at [1550, 31] on icon "button" at bounding box center [1544, 24] width 40 height 40
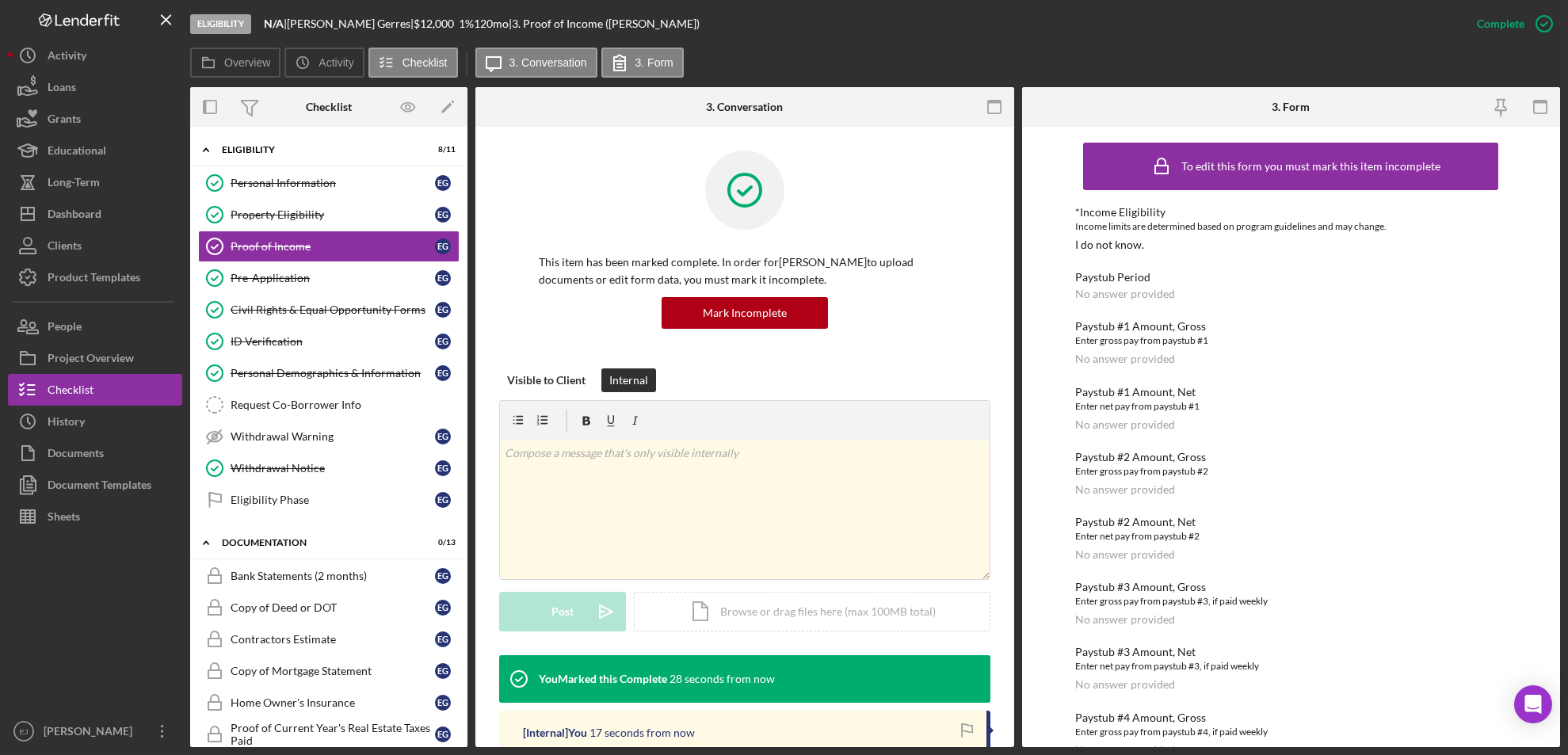
click at [316, 517] on div "Personal Information Personal Information E G Property Eligibility Property Eli…" at bounding box center [329, 346] width 277 height 356
click at [293, 508] on link "Eligibility Phase Eligibility Phase E G" at bounding box center [329, 500] width 261 height 32
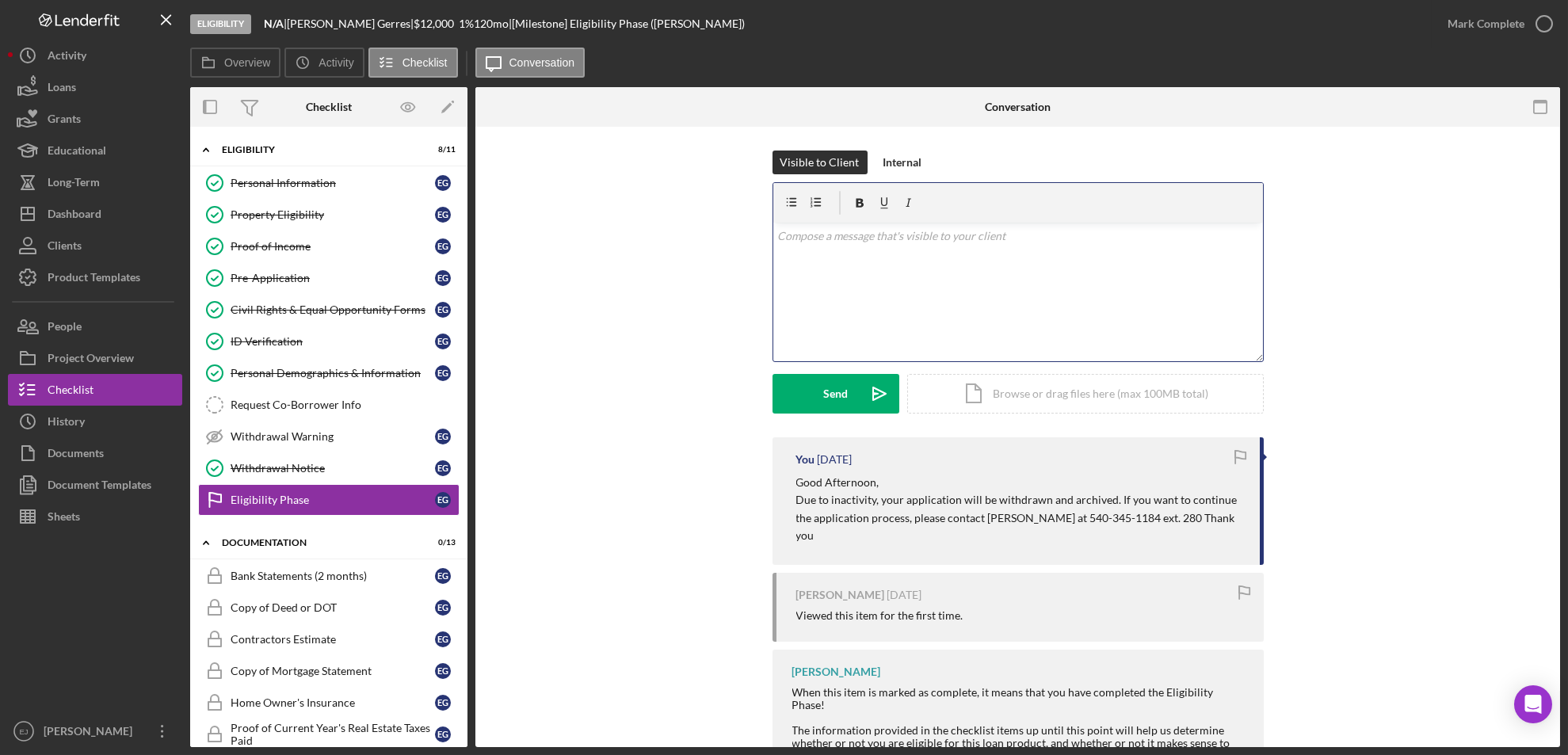
click at [843, 247] on div "v Color teal Color pink Remove color Add row above Add row below Add column bef…" at bounding box center [1018, 292] width 490 height 138
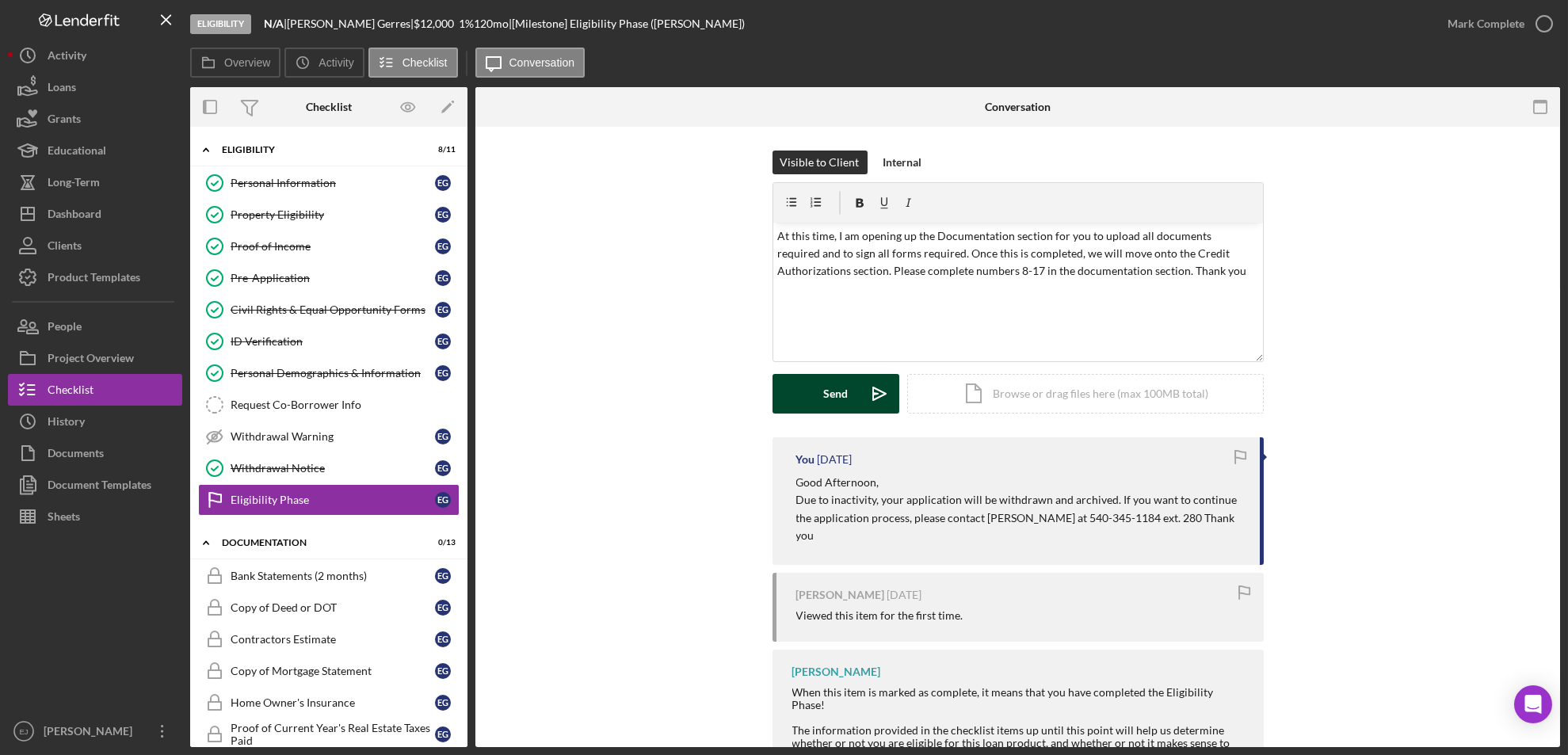
click at [844, 382] on div "Send" at bounding box center [835, 394] width 24 height 40
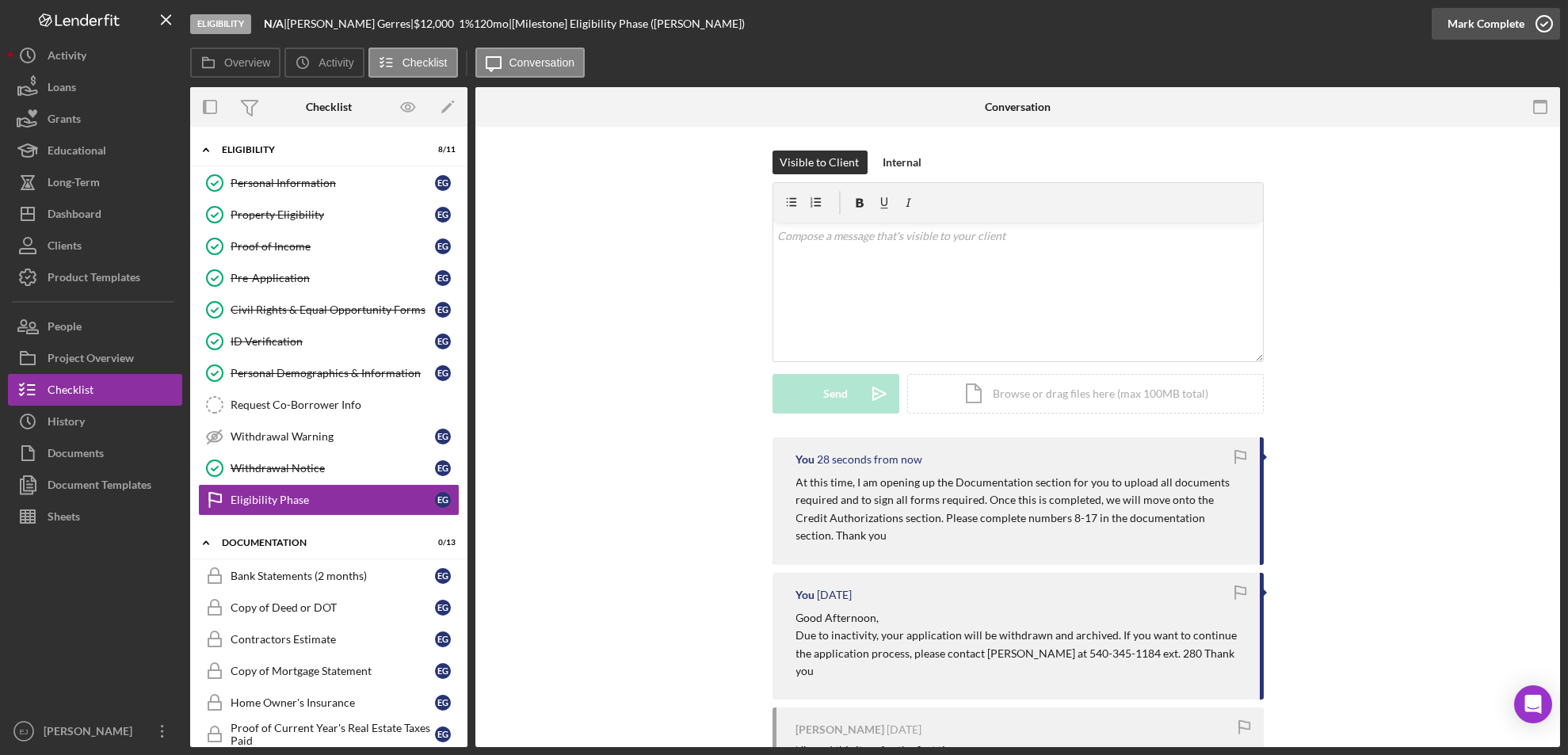
click at [1544, 12] on icon "button" at bounding box center [1544, 24] width 40 height 40
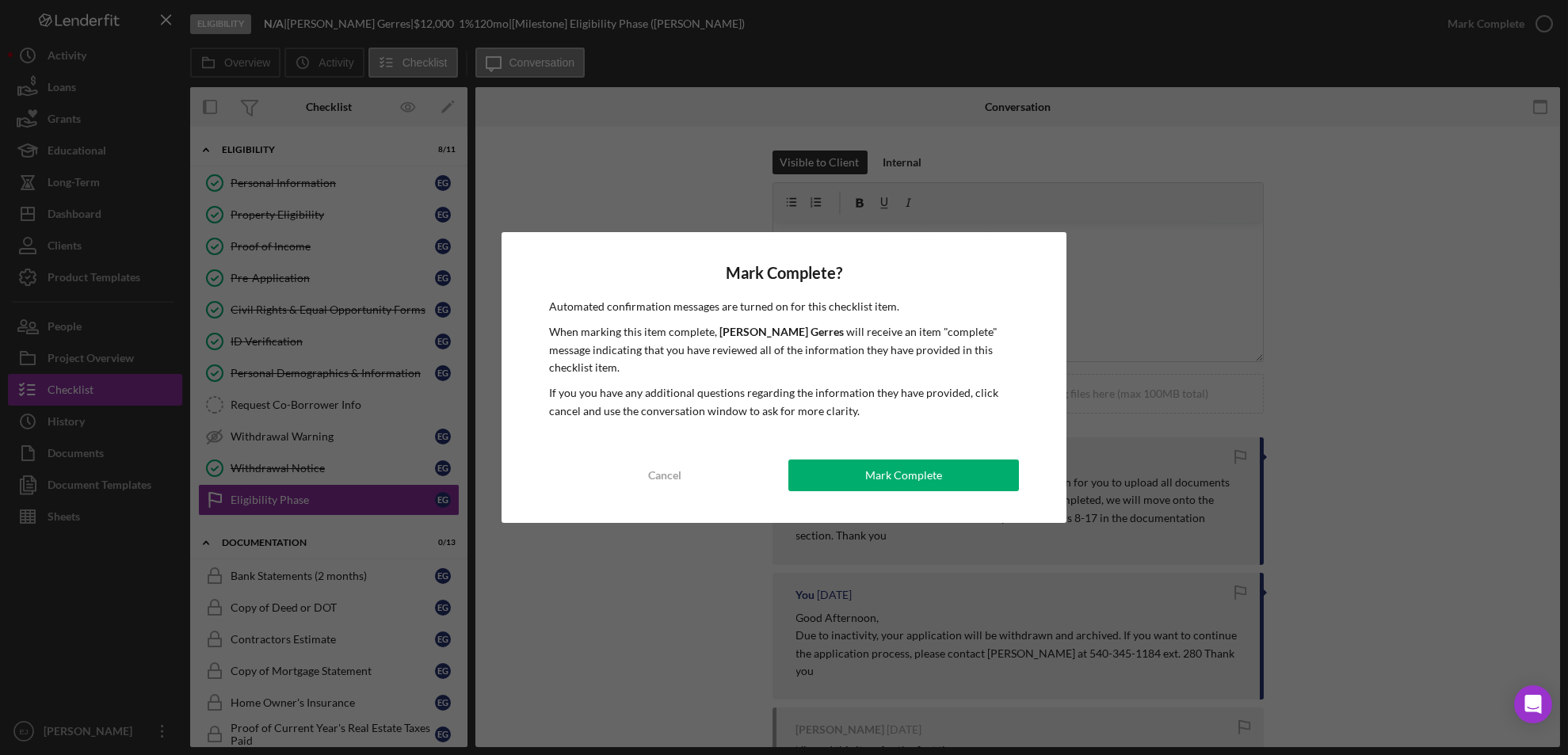
click at [987, 449] on div "Mark Complete? Automated confirmation messages are turned on for this checklist…" at bounding box center [784, 377] width 565 height 290
click at [984, 469] on button "Mark Complete" at bounding box center [904, 475] width 231 height 32
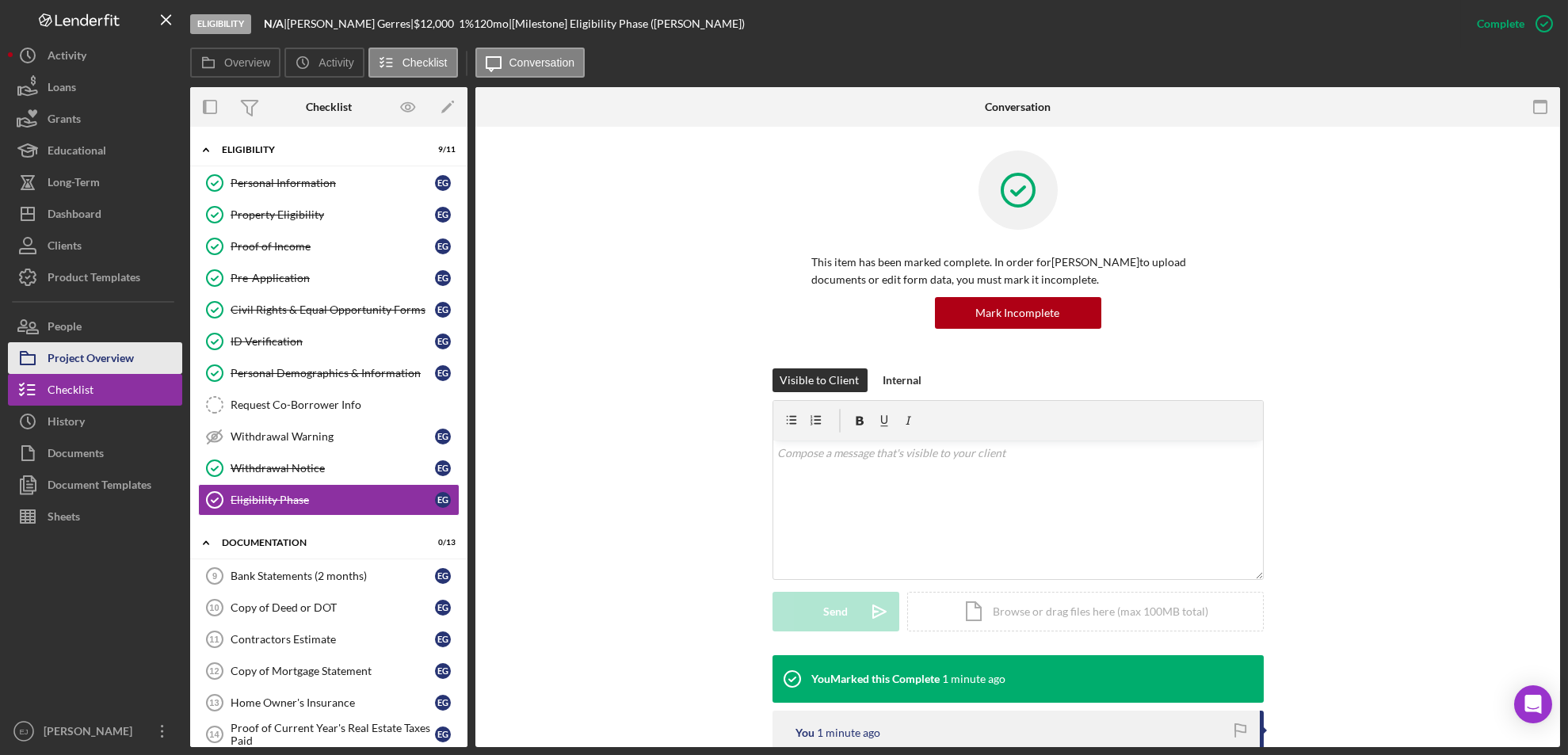
click at [101, 350] on div "Project Overview" at bounding box center [90, 360] width 86 height 36
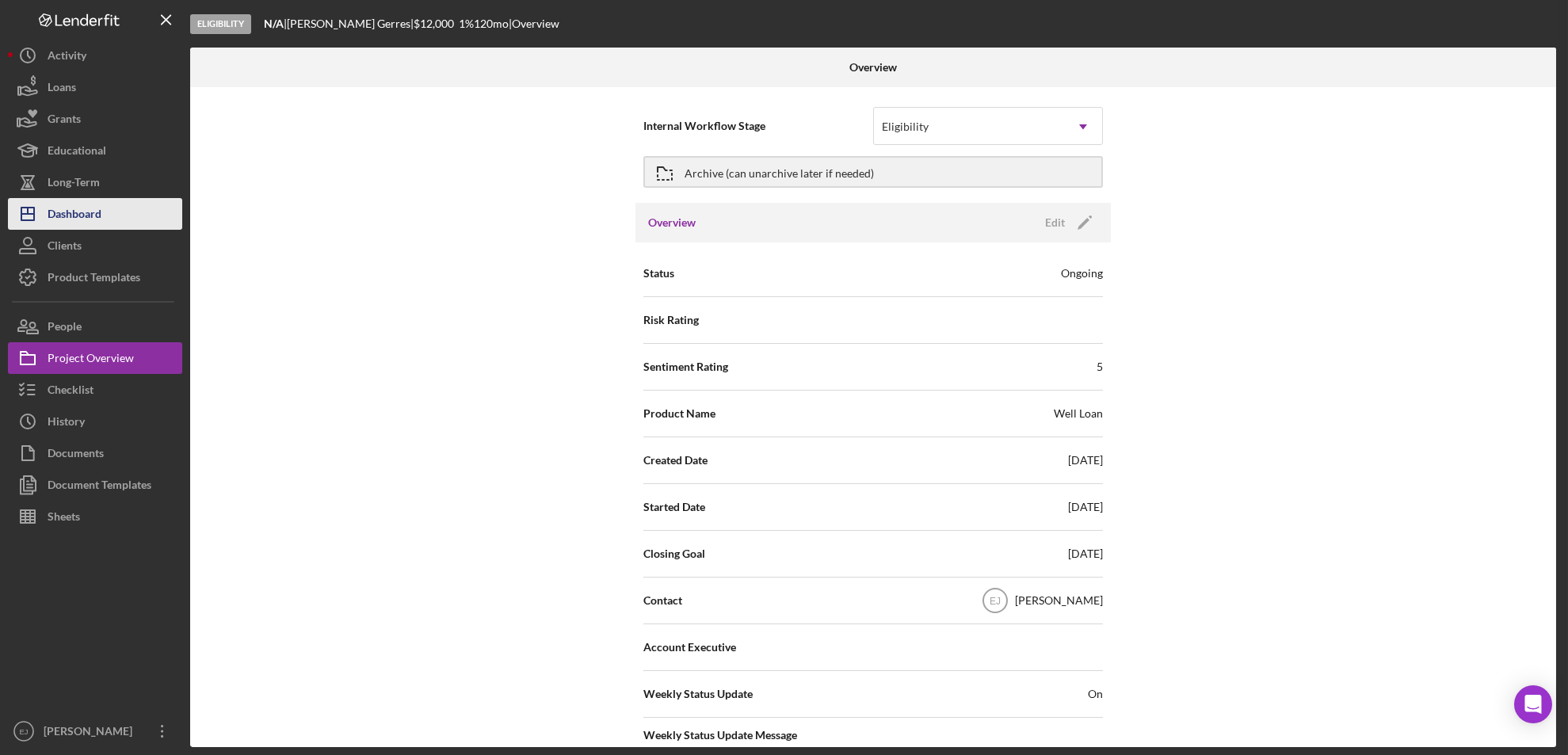
click at [104, 216] on button "Icon/Dashboard Dashboard" at bounding box center [95, 214] width 174 height 32
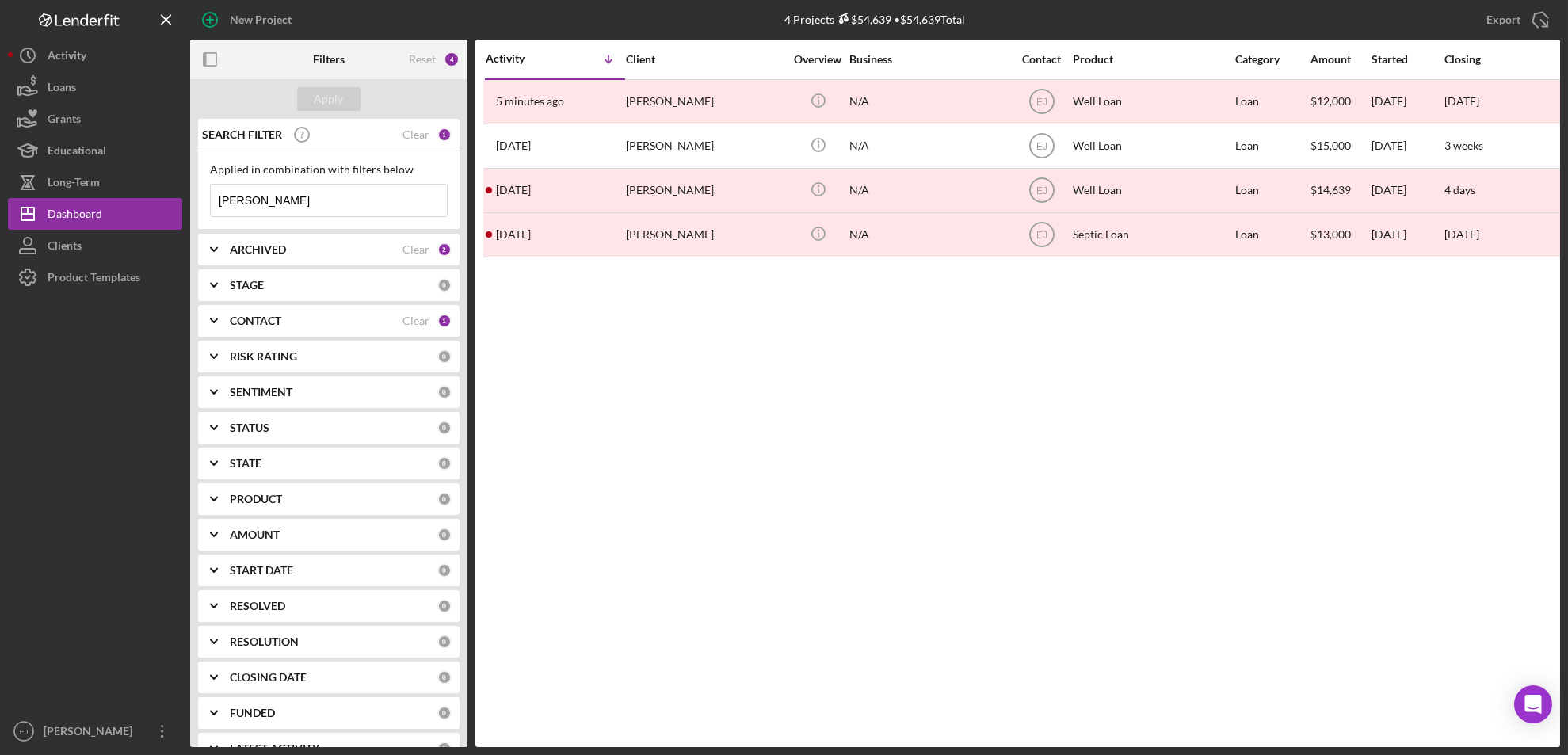
click at [310, 202] on input "evelyn" at bounding box center [329, 200] width 236 height 32
type input "e"
click at [211, 249] on polyline at bounding box center [214, 250] width 7 height 3
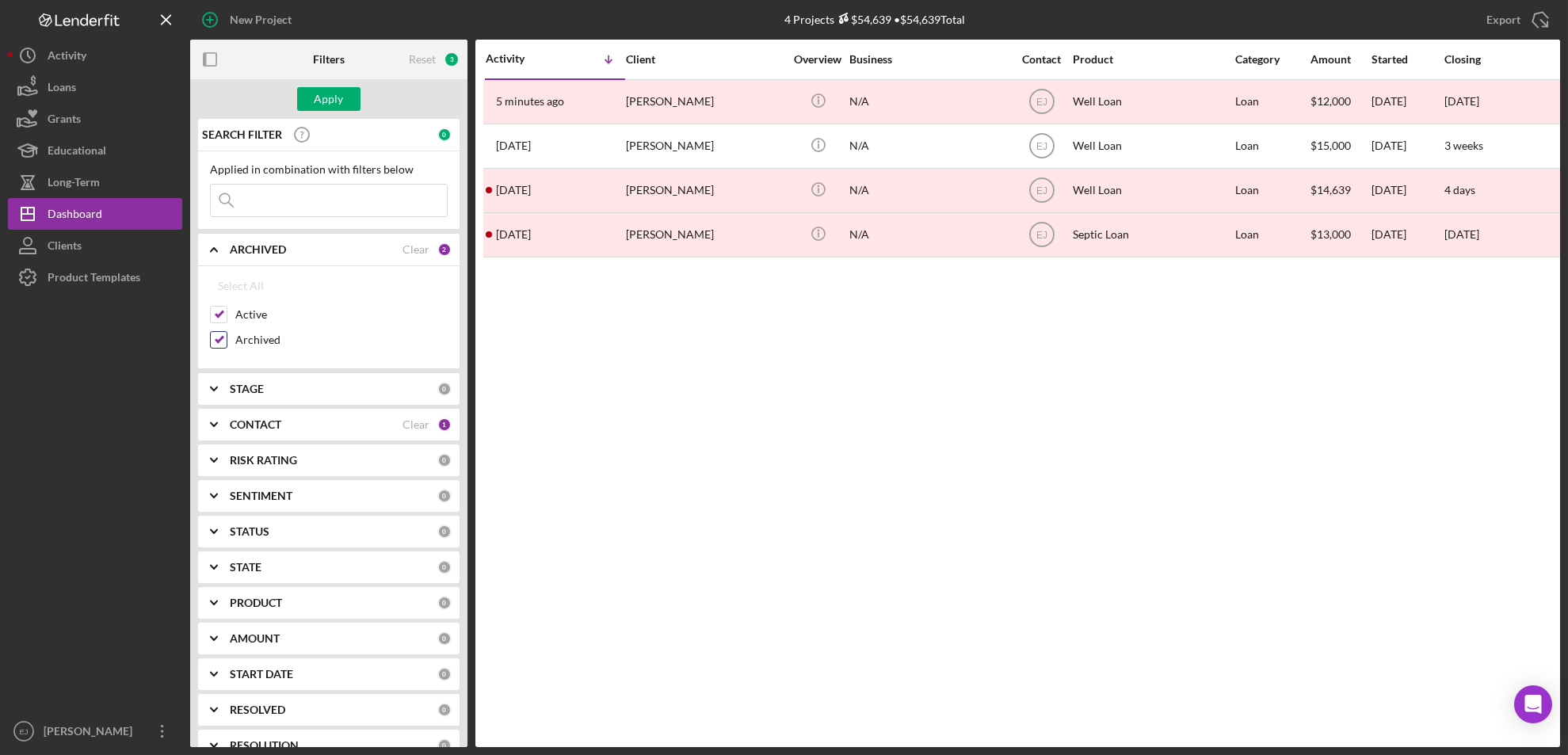
click at [219, 339] on input "Archived" at bounding box center [218, 339] width 15 height 15
checkbox input "false"
drag, startPoint x: 342, startPoint y: 94, endPoint x: 316, endPoint y: 92, distance: 26.1
click at [316, 92] on button "Apply" at bounding box center [329, 98] width 63 height 24
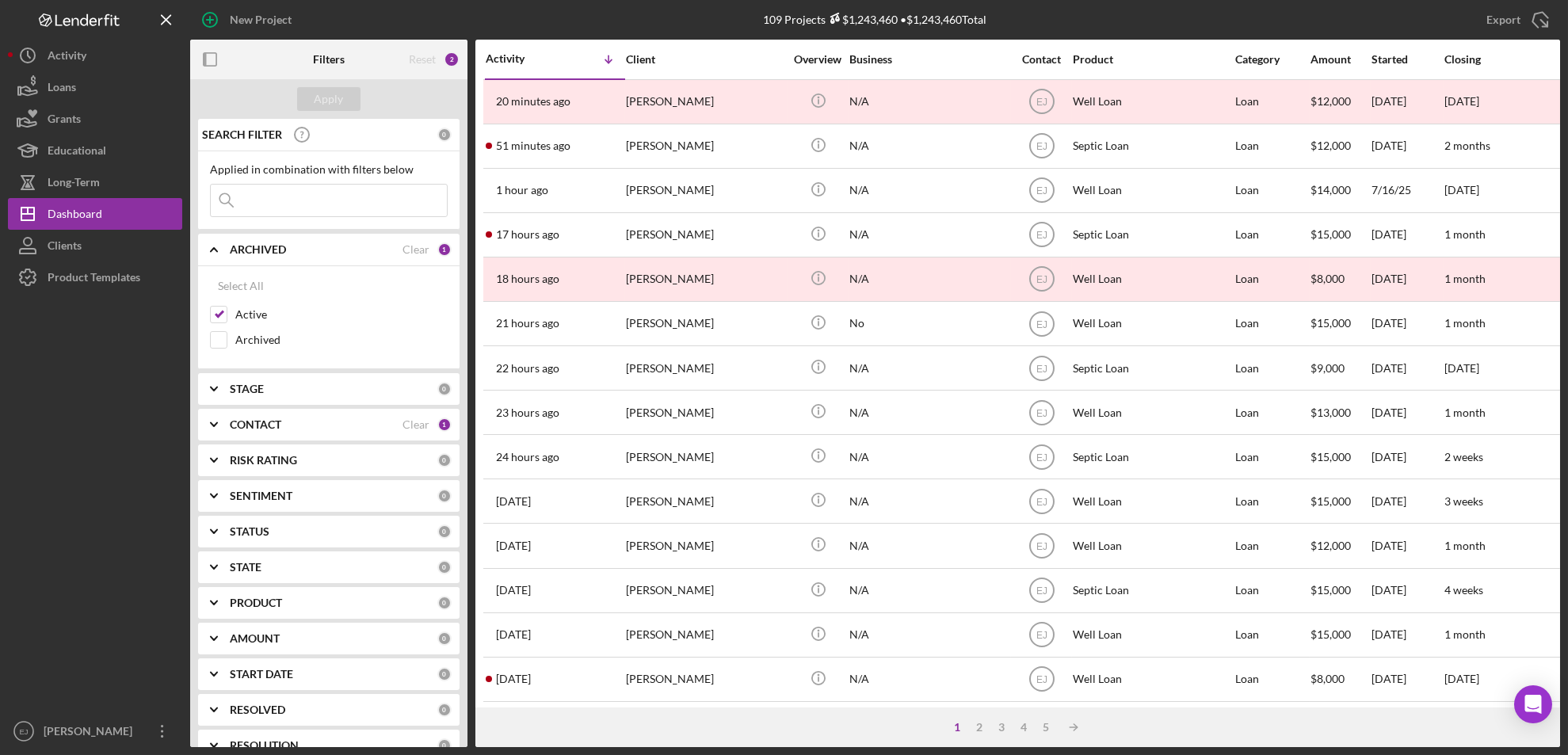
click at [462, 22] on div "New Project" at bounding box center [418, 20] width 456 height 40
click at [146, 328] on div at bounding box center [95, 504] width 174 height 422
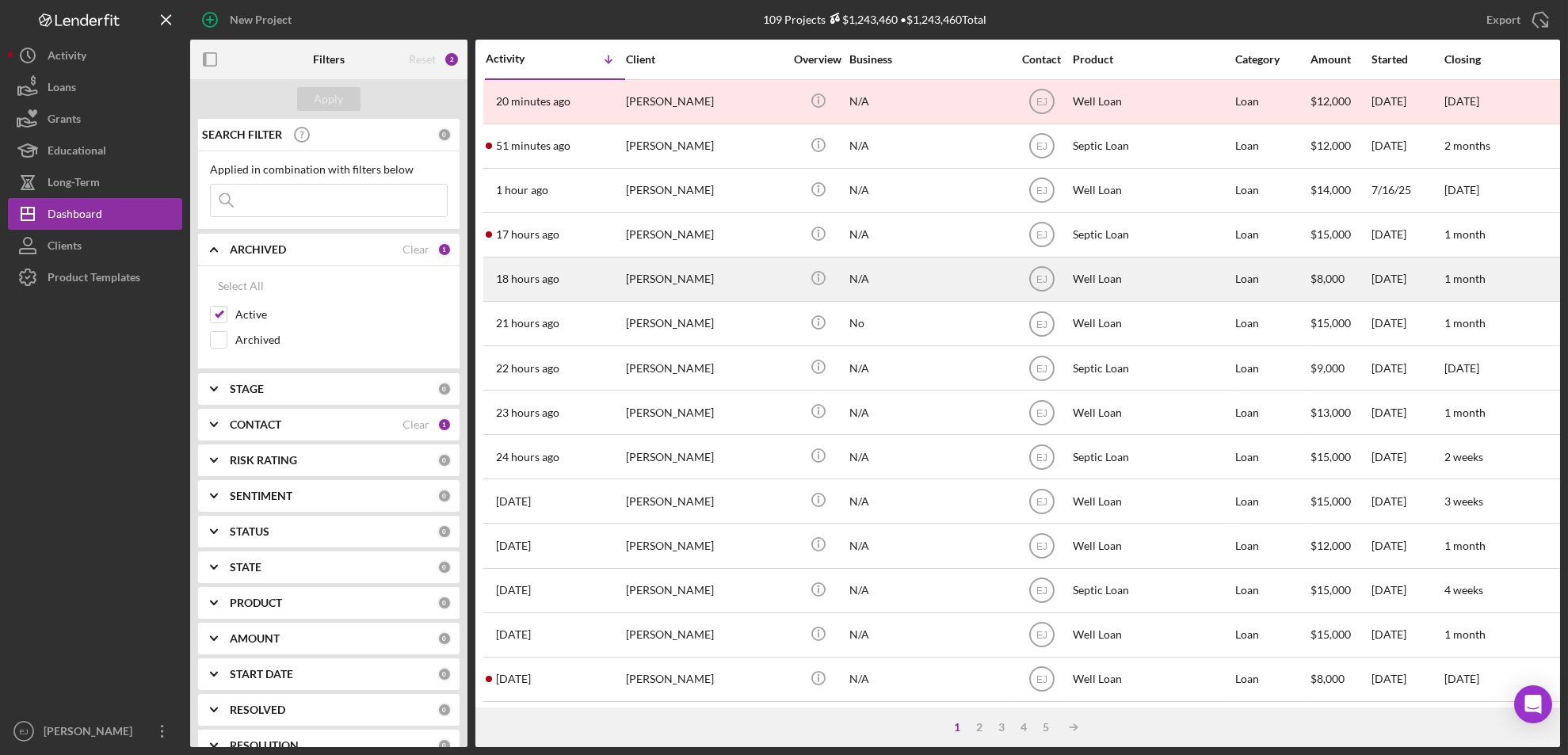
click at [743, 290] on div "[PERSON_NAME]" at bounding box center [705, 280] width 159 height 42
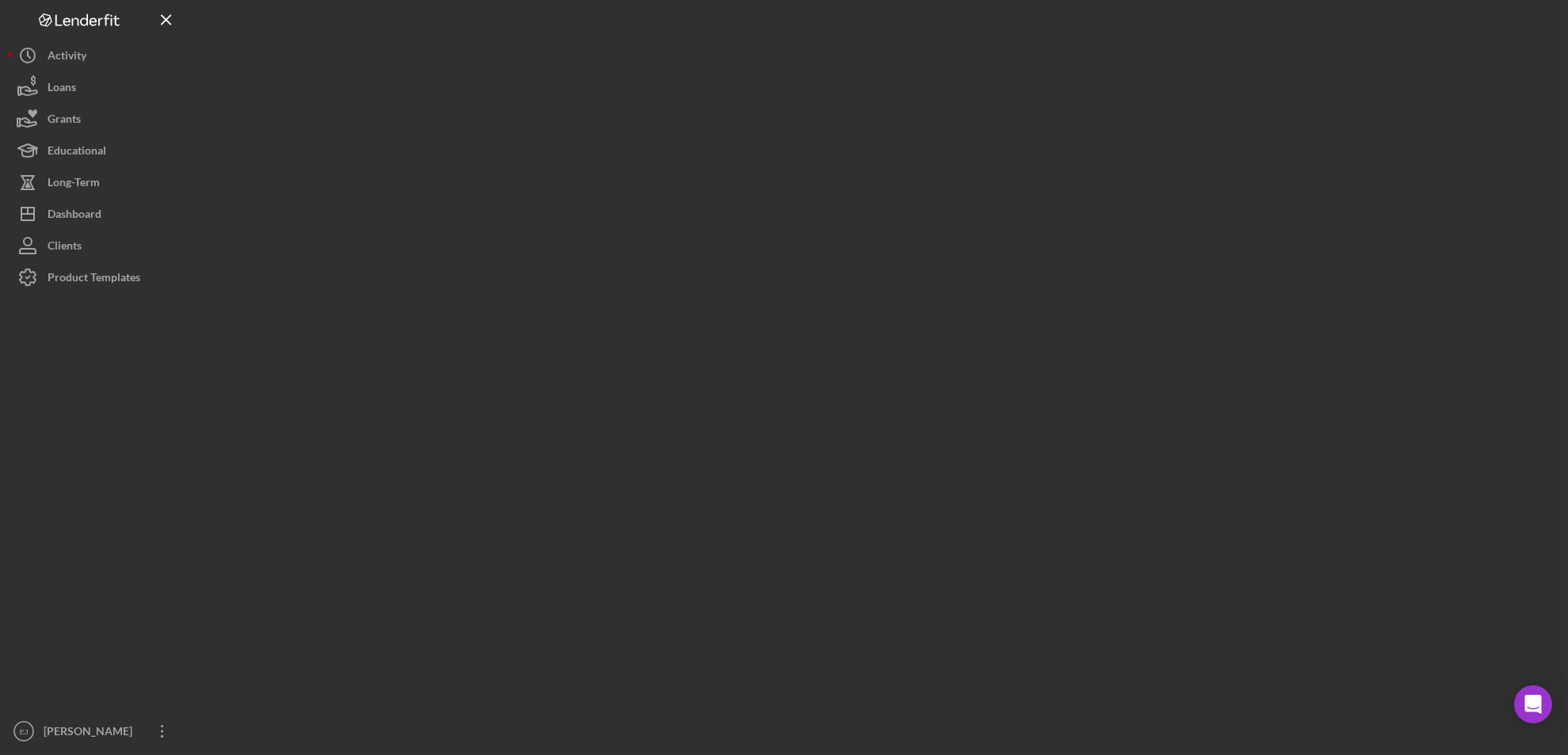
click at [743, 290] on div at bounding box center [875, 373] width 1370 height 748
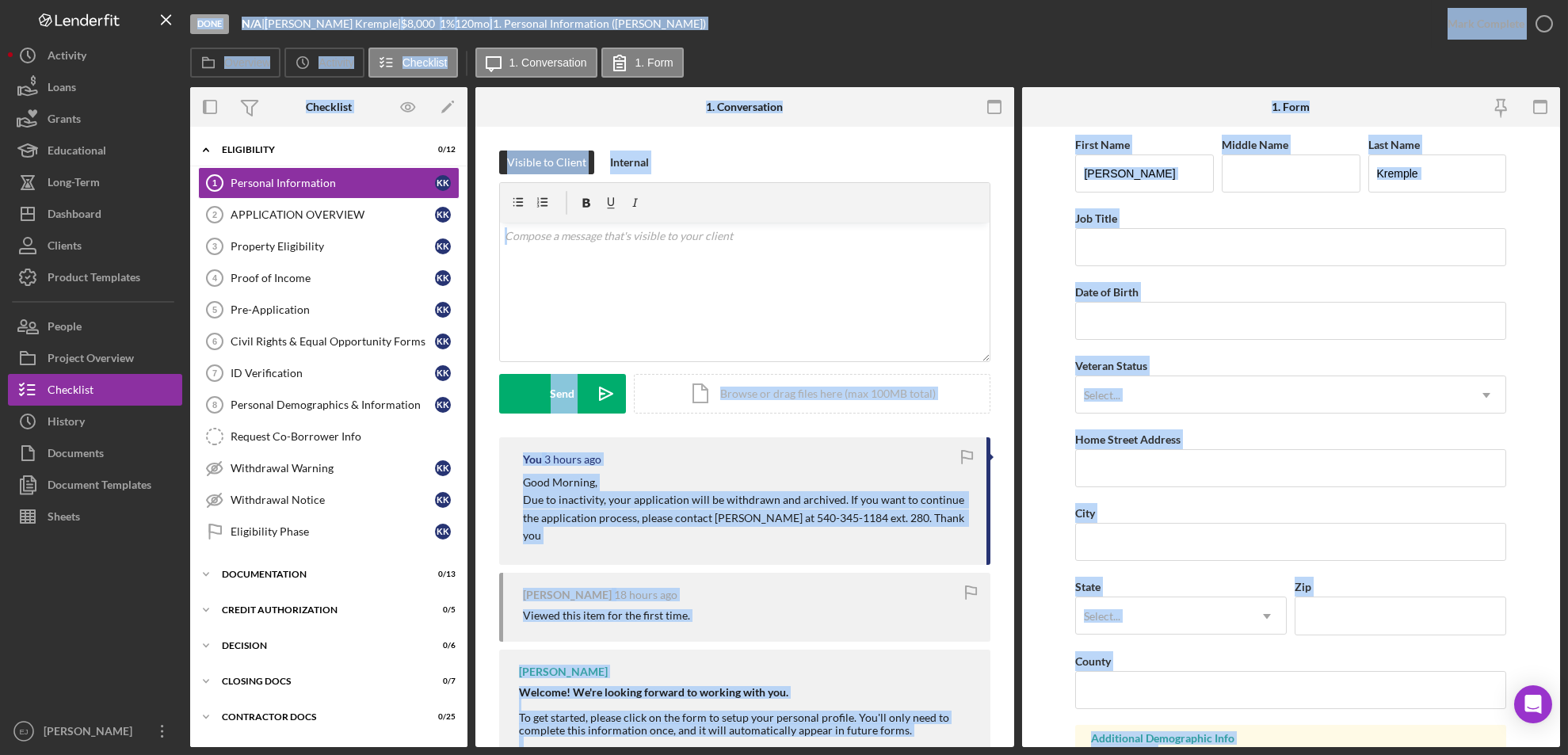
drag, startPoint x: 743, startPoint y: 290, endPoint x: 808, endPoint y: 46, distance: 252.5
click at [808, 46] on div "Done N/A | Kenneth Kremple | $8,000 1 % 120 mo | 1. Personal Information (Kenne…" at bounding box center [811, 24] width 1241 height 47
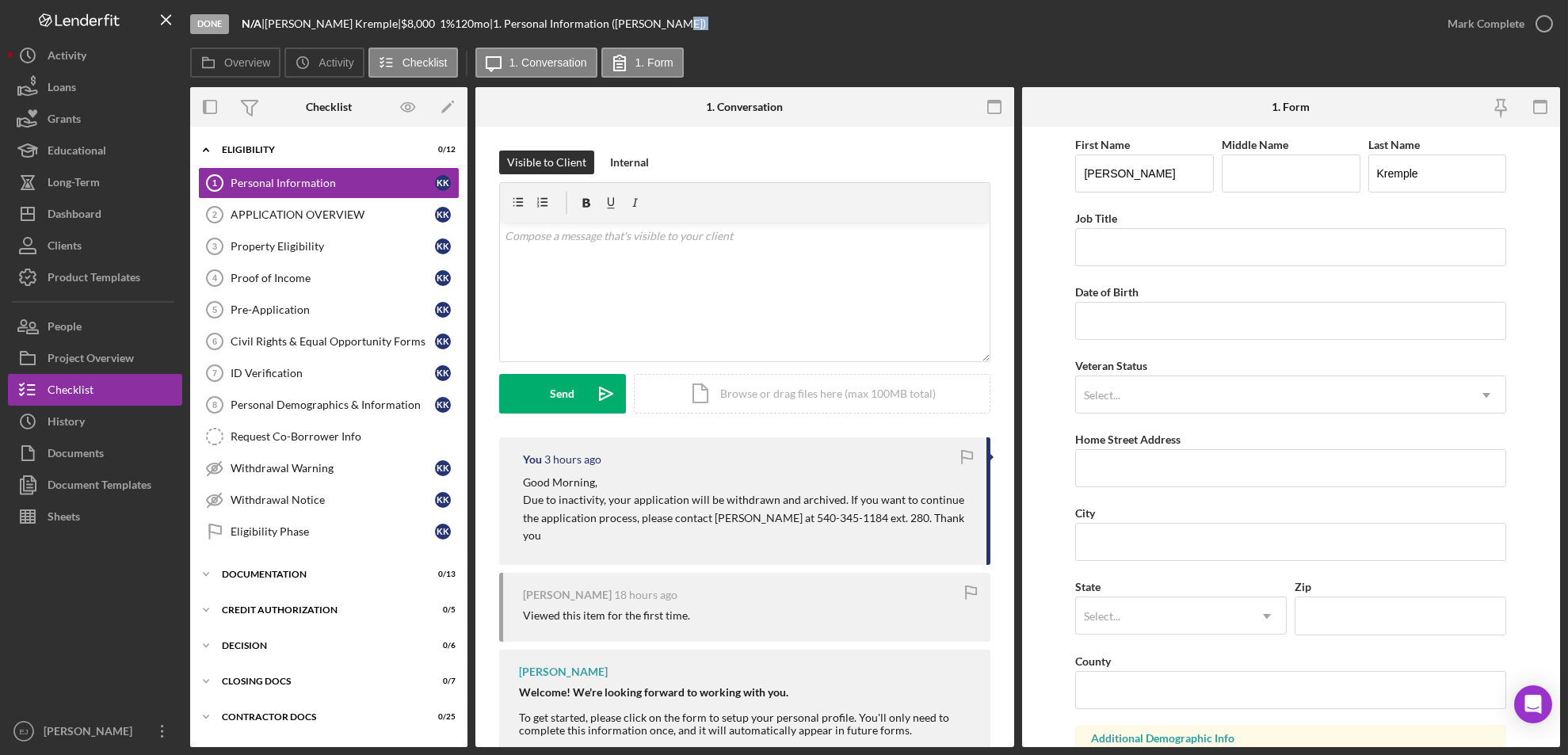
click at [808, 46] on div "Done N/A | Kenneth Kremple | $8,000 1 % 120 mo | 1. Personal Information (Kenne…" at bounding box center [811, 24] width 1241 height 47
click at [71, 218] on div "Dashboard" at bounding box center [74, 216] width 54 height 36
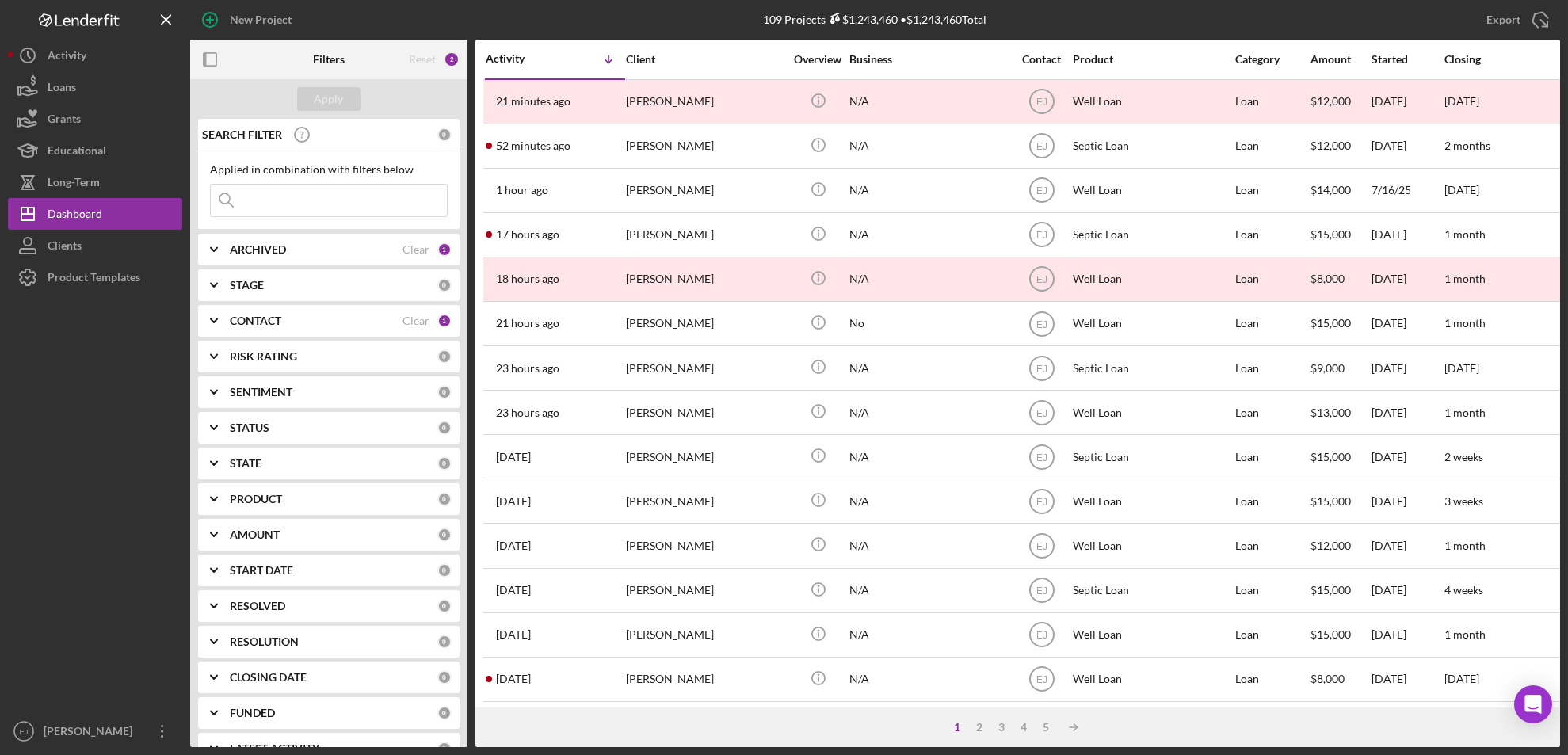
click at [220, 291] on icon "Icon/Expander" at bounding box center [214, 285] width 40 height 40
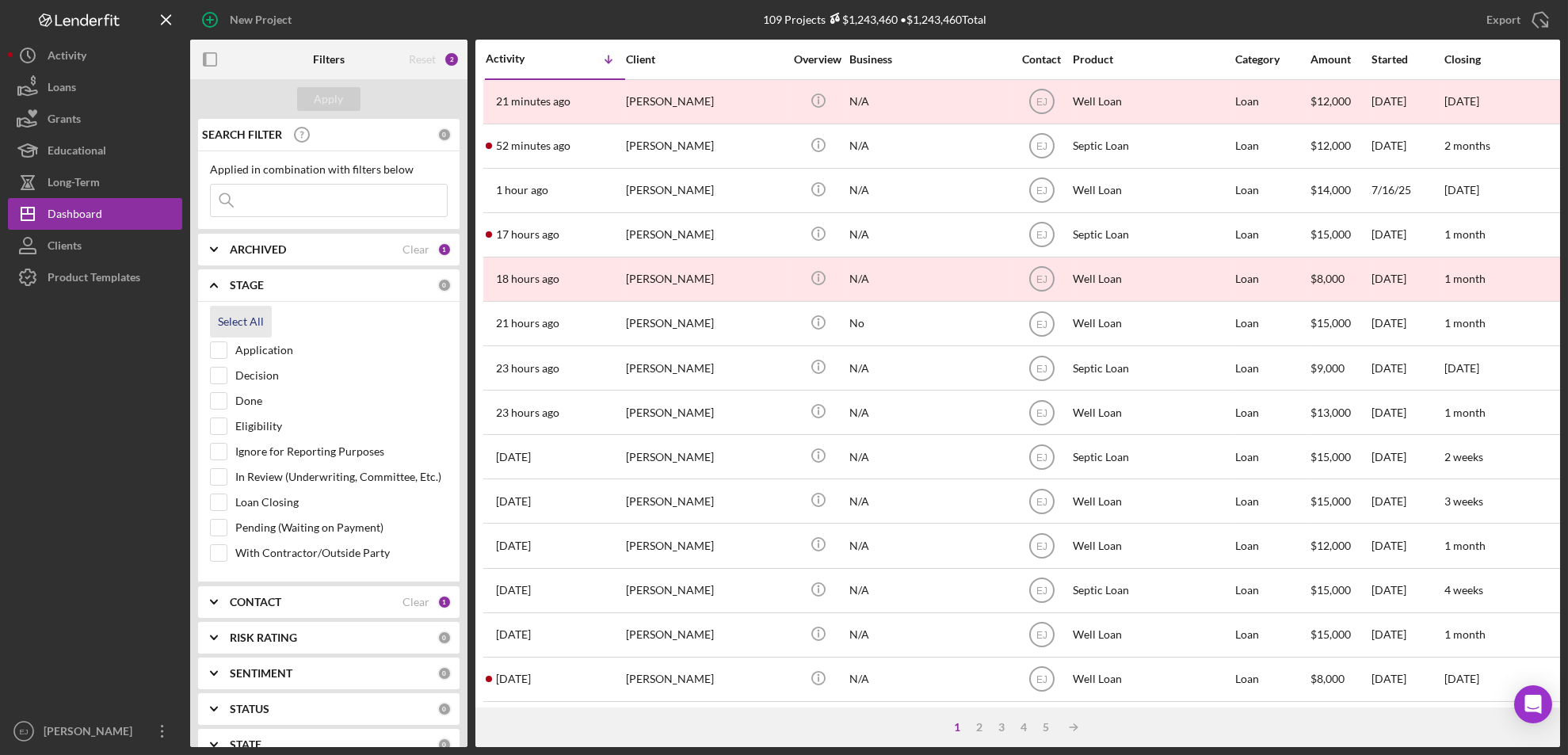
click at [224, 312] on div "Select All" at bounding box center [241, 321] width 46 height 32
checkbox input "true"
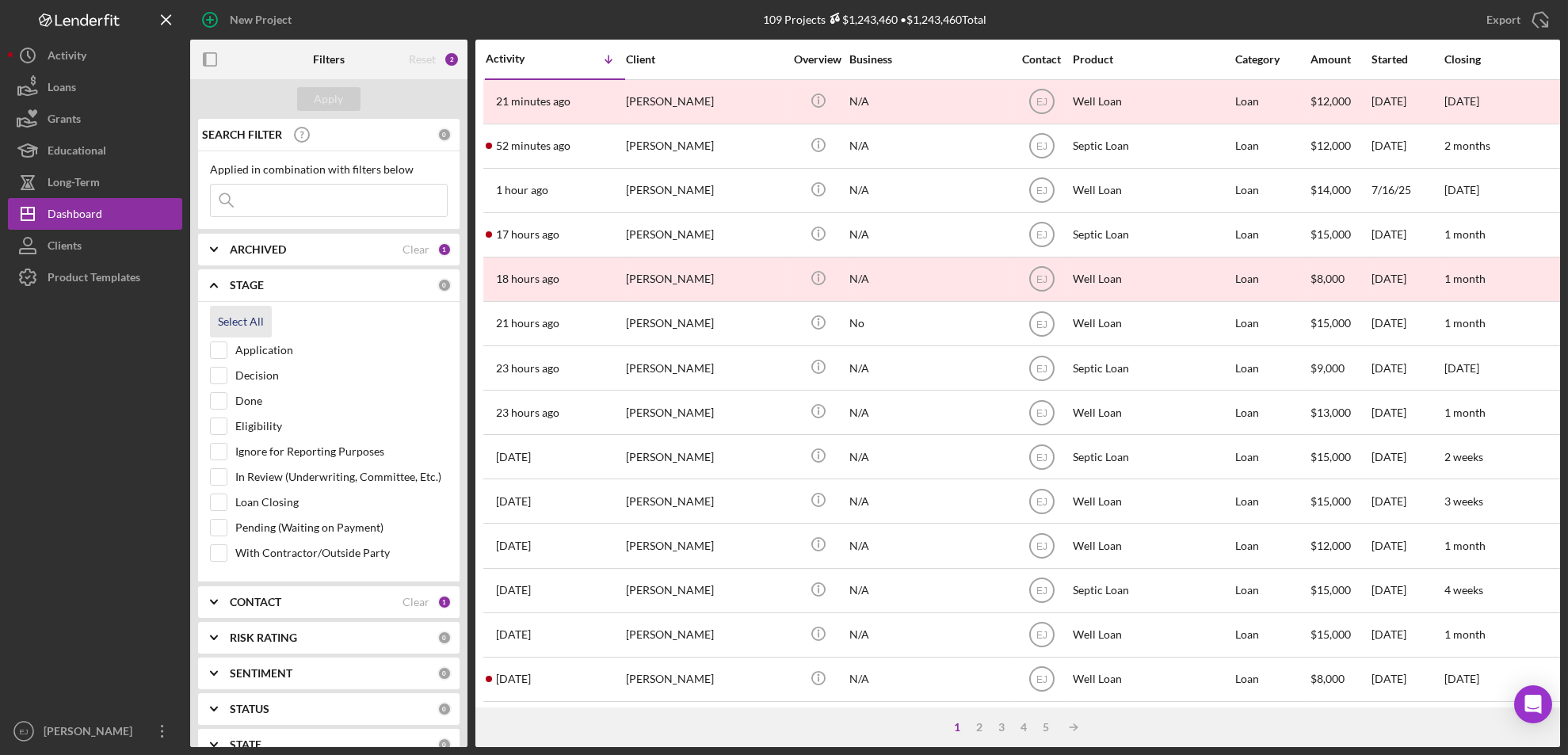
checkbox input "true"
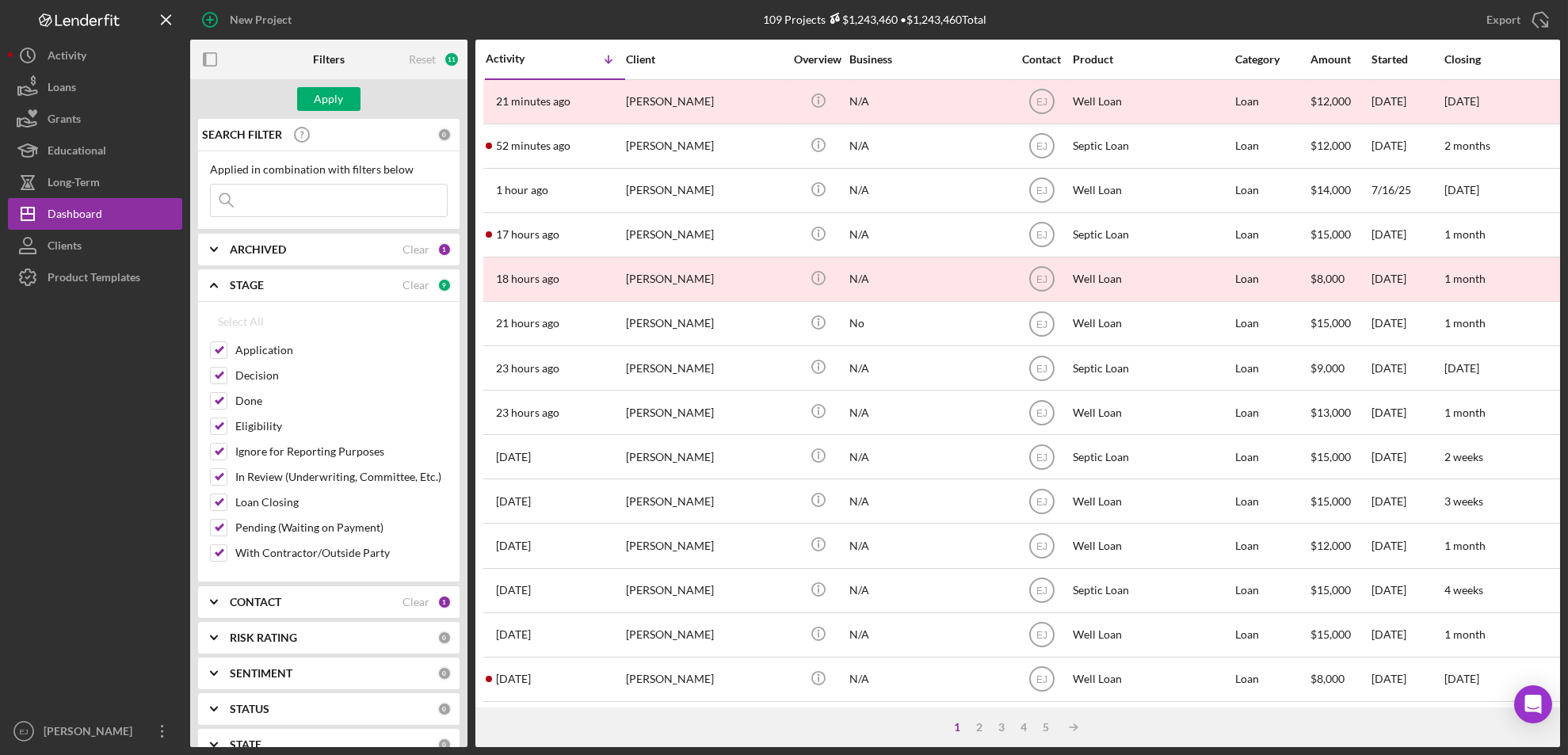
click at [220, 248] on icon "Icon/Expander" at bounding box center [214, 249] width 40 height 40
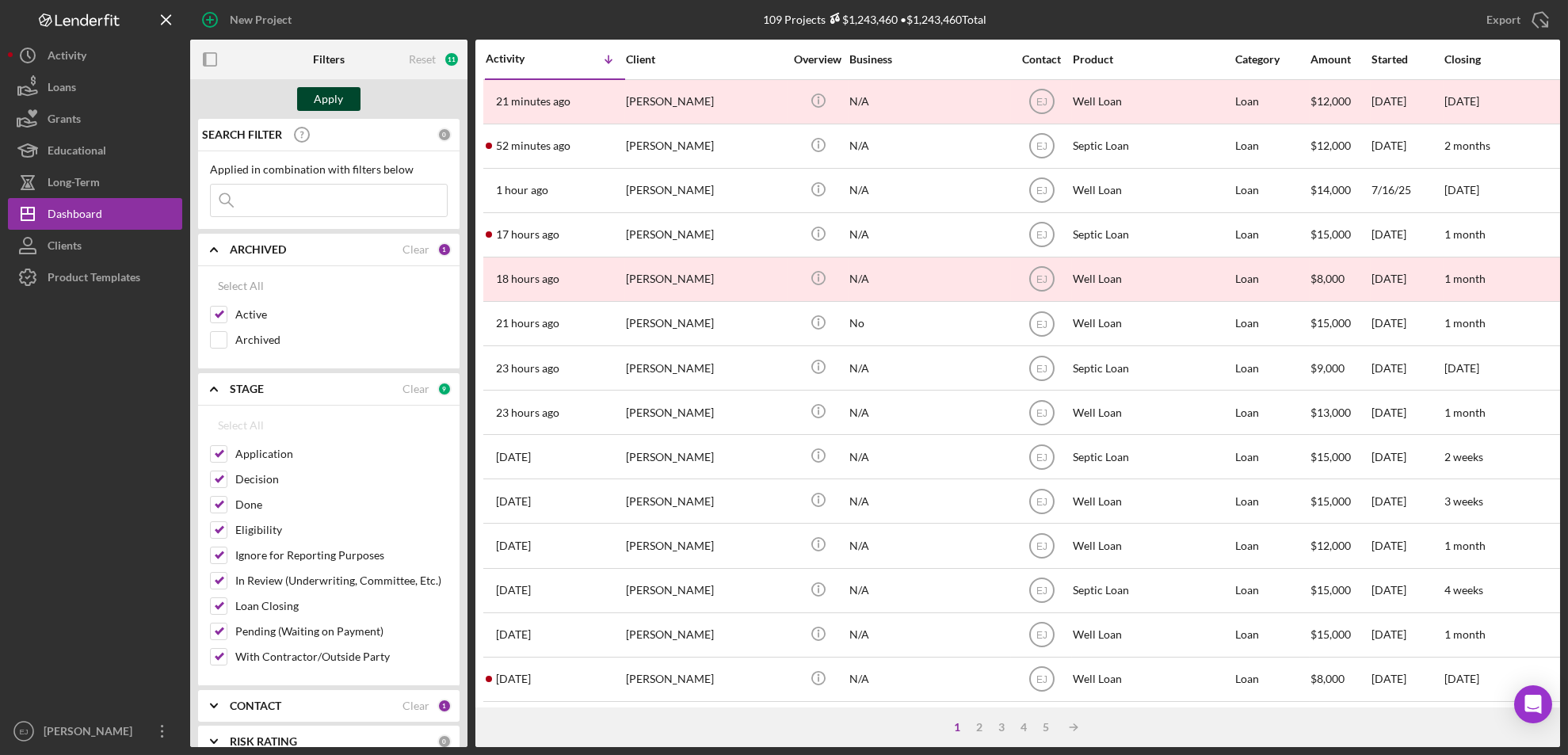
click at [341, 99] on div "Apply" at bounding box center [329, 98] width 29 height 24
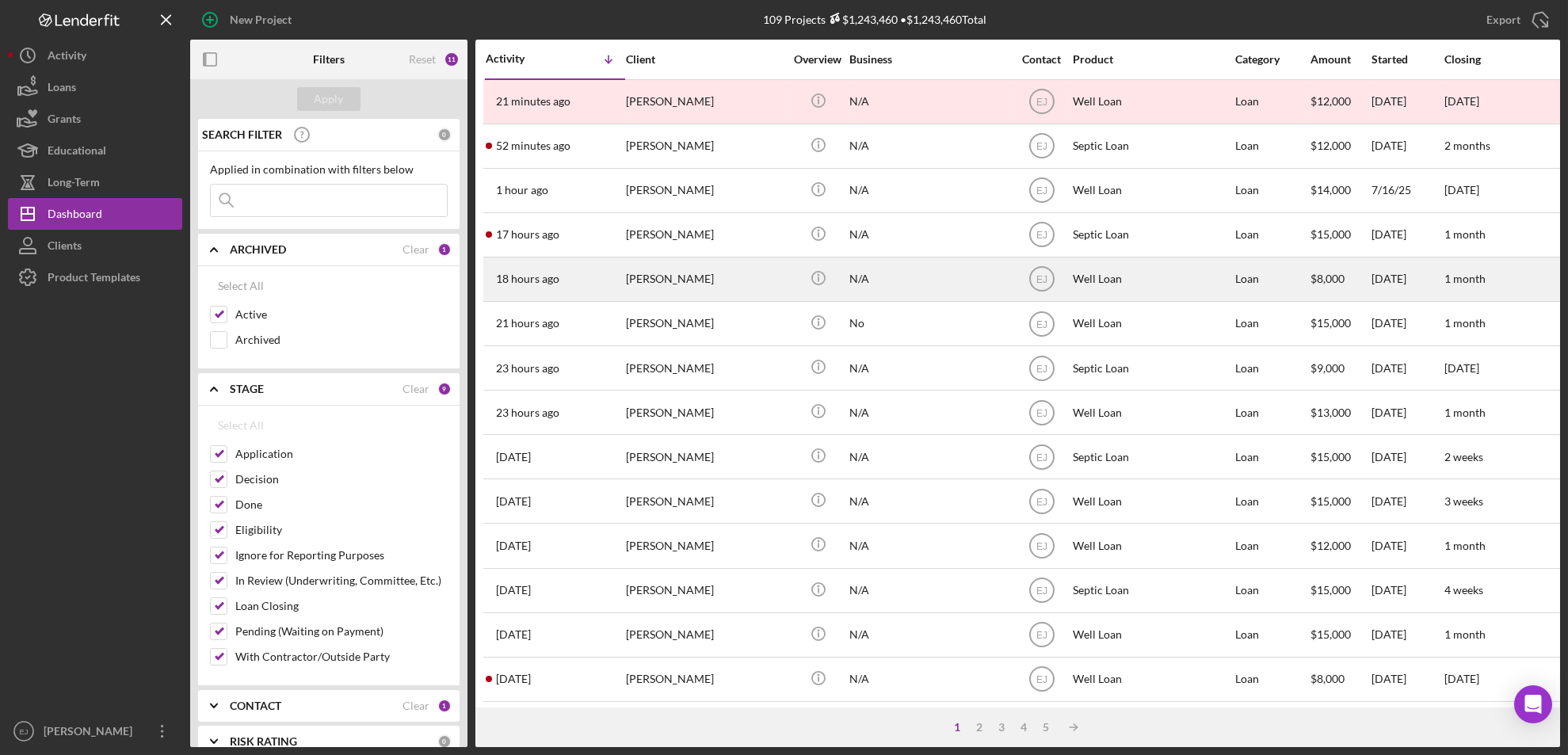
click at [686, 291] on div "[PERSON_NAME]" at bounding box center [705, 280] width 159 height 42
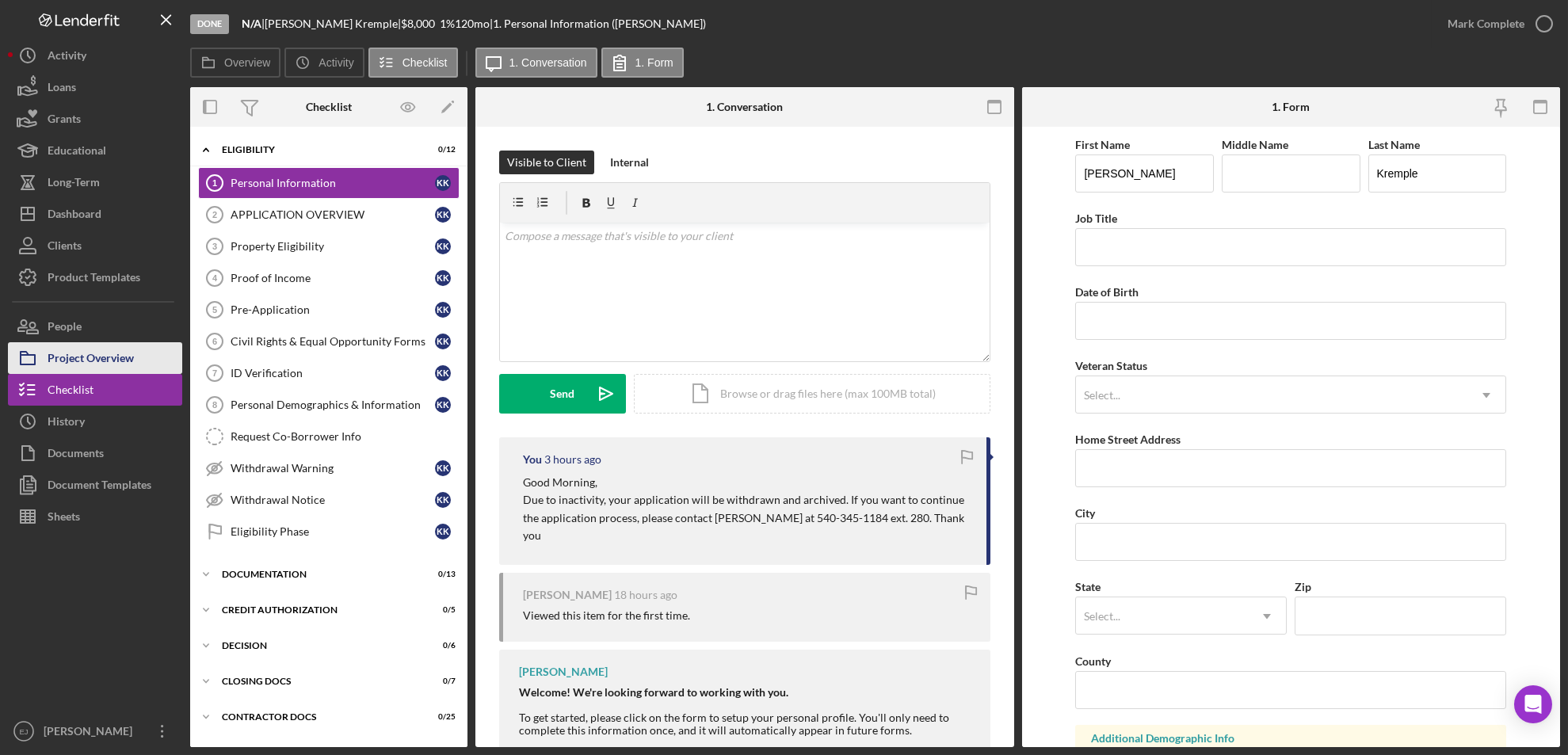
click at [75, 365] on div "Project Overview" at bounding box center [90, 360] width 86 height 36
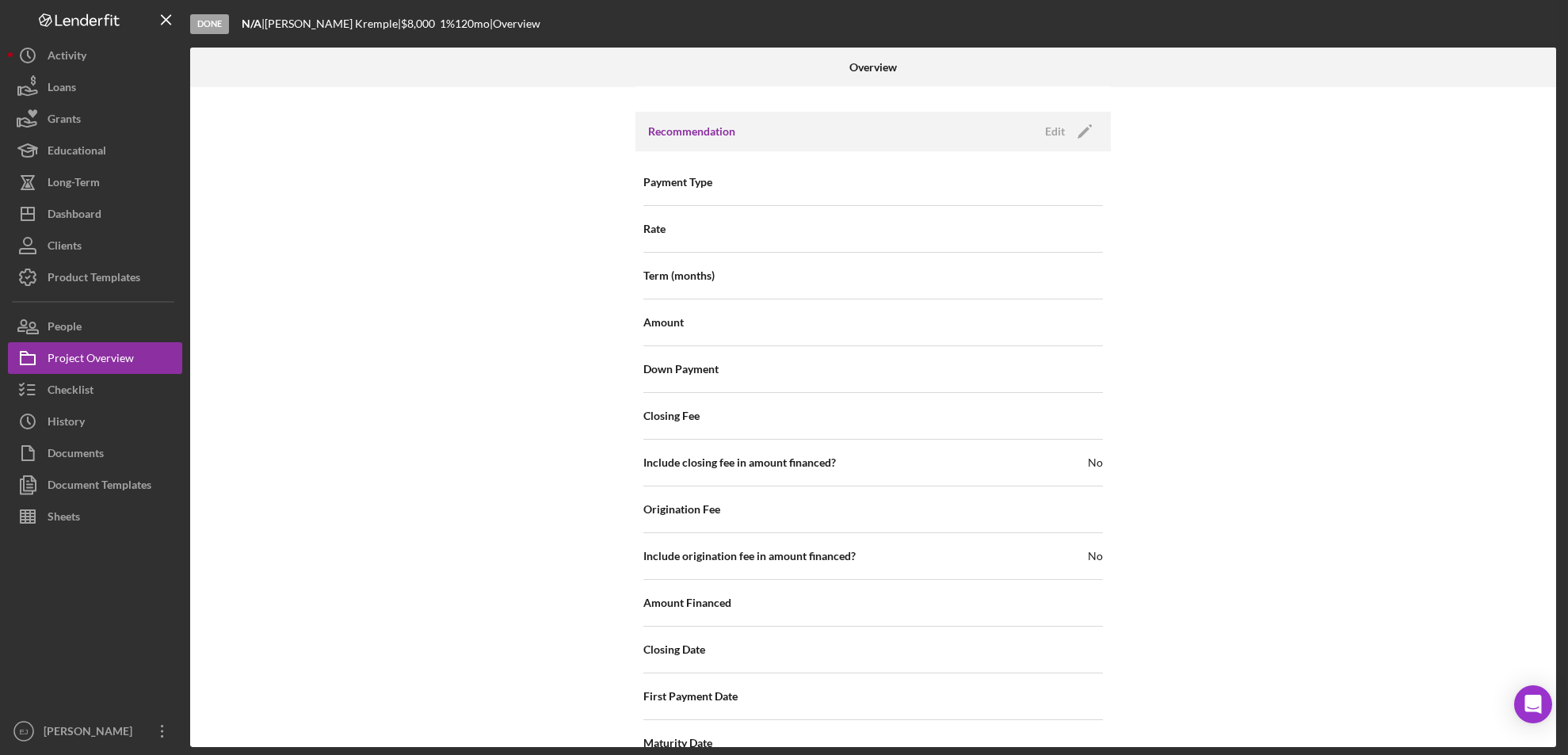
scroll to position [1788, 0]
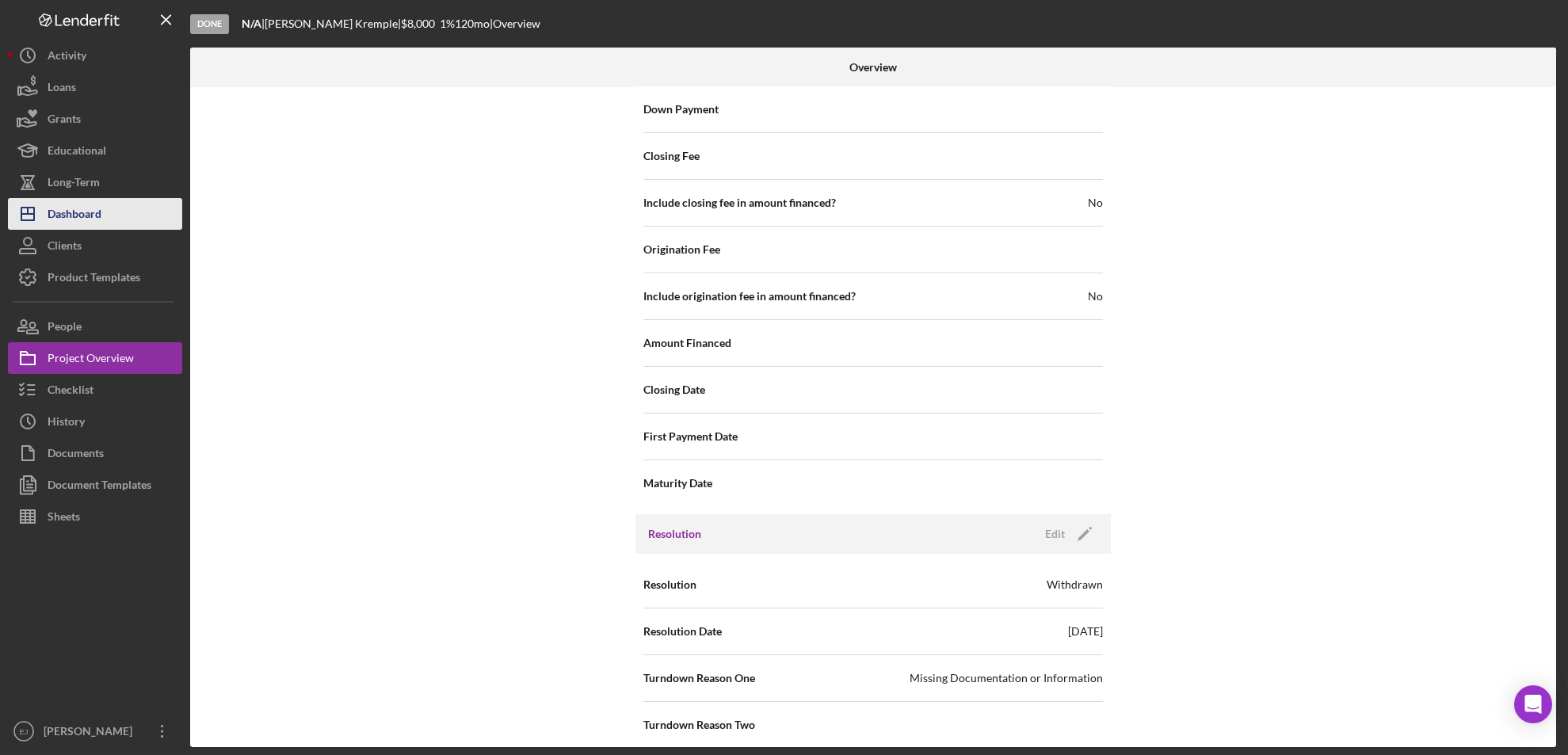
click at [133, 219] on button "Icon/Dashboard Dashboard" at bounding box center [95, 214] width 174 height 32
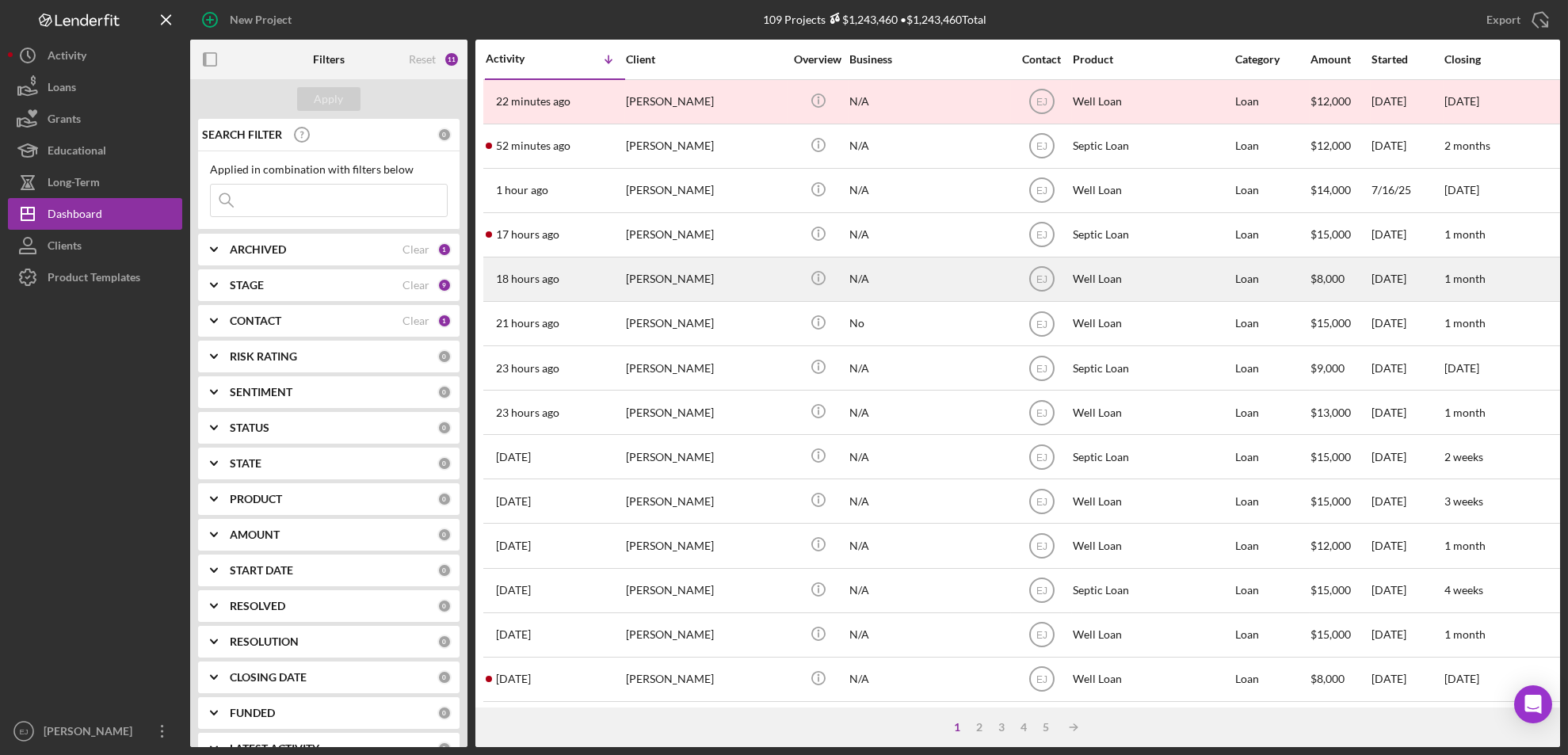
click at [709, 289] on div "[PERSON_NAME]" at bounding box center [705, 280] width 159 height 42
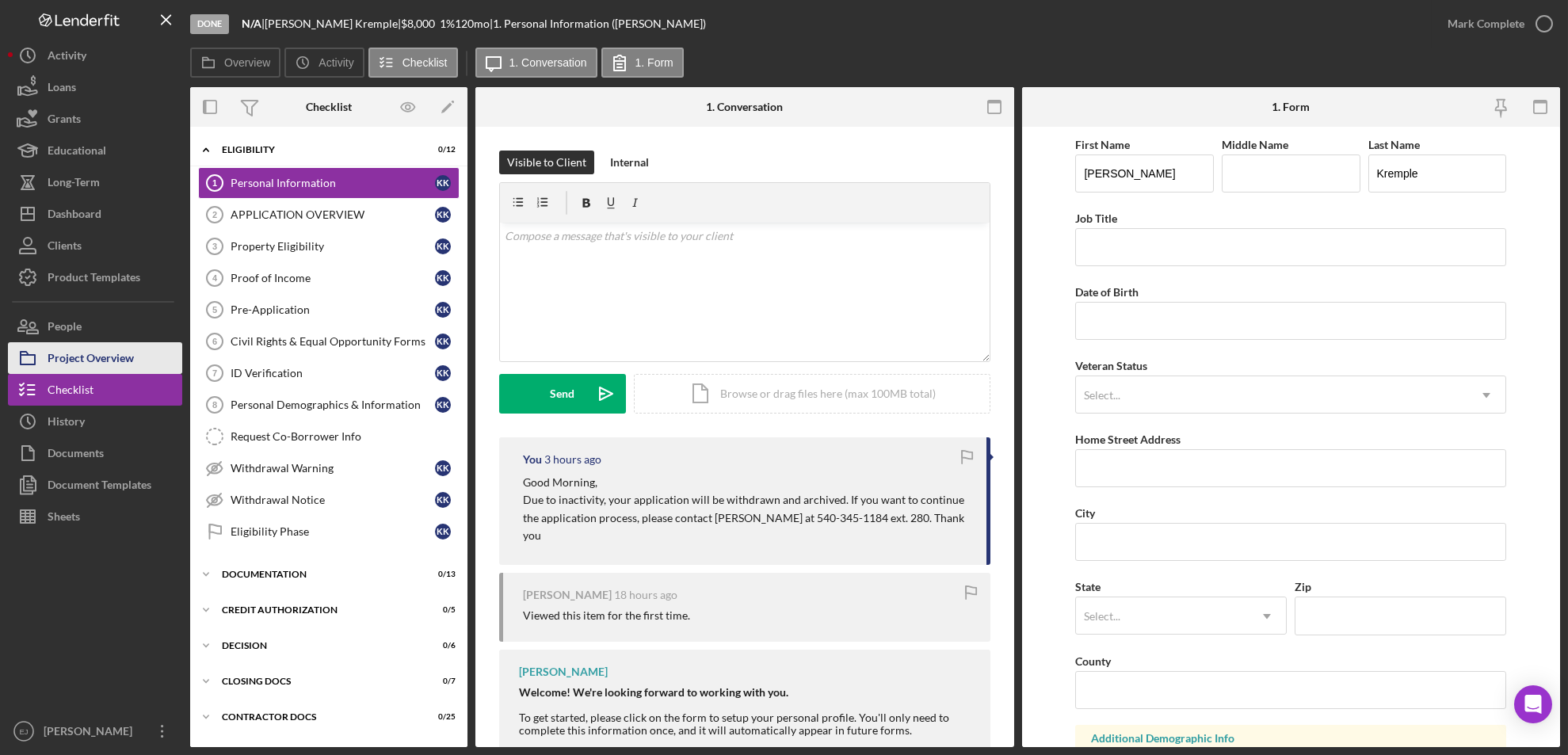
click at [154, 349] on button "Project Overview" at bounding box center [95, 358] width 174 height 32
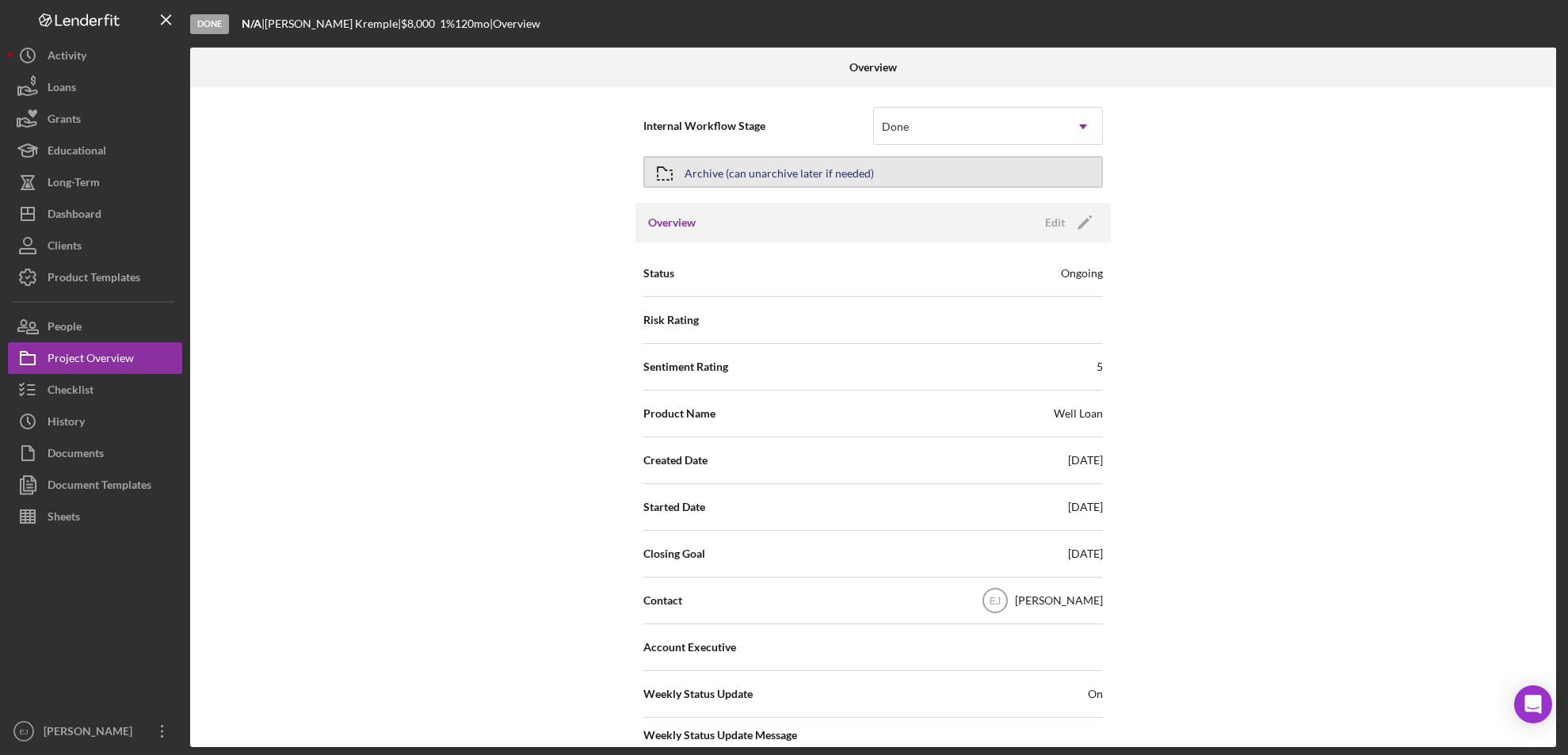
click at [711, 181] on div "Archive (can unarchive later if needed)" at bounding box center [779, 172] width 189 height 28
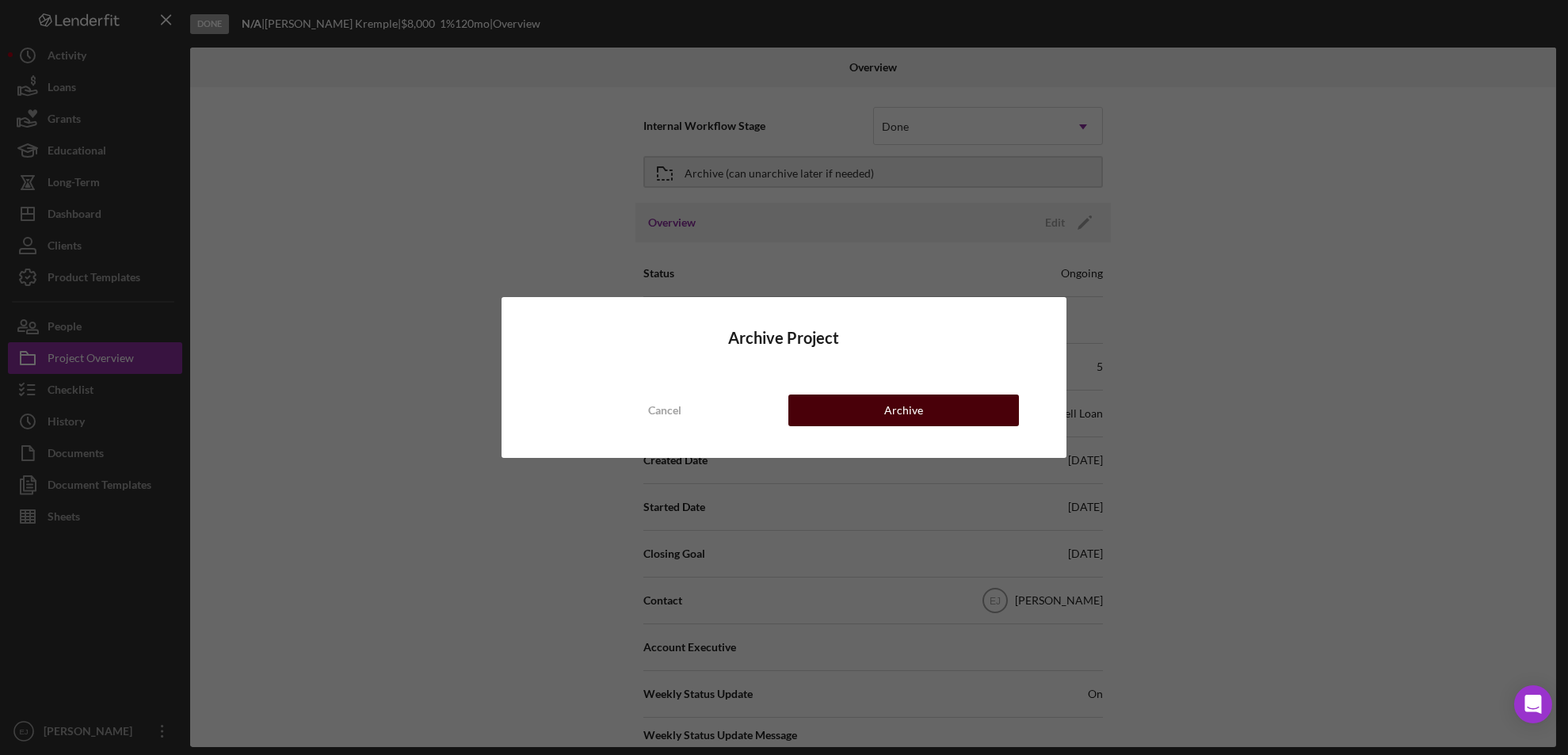
click at [984, 408] on button "Archive" at bounding box center [904, 410] width 231 height 32
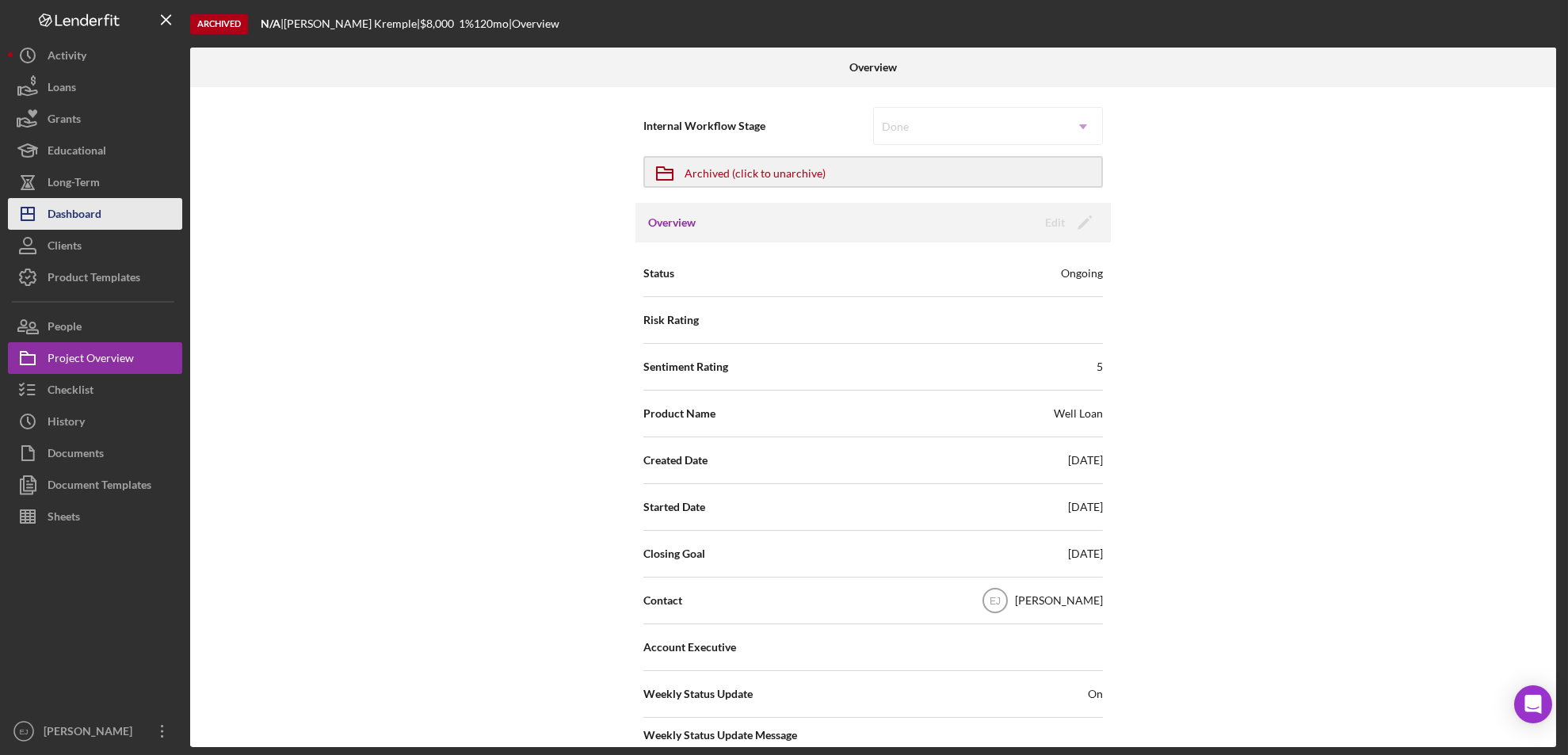
click at [54, 210] on div "Dashboard" at bounding box center [74, 216] width 54 height 36
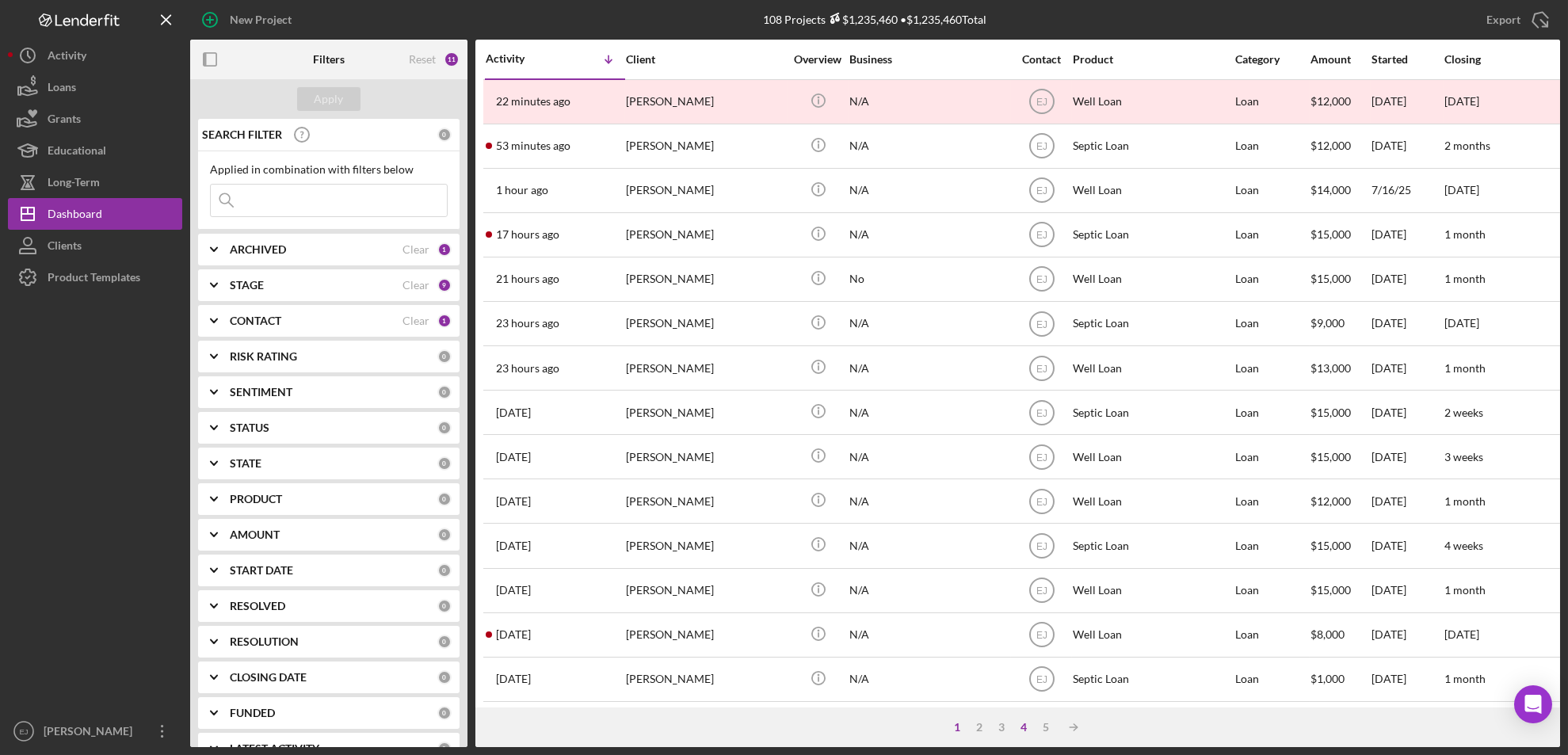
click at [1023, 726] on div "4" at bounding box center [1024, 727] width 22 height 13
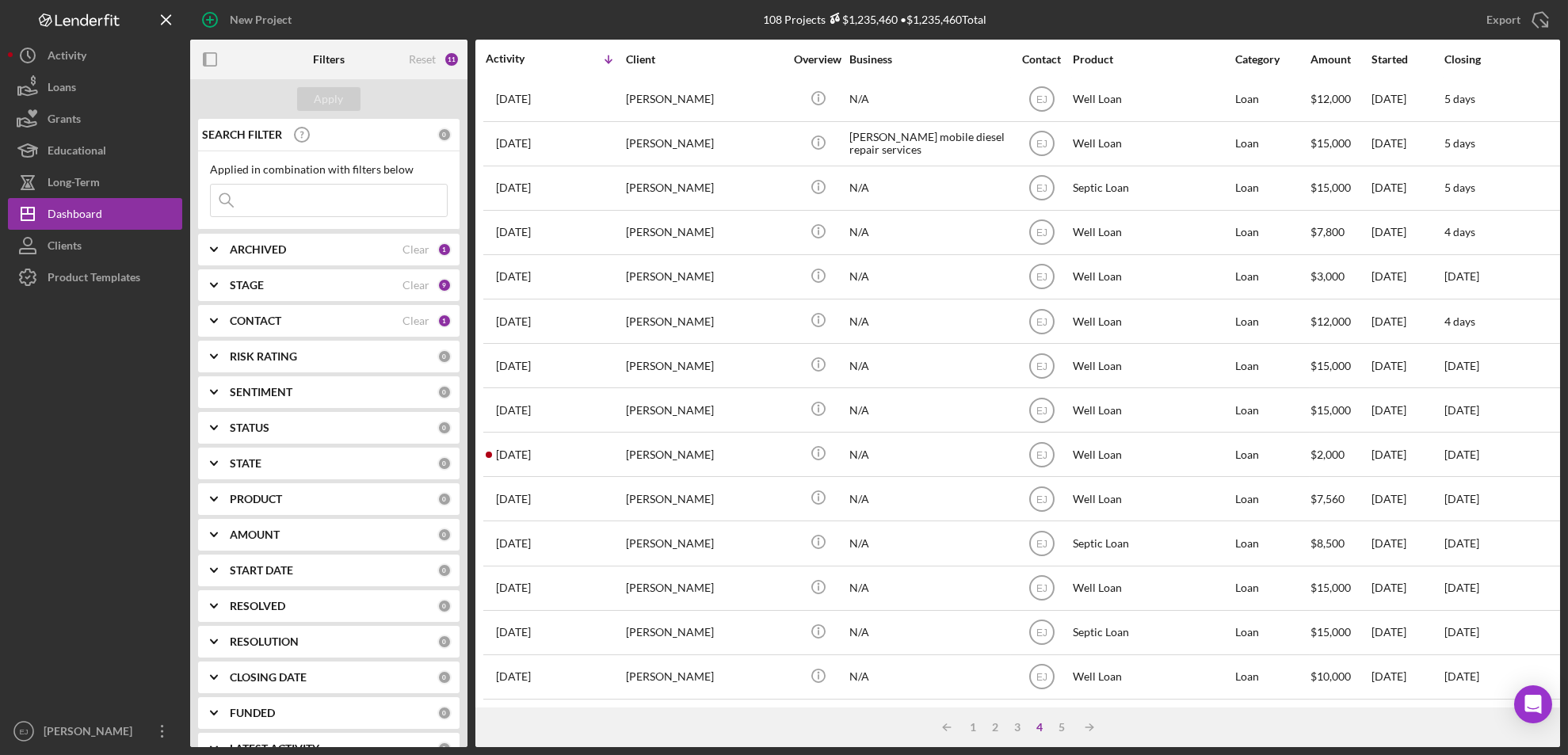
scroll to position [517, 0]
click at [1058, 723] on div "5" at bounding box center [1062, 727] width 22 height 13
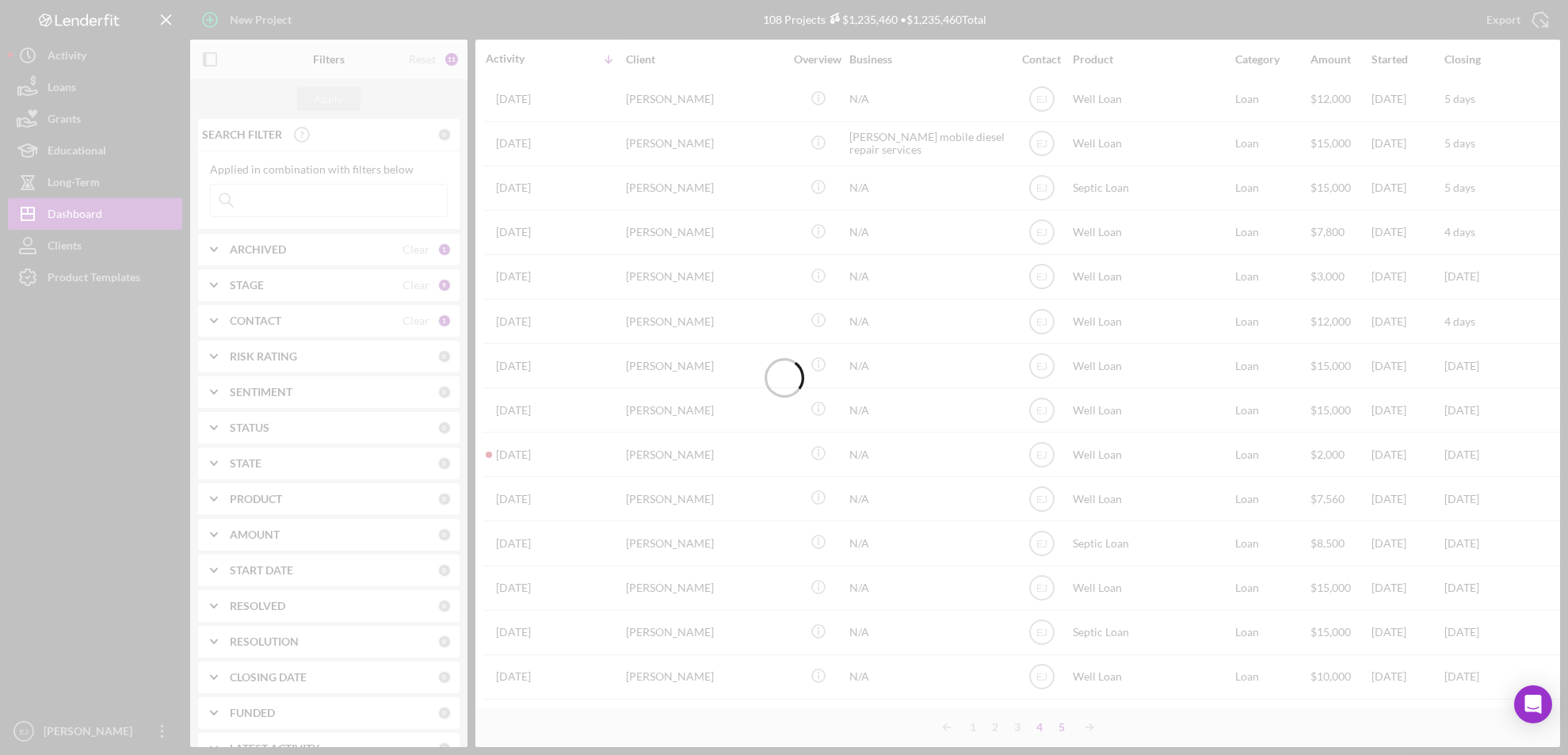
scroll to position [0, 0]
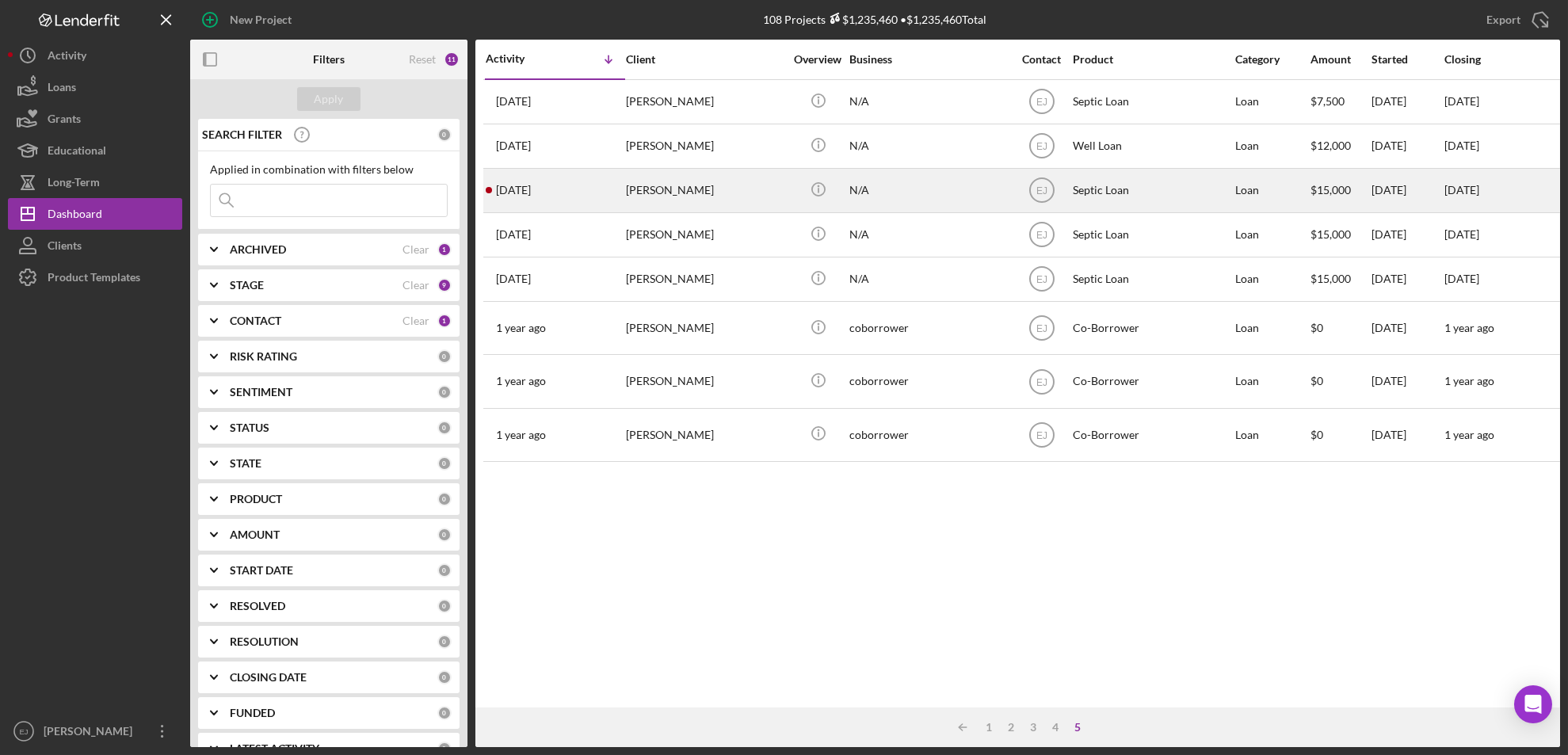
click at [663, 194] on div "[PERSON_NAME]" at bounding box center [705, 190] width 159 height 42
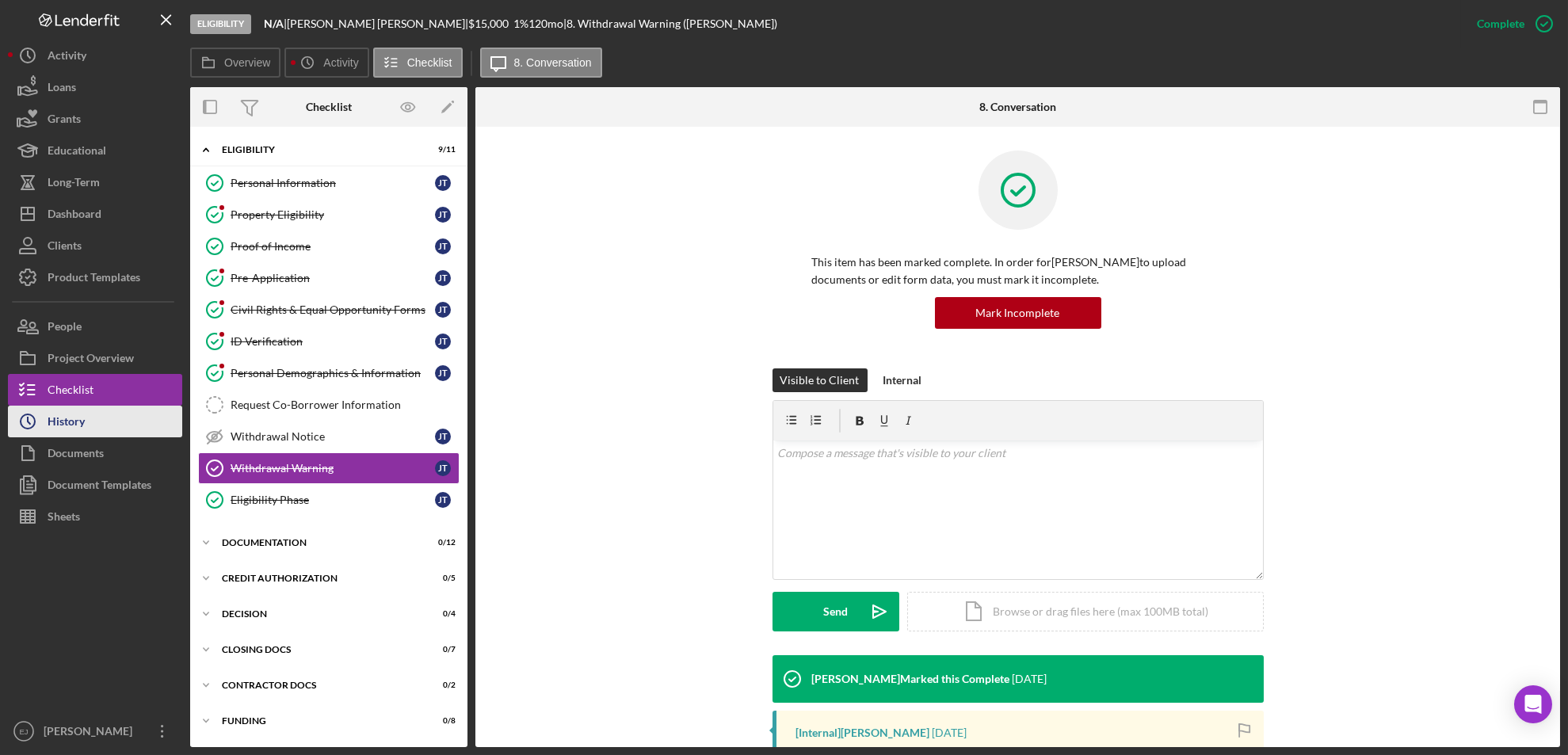
click at [120, 417] on button "Icon/History History" at bounding box center [95, 421] width 174 height 32
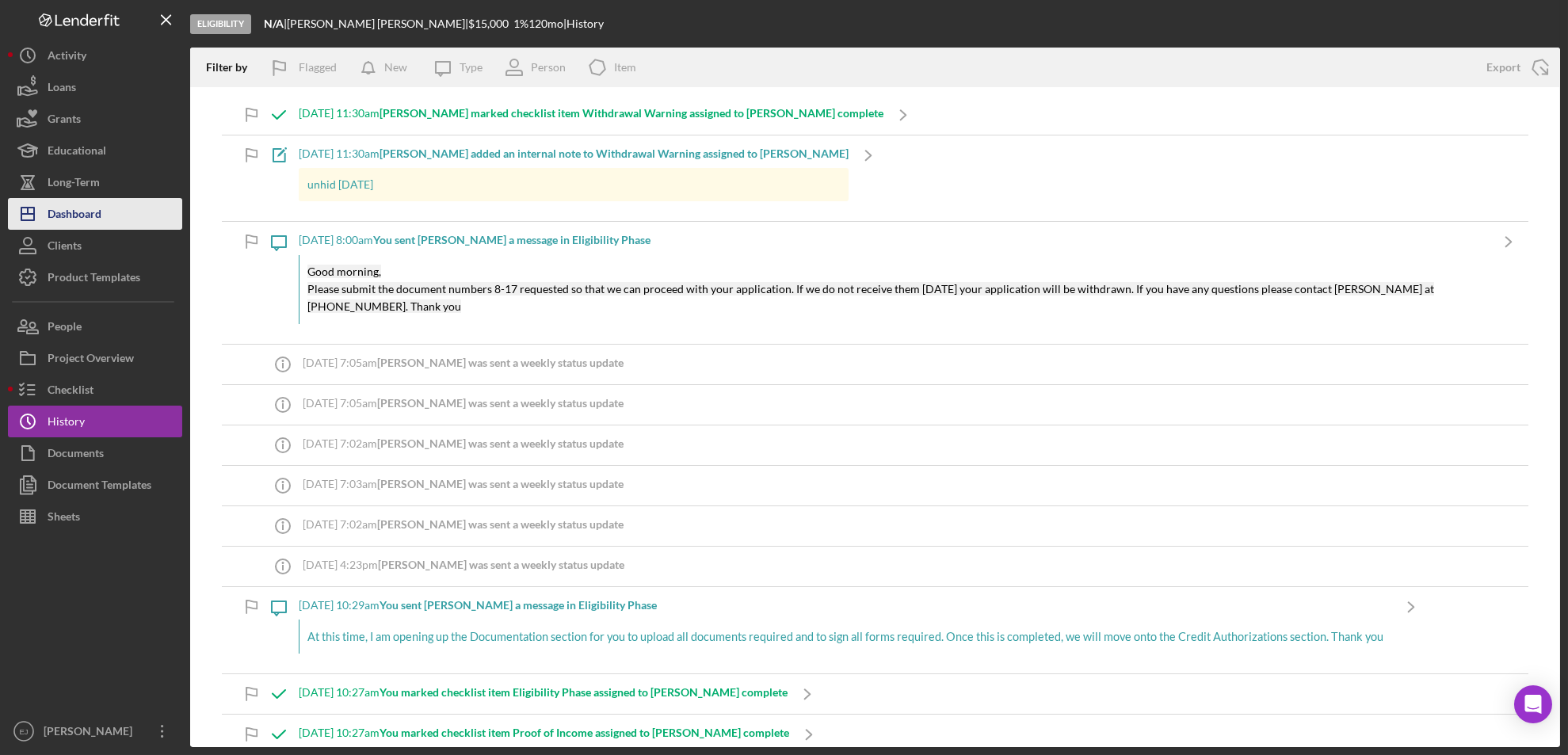
click at [33, 220] on polygon "button" at bounding box center [28, 214] width 13 height 13
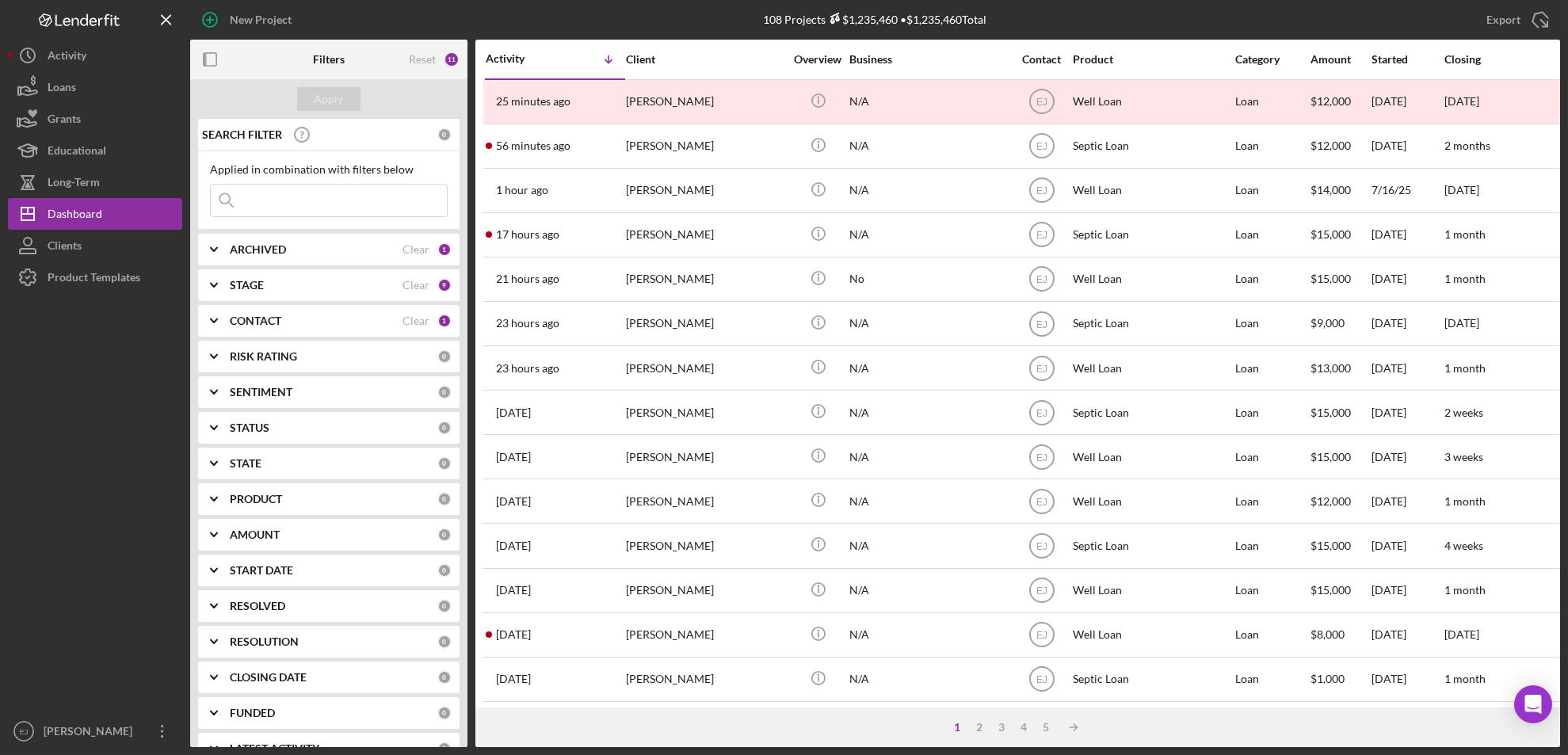
click at [959, 721] on div "1" at bounding box center [957, 727] width 22 height 13
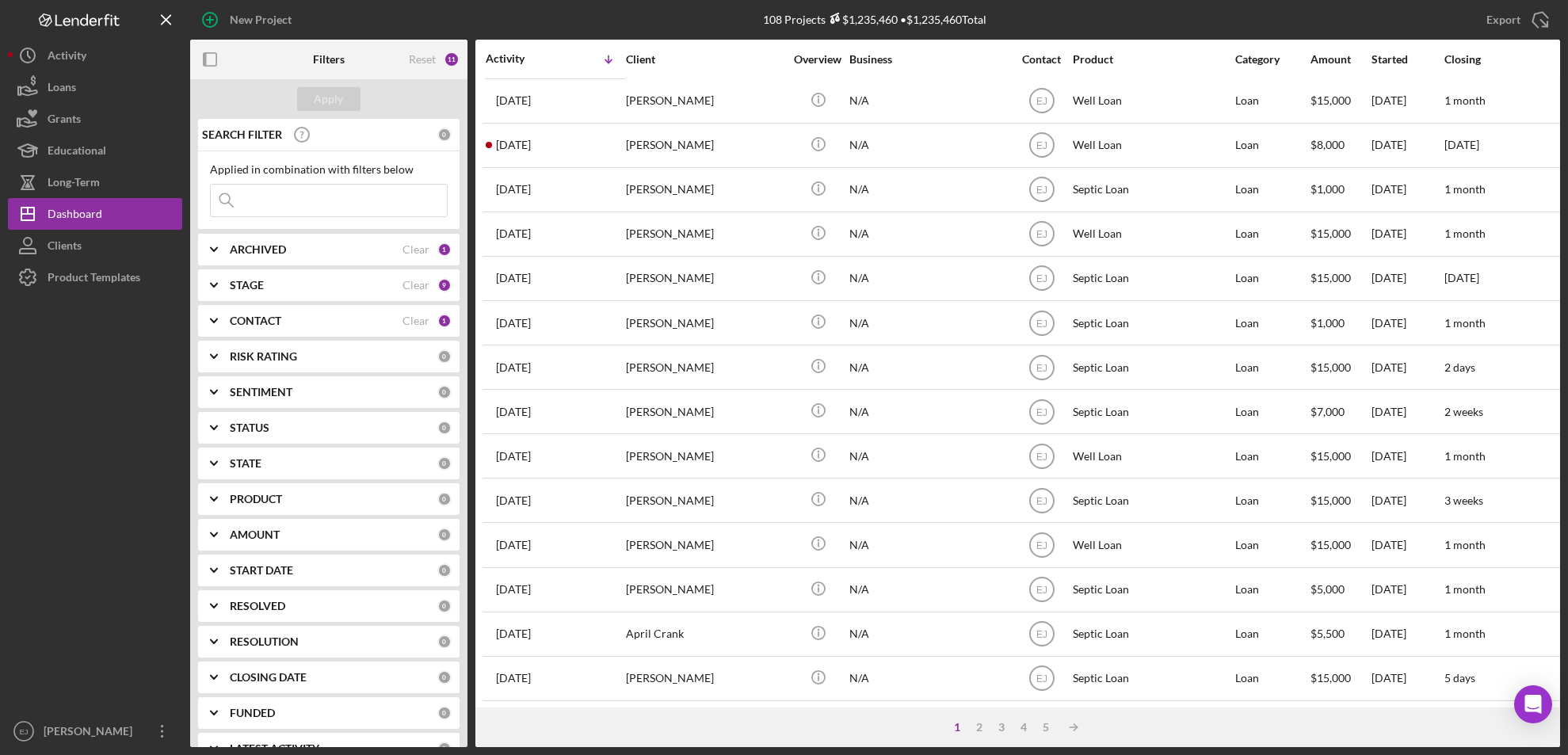
scroll to position [517, 0]
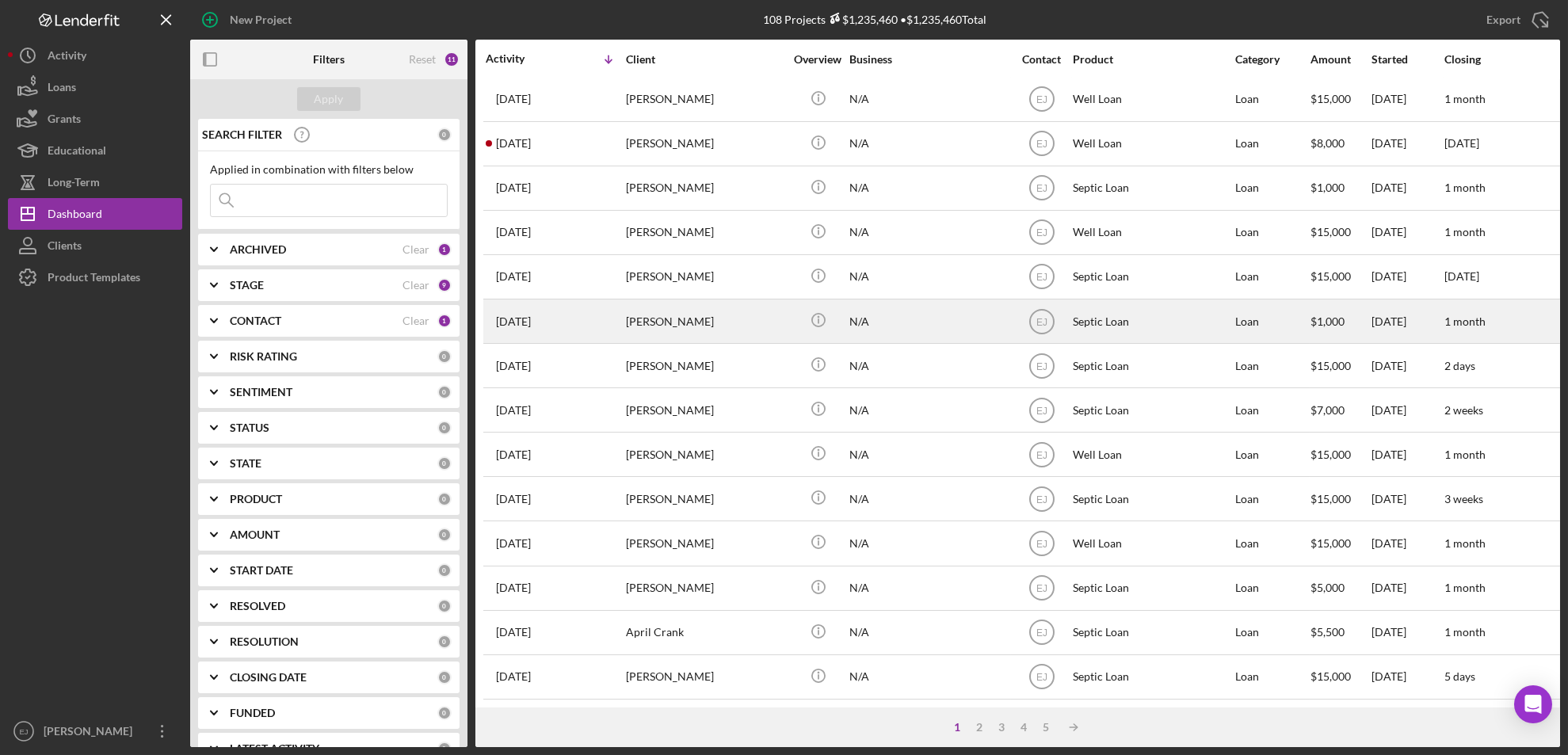
click at [676, 300] on div "[PERSON_NAME]" at bounding box center [705, 321] width 159 height 42
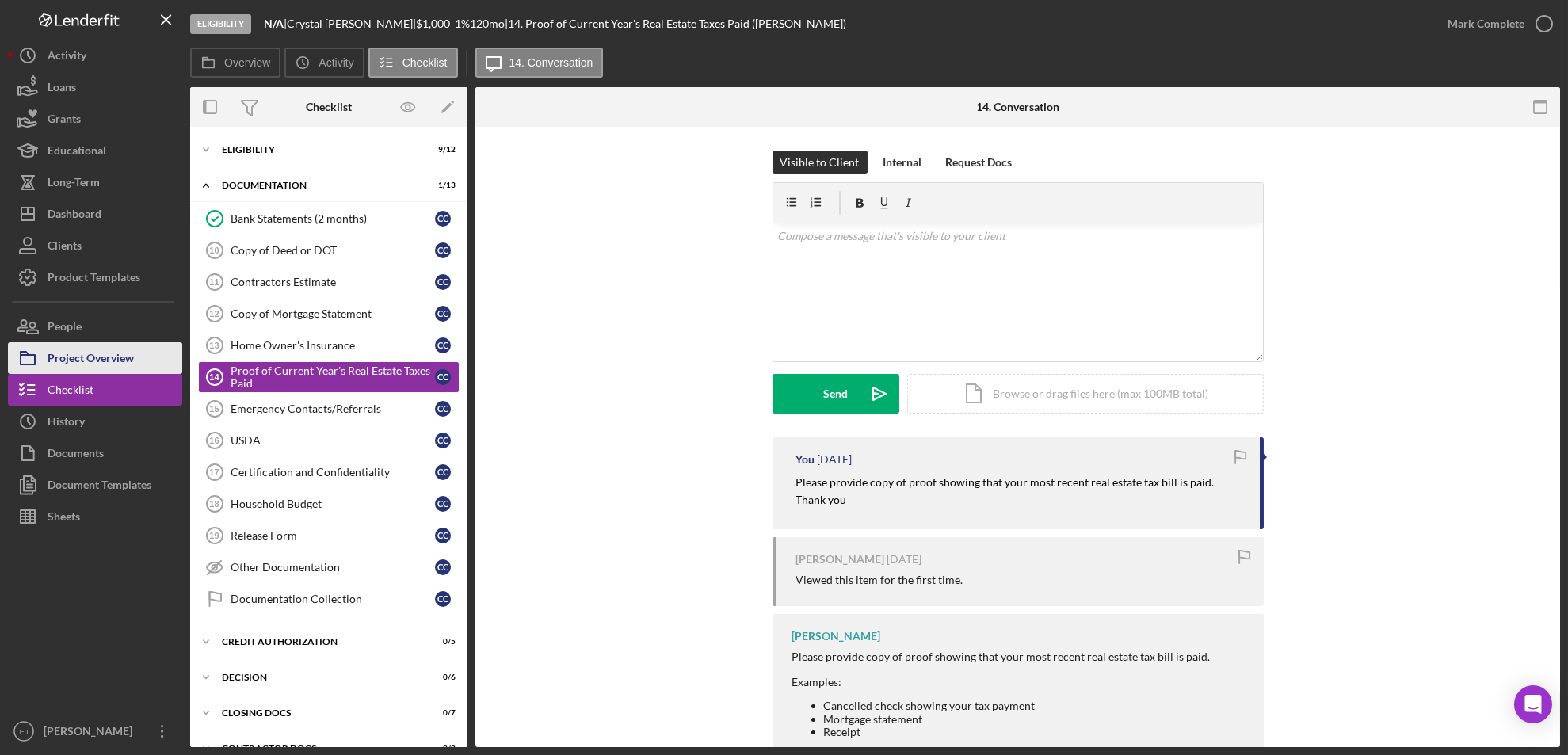
click at [98, 369] on div "Project Overview" at bounding box center [90, 360] width 86 height 36
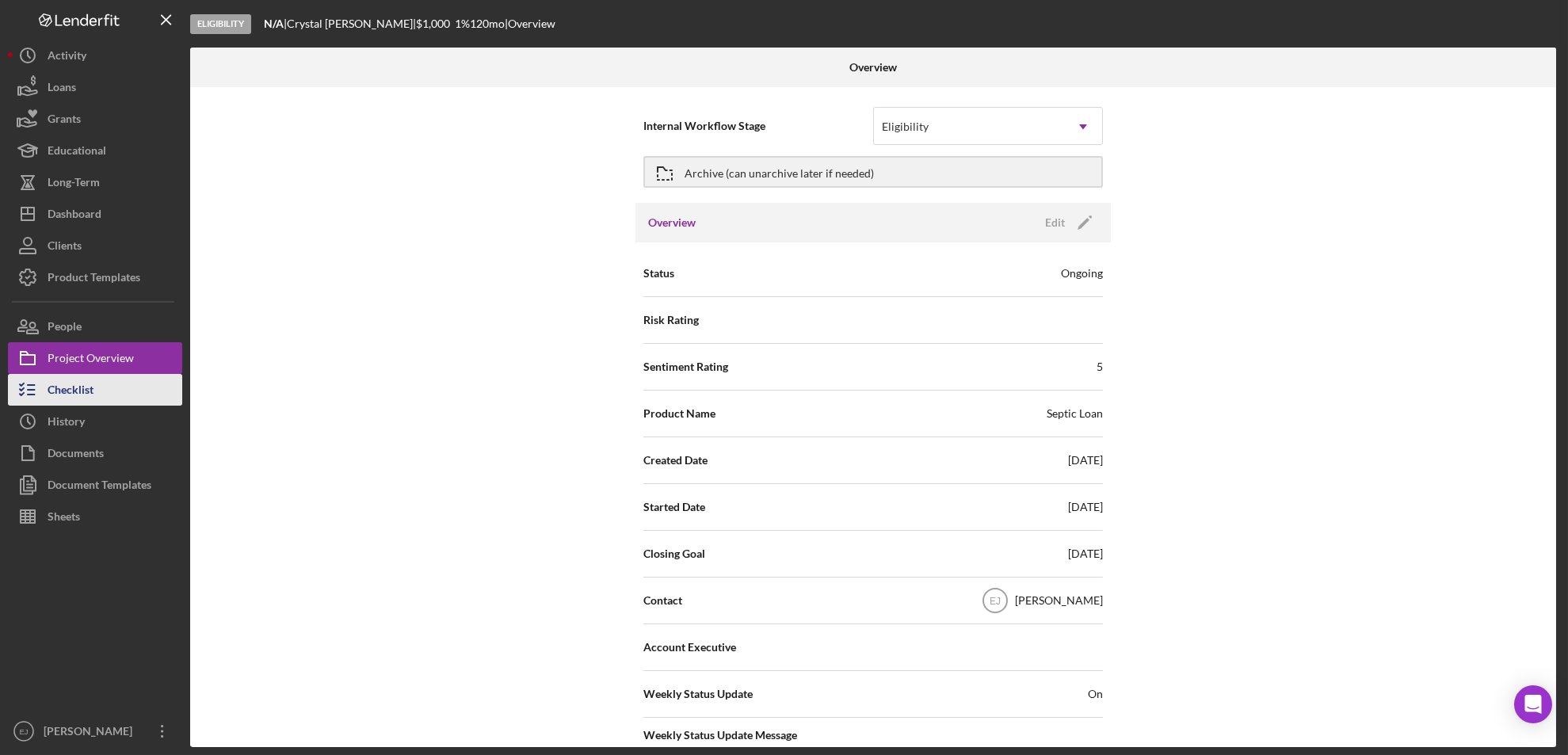
click at [115, 377] on button "Checklist" at bounding box center [95, 390] width 174 height 32
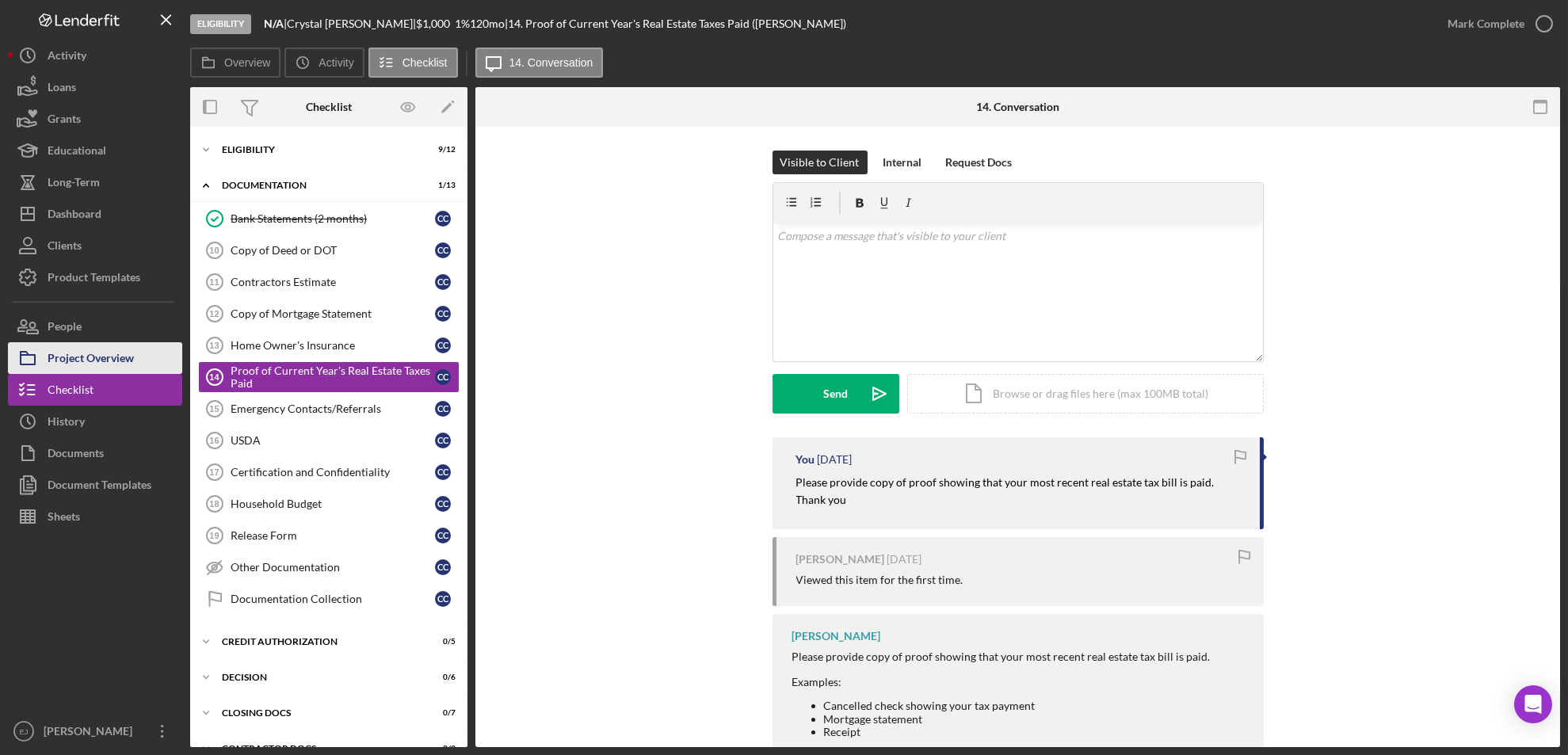
click at [86, 362] on div "Project Overview" at bounding box center [90, 360] width 86 height 36
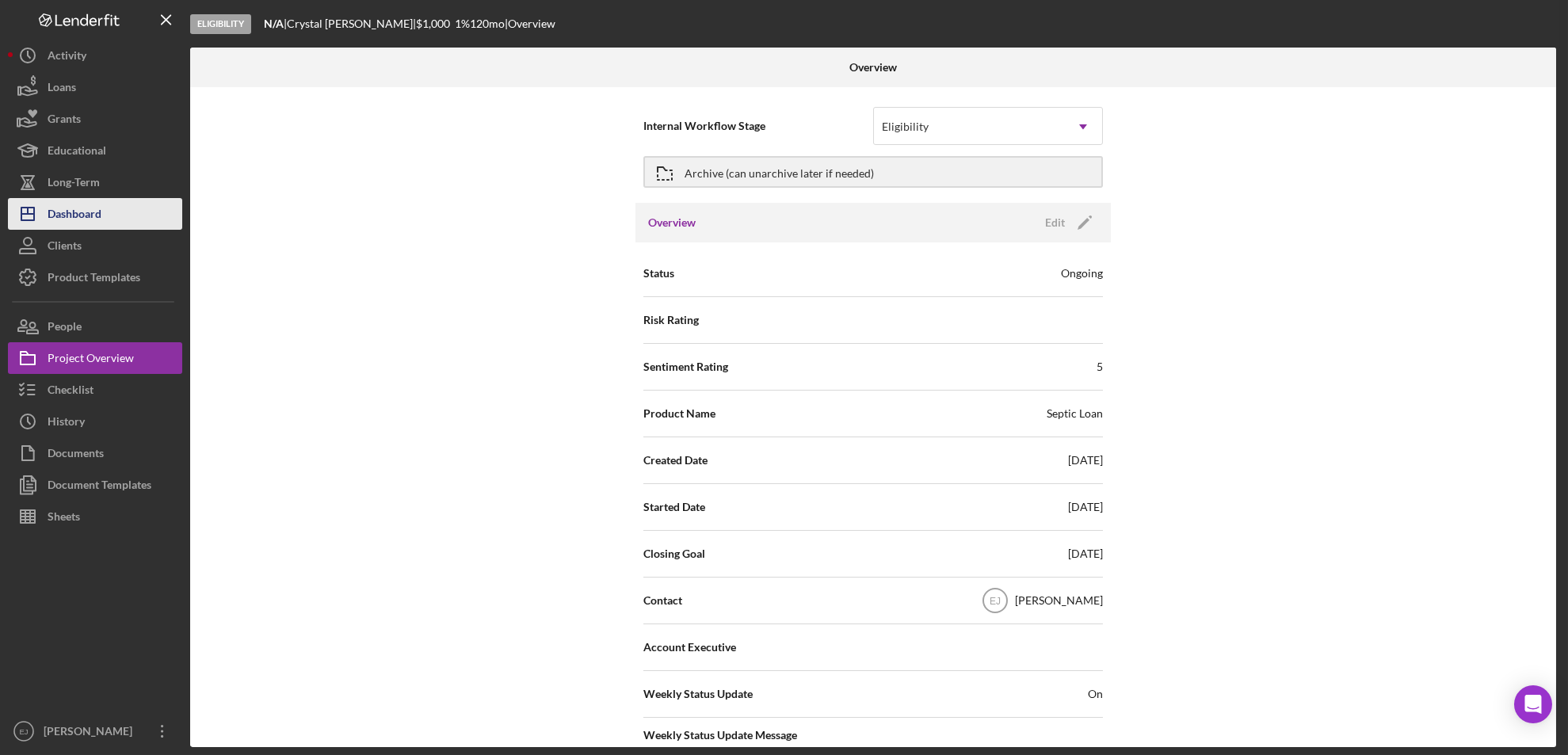
click at [88, 217] on div "Dashboard" at bounding box center [74, 216] width 54 height 36
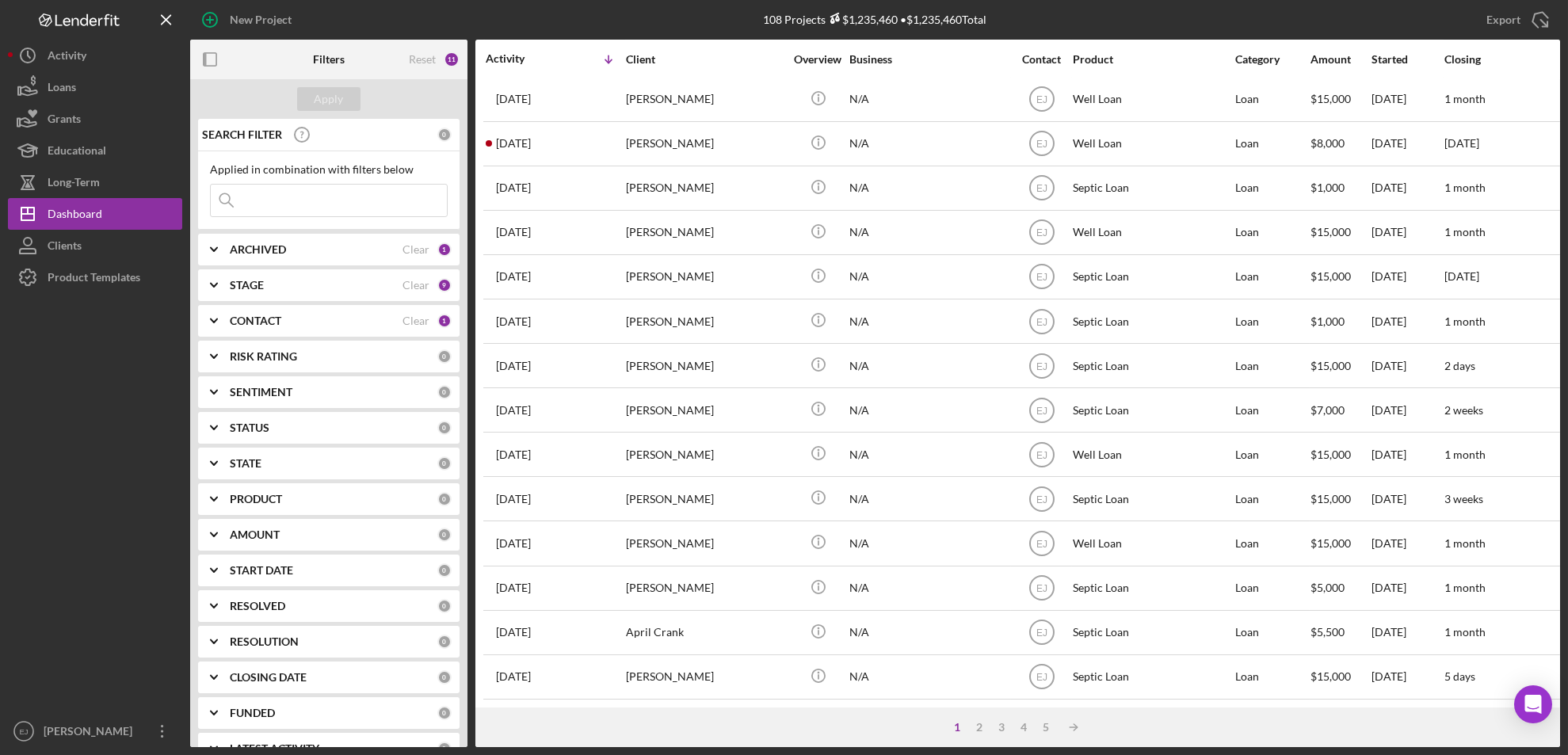
scroll to position [517, 0]
click at [1023, 731] on div "4" at bounding box center [1024, 727] width 22 height 13
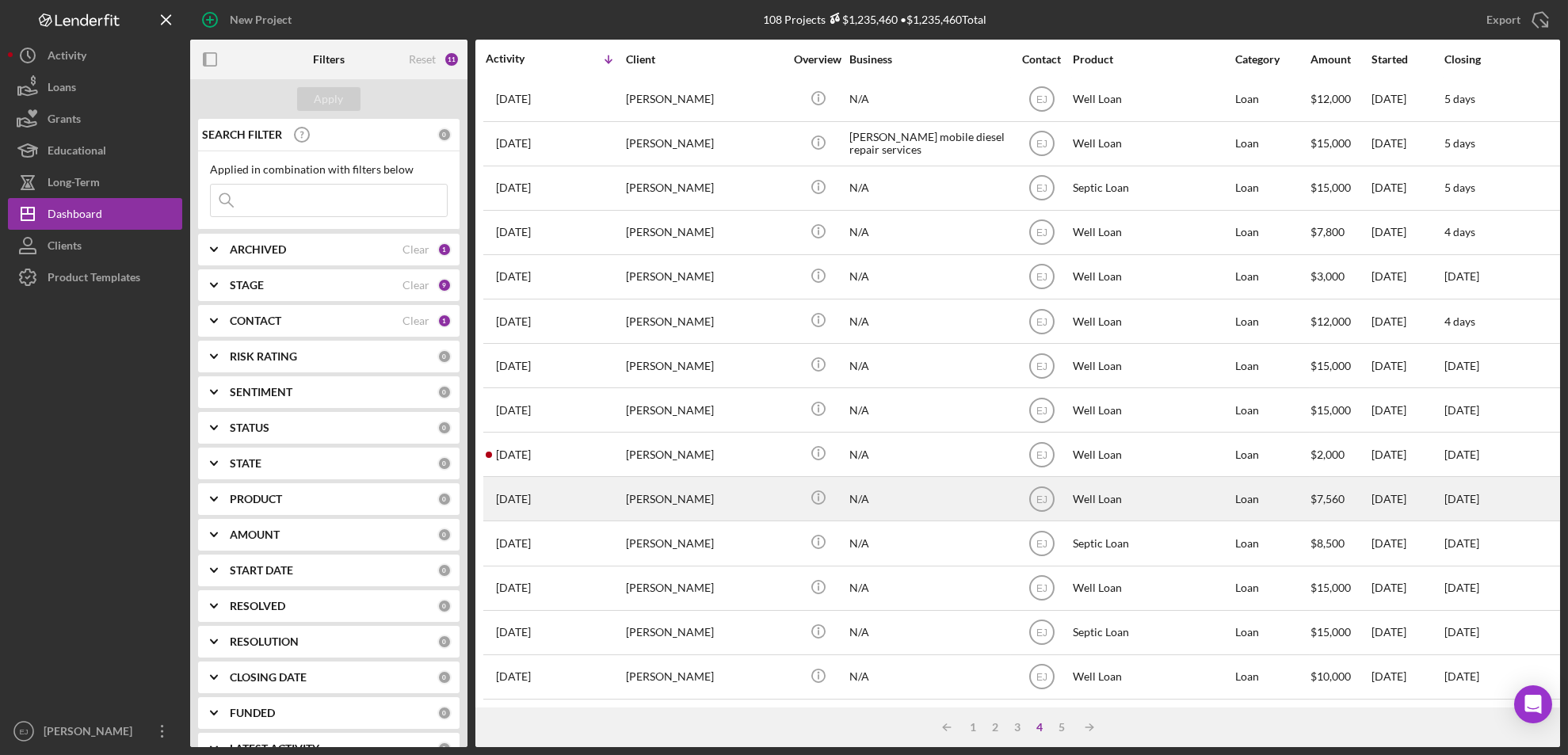
click at [656, 493] on div "[PERSON_NAME]" at bounding box center [705, 499] width 159 height 42
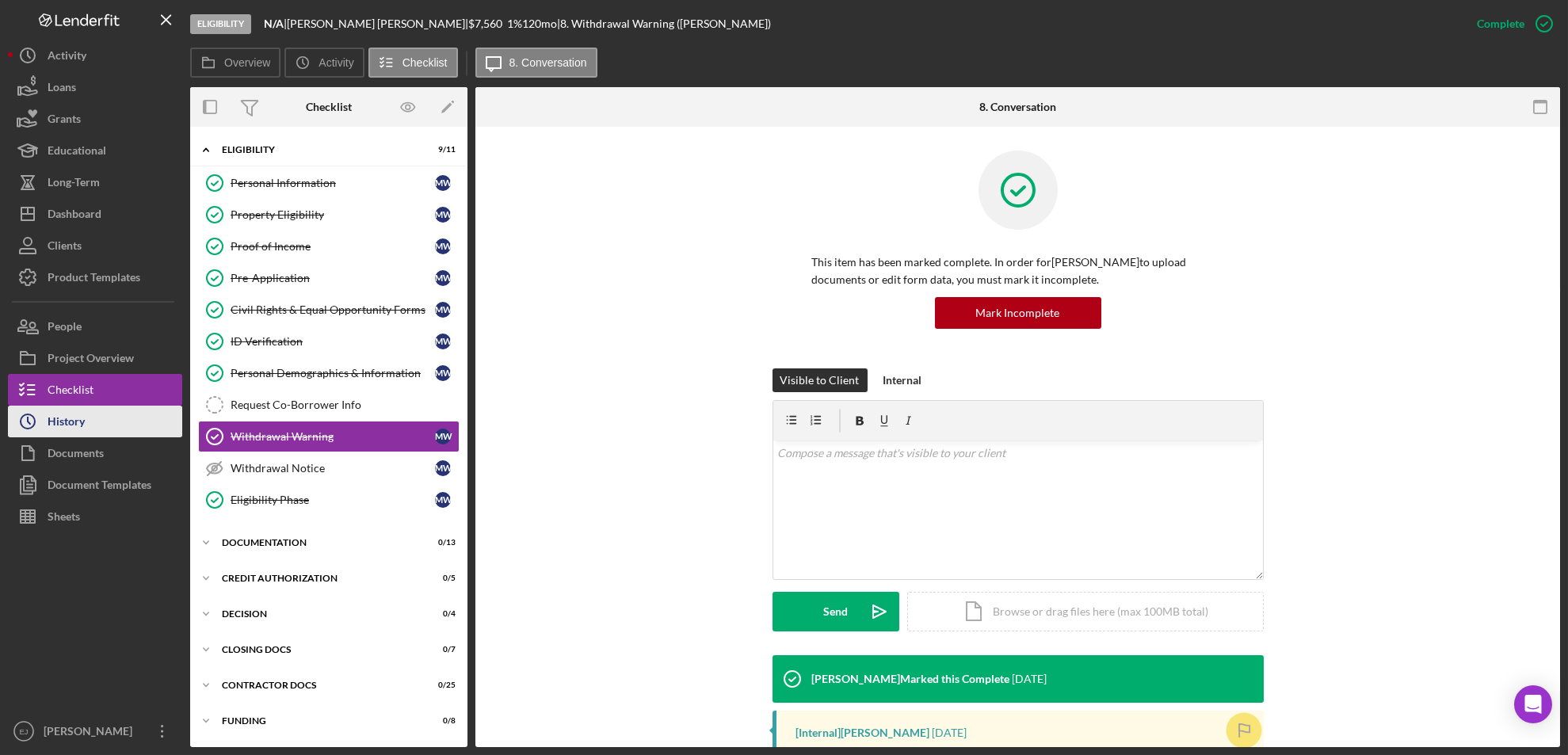
click at [89, 423] on button "Icon/History History" at bounding box center [95, 421] width 174 height 32
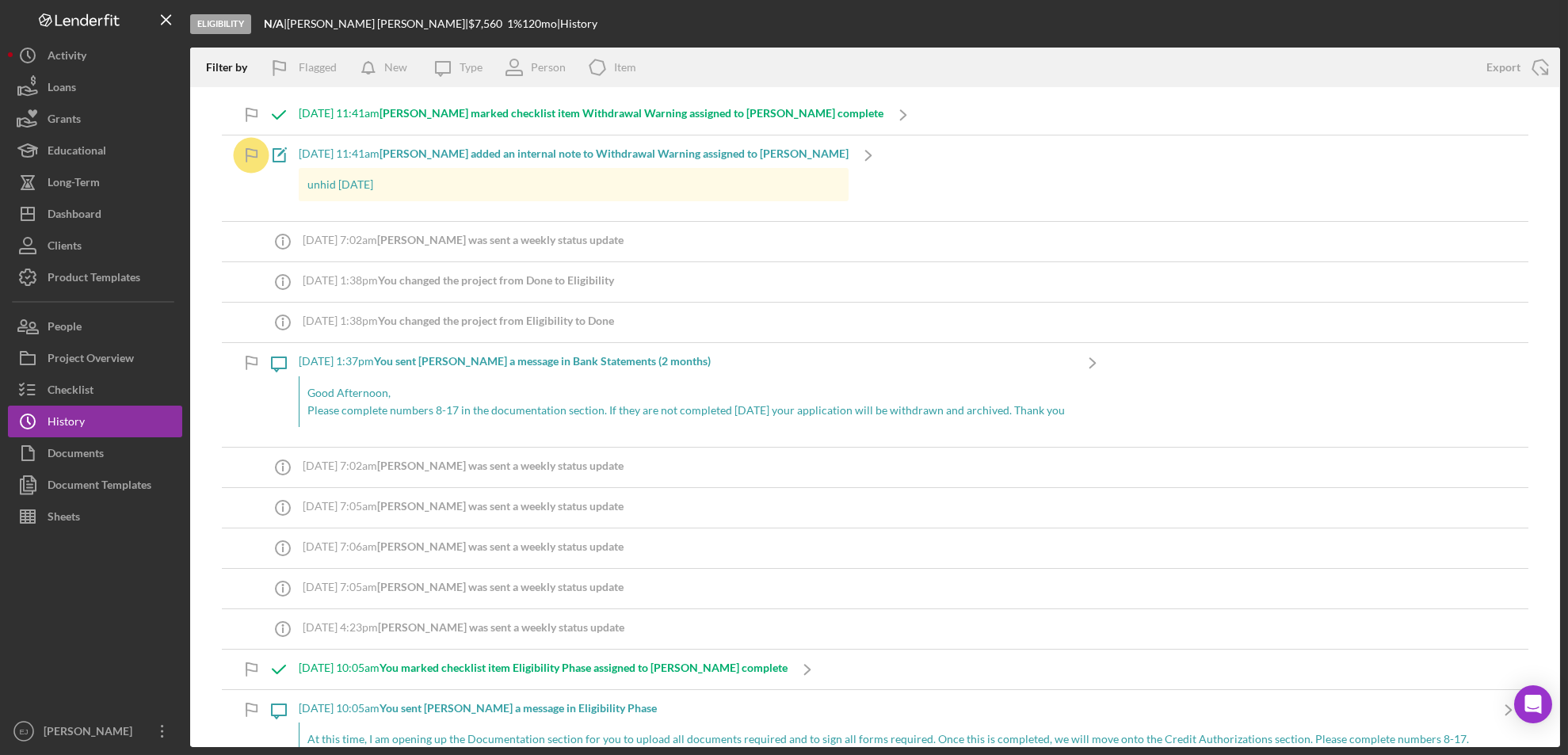
click at [213, 142] on div "9/9/2025 at 11:41am Lois M. marked checklist item Withdrawal Warning assigned t…" at bounding box center [875, 417] width 1370 height 660
click at [86, 216] on div "Dashboard" at bounding box center [74, 216] width 54 height 36
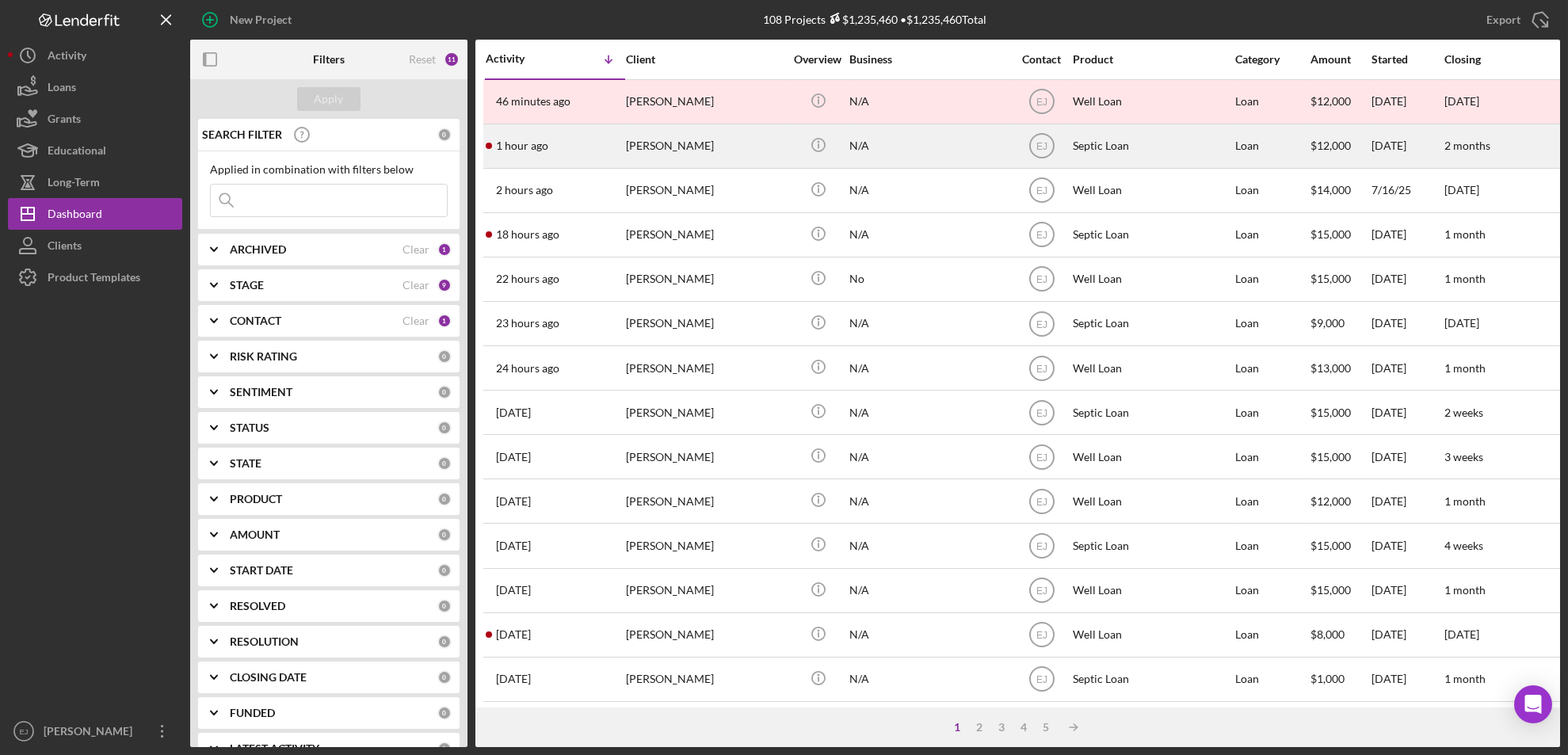
click at [703, 148] on div "Brian Wittenberg" at bounding box center [705, 146] width 159 height 42
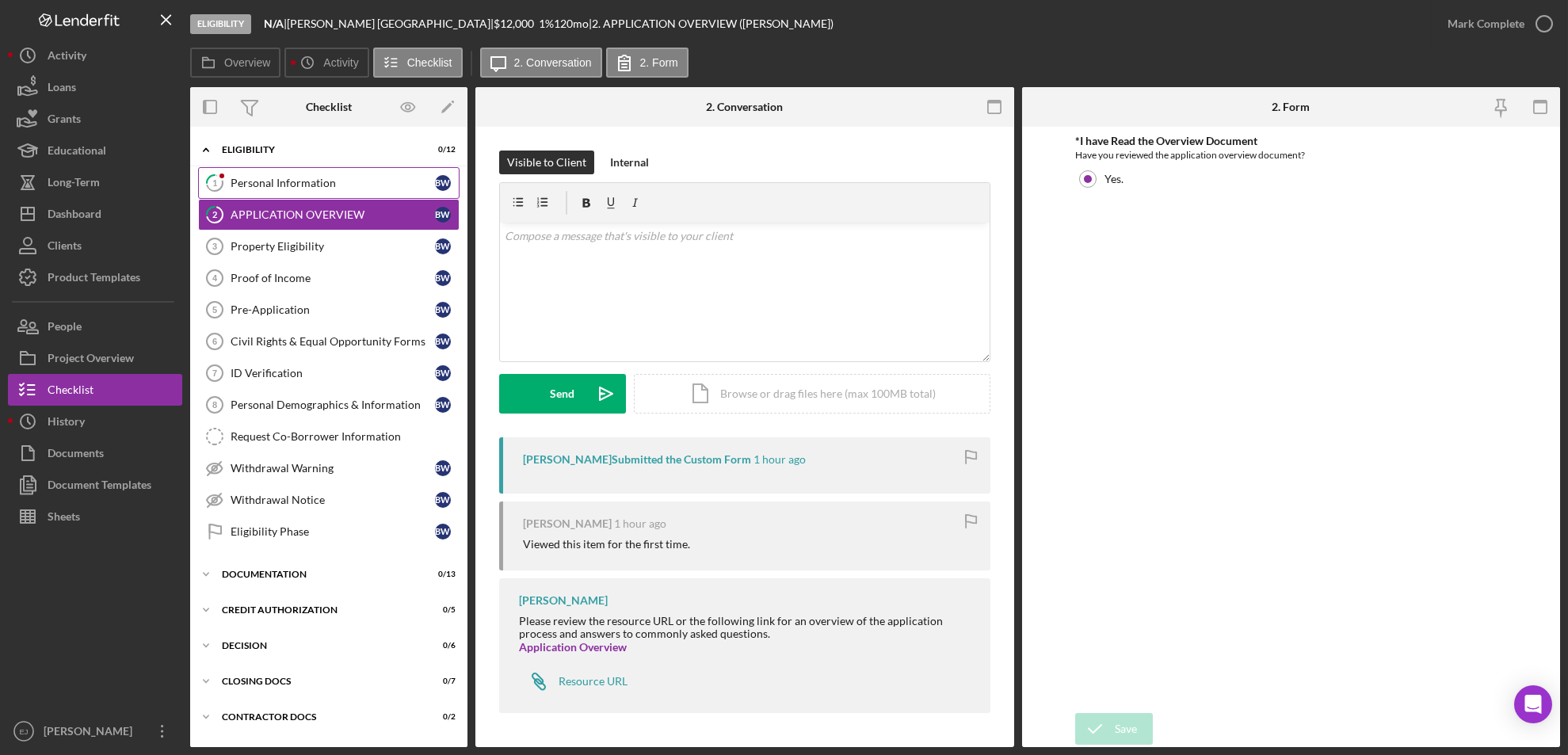
click at [307, 185] on div "Personal Information" at bounding box center [332, 183] width 204 height 13
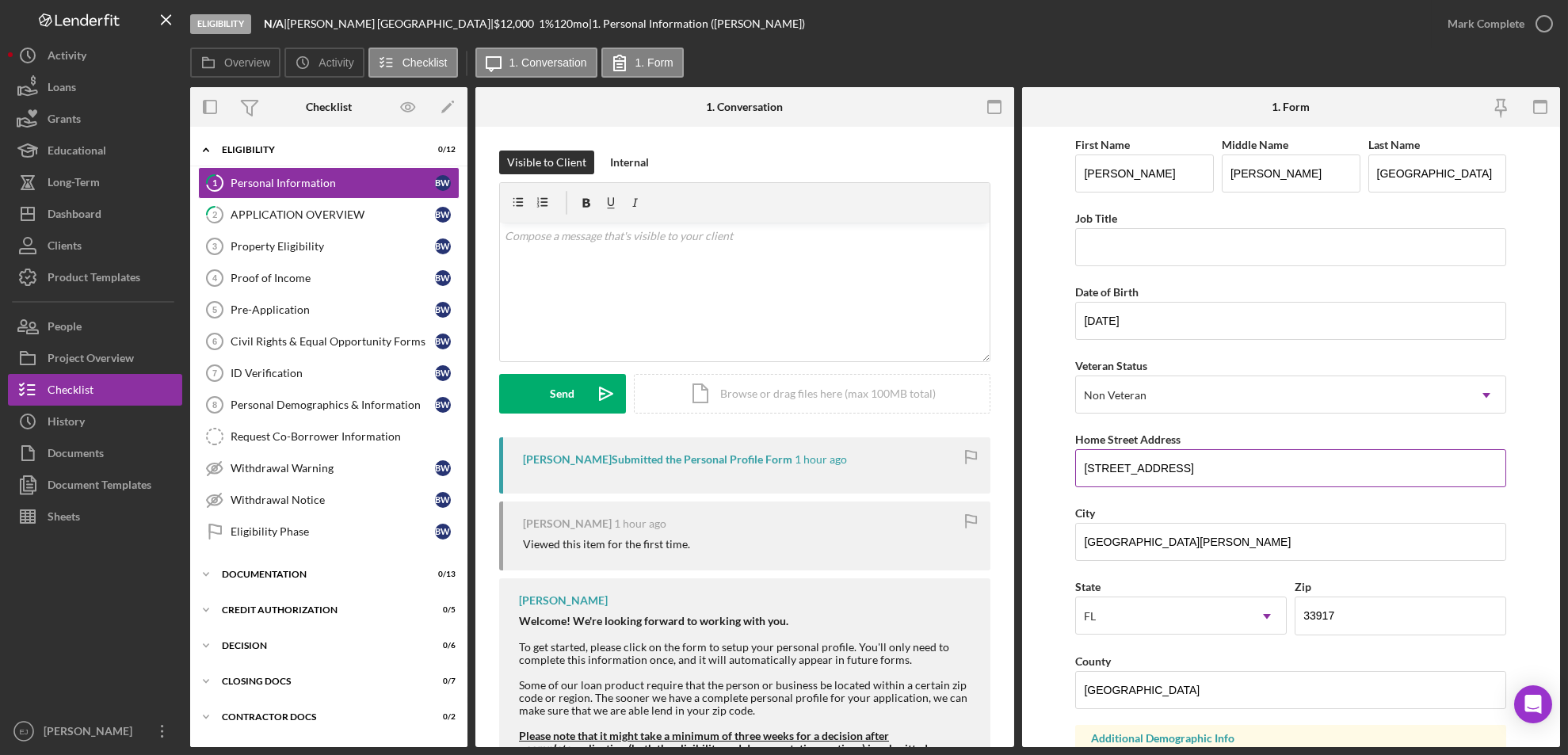
scroll to position [3, 0]
drag, startPoint x: 1077, startPoint y: 463, endPoint x: 1259, endPoint y: 452, distance: 182.3
click at [1259, 452] on input "17021 Upriver Drive, LOT 47" at bounding box center [1291, 465] width 431 height 38
click at [323, 251] on div "Property Eligibility" at bounding box center [332, 247] width 204 height 13
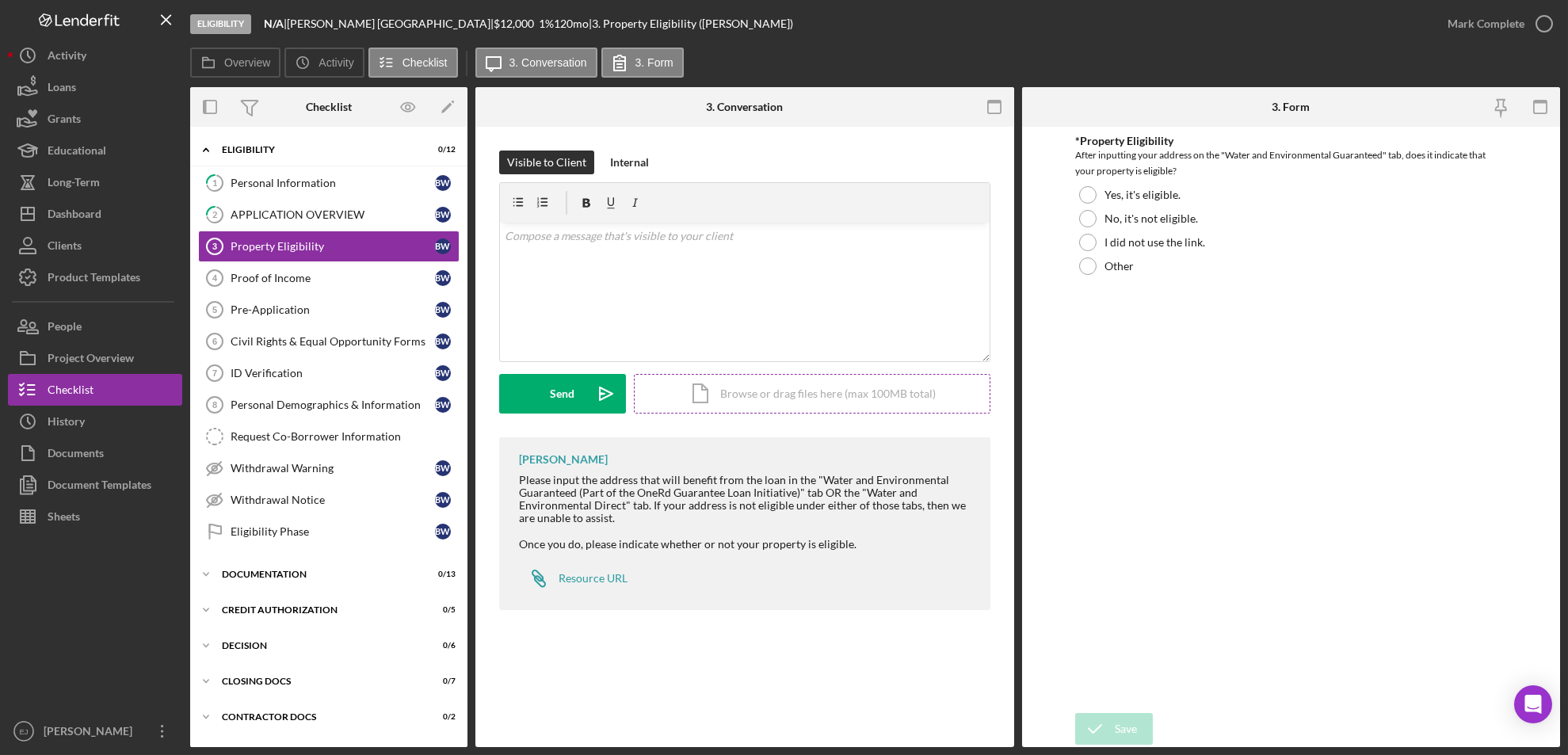
click at [718, 382] on div "Icon/Document Browse or drag files here (max 100MB total) Tap to choose files o…" at bounding box center [812, 394] width 356 height 40
click at [566, 581] on div "Resource URL" at bounding box center [593, 578] width 69 height 13
click at [1084, 198] on div at bounding box center [1087, 194] width 17 height 17
click at [1117, 711] on form "*Property Eligibility After inputting your address on the "Water and Environmen…" at bounding box center [1291, 437] width 538 height 621
click at [1122, 726] on div "Save" at bounding box center [1125, 729] width 22 height 32
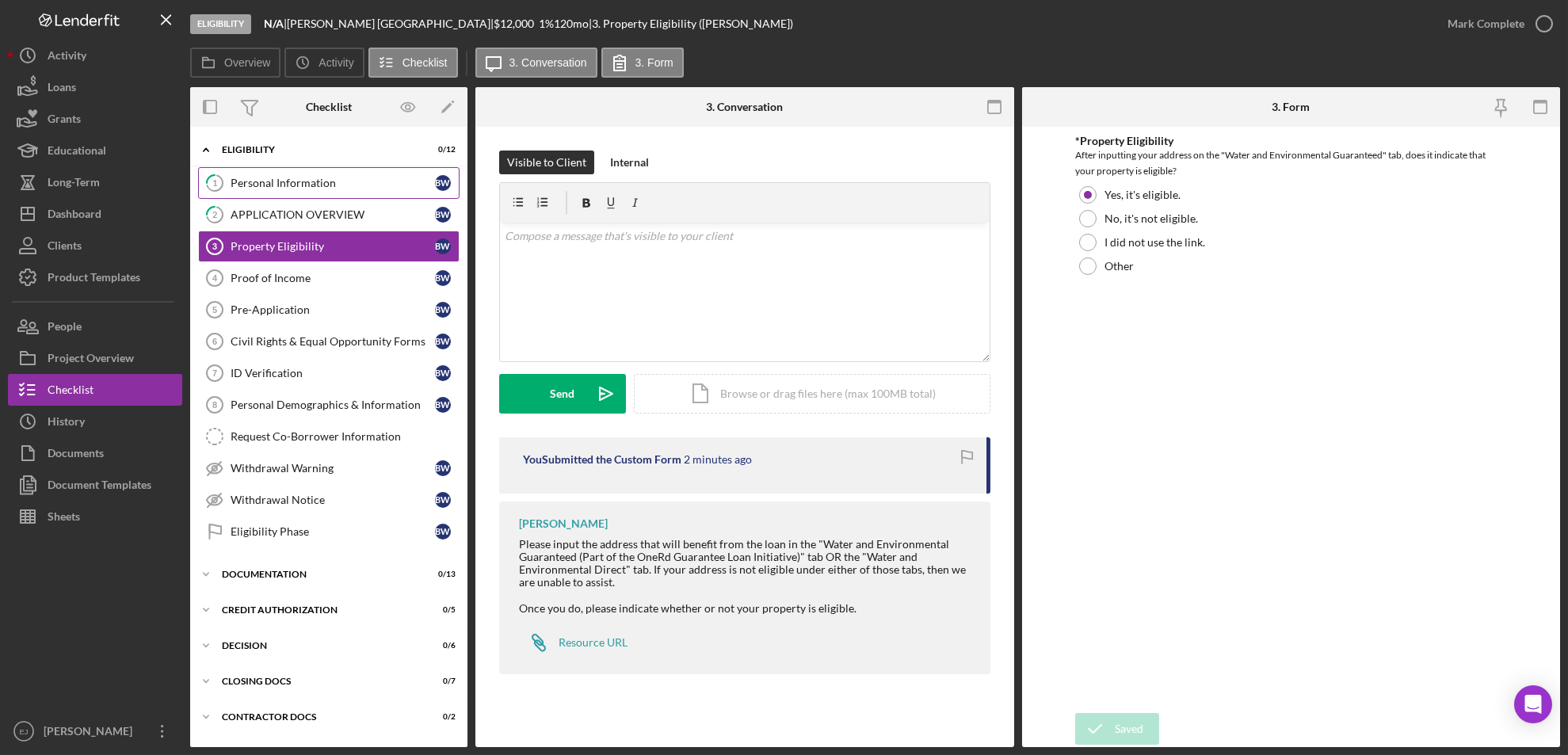
click at [295, 181] on div "Personal Information" at bounding box center [332, 183] width 204 height 13
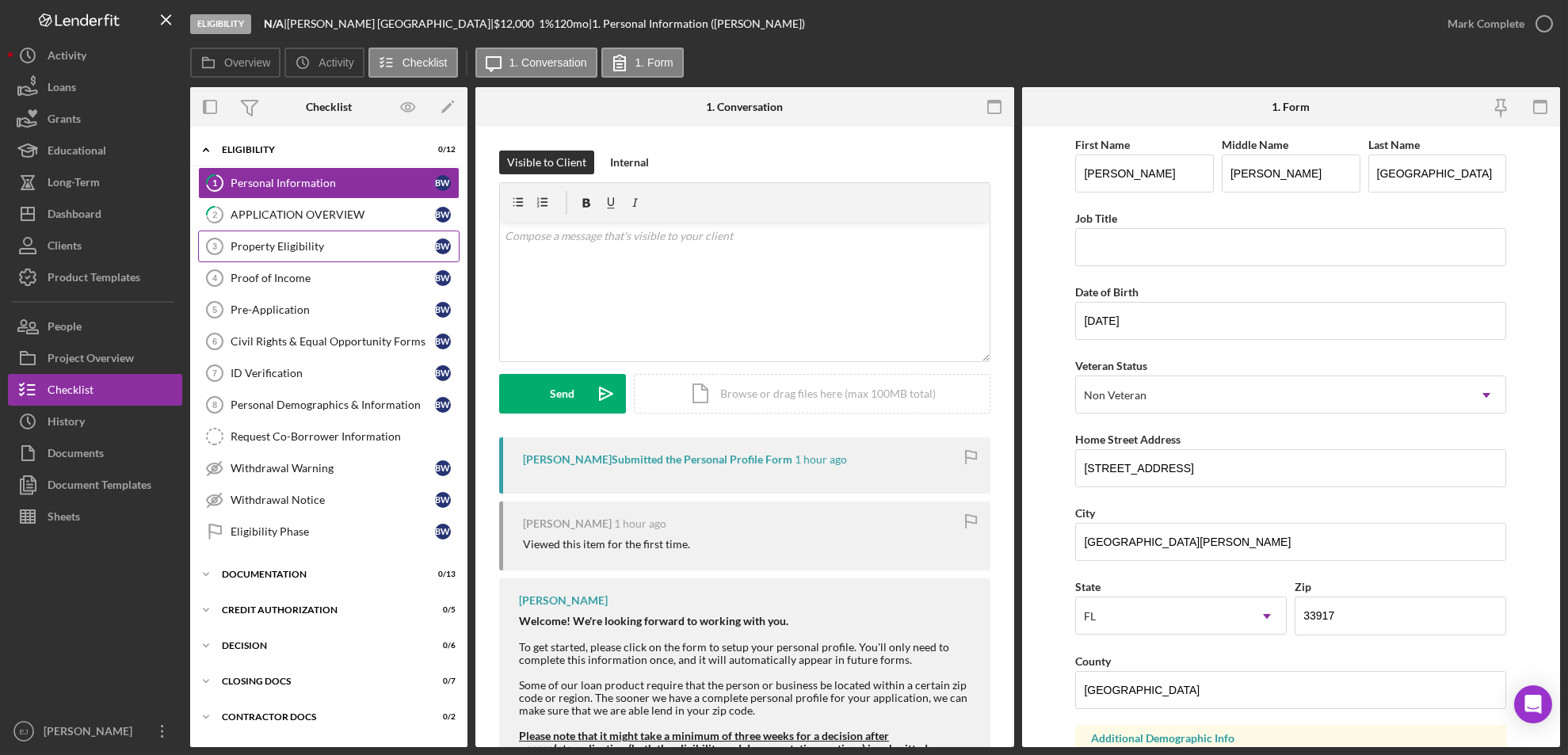
click at [319, 247] on div "Property Eligibility" at bounding box center [332, 247] width 204 height 13
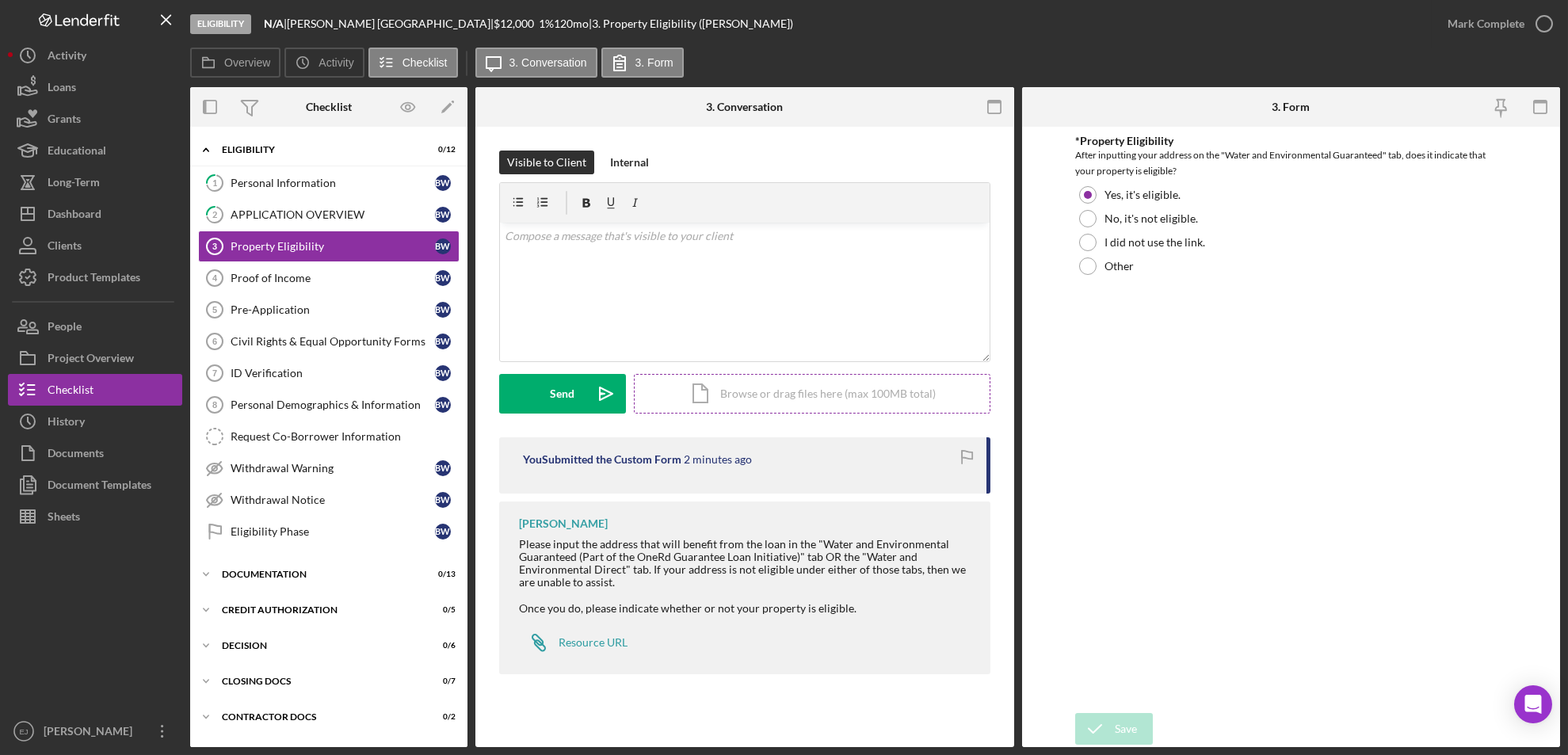
click at [772, 396] on div "Icon/Document Browse or drag files here (max 100MB total) Tap to choose files o…" at bounding box center [812, 394] width 356 height 40
click at [570, 389] on div "Upload" at bounding box center [563, 394] width 36 height 40
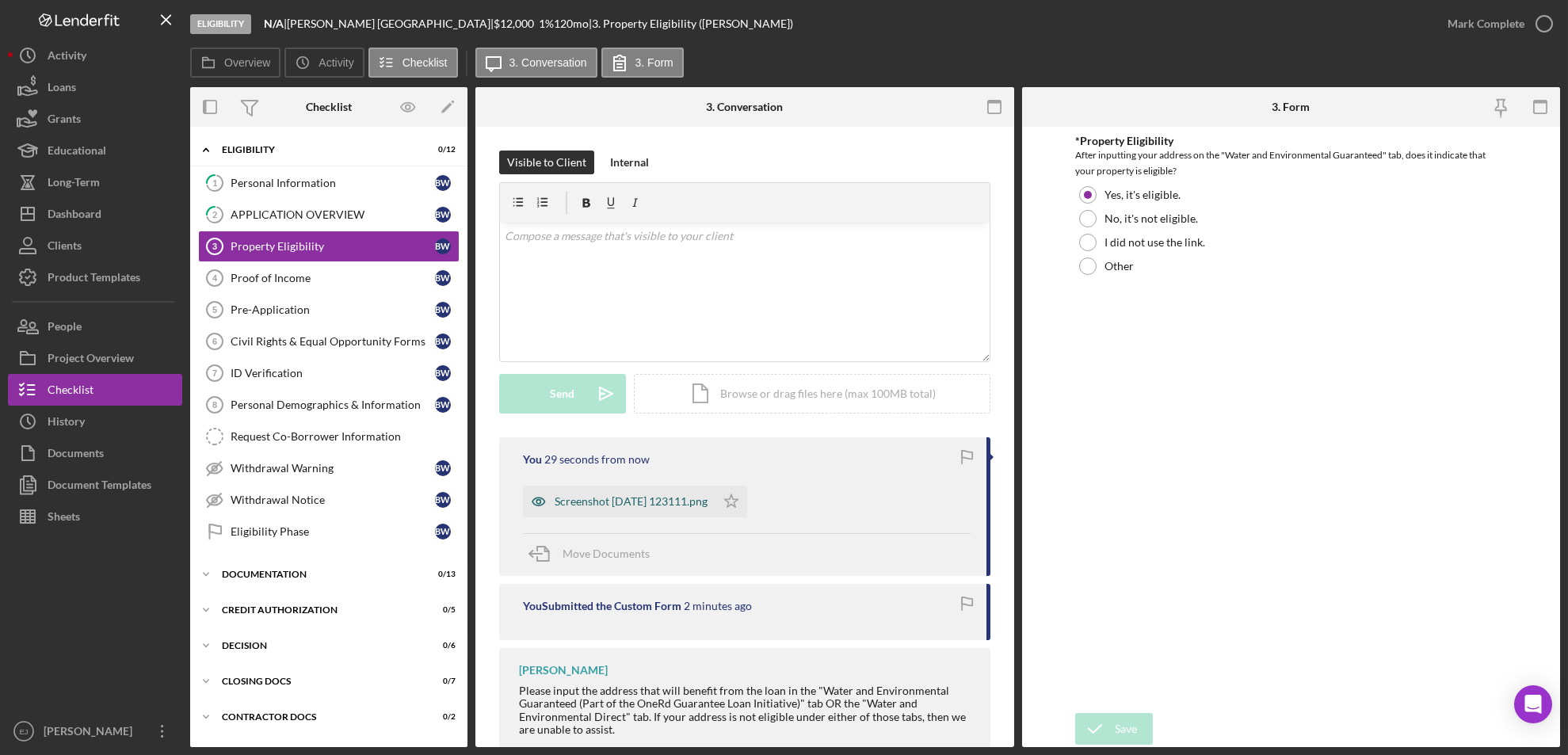
click at [674, 504] on div "Screenshot 2025-09-10 123111.png" at bounding box center [631, 502] width 153 height 13
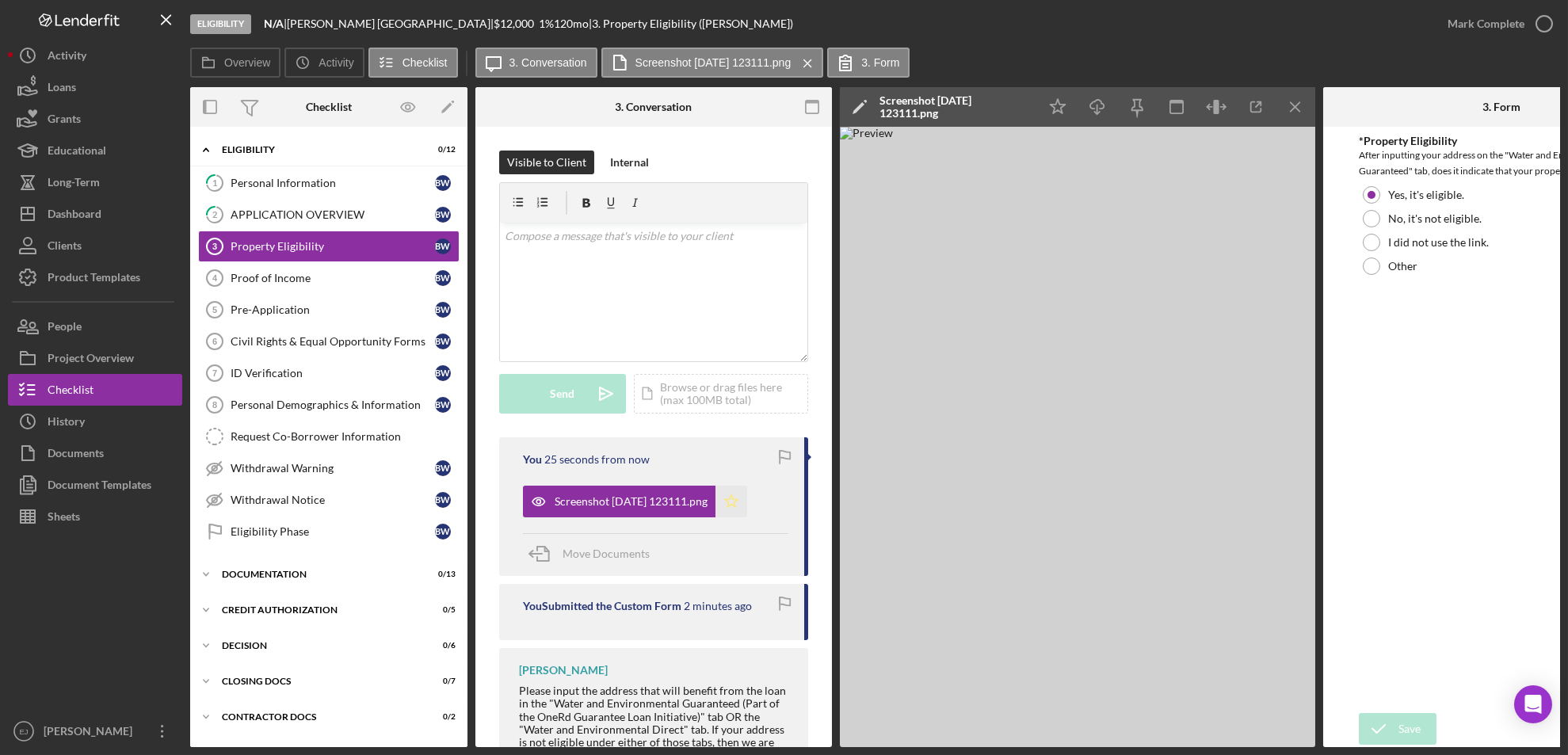
click at [747, 494] on icon "Icon/Star" at bounding box center [731, 501] width 32 height 32
click at [1284, 110] on icon "Icon/Menu Close" at bounding box center [1296, 107] width 36 height 36
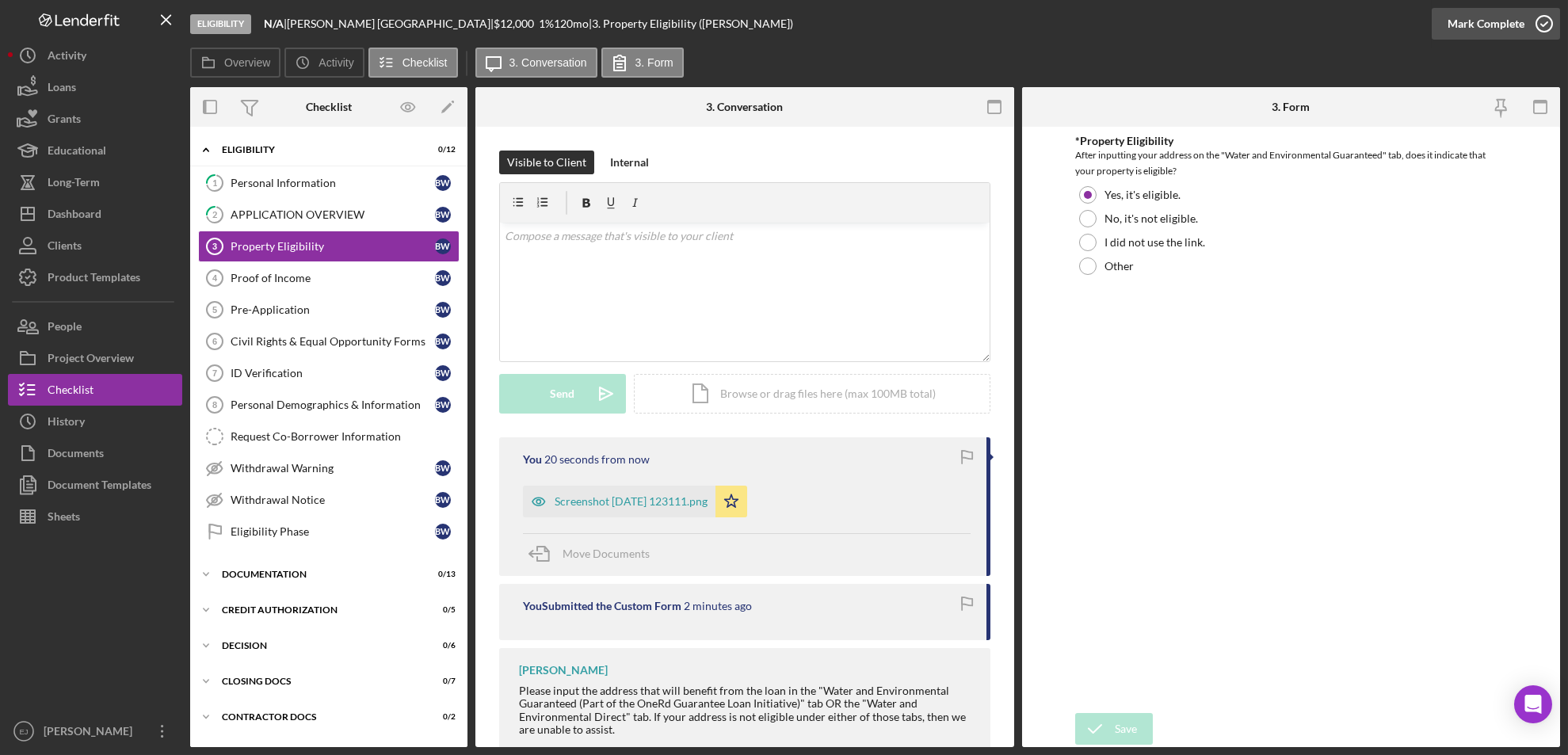
click at [1545, 20] on icon "button" at bounding box center [1544, 24] width 40 height 40
